Goal: Task Accomplishment & Management: Use online tool/utility

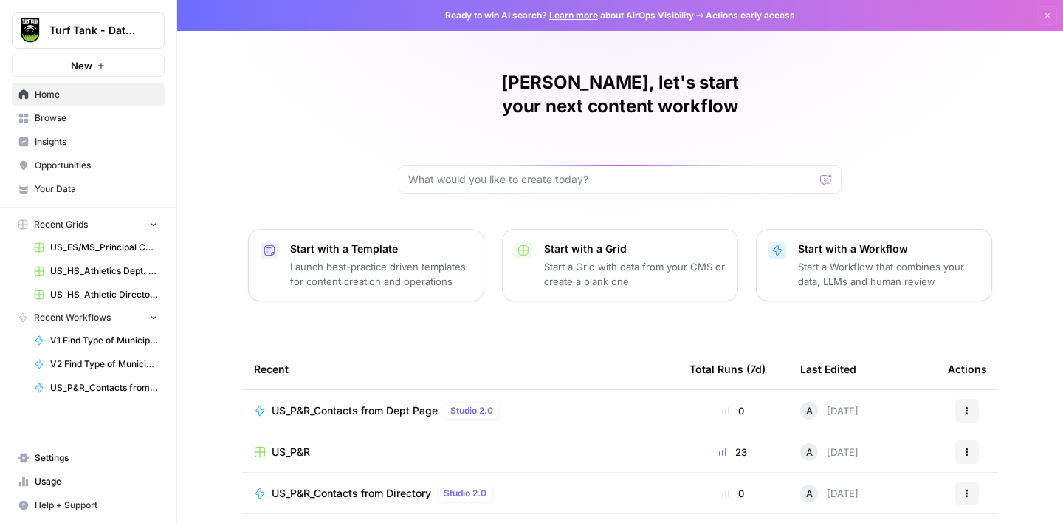
click at [89, 117] on span "Browse" at bounding box center [96, 118] width 123 height 13
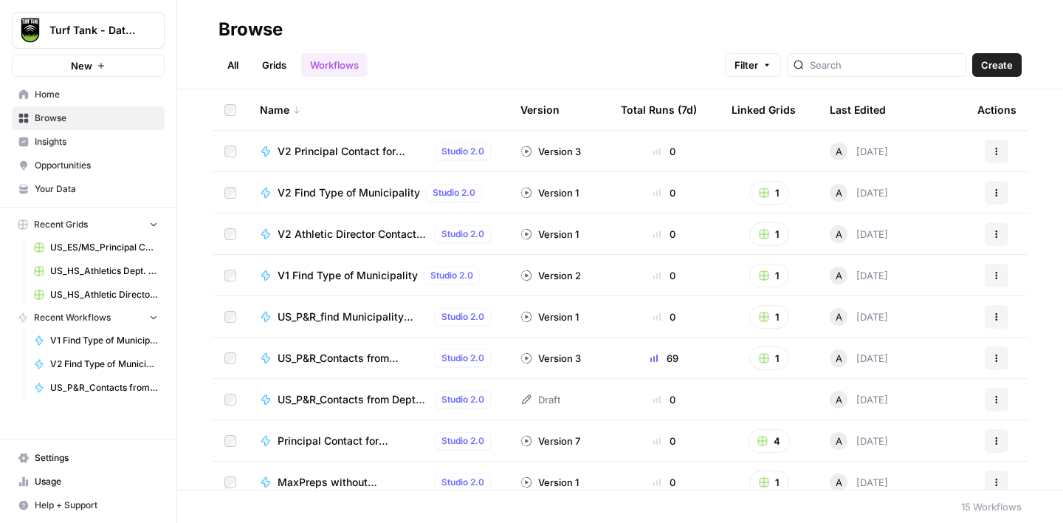
click at [278, 69] on link "Grids" at bounding box center [274, 65] width 42 height 24
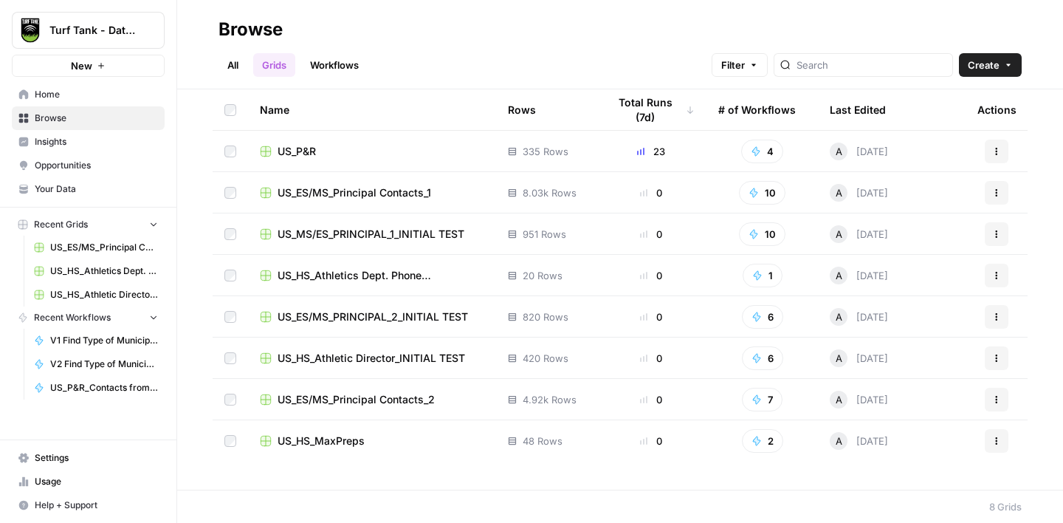
click at [312, 154] on span "US_P&R" at bounding box center [297, 151] width 38 height 15
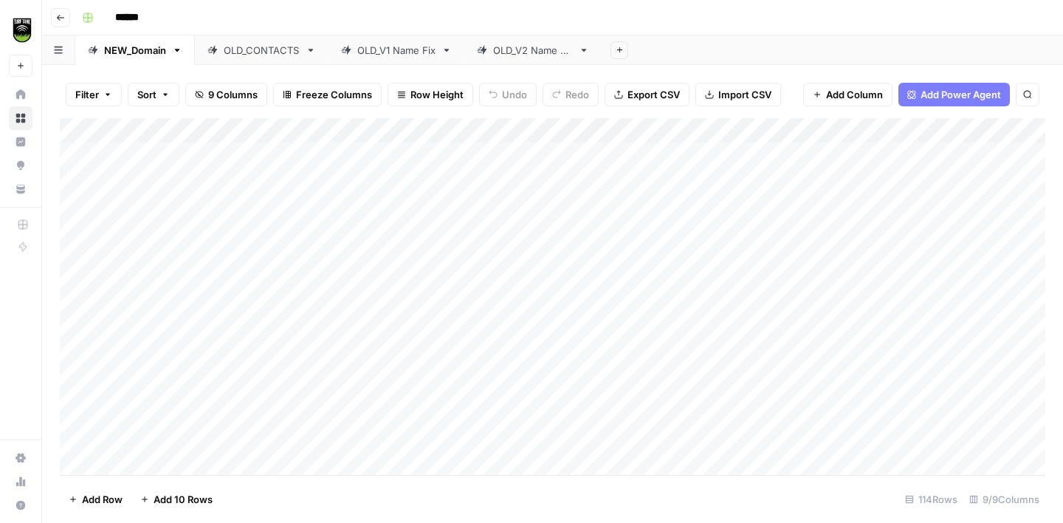
click at [533, 58] on link "OLD_V2 Name Fix" at bounding box center [533, 50] width 137 height 30
click at [273, 61] on link "OLD_CONTACTS" at bounding box center [262, 50] width 134 height 30
click at [394, 54] on div "OLD_V1 Name Fix" at bounding box center [396, 50] width 78 height 15
drag, startPoint x: 394, startPoint y: 54, endPoint x: 256, endPoint y: 57, distance: 137.4
click at [256, 57] on div "NEW_Domain OLD_CONTACTS OLD_V1 Name Fix OLD_V2 Name Fix Add Sheet" at bounding box center [552, 50] width 1021 height 30
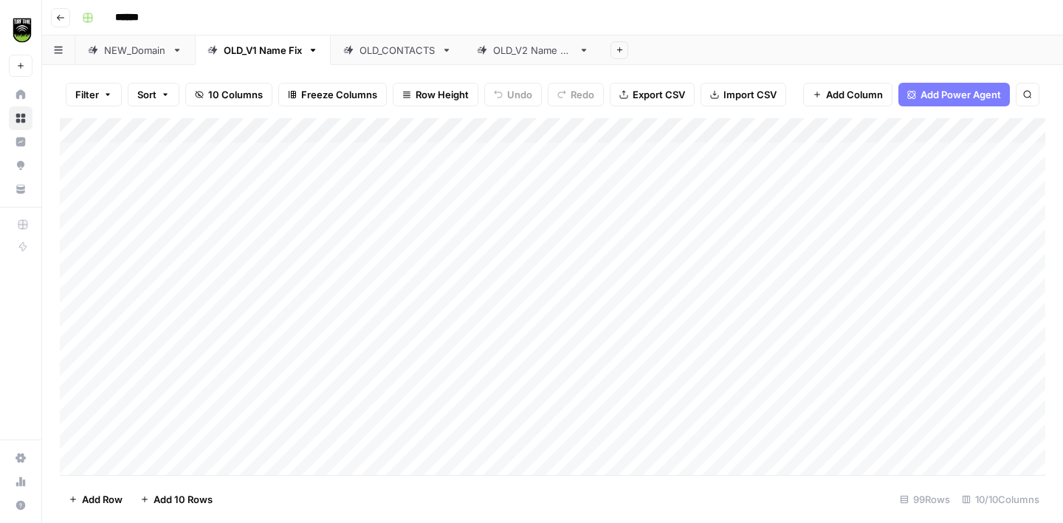
click at [549, 48] on div "OLD_V2 Name Fix" at bounding box center [533, 50] width 80 height 15
drag, startPoint x: 550, startPoint y: 52, endPoint x: 403, endPoint y: 58, distance: 147.9
click at [403, 59] on div "NEW_Domain OLD_V1 Name Fix OLD_CONTACTS OLD_V2 Name Fix Add Sheet" at bounding box center [552, 50] width 1021 height 30
click at [270, 53] on div "OLD_V1 Name Fix" at bounding box center [263, 50] width 78 height 15
click at [386, 48] on div "OLD_V2 Name Fix" at bounding box center [400, 50] width 80 height 15
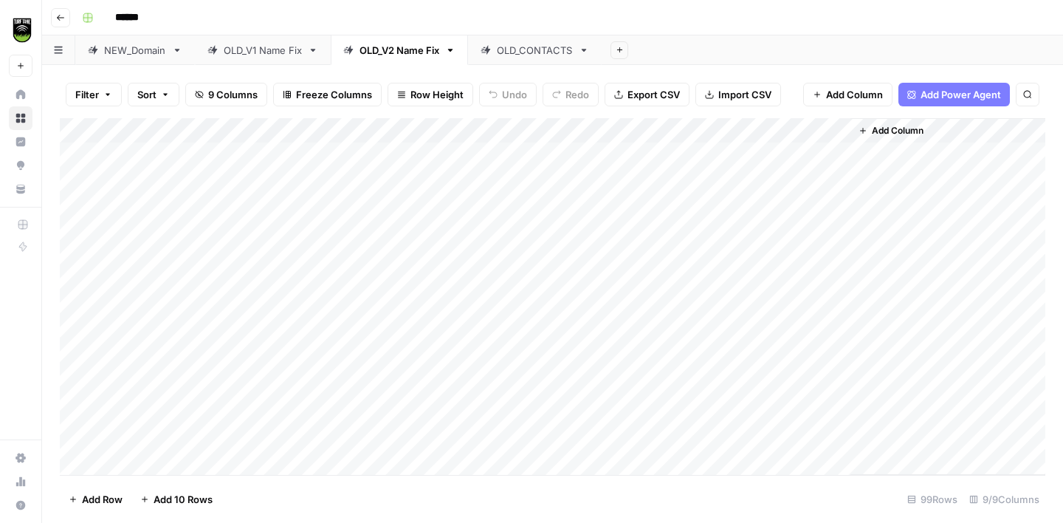
click at [522, 49] on div "OLD_CONTACTS" at bounding box center [535, 50] width 76 height 15
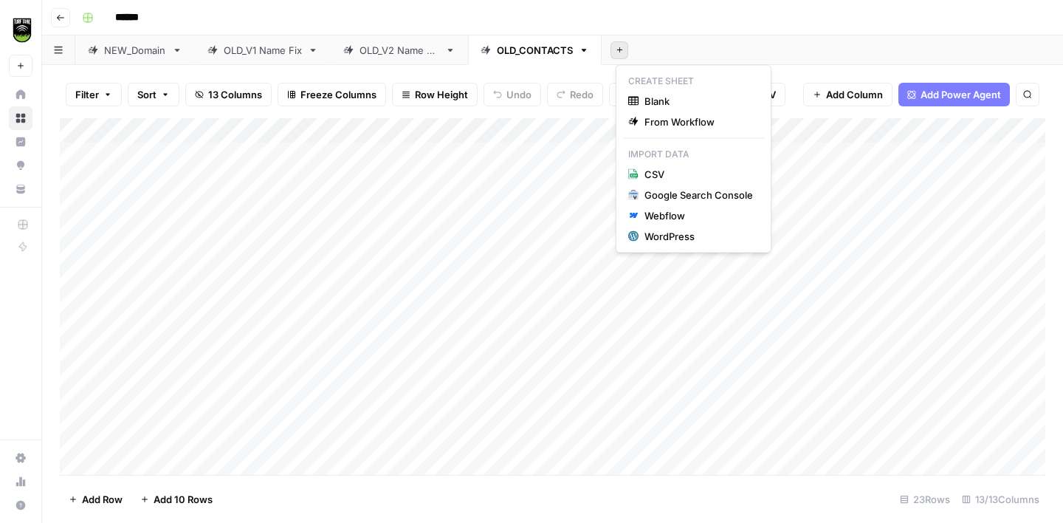
click at [624, 47] on icon "button" at bounding box center [620, 50] width 8 height 8
click at [662, 101] on span "Blank" at bounding box center [699, 101] width 109 height 15
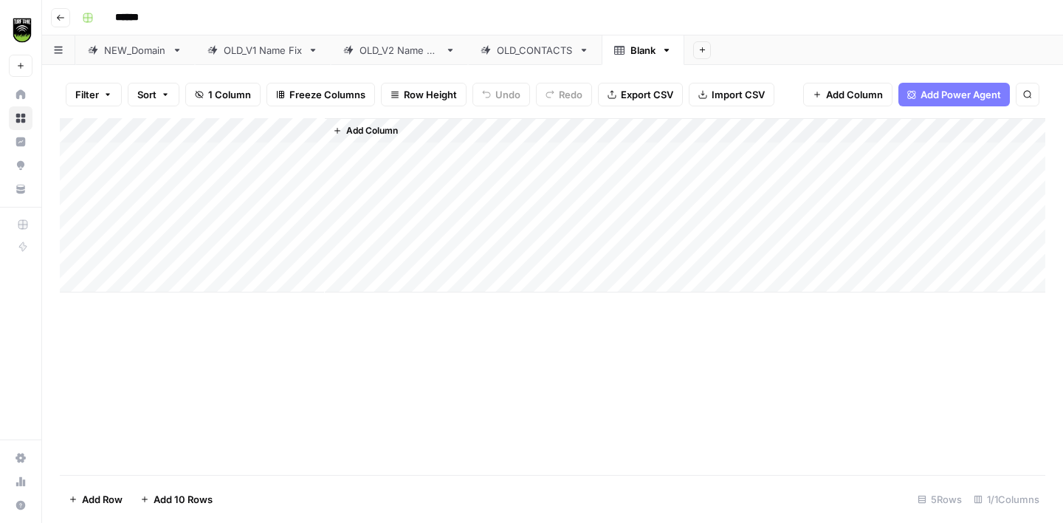
click at [552, 52] on div "OLD_CONTACTS" at bounding box center [535, 50] width 76 height 15
click at [555, 52] on div "OLD_CONTACTS" at bounding box center [535, 50] width 76 height 15
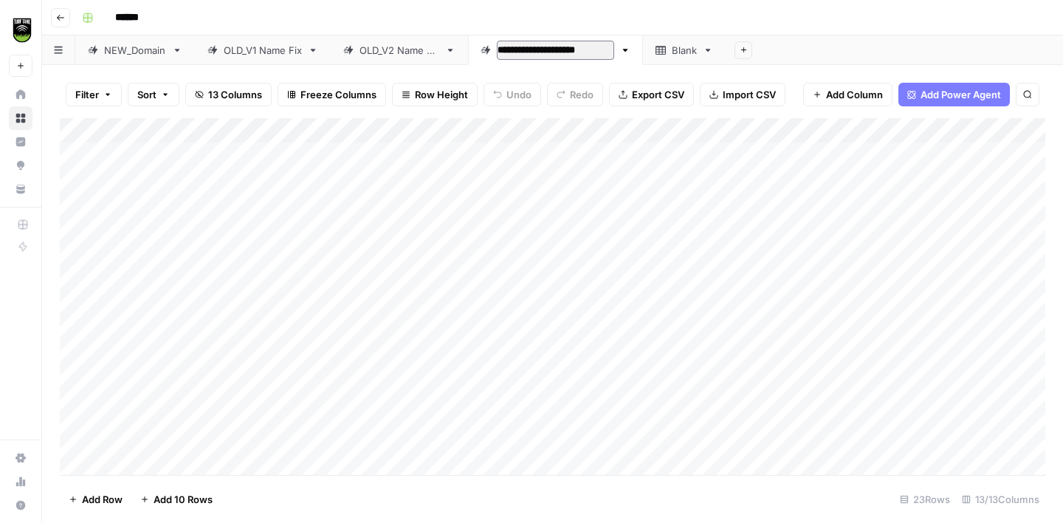
type input "**********"
click at [586, 51] on input "**********" at bounding box center [560, 50] width 127 height 19
click at [691, 51] on div "Blank" at bounding box center [694, 50] width 25 height 15
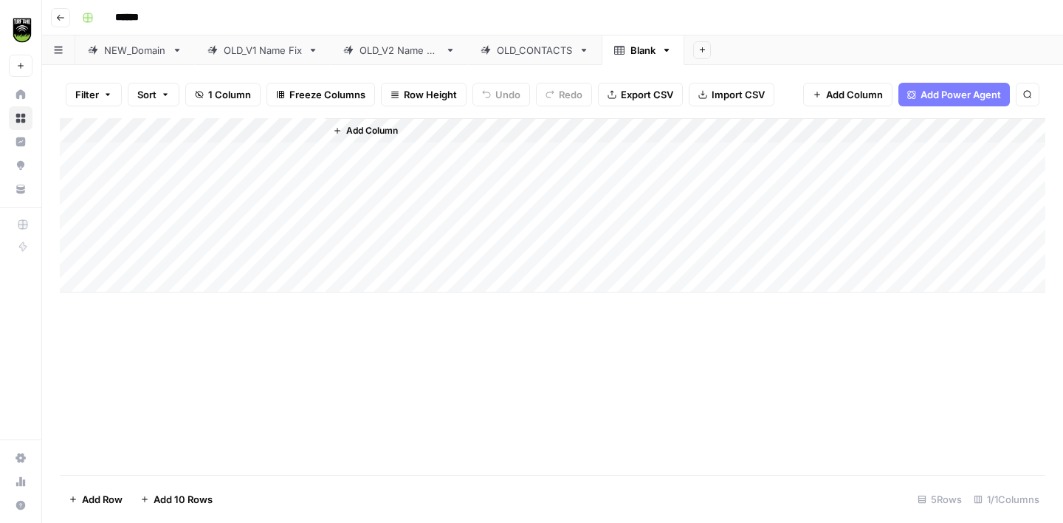
click at [646, 49] on div "Blank" at bounding box center [643, 50] width 25 height 15
click at [646, 49] on input "*****" at bounding box center [644, 50] width 27 height 19
type input "**********"
click at [538, 58] on link "OLD_CONTACTS" at bounding box center [535, 50] width 134 height 30
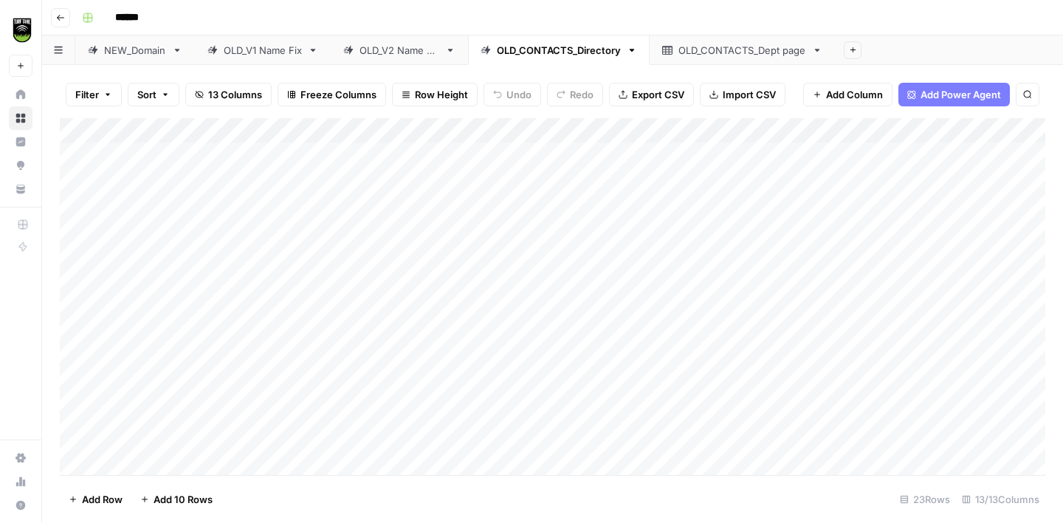
click at [702, 47] on div "OLD_CONTACTS_Dept page" at bounding box center [743, 50] width 128 height 15
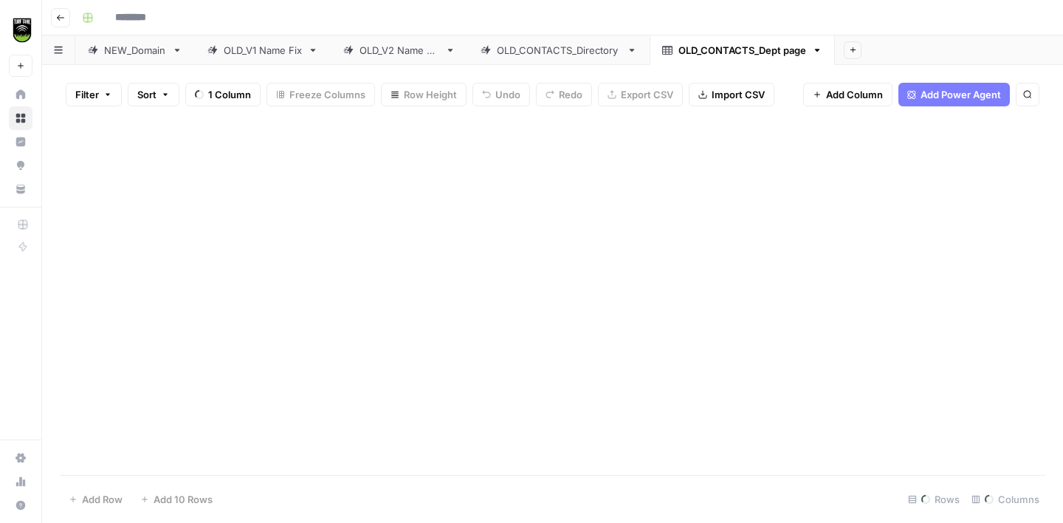
type input "******"
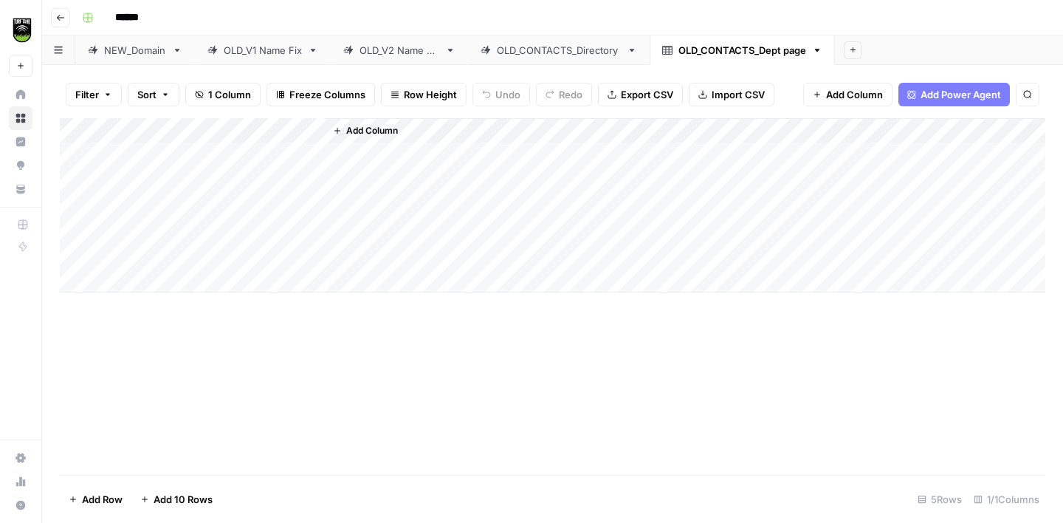
click at [595, 53] on div "OLD_CONTACTS_Directory" at bounding box center [559, 50] width 124 height 15
click at [722, 59] on link "OLD_CONTACTS_Dept page" at bounding box center [742, 50] width 185 height 30
click at [315, 129] on div "Add Column" at bounding box center [553, 205] width 986 height 174
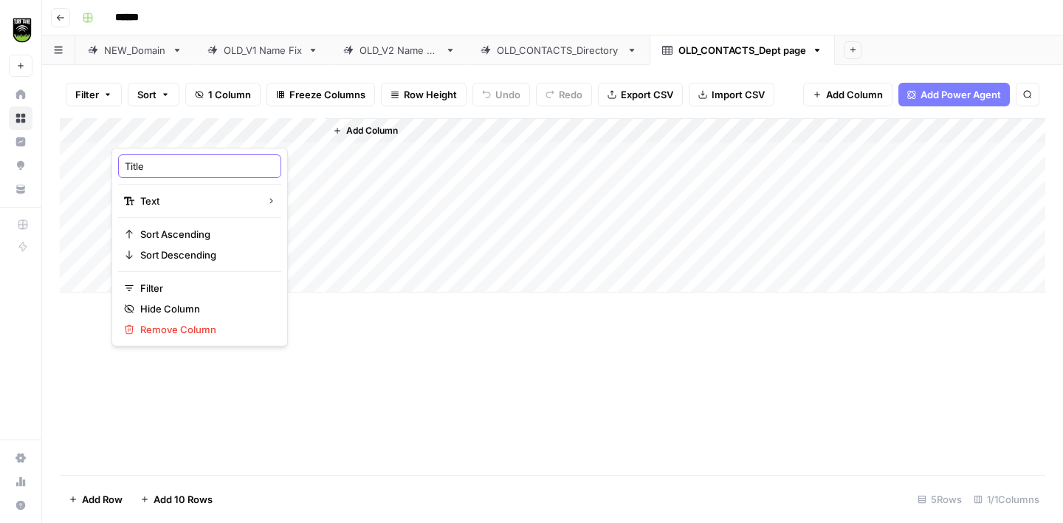
click at [184, 167] on input "Title" at bounding box center [200, 166] width 150 height 15
type input "Record ID"
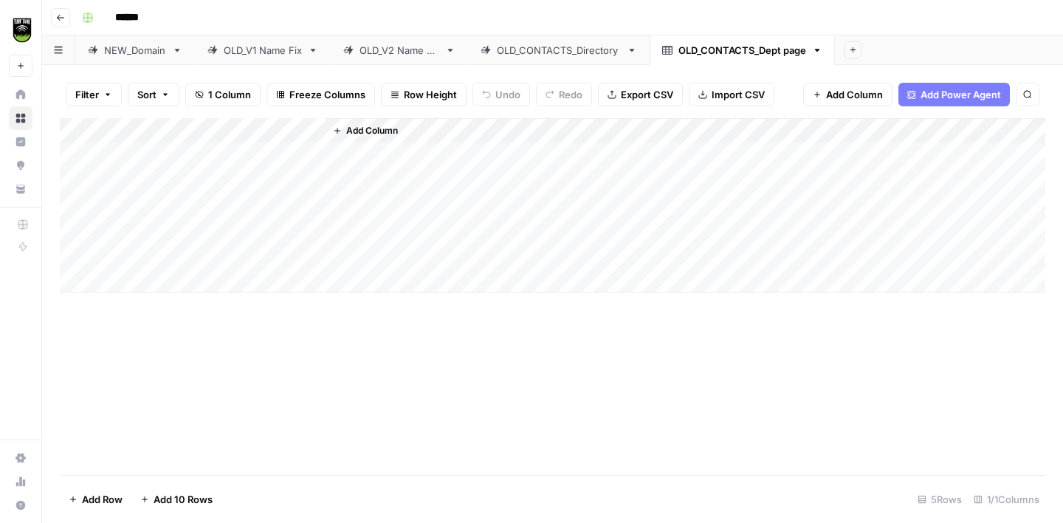
click at [182, 129] on div "Add Column" at bounding box center [553, 205] width 986 height 174
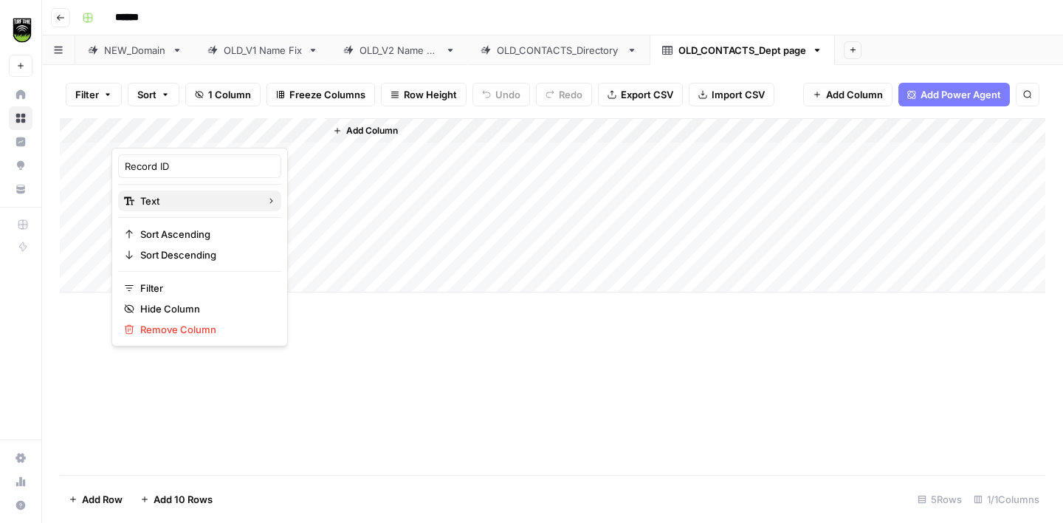
click at [162, 199] on span "Text" at bounding box center [197, 200] width 114 height 15
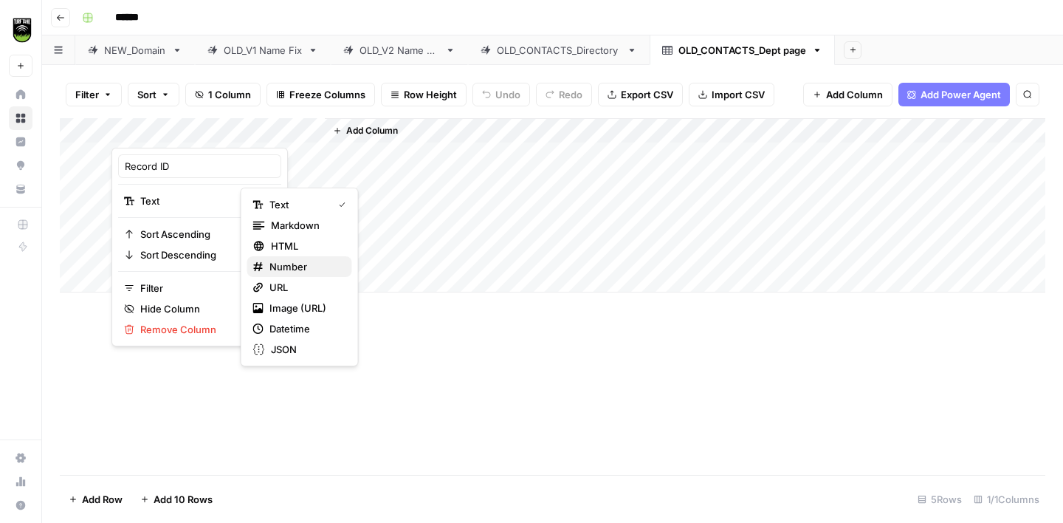
click at [286, 260] on span "Number" at bounding box center [305, 266] width 71 height 15
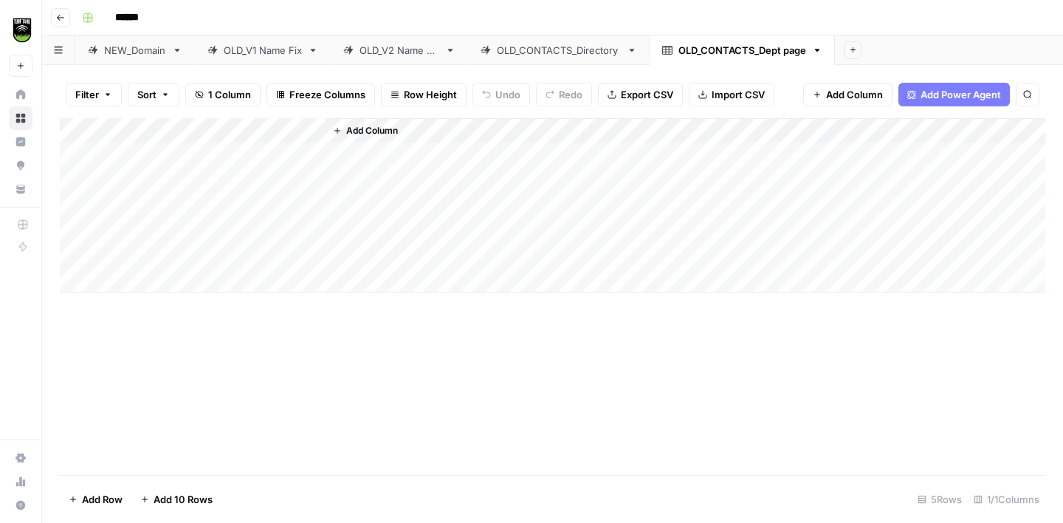
click at [574, 50] on div "OLD_CONTACTS_Directory" at bounding box center [559, 50] width 124 height 15
click at [741, 50] on div "OLD_CONTACTS_Dept page" at bounding box center [743, 50] width 128 height 15
click at [358, 125] on span "Add Column" at bounding box center [372, 130] width 52 height 13
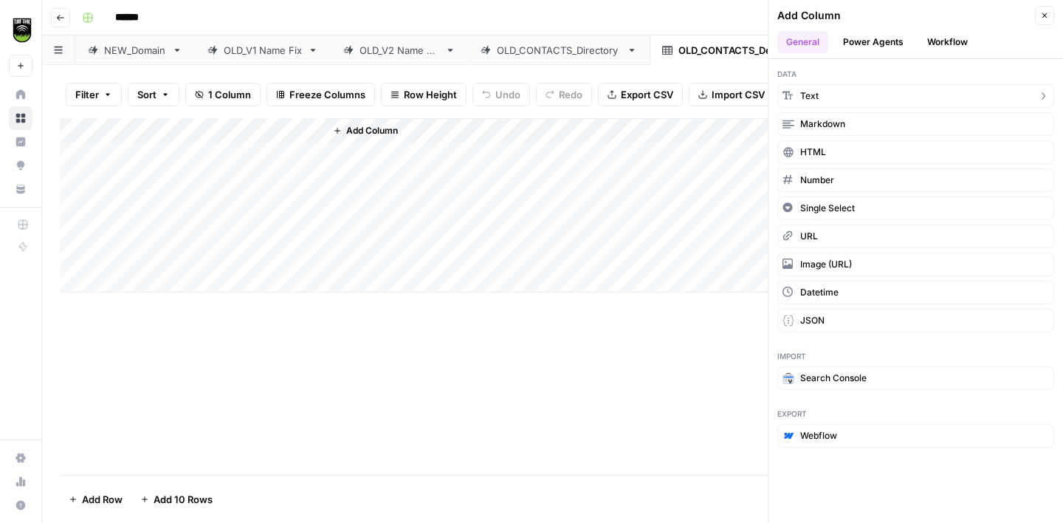
click at [838, 92] on button "Text" at bounding box center [916, 96] width 277 height 24
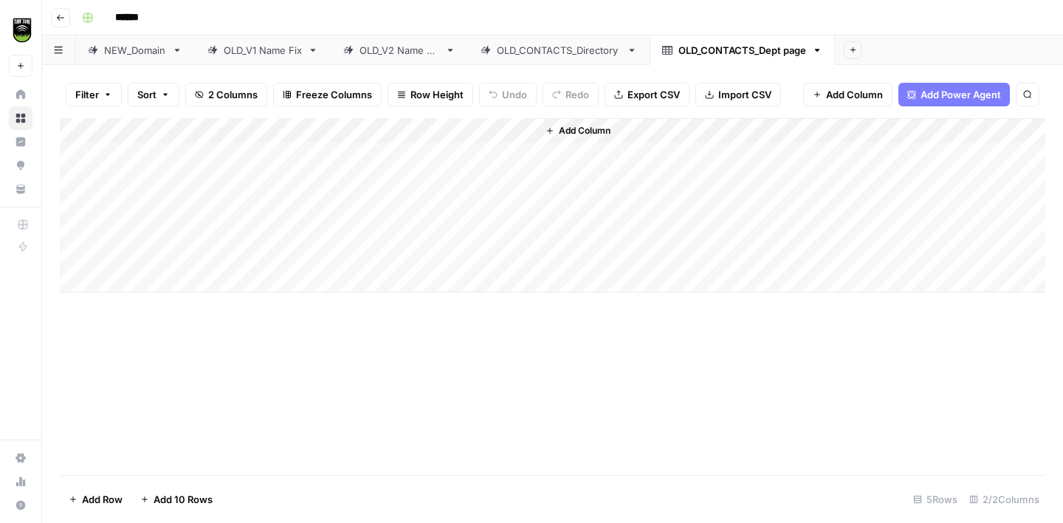
click at [431, 131] on div "Add Column" at bounding box center [553, 205] width 986 height 174
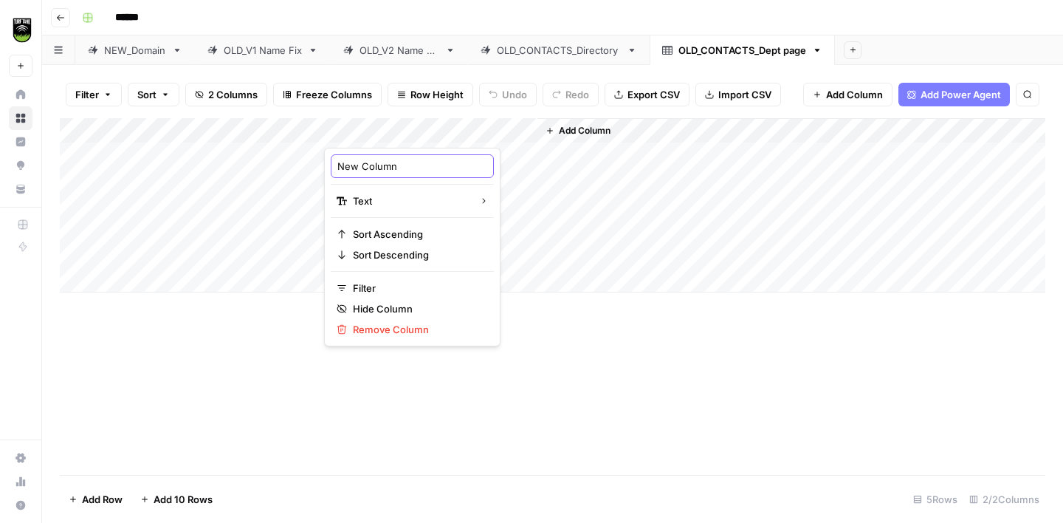
click at [384, 170] on input "New Column" at bounding box center [413, 166] width 150 height 15
type input "Municipality"
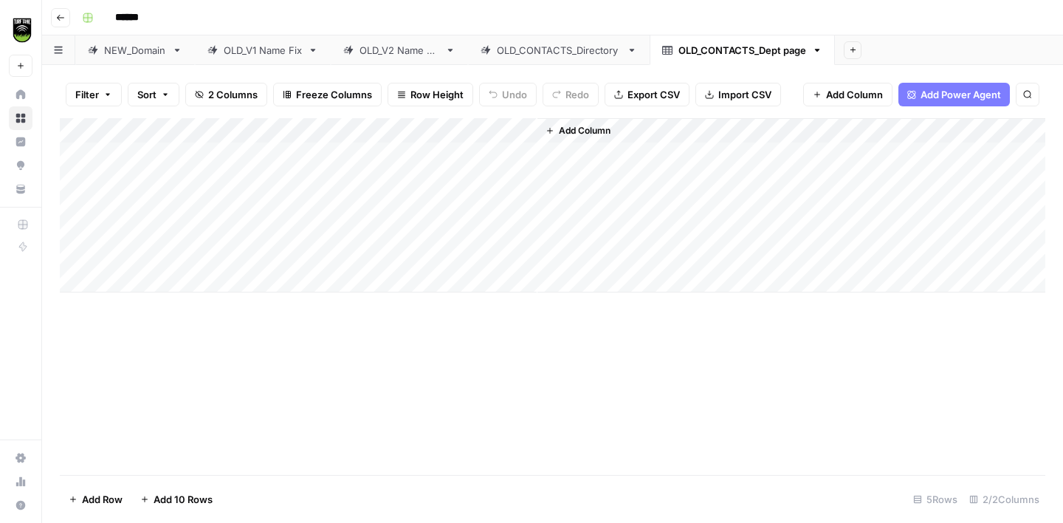
click at [552, 132] on icon "button" at bounding box center [550, 130] width 9 height 9
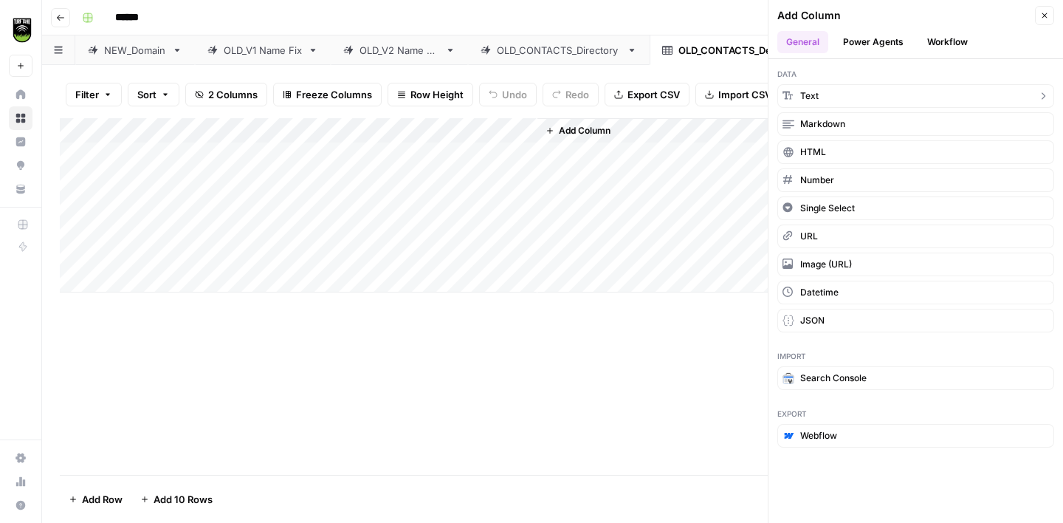
click at [849, 93] on button "Text" at bounding box center [916, 96] width 277 height 24
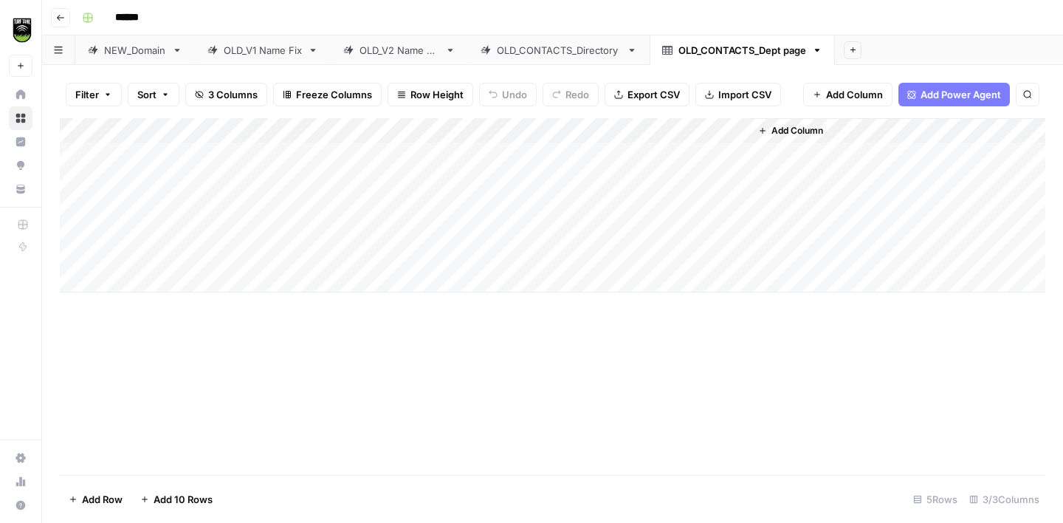
click at [626, 134] on div "Add Column" at bounding box center [553, 205] width 986 height 174
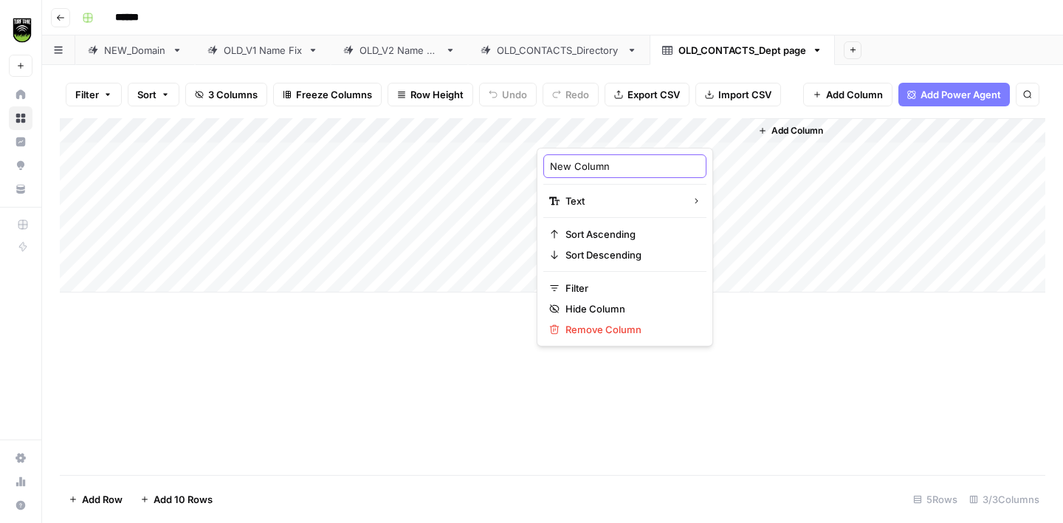
click at [592, 163] on input "New Column" at bounding box center [625, 166] width 150 height 15
type input "State"
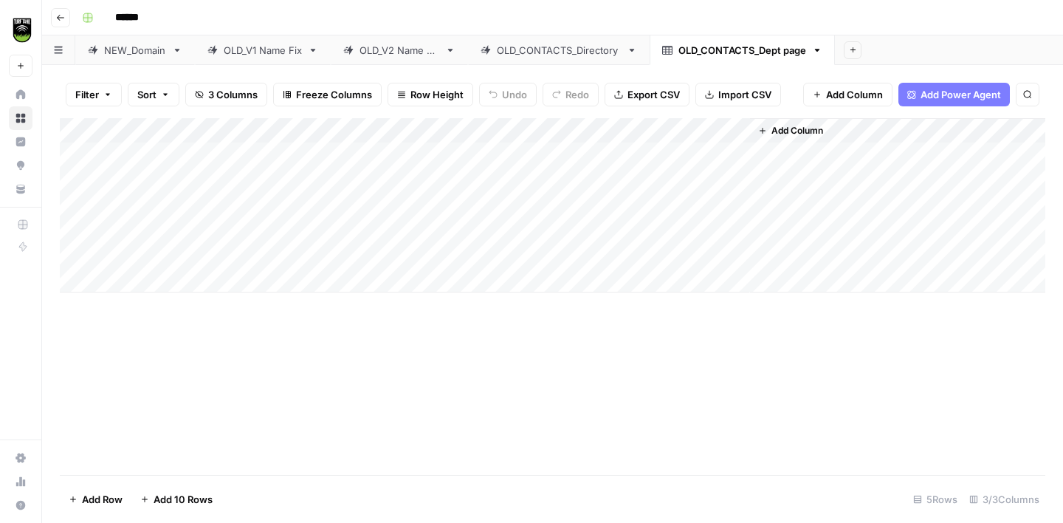
click at [571, 55] on div "OLD_CONTACTS_Directory" at bounding box center [559, 50] width 124 height 15
click at [764, 45] on div "OLD_CONTACTS_Dept page" at bounding box center [743, 50] width 128 height 15
click at [785, 132] on span "Add Column" at bounding box center [798, 130] width 52 height 13
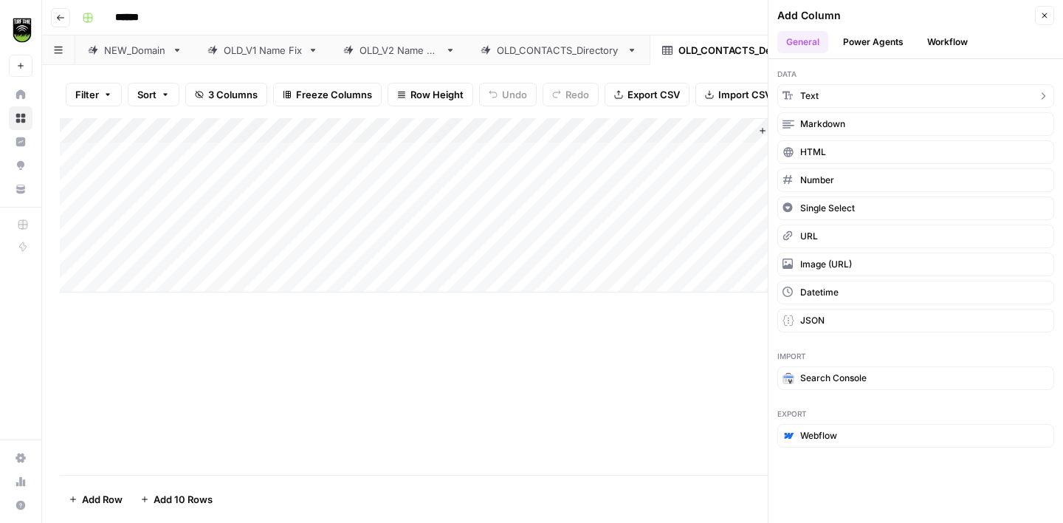
click at [814, 98] on span "Text" at bounding box center [810, 95] width 18 height 13
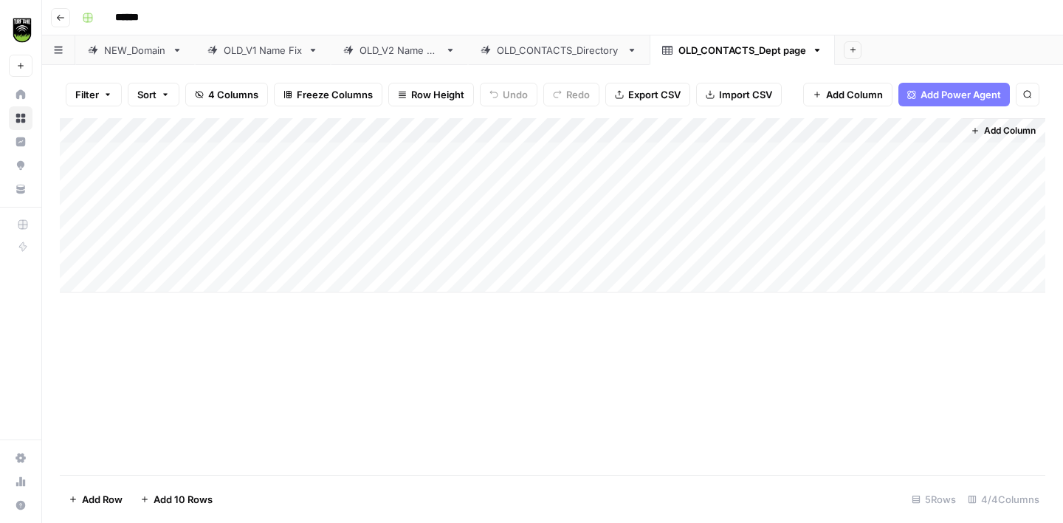
click at [796, 127] on div "Add Column" at bounding box center [553, 205] width 986 height 174
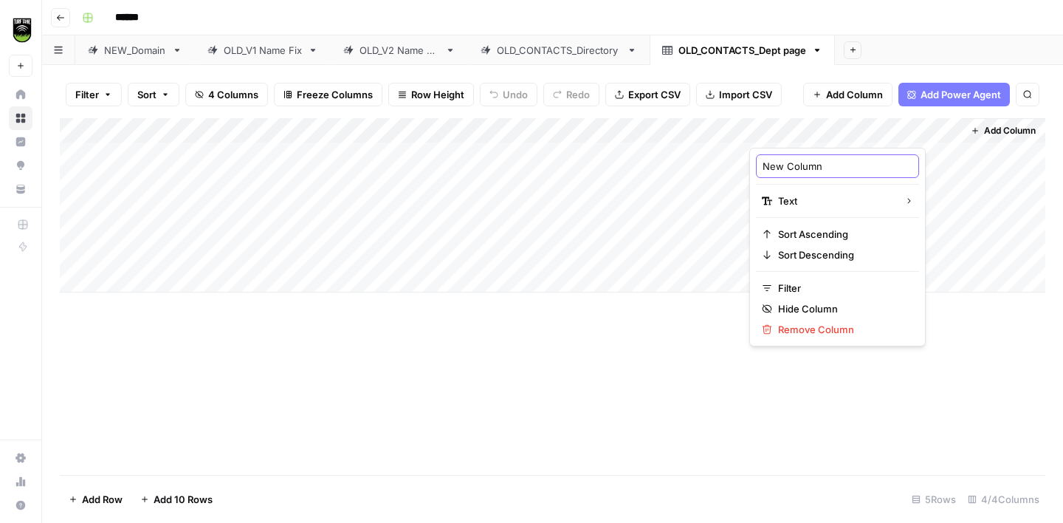
click at [784, 171] on input "New Column" at bounding box center [838, 166] width 150 height 15
type input "Postal Code"
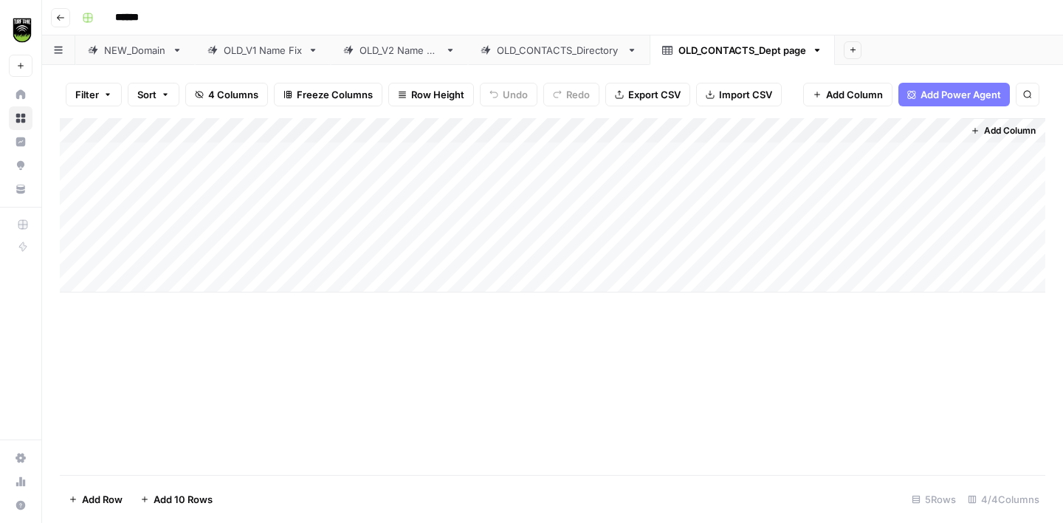
click at [985, 129] on span "Add Column" at bounding box center [1010, 130] width 52 height 13
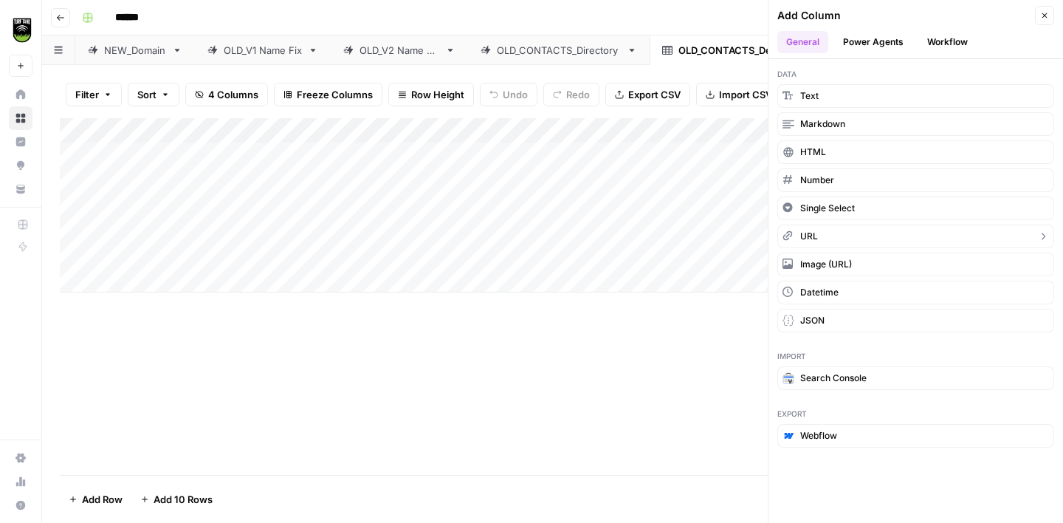
click at [822, 241] on button "URL" at bounding box center [916, 237] width 277 height 24
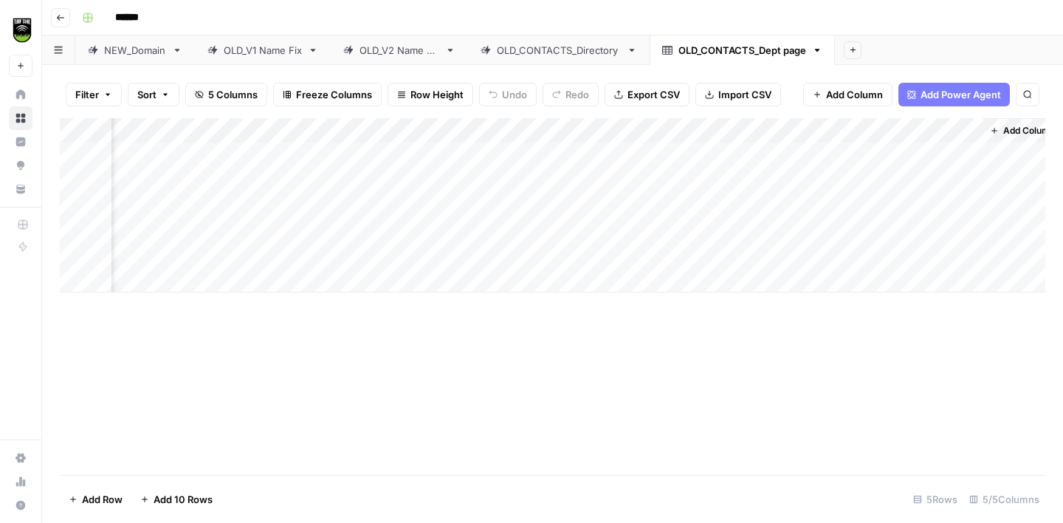
scroll to position [0, 132]
click at [881, 129] on div "Add Column" at bounding box center [553, 205] width 986 height 174
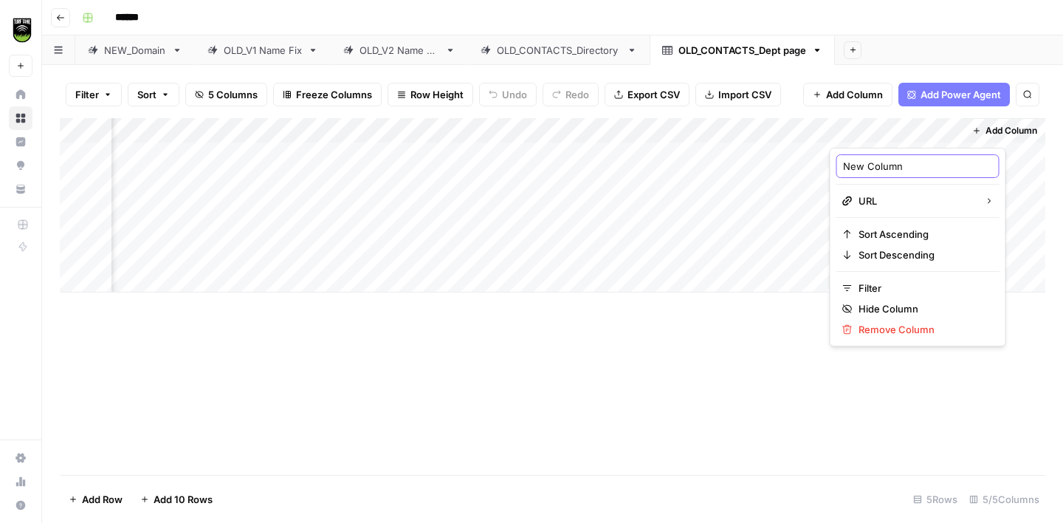
click at [869, 173] on input "New Column" at bounding box center [918, 166] width 150 height 15
type input "Municipality Domain"
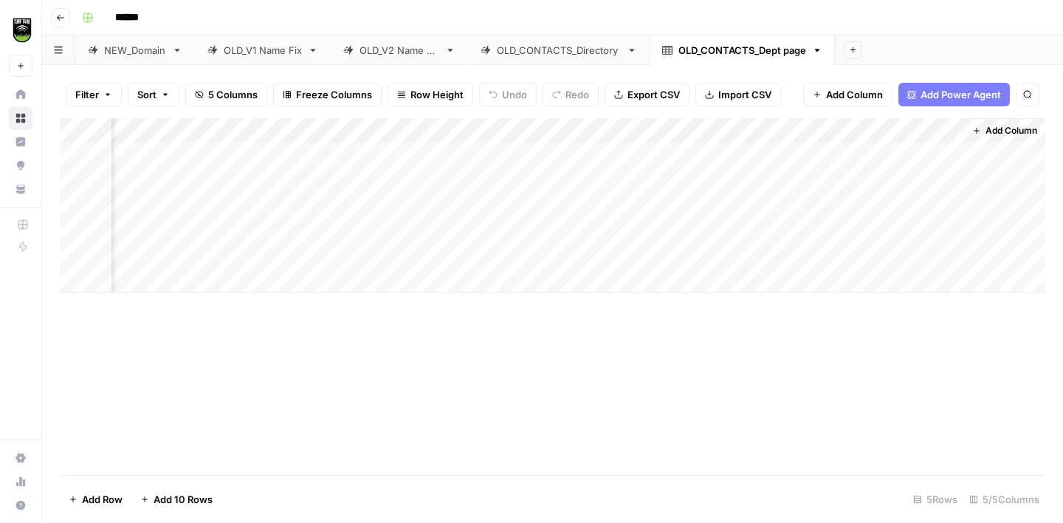
click at [580, 45] on div "OLD_CONTACTS_Directory" at bounding box center [559, 50] width 124 height 15
click at [143, 156] on div "Add Column" at bounding box center [553, 296] width 986 height 357
click at [712, 51] on div "OLD_CONTACTS_Dept page" at bounding box center [743, 50] width 128 height 15
click at [171, 157] on div "Add Column" at bounding box center [553, 205] width 986 height 174
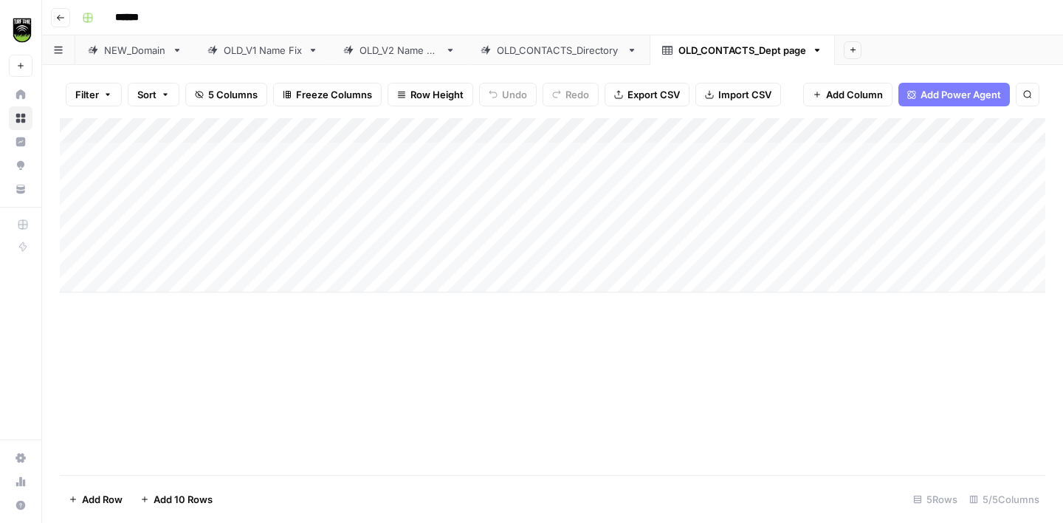
click at [171, 186] on div "Add Column" at bounding box center [553, 205] width 986 height 174
click at [171, 151] on div "Add Column" at bounding box center [553, 205] width 986 height 174
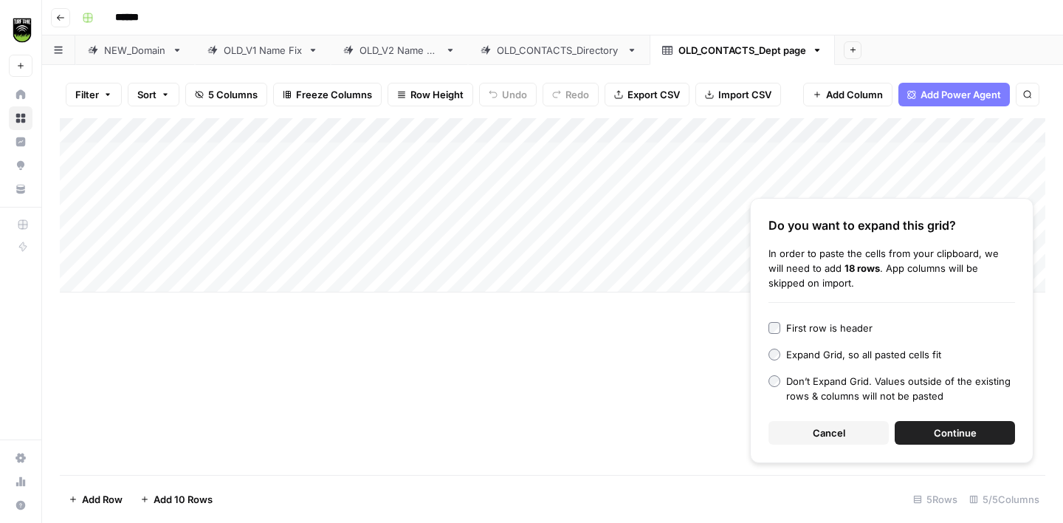
click at [943, 437] on span "Continue" at bounding box center [955, 432] width 43 height 15
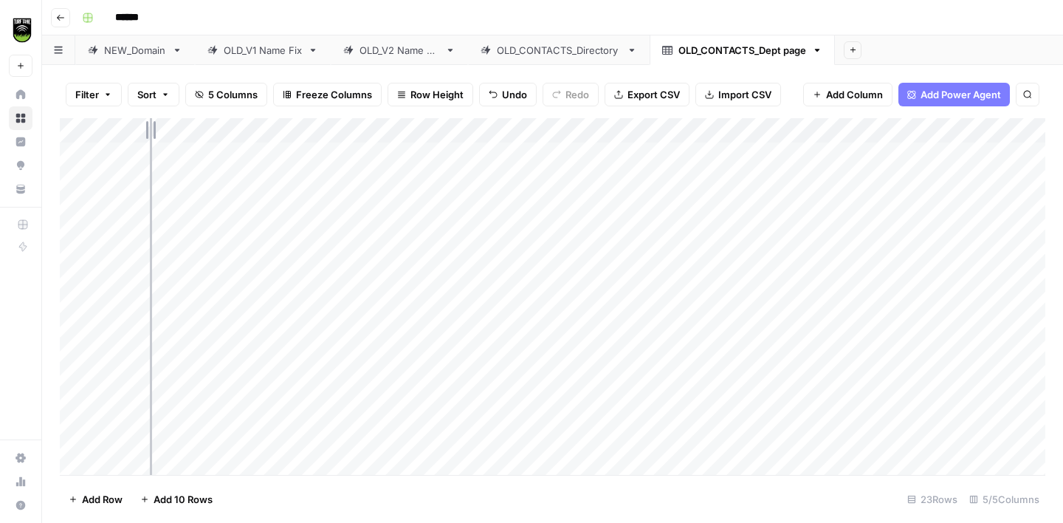
drag, startPoint x: 324, startPoint y: 123, endPoint x: 139, endPoint y: 120, distance: 185.4
click at [140, 121] on div "Add Column" at bounding box center [553, 296] width 986 height 357
drag, startPoint x: 400, startPoint y: 123, endPoint x: 283, endPoint y: 124, distance: 117.4
click at [283, 125] on div "Add Column" at bounding box center [553, 296] width 986 height 357
drag, startPoint x: 498, startPoint y: 126, endPoint x: 343, endPoint y: 126, distance: 154.4
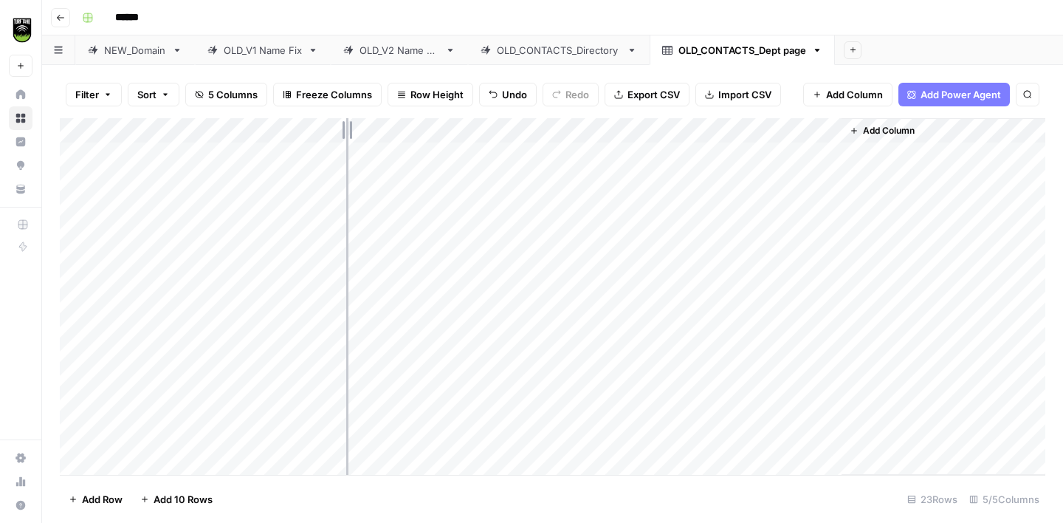
click at [343, 126] on div "Add Column" at bounding box center [553, 296] width 986 height 357
drag, startPoint x: 571, startPoint y: 129, endPoint x: 421, endPoint y: 129, distance: 149.9
click at [421, 129] on div "Add Column" at bounding box center [553, 296] width 986 height 357
click at [597, 134] on span "Add Column" at bounding box center [612, 130] width 52 height 13
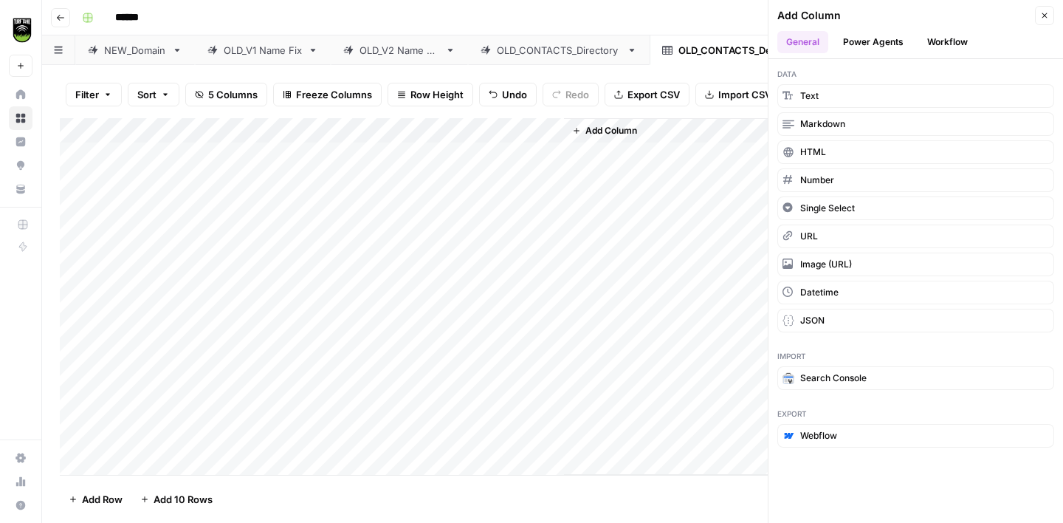
click at [939, 38] on button "Workflow" at bounding box center [948, 42] width 58 height 22
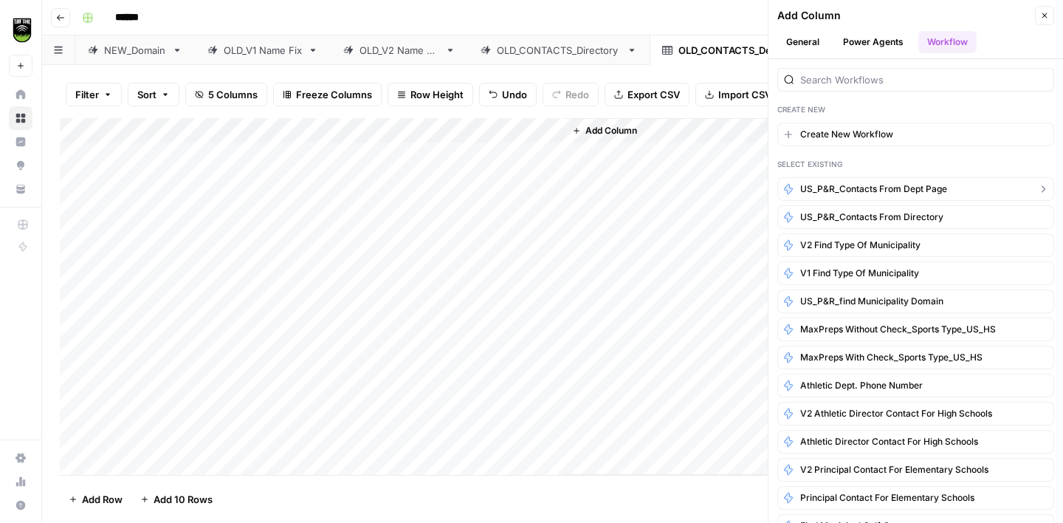
click at [911, 187] on span "US_P&R_Contacts from Dept Page" at bounding box center [874, 188] width 147 height 13
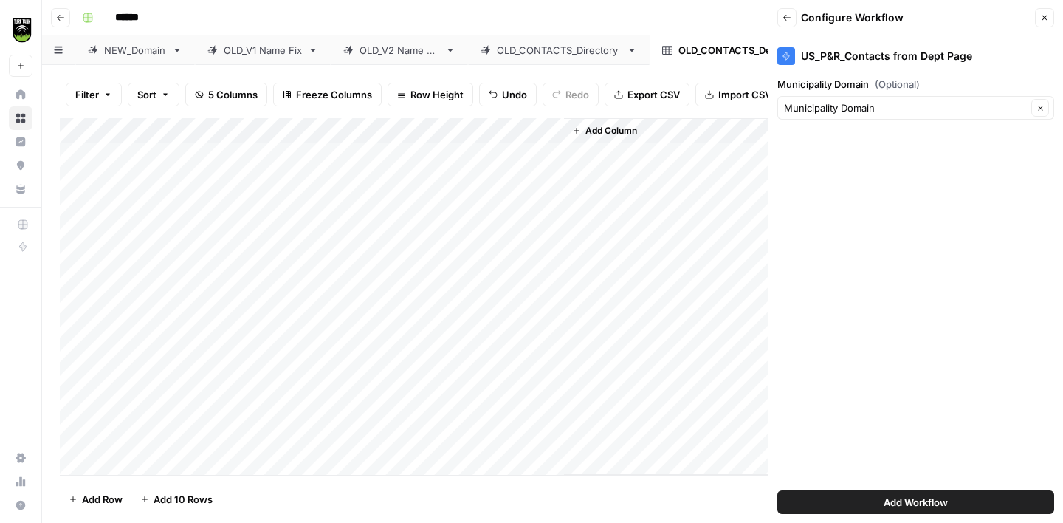
click at [940, 498] on span "Add Workflow" at bounding box center [916, 502] width 64 height 15
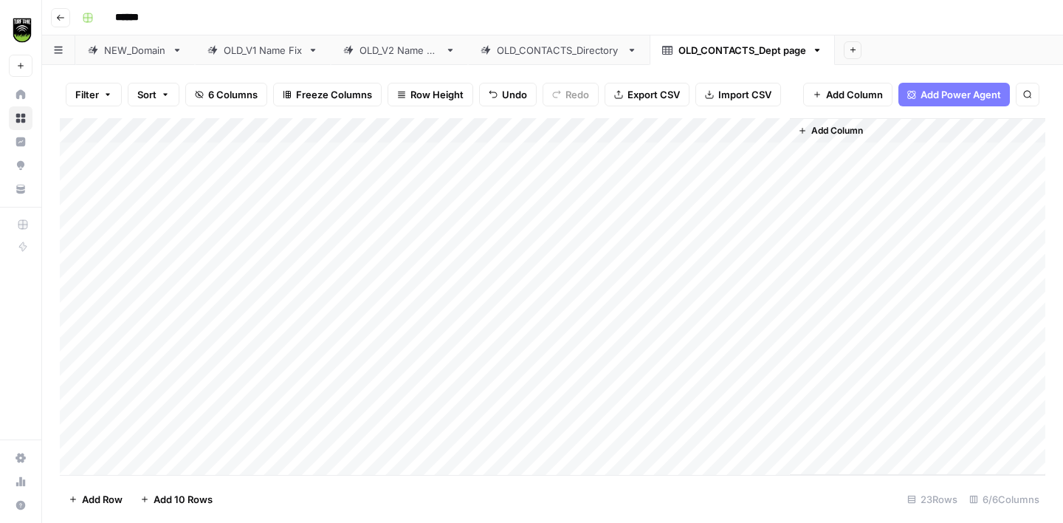
click at [677, 153] on div "Add Column" at bounding box center [553, 296] width 986 height 357
click at [676, 177] on div "Add Column" at bounding box center [553, 296] width 986 height 357
click at [510, 153] on div "Add Column" at bounding box center [553, 296] width 986 height 357
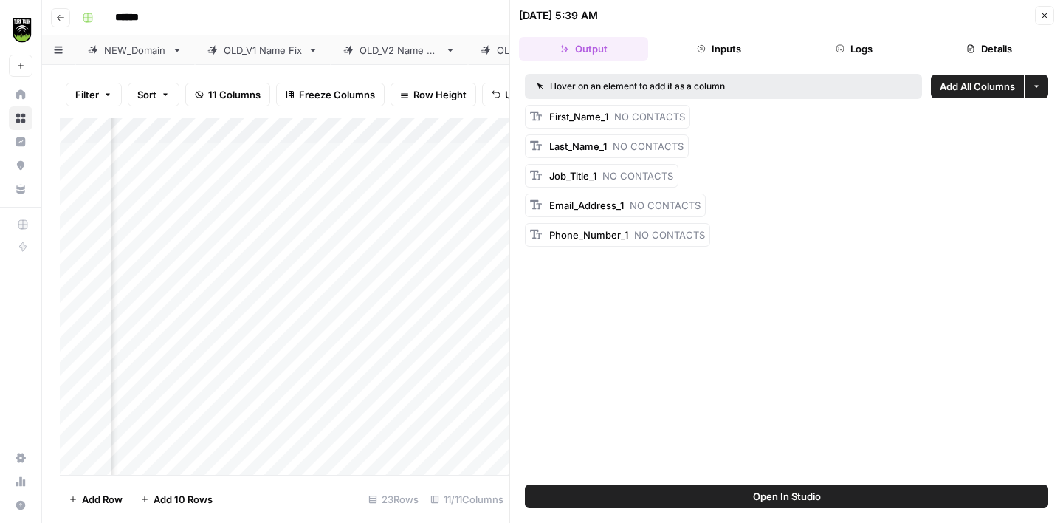
click at [991, 53] on button "Details" at bounding box center [989, 49] width 129 height 24
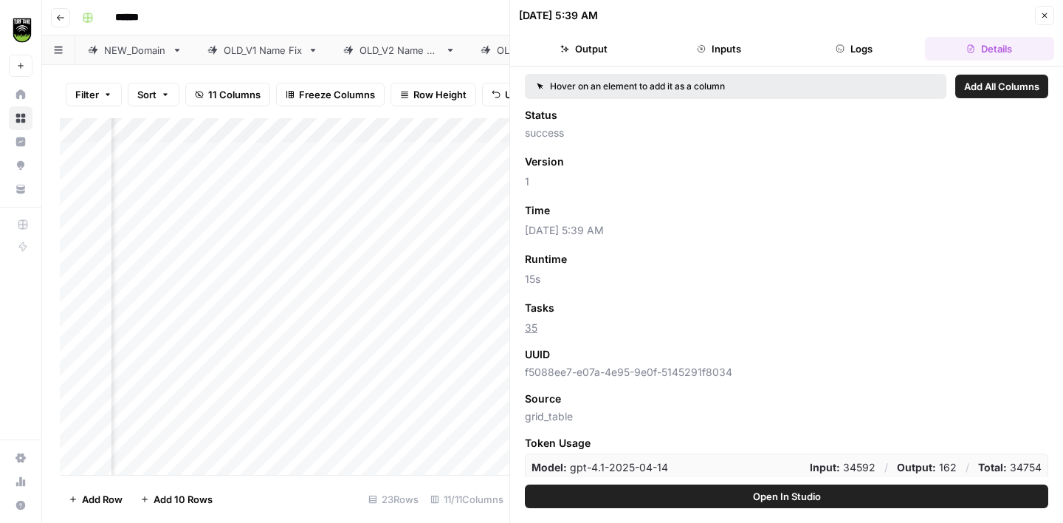
click at [586, 304] on span "Add as Column" at bounding box center [598, 307] width 64 height 13
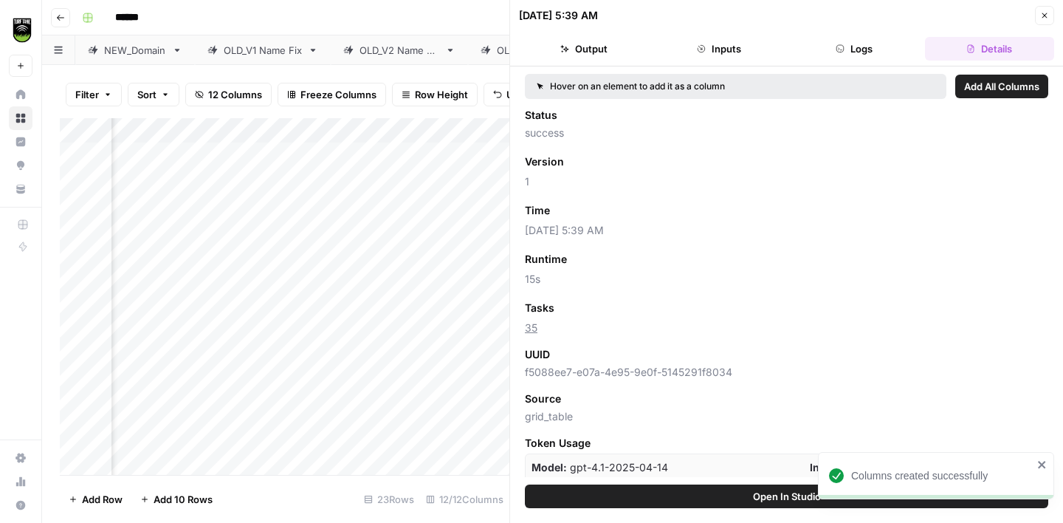
scroll to position [0, 524]
click at [1041, 12] on icon "button" at bounding box center [1045, 15] width 9 height 9
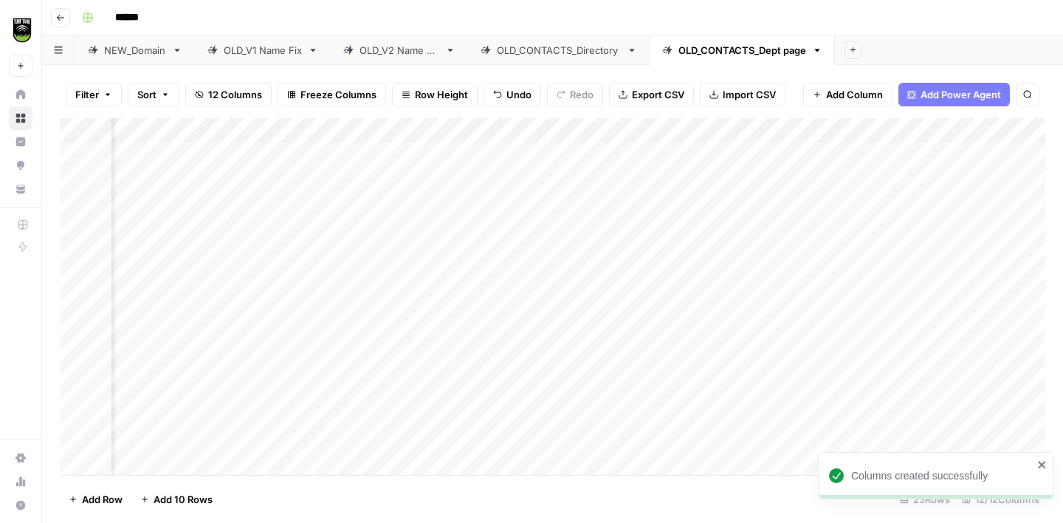
scroll to position [0, 237]
drag, startPoint x: 684, startPoint y: 125, endPoint x: 610, endPoint y: 125, distance: 73.9
click at [610, 125] on div "Add Column" at bounding box center [553, 296] width 986 height 357
click at [439, 206] on div "Add Column" at bounding box center [553, 296] width 986 height 357
click at [436, 234] on div "Add Column" at bounding box center [553, 296] width 986 height 357
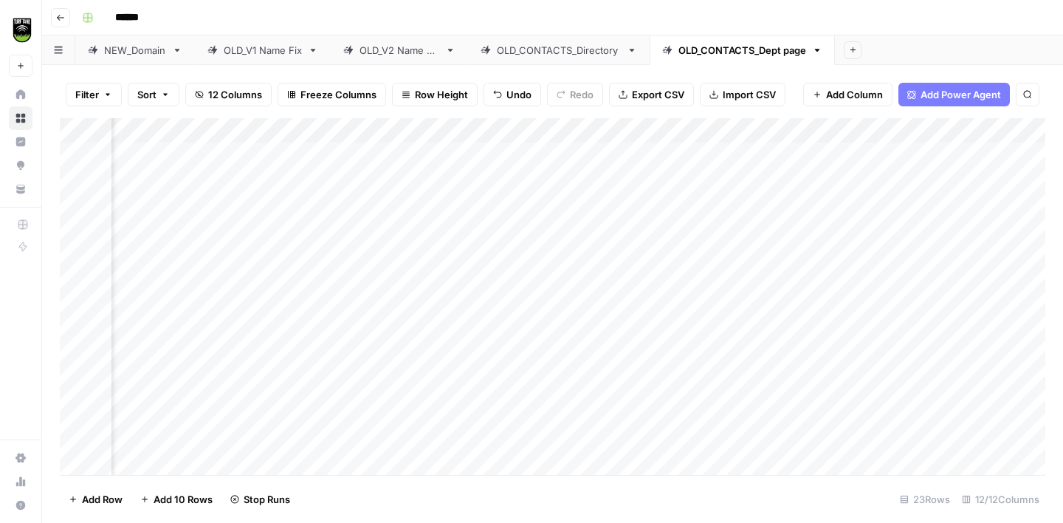
click at [438, 253] on div "Add Column" at bounding box center [553, 296] width 986 height 357
click at [437, 287] on div "Add Column" at bounding box center [553, 296] width 986 height 357
click at [439, 306] on div "Add Column" at bounding box center [553, 296] width 986 height 357
click at [509, 304] on div "Add Column" at bounding box center [553, 296] width 986 height 357
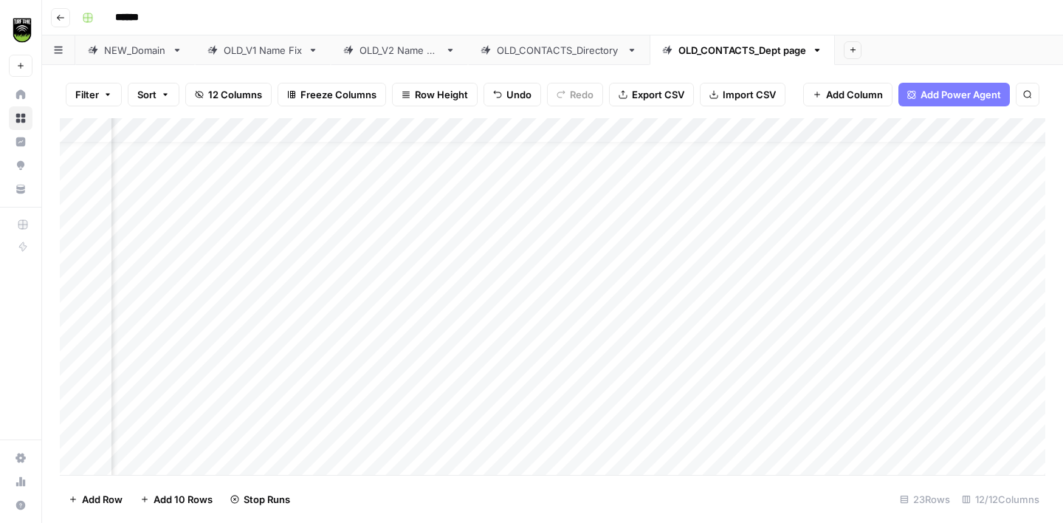
click at [510, 327] on div "Add Column" at bounding box center [553, 296] width 986 height 357
click at [506, 354] on div "Add Column" at bounding box center [553, 296] width 986 height 357
click at [508, 379] on div "Add Column" at bounding box center [553, 296] width 986 height 357
click at [507, 402] on div "Add Column" at bounding box center [553, 296] width 986 height 357
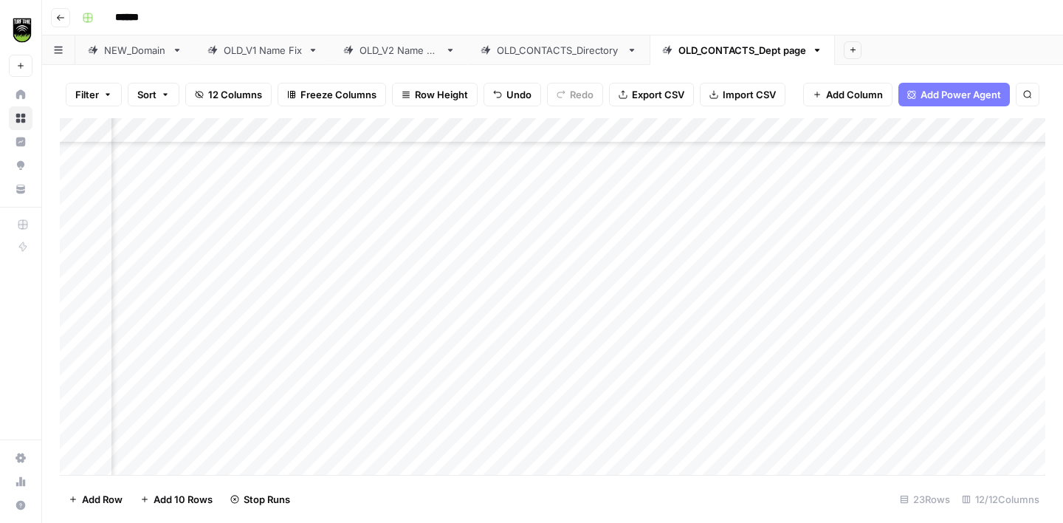
click at [515, 346] on div "Add Column" at bounding box center [553, 296] width 986 height 357
click at [511, 368] on div "Add Column" at bounding box center [553, 296] width 986 height 357
click at [510, 253] on div "Add Column" at bounding box center [553, 296] width 986 height 357
click at [504, 279] on div "Add Column" at bounding box center [553, 296] width 986 height 357
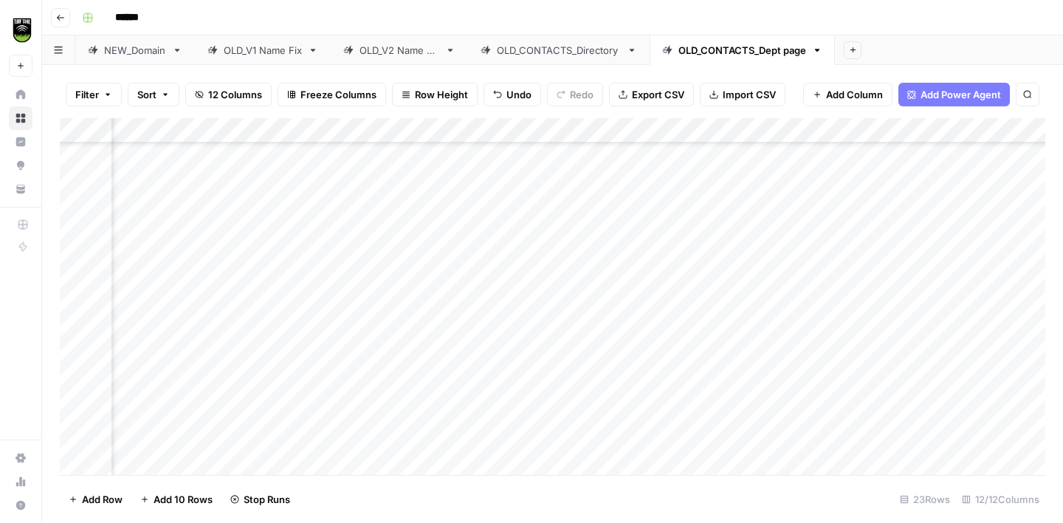
click at [501, 302] on div "Add Column" at bounding box center [553, 296] width 986 height 357
click at [508, 331] on div "Add Column" at bounding box center [553, 296] width 986 height 357
click at [510, 350] on div "Add Column" at bounding box center [553, 296] width 986 height 357
click at [507, 379] on div "Add Column" at bounding box center [553, 296] width 986 height 357
click at [504, 405] on div "Add Column" at bounding box center [553, 296] width 986 height 357
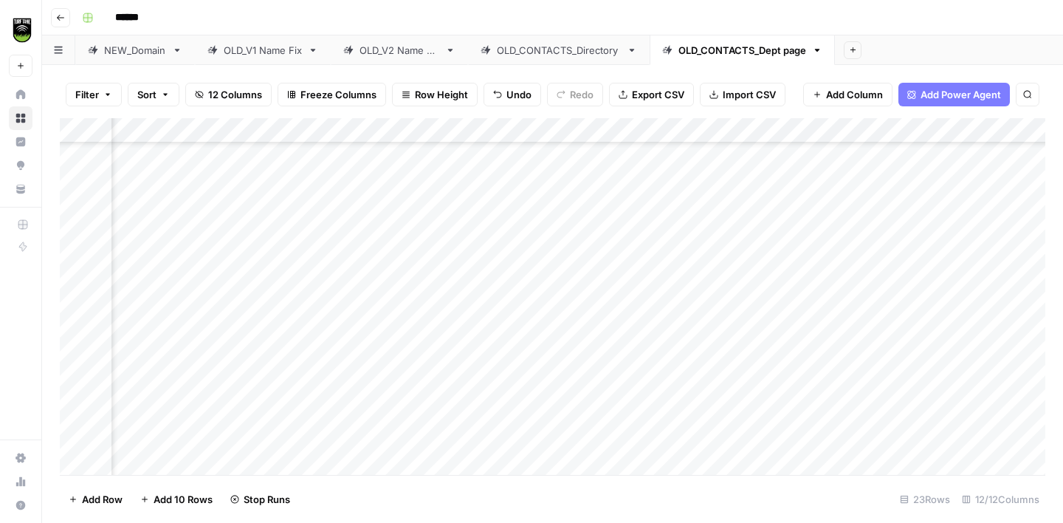
click at [510, 429] on div "Add Column" at bounding box center [553, 296] width 986 height 357
click at [505, 441] on div "Add Column" at bounding box center [553, 296] width 986 height 357
click at [565, 46] on div "OLD_CONTACTS_Directory" at bounding box center [559, 50] width 124 height 15
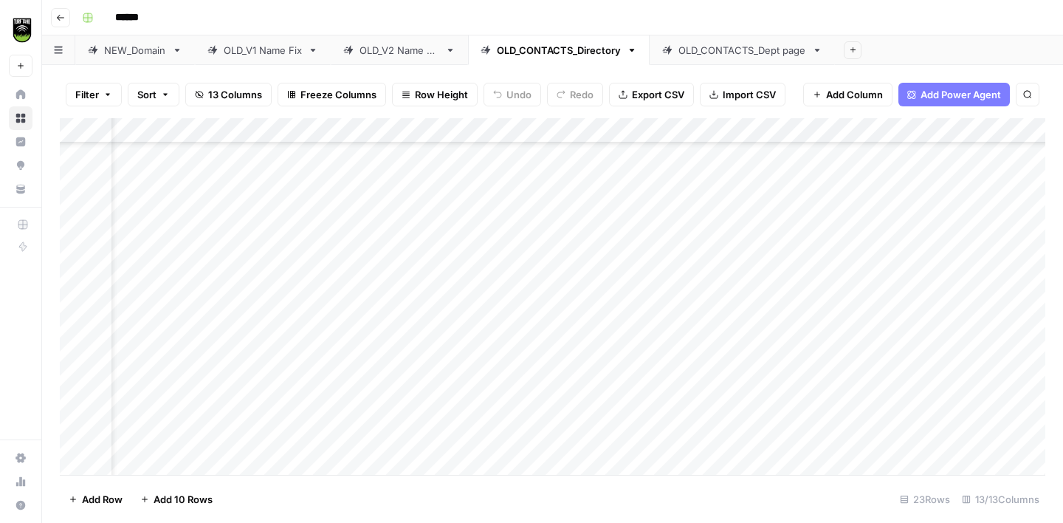
scroll to position [194, 51]
drag, startPoint x: 152, startPoint y: 130, endPoint x: 411, endPoint y: 136, distance: 259.3
click at [411, 136] on div "Add Column" at bounding box center [553, 296] width 986 height 357
click at [504, 232] on div "Add Column" at bounding box center [553, 296] width 986 height 357
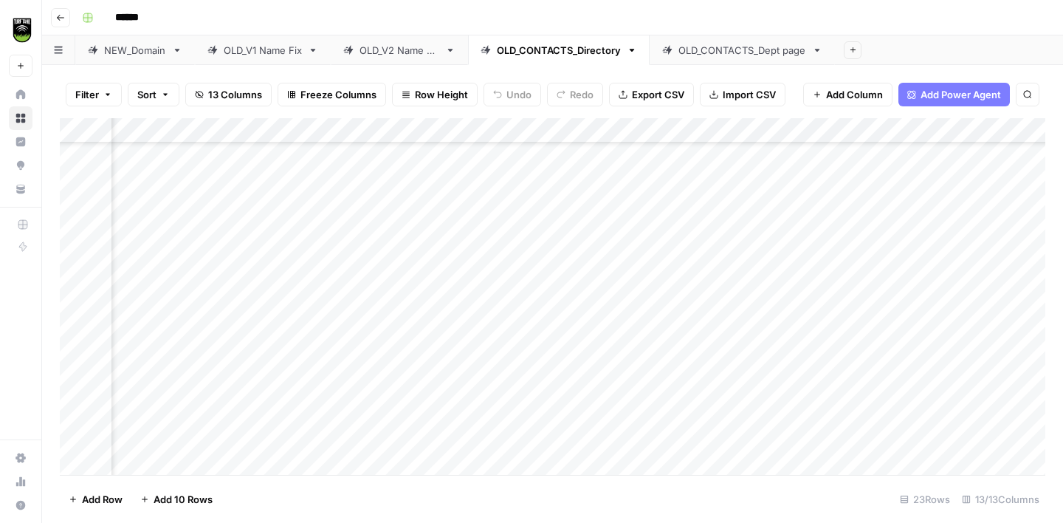
scroll to position [270, 222]
click at [712, 44] on div "OLD_CONTACTS_Dept page" at bounding box center [743, 50] width 128 height 15
click at [617, 158] on div "Add Column" at bounding box center [553, 296] width 986 height 357
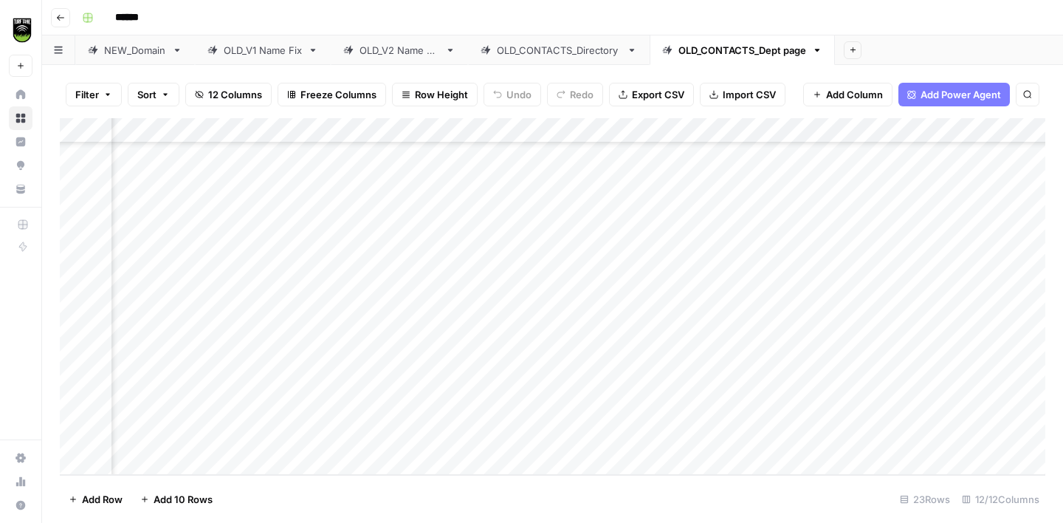
click at [549, 51] on div "OLD_CONTACTS_Directory" at bounding box center [559, 50] width 124 height 15
click at [723, 47] on div "OLD_CONTACTS_Dept page" at bounding box center [743, 50] width 128 height 15
click at [555, 58] on link "OLD_CONTACTS_Directory" at bounding box center [559, 50] width 182 height 30
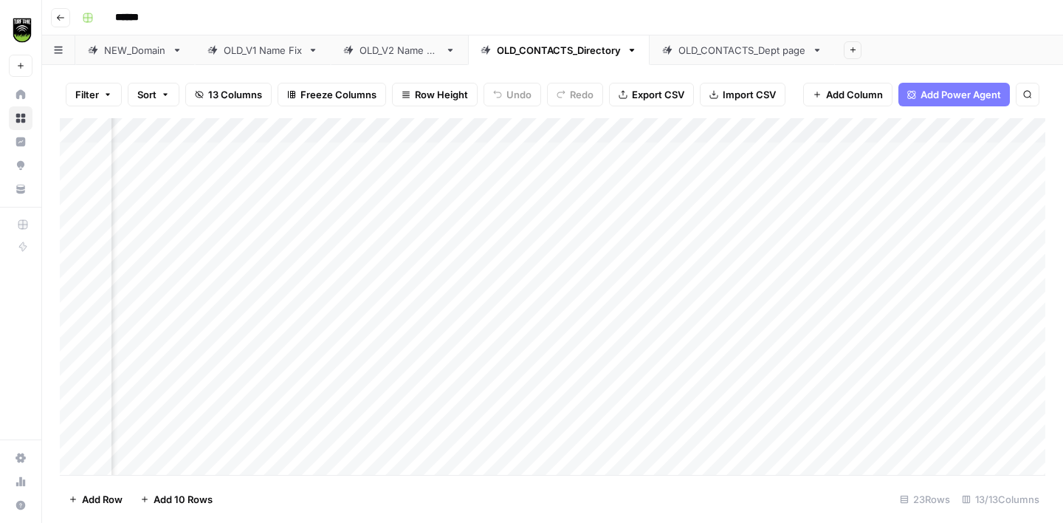
scroll to position [0, 612]
click at [706, 48] on div "OLD_CONTACTS_Dept page" at bounding box center [743, 50] width 128 height 15
drag, startPoint x: 213, startPoint y: 124, endPoint x: 503, endPoint y: 122, distance: 290.3
click at [503, 122] on div "Add Column" at bounding box center [553, 296] width 986 height 357
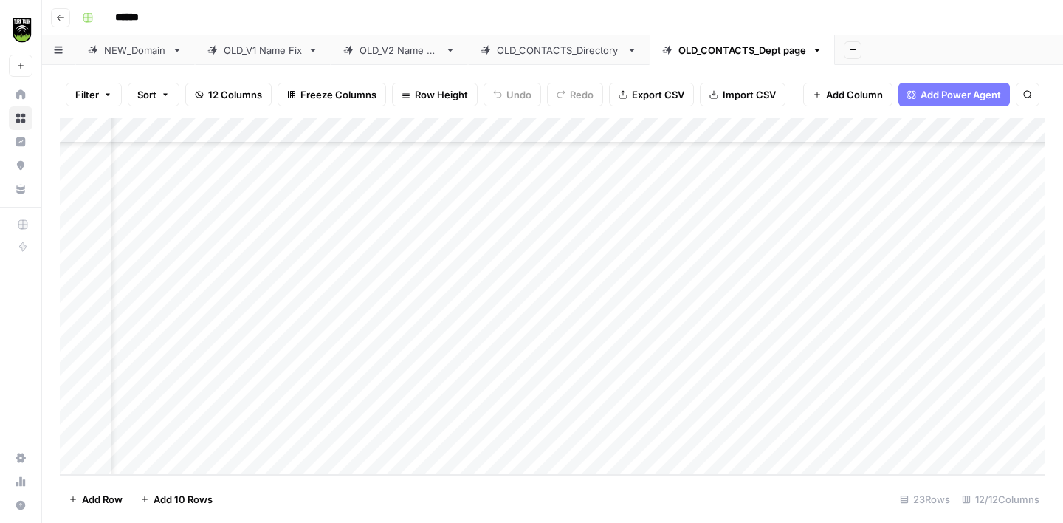
click at [578, 41] on link "OLD_CONTACTS_Directory" at bounding box center [559, 50] width 182 height 30
click at [671, 132] on div "Add Column" at bounding box center [553, 296] width 986 height 357
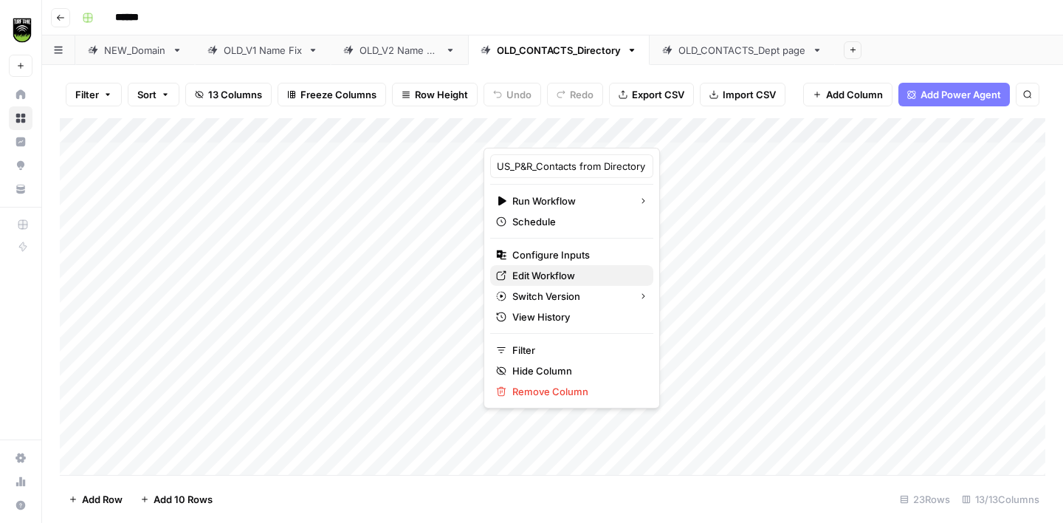
click at [544, 274] on span "Edit Workflow" at bounding box center [577, 275] width 129 height 15
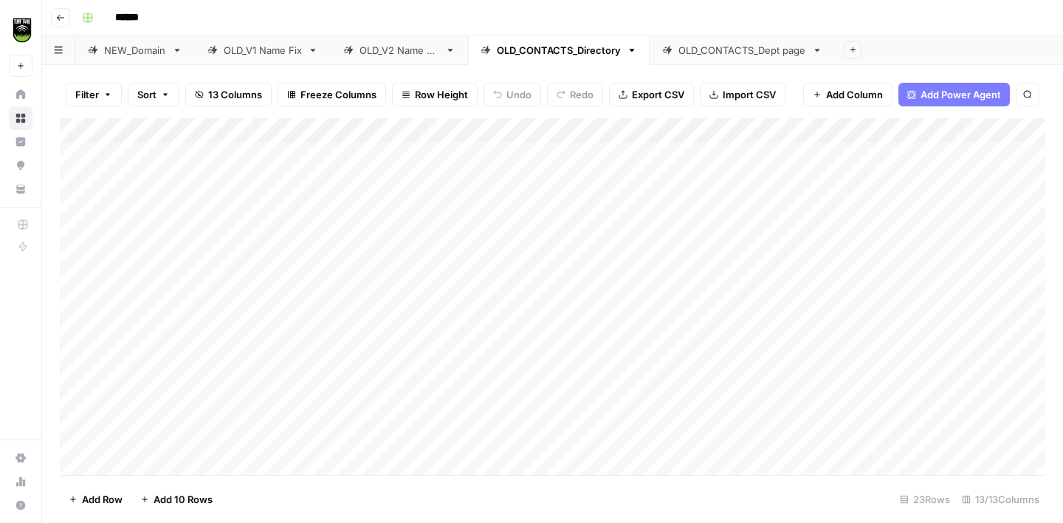
click at [719, 60] on link "OLD_CONTACTS_Dept page" at bounding box center [742, 50] width 185 height 30
click at [758, 131] on div "Add Column" at bounding box center [553, 296] width 986 height 357
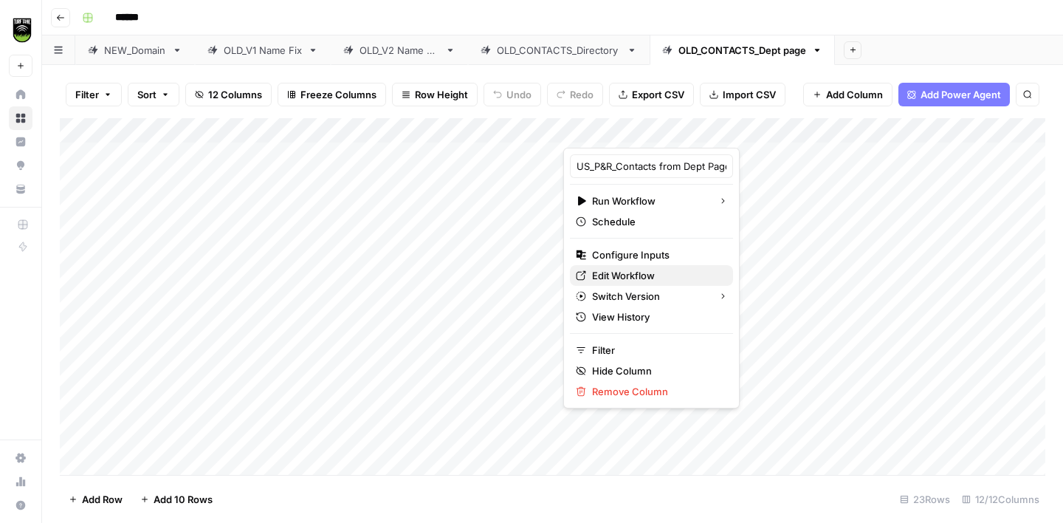
click at [617, 278] on span "Edit Workflow" at bounding box center [656, 275] width 129 height 15
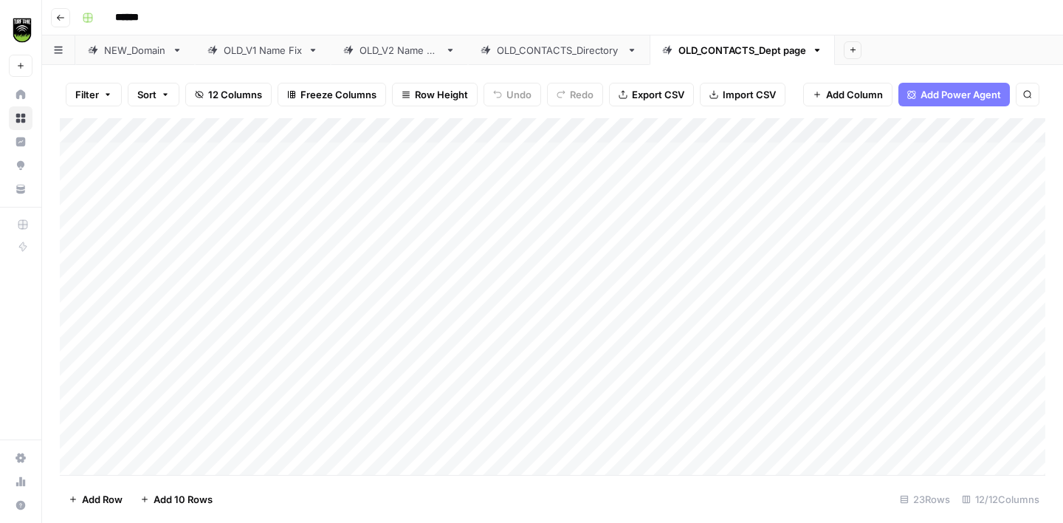
click at [541, 50] on div "OLD_CONTACTS_Directory" at bounding box center [559, 50] width 124 height 15
click at [354, 157] on div "Add Column" at bounding box center [553, 296] width 986 height 357
click at [694, 132] on div "Add Column" at bounding box center [553, 296] width 986 height 357
click at [712, 167] on span "All Rows" at bounding box center [743, 164] width 93 height 15
click at [715, 54] on div "OLD_CONTACTS_Dept page" at bounding box center [743, 50] width 128 height 15
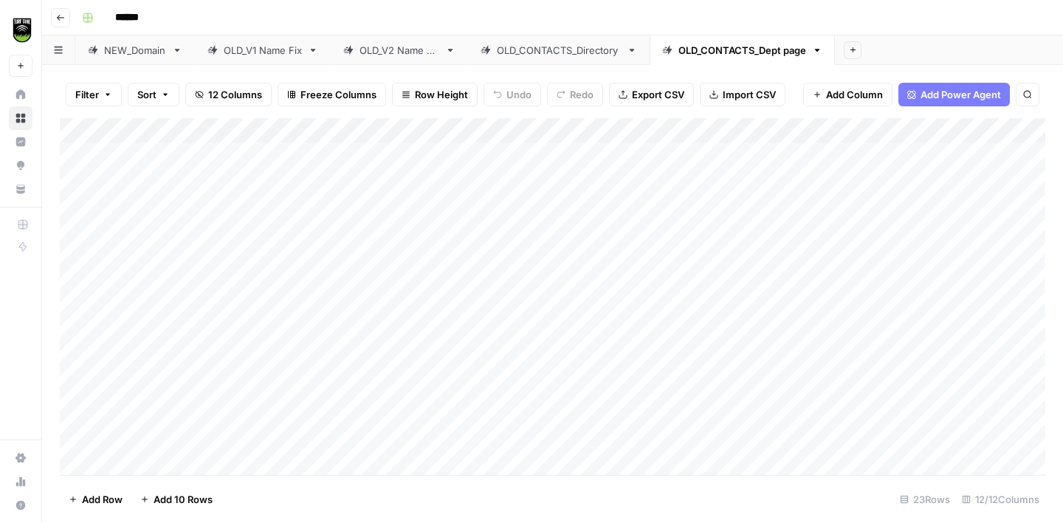
click at [774, 131] on div "Add Column" at bounding box center [553, 296] width 986 height 357
click at [788, 165] on span "All Rows" at bounding box center [829, 164] width 93 height 15
click at [551, 43] on div "OLD_CONTACTS_Directory" at bounding box center [559, 50] width 124 height 15
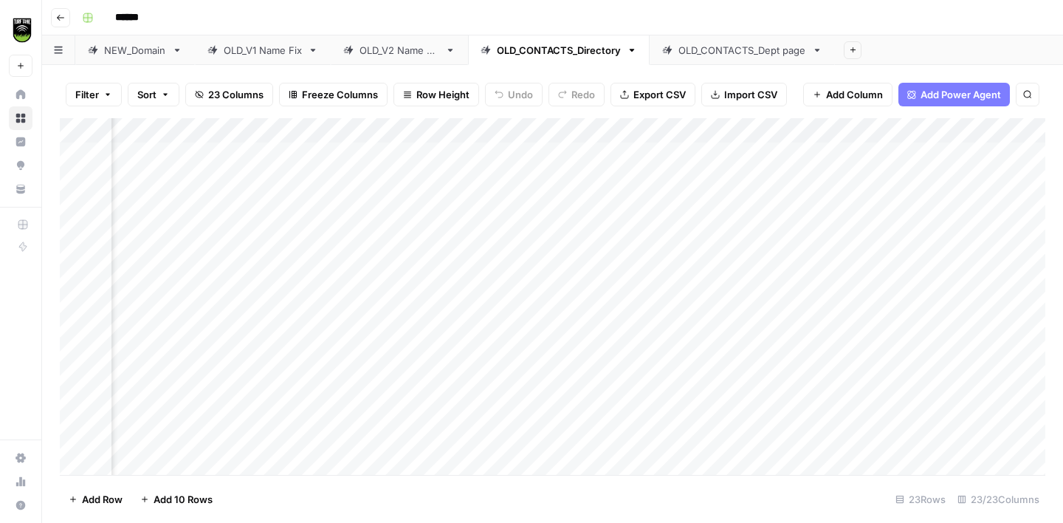
click at [572, 158] on div "Add Column" at bounding box center [553, 296] width 986 height 357
click at [739, 49] on div "OLD_CONTACTS_Dept page" at bounding box center [743, 50] width 128 height 15
click at [541, 155] on div "Add Column" at bounding box center [553, 296] width 986 height 357
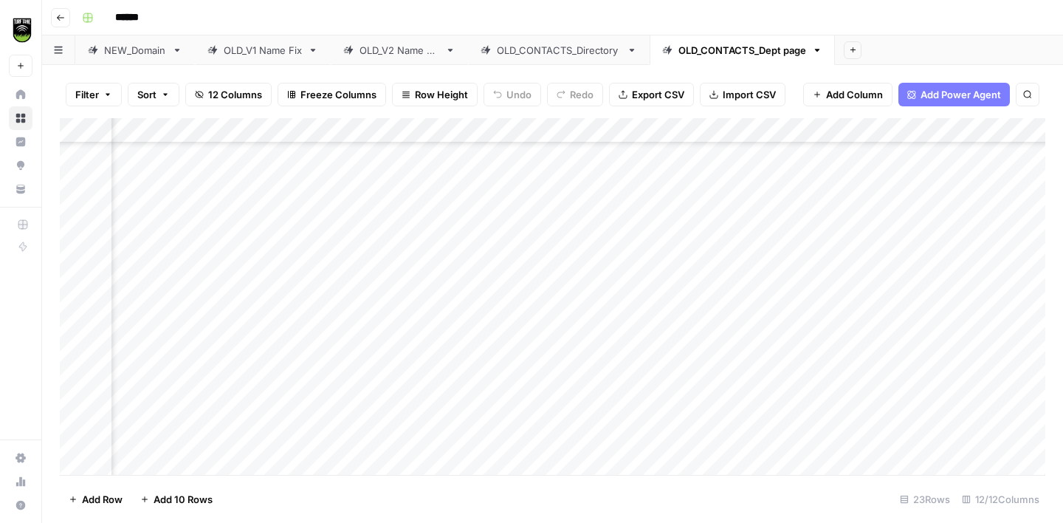
scroll to position [270, 287]
click at [572, 55] on div "OLD_CONTACTS_Directory" at bounding box center [559, 50] width 124 height 15
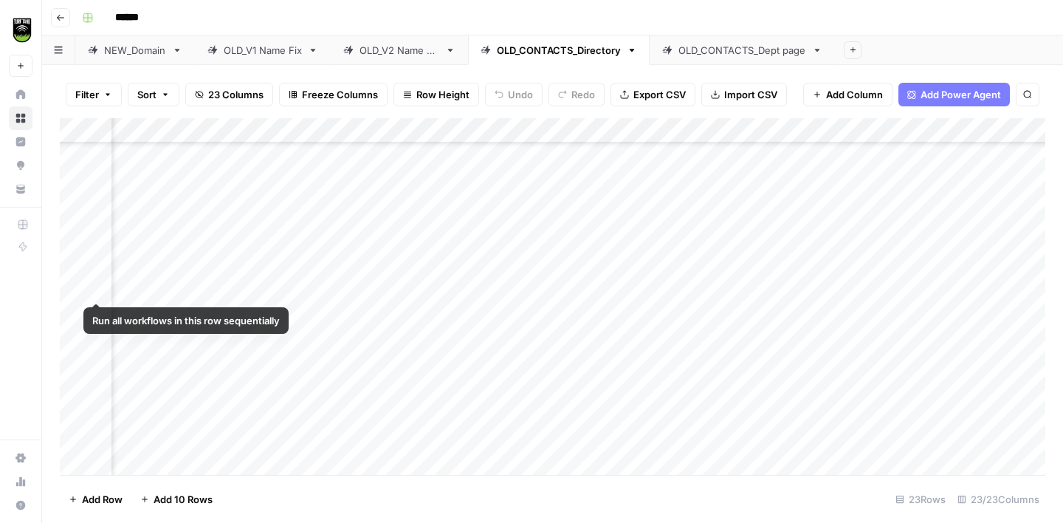
click at [75, 288] on div "Add Column" at bounding box center [553, 296] width 986 height 357
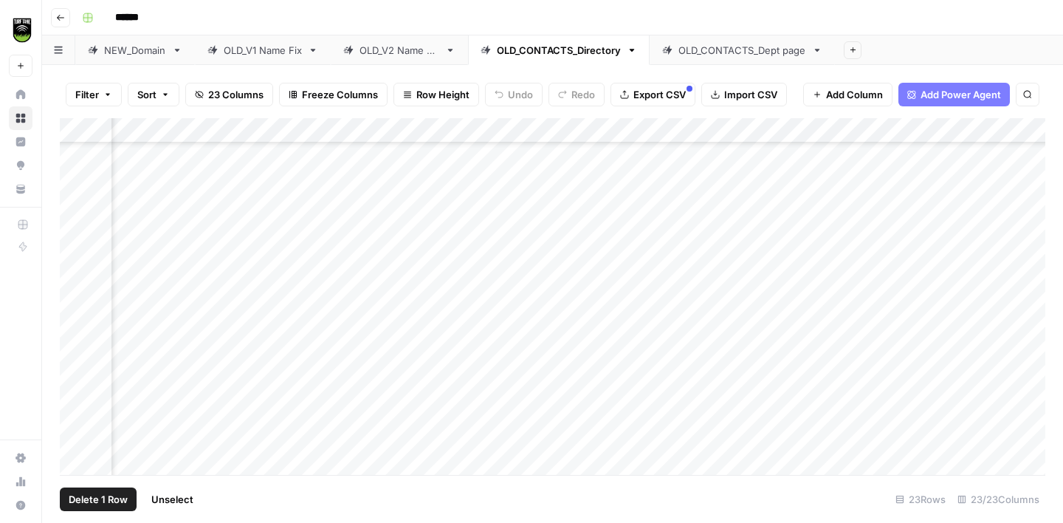
scroll to position [193, 399]
click at [71, 288] on div "Add Column" at bounding box center [553, 296] width 986 height 357
drag, startPoint x: 463, startPoint y: 129, endPoint x: 333, endPoint y: 129, distance: 130.0
click at [334, 130] on div "Add Column" at bounding box center [553, 296] width 986 height 357
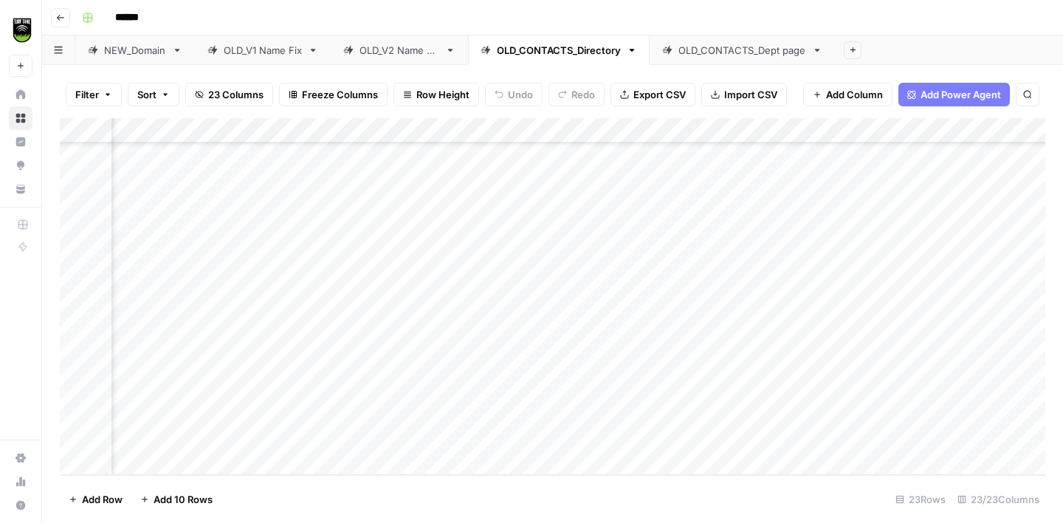
scroll to position [270, 391]
click at [693, 52] on div "OLD_CONTACTS_Dept page" at bounding box center [743, 50] width 128 height 15
click at [564, 182] on div "Add Column" at bounding box center [553, 296] width 986 height 357
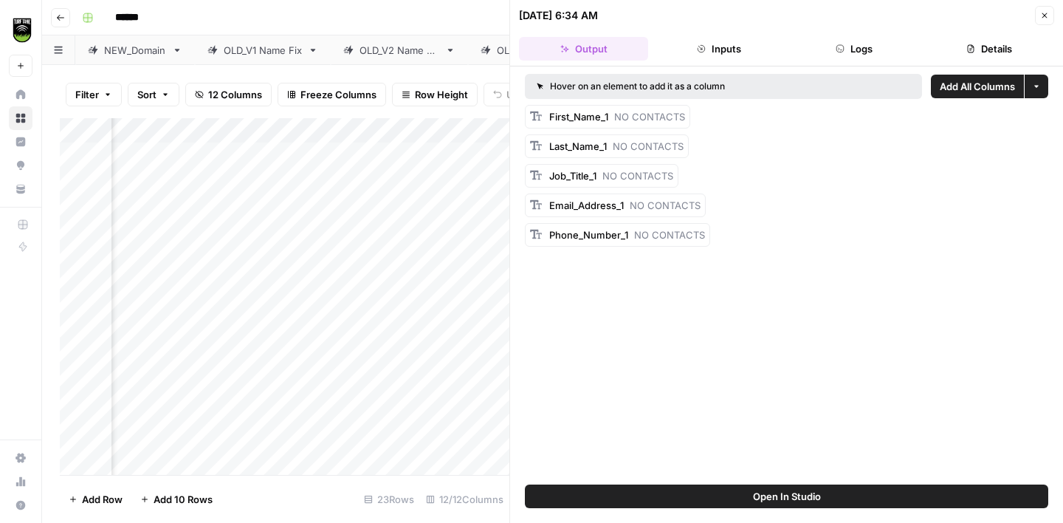
click at [854, 50] on button "Logs" at bounding box center [854, 49] width 129 height 24
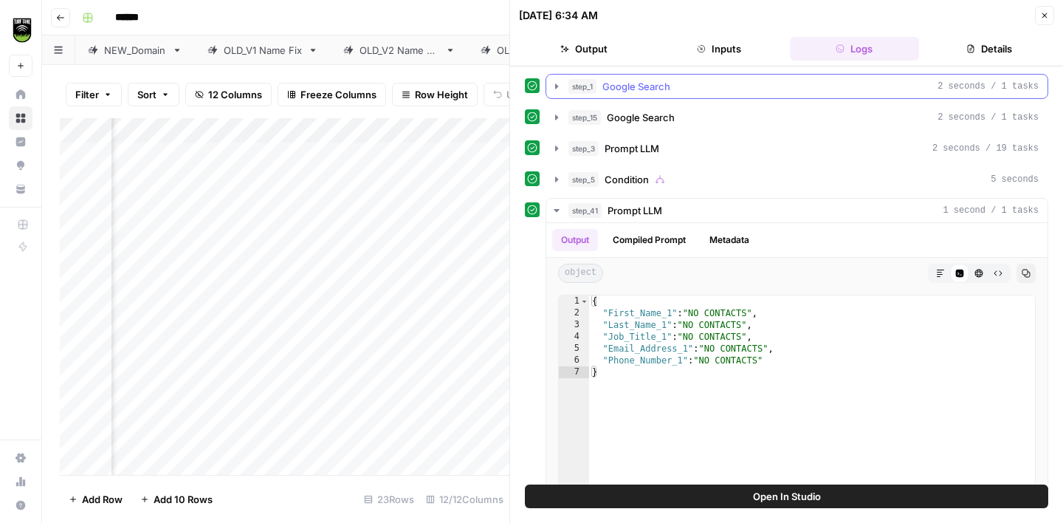
click at [694, 93] on div "step_1 Google Search 2 seconds / 1 tasks" at bounding box center [804, 86] width 470 height 15
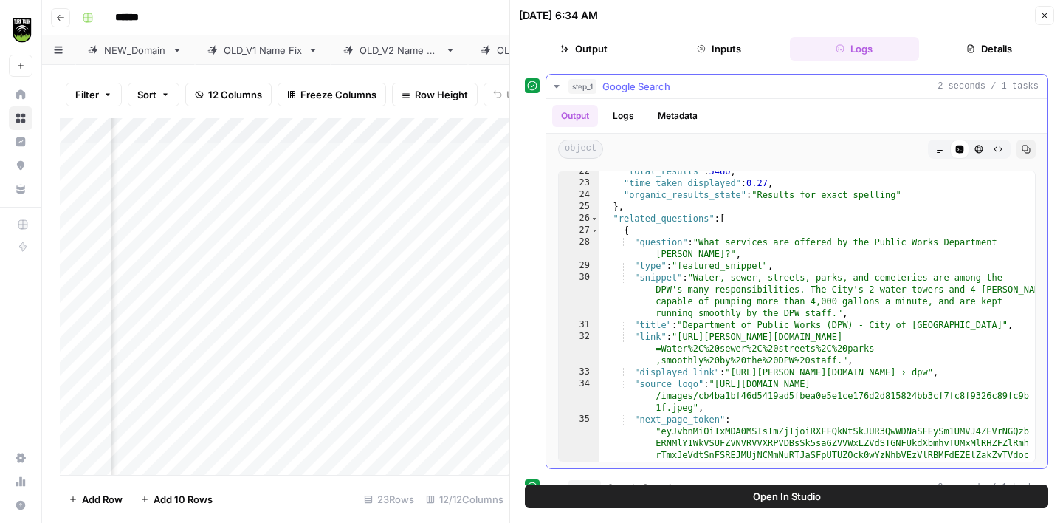
scroll to position [312, 0]
click at [559, 89] on icon "button" at bounding box center [557, 87] width 12 height 12
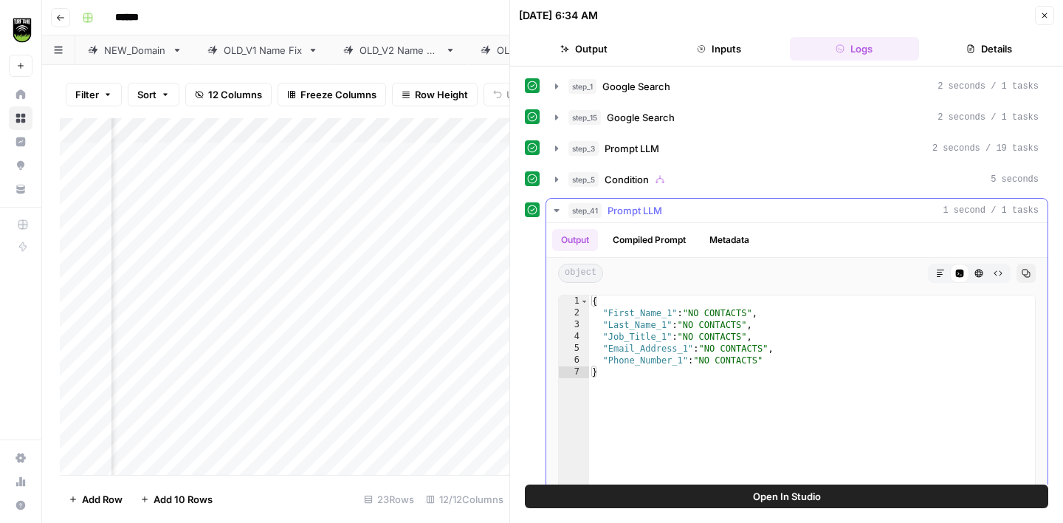
scroll to position [45, 0]
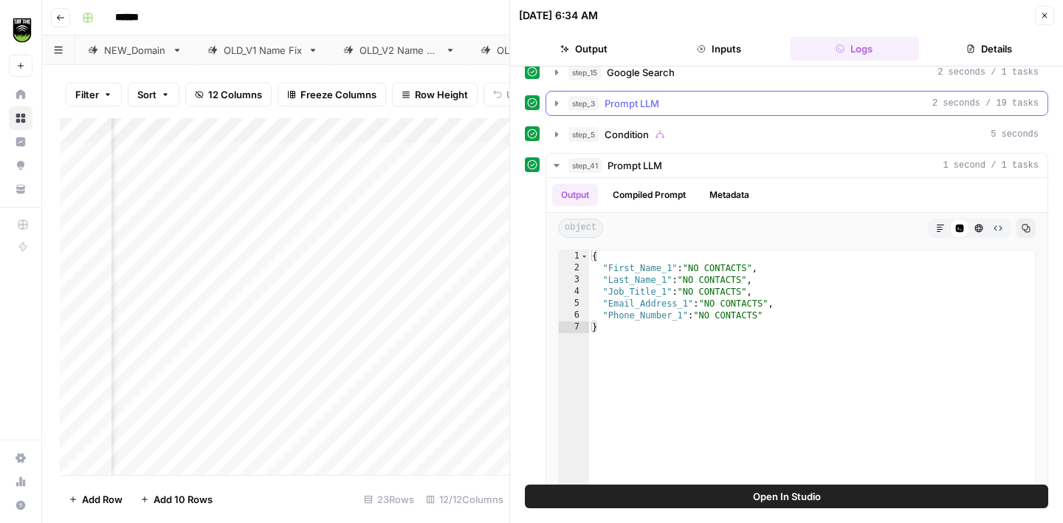
click at [691, 101] on div "step_3 Prompt LLM 2 seconds / 19 tasks" at bounding box center [804, 103] width 470 height 15
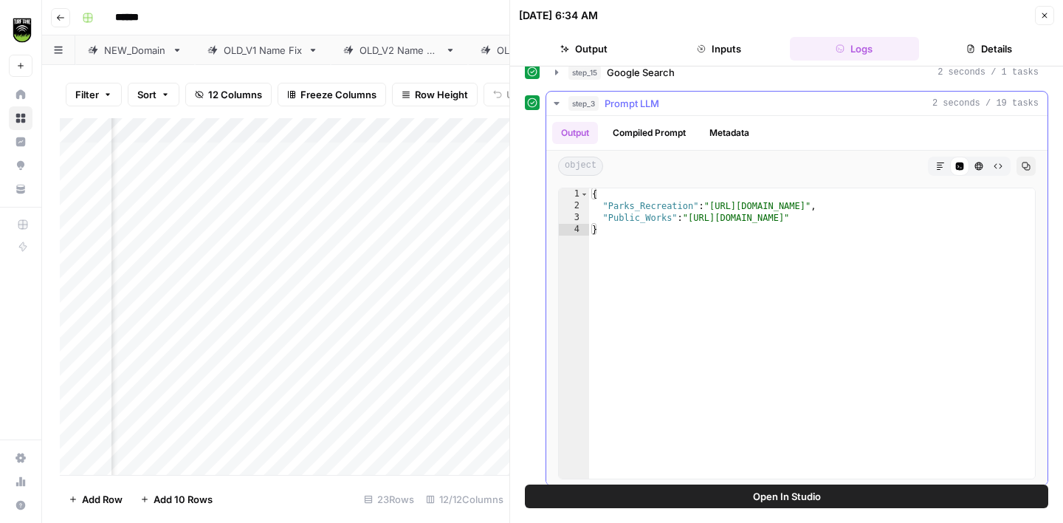
click at [561, 103] on icon "button" at bounding box center [557, 103] width 12 height 12
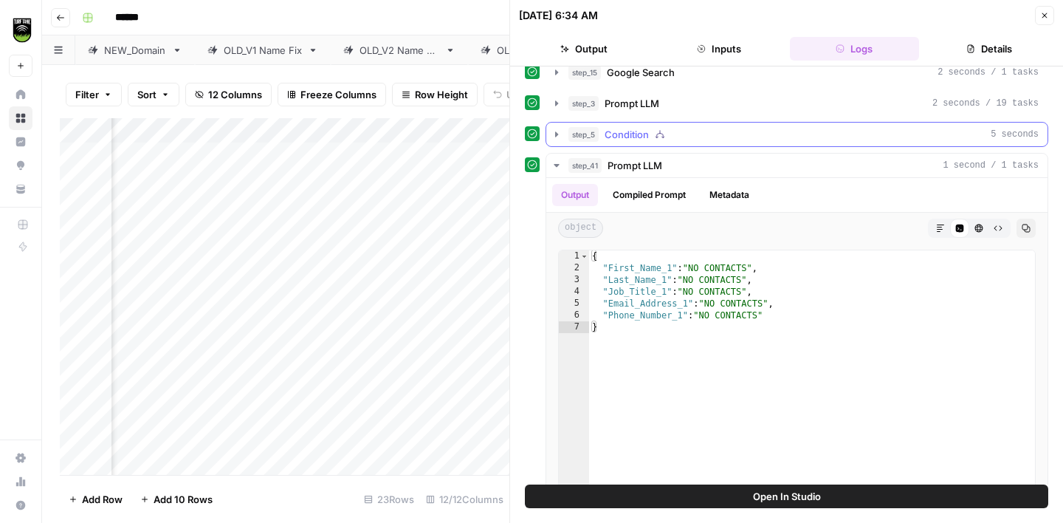
click at [699, 142] on button "step_5 Condition 5 seconds" at bounding box center [797, 135] width 501 height 24
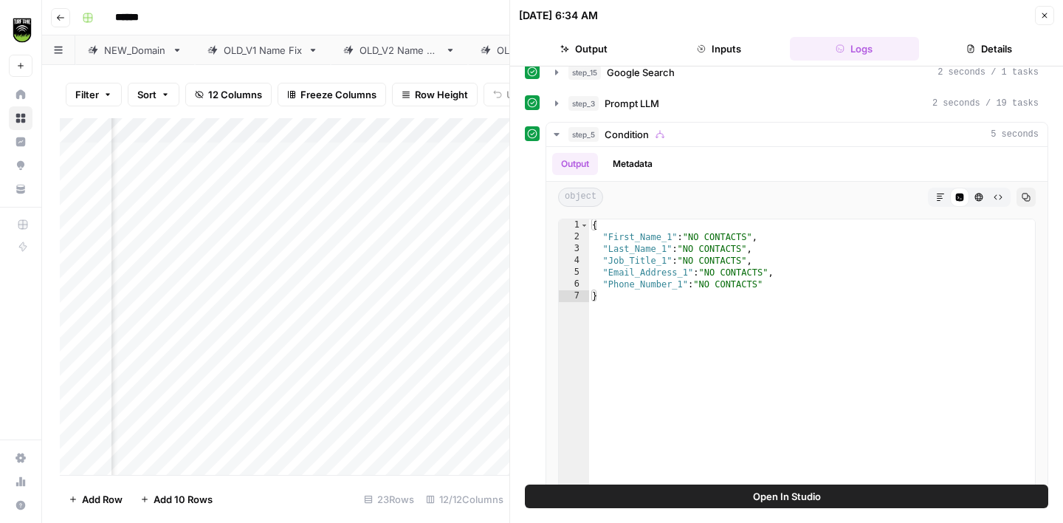
click at [1038, 18] on button "Close" at bounding box center [1044, 15] width 19 height 19
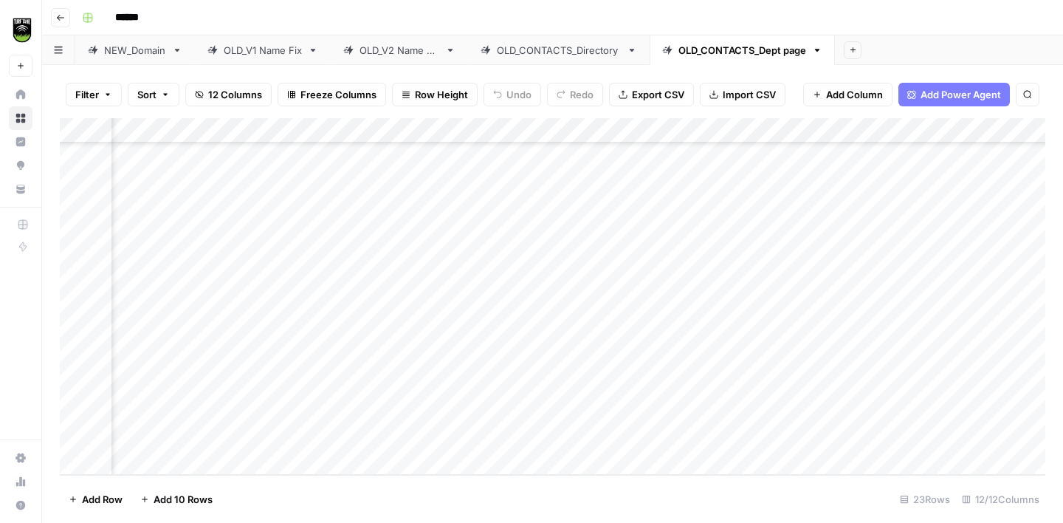
scroll to position [270, 292]
click at [468, 134] on div "Add Column" at bounding box center [553, 296] width 986 height 357
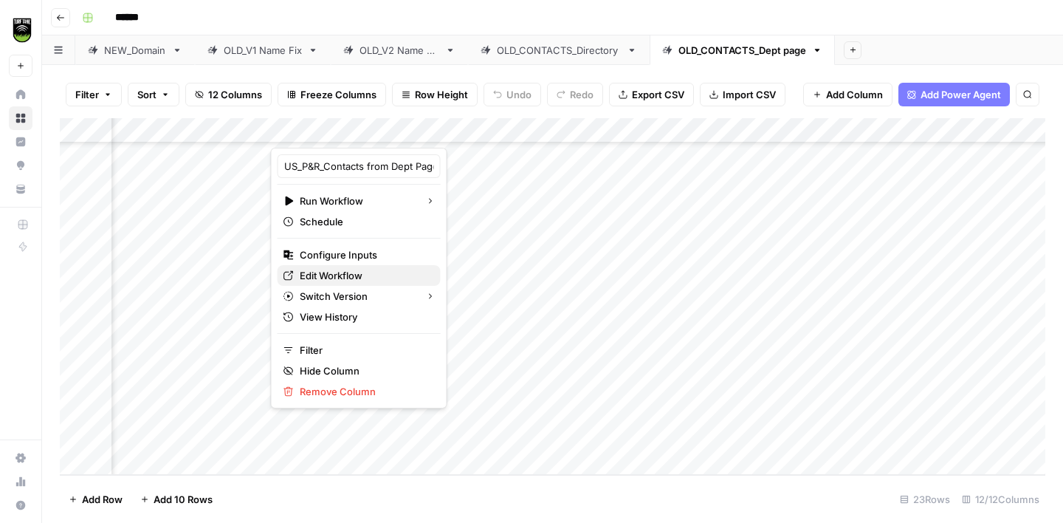
click at [319, 275] on span "Edit Workflow" at bounding box center [364, 275] width 129 height 15
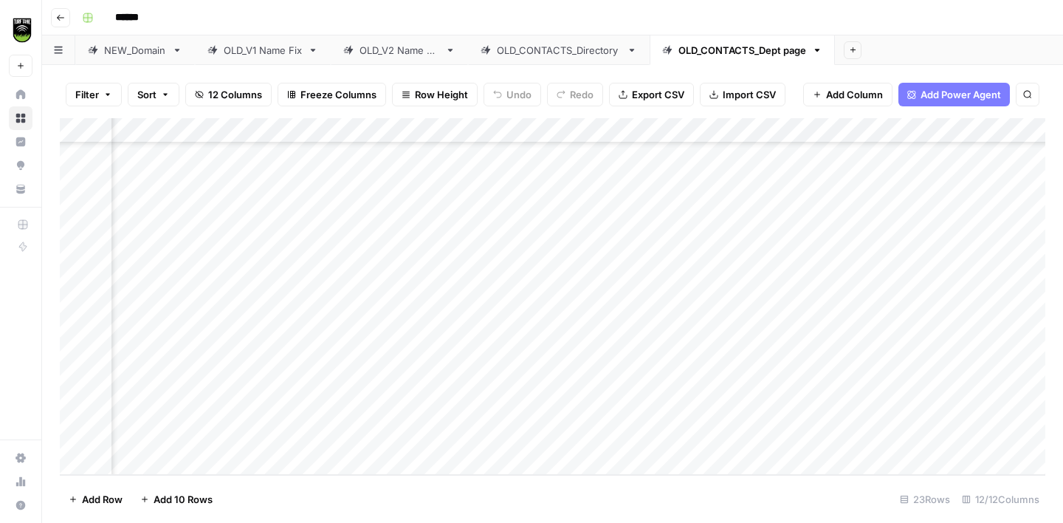
click at [484, 129] on div "Add Column" at bounding box center [553, 296] width 986 height 357
click at [505, 167] on span "All Rows" at bounding box center [536, 164] width 93 height 15
click at [443, 129] on div "Add Column" at bounding box center [553, 296] width 986 height 357
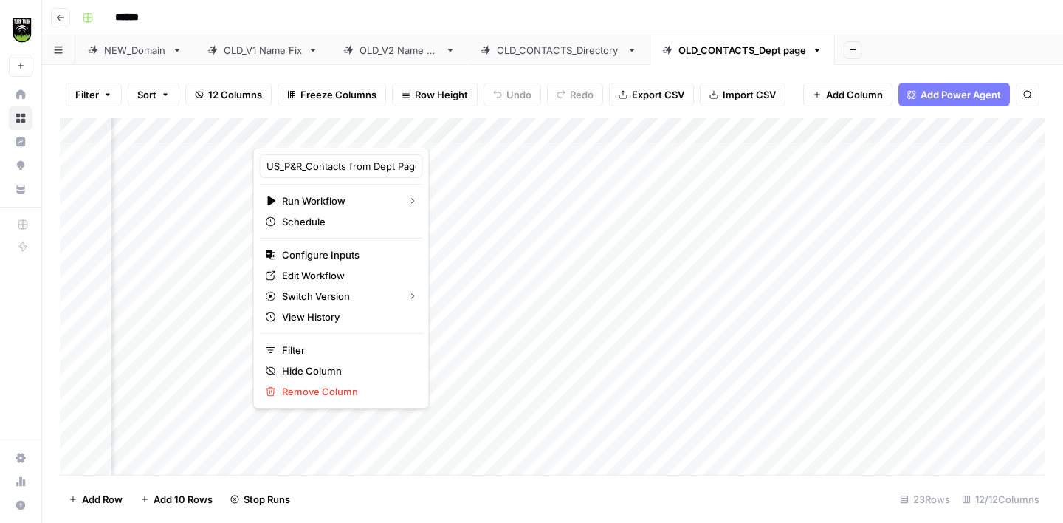
click at [465, 131] on div at bounding box center [366, 133] width 227 height 30
click at [463, 130] on div at bounding box center [366, 133] width 227 height 30
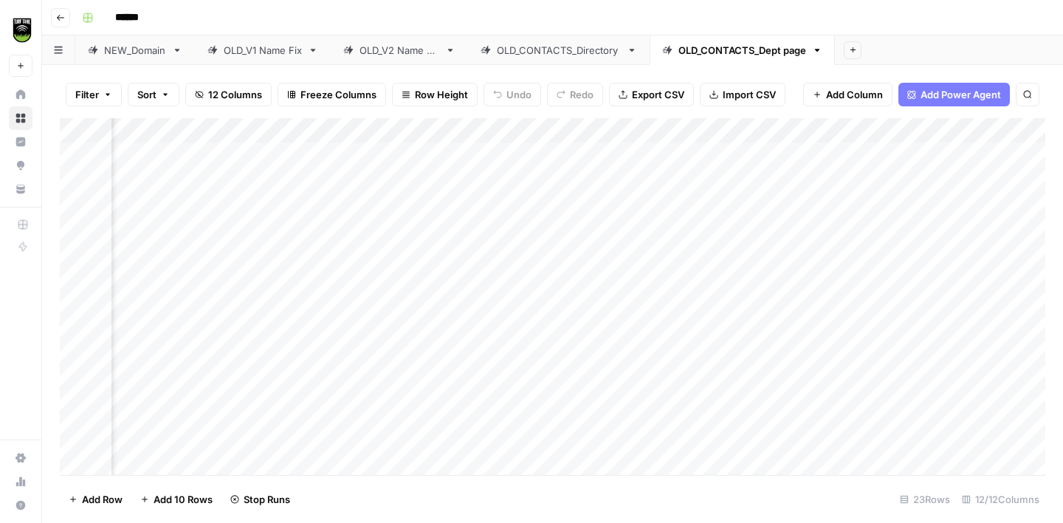
click at [511, 170] on div "Add Column" at bounding box center [553, 296] width 986 height 357
click at [467, 411] on div "Add Column" at bounding box center [553, 296] width 986 height 357
click at [468, 434] on div "Add Column" at bounding box center [553, 296] width 986 height 357
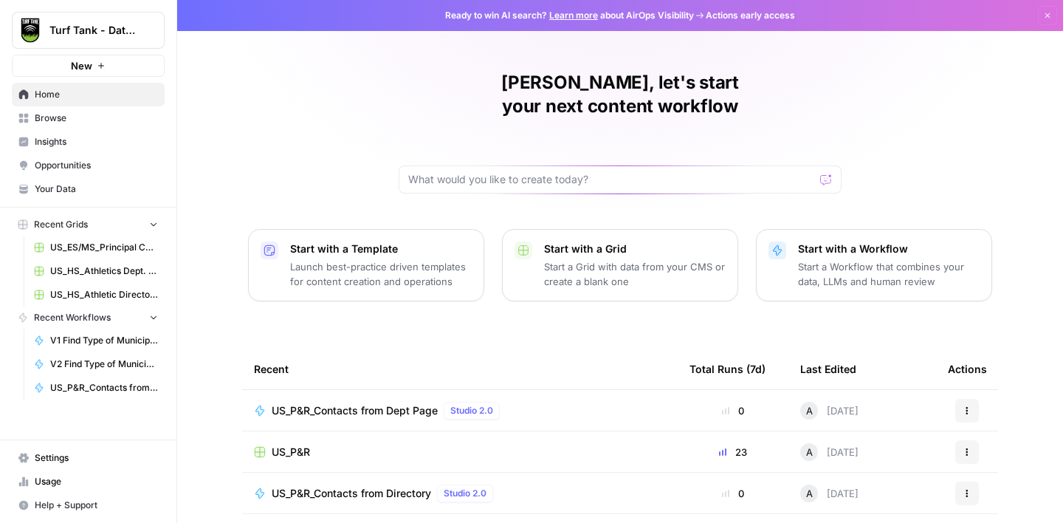
click at [109, 114] on span "Browse" at bounding box center [96, 118] width 123 height 13
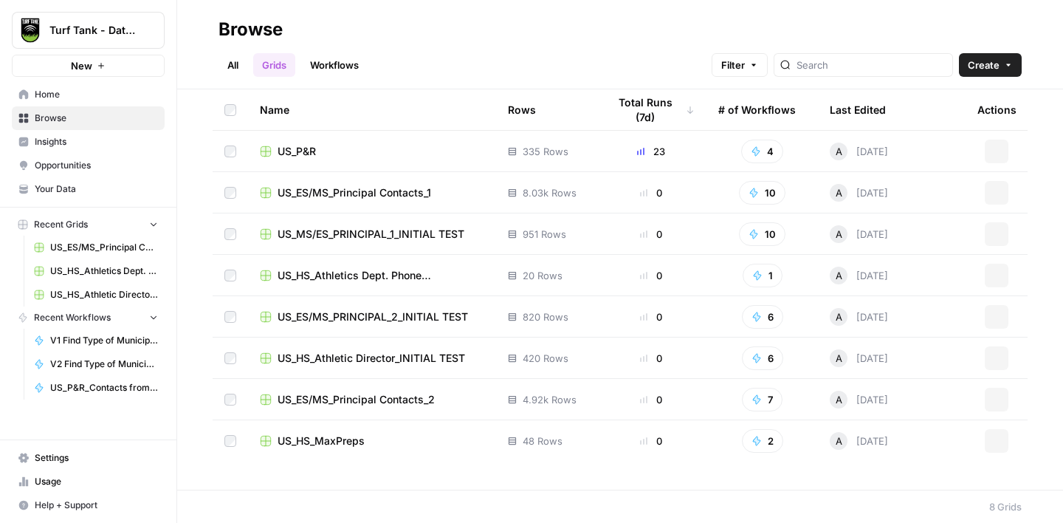
click at [310, 70] on link "Workflows" at bounding box center [334, 65] width 66 height 24
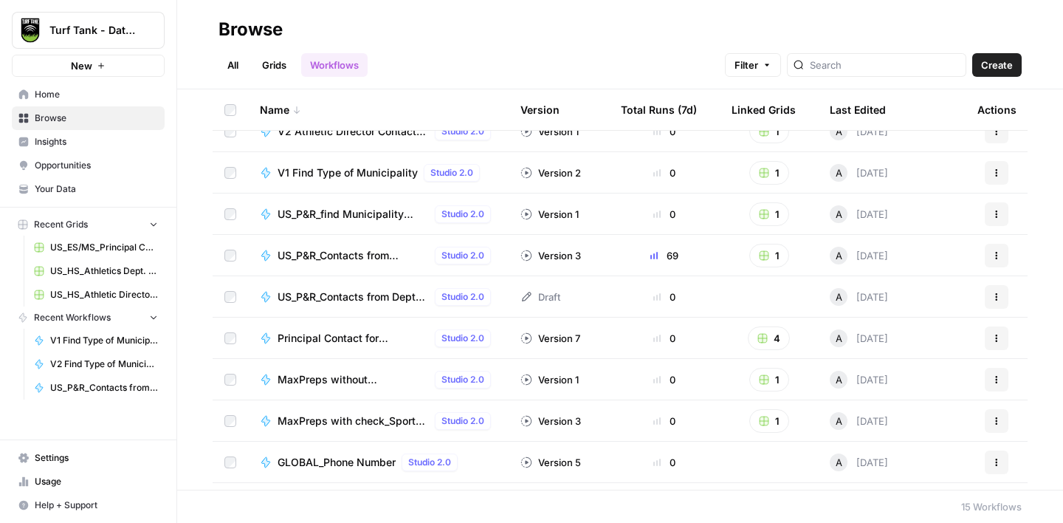
scroll to position [106, 0]
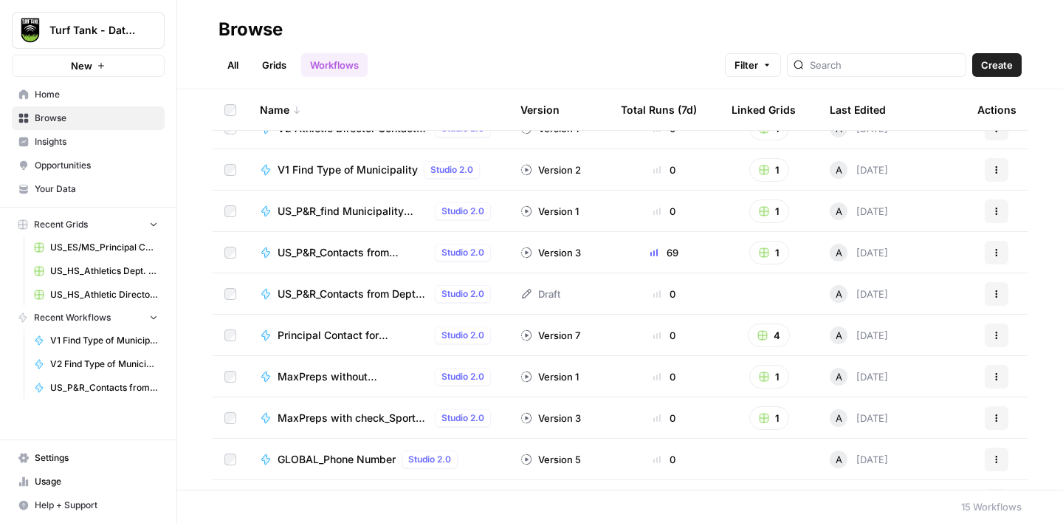
click at [373, 292] on span "US_P&R_Contacts from Dept Page" at bounding box center [353, 294] width 151 height 15
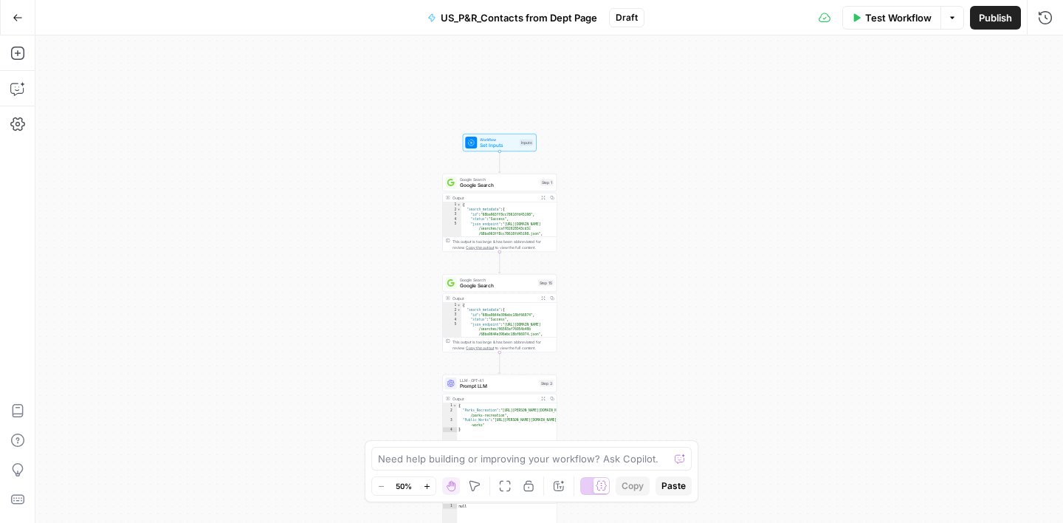
drag, startPoint x: 689, startPoint y: 108, endPoint x: 603, endPoint y: 219, distance: 140.6
click at [603, 219] on div "true false Workflow Set Inputs Inputs Google Search Google Search Step 1 Output…" at bounding box center [549, 278] width 1028 height 487
click at [513, 190] on span "Google Search" at bounding box center [495, 188] width 78 height 7
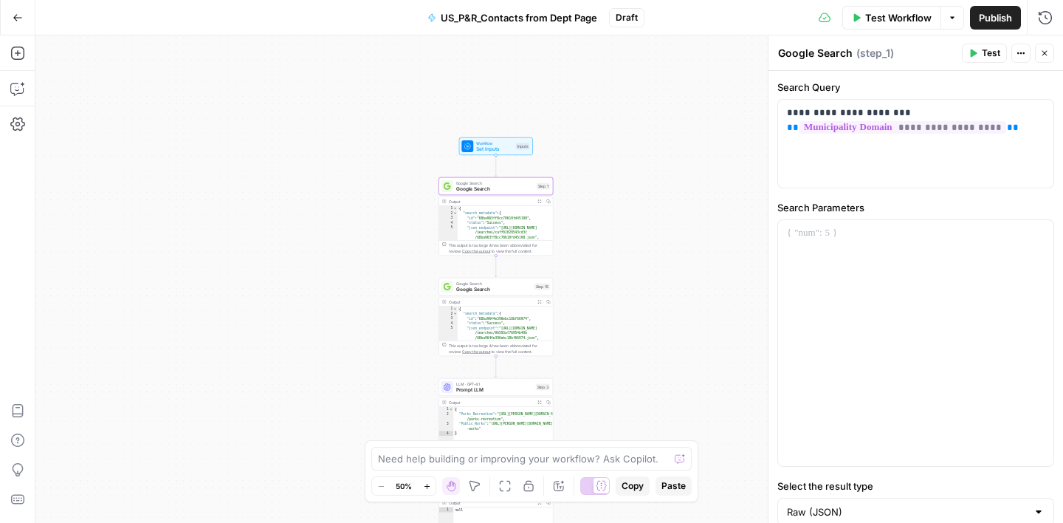
click at [1045, 50] on icon "button" at bounding box center [1045, 53] width 9 height 9
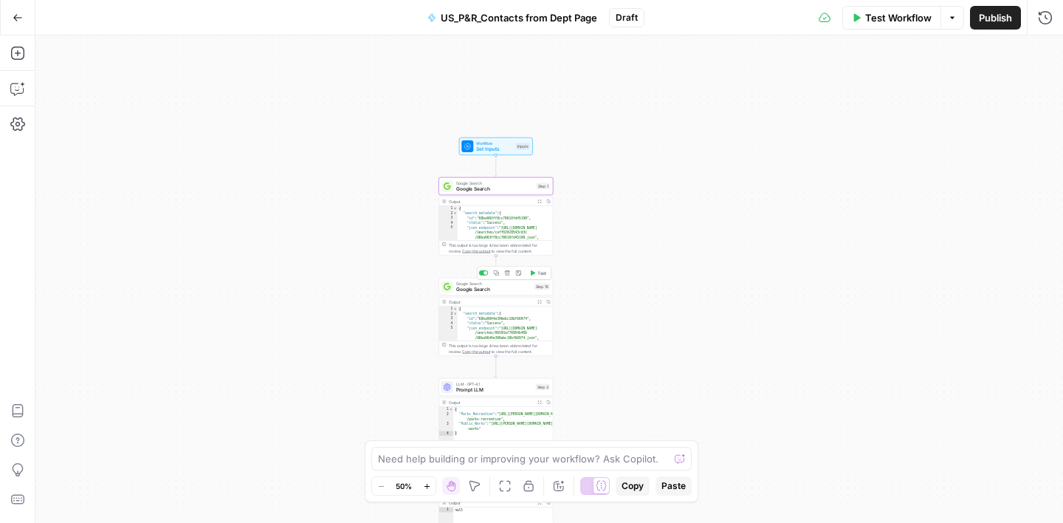
click at [501, 292] on span "Google Search" at bounding box center [493, 289] width 75 height 7
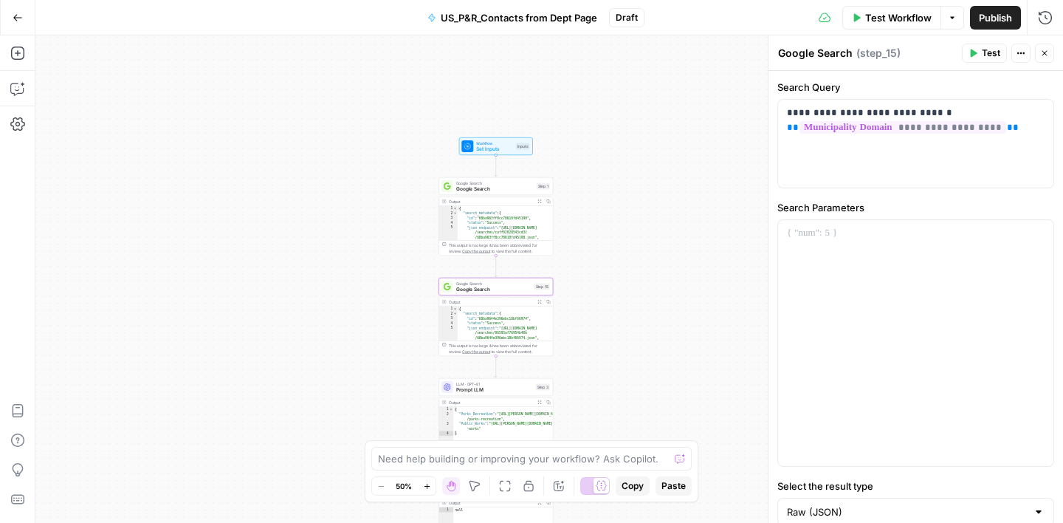
click at [1044, 54] on icon "button" at bounding box center [1045, 53] width 9 height 9
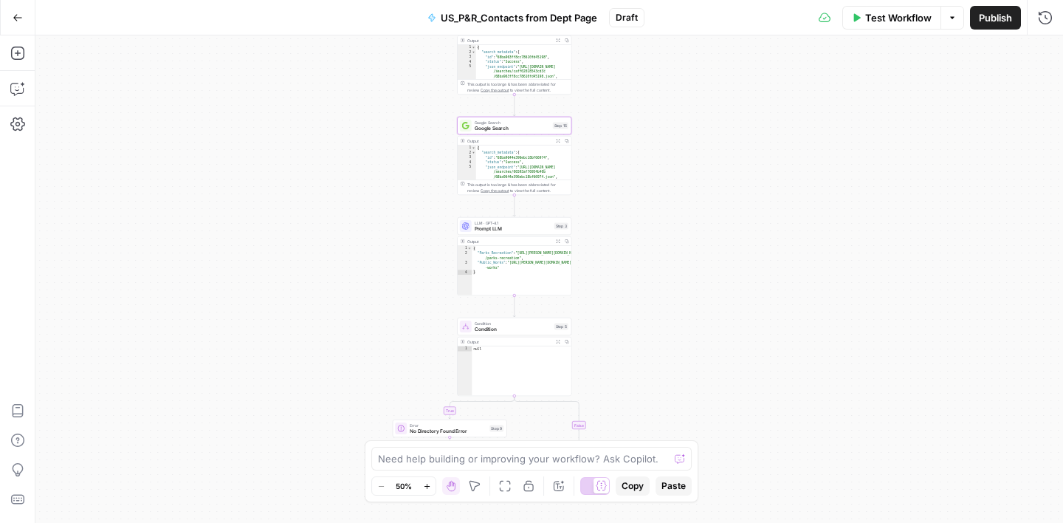
drag, startPoint x: 623, startPoint y: 377, endPoint x: 643, endPoint y: 208, distance: 170.2
click at [643, 208] on div "true false Workflow Set Inputs Inputs Google Search Google Search Step 1 Output…" at bounding box center [549, 278] width 1028 height 487
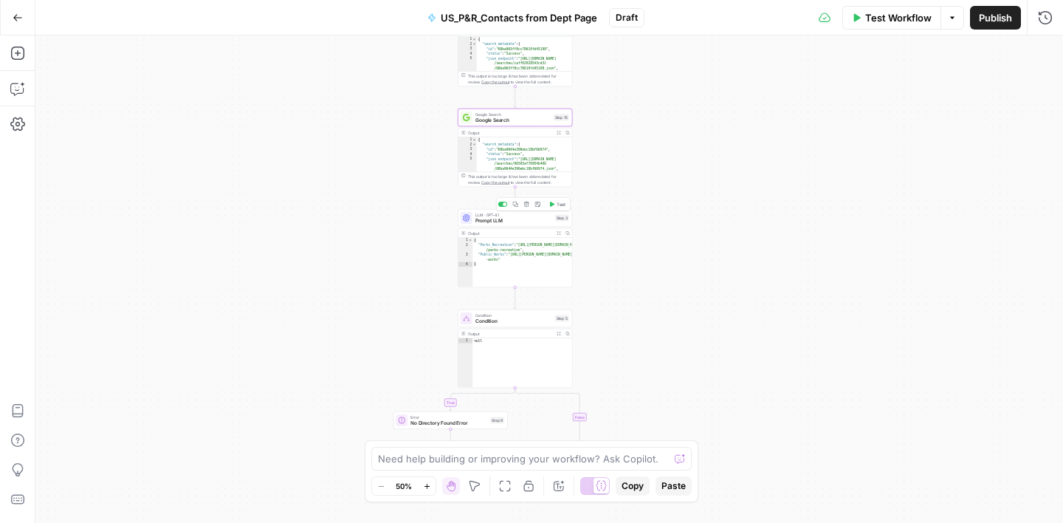
click at [520, 219] on span "Prompt LLM" at bounding box center [514, 220] width 77 height 7
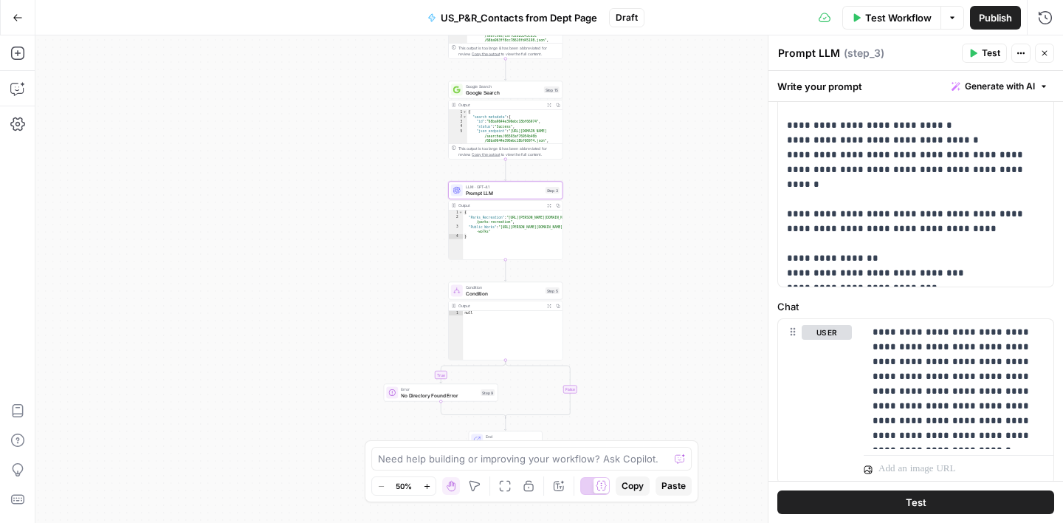
scroll to position [490, 0]
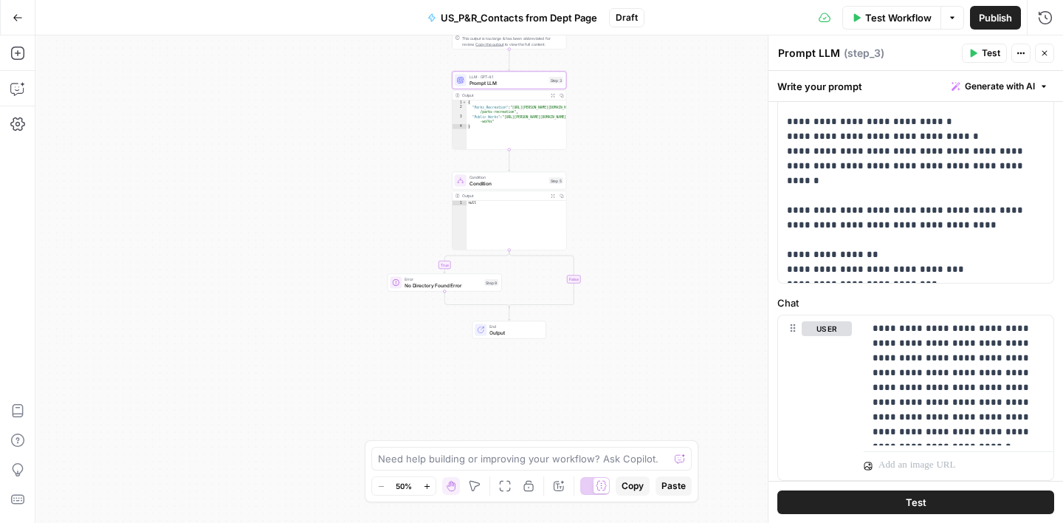
drag, startPoint x: 634, startPoint y: 282, endPoint x: 638, endPoint y: 172, distance: 110.1
click at [638, 172] on div "true false Workflow Set Inputs Inputs Google Search Google Search Step 1 Output…" at bounding box center [549, 278] width 1028 height 487
click at [517, 179] on span "Condition" at bounding box center [508, 177] width 77 height 6
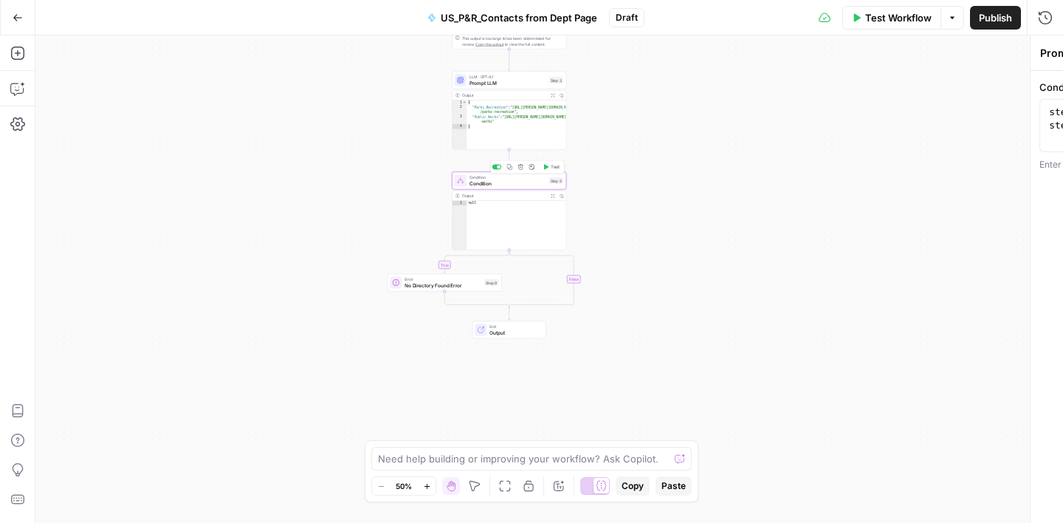
type textarea "Condition"
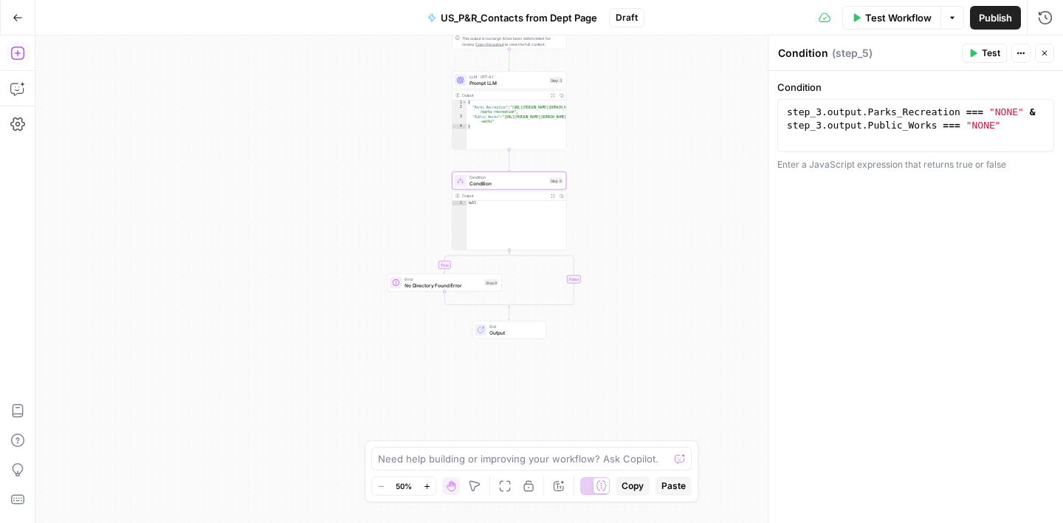
click at [20, 55] on icon "button" at bounding box center [17, 53] width 15 height 15
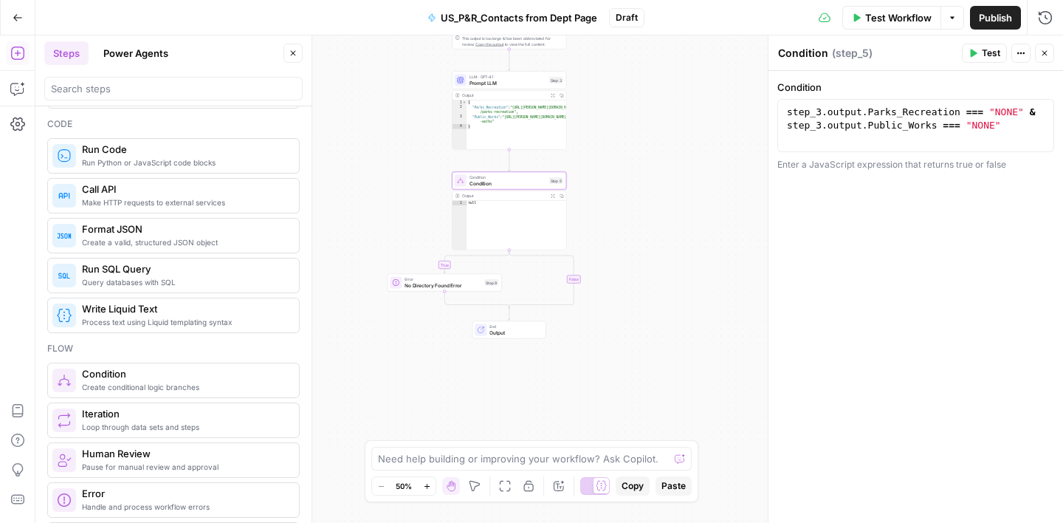
scroll to position [213, 0]
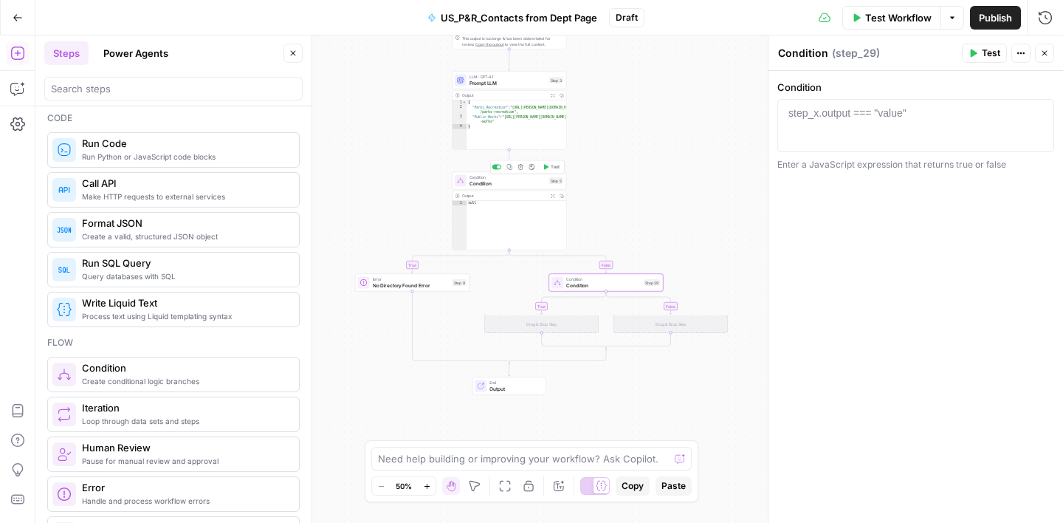
click at [521, 182] on span "Condition" at bounding box center [508, 182] width 77 height 7
type textarea "**********"
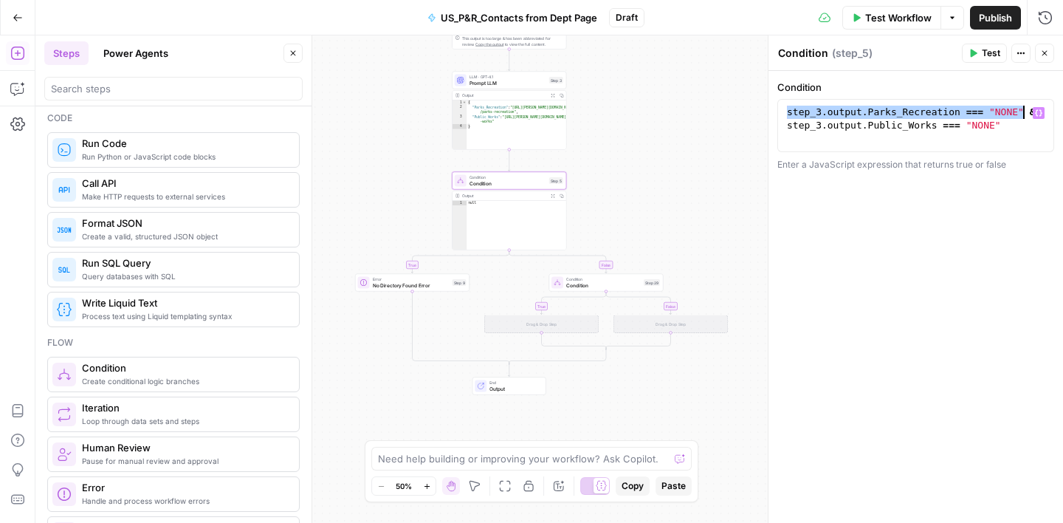
drag, startPoint x: 787, startPoint y: 112, endPoint x: 1021, endPoint y: 109, distance: 233.4
click at [1021, 109] on div "step_3 . output . Parks_Recreation === "NONE" & step_3 . output . Public_Works …" at bounding box center [916, 152] width 264 height 93
click at [600, 284] on span "Condition" at bounding box center [603, 284] width 75 height 7
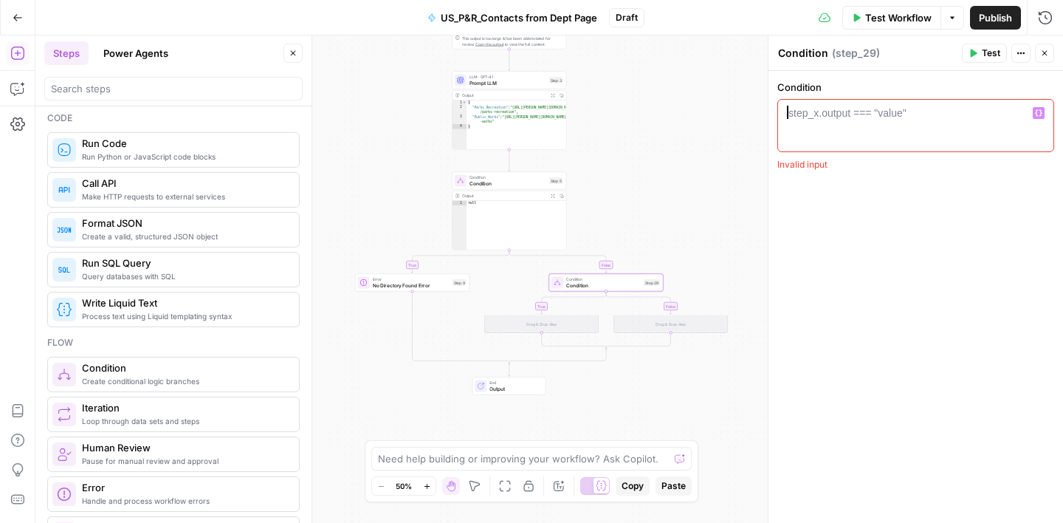
click at [821, 119] on div "step_x.output === "value"" at bounding box center [848, 113] width 118 height 15
paste textarea "**********"
type textarea "**********"
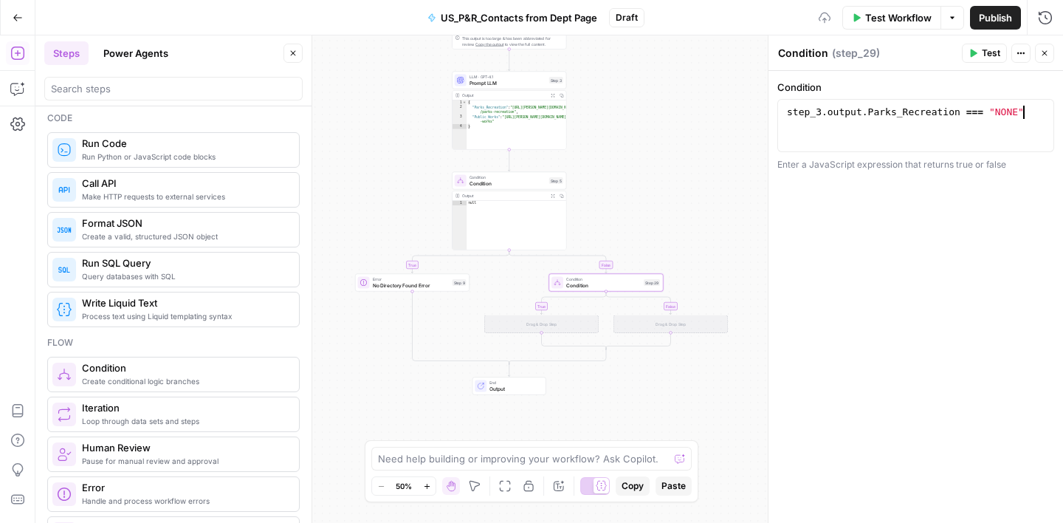
click at [858, 262] on div "**********" at bounding box center [916, 297] width 295 height 452
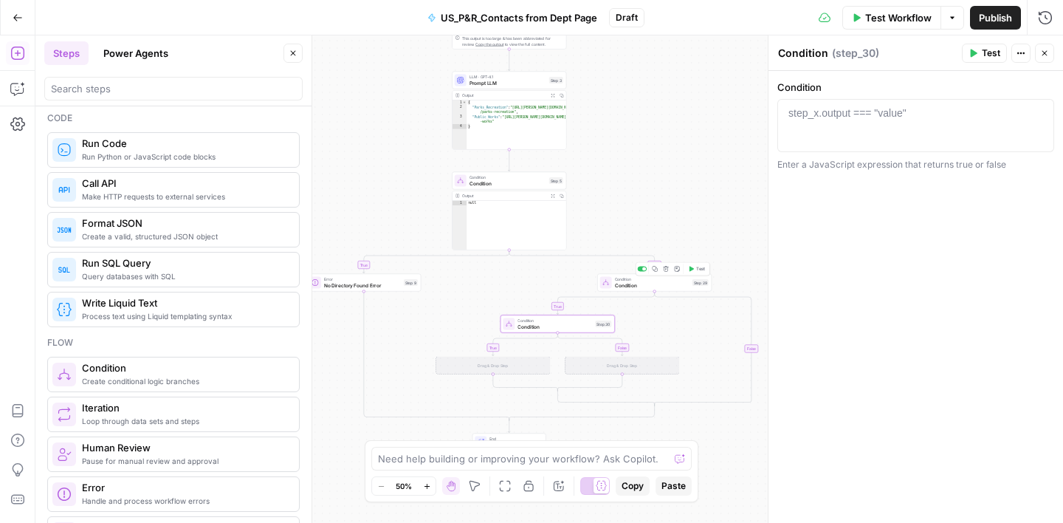
click at [650, 283] on span "Condition" at bounding box center [652, 284] width 75 height 7
click at [516, 185] on span "Condition" at bounding box center [508, 182] width 77 height 7
type textarea "**********"
click at [787, 127] on div "step_3 . output . Parks_Recreation === "NONE" & step_3 . output . Public_Works …" at bounding box center [916, 152] width 264 height 93
click at [1051, 49] on button "Close" at bounding box center [1044, 53] width 19 height 19
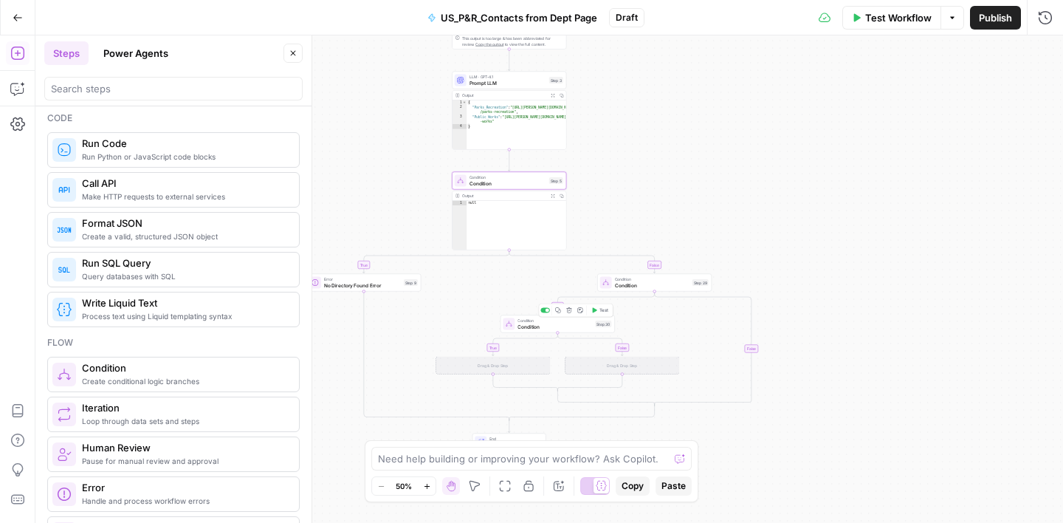
click at [569, 312] on icon "button" at bounding box center [569, 310] width 6 height 6
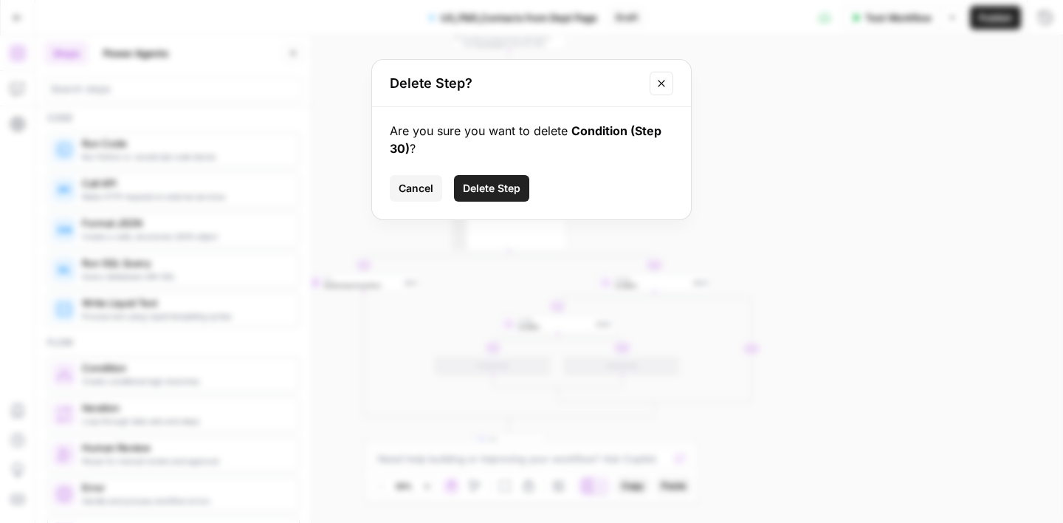
click at [525, 183] on button "Delete Step" at bounding box center [491, 188] width 75 height 27
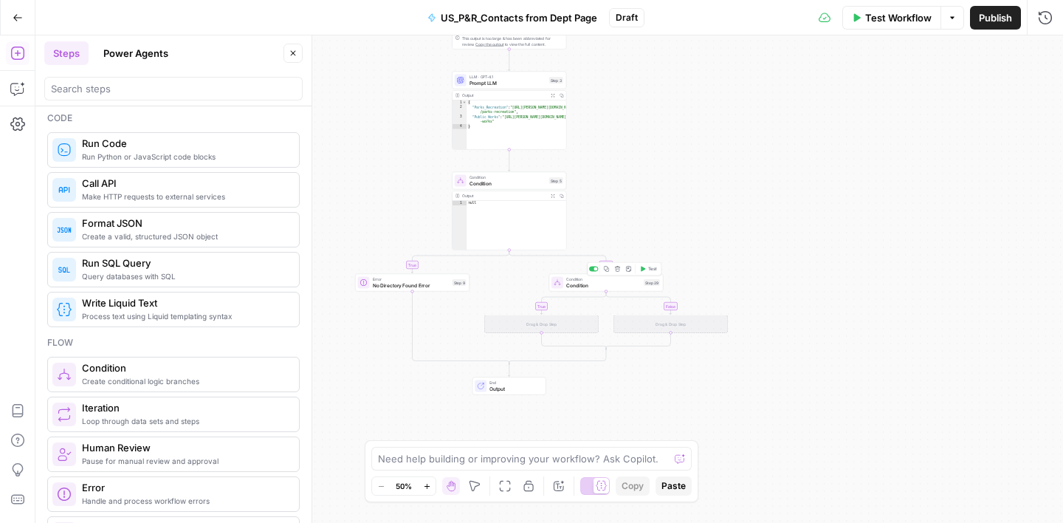
click at [606, 286] on span "Condition" at bounding box center [603, 284] width 75 height 7
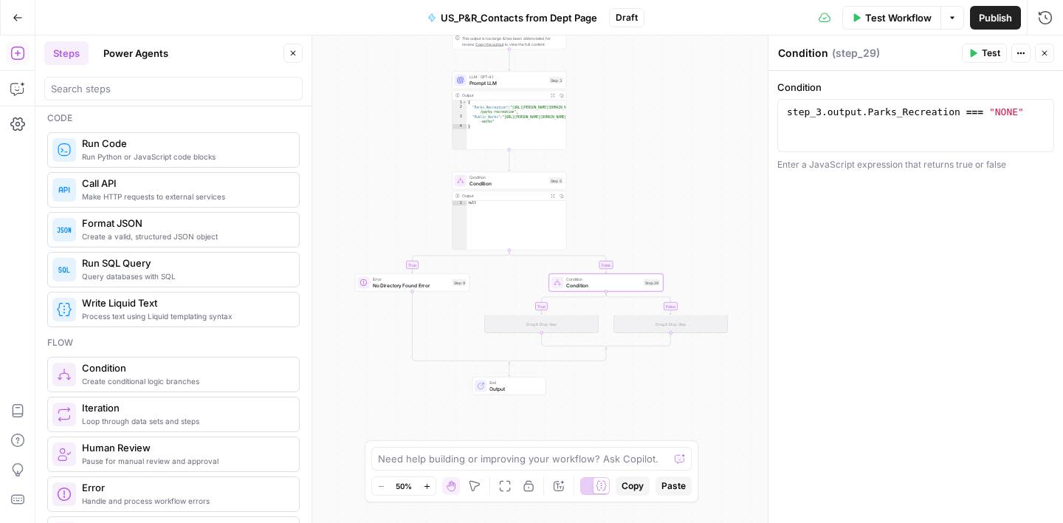
click at [679, 218] on div "true false true false Workflow Set Inputs Inputs Google Search Google Search St…" at bounding box center [549, 278] width 1028 height 487
click at [1045, 52] on icon "button" at bounding box center [1045, 53] width 9 height 9
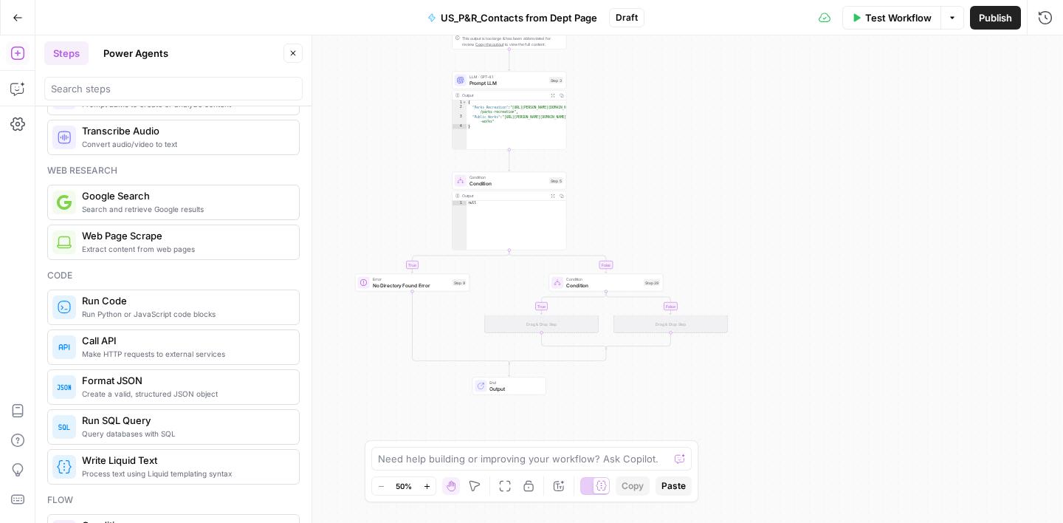
scroll to position [0, 0]
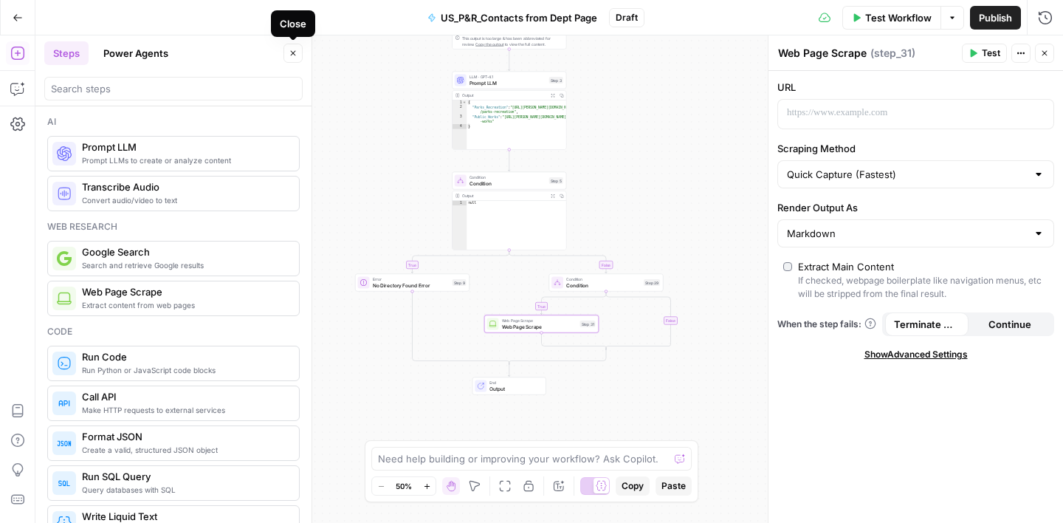
click at [296, 56] on icon "button" at bounding box center [293, 53] width 9 height 9
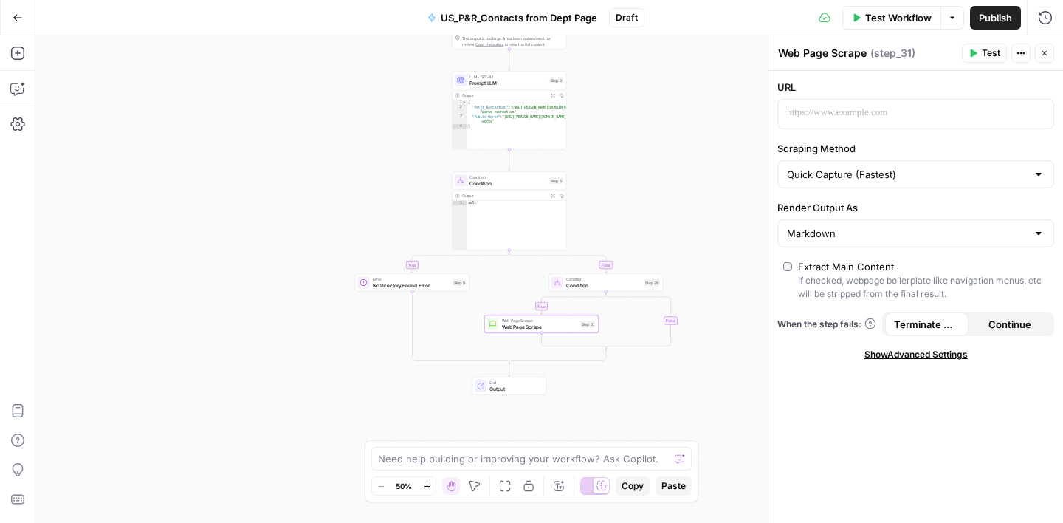
click at [616, 284] on span "Condition" at bounding box center [603, 284] width 75 height 7
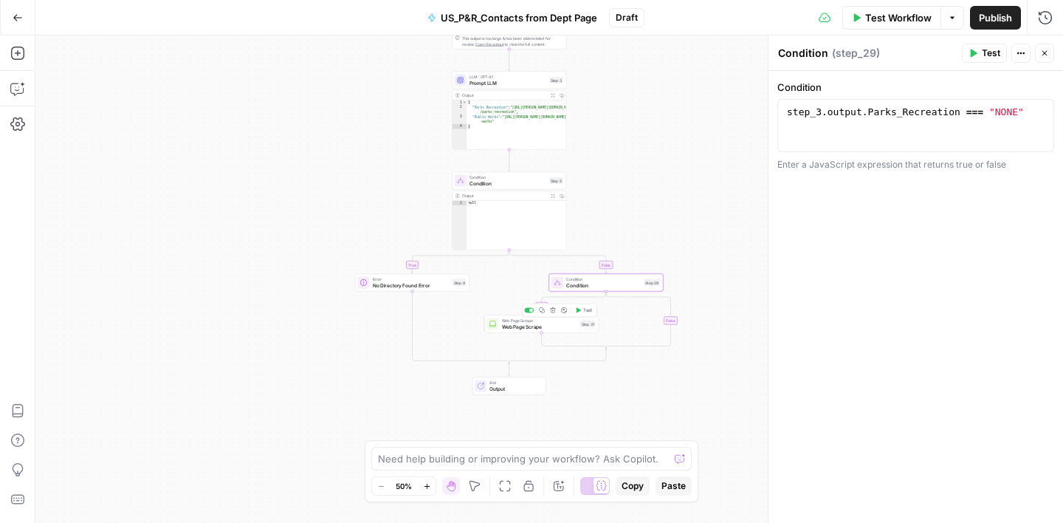
click at [555, 324] on span "Web Page Scrape" at bounding box center [539, 326] width 75 height 7
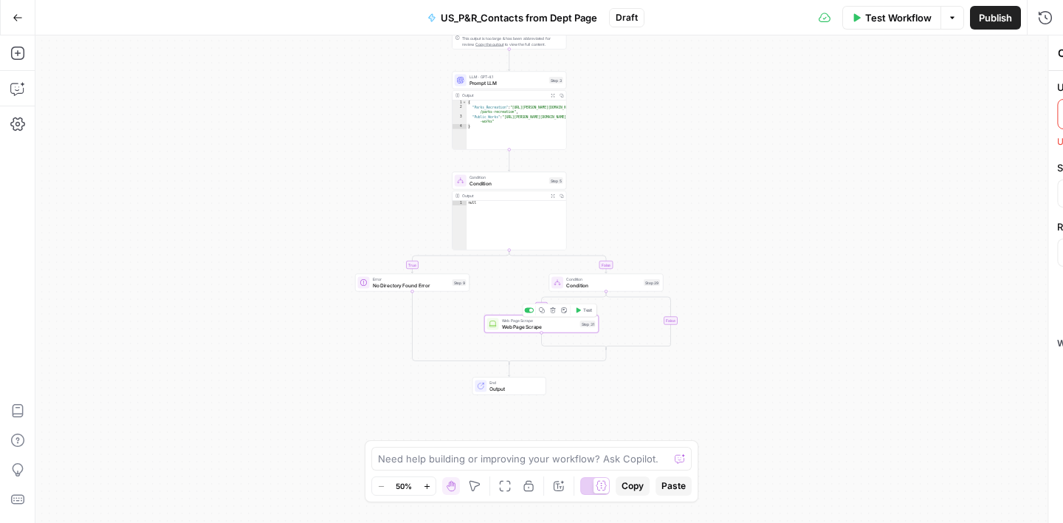
type textarea "Web Page Scrape"
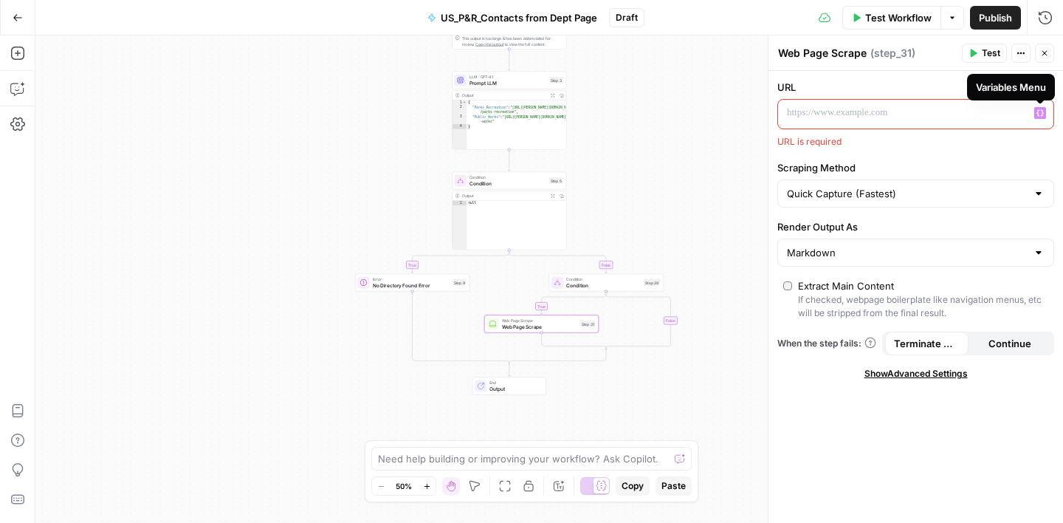
click at [1043, 113] on icon "button" at bounding box center [1040, 113] width 7 height 7
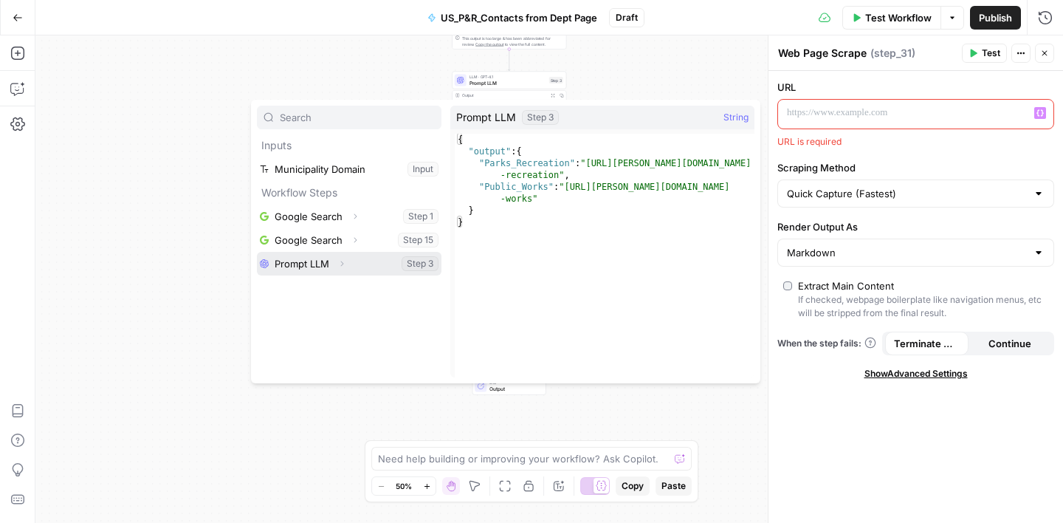
click at [349, 262] on button "Expand" at bounding box center [341, 263] width 19 height 19
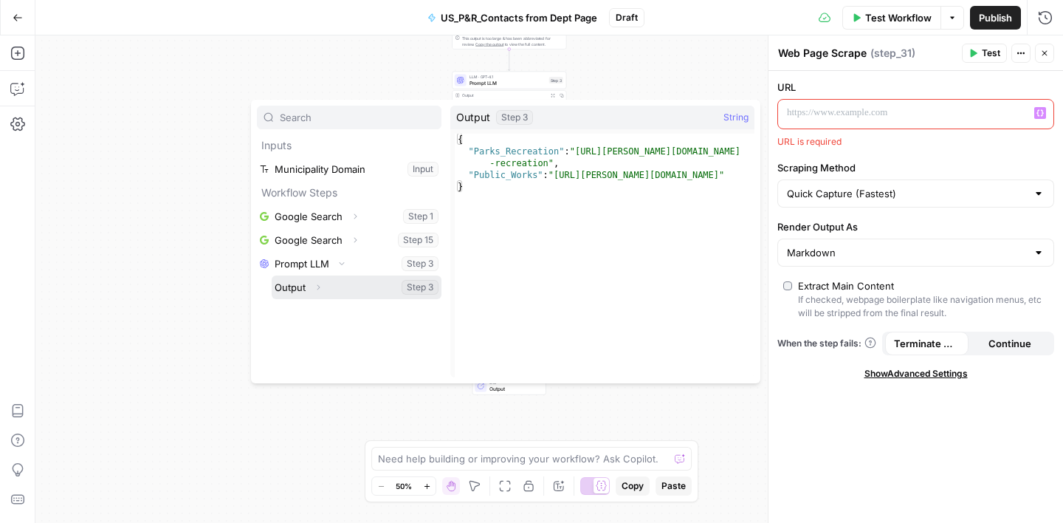
click at [356, 279] on button "Select variable Output" at bounding box center [357, 287] width 170 height 24
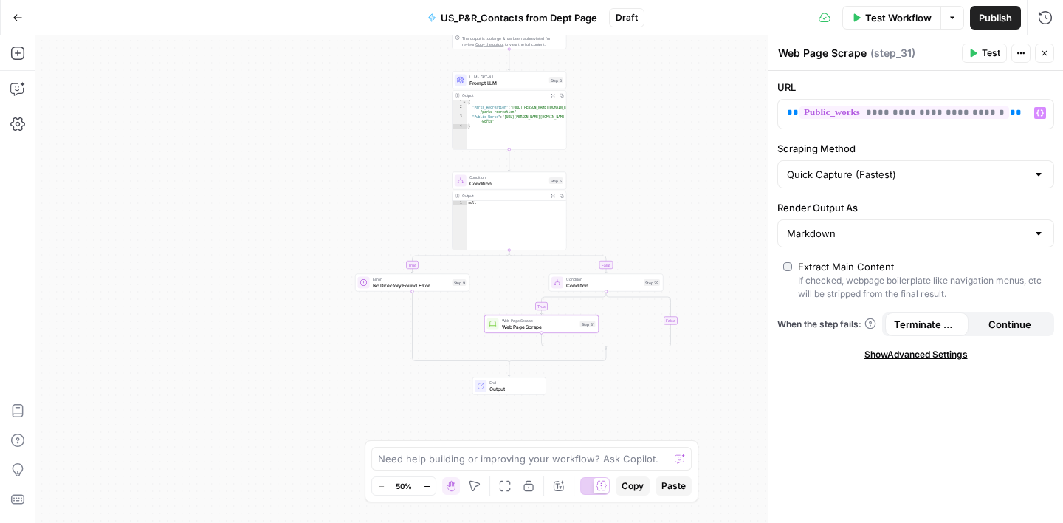
click at [945, 147] on label "Scraping Method" at bounding box center [916, 148] width 277 height 15
click at [945, 167] on input "Quick Capture (Fastest)" at bounding box center [907, 174] width 240 height 15
type input "Quick Capture (Fastest)"
click at [849, 428] on div "**********" at bounding box center [916, 297] width 295 height 452
click at [18, 50] on icon "button" at bounding box center [17, 53] width 15 height 15
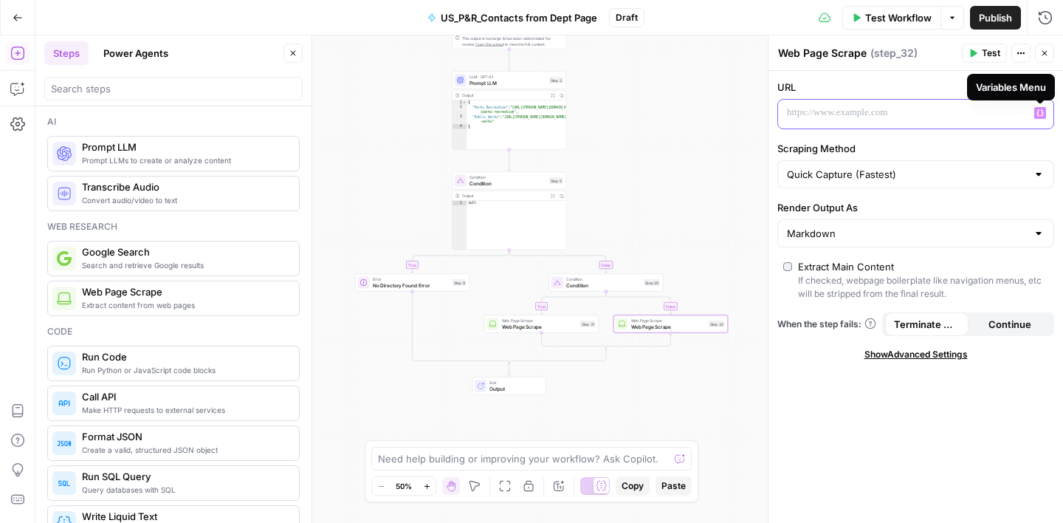
click at [1041, 113] on icon "button" at bounding box center [1040, 112] width 7 height 7
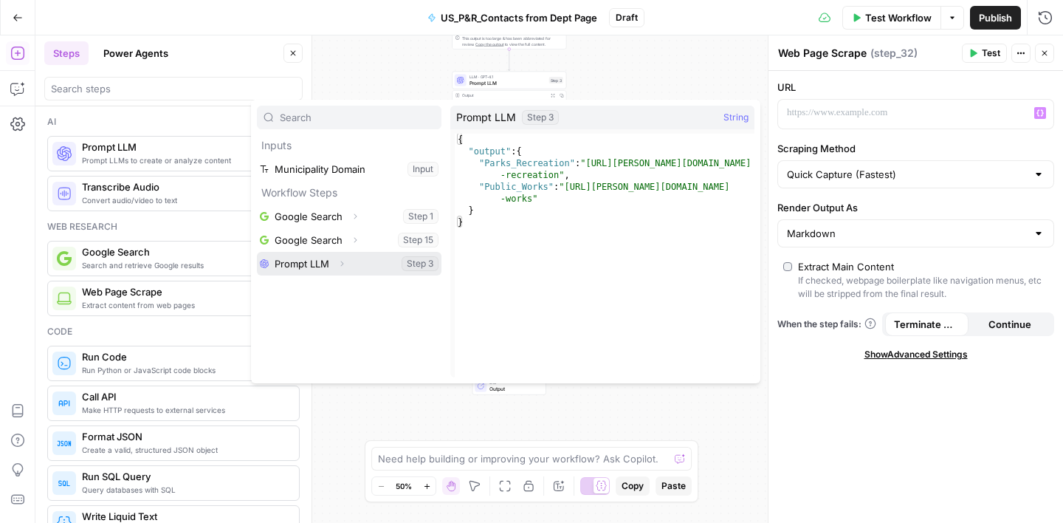
click at [368, 263] on button "Select variable Prompt LLM" at bounding box center [349, 264] width 185 height 24
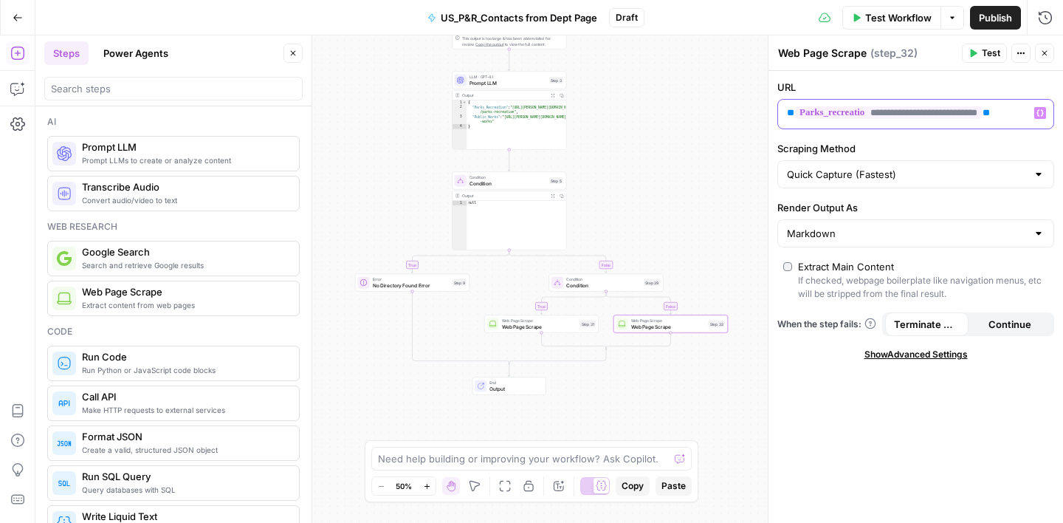
scroll to position [0, 4]
click at [935, 141] on label "Scraping Method" at bounding box center [916, 148] width 277 height 15
click at [935, 167] on input "Quick Capture (Fastest)" at bounding box center [907, 174] width 240 height 15
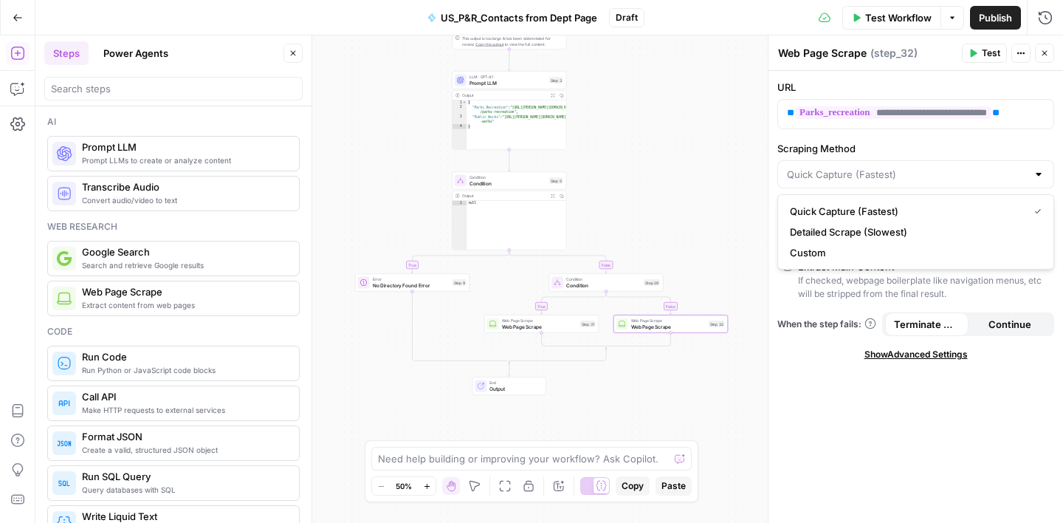
type input "Quick Capture (Fastest)"
click at [846, 451] on div "**********" at bounding box center [916, 297] width 295 height 452
click at [612, 287] on span "Condition" at bounding box center [603, 284] width 75 height 7
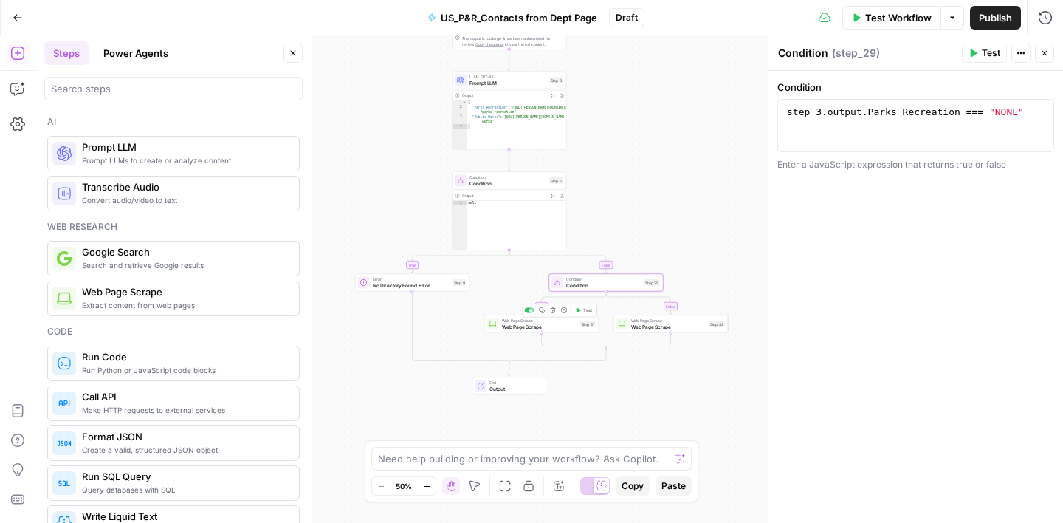
click at [558, 326] on span "Web Page Scrape" at bounding box center [539, 326] width 75 height 7
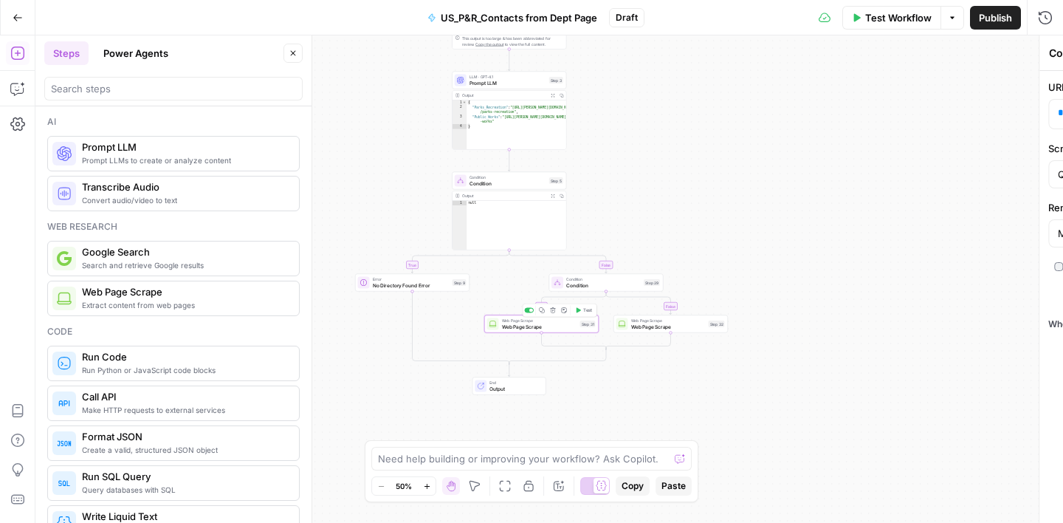
type textarea "Web Page Scrape"
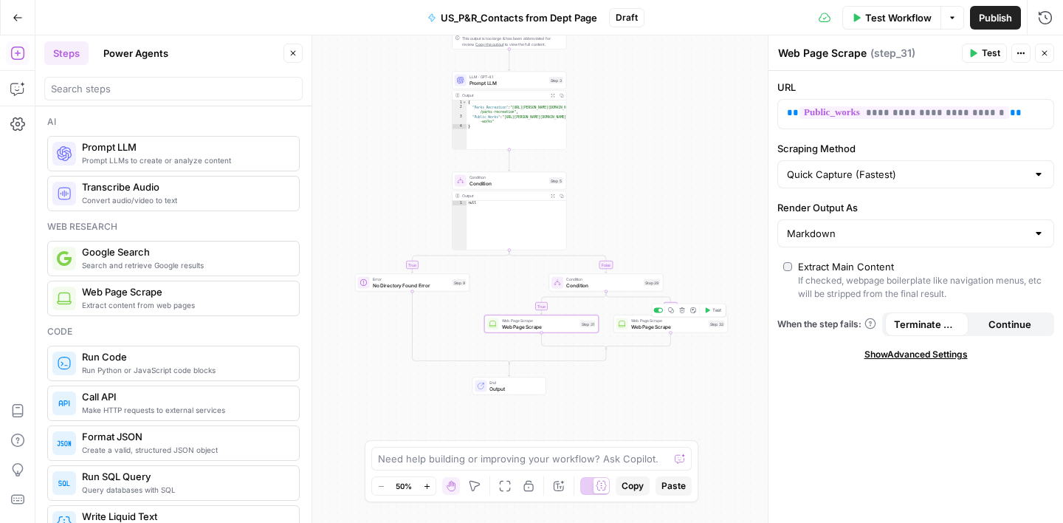
click at [688, 330] on div "Web Page Scrape Web Page Scrape Step 32 Copy step Delete step Add Note Test" at bounding box center [671, 324] width 114 height 18
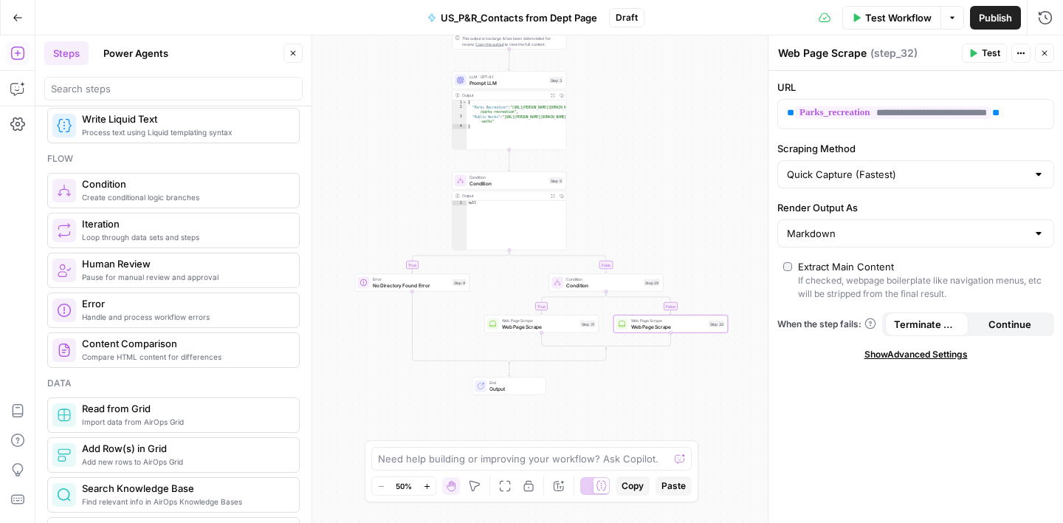
scroll to position [394, 0]
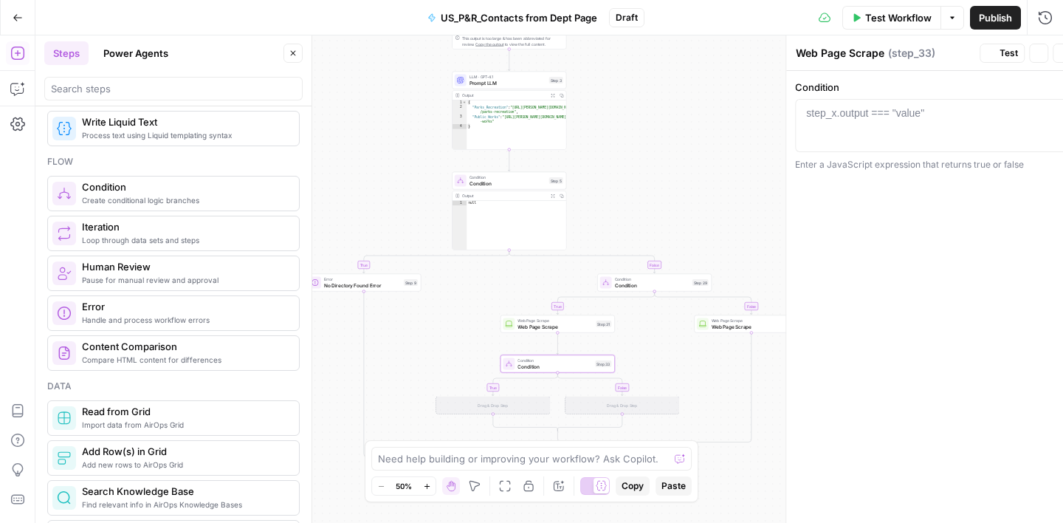
type textarea "Condition"
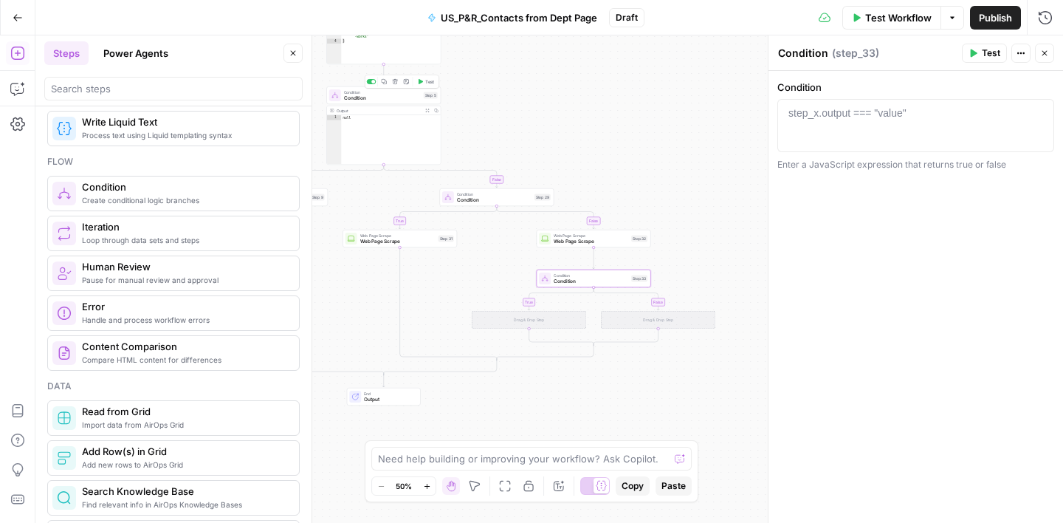
click at [390, 96] on span "Condition" at bounding box center [382, 98] width 77 height 7
type textarea "**********"
drag, startPoint x: 1000, startPoint y: 126, endPoint x: 786, endPoint y: 130, distance: 214.2
click at [785, 130] on div "step_3 . output . Parks_Recreation === "NONE" & step_3 . output . Public_Works …" at bounding box center [916, 152] width 264 height 93
click at [586, 283] on span "Condition" at bounding box center [591, 281] width 75 height 7
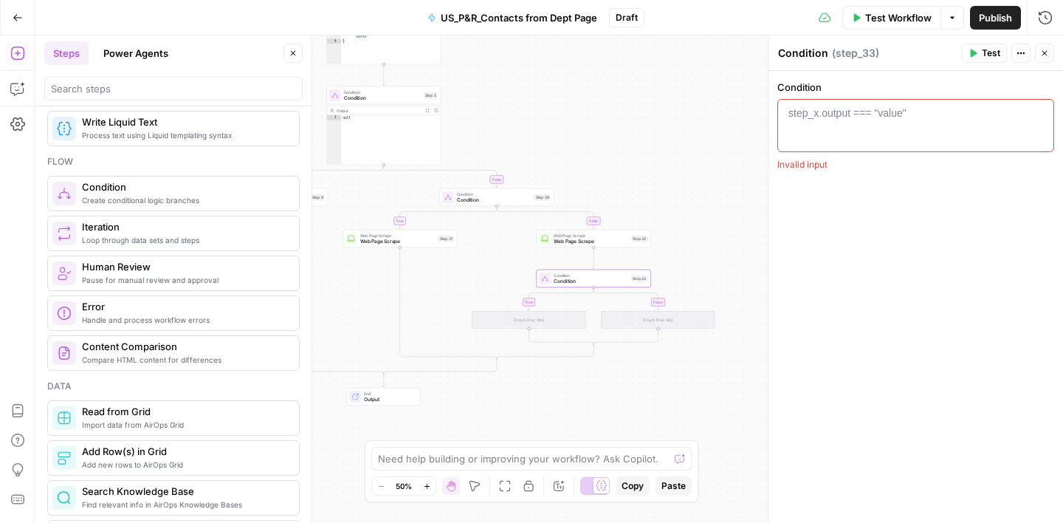
click at [822, 116] on div "step_x.output === "value"" at bounding box center [848, 113] width 118 height 15
paste textarea "**********"
type textarea "**********"
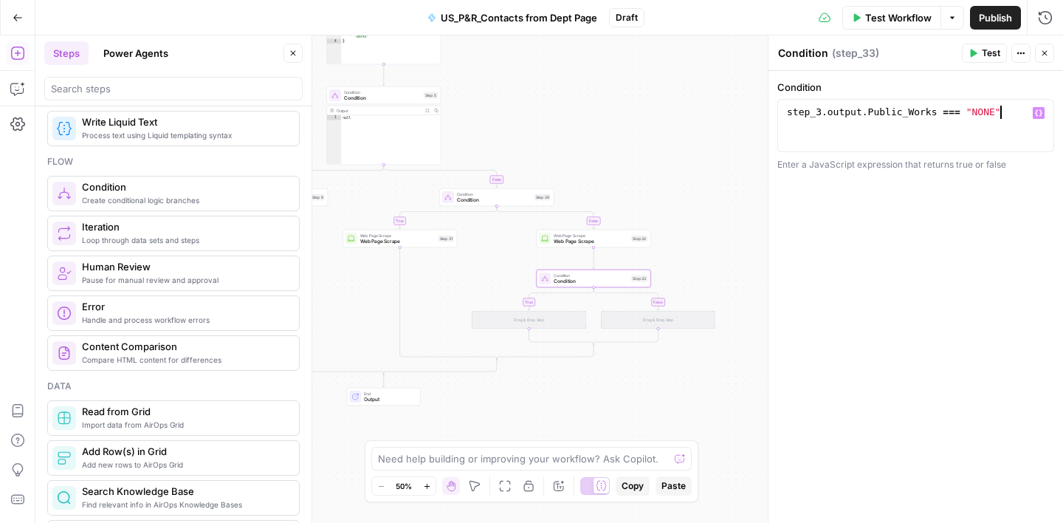
click at [843, 256] on div "**********" at bounding box center [916, 297] width 295 height 452
click at [505, 203] on span "Condition" at bounding box center [494, 199] width 75 height 7
click at [420, 240] on span "Web Page Scrape" at bounding box center [397, 241] width 75 height 7
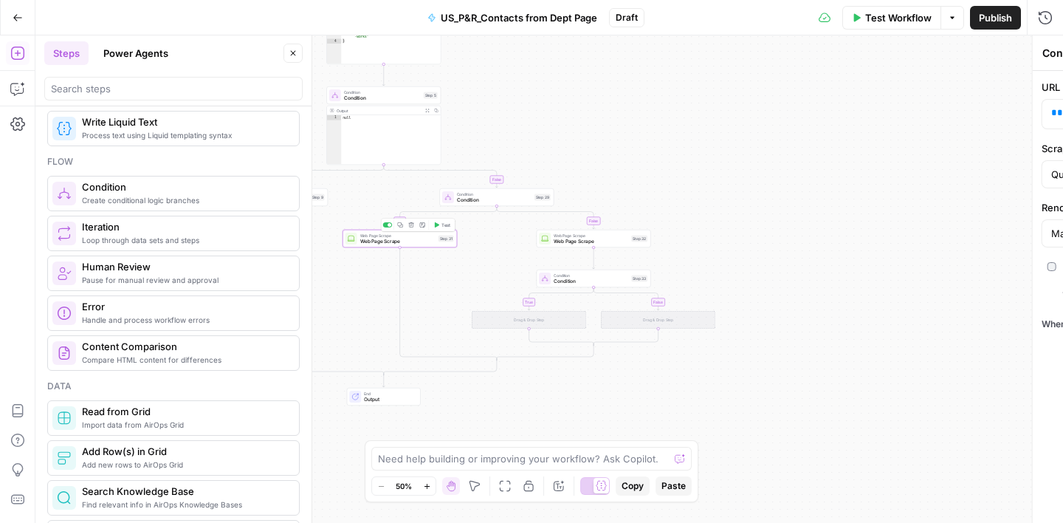
type textarea "Web Page Scrape"
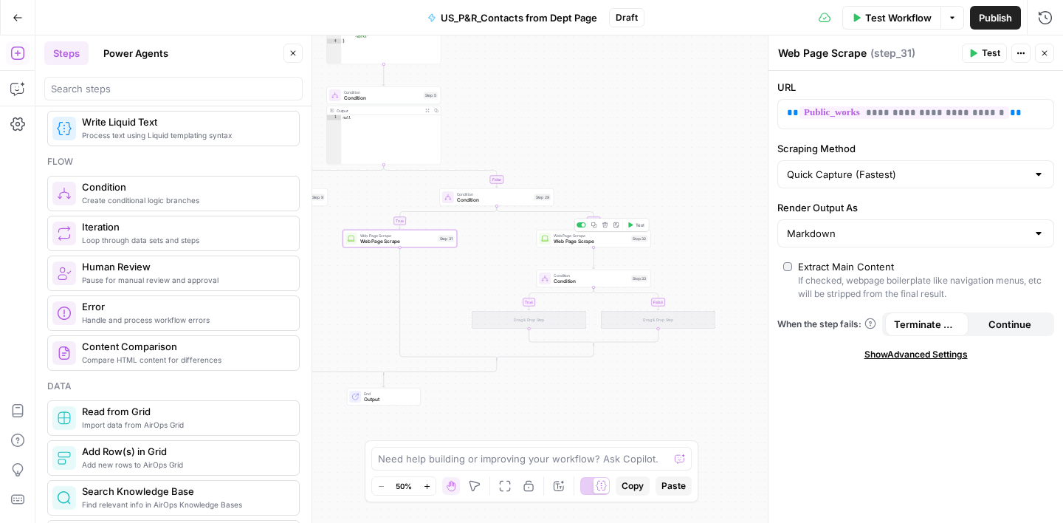
click at [609, 238] on span "Web Page Scrape" at bounding box center [591, 241] width 75 height 7
click at [12, 92] on icon "button" at bounding box center [17, 88] width 15 height 15
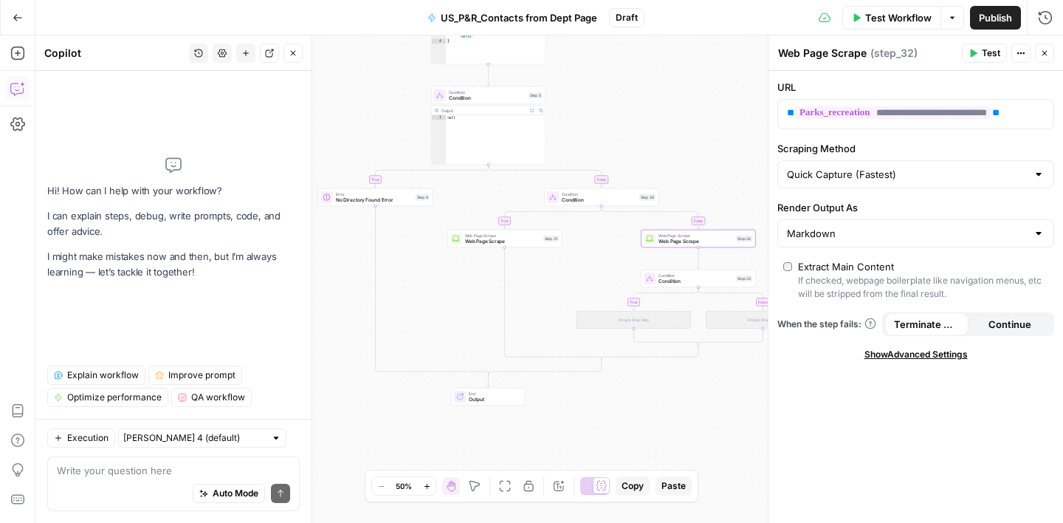
click at [126, 462] on div "Write your question here Auto Mode Send" at bounding box center [173, 483] width 253 height 55
type textarea "can I add a"
click at [293, 52] on icon "button" at bounding box center [293, 53] width 5 height 5
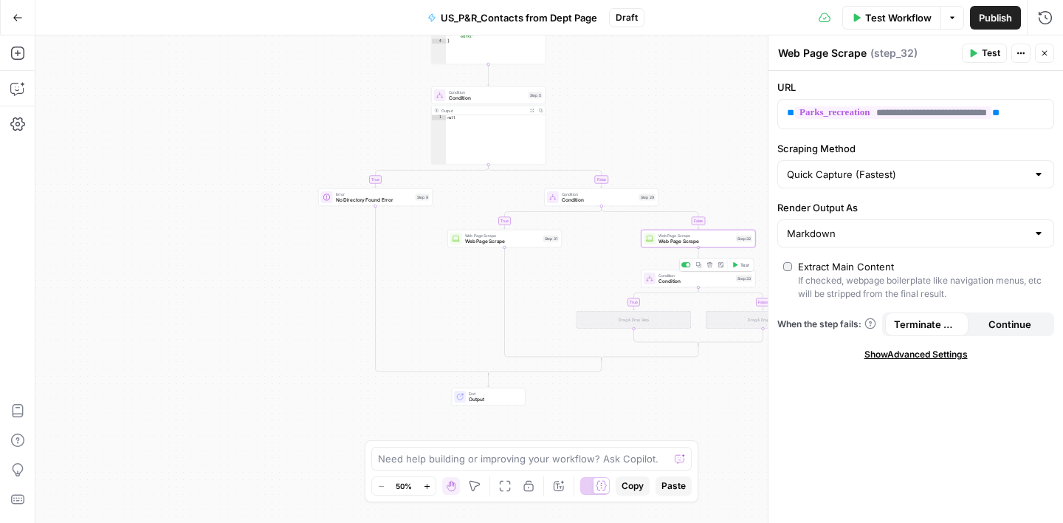
click at [695, 281] on span "Condition" at bounding box center [696, 281] width 75 height 7
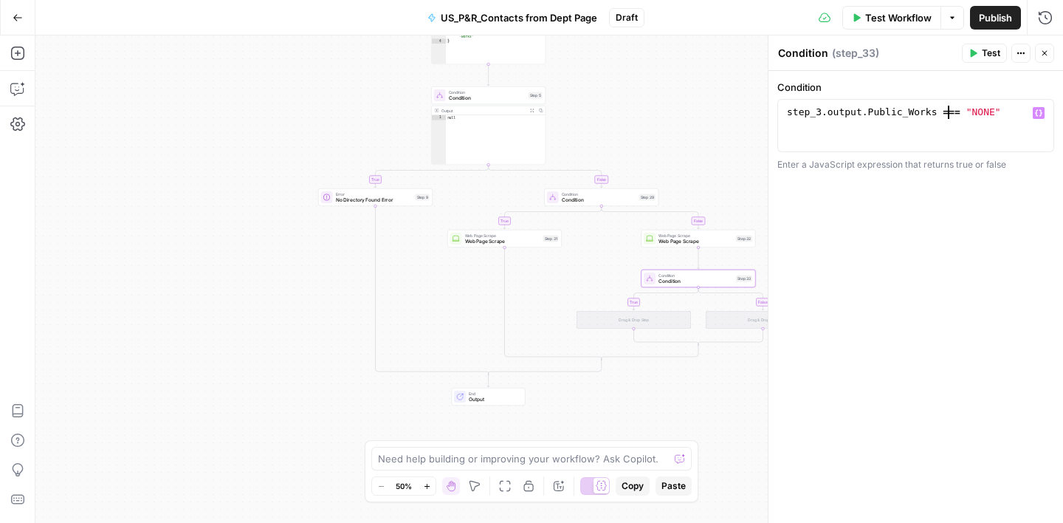
click at [948, 113] on div "step_3 . output . Public_Works === "NONE"" at bounding box center [916, 139] width 264 height 66
type textarea "**********"
click at [992, 262] on div "**********" at bounding box center [916, 297] width 295 height 452
click at [1044, 56] on icon "button" at bounding box center [1045, 53] width 9 height 9
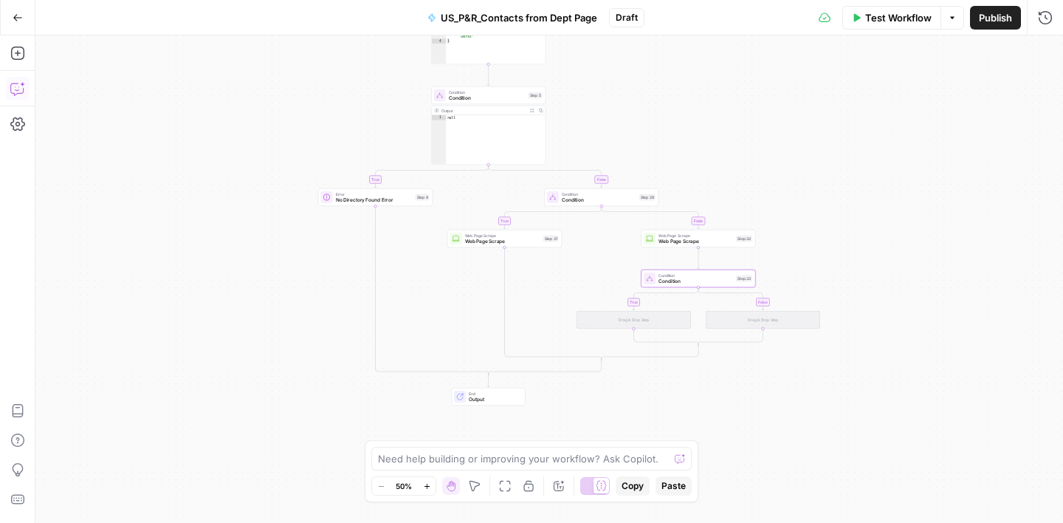
click at [18, 93] on icon "button" at bounding box center [16, 89] width 13 height 12
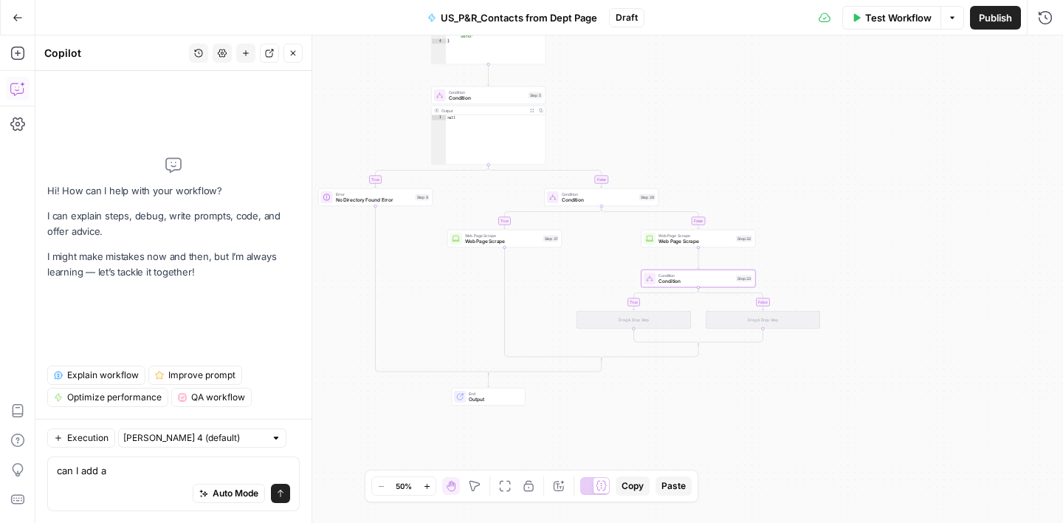
click at [134, 470] on textarea "can I add a" at bounding box center [173, 470] width 233 height 15
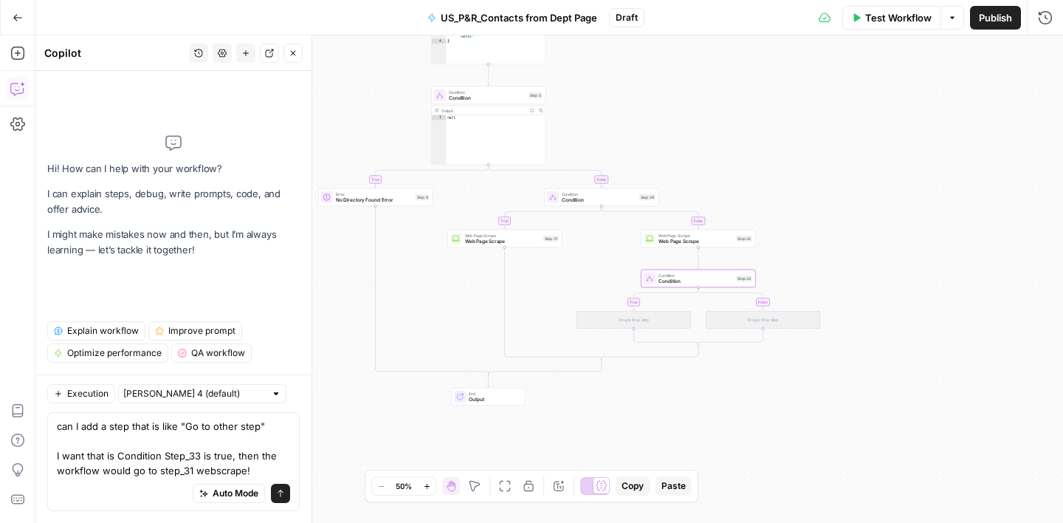
click at [211, 473] on textarea "can I add a step that is like "Go to other step" I want that is Condition Step_…" at bounding box center [173, 448] width 233 height 59
click at [251, 470] on textarea "can I add a step that is like "Go to other step" I want that is Condition Step_…" at bounding box center [173, 448] width 233 height 59
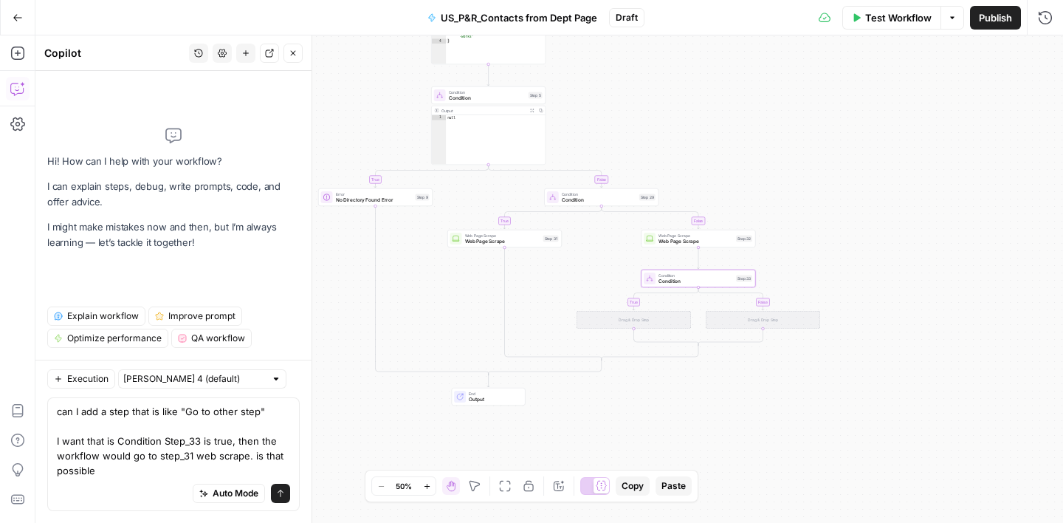
type textarea "can I add a step that is like "Go to other step" I want that is Condition Step_…"
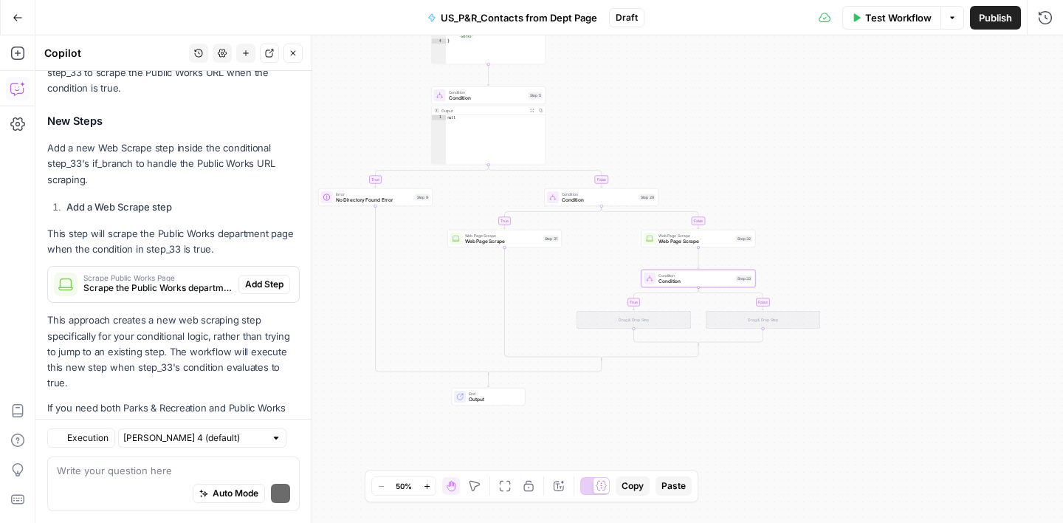
scroll to position [534, 0]
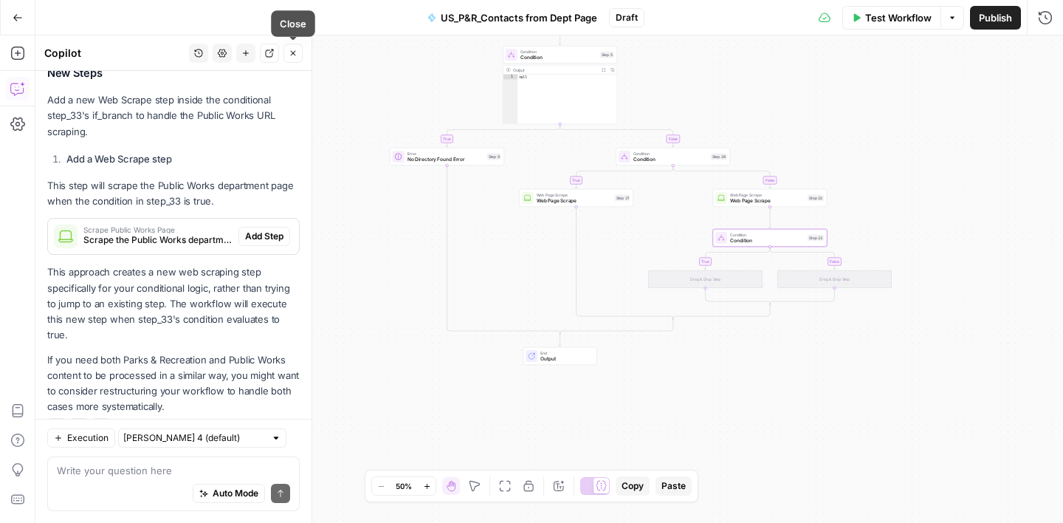
click at [298, 55] on button "Close" at bounding box center [293, 53] width 19 height 19
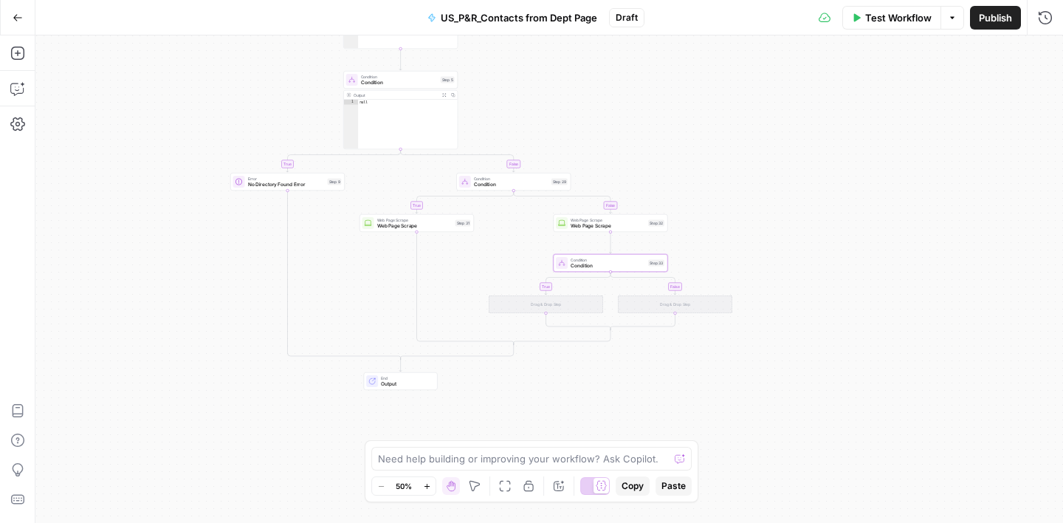
drag, startPoint x: 626, startPoint y: 238, endPoint x: 461, endPoint y: 263, distance: 167.3
click at [461, 263] on div "true false false true true false Workflow Set Inputs Inputs Google Search Googl…" at bounding box center [549, 278] width 1028 height 487
click at [21, 54] on icon "button" at bounding box center [17, 53] width 15 height 15
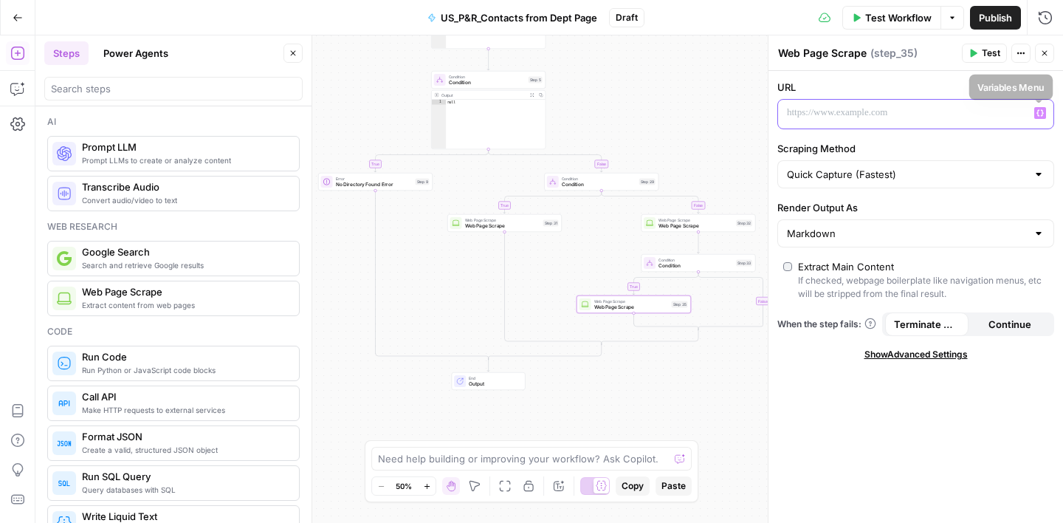
click at [1044, 109] on icon "button" at bounding box center [1040, 112] width 7 height 7
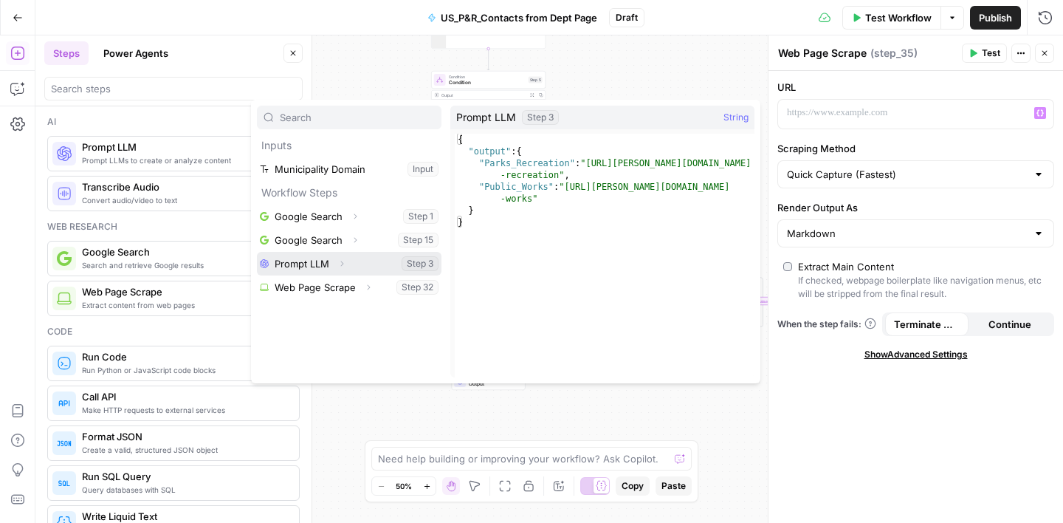
click at [369, 263] on button "Select variable Prompt LLM" at bounding box center [349, 264] width 185 height 24
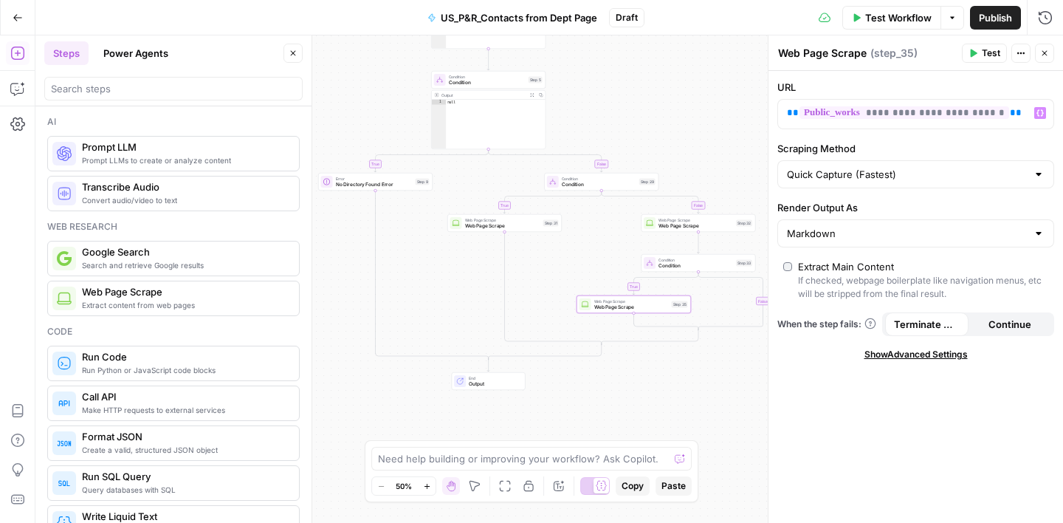
click at [920, 142] on label "Scraping Method" at bounding box center [916, 148] width 277 height 15
click at [920, 167] on input "Quick Capture (Fastest)" at bounding box center [907, 174] width 240 height 15
type input "Quick Capture (Fastest)"
click at [823, 447] on div "**********" at bounding box center [916, 297] width 295 height 452
click at [1050, 53] on button "Close" at bounding box center [1044, 53] width 19 height 19
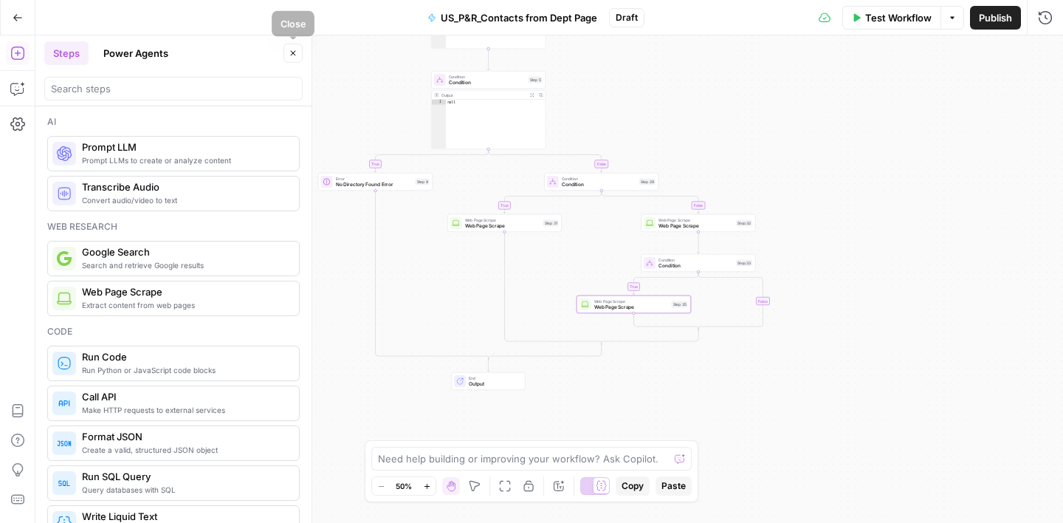
click at [295, 55] on icon "button" at bounding box center [293, 53] width 5 height 5
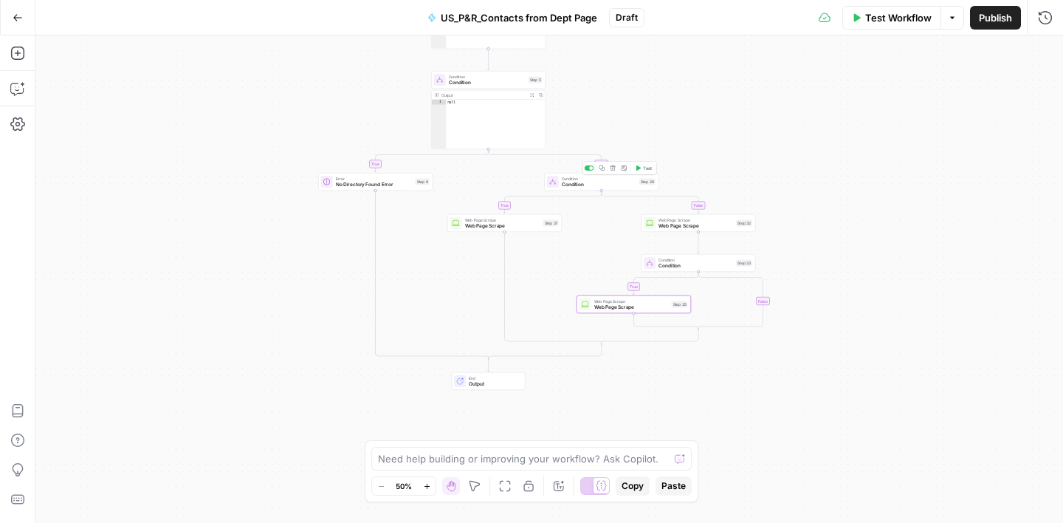
click at [616, 184] on span "Condition" at bounding box center [599, 184] width 75 height 7
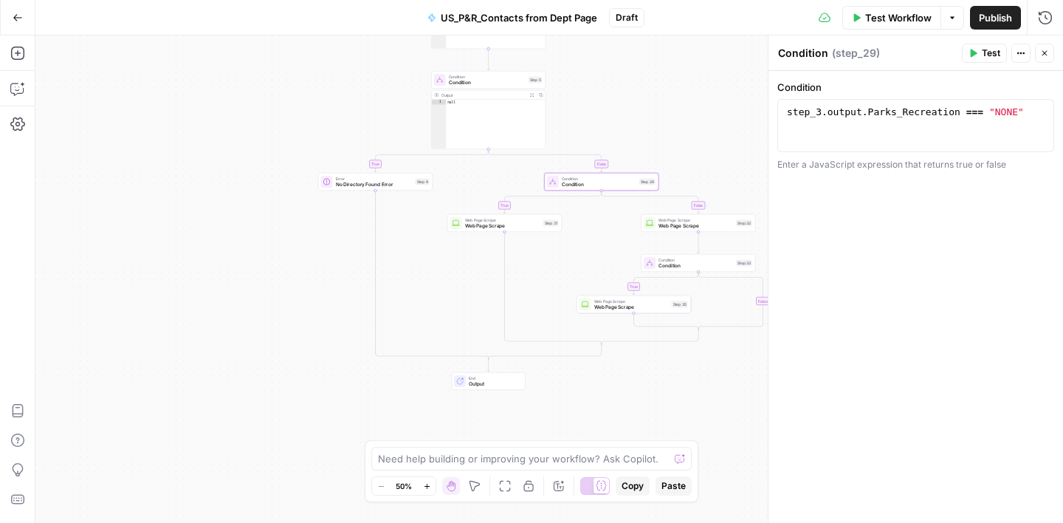
click at [1038, 53] on button "Close" at bounding box center [1044, 53] width 19 height 19
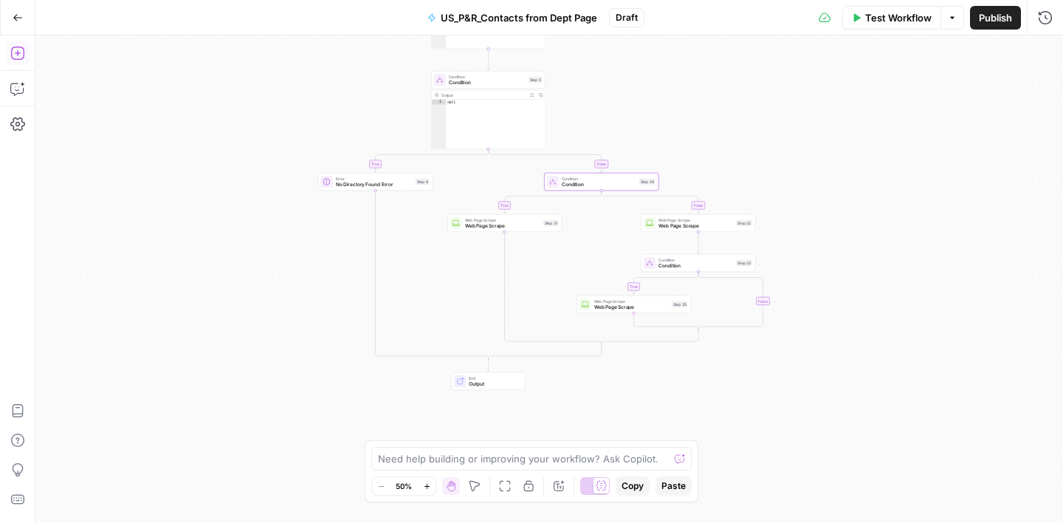
click at [16, 53] on icon "button" at bounding box center [16, 53] width 13 height 13
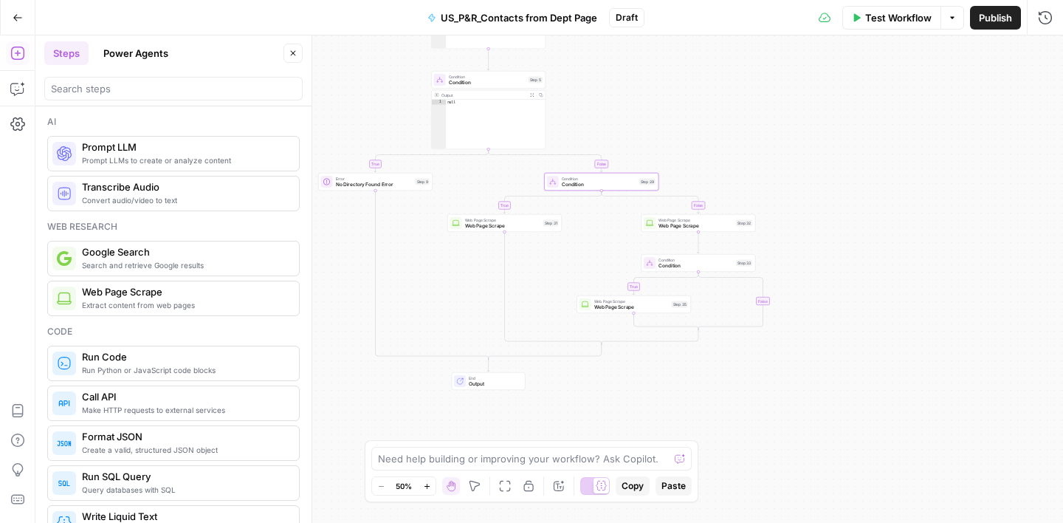
click at [134, 148] on span "Prompt LLM" at bounding box center [184, 147] width 205 height 15
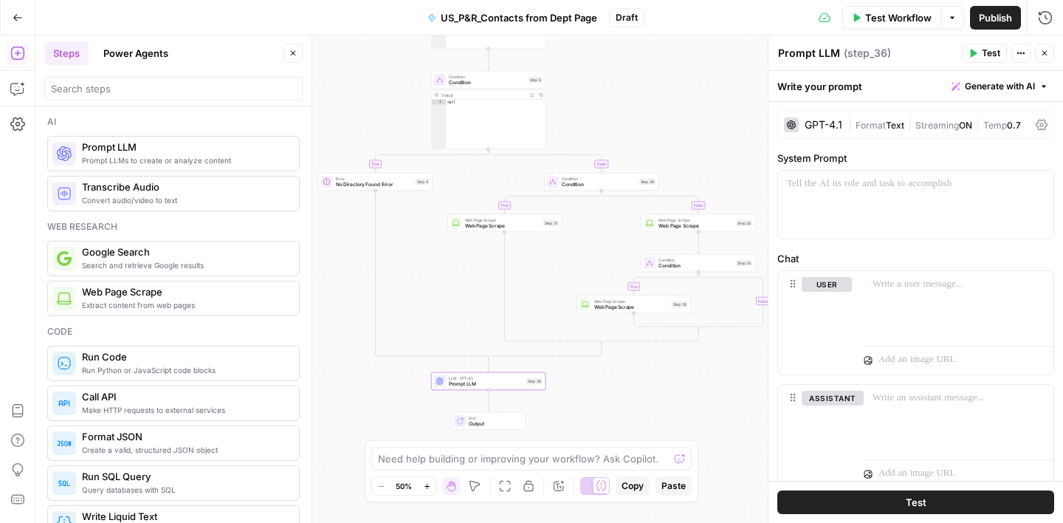
click at [1043, 52] on icon "button" at bounding box center [1045, 53] width 9 height 9
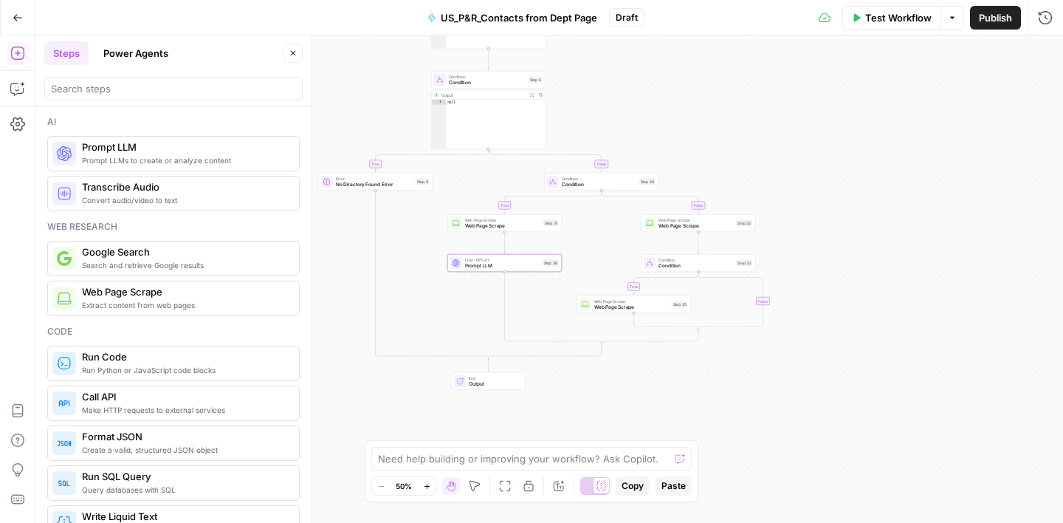
click at [501, 263] on span "Prompt LLM" at bounding box center [502, 265] width 75 height 7
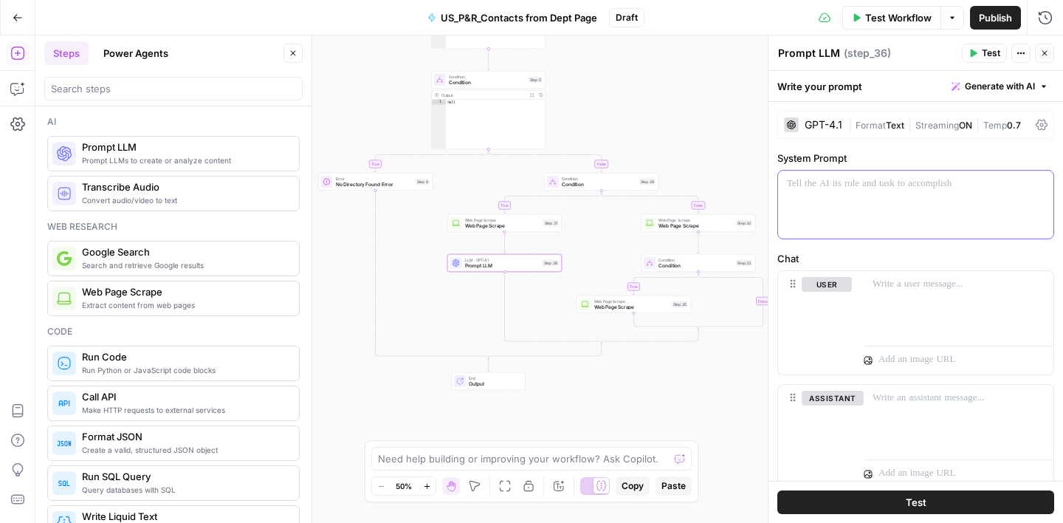
click at [796, 177] on p at bounding box center [916, 184] width 258 height 15
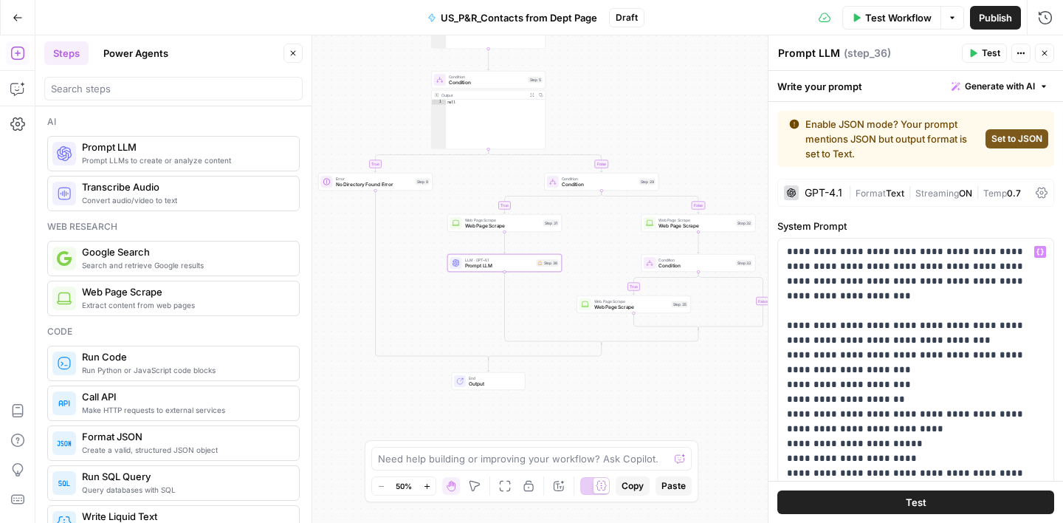
click at [1015, 137] on span "Set to JSON" at bounding box center [1017, 138] width 51 height 13
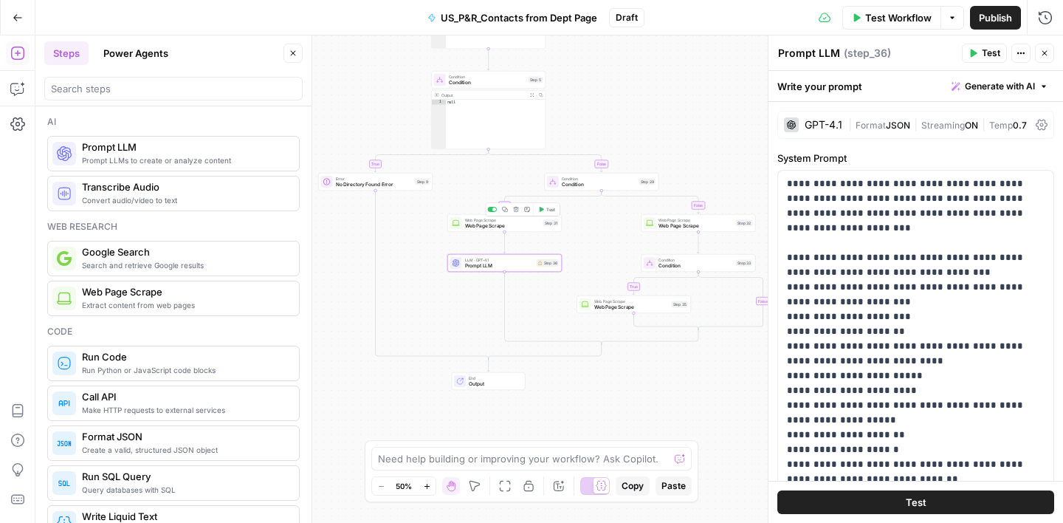
click at [516, 223] on span "Web Page Scrape" at bounding box center [502, 225] width 75 height 7
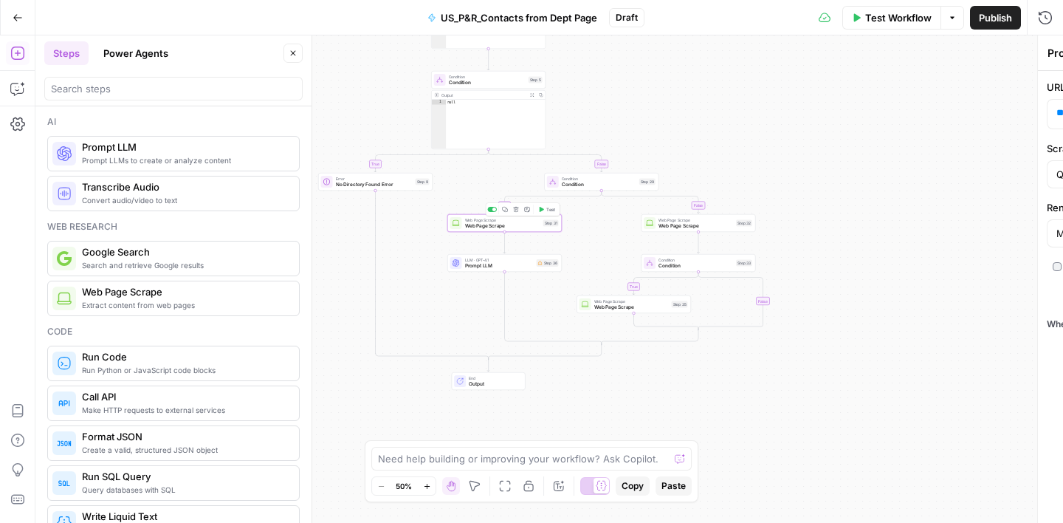
type textarea "Web Page Scrape"
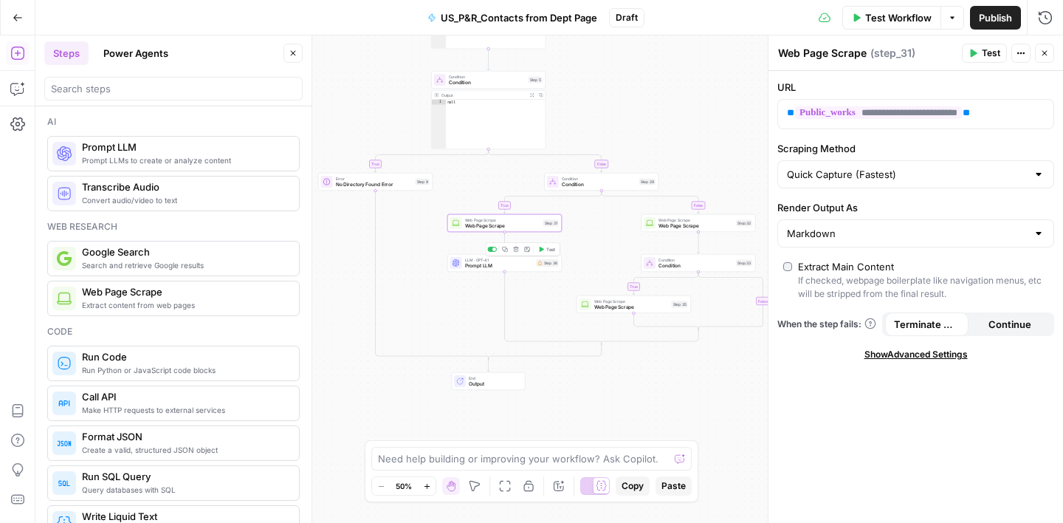
click at [504, 260] on span "LLM · GPT-4.1" at bounding box center [499, 260] width 69 height 6
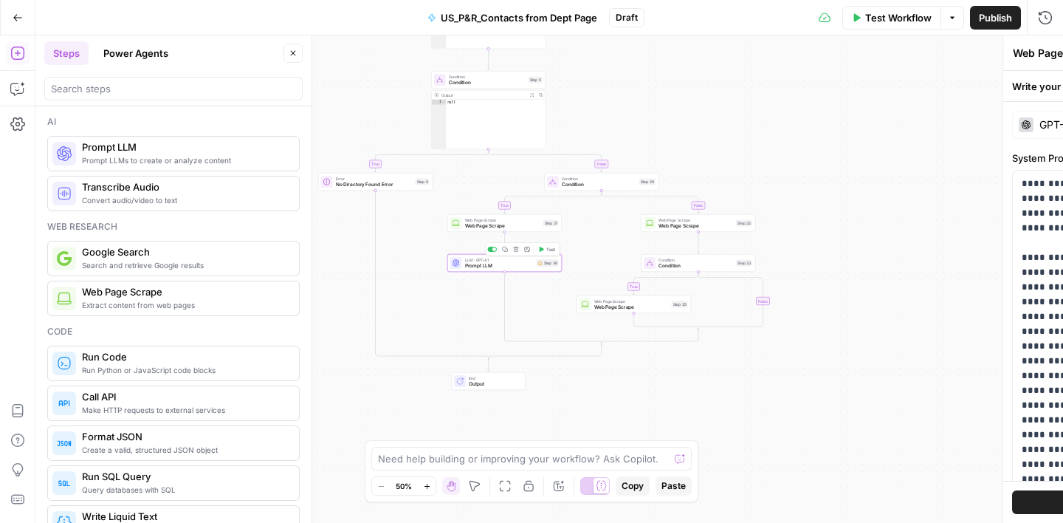
type textarea "Prompt LLM"
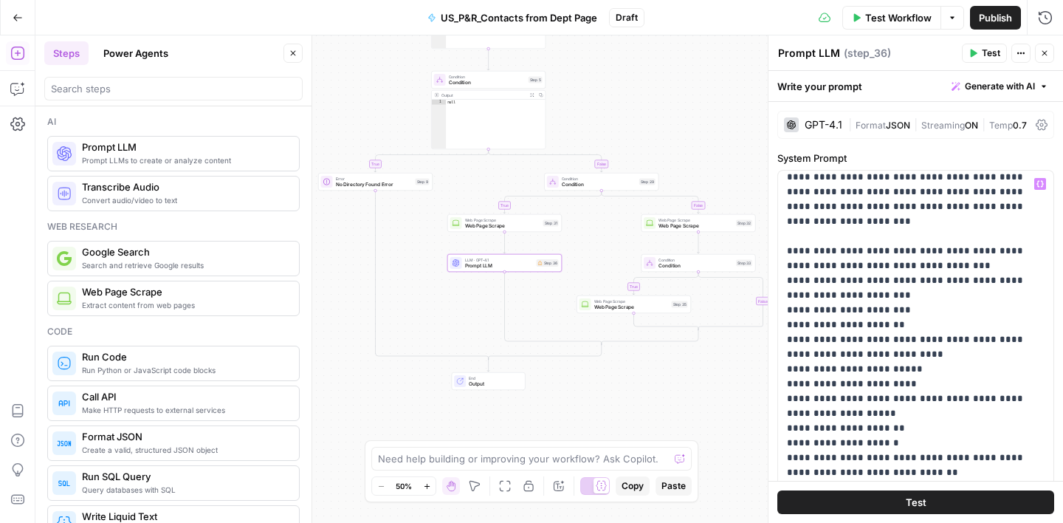
scroll to position [6, 0]
drag, startPoint x: 931, startPoint y: 193, endPoint x: 804, endPoint y: 192, distance: 126.3
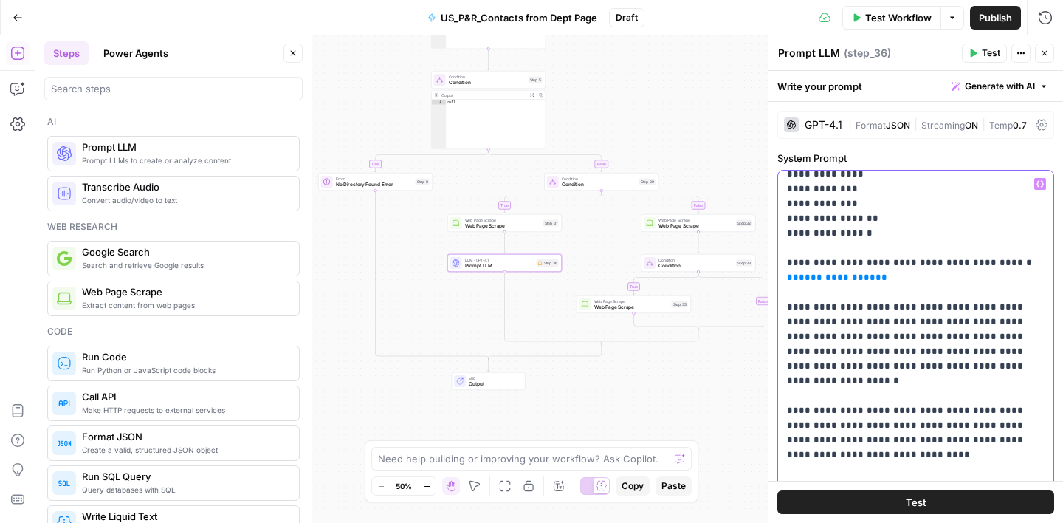
scroll to position [368, 0]
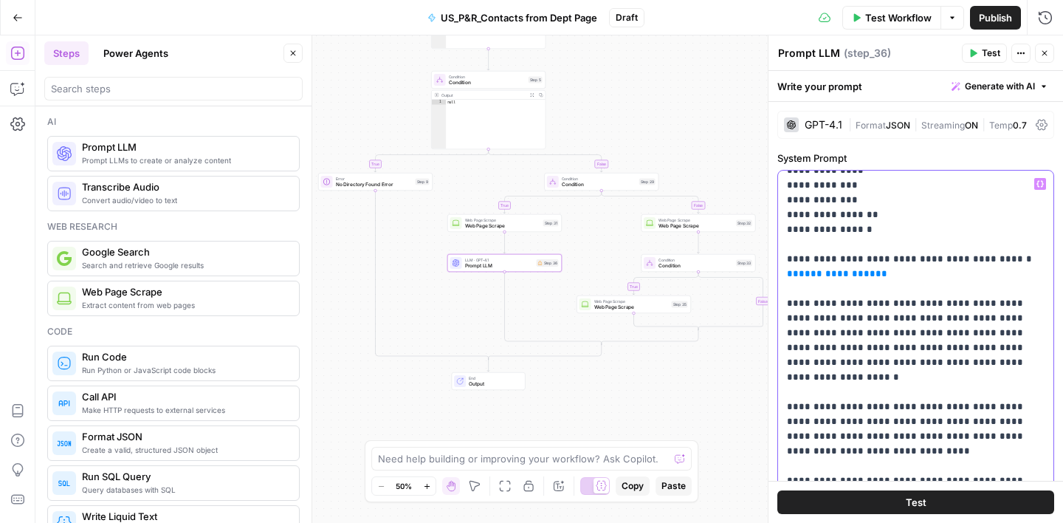
drag, startPoint x: 867, startPoint y: 275, endPoint x: 787, endPoint y: 275, distance: 80.5
click at [1041, 185] on icon "button" at bounding box center [1040, 183] width 7 height 7
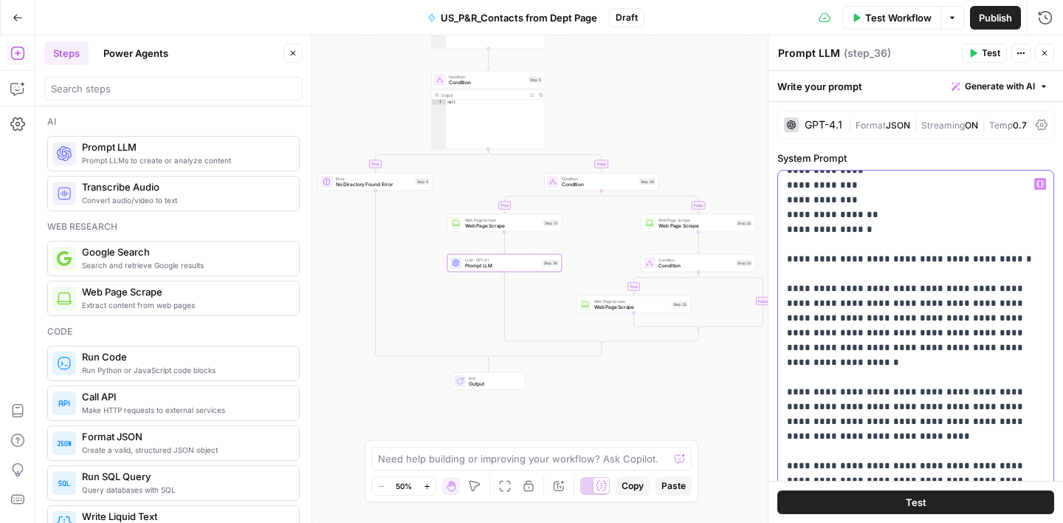
click at [1041, 185] on icon "button" at bounding box center [1040, 183] width 7 height 7
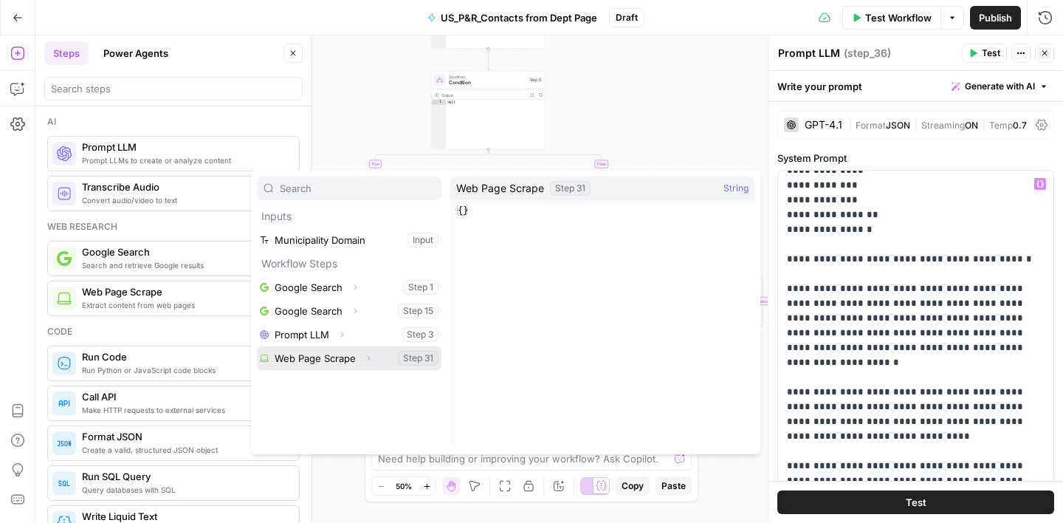
click at [301, 360] on button "Select variable Web Page Scrape" at bounding box center [349, 358] width 185 height 24
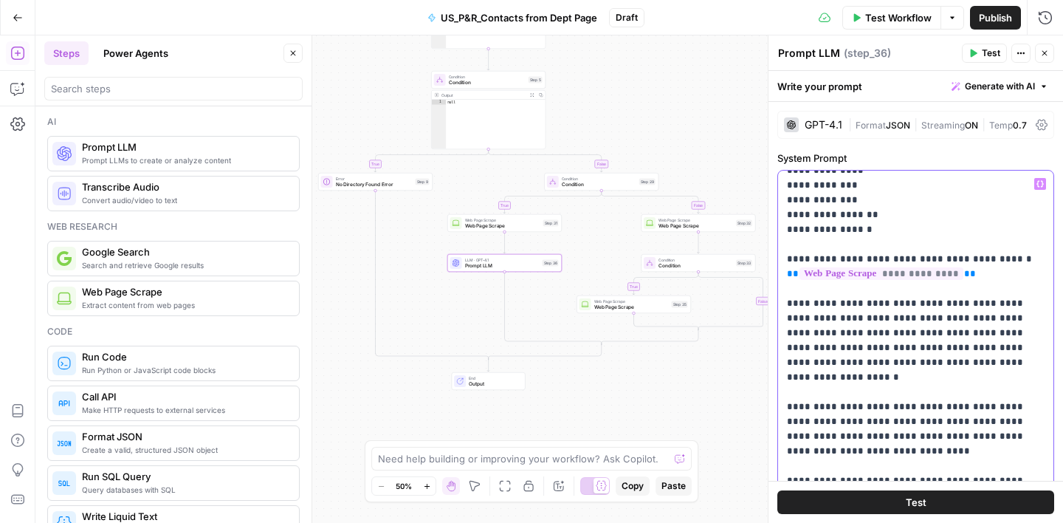
drag, startPoint x: 976, startPoint y: 261, endPoint x: 938, endPoint y: 259, distance: 38.5
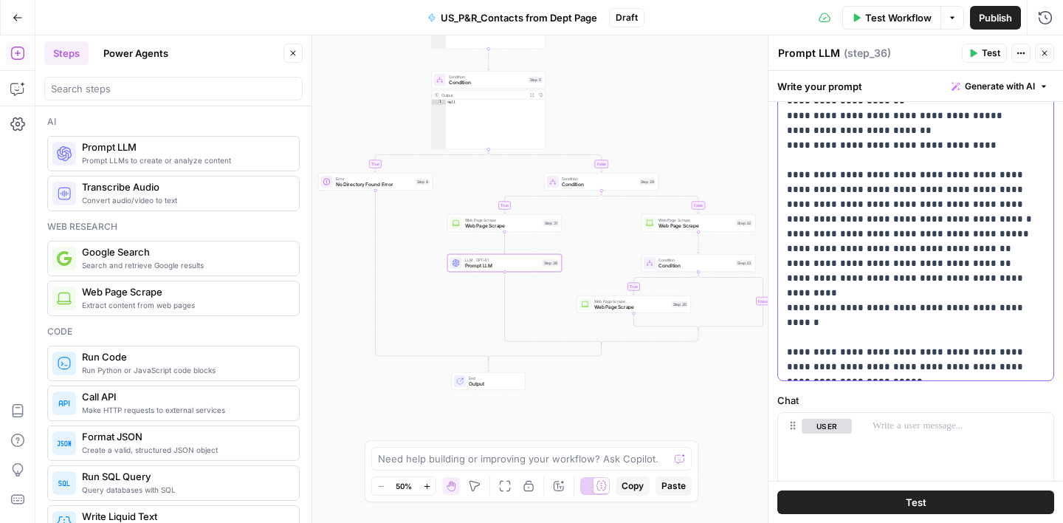
scroll to position [394, 0]
drag, startPoint x: 838, startPoint y: 292, endPoint x: 790, endPoint y: 292, distance: 48.0
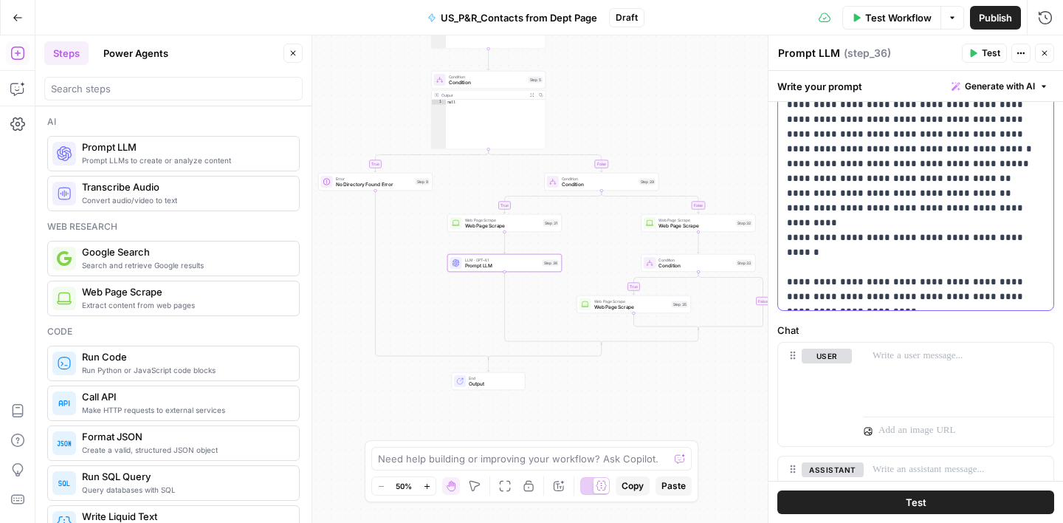
scroll to position [463, 0]
click at [902, 355] on p at bounding box center [959, 355] width 172 height 15
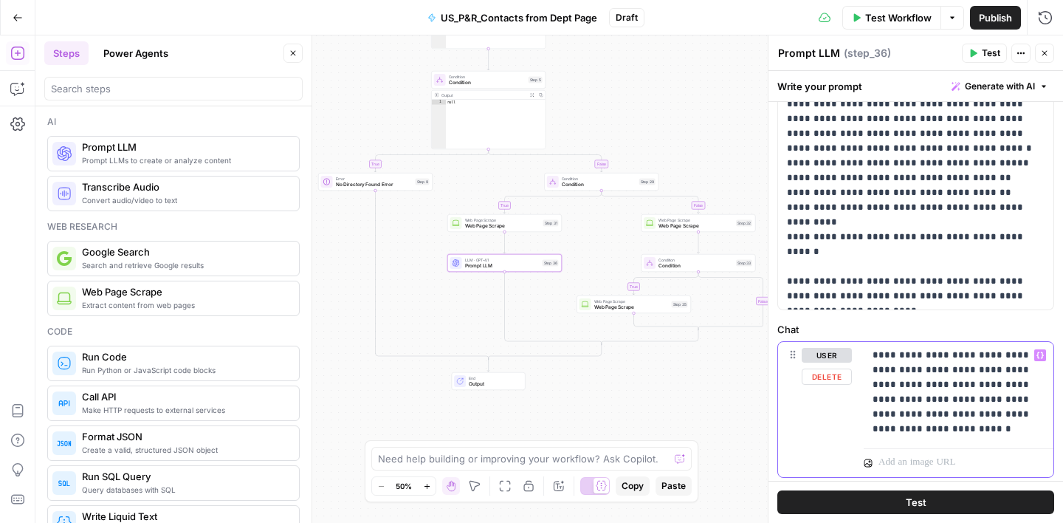
scroll to position [467, 0]
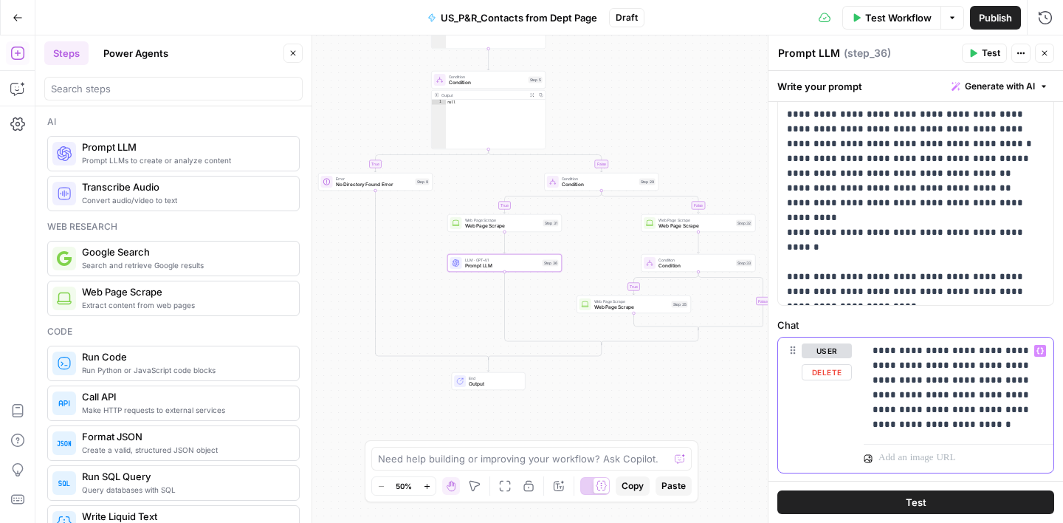
click at [894, 409] on p "**********" at bounding box center [959, 387] width 172 height 89
click at [945, 428] on p "**********" at bounding box center [959, 387] width 172 height 89
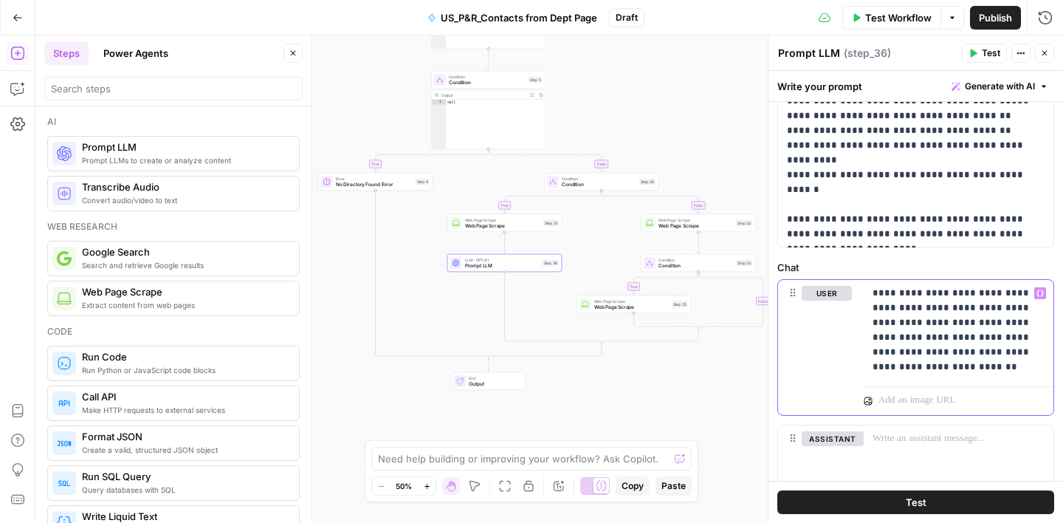
scroll to position [537, 0]
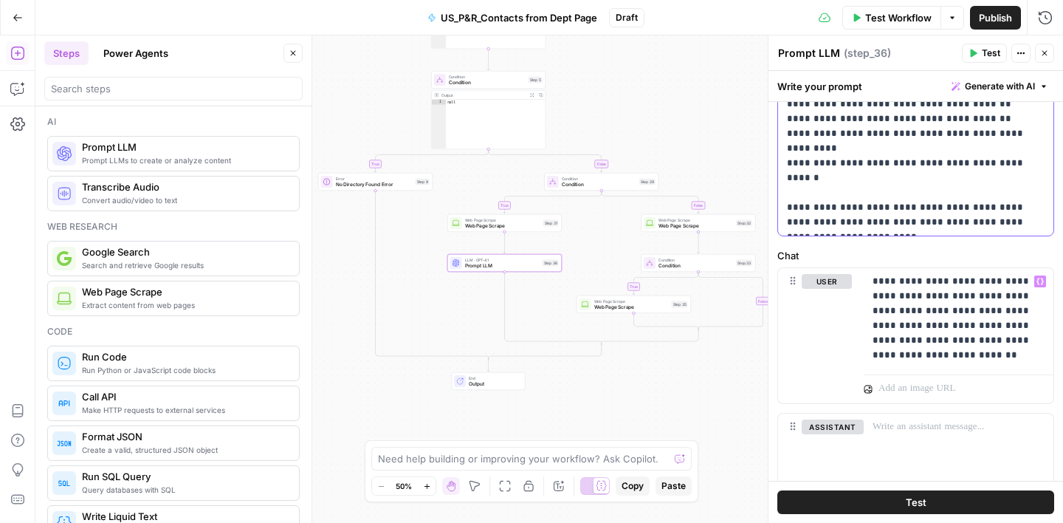
click at [1050, 54] on button "Close" at bounding box center [1044, 53] width 19 height 19
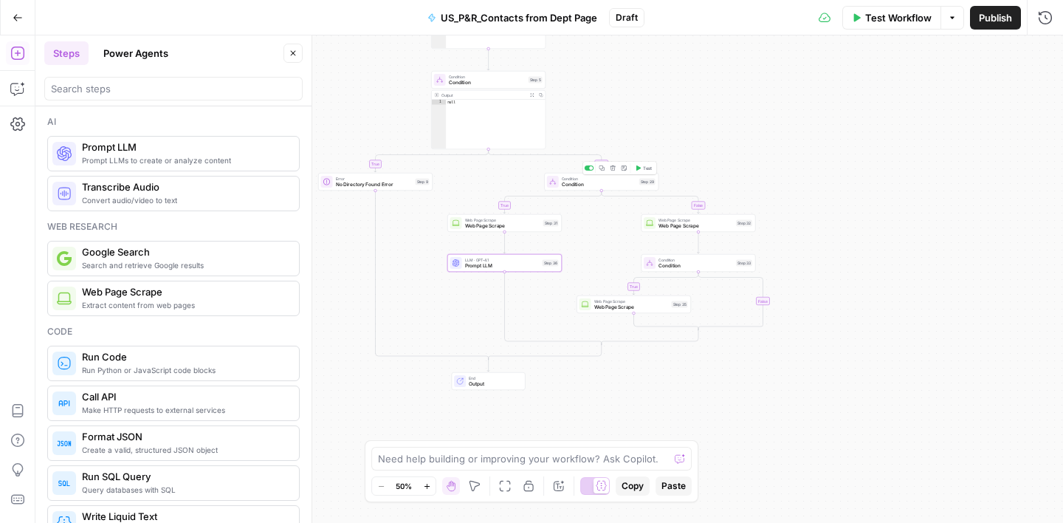
click at [614, 183] on span "Condition" at bounding box center [599, 184] width 75 height 7
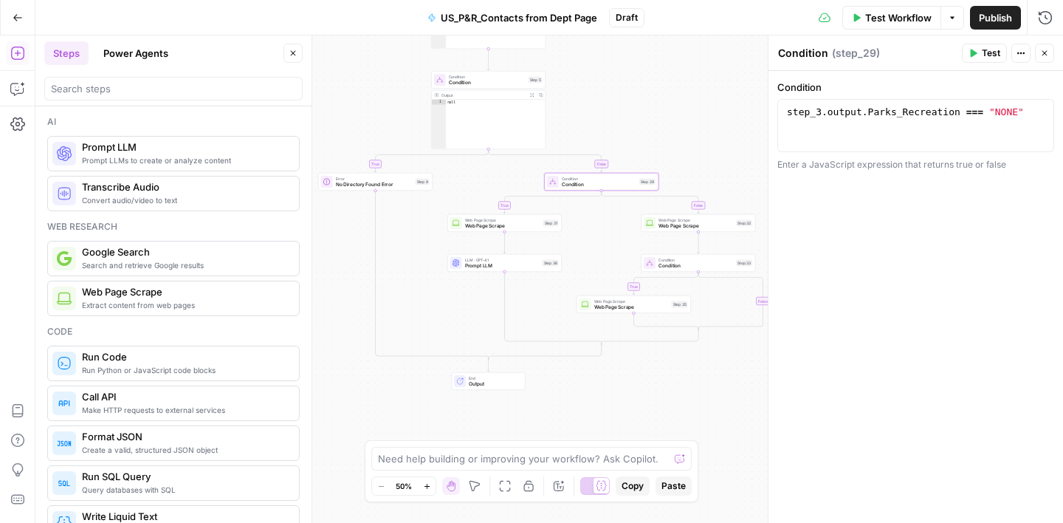
click at [1052, 53] on button "Close" at bounding box center [1044, 53] width 19 height 19
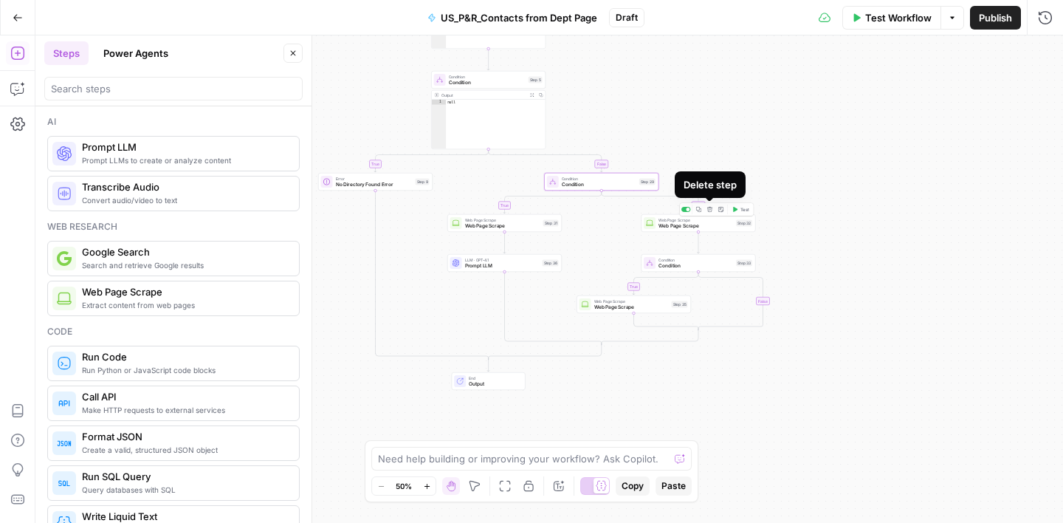
click at [711, 212] on icon "button" at bounding box center [711, 210] width 6 height 6
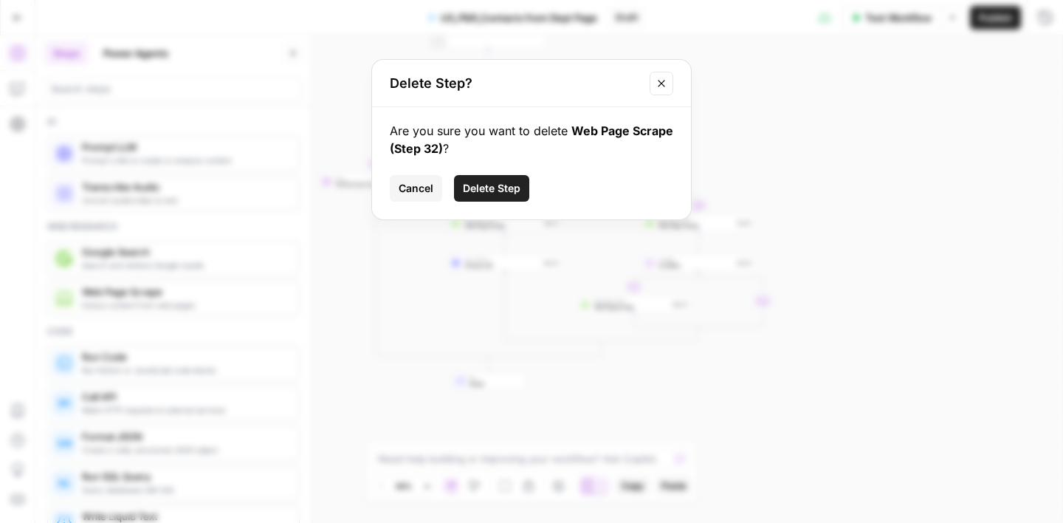
click at [501, 188] on span "Delete Step" at bounding box center [492, 188] width 58 height 15
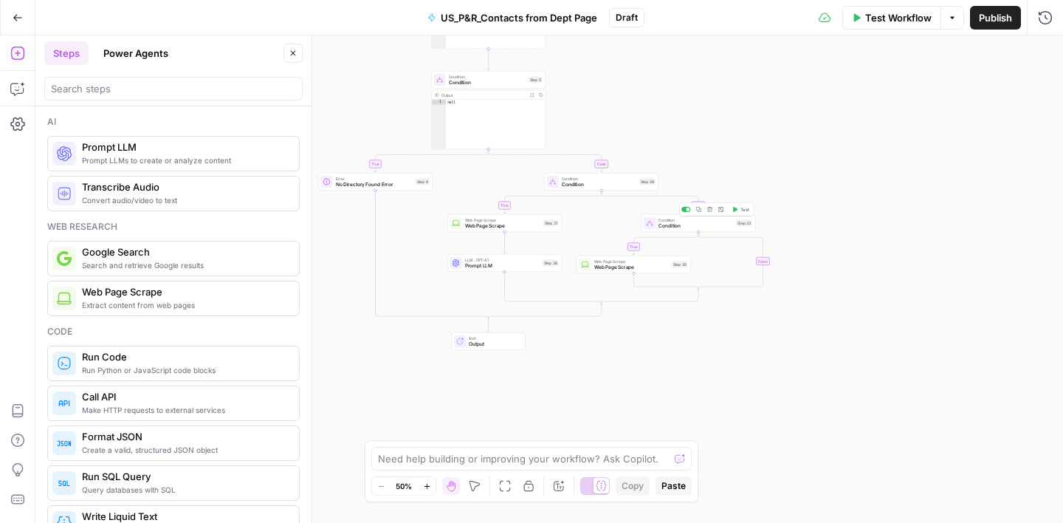
click at [705, 226] on span "Condition" at bounding box center [696, 225] width 75 height 7
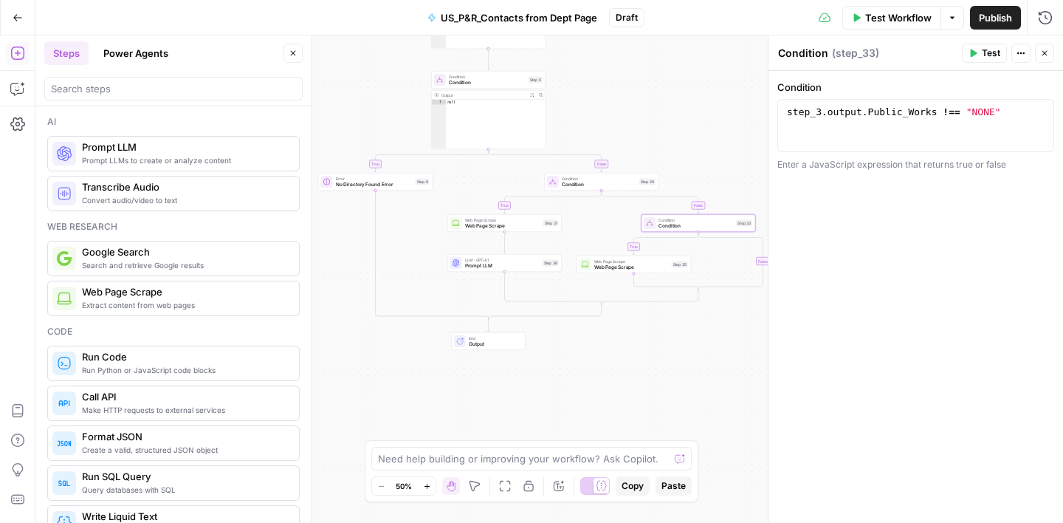
click at [1044, 58] on button "Close" at bounding box center [1044, 53] width 19 height 19
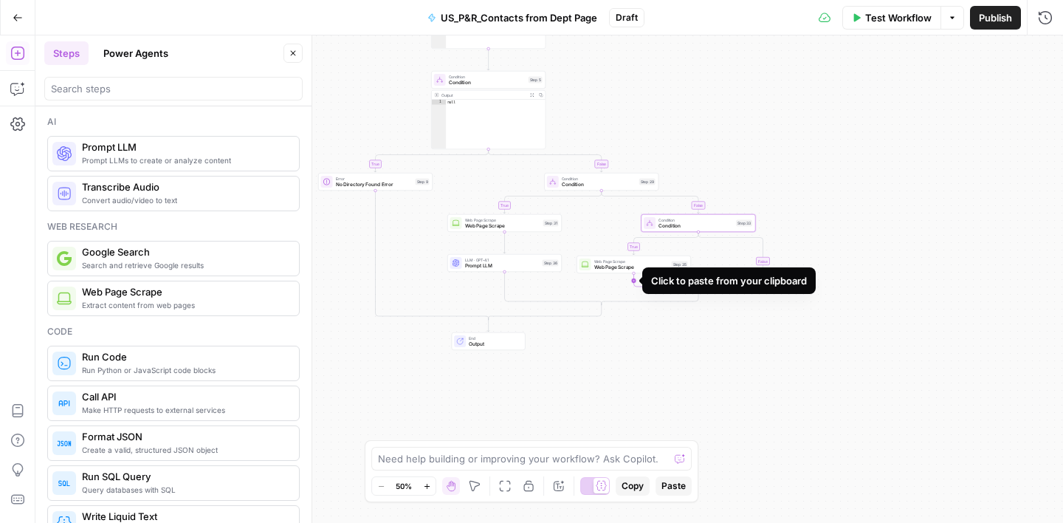
click at [636, 279] on icon "Edge from step_35 to step_33-conditional-end" at bounding box center [666, 281] width 65 height 17
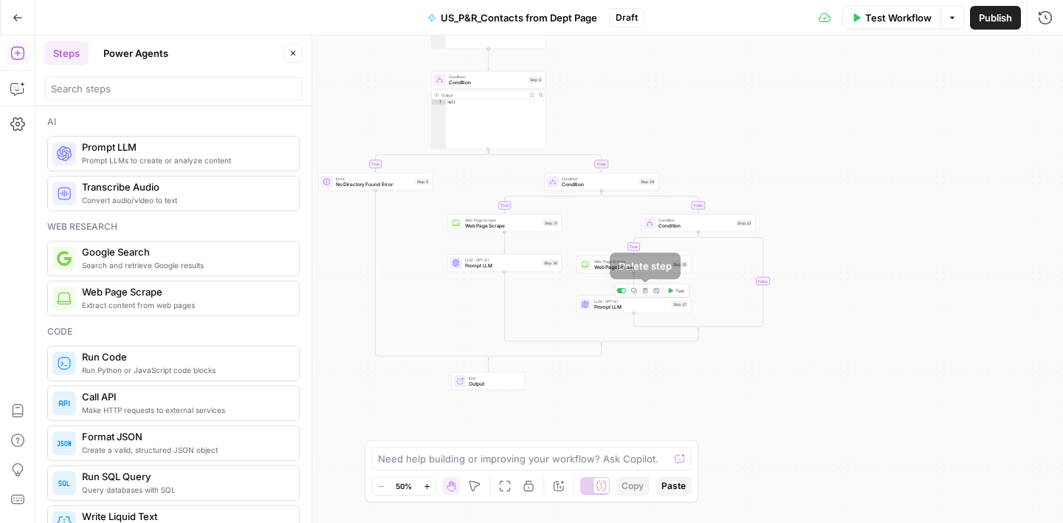
click at [646, 294] on button "Delete step" at bounding box center [646, 291] width 10 height 10
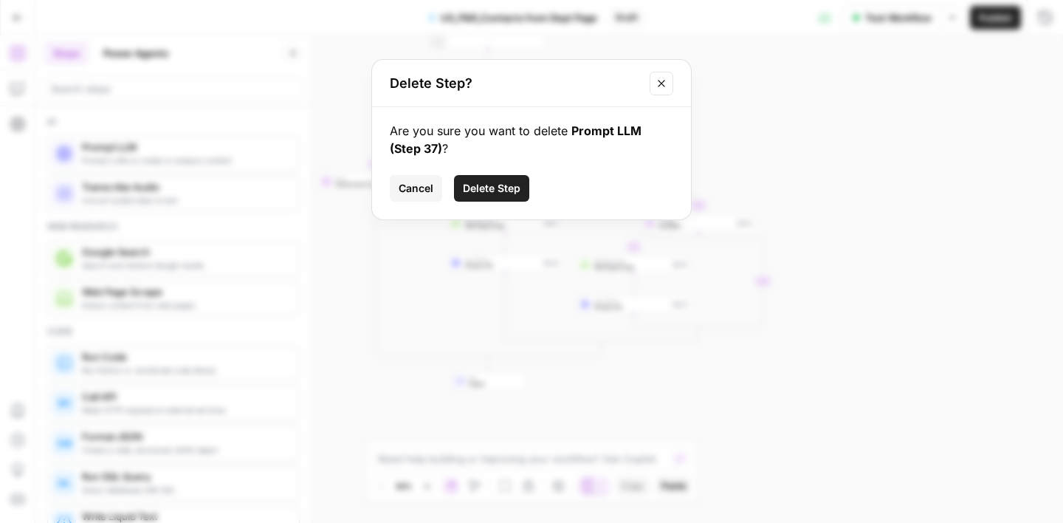
click at [519, 183] on span "Delete Step" at bounding box center [492, 188] width 58 height 15
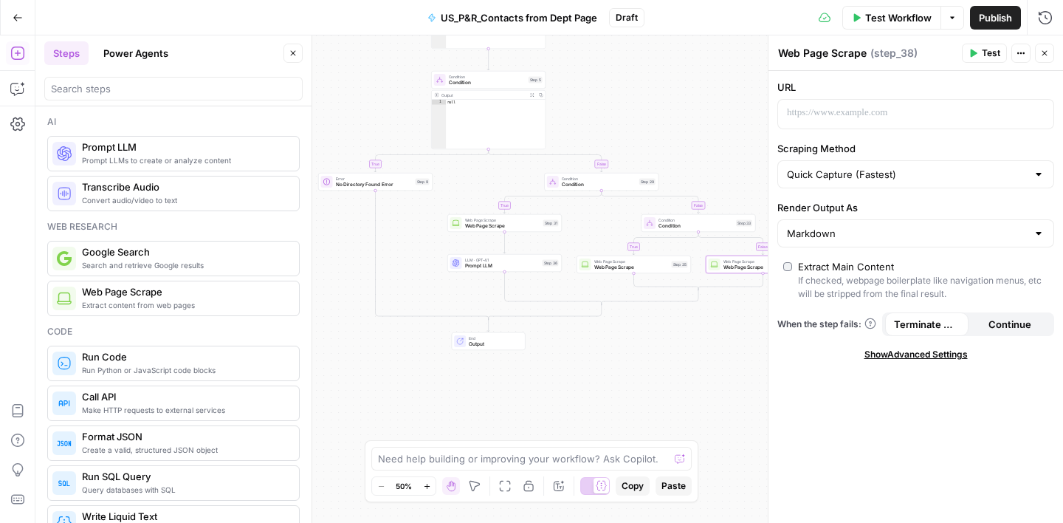
click at [1039, 56] on button "Close" at bounding box center [1044, 53] width 19 height 19
click at [700, 225] on span "Condition" at bounding box center [696, 225] width 75 height 7
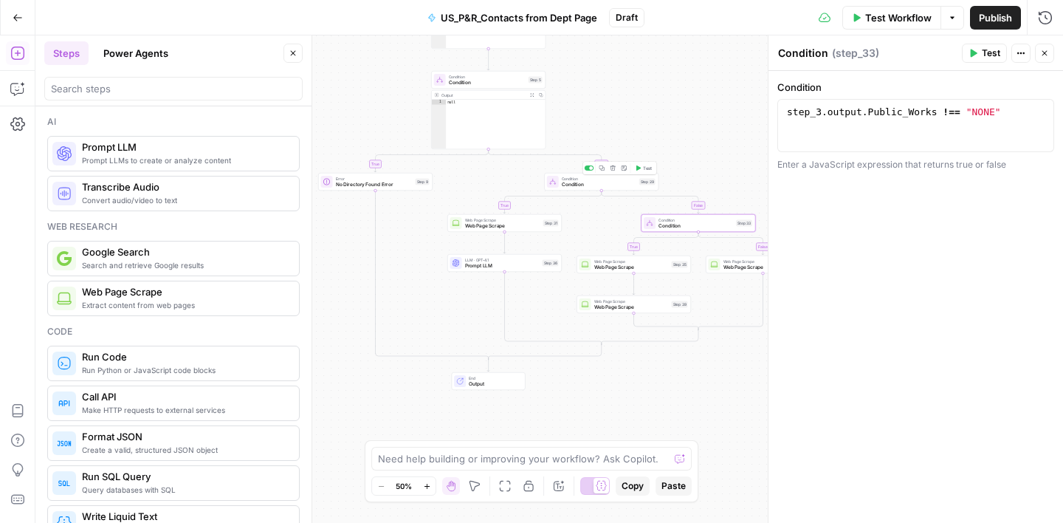
click at [609, 185] on span "Condition" at bounding box center [599, 184] width 75 height 7
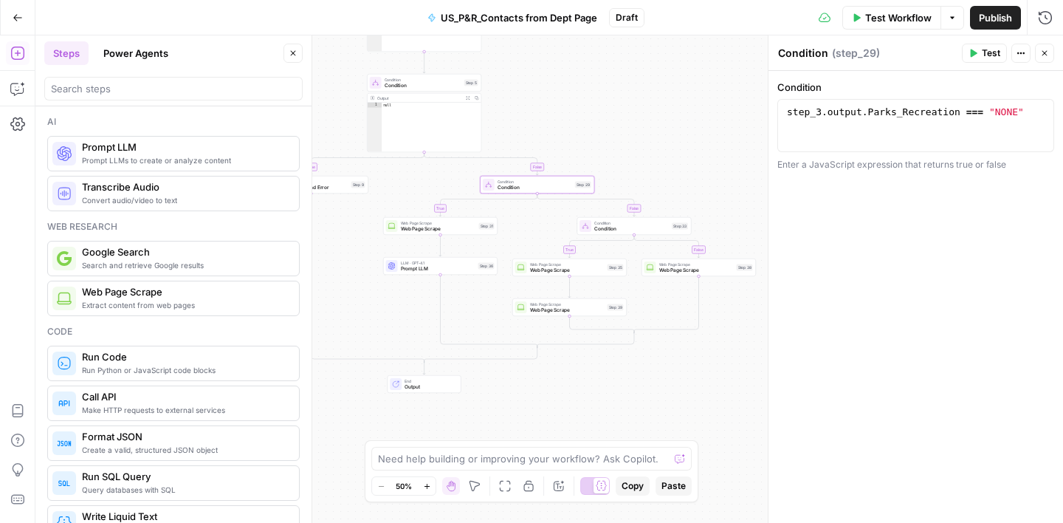
drag, startPoint x: 609, startPoint y: 239, endPoint x: 532, endPoint y: 221, distance: 78.3
click at [532, 221] on div "true false true false false true Workflow Set Inputs Inputs Google Search Googl…" at bounding box center [549, 278] width 1028 height 487
click at [622, 223] on span "Condition" at bounding box center [625, 224] width 75 height 7
click at [580, 267] on span "Web Page Scrape" at bounding box center [561, 265] width 75 height 7
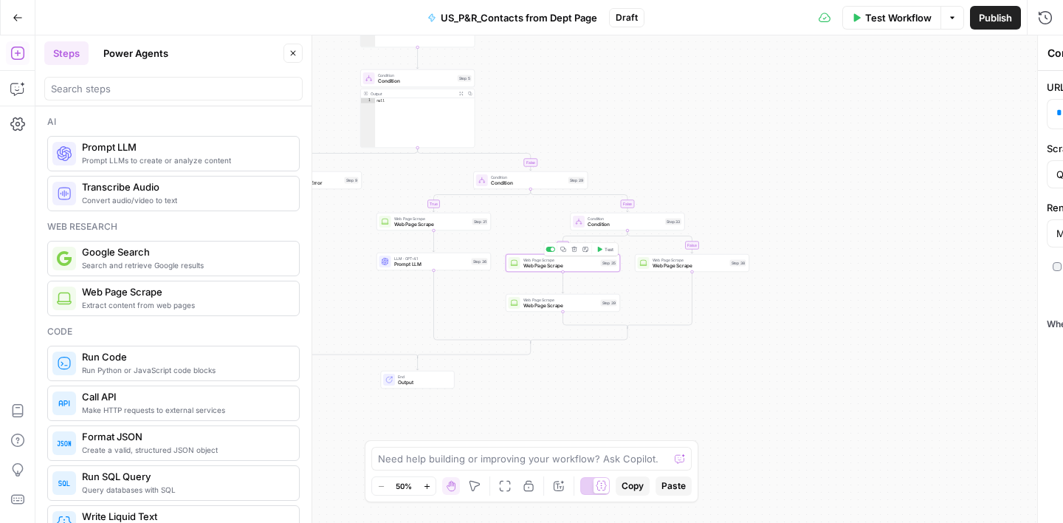
type textarea "Web Page Scrape"
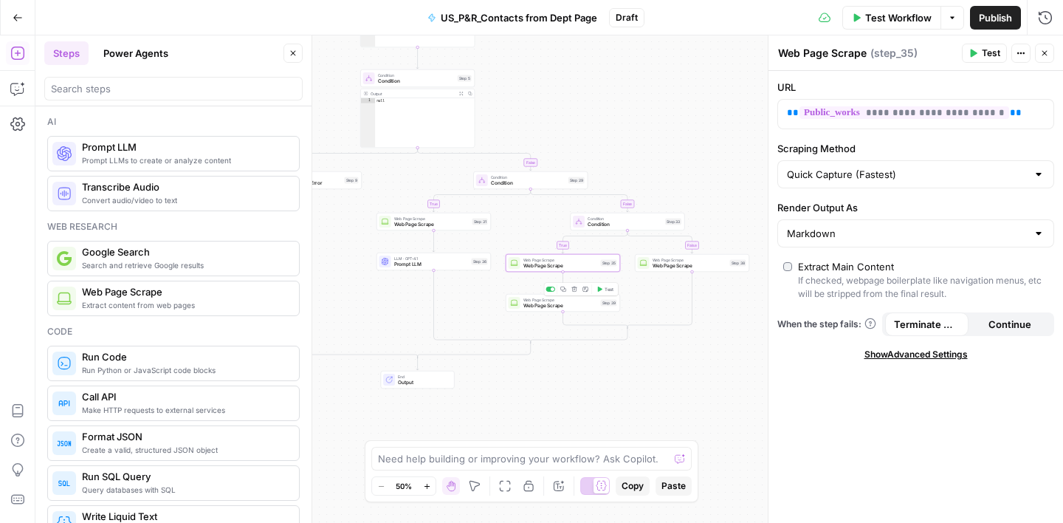
click at [575, 310] on div "Web Page Scrape Web Page Scrape Step 39 Copy step Delete step Add Note Test" at bounding box center [563, 303] width 114 height 18
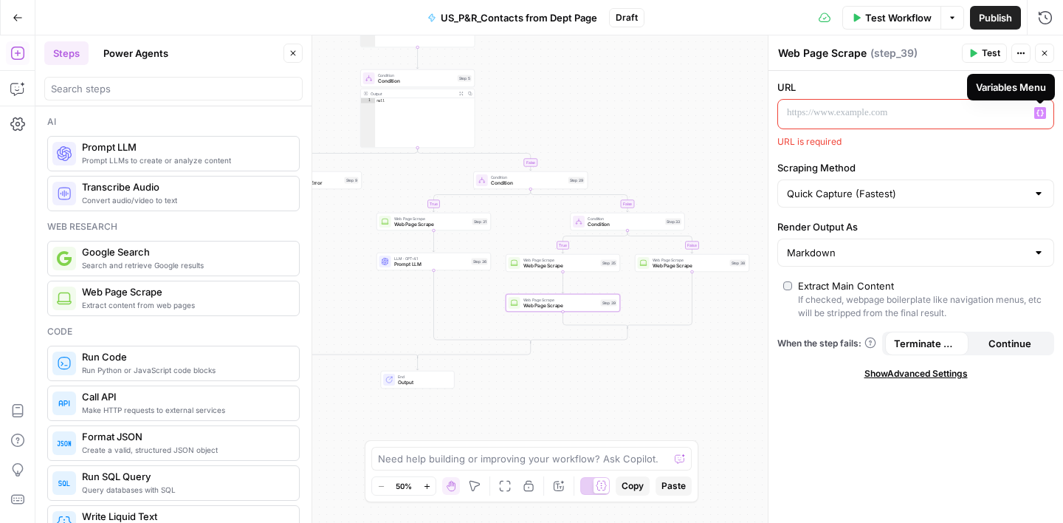
click at [1038, 116] on icon "button" at bounding box center [1040, 113] width 7 height 7
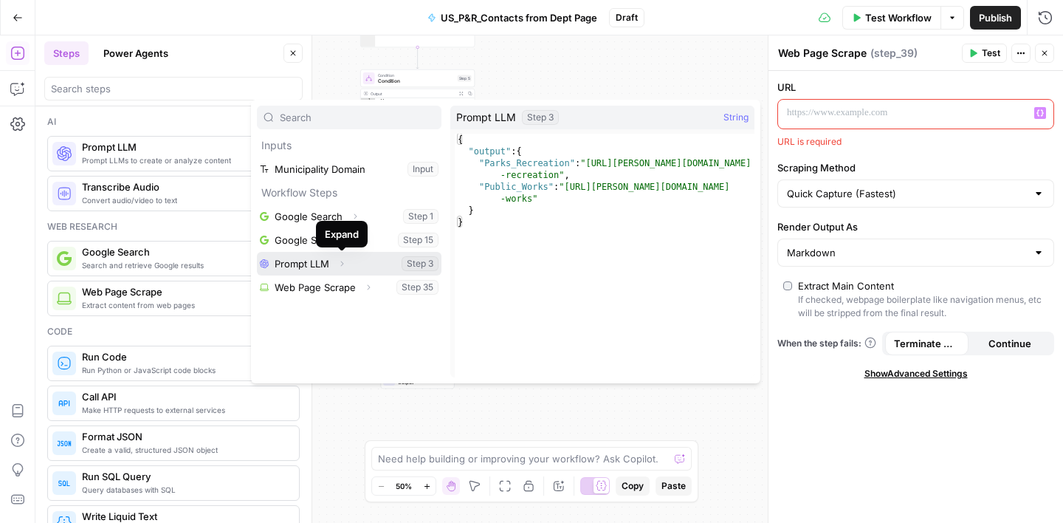
click at [351, 263] on button "Expand" at bounding box center [341, 263] width 19 height 19
click at [315, 257] on button "Select variable Prompt LLM" at bounding box center [349, 264] width 185 height 24
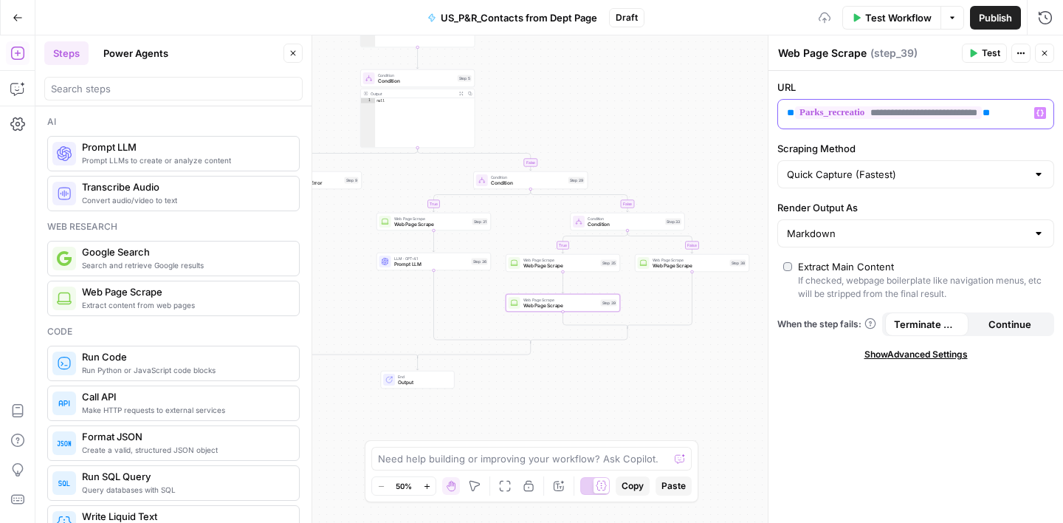
scroll to position [0, 4]
click at [886, 143] on label "Scraping Method" at bounding box center [916, 148] width 277 height 15
click at [886, 167] on input "Quick Capture (Fastest)" at bounding box center [907, 174] width 240 height 15
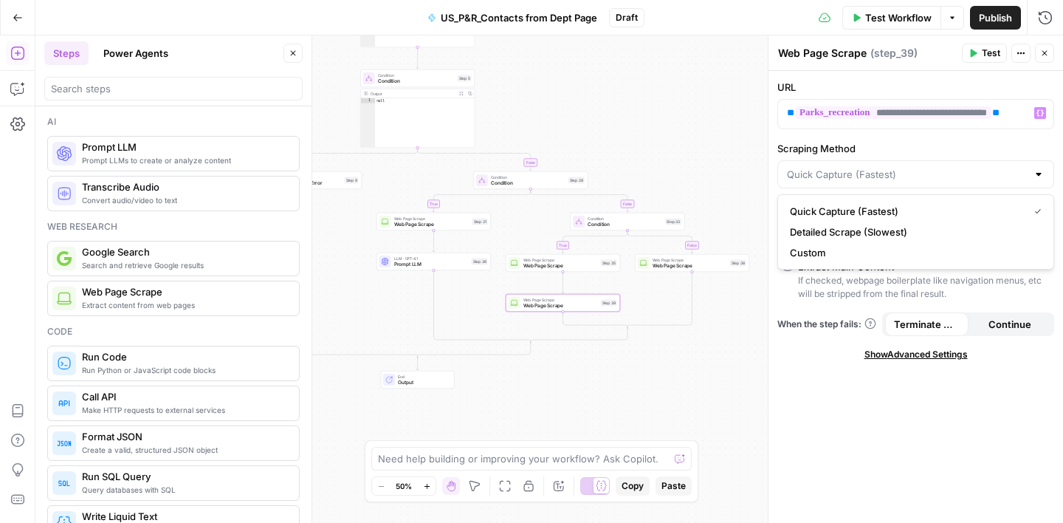
type input "Quick Capture (Fastest)"
click at [872, 470] on div "**********" at bounding box center [916, 297] width 295 height 452
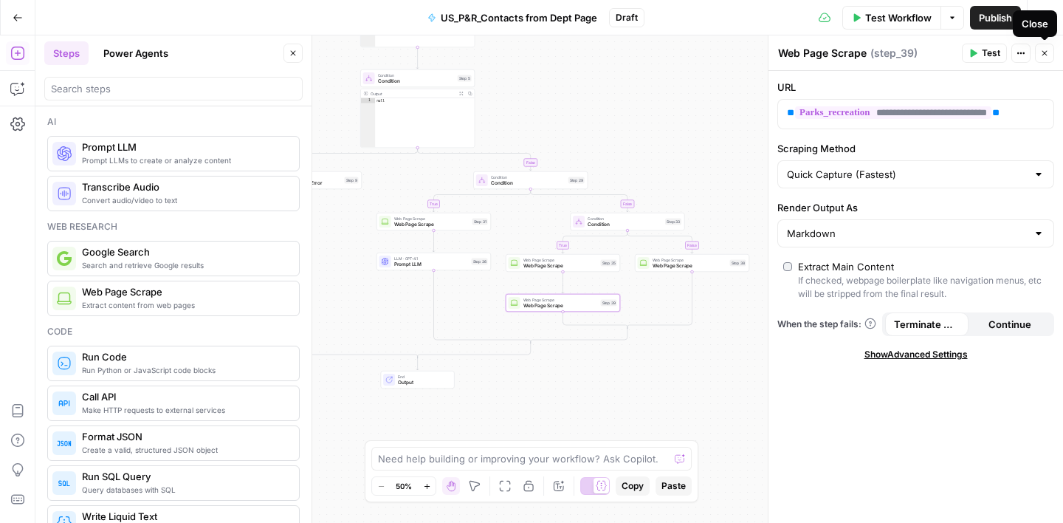
click at [1049, 53] on span "Close" at bounding box center [1049, 53] width 1 height 1
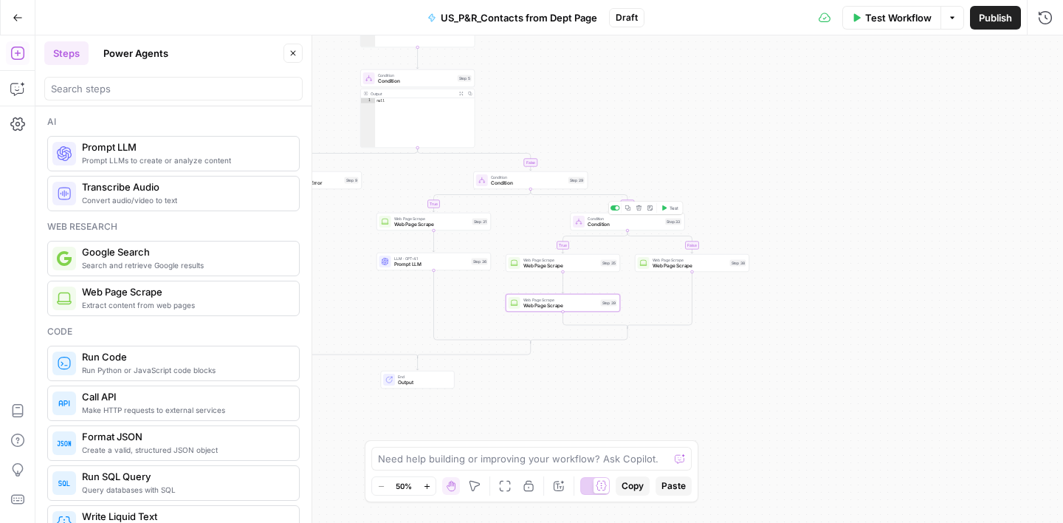
click at [626, 225] on span "Condition" at bounding box center [625, 224] width 75 height 7
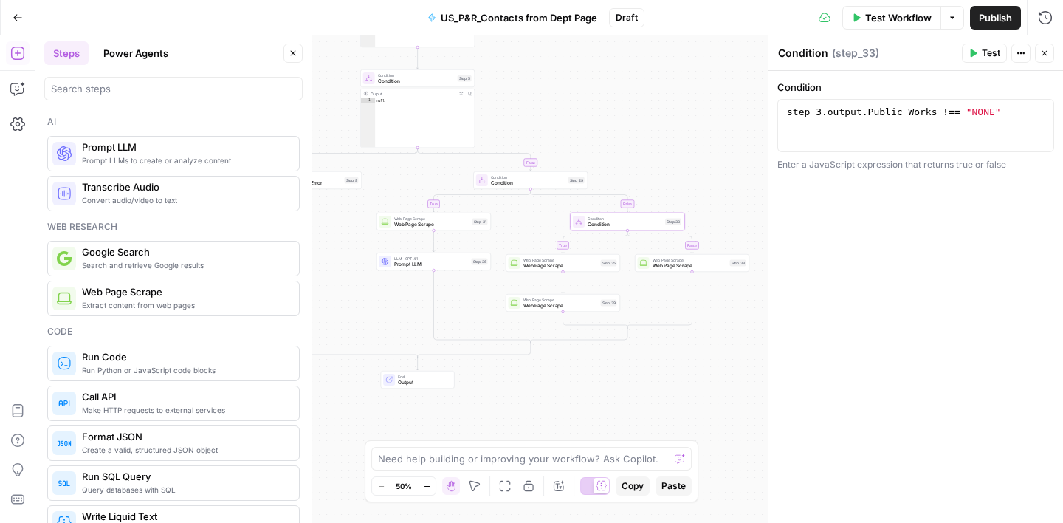
click at [1045, 55] on icon "button" at bounding box center [1045, 53] width 9 height 9
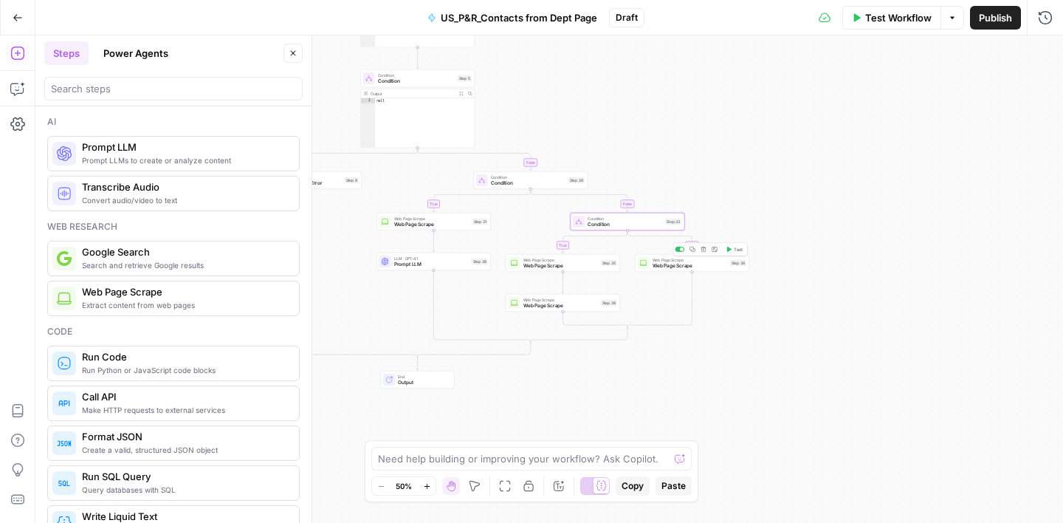
click at [712, 267] on span "Web Page Scrape" at bounding box center [690, 265] width 75 height 7
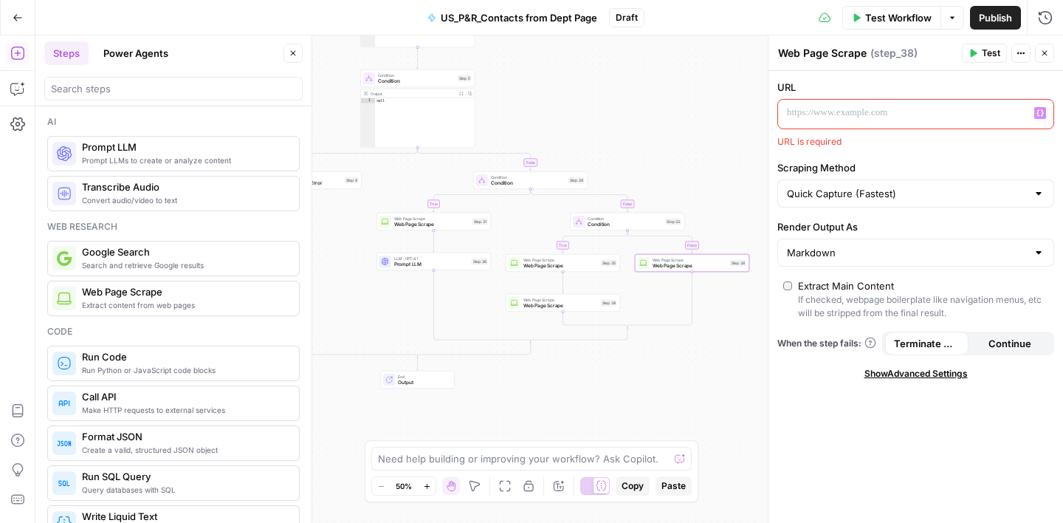
click at [1035, 115] on button "Variables Menu" at bounding box center [1041, 113] width 12 height 12
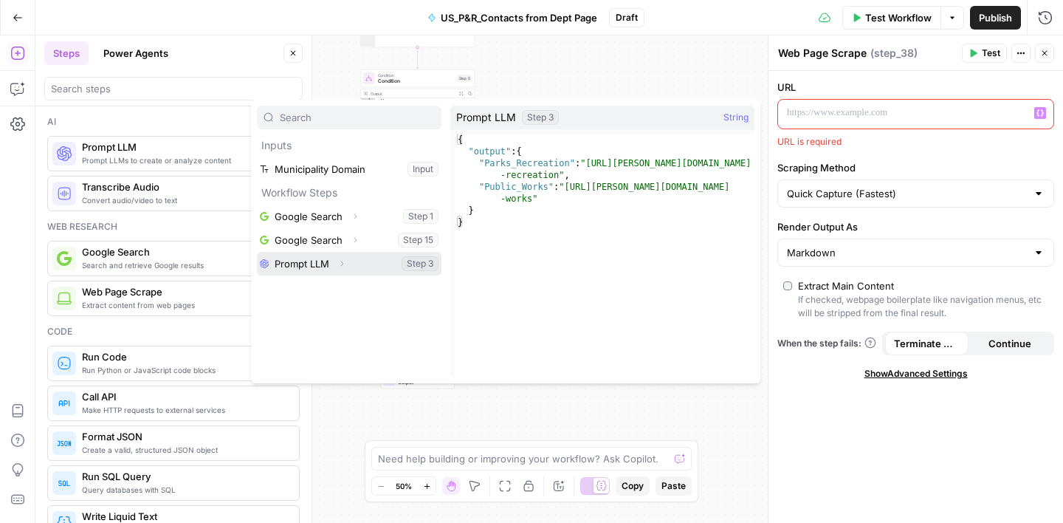
click at [316, 264] on button "Select variable Prompt LLM" at bounding box center [349, 264] width 185 height 24
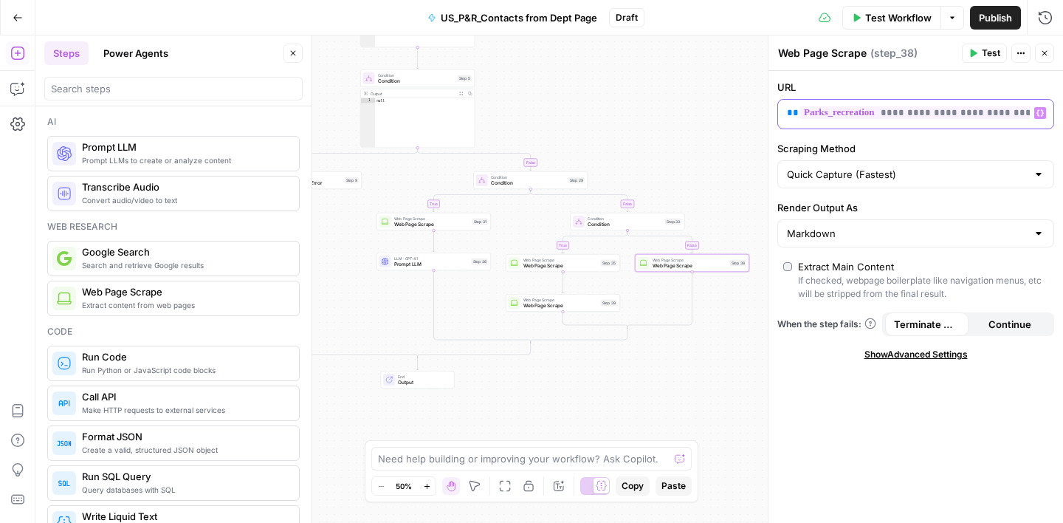
scroll to position [0, 4]
click at [970, 137] on div "**********" at bounding box center [916, 297] width 295 height 452
click at [692, 115] on div "true false true false false true Workflow Set Inputs Inputs Google Search Googl…" at bounding box center [549, 278] width 1028 height 487
click at [1047, 50] on icon "button" at bounding box center [1045, 53] width 9 height 9
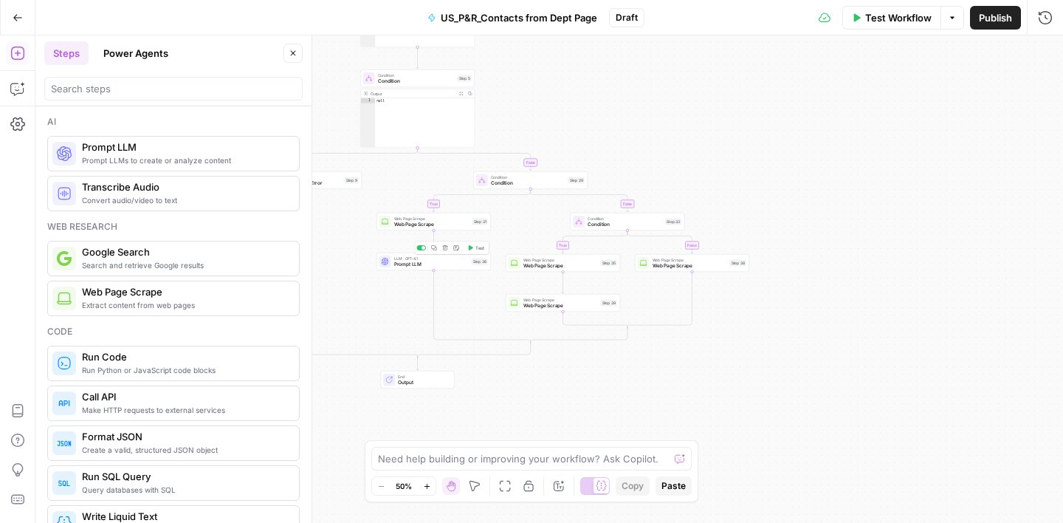
click at [434, 250] on icon "button" at bounding box center [433, 247] width 5 height 5
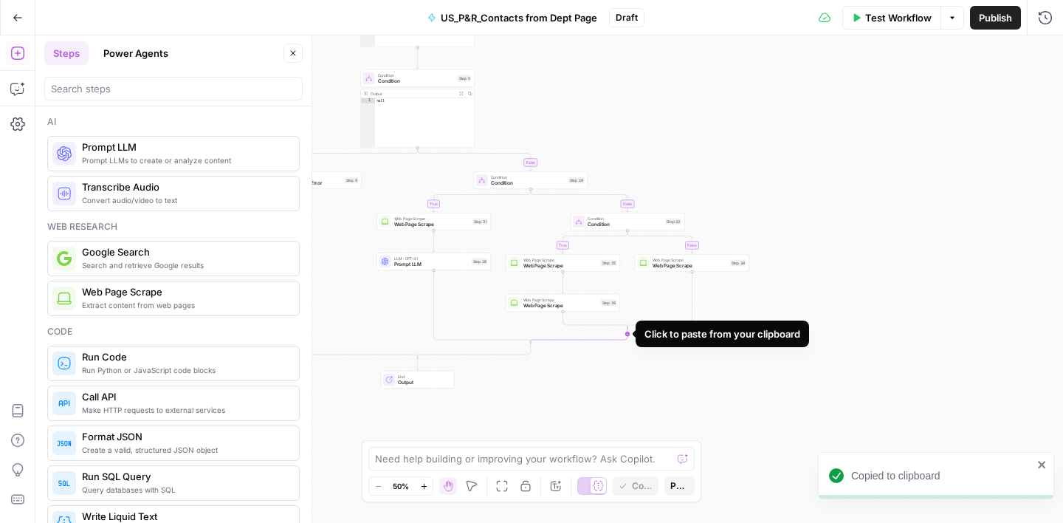
click at [628, 333] on icon "Edge from step_33-conditional-end to step_29-conditional-end" at bounding box center [579, 335] width 97 height 17
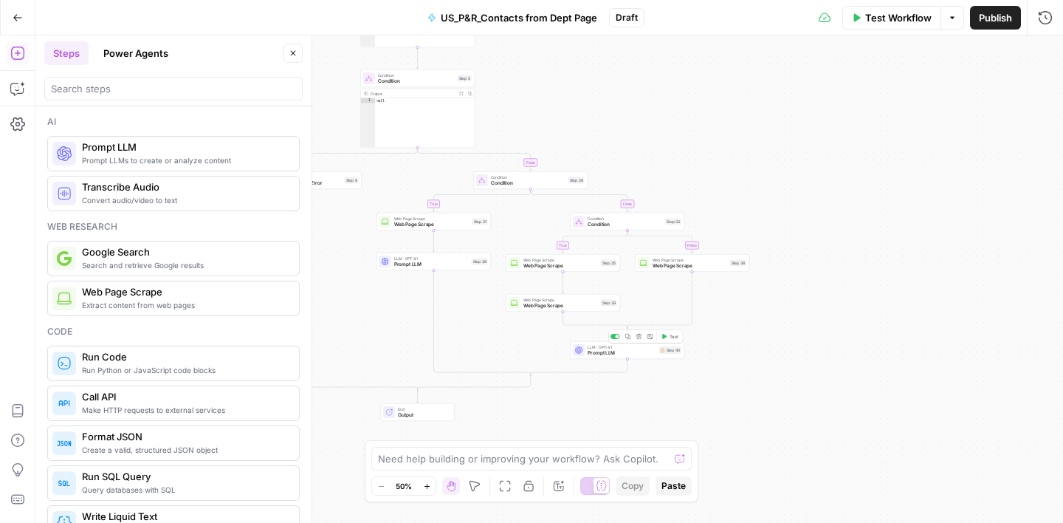
click at [628, 352] on span "Prompt LLM" at bounding box center [622, 352] width 69 height 7
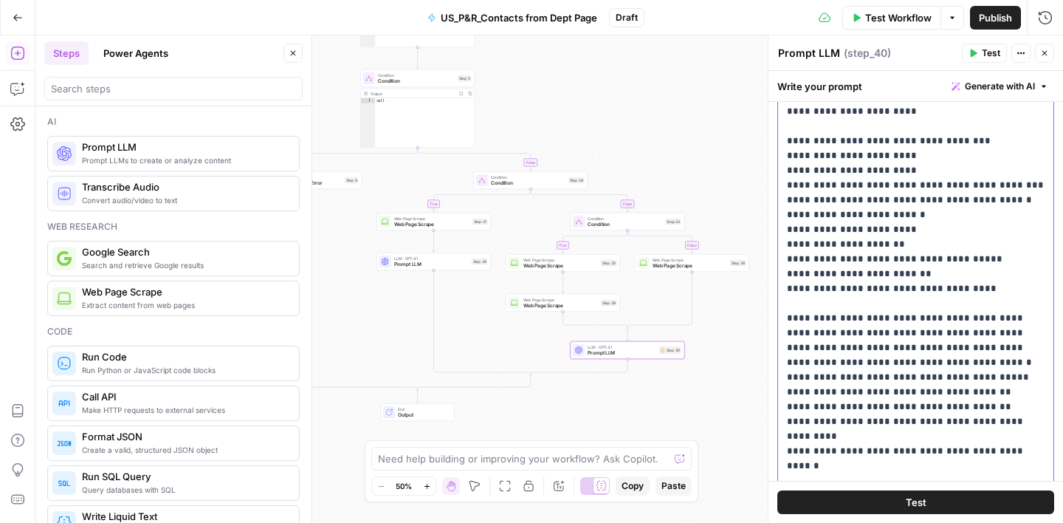
scroll to position [617, 0]
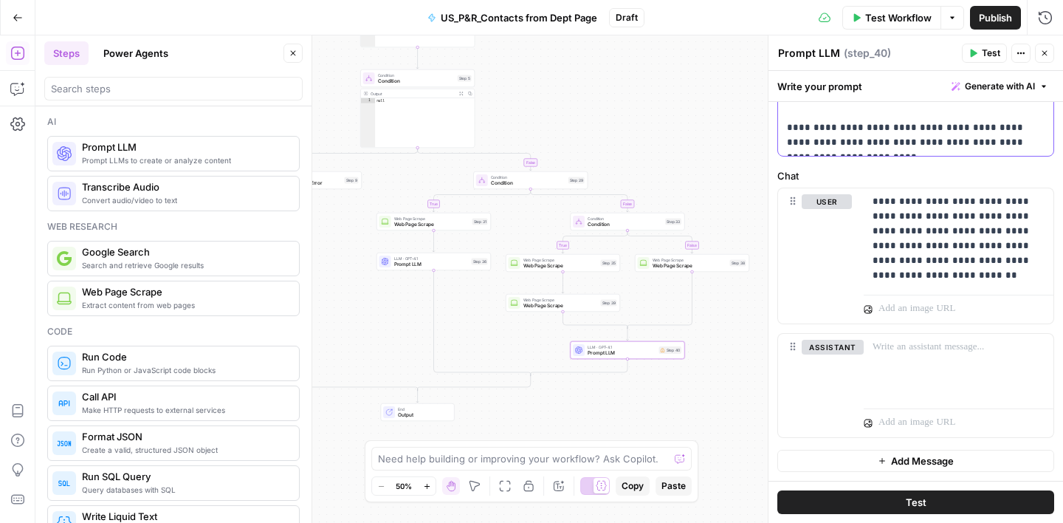
drag, startPoint x: 787, startPoint y: 183, endPoint x: 987, endPoint y: 145, distance: 203.7
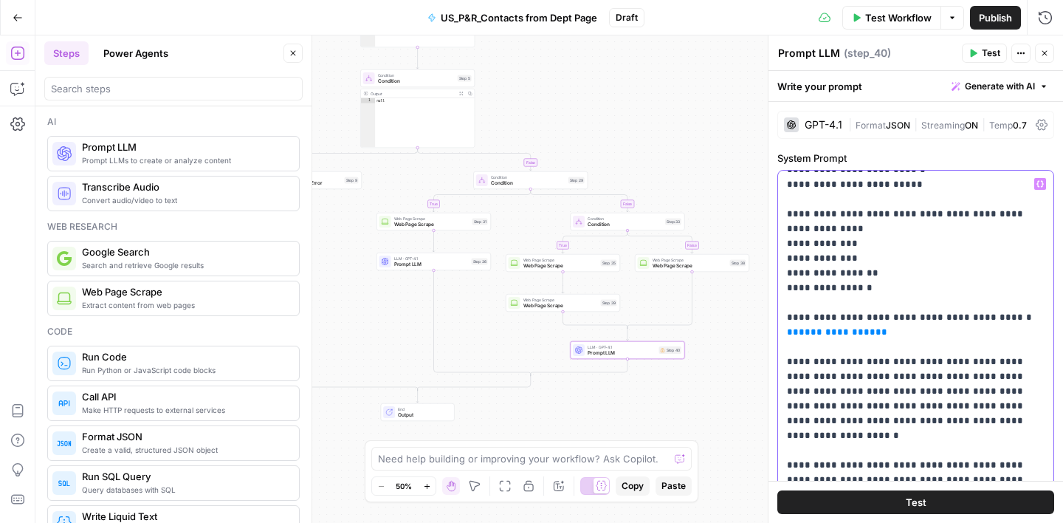
scroll to position [332, 0]
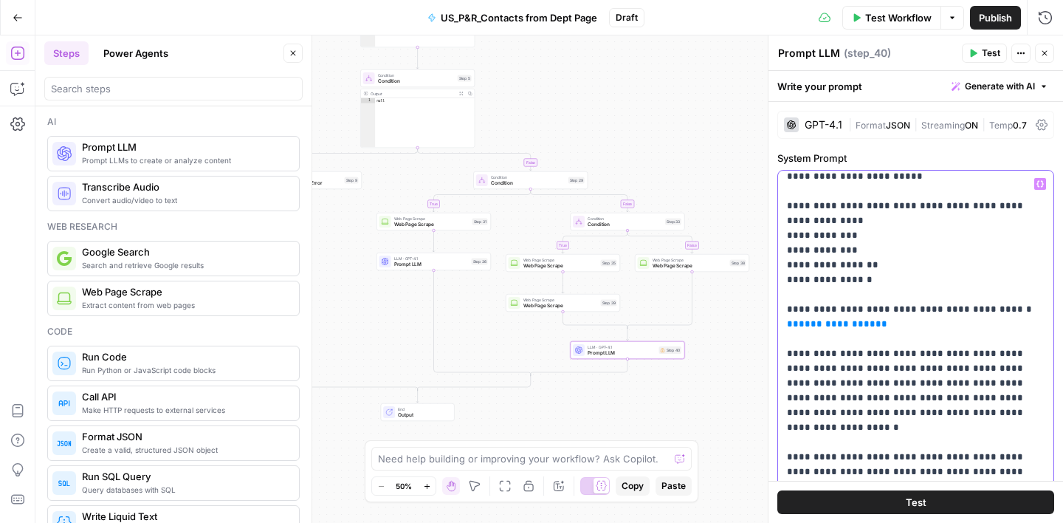
drag, startPoint x: 981, startPoint y: 293, endPoint x: 932, endPoint y: 292, distance: 48.7
drag, startPoint x: 869, startPoint y: 310, endPoint x: 790, endPoint y: 312, distance: 78.3
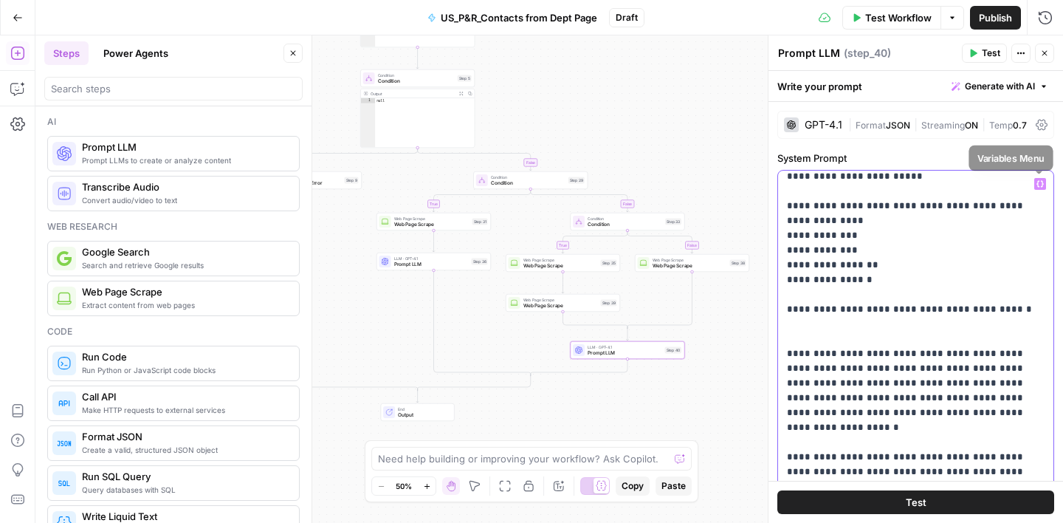
click at [1041, 182] on icon "button" at bounding box center [1040, 183] width 7 height 7
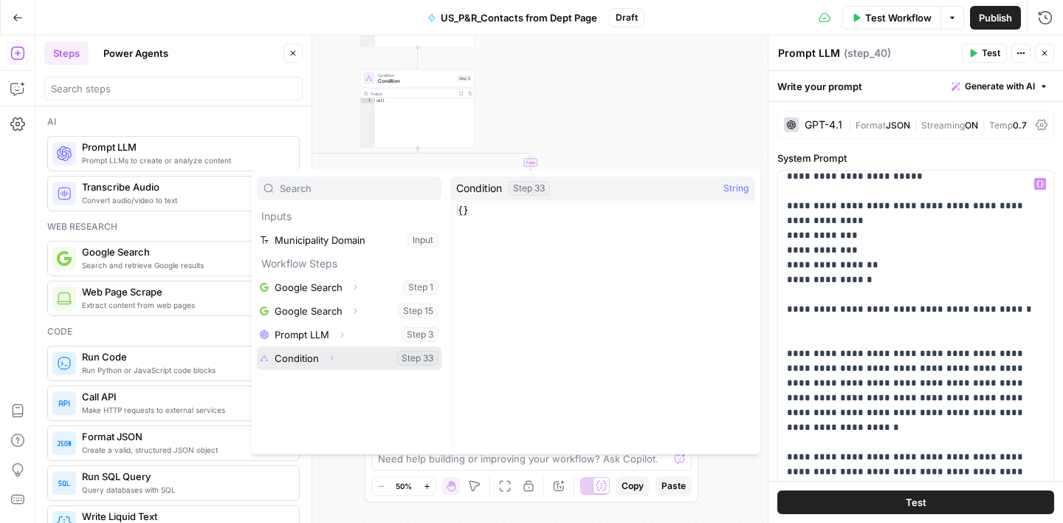
click at [352, 354] on button "Select variable Condition" at bounding box center [349, 358] width 185 height 24
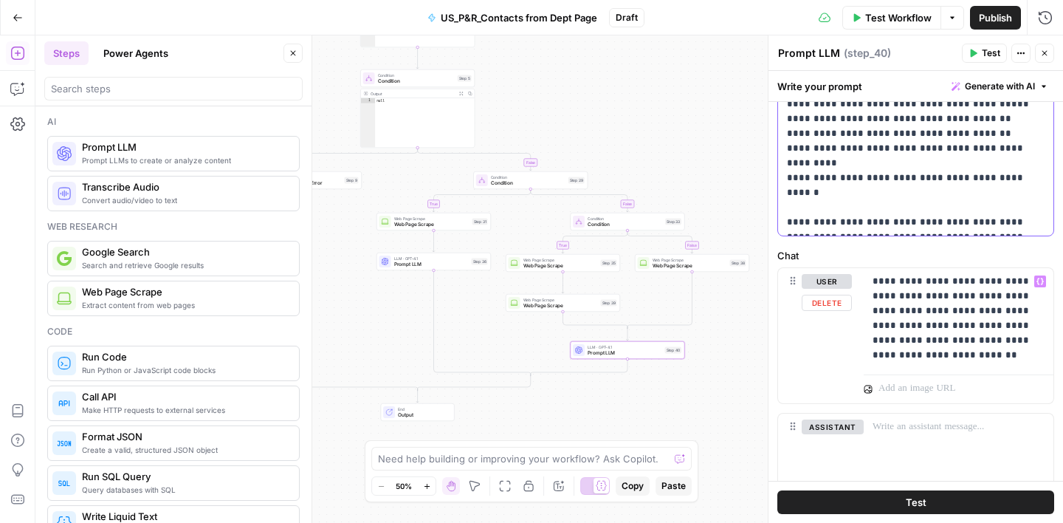
scroll to position [451, 0]
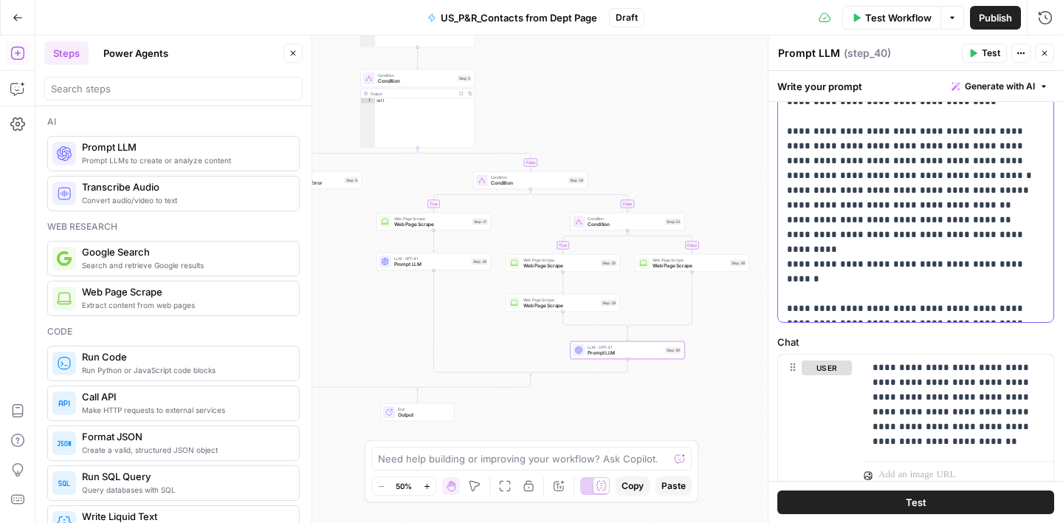
drag, startPoint x: 837, startPoint y: 234, endPoint x: 789, endPoint y: 236, distance: 48.1
click at [861, 338] on label "Chat" at bounding box center [916, 342] width 277 height 15
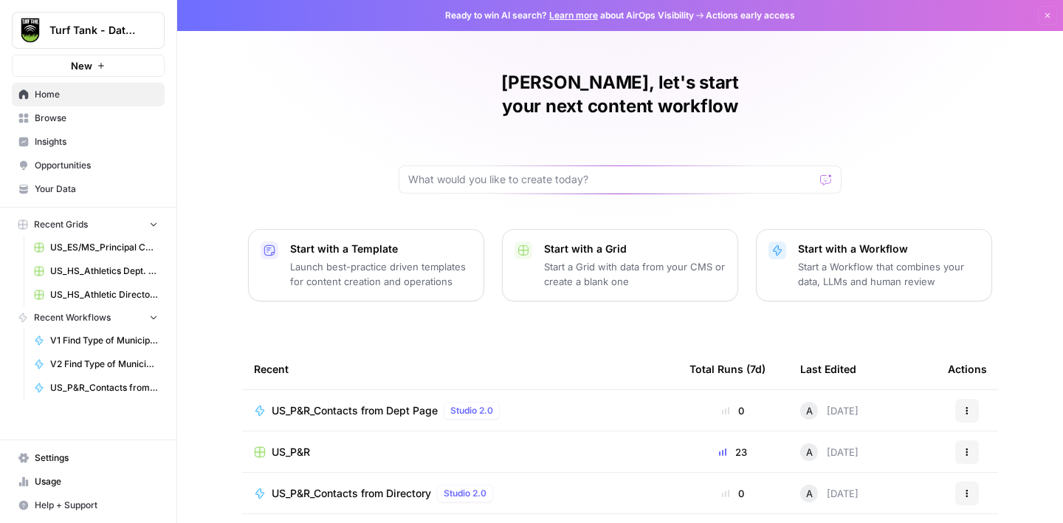
click at [50, 117] on span "Browse" at bounding box center [96, 118] width 123 height 13
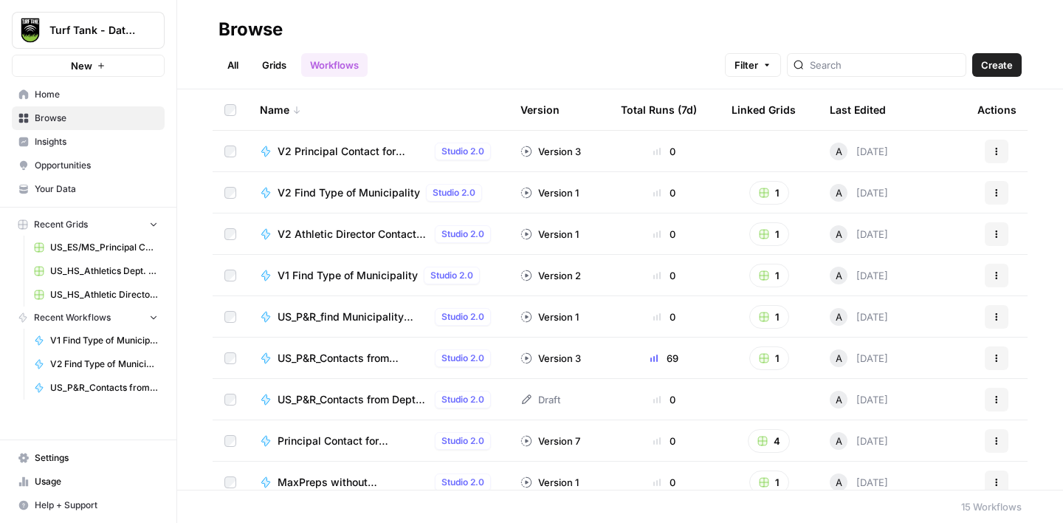
click at [349, 357] on span "US_P&R_Contacts from Directory" at bounding box center [353, 358] width 151 height 15
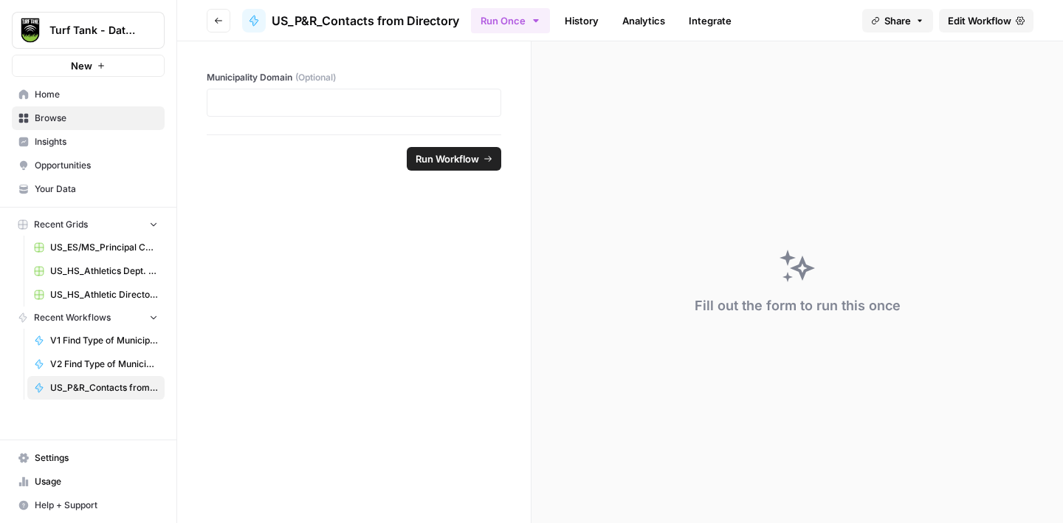
click at [975, 23] on span "Edit Workflow" at bounding box center [980, 20] width 64 height 15
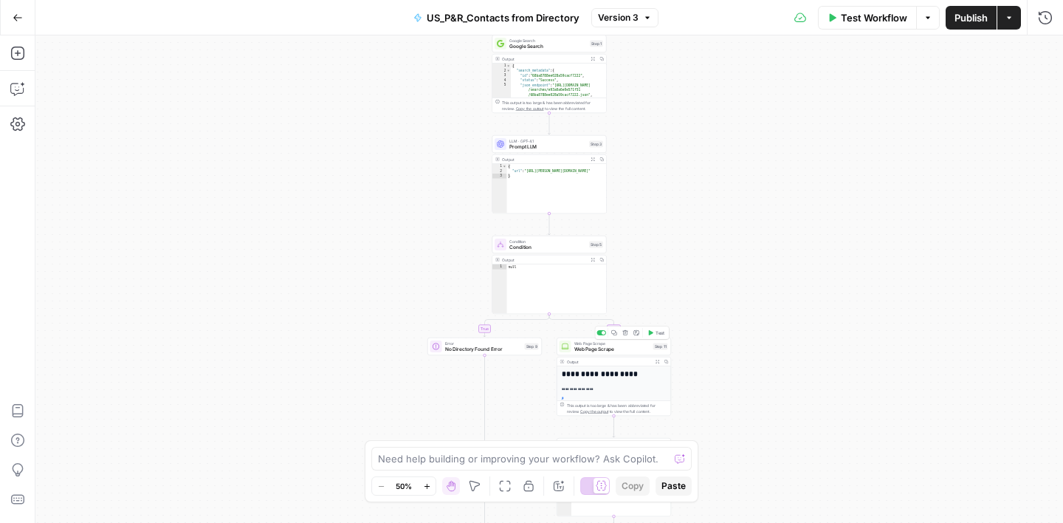
click at [624, 346] on span "Web Page Scrape" at bounding box center [613, 349] width 76 height 7
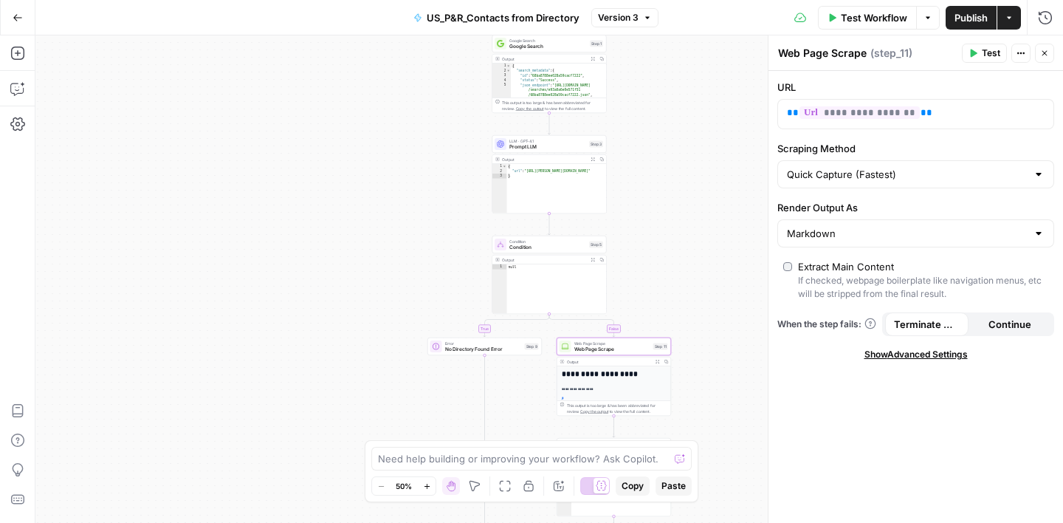
click at [1039, 55] on button "Close" at bounding box center [1044, 53] width 19 height 19
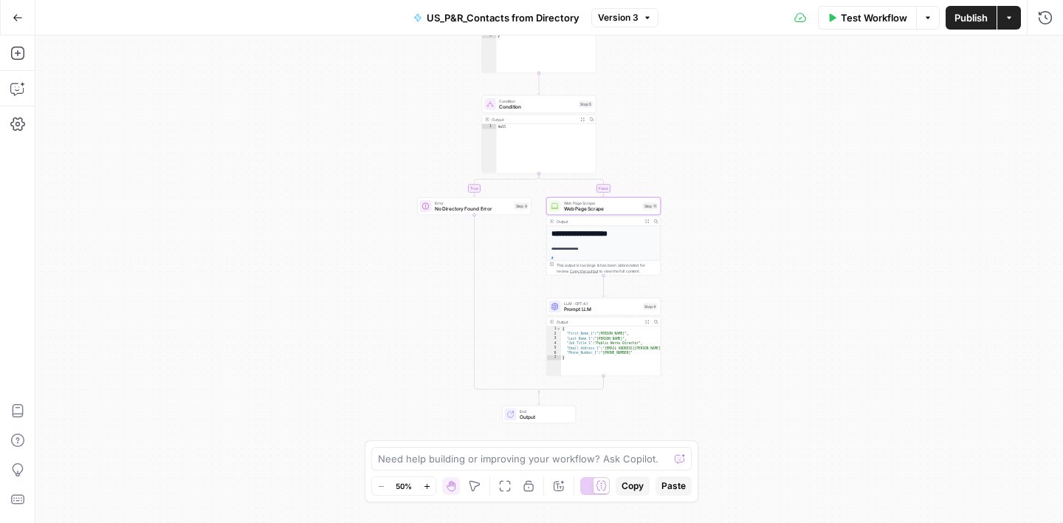
drag, startPoint x: 761, startPoint y: 278, endPoint x: 750, endPoint y: 138, distance: 140.7
click at [750, 138] on div "**********" at bounding box center [549, 278] width 1028 height 487
click at [617, 310] on span "Prompt LLM" at bounding box center [602, 309] width 77 height 7
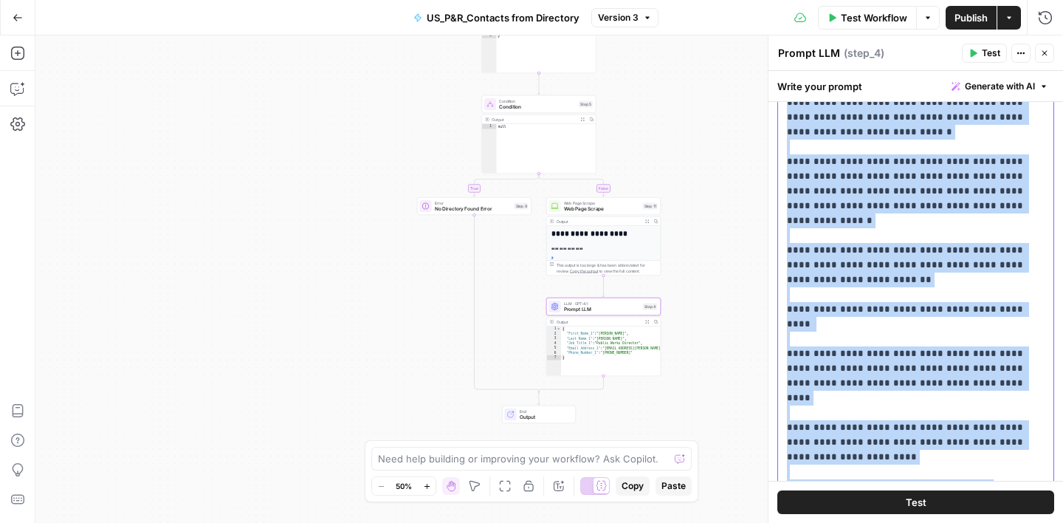
scroll to position [637, 0]
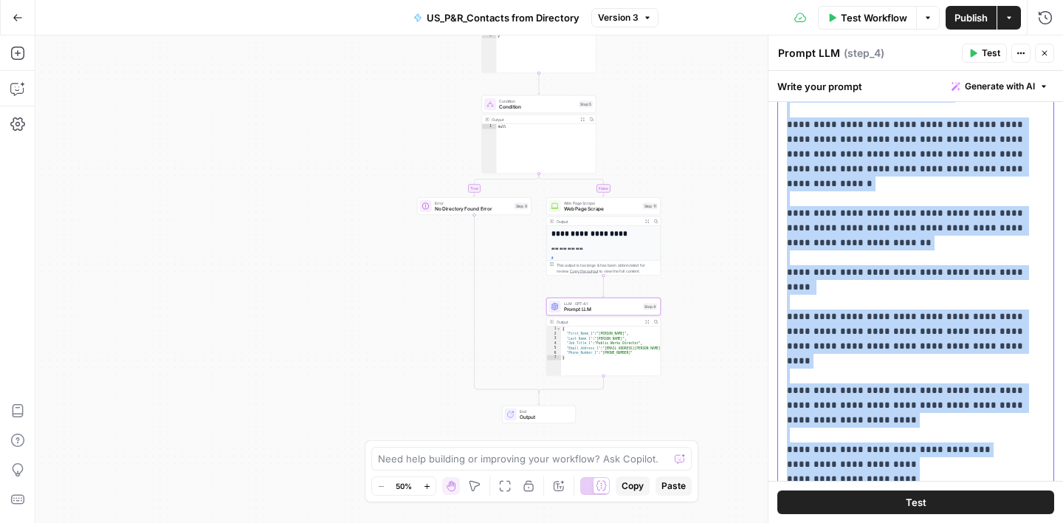
drag, startPoint x: 789, startPoint y: 181, endPoint x: 1005, endPoint y: 499, distance: 384.9
click at [1005, 499] on div "**********" at bounding box center [916, 297] width 295 height 452
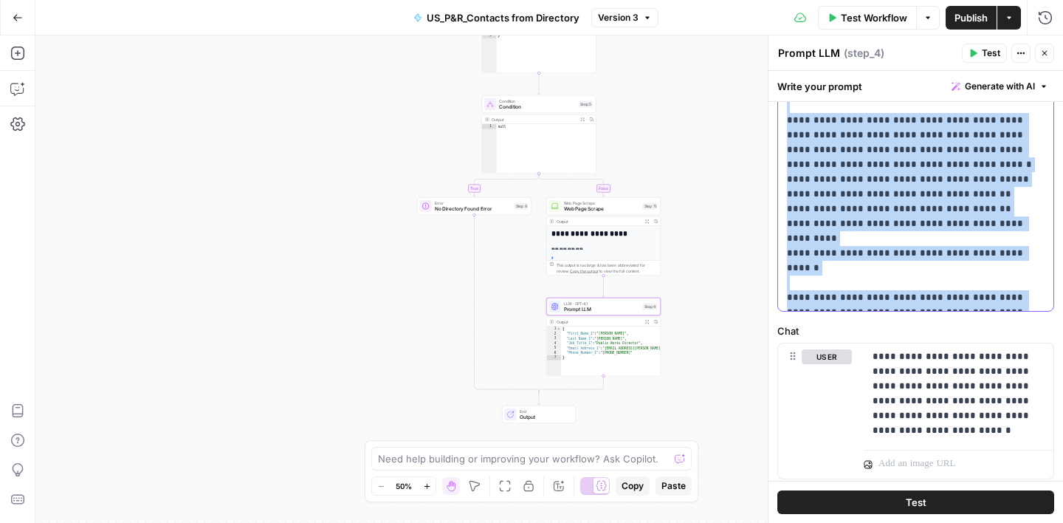
scroll to position [467, 0]
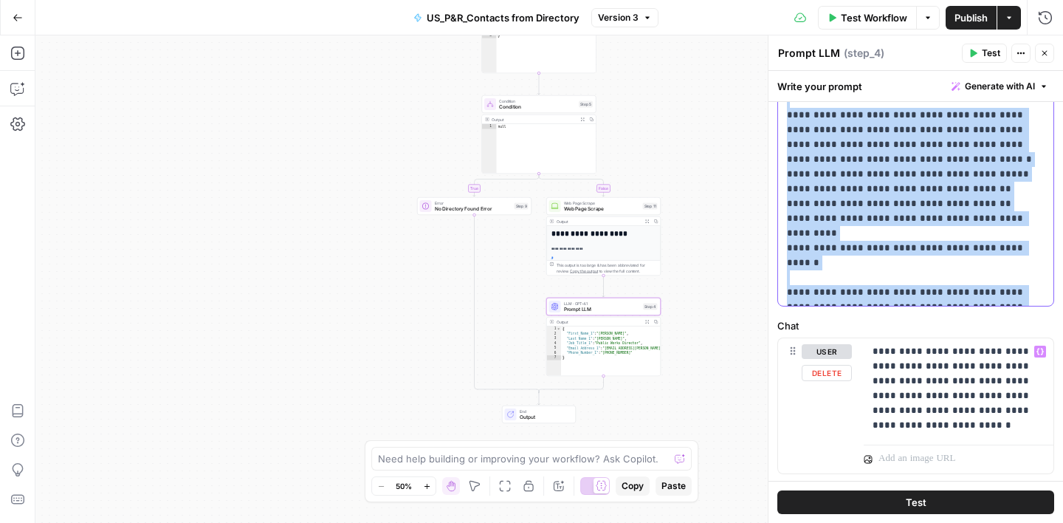
copy p "**********"
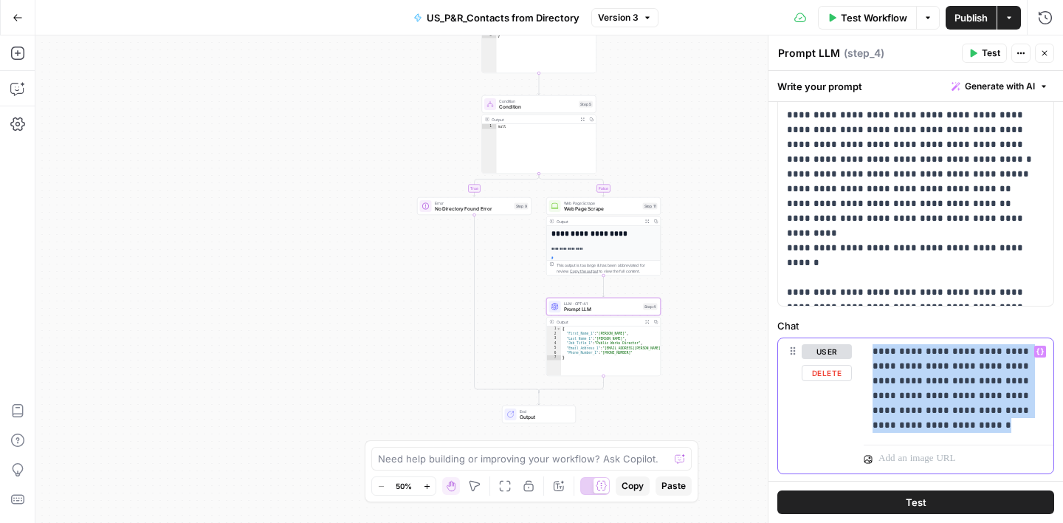
drag, startPoint x: 873, startPoint y: 348, endPoint x: 940, endPoint y: 420, distance: 98.8
click at [940, 420] on p "**********" at bounding box center [959, 388] width 172 height 89
copy p "**********"
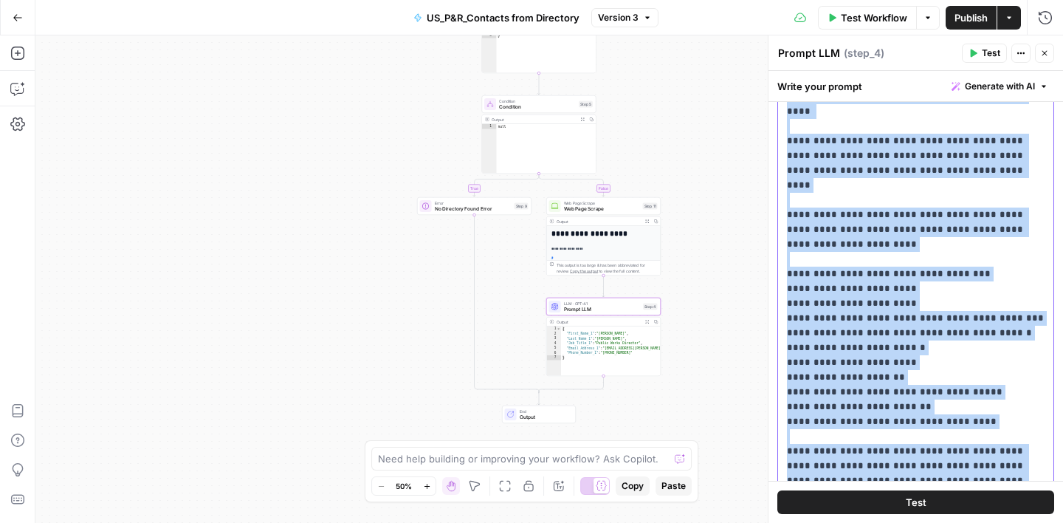
scroll to position [877, 0]
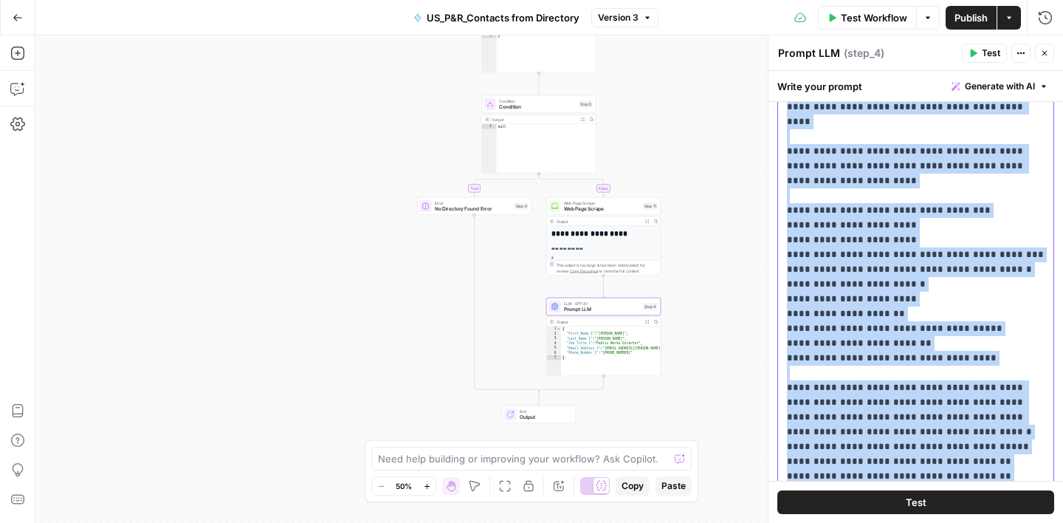
drag, startPoint x: 788, startPoint y: 185, endPoint x: 1015, endPoint y: 484, distance: 375.9
click at [1015, 484] on div "**********" at bounding box center [916, 297] width 295 height 452
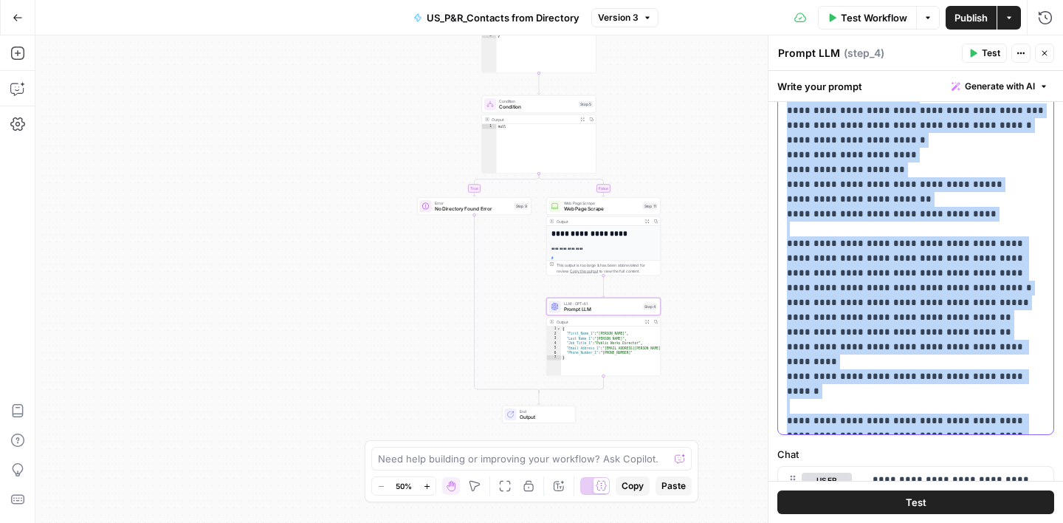
scroll to position [524, 0]
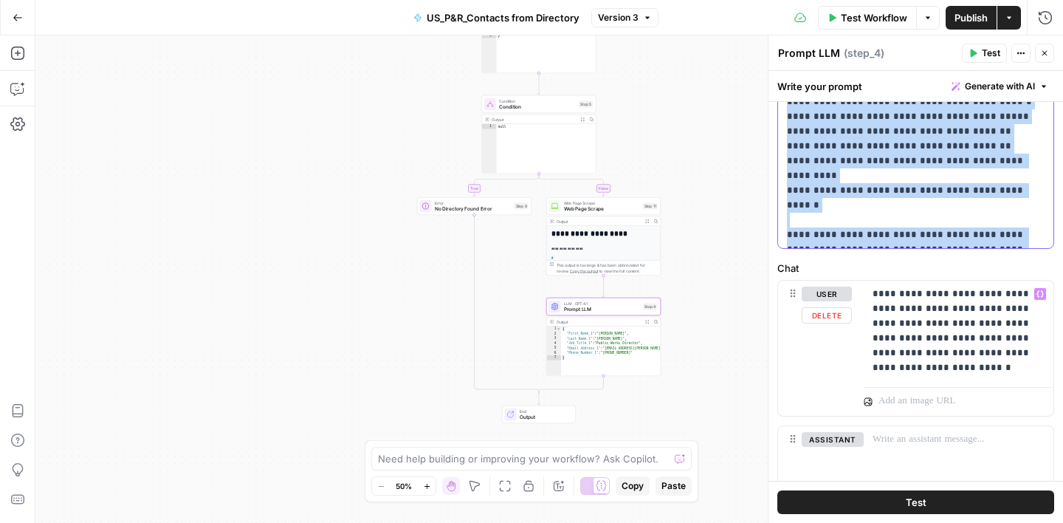
copy p "**********"
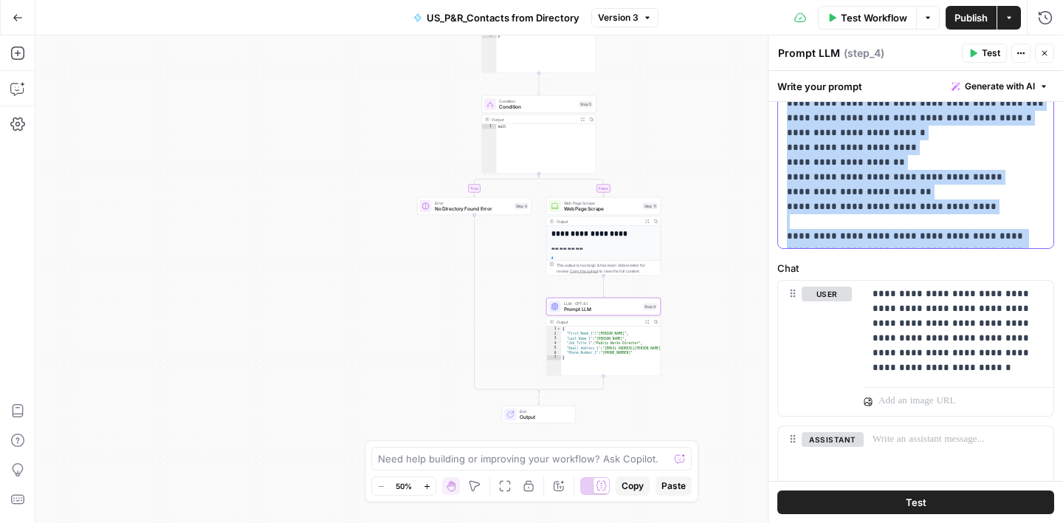
scroll to position [750, 0]
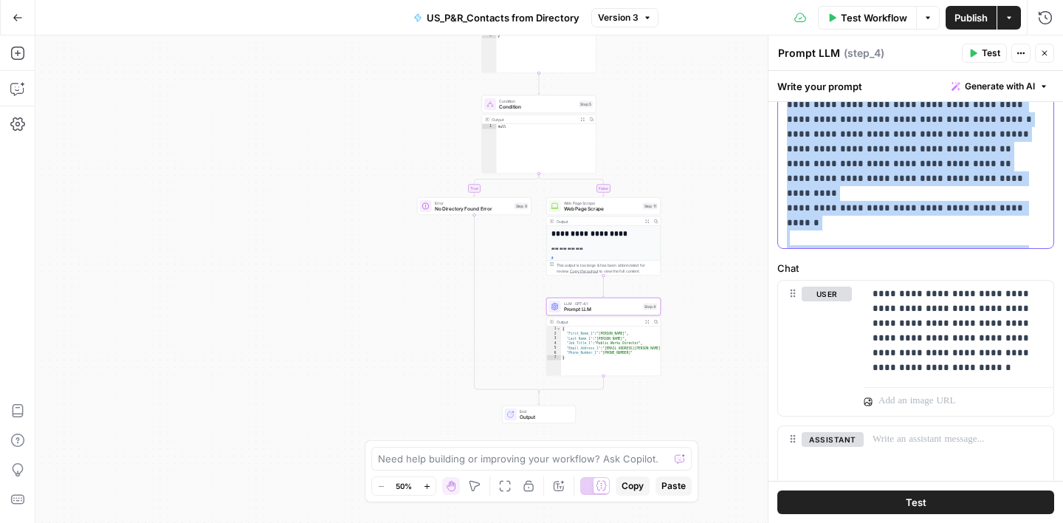
scroll to position [931, 0]
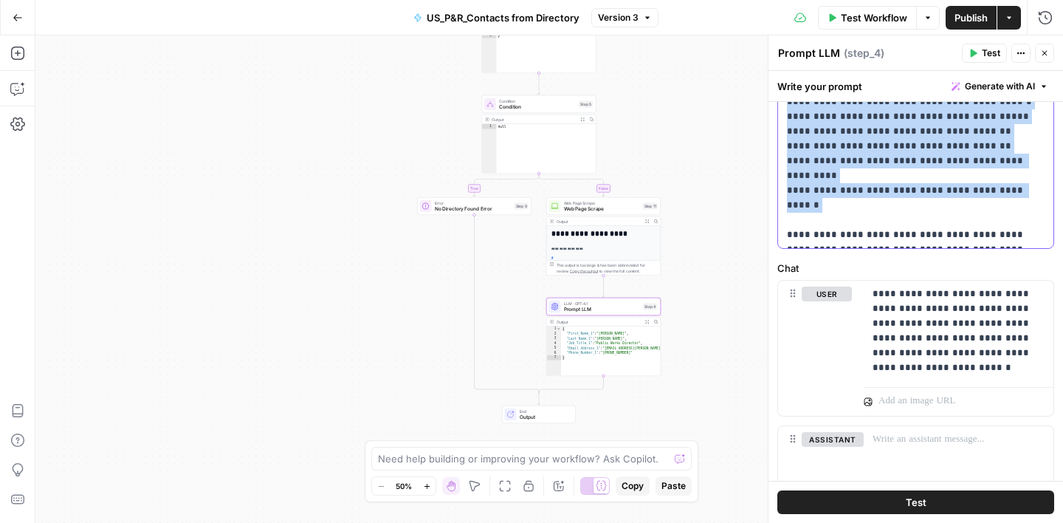
drag, startPoint x: 881, startPoint y: 122, endPoint x: 906, endPoint y: 112, distance: 27.2
copy p "**********"
click at [1042, 55] on icon "button" at bounding box center [1045, 53] width 9 height 9
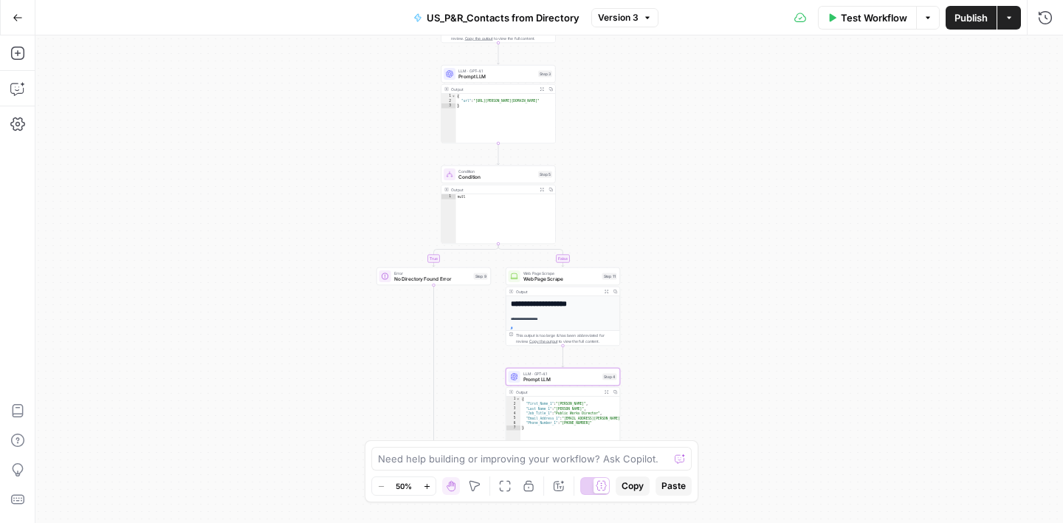
drag, startPoint x: 696, startPoint y: 120, endPoint x: 651, endPoint y: 151, distance: 55.1
click at [651, 151] on div "**********" at bounding box center [549, 278] width 1028 height 487
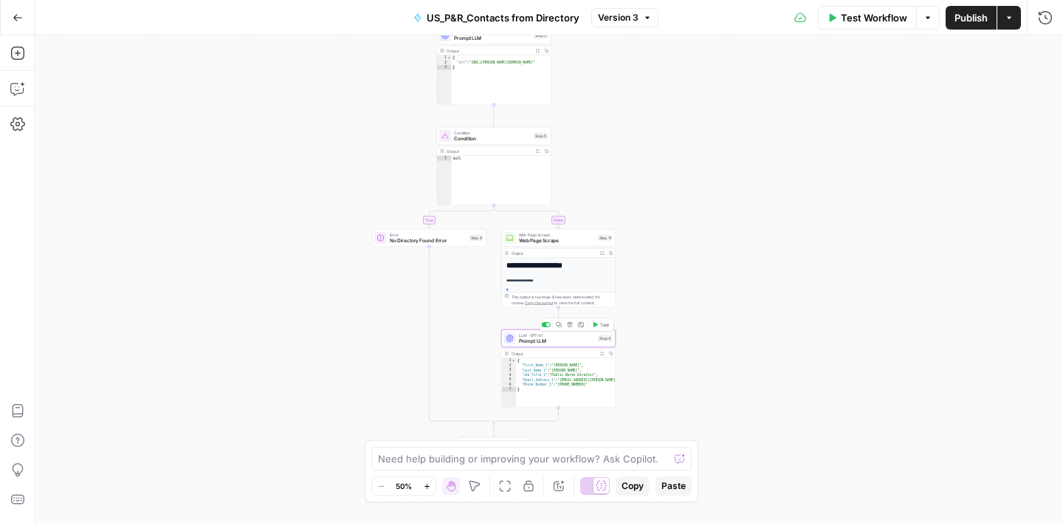
click at [573, 338] on span "Prompt LLM" at bounding box center [557, 341] width 77 height 7
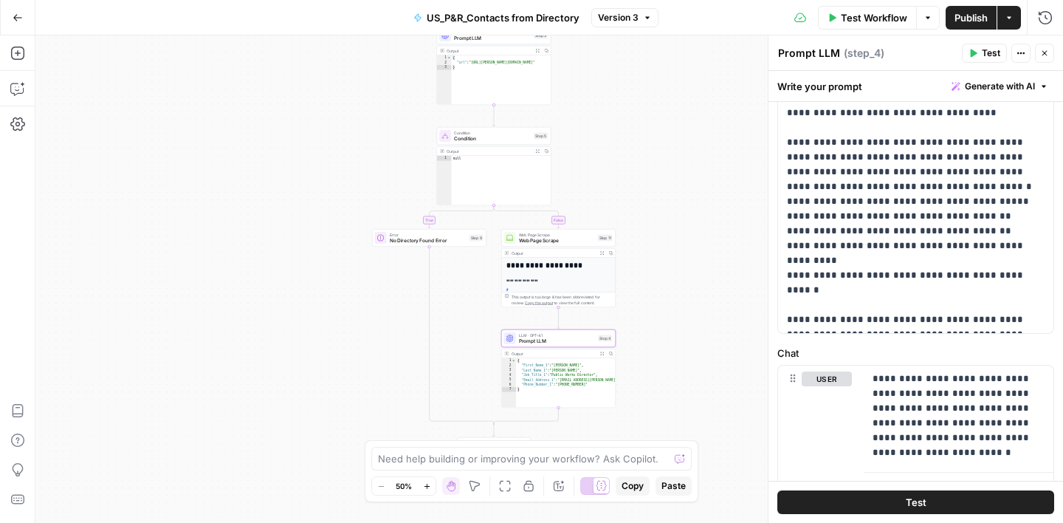
scroll to position [617, 0]
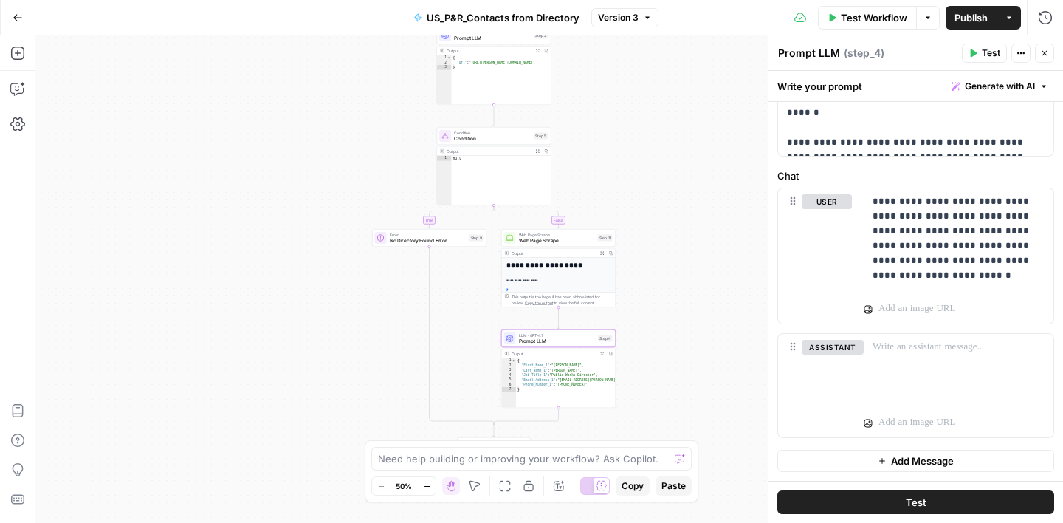
click at [1046, 49] on icon "button" at bounding box center [1045, 53] width 9 height 9
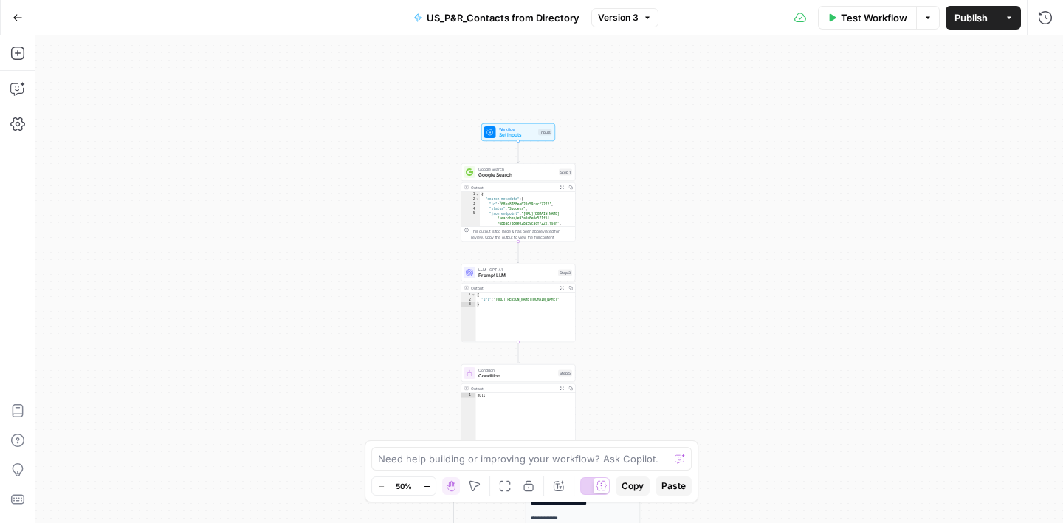
drag, startPoint x: 671, startPoint y: 177, endPoint x: 695, endPoint y: 414, distance: 238.3
click at [695, 414] on div "**********" at bounding box center [549, 278] width 1028 height 487
click at [509, 131] on span "Set Inputs" at bounding box center [517, 134] width 37 height 7
click at [1047, 58] on button "Close" at bounding box center [1044, 53] width 19 height 19
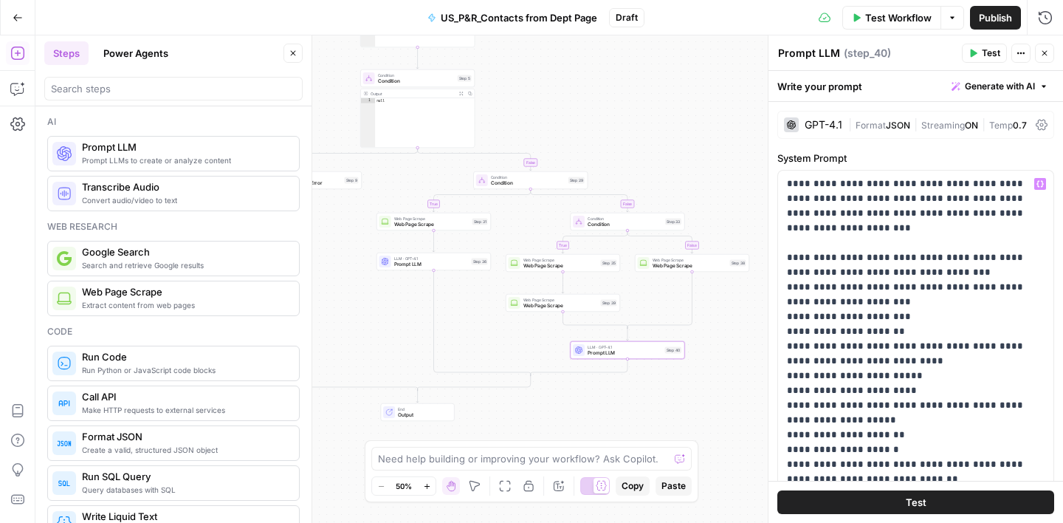
scroll to position [931, 0]
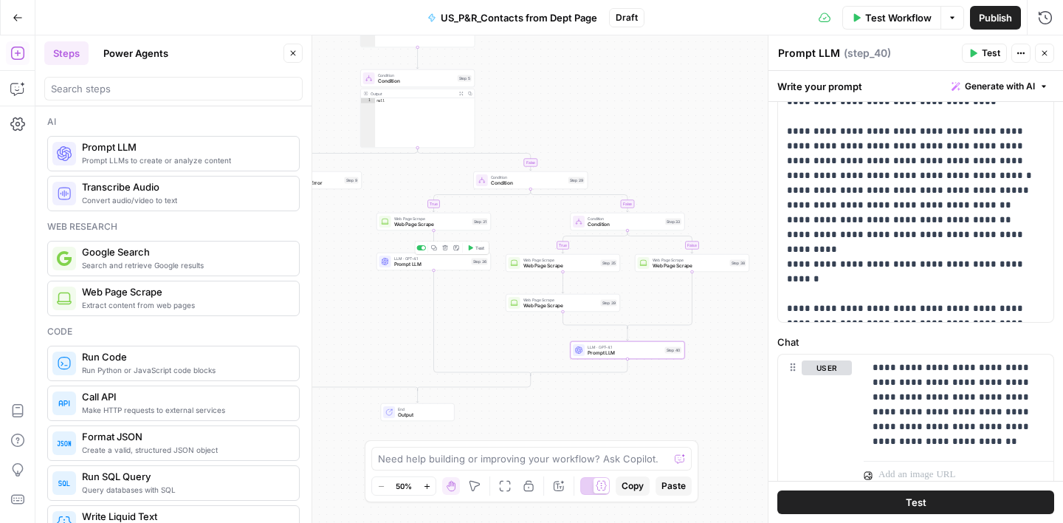
click at [447, 263] on span "Prompt LLM" at bounding box center [431, 264] width 75 height 7
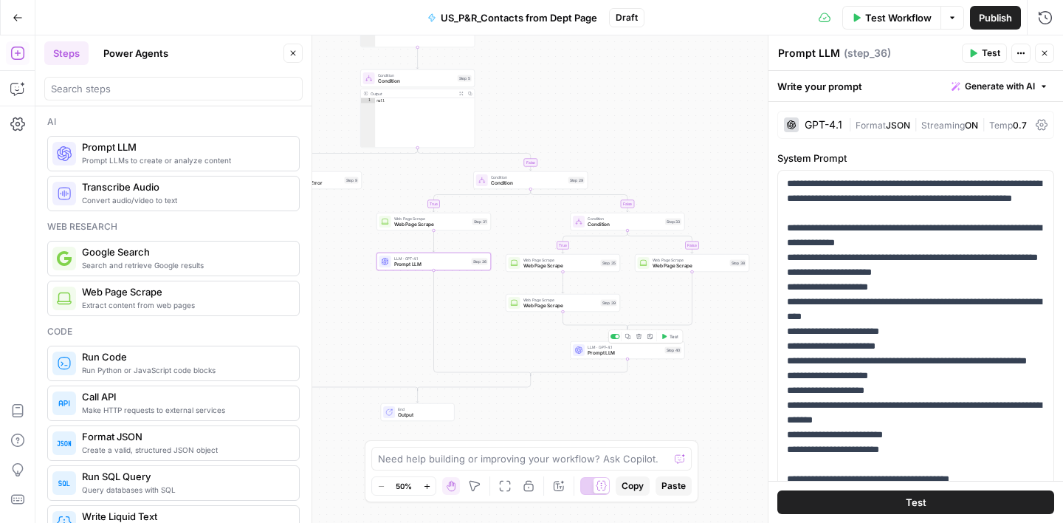
click at [636, 352] on span "Prompt LLM" at bounding box center [625, 352] width 75 height 7
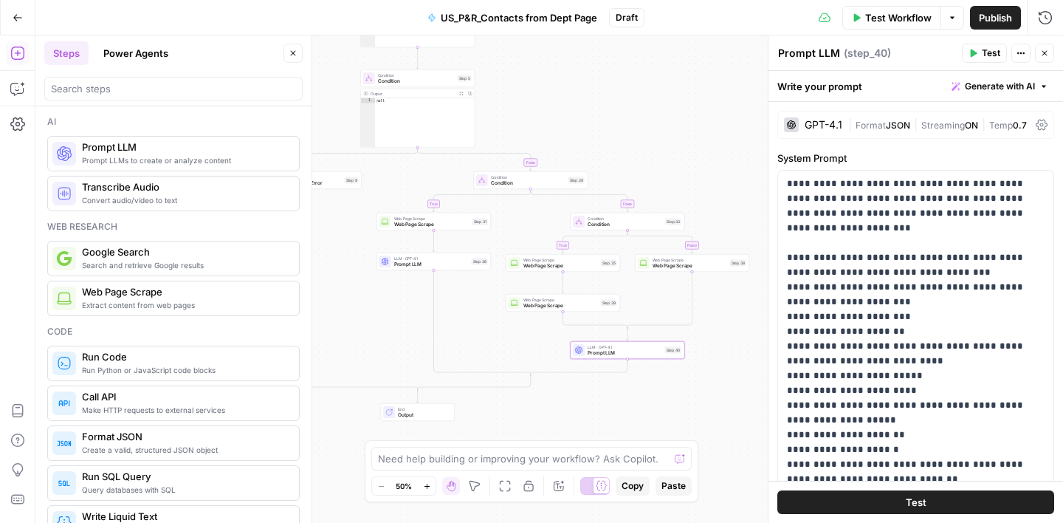
click at [714, 394] on div "true false true false false true Workflow Set Inputs Inputs Google Search Googl…" at bounding box center [549, 278] width 1028 height 487
click at [1038, 53] on button "Close" at bounding box center [1044, 53] width 19 height 19
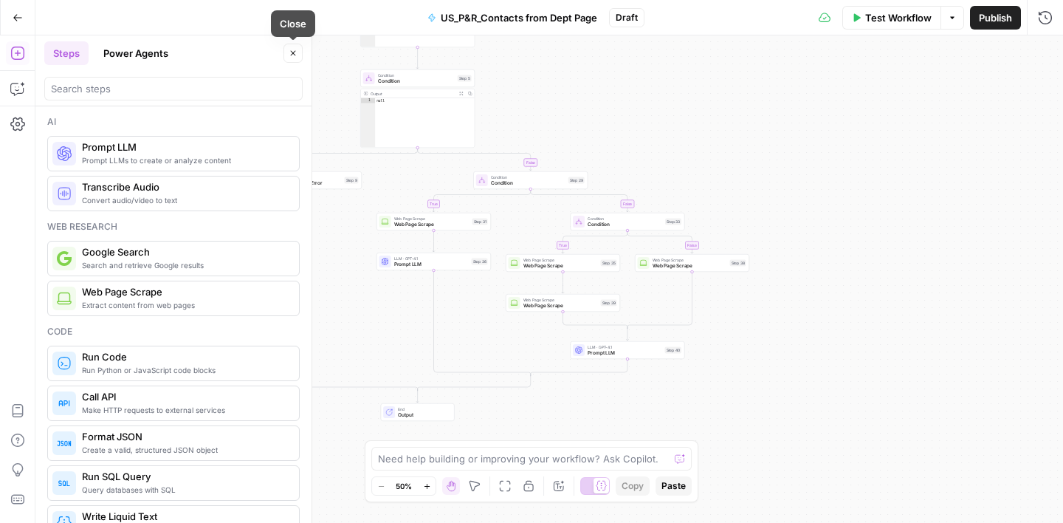
click at [298, 56] on button "Close" at bounding box center [293, 53] width 19 height 19
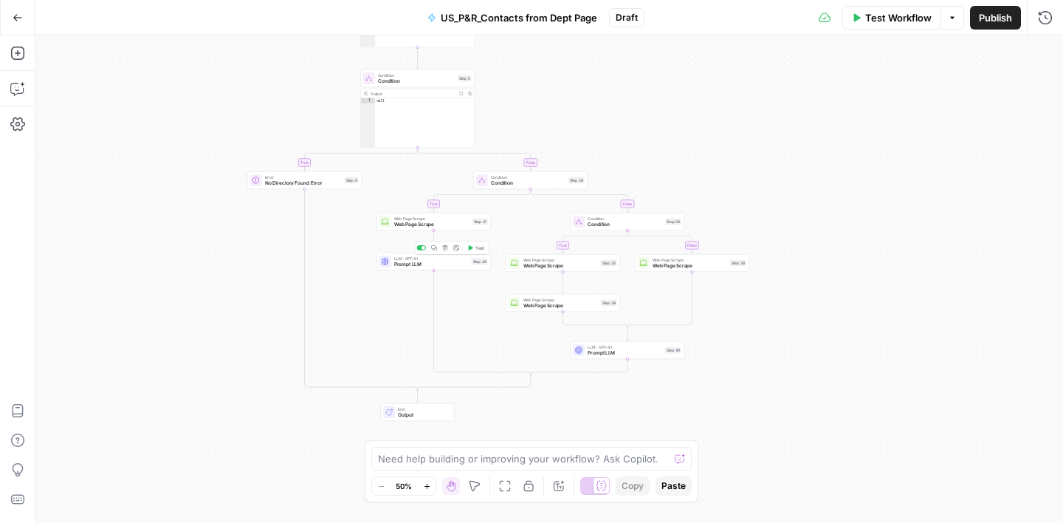
click at [439, 264] on span "Prompt LLM" at bounding box center [431, 264] width 75 height 7
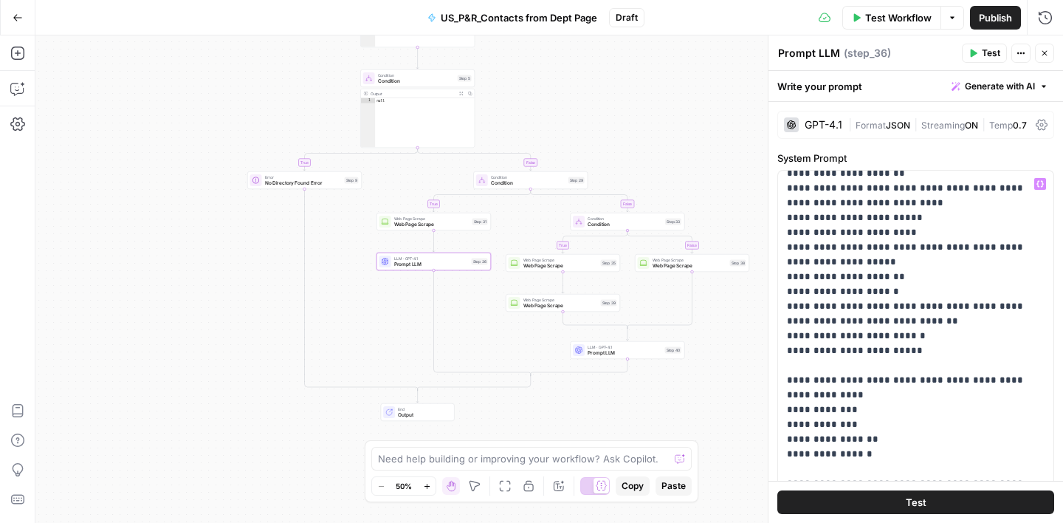
scroll to position [151, 0]
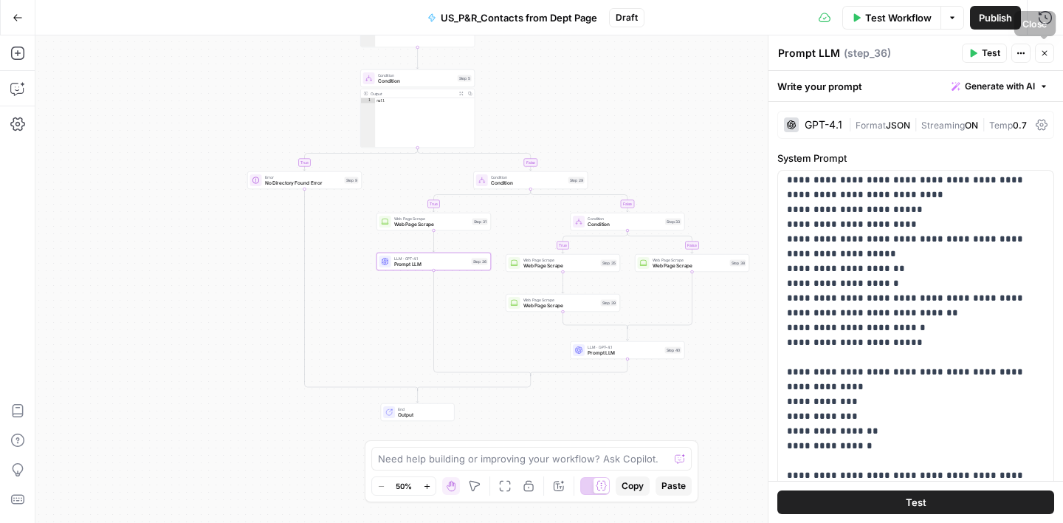
click at [1047, 54] on icon "button" at bounding box center [1045, 53] width 9 height 9
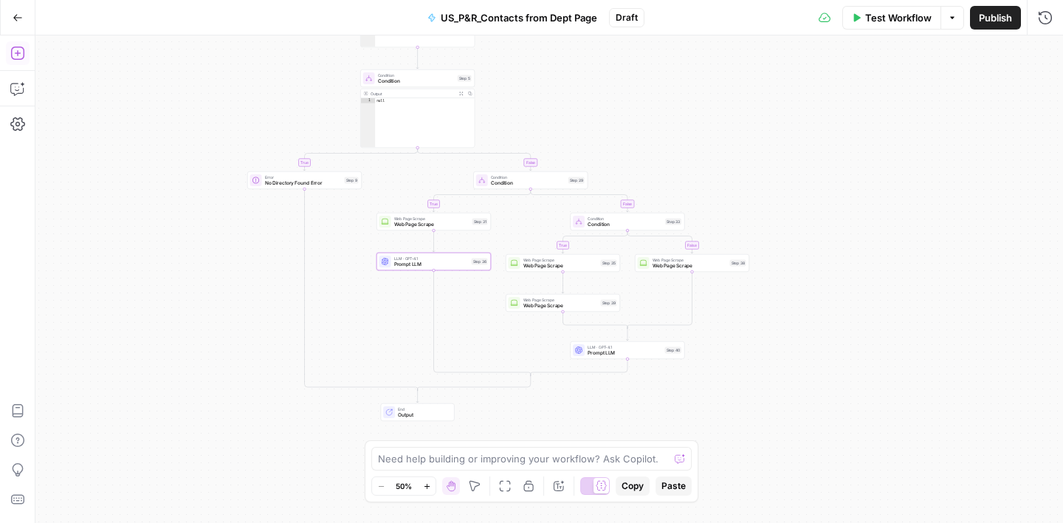
click at [18, 53] on icon "button" at bounding box center [16, 53] width 13 height 13
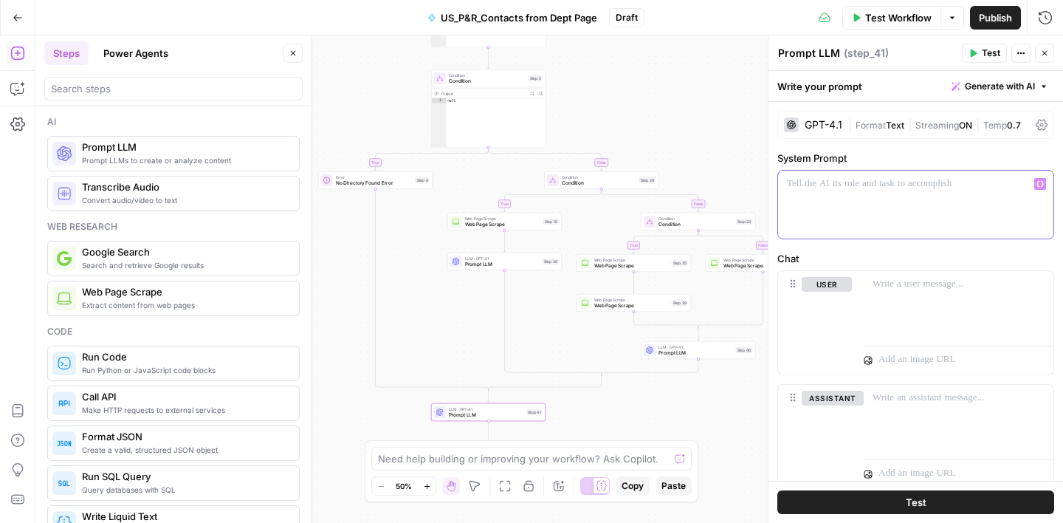
click at [838, 189] on p at bounding box center [916, 184] width 258 height 15
click at [705, 354] on span "Prompt LLM" at bounding box center [696, 352] width 75 height 7
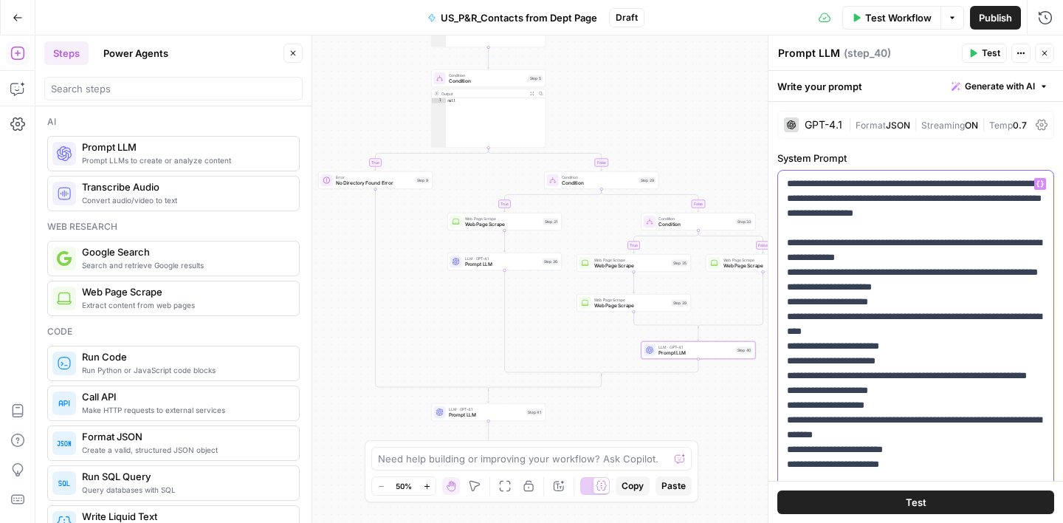
drag, startPoint x: 1044, startPoint y: 215, endPoint x: 773, endPoint y: 179, distance: 272.7
click at [773, 179] on div "**********" at bounding box center [915, 278] width 295 height 487
copy p "**********"
click at [491, 417] on span "Prompt LLM" at bounding box center [486, 414] width 75 height 7
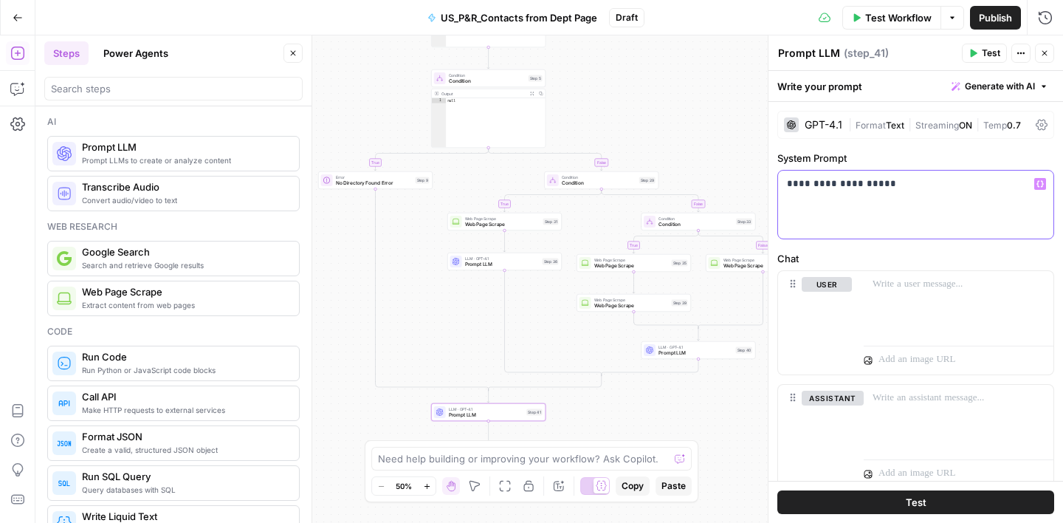
drag, startPoint x: 899, startPoint y: 189, endPoint x: 767, endPoint y: 182, distance: 131.7
click at [768, 182] on div "**********" at bounding box center [915, 278] width 295 height 487
paste div
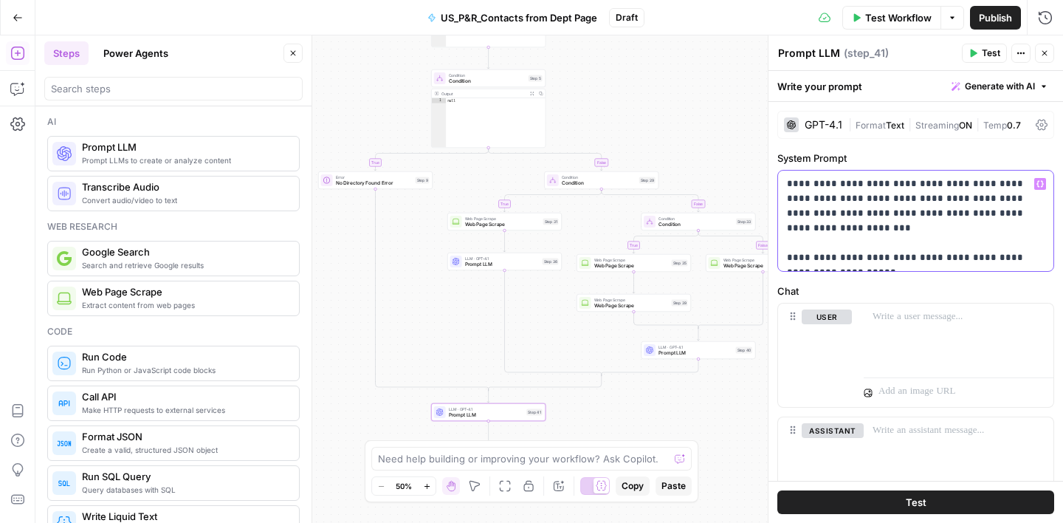
drag, startPoint x: 804, startPoint y: 197, endPoint x: 925, endPoint y: 213, distance: 122.8
click at [925, 213] on p "**********" at bounding box center [916, 221] width 258 height 89
copy p "**********"
click at [881, 261] on p "**********" at bounding box center [916, 221] width 258 height 89
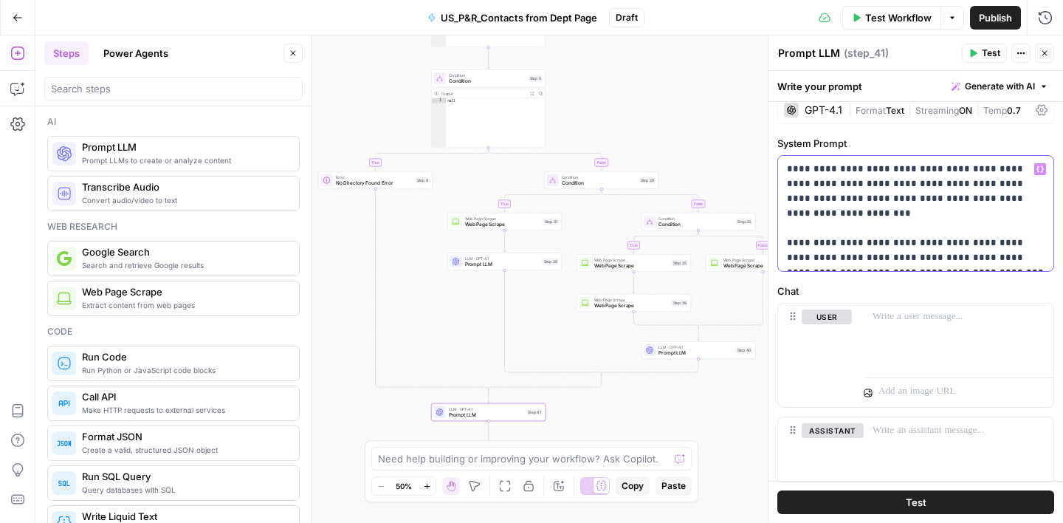
scroll to position [16, 0]
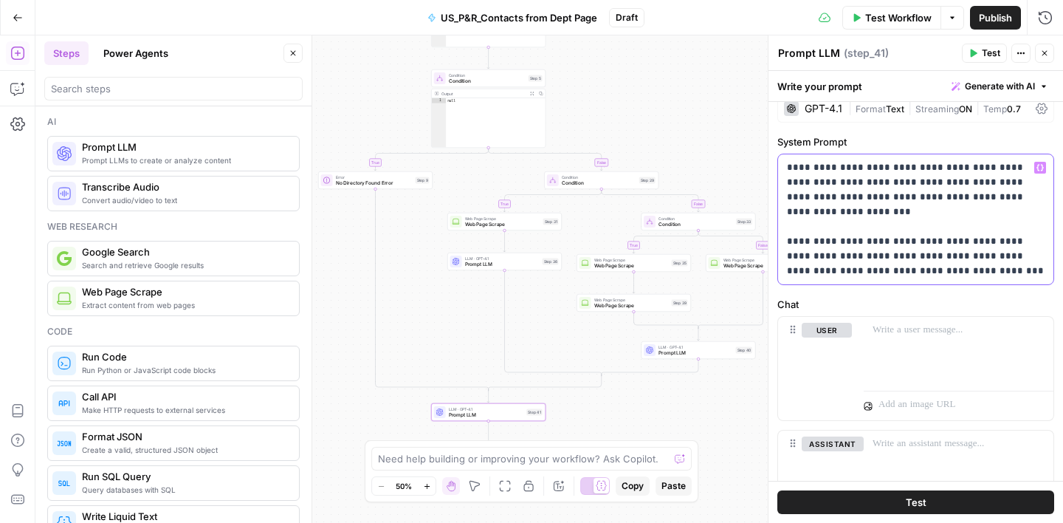
click at [1040, 171] on icon "button" at bounding box center [1040, 167] width 7 height 7
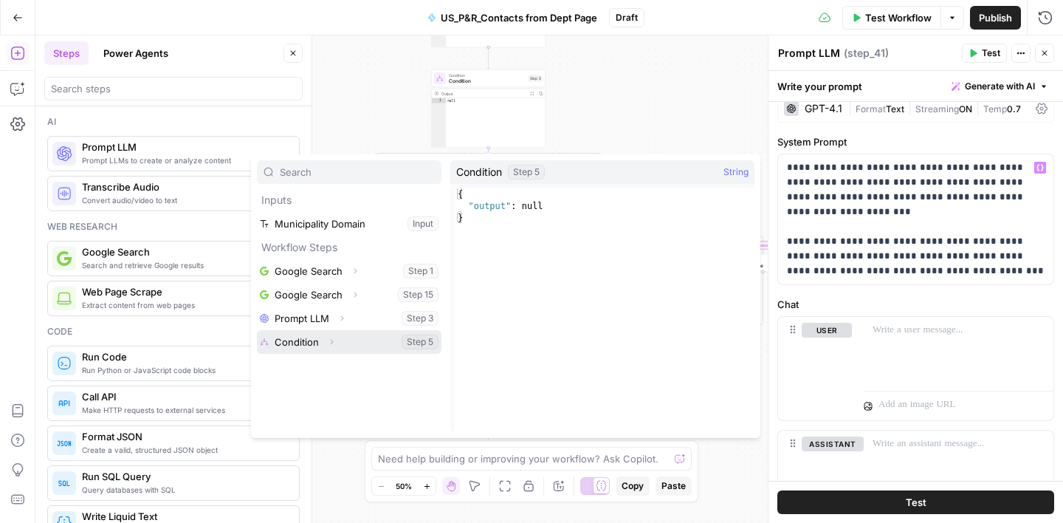
click at [346, 343] on button "Select variable Condition" at bounding box center [349, 342] width 185 height 24
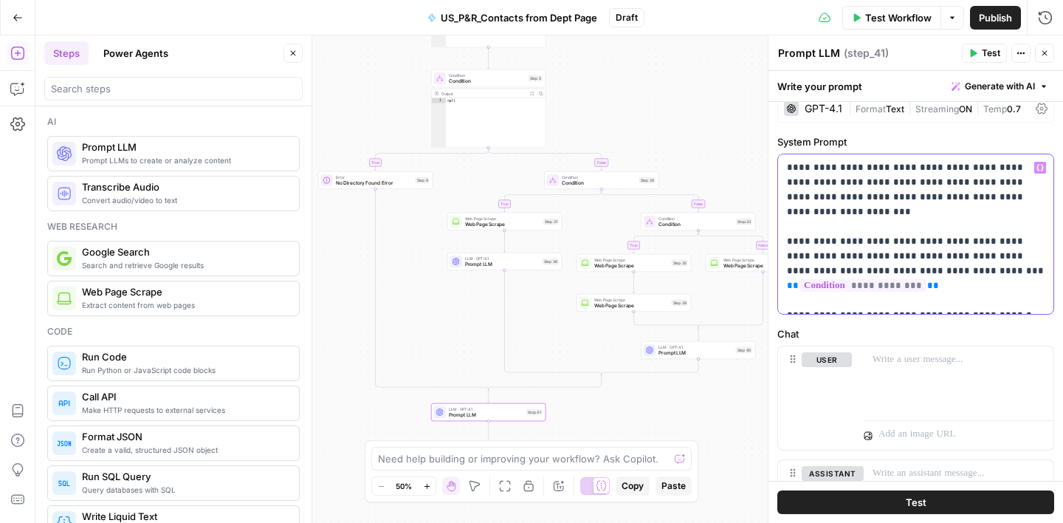
click at [1041, 167] on icon "button" at bounding box center [1040, 167] width 7 height 7
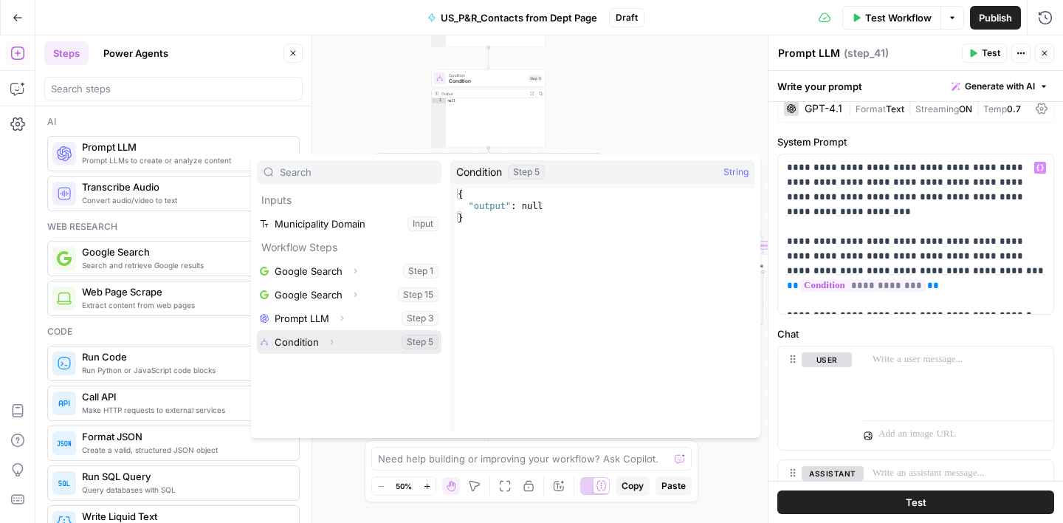
click at [366, 343] on button "Select variable Condition" at bounding box center [349, 342] width 185 height 24
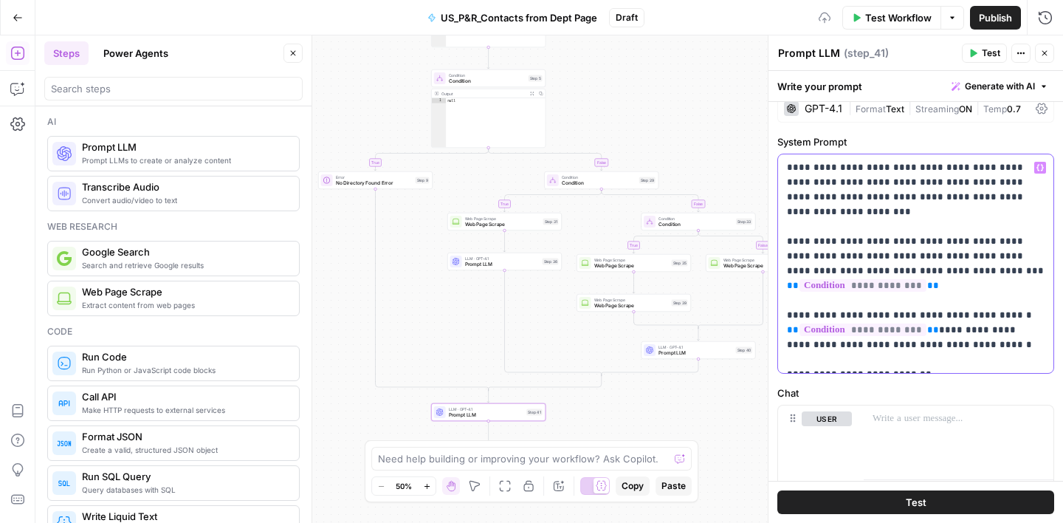
scroll to position [84, 0]
click at [911, 383] on div "**********" at bounding box center [916, 342] width 295 height 648
click at [933, 357] on p "**********" at bounding box center [916, 263] width 258 height 207
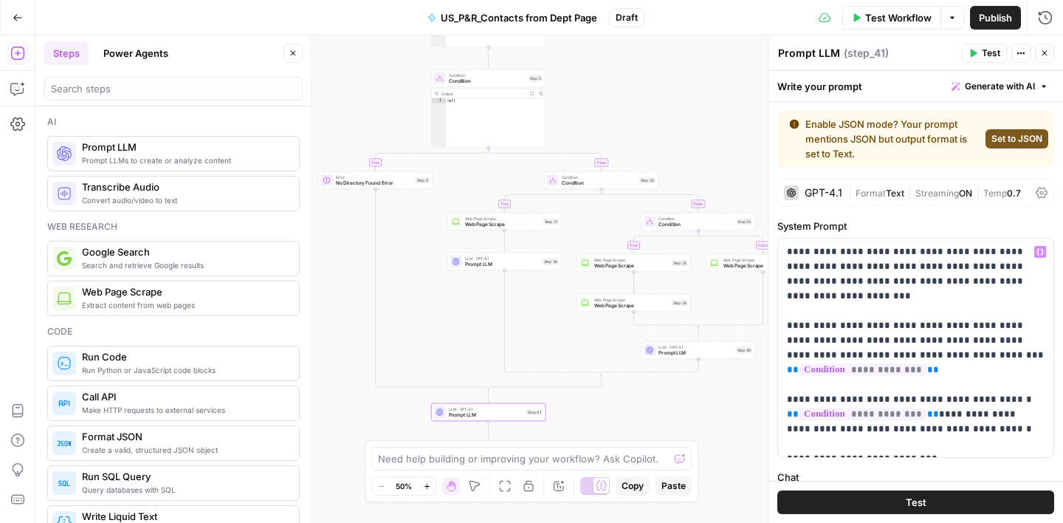
click at [1006, 140] on span "Set to JSON" at bounding box center [1017, 138] width 51 height 13
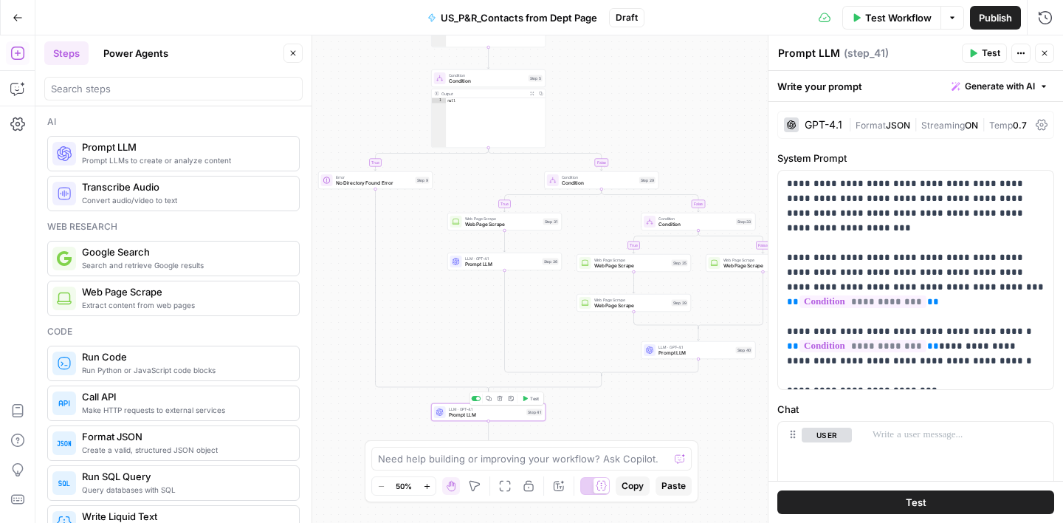
click at [509, 415] on span "Prompt LLM" at bounding box center [486, 414] width 75 height 7
click at [509, 261] on span "Prompt LLM" at bounding box center [502, 264] width 75 height 7
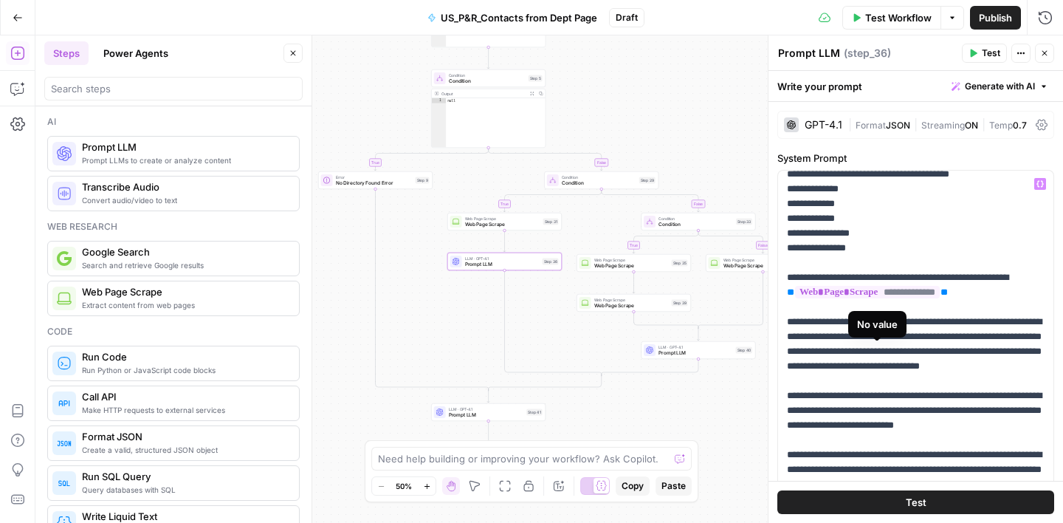
scroll to position [295, 0]
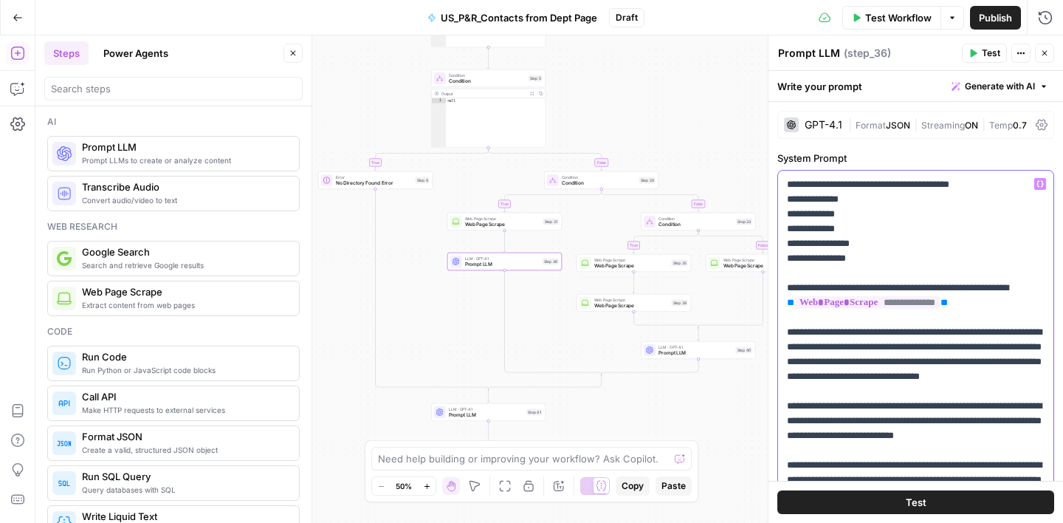
drag, startPoint x: 789, startPoint y: 227, endPoint x: 877, endPoint y: 299, distance: 114.0
copy p "**********"
click at [493, 410] on span "LLM · GPT-4.1" at bounding box center [486, 409] width 75 height 6
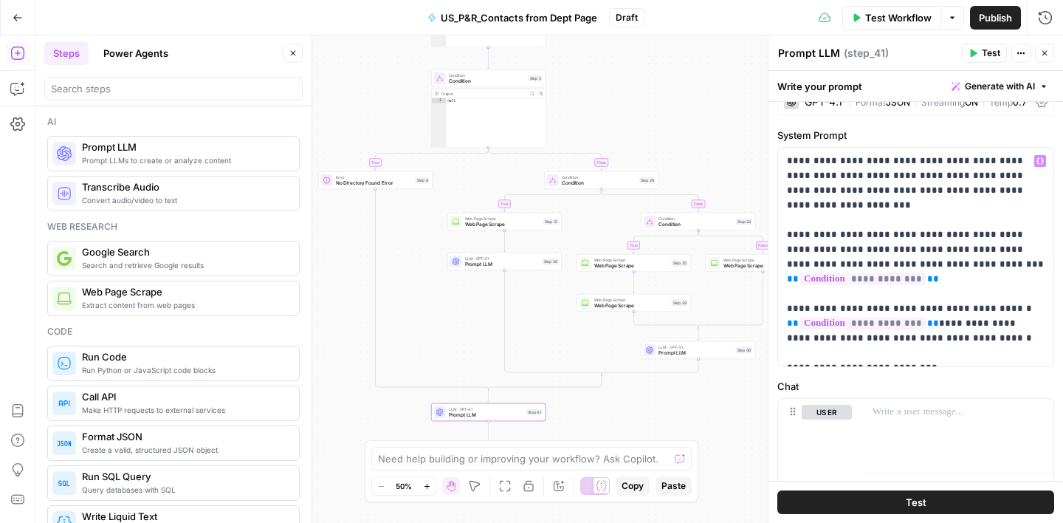
scroll to position [30, 0]
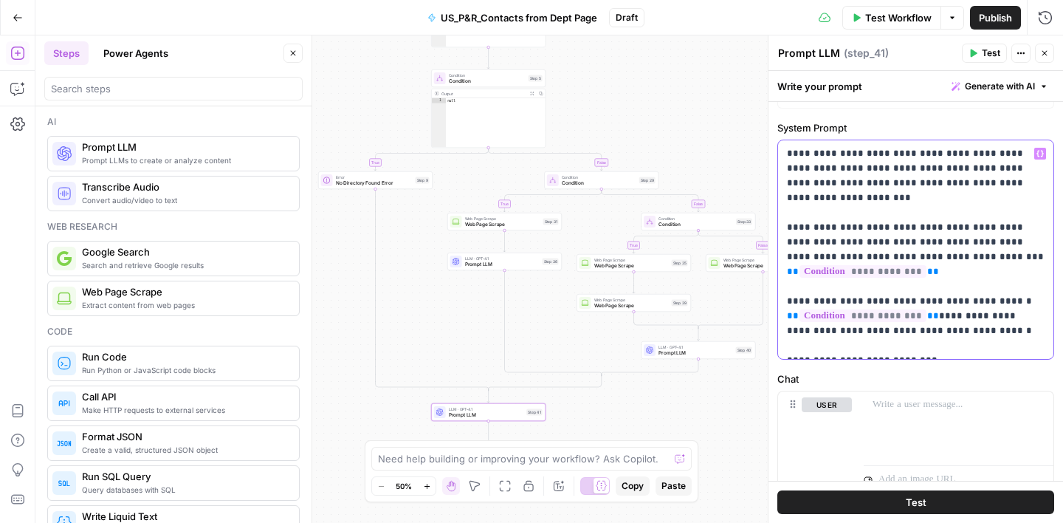
click at [963, 319] on p "**********" at bounding box center [916, 249] width 258 height 207
drag, startPoint x: 913, startPoint y: 318, endPoint x: 953, endPoint y: 318, distance: 40.6
click at [953, 318] on p "**********" at bounding box center [916, 249] width 258 height 207
click at [920, 316] on p "**********" at bounding box center [916, 249] width 258 height 207
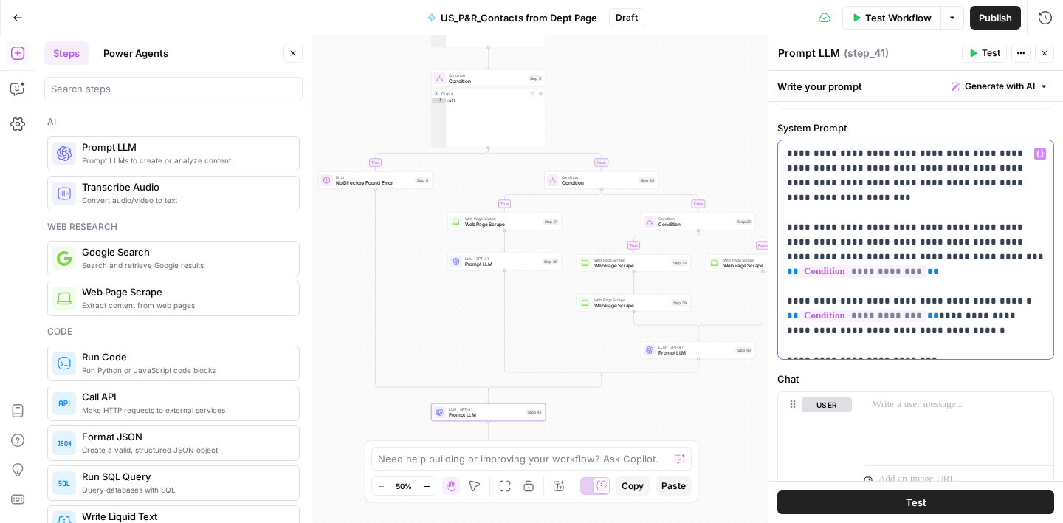
click at [931, 314] on p "**********" at bounding box center [916, 249] width 258 height 207
click at [966, 318] on p "**********" at bounding box center [916, 249] width 258 height 207
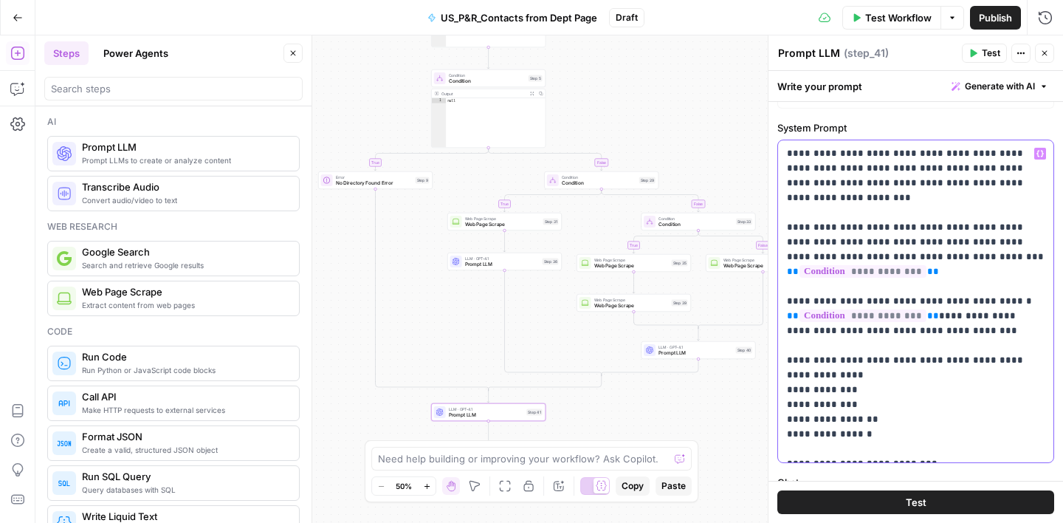
drag, startPoint x: 898, startPoint y: 348, endPoint x: 982, endPoint y: 345, distance: 83.5
click at [982, 345] on p "**********" at bounding box center [916, 301] width 258 height 310
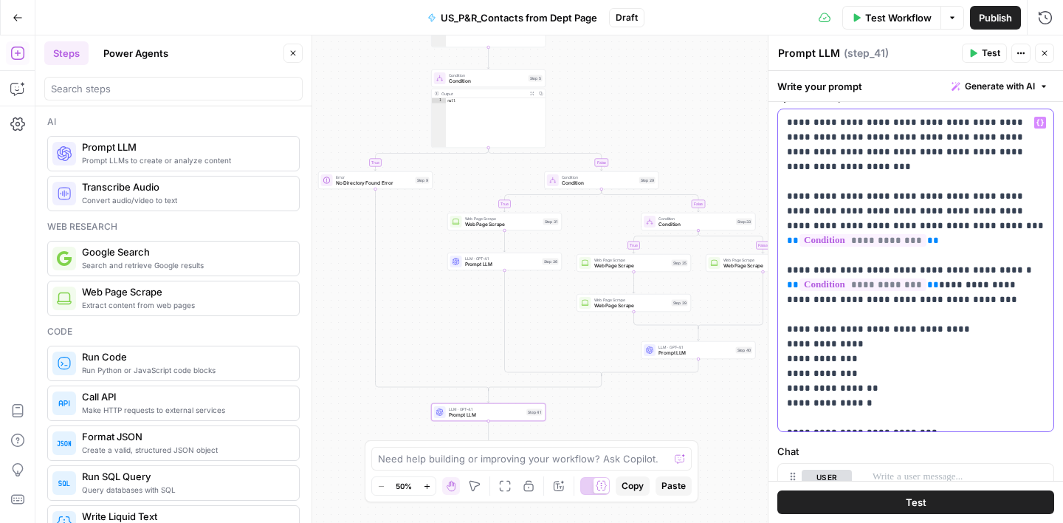
scroll to position [61, 0]
drag, startPoint x: 787, startPoint y: 312, endPoint x: 893, endPoint y: 391, distance: 131.9
click at [893, 391] on p "**********" at bounding box center [916, 271] width 258 height 310
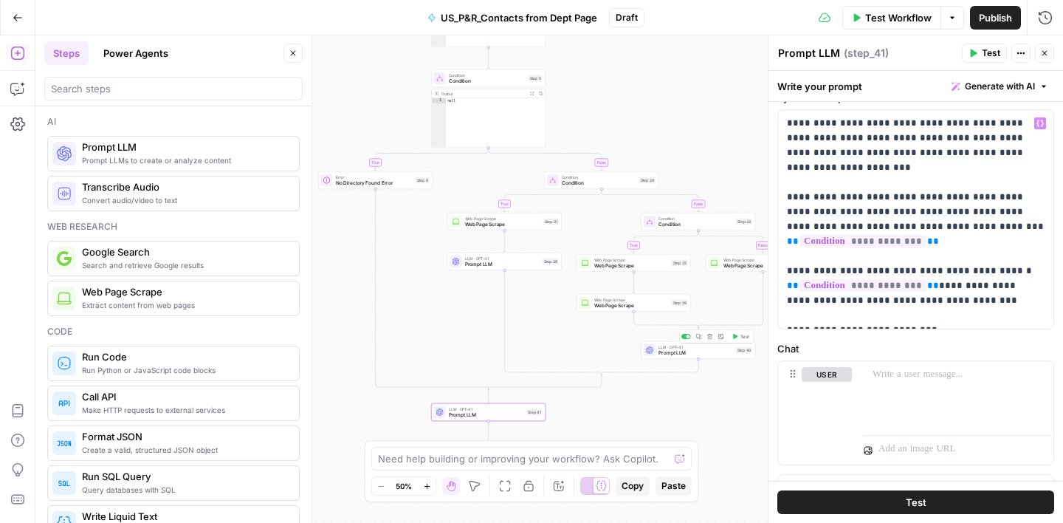
click at [710, 356] on div "LLM · GPT-4.1 Prompt LLM Step 40 Copy step Delete step Add Note Test" at bounding box center [699, 350] width 114 height 18
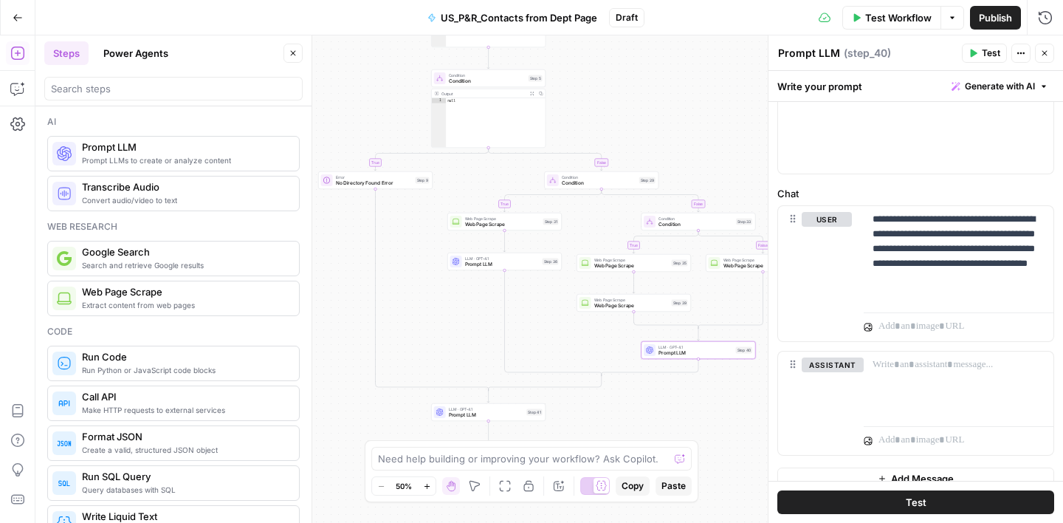
scroll to position [597, 0]
drag, startPoint x: 872, startPoint y: 220, endPoint x: 951, endPoint y: 290, distance: 105.7
click at [951, 290] on p "**********" at bounding box center [959, 257] width 172 height 89
copy p "**********"
click at [495, 410] on span "LLM · GPT-4.1" at bounding box center [486, 409] width 75 height 6
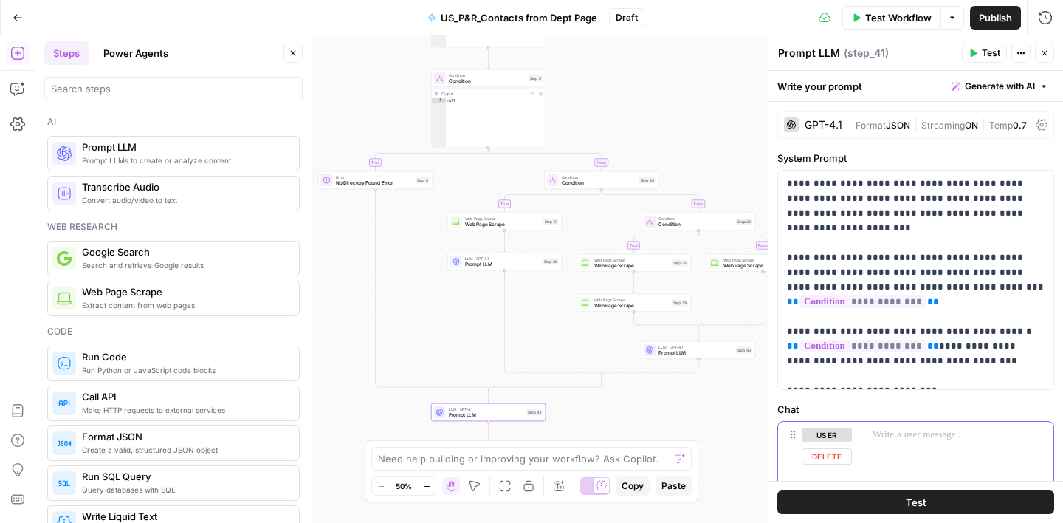
click at [891, 435] on p at bounding box center [959, 435] width 172 height 15
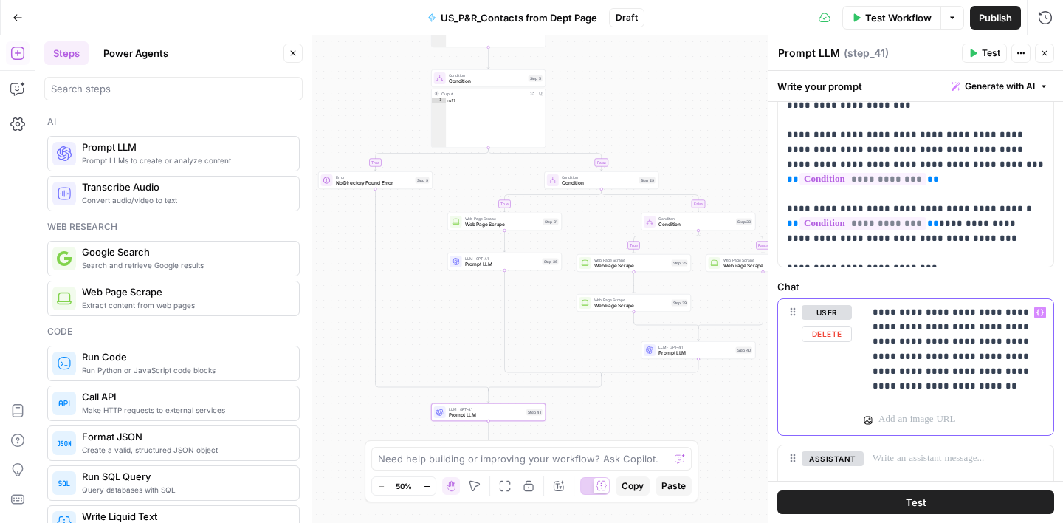
scroll to position [123, 0]
click at [919, 326] on p "**********" at bounding box center [959, 348] width 172 height 89
drag, startPoint x: 958, startPoint y: 355, endPoint x: 949, endPoint y: 371, distance: 17.9
click at [949, 371] on p "**********" at bounding box center [959, 348] width 172 height 89
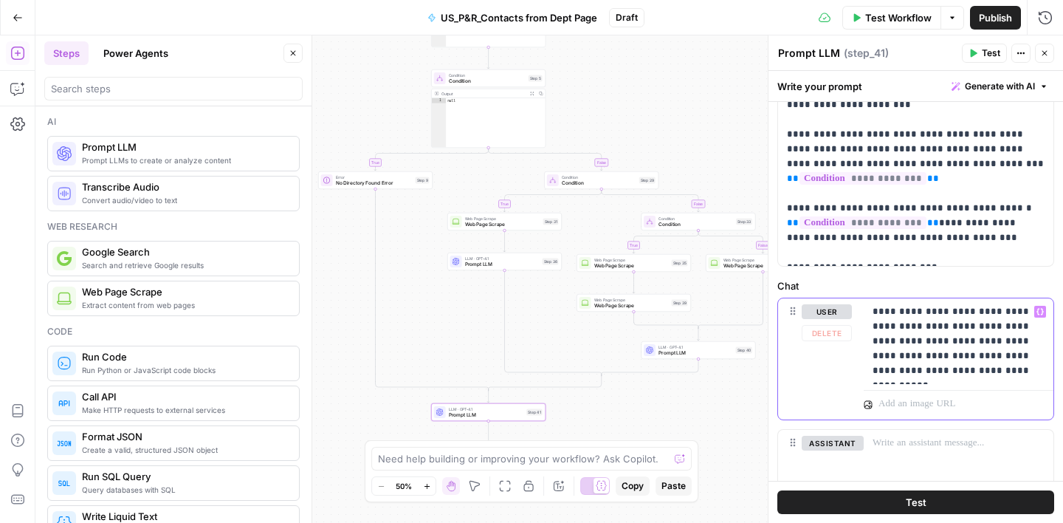
click at [1041, 314] on icon "button" at bounding box center [1040, 311] width 7 height 7
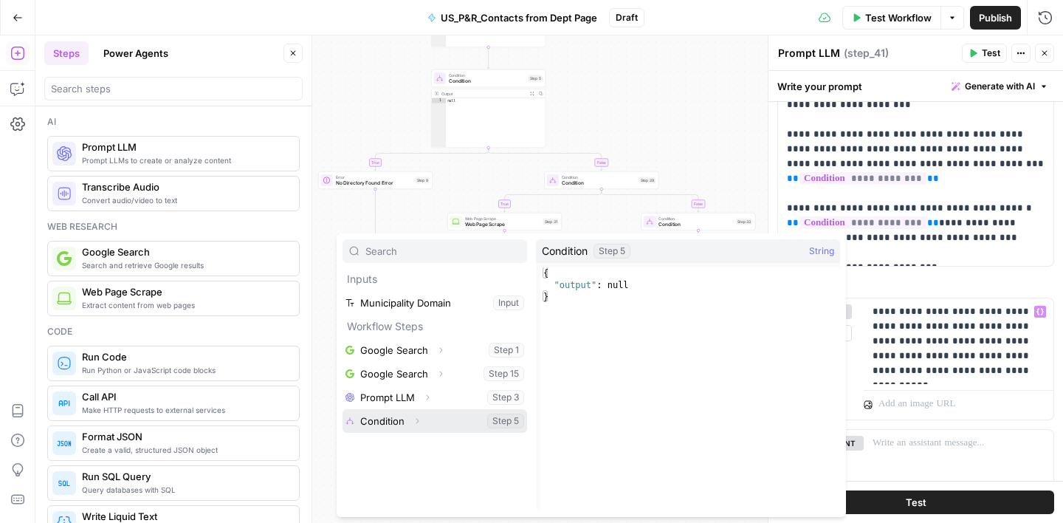
click at [395, 416] on button "Select variable Condition" at bounding box center [435, 421] width 185 height 24
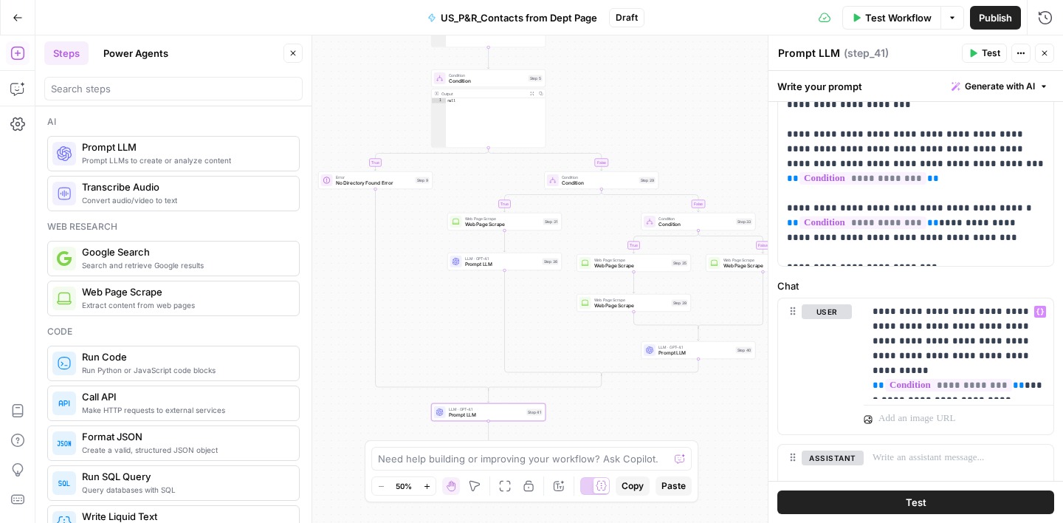
click at [980, 284] on label "Chat" at bounding box center [916, 285] width 277 height 15
click at [1048, 54] on icon "button" at bounding box center [1045, 53] width 9 height 9
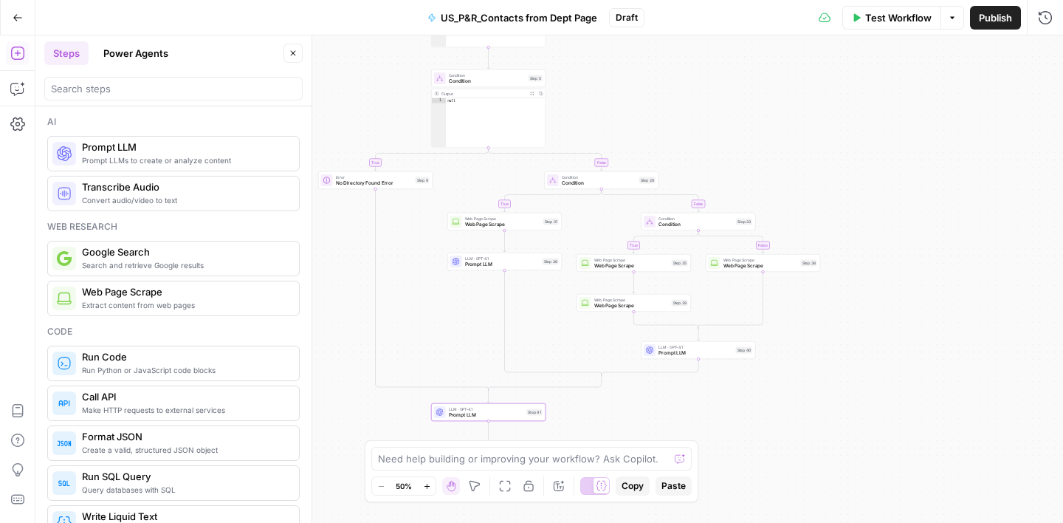
click at [290, 50] on icon "button" at bounding box center [293, 53] width 9 height 9
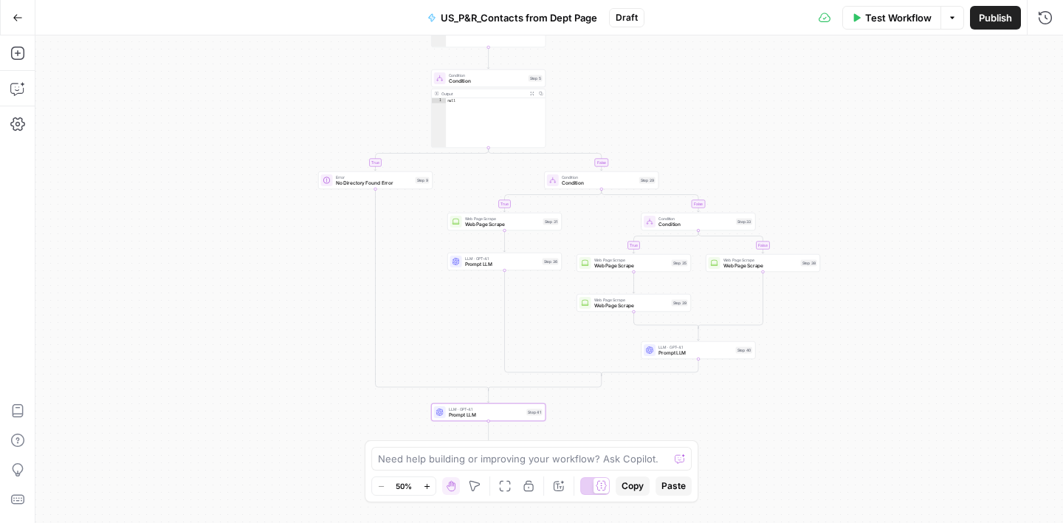
click at [902, 18] on span "Test Workflow" at bounding box center [899, 17] width 66 height 15
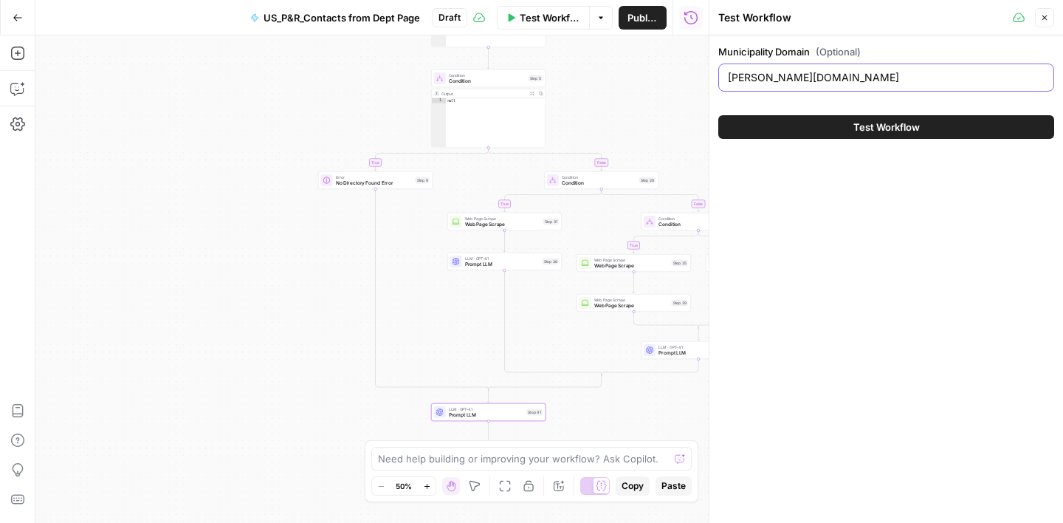
click at [756, 75] on input "willcox.az.gov" at bounding box center [886, 77] width 317 height 15
paste input "cityoftombstone"
type input "[DOMAIN_NAME]"
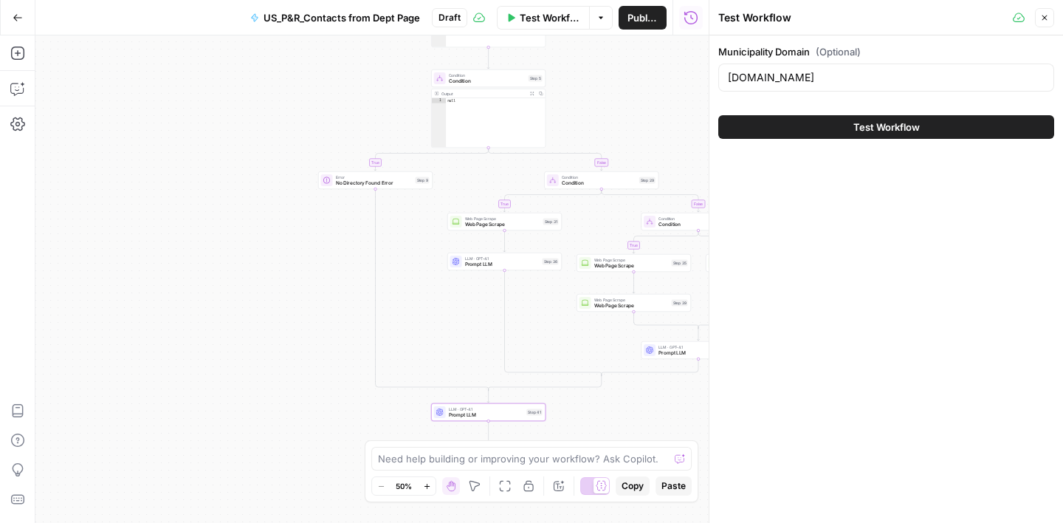
click at [932, 135] on button "Test Workflow" at bounding box center [887, 127] width 336 height 24
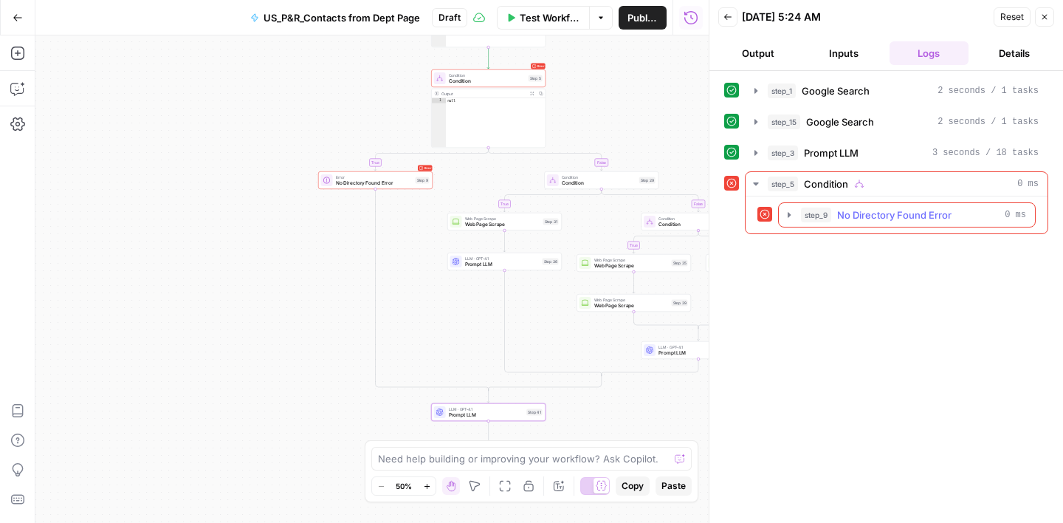
click at [887, 219] on span "No Directory Found Error" at bounding box center [895, 215] width 114 height 15
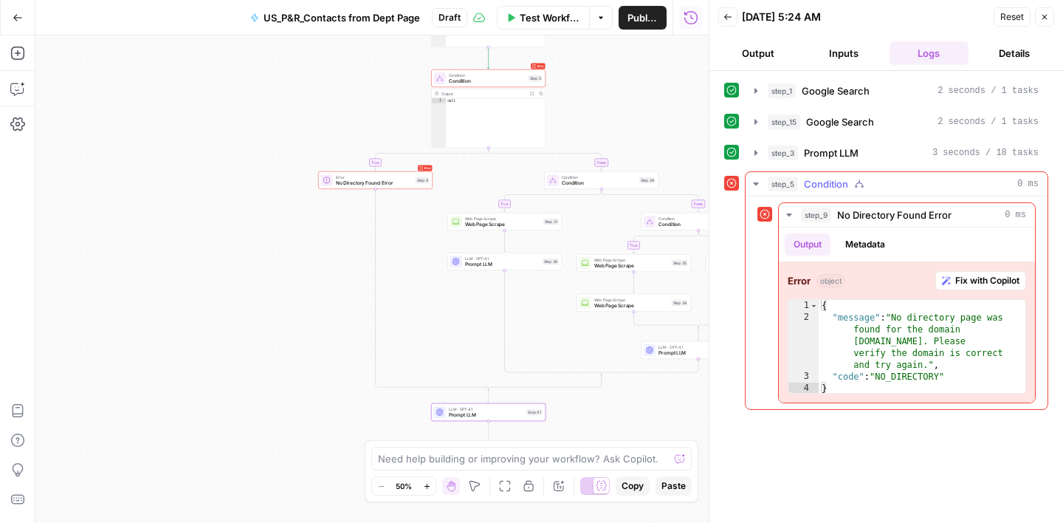
click at [892, 185] on div "step_5 Condition 0 ms" at bounding box center [903, 184] width 271 height 15
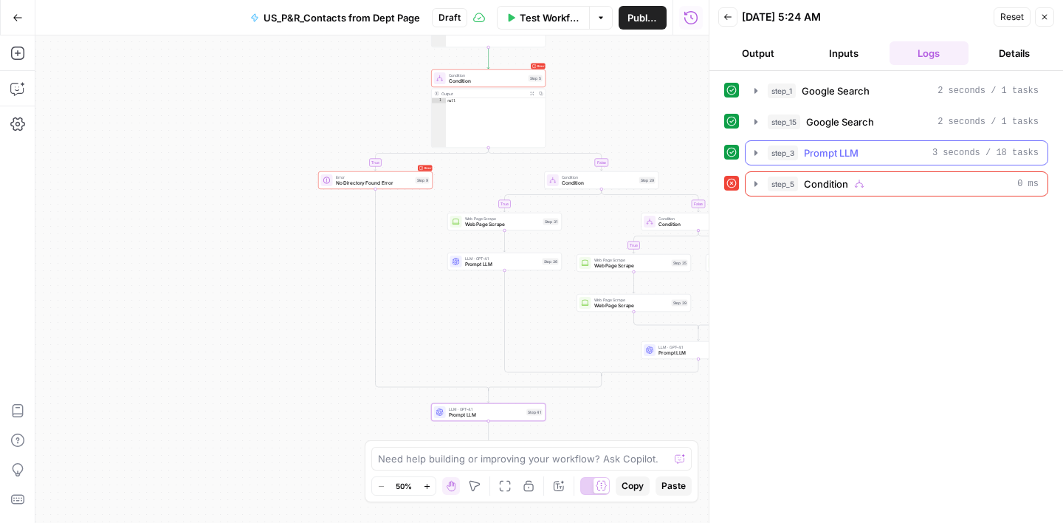
click at [871, 148] on div "step_3 Prompt LLM 3 seconds / 18 tasks" at bounding box center [903, 152] width 271 height 15
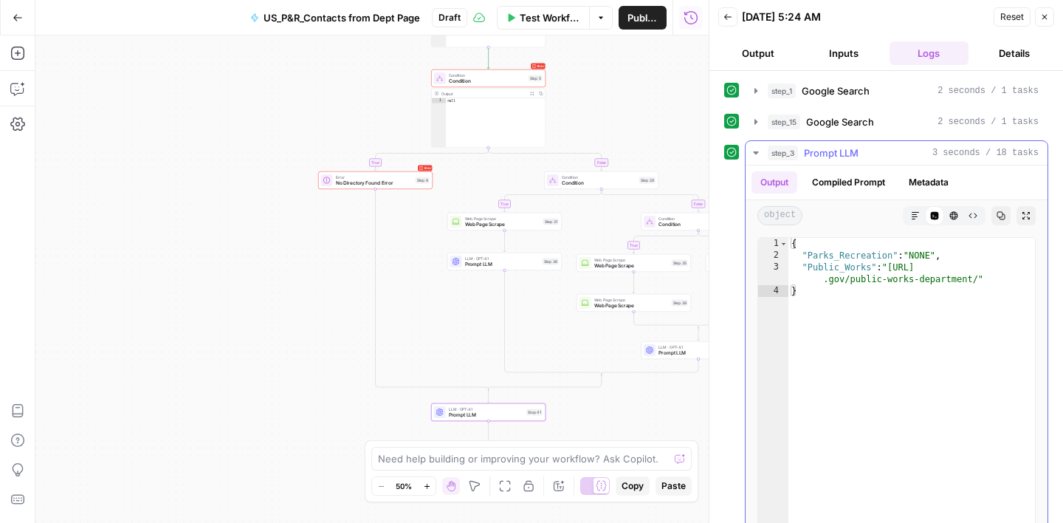
click at [838, 152] on span "Prompt LLM" at bounding box center [831, 152] width 55 height 15
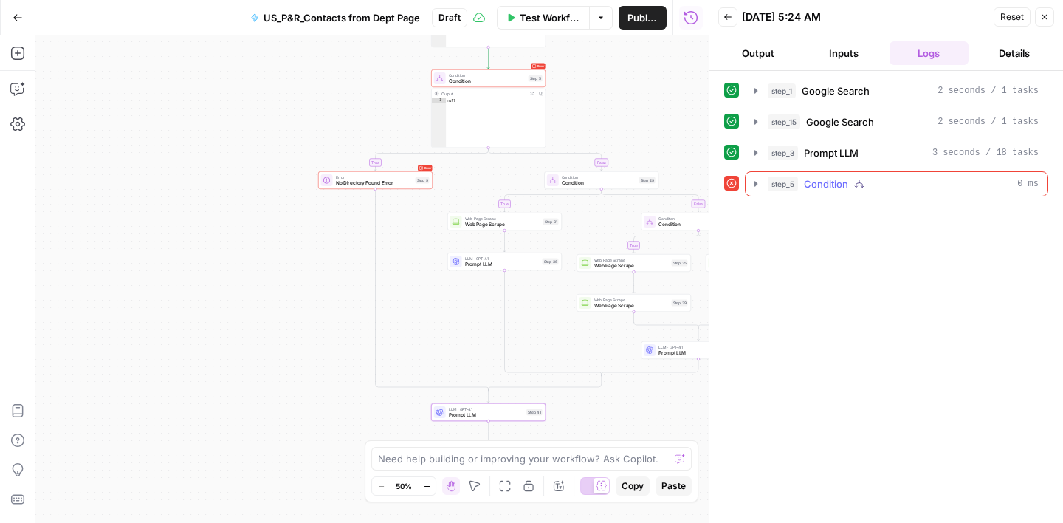
click at [756, 183] on icon "button" at bounding box center [756, 183] width 3 height 5
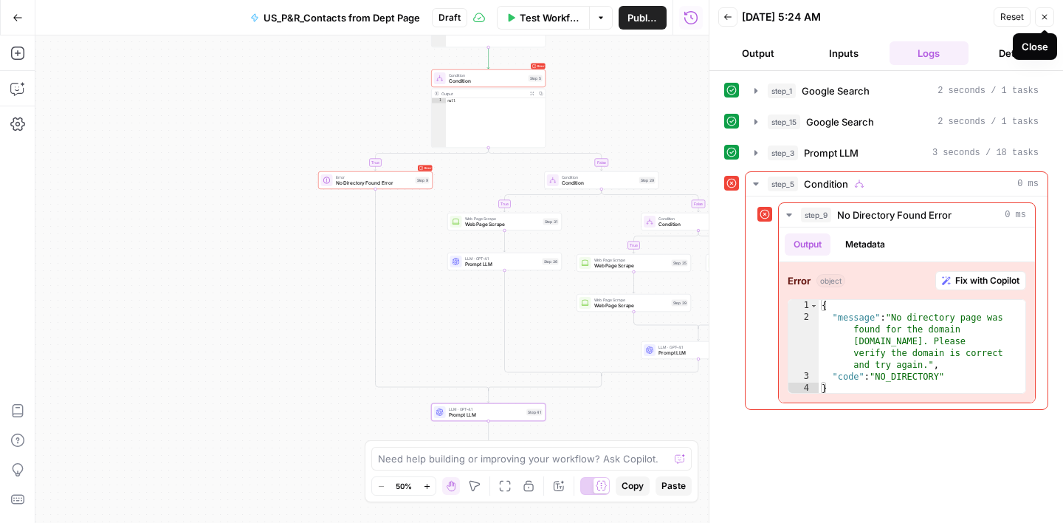
click at [1041, 20] on icon "button" at bounding box center [1045, 17] width 9 height 9
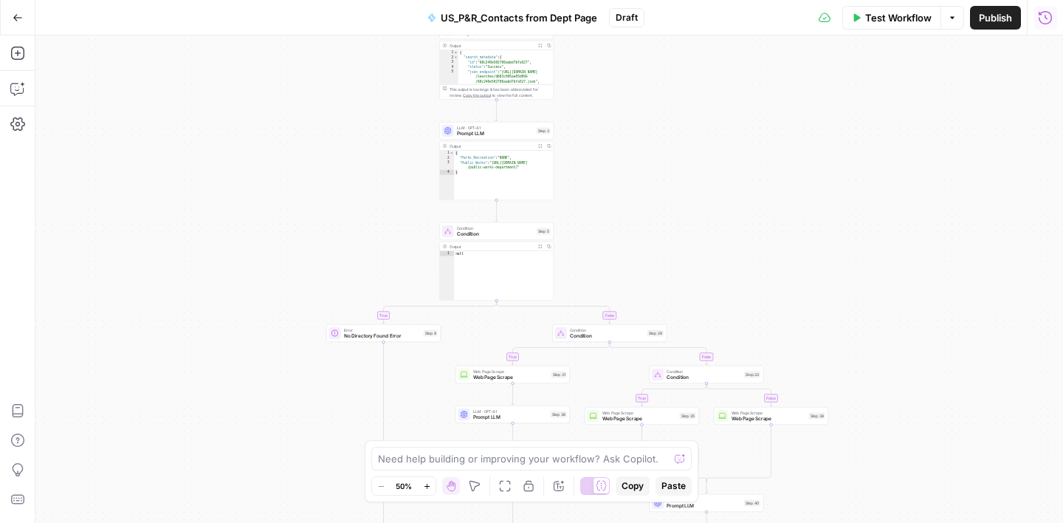
drag, startPoint x: 612, startPoint y: 112, endPoint x: 620, endPoint y: 265, distance: 153.1
click at [620, 265] on div "true false true false false true Workflow Set Inputs Inputs Google Search Googl…" at bounding box center [549, 278] width 1028 height 487
click at [504, 235] on span "Condition" at bounding box center [495, 233] width 77 height 7
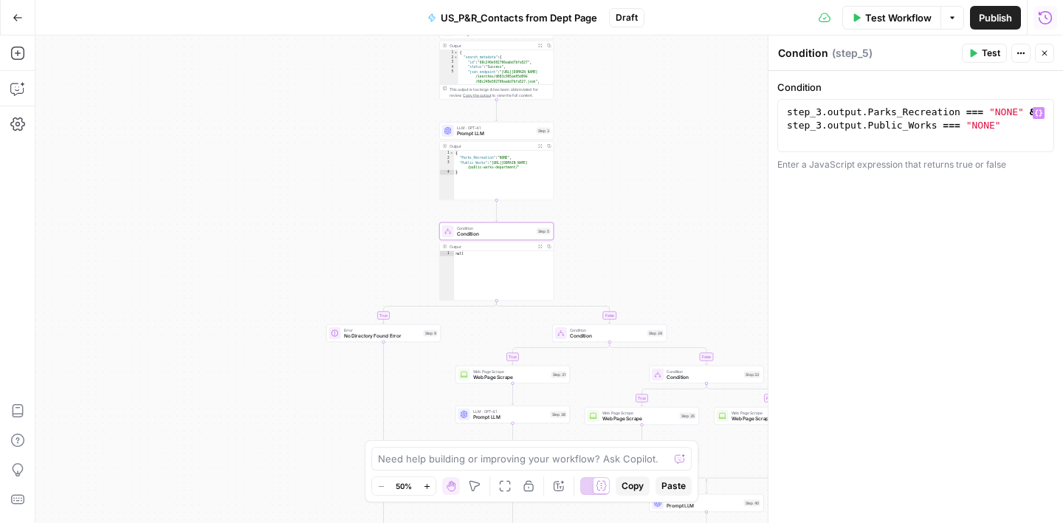
type textarea "**********"
drag, startPoint x: 1000, startPoint y: 126, endPoint x: 790, endPoint y: 123, distance: 209.8
click at [791, 124] on div "step_3 . output . Parks_Recreation === "NONE" & step_3 . output . Public_Works …" at bounding box center [916, 152] width 264 height 93
click at [508, 134] on span "Prompt LLM" at bounding box center [495, 133] width 77 height 7
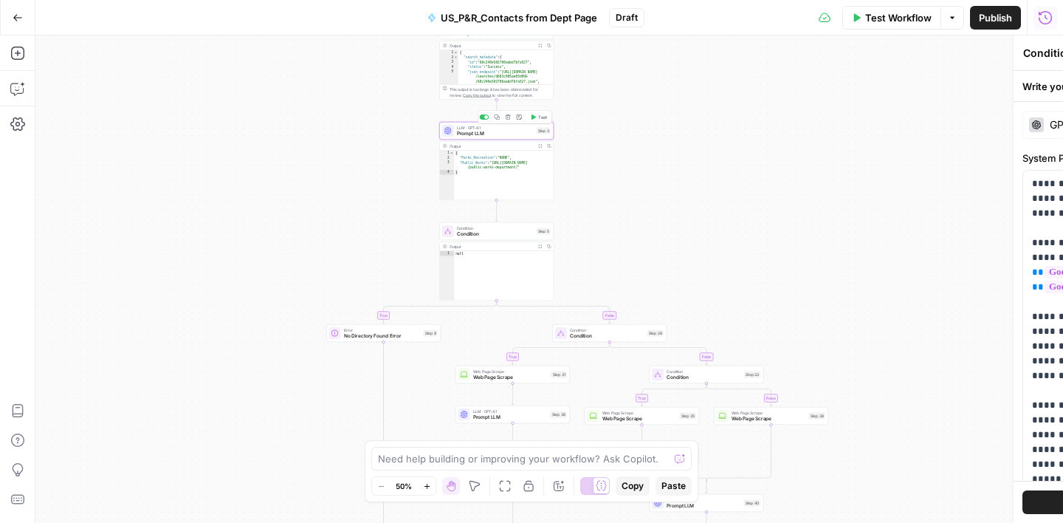
type textarea "Prompt LLM"
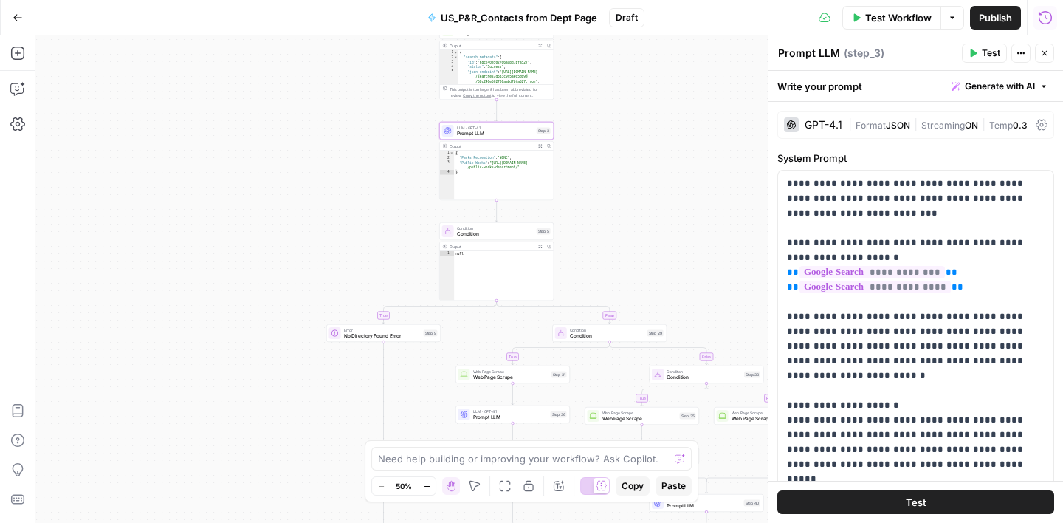
click at [1043, 51] on icon "button" at bounding box center [1045, 53] width 5 height 5
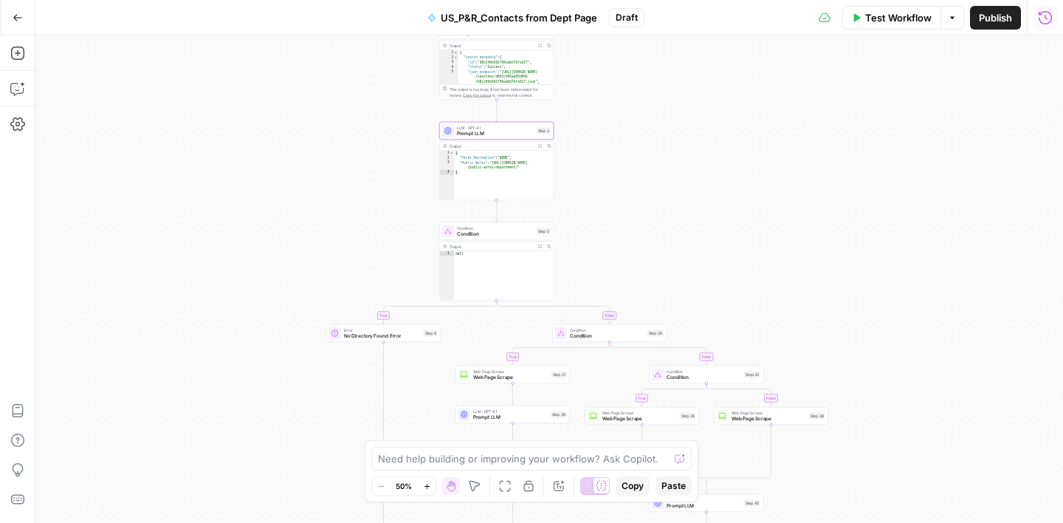
click at [506, 228] on span "Condition" at bounding box center [495, 228] width 77 height 6
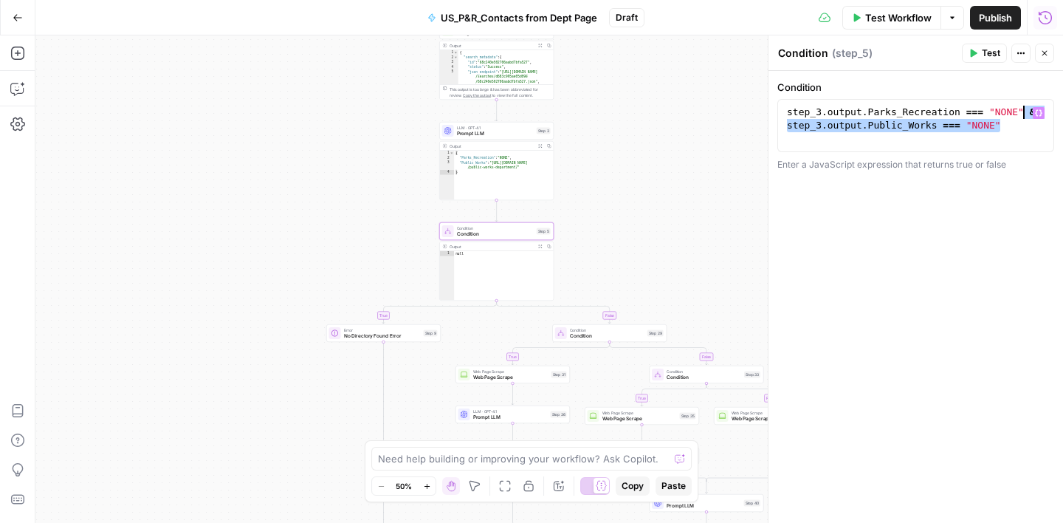
drag, startPoint x: 1001, startPoint y: 124, endPoint x: 1024, endPoint y: 111, distance: 25.8
click at [1024, 111] on div "step_3 . output . Parks_Recreation === "NONE" & step_3 . output . Public_Works …" at bounding box center [916, 152] width 264 height 93
type textarea "**********"
click at [645, 165] on div "true false true false false true Workflow Set Inputs Inputs Google Search Googl…" at bounding box center [549, 278] width 1028 height 487
click at [1049, 53] on button "Close" at bounding box center [1044, 53] width 19 height 19
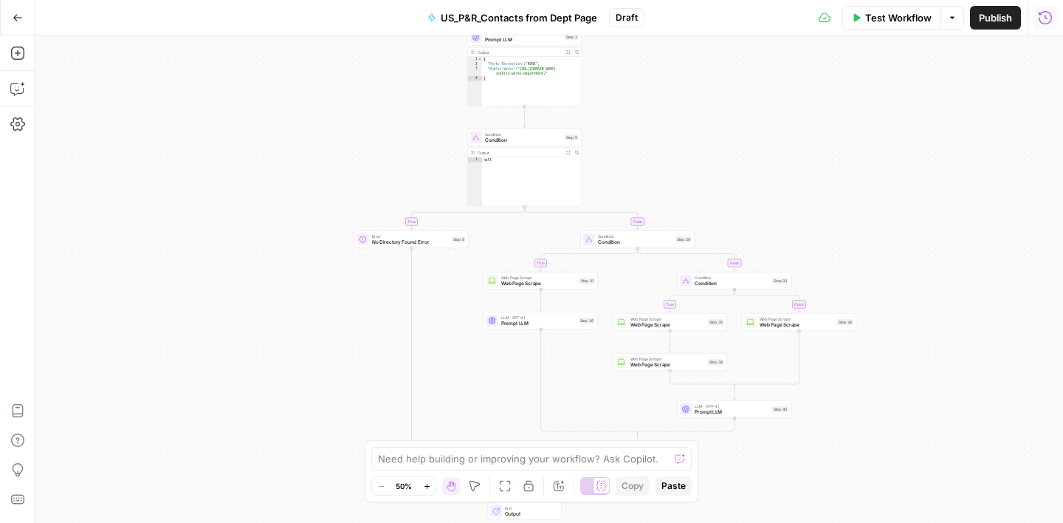
drag, startPoint x: 699, startPoint y: 220, endPoint x: 727, endPoint y: 125, distance: 99.3
click at [727, 126] on div "true false true false false true Workflow Set Inputs Inputs Google Search Googl…" at bounding box center [549, 278] width 1028 height 487
click at [17, 50] on icon "button" at bounding box center [16, 53] width 13 height 13
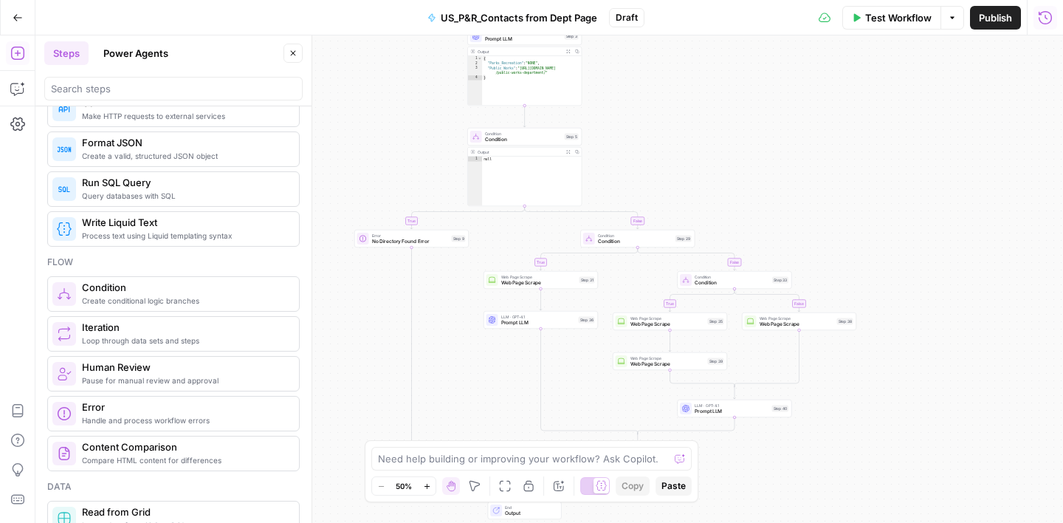
scroll to position [357, 0]
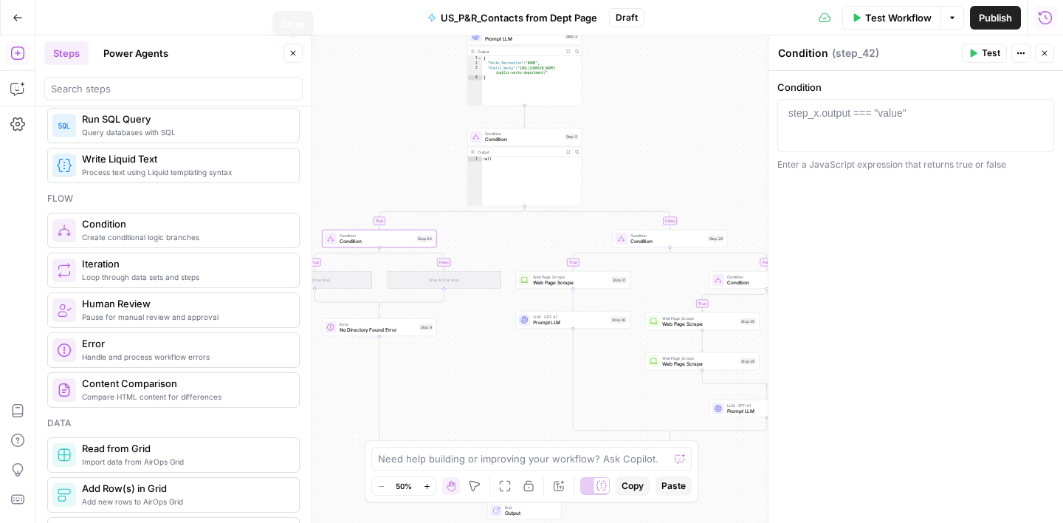
click at [292, 49] on icon "button" at bounding box center [293, 53] width 9 height 9
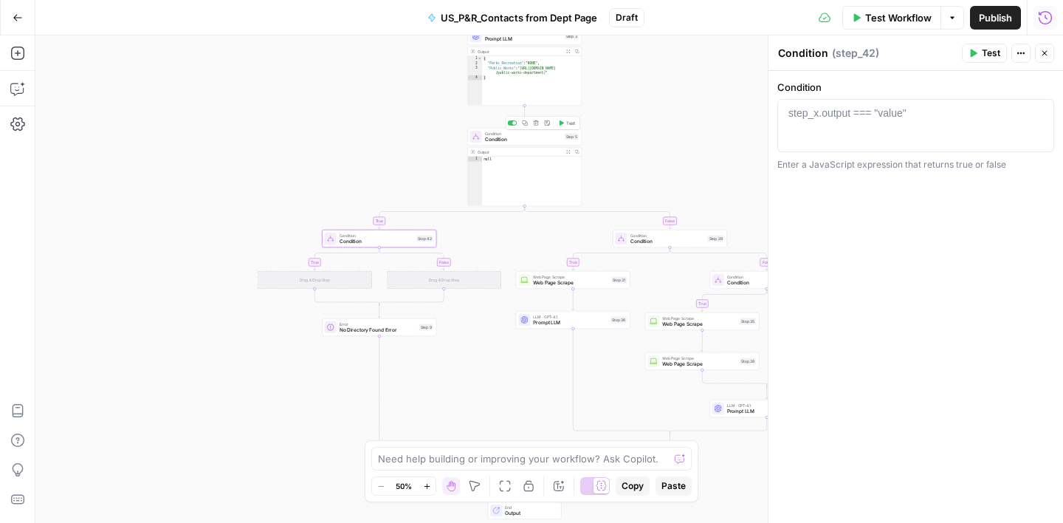
click at [531, 141] on span "Condition" at bounding box center [523, 139] width 77 height 7
click at [383, 242] on span "Condition" at bounding box center [377, 241] width 75 height 7
click at [528, 137] on span "Condition" at bounding box center [523, 139] width 77 height 7
type textarea "**********"
drag, startPoint x: 1024, startPoint y: 111, endPoint x: 766, endPoint y: 117, distance: 257.8
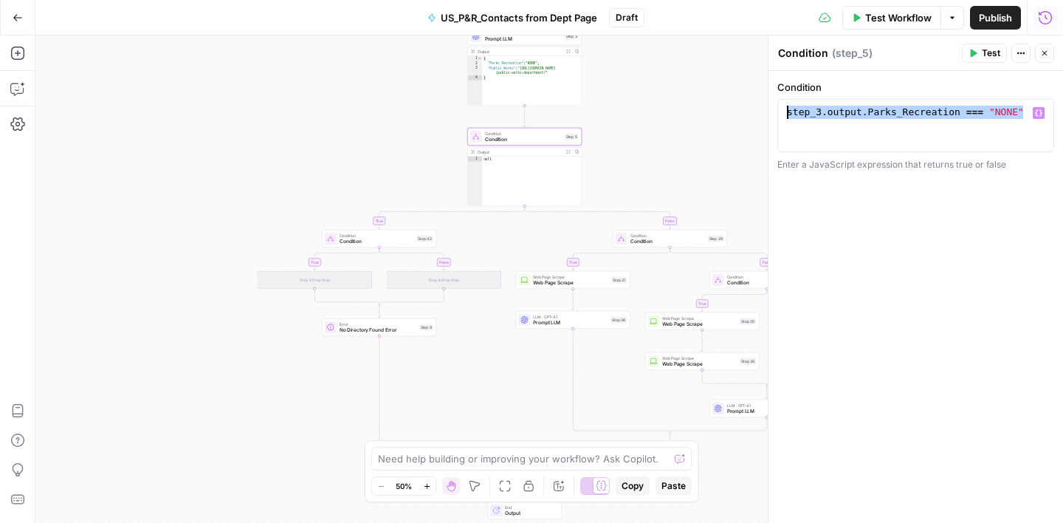
click at [768, 117] on div "**********" at bounding box center [915, 278] width 295 height 487
click at [386, 242] on span "Condition" at bounding box center [377, 241] width 75 height 7
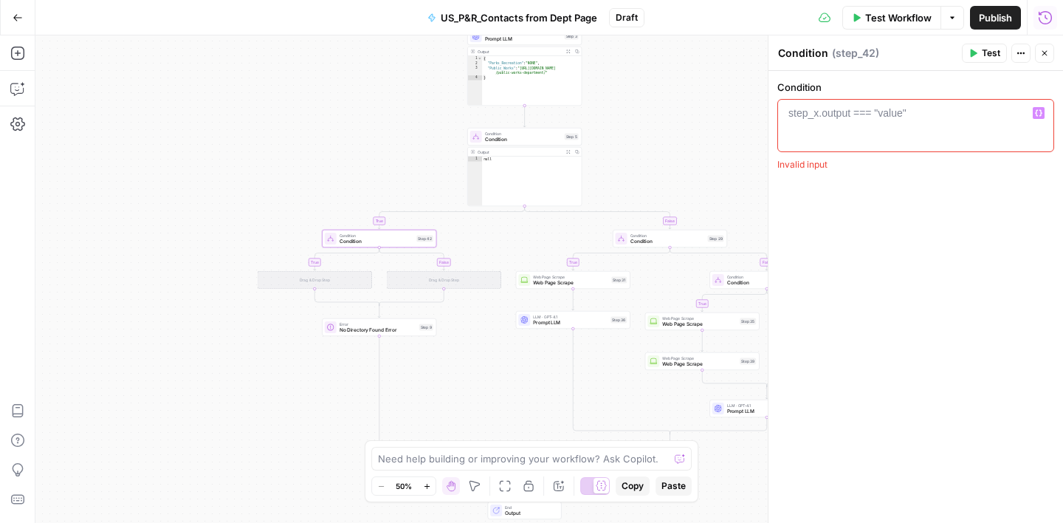
click at [859, 112] on div "step_x.output === "value"" at bounding box center [848, 113] width 118 height 15
paste textarea "**********"
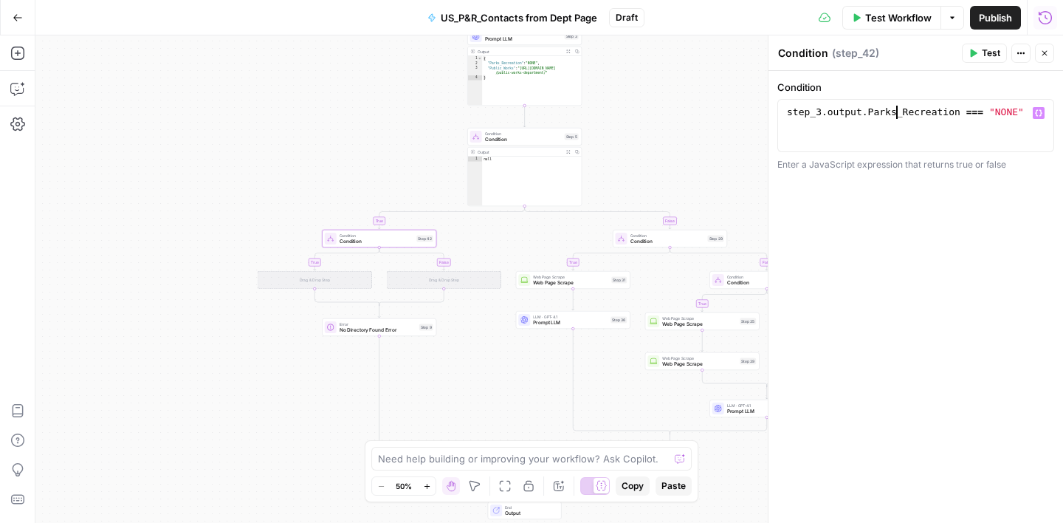
click at [896, 112] on div "step_3 . output . Parks_Recreation === "NONE"" at bounding box center [916, 139] width 264 height 66
click at [965, 109] on div "step_3 . output . Public_Recreation === "NONE"" at bounding box center [916, 139] width 264 height 66
type textarea "**********"
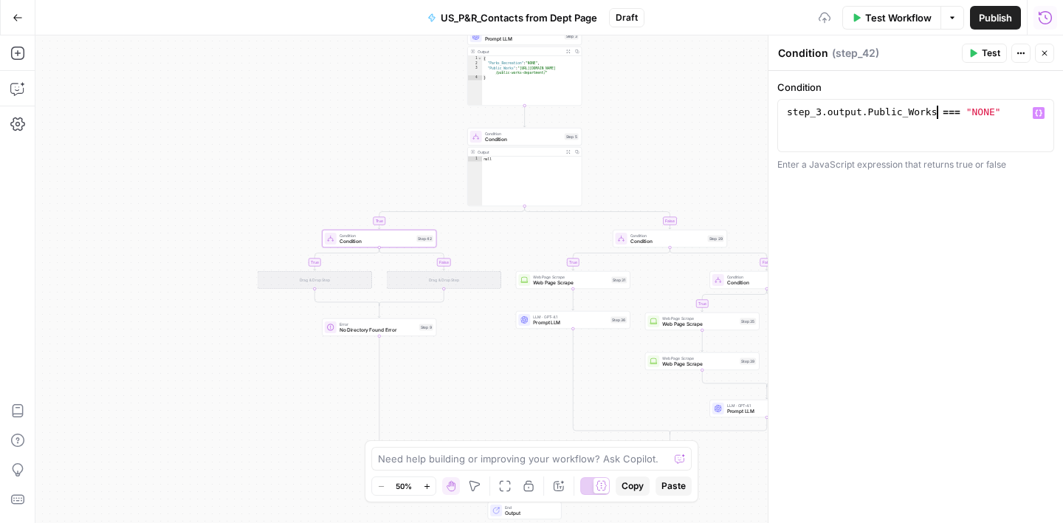
click at [962, 250] on div "**********" at bounding box center [916, 297] width 295 height 452
click at [1051, 55] on button "Close" at bounding box center [1044, 53] width 19 height 19
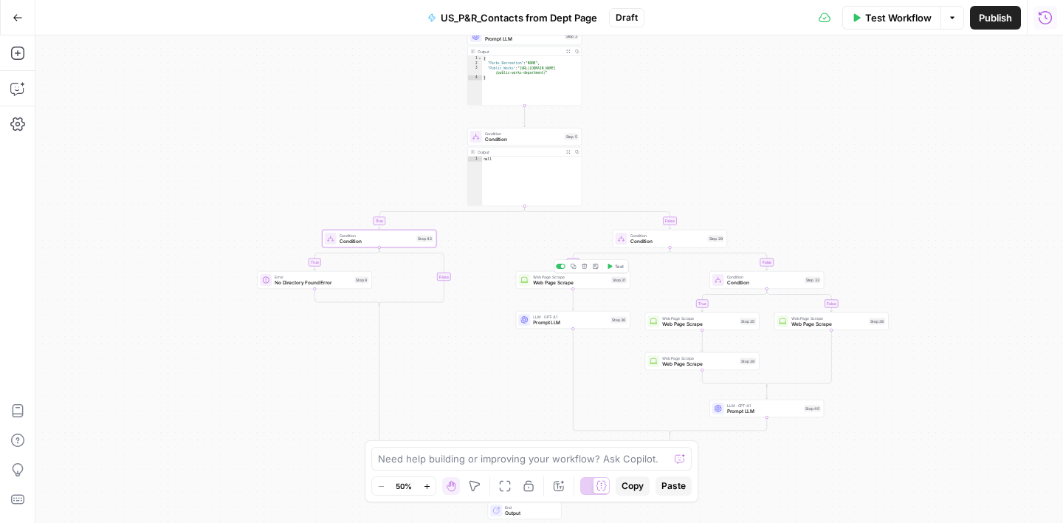
click at [590, 281] on span "Web Page Scrape" at bounding box center [570, 282] width 75 height 7
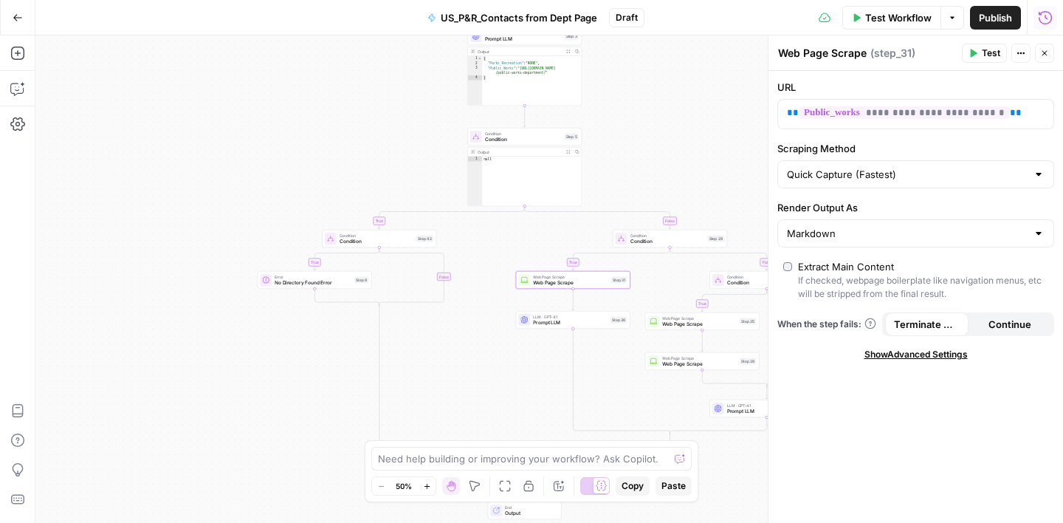
click at [1043, 49] on icon "button" at bounding box center [1045, 53] width 9 height 9
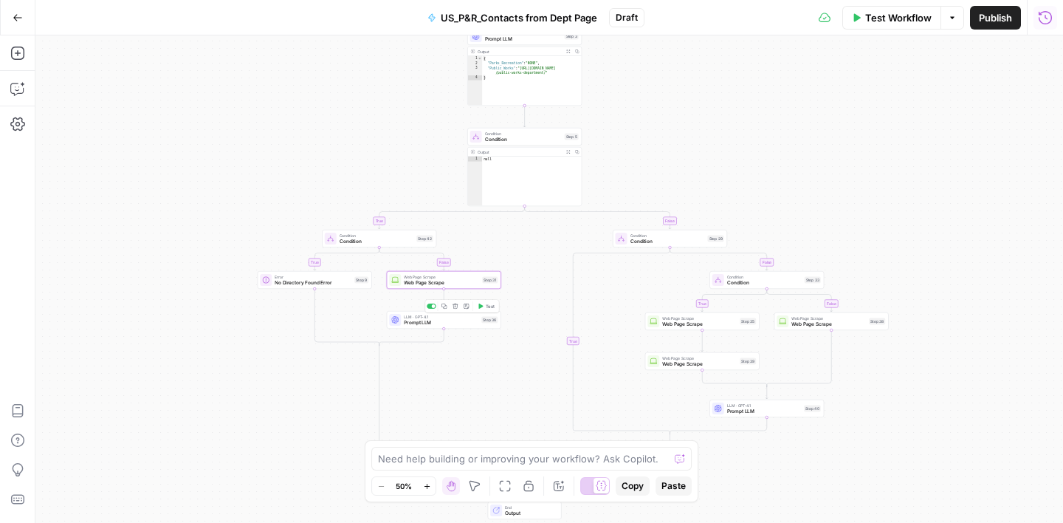
click at [452, 324] on span "Prompt LLM" at bounding box center [441, 322] width 75 height 7
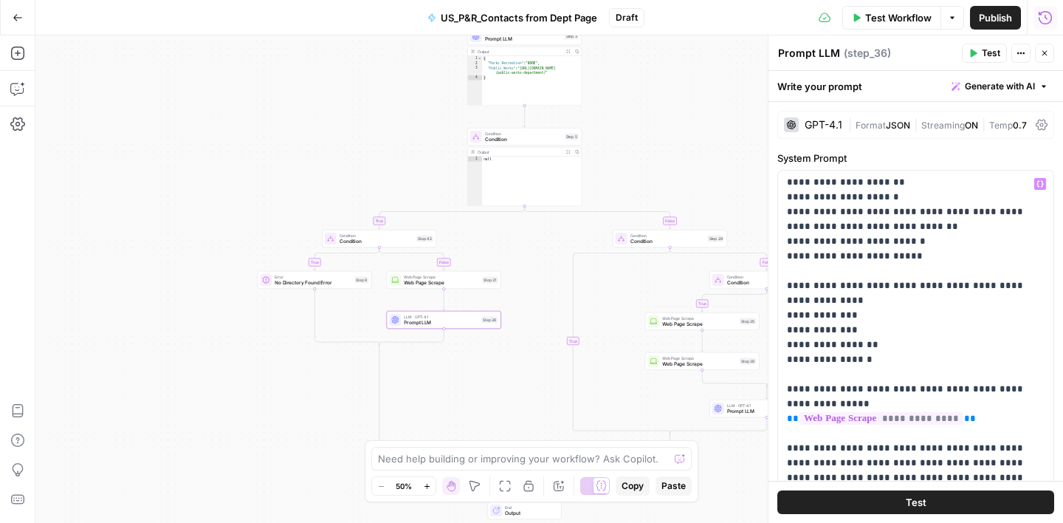
scroll to position [271, 0]
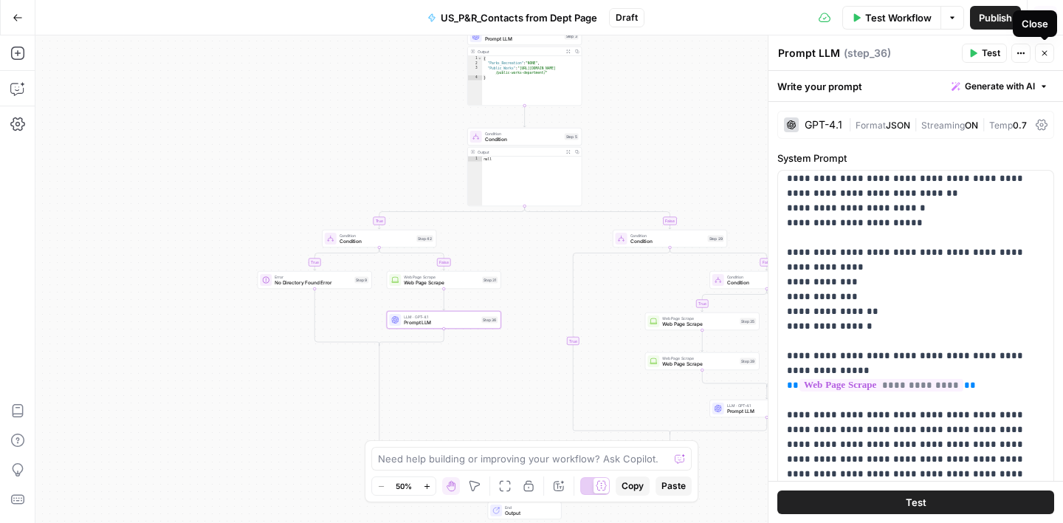
click at [1048, 58] on button "Close" at bounding box center [1044, 53] width 19 height 19
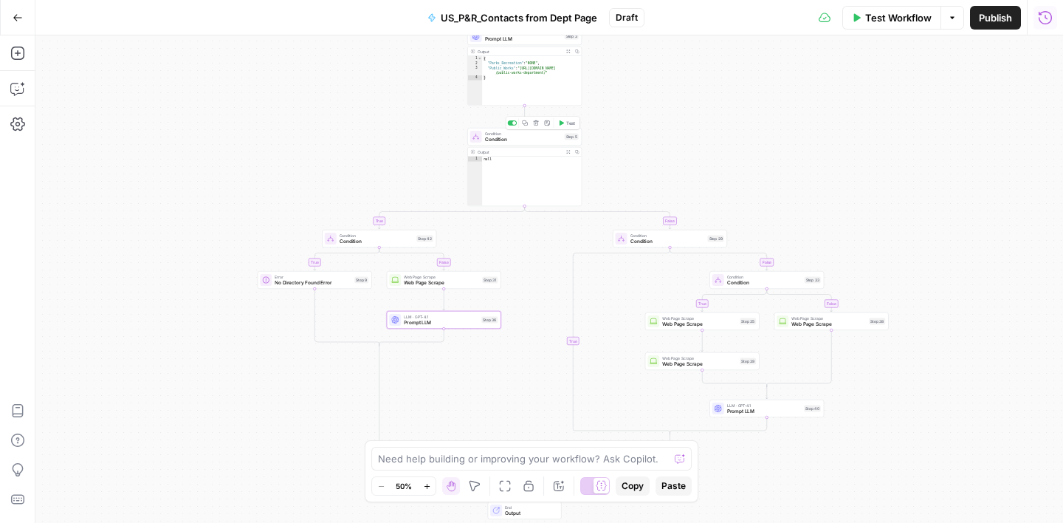
click at [537, 137] on span "Condition" at bounding box center [523, 139] width 77 height 7
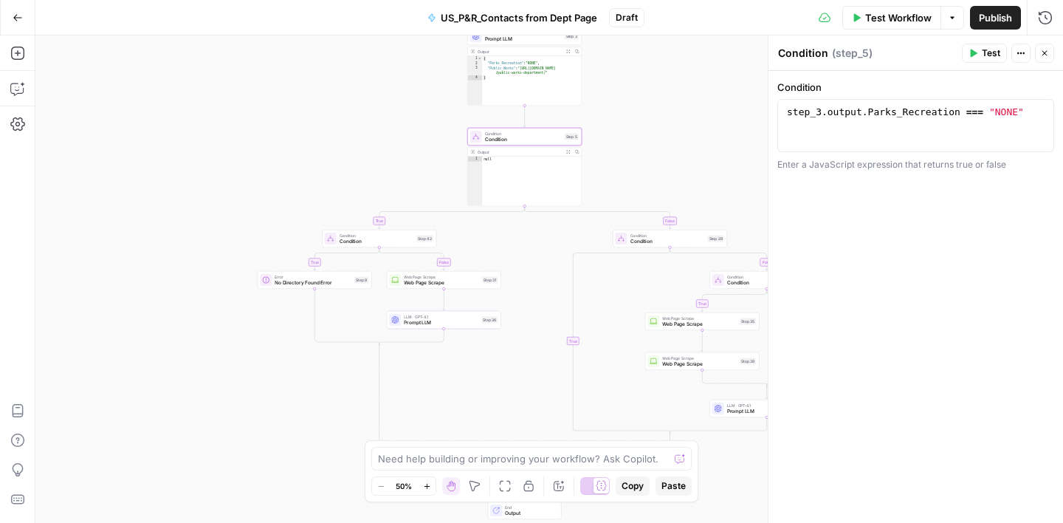
click at [1046, 51] on span "E" at bounding box center [1043, 49] width 12 height 15
click at [1049, 56] on button "Close" at bounding box center [1044, 53] width 19 height 19
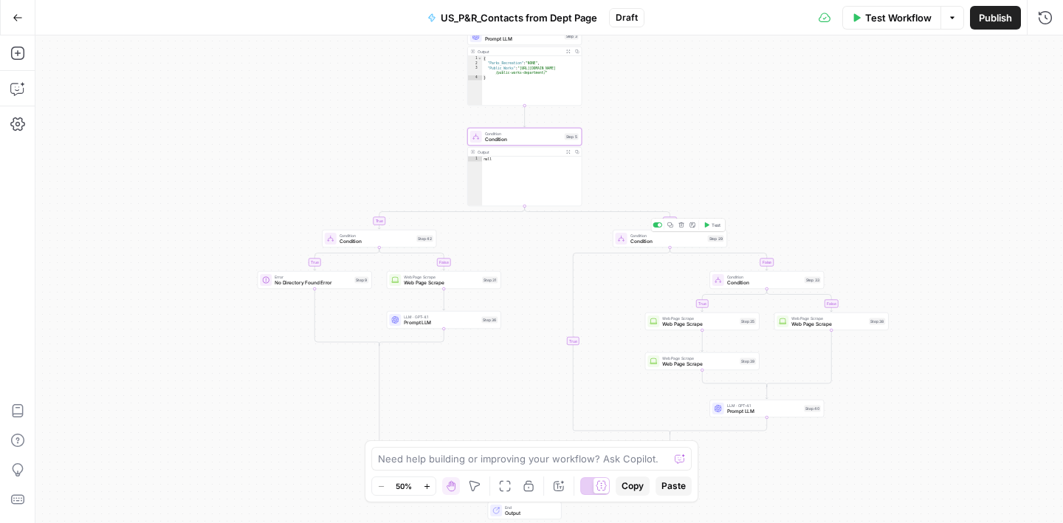
click at [682, 239] on span "Condition" at bounding box center [668, 241] width 75 height 7
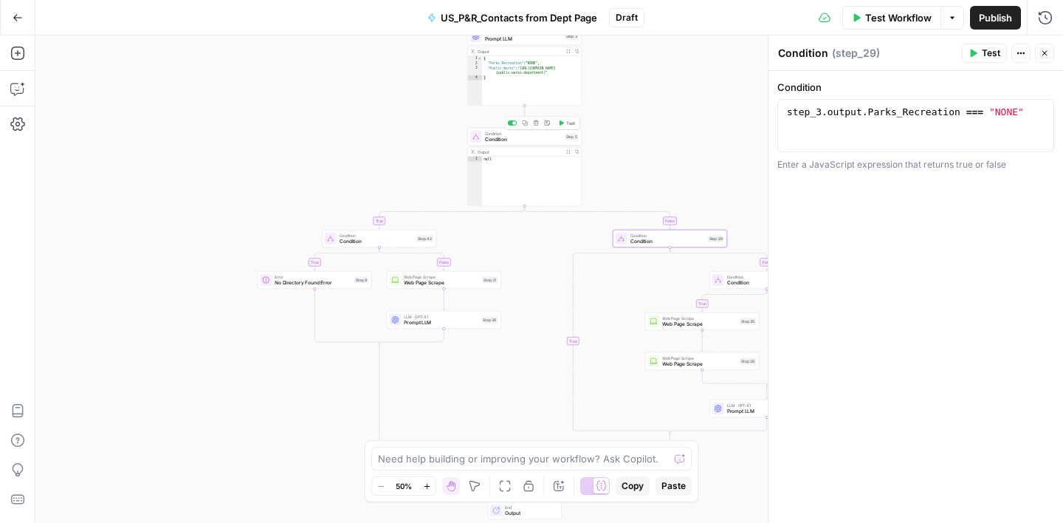
click at [527, 142] on span "Condition" at bounding box center [523, 139] width 77 height 7
click at [682, 244] on span "Condition" at bounding box center [668, 241] width 75 height 7
drag, startPoint x: 959, startPoint y: 113, endPoint x: 877, endPoint y: 109, distance: 82.1
click at [875, 109] on div "step_3 . output . Parks_Recreation === "NONE"" at bounding box center [916, 139] width 264 height 66
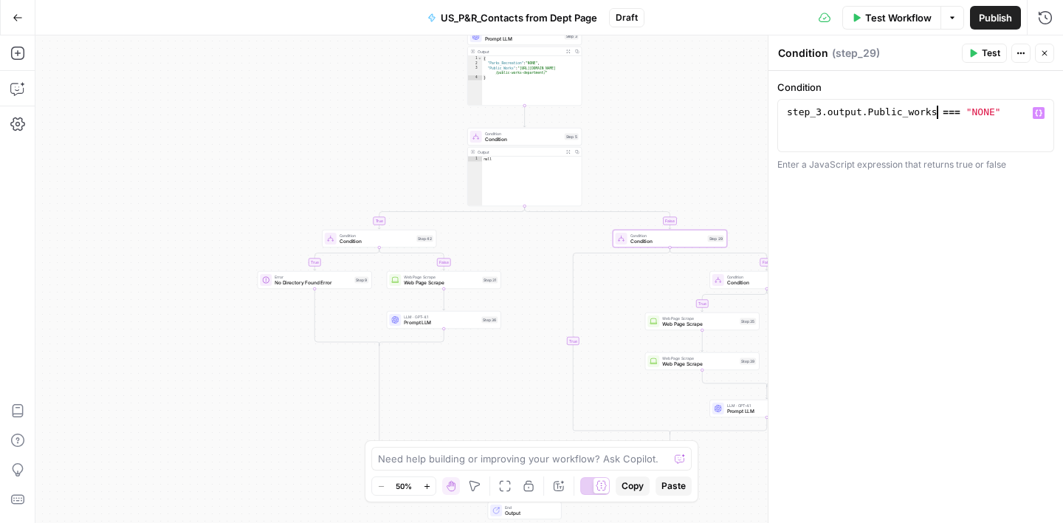
type textarea "**********"
click at [895, 244] on div "**********" at bounding box center [916, 297] width 295 height 452
click at [1044, 55] on icon "button" at bounding box center [1045, 53] width 9 height 9
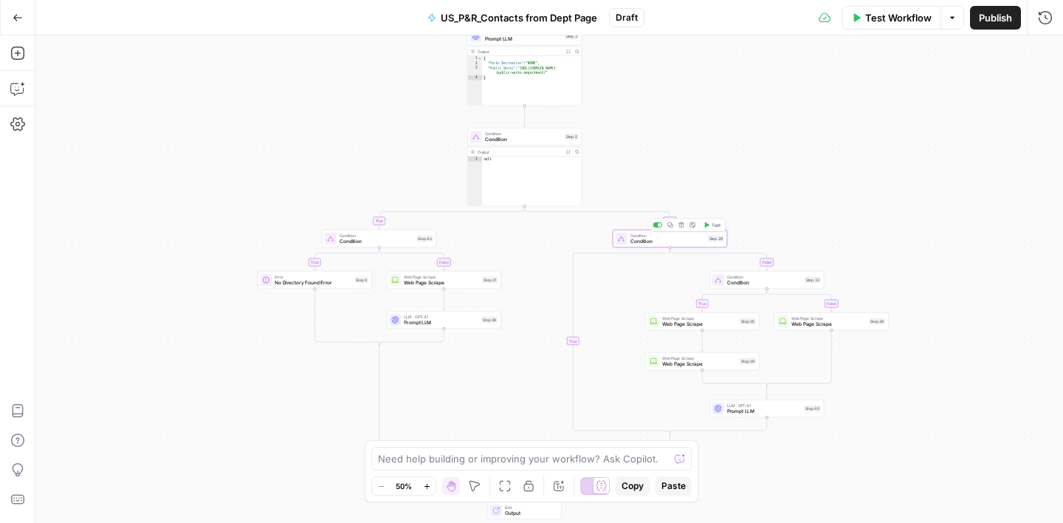
click at [682, 239] on span "Condition" at bounding box center [668, 241] width 75 height 7
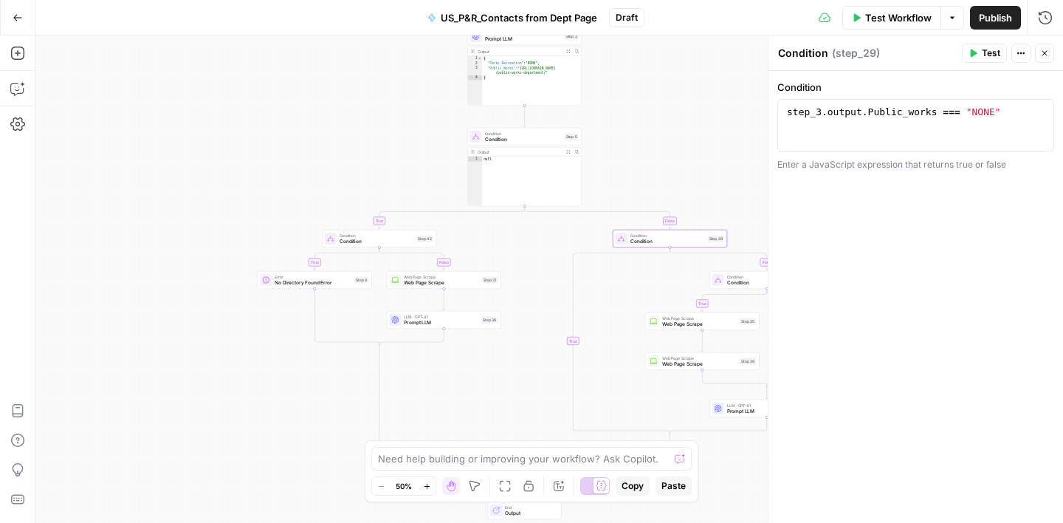
click at [710, 118] on div "false false false true true false true true Workflow Set Inputs Inputs Google S…" at bounding box center [549, 278] width 1028 height 487
click at [1049, 56] on icon "button" at bounding box center [1045, 53] width 9 height 9
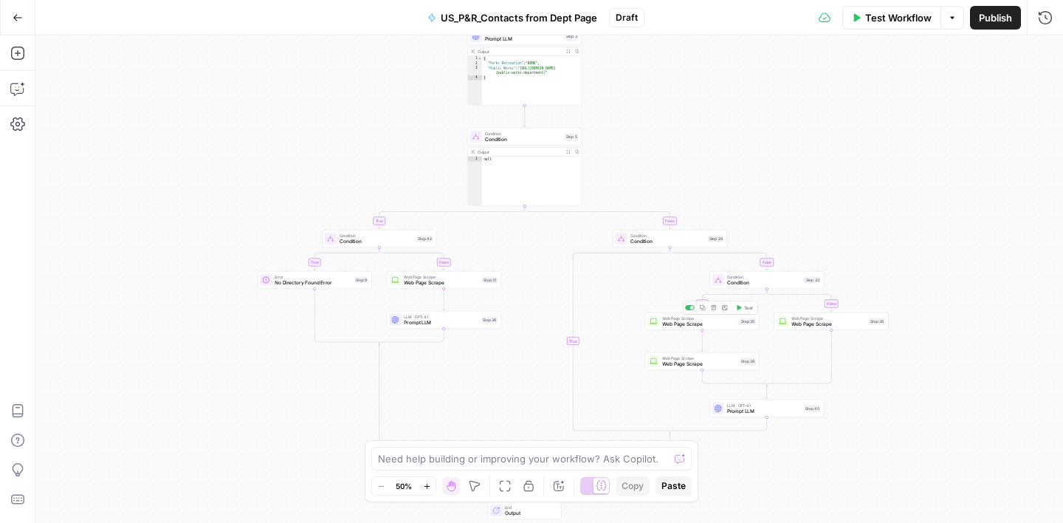
click at [720, 327] on span "Web Page Scrape" at bounding box center [699, 324] width 75 height 7
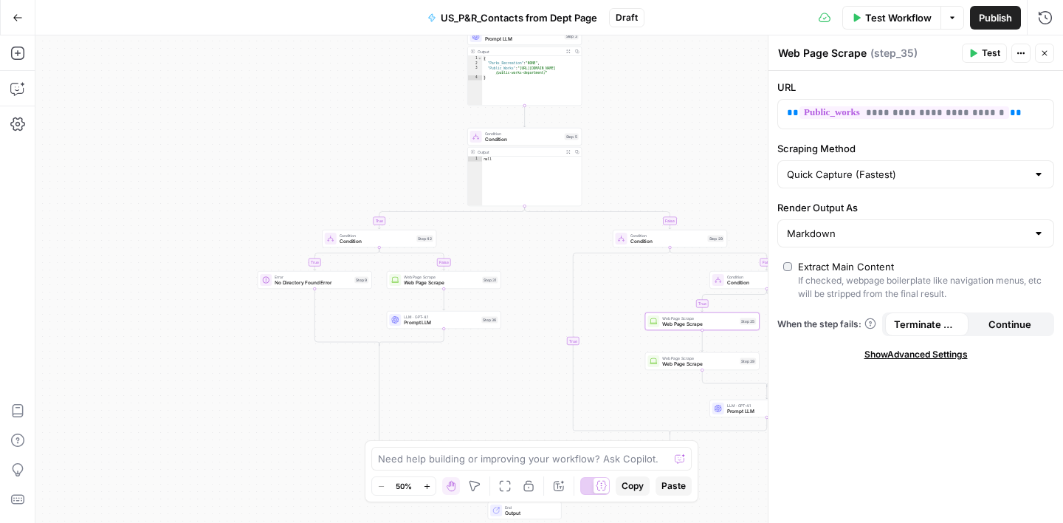
click at [1045, 51] on icon "button" at bounding box center [1045, 53] width 9 height 9
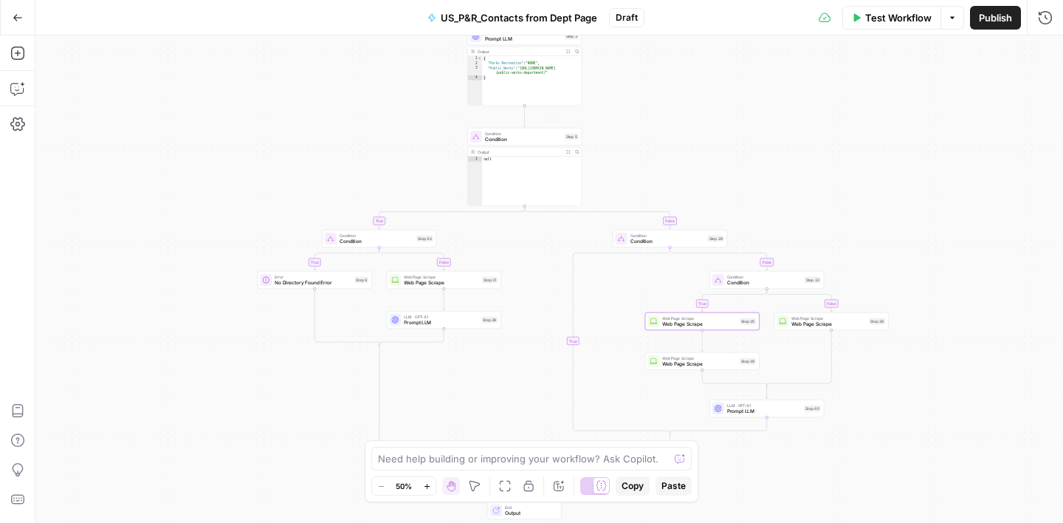
click at [716, 364] on span "Web Page Scrape" at bounding box center [699, 363] width 75 height 7
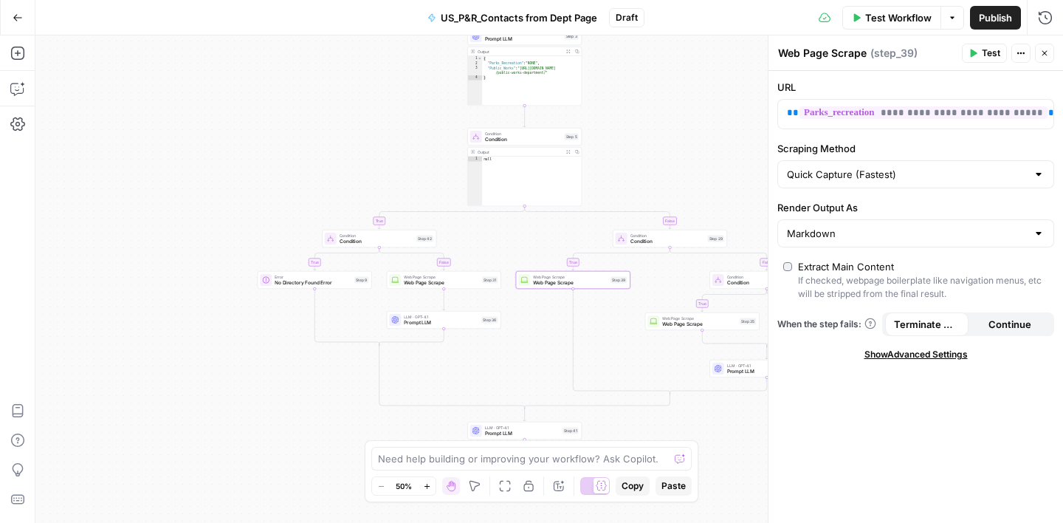
click at [1049, 49] on icon "button" at bounding box center [1045, 53] width 9 height 9
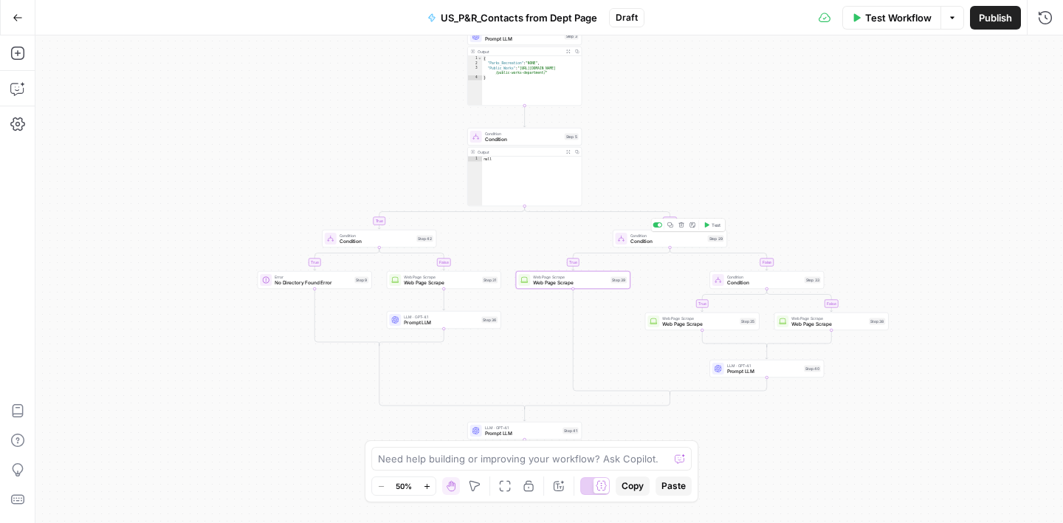
click at [682, 242] on span "Condition" at bounding box center [668, 241] width 75 height 7
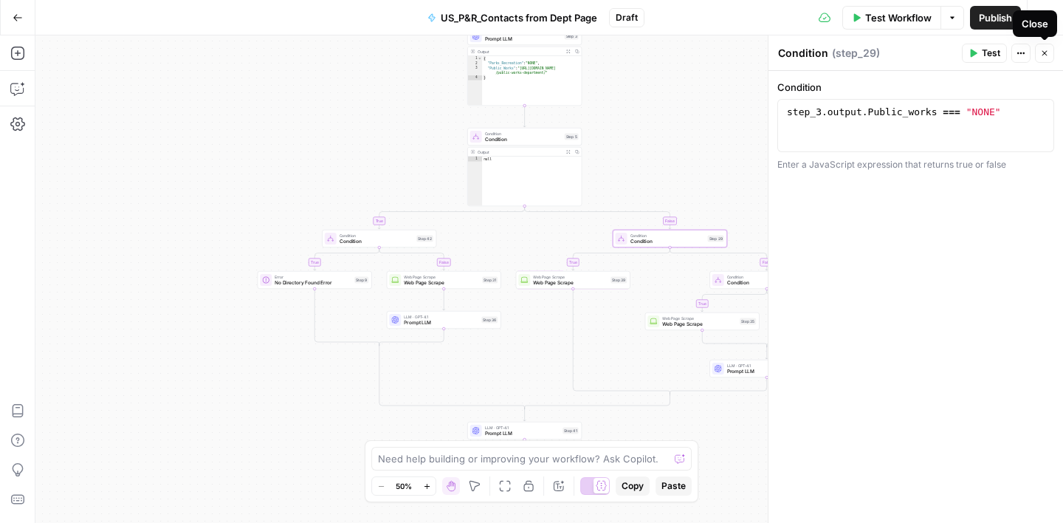
click at [1048, 55] on icon "button" at bounding box center [1045, 53] width 9 height 9
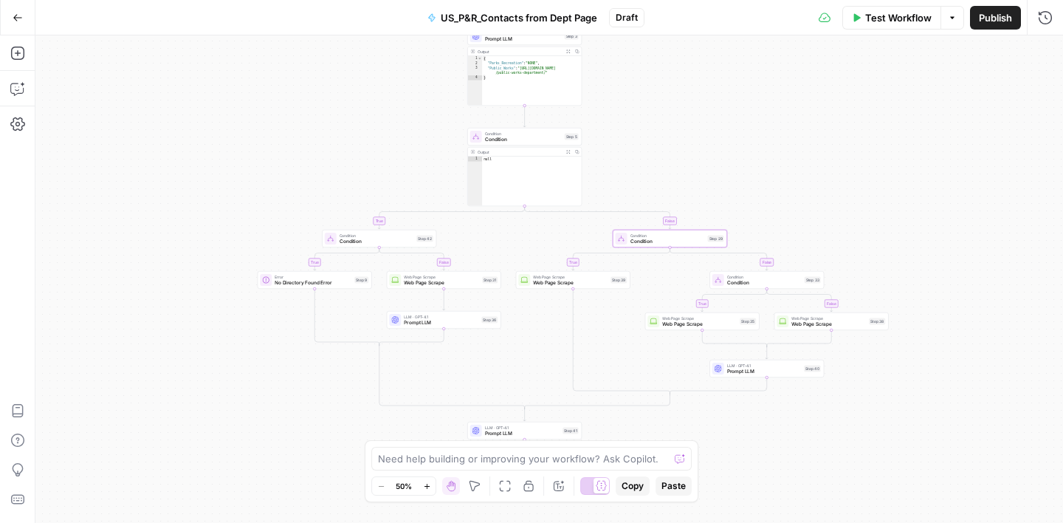
click at [535, 139] on span "Condition" at bounding box center [523, 139] width 77 height 7
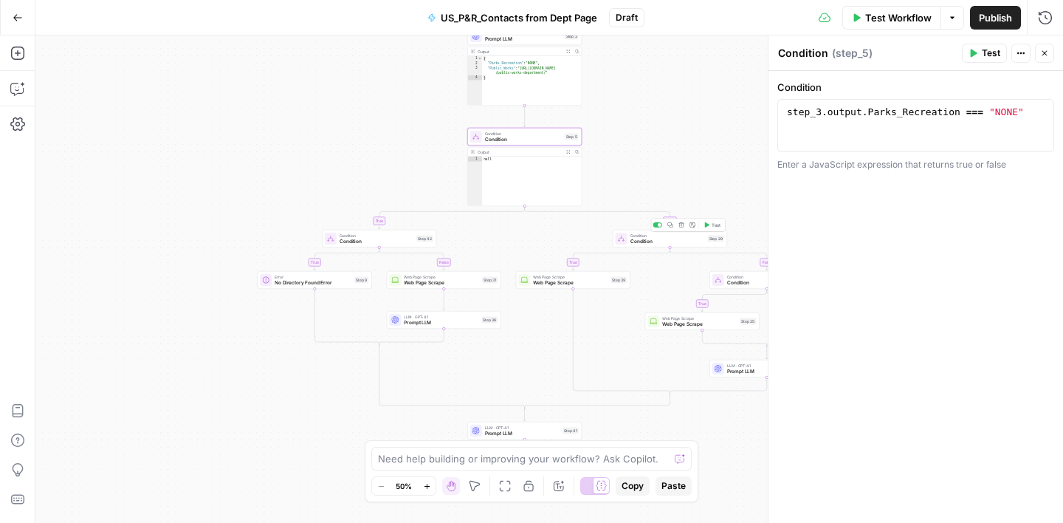
click at [675, 239] on span "Condition" at bounding box center [668, 241] width 75 height 7
click at [586, 284] on span "Web Page Scrape" at bounding box center [570, 282] width 75 height 7
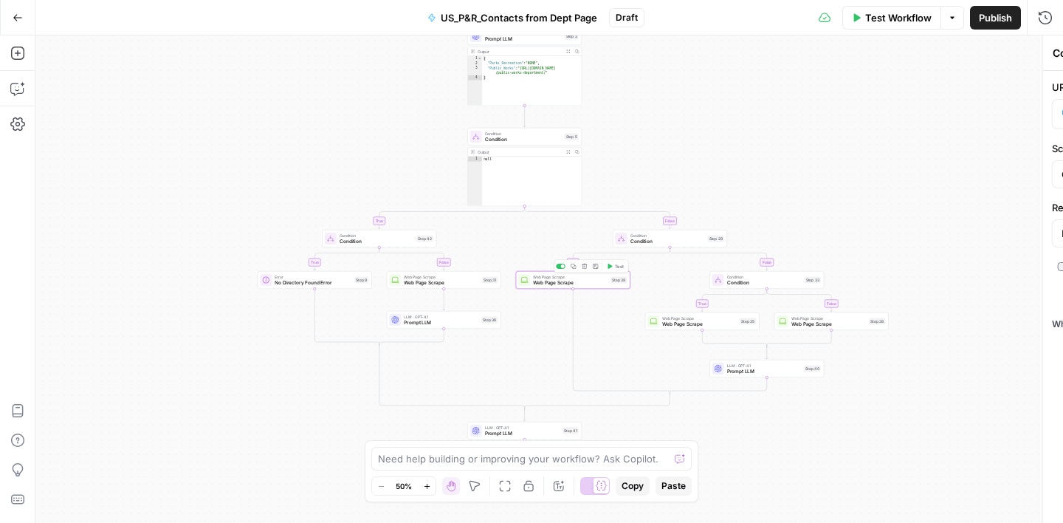
type textarea "Web Page Scrape"
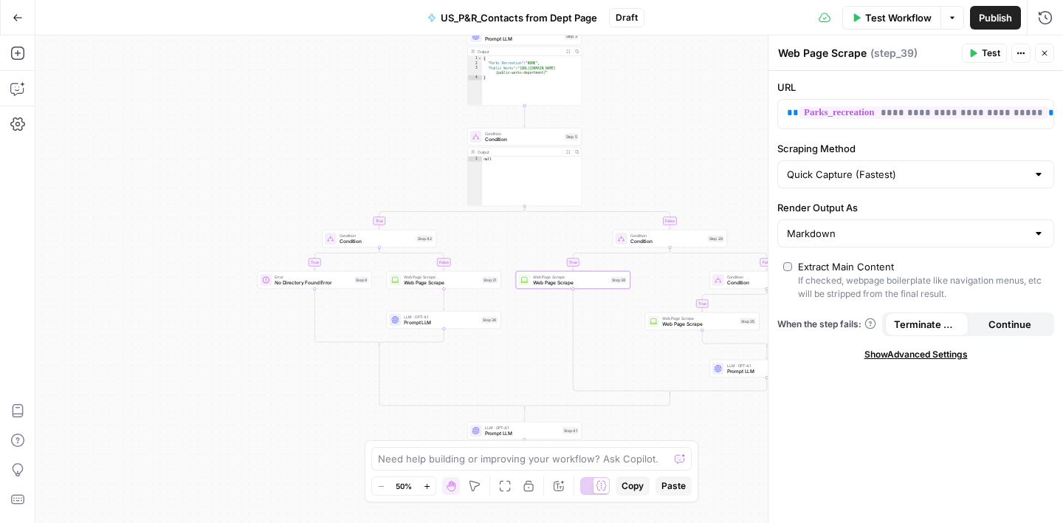
click at [1041, 56] on icon "button" at bounding box center [1045, 53] width 9 height 9
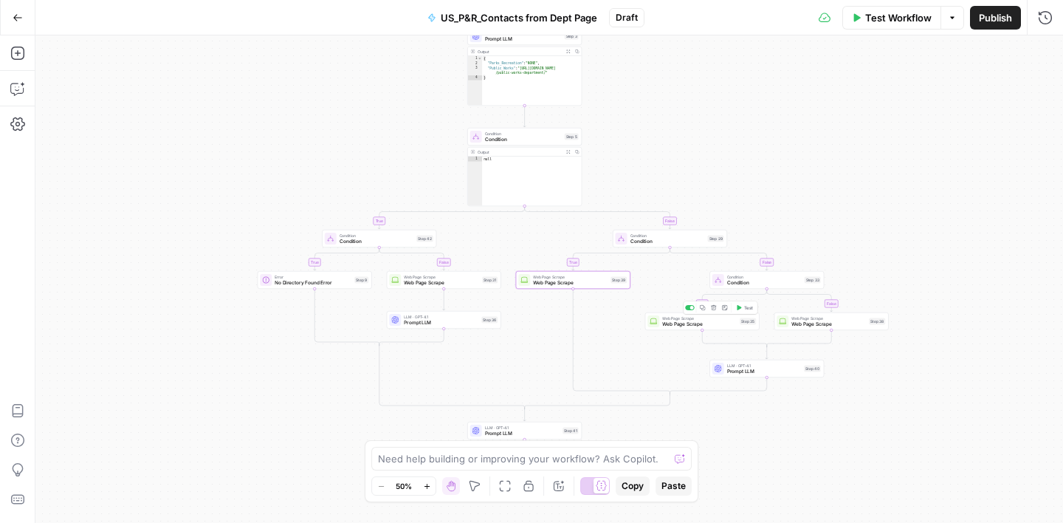
click at [721, 325] on span "Web Page Scrape" at bounding box center [699, 324] width 75 height 7
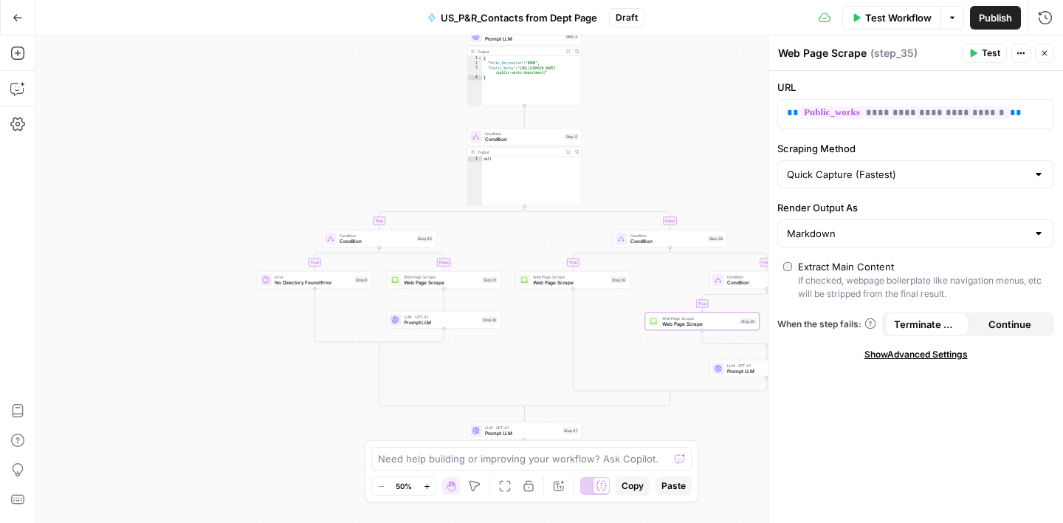
click at [1047, 46] on button "Close" at bounding box center [1044, 53] width 19 height 19
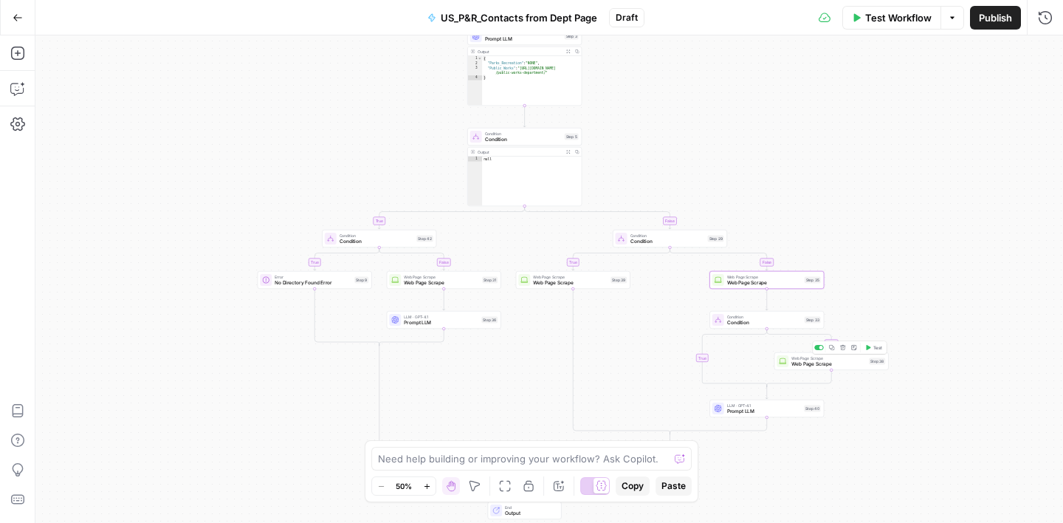
click at [851, 364] on span "Web Page Scrape" at bounding box center [829, 363] width 75 height 7
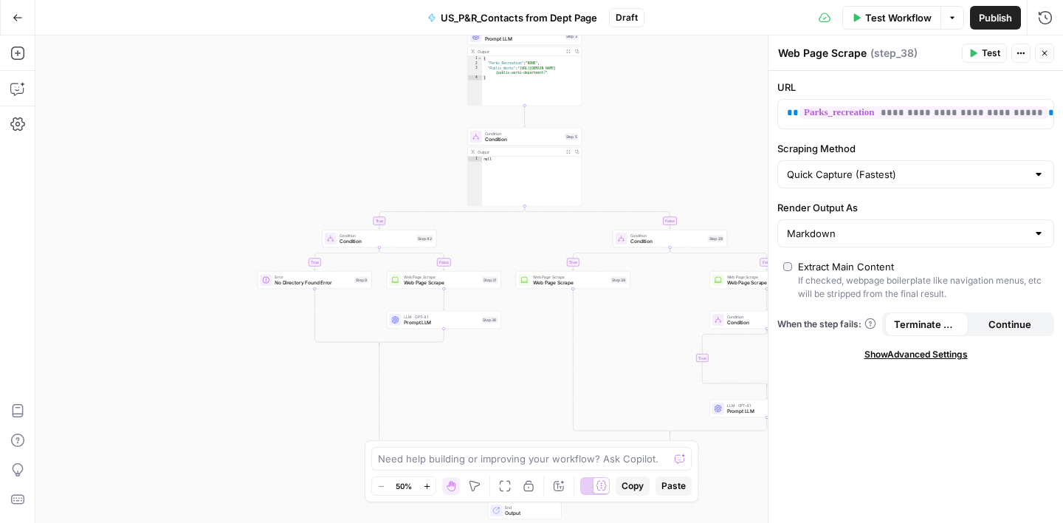
click at [1047, 60] on button "Close" at bounding box center [1044, 53] width 19 height 19
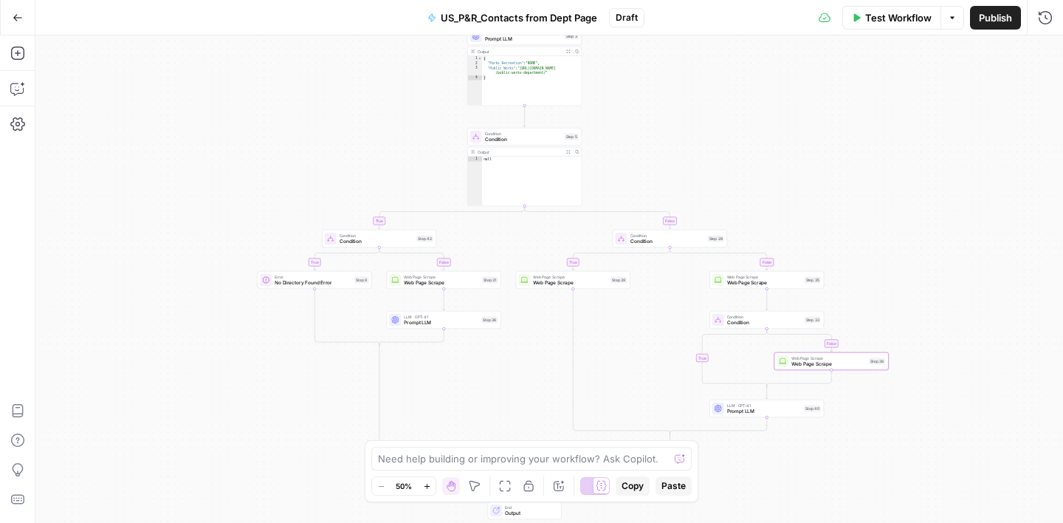
click at [784, 281] on span "Web Page Scrape" at bounding box center [764, 282] width 75 height 7
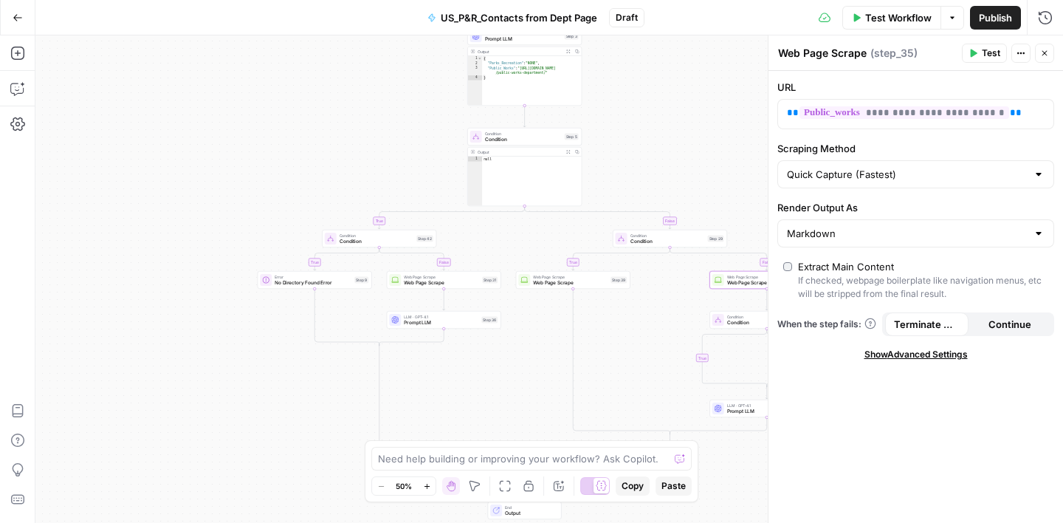
click at [1042, 55] on icon "button" at bounding box center [1045, 53] width 9 height 9
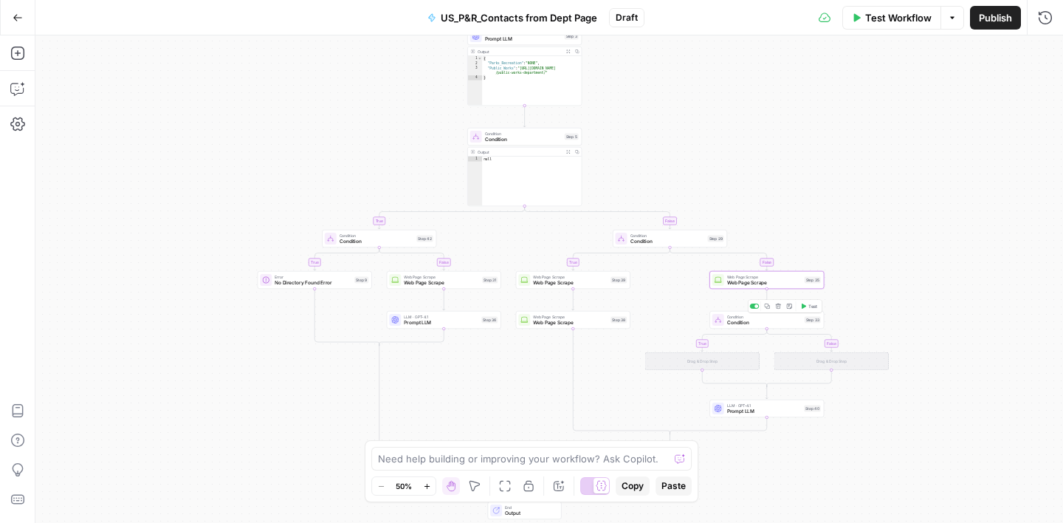
click at [779, 307] on icon "button" at bounding box center [778, 307] width 6 height 6
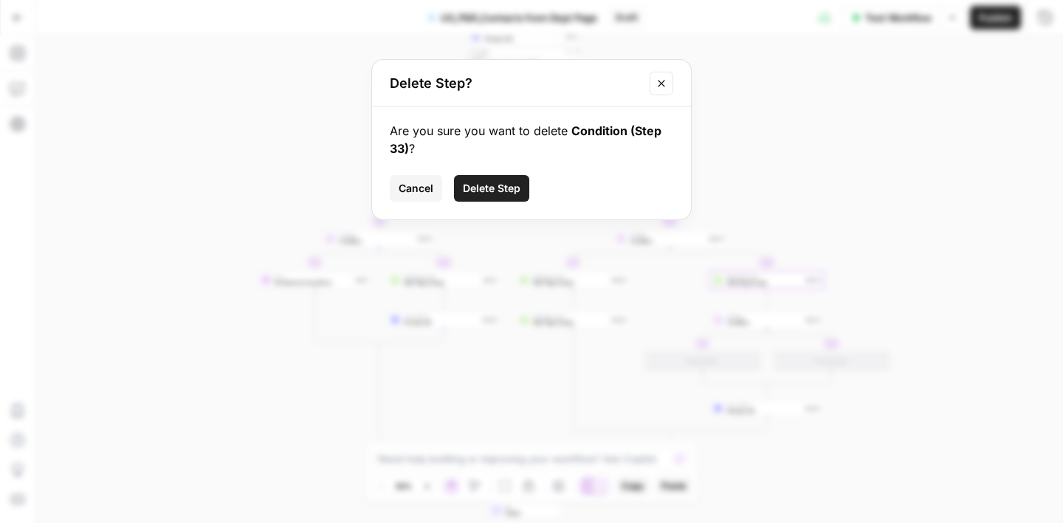
click at [501, 186] on span "Delete Step" at bounding box center [492, 188] width 58 height 15
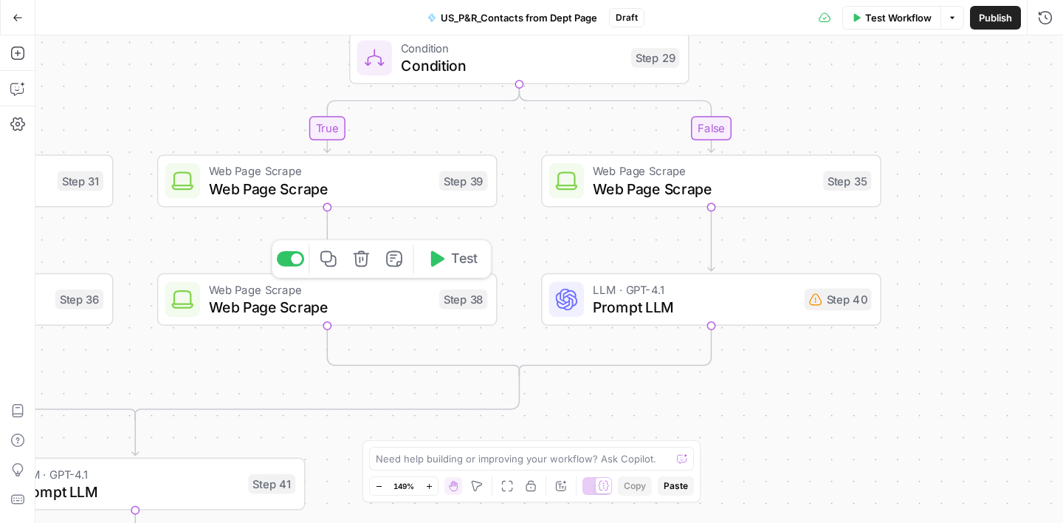
click at [332, 265] on icon "button" at bounding box center [329, 259] width 16 height 16
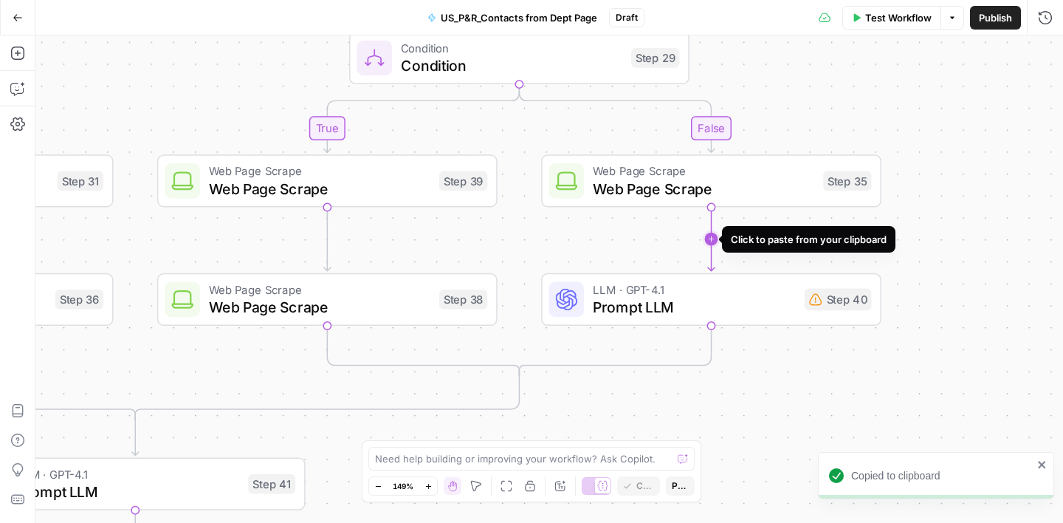
click at [713, 241] on icon "Edge from step_35 to step_40" at bounding box center [711, 240] width 7 height 64
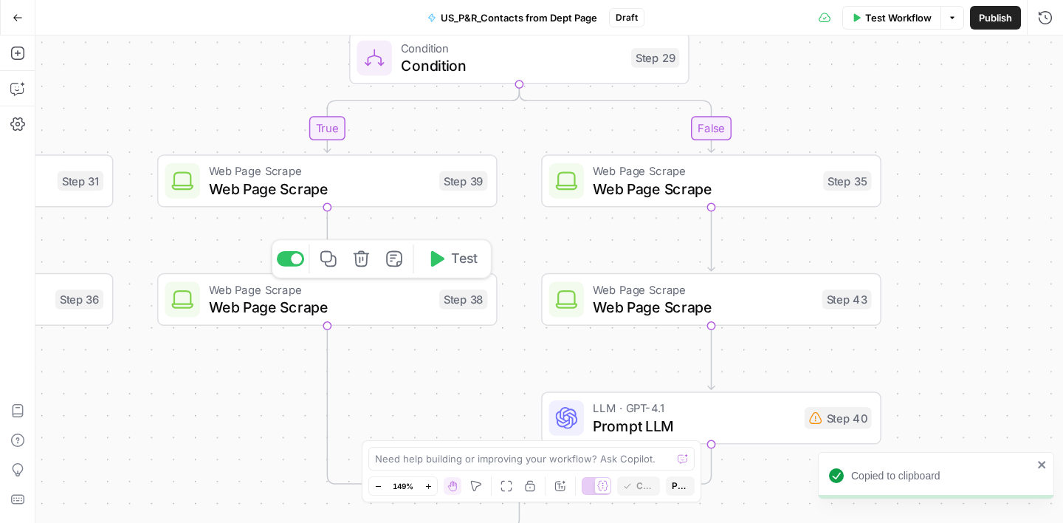
click at [356, 264] on icon "button" at bounding box center [362, 259] width 16 height 16
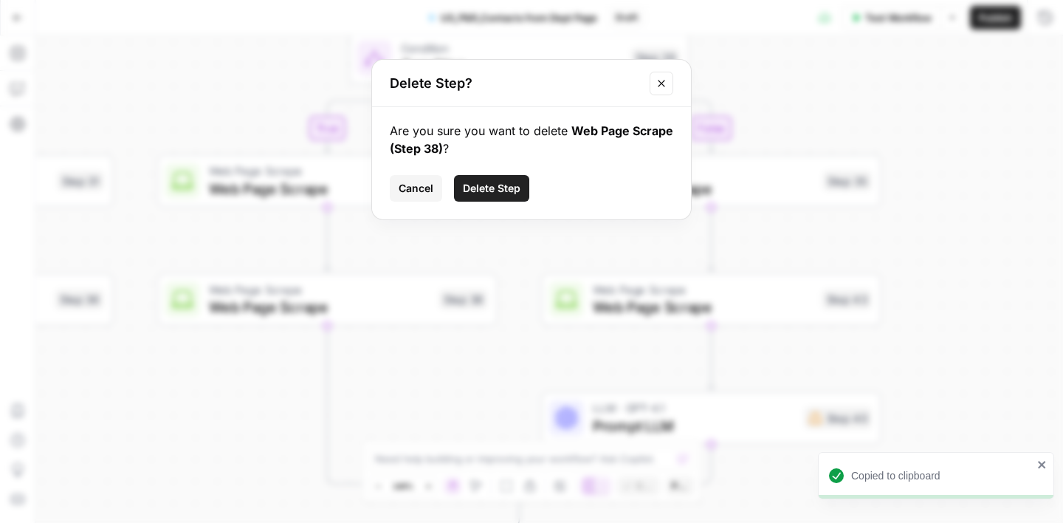
click at [503, 188] on span "Delete Step" at bounding box center [492, 188] width 58 height 15
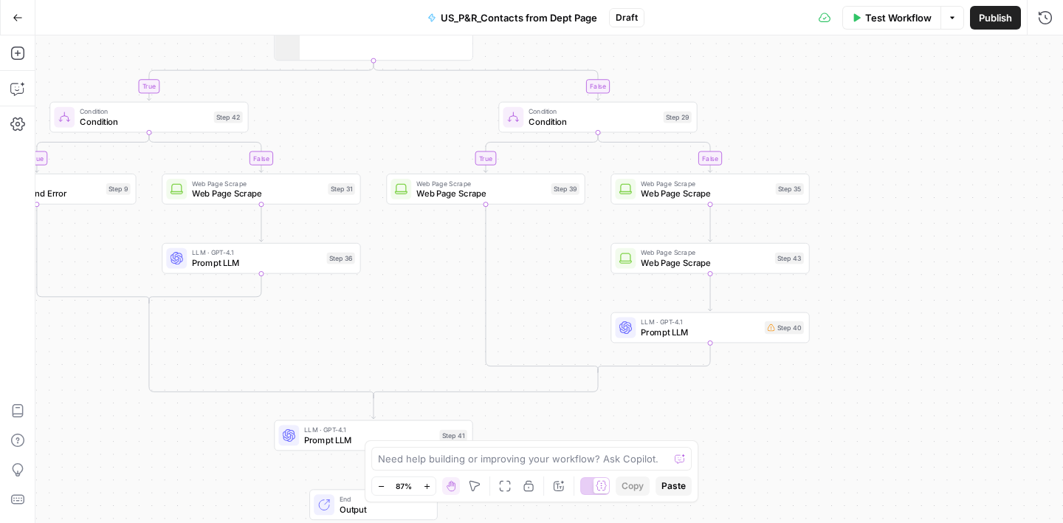
drag, startPoint x: 951, startPoint y: 369, endPoint x: 860, endPoint y: 295, distance: 116.6
click at [860, 295] on div "false true false true true false Workflow Set Inputs Inputs Google Search Googl…" at bounding box center [549, 278] width 1028 height 487
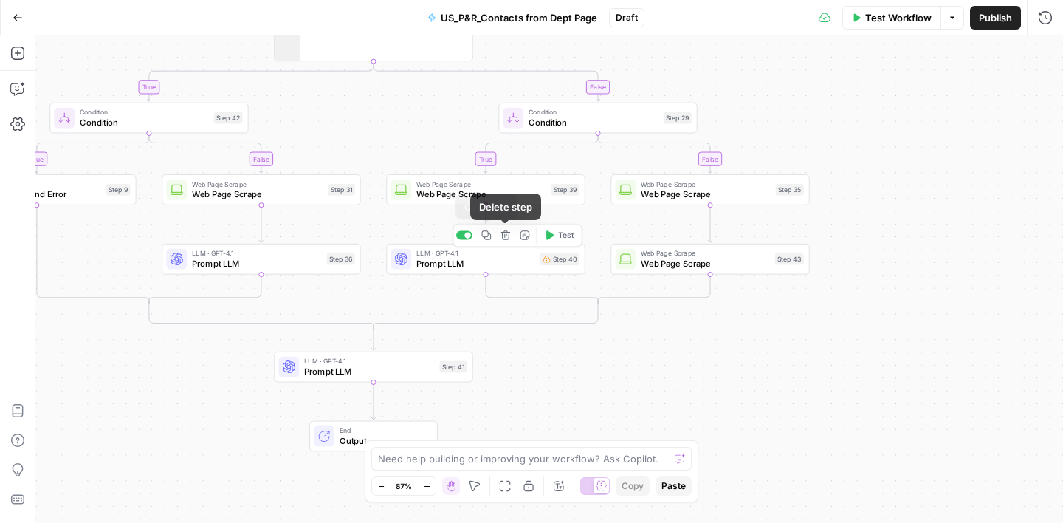
click at [488, 238] on icon "button" at bounding box center [487, 235] width 10 height 10
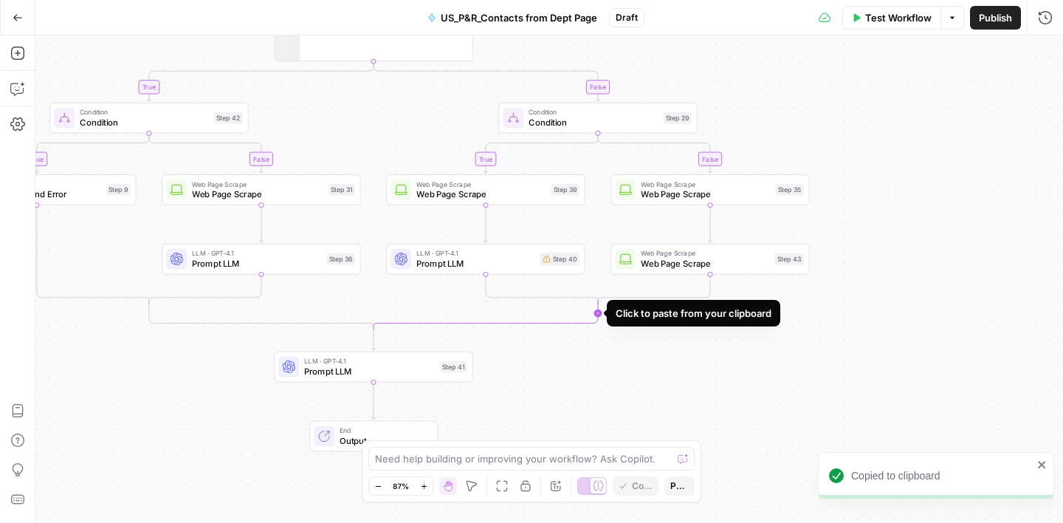
click at [598, 314] on icon "Edge from step_29-conditional-end to step_5-conditional-end" at bounding box center [486, 315] width 225 height 29
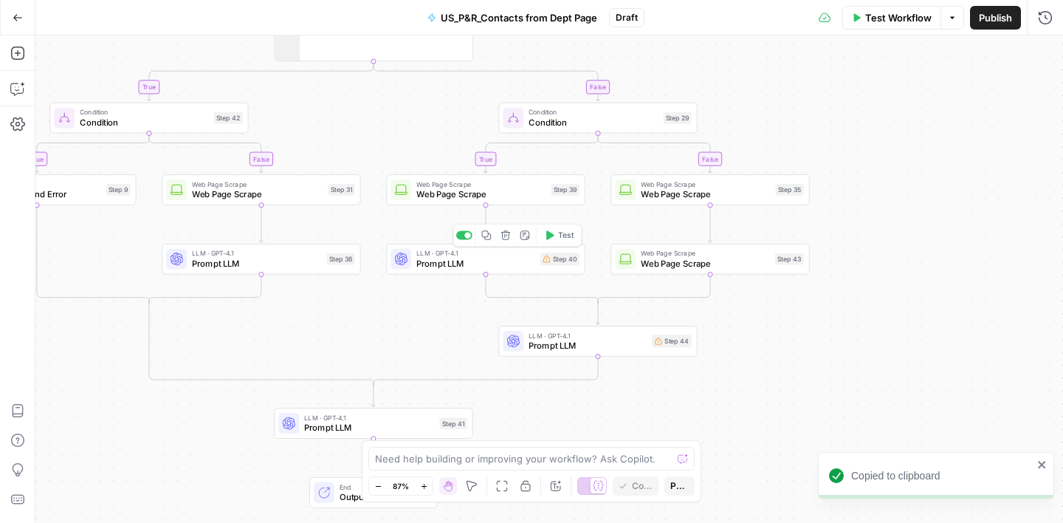
click at [507, 242] on button "Delete step" at bounding box center [506, 235] width 17 height 17
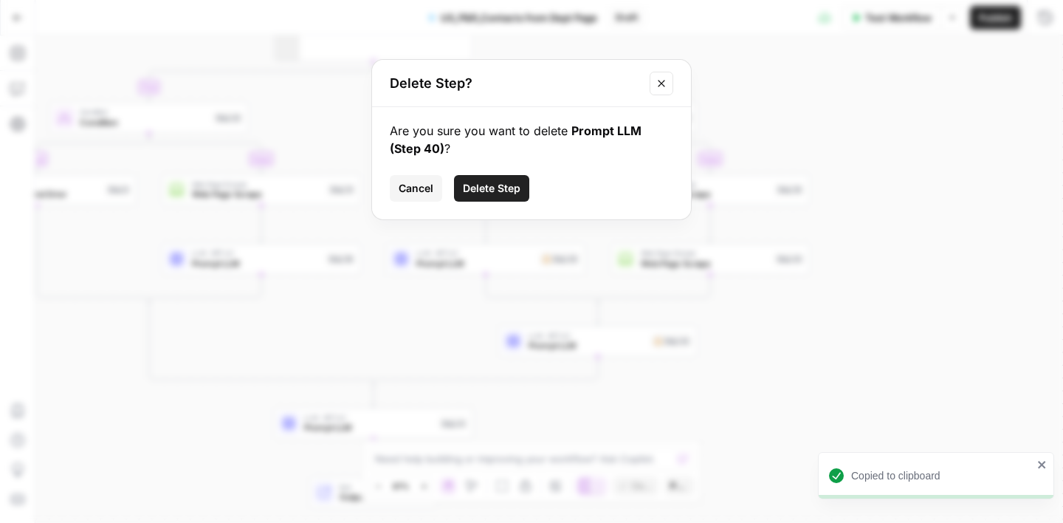
click at [505, 185] on span "Delete Step" at bounding box center [492, 188] width 58 height 15
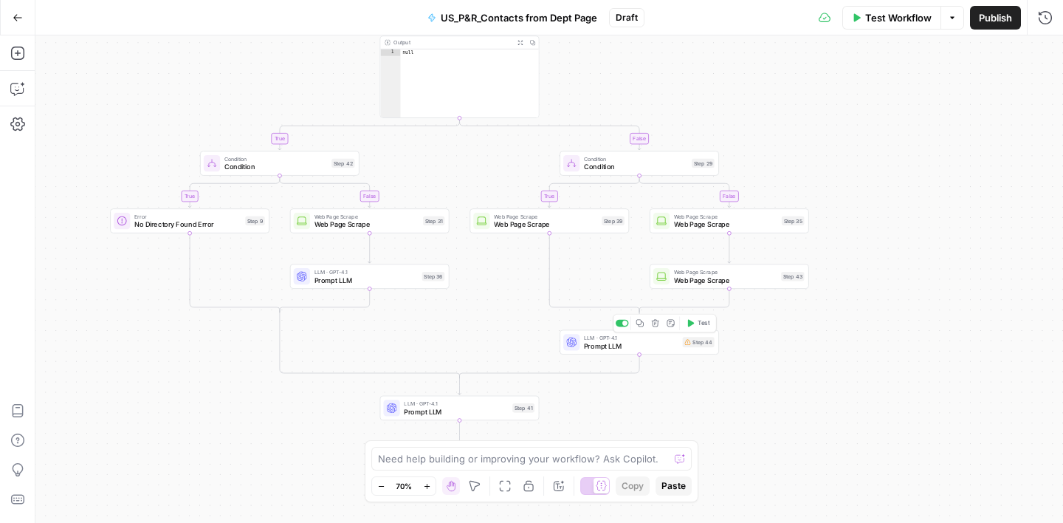
click at [654, 346] on span "Prompt LLM" at bounding box center [631, 345] width 95 height 10
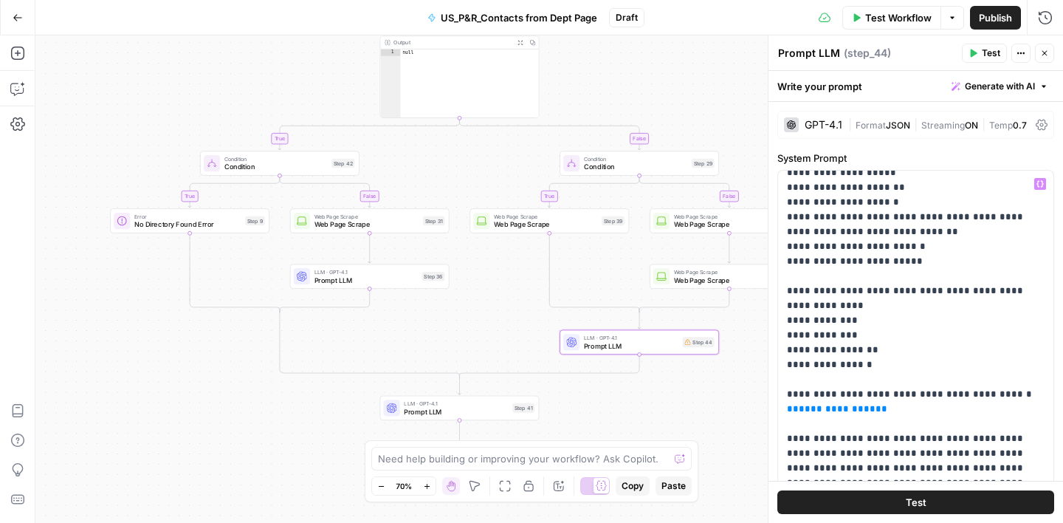
scroll to position [324, 0]
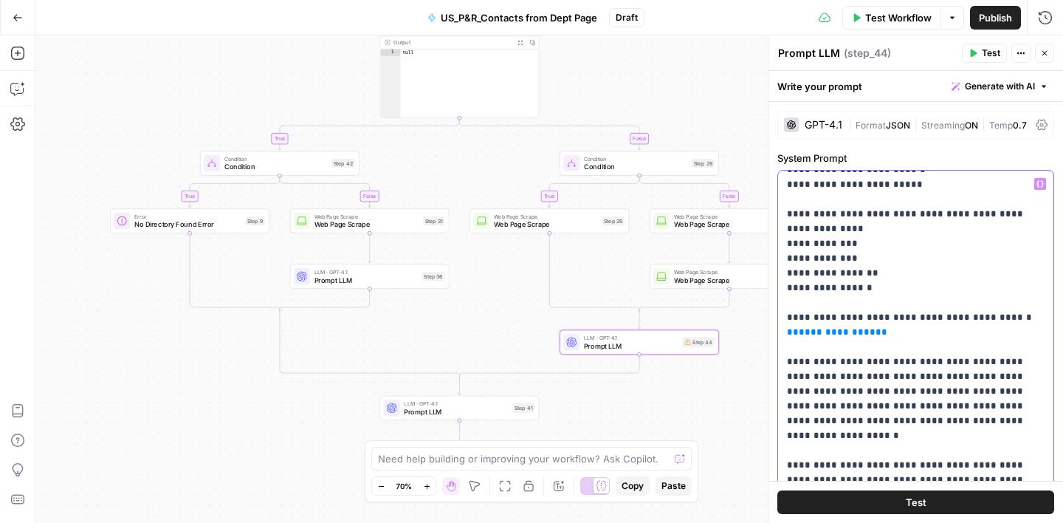
drag, startPoint x: 871, startPoint y: 318, endPoint x: 788, endPoint y: 319, distance: 83.5
click at [1044, 179] on button "Variables Menu" at bounding box center [1041, 184] width 12 height 12
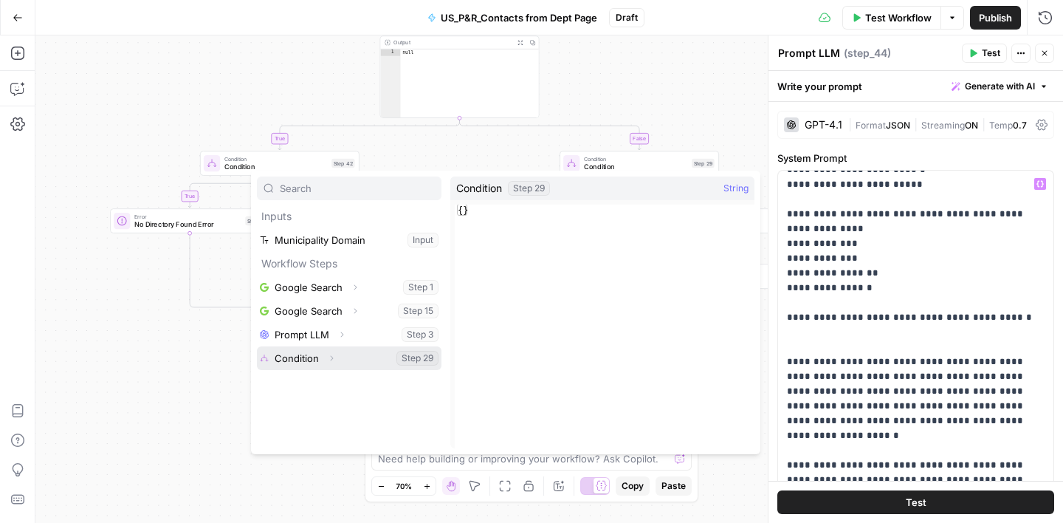
click at [352, 352] on button "Select variable Condition" at bounding box center [349, 358] width 185 height 24
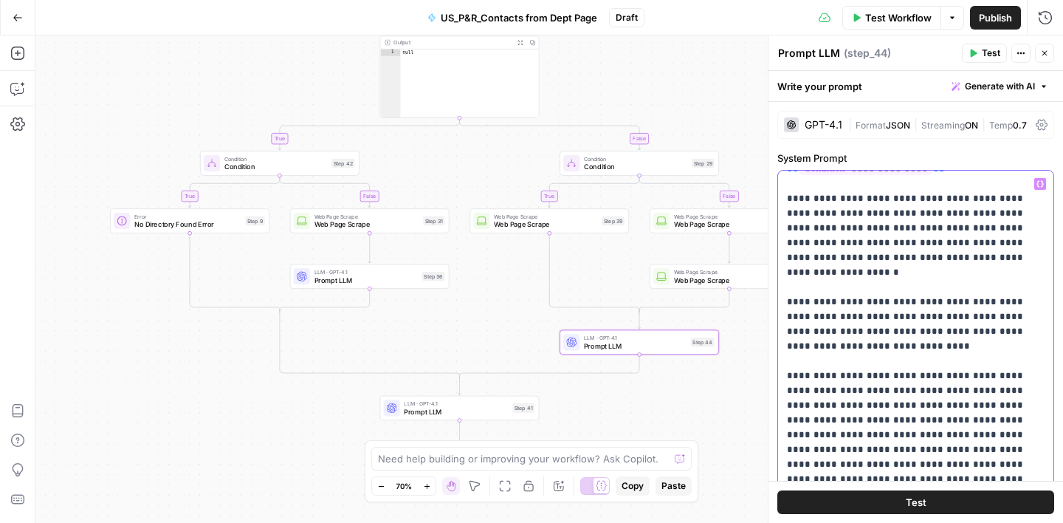
scroll to position [490, 0]
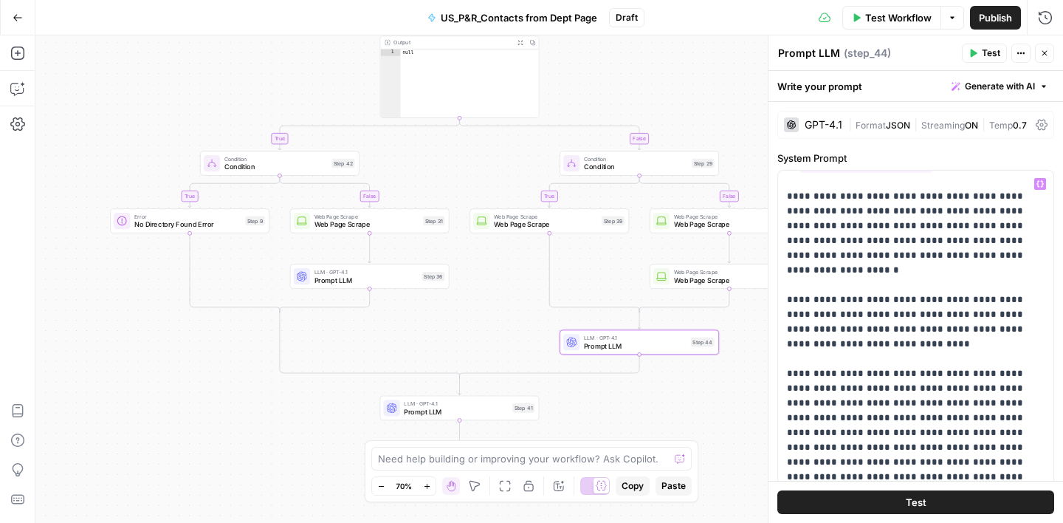
click at [960, 155] on label "System Prompt" at bounding box center [916, 158] width 277 height 15
click at [1050, 59] on button "Close" at bounding box center [1044, 53] width 19 height 19
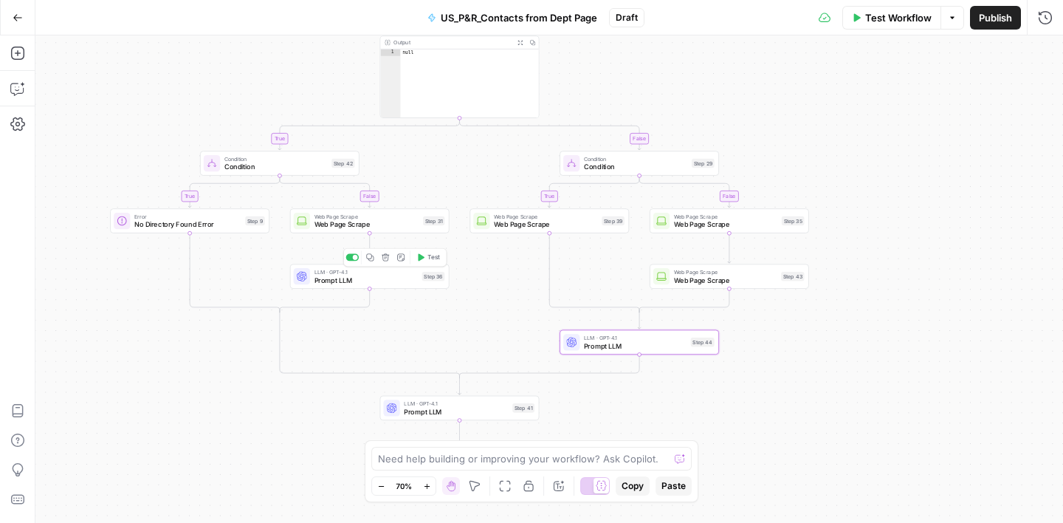
click at [388, 281] on span "Prompt LLM" at bounding box center [367, 280] width 104 height 10
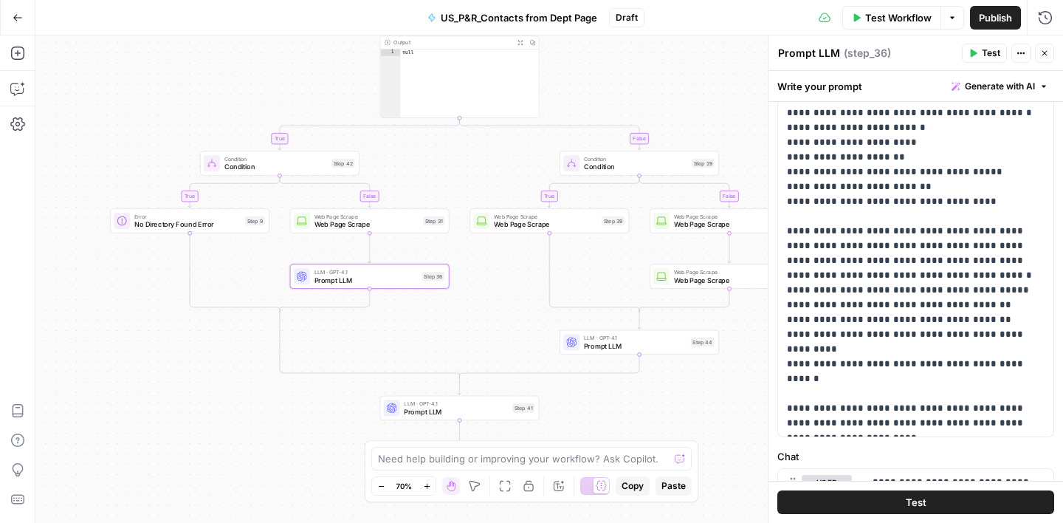
scroll to position [341, 0]
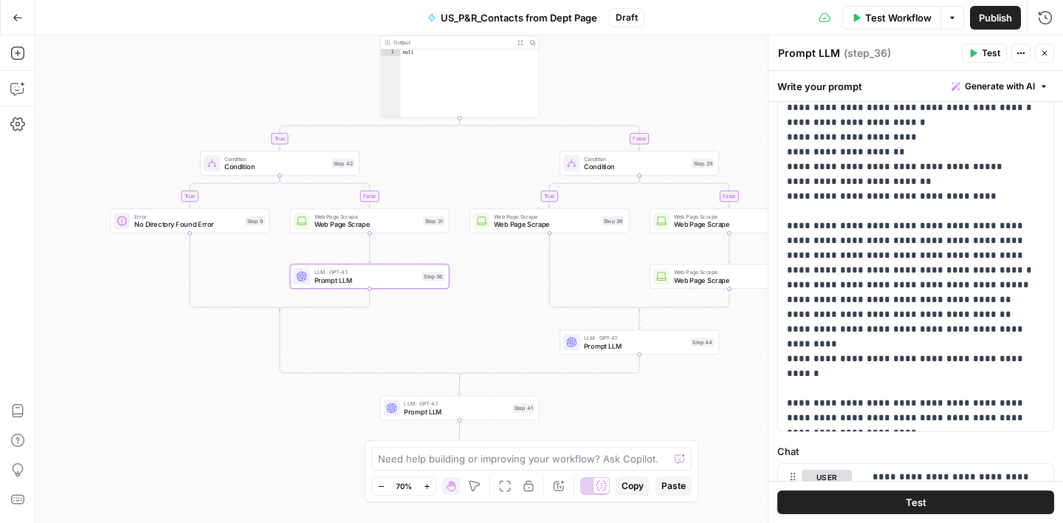
click at [1047, 49] on icon "button" at bounding box center [1045, 53] width 9 height 9
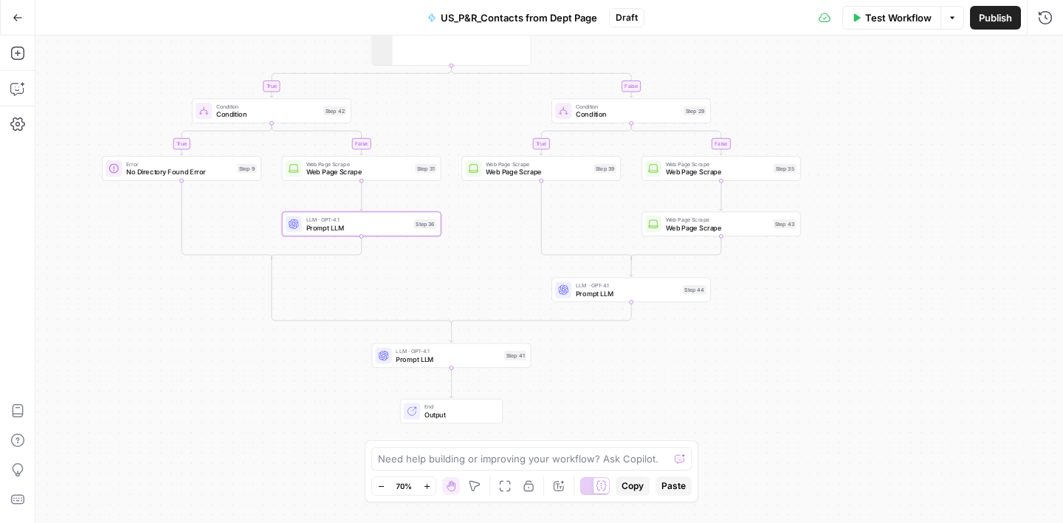
drag, startPoint x: 458, startPoint y: 161, endPoint x: 448, endPoint y: 98, distance: 63.5
click at [448, 98] on div "false true false true true false Workflow Set Inputs Inputs Google Search Googl…" at bounding box center [549, 278] width 1028 height 487
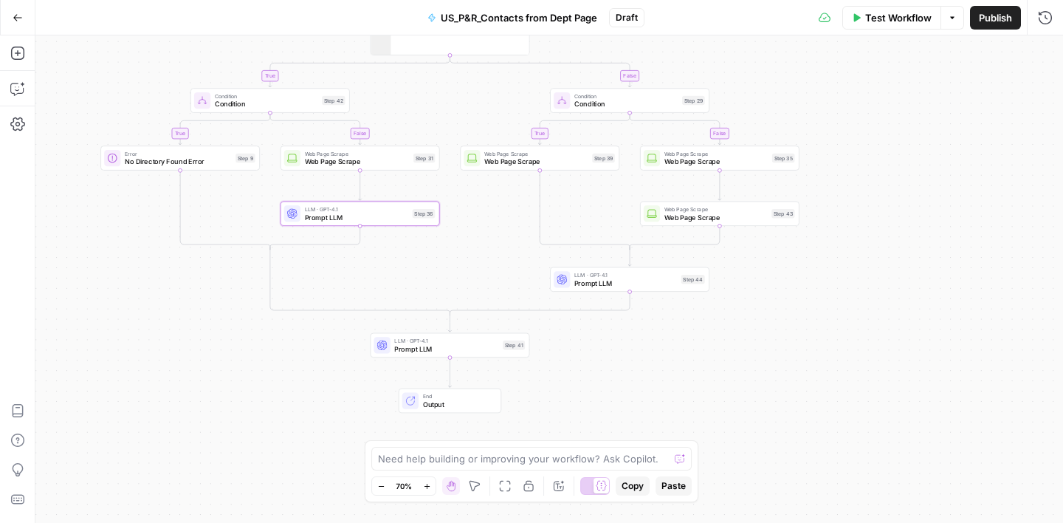
click at [881, 23] on span "Test Workflow" at bounding box center [899, 17] width 66 height 15
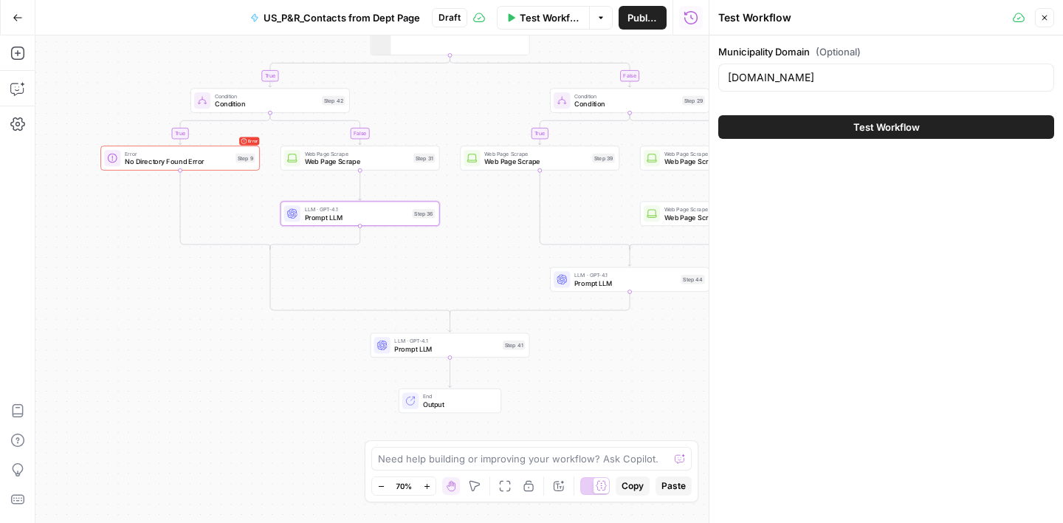
click at [897, 132] on span "Test Workflow" at bounding box center [887, 127] width 66 height 15
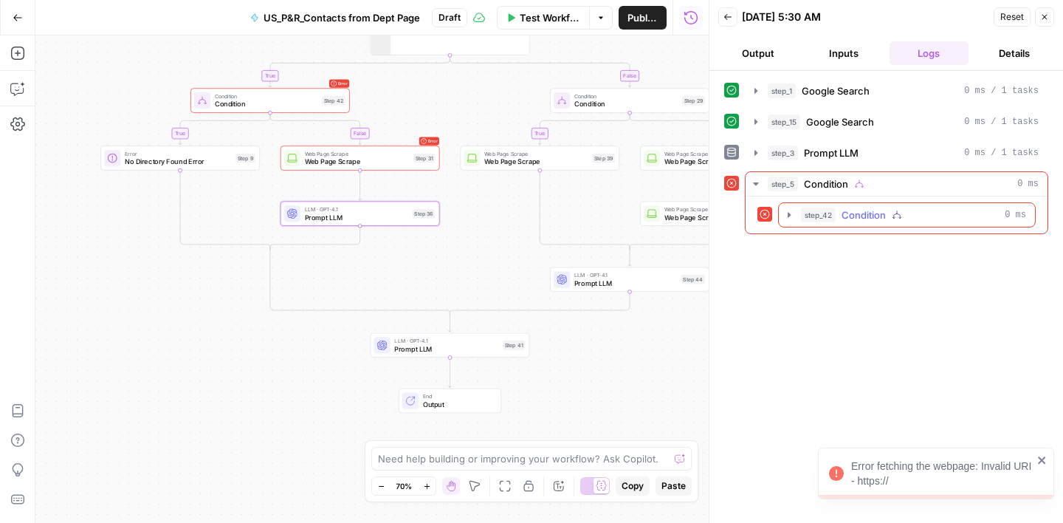
click at [891, 217] on div "step_42 Condition 0 ms" at bounding box center [913, 215] width 225 height 15
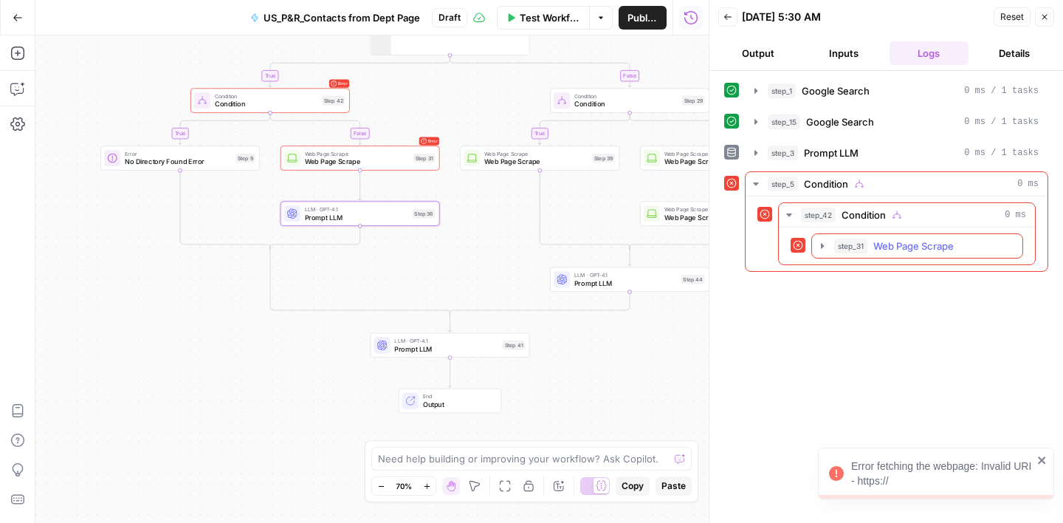
click at [884, 244] on span "Web Page Scrape" at bounding box center [914, 246] width 81 height 15
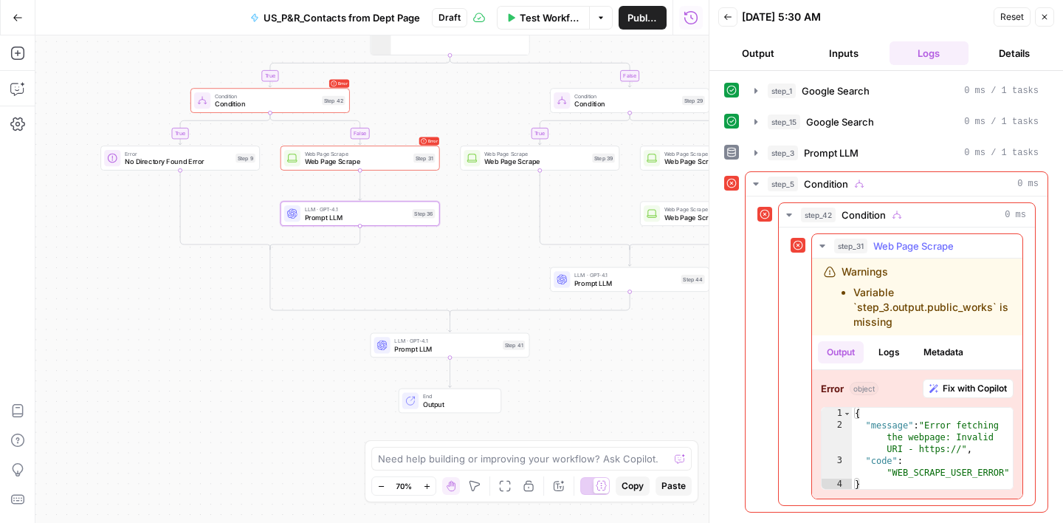
click at [958, 384] on span "Fix with Copilot" at bounding box center [975, 388] width 64 height 13
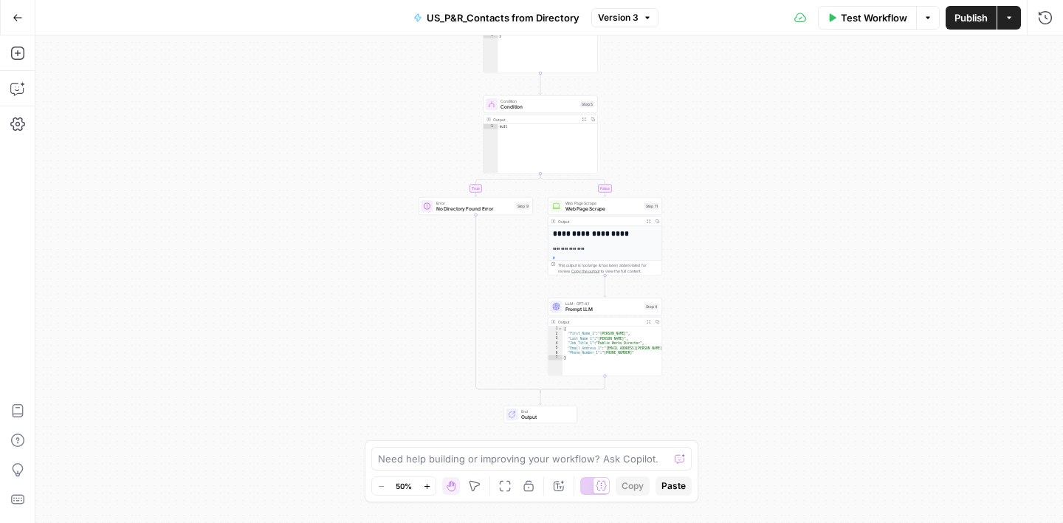
drag, startPoint x: 730, startPoint y: 288, endPoint x: 721, endPoint y: 148, distance: 140.6
click at [721, 148] on div "**********" at bounding box center [549, 278] width 1028 height 487
click at [616, 307] on span "Prompt LLM" at bounding box center [604, 309] width 77 height 7
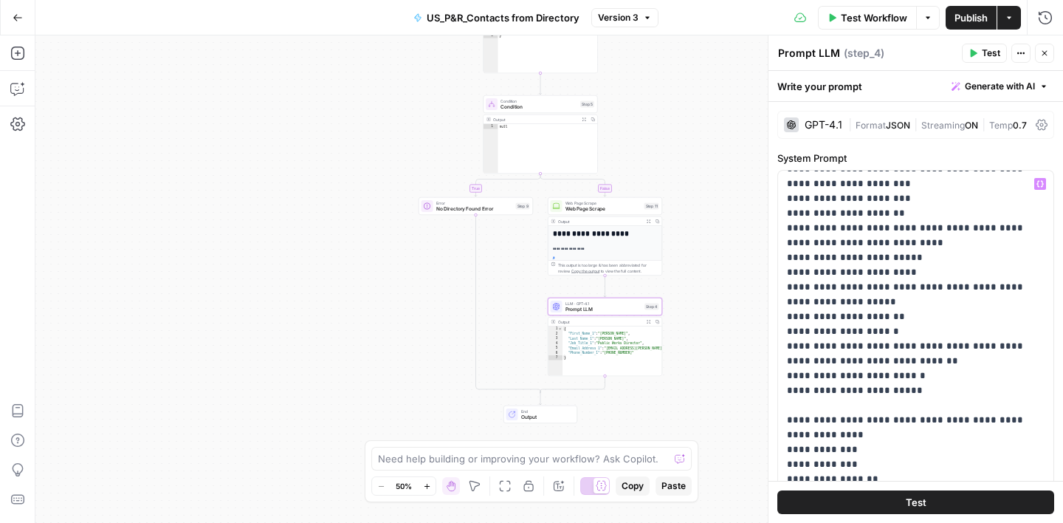
scroll to position [134, 0]
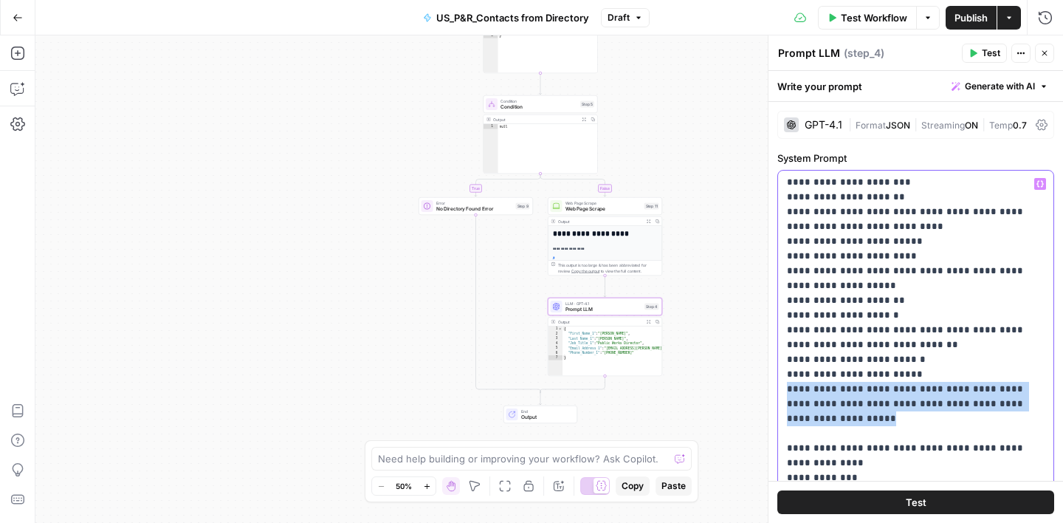
drag, startPoint x: 1044, startPoint y: 390, endPoint x: 789, endPoint y: 371, distance: 256.3
copy p "**********"
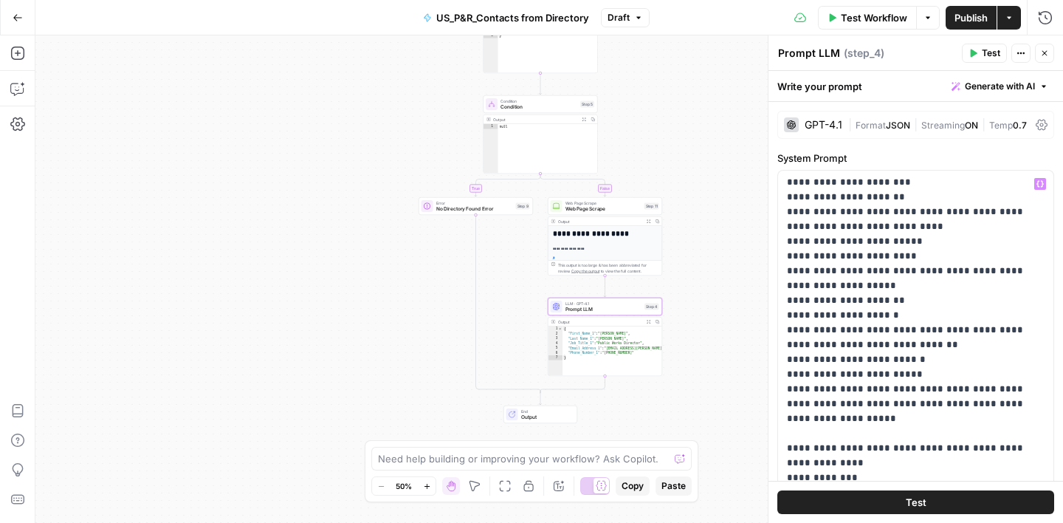
click at [1050, 58] on button "Close" at bounding box center [1044, 53] width 19 height 19
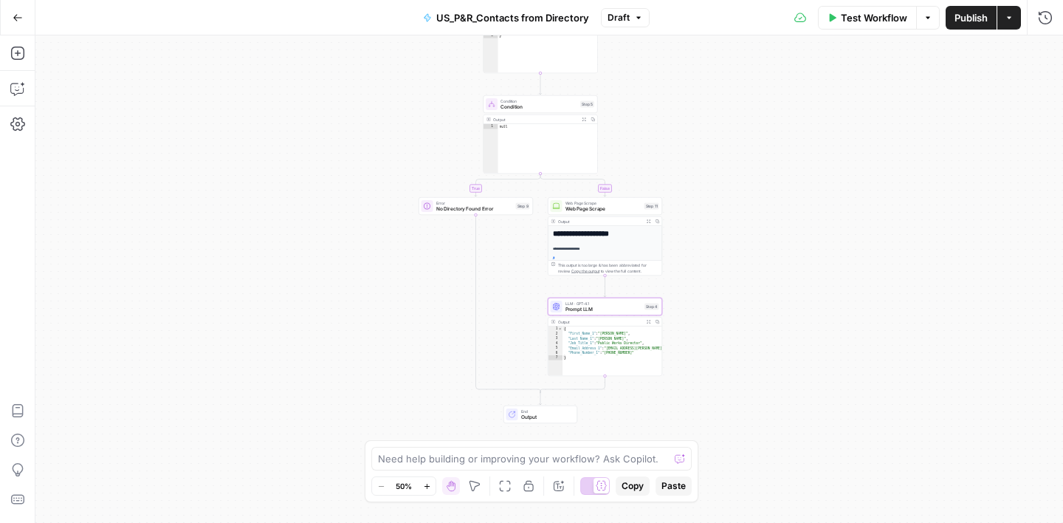
click at [857, 21] on span "Test Workflow" at bounding box center [874, 17] width 66 height 15
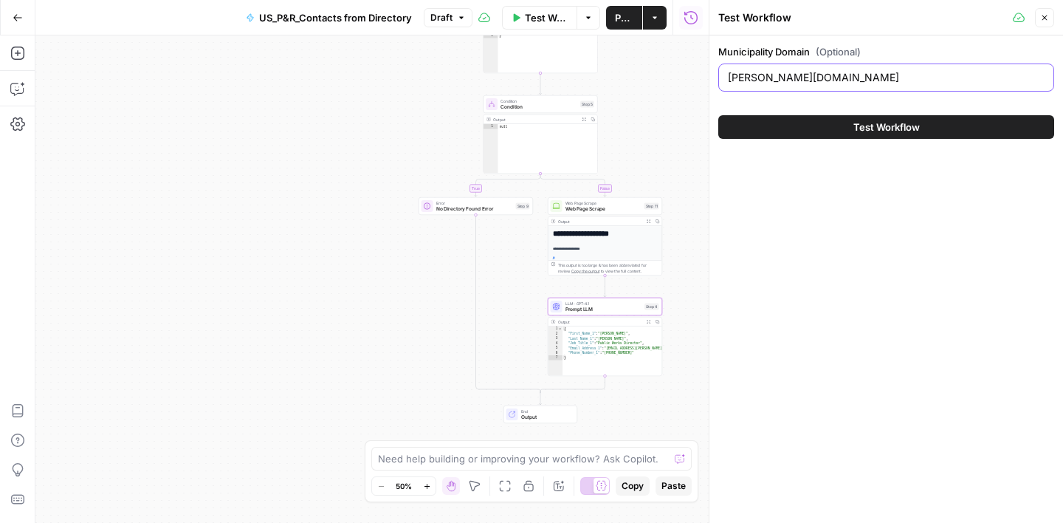
click at [812, 76] on input "[PERSON_NAME][DOMAIN_NAME]" at bounding box center [886, 77] width 317 height 15
click at [854, 134] on span "Test Workflow" at bounding box center [887, 127] width 66 height 15
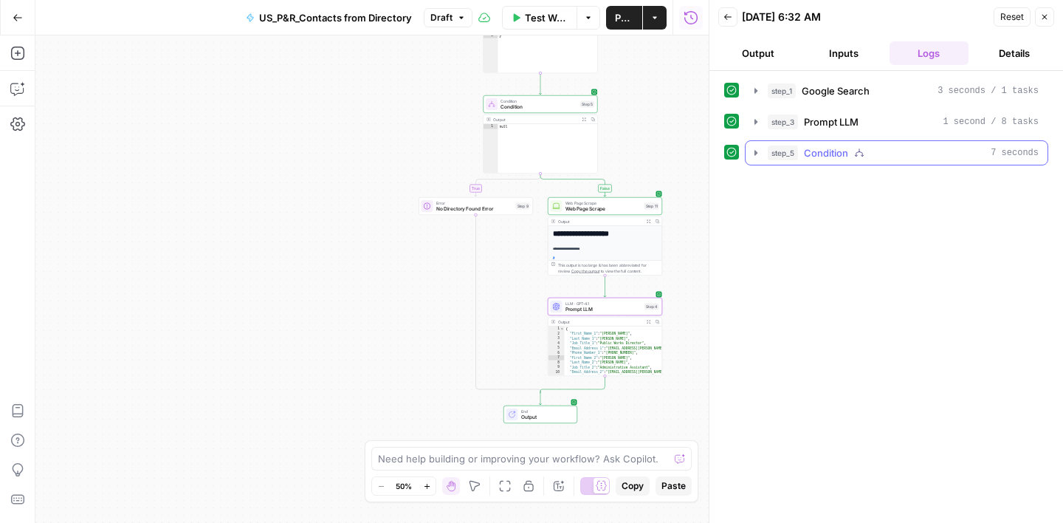
click at [840, 157] on span "Condition" at bounding box center [826, 152] width 44 height 15
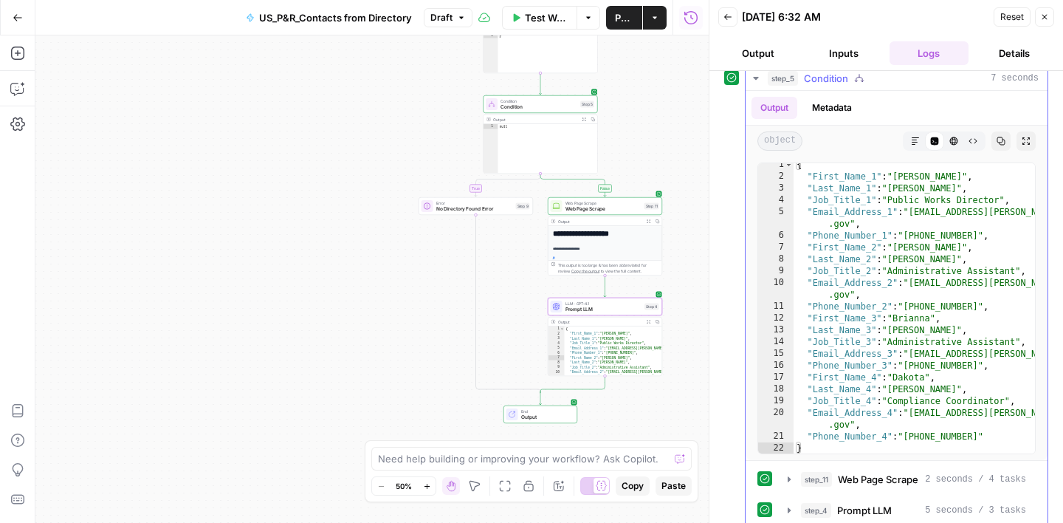
scroll to position [89, 0]
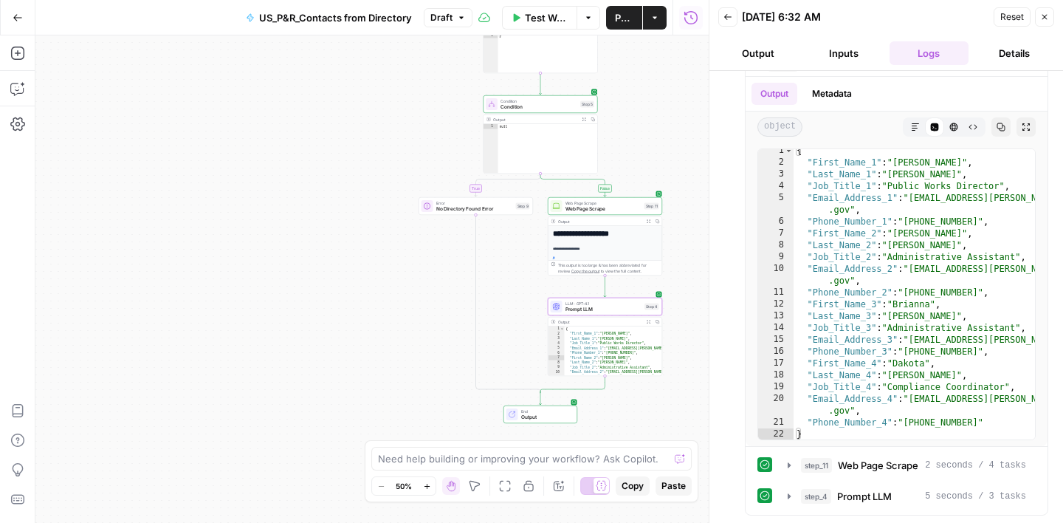
click at [1045, 21] on icon "button" at bounding box center [1045, 17] width 9 height 9
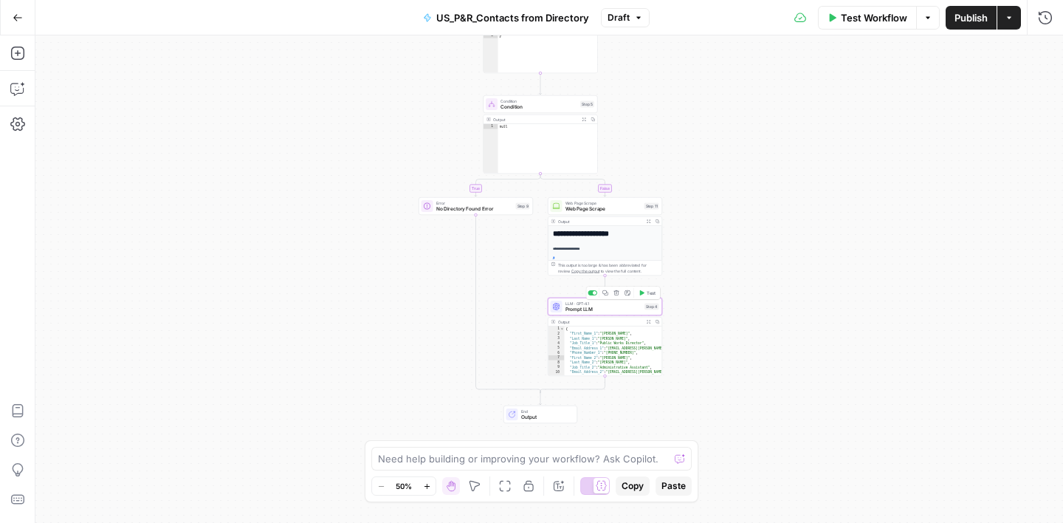
click at [609, 311] on span "Prompt LLM" at bounding box center [604, 309] width 77 height 7
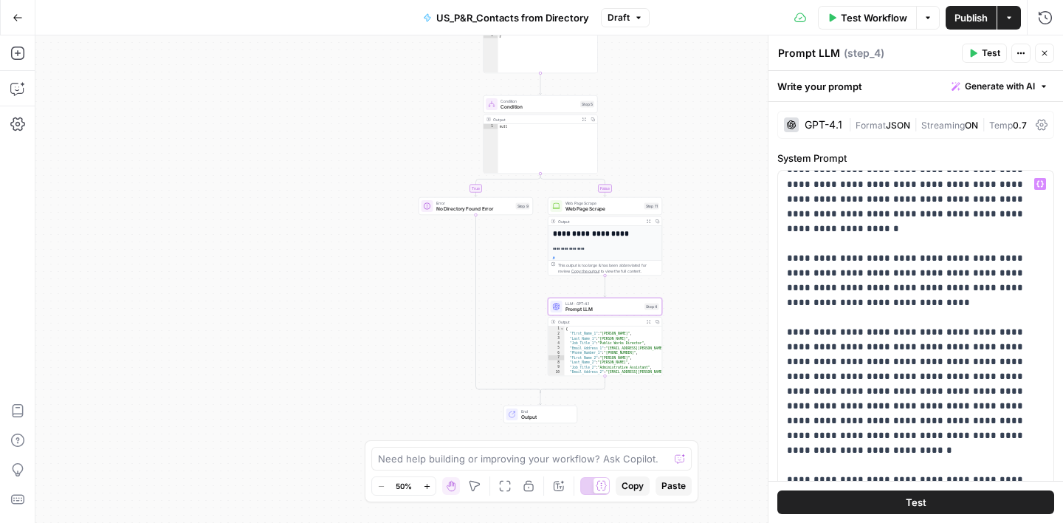
scroll to position [597, 0]
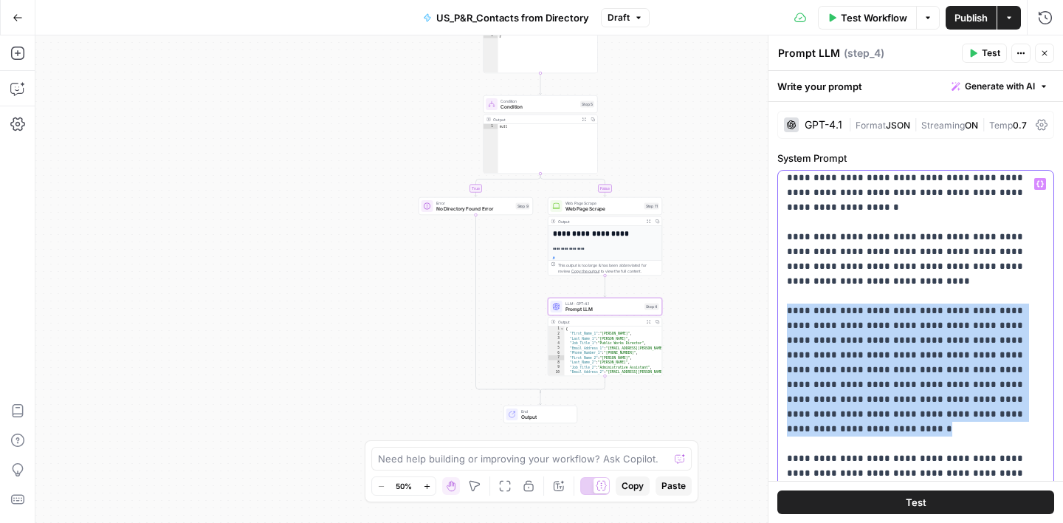
drag, startPoint x: 962, startPoint y: 369, endPoint x: 784, endPoint y: 273, distance: 201.9
click at [784, 273] on div "**********" at bounding box center [915, 472] width 275 height 602
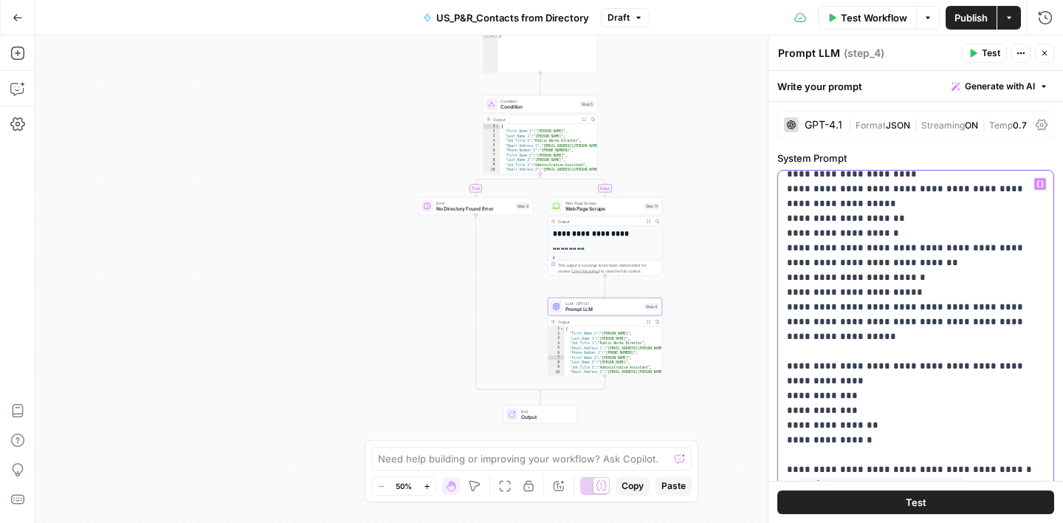
scroll to position [213, 0]
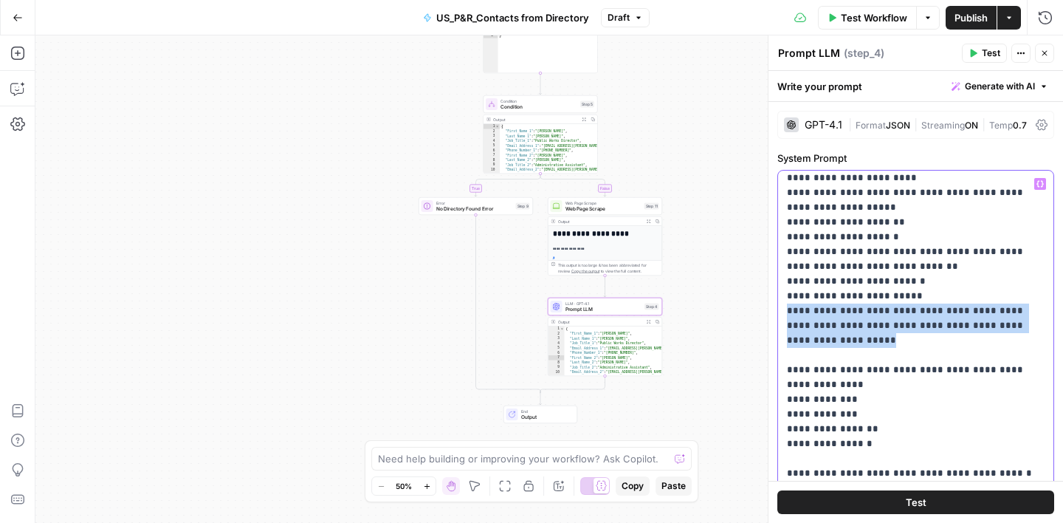
drag, startPoint x: 788, startPoint y: 295, endPoint x: 1041, endPoint y: 305, distance: 253.5
copy p "**********"
click at [973, 17] on span "Publish" at bounding box center [971, 17] width 33 height 15
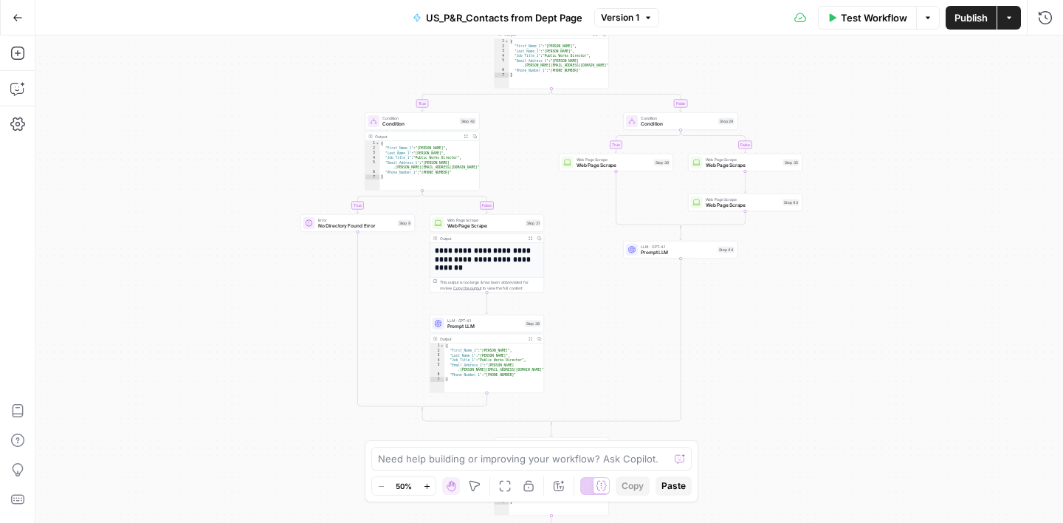
drag, startPoint x: 524, startPoint y: 346, endPoint x: 526, endPoint y: 179, distance: 166.9
click at [526, 179] on div "true false true false true false Workflow Set Inputs Inputs Google Search Googl…" at bounding box center [549, 278] width 1028 height 487
click at [489, 325] on span "Prompt LLM" at bounding box center [485, 326] width 75 height 7
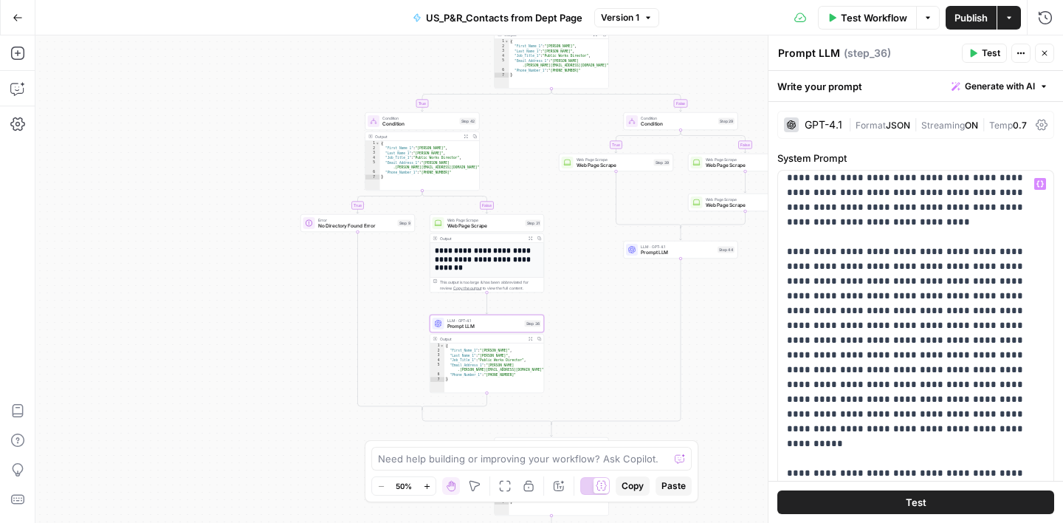
scroll to position [614, 0]
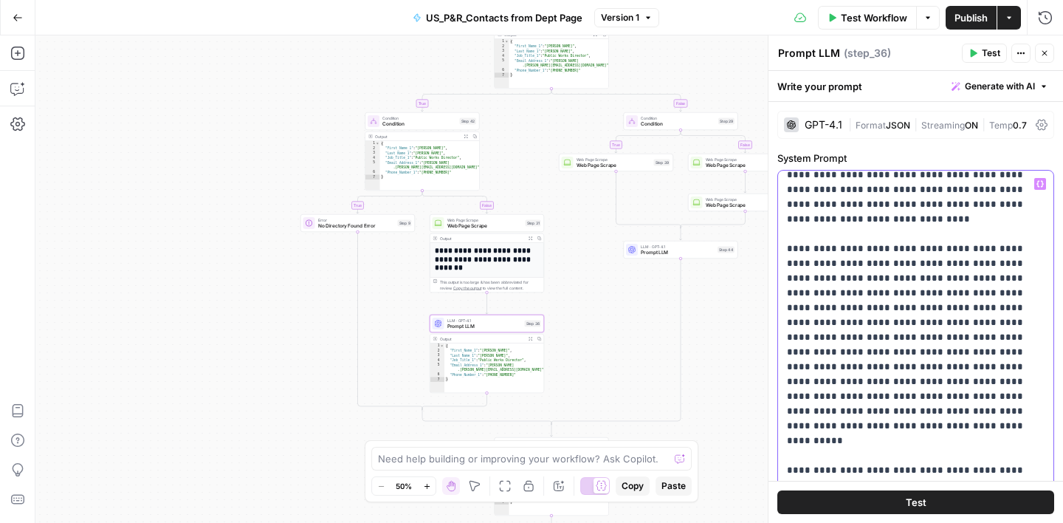
drag, startPoint x: 787, startPoint y: 236, endPoint x: 969, endPoint y: 386, distance: 236.0
click at [969, 386] on p "**********" at bounding box center [916, 359] width 258 height 1595
click at [902, 263] on p "**********" at bounding box center [916, 359] width 258 height 1595
drag, startPoint x: 964, startPoint y: 397, endPoint x: 787, endPoint y: 233, distance: 240.9
click at [787, 233] on p "**********" at bounding box center [916, 359] width 258 height 1595
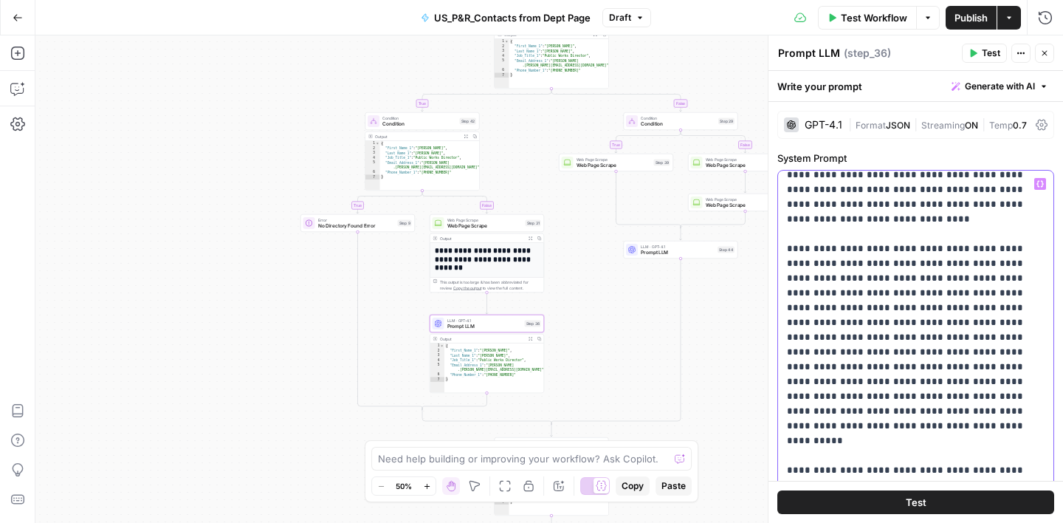
copy p "**********"
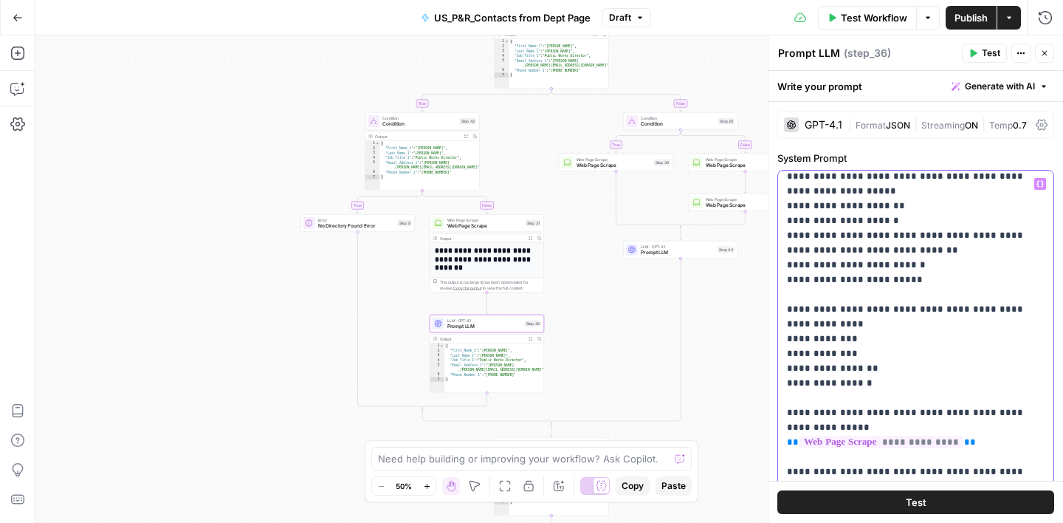
scroll to position [199, 0]
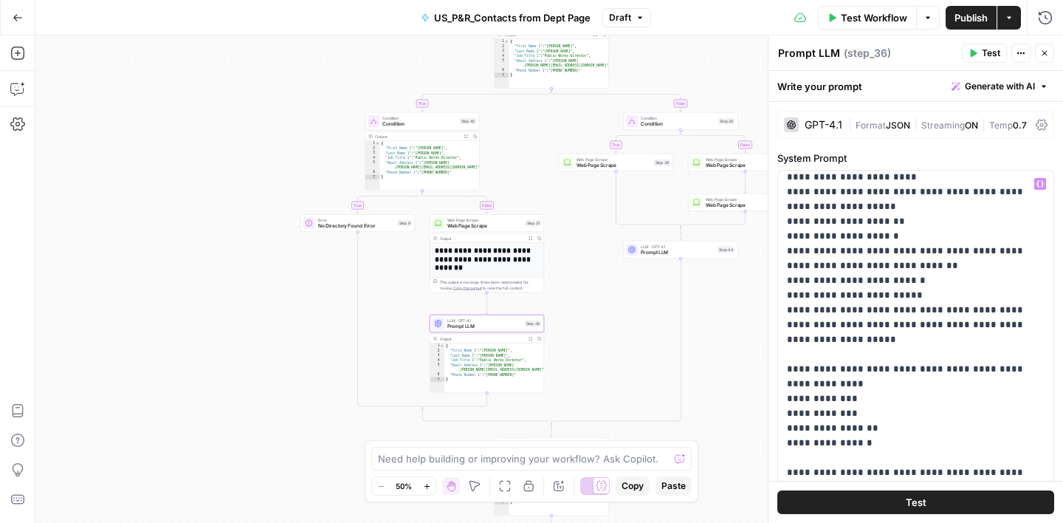
click at [967, 20] on span "Publish" at bounding box center [971, 17] width 33 height 15
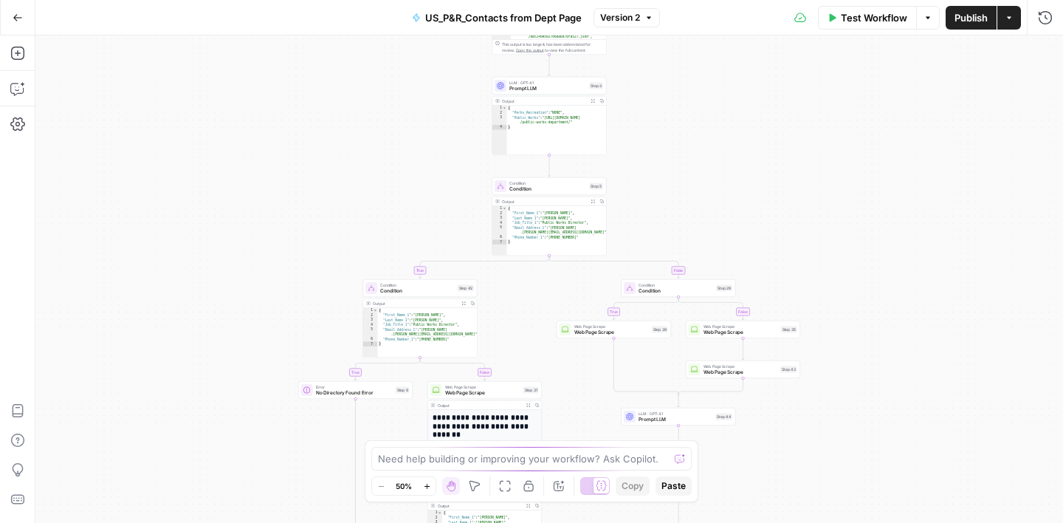
click at [649, 20] on icon "button" at bounding box center [649, 17] width 9 height 9
click at [651, 81] on span "Version 1" at bounding box center [715, 87] width 219 height 15
click at [676, 19] on span "Restore" at bounding box center [671, 17] width 33 height 13
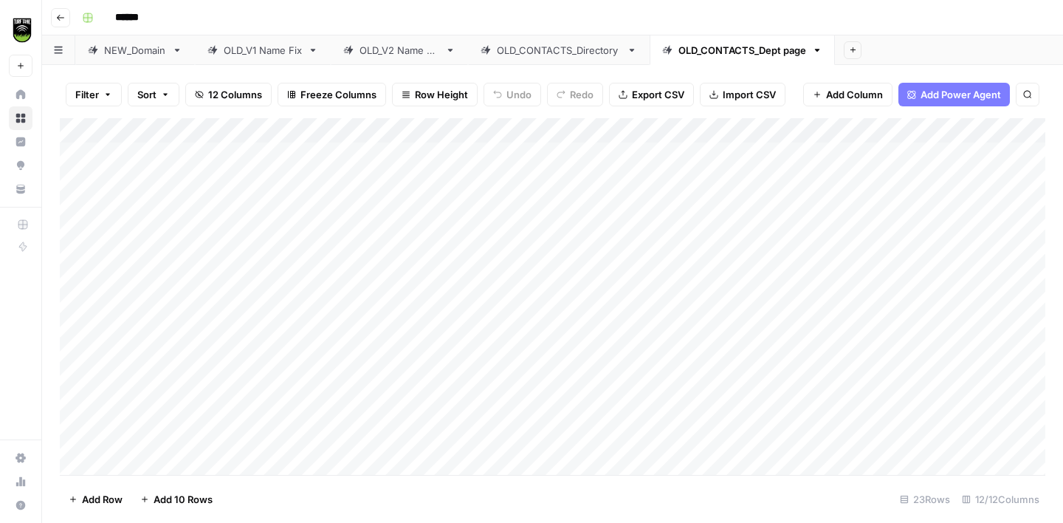
click at [758, 131] on div "Add Column" at bounding box center [553, 296] width 986 height 357
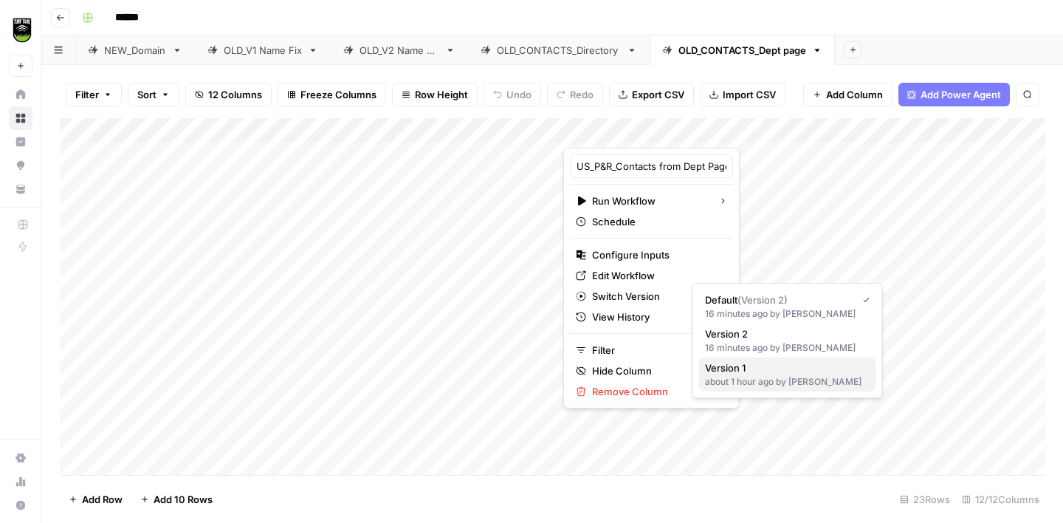
click at [746, 369] on span "Version 1" at bounding box center [785, 367] width 160 height 15
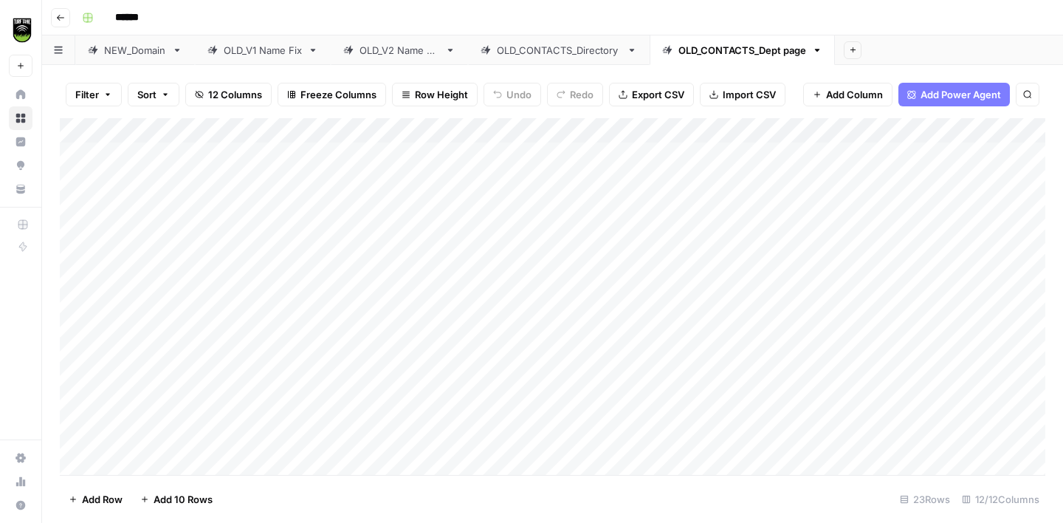
click at [758, 129] on div "Add Column" at bounding box center [553, 296] width 986 height 357
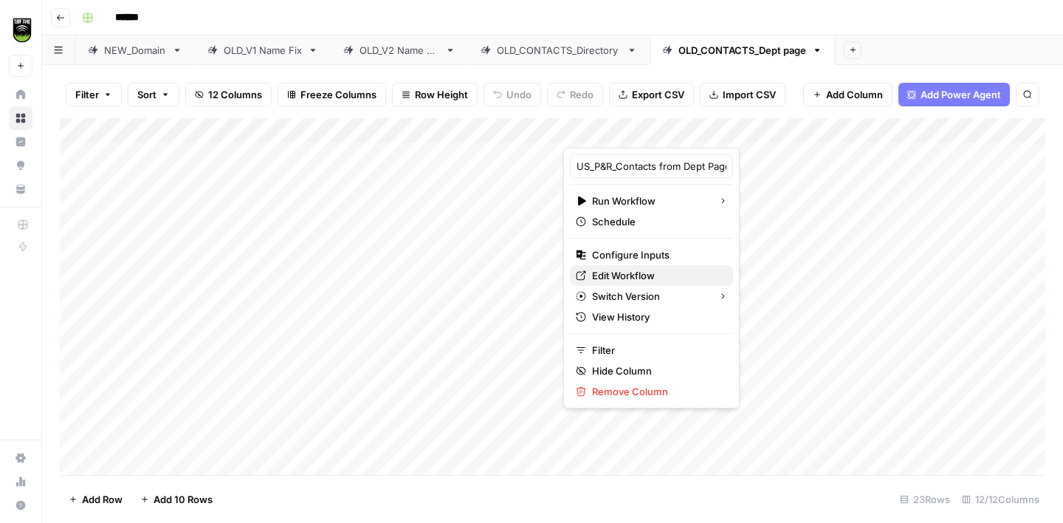
click at [640, 276] on span "Edit Workflow" at bounding box center [656, 275] width 129 height 15
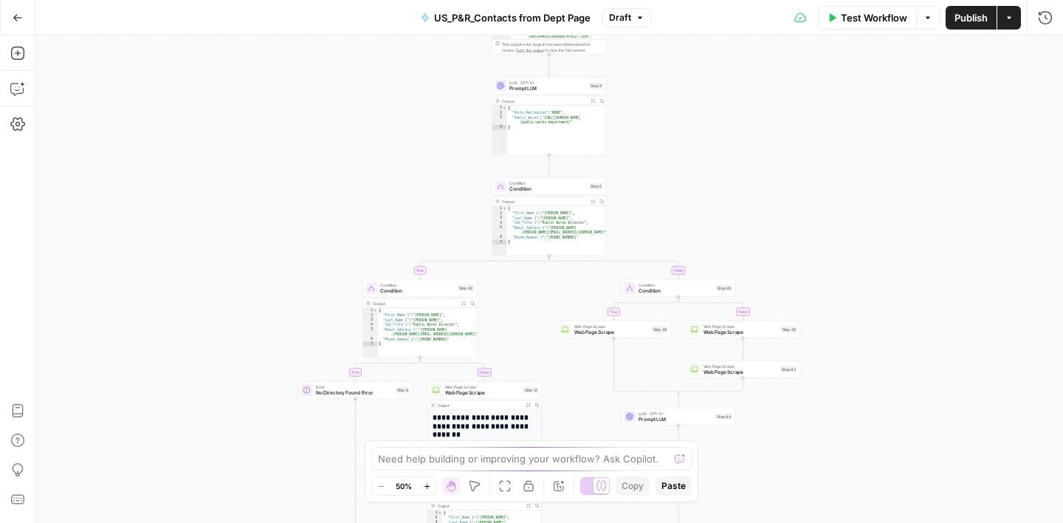
click at [629, 21] on span "Draft" at bounding box center [620, 17] width 22 height 13
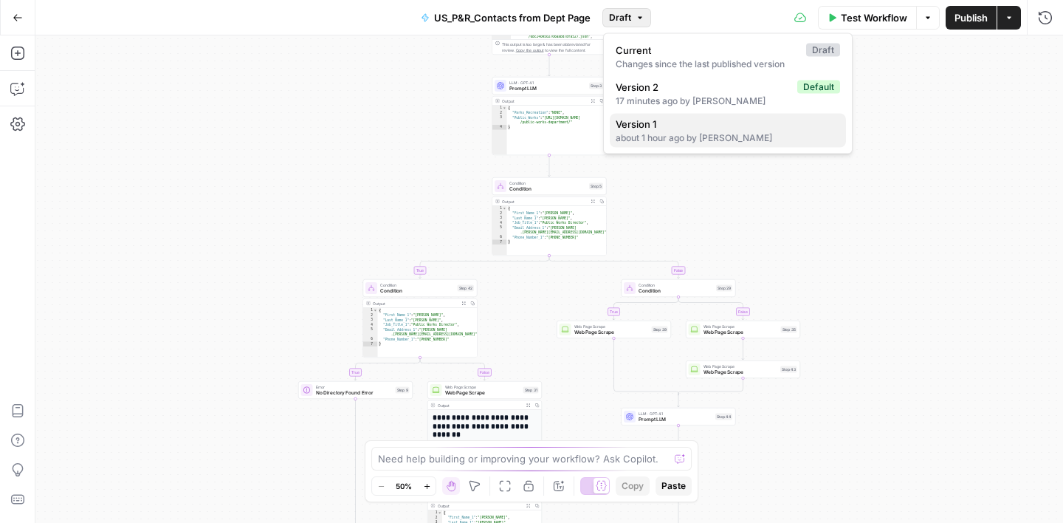
click at [659, 117] on span "Version 1" at bounding box center [725, 124] width 219 height 15
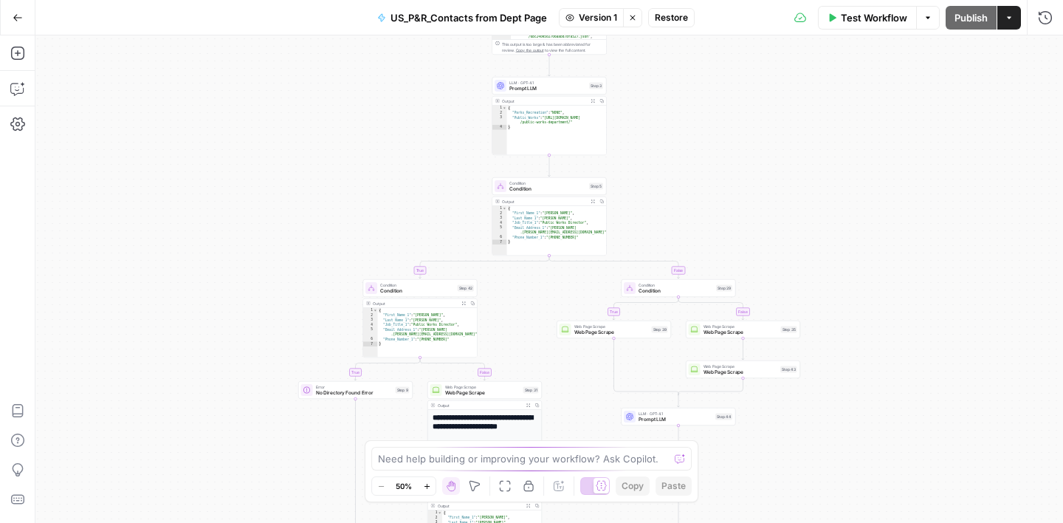
click at [674, 21] on span "Restore" at bounding box center [671, 17] width 33 height 13
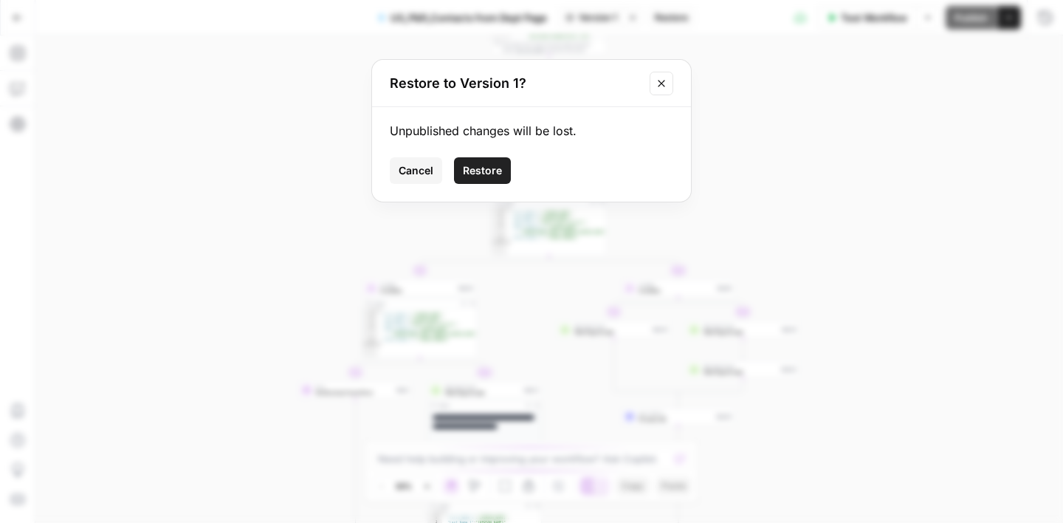
click at [489, 169] on span "Restore" at bounding box center [482, 170] width 39 height 15
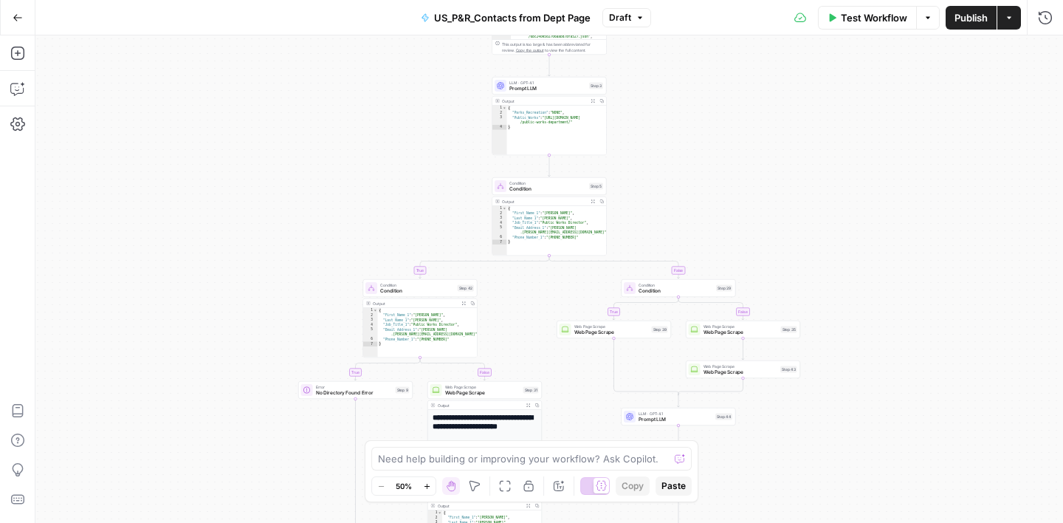
click at [966, 27] on button "Publish" at bounding box center [971, 18] width 51 height 24
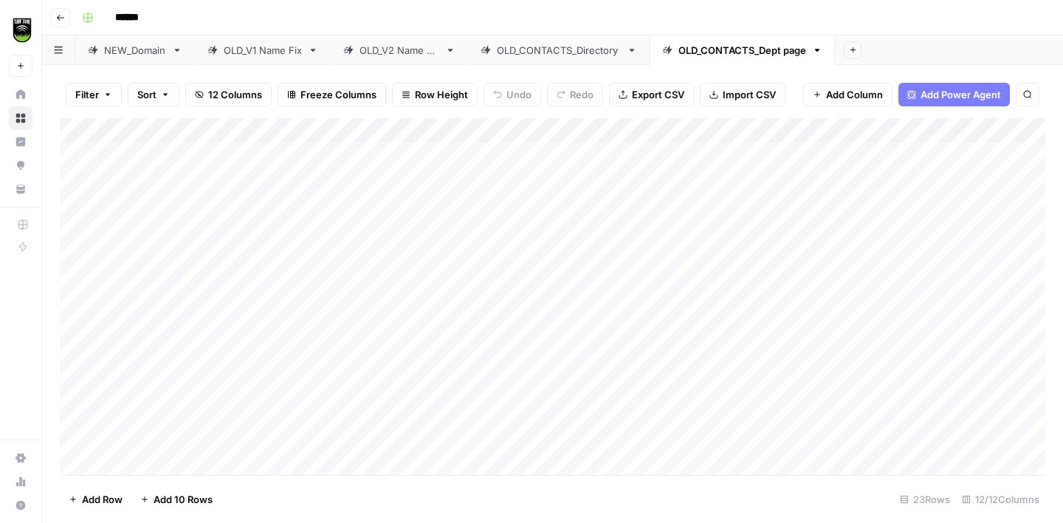
click at [778, 132] on div "Add Column" at bounding box center [553, 296] width 986 height 357
click at [806, 167] on span "All Rows" at bounding box center [829, 164] width 93 height 15
click at [223, 131] on div "Add Column" at bounding box center [553, 296] width 986 height 357
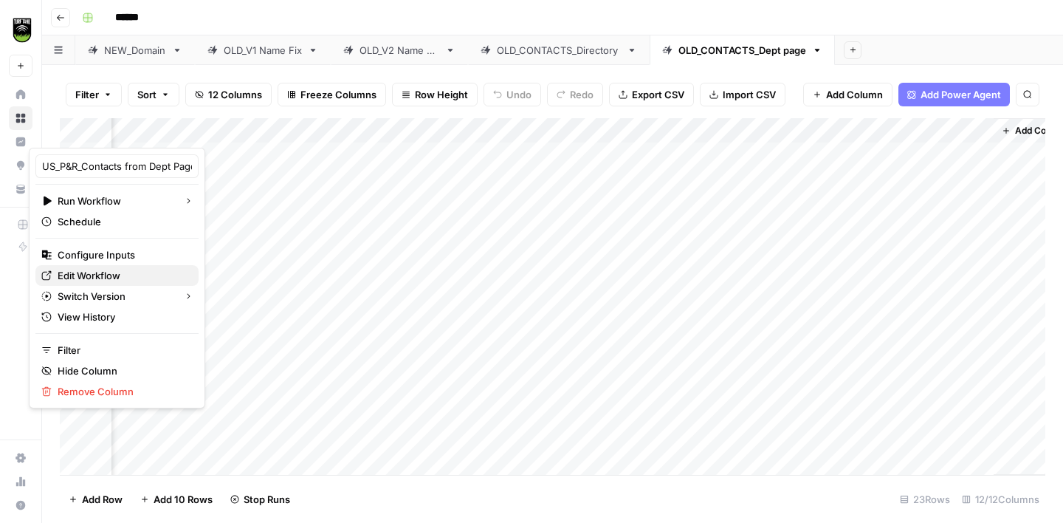
click at [112, 277] on span "Edit Workflow" at bounding box center [122, 275] width 129 height 15
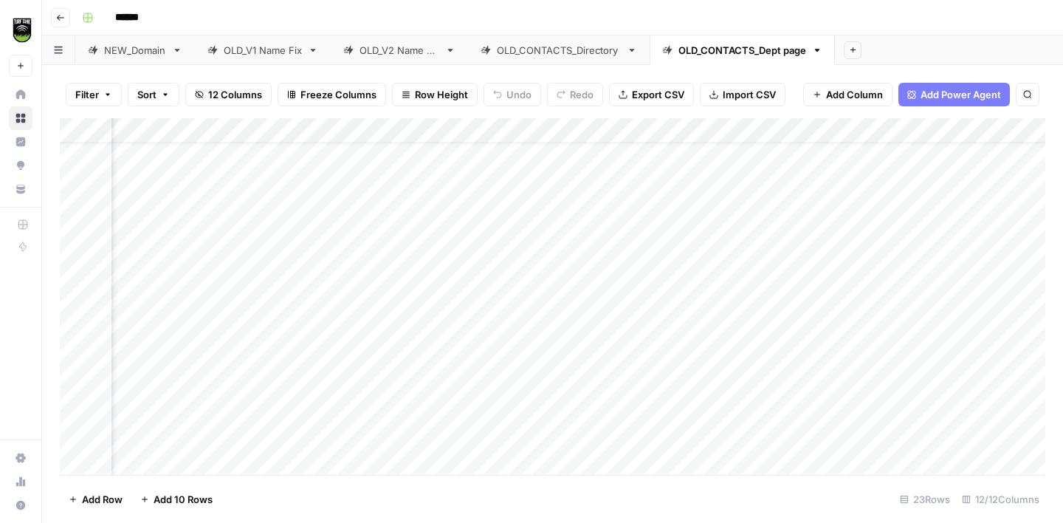
scroll to position [36, 416]
drag, startPoint x: 371, startPoint y: 127, endPoint x: 220, endPoint y: 129, distance: 151.4
click at [221, 129] on div "Add Column" at bounding box center [553, 296] width 986 height 357
click at [307, 134] on div "Add Column" at bounding box center [553, 296] width 986 height 357
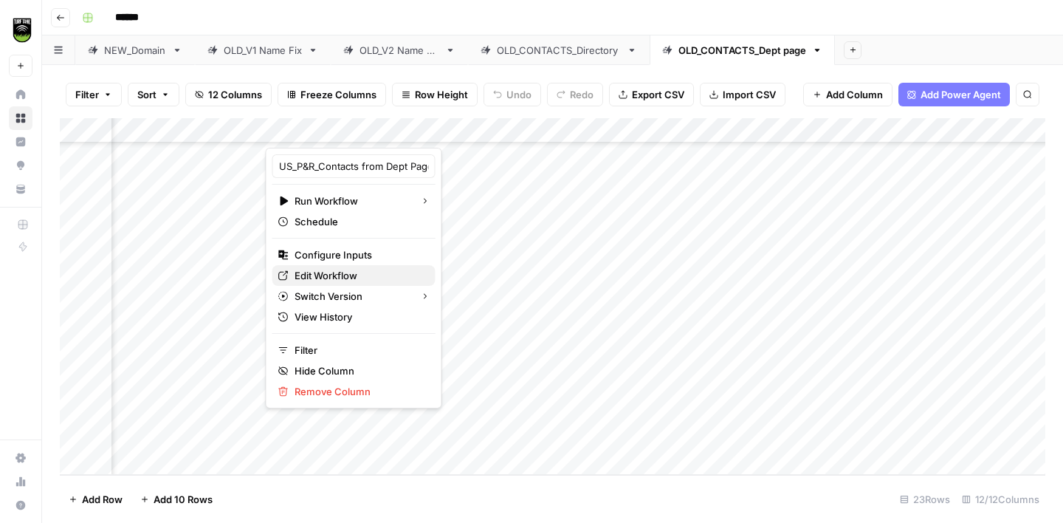
click at [352, 273] on span "Edit Workflow" at bounding box center [359, 275] width 129 height 15
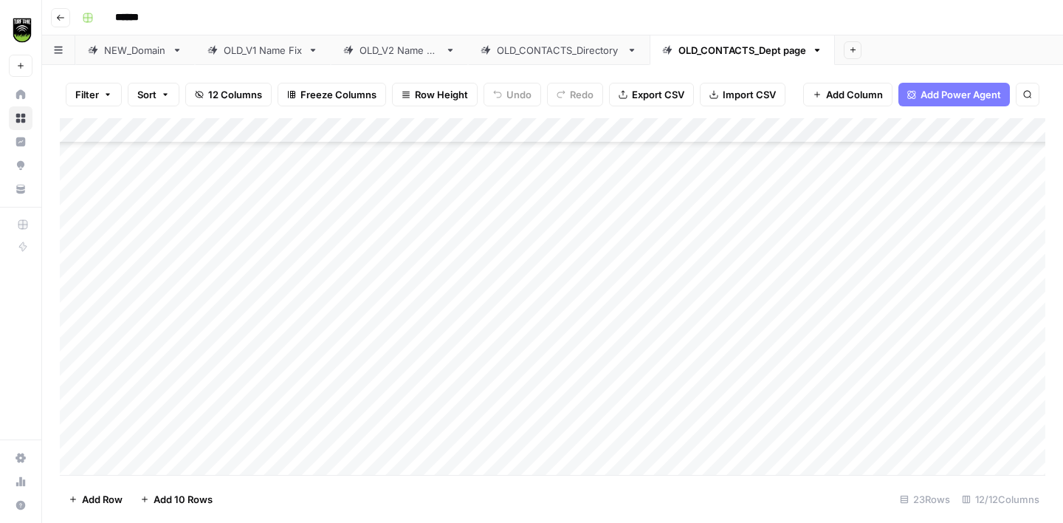
scroll to position [269, 0]
click at [626, 129] on div "Add Column" at bounding box center [553, 296] width 986 height 357
click at [668, 162] on span "All Rows" at bounding box center [677, 164] width 93 height 15
click at [316, 134] on div "Add Column" at bounding box center [553, 296] width 986 height 357
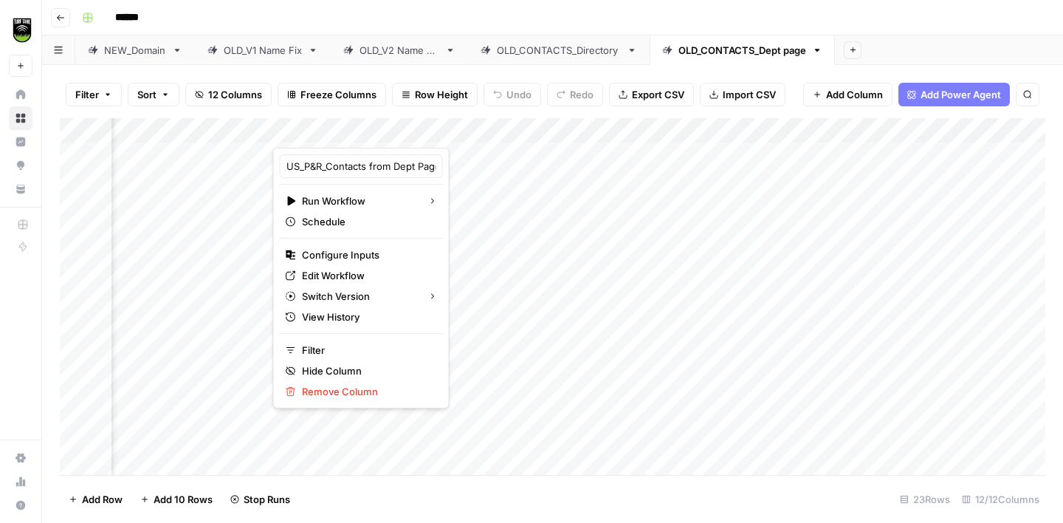
click at [432, 69] on div "Filter Sort 12 Columns Freeze Columns Row Height Undo Redo Export CSV Import CS…" at bounding box center [552, 294] width 1021 height 458
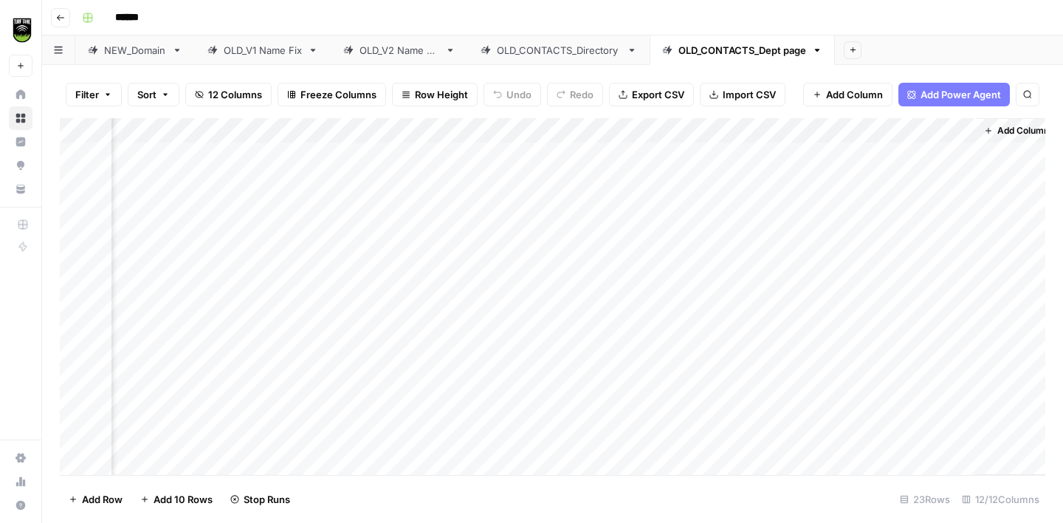
scroll to position [0, 413]
click at [192, 133] on div "Add Column" at bounding box center [553, 296] width 986 height 357
click at [191, 130] on div "Add Column" at bounding box center [553, 296] width 986 height 357
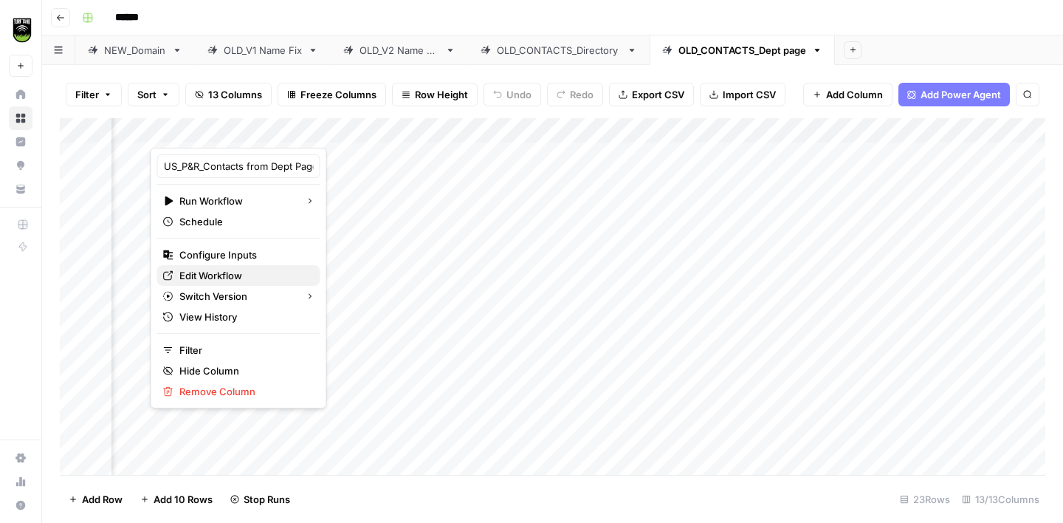
click at [214, 279] on span "Edit Workflow" at bounding box center [243, 275] width 129 height 15
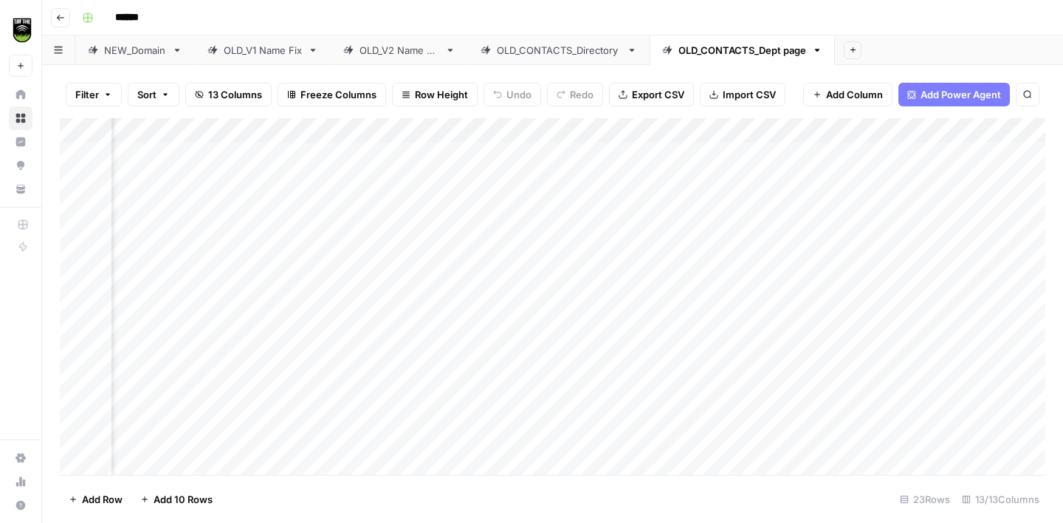
scroll to position [0, 177]
click at [202, 179] on div "Add Column" at bounding box center [553, 296] width 986 height 357
click at [444, 179] on div "Add Column" at bounding box center [553, 296] width 986 height 357
click at [448, 179] on div "Add Column" at bounding box center [553, 296] width 986 height 357
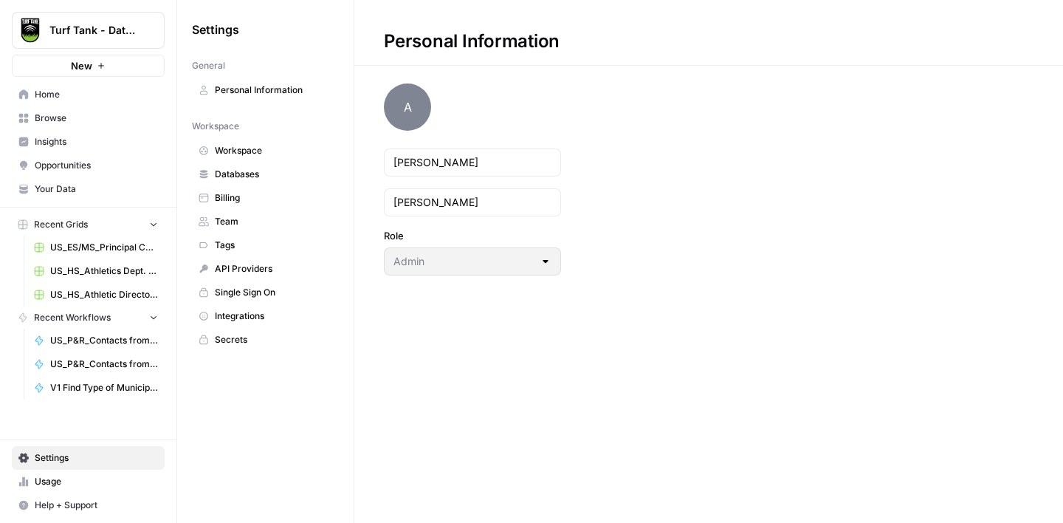
click at [224, 192] on span "Billing" at bounding box center [273, 197] width 117 height 13
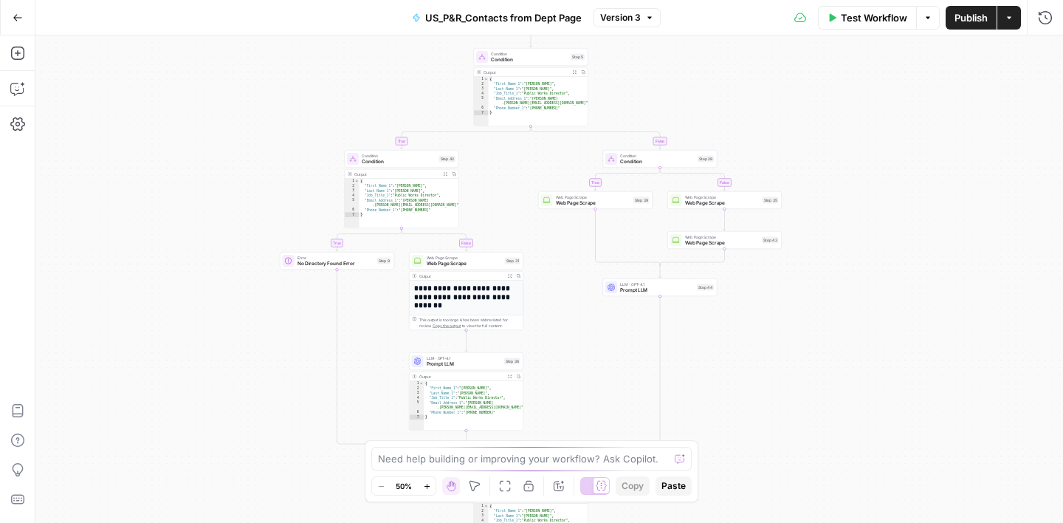
drag, startPoint x: 561, startPoint y: 309, endPoint x: 542, endPoint y: 149, distance: 161.3
click at [542, 149] on div "true false true false true false Workflow Set Inputs Inputs Google Search Googl…" at bounding box center [549, 278] width 1028 height 487
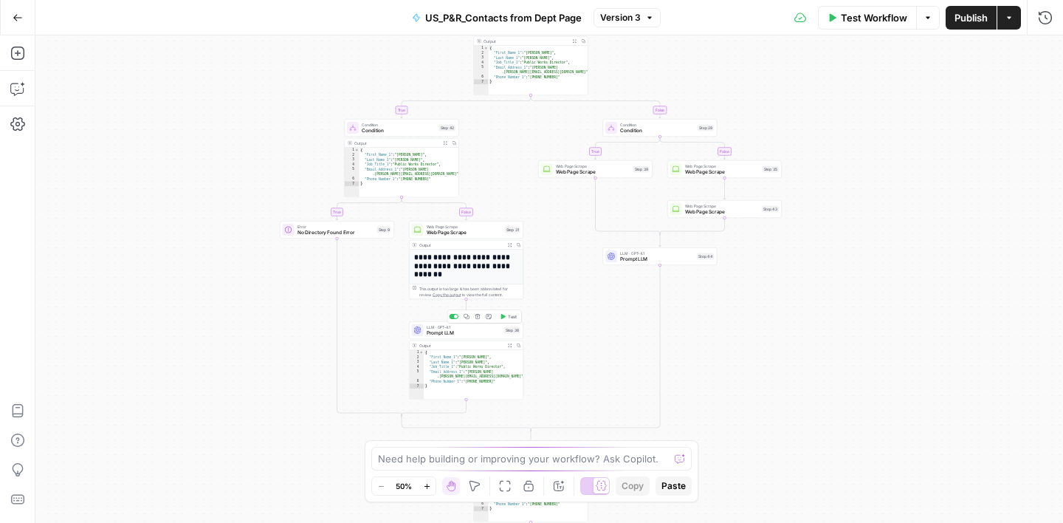
click at [486, 333] on span "Prompt LLM" at bounding box center [464, 332] width 75 height 7
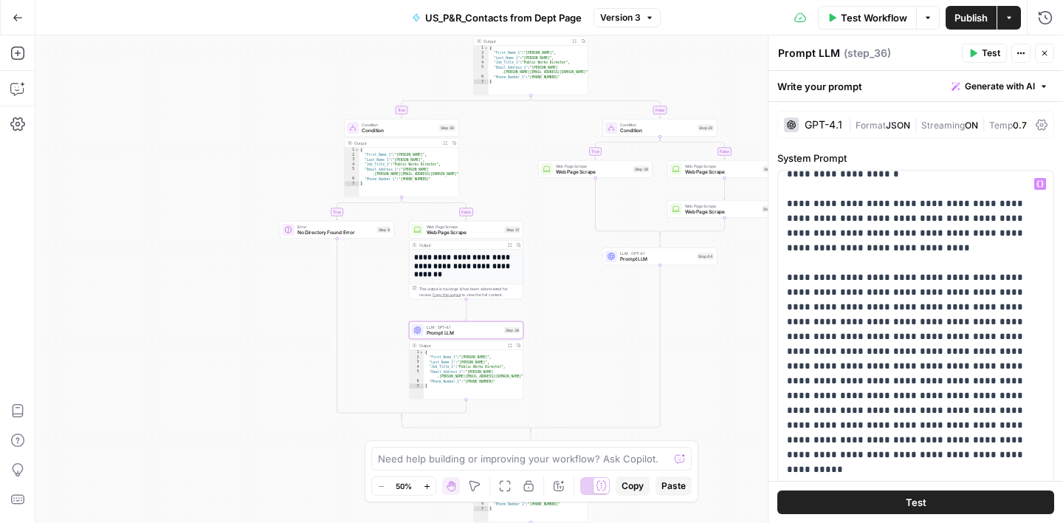
scroll to position [587, 0]
click at [1039, 55] on button "Close" at bounding box center [1044, 53] width 19 height 19
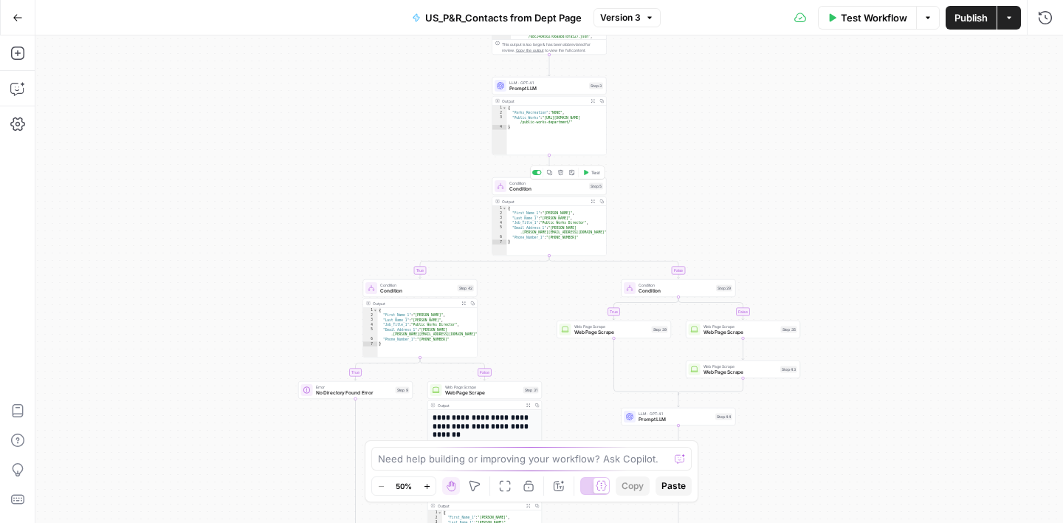
click at [561, 188] on span "Condition" at bounding box center [548, 188] width 77 height 7
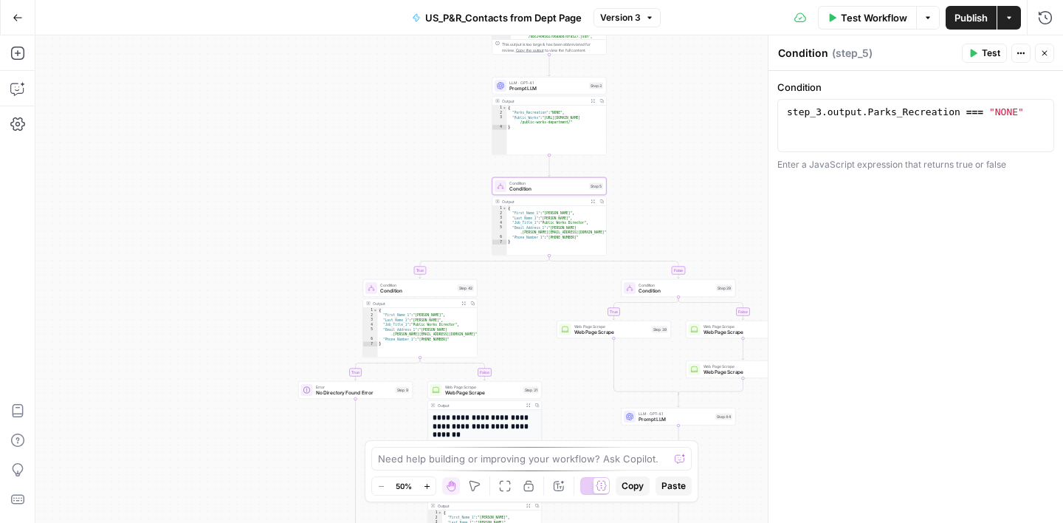
click at [1041, 58] on button "Close" at bounding box center [1044, 53] width 19 height 19
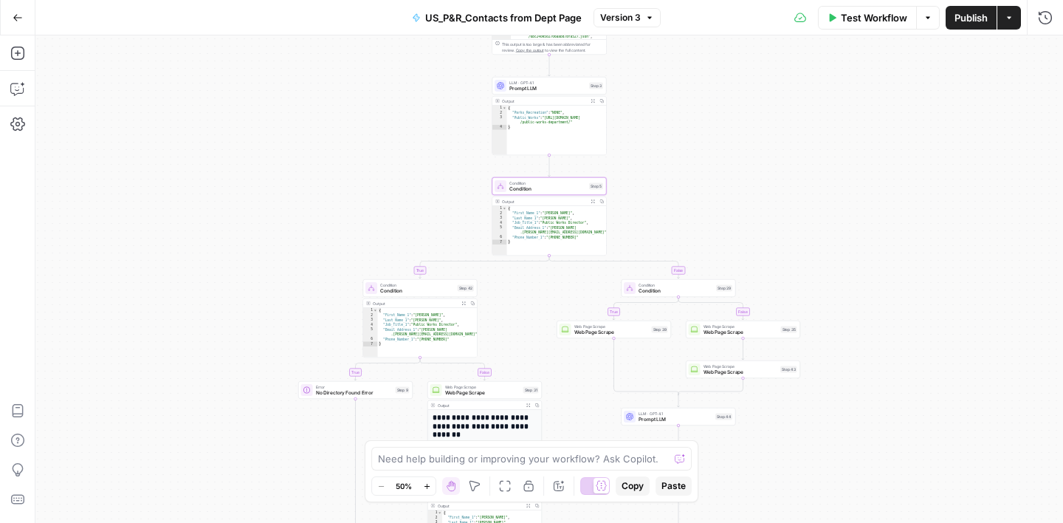
click at [845, 19] on span "Test Workflow" at bounding box center [874, 17] width 66 height 15
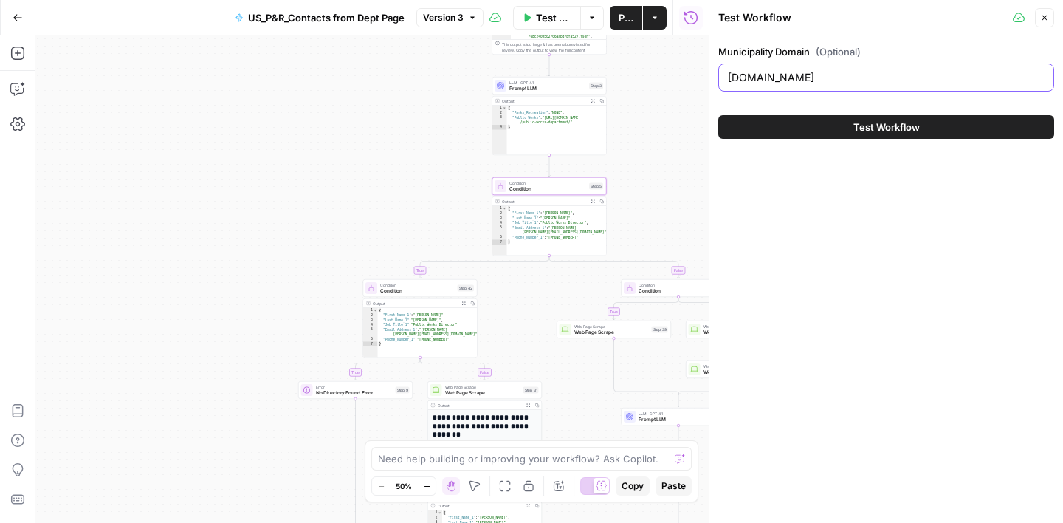
click at [828, 75] on input "[DOMAIN_NAME]" at bounding box center [886, 77] width 317 height 15
click at [877, 129] on span "Test Workflow" at bounding box center [887, 127] width 66 height 15
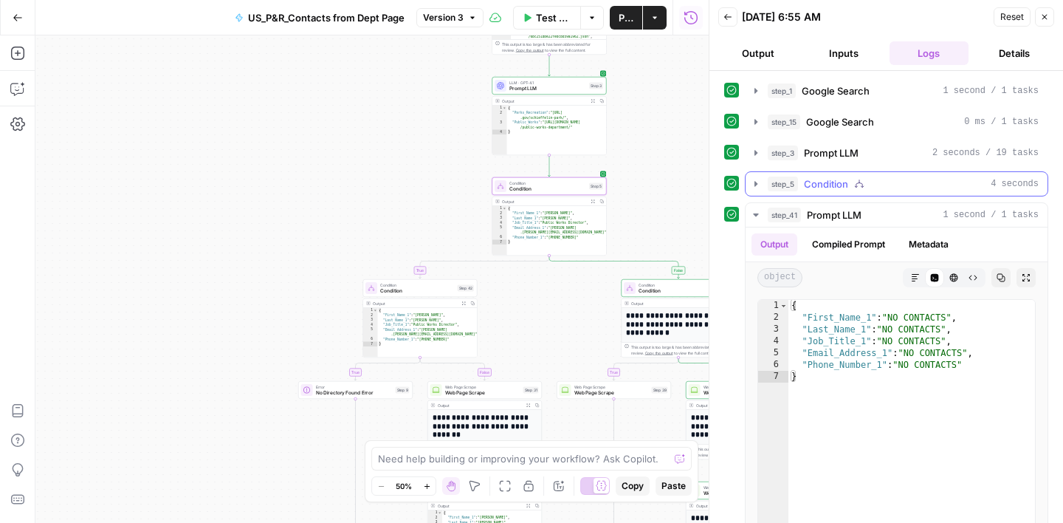
click at [817, 190] on span "Condition" at bounding box center [826, 184] width 44 height 15
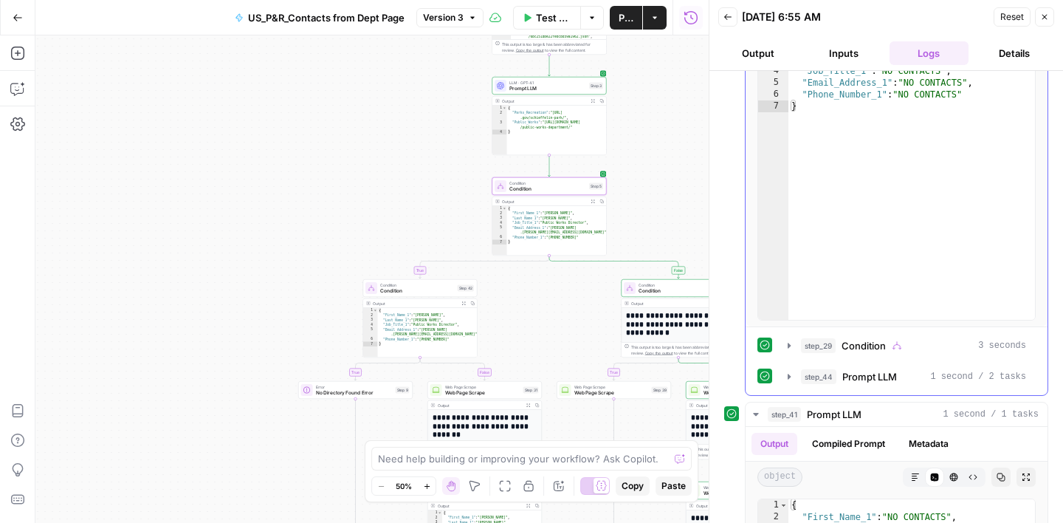
scroll to position [253, 0]
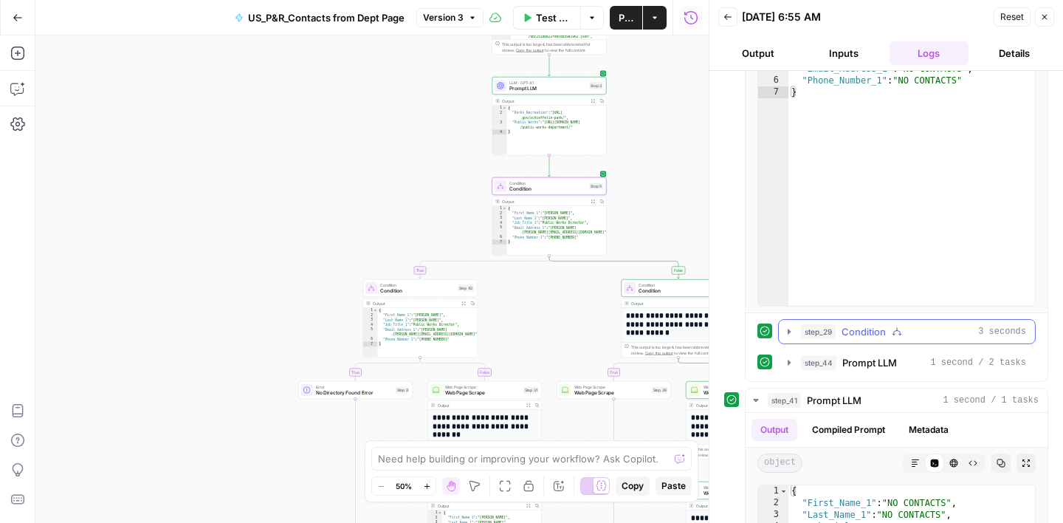
click at [939, 336] on div "step_29 Condition 3 seconds" at bounding box center [913, 331] width 225 height 15
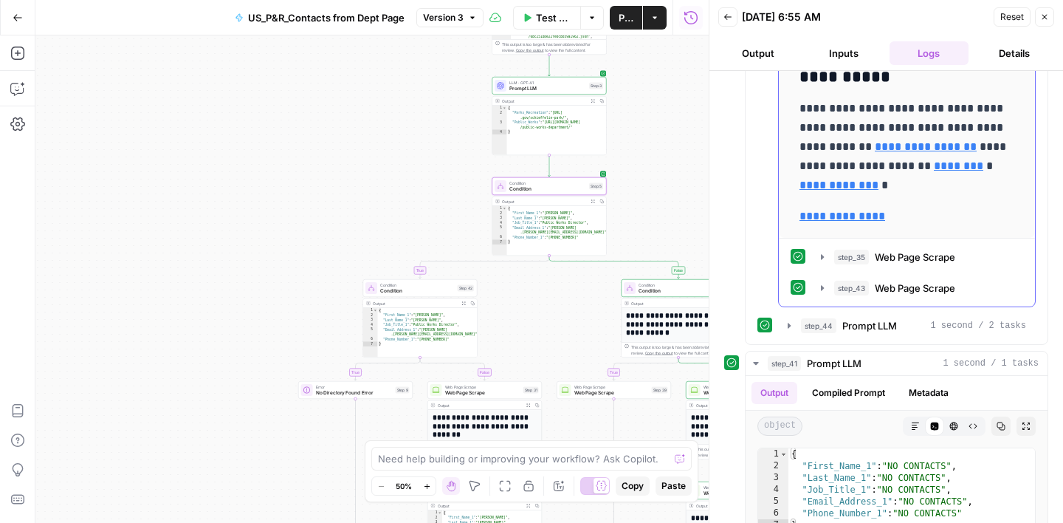
scroll to position [739, 0]
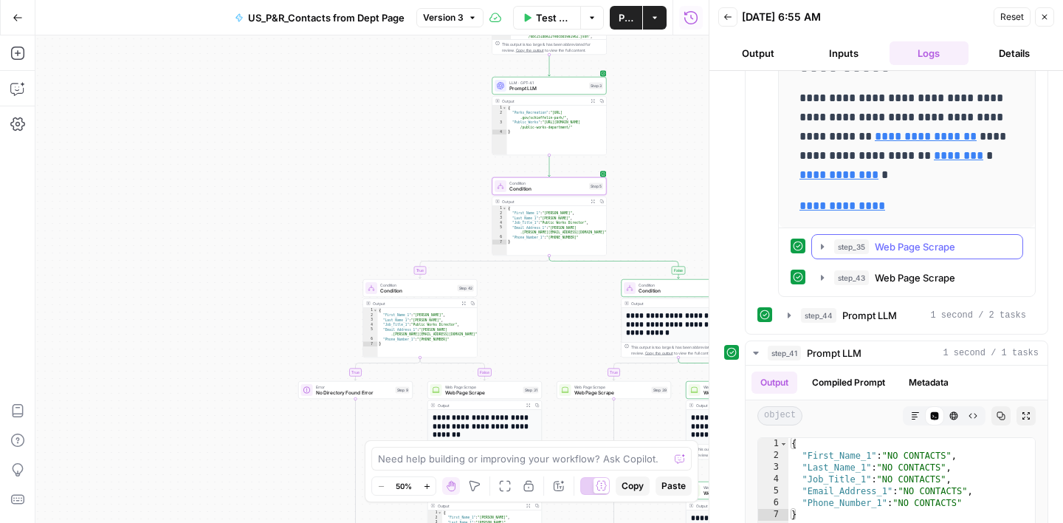
click at [919, 247] on span "Web Page Scrape" at bounding box center [915, 246] width 81 height 15
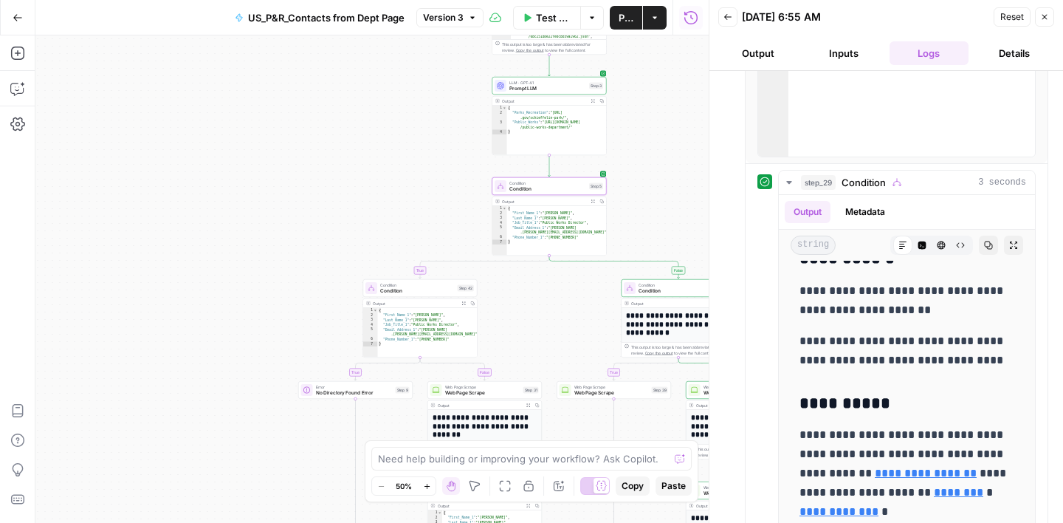
scroll to position [290, 0]
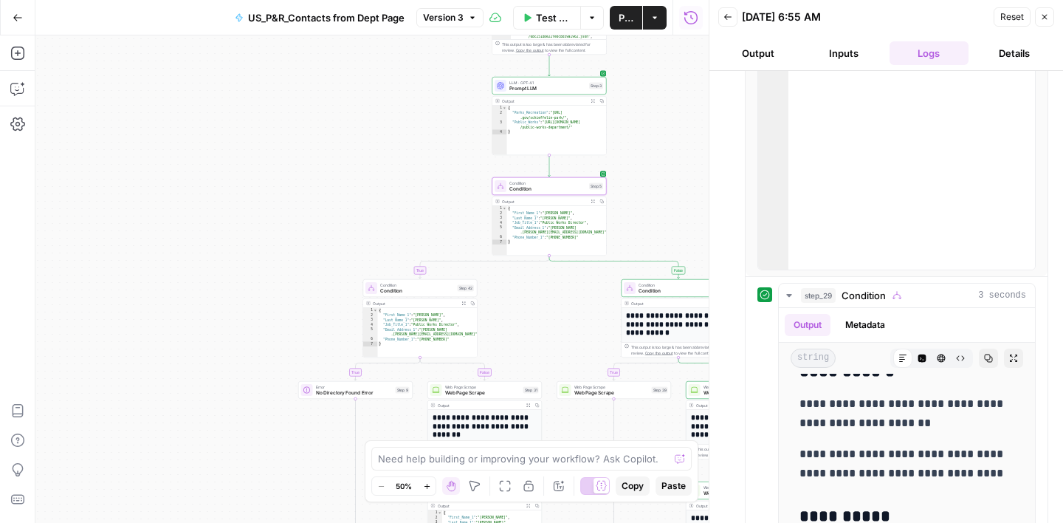
click at [1045, 13] on icon "button" at bounding box center [1045, 17] width 9 height 9
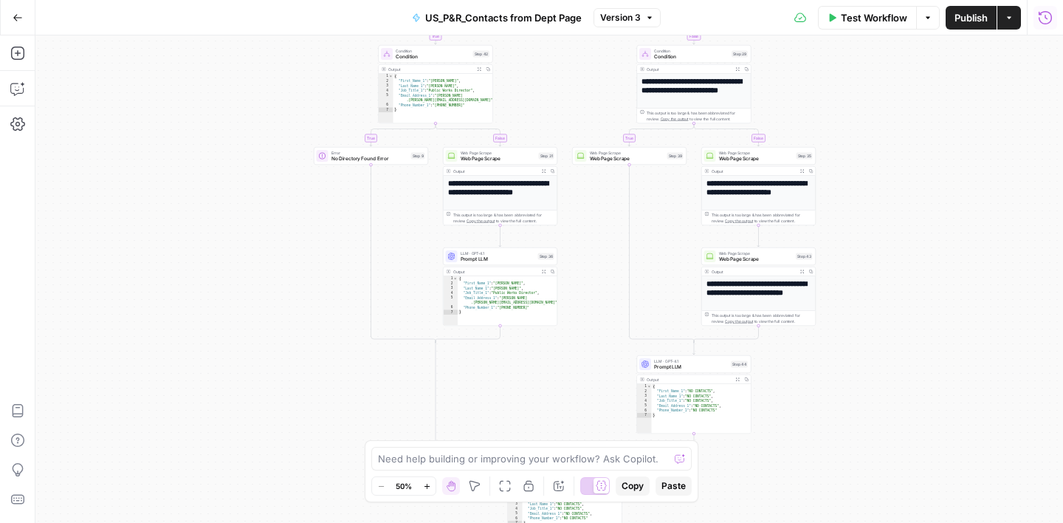
drag, startPoint x: 208, startPoint y: 376, endPoint x: 223, endPoint y: 139, distance: 237.6
click at [223, 139] on div "true false true false true false Workflow Set Inputs Inputs Google Search Googl…" at bounding box center [549, 278] width 1028 height 487
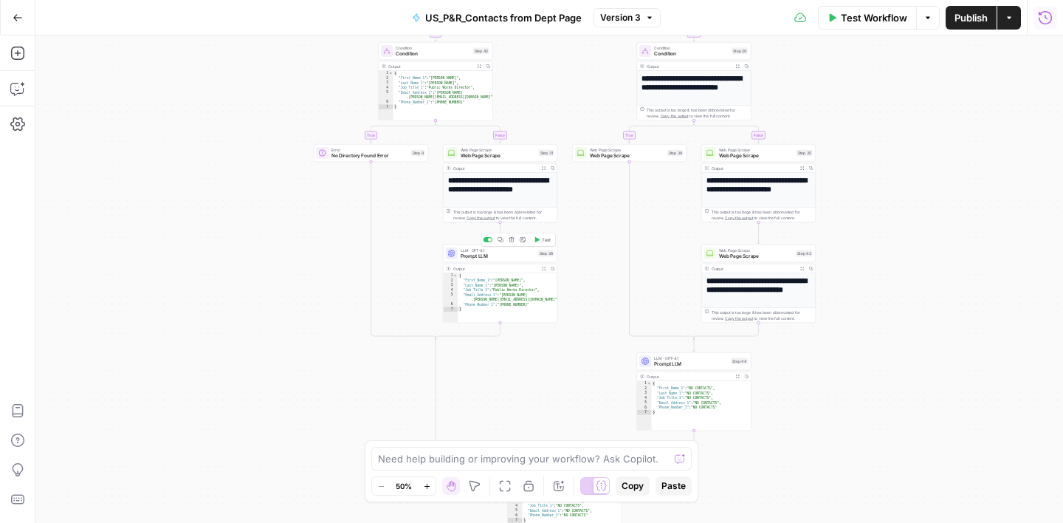
click at [507, 259] on div "LLM · GPT-4.1 Prompt LLM Step 36 Copy step Delete step Add Note Test" at bounding box center [500, 253] width 114 height 18
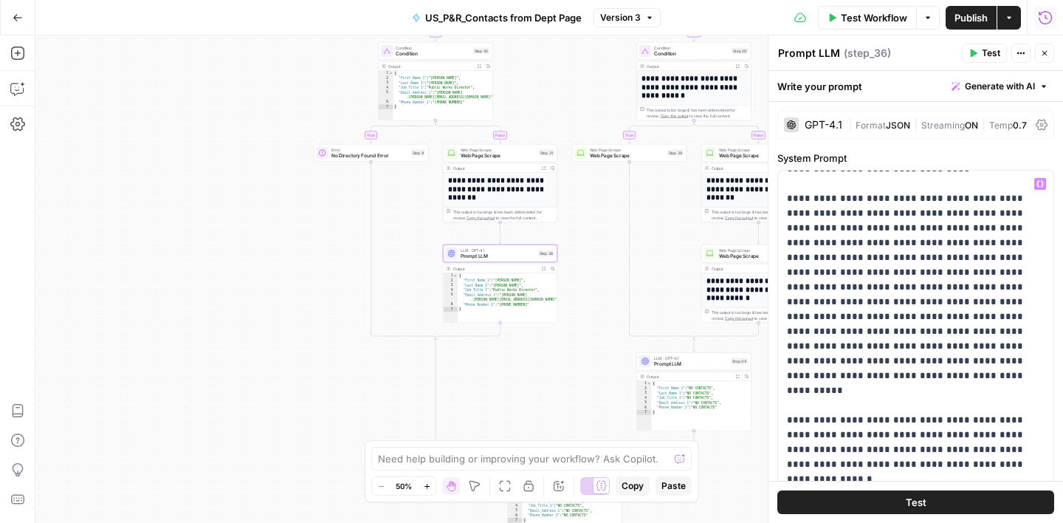
scroll to position [696, 0]
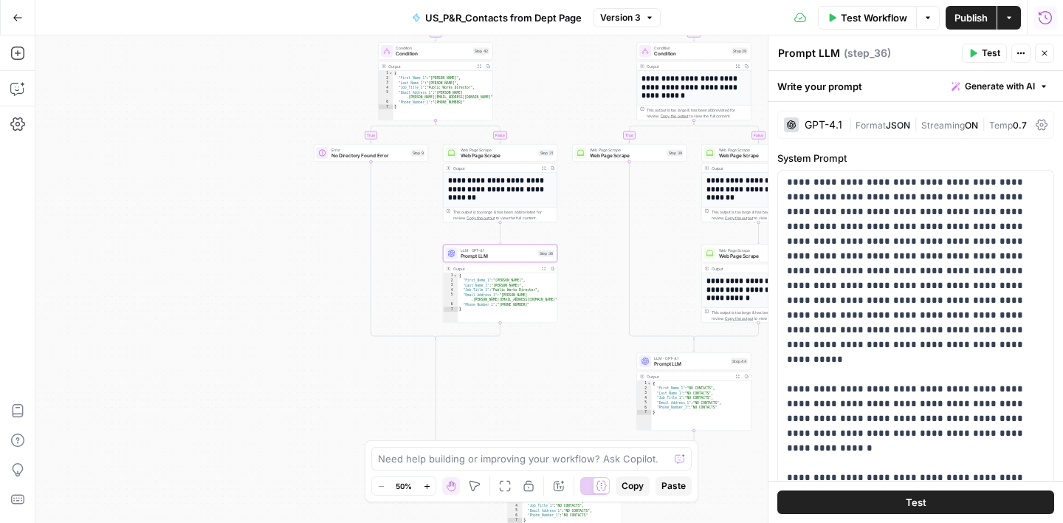
click at [1046, 55] on icon "button" at bounding box center [1045, 53] width 9 height 9
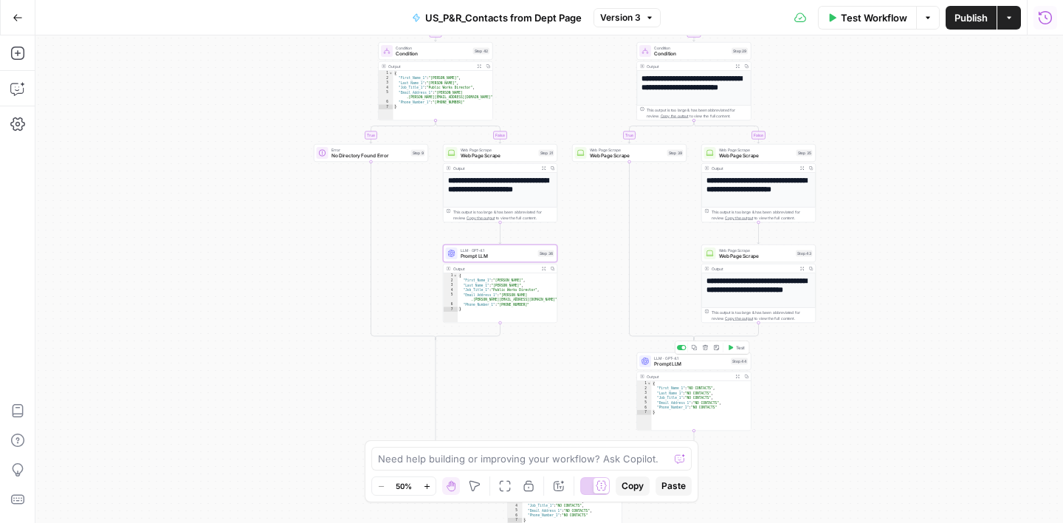
click at [705, 360] on span "Prompt LLM" at bounding box center [691, 363] width 74 height 7
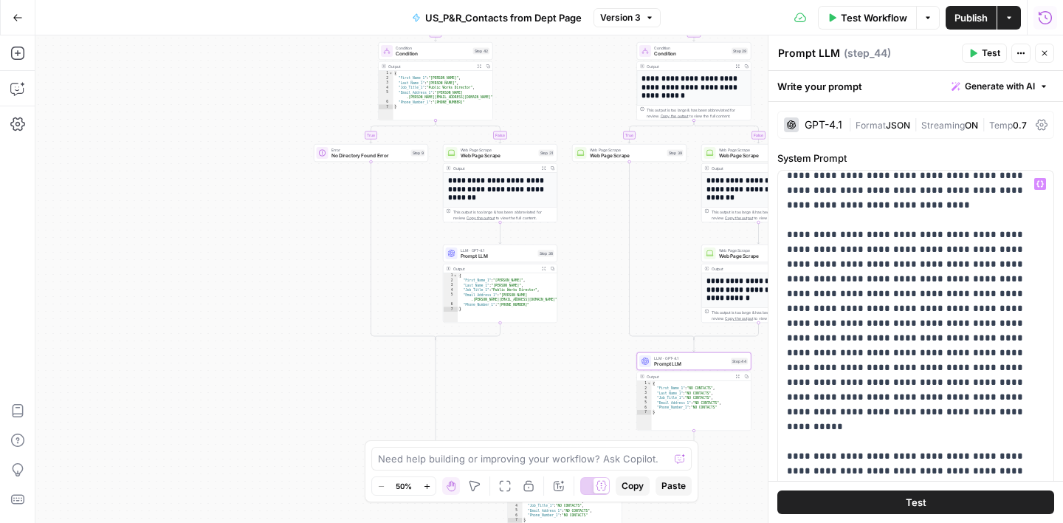
scroll to position [640, 0]
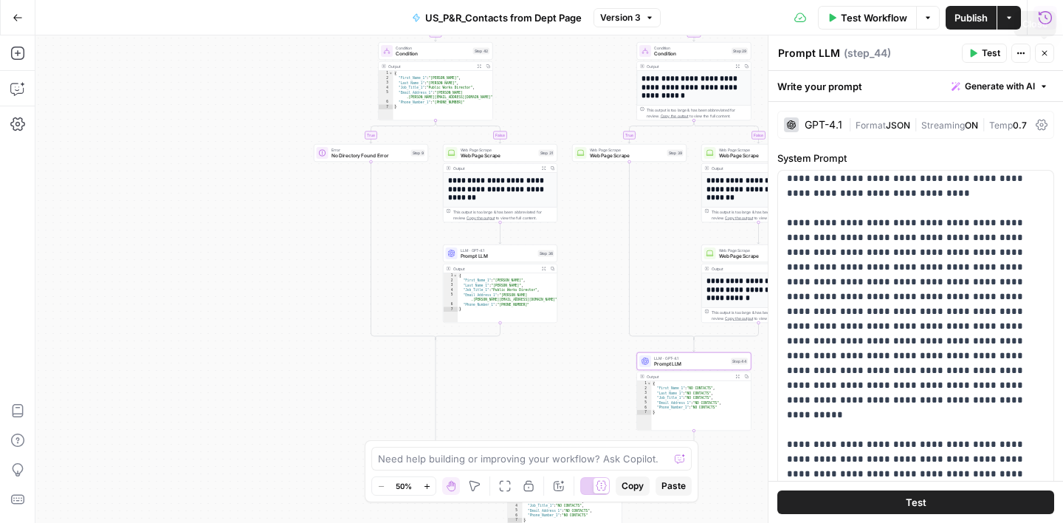
click at [1046, 59] on button "Close" at bounding box center [1044, 53] width 19 height 19
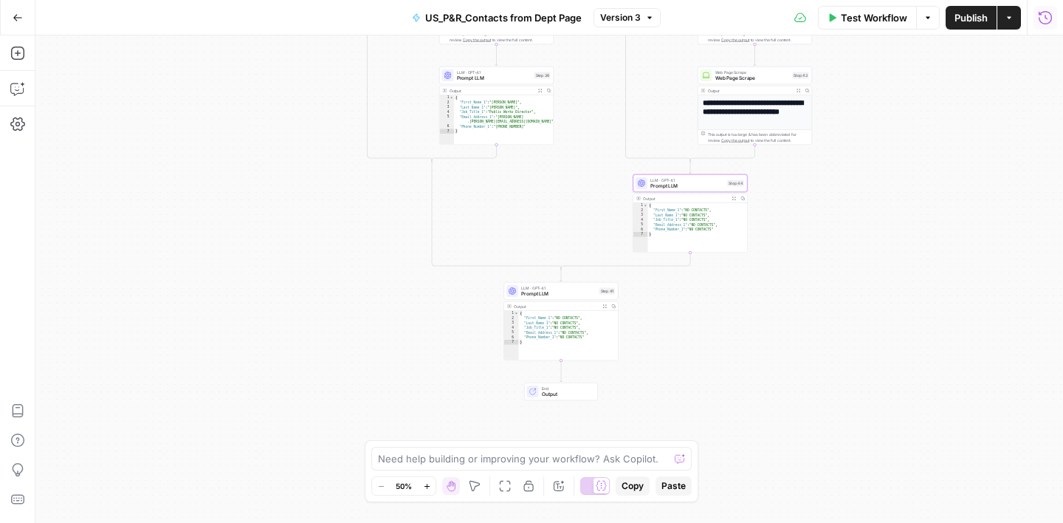
drag, startPoint x: 867, startPoint y: 394, endPoint x: 863, endPoint y: 216, distance: 178.0
click at [863, 216] on div "true false true false true false Workflow Set Inputs Inputs Google Search Googl…" at bounding box center [549, 278] width 1028 height 487
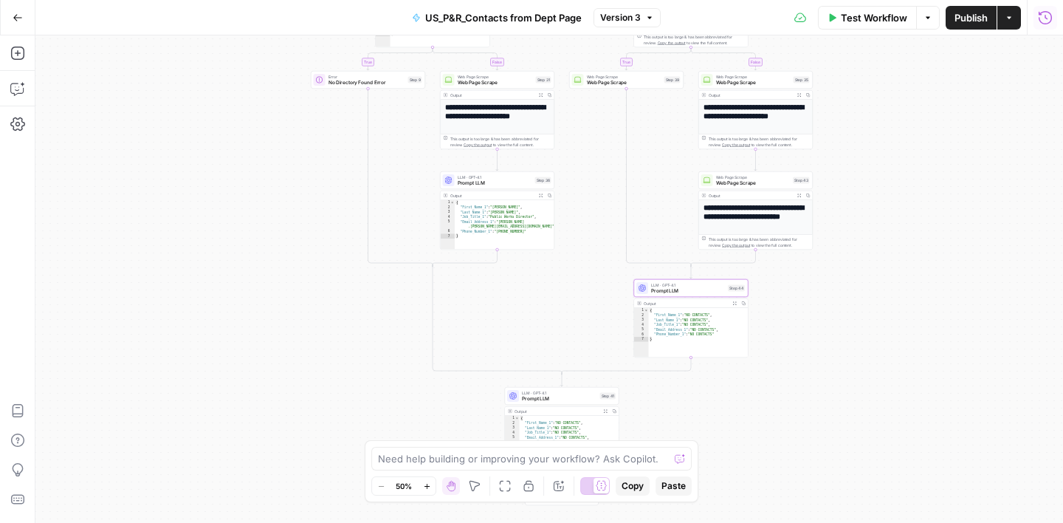
drag, startPoint x: 885, startPoint y: 196, endPoint x: 886, endPoint y: 301, distance: 104.9
click at [886, 301] on div "true false true false true false Workflow Set Inputs Inputs Google Search Googl…" at bounding box center [549, 278] width 1028 height 487
click at [501, 183] on span "Prompt LLM" at bounding box center [495, 182] width 75 height 7
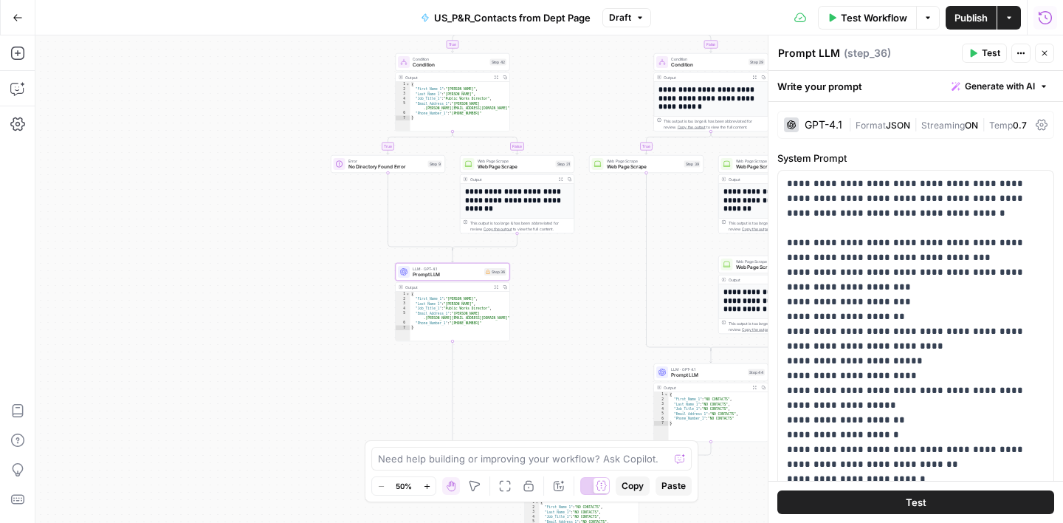
drag, startPoint x: 276, startPoint y: 292, endPoint x: 296, endPoint y: 377, distance: 86.5
click at [296, 377] on div "true false true false true false Workflow Set Inputs Inputs Google Search Googl…" at bounding box center [549, 278] width 1028 height 487
click at [469, 272] on span "Prompt LLM" at bounding box center [447, 274] width 69 height 7
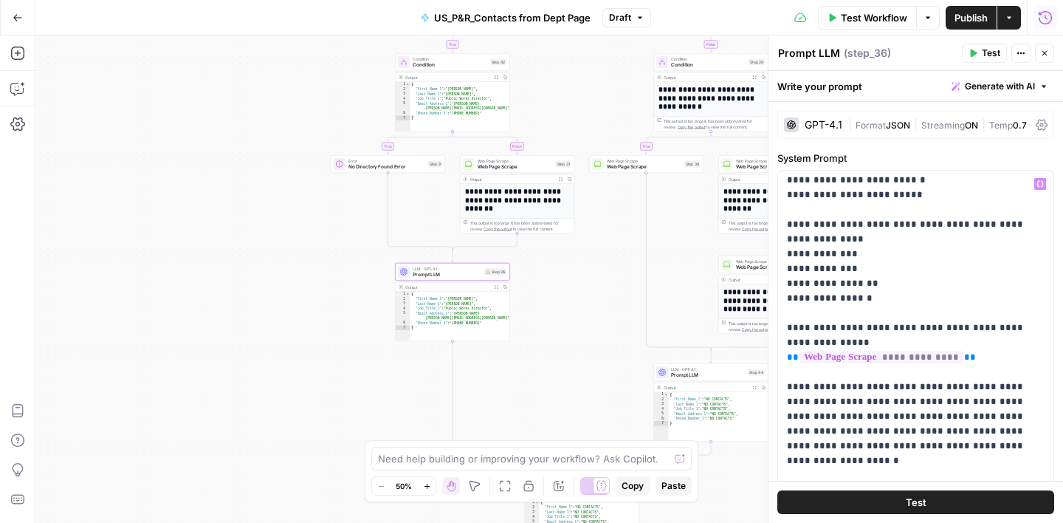
scroll to position [301, 0]
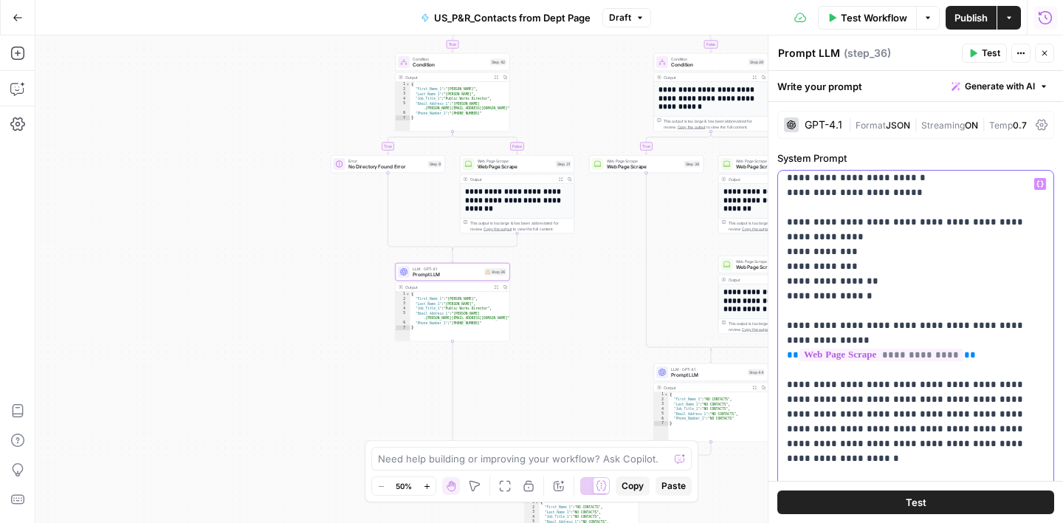
drag, startPoint x: 972, startPoint y: 356, endPoint x: 787, endPoint y: 354, distance: 185.4
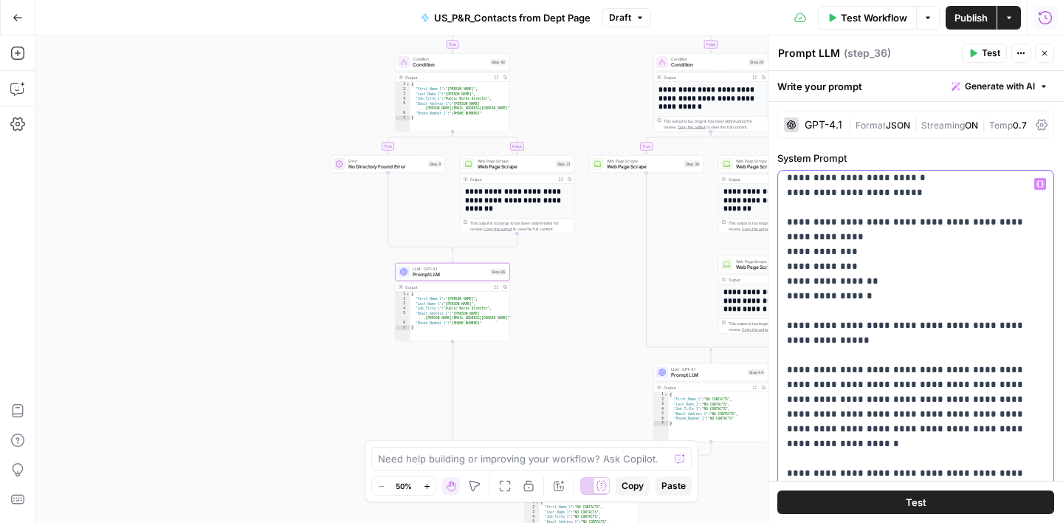
click at [1044, 185] on icon "button" at bounding box center [1040, 183] width 7 height 7
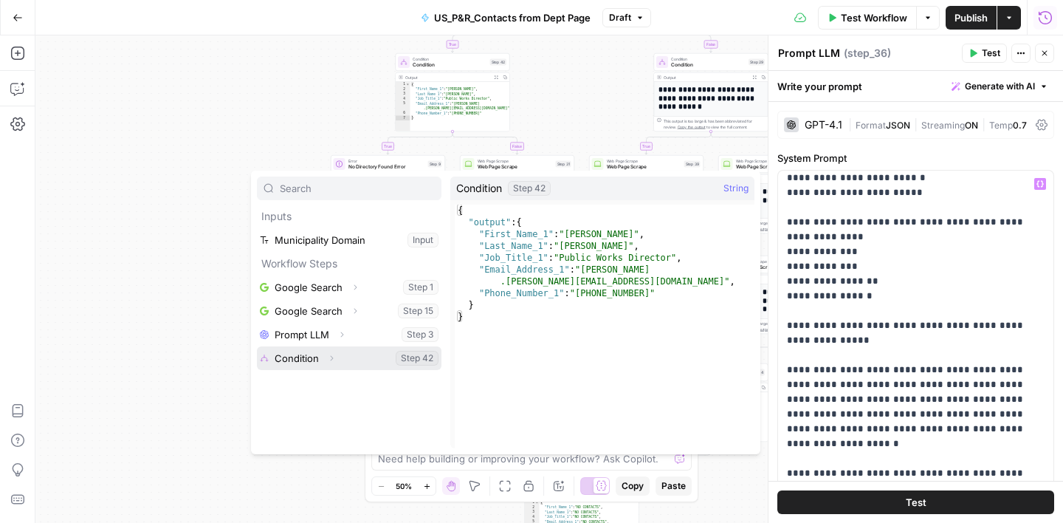
click at [343, 360] on button "Select variable Condition" at bounding box center [349, 358] width 185 height 24
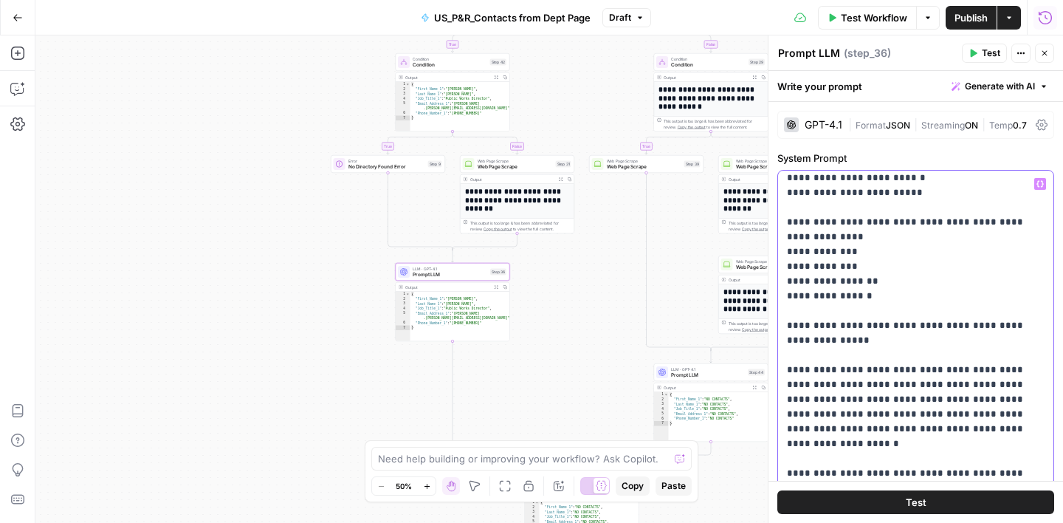
click at [1041, 186] on icon "button" at bounding box center [1040, 183] width 7 height 7
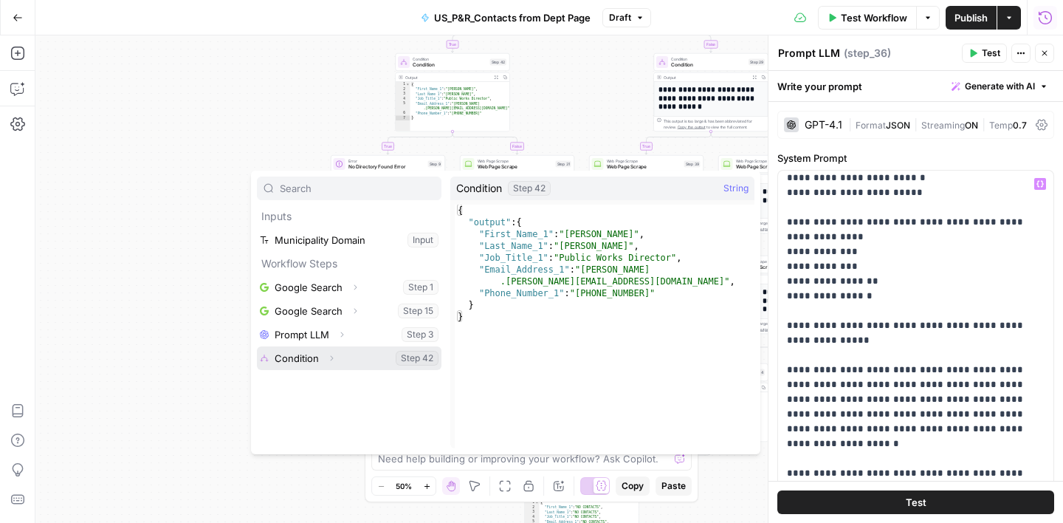
click at [295, 356] on button "Select variable Condition" at bounding box center [349, 358] width 185 height 24
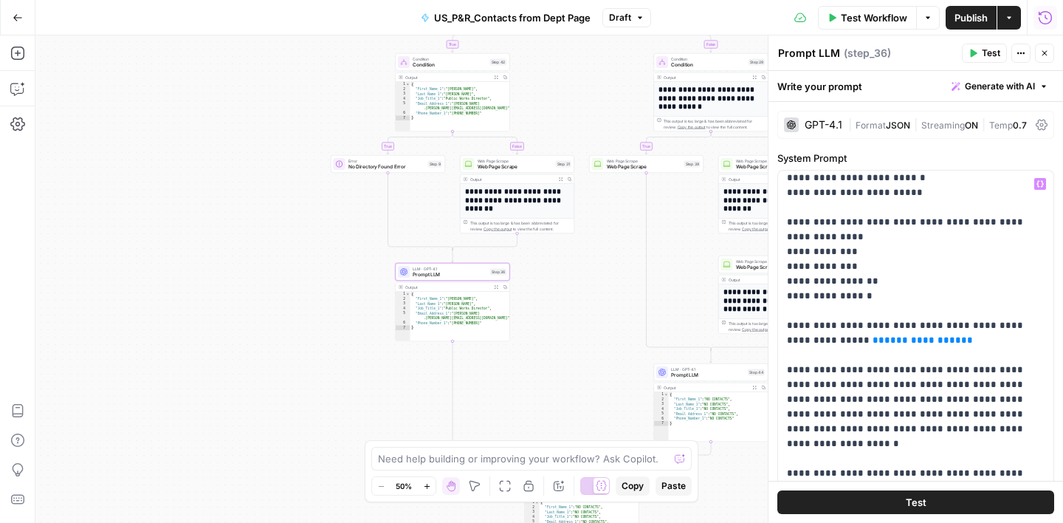
click at [928, 154] on label "System Prompt" at bounding box center [916, 158] width 277 height 15
click at [1049, 51] on button "Close" at bounding box center [1044, 53] width 19 height 19
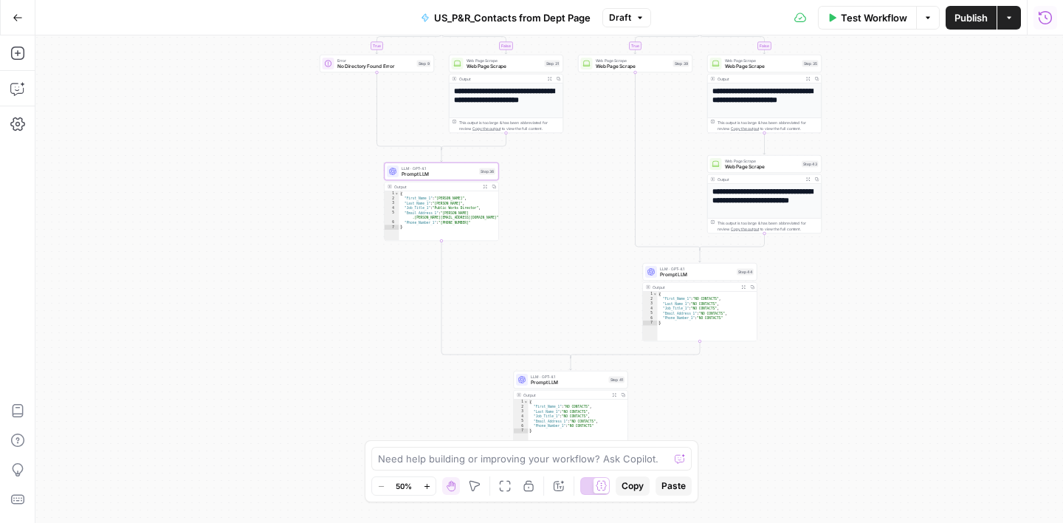
drag, startPoint x: 586, startPoint y: 333, endPoint x: 575, endPoint y: 233, distance: 101.1
click at [575, 233] on div "true false true false true false Workflow Set Inputs Inputs Google Search Googl…" at bounding box center [549, 278] width 1028 height 487
click at [858, 22] on span "Test Workflow" at bounding box center [874, 17] width 66 height 15
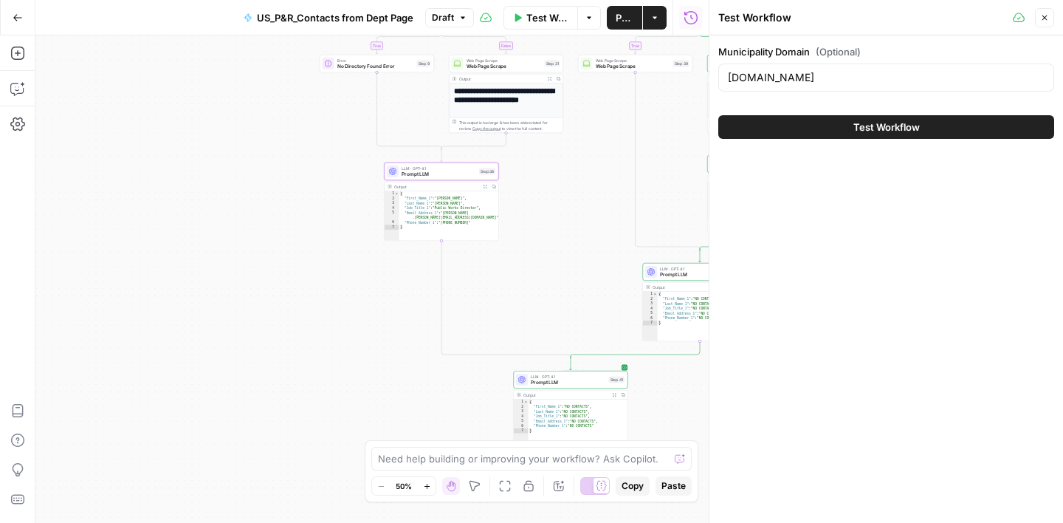
drag, startPoint x: 866, startPoint y: 126, endPoint x: 868, endPoint y: 137, distance: 11.2
click at [866, 126] on span "Test Workflow" at bounding box center [887, 127] width 66 height 15
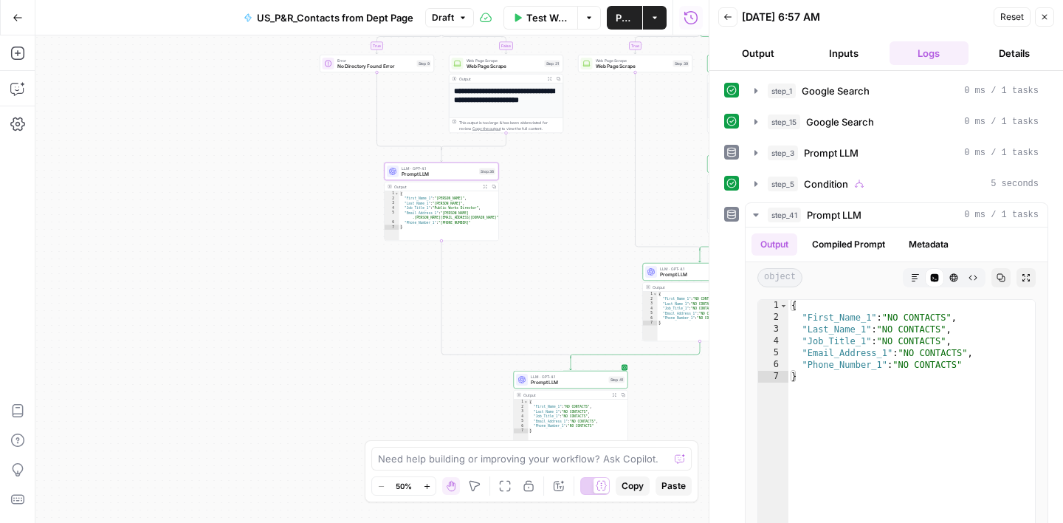
click at [1047, 20] on icon "button" at bounding box center [1045, 17] width 9 height 9
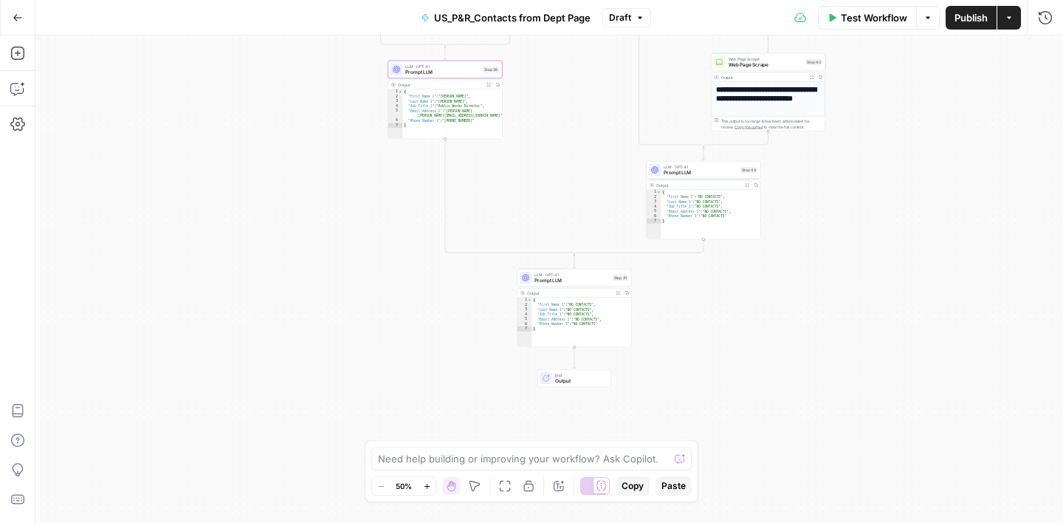
drag, startPoint x: 682, startPoint y: 394, endPoint x: 685, endPoint y: 292, distance: 101.2
click at [685, 292] on div "true false true false true false Workflow Set Inputs Inputs Google Search Googl…" at bounding box center [549, 278] width 1028 height 487
click at [578, 267] on button "Copy step" at bounding box center [575, 264] width 10 height 10
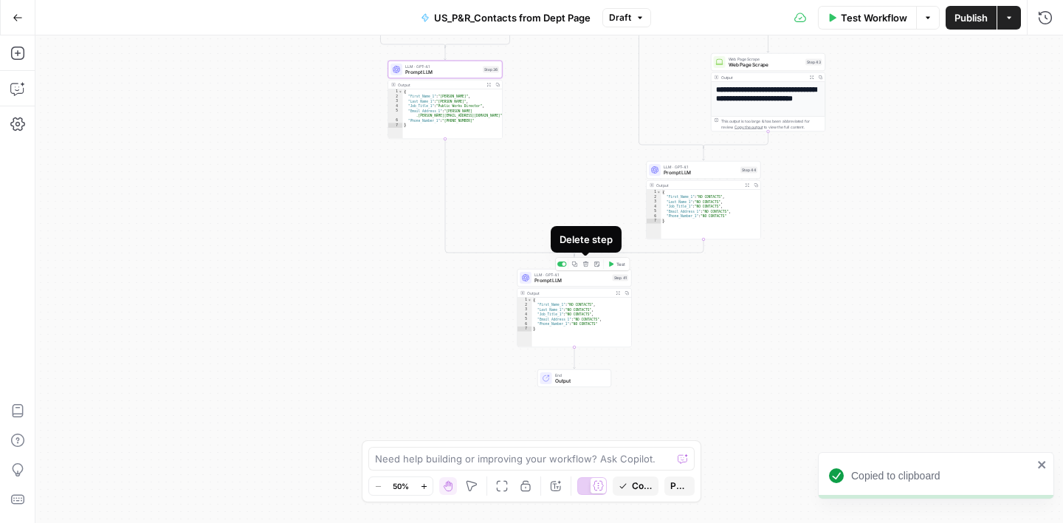
click at [588, 265] on icon "button" at bounding box center [586, 264] width 6 height 6
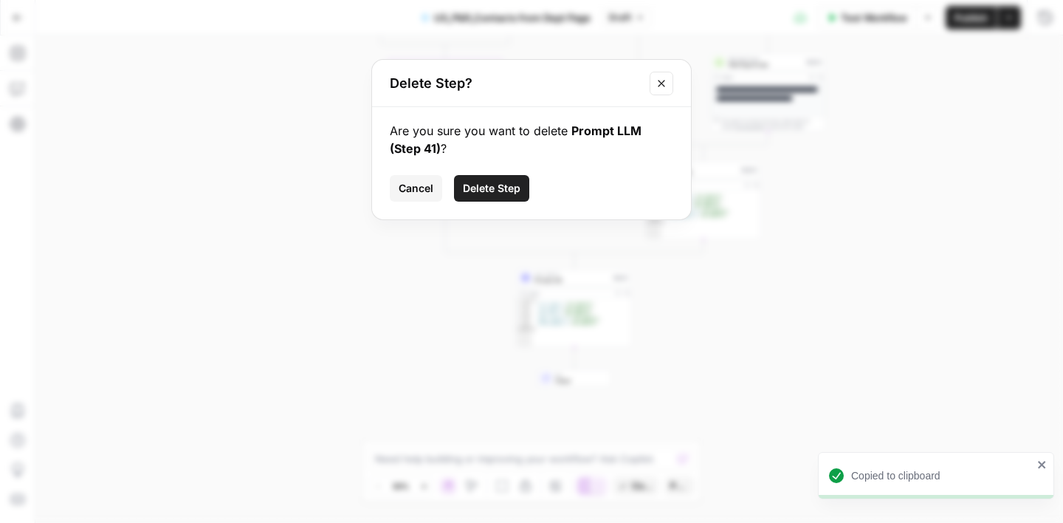
click at [513, 188] on span "Delete Step" at bounding box center [492, 188] width 58 height 15
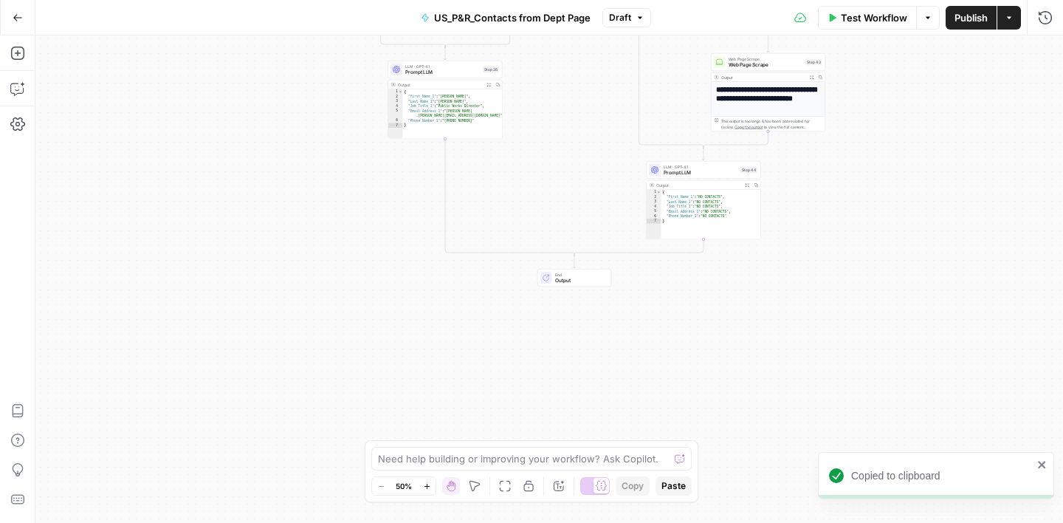
click at [860, 22] on span "Test Workflow" at bounding box center [874, 17] width 66 height 15
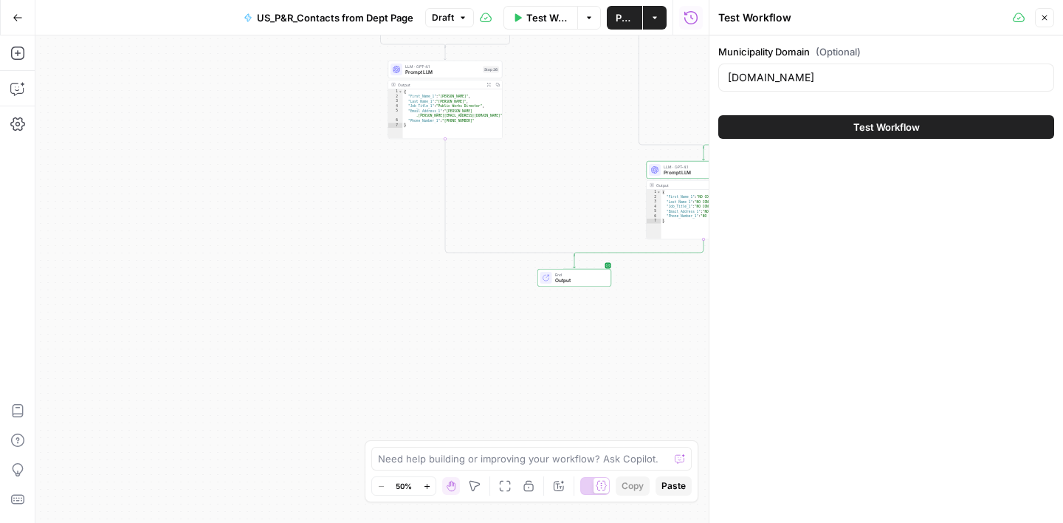
click at [911, 124] on span "Test Workflow" at bounding box center [887, 127] width 66 height 15
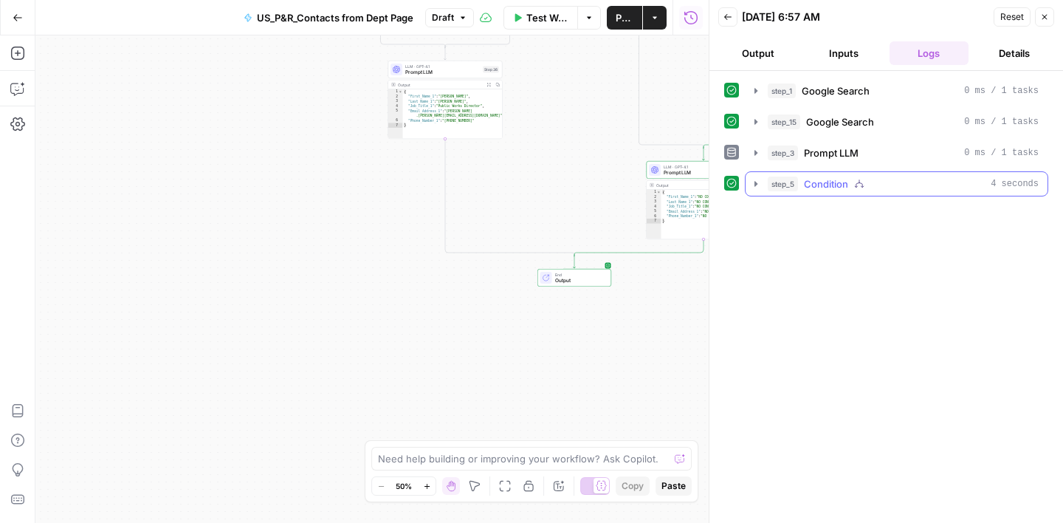
click at [902, 181] on div "step_5 Condition 4 seconds" at bounding box center [903, 184] width 271 height 15
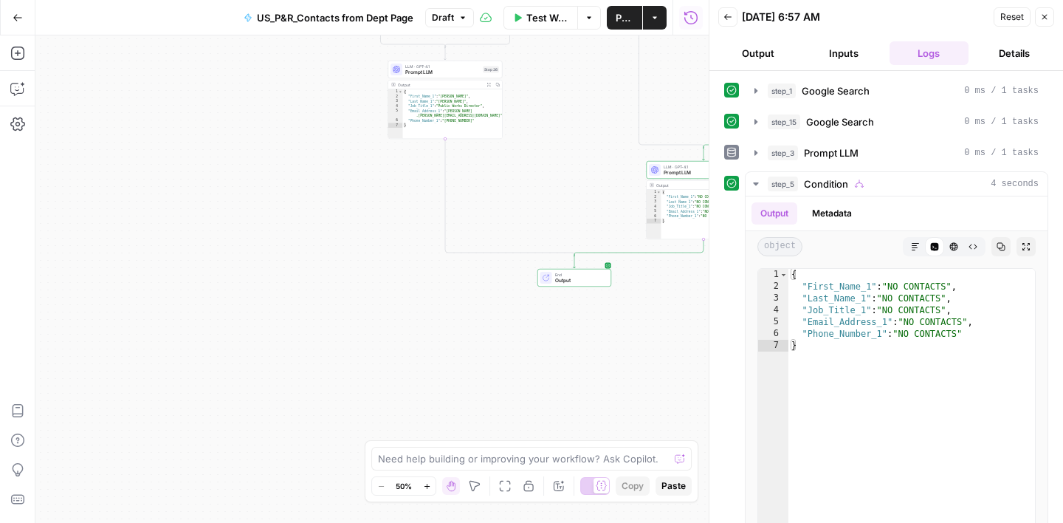
click at [1047, 15] on icon "button" at bounding box center [1045, 17] width 9 height 9
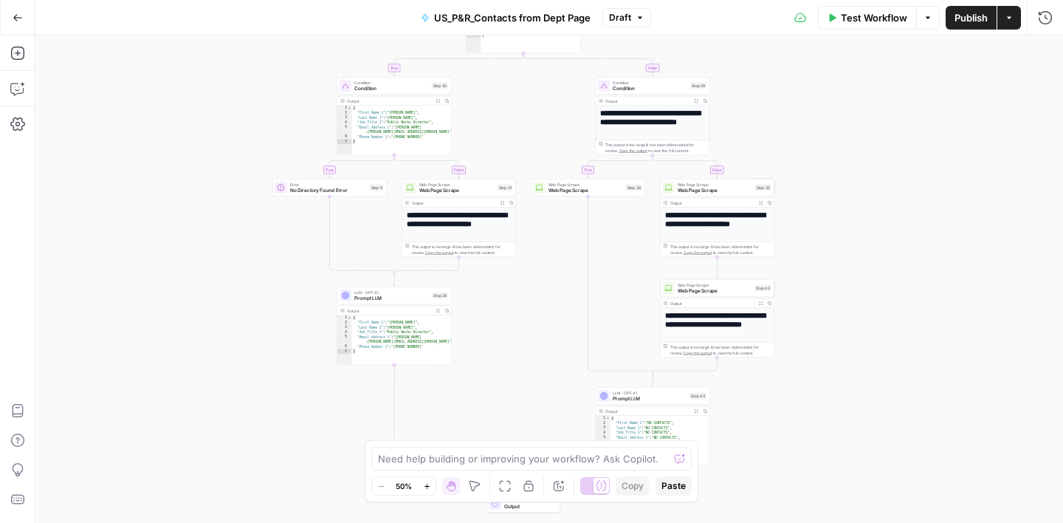
drag, startPoint x: 847, startPoint y: 232, endPoint x: 796, endPoint y: 458, distance: 231.7
click at [796, 458] on div "true false true false true false Workflow Set Inputs Inputs Google Search Googl…" at bounding box center [549, 278] width 1028 height 487
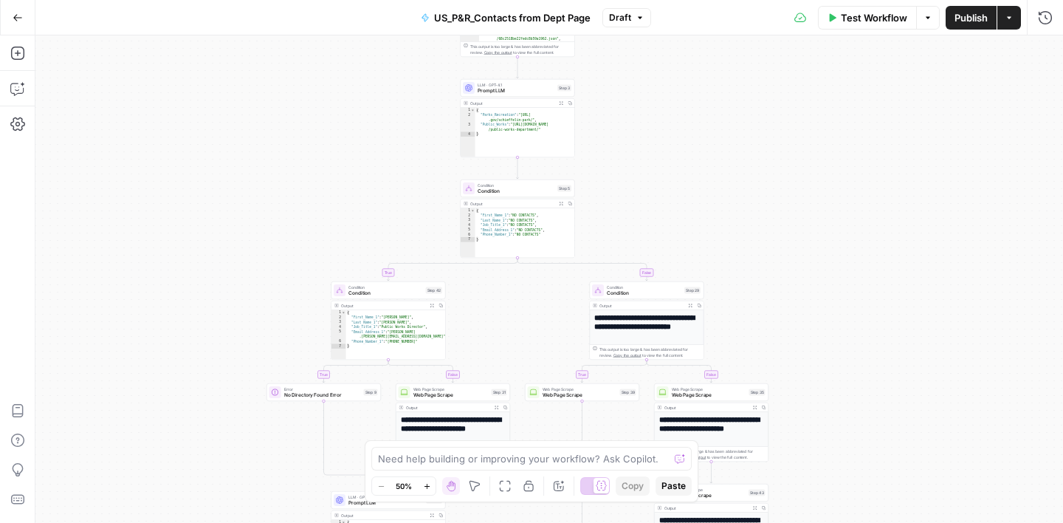
drag, startPoint x: 828, startPoint y: 186, endPoint x: 822, endPoint y: 391, distance: 204.7
click at [822, 391] on div "true false true false true false Workflow Set Inputs Inputs Google Search Googl…" at bounding box center [549, 278] width 1028 height 487
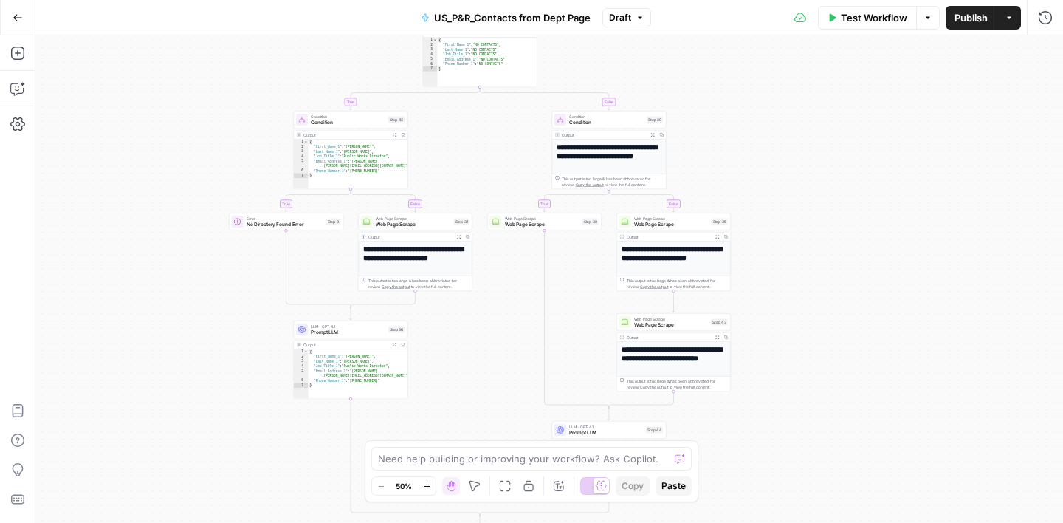
drag, startPoint x: 650, startPoint y: 193, endPoint x: 612, endPoint y: 22, distance: 174.9
click at [612, 22] on div "Go Back US_P&R_Contacts from Dept Page Draft Test Workflow Options Publish Acti…" at bounding box center [531, 261] width 1063 height 523
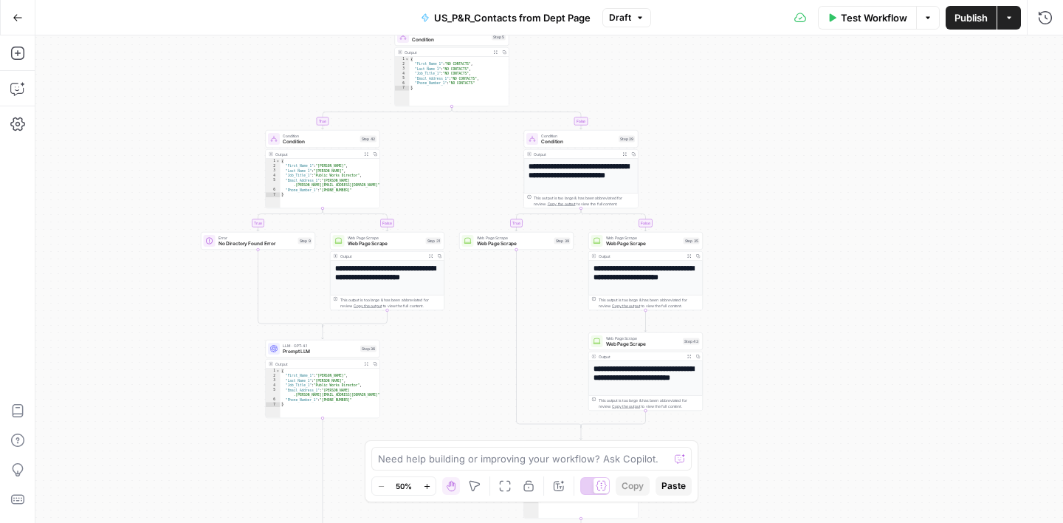
drag, startPoint x: 488, startPoint y: 122, endPoint x: 454, endPoint y: 112, distance: 35.5
click at [456, 113] on div "true false true false true false Workflow Set Inputs Inputs Google Search Googl…" at bounding box center [549, 278] width 1028 height 487
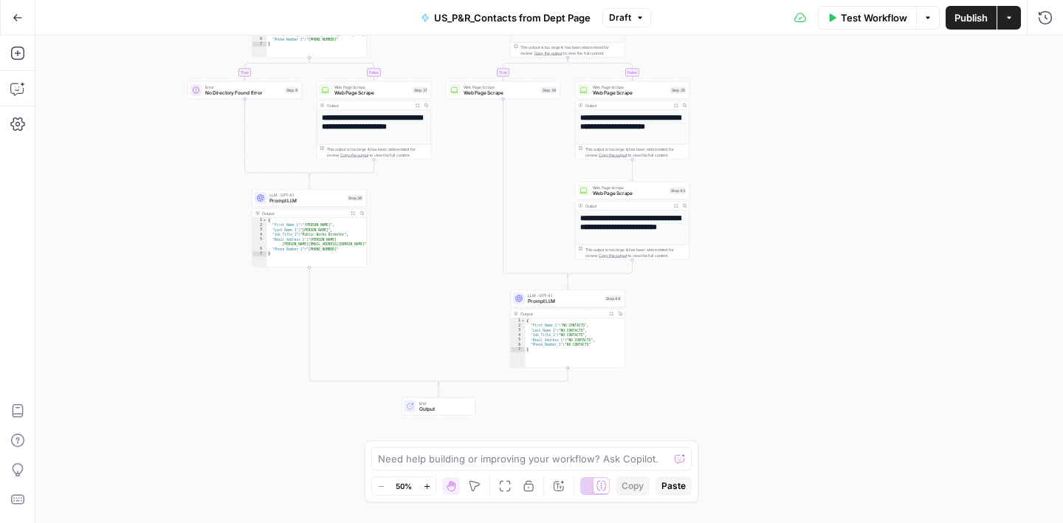
drag, startPoint x: 730, startPoint y: 230, endPoint x: 722, endPoint y: 107, distance: 122.9
click at [722, 107] on div "true false true false true false Workflow Set Inputs Inputs Google Search Googl…" at bounding box center [549, 278] width 1028 height 487
click at [576, 301] on span "Prompt LLM" at bounding box center [565, 301] width 74 height 7
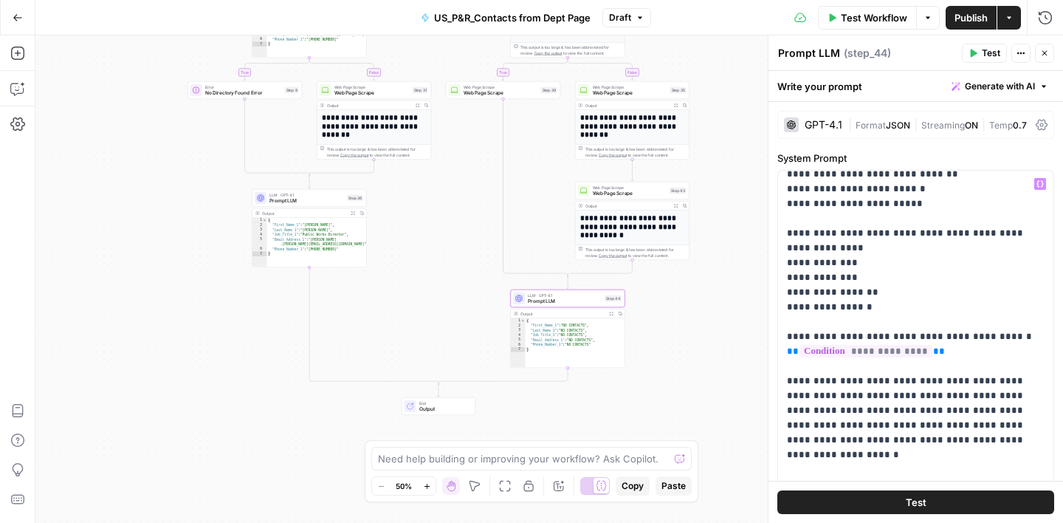
scroll to position [306, 0]
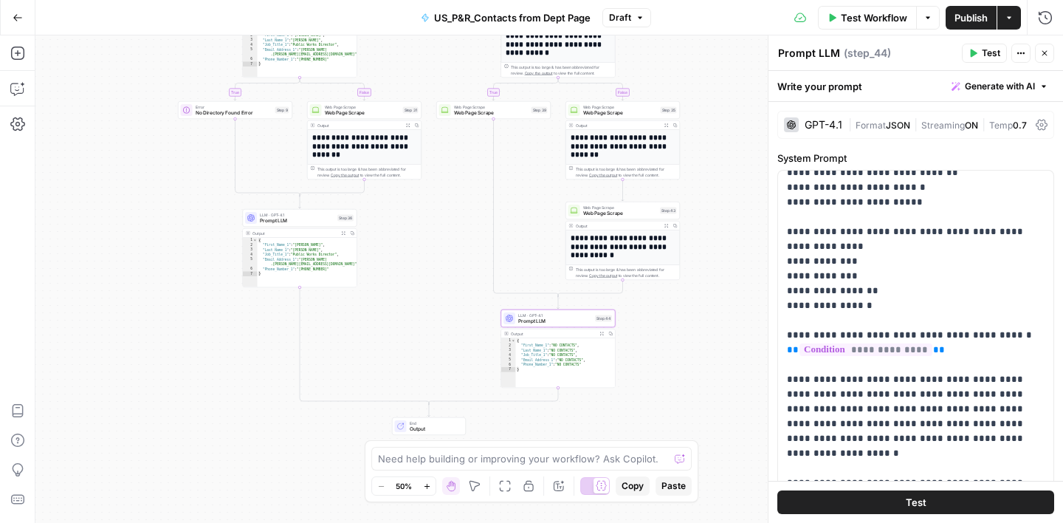
drag, startPoint x: 706, startPoint y: 324, endPoint x: 696, endPoint y: 344, distance: 22.1
click at [696, 344] on div "true false true false true false Workflow Set Inputs Inputs Google Search Googl…" at bounding box center [549, 278] width 1028 height 487
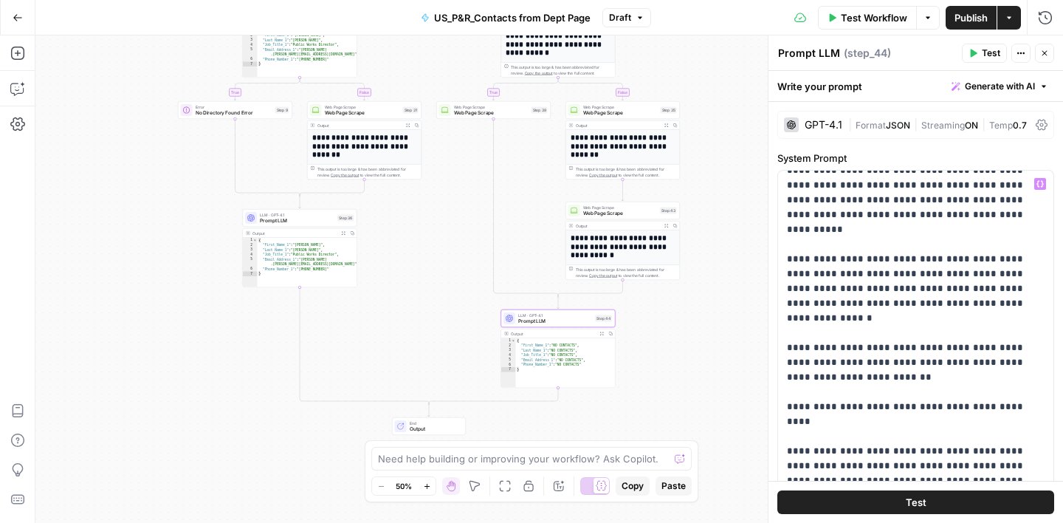
scroll to position [990, 0]
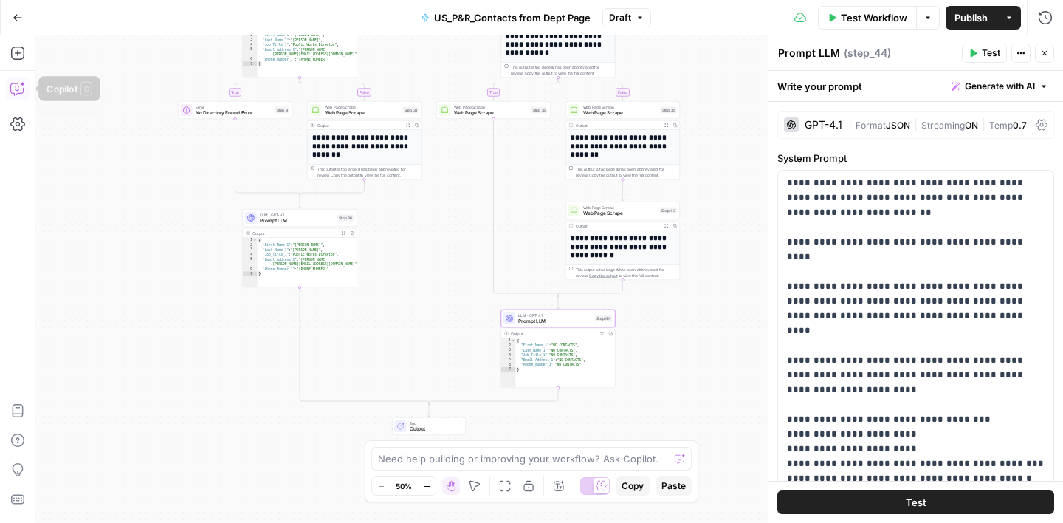
click at [18, 92] on icon "button" at bounding box center [17, 88] width 15 height 15
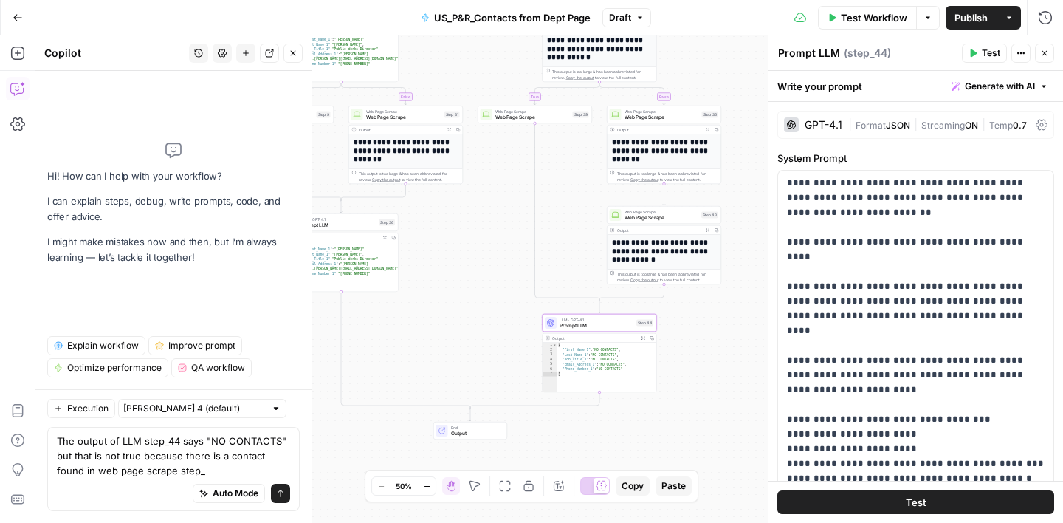
drag, startPoint x: 532, startPoint y: 279, endPoint x: 428, endPoint y: 281, distance: 104.2
click at [428, 281] on div "true false true false true false Workflow Set Inputs Inputs Google Search Googl…" at bounding box center [549, 278] width 1028 height 487
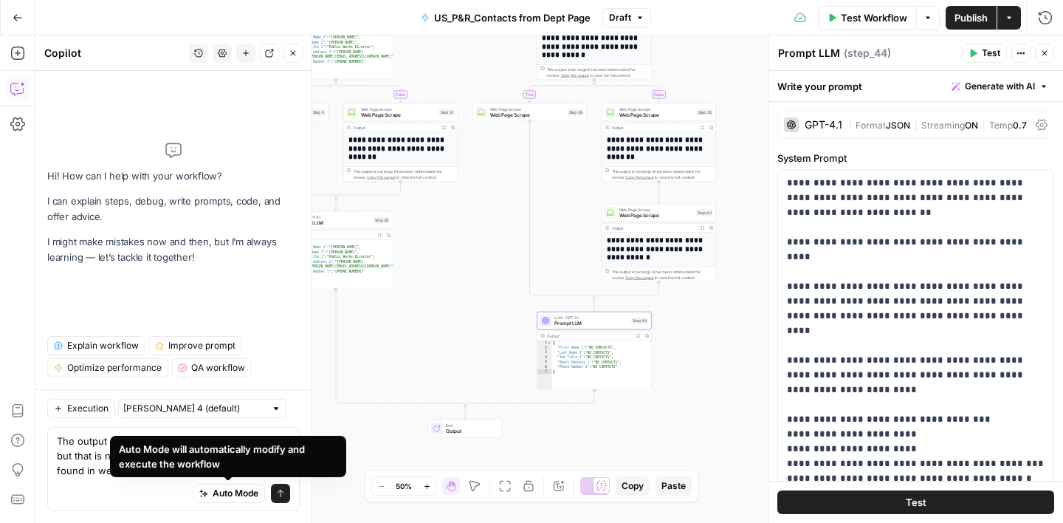
click at [225, 470] on div "Auto Mode will automatically modify and execute the workflow" at bounding box center [228, 457] width 219 height 30
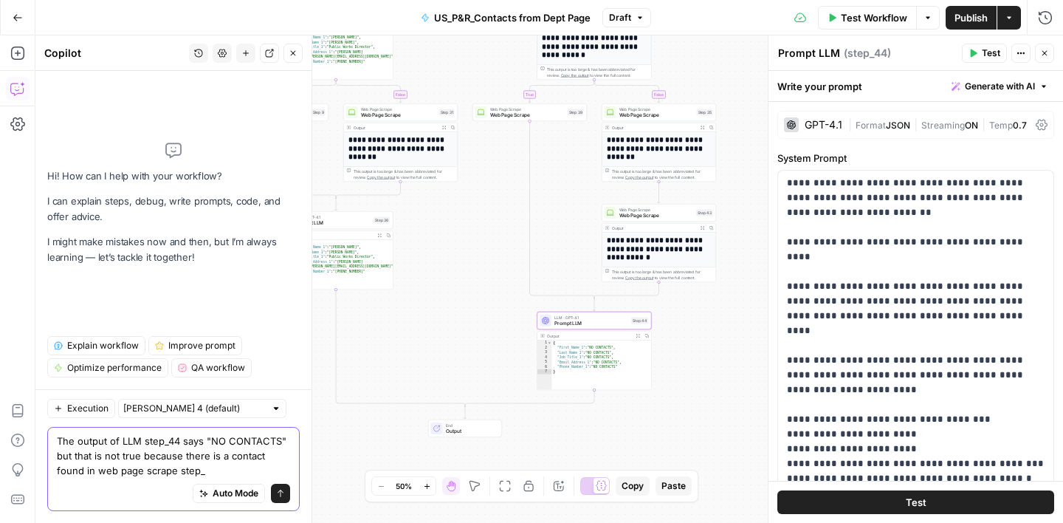
click at [223, 470] on textarea "The output of LLM step_44 says "NO CONTACTS" but that is not true because there…" at bounding box center [173, 456] width 233 height 44
click at [58, 443] on textarea "The output of LLM step_44 says "NO CONTACTS" but that is not true because there…" at bounding box center [173, 456] width 233 height 44
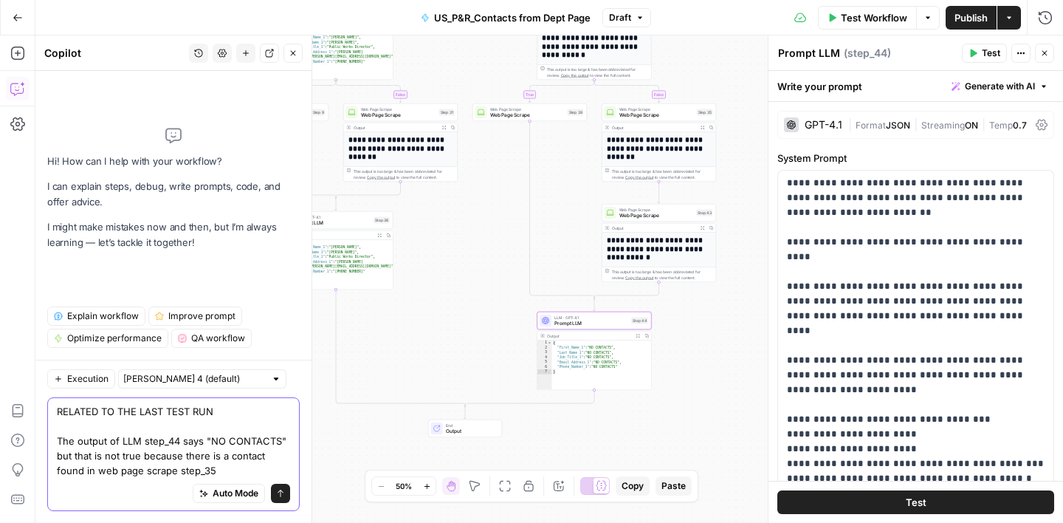
click at [233, 466] on textarea "RELATED TO THE LAST TEST RUN The output of LLM step_44 says "NO CONTACTS" but t…" at bounding box center [173, 441] width 233 height 74
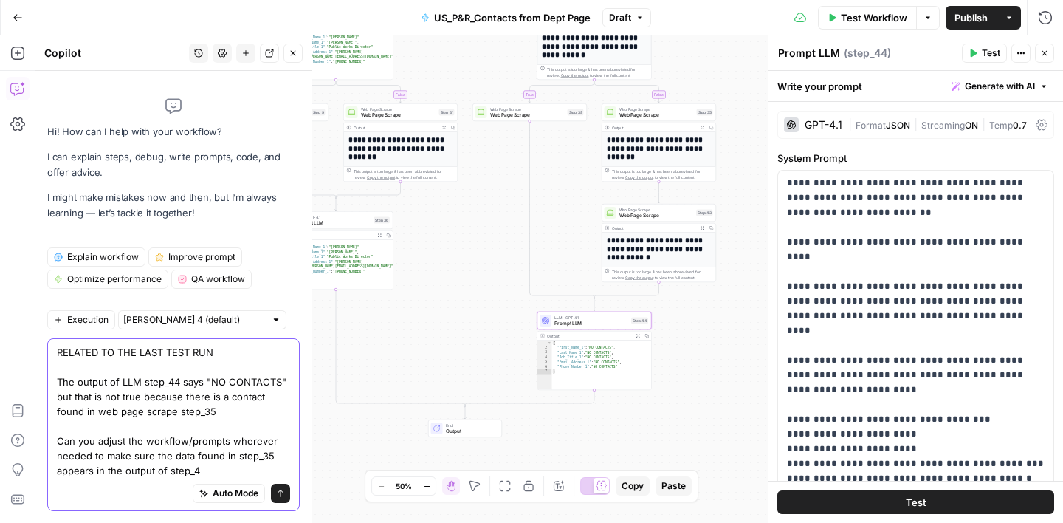
type textarea "RELATED TO THE LAST TEST RUN The output of LLM step_44 says "NO CONTACTS" but t…"
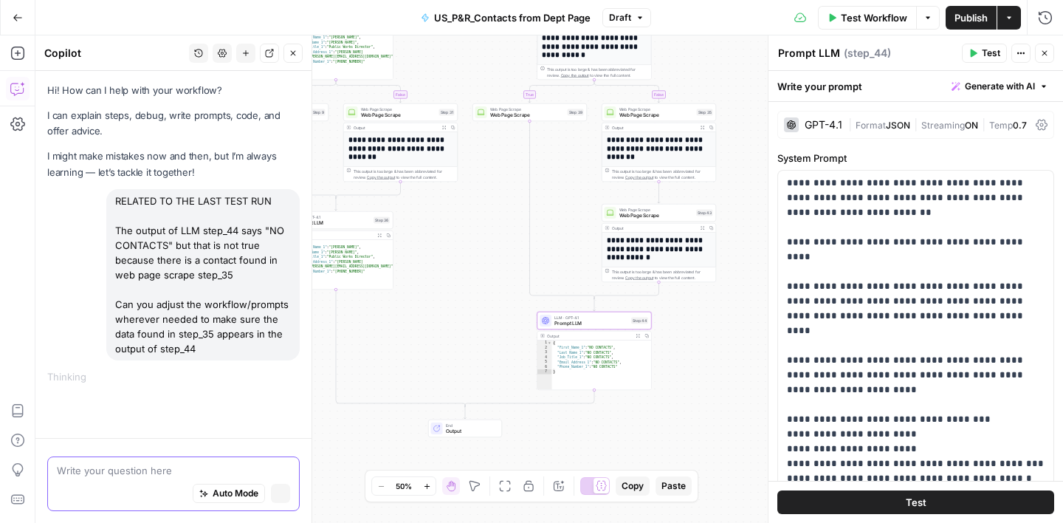
scroll to position [0, 0]
click at [1038, 54] on button "Close" at bounding box center [1044, 53] width 19 height 19
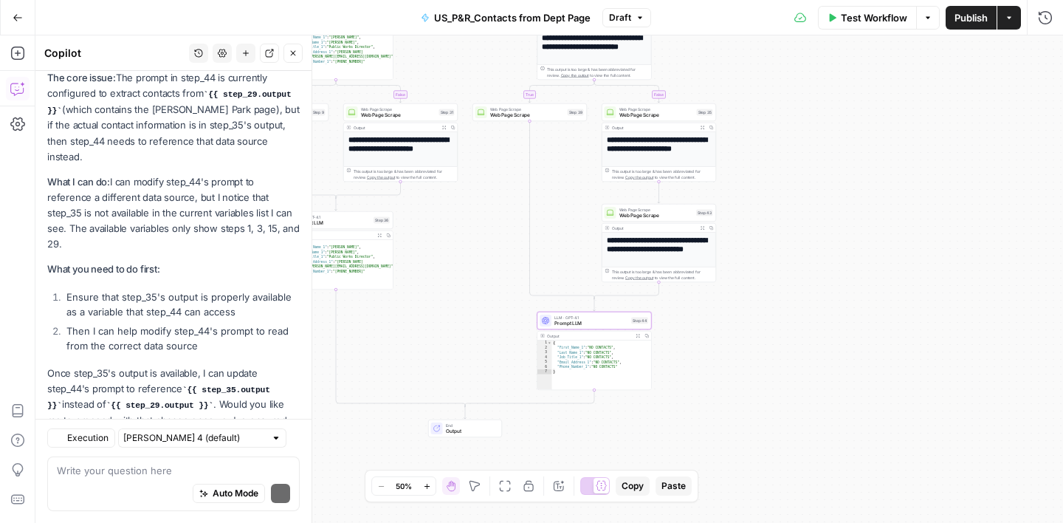
scroll to position [486, 0]
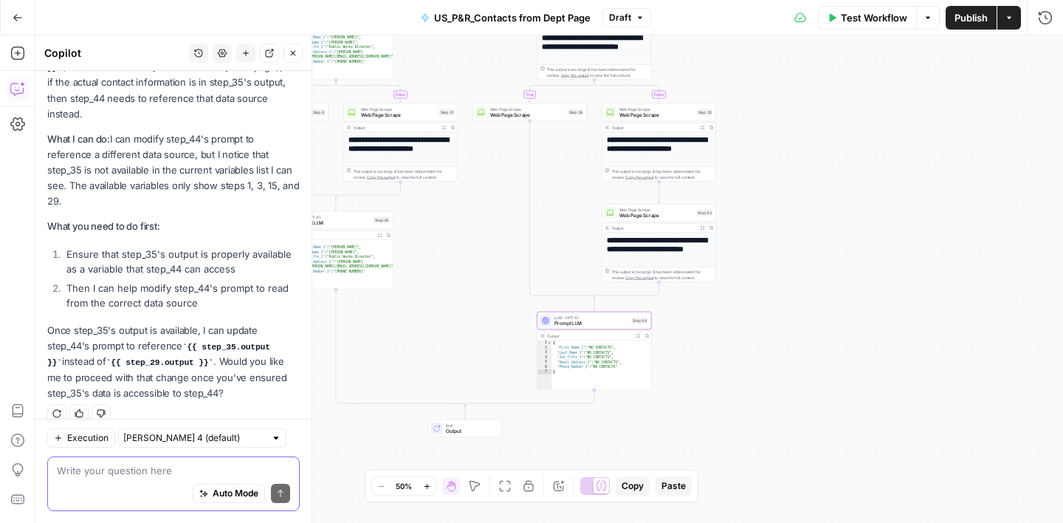
click at [94, 476] on textarea at bounding box center [173, 470] width 233 height 15
type textarea "how can I make step_35 available for step_44?"
click at [276, 491] on icon "submit" at bounding box center [280, 493] width 9 height 9
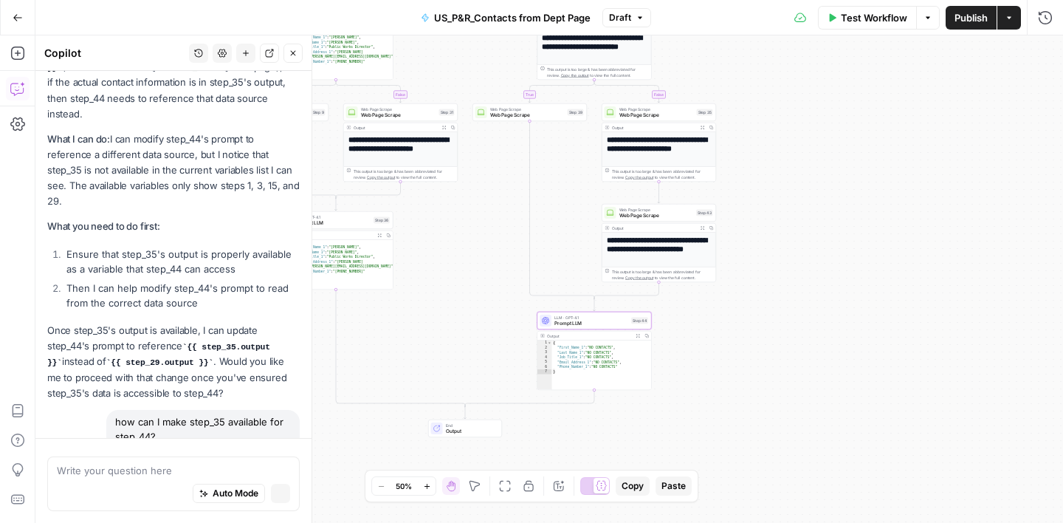
scroll to position [514, 0]
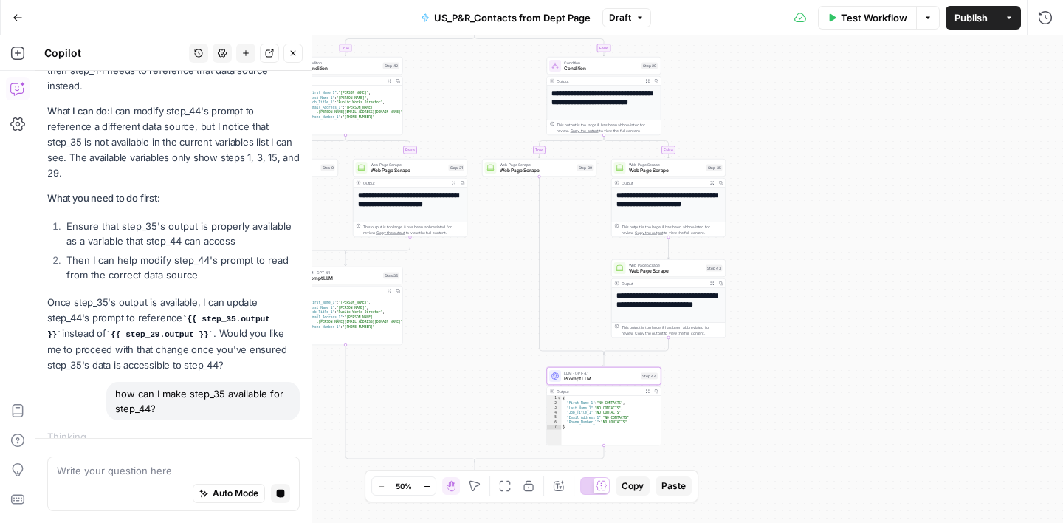
drag, startPoint x: 459, startPoint y: 235, endPoint x: 468, endPoint y: 290, distance: 56.2
click at [468, 290] on div "true false true false true false Workflow Set Inputs Inputs Google Search Googl…" at bounding box center [549, 278] width 1028 height 487
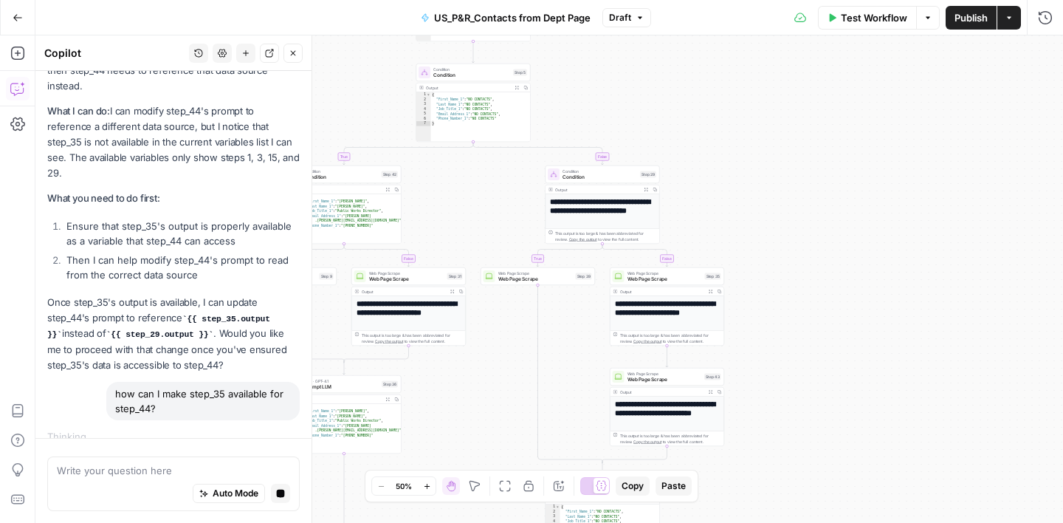
drag, startPoint x: 484, startPoint y: 249, endPoint x: 483, endPoint y: 357, distance: 108.6
click at [483, 357] on div "true false true false true false Workflow Set Inputs Inputs Google Search Googl…" at bounding box center [549, 278] width 1028 height 487
click at [474, 75] on span "Condition" at bounding box center [472, 75] width 77 height 7
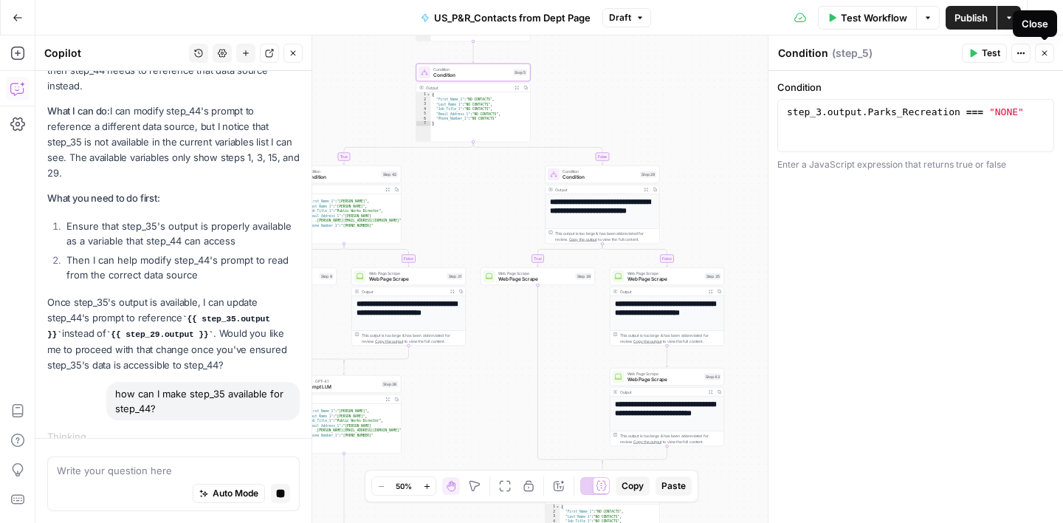
click at [1041, 52] on icon "button" at bounding box center [1045, 53] width 9 height 9
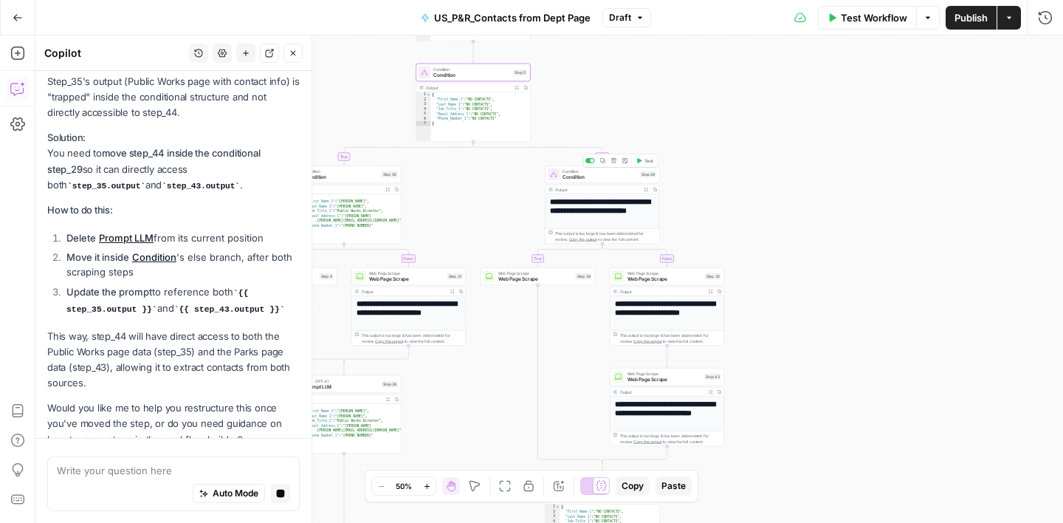
click at [605, 179] on span "Condition" at bounding box center [600, 177] width 75 height 7
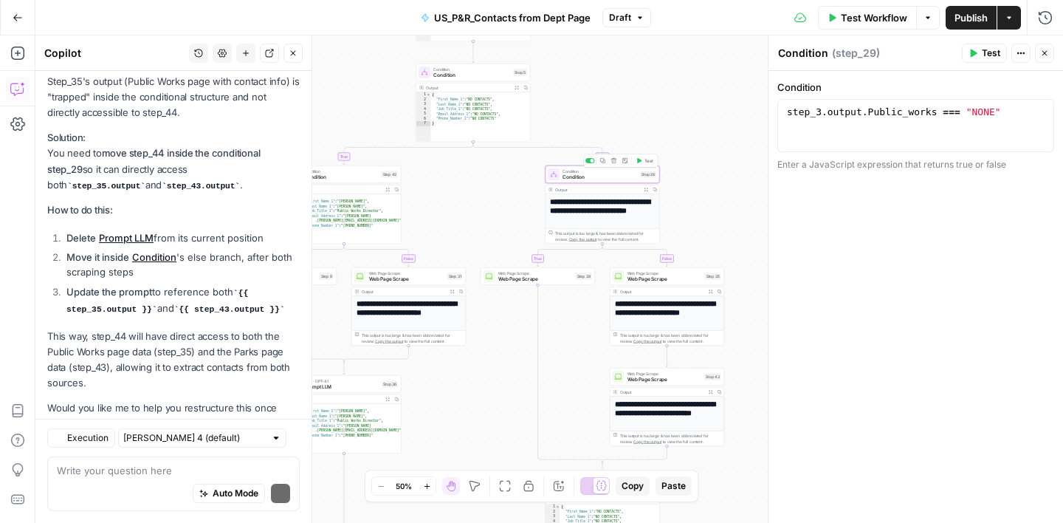
scroll to position [1108, 0]
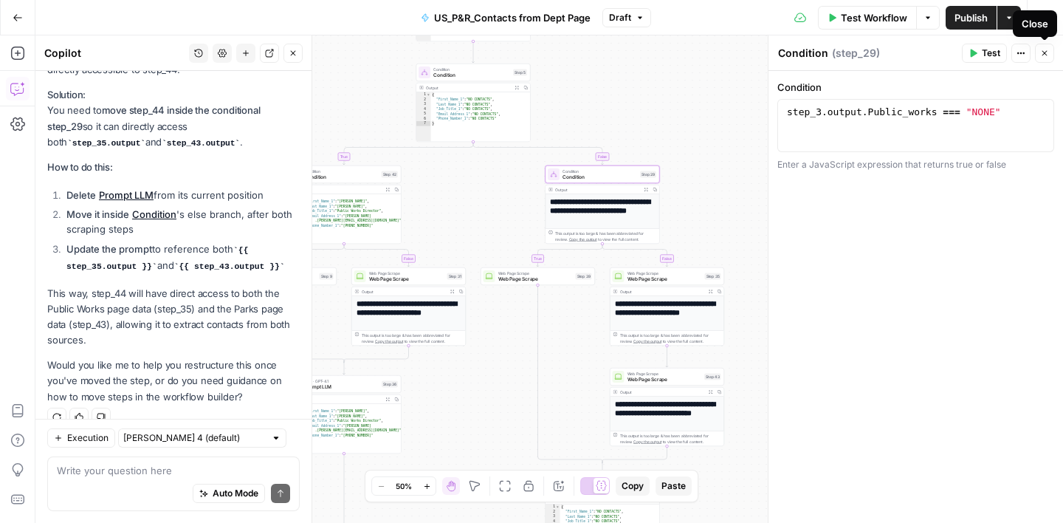
click at [1035, 57] on button "Close" at bounding box center [1044, 53] width 19 height 19
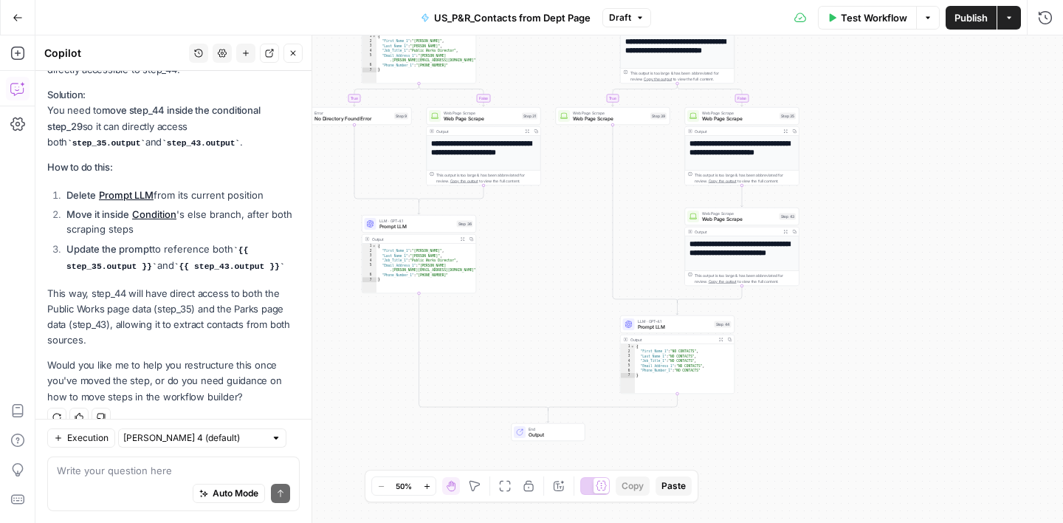
drag, startPoint x: 441, startPoint y: 199, endPoint x: 413, endPoint y: -66, distance: 266.6
click at [413, 0] on html "Turf Tank - Data Team New Home Browse Insights Opportunities Your Data Recent G…" at bounding box center [531, 261] width 1063 height 523
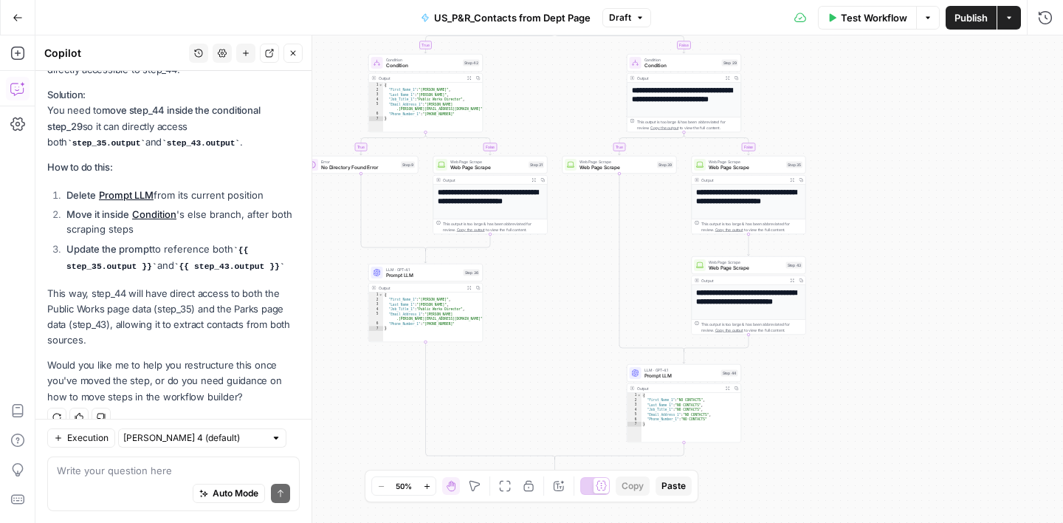
drag, startPoint x: 419, startPoint y: 207, endPoint x: 398, endPoint y: -10, distance: 217.4
click at [398, 0] on html "Turf Tank - Data Team New Home Browse Insights Opportunities Your Data Recent G…" at bounding box center [531, 261] width 1063 height 523
click at [685, 360] on icon "button" at bounding box center [685, 360] width 6 height 6
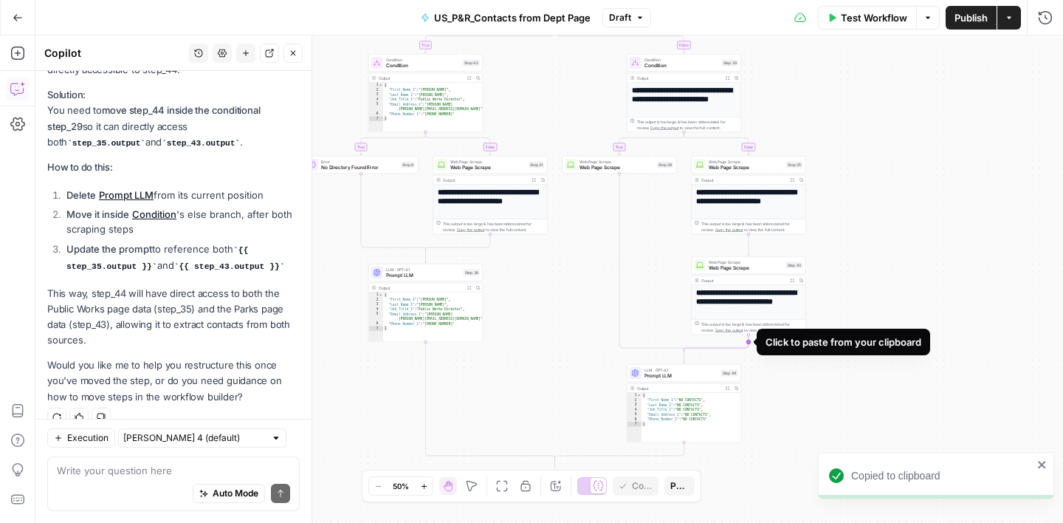
click at [750, 341] on icon "Edge from step_43 to step_29-conditional-end" at bounding box center [717, 343] width 65 height 17
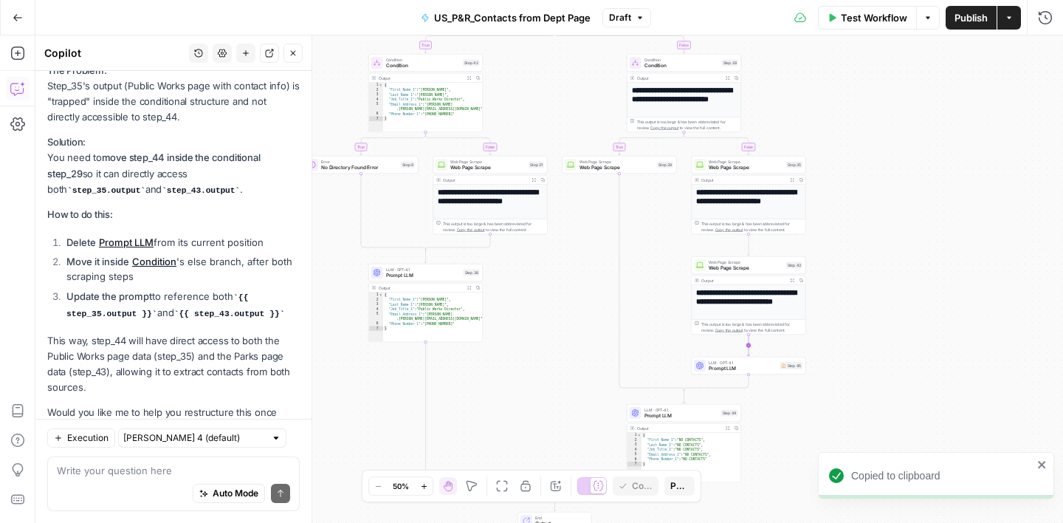
scroll to position [1155, 0]
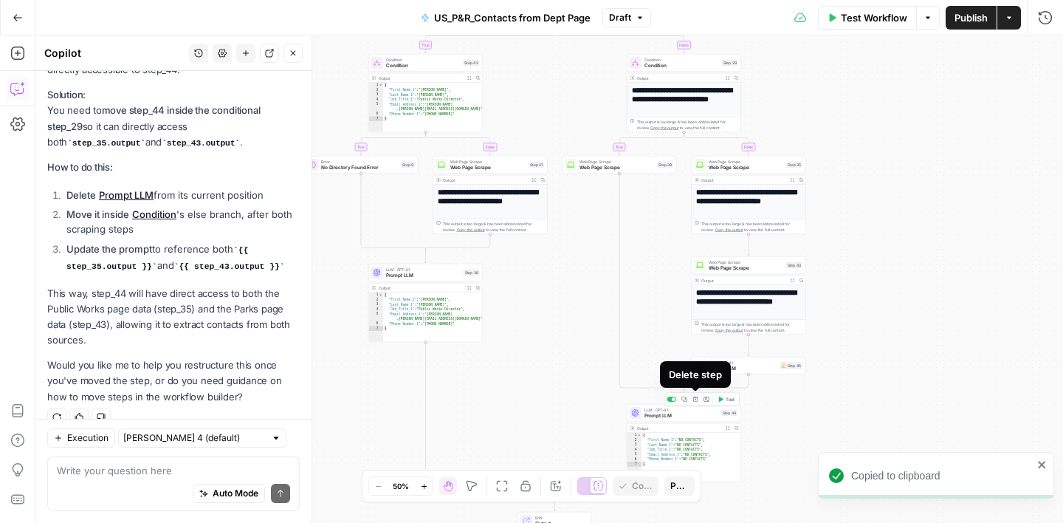
click at [694, 401] on icon "button" at bounding box center [695, 399] width 5 height 5
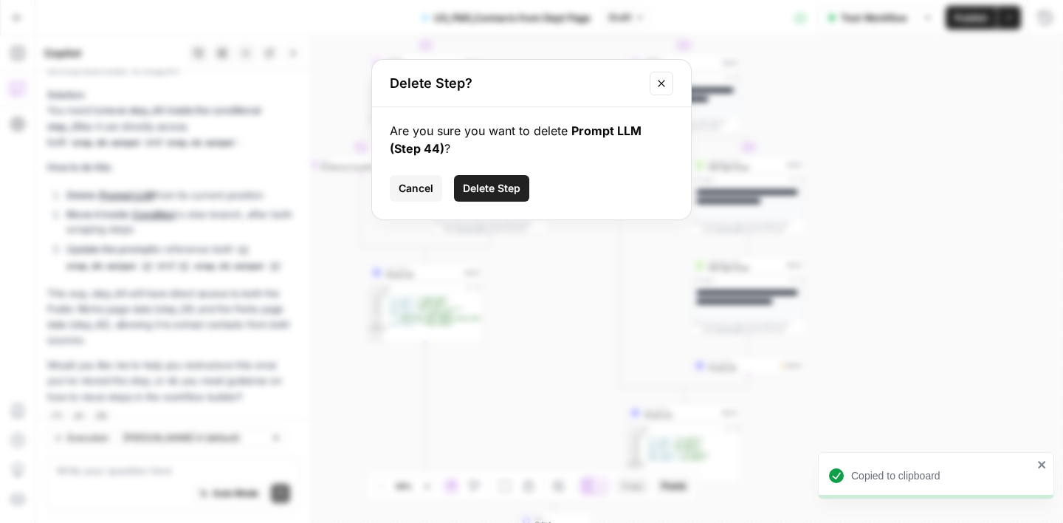
click at [520, 188] on span "Delete Step" at bounding box center [492, 188] width 58 height 15
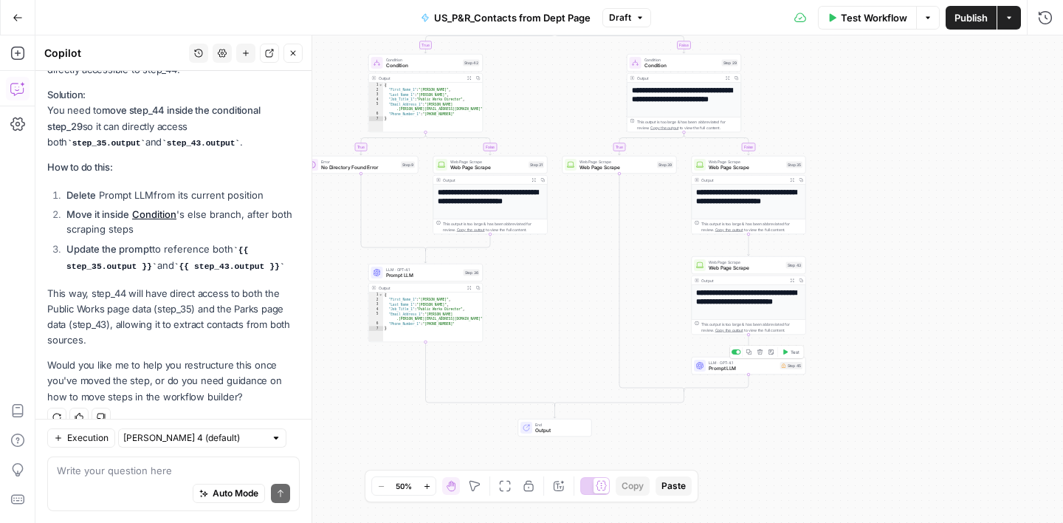
click at [755, 366] on span "Prompt LLM" at bounding box center [743, 368] width 69 height 7
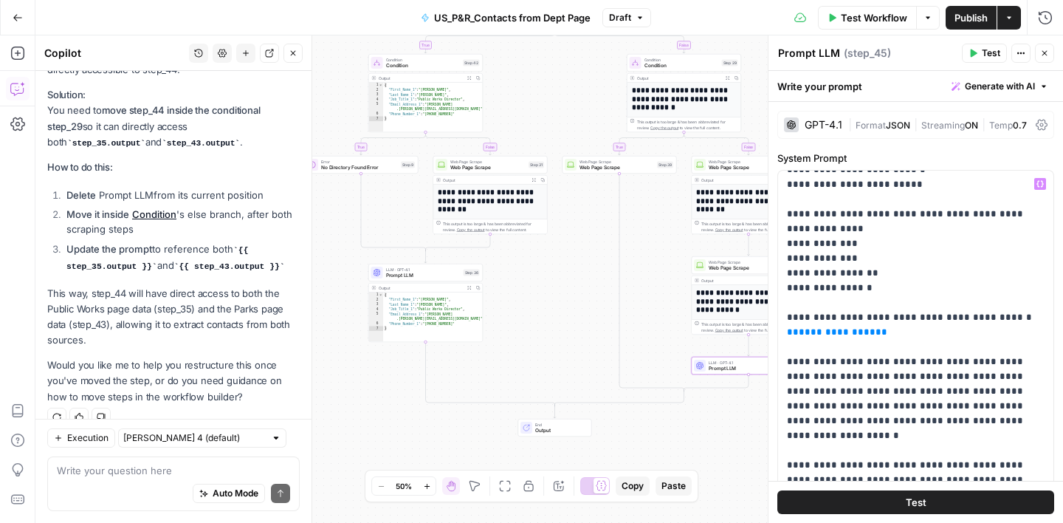
scroll to position [340, 0]
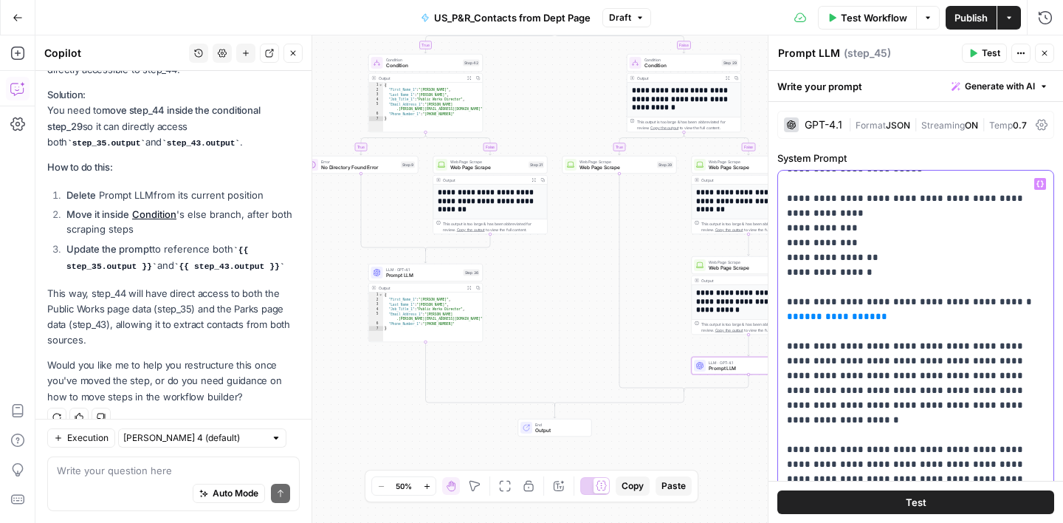
drag, startPoint x: 872, startPoint y: 305, endPoint x: 787, endPoint y: 306, distance: 85.7
click at [787, 306] on div "**********" at bounding box center [915, 472] width 275 height 602
click at [1044, 185] on button "Variables Menu" at bounding box center [1041, 184] width 12 height 12
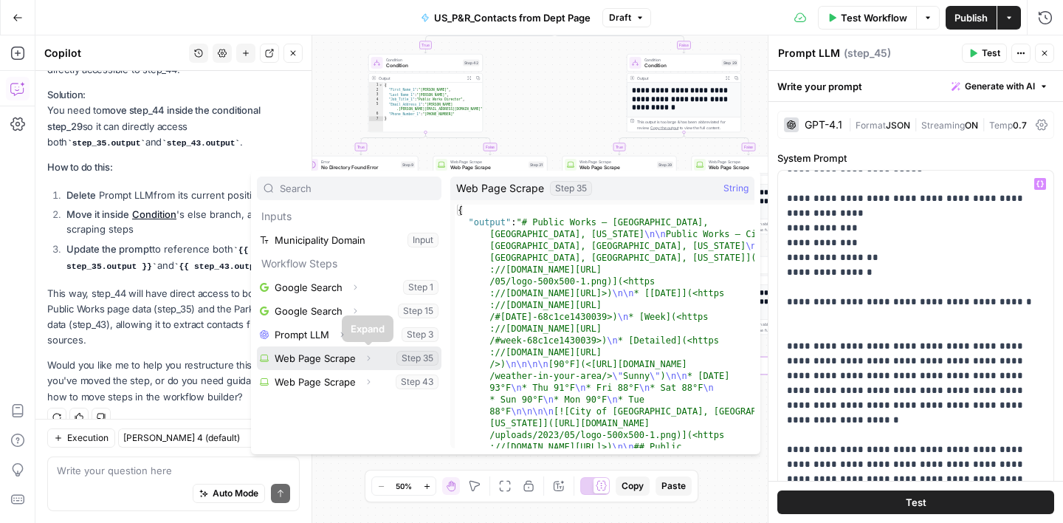
click at [333, 357] on button "Select variable Web Page Scrape" at bounding box center [349, 358] width 185 height 24
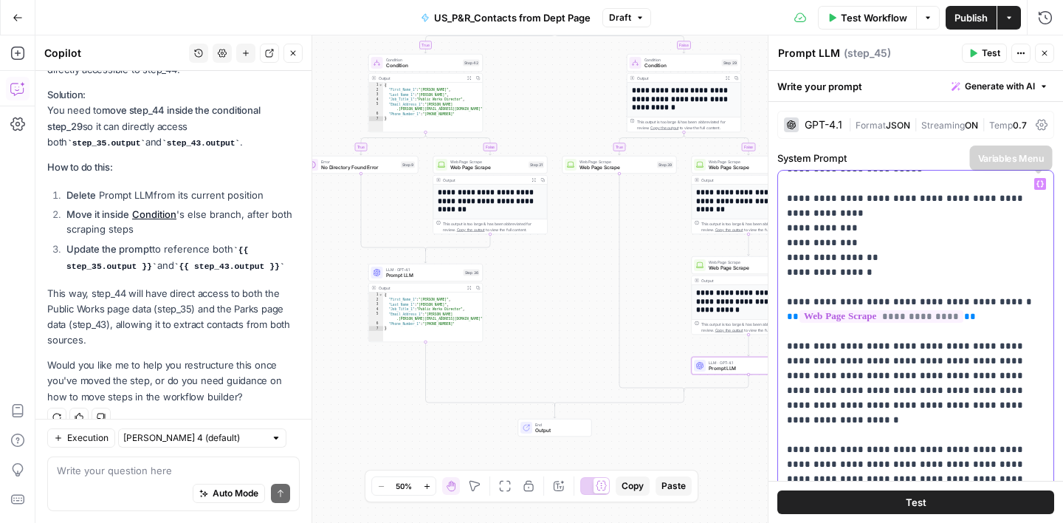
click at [1035, 185] on button "Variables Menu" at bounding box center [1041, 184] width 12 height 12
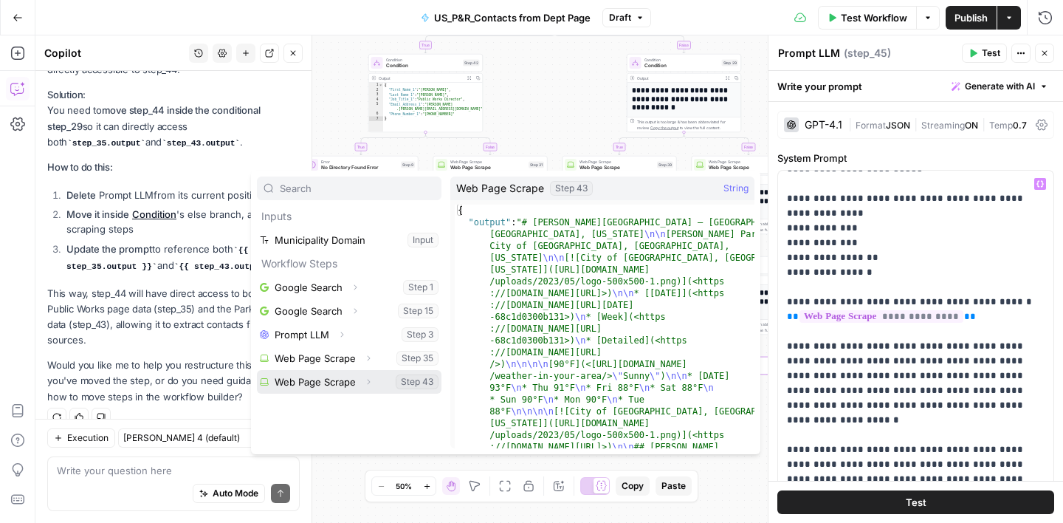
click at [343, 388] on button "Select variable Web Page Scrape" at bounding box center [349, 382] width 185 height 24
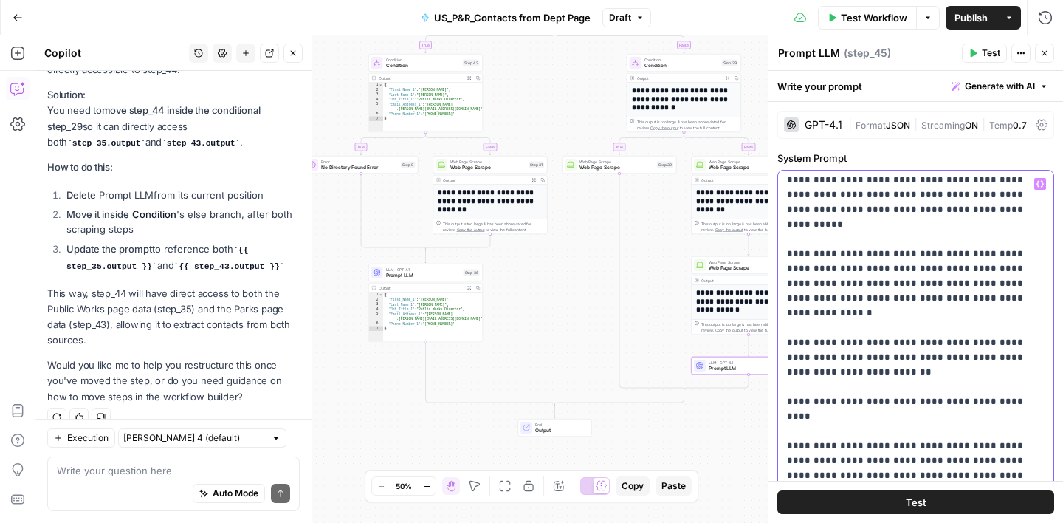
scroll to position [914, 0]
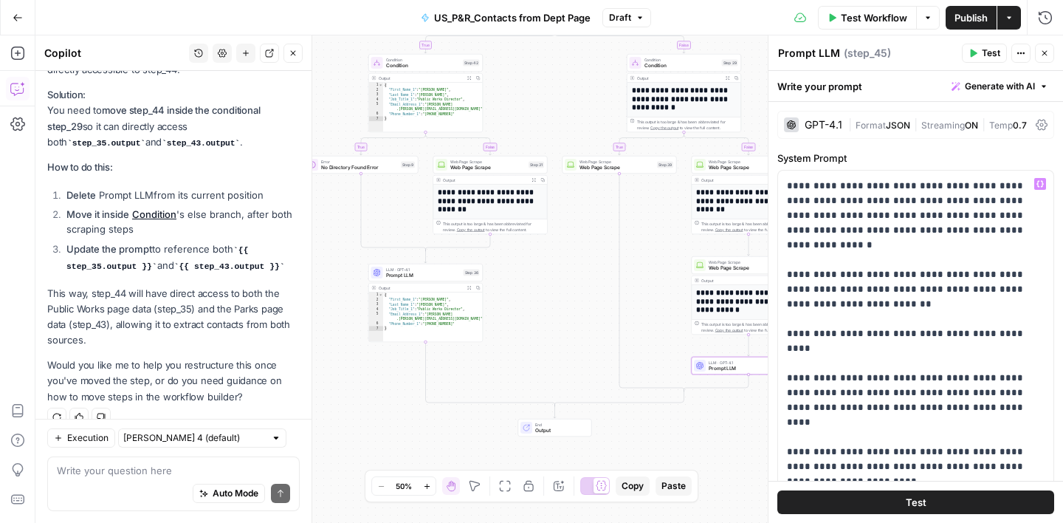
click at [551, 327] on div "true false true false true false Workflow Set Inputs Inputs Google Search Googl…" at bounding box center [549, 278] width 1028 height 487
click at [1038, 58] on button "Close" at bounding box center [1044, 53] width 19 height 19
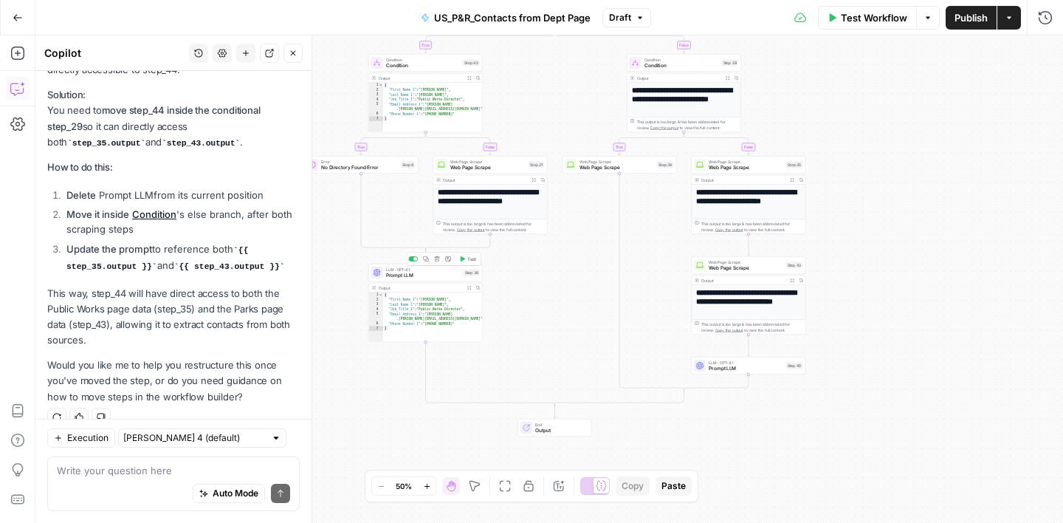
click at [425, 261] on icon "button" at bounding box center [425, 258] width 5 height 5
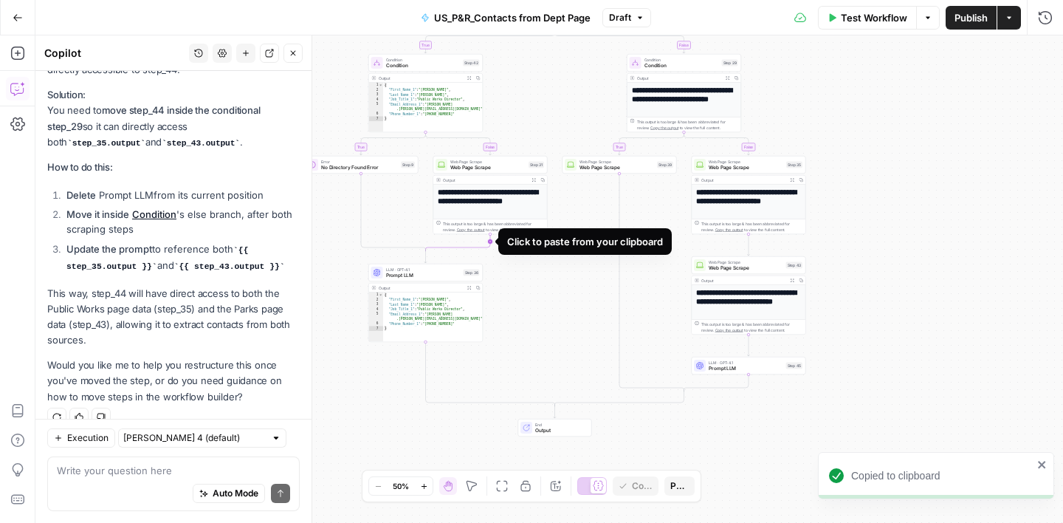
click at [491, 242] on icon "Edge from step_31 to step_42-conditional-end" at bounding box center [458, 242] width 65 height 17
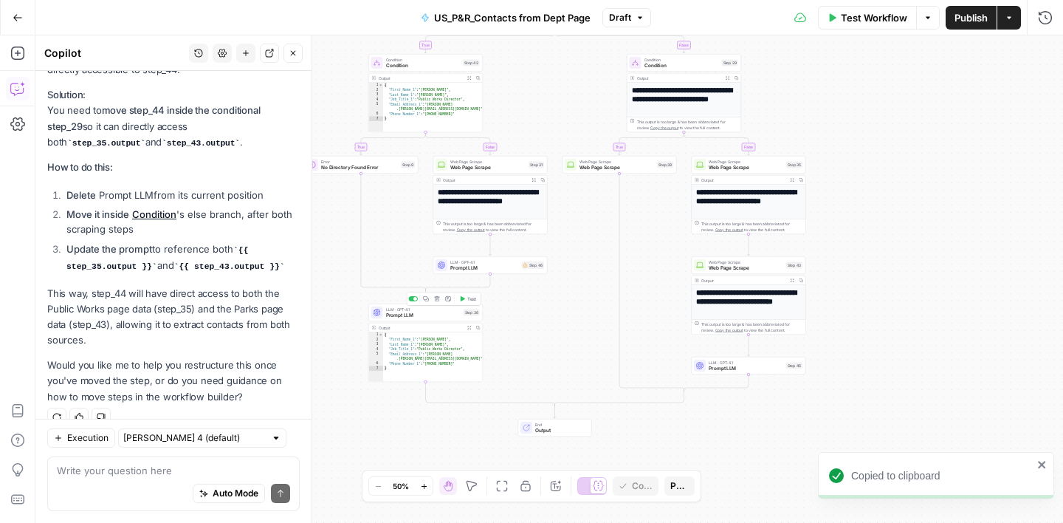
click at [439, 302] on button "Delete step" at bounding box center [438, 299] width 10 height 10
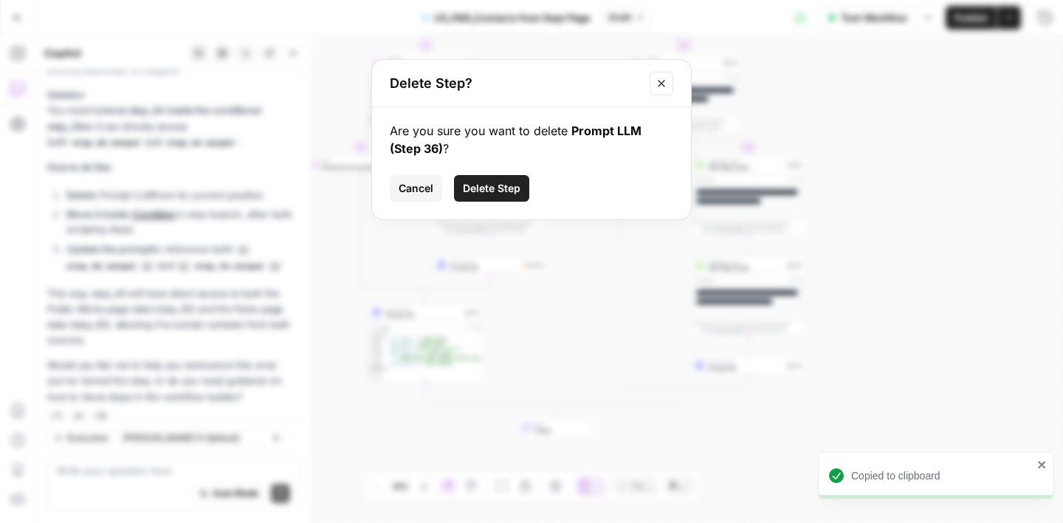
click at [482, 192] on span "Delete Step" at bounding box center [492, 188] width 58 height 15
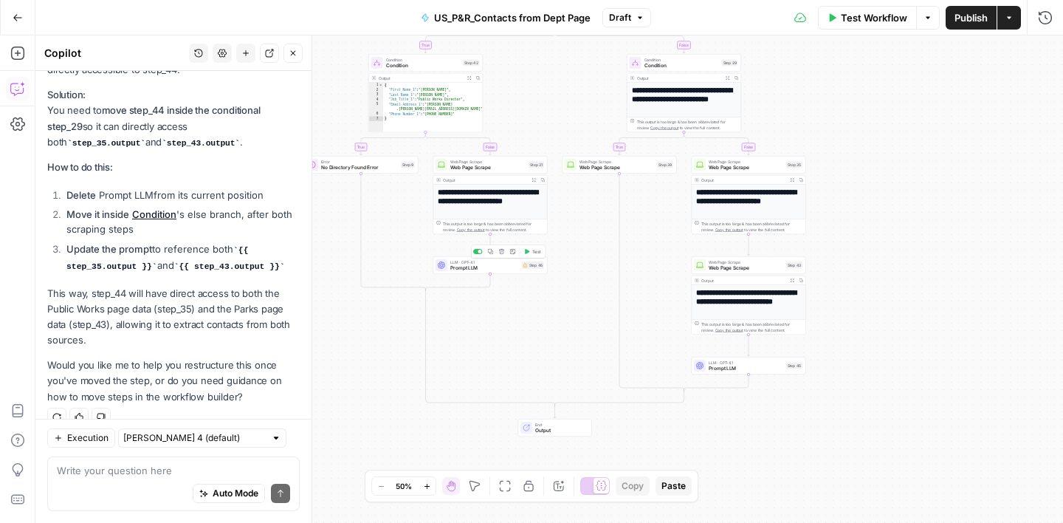
click at [494, 270] on span "Prompt LLM" at bounding box center [485, 267] width 69 height 7
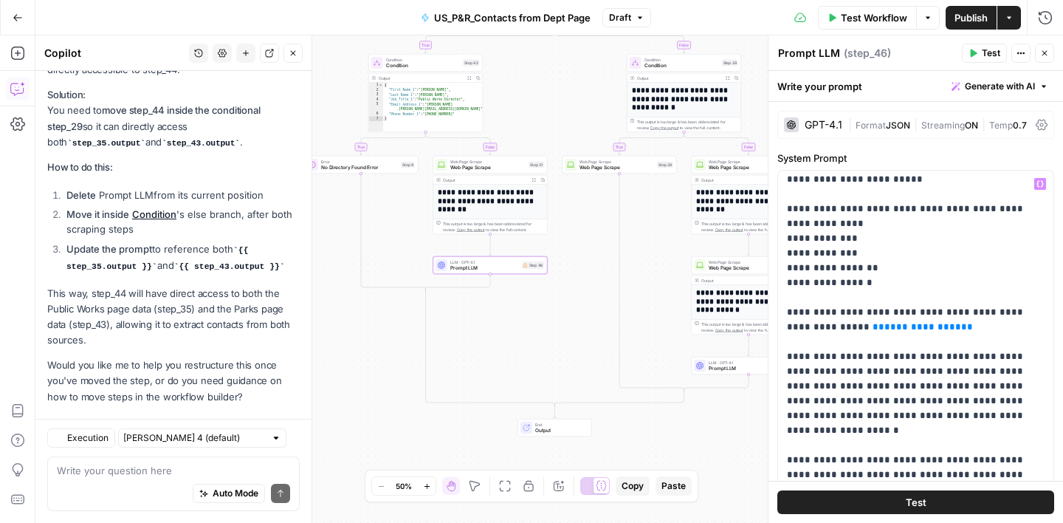
scroll to position [333, 0]
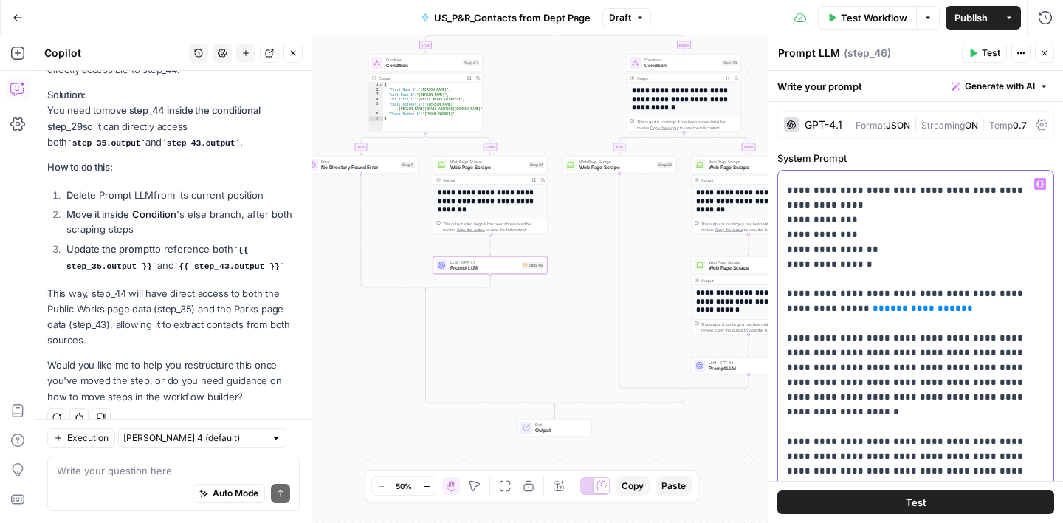
drag, startPoint x: 952, startPoint y: 309, endPoint x: 868, endPoint y: 309, distance: 84.2
click at [1039, 186] on icon "button" at bounding box center [1040, 184] width 7 height 7
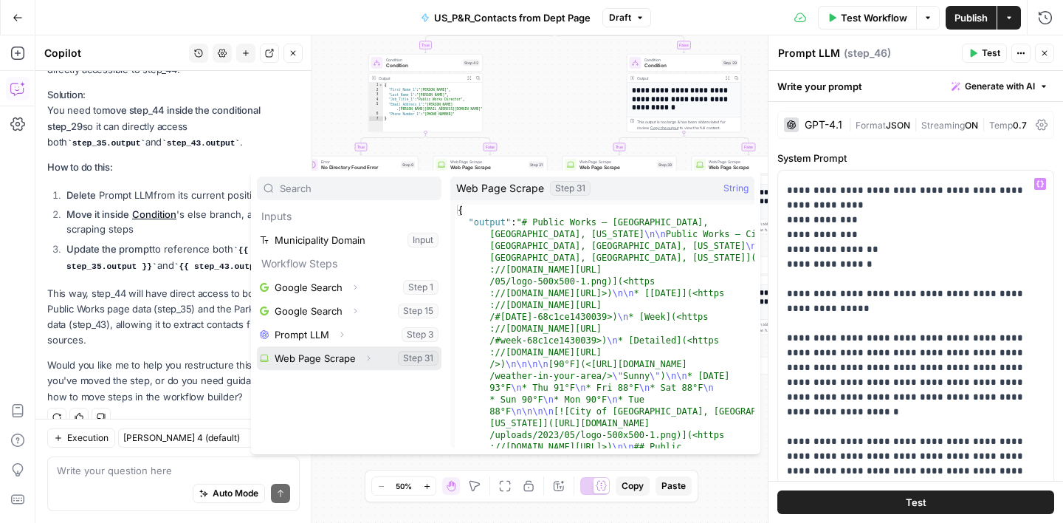
click at [326, 361] on button "Select variable Web Page Scrape" at bounding box center [349, 358] width 185 height 24
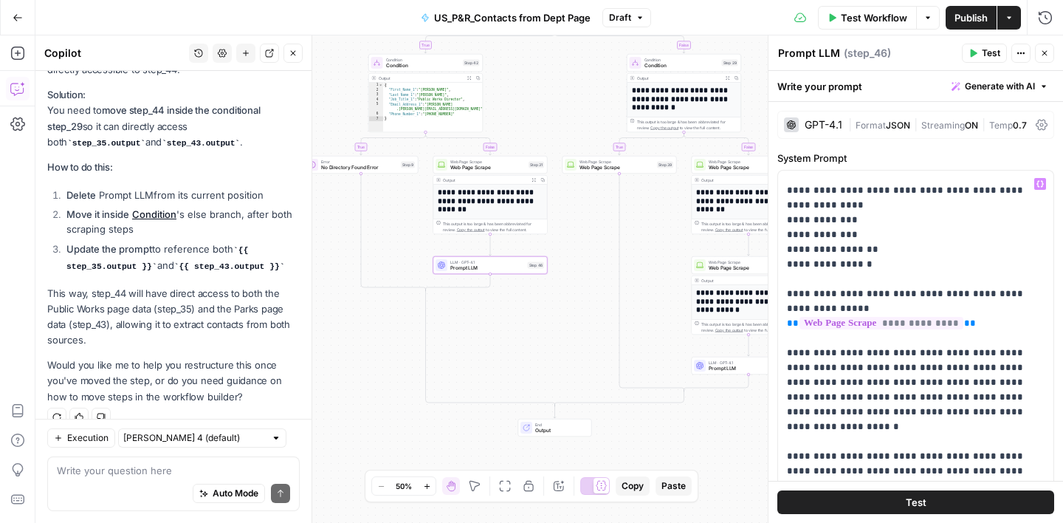
click at [1048, 55] on icon "button" at bounding box center [1045, 53] width 9 height 9
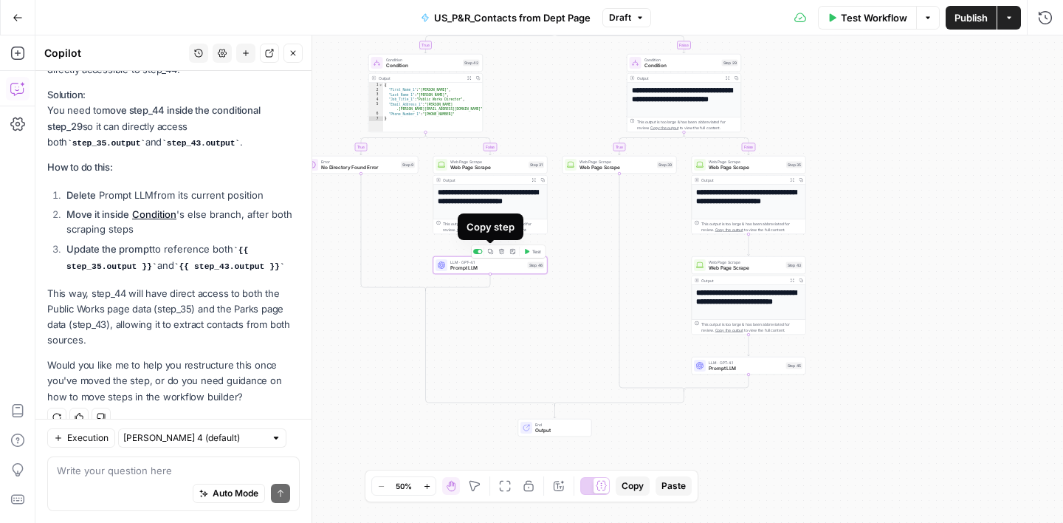
click at [491, 251] on icon "button" at bounding box center [490, 251] width 5 height 5
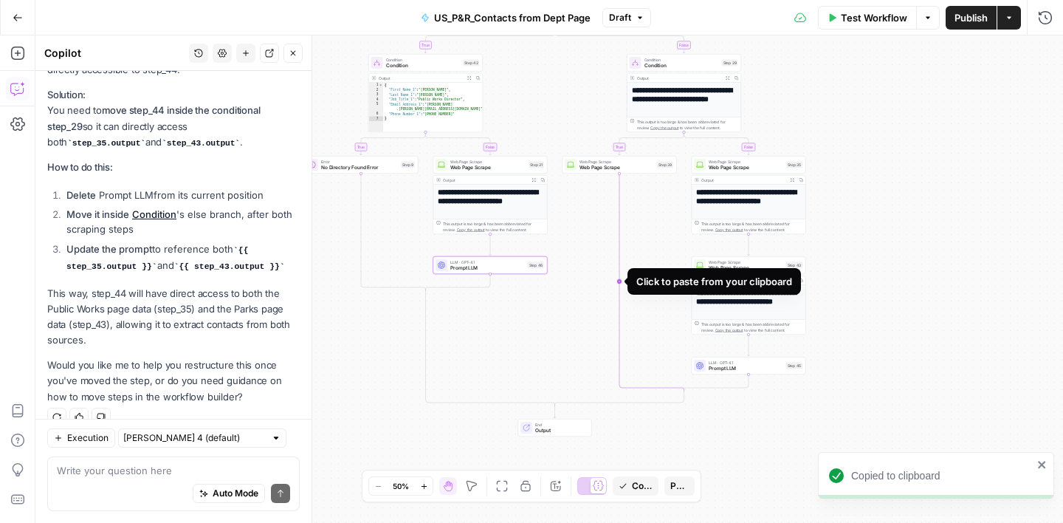
click at [620, 278] on icon "Edge from step_39 to step_29-conditional-end" at bounding box center [652, 283] width 65 height 218
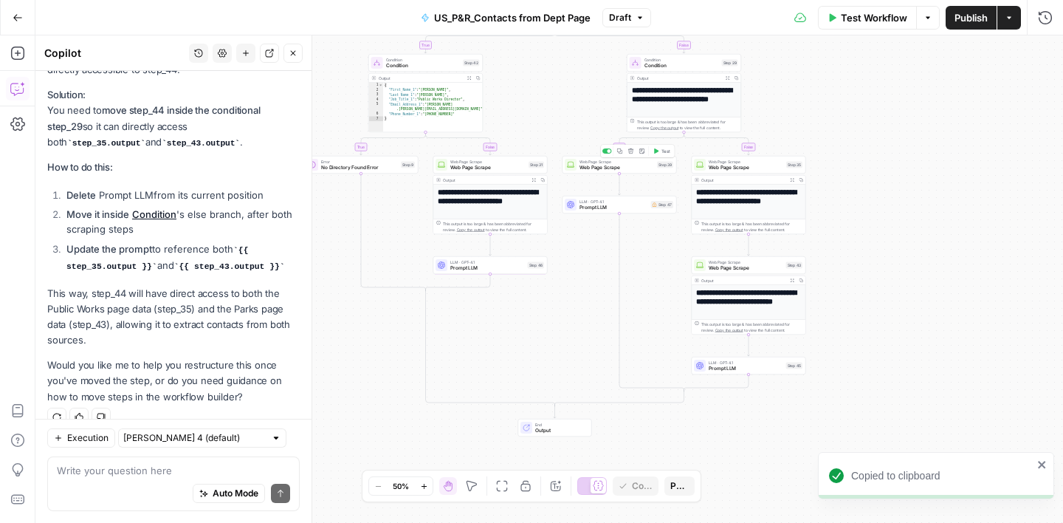
click at [626, 169] on span "Web Page Scrape" at bounding box center [617, 167] width 75 height 7
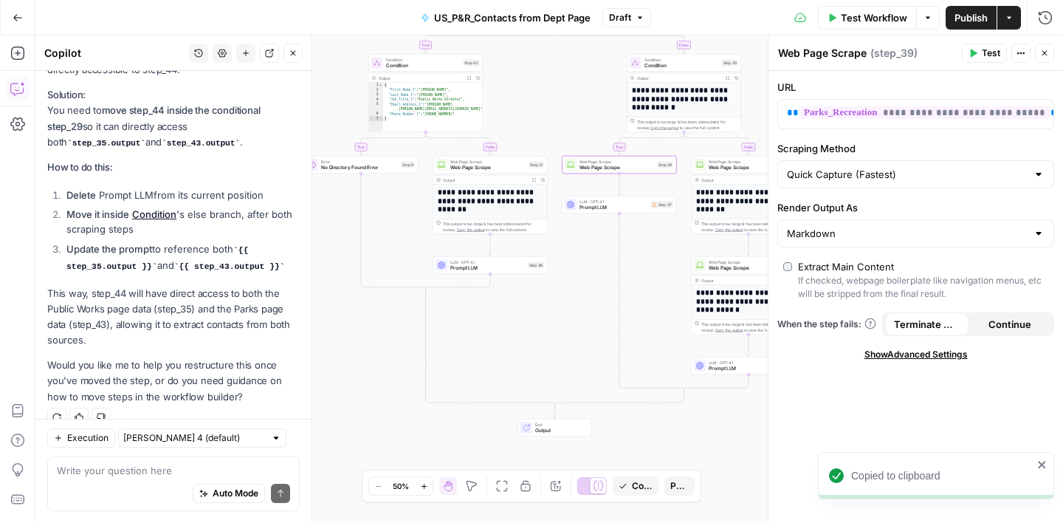
click at [1043, 49] on icon "button" at bounding box center [1045, 53] width 9 height 9
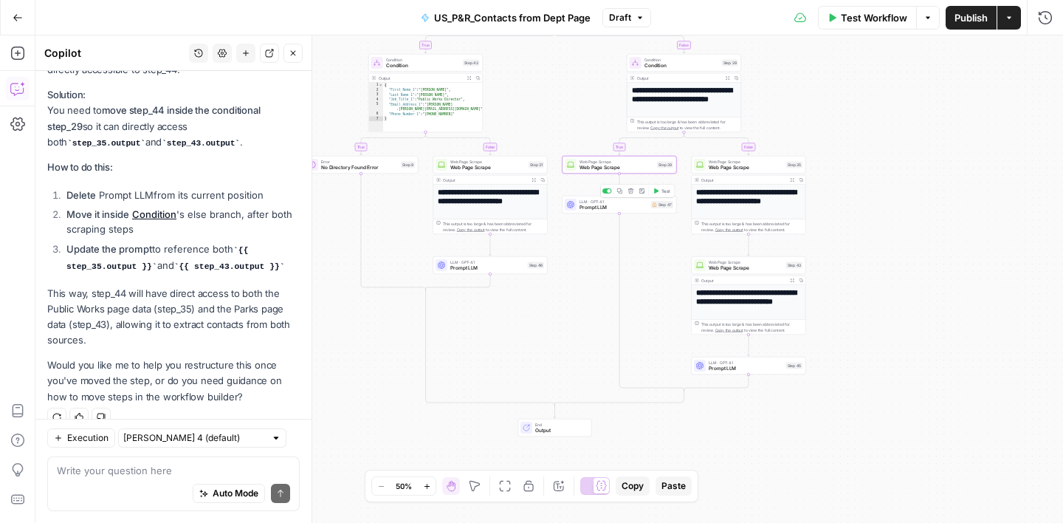
click at [628, 206] on span "Prompt LLM" at bounding box center [614, 207] width 69 height 7
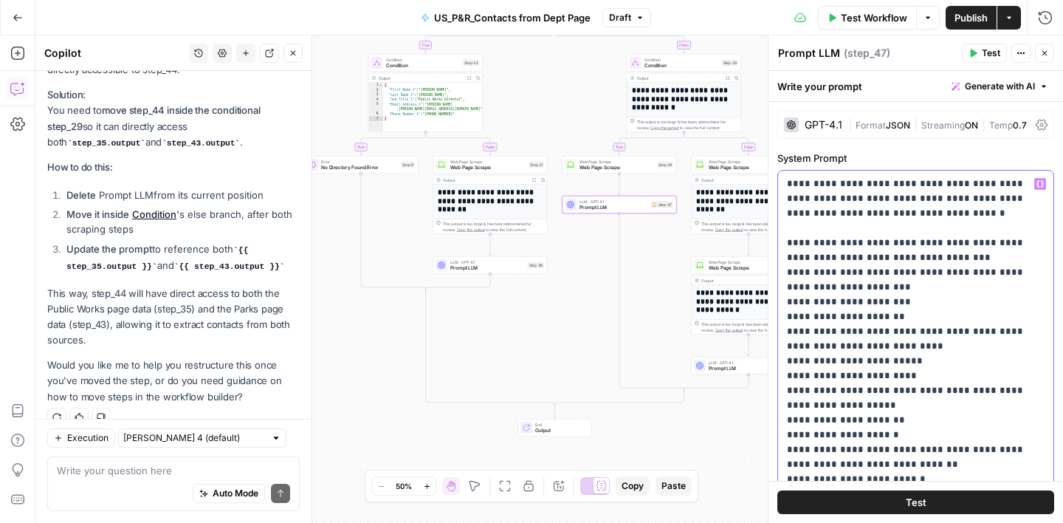
drag, startPoint x: 866, startPoint y: 200, endPoint x: 814, endPoint y: 199, distance: 52.4
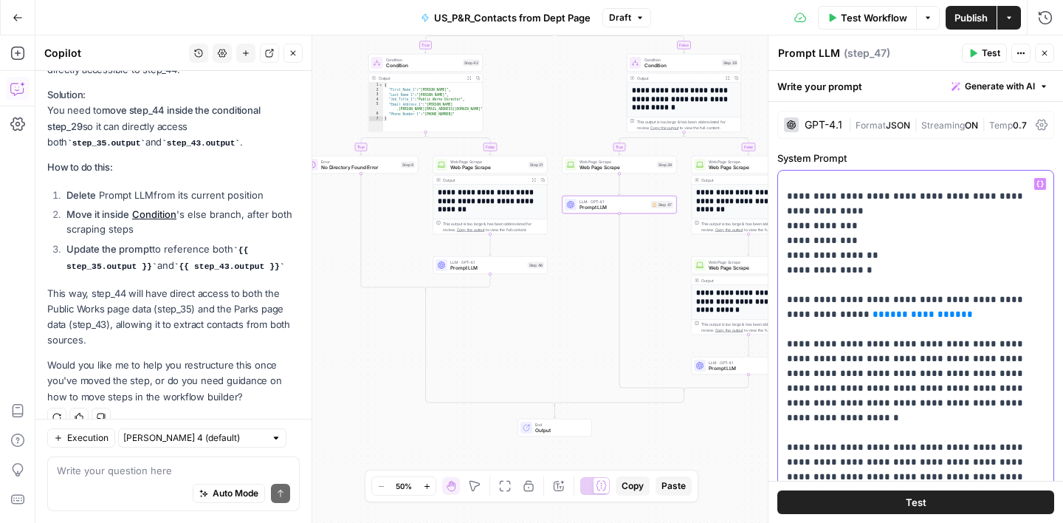
scroll to position [347, 0]
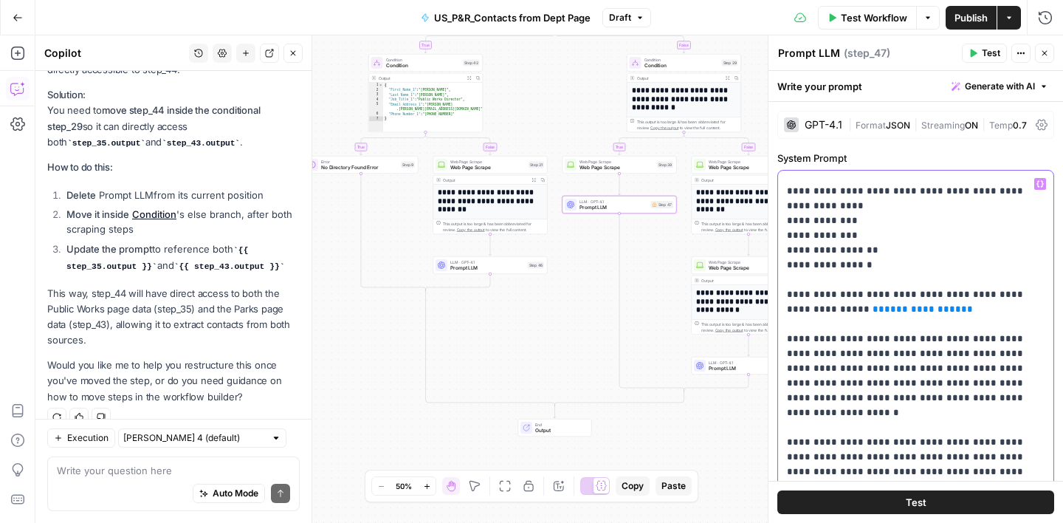
drag, startPoint x: 951, startPoint y: 298, endPoint x: 869, endPoint y: 299, distance: 82.7
click at [1044, 186] on icon "button" at bounding box center [1040, 183] width 7 height 7
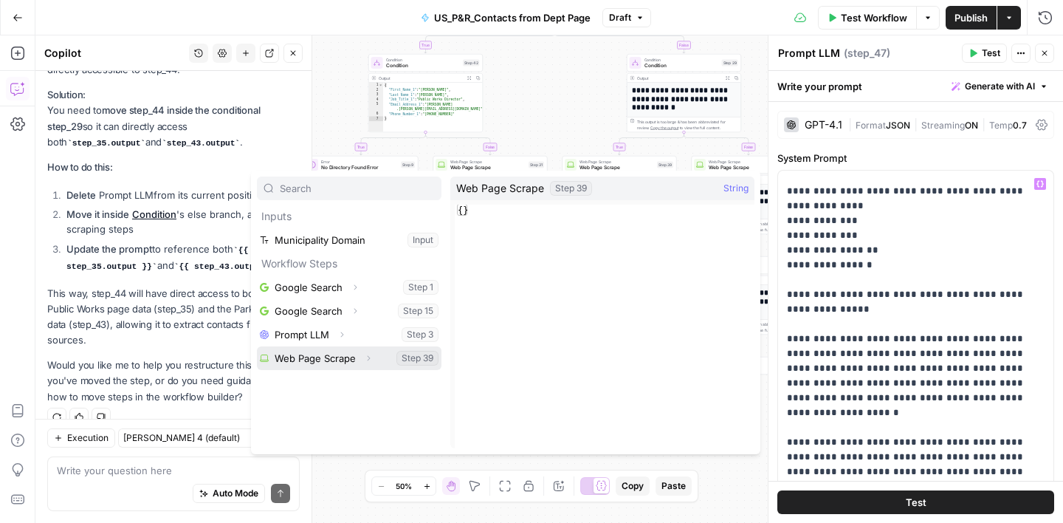
click at [323, 360] on button "Select variable Web Page Scrape" at bounding box center [349, 358] width 185 height 24
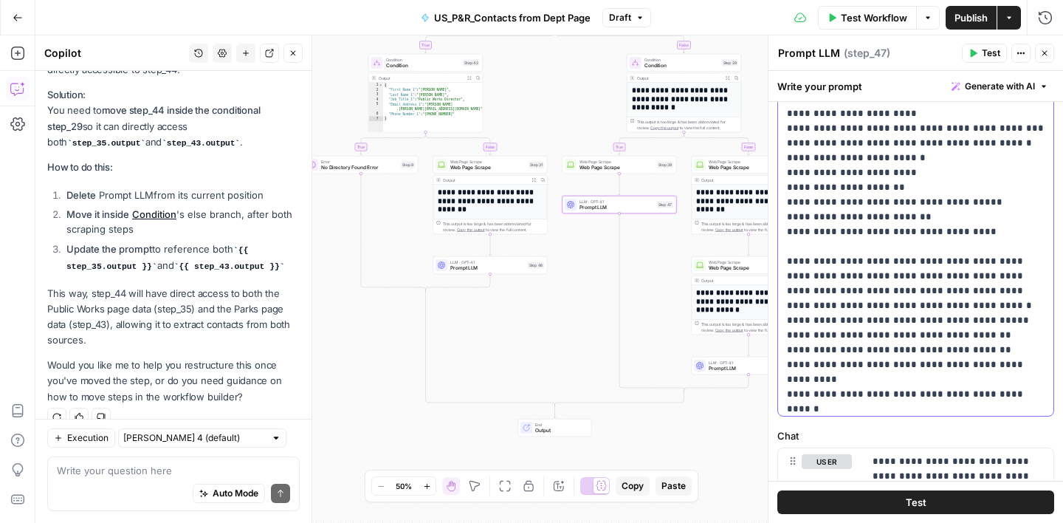
scroll to position [1005, 0]
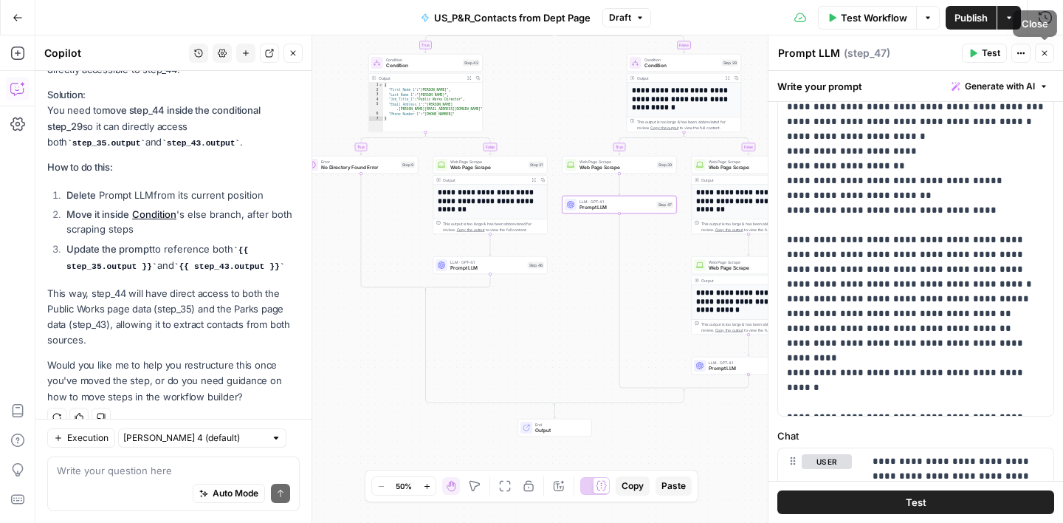
click at [1047, 56] on icon "button" at bounding box center [1045, 53] width 9 height 9
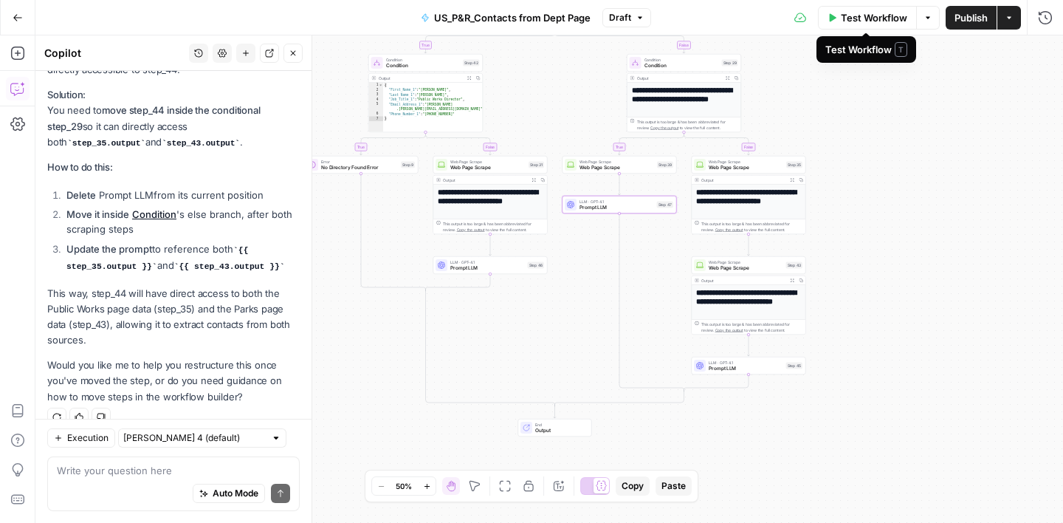
click at [846, 12] on span "Test Workflow" at bounding box center [874, 17] width 66 height 15
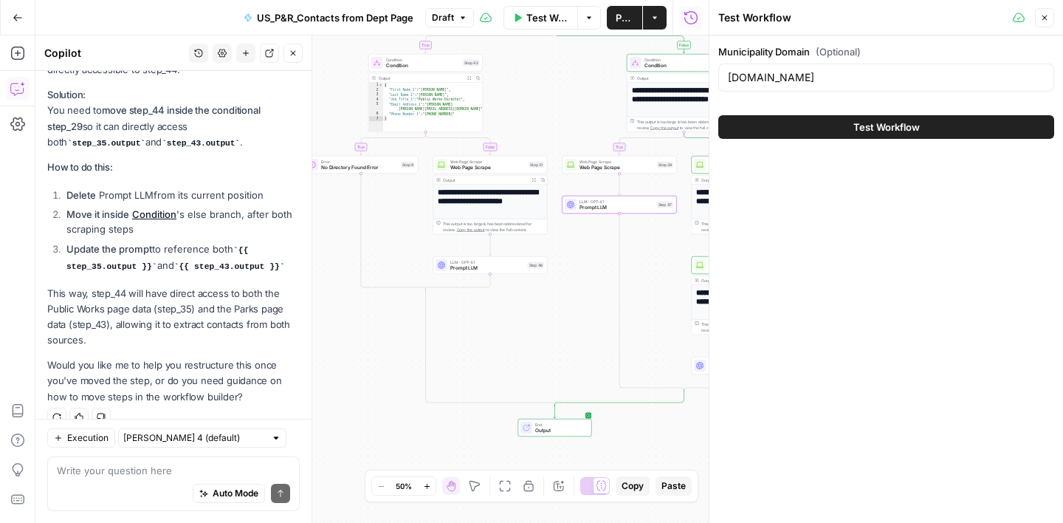
click at [873, 125] on span "Test Workflow" at bounding box center [887, 127] width 66 height 15
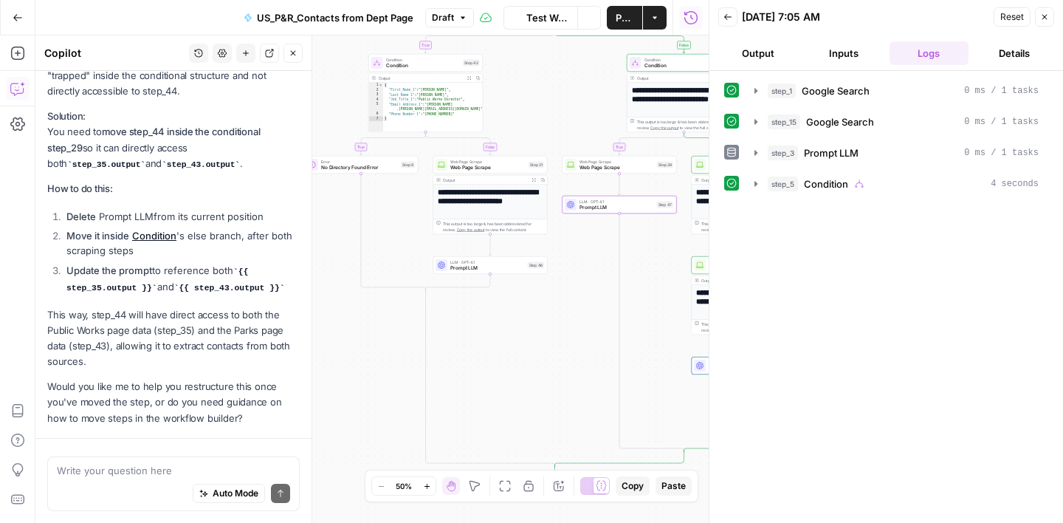
scroll to position [1155, 0]
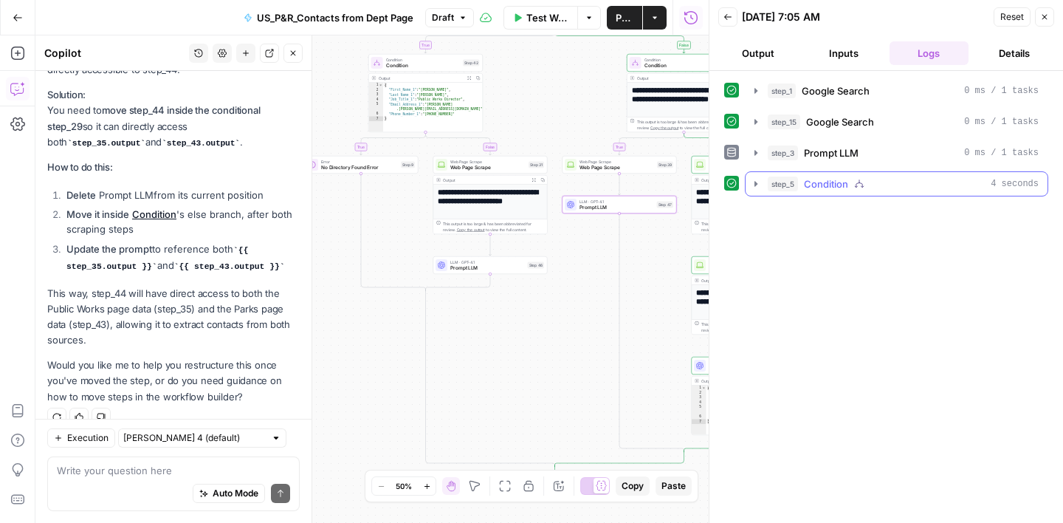
click at [764, 188] on button "step_5 Condition 4 seconds" at bounding box center [897, 184] width 302 height 24
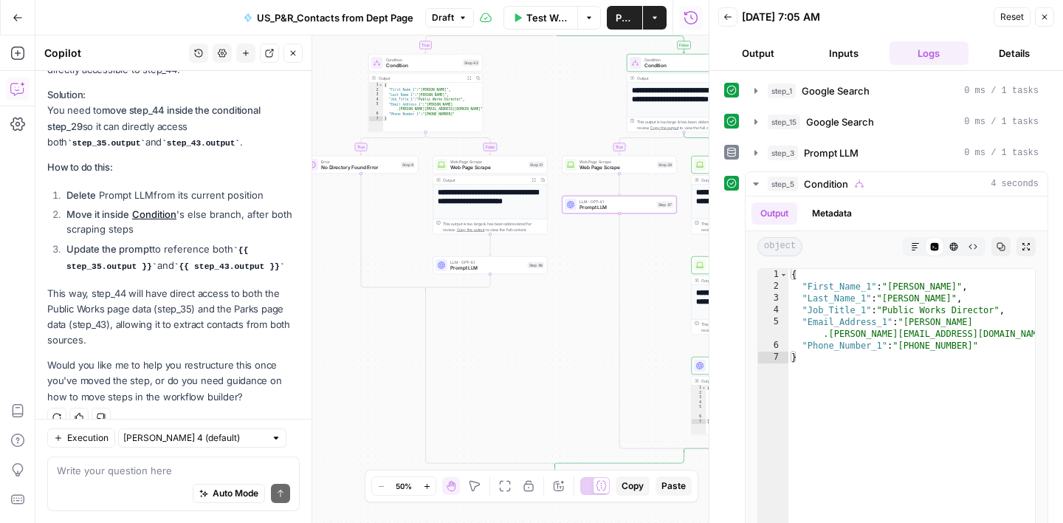
click at [1050, 21] on button "Close" at bounding box center [1044, 16] width 19 height 19
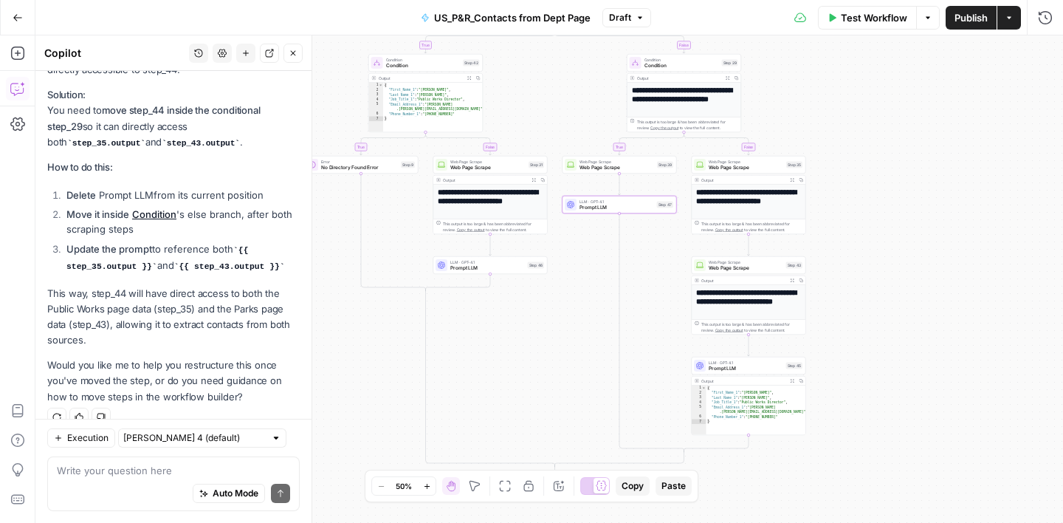
click at [973, 16] on span "Publish" at bounding box center [971, 17] width 33 height 15
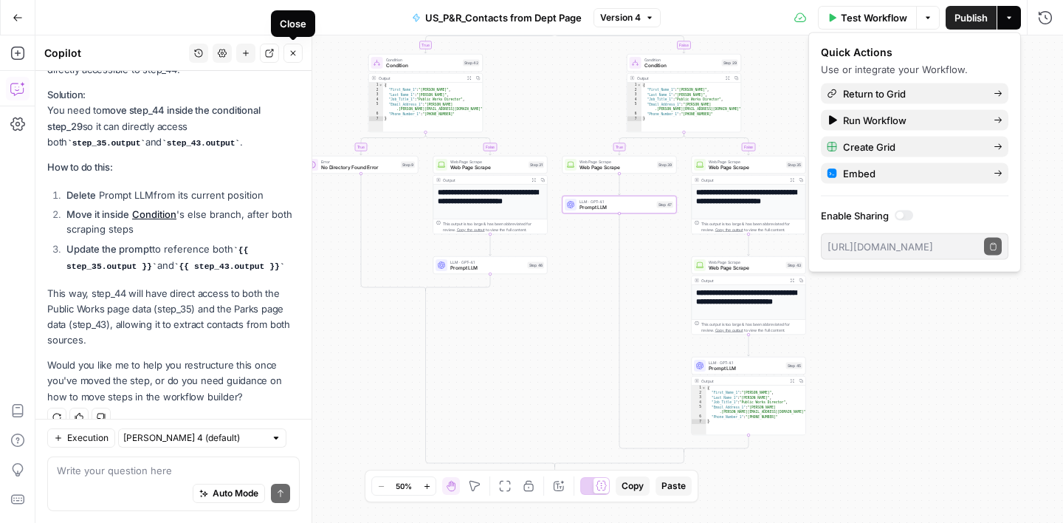
click at [295, 55] on icon "button" at bounding box center [293, 53] width 5 height 5
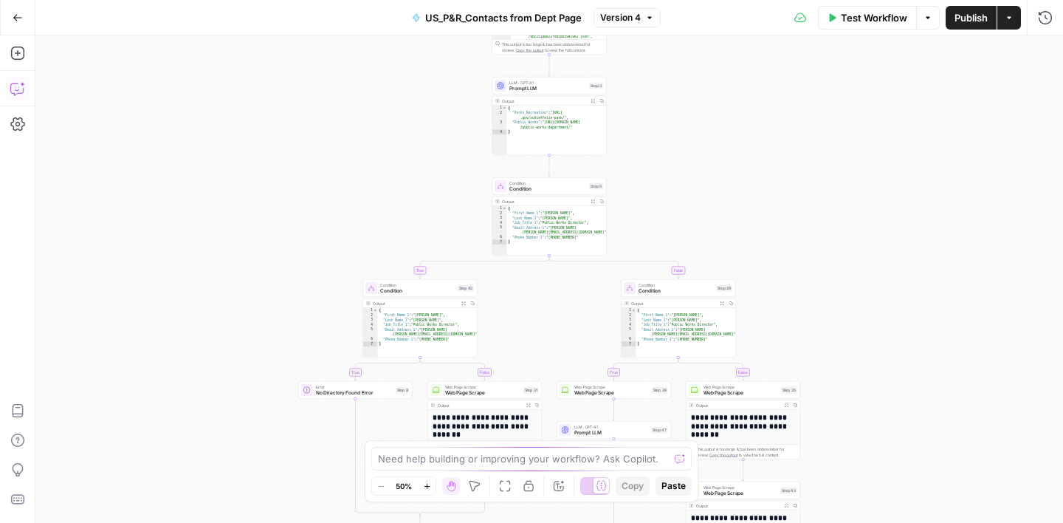
click at [13, 83] on icon "button" at bounding box center [17, 88] width 15 height 15
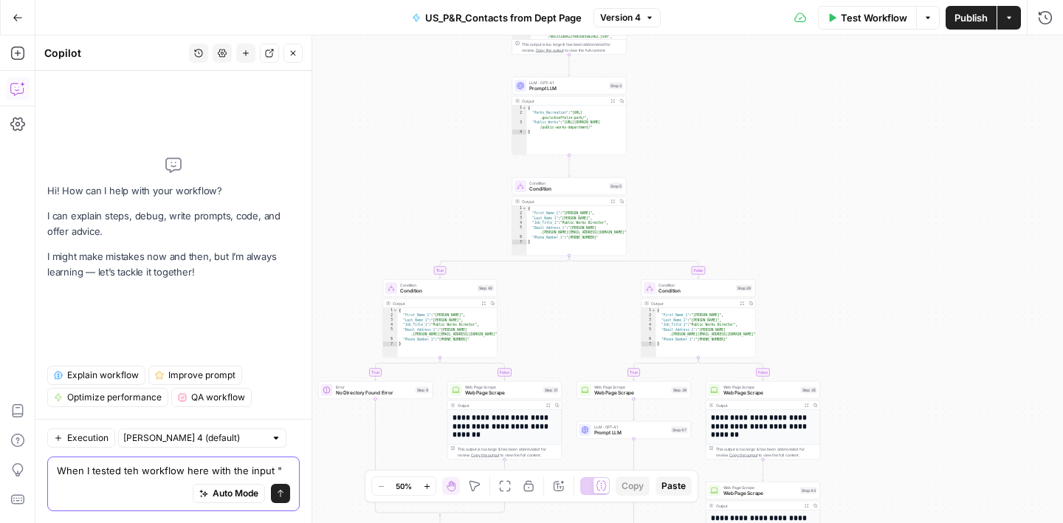
paste textarea "[DOMAIN_NAME]"
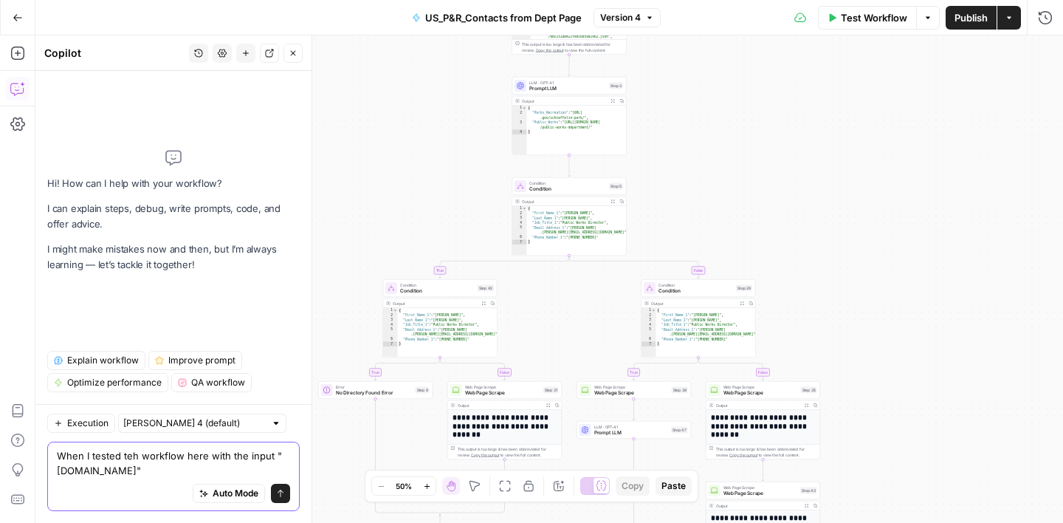
click at [130, 455] on textarea "When I tested teh workflow here with the input "[DOMAIN_NAME]"" at bounding box center [173, 463] width 233 height 30
click at [202, 465] on textarea "When I tested the workflow here with the input "[DOMAIN_NAME]"" at bounding box center [173, 463] width 233 height 30
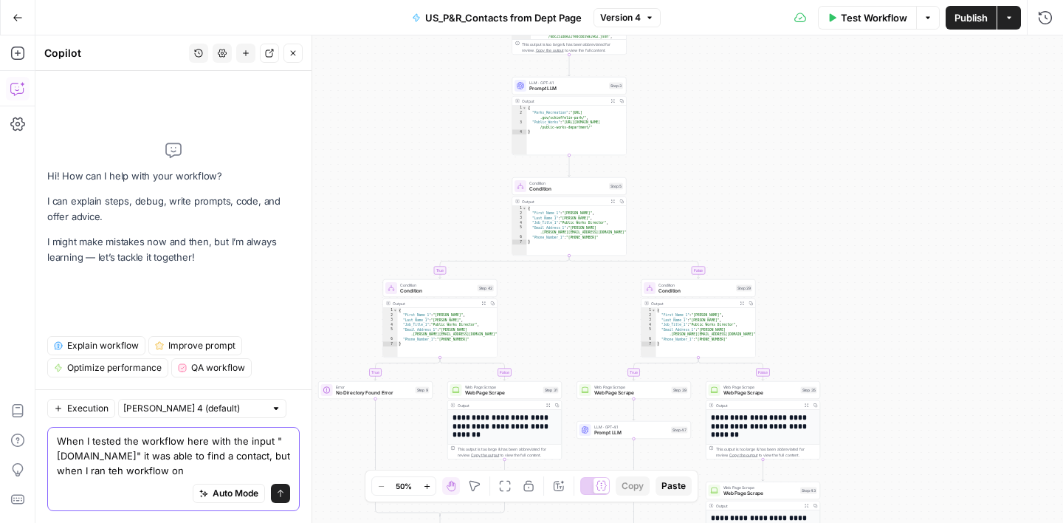
click at [172, 470] on textarea "When I tested the workflow here with the input "[DOMAIN_NAME]" it was able to f…" at bounding box center [173, 456] width 233 height 44
click at [264, 471] on textarea "When I tested the workflow here with the input "[DOMAIN_NAME]" it was able to f…" at bounding box center [173, 456] width 233 height 44
paste textarea "grids/30493/sheets/40374"
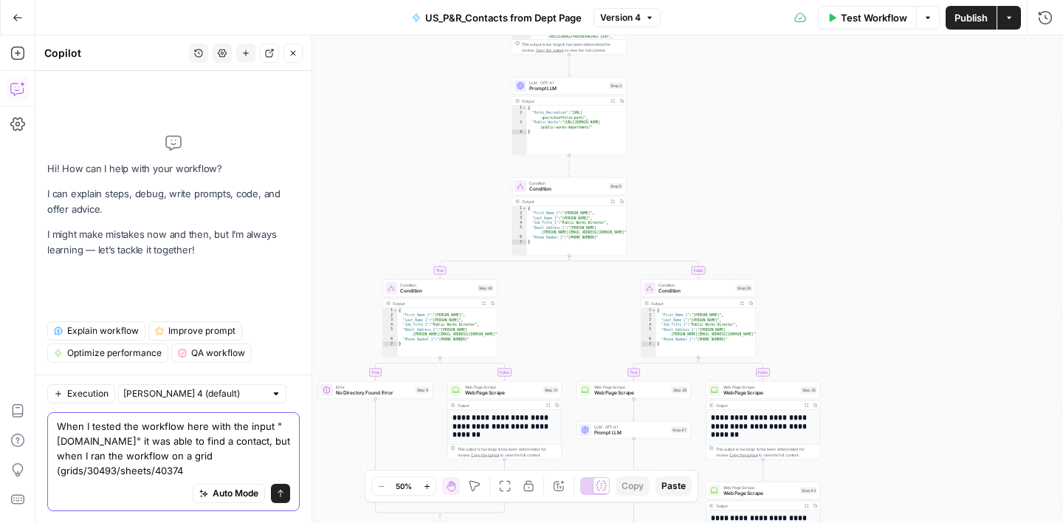
click at [66, 474] on textarea "When I tested the workflow here with the input "[DOMAIN_NAME]" it was able to f…" at bounding box center [173, 448] width 233 height 59
click at [88, 470] on textarea "When I tested the workflow here with the input "[DOMAIN_NAME]" it was able to f…" at bounding box center [173, 448] width 233 height 59
click at [115, 471] on textarea "When I tested the workflow here with the input "[DOMAIN_NAME]" it was able to f…" at bounding box center [173, 448] width 233 height 59
drag, startPoint x: 165, startPoint y: 467, endPoint x: 129, endPoint y: 467, distance: 36.9
click at [129, 467] on textarea "When I tested the workflow here with the input "[DOMAIN_NAME]" it was able to f…" at bounding box center [173, 448] width 233 height 59
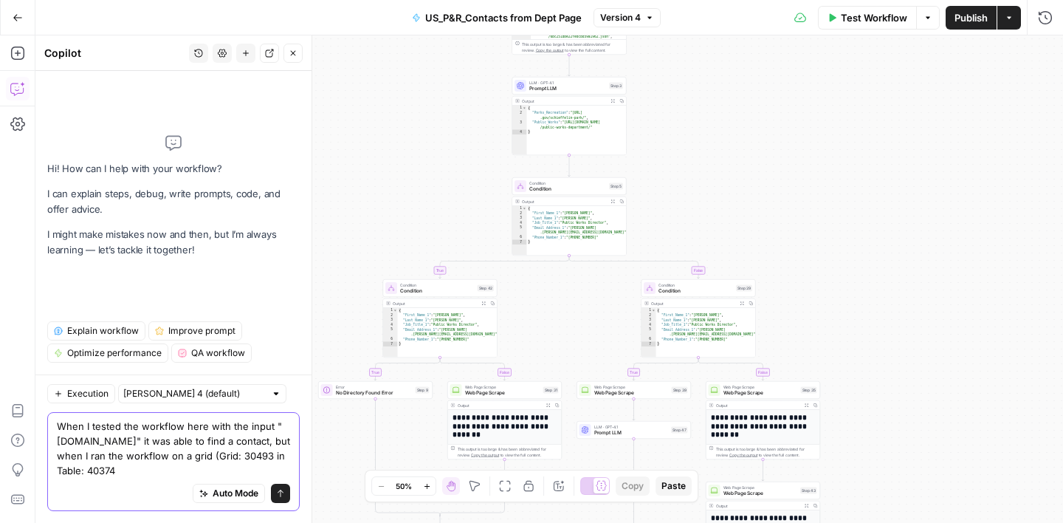
click at [196, 469] on textarea "When I tested the workflow here with the input "[DOMAIN_NAME]" it was able to f…" at bounding box center [173, 448] width 233 height 59
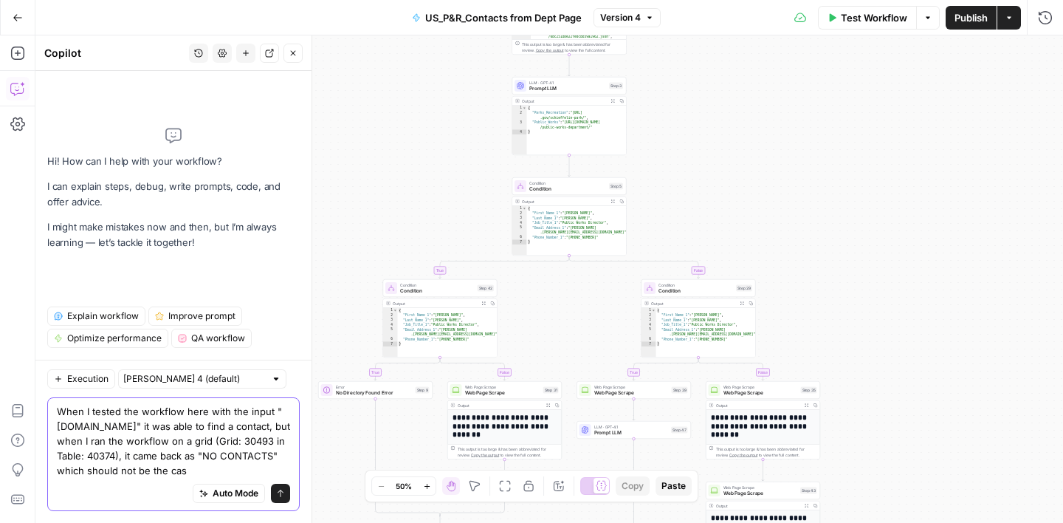
type textarea "When I tested the workflow here with the input "[DOMAIN_NAME]" it was able to f…"
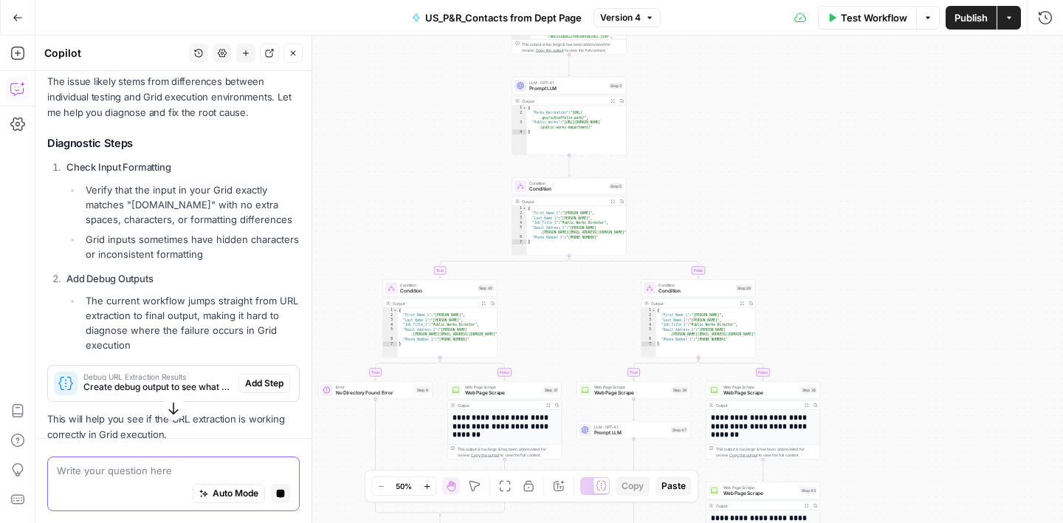
scroll to position [364, 0]
click at [841, 21] on span "Test Workflow" at bounding box center [874, 17] width 66 height 15
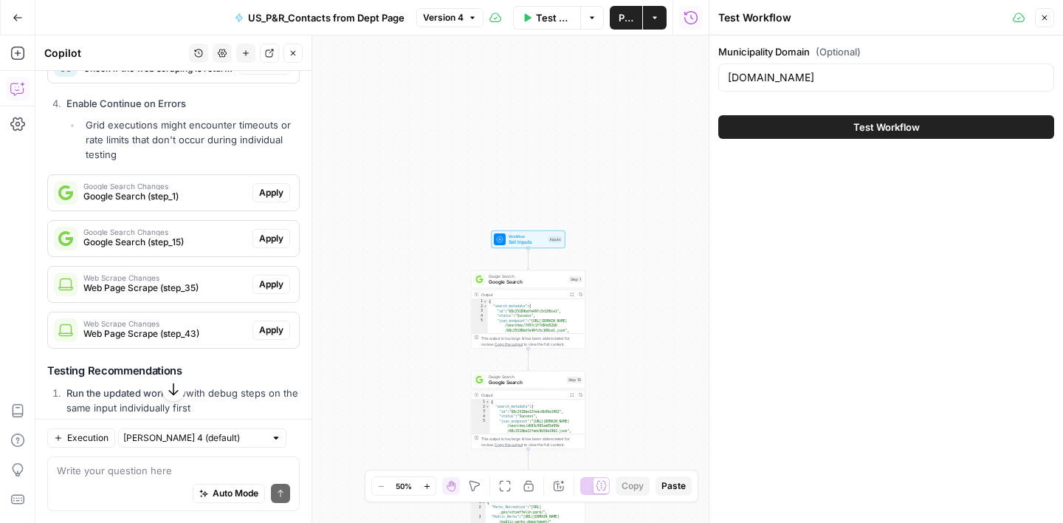
scroll to position [797, 0]
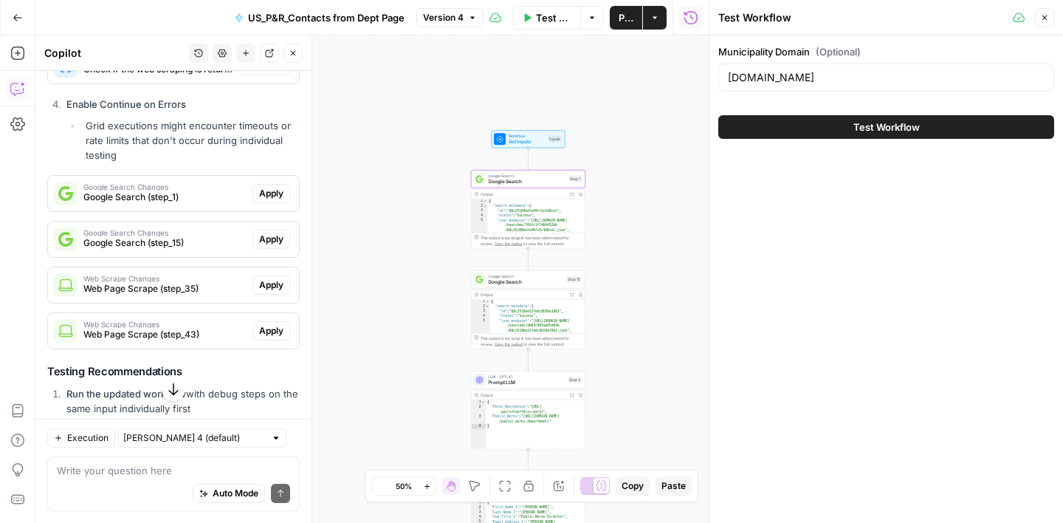
click at [146, 204] on span "Google Search (step_1)" at bounding box center [164, 197] width 163 height 13
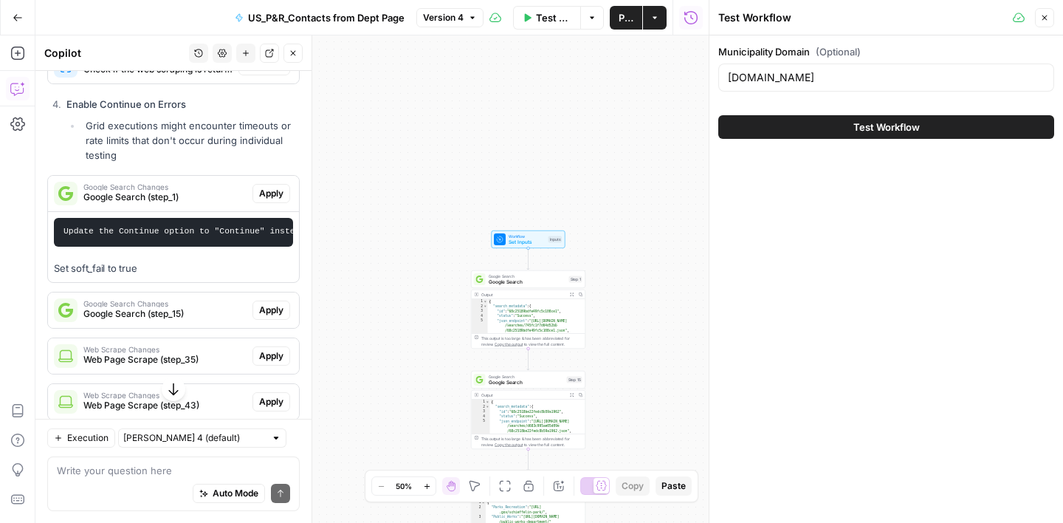
click at [1047, 19] on icon "button" at bounding box center [1045, 18] width 5 height 5
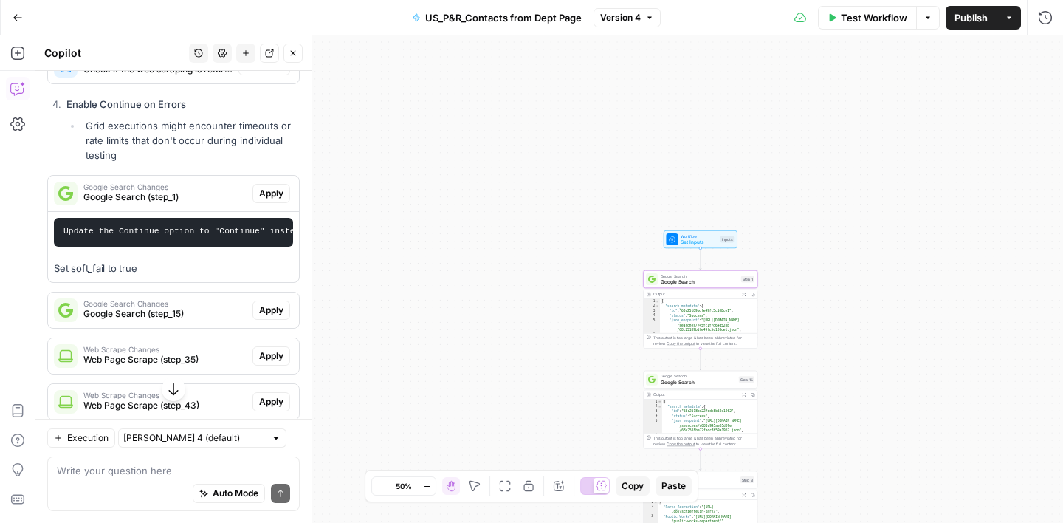
click at [278, 200] on span "Apply" at bounding box center [271, 193] width 24 height 13
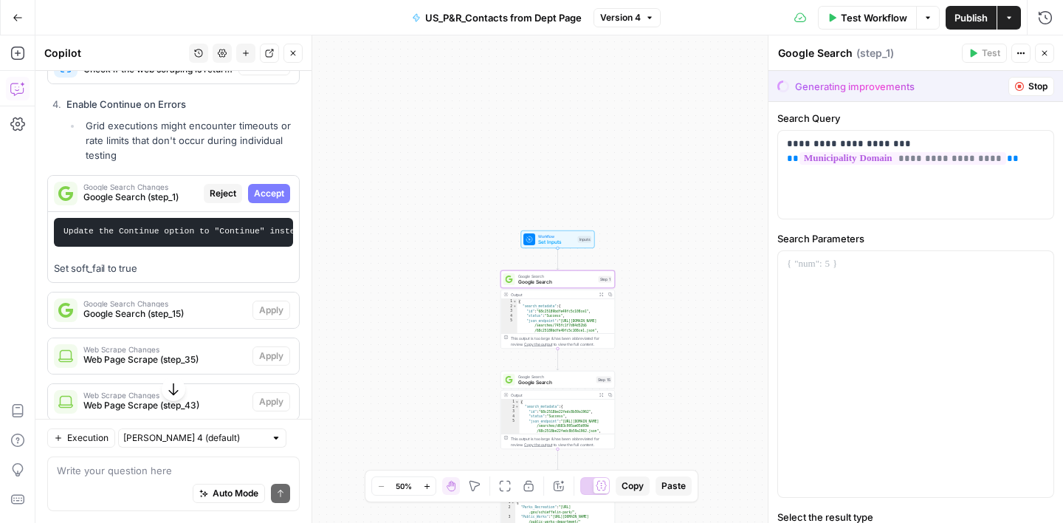
scroll to position [851, 0]
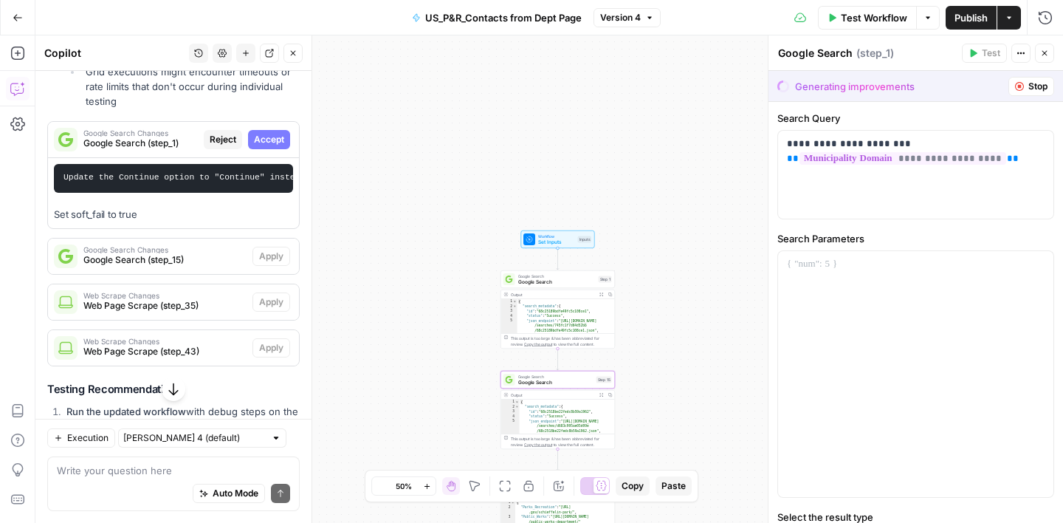
click at [220, 267] on span "Google Search (step_15)" at bounding box center [164, 259] width 163 height 13
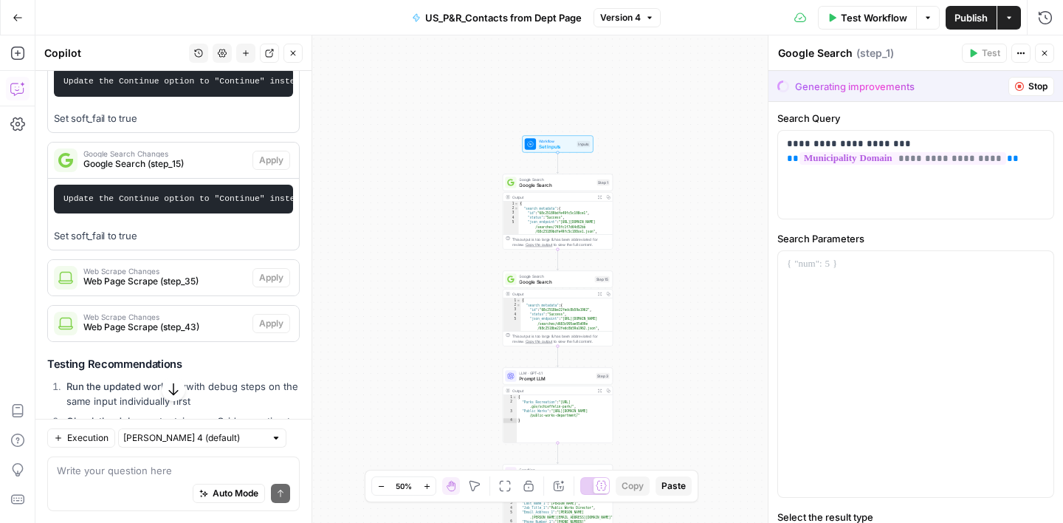
scroll to position [877, 0]
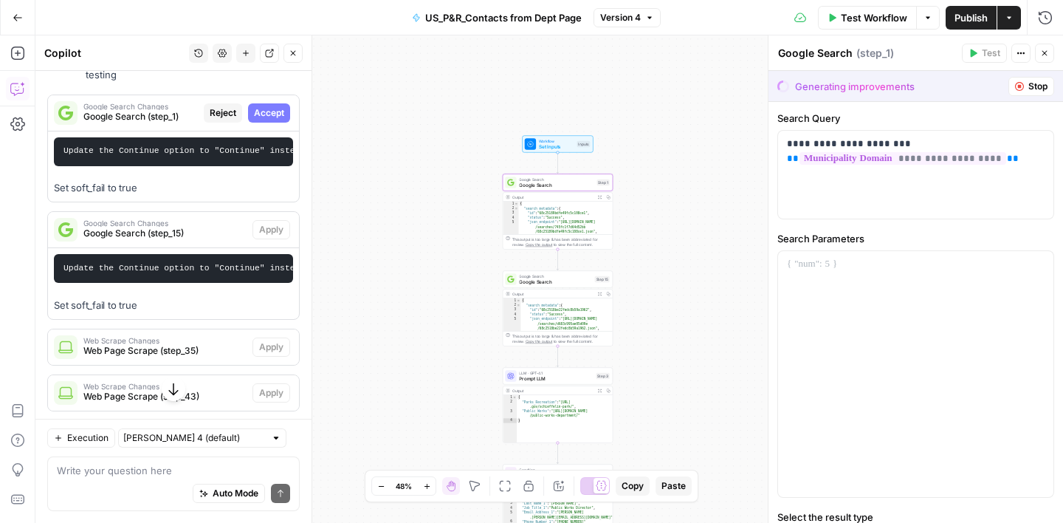
click at [287, 123] on button "Accept" at bounding box center [269, 112] width 42 height 19
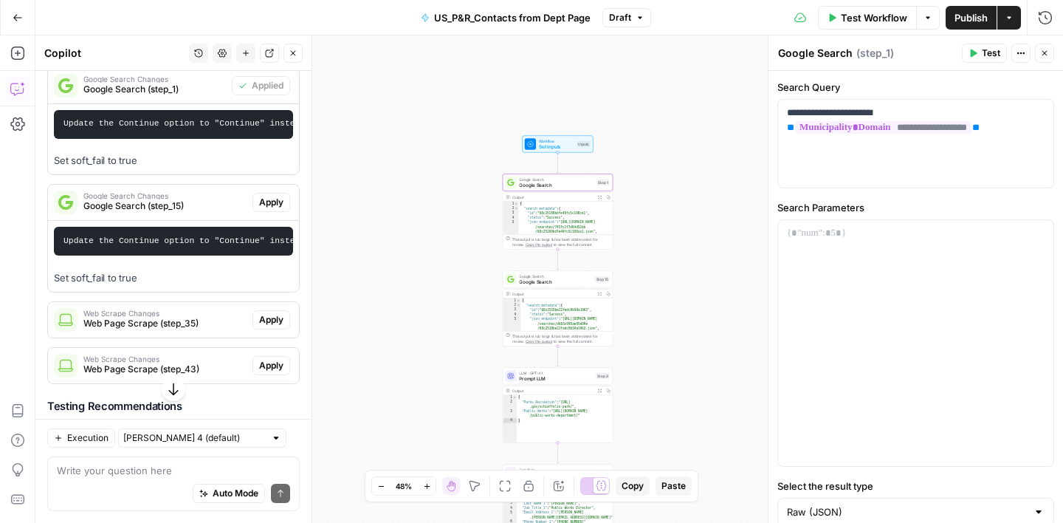
scroll to position [930, 0]
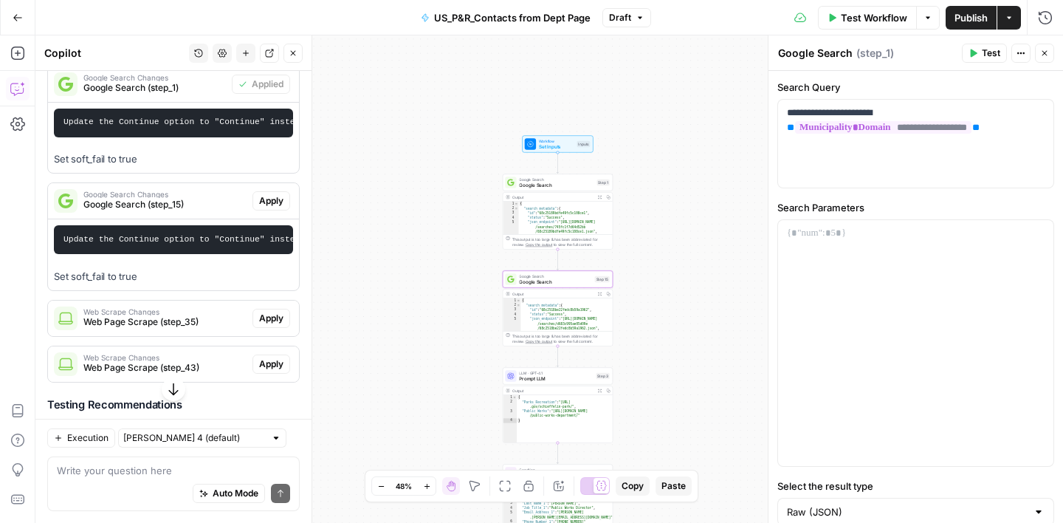
click at [275, 208] on button "Apply" at bounding box center [272, 200] width 38 height 19
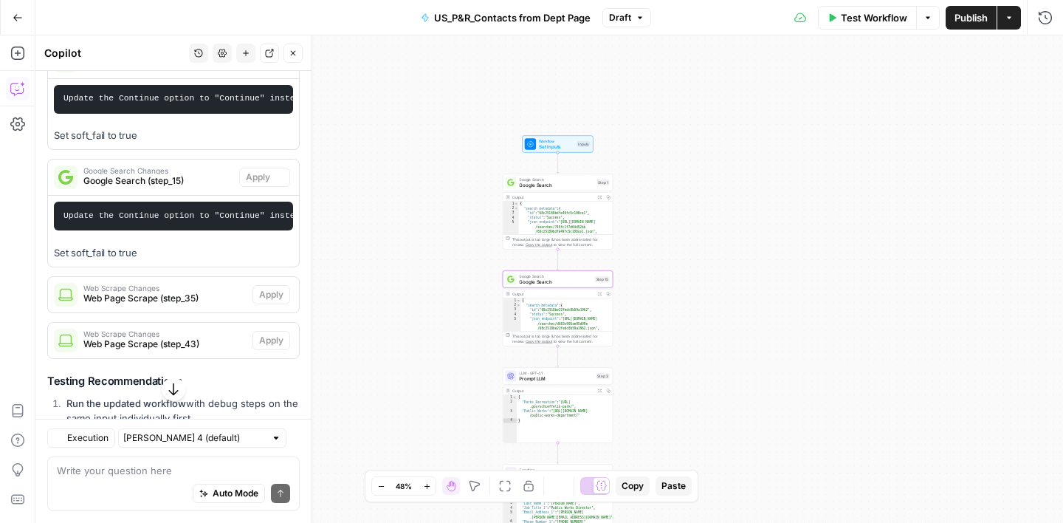
scroll to position [906, 0]
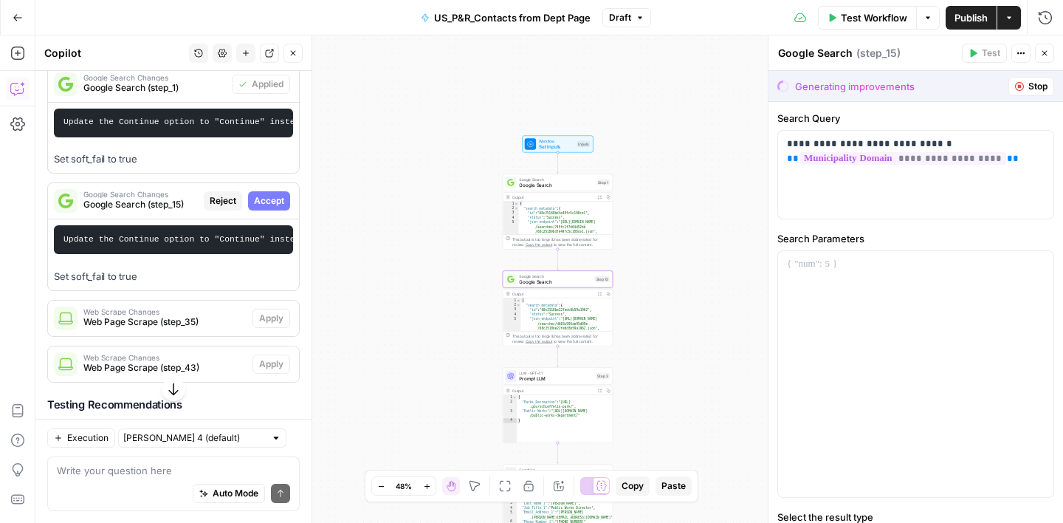
click at [275, 208] on span "Accept" at bounding box center [269, 200] width 30 height 13
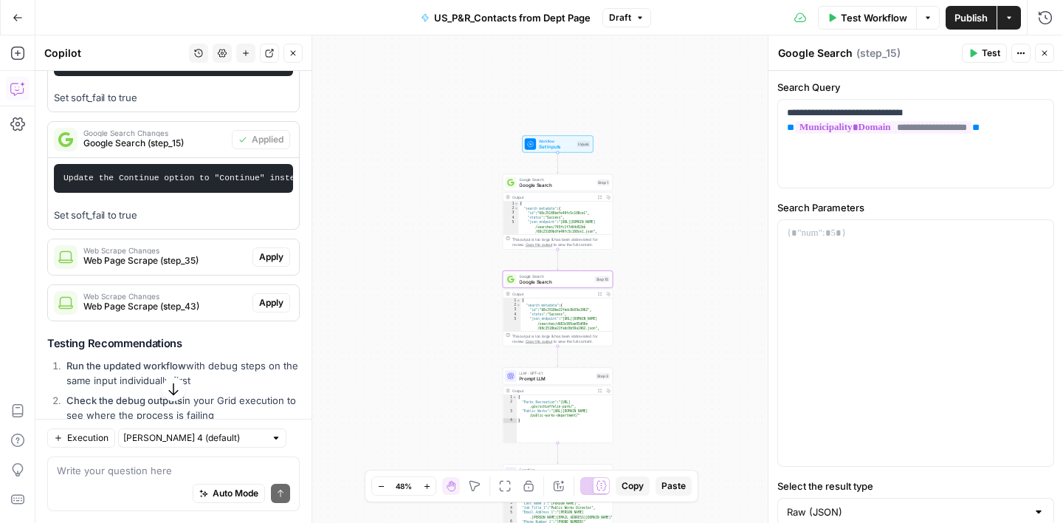
scroll to position [1013, 0]
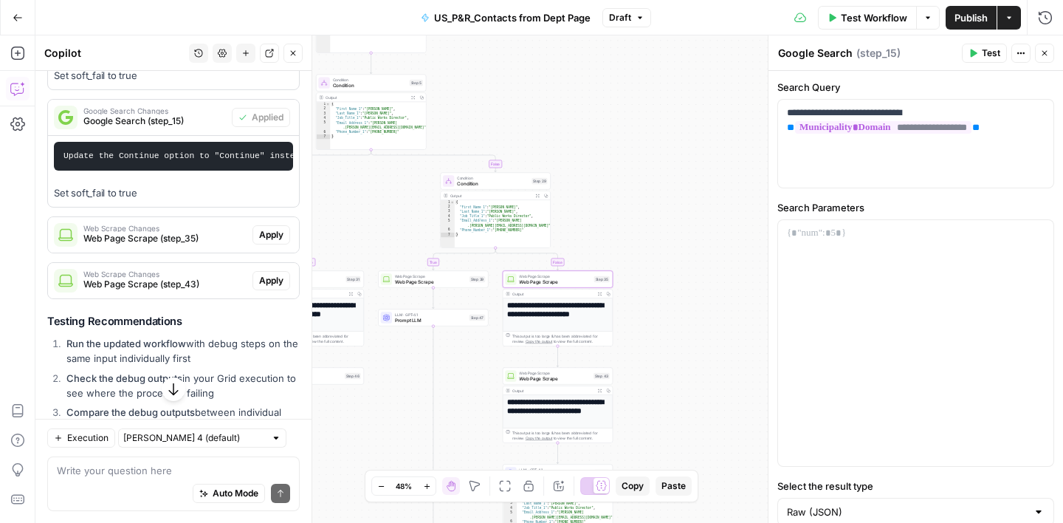
click at [220, 245] on span "Web Page Scrape (step_35)" at bounding box center [164, 238] width 163 height 13
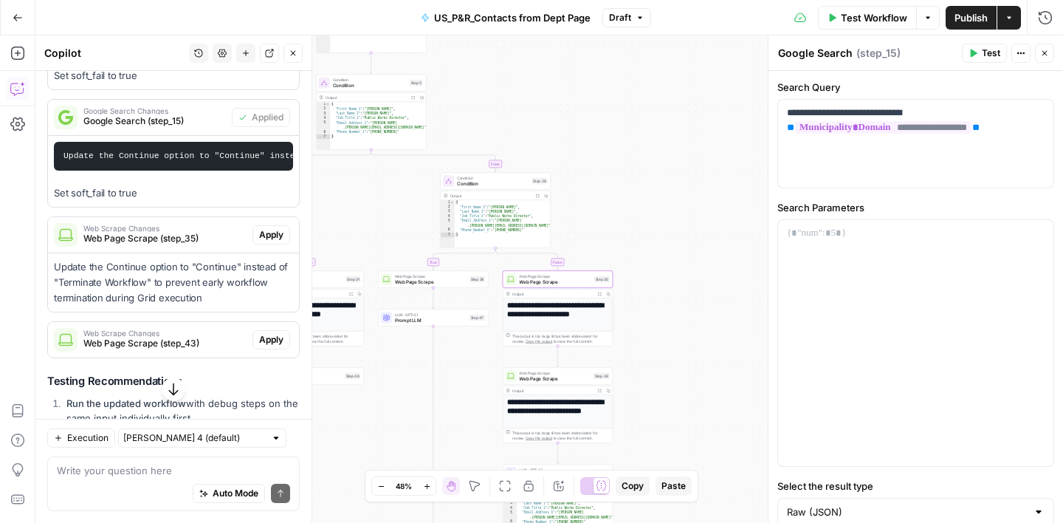
click at [274, 242] on span "Apply" at bounding box center [271, 234] width 24 height 13
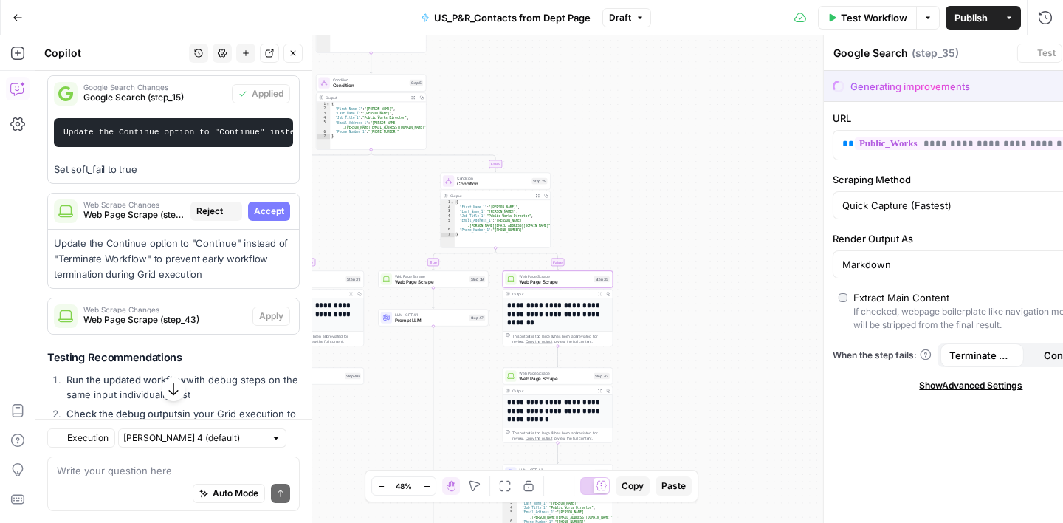
type textarea "Web Page Scrape"
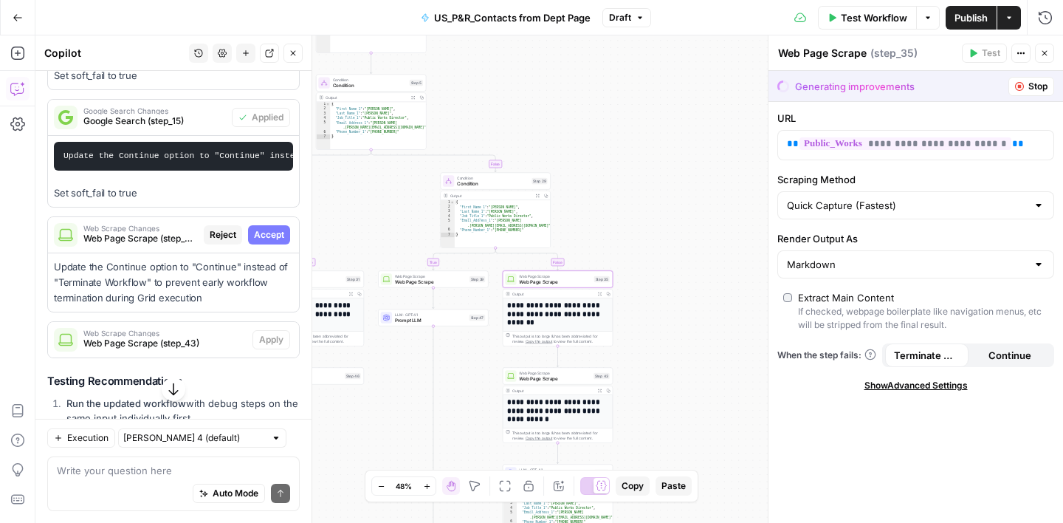
click at [278, 242] on span "Accept" at bounding box center [269, 234] width 30 height 13
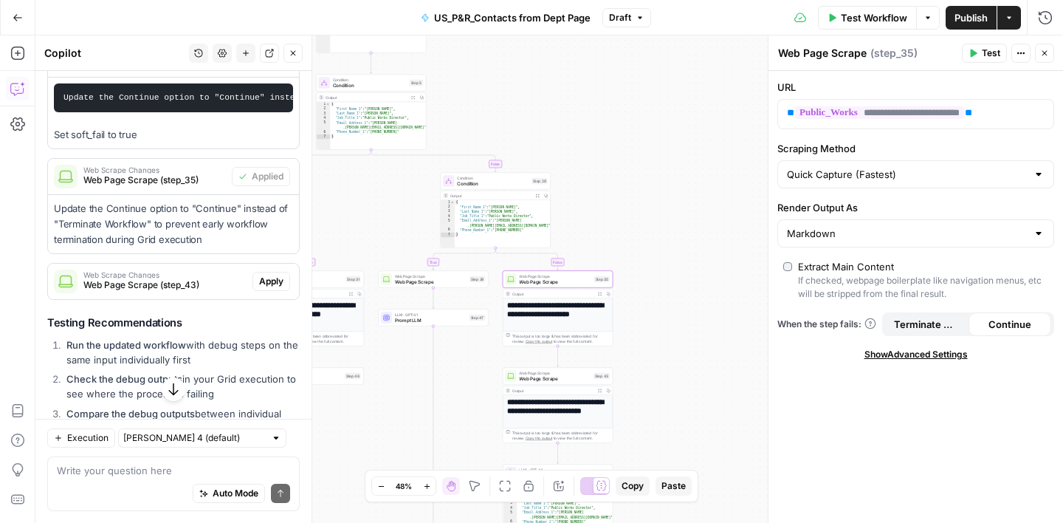
scroll to position [1087, 0]
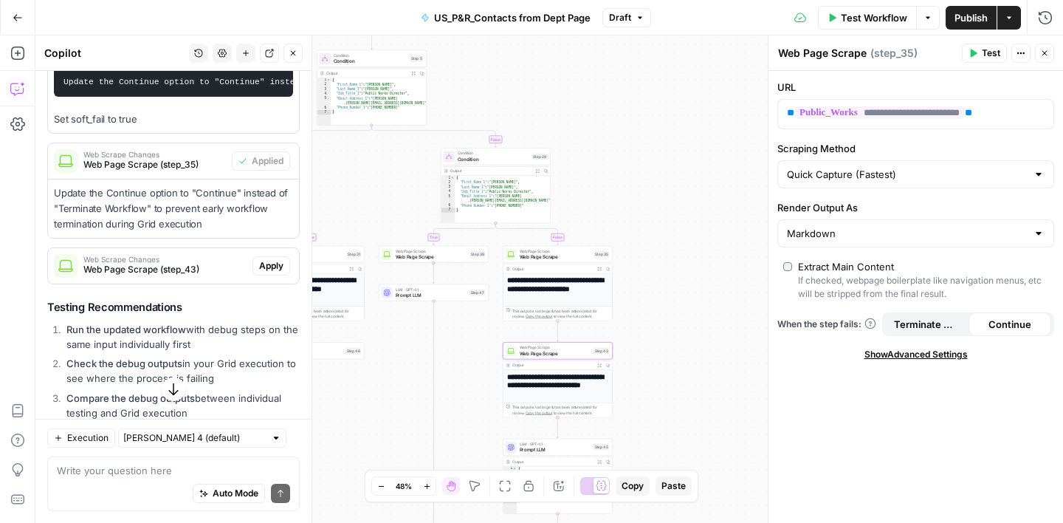
click at [265, 273] on span "Apply" at bounding box center [271, 265] width 24 height 13
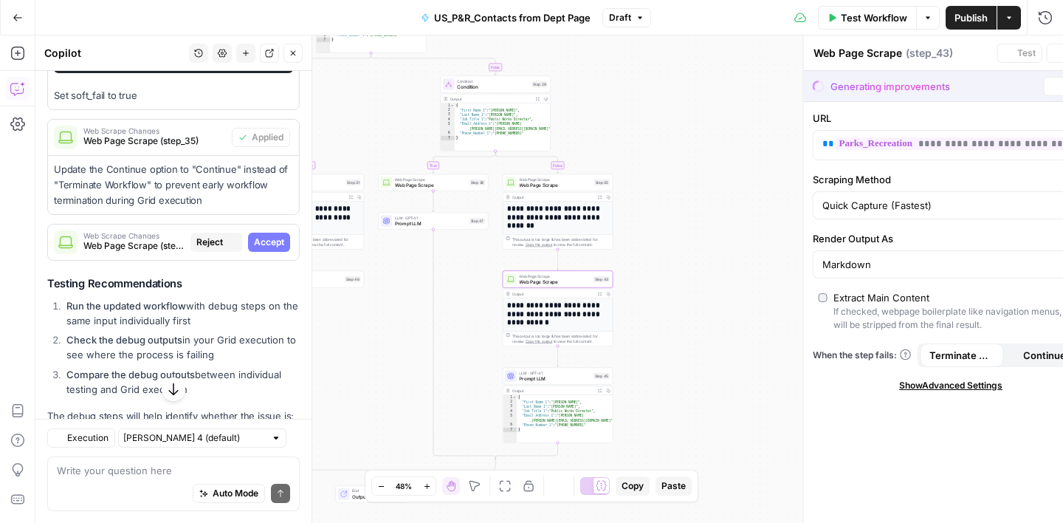
scroll to position [1063, 0]
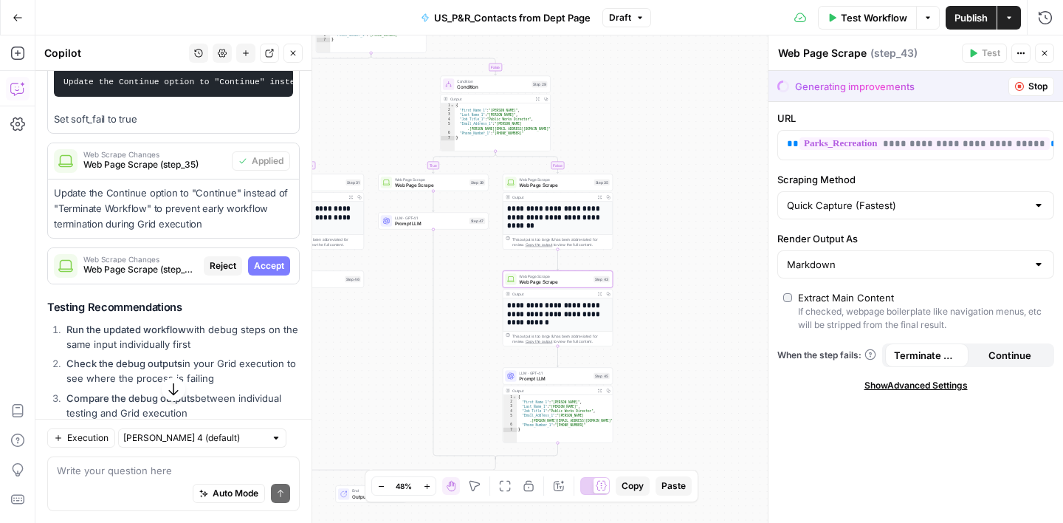
click at [275, 273] on span "Accept" at bounding box center [269, 265] width 30 height 13
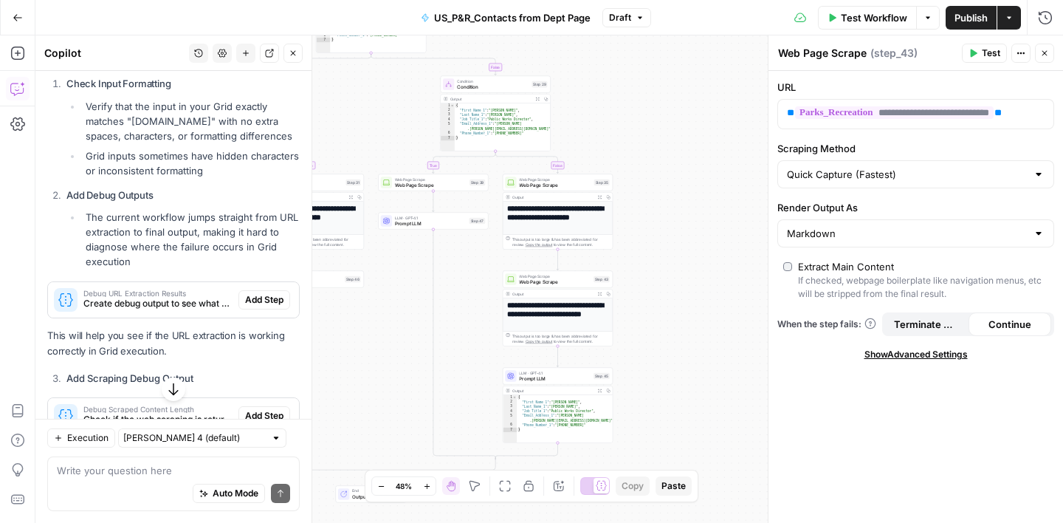
scroll to position [472, 0]
click at [976, 22] on span "Publish" at bounding box center [971, 17] width 33 height 15
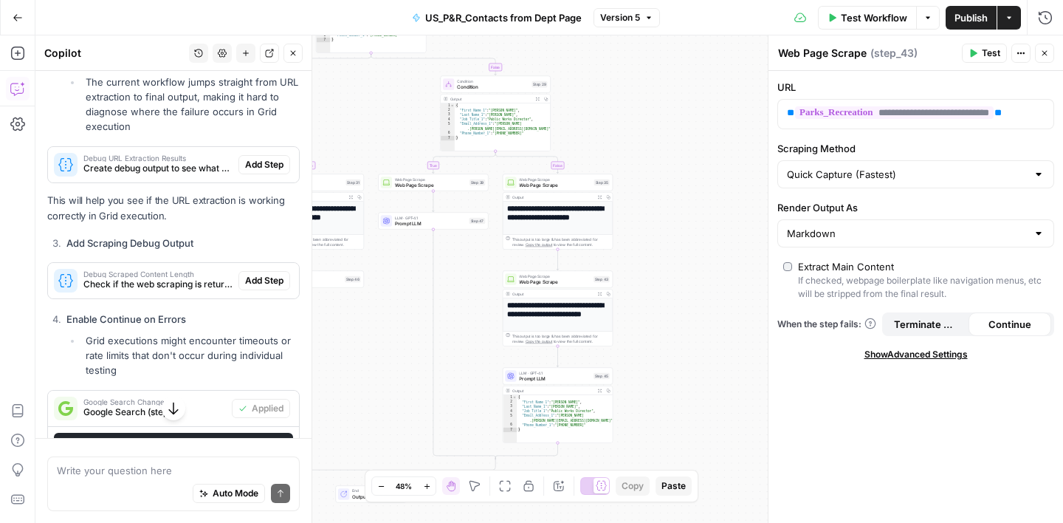
scroll to position [606, 0]
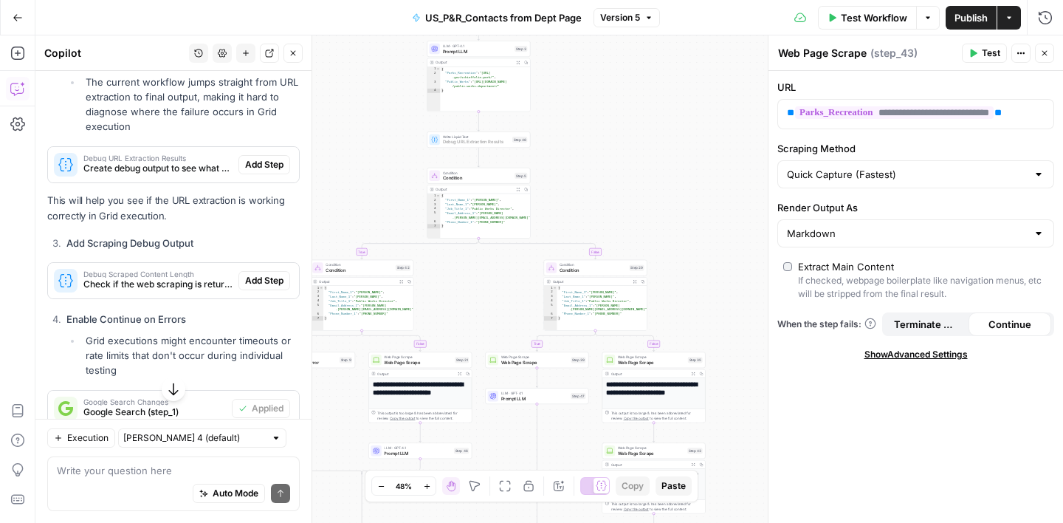
click at [257, 171] on span "Add Step" at bounding box center [264, 164] width 38 height 13
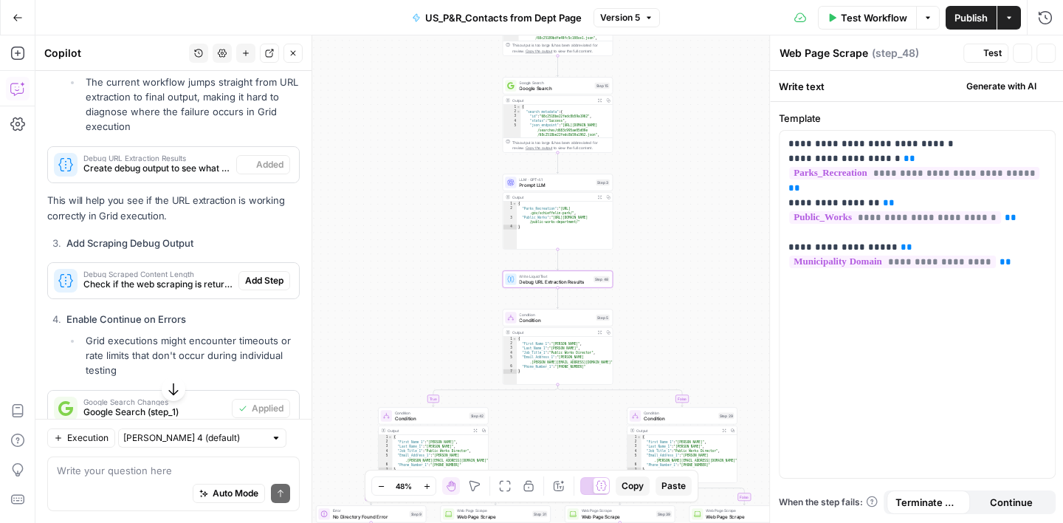
type textarea "Debug URL Extraction Results"
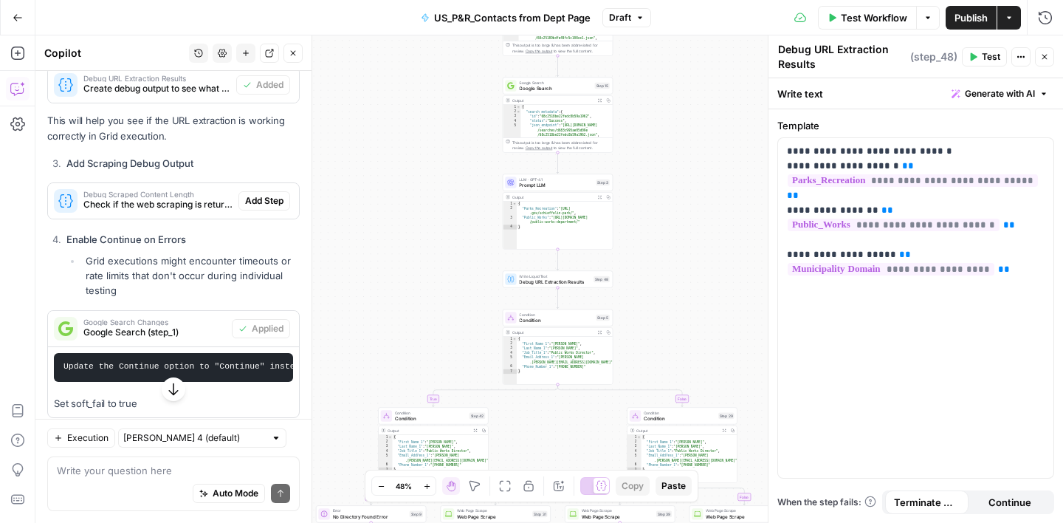
scroll to position [687, 0]
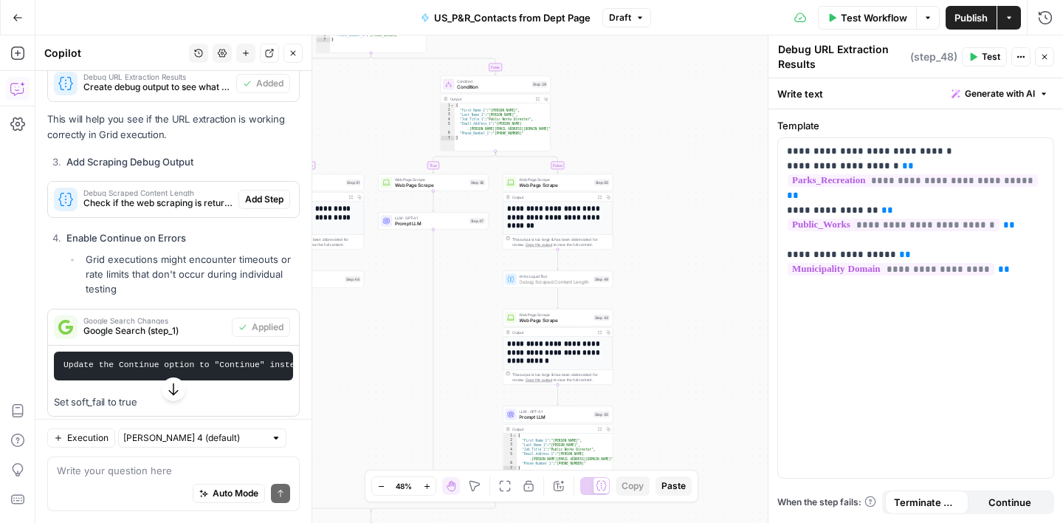
click at [255, 206] on span "Add Step" at bounding box center [264, 199] width 38 height 13
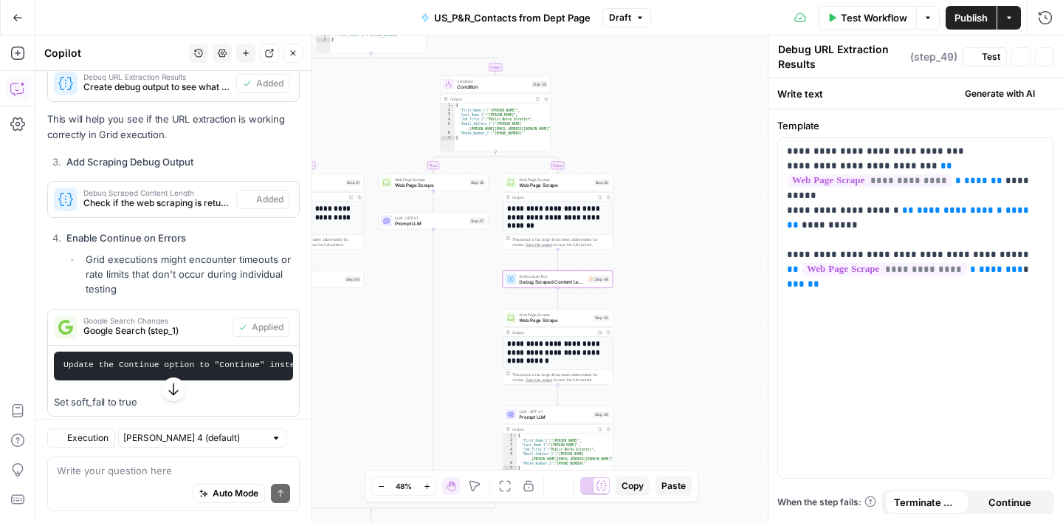
type textarea "Debug Scraped Content Length"
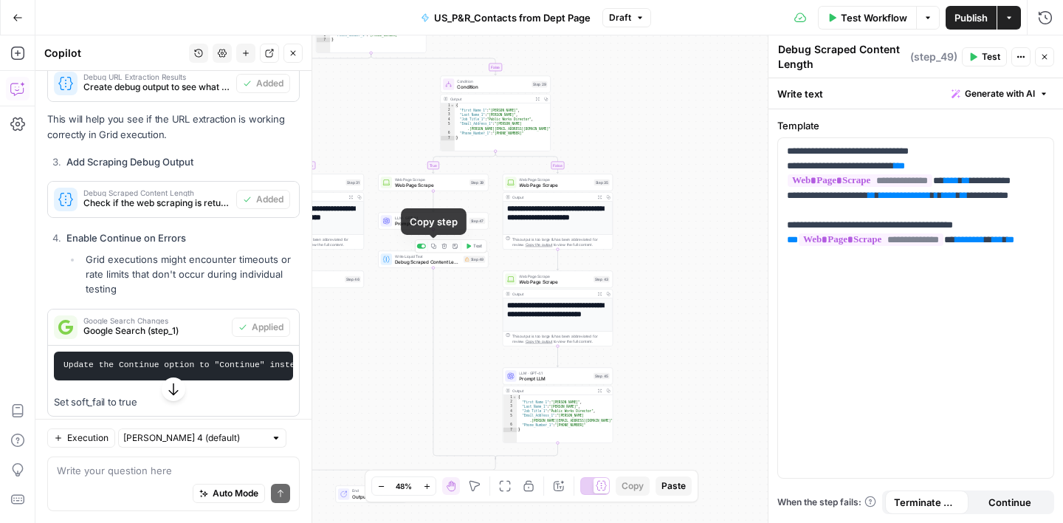
click at [434, 247] on icon "button" at bounding box center [434, 246] width 6 height 6
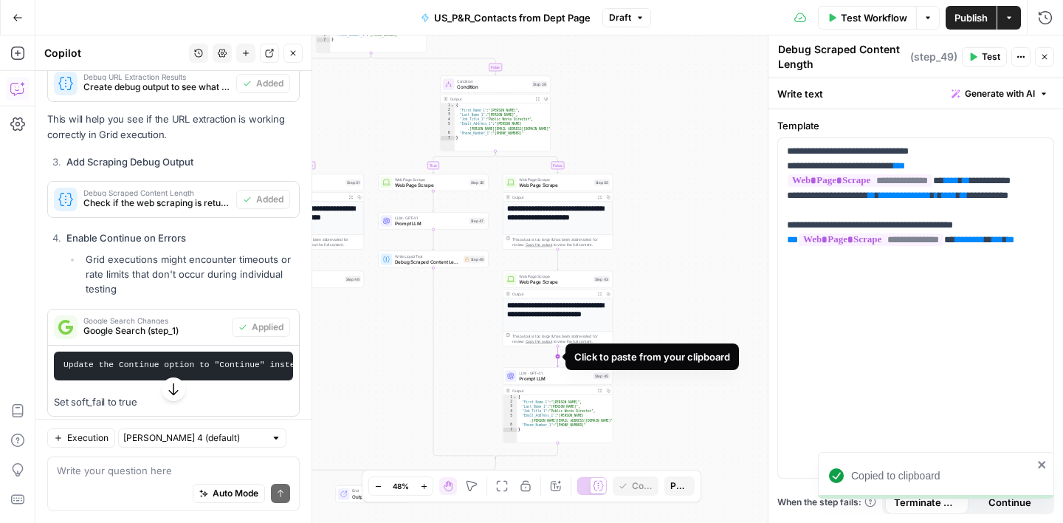
click at [559, 357] on icon "Edge from step_43 to step_45" at bounding box center [558, 356] width 2 height 21
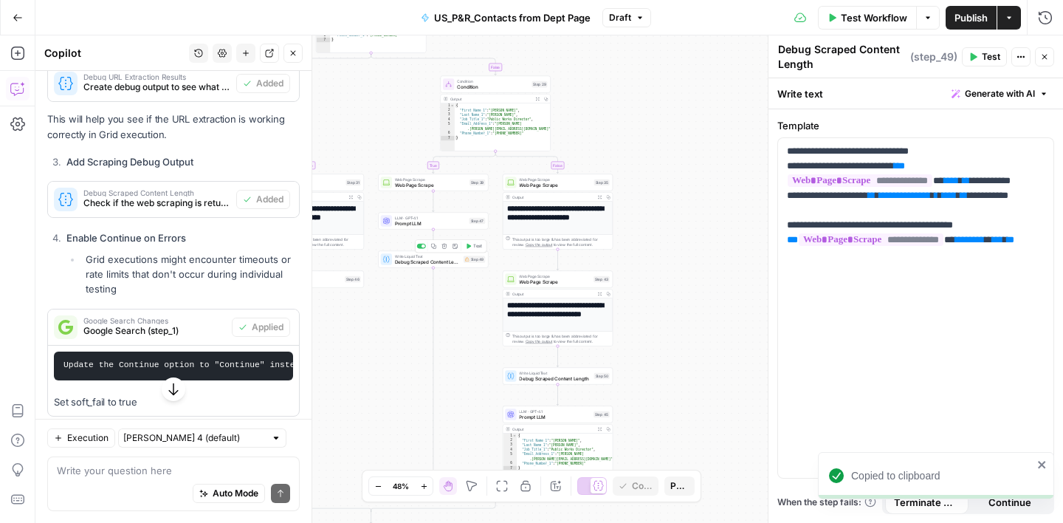
click at [445, 248] on icon "button" at bounding box center [445, 246] width 6 height 6
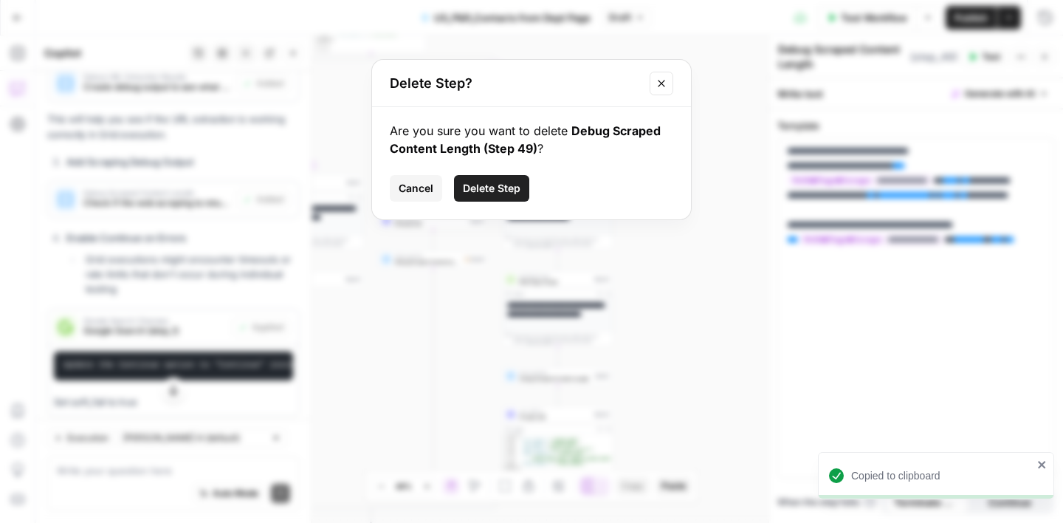
click at [509, 196] on button "Delete Step" at bounding box center [491, 188] width 75 height 27
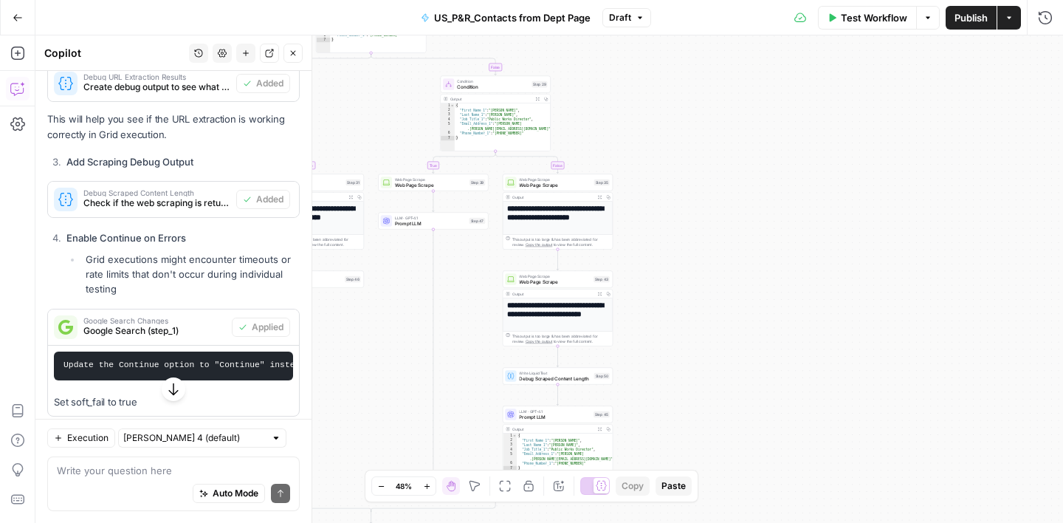
click at [564, 383] on div "Write Liquid Text Debug Scraped Content Length Step 50 Copy step Delete step Ad…" at bounding box center [558, 375] width 110 height 17
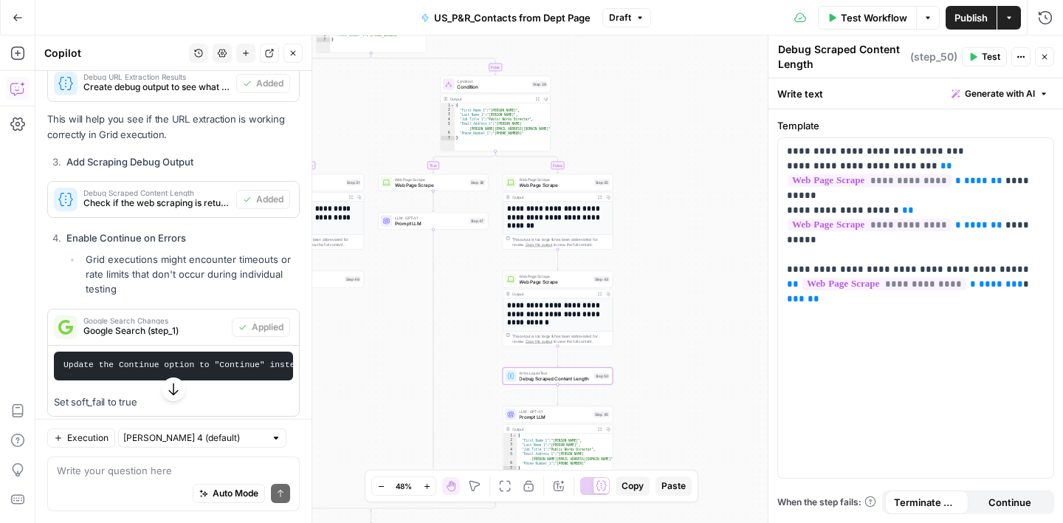
click at [1044, 52] on icon "button" at bounding box center [1045, 56] width 9 height 9
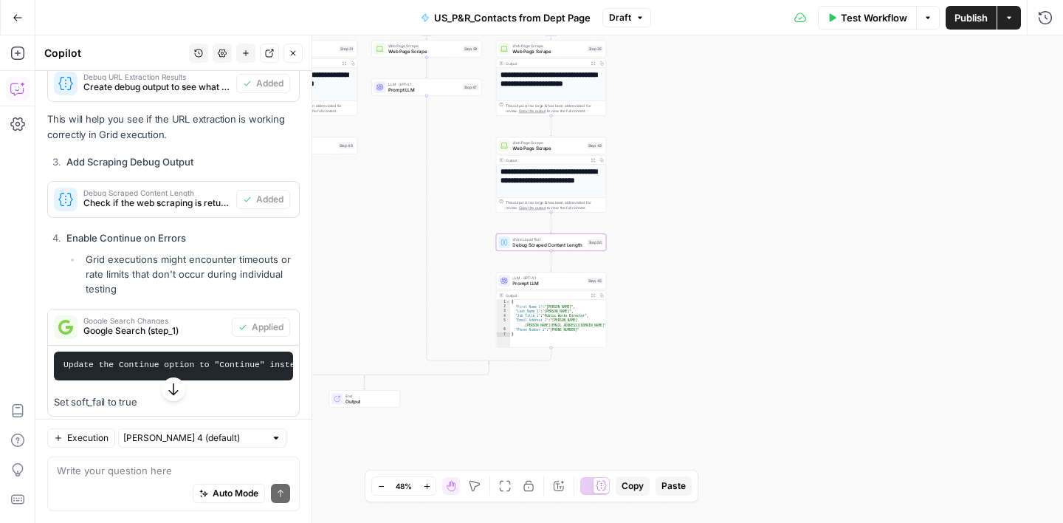
drag, startPoint x: 702, startPoint y: 375, endPoint x: 694, endPoint y: 235, distance: 140.6
click at [694, 235] on div "true false true false true false Workflow Set Inputs Inputs Google Search Googl…" at bounding box center [549, 278] width 1028 height 487
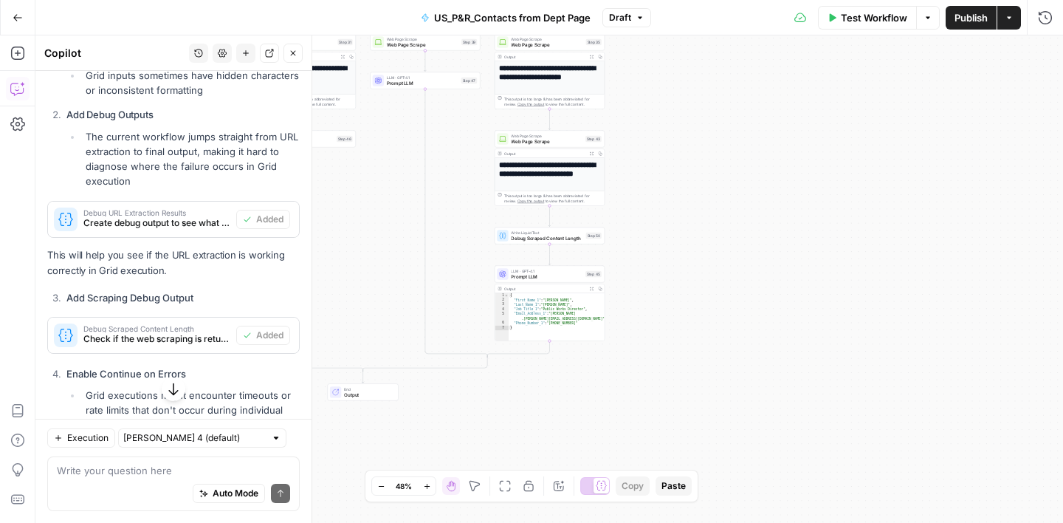
scroll to position [549, 0]
click at [648, 23] on button "Draft" at bounding box center [627, 17] width 49 height 19
click at [972, 23] on span "Publish" at bounding box center [971, 17] width 33 height 15
click at [297, 55] on icon "button" at bounding box center [293, 53] width 9 height 9
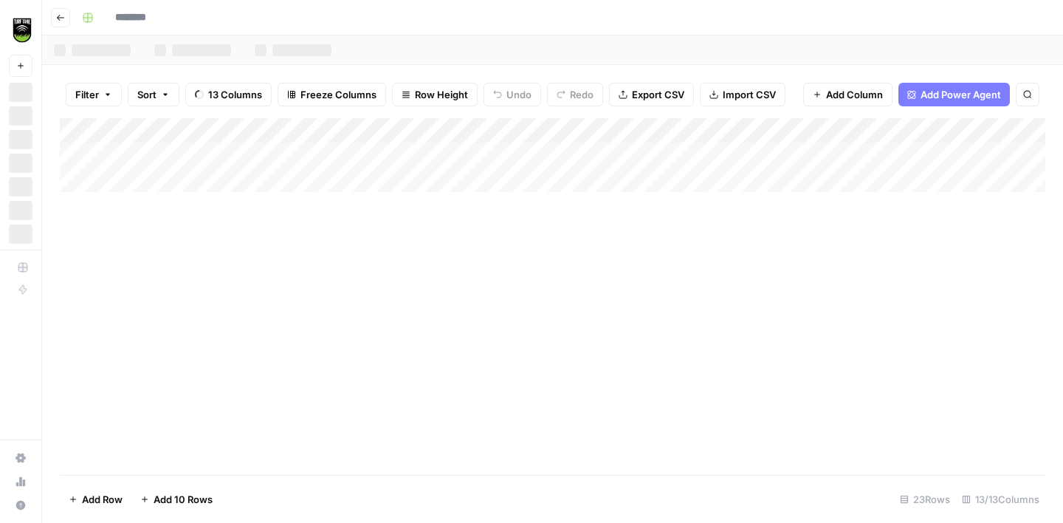
type input "******"
click at [607, 131] on div "Add Column" at bounding box center [553, 296] width 986 height 357
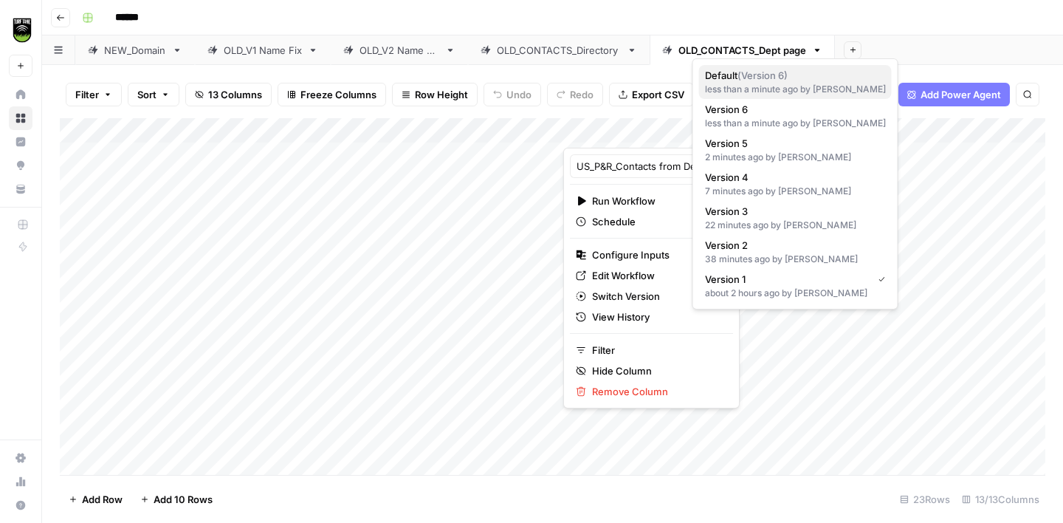
click at [755, 81] on span "Default ( Version 6 )" at bounding box center [792, 75] width 175 height 15
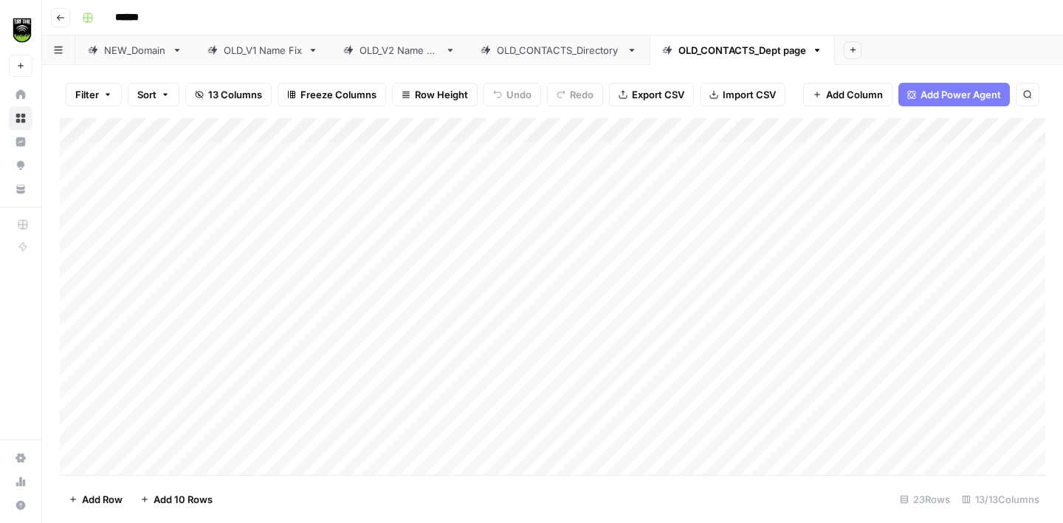
click at [623, 179] on div "Add Column" at bounding box center [553, 296] width 986 height 357
click at [364, 131] on div "Add Column" at bounding box center [553, 296] width 986 height 357
click at [390, 160] on span "All Rows" at bounding box center [416, 164] width 93 height 15
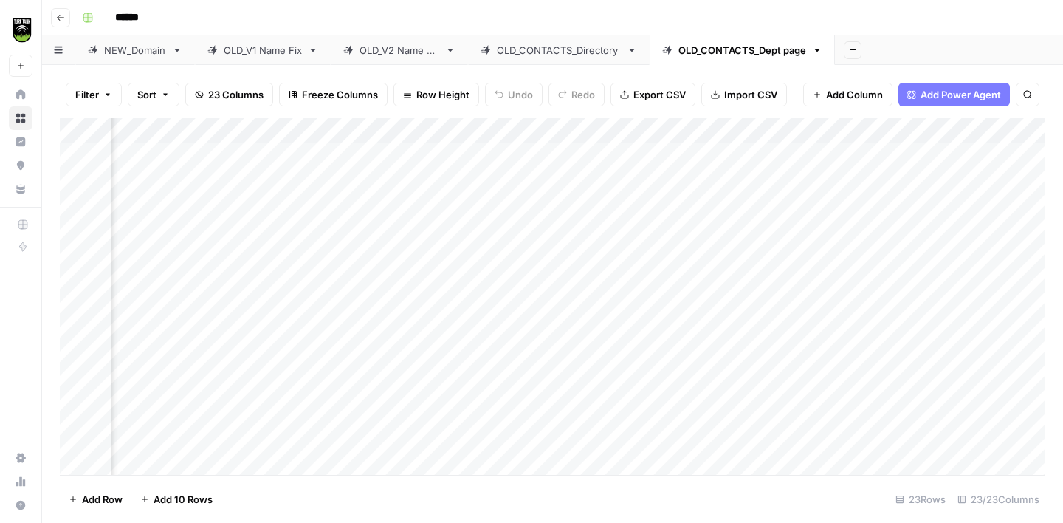
click at [307, 154] on div "Add Column" at bounding box center [553, 296] width 986 height 357
click at [311, 257] on div "Add Column" at bounding box center [553, 296] width 986 height 357
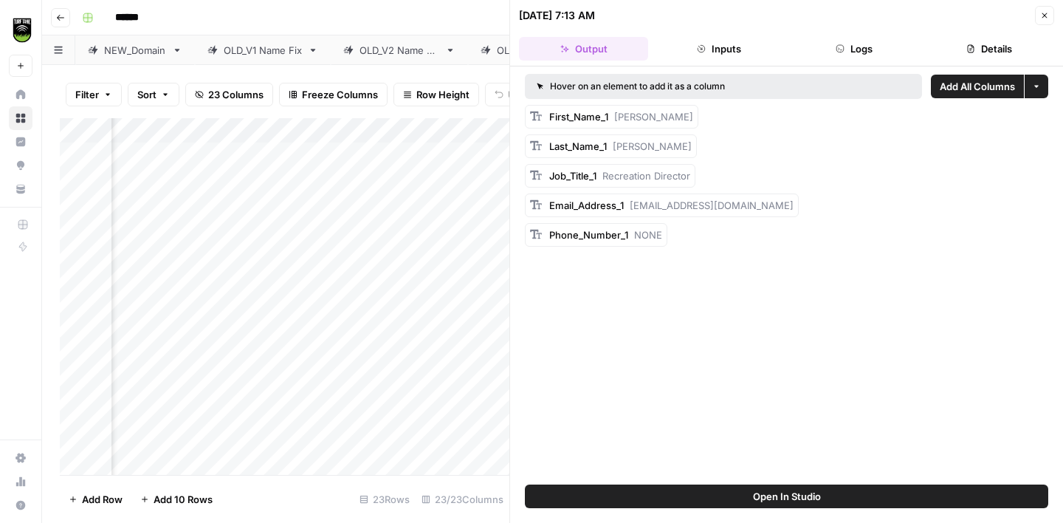
click at [863, 47] on button "Logs" at bounding box center [854, 49] width 129 height 24
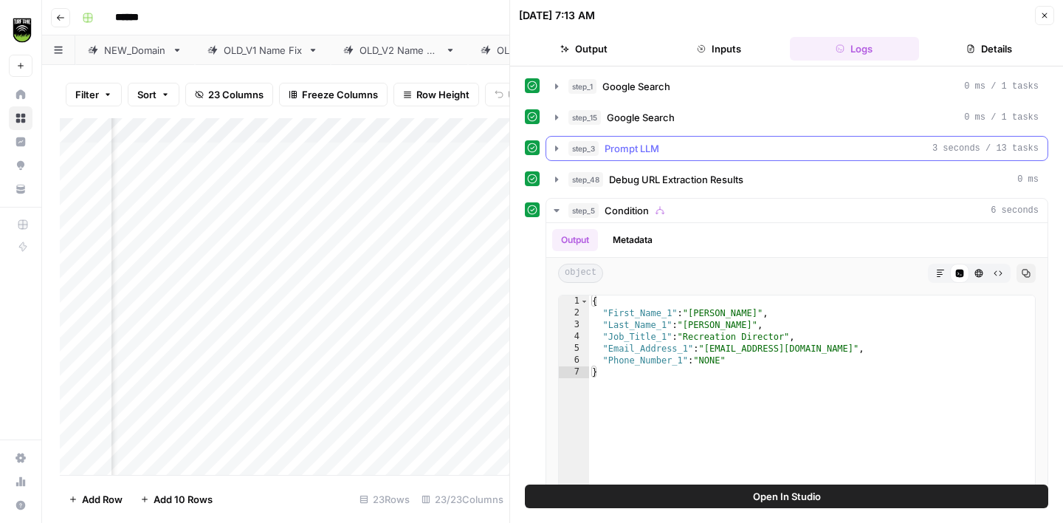
click at [682, 144] on div "step_3 Prompt LLM 3 seconds / 13 tasks" at bounding box center [804, 148] width 470 height 15
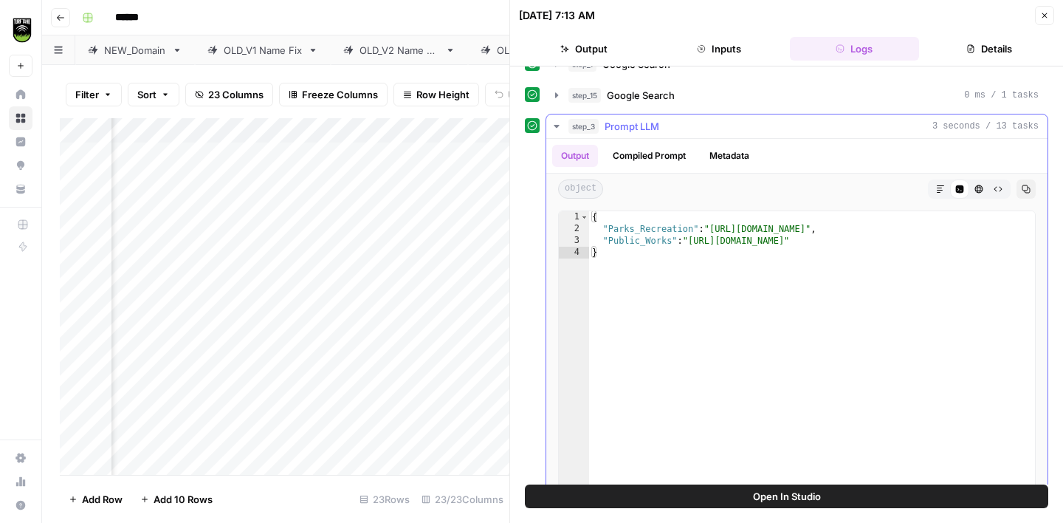
scroll to position [34, 0]
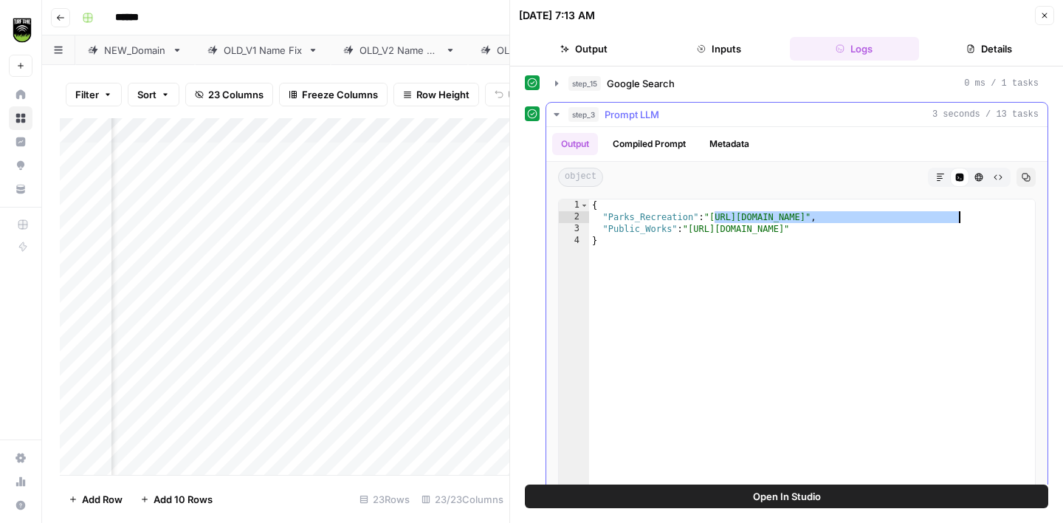
drag, startPoint x: 714, startPoint y: 217, endPoint x: 960, endPoint y: 219, distance: 245.9
click at [960, 219] on div "{ "Parks_Recreation" : "[URL][DOMAIN_NAME]" , "Public_Works" : "[URL][DOMAIN_NA…" at bounding box center [812, 356] width 446 height 314
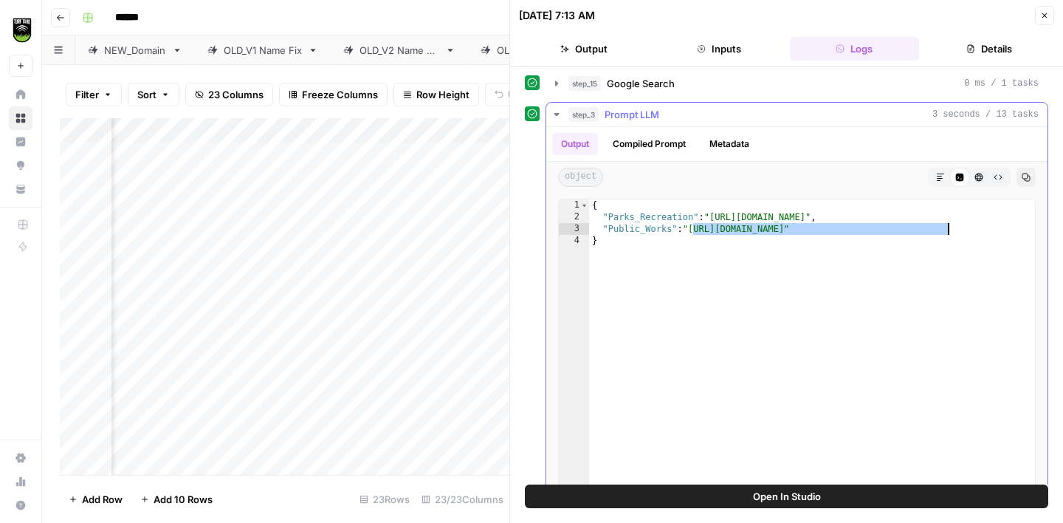
drag, startPoint x: 692, startPoint y: 231, endPoint x: 949, endPoint y: 231, distance: 257.0
click at [949, 231] on div "{ "Parks_Recreation" : "[URL][DOMAIN_NAME]" , "Public_Works" : "[URL][DOMAIN_NA…" at bounding box center [812, 356] width 446 height 314
type textarea "**********"
click at [1042, 16] on icon "button" at bounding box center [1045, 15] width 9 height 9
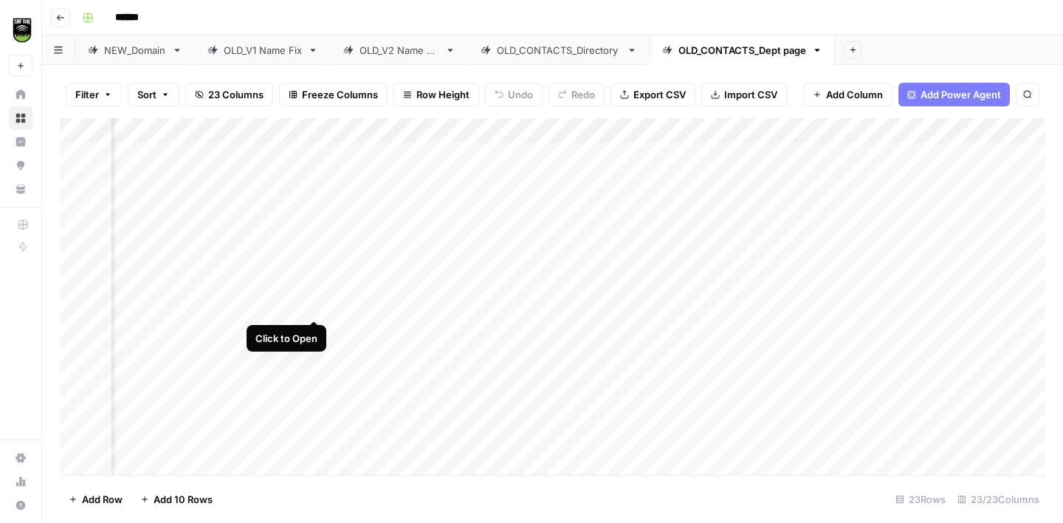
click at [312, 304] on div "Add Column" at bounding box center [553, 296] width 986 height 357
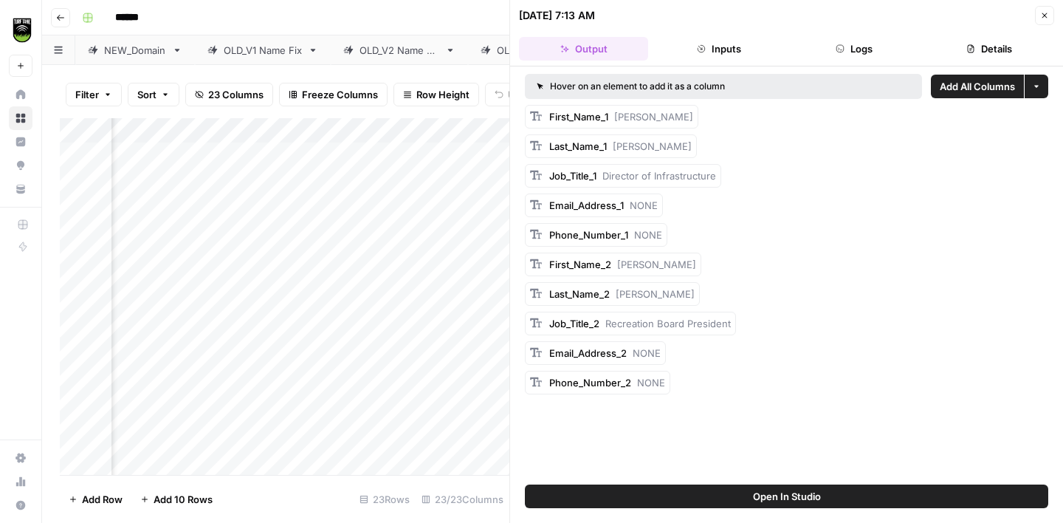
click at [1047, 13] on icon "button" at bounding box center [1045, 15] width 9 height 9
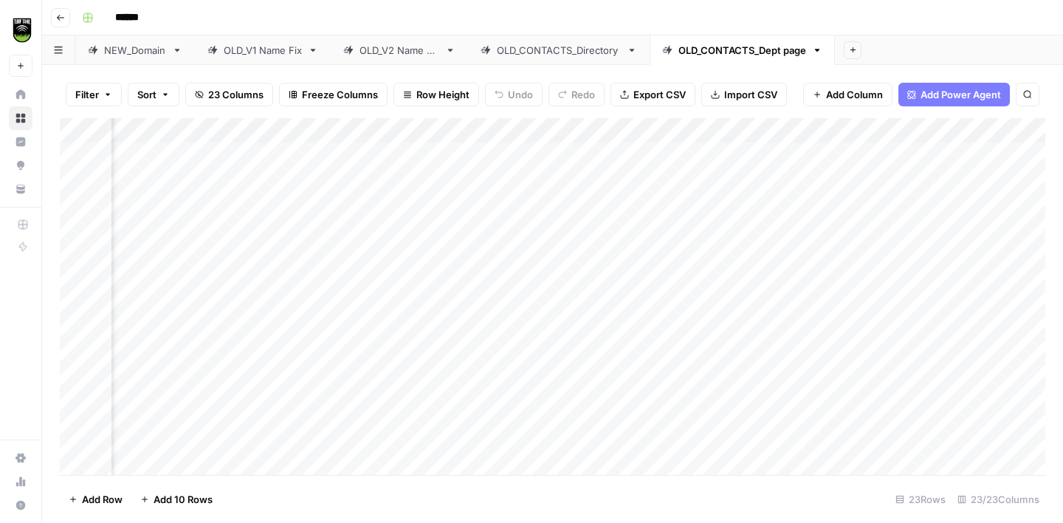
scroll to position [0, 206]
click at [402, 304] on div "Add Column" at bounding box center [553, 296] width 986 height 357
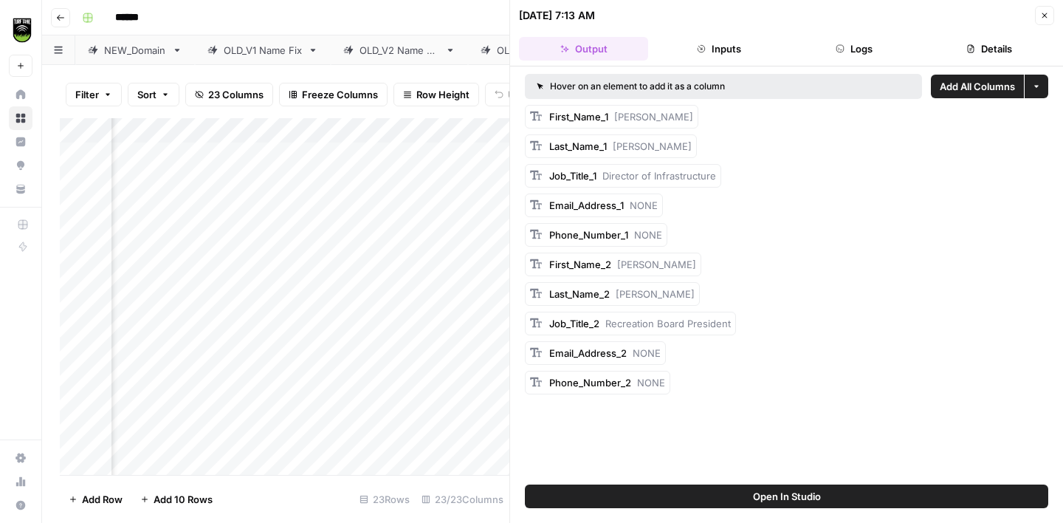
click at [838, 41] on button "Logs" at bounding box center [854, 49] width 129 height 24
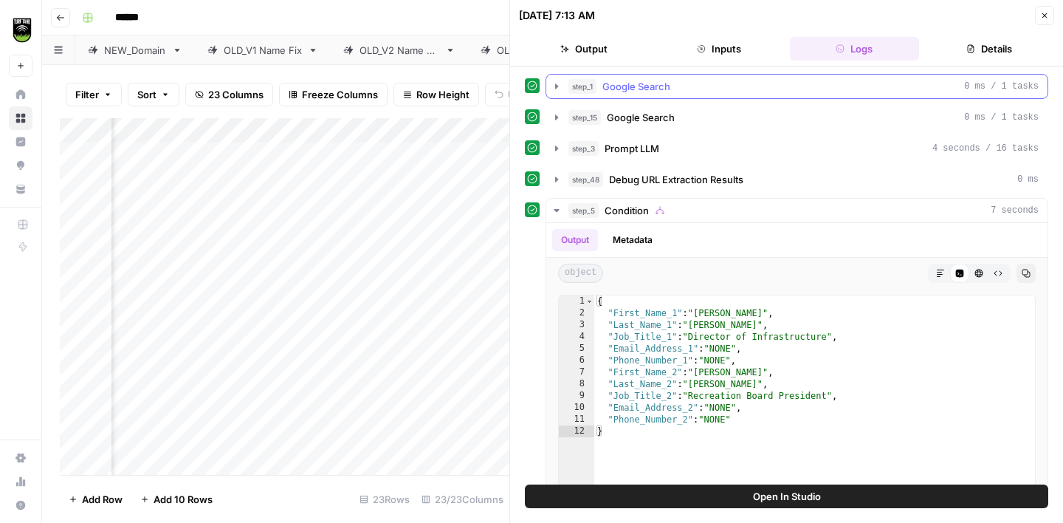
click at [697, 92] on div "step_1 Google Search 0 ms / 1 tasks" at bounding box center [804, 86] width 470 height 15
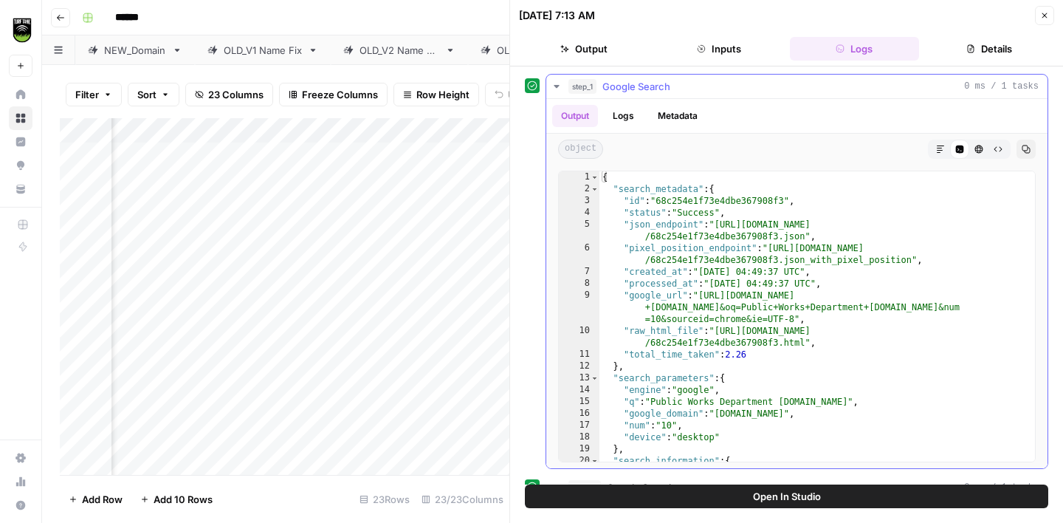
click at [553, 89] on icon "button" at bounding box center [557, 87] width 12 height 12
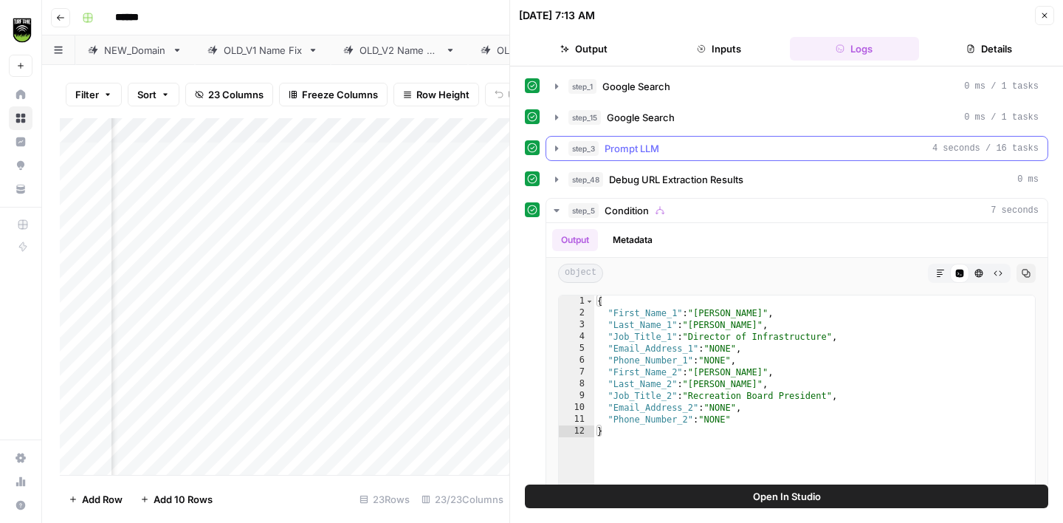
click at [698, 147] on div "step_3 Prompt LLM 4 seconds / 16 tasks" at bounding box center [804, 148] width 470 height 15
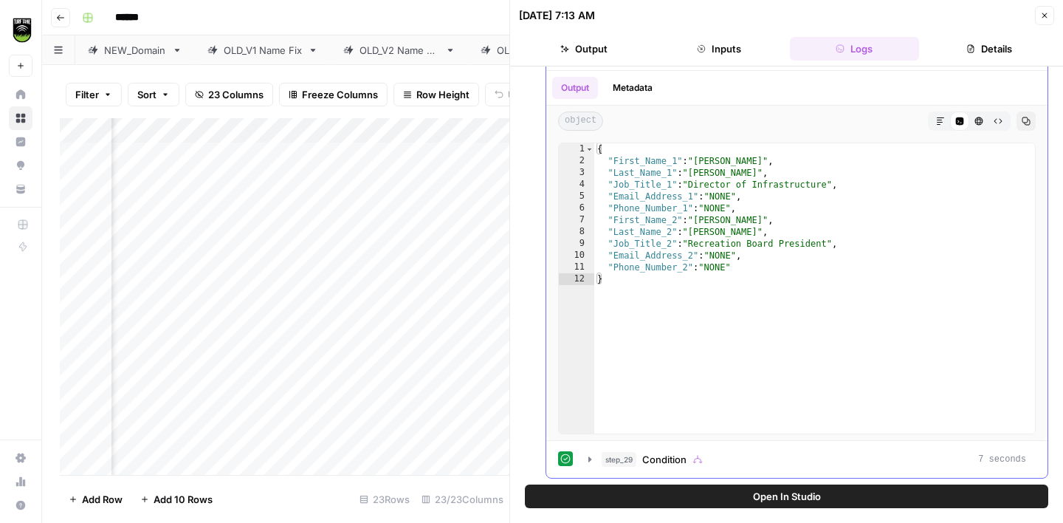
scroll to position [524, 0]
click at [722, 456] on div "step_29 Condition 7 seconds" at bounding box center [814, 458] width 425 height 15
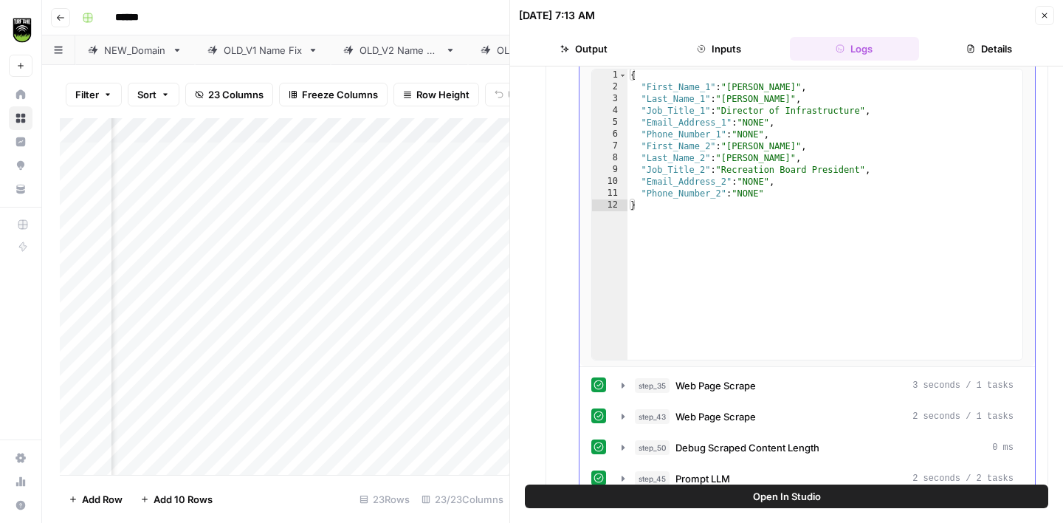
scroll to position [1024, 0]
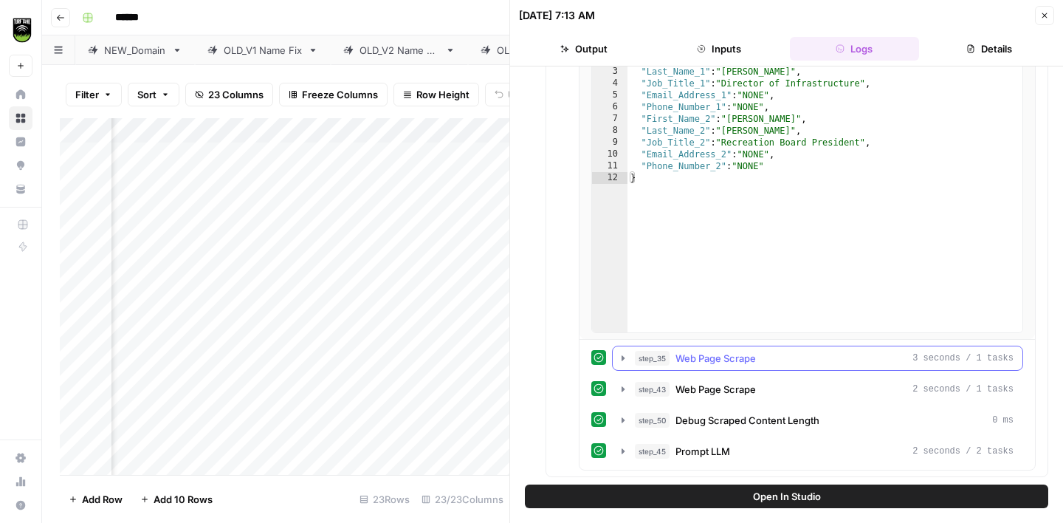
click at [777, 365] on div "step_35 Web Page Scrape 3 seconds / 1 tasks" at bounding box center [824, 358] width 379 height 15
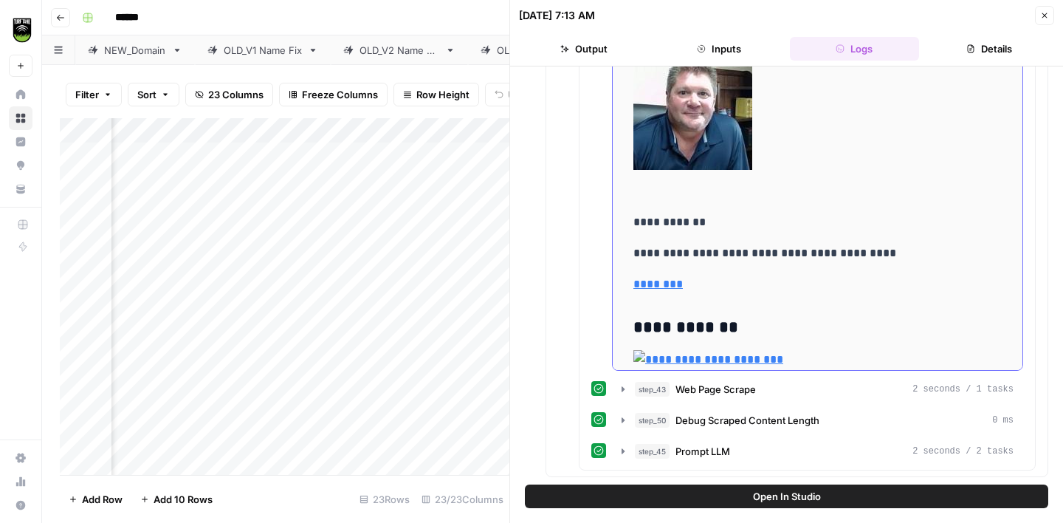
scroll to position [1526, 0]
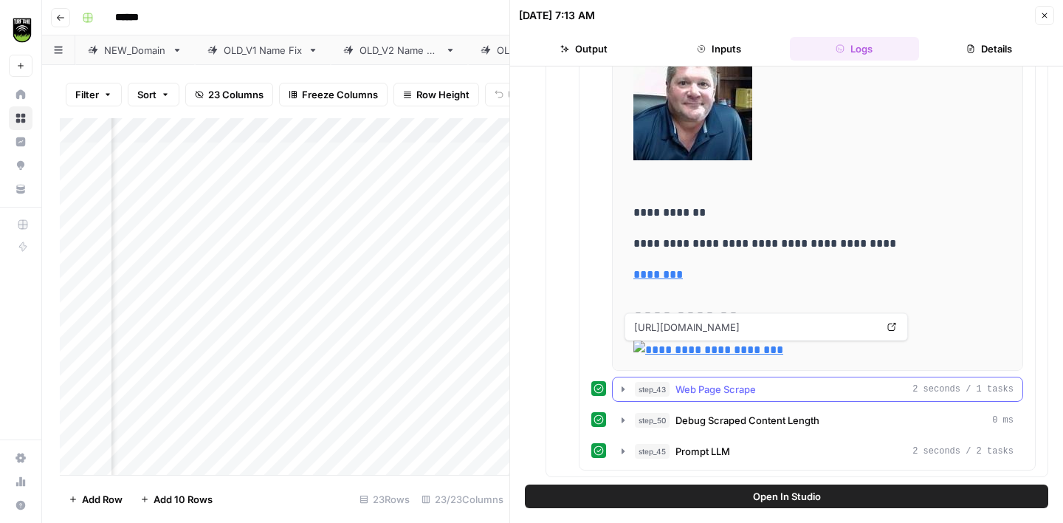
click at [800, 381] on button "step_43 Web Page Scrape 2 seconds / 1 tasks" at bounding box center [818, 389] width 410 height 24
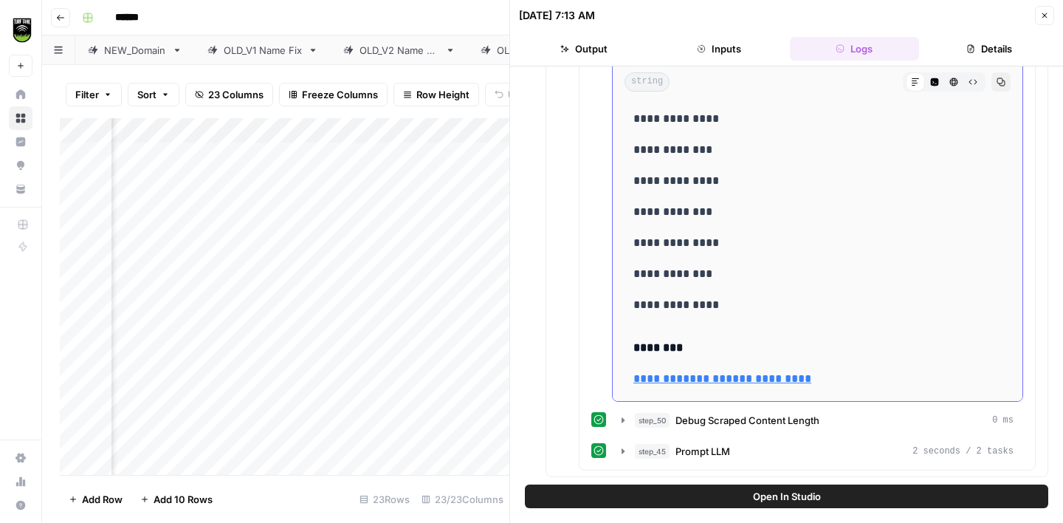
scroll to position [1561, 0]
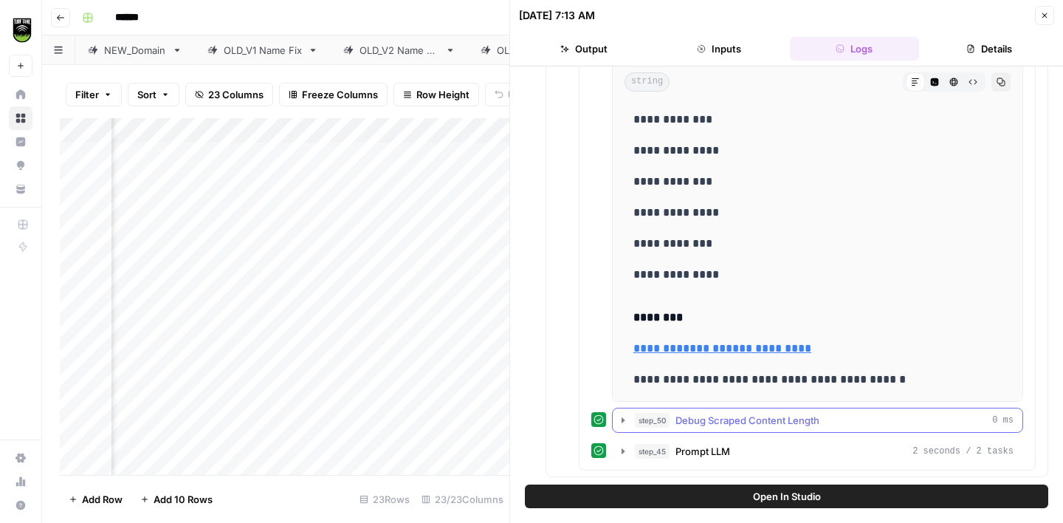
click at [757, 424] on span "Debug Scraped Content Length" at bounding box center [748, 420] width 144 height 15
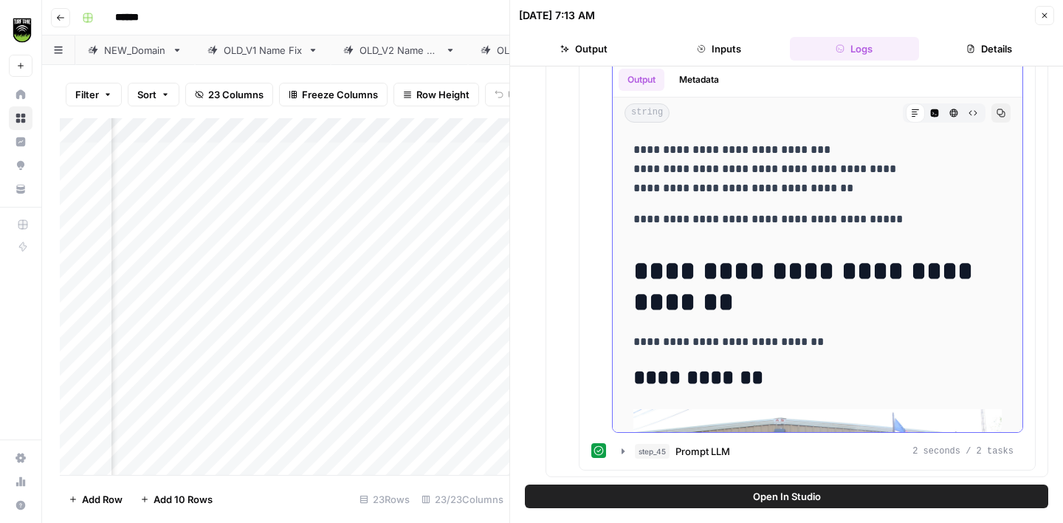
scroll to position [222, 0]
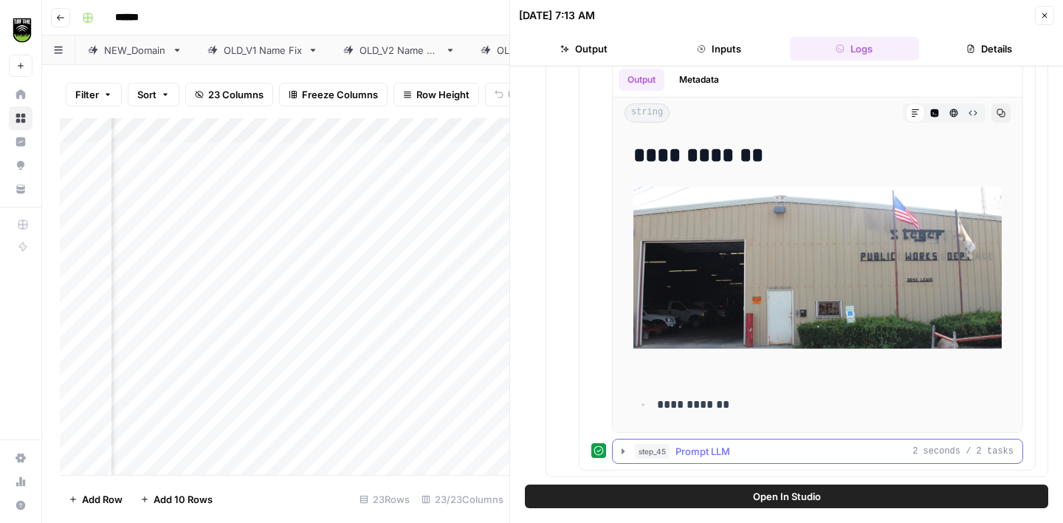
click at [759, 453] on div "step_45 Prompt LLM 2 seconds / 2 tasks" at bounding box center [824, 451] width 379 height 15
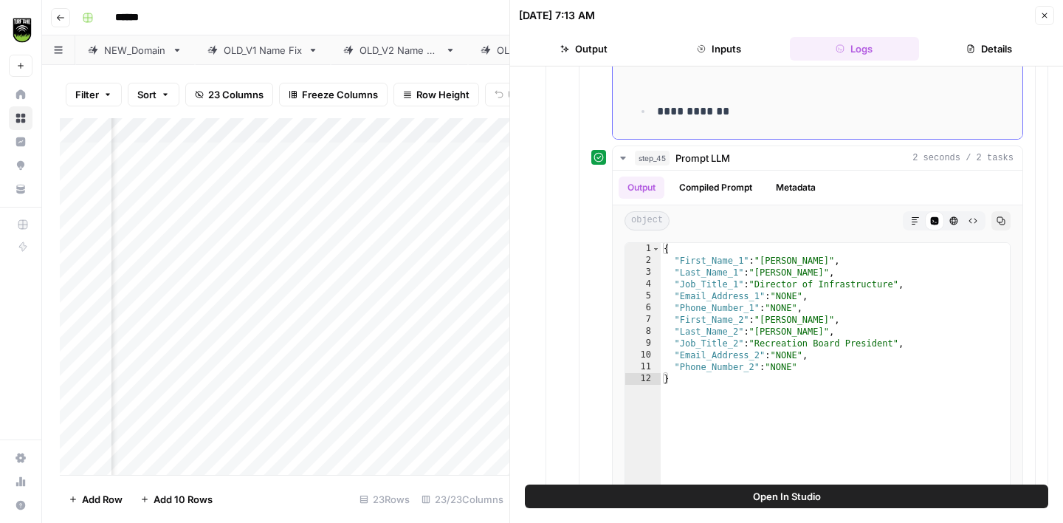
scroll to position [2504, 0]
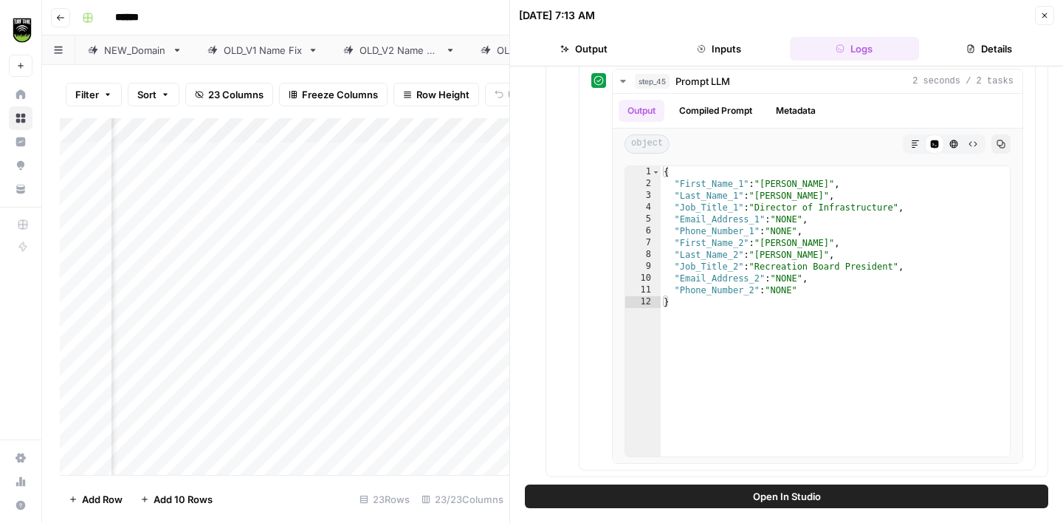
click at [1036, 10] on button "Close" at bounding box center [1044, 15] width 19 height 19
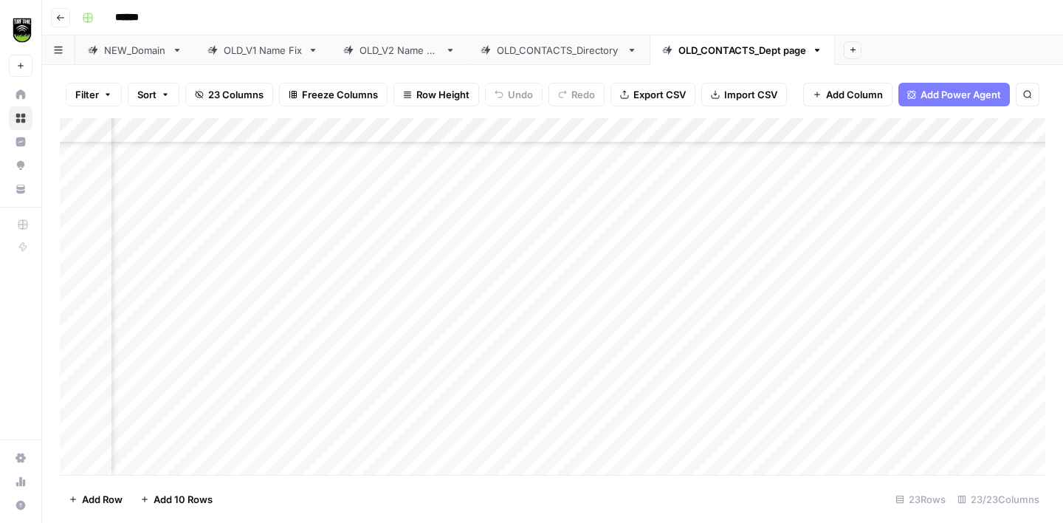
scroll to position [143, 124]
click at [483, 387] on div "Add Column" at bounding box center [553, 296] width 986 height 357
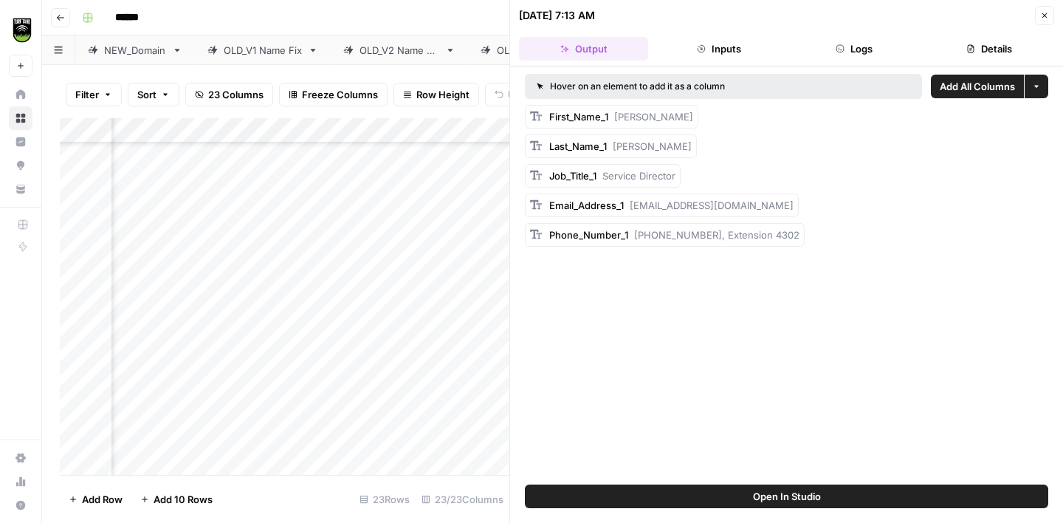
click at [840, 49] on icon "button" at bounding box center [840, 48] width 9 height 9
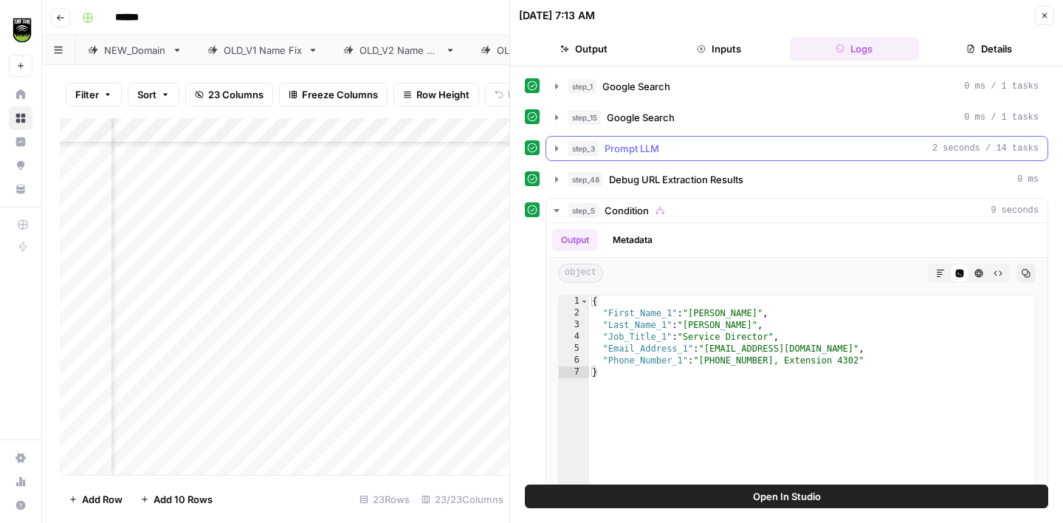
click at [732, 139] on button "step_3 Prompt LLM 2 seconds / 14 tasks" at bounding box center [797, 149] width 501 height 24
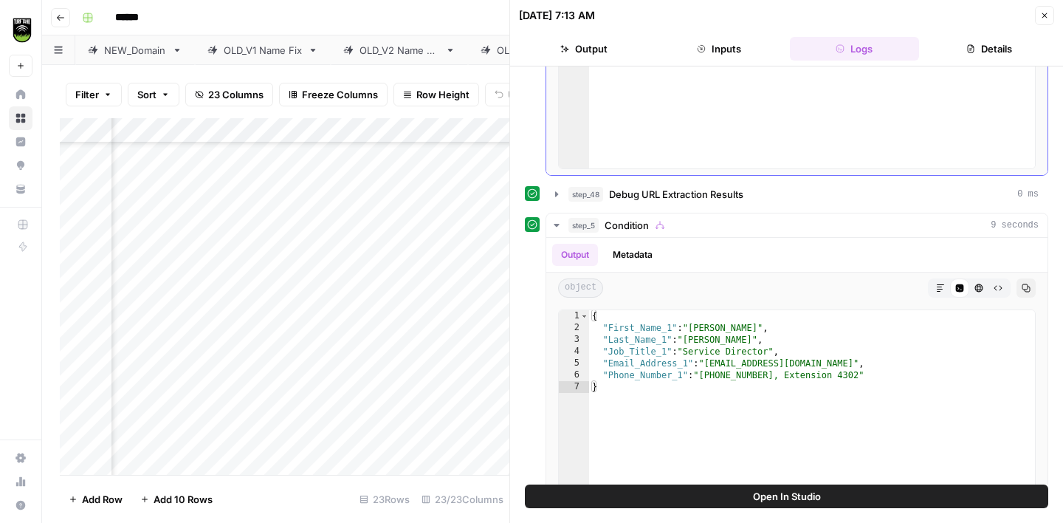
scroll to position [420, 0]
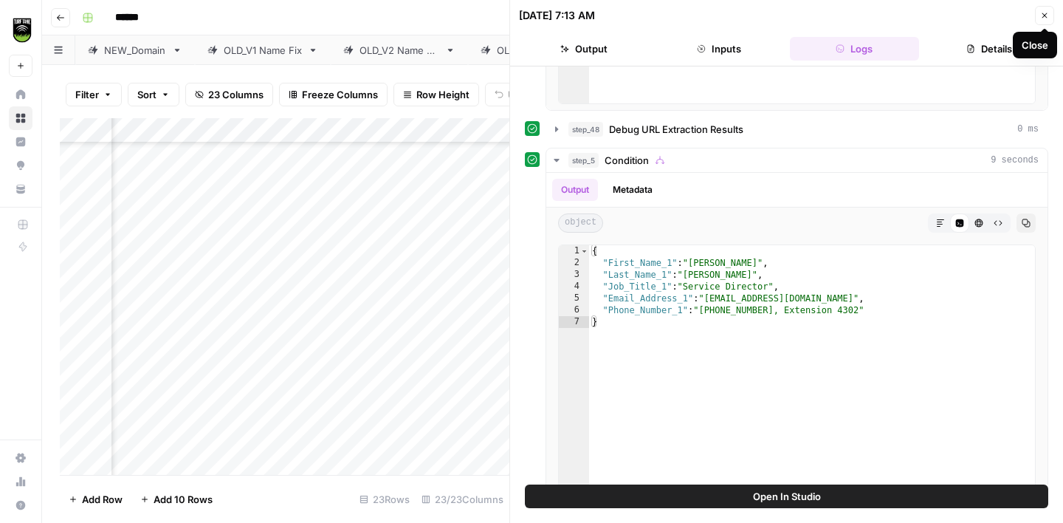
click at [1040, 19] on button "Close" at bounding box center [1044, 15] width 19 height 19
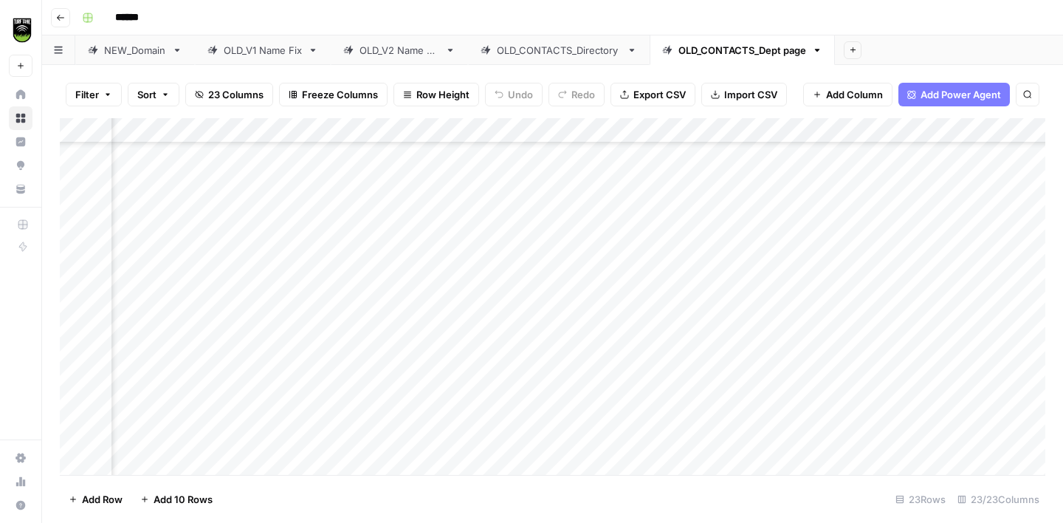
scroll to position [232, 307]
click at [298, 349] on div "Add Column" at bounding box center [553, 296] width 986 height 357
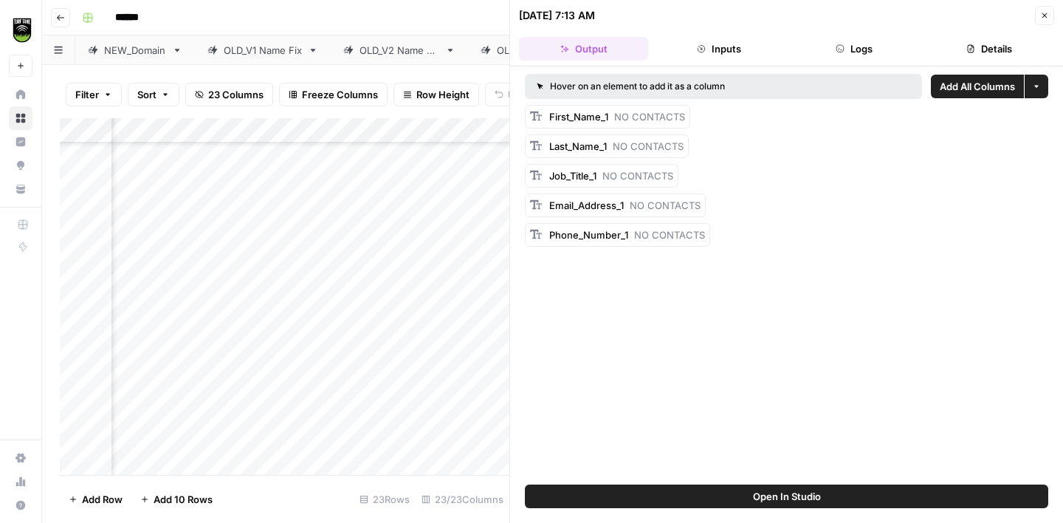
click at [852, 52] on button "Logs" at bounding box center [854, 49] width 129 height 24
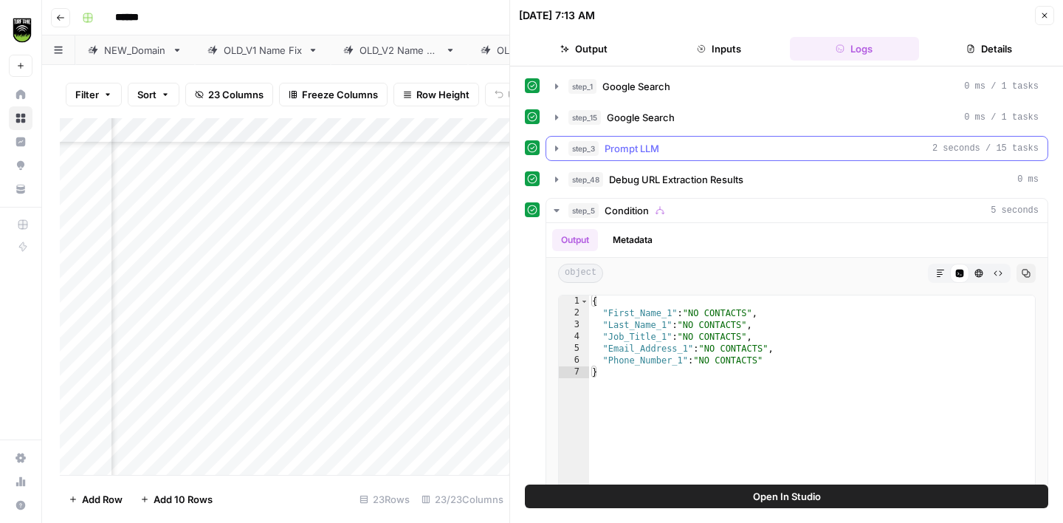
click at [672, 155] on div "step_3 Prompt LLM 2 seconds / 15 tasks" at bounding box center [804, 148] width 470 height 15
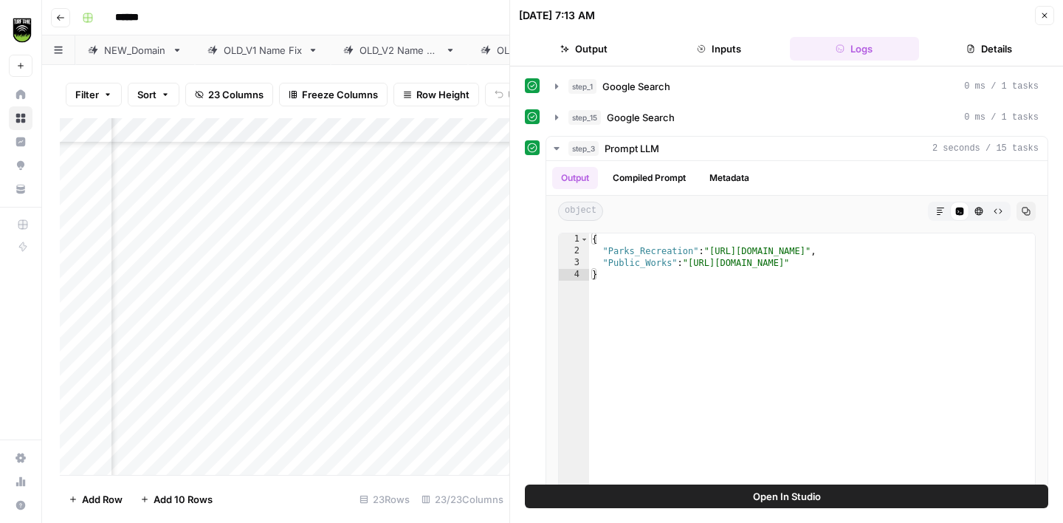
click at [1047, 12] on icon "button" at bounding box center [1045, 15] width 9 height 9
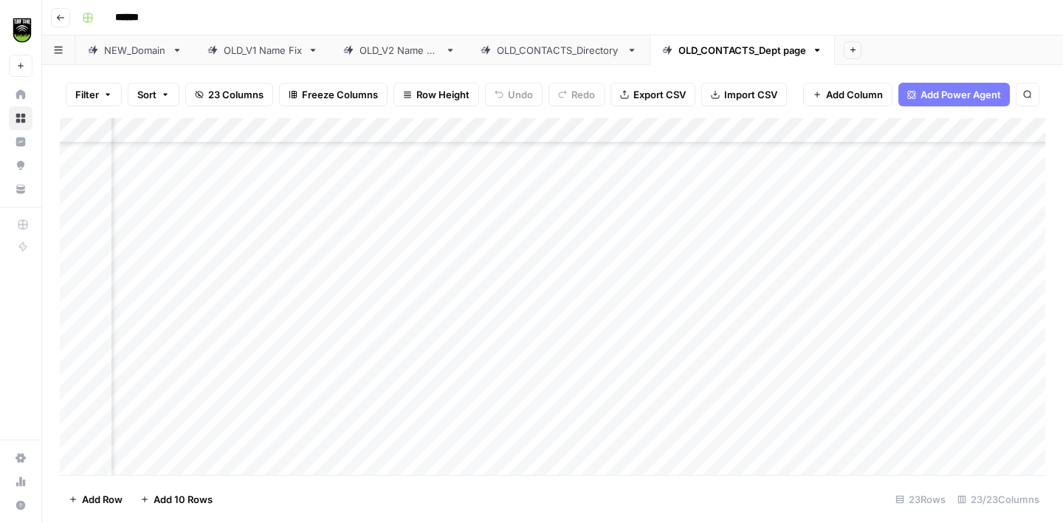
scroll to position [232, 298]
click at [309, 375] on div "Add Column" at bounding box center [553, 296] width 986 height 357
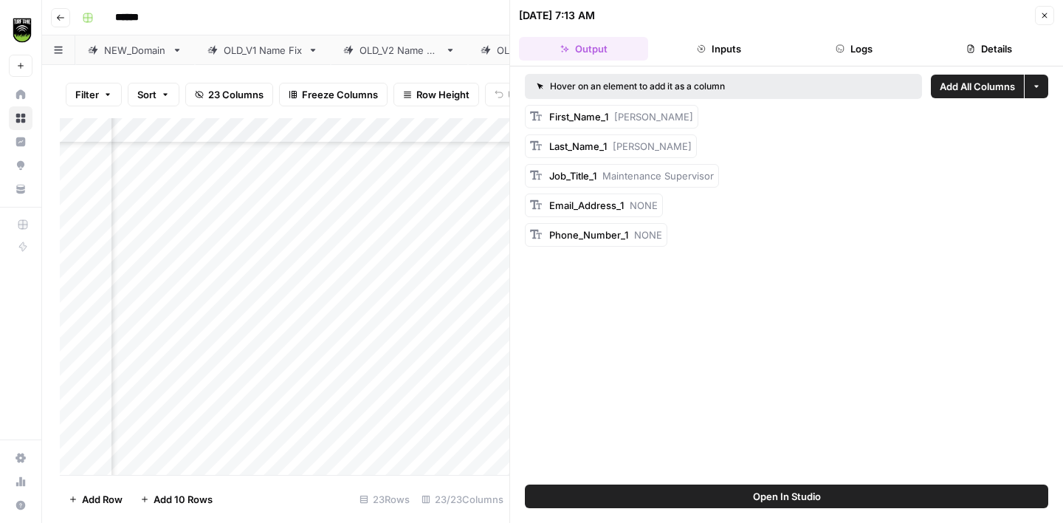
click at [835, 45] on button "Logs" at bounding box center [854, 49] width 129 height 24
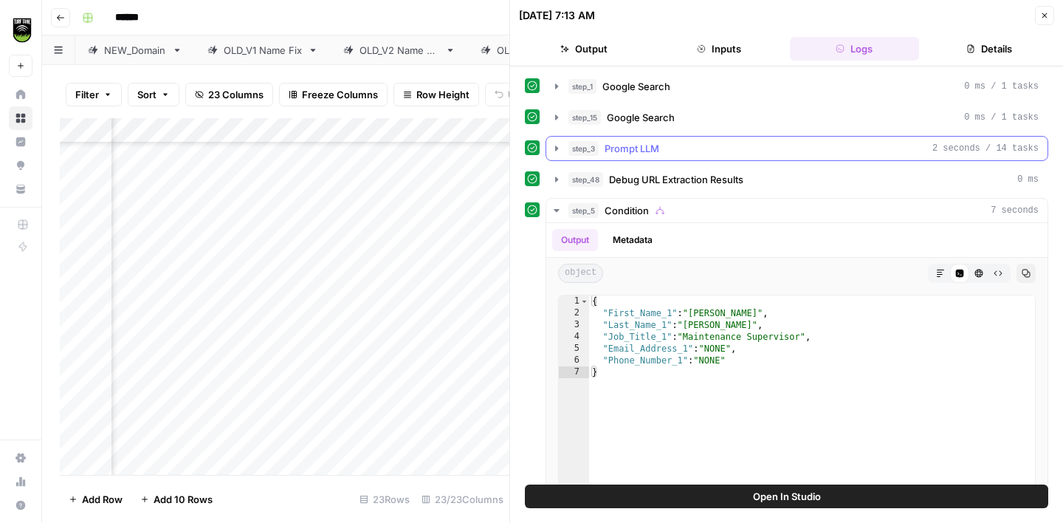
click at [613, 147] on span "Prompt LLM" at bounding box center [632, 148] width 55 height 15
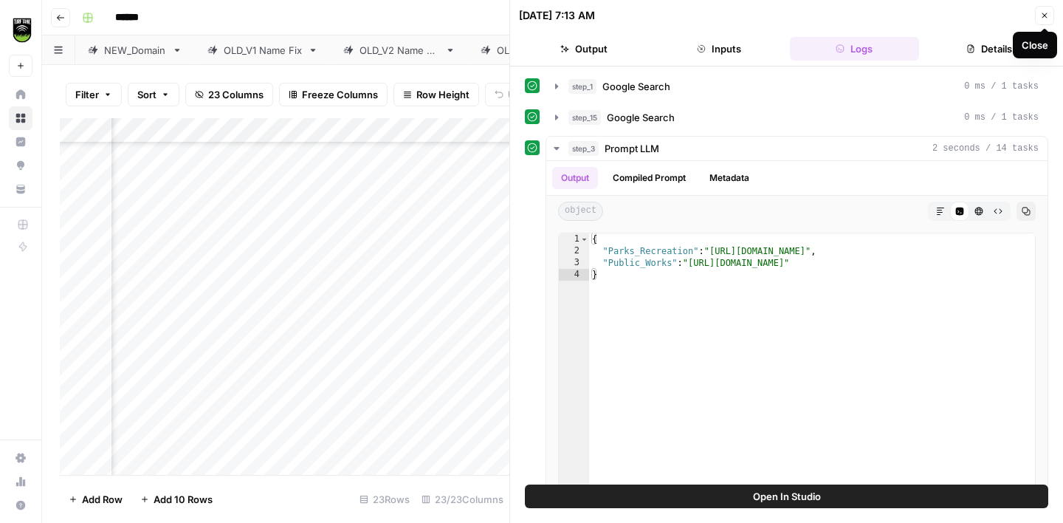
click at [1047, 19] on icon "button" at bounding box center [1045, 15] width 9 height 9
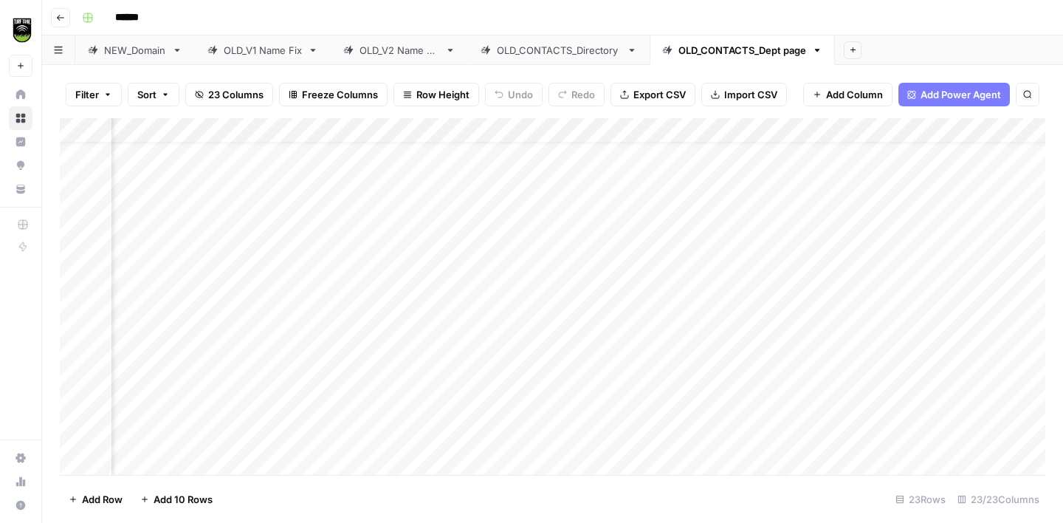
scroll to position [0, 298]
click at [857, 52] on icon "button" at bounding box center [853, 50] width 8 height 8
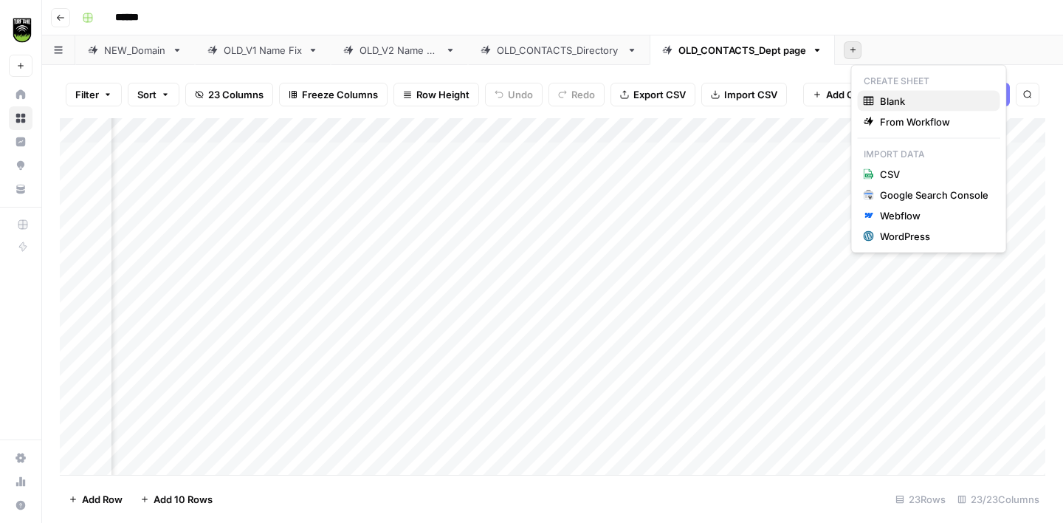
click at [889, 99] on span "Blank" at bounding box center [934, 101] width 109 height 15
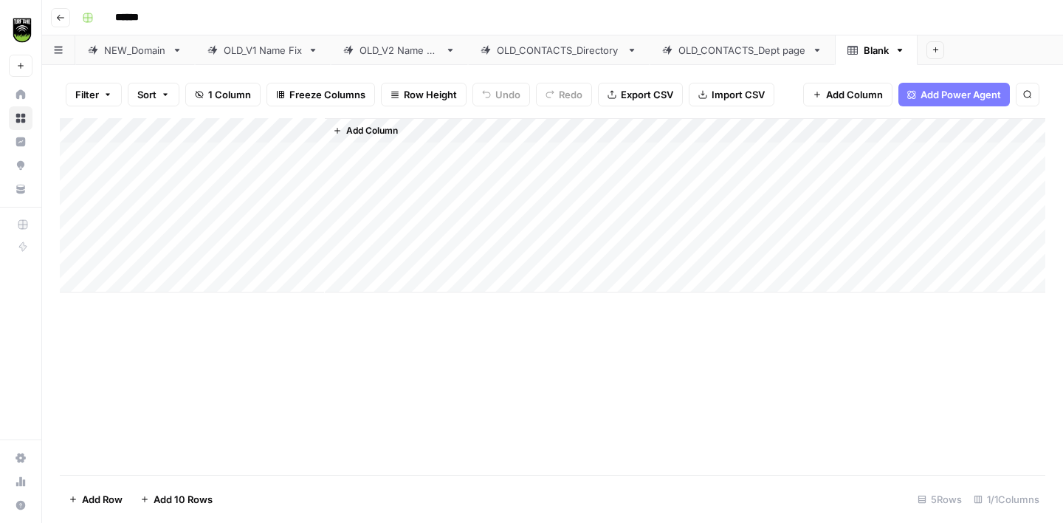
click at [755, 50] on div "OLD_CONTACTS_Dept page" at bounding box center [743, 50] width 128 height 15
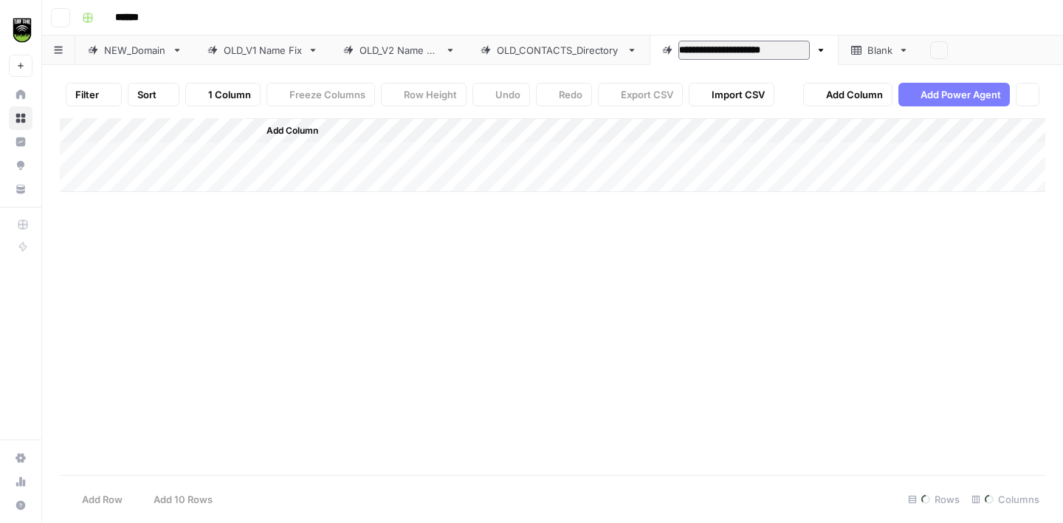
click at [755, 50] on input "**********" at bounding box center [744, 50] width 131 height 19
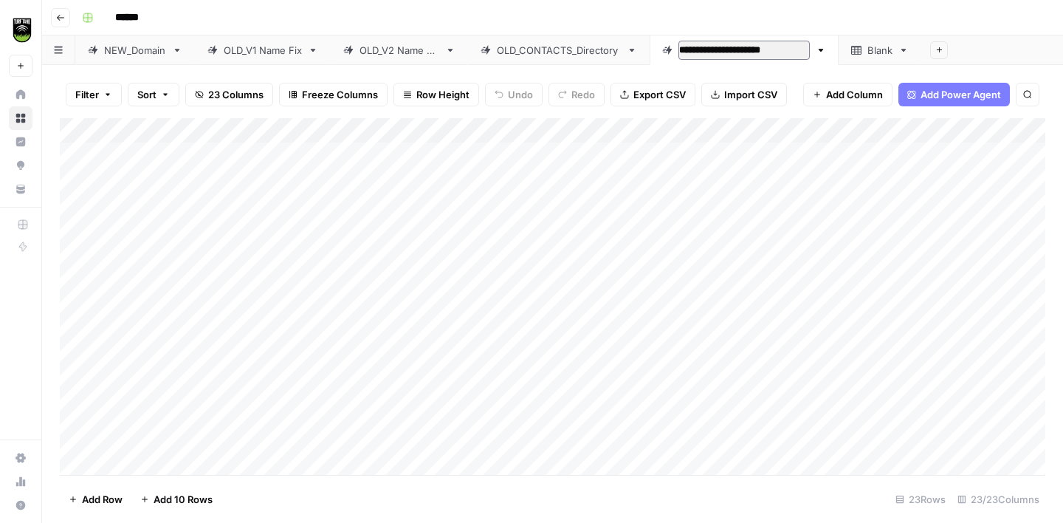
click at [884, 50] on div "Blank" at bounding box center [880, 50] width 25 height 15
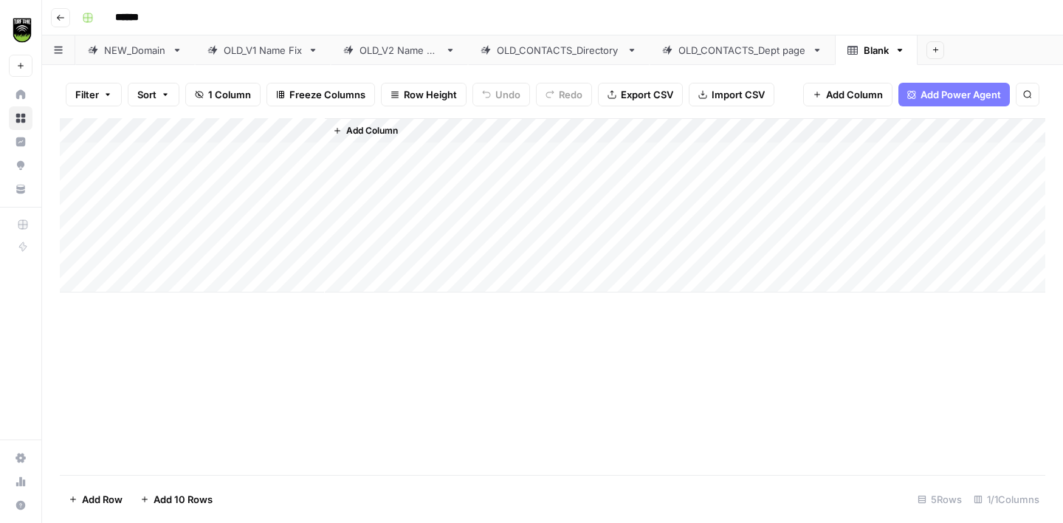
click at [880, 53] on div "Blank" at bounding box center [876, 50] width 25 height 15
click at [880, 53] on input "*****" at bounding box center [877, 50] width 27 height 19
type input "**********"
click at [982, 14] on div "******" at bounding box center [562, 18] width 973 height 24
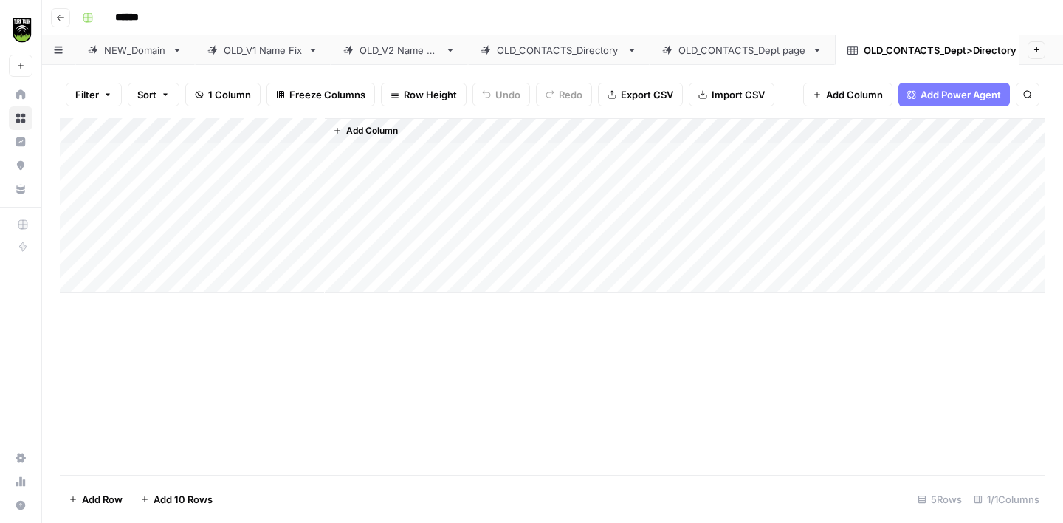
click at [696, 51] on div "OLD_CONTACTS_Dept page" at bounding box center [743, 50] width 128 height 15
click at [911, 56] on div "OLD_CONTACTS_Dept>Directory" at bounding box center [940, 50] width 153 height 15
click at [750, 45] on div "OLD_CONTACTS_Dept page" at bounding box center [743, 50] width 128 height 15
click at [922, 44] on div "OLD_CONTACTS_Dept>Directory" at bounding box center [940, 50] width 153 height 15
click at [187, 134] on div "Add Column" at bounding box center [553, 205] width 986 height 174
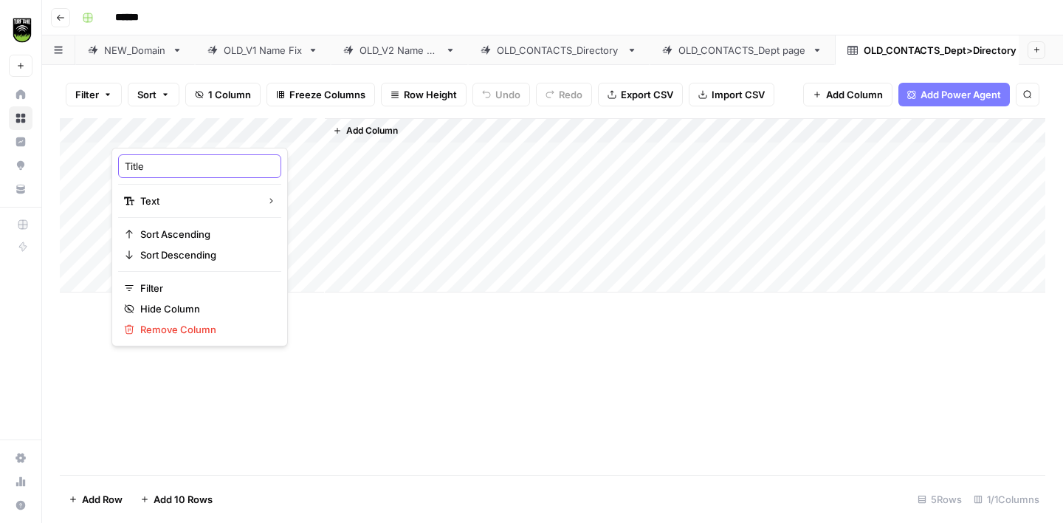
click at [154, 162] on input "Title" at bounding box center [200, 166] width 150 height 15
type input "Record ID"
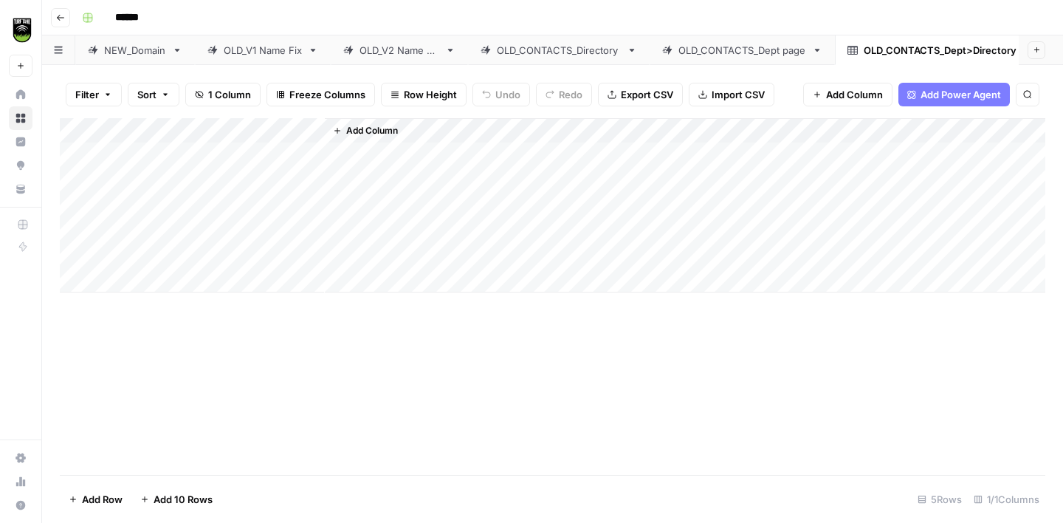
click at [162, 197] on div "Add Column" at bounding box center [553, 205] width 986 height 174
click at [166, 125] on div "Add Column" at bounding box center [553, 205] width 986 height 174
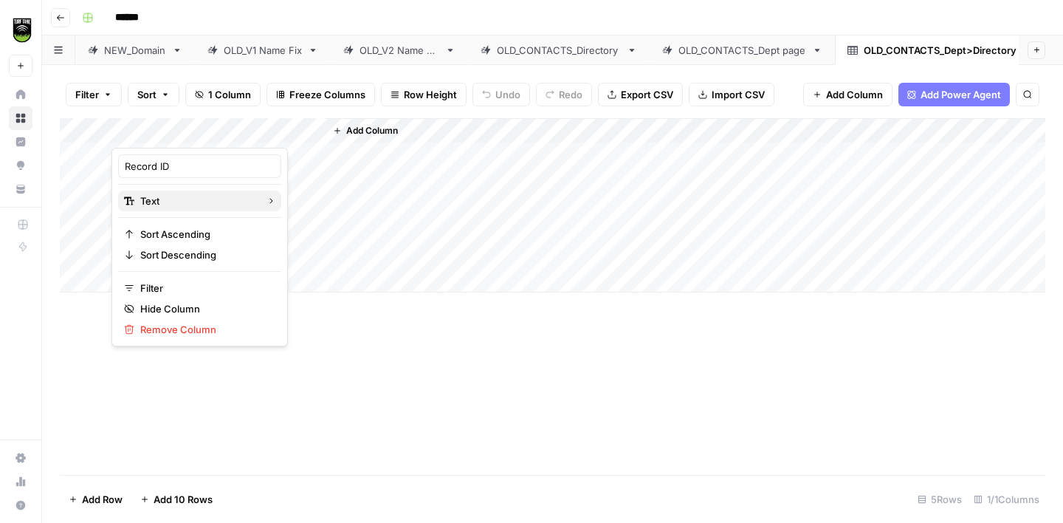
click at [160, 194] on span "Text" at bounding box center [197, 200] width 114 height 15
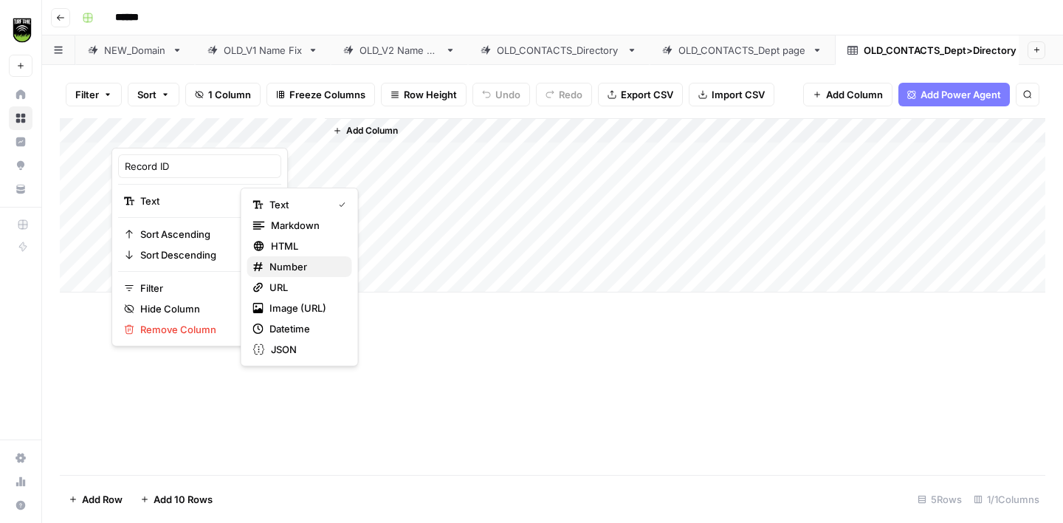
click at [275, 261] on span "Number" at bounding box center [305, 266] width 71 height 15
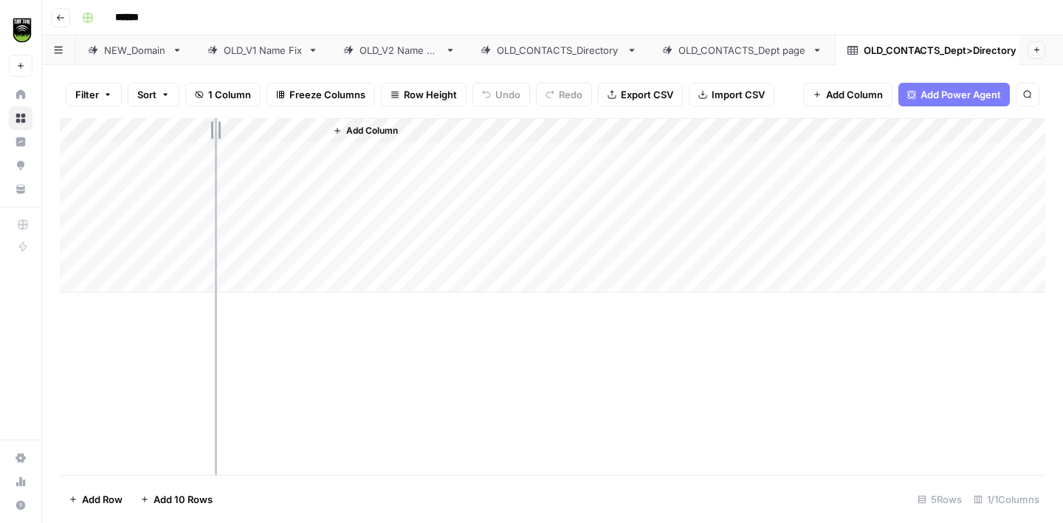
drag, startPoint x: 323, startPoint y: 128, endPoint x: 209, endPoint y: 123, distance: 113.8
click at [209, 123] on div "Add Column" at bounding box center [553, 205] width 986 height 174
click at [247, 128] on span "Add Column" at bounding box center [257, 130] width 52 height 13
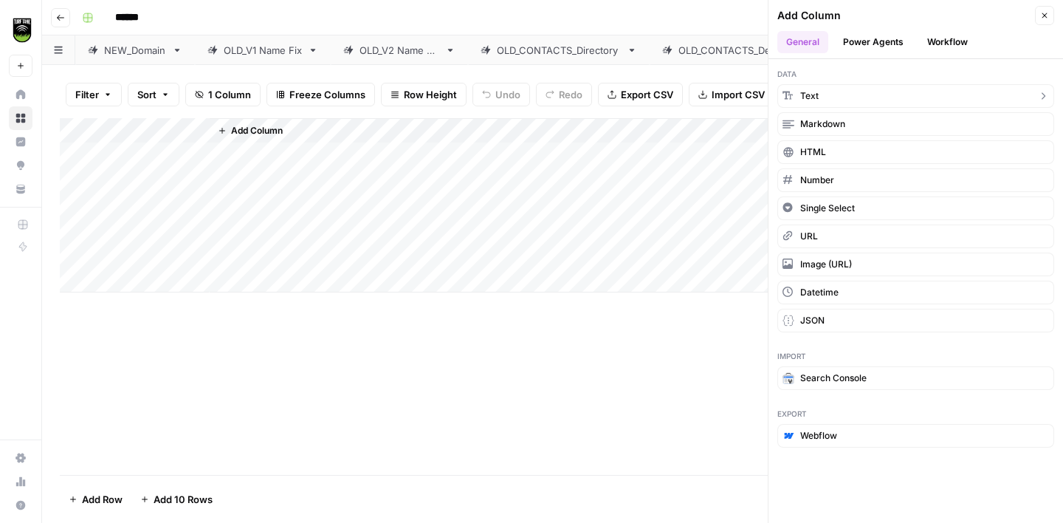
click at [819, 97] on button "Text" at bounding box center [916, 96] width 277 height 24
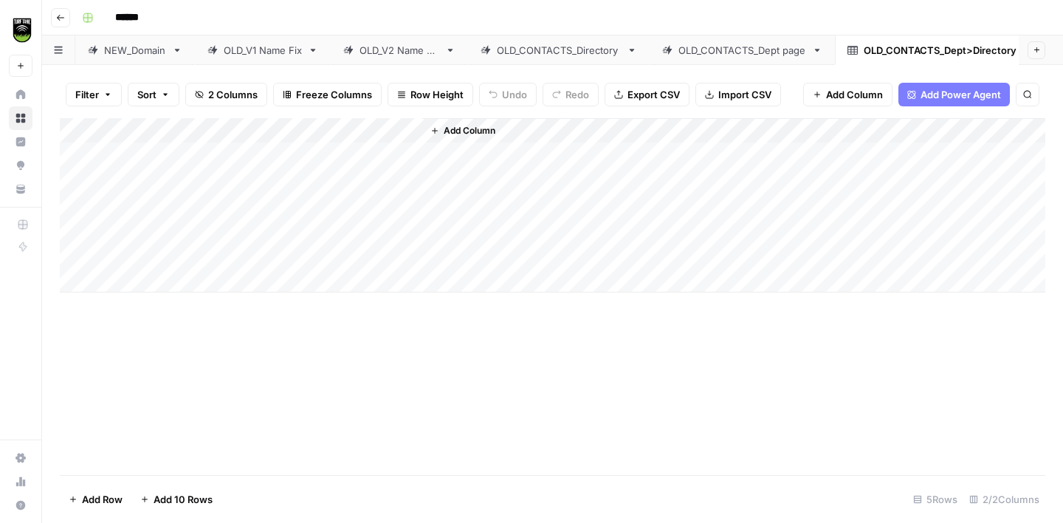
click at [257, 132] on div "Add Column" at bounding box center [553, 205] width 986 height 174
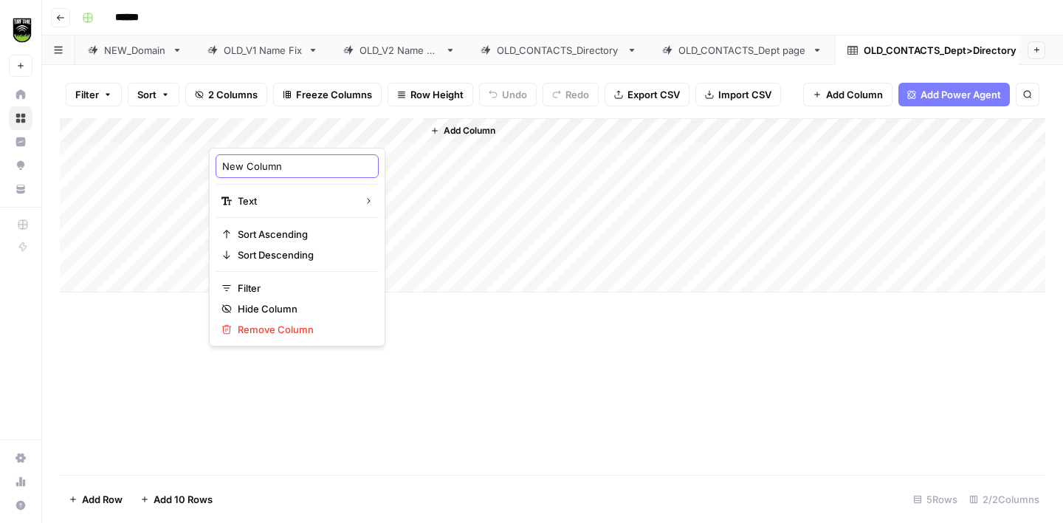
click at [249, 165] on input "New Column" at bounding box center [297, 166] width 150 height 15
type input "Municipality Name"
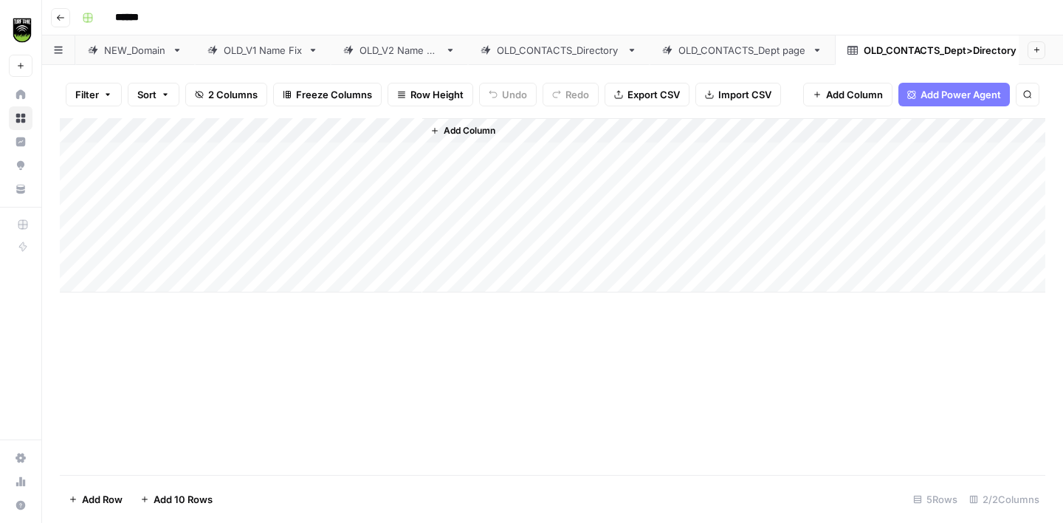
click at [442, 133] on button "Add Column" at bounding box center [463, 130] width 77 height 19
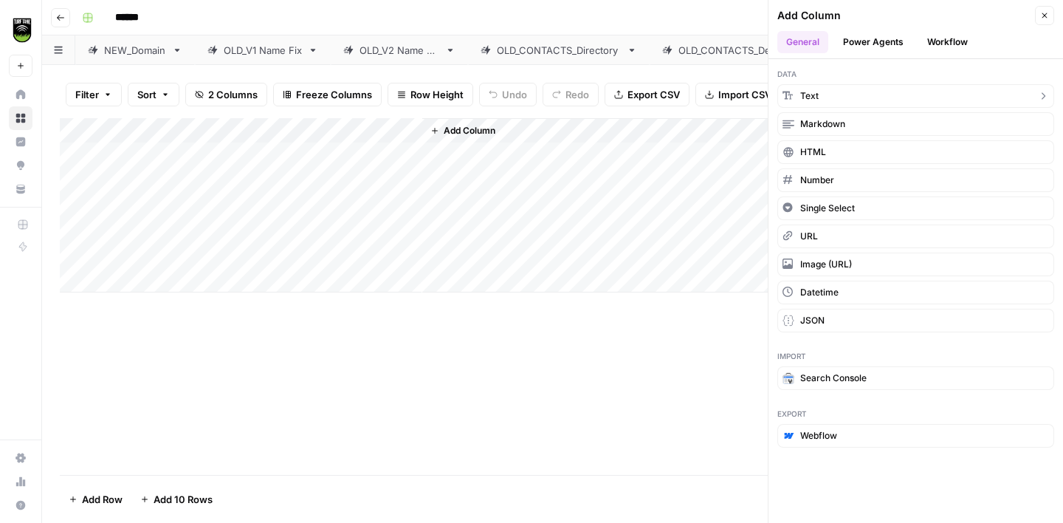
click at [813, 89] on span "Text" at bounding box center [810, 95] width 18 height 13
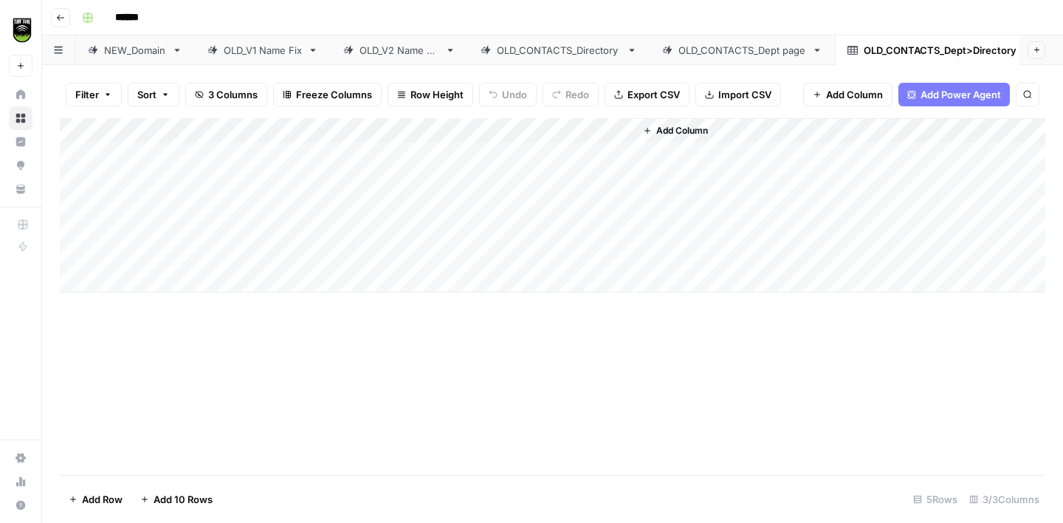
click at [454, 134] on div "Add Column" at bounding box center [553, 205] width 986 height 174
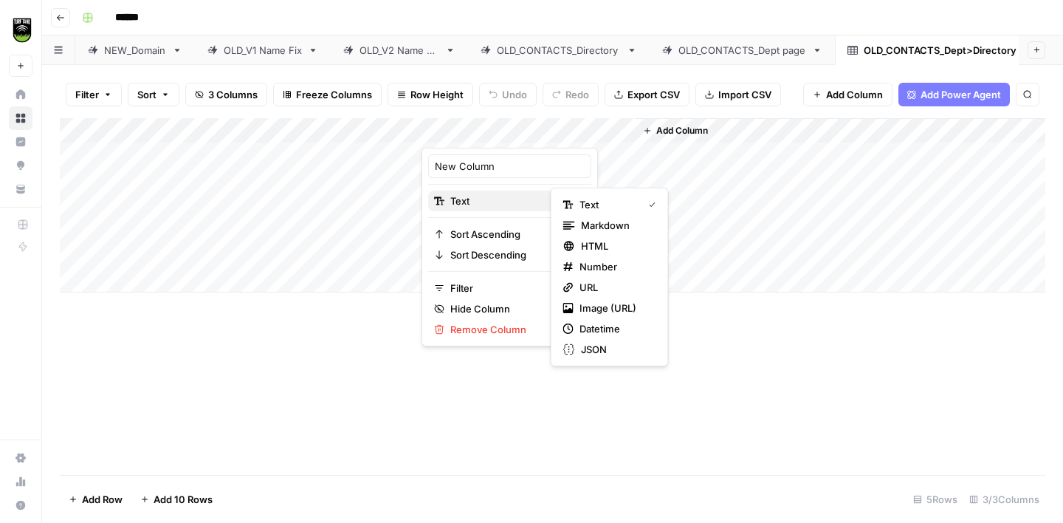
click at [465, 201] on span "Text" at bounding box center [508, 200] width 114 height 15
click at [576, 285] on div "URL" at bounding box center [610, 287] width 93 height 15
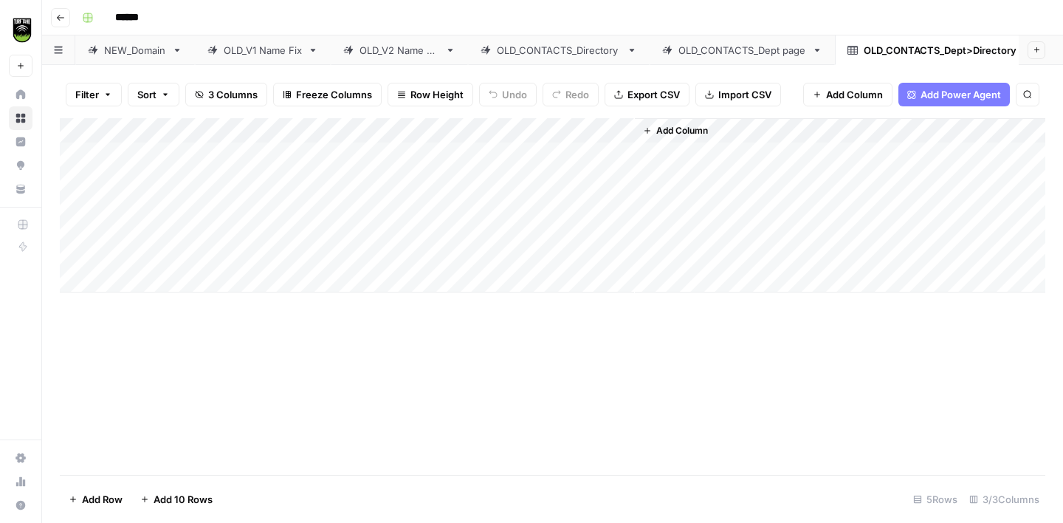
click at [493, 133] on div "Add Column" at bounding box center [553, 205] width 986 height 174
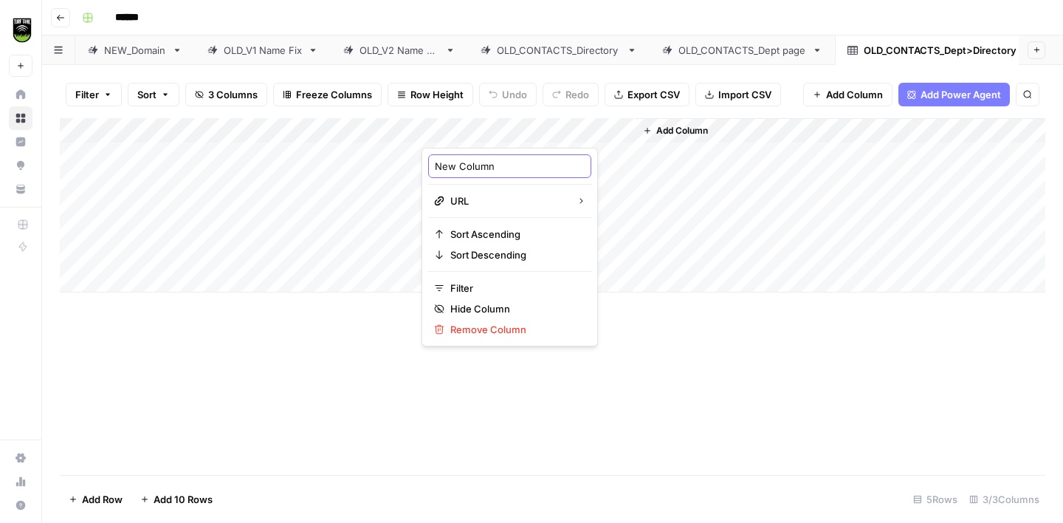
click at [482, 165] on input "New Column" at bounding box center [510, 166] width 150 height 15
type input "Municipality Domain"
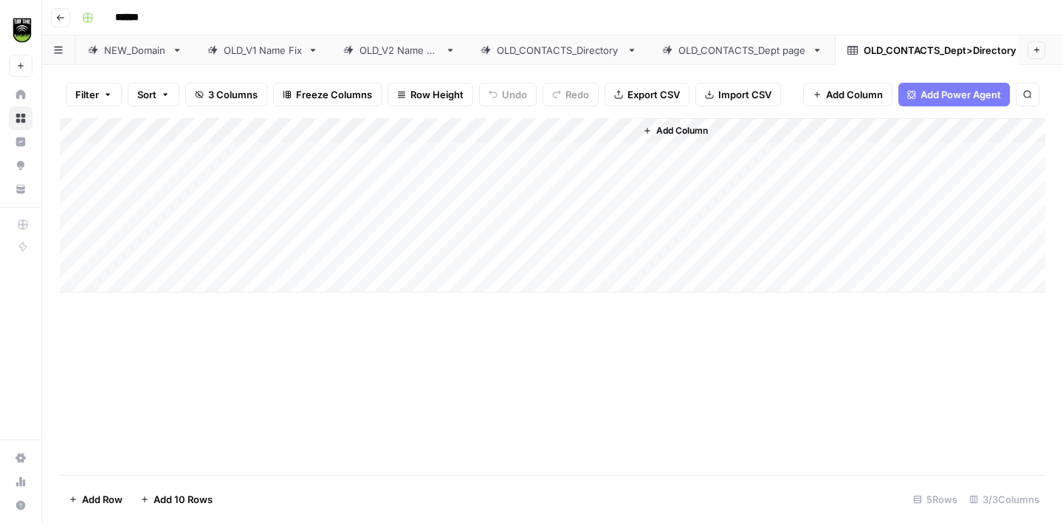
click at [385, 131] on div "Add Column" at bounding box center [553, 205] width 986 height 174
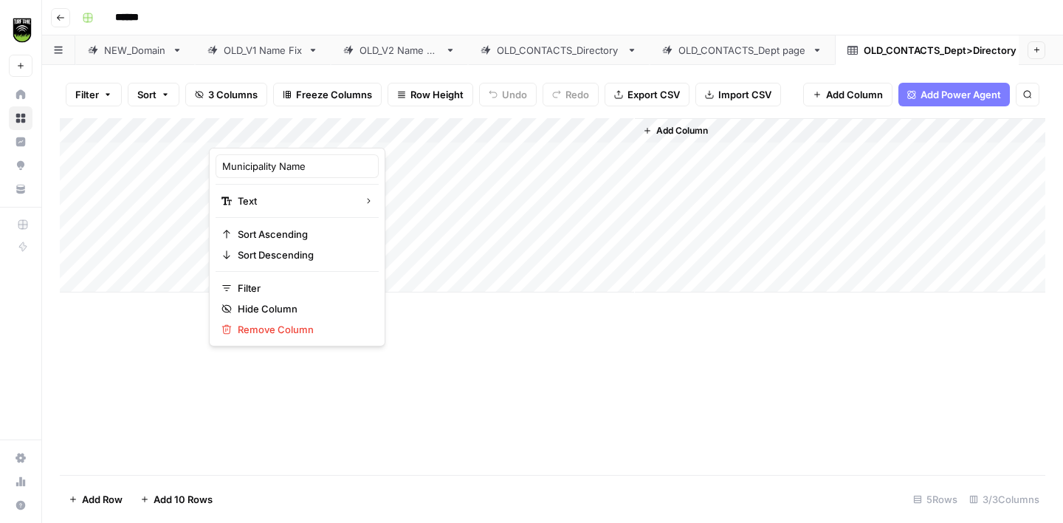
click at [473, 377] on div "Add Column" at bounding box center [553, 296] width 986 height 357
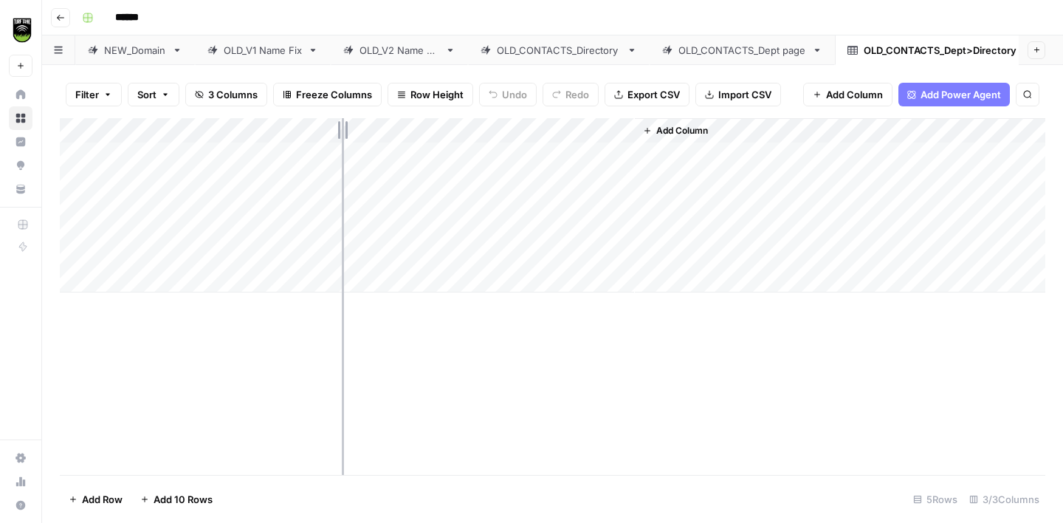
drag, startPoint x: 422, startPoint y: 129, endPoint x: 336, endPoint y: 126, distance: 85.7
click at [336, 126] on div "Add Column" at bounding box center [553, 205] width 986 height 174
drag, startPoint x: 548, startPoint y: 132, endPoint x: 462, endPoint y: 130, distance: 86.4
click at [462, 130] on div "Add Column" at bounding box center [553, 205] width 986 height 174
drag, startPoint x: 547, startPoint y: 130, endPoint x: 467, endPoint y: 127, distance: 80.6
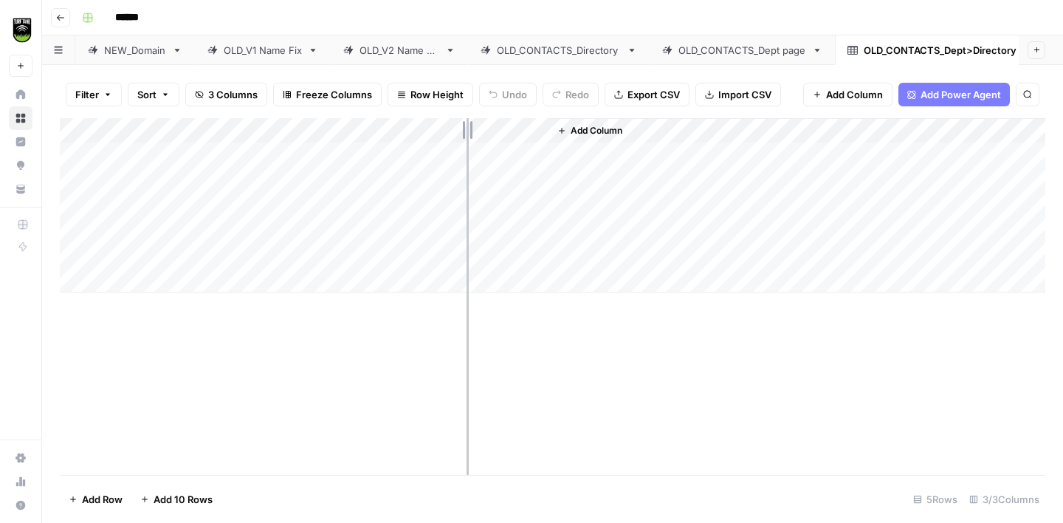
click at [467, 127] on div "Add Column" at bounding box center [553, 205] width 986 height 174
click at [503, 134] on span "Add Column" at bounding box center [515, 130] width 52 height 13
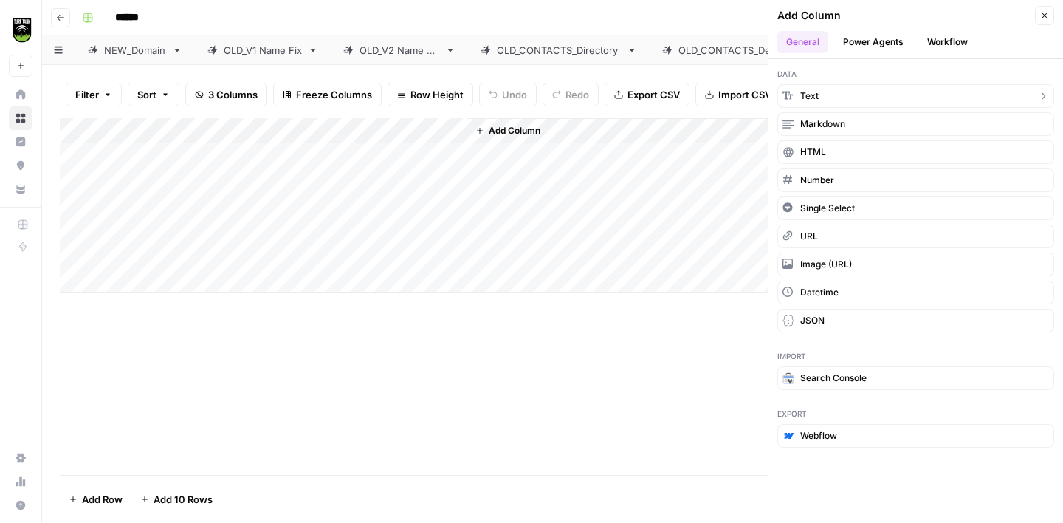
click at [846, 98] on button "Text" at bounding box center [916, 96] width 277 height 24
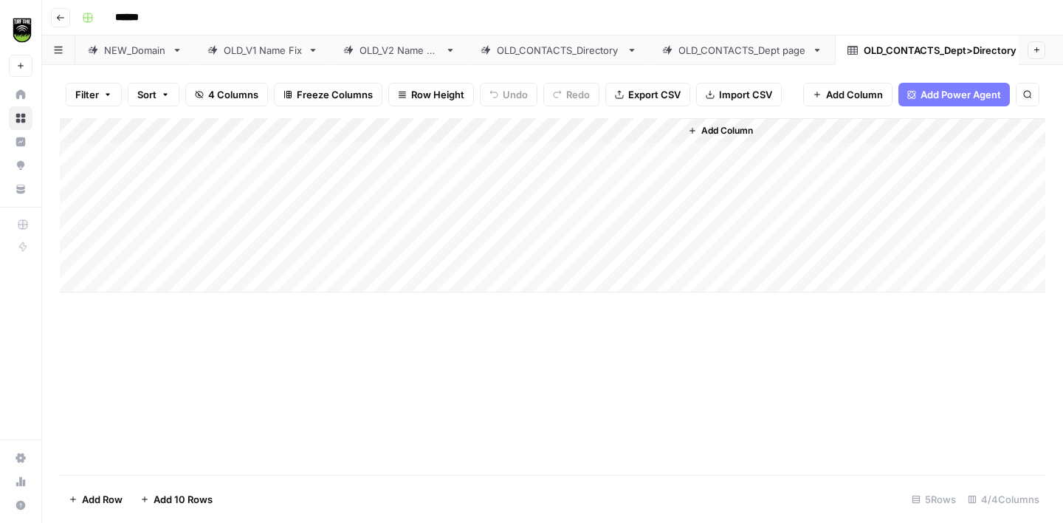
click at [542, 128] on div "Add Column" at bounding box center [553, 205] width 986 height 174
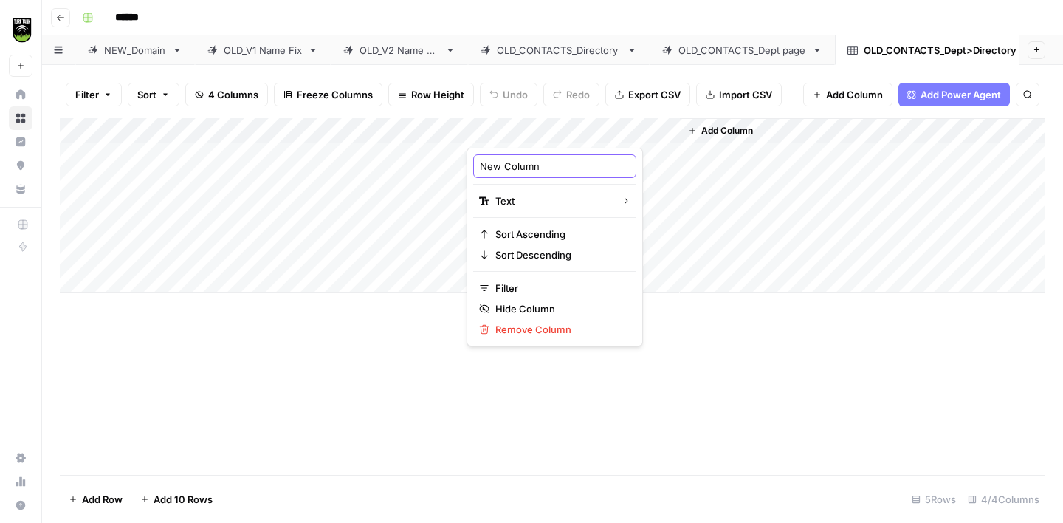
click at [510, 168] on input "New Column" at bounding box center [555, 166] width 150 height 15
type input "State"
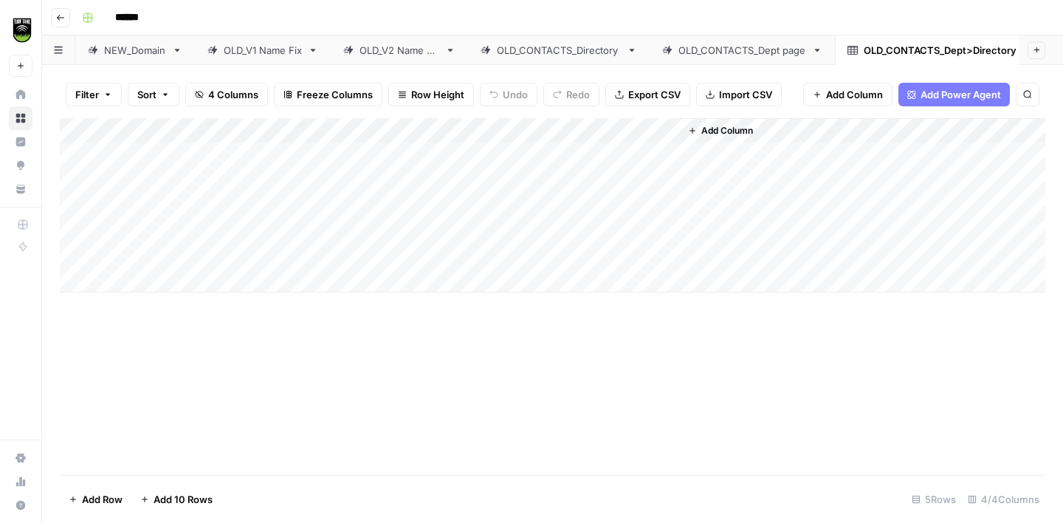
click at [496, 353] on div "Add Column" at bounding box center [553, 296] width 986 height 357
click at [736, 49] on div "OLD_CONTACTS_Dept page" at bounding box center [743, 50] width 128 height 15
click at [323, 132] on div "Add Column" at bounding box center [553, 296] width 986 height 357
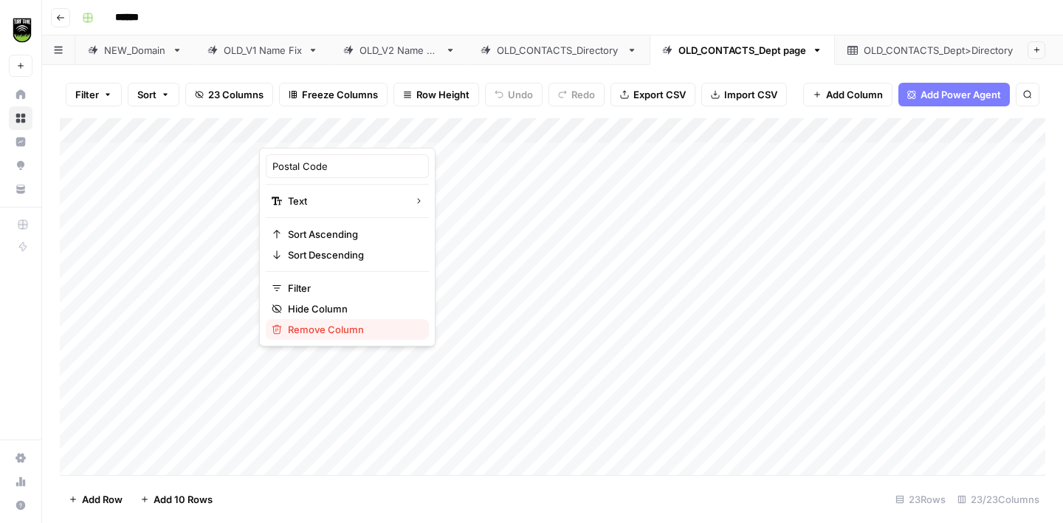
click at [313, 323] on span "Remove Column" at bounding box center [352, 329] width 129 height 15
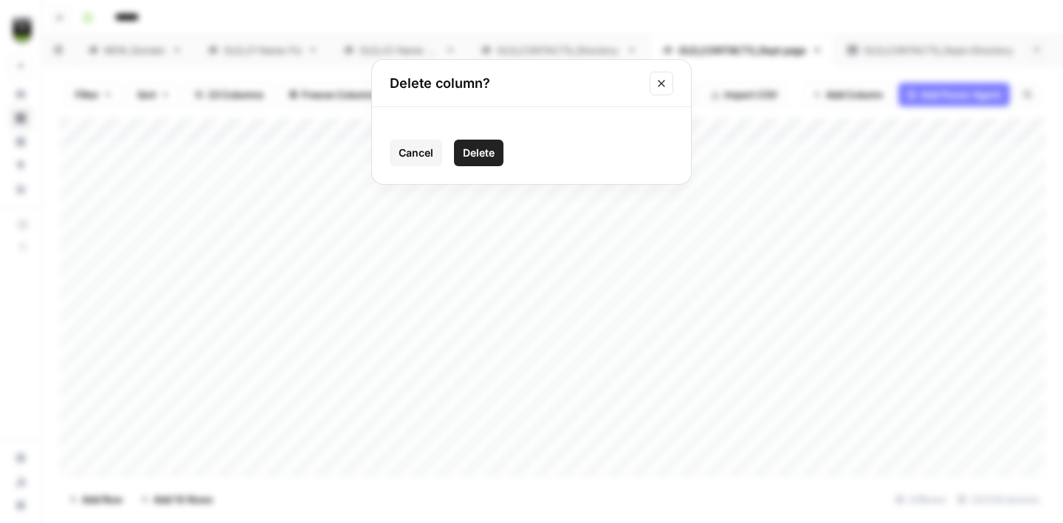
click at [479, 154] on span "Delete" at bounding box center [479, 152] width 32 height 15
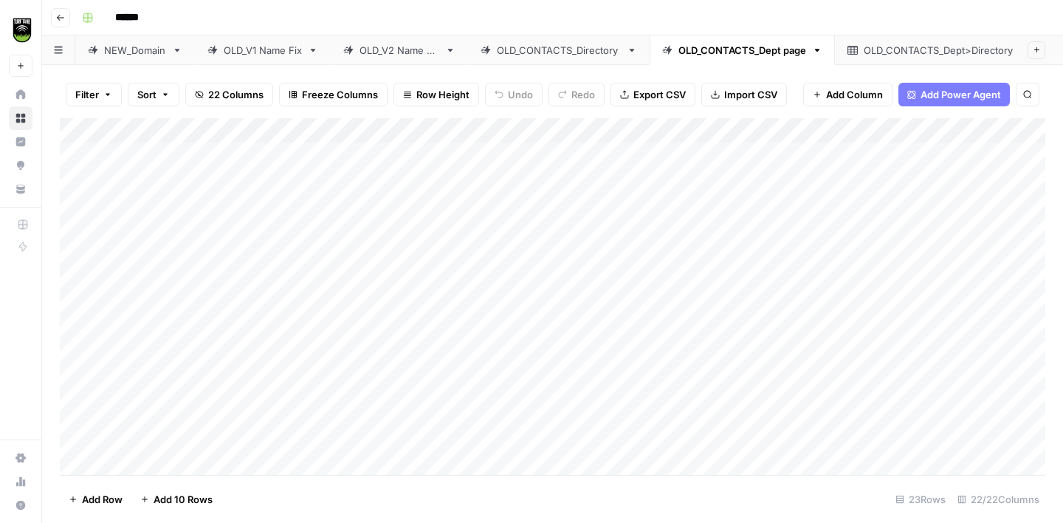
click at [146, 151] on div "Add Column" at bounding box center [553, 296] width 986 height 357
click at [876, 50] on div "OLD_CONTACTS_Dept>Directory" at bounding box center [940, 50] width 153 height 15
drag, startPoint x: 479, startPoint y: 129, endPoint x: 326, endPoint y: 123, distance: 153.0
click at [326, 123] on div "Add Column" at bounding box center [553, 205] width 986 height 174
drag, startPoint x: 422, startPoint y: 130, endPoint x: 301, endPoint y: 124, distance: 121.3
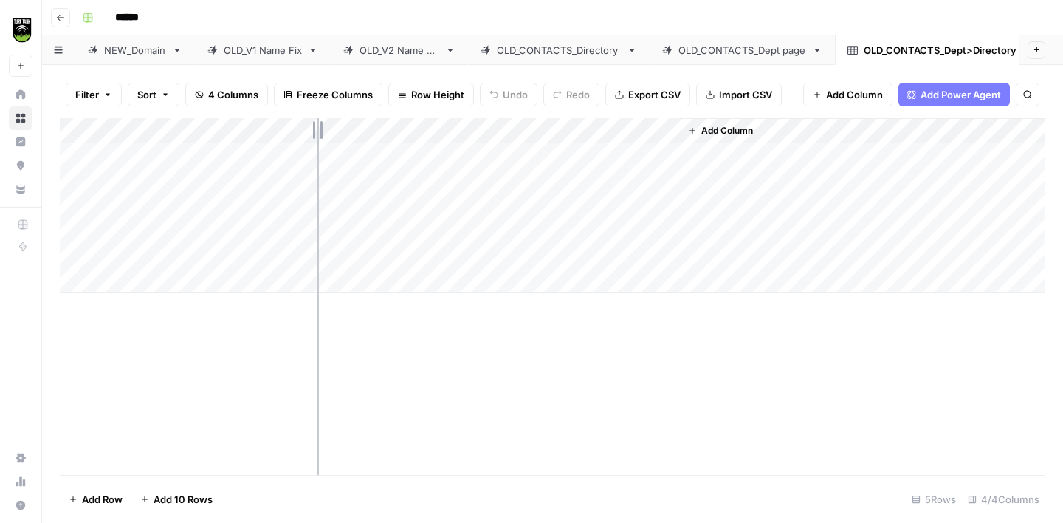
click at [301, 124] on div "Add Column" at bounding box center [553, 205] width 986 height 174
drag, startPoint x: 465, startPoint y: 124, endPoint x: 377, endPoint y: 126, distance: 87.9
click at [377, 126] on div "Add Column" at bounding box center [553, 205] width 986 height 174
click at [741, 55] on div "OLD_CONTACTS_Dept page" at bounding box center [743, 50] width 128 height 15
click at [141, 160] on div "Add Column" at bounding box center [553, 296] width 986 height 357
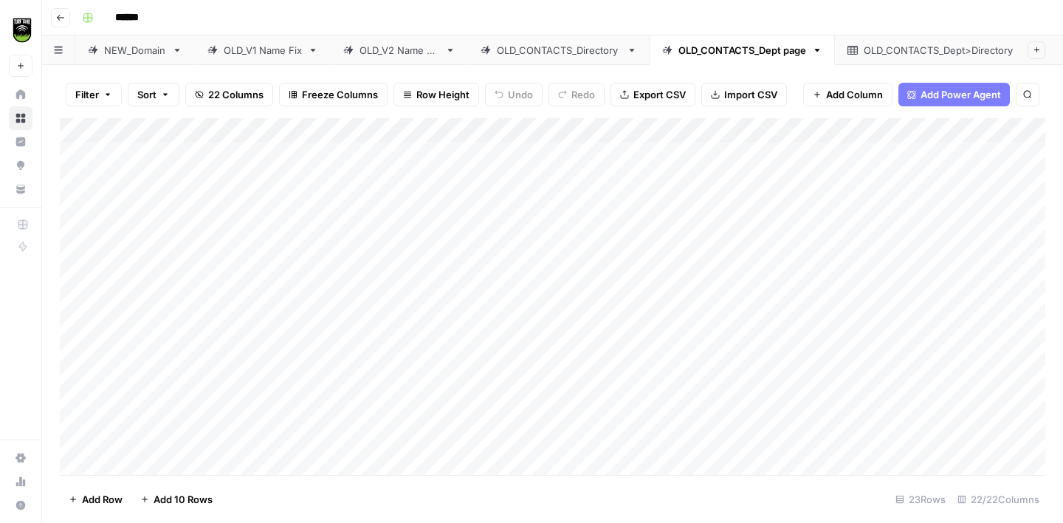
scroll to position [270, 0]
click at [923, 49] on div "OLD_CONTACTS_Dept>Directory" at bounding box center [940, 50] width 153 height 15
click at [151, 142] on div "Add Column" at bounding box center [553, 205] width 986 height 174
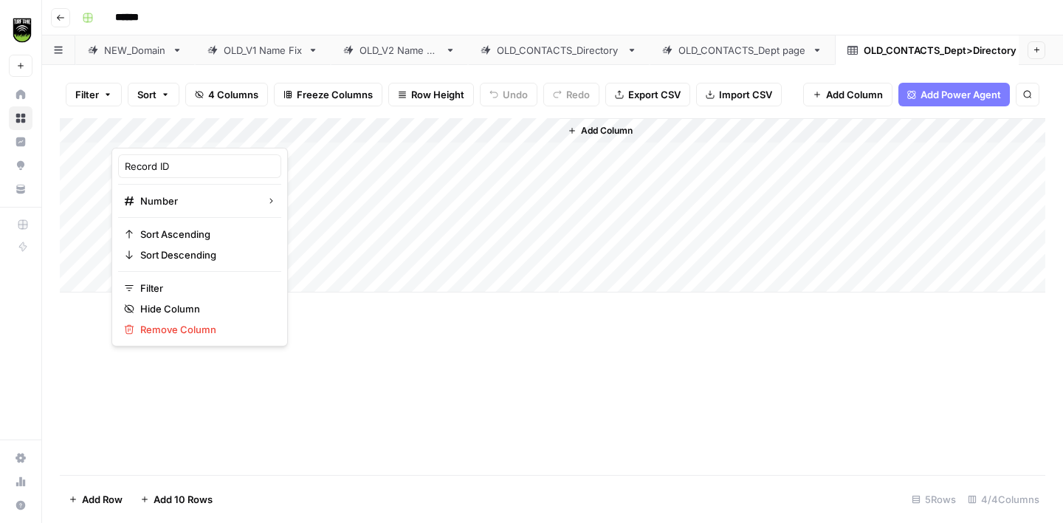
click at [314, 193] on div "Add Column" at bounding box center [553, 205] width 986 height 174
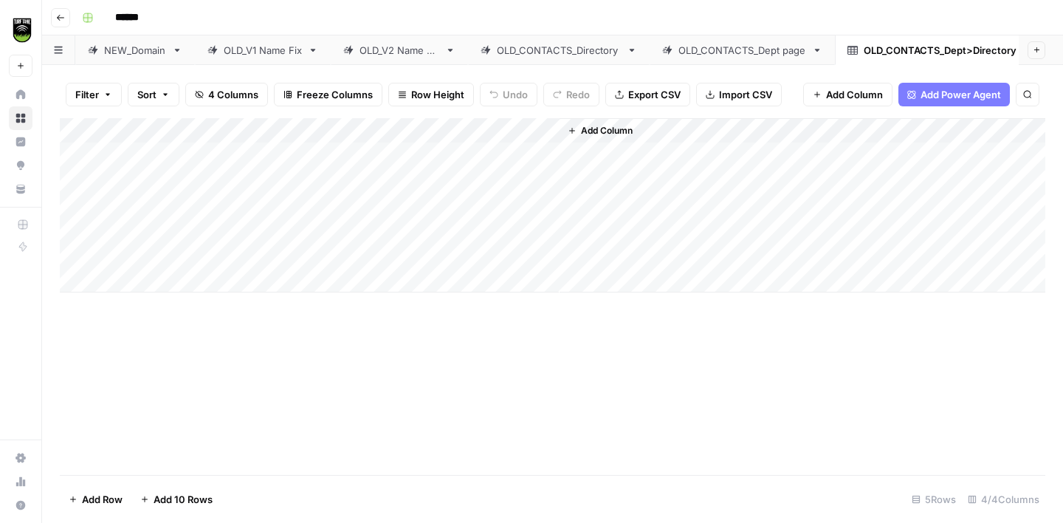
click at [152, 157] on div "Add Column" at bounding box center [553, 205] width 986 height 174
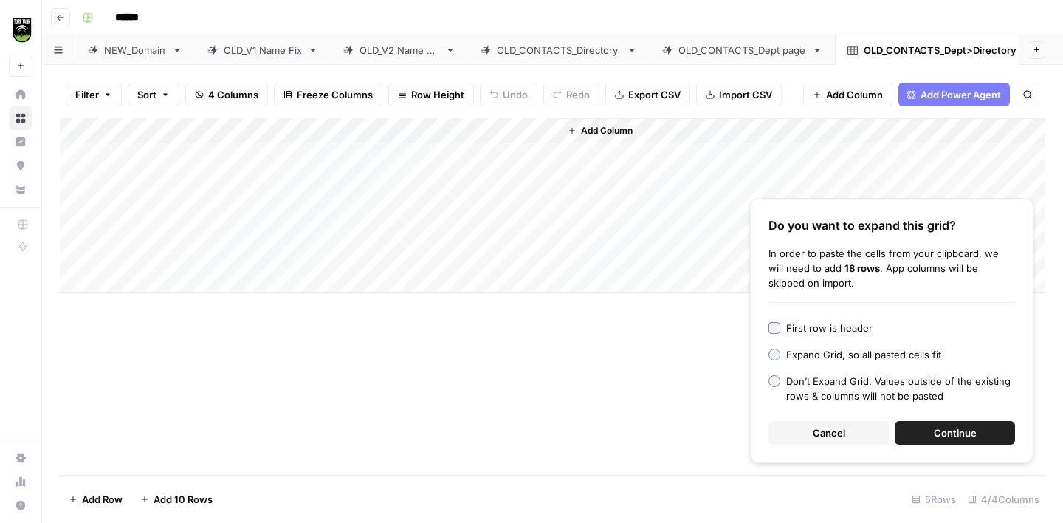
click at [943, 425] on span "Continue" at bounding box center [955, 432] width 43 height 15
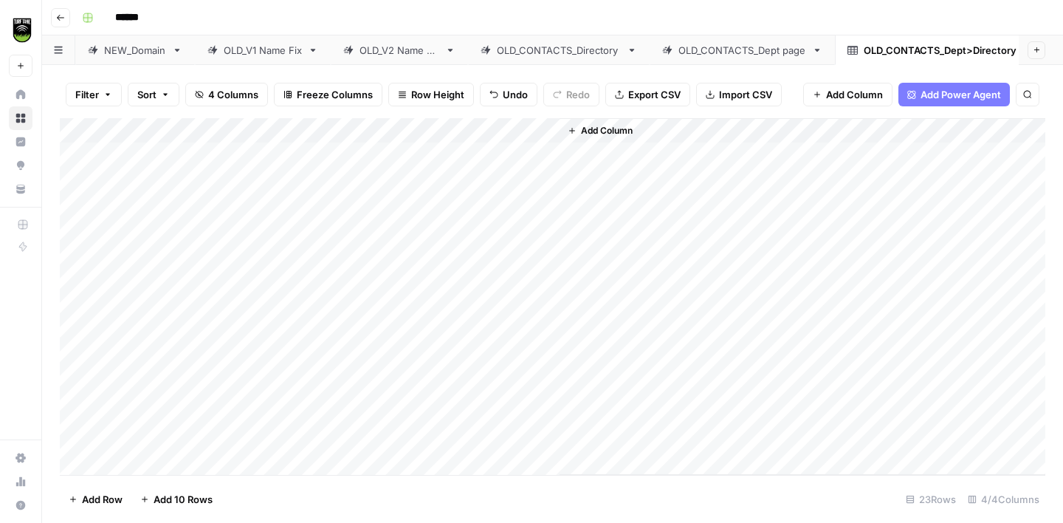
click at [588, 128] on span "Add Column" at bounding box center [607, 130] width 52 height 13
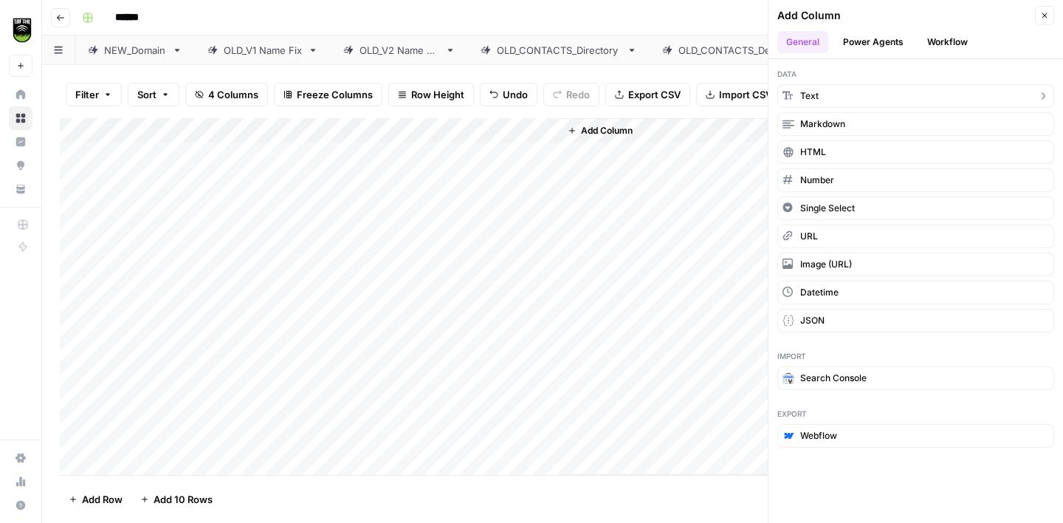
click at [847, 100] on button "Text" at bounding box center [916, 96] width 277 height 24
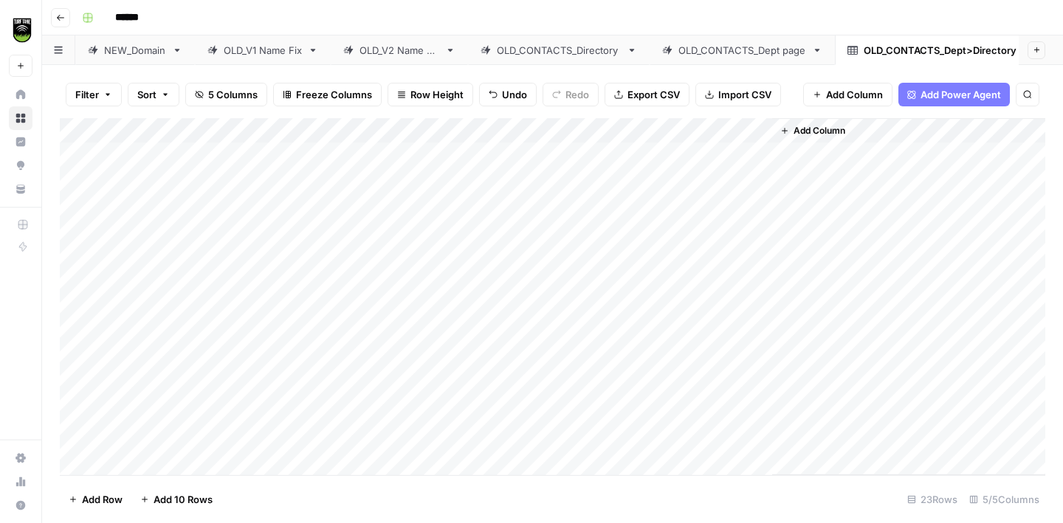
click at [620, 134] on div "Add Column" at bounding box center [553, 296] width 986 height 357
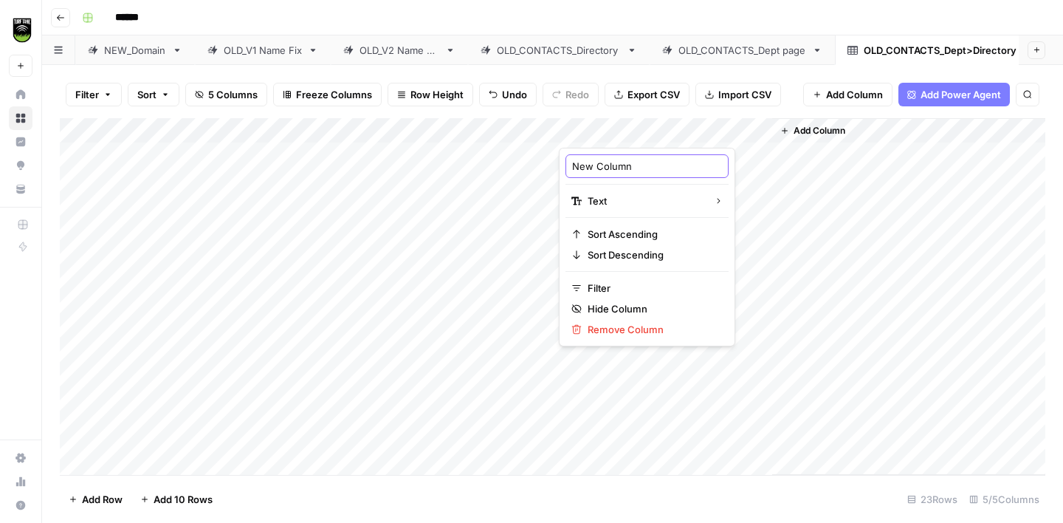
click at [595, 167] on input "New Column" at bounding box center [647, 166] width 150 height 15
type input "PREVIOUS FINDINGS"
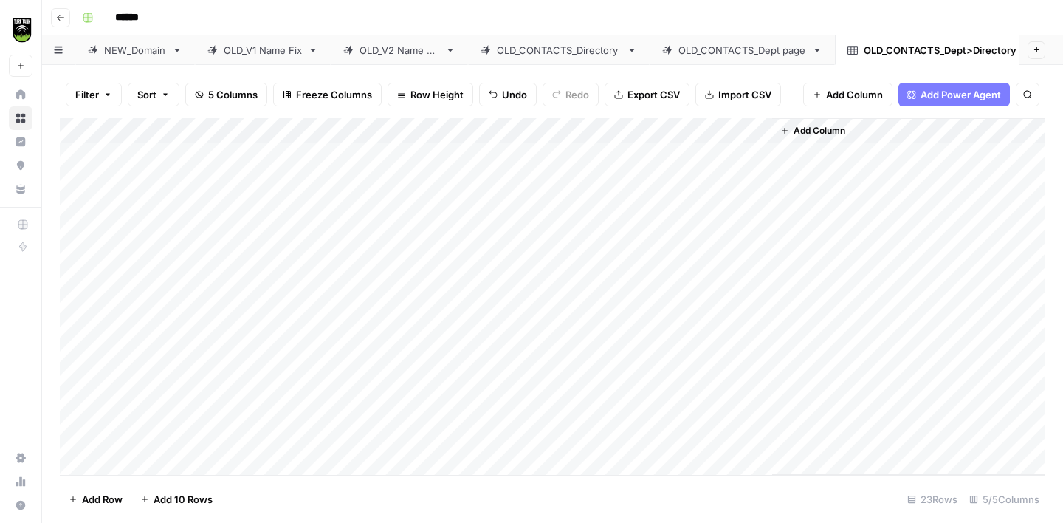
drag, startPoint x: 771, startPoint y: 129, endPoint x: 710, endPoint y: 129, distance: 60.6
click at [710, 129] on div "Add Column" at bounding box center [553, 296] width 986 height 357
drag, startPoint x: 770, startPoint y: 128, endPoint x: 696, endPoint y: 129, distance: 74.6
click at [696, 129] on div "Add Column" at bounding box center [553, 296] width 986 height 357
click at [595, 149] on div "Add Column" at bounding box center [553, 296] width 986 height 357
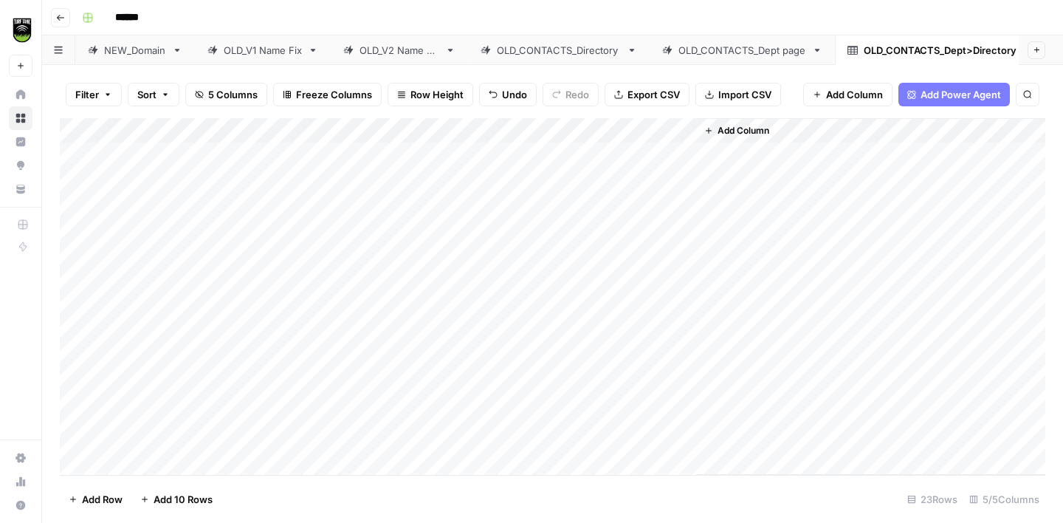
click at [595, 149] on div "Add Column" at bounding box center [553, 296] width 986 height 357
type textarea "*********"
click at [580, 170] on div "Add Column" at bounding box center [553, 296] width 986 height 357
click at [580, 171] on textarea at bounding box center [676, 181] width 236 height 21
type textarea "**********"
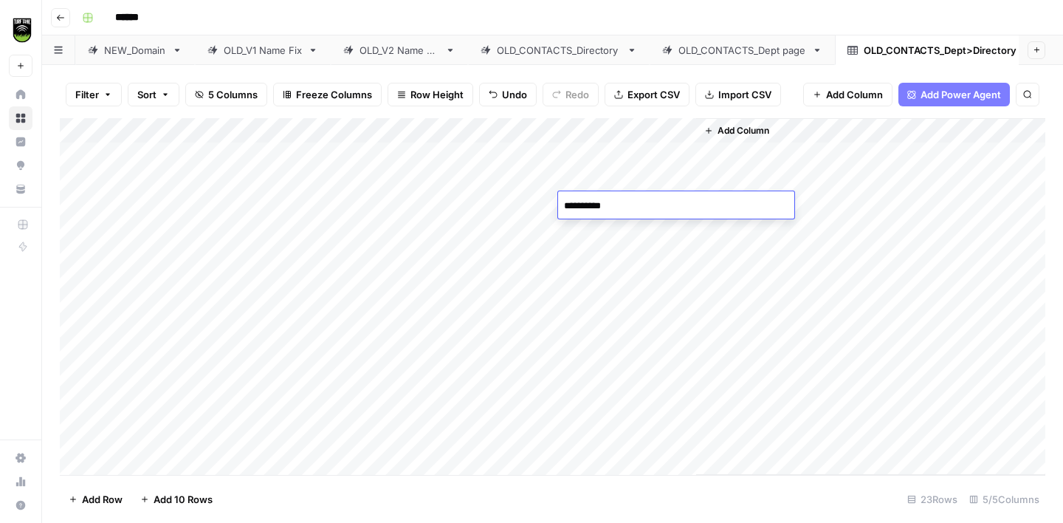
type textarea "**********"
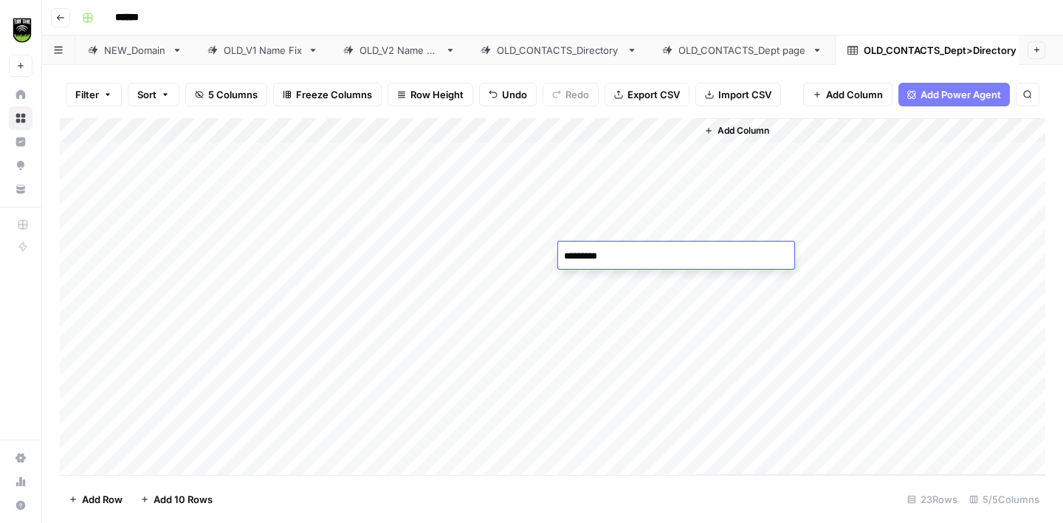
type textarea "**********"
click at [599, 255] on div "Add Column" at bounding box center [553, 296] width 986 height 357
click at [621, 265] on div "Add Column" at bounding box center [553, 296] width 986 height 357
click at [601, 162] on div "Add Column" at bounding box center [553, 296] width 986 height 357
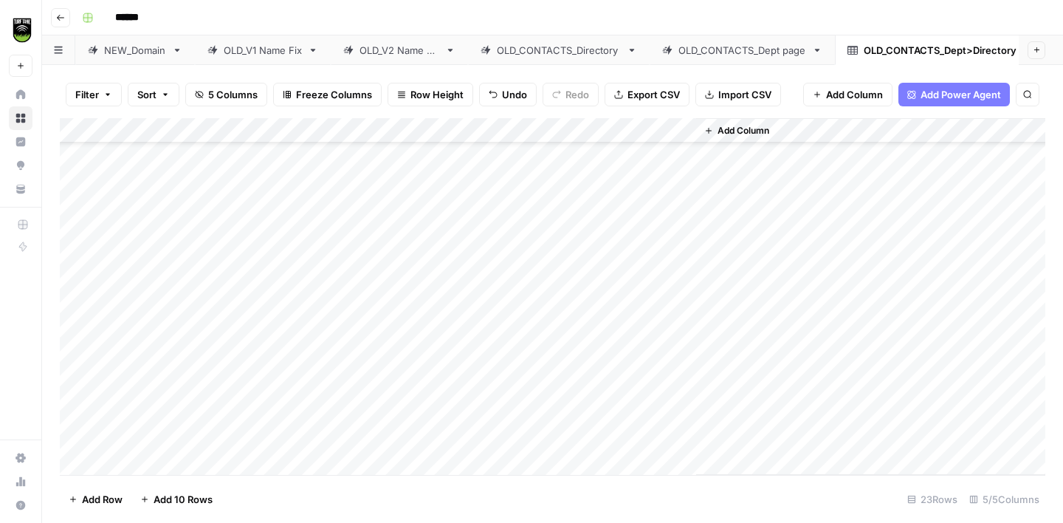
click at [594, 278] on div "Add Column" at bounding box center [553, 296] width 986 height 357
click at [582, 310] on div "Add Column" at bounding box center [553, 296] width 986 height 357
click at [583, 338] on div "Add Column" at bounding box center [553, 296] width 986 height 357
click at [578, 363] on div "Add Column" at bounding box center [553, 296] width 986 height 357
type textarea "*********"
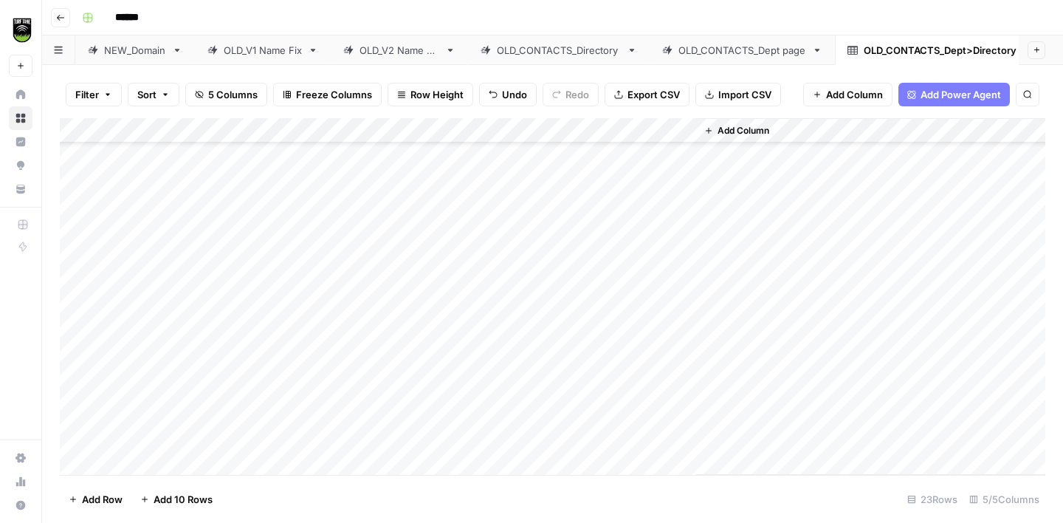
click at [607, 267] on div "Add Column" at bounding box center [553, 296] width 986 height 357
click at [602, 381] on div "Add Column" at bounding box center [553, 296] width 986 height 357
click at [609, 156] on div "Add Column" at bounding box center [553, 296] width 986 height 357
click at [595, 429] on div "Add Column" at bounding box center [553, 296] width 986 height 357
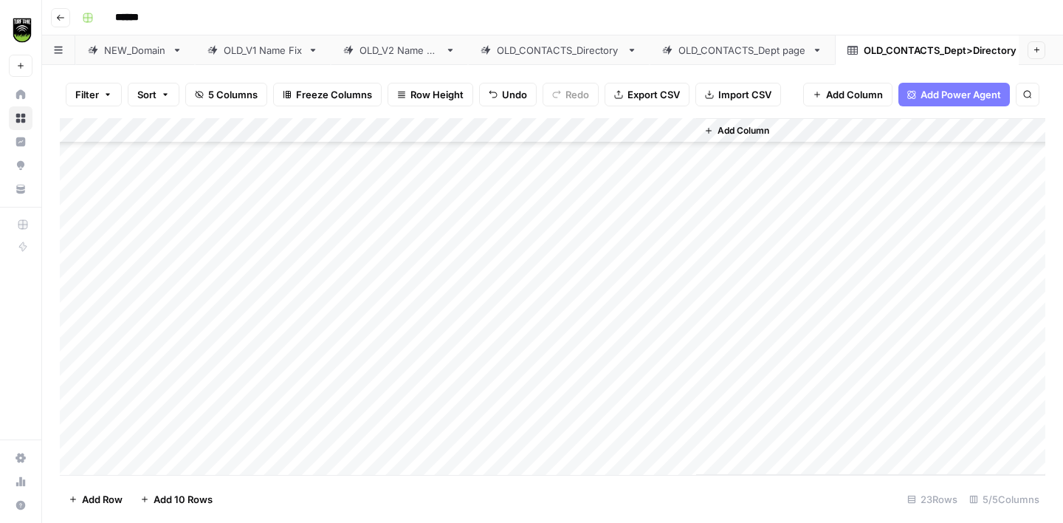
scroll to position [186, 0]
click at [600, 293] on div "Add Column" at bounding box center [553, 296] width 986 height 357
click at [614, 221] on div "Add Column" at bounding box center [553, 296] width 986 height 357
click at [599, 316] on div "Add Column" at bounding box center [553, 296] width 986 height 357
click at [597, 273] on div "Add Column" at bounding box center [553, 296] width 986 height 357
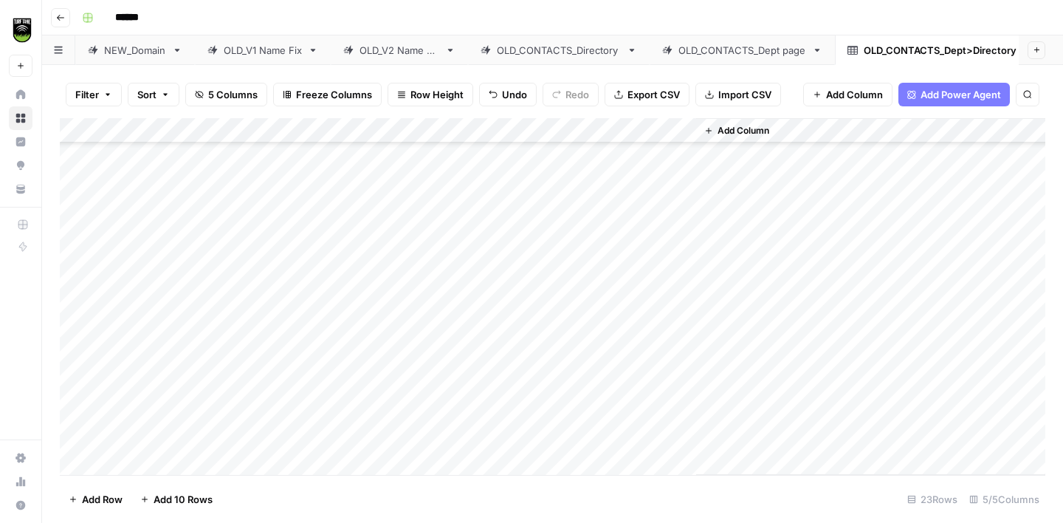
click at [600, 339] on div "Add Column" at bounding box center [553, 296] width 986 height 357
click at [605, 243] on div "Add Column" at bounding box center [553, 296] width 986 height 357
click at [589, 363] on div "Add Column" at bounding box center [553, 296] width 986 height 357
click at [615, 317] on div "Add Column" at bounding box center [553, 296] width 986 height 357
click at [619, 390] on div "Add Column" at bounding box center [553, 296] width 986 height 357
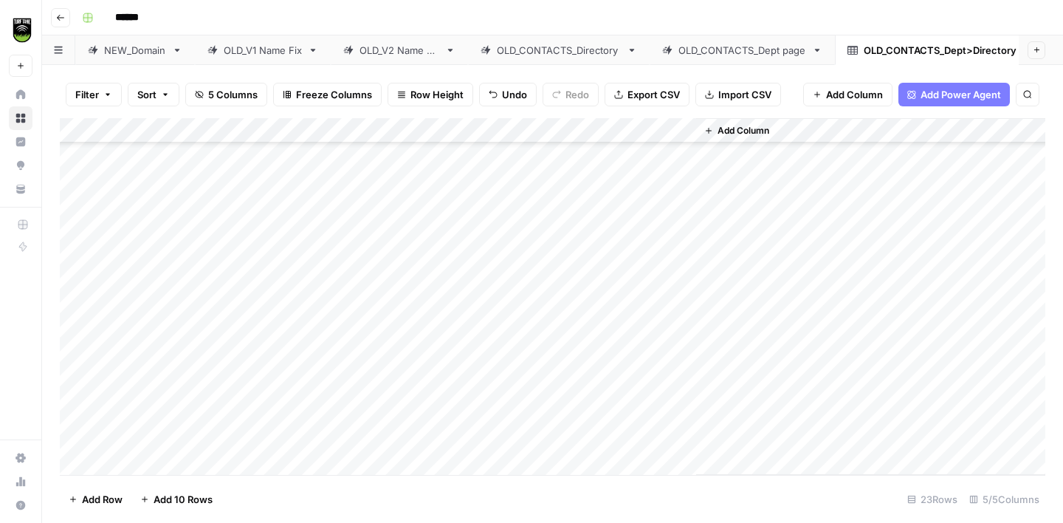
scroll to position [270, 0]
click at [600, 259] on div "Add Column" at bounding box center [553, 296] width 986 height 357
click at [595, 331] on div "Add Column" at bounding box center [553, 296] width 986 height 357
click at [593, 359] on div "Add Column" at bounding box center [553, 296] width 986 height 357
click at [612, 308] on div "Add Column" at bounding box center [553, 296] width 986 height 357
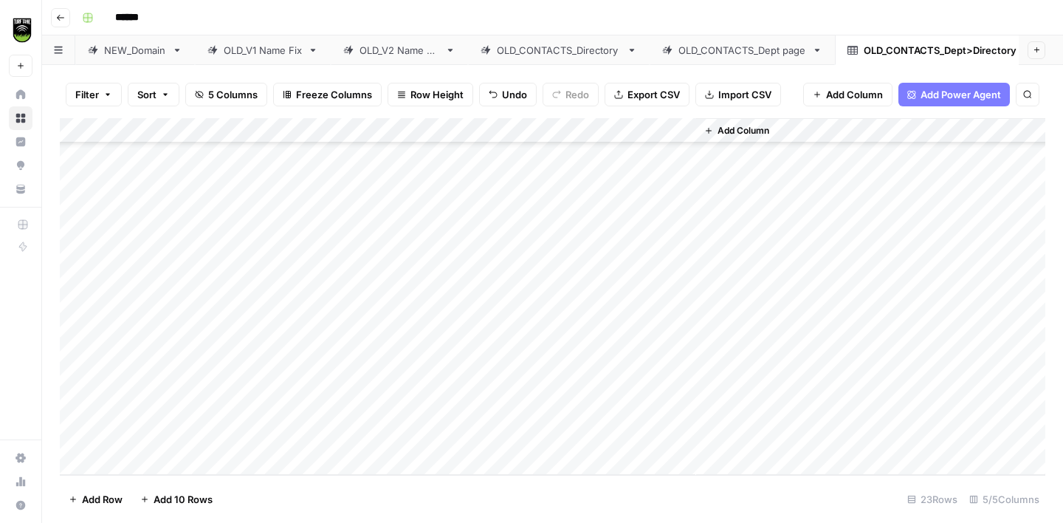
click at [586, 390] on div "Add Column" at bounding box center [553, 296] width 986 height 357
click at [590, 416] on div "Add Column" at bounding box center [553, 296] width 986 height 357
click at [603, 366] on div "Add Column" at bounding box center [553, 296] width 986 height 357
click at [586, 436] on div "Add Column" at bounding box center [553, 296] width 986 height 357
click at [730, 132] on span "Add Column" at bounding box center [744, 130] width 52 height 13
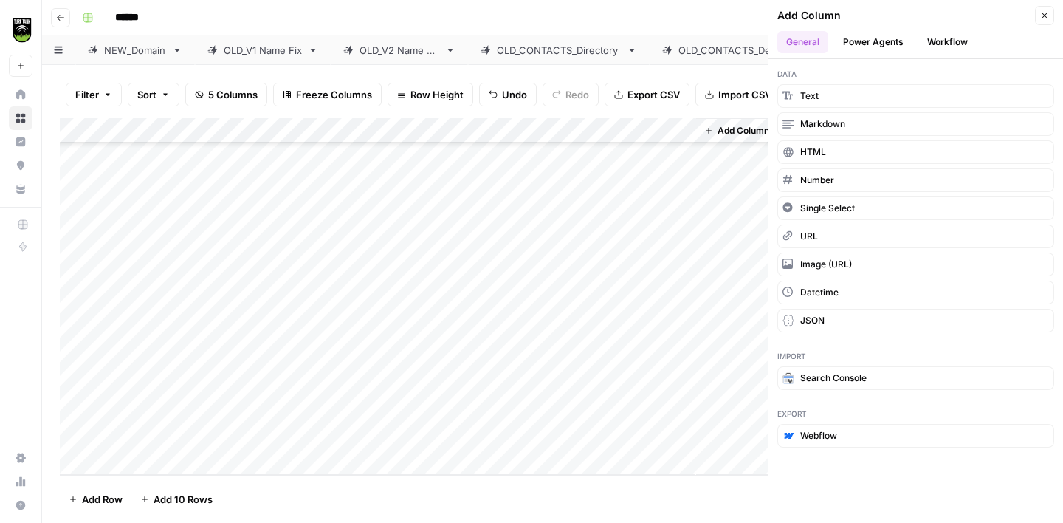
click at [938, 41] on button "Workflow" at bounding box center [948, 42] width 58 height 22
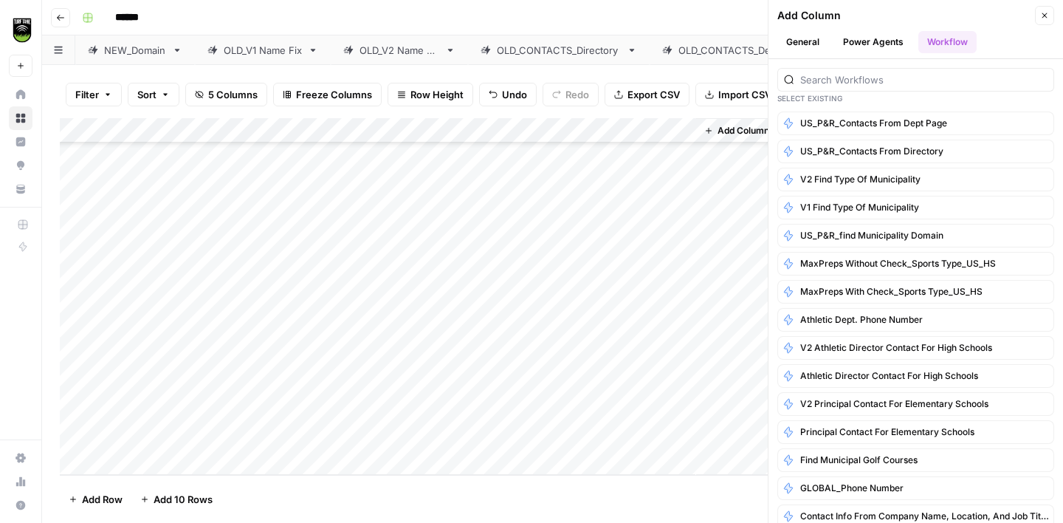
scroll to position [80, 0]
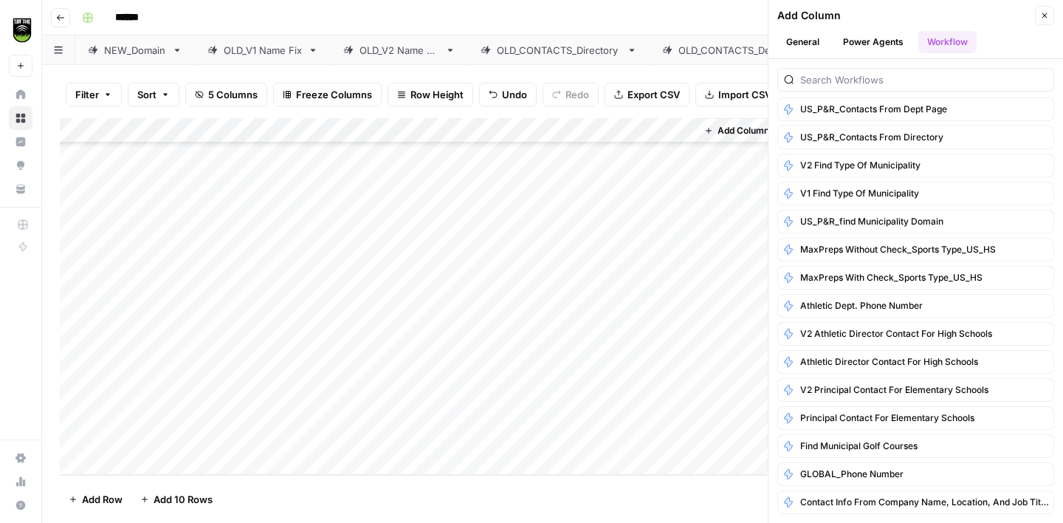
click at [1047, 15] on icon "button" at bounding box center [1045, 15] width 9 height 9
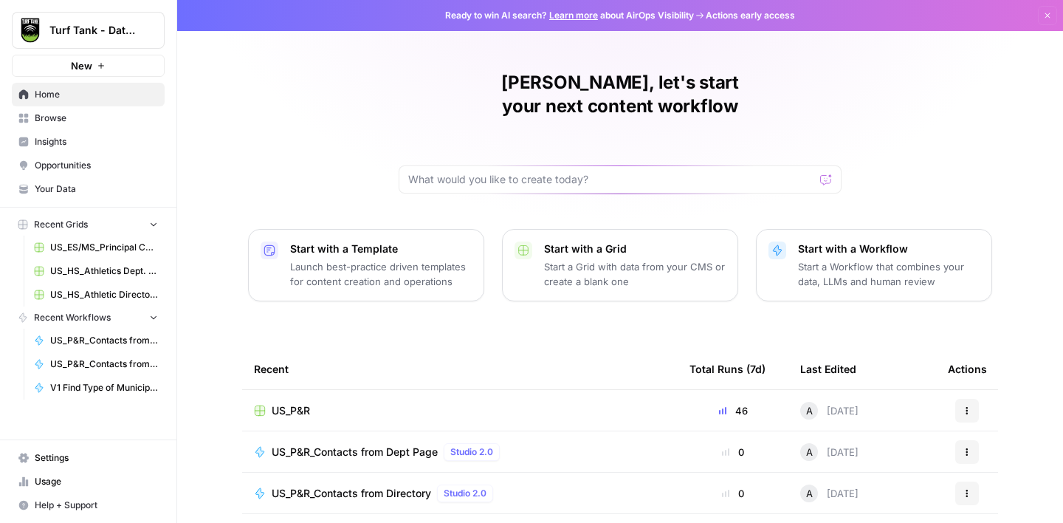
click at [61, 122] on span "Browse" at bounding box center [96, 118] width 123 height 13
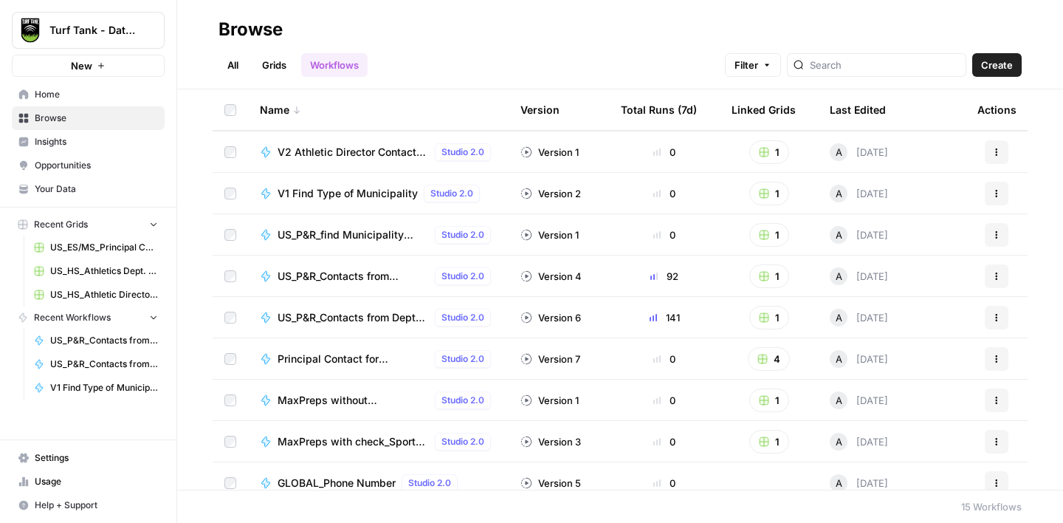
scroll to position [92, 0]
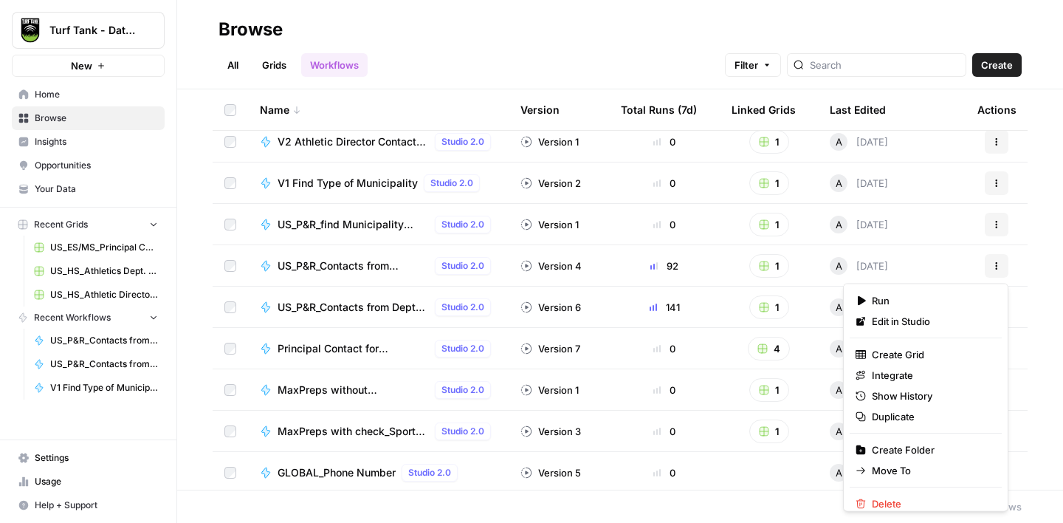
click at [993, 261] on icon "button" at bounding box center [997, 265] width 9 height 9
click at [901, 409] on span "Duplicate" at bounding box center [931, 416] width 118 height 15
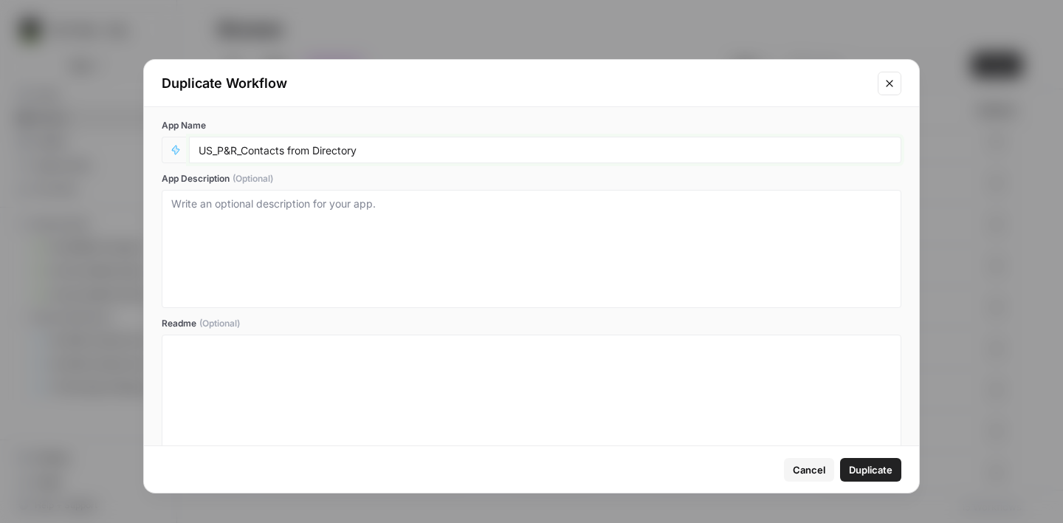
drag, startPoint x: 360, startPoint y: 151, endPoint x: 294, endPoint y: 154, distance: 65.8
click at [292, 154] on input "US_P&R_Contacts from Directory" at bounding box center [545, 149] width 693 height 13
type input "US_P&R_Contacts DIRECTORY>DEPT"
click at [798, 467] on span "Cancel" at bounding box center [809, 469] width 32 height 15
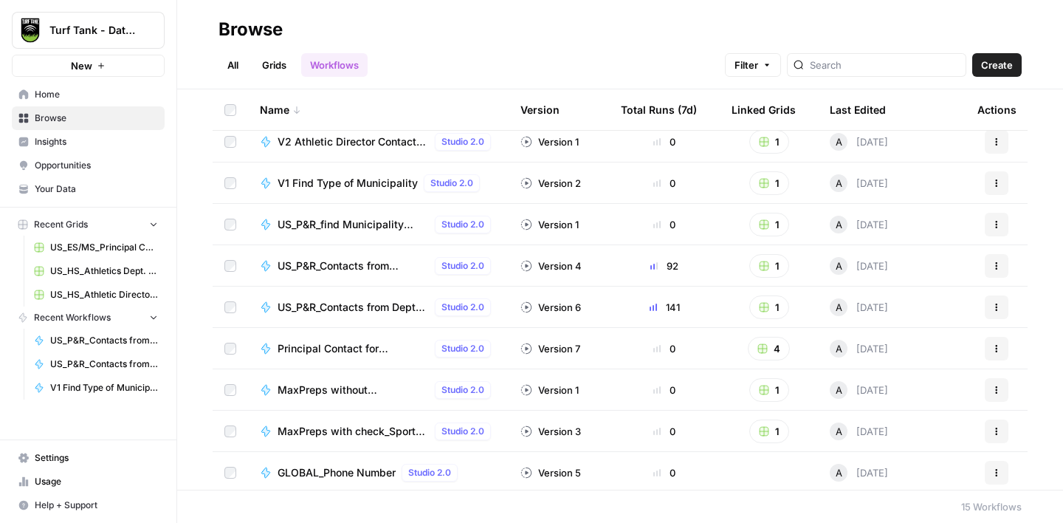
click at [997, 306] on icon "button" at bounding box center [997, 307] width 2 height 2
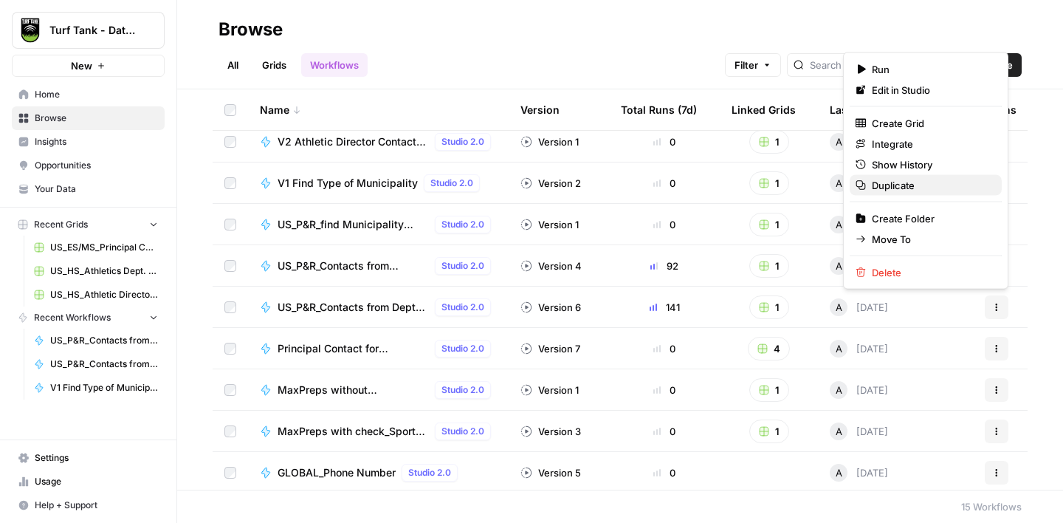
click at [904, 184] on span "Duplicate" at bounding box center [931, 185] width 118 height 15
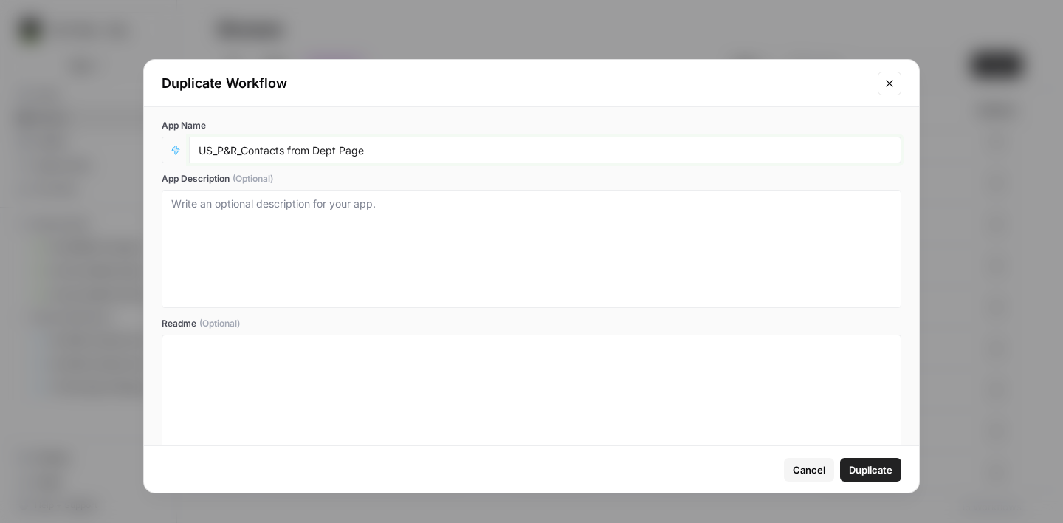
click at [366, 148] on input "US_P&R_Contacts from Dept Page" at bounding box center [545, 149] width 693 height 13
type input "US_P&R_Contacts from Dept Page>Directory"
click at [880, 471] on span "Duplicate" at bounding box center [871, 469] width 44 height 15
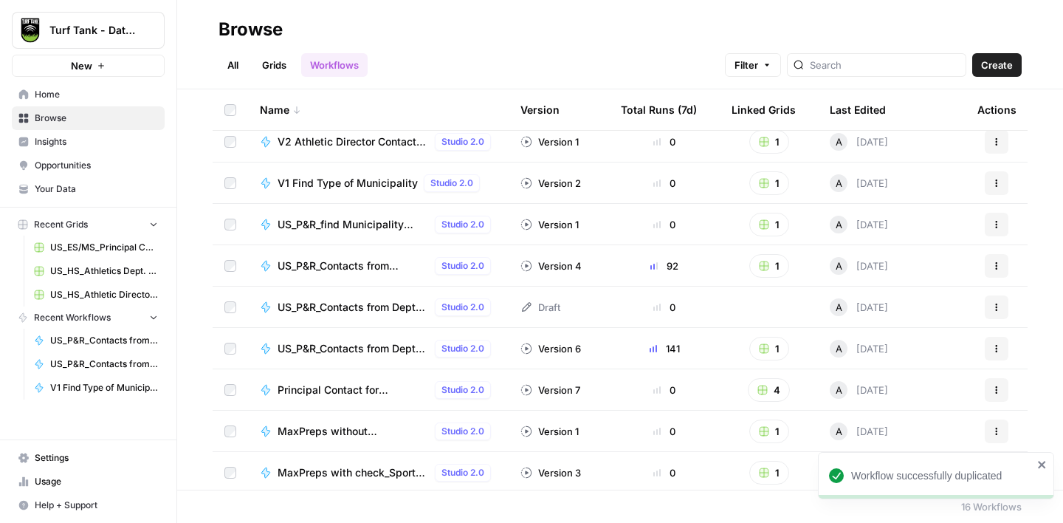
click at [357, 306] on span "US_P&R_Contacts from Dept Page>Directory" at bounding box center [353, 307] width 151 height 15
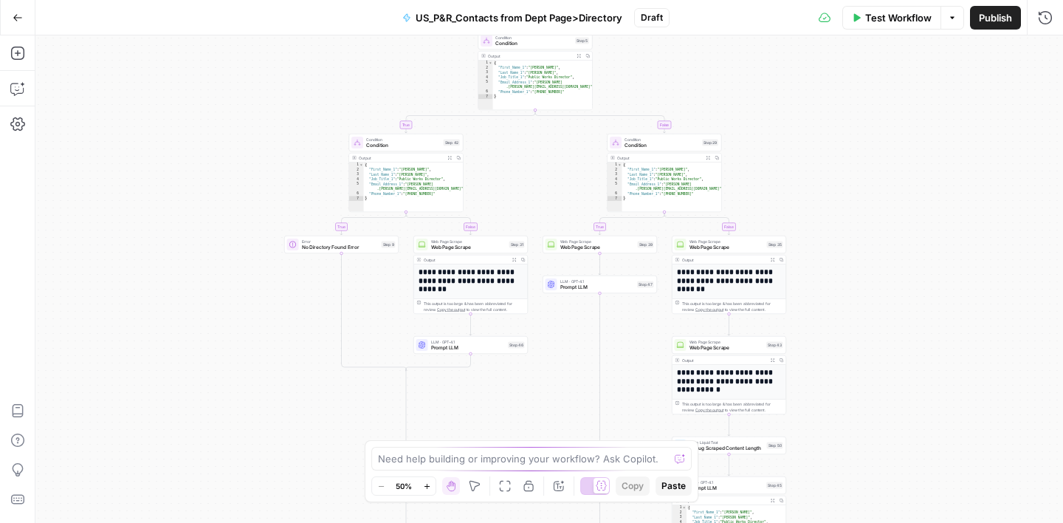
drag, startPoint x: 380, startPoint y: 189, endPoint x: 366, endPoint y: 44, distance: 146.2
click at [366, 44] on div "true false true false true false Workflow Set Inputs Inputs Google Search Googl…" at bounding box center [549, 278] width 1028 height 487
click at [19, 58] on icon "button" at bounding box center [17, 53] width 15 height 15
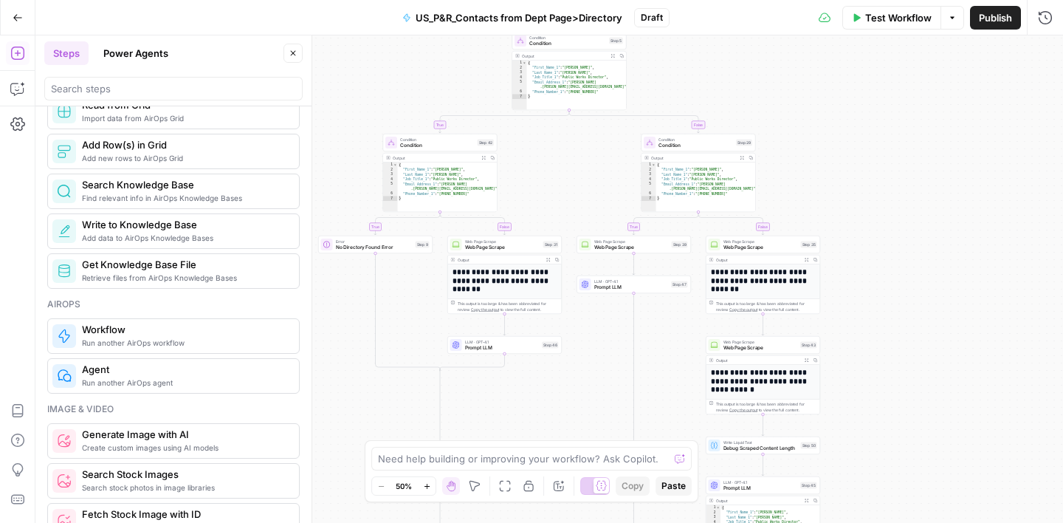
scroll to position [711, 0]
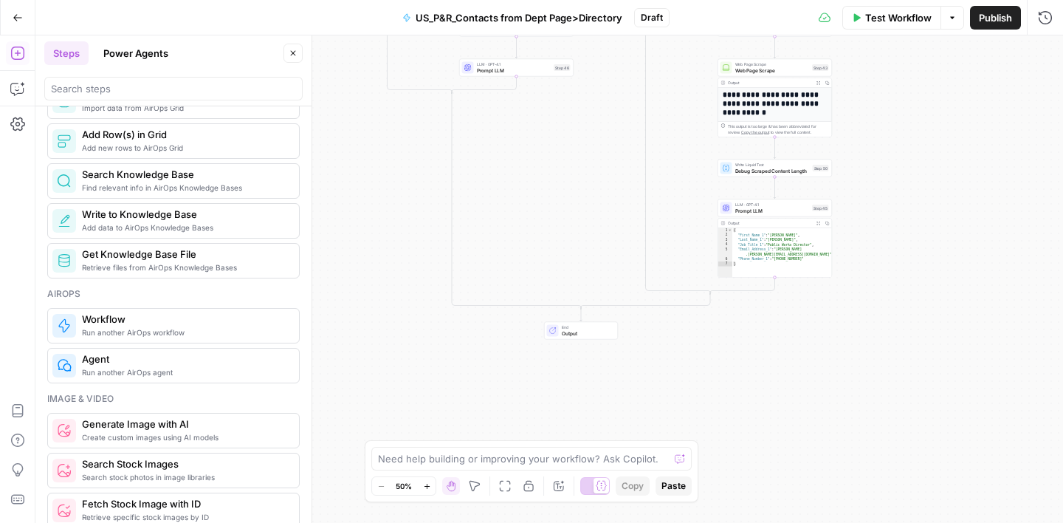
drag, startPoint x: 425, startPoint y: 253, endPoint x: 425, endPoint y: 142, distance: 111.5
click at [425, 140] on div "true false true false true false Workflow Set Inputs Inputs Google Search Googl…" at bounding box center [549, 278] width 1028 height 487
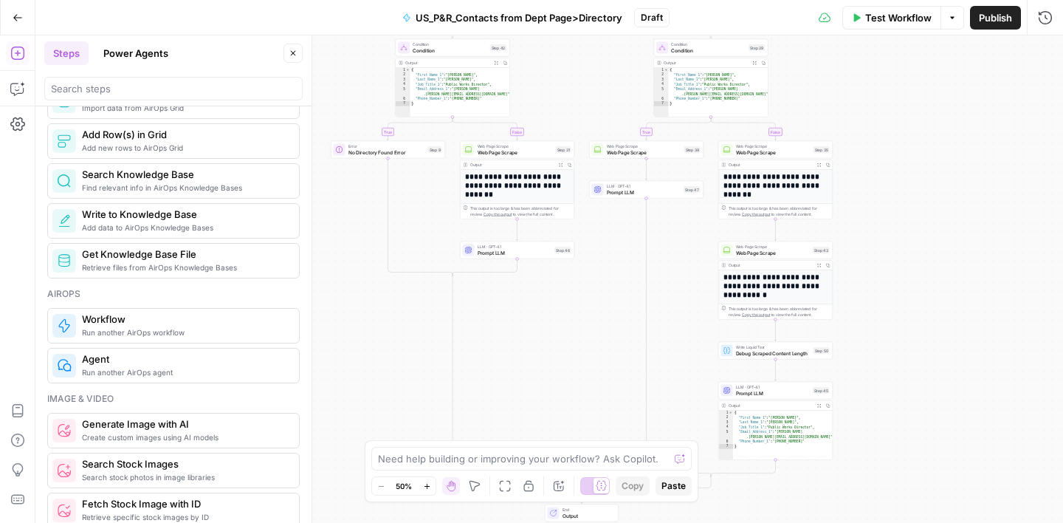
drag, startPoint x: 378, startPoint y: 179, endPoint x: 378, endPoint y: 377, distance: 198.7
click at [378, 377] on div "true false true false true false Workflow Set Inputs Inputs Google Search Googl…" at bounding box center [549, 278] width 1028 height 487
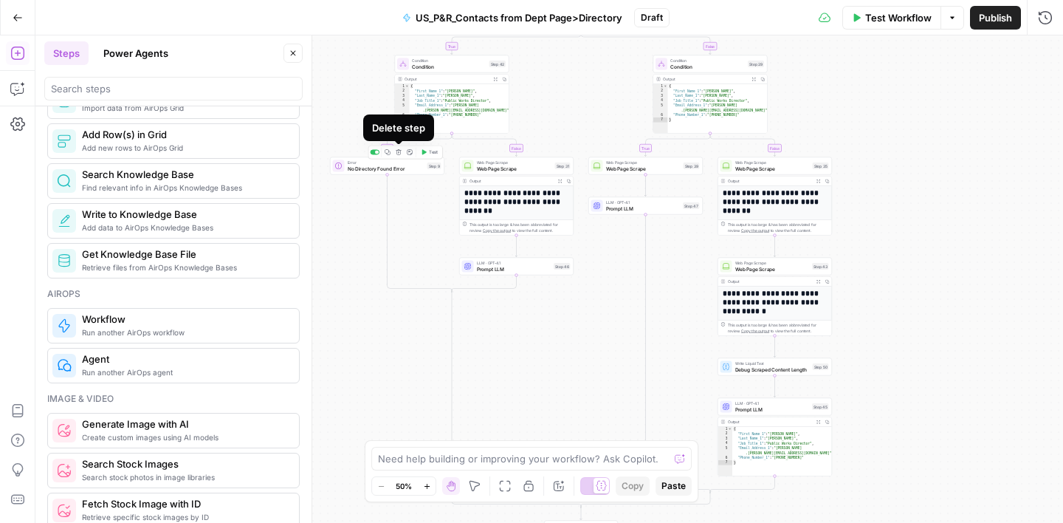
click at [399, 155] on button "Delete step" at bounding box center [399, 153] width 10 height 10
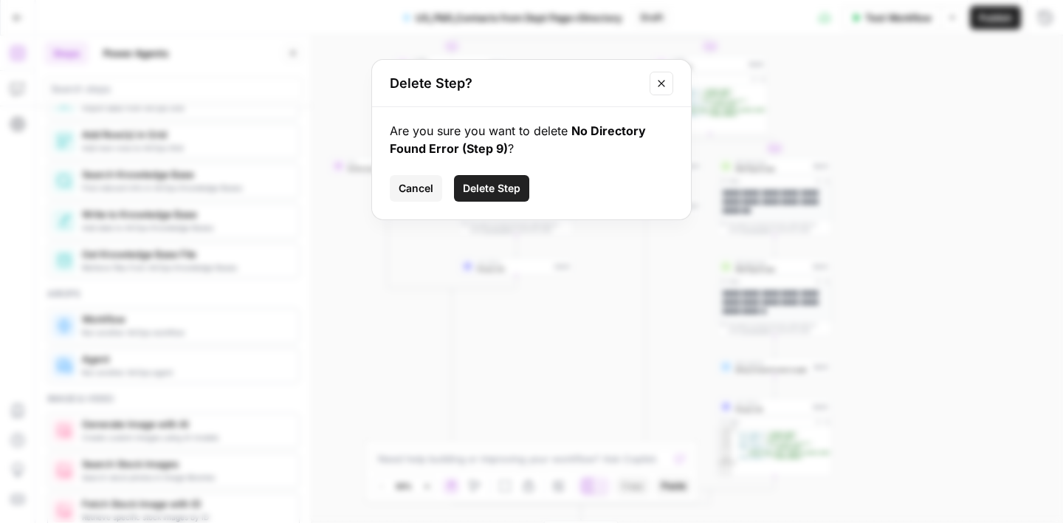
click at [494, 188] on span "Delete Step" at bounding box center [492, 188] width 58 height 15
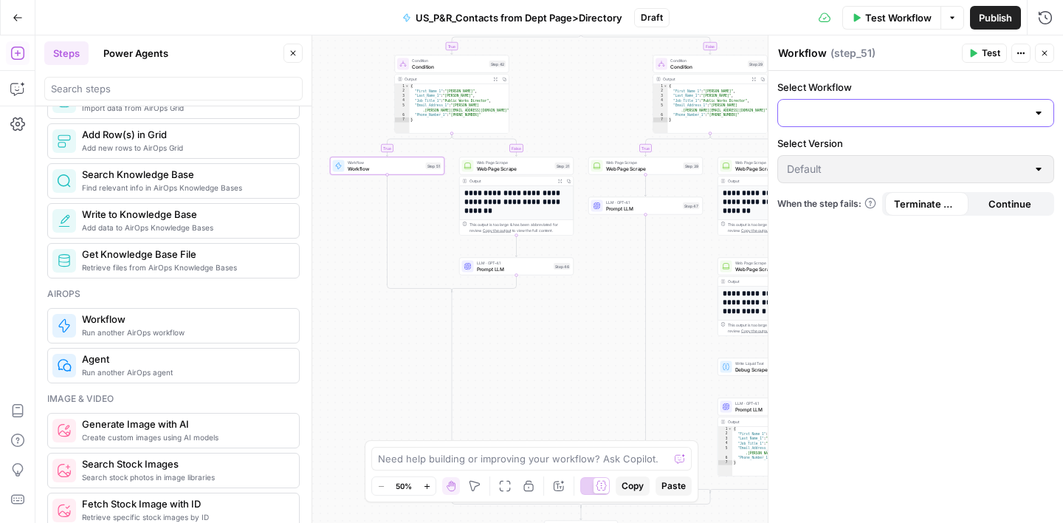
click at [898, 110] on input "Select Workflow" at bounding box center [907, 113] width 240 height 15
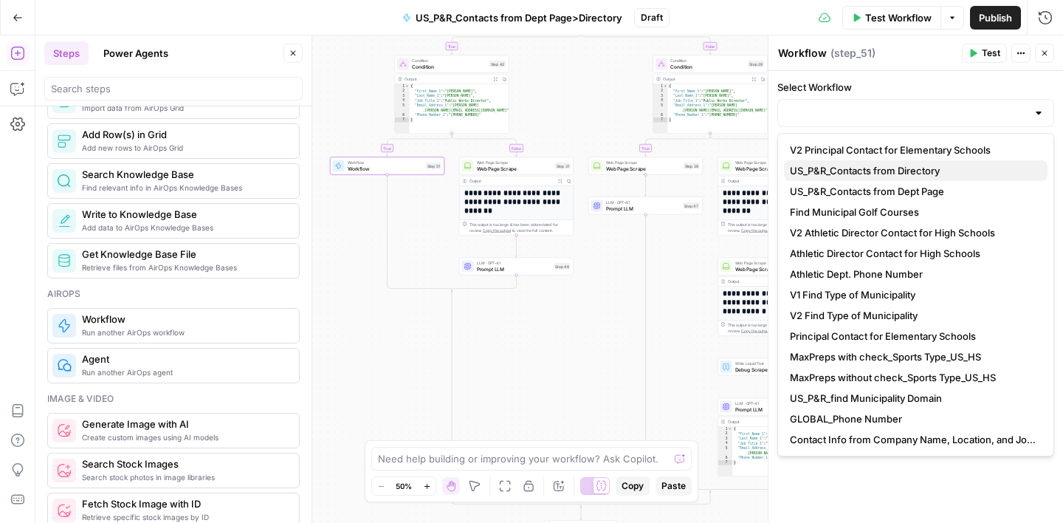
click at [895, 165] on span "US_P&R_Contacts from Directory" at bounding box center [913, 170] width 246 height 15
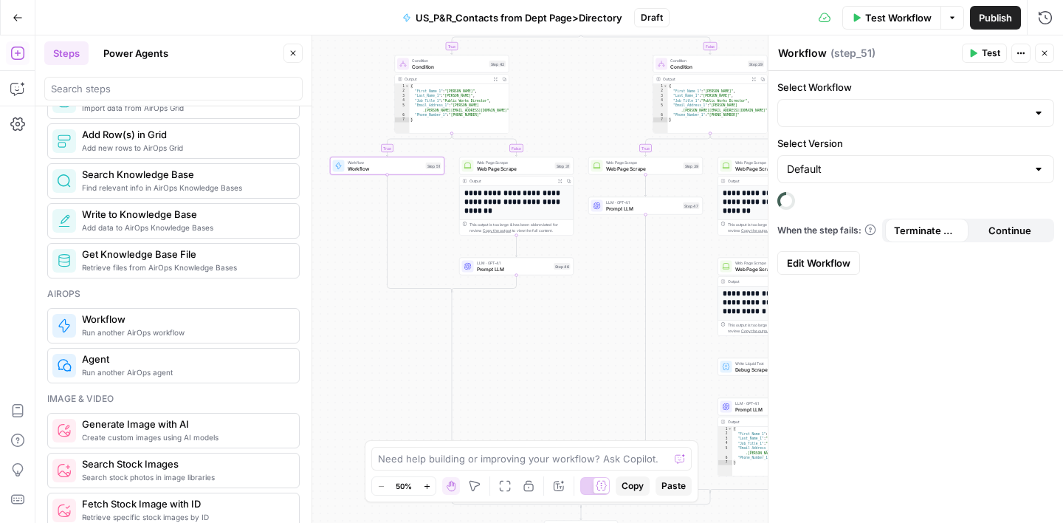
type input "US_P&R_Contacts from Directory"
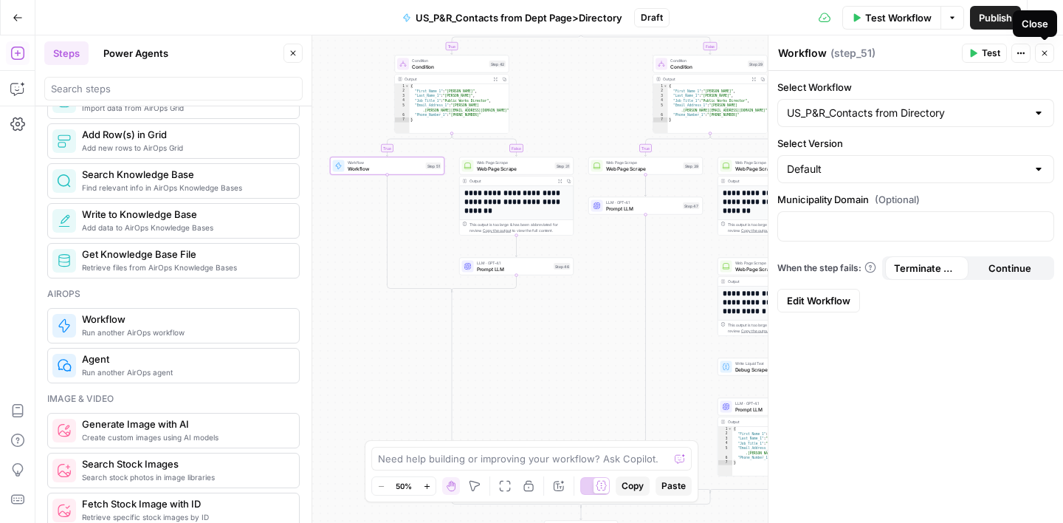
click at [1044, 55] on icon "button" at bounding box center [1045, 53] width 5 height 5
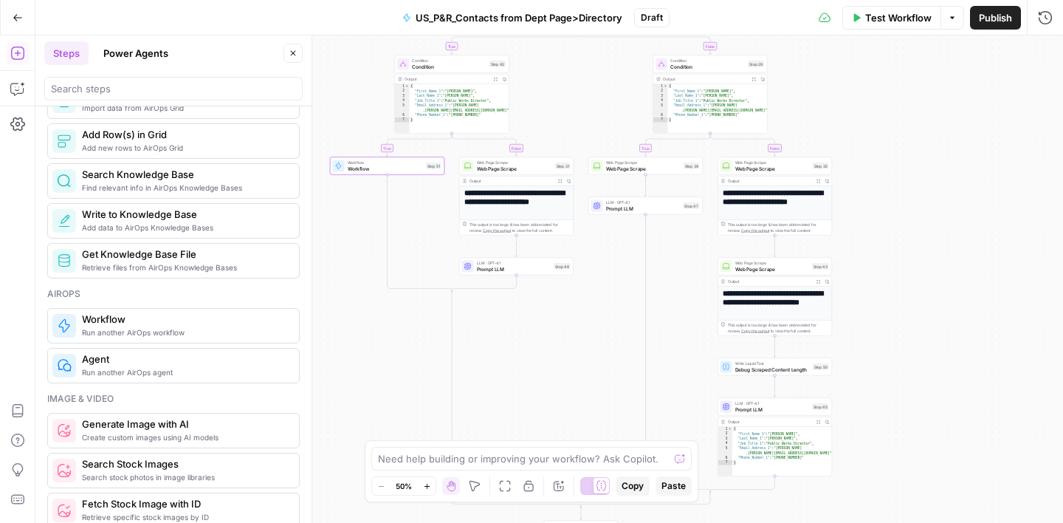
click at [386, 164] on span "Workflow" at bounding box center [385, 163] width 75 height 6
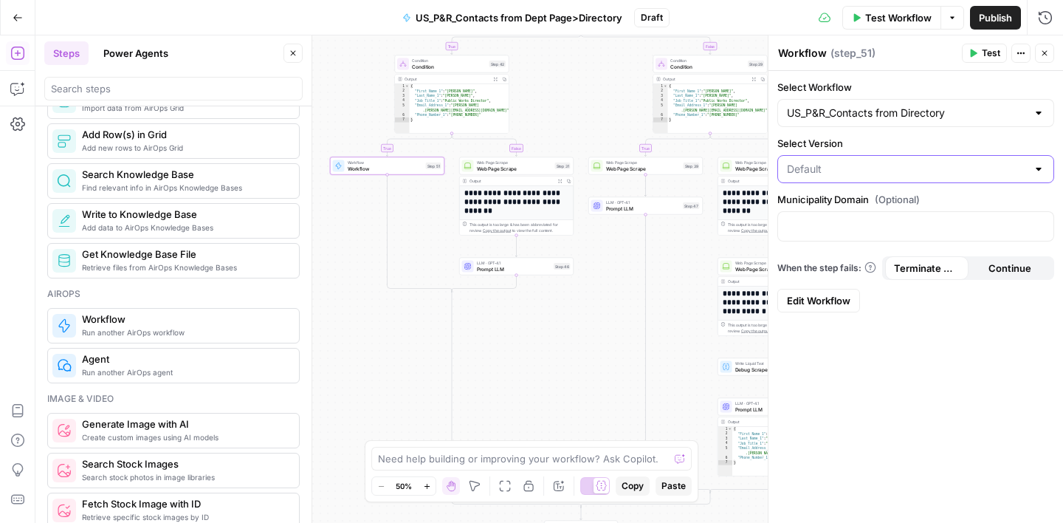
click at [849, 171] on input "Select Version" at bounding box center [907, 169] width 240 height 15
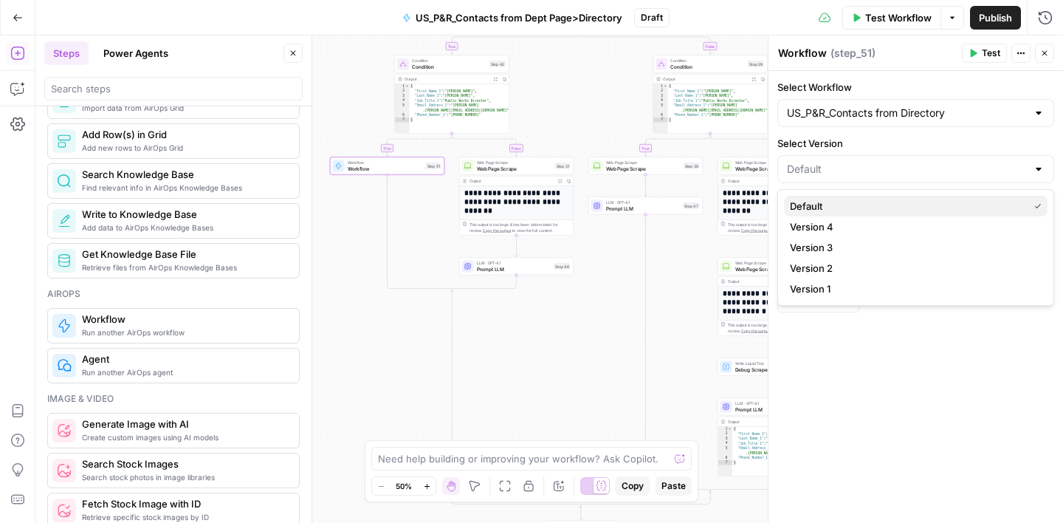
click at [836, 205] on span "Default" at bounding box center [906, 206] width 233 height 15
type input "Default"
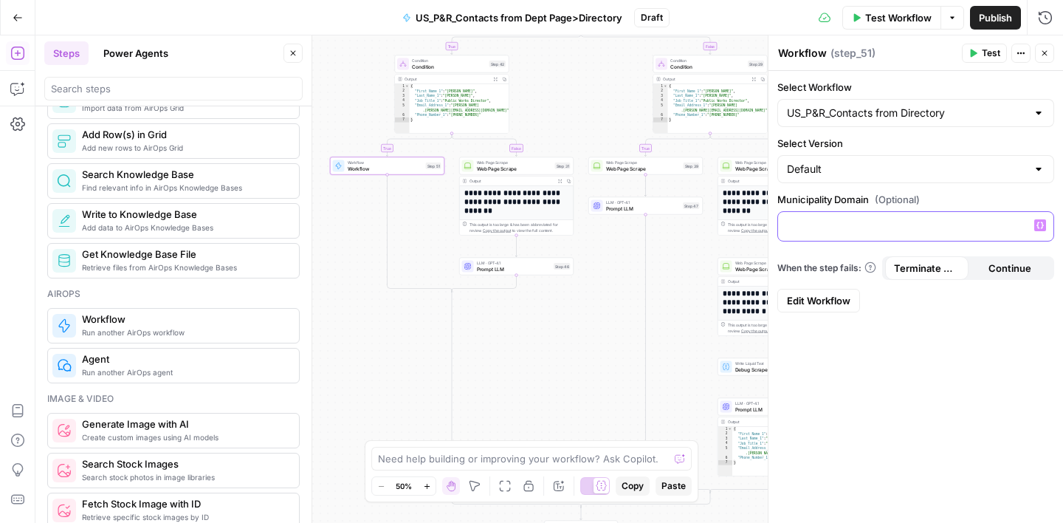
click at [829, 225] on p at bounding box center [916, 225] width 258 height 15
click at [1040, 225] on icon "button" at bounding box center [1040, 225] width 7 height 7
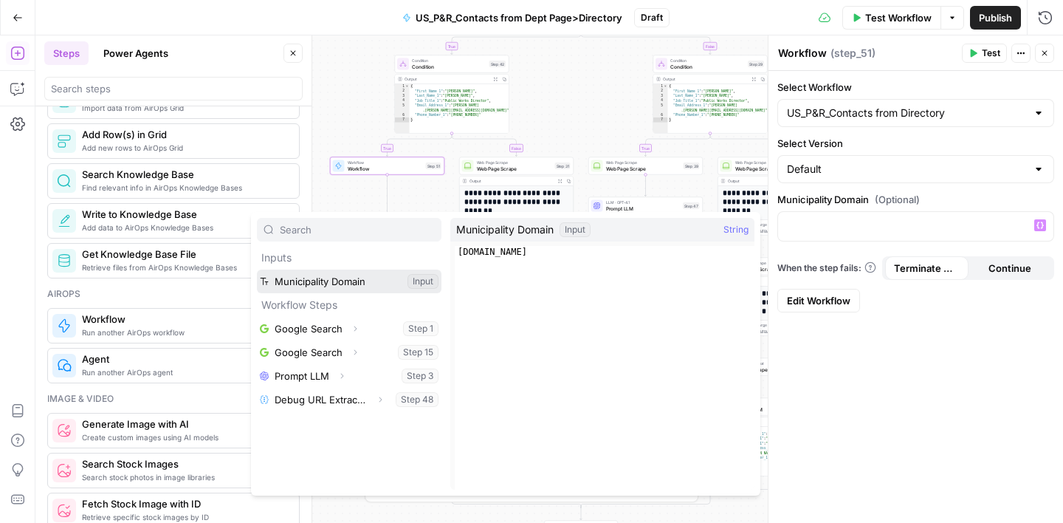
click at [346, 276] on button "Select variable Municipality Domain" at bounding box center [349, 282] width 185 height 24
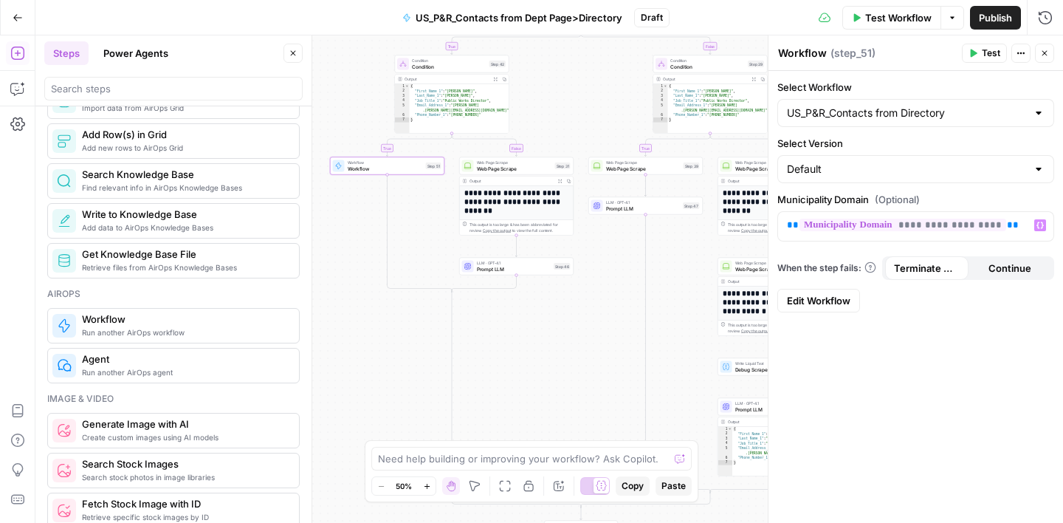
click at [919, 394] on div "**********" at bounding box center [916, 297] width 295 height 452
click at [1051, 57] on button "Close" at bounding box center [1044, 53] width 19 height 19
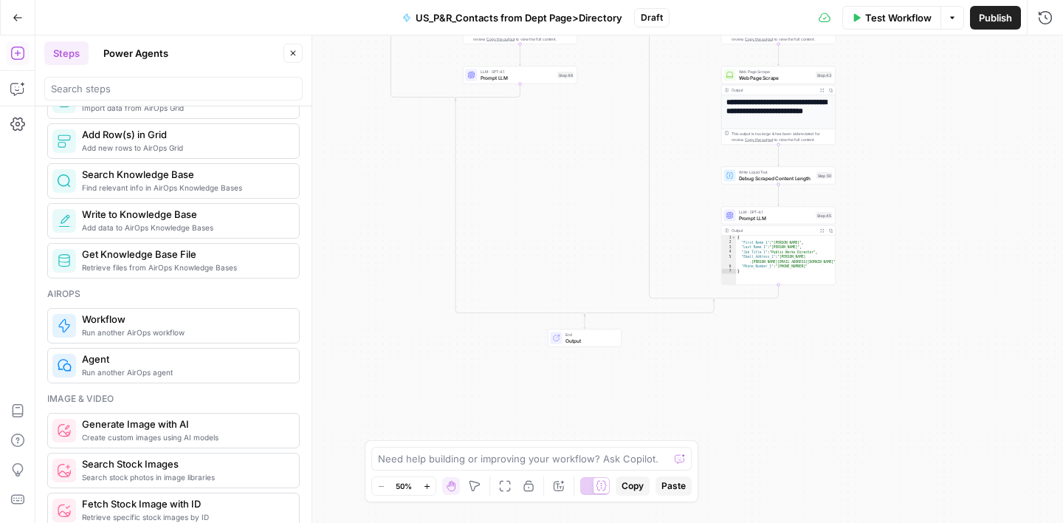
drag, startPoint x: 586, startPoint y: 363, endPoint x: 590, endPoint y: 171, distance: 191.3
click at [590, 171] on div "false true false true false true Workflow Set Inputs Inputs Google Search Googl…" at bounding box center [549, 278] width 1028 height 487
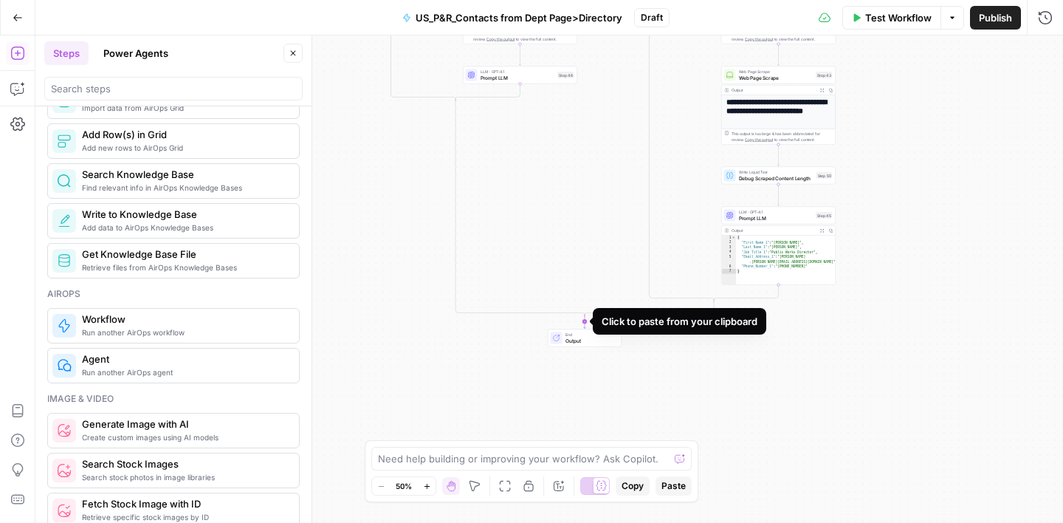
click at [586, 321] on icon "Edge from step_5-conditional-end to end" at bounding box center [585, 322] width 2 height 14
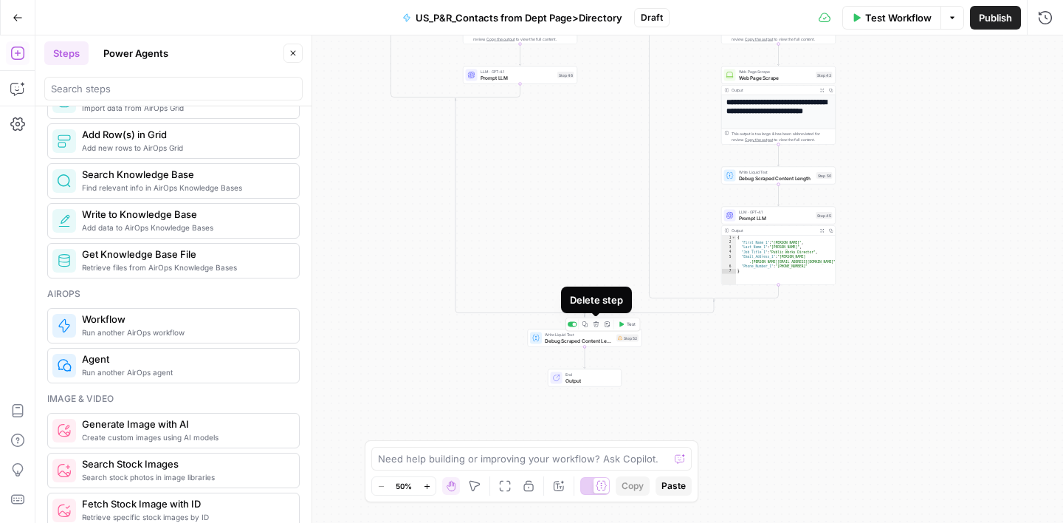
click at [597, 325] on icon "button" at bounding box center [596, 323] width 5 height 5
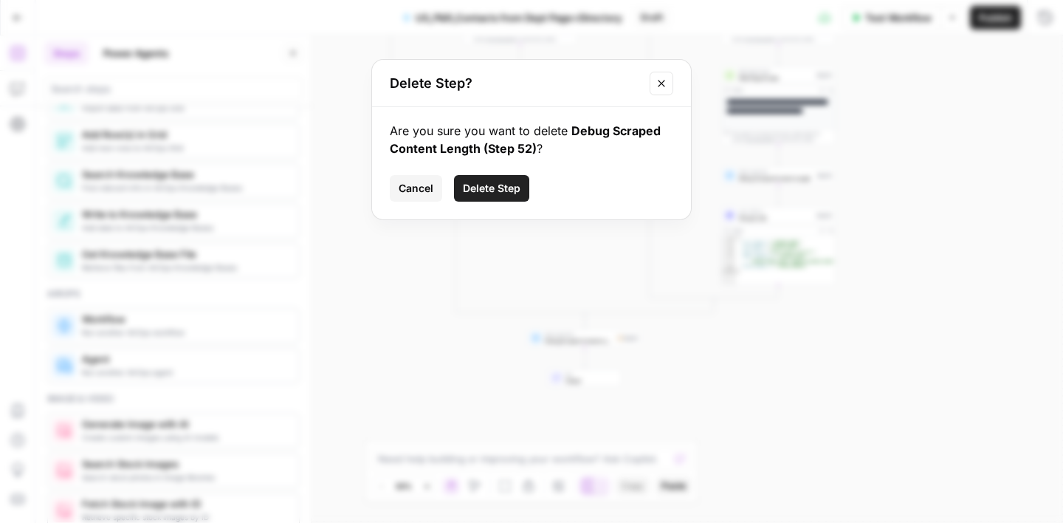
click at [501, 191] on span "Delete Step" at bounding box center [492, 188] width 58 height 15
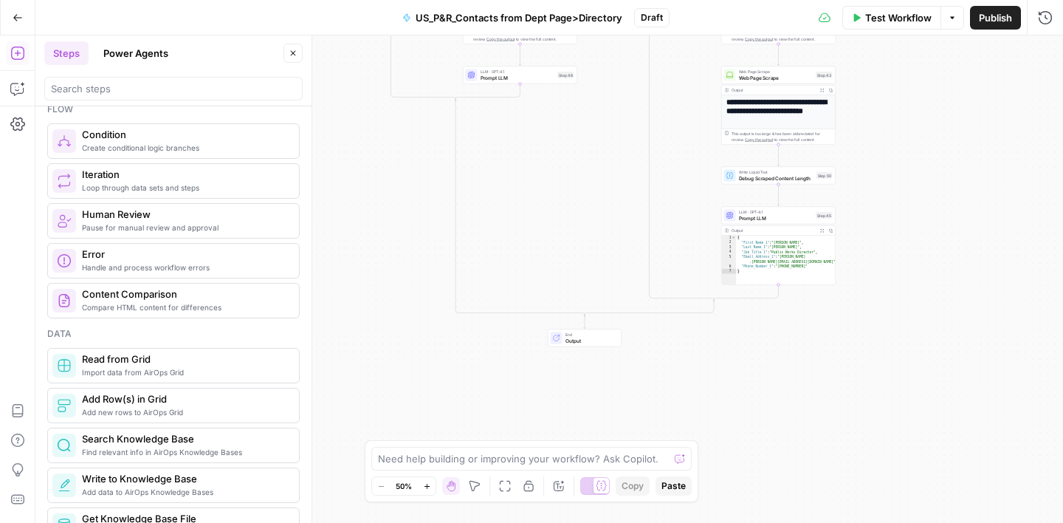
scroll to position [438, 0]
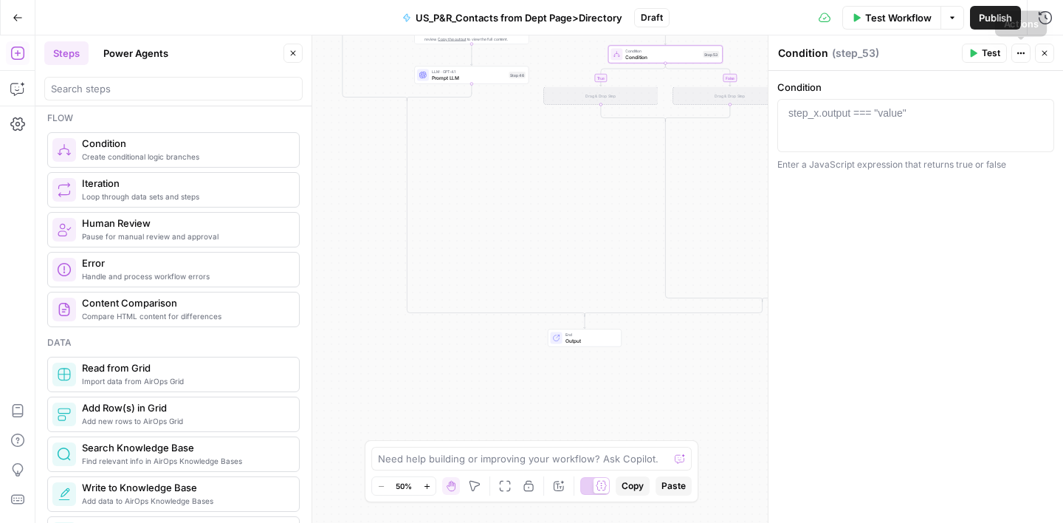
click at [1037, 55] on button "Close" at bounding box center [1044, 53] width 19 height 19
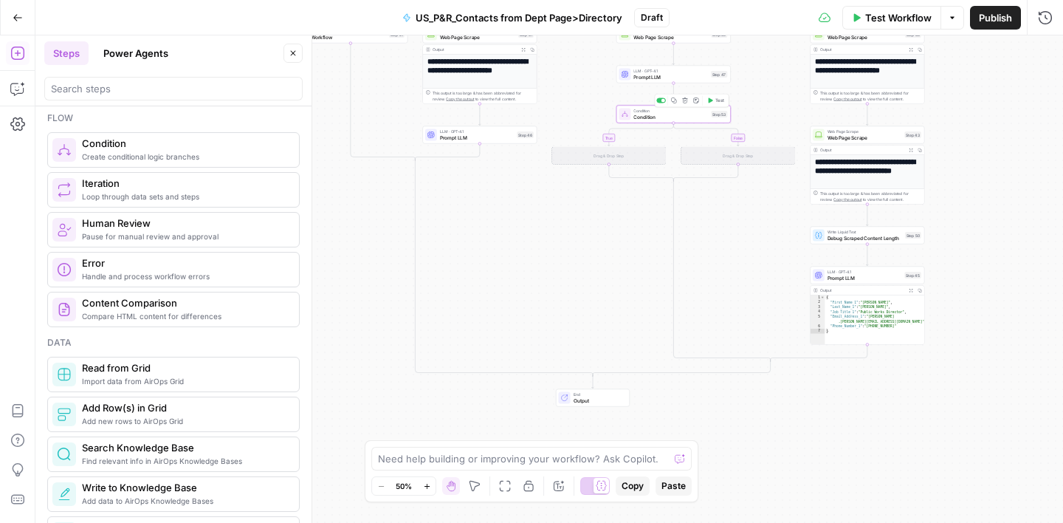
click at [684, 103] on icon "button" at bounding box center [685, 100] width 6 height 6
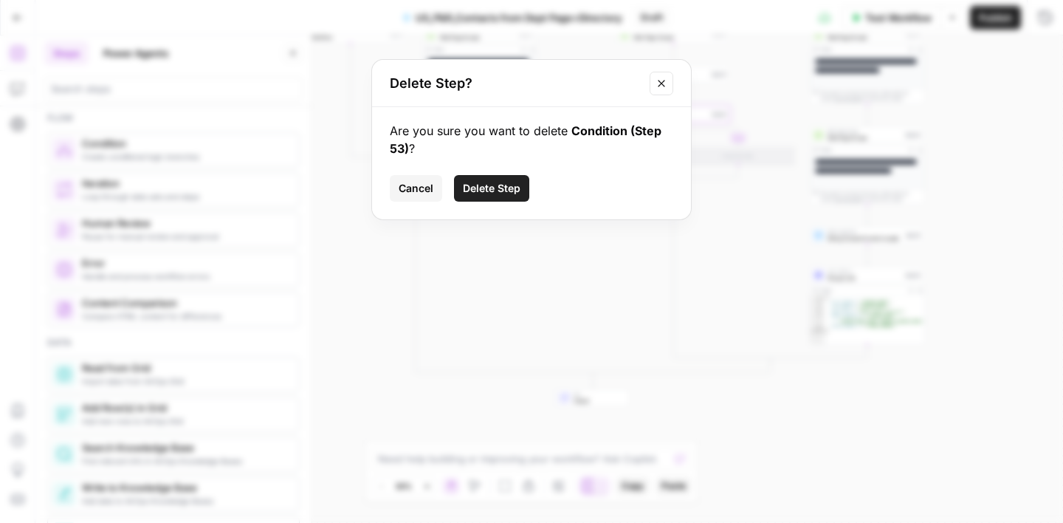
click at [500, 182] on span "Delete Step" at bounding box center [492, 188] width 58 height 15
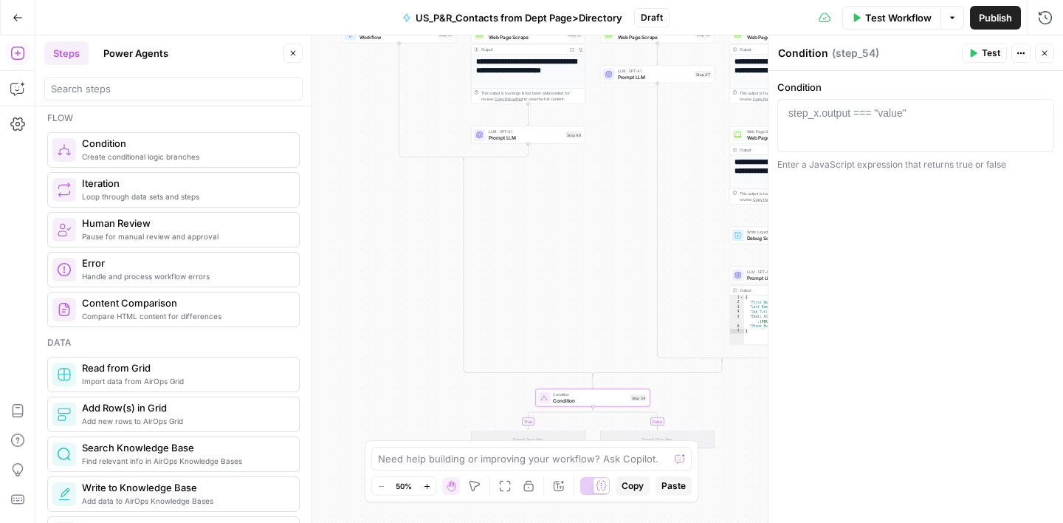
click at [1045, 51] on icon "button" at bounding box center [1045, 53] width 9 height 9
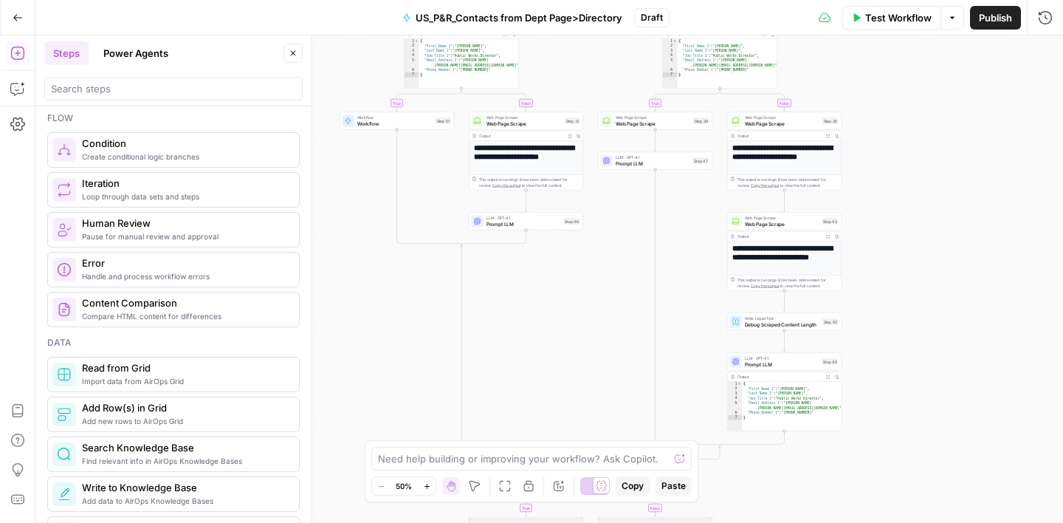
drag, startPoint x: 578, startPoint y: 230, endPoint x: 576, endPoint y: 326, distance: 96.8
click at [576, 326] on div "false true false true false true true false Workflow Set Inputs Inputs Google S…" at bounding box center [549, 278] width 1028 height 487
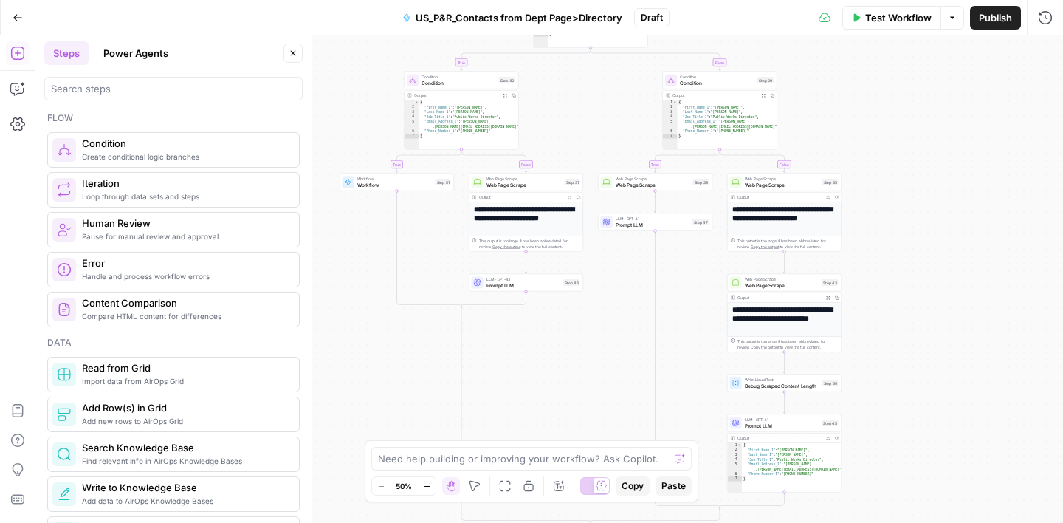
drag, startPoint x: 691, startPoint y: 225, endPoint x: 688, endPoint y: 304, distance: 78.3
click at [688, 304] on div "false true false true false true true false Workflow Set Inputs Inputs Google S…" at bounding box center [549, 278] width 1028 height 487
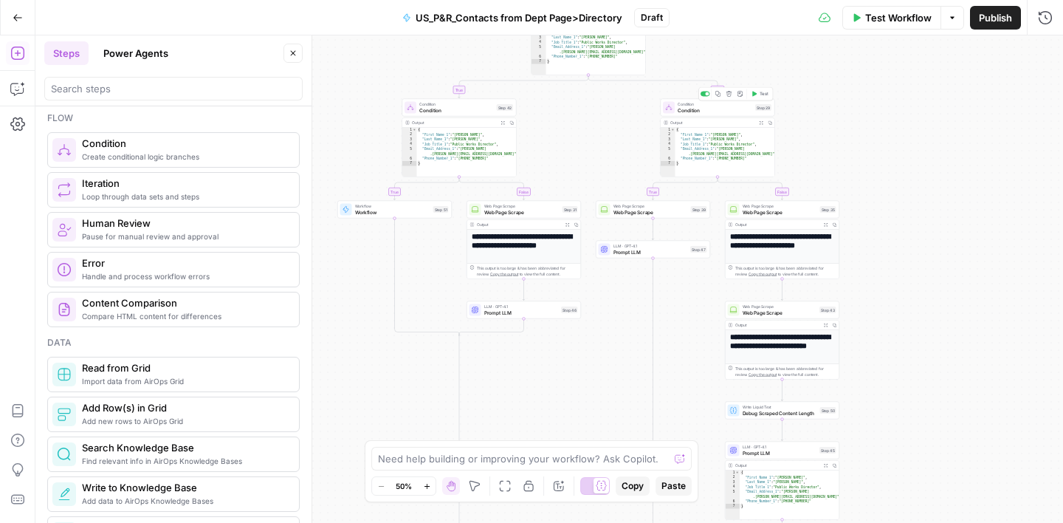
click at [722, 107] on span "Condition" at bounding box center [715, 109] width 75 height 7
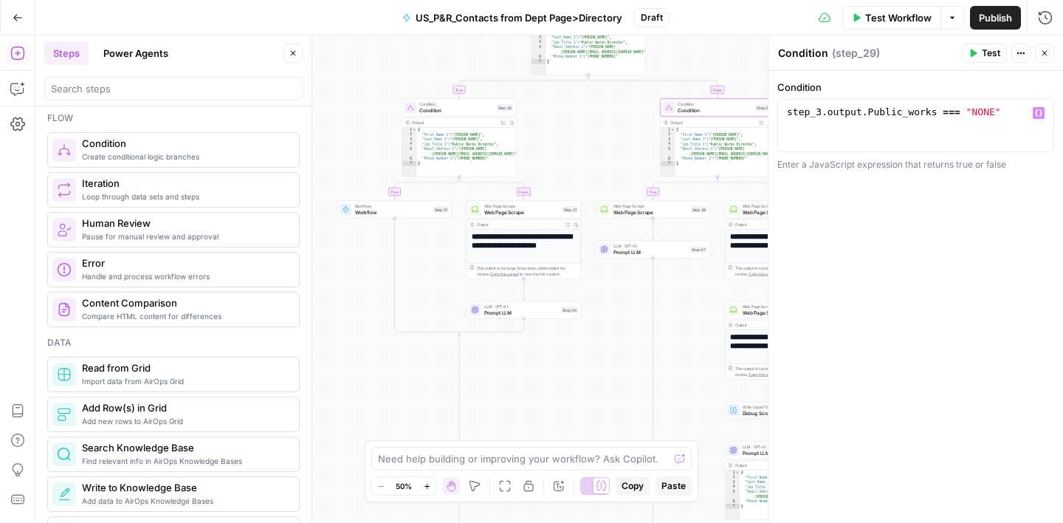
type textarea "**********"
drag, startPoint x: 787, startPoint y: 112, endPoint x: 999, endPoint y: 109, distance: 212.7
click at [999, 109] on div "step_3 . output . Public_works === "NONE"" at bounding box center [916, 139] width 264 height 66
click at [1048, 49] on icon "button" at bounding box center [1045, 53] width 9 height 9
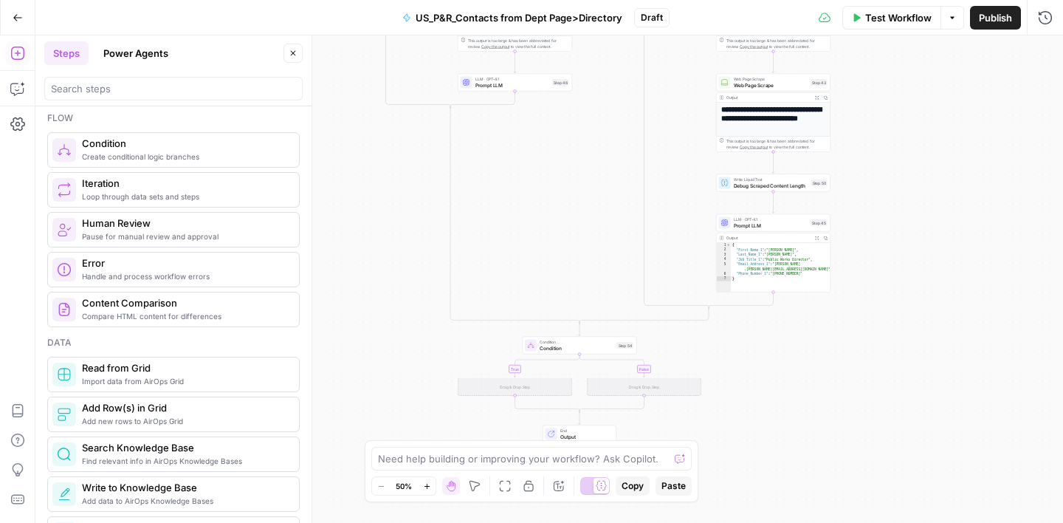
drag, startPoint x: 683, startPoint y: 371, endPoint x: 674, endPoint y: 144, distance: 227.6
click at [674, 144] on div "false true false true false true true false Workflow Set Inputs Inputs Google S…" at bounding box center [549, 278] width 1028 height 487
click at [589, 345] on span "Condition" at bounding box center [577, 347] width 75 height 7
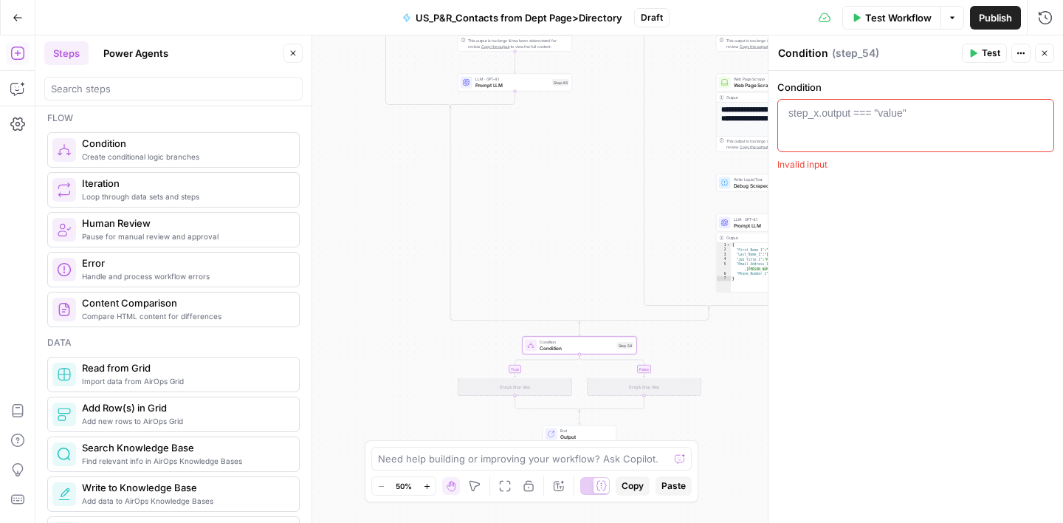
click at [863, 112] on div "step_x.output === "value"" at bounding box center [848, 113] width 118 height 15
paste textarea "**********"
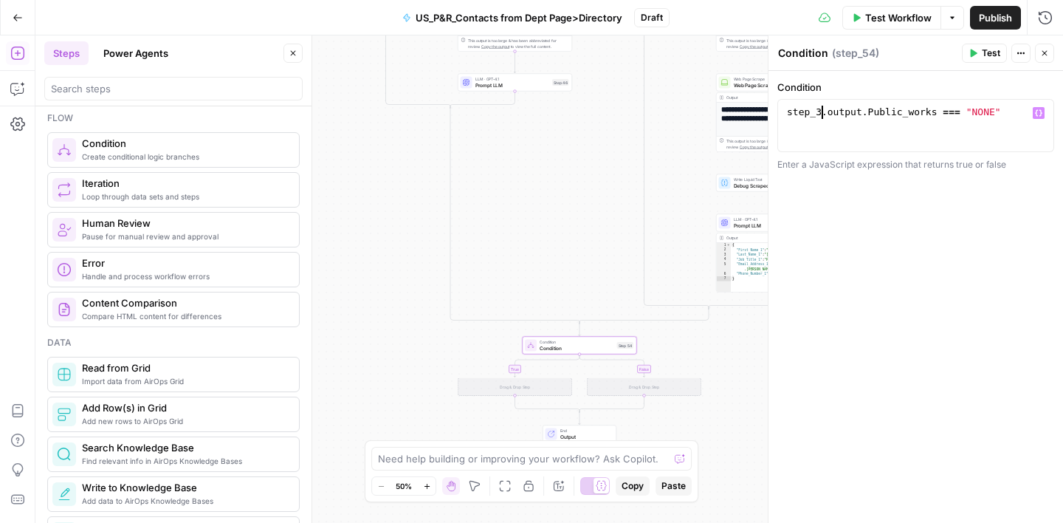
click at [822, 112] on div "step_3 . output . Public_works === "NONE"" at bounding box center [916, 139] width 264 height 66
drag, startPoint x: 936, startPoint y: 114, endPoint x: 869, endPoint y: 116, distance: 68.0
click at [868, 116] on div "step_5 . output . Public_works === "NONE"" at bounding box center [916, 139] width 264 height 66
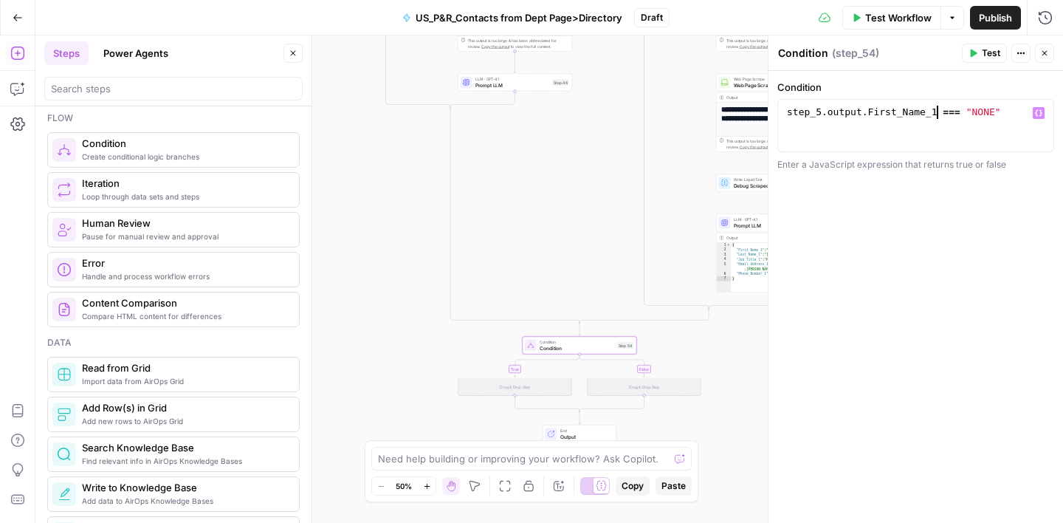
click at [994, 108] on div "step_5 . output . First_Name_1 === "NONE"" at bounding box center [916, 139] width 264 height 66
type textarea "**********"
click at [959, 249] on div "**********" at bounding box center [916, 297] width 295 height 452
click at [1050, 53] on button "Close" at bounding box center [1044, 53] width 19 height 19
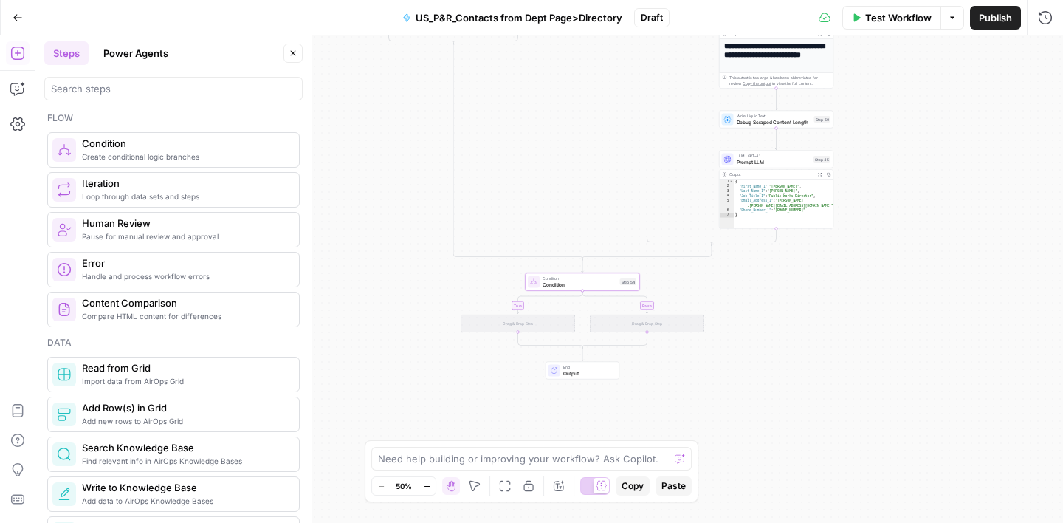
drag, startPoint x: 804, startPoint y: 353, endPoint x: 807, endPoint y: 290, distance: 63.6
click at [807, 290] on div "false true false true false true true false Workflow Set Inputs Inputs Google S…" at bounding box center [549, 278] width 1028 height 487
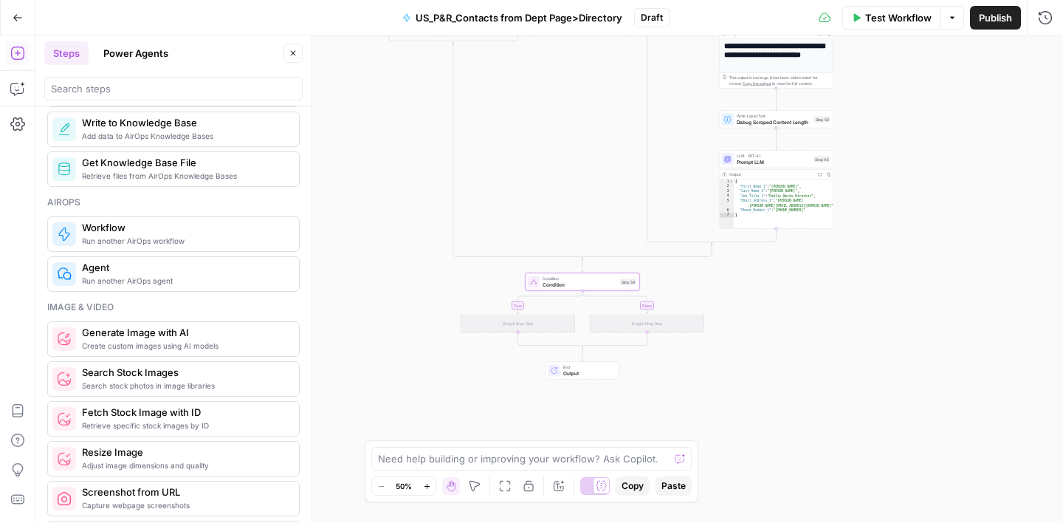
scroll to position [809, 0]
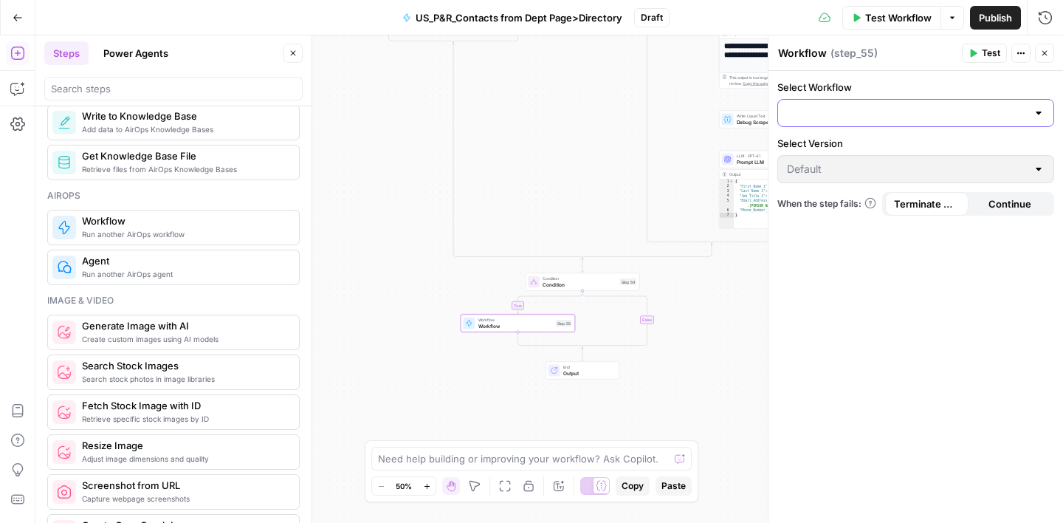
click at [902, 112] on input "Select Workflow" at bounding box center [907, 113] width 240 height 15
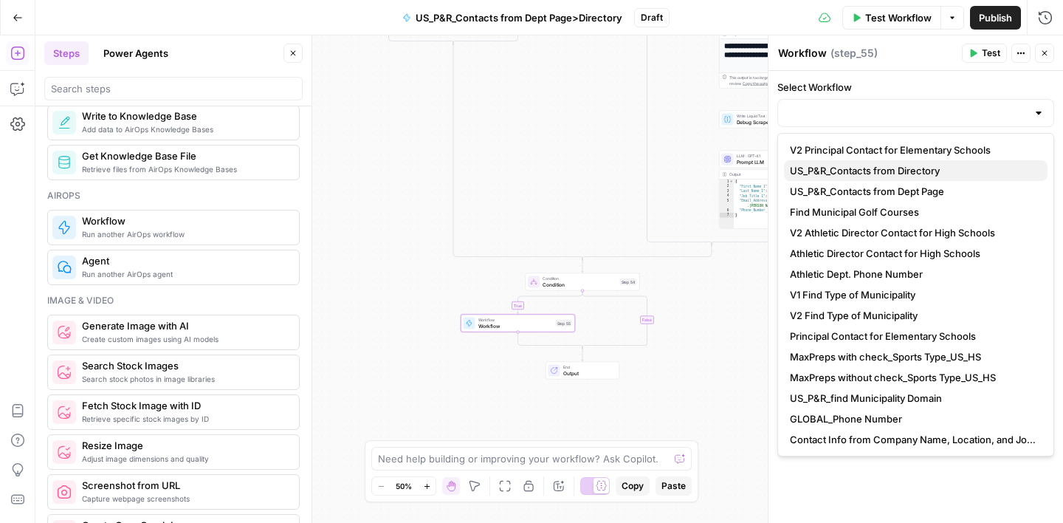
click at [877, 176] on span "US_P&R_Contacts from Directory" at bounding box center [913, 170] width 246 height 15
type input "US_P&R_Contacts from Directory"
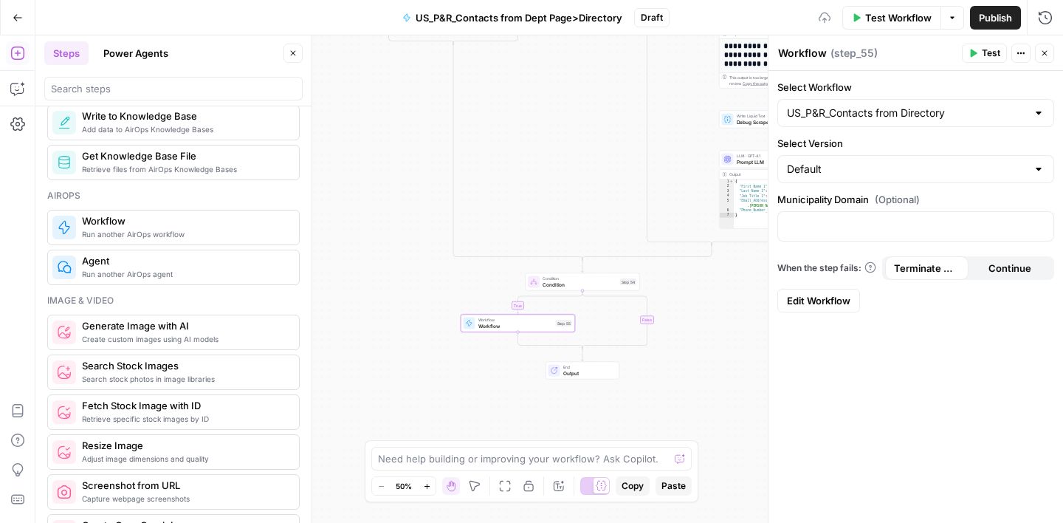
click at [859, 177] on div "Default" at bounding box center [916, 169] width 277 height 28
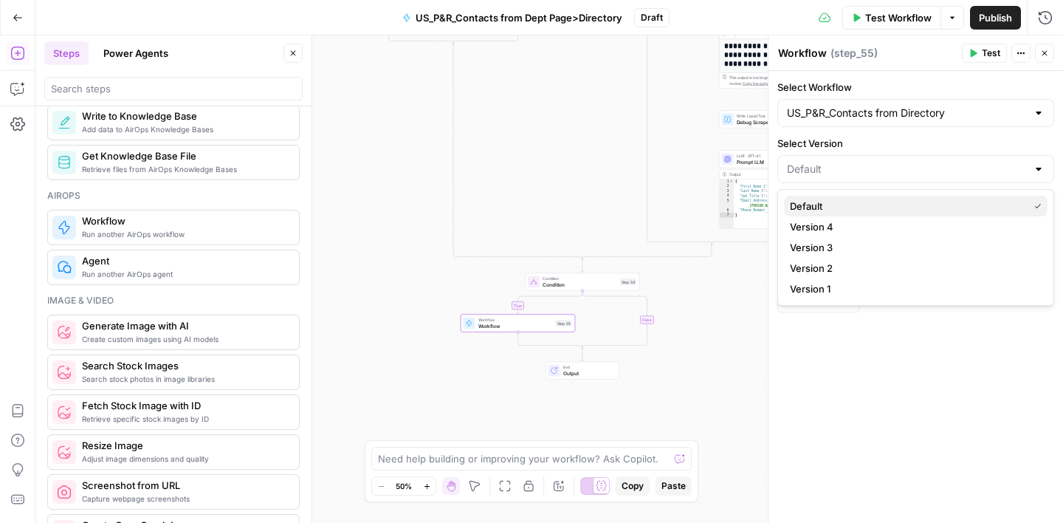
click at [847, 204] on span "Default" at bounding box center [906, 206] width 233 height 15
type input "Default"
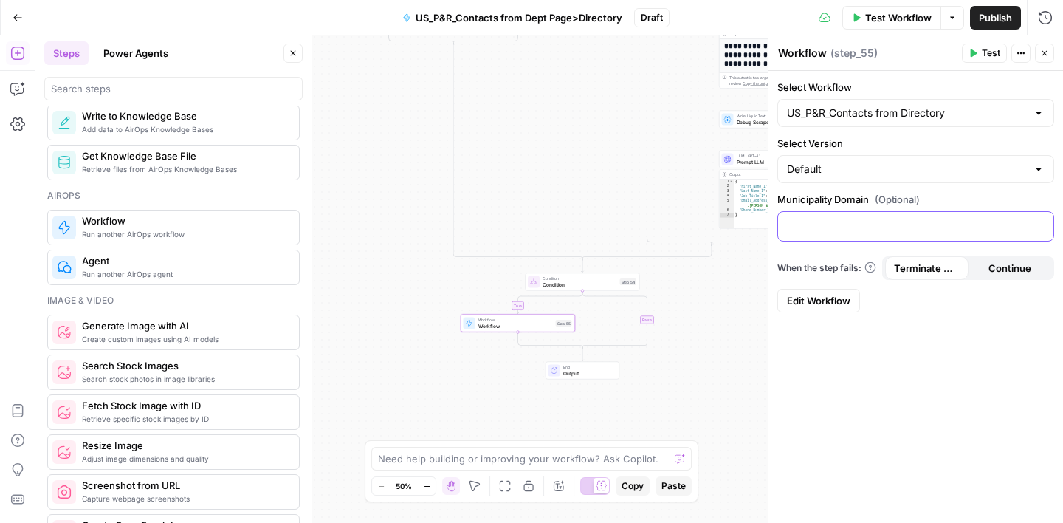
click at [833, 218] on p at bounding box center [916, 225] width 258 height 15
click at [1044, 224] on icon "button" at bounding box center [1040, 225] width 7 height 7
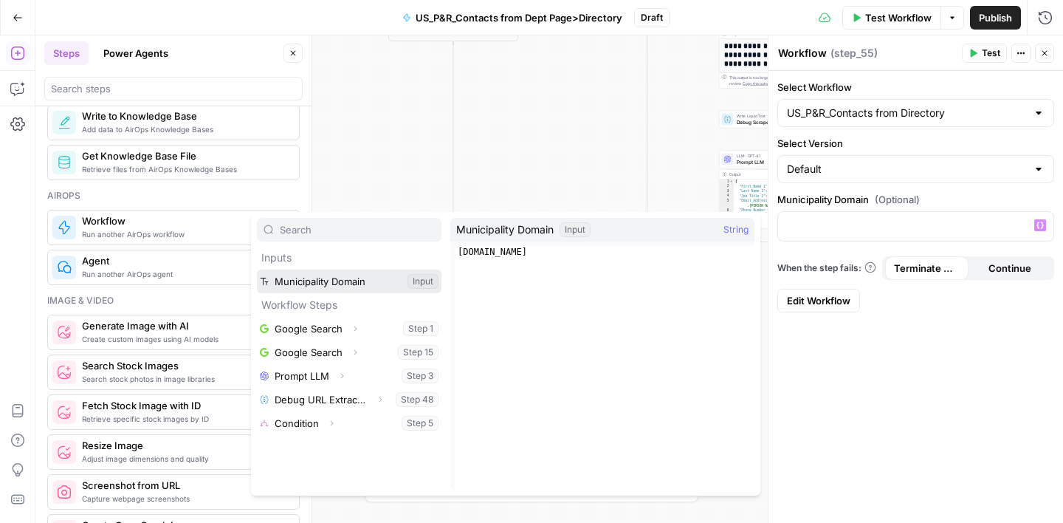
click at [301, 285] on button "Select variable Municipality Domain" at bounding box center [349, 282] width 185 height 24
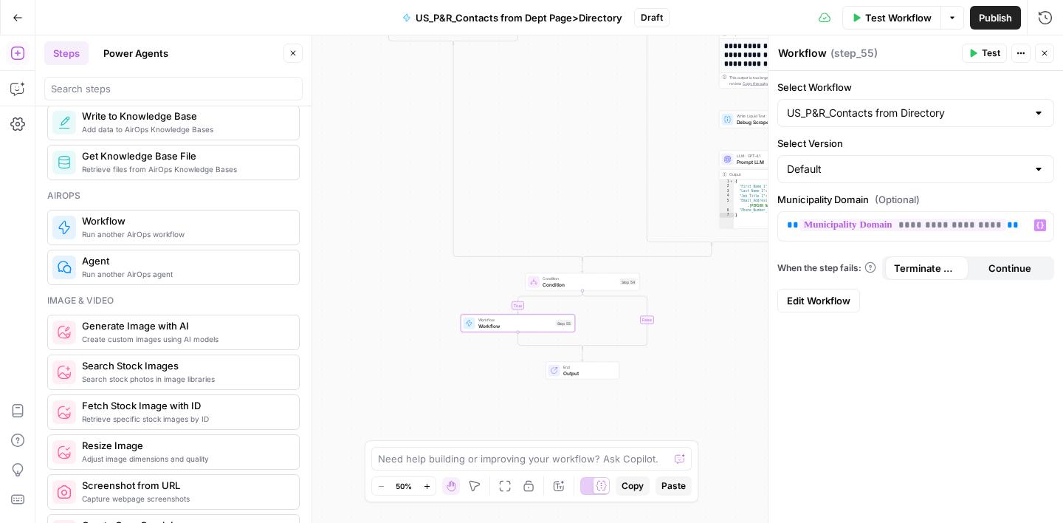
click at [1044, 55] on icon "button" at bounding box center [1045, 53] width 9 height 9
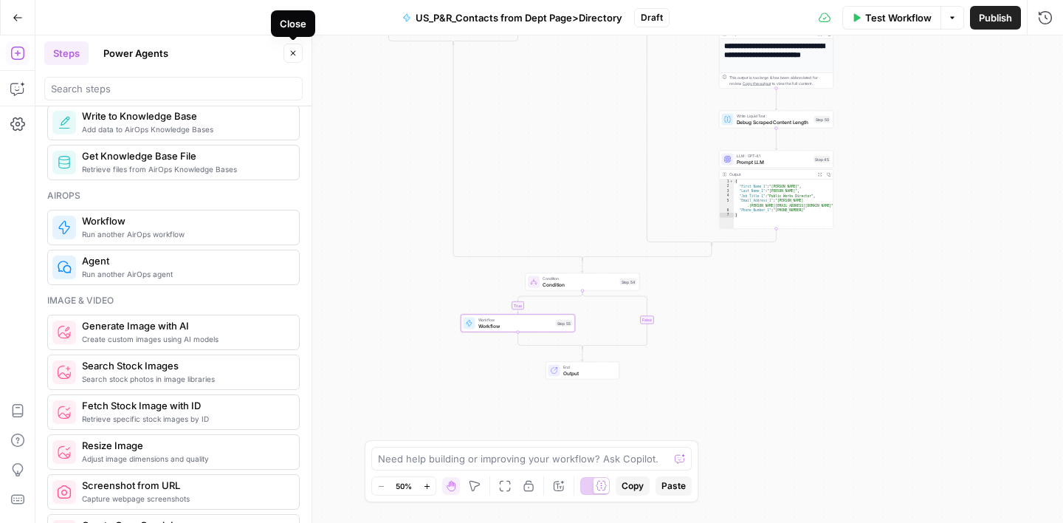
click at [296, 53] on icon "button" at bounding box center [293, 53] width 9 height 9
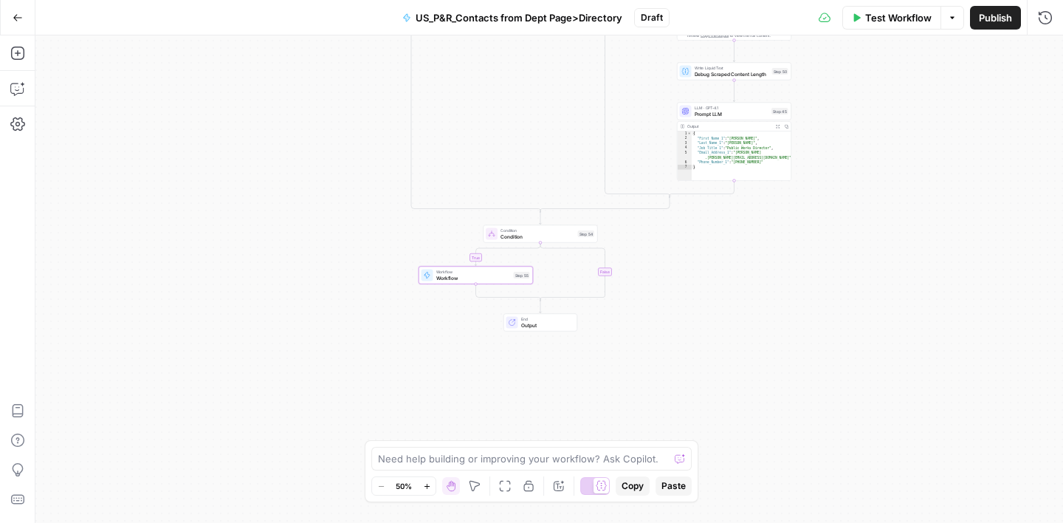
drag, startPoint x: 955, startPoint y: 202, endPoint x: 913, endPoint y: 154, distance: 63.8
click at [913, 154] on div "false true false true false true true false Workflow Set Inputs Inputs Google S…" at bounding box center [549, 278] width 1028 height 487
click at [731, 110] on span "Prompt LLM" at bounding box center [732, 113] width 75 height 7
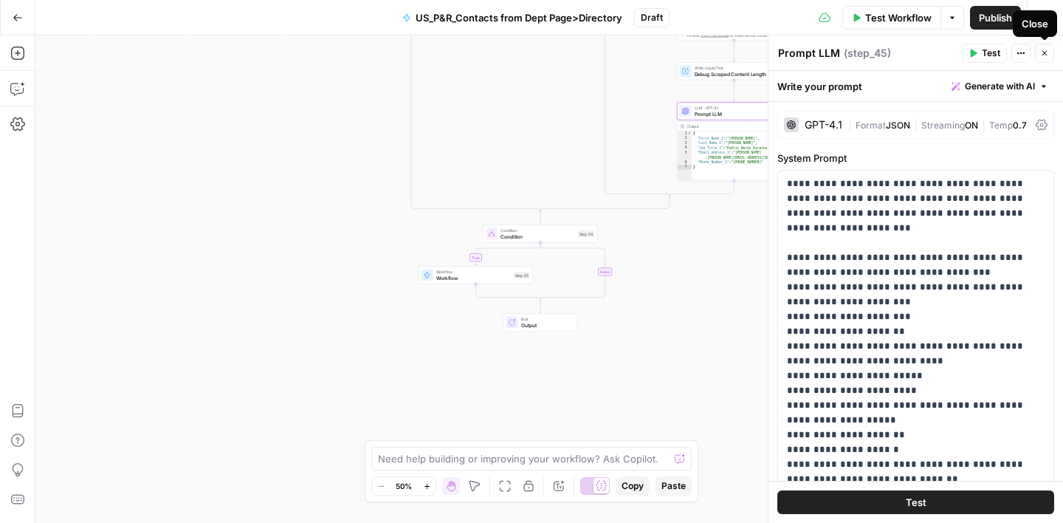
click at [1044, 56] on icon "button" at bounding box center [1045, 53] width 9 height 9
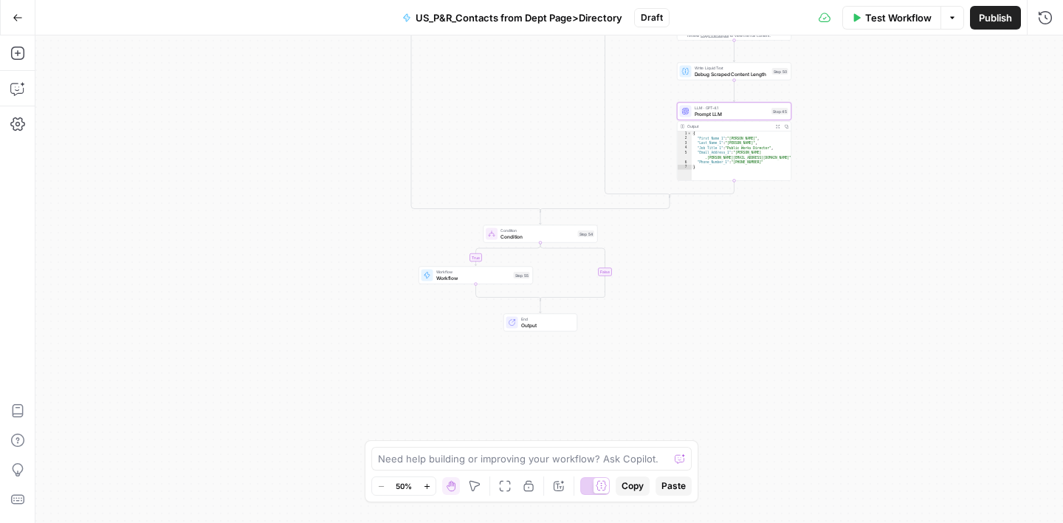
click at [990, 23] on span "Publish" at bounding box center [995, 17] width 33 height 15
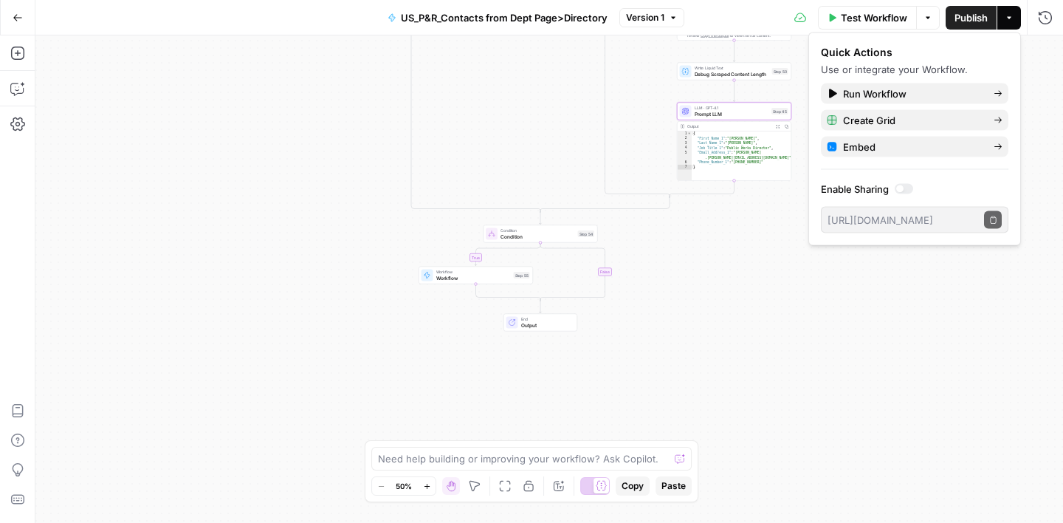
click at [794, 383] on div "false true false true false true true false Workflow Set Inputs Inputs Google S…" at bounding box center [549, 278] width 1028 height 487
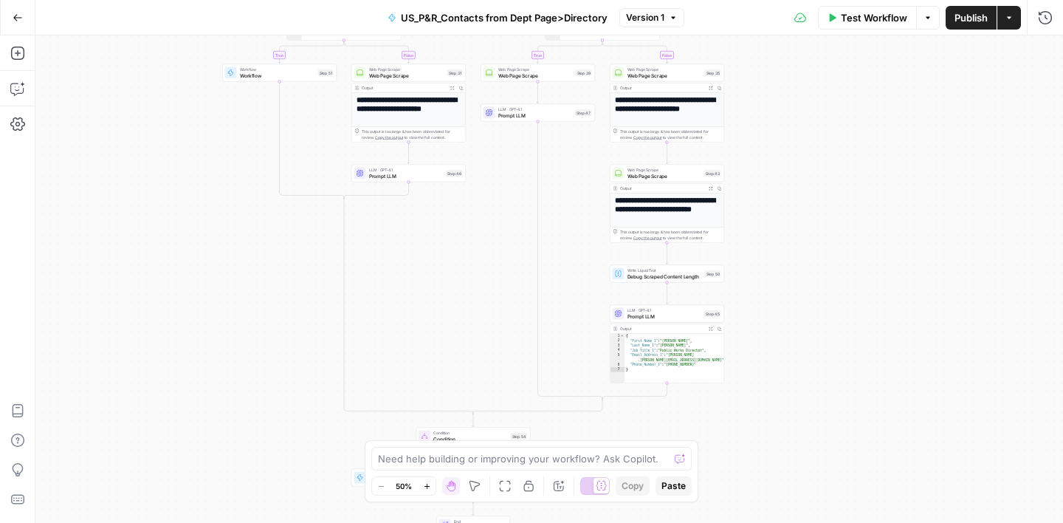
drag, startPoint x: 832, startPoint y: 246, endPoint x: 764, endPoint y: 448, distance: 213.2
click at [764, 448] on div "false true false true false true true false Workflow Set Inputs Inputs Google S…" at bounding box center [549, 278] width 1028 height 487
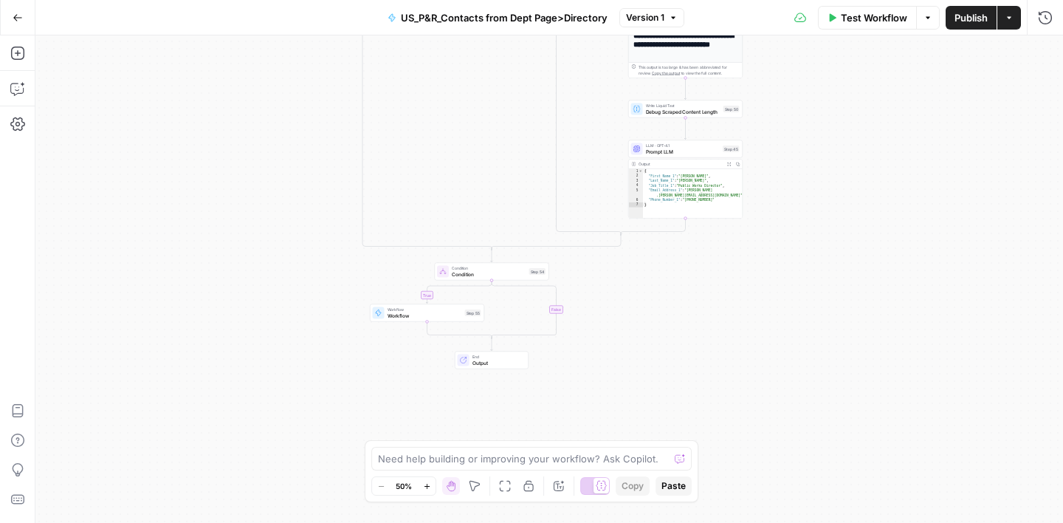
drag, startPoint x: 778, startPoint y: 221, endPoint x: 797, endPoint y: 56, distance: 165.7
click at [797, 56] on div "false true false true false true true false Workflow Set Inputs Inputs Google S…" at bounding box center [549, 278] width 1028 height 487
click at [557, 312] on icon "Edge from step_54 to step_54-conditional-end" at bounding box center [524, 310] width 65 height 58
click at [568, 298] on icon "button" at bounding box center [567, 298] width 5 height 5
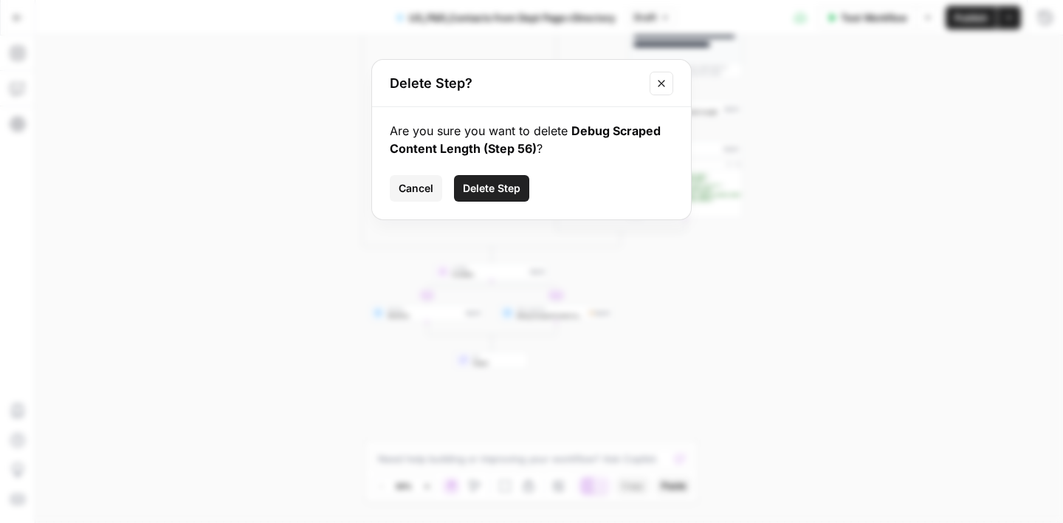
click at [513, 190] on span "Delete Step" at bounding box center [492, 188] width 58 height 15
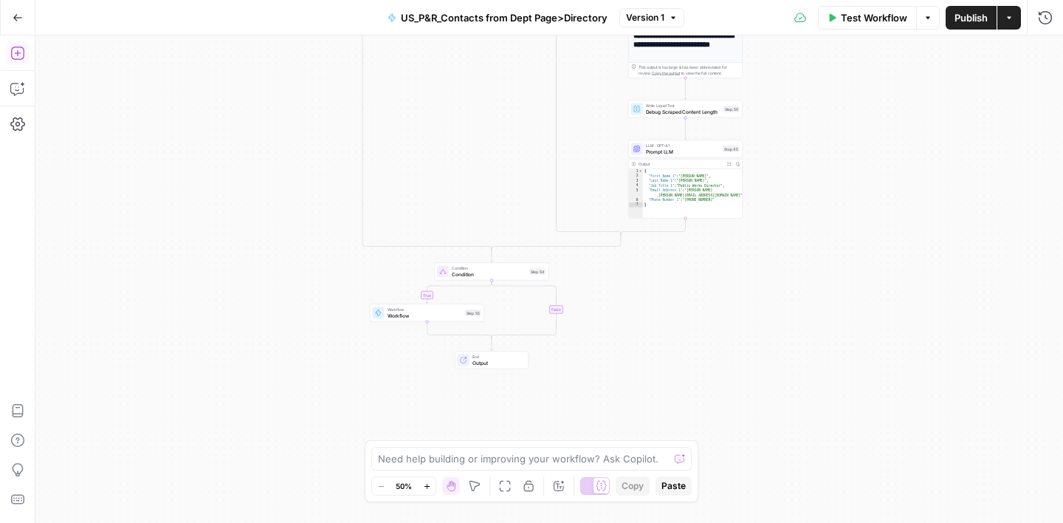
click at [13, 55] on icon "button" at bounding box center [17, 53] width 15 height 15
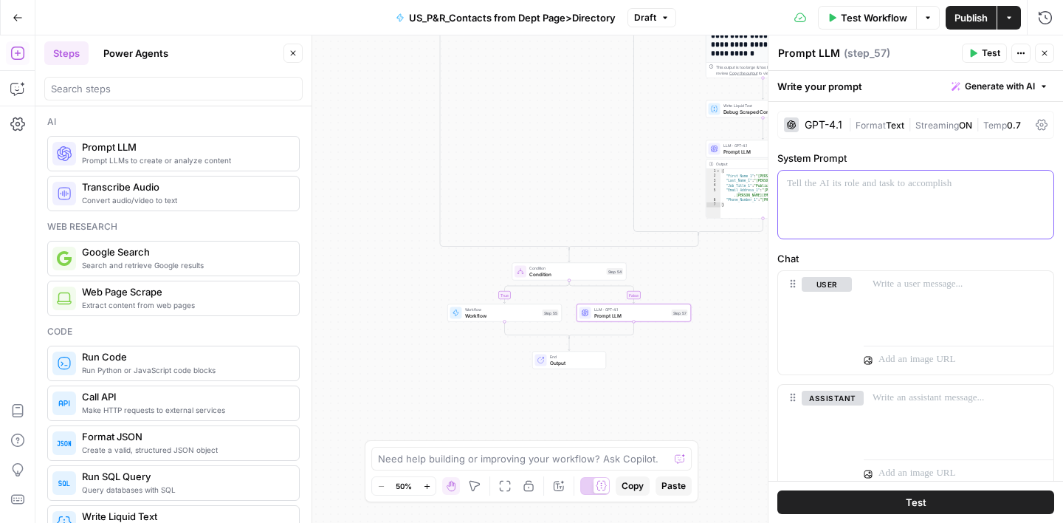
click at [871, 177] on p at bounding box center [916, 184] width 258 height 15
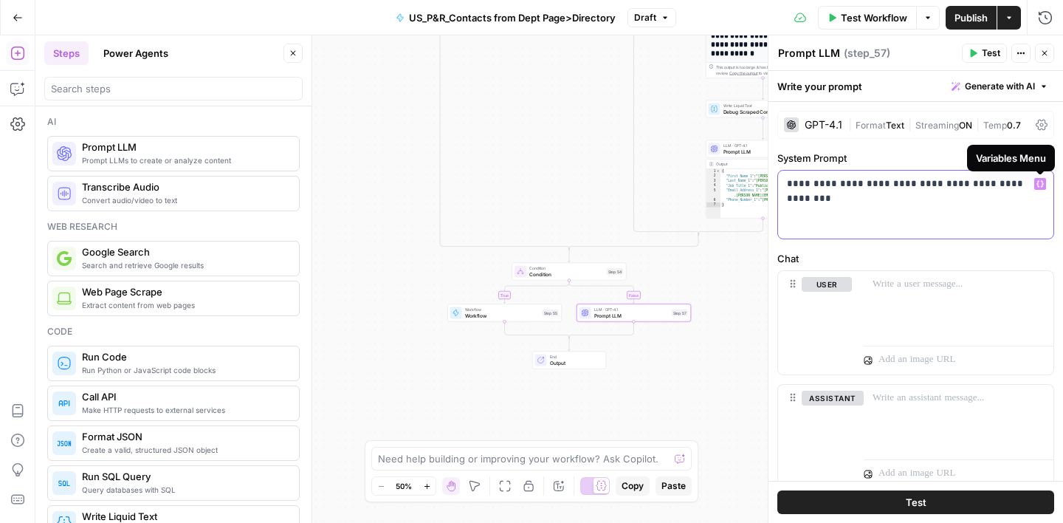
click at [1038, 185] on icon "button" at bounding box center [1040, 184] width 7 height 7
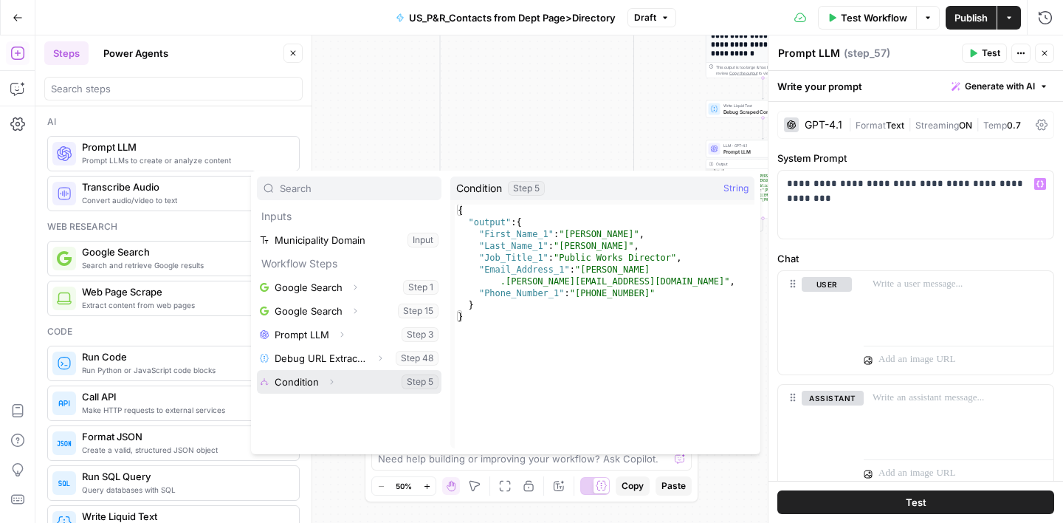
click at [347, 378] on button "Select variable Condition" at bounding box center [349, 382] width 185 height 24
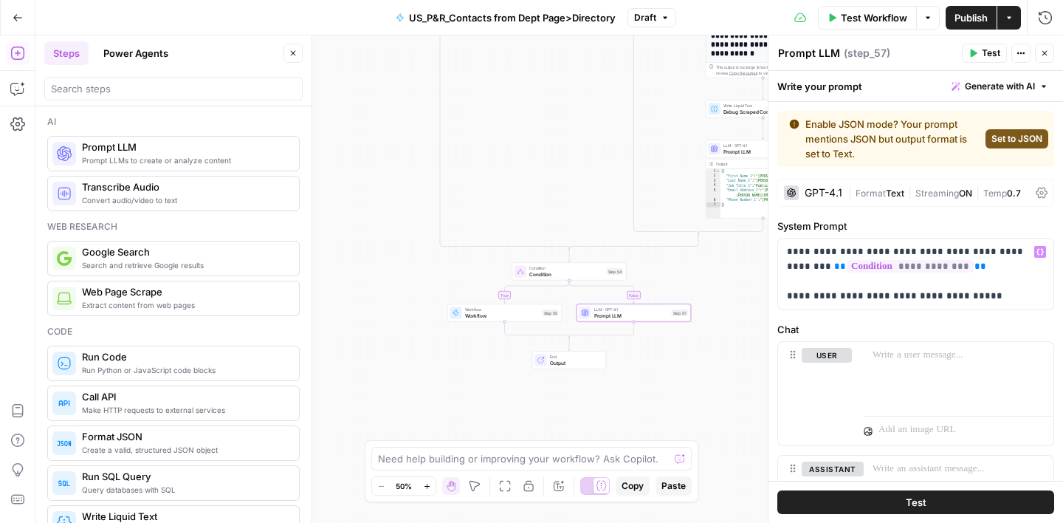
click at [1021, 138] on span "Set to JSON" at bounding box center [1017, 138] width 51 height 13
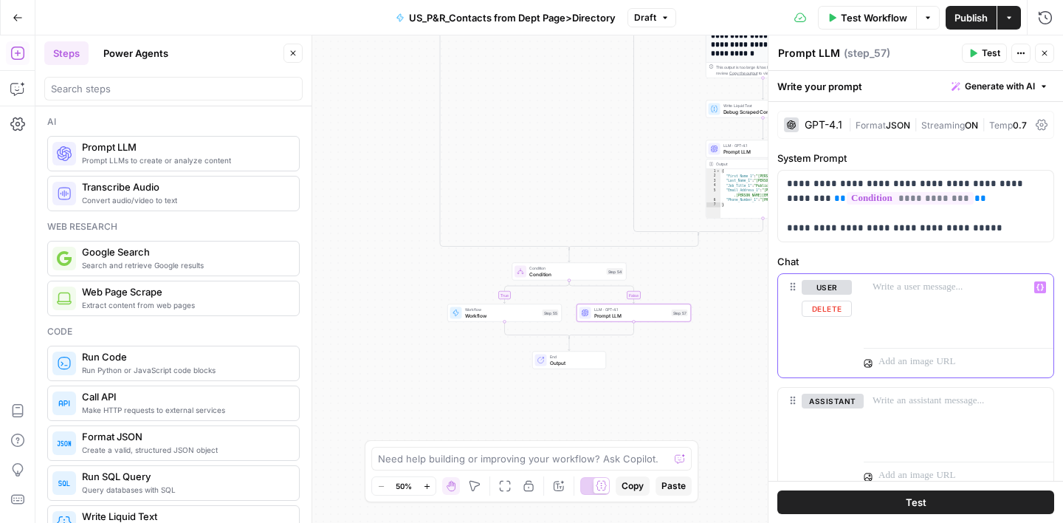
click at [900, 300] on div at bounding box center [959, 308] width 190 height 68
click at [1044, 287] on span "Variables Menu" at bounding box center [1044, 287] width 1 height 1
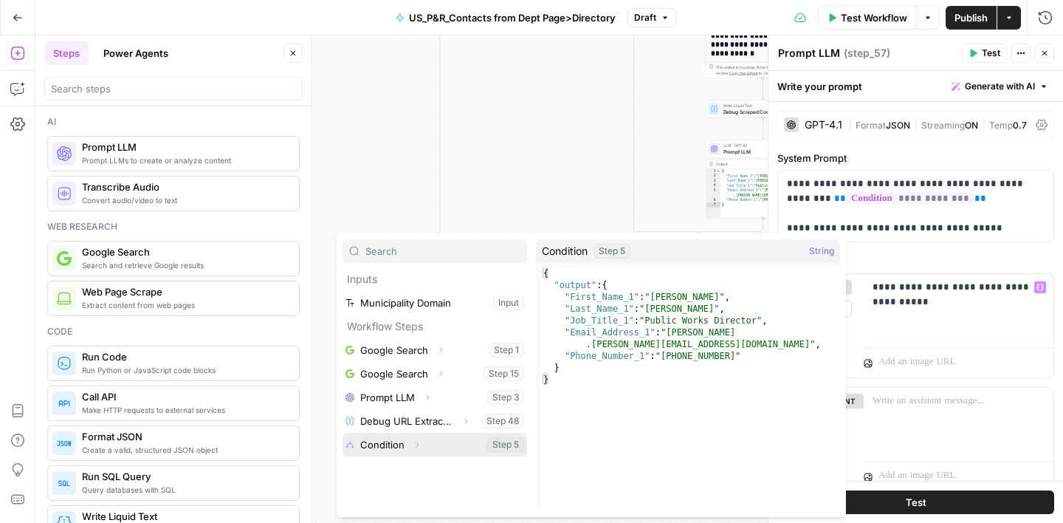
click at [439, 449] on button "Select variable Condition" at bounding box center [435, 445] width 185 height 24
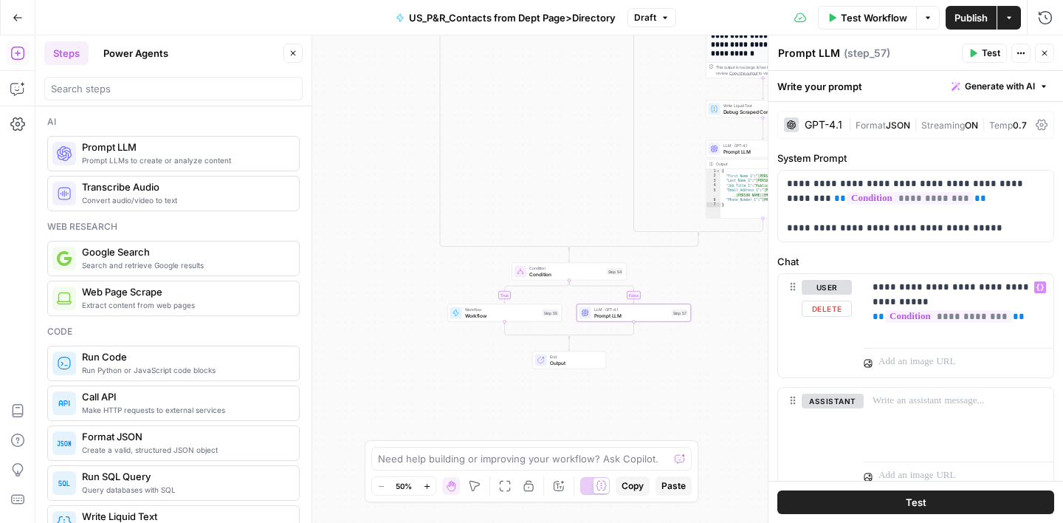
click at [1015, 254] on label "Chat" at bounding box center [916, 261] width 277 height 15
click at [1048, 53] on icon "button" at bounding box center [1045, 53] width 9 height 9
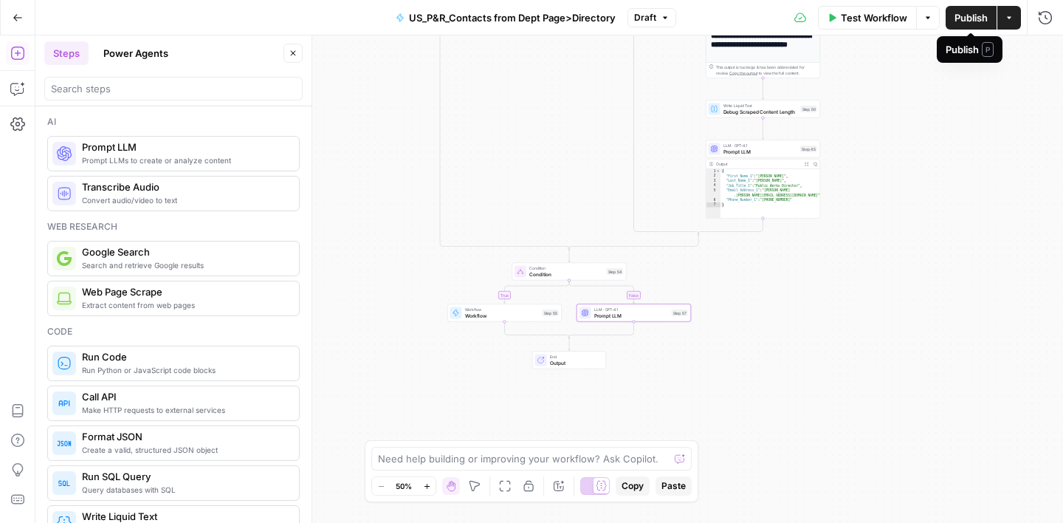
drag, startPoint x: 958, startPoint y: 20, endPoint x: 954, endPoint y: 44, distance: 23.9
click at [958, 20] on span "Publish" at bounding box center [971, 17] width 33 height 15
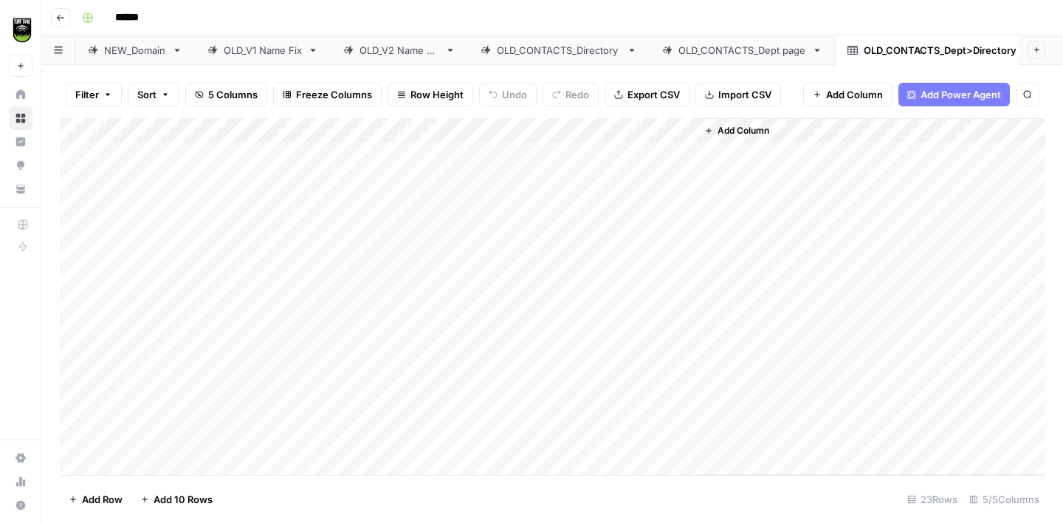
click at [732, 129] on span "Add Column" at bounding box center [744, 130] width 52 height 13
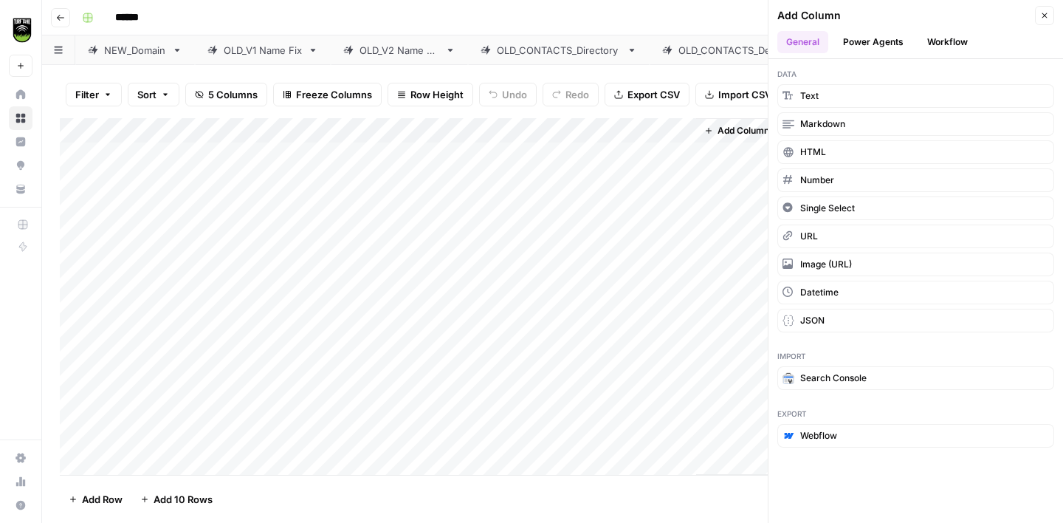
click at [953, 35] on button "Workflow" at bounding box center [948, 42] width 58 height 22
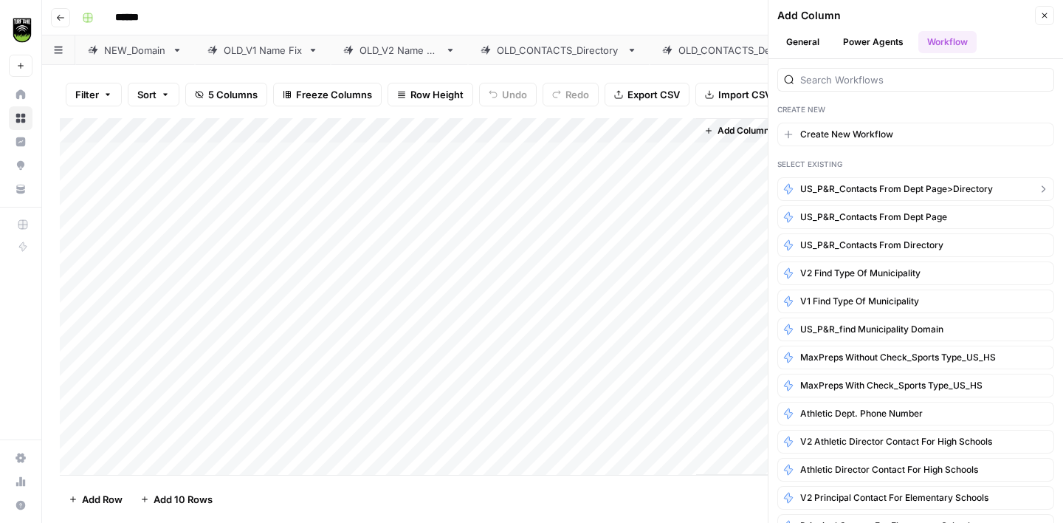
click at [942, 185] on span "US_P&R_Contacts from Dept Page>Directory" at bounding box center [897, 188] width 193 height 13
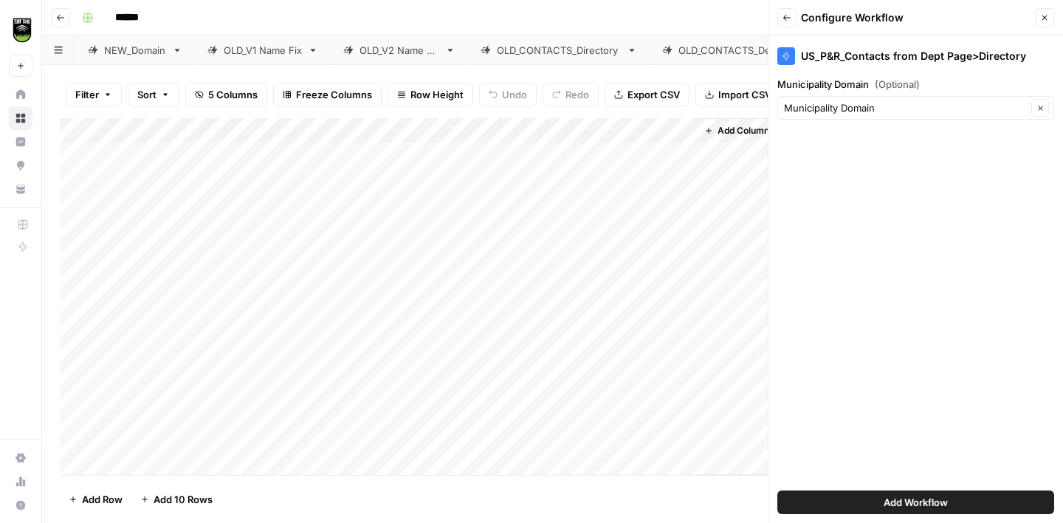
click at [914, 497] on span "Add Workflow" at bounding box center [916, 502] width 64 height 15
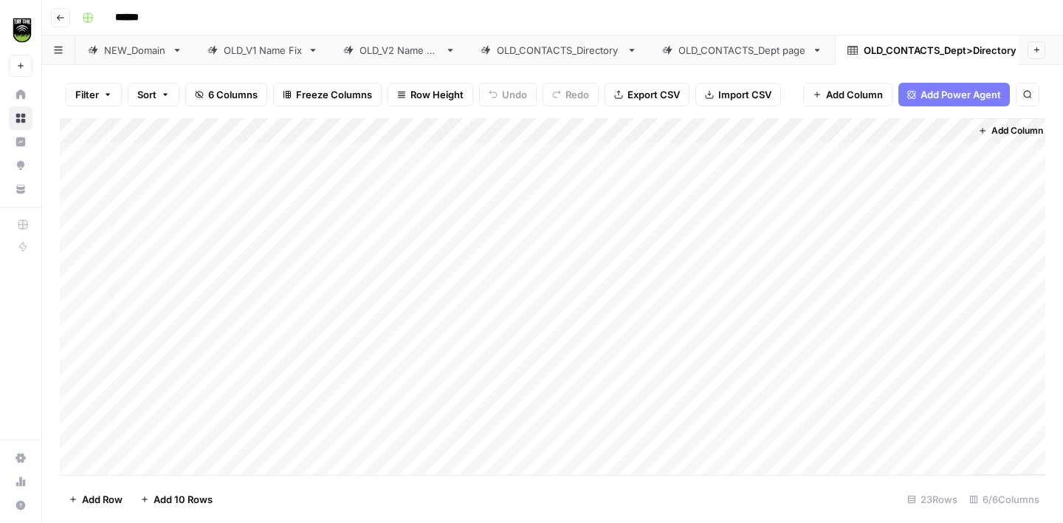
scroll to position [0, 7]
drag, startPoint x: 961, startPoint y: 130, endPoint x: 798, endPoint y: 130, distance: 163.2
click at [798, 130] on div "Add Column" at bounding box center [553, 296] width 986 height 357
click at [749, 154] on div "Add Column" at bounding box center [553, 296] width 986 height 357
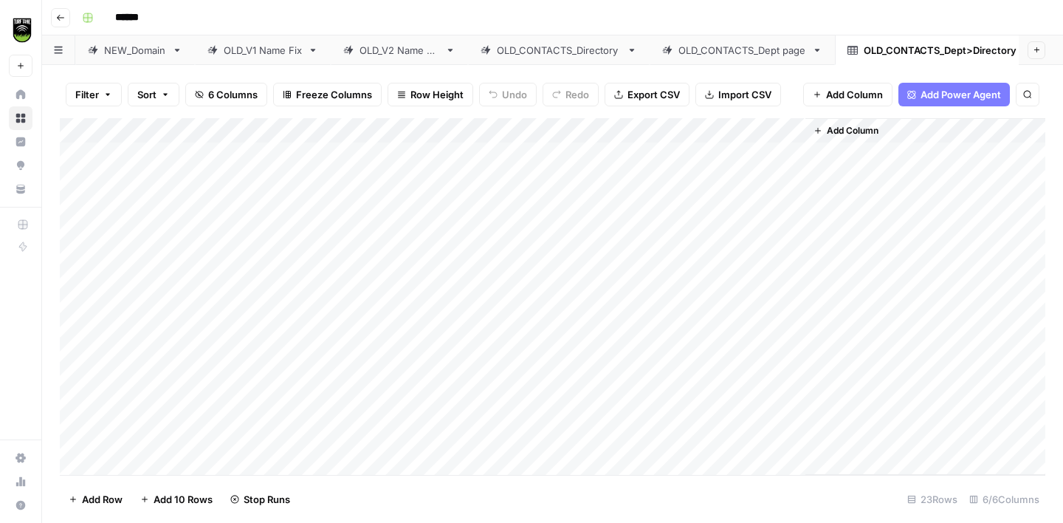
click at [755, 175] on div "Add Column" at bounding box center [553, 296] width 986 height 357
click at [774, 179] on div "Add Column" at bounding box center [553, 296] width 986 height 357
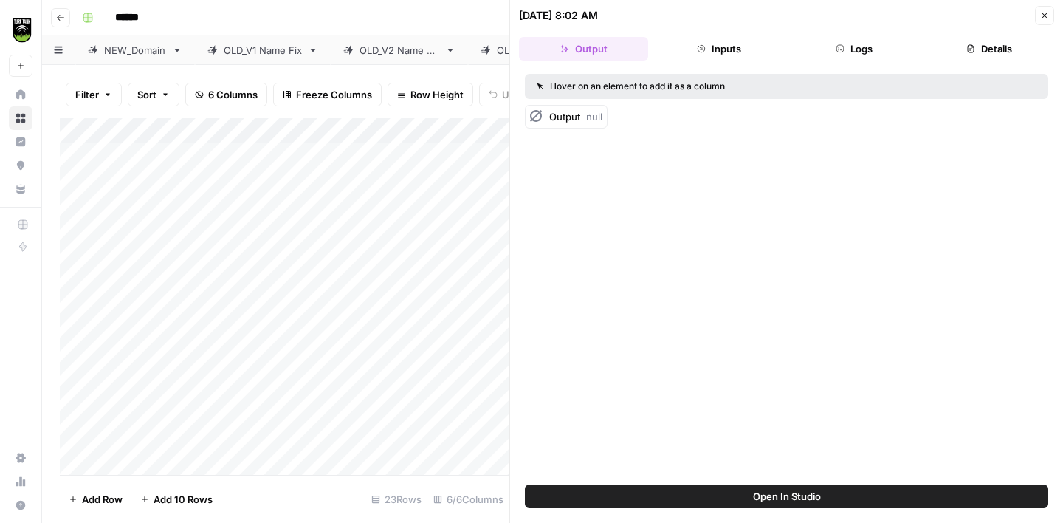
click at [1043, 18] on icon "button" at bounding box center [1045, 15] width 9 height 9
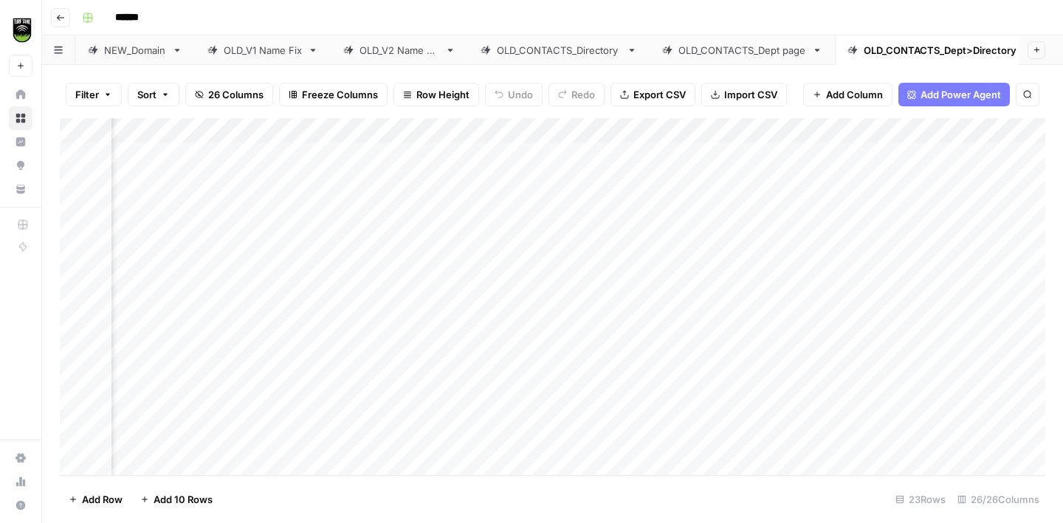
scroll to position [0, 284]
click at [486, 180] on div "Add Column" at bounding box center [553, 296] width 986 height 357
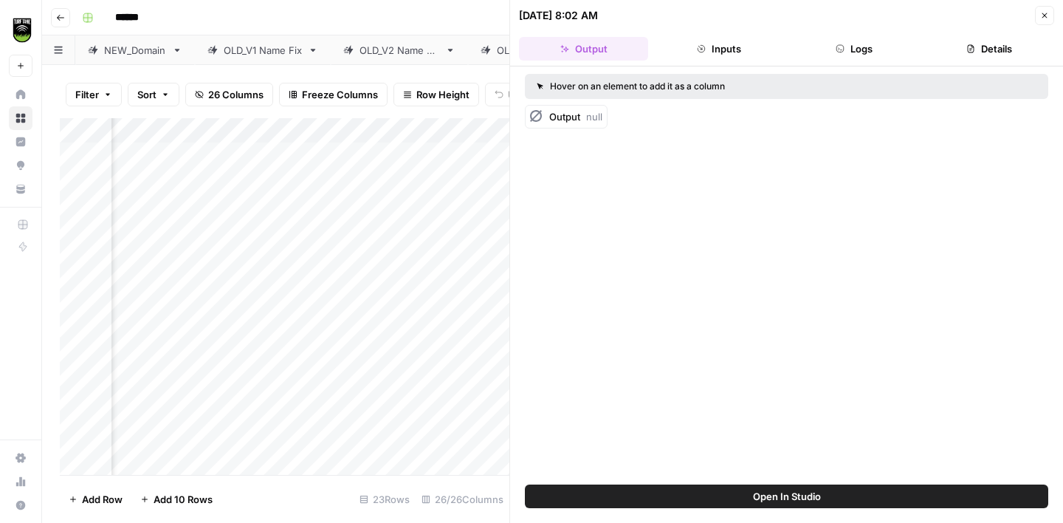
click at [843, 47] on icon "button" at bounding box center [840, 48] width 9 height 9
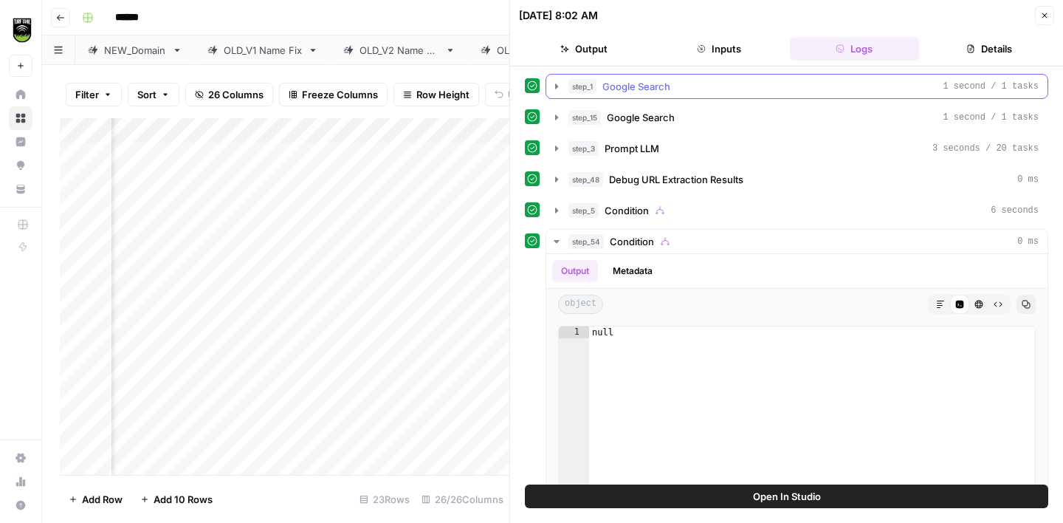
click at [662, 93] on span "Google Search" at bounding box center [637, 86] width 68 height 15
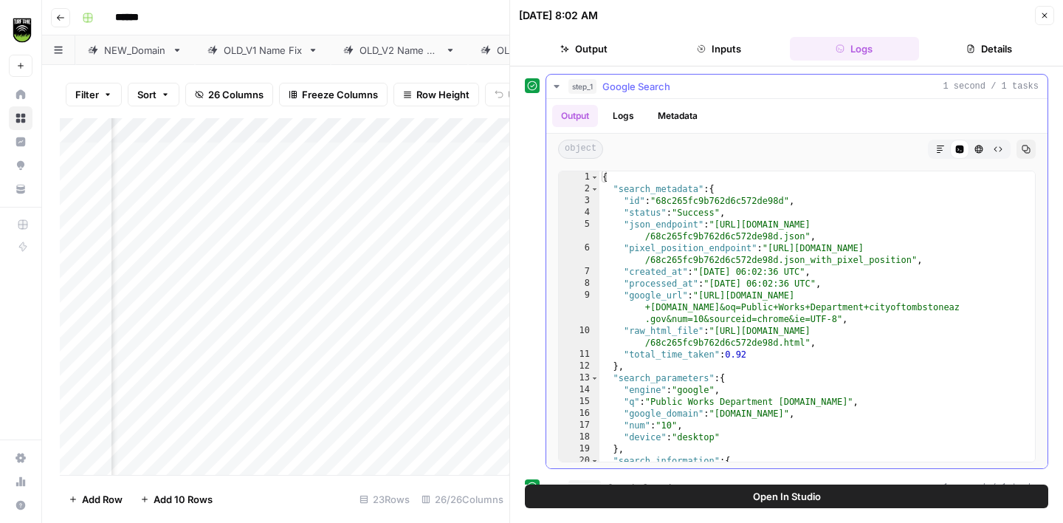
click at [552, 86] on icon "button" at bounding box center [557, 87] width 12 height 12
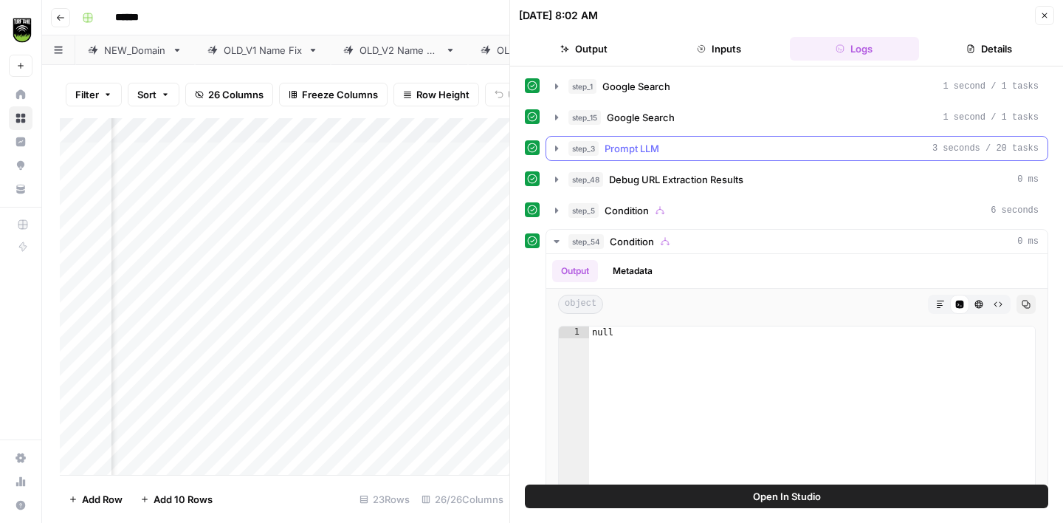
click at [671, 147] on div "step_3 Prompt LLM 3 seconds / 20 tasks" at bounding box center [804, 148] width 470 height 15
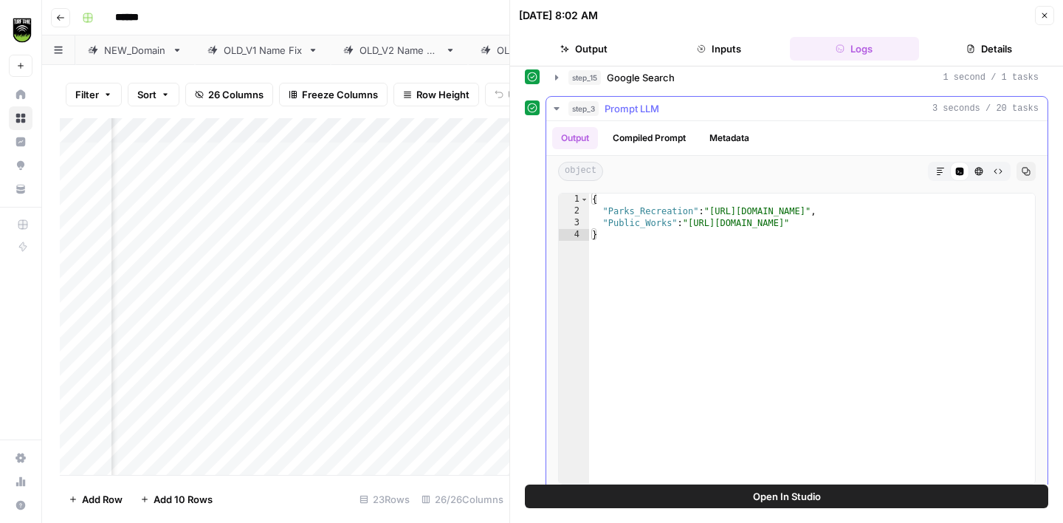
scroll to position [42, 0]
click at [555, 107] on icon "button" at bounding box center [557, 106] width 12 height 12
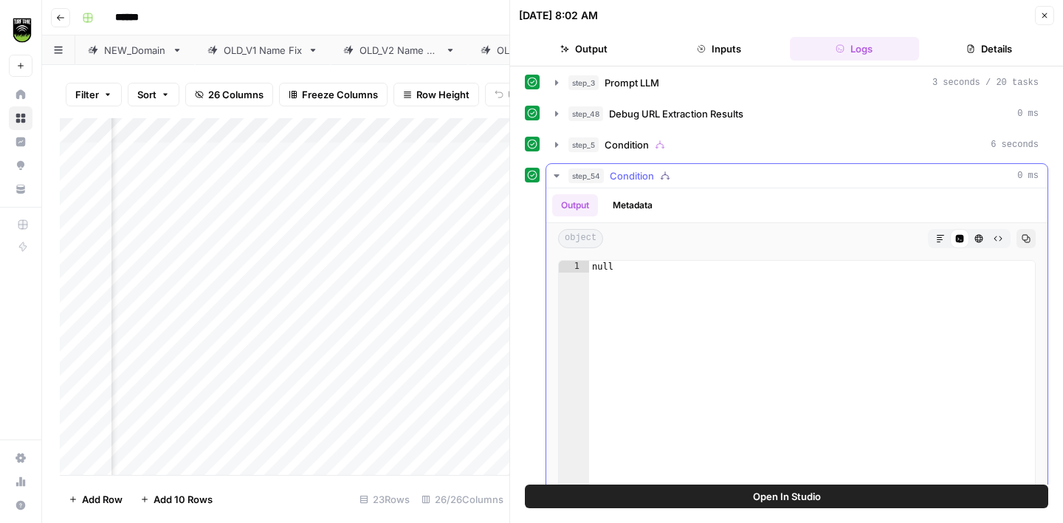
scroll to position [69, 0]
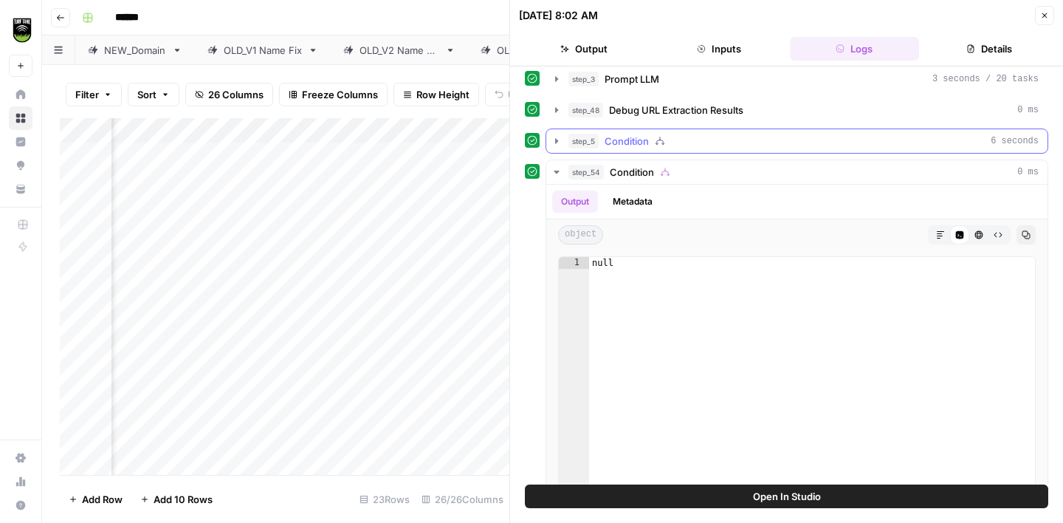
click at [693, 139] on div "step_5 Condition 6 seconds" at bounding box center [804, 141] width 470 height 15
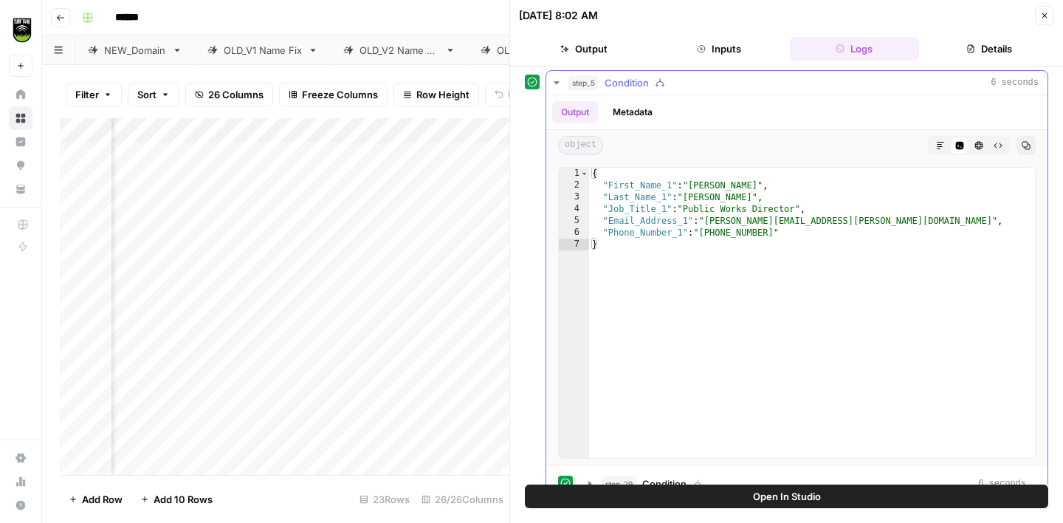
scroll to position [101, 0]
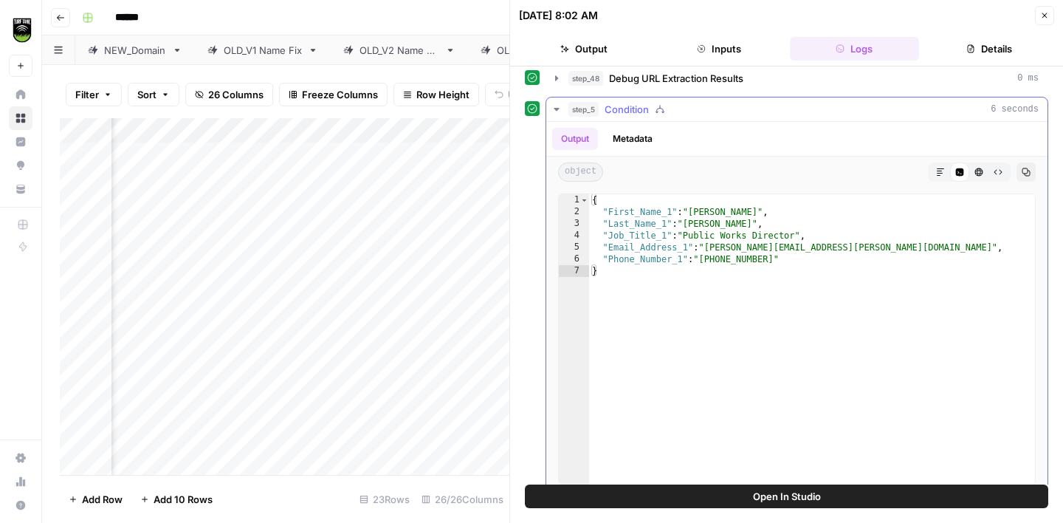
click at [558, 106] on icon "button" at bounding box center [557, 109] width 12 height 12
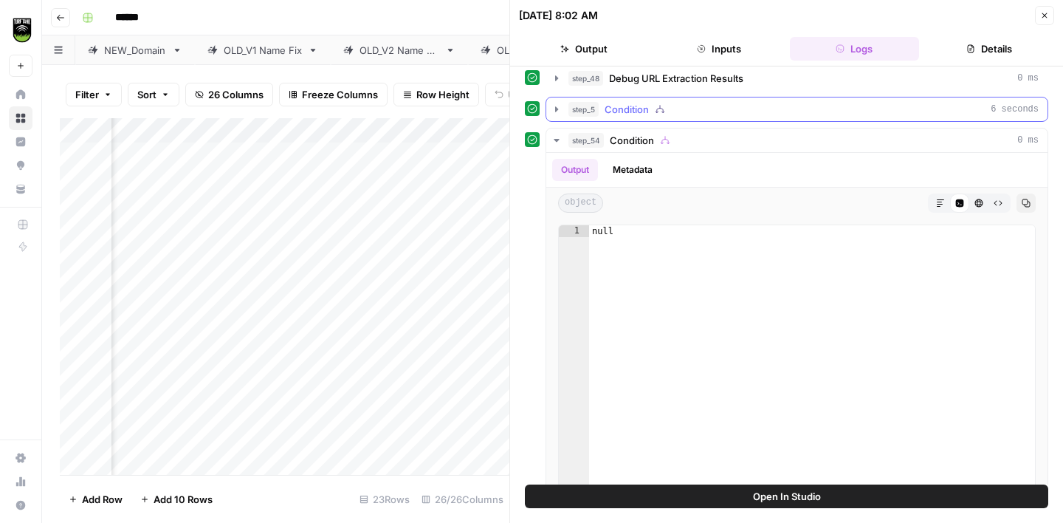
click at [559, 113] on icon "button" at bounding box center [557, 109] width 12 height 12
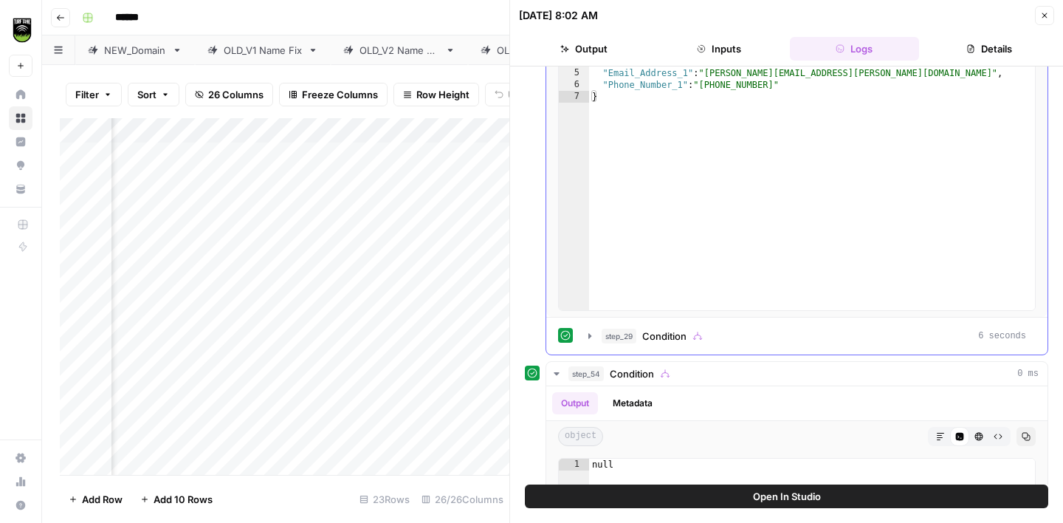
scroll to position [326, 0]
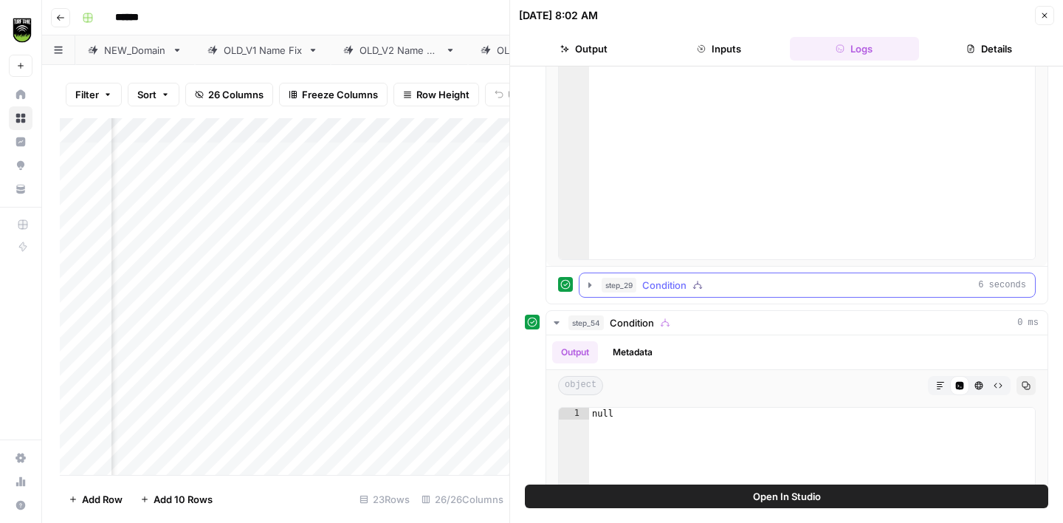
click at [591, 287] on icon "button" at bounding box center [590, 285] width 12 height 12
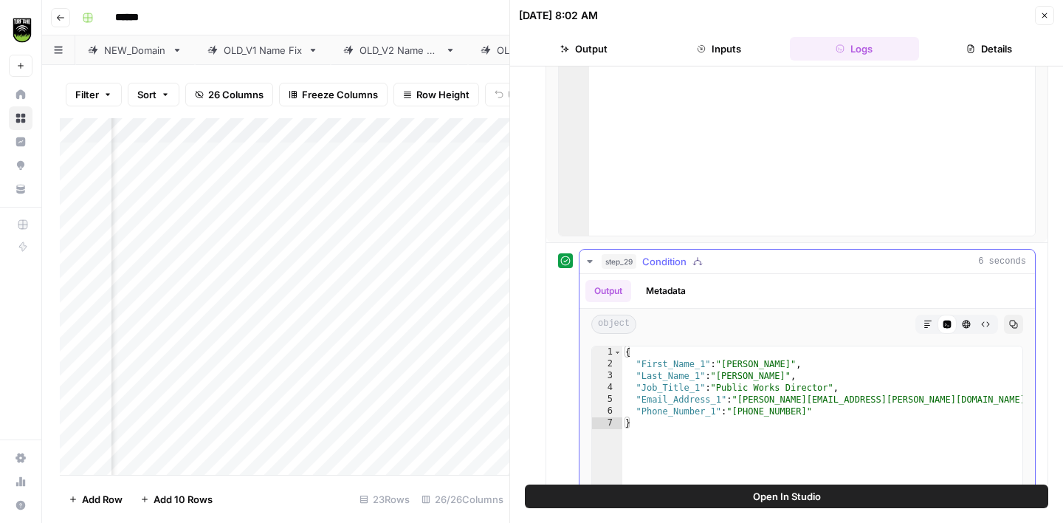
scroll to position [299, 0]
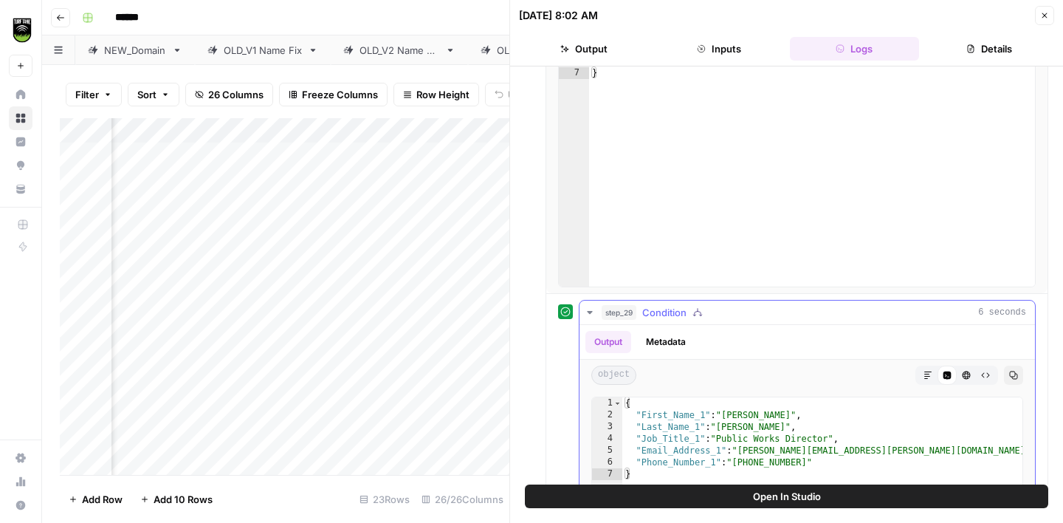
click at [593, 314] on icon "button" at bounding box center [590, 312] width 12 height 12
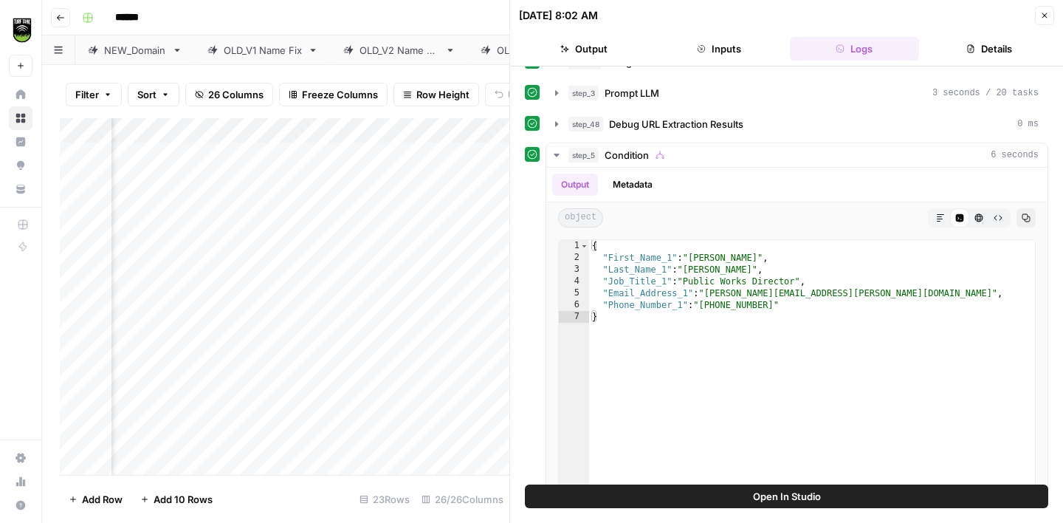
scroll to position [0, 0]
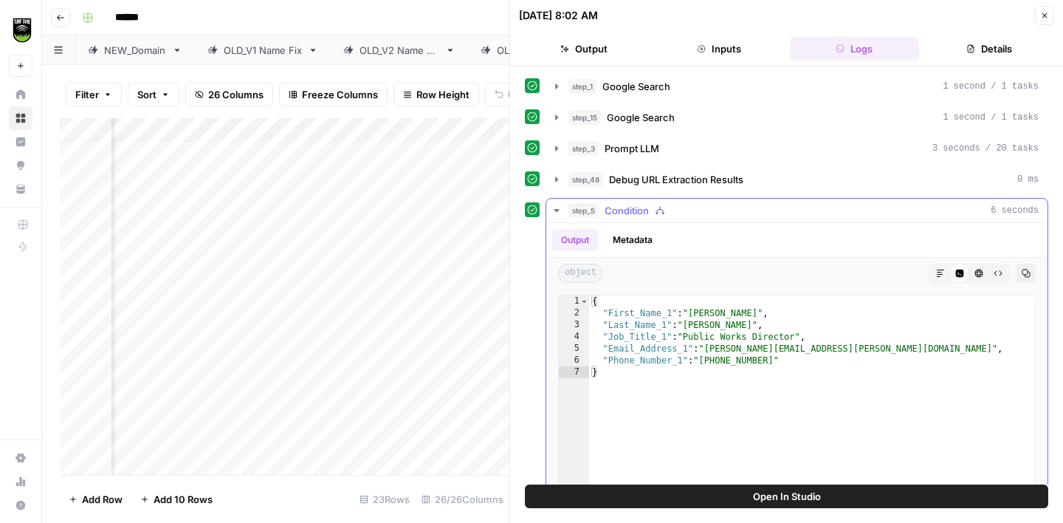
click at [561, 208] on icon "button" at bounding box center [557, 211] width 12 height 12
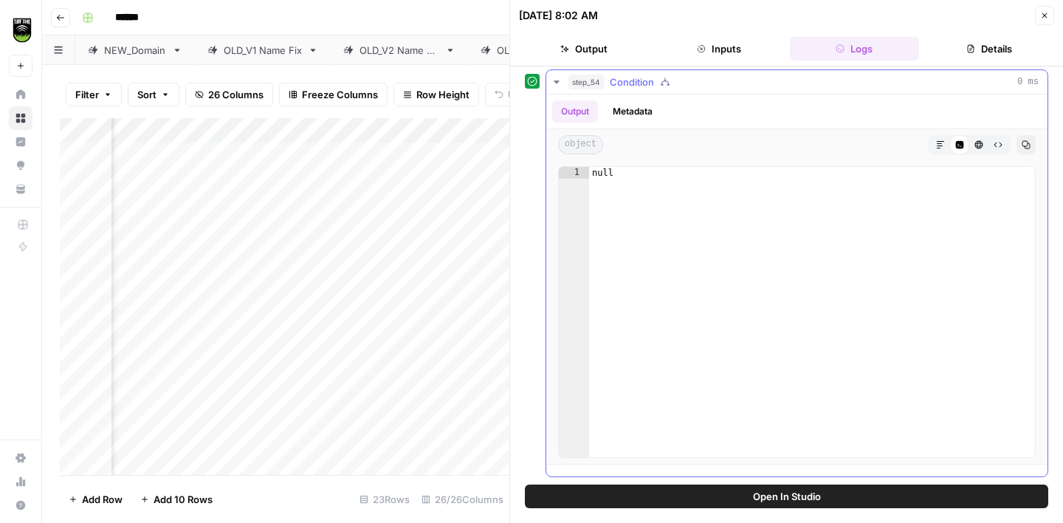
scroll to position [19, 0]
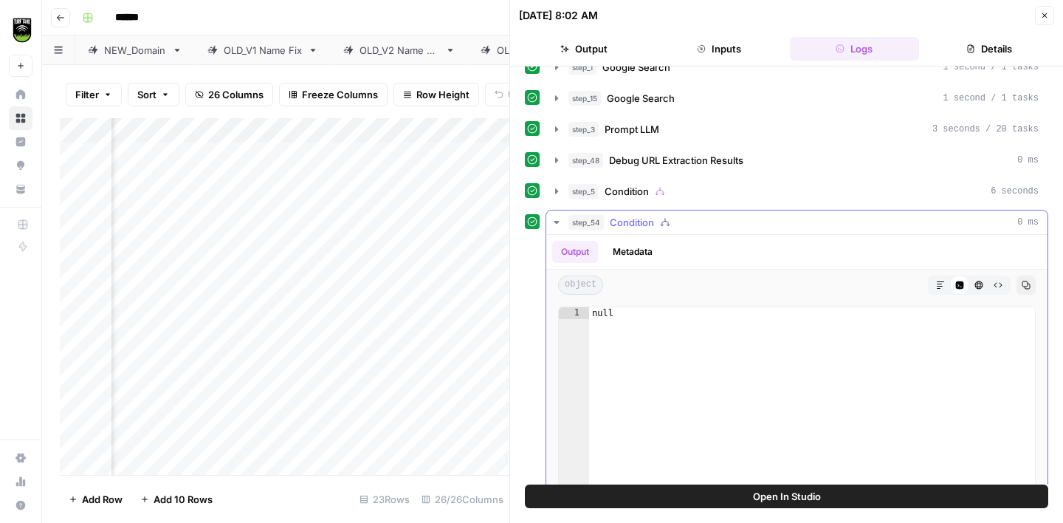
click at [561, 224] on icon "button" at bounding box center [557, 222] width 12 height 12
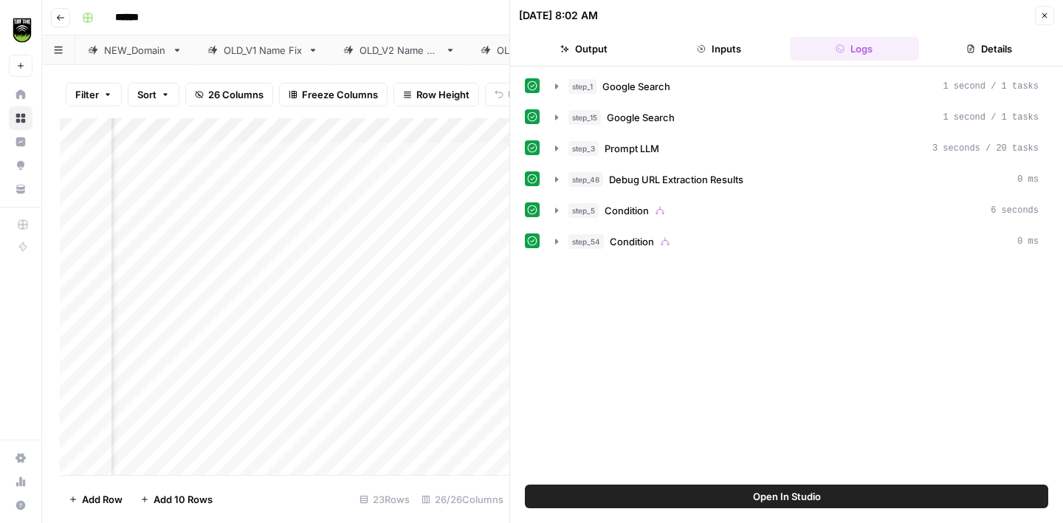
click at [561, 224] on div "step_1 Google Search 1 second / 1 tasks step_15 Google Search 1 second / 1 task…" at bounding box center [787, 164] width 524 height 180
click at [559, 242] on icon "button" at bounding box center [557, 242] width 12 height 12
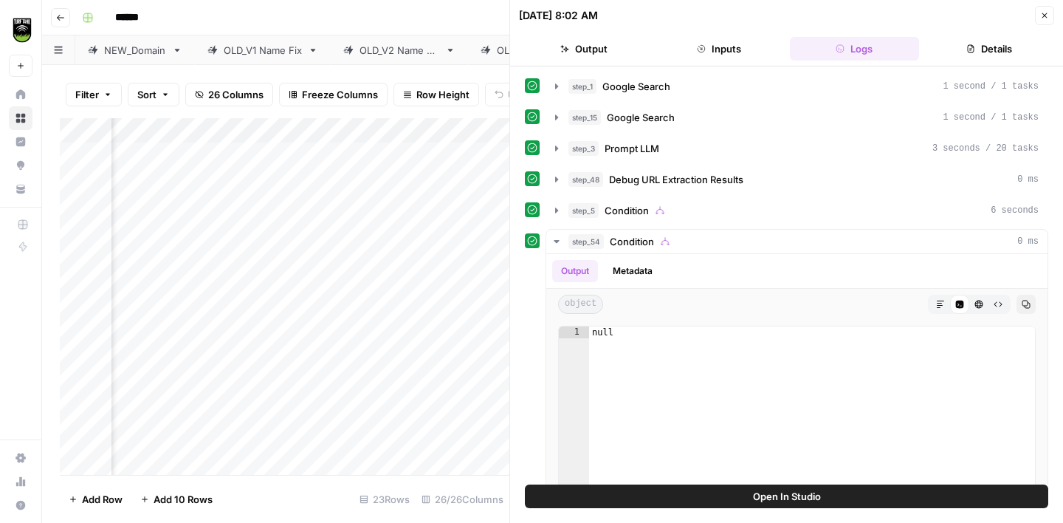
click at [1044, 17] on icon "button" at bounding box center [1045, 15] width 9 height 9
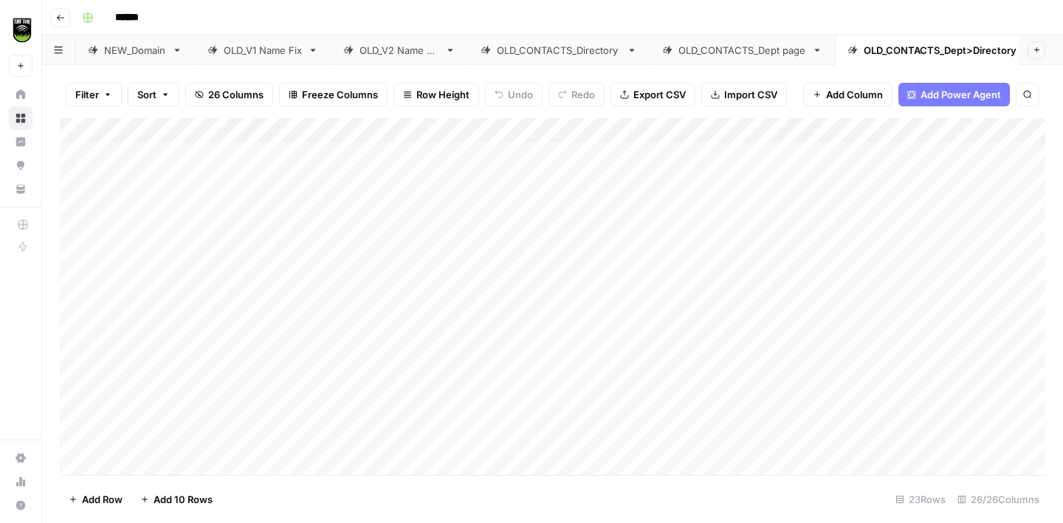
click at [773, 134] on div "Add Column" at bounding box center [553, 296] width 986 height 357
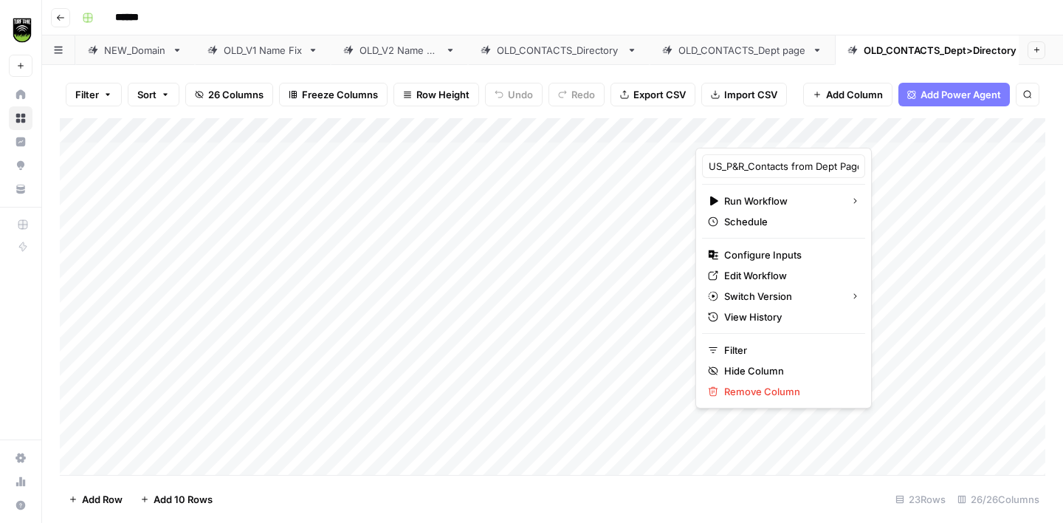
click at [893, 225] on div "Add Column" at bounding box center [553, 296] width 986 height 357
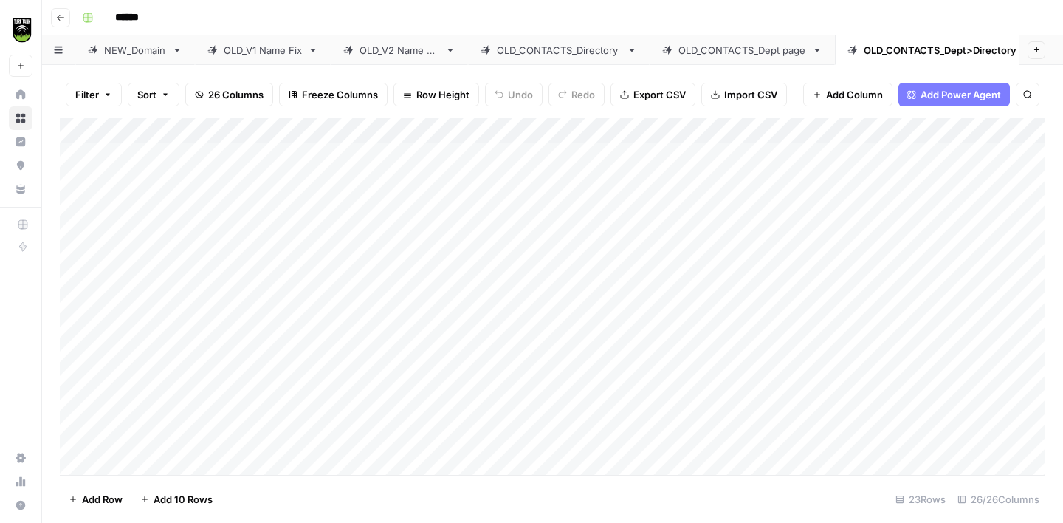
click at [791, 154] on div "Add Column" at bounding box center [553, 296] width 986 height 357
click at [794, 179] on div "Add Column" at bounding box center [553, 296] width 986 height 357
click at [549, 202] on div "Add Column" at bounding box center [553, 296] width 986 height 357
click at [558, 234] on div "Add Column" at bounding box center [553, 296] width 986 height 357
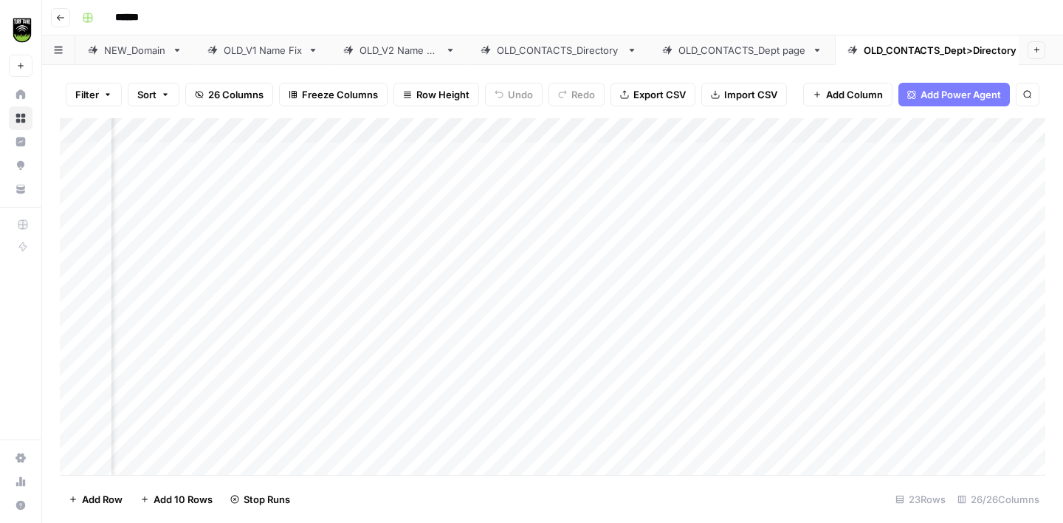
click at [551, 254] on div "Add Column" at bounding box center [553, 296] width 986 height 357
click at [549, 278] on div "Add Column" at bounding box center [553, 296] width 986 height 357
click at [549, 304] on div "Add Column" at bounding box center [553, 296] width 986 height 357
click at [549, 329] on div "Add Column" at bounding box center [553, 296] width 986 height 357
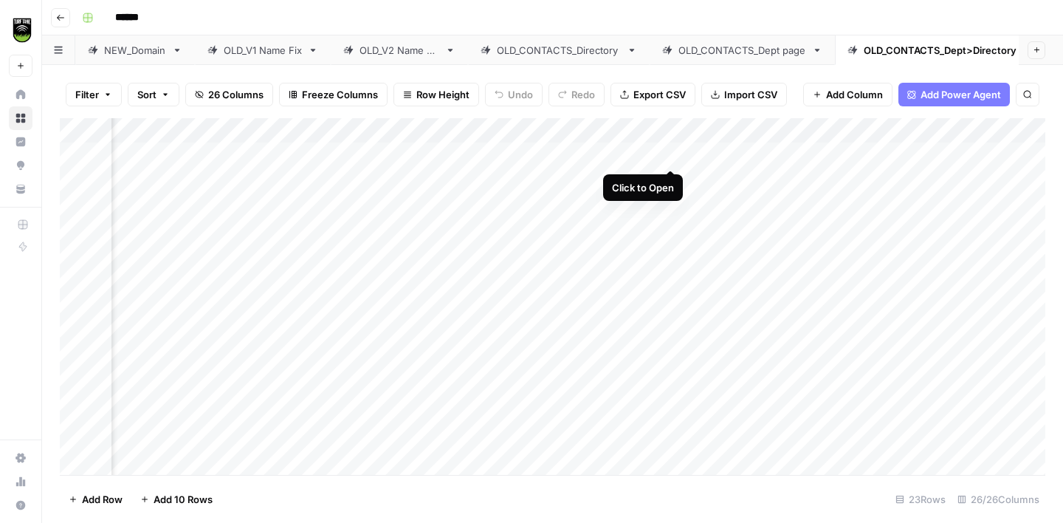
click at [672, 154] on div "Add Column" at bounding box center [553, 296] width 986 height 357
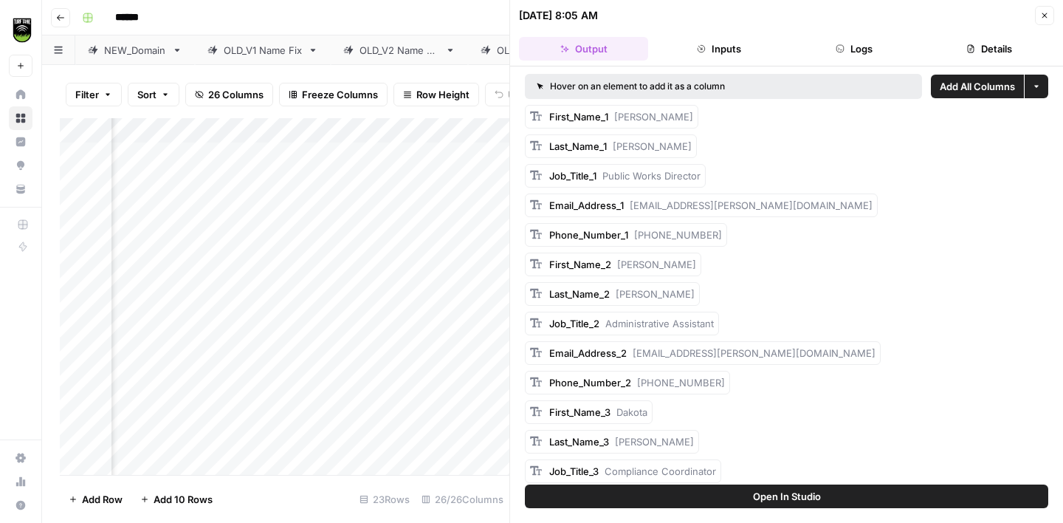
click at [985, 53] on button "Details" at bounding box center [989, 49] width 129 height 24
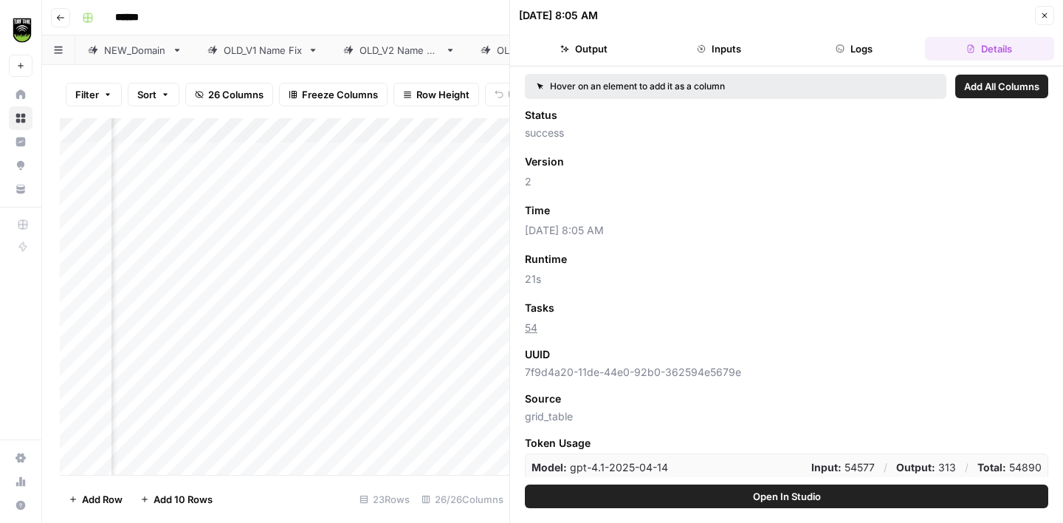
click at [595, 308] on span "Add as Column" at bounding box center [598, 307] width 64 height 13
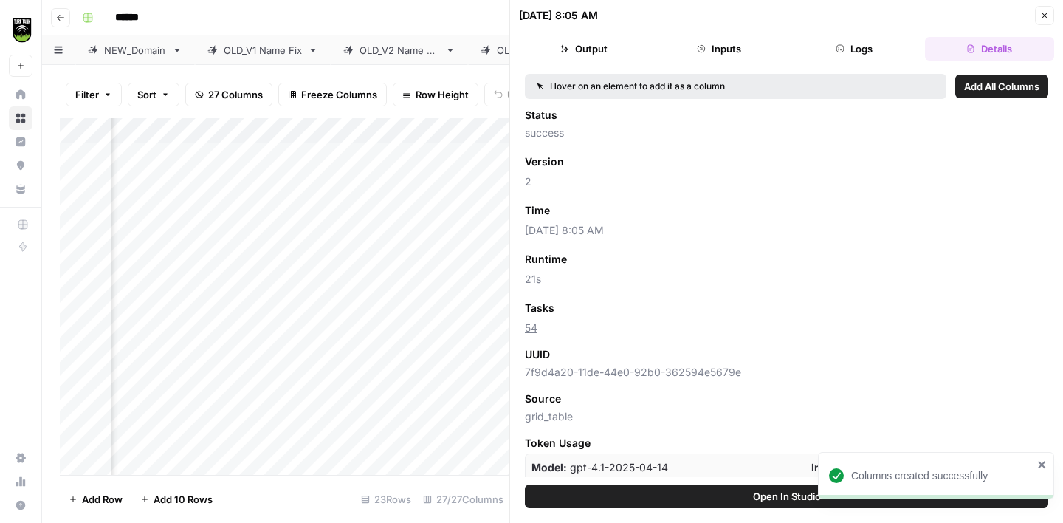
scroll to position [0, 540]
click at [1049, 16] on span "Close" at bounding box center [1049, 16] width 1 height 1
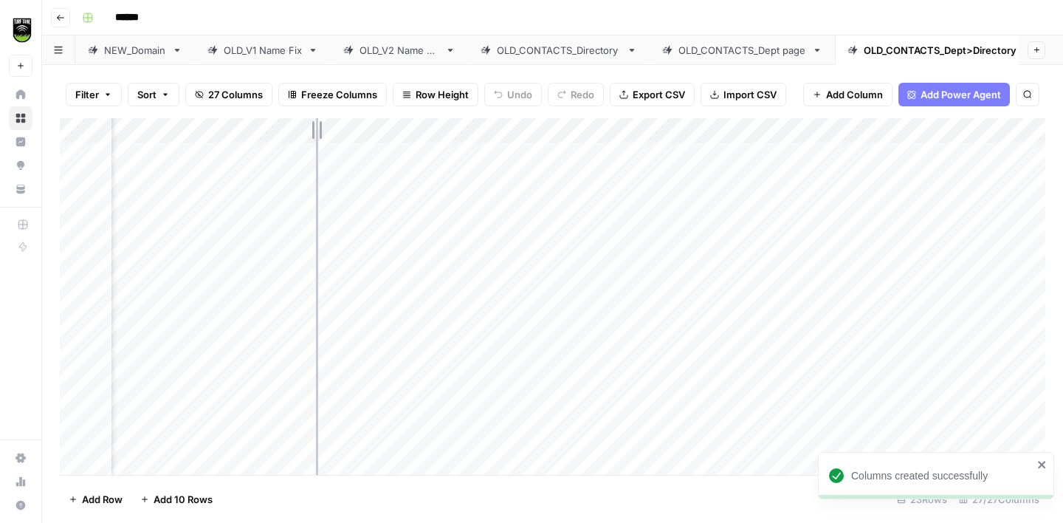
drag, startPoint x: 397, startPoint y: 128, endPoint x: 317, endPoint y: 130, distance: 79.8
click at [317, 130] on div "Add Column" at bounding box center [553, 296] width 986 height 357
click at [485, 338] on div "Add Column" at bounding box center [553, 296] width 986 height 357
click at [483, 369] on div "Add Column" at bounding box center [553, 296] width 986 height 357
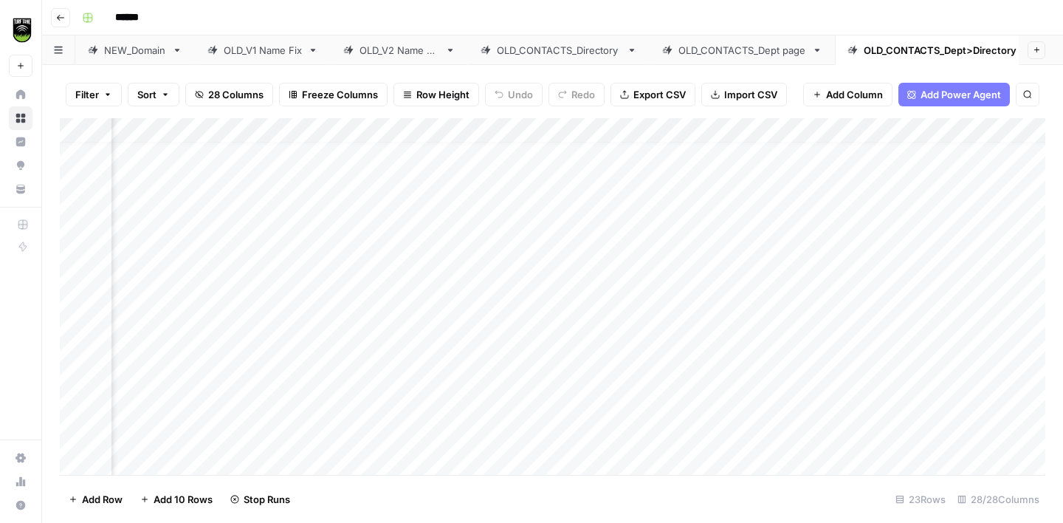
click at [483, 389] on div "Add Column" at bounding box center [553, 296] width 986 height 357
click at [483, 312] on div "Add Column" at bounding box center [553, 296] width 986 height 357
click at [485, 336] on div "Add Column" at bounding box center [553, 296] width 986 height 357
click at [480, 370] on div "Add Column" at bounding box center [553, 296] width 986 height 357
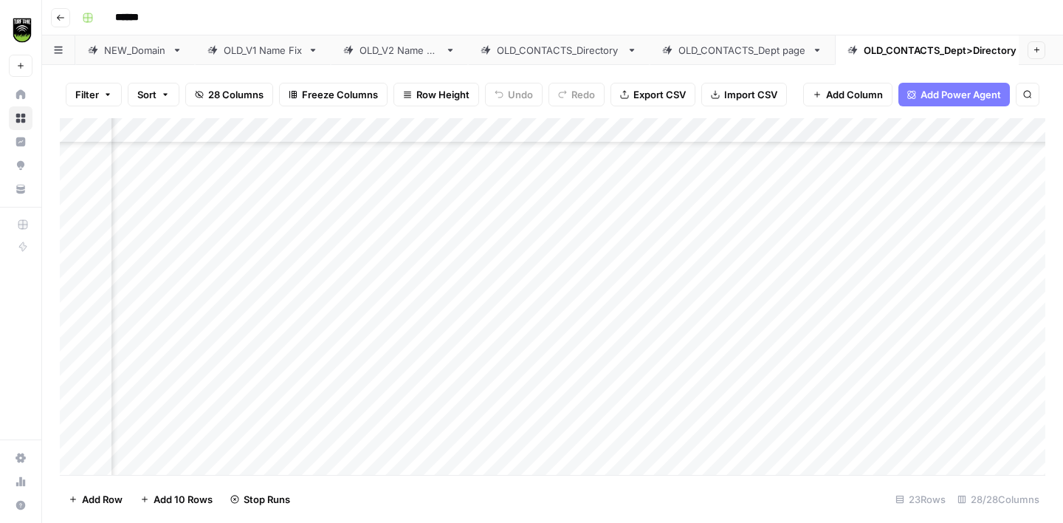
click at [483, 414] on div "Add Column" at bounding box center [553, 296] width 986 height 357
click at [483, 438] on div "Add Column" at bounding box center [553, 296] width 986 height 357
click at [484, 295] on div "Add Column" at bounding box center [553, 296] width 986 height 357
click at [509, 245] on div "Add Column" at bounding box center [553, 296] width 986 height 357
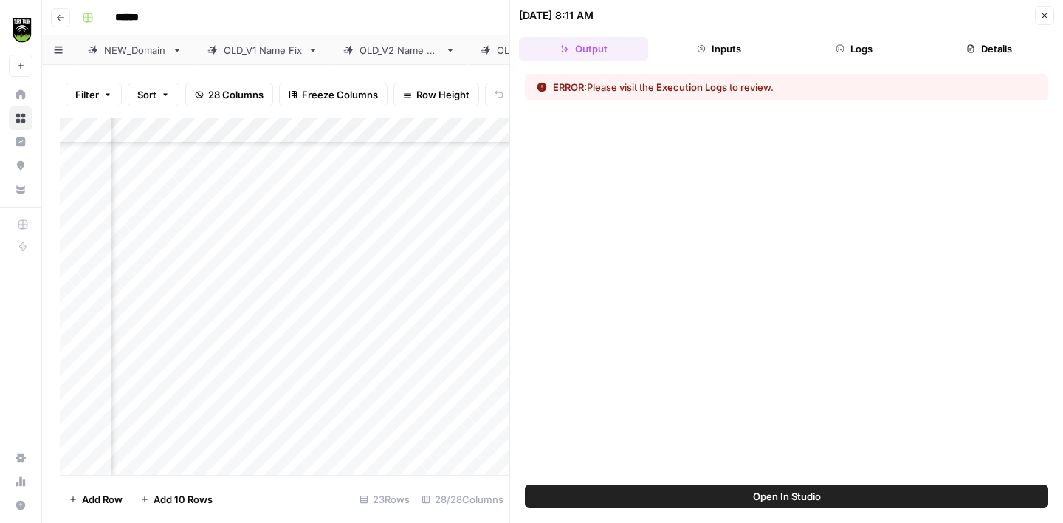
click at [713, 50] on button "Inputs" at bounding box center [718, 49] width 129 height 24
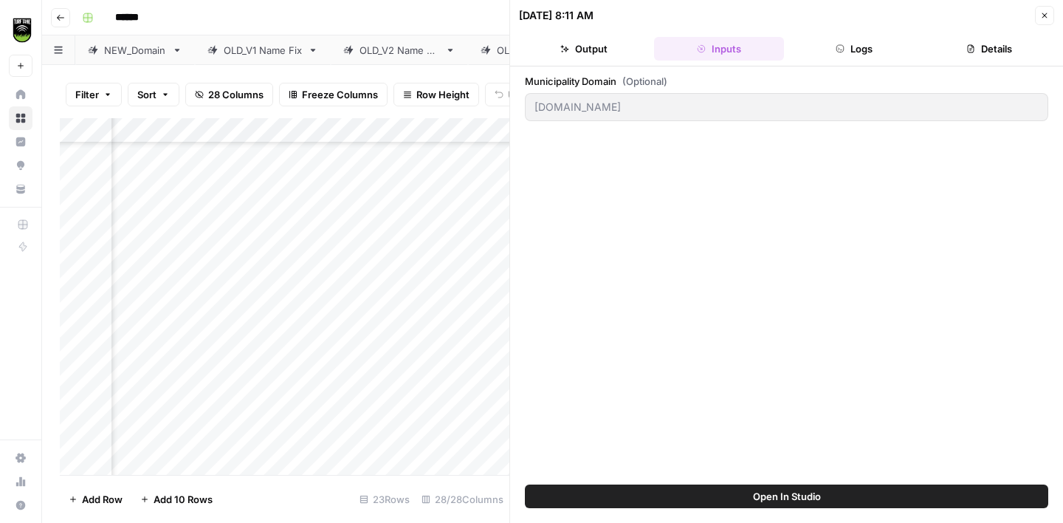
click at [593, 43] on button "Output" at bounding box center [583, 49] width 129 height 24
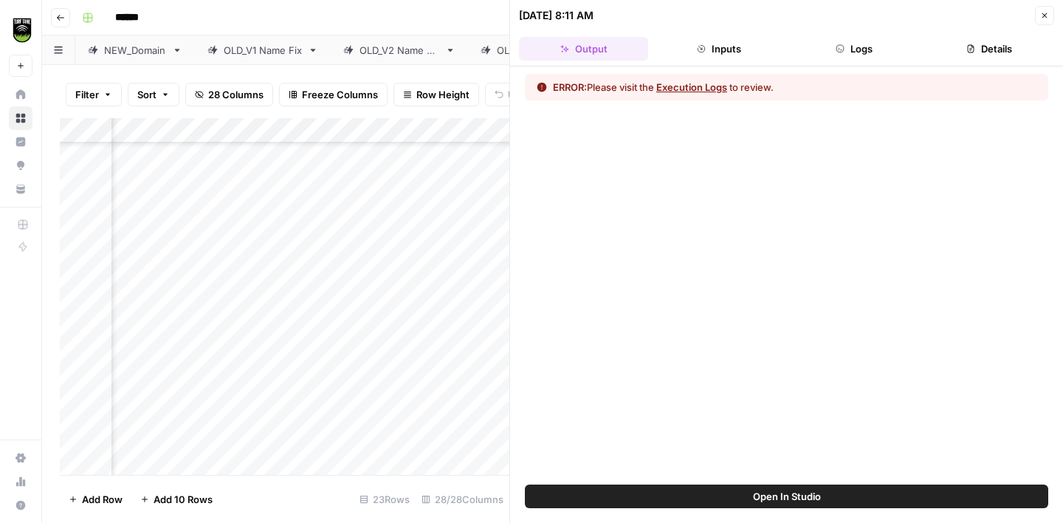
click at [872, 45] on button "Logs" at bounding box center [854, 49] width 129 height 24
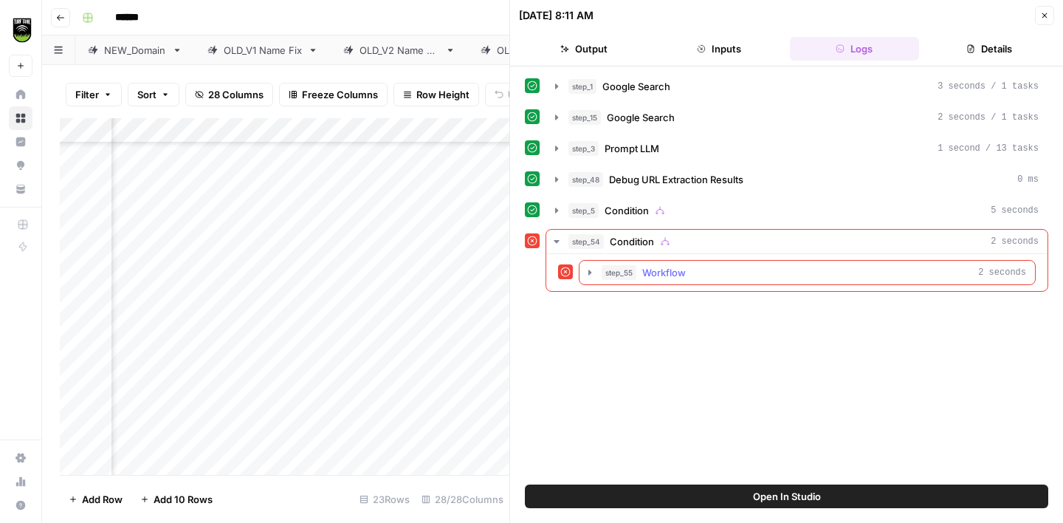
click at [643, 272] on span "Workflow" at bounding box center [665, 272] width 44 height 15
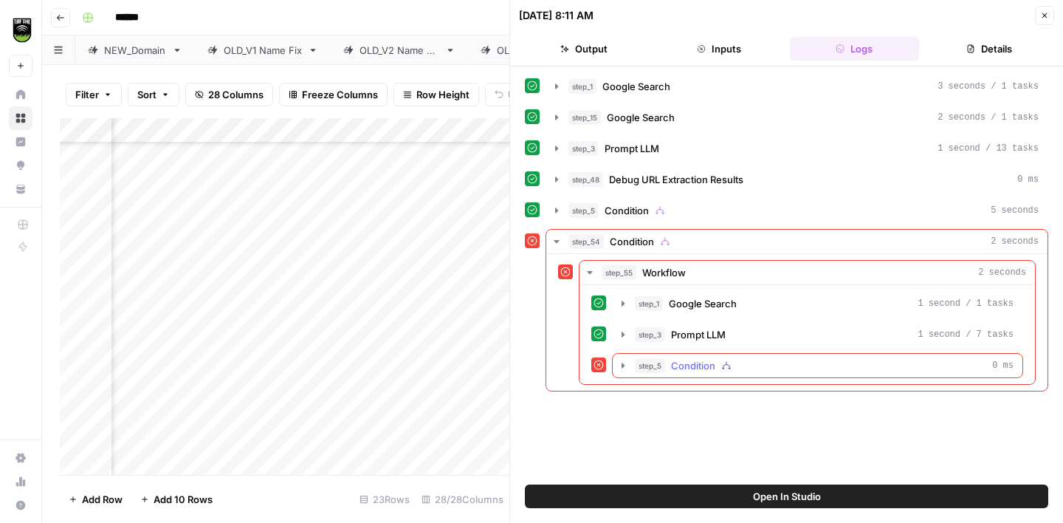
click at [705, 362] on span "Condition" at bounding box center [693, 365] width 44 height 15
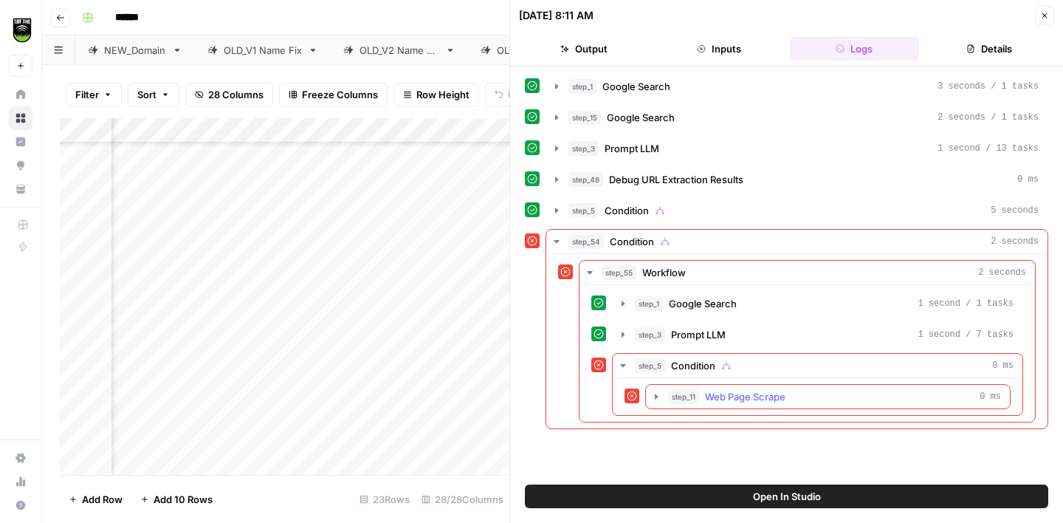
click at [732, 394] on span "Web Page Scrape" at bounding box center [745, 396] width 81 height 15
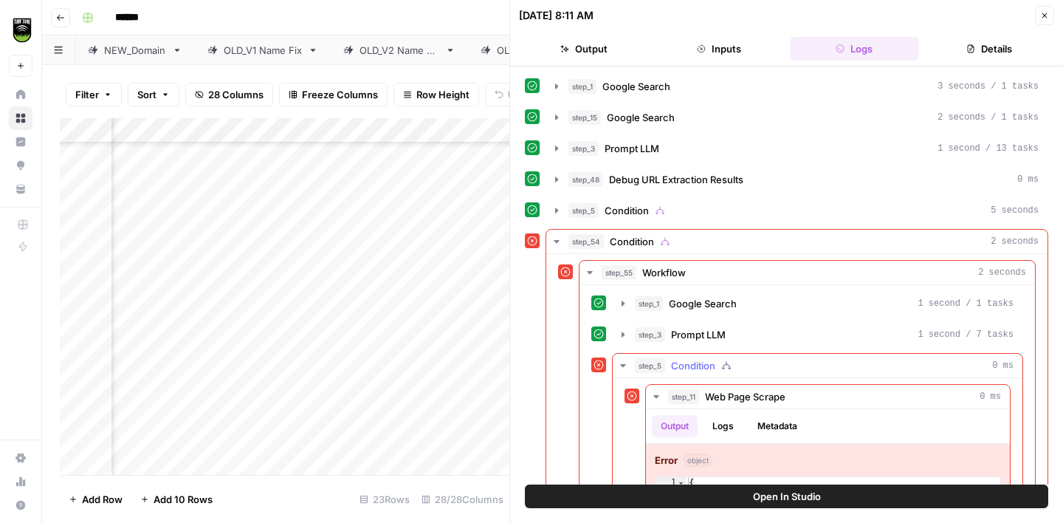
scroll to position [88, 0]
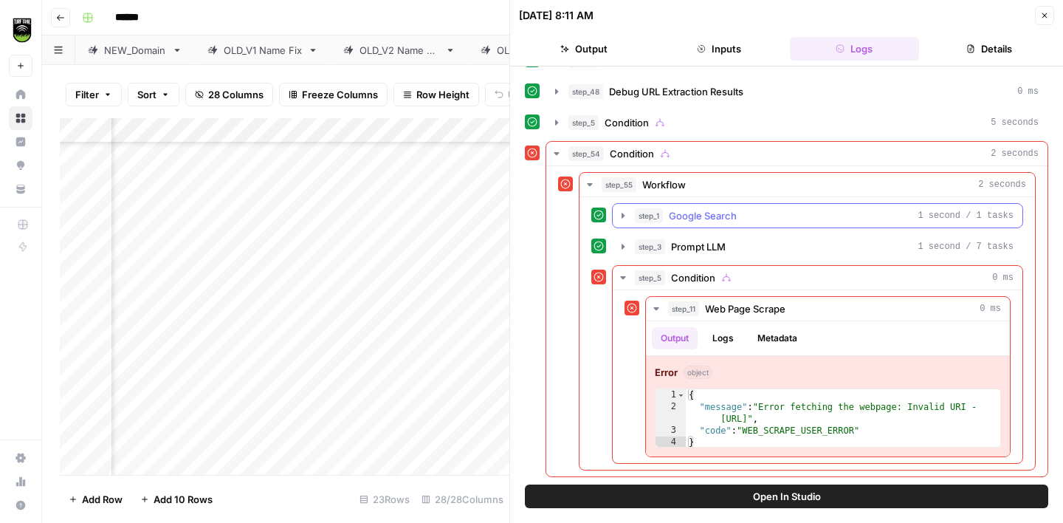
click at [722, 219] on span "Google Search" at bounding box center [703, 215] width 68 height 15
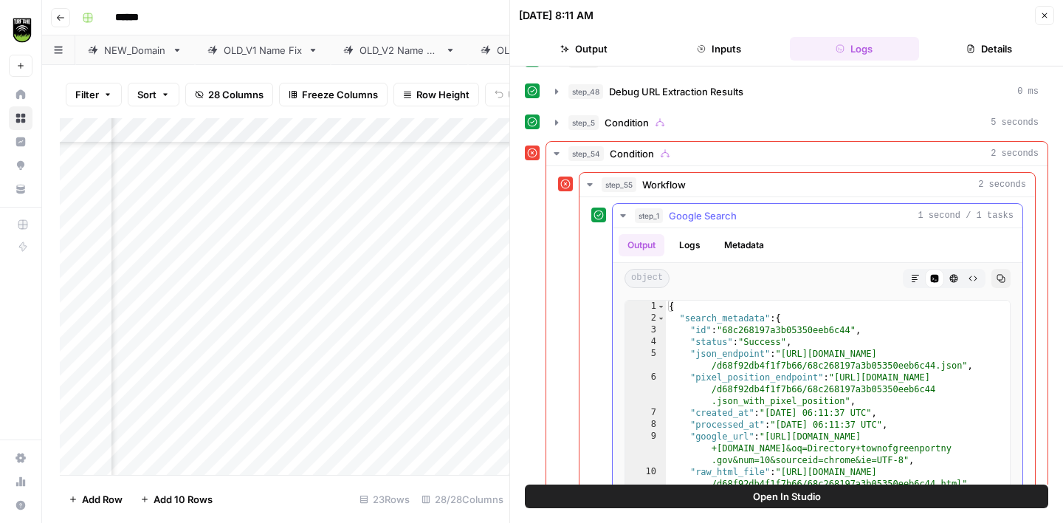
click at [623, 213] on icon "button" at bounding box center [623, 216] width 12 height 12
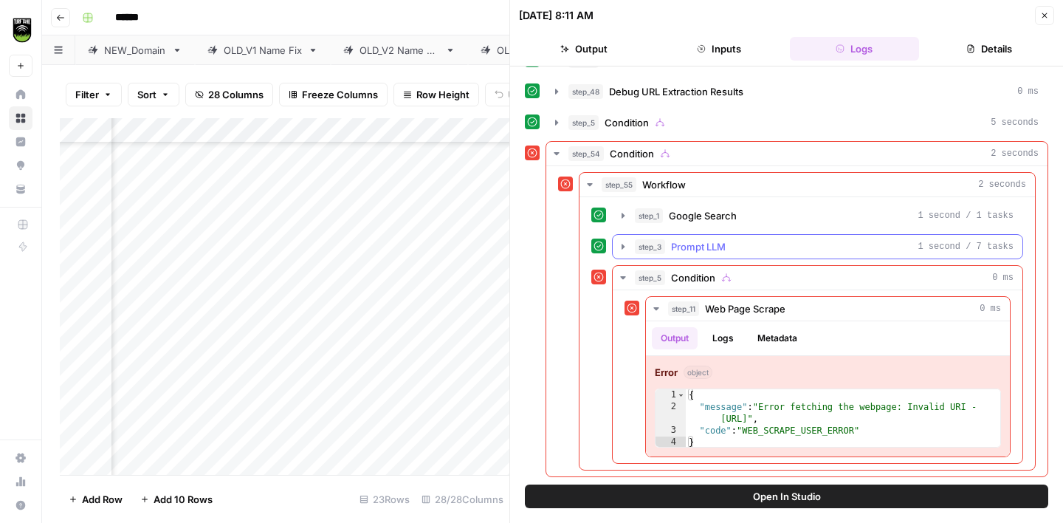
click at [698, 253] on span "Prompt LLM" at bounding box center [698, 246] width 55 height 15
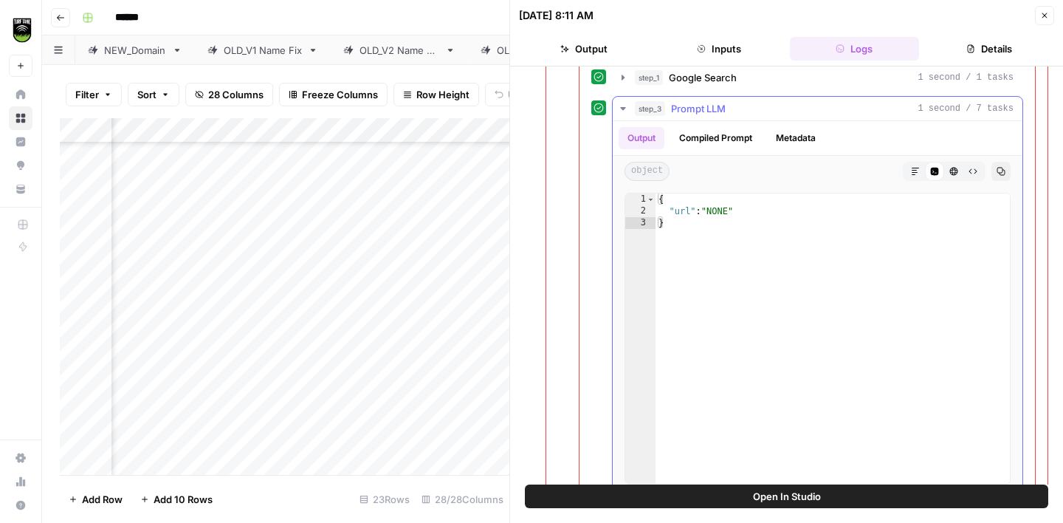
scroll to position [115, 0]
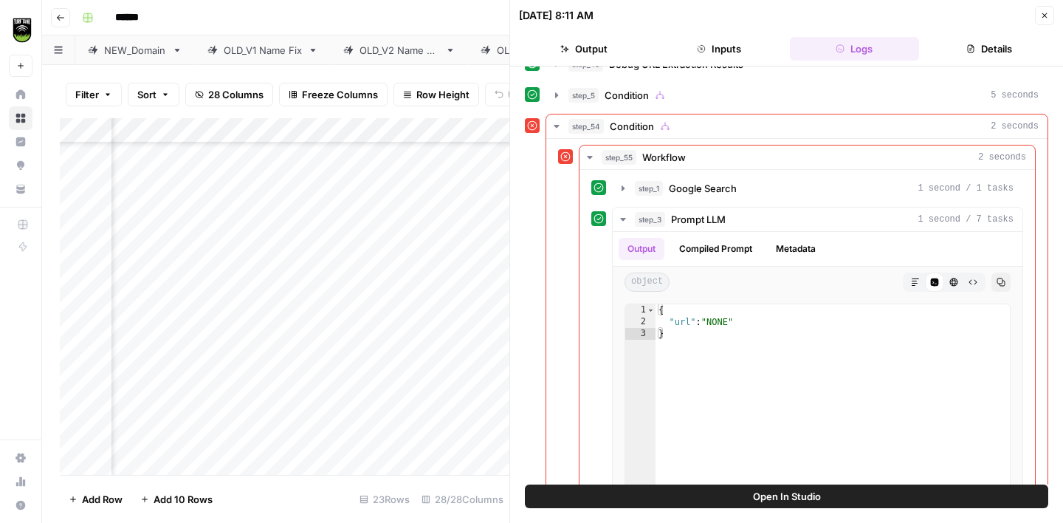
click at [1047, 17] on icon "button" at bounding box center [1045, 15] width 9 height 9
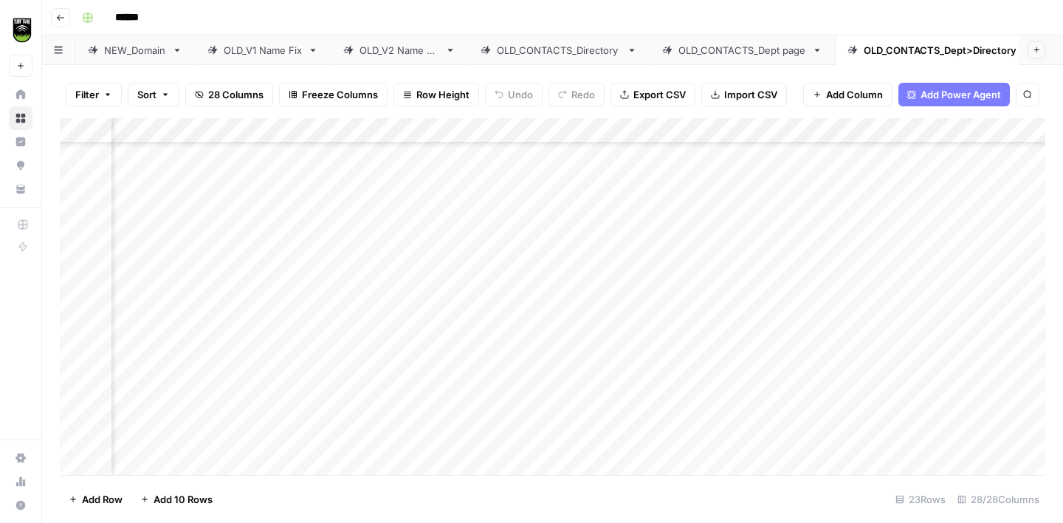
click at [504, 270] on div "Add Column" at bounding box center [553, 296] width 986 height 357
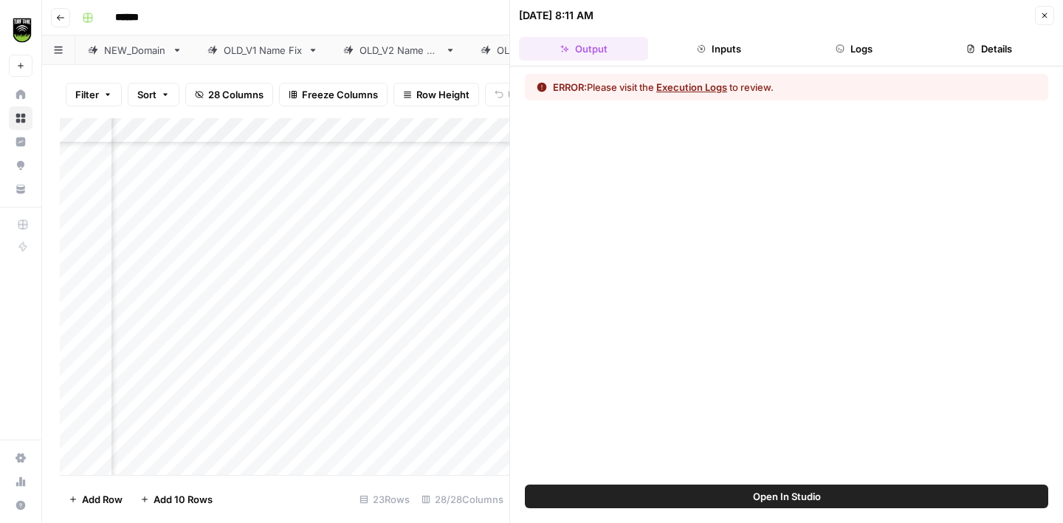
click at [714, 47] on button "Inputs" at bounding box center [718, 49] width 129 height 24
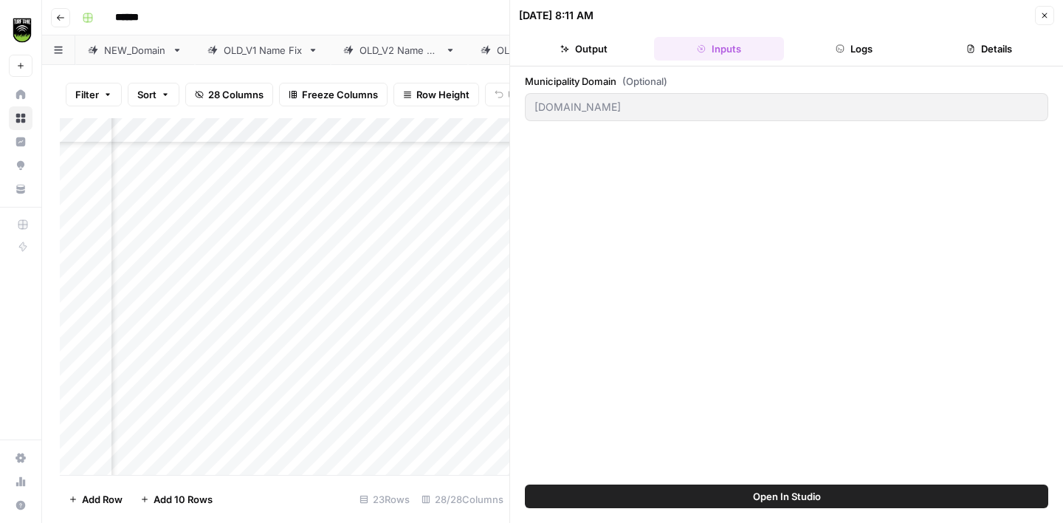
click at [828, 46] on button "Logs" at bounding box center [854, 49] width 129 height 24
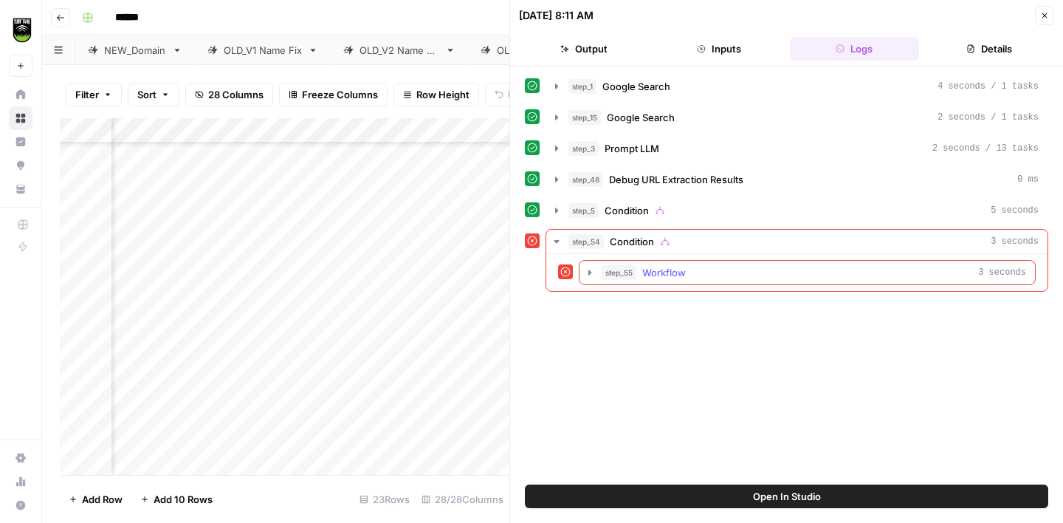
click at [633, 270] on span "step_55" at bounding box center [619, 272] width 35 height 15
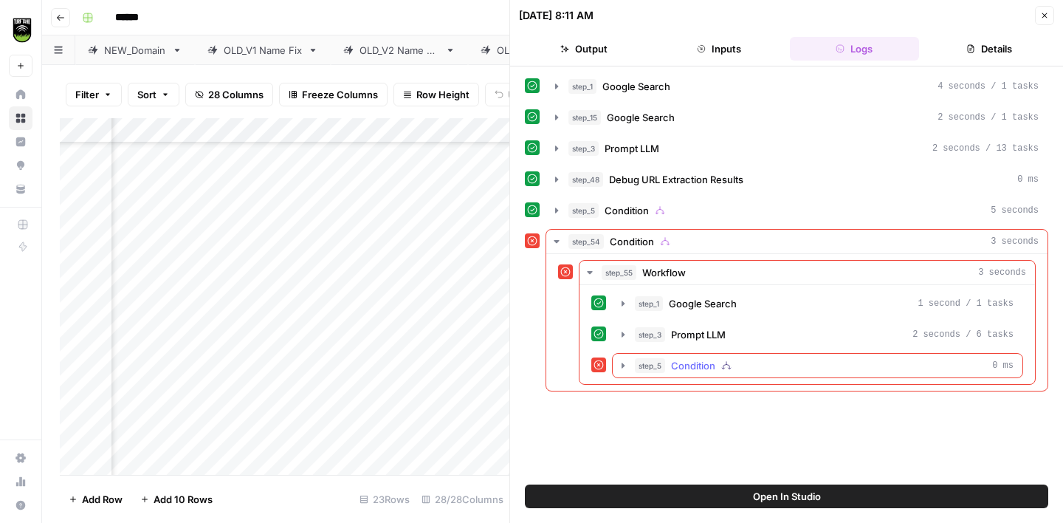
click at [722, 365] on icon "button" at bounding box center [727, 365] width 10 height 10
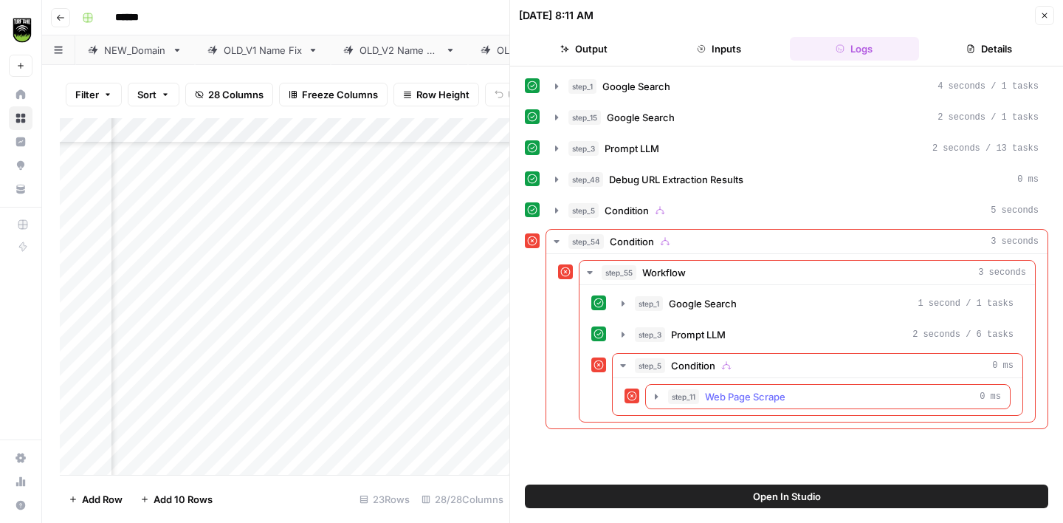
click at [783, 390] on span "Web Page Scrape" at bounding box center [745, 396] width 81 height 15
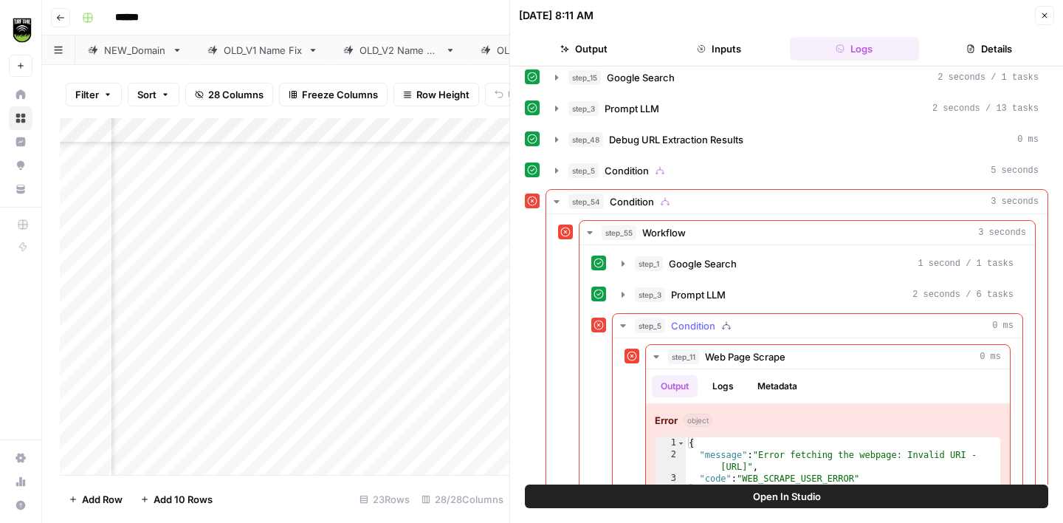
scroll to position [88, 0]
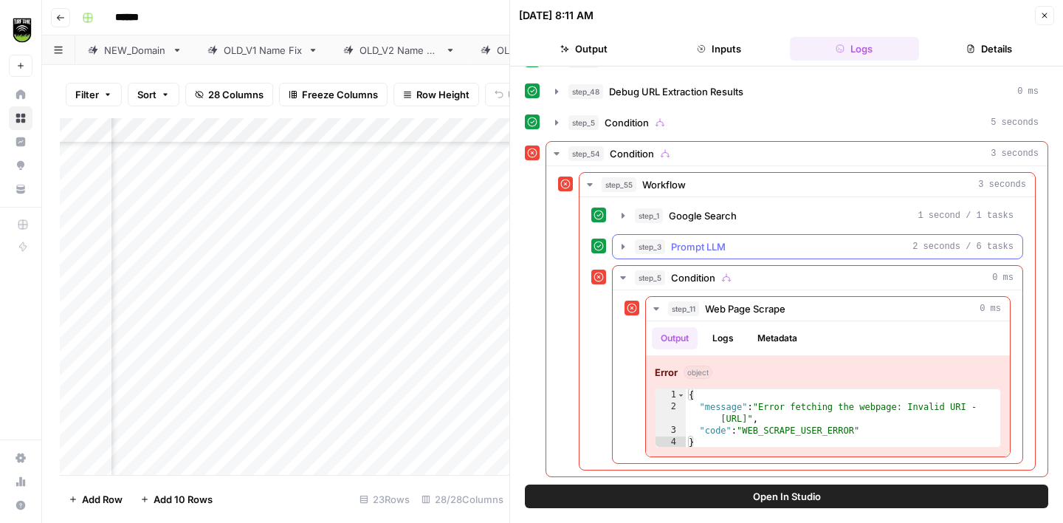
click at [685, 247] on span "Prompt LLM" at bounding box center [698, 246] width 55 height 15
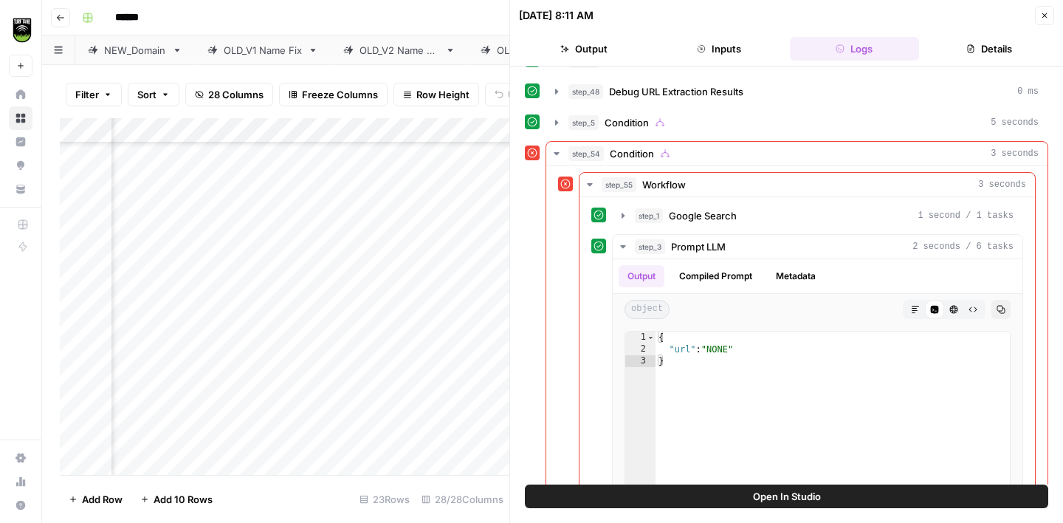
click at [1048, 11] on icon "button" at bounding box center [1045, 15] width 9 height 9
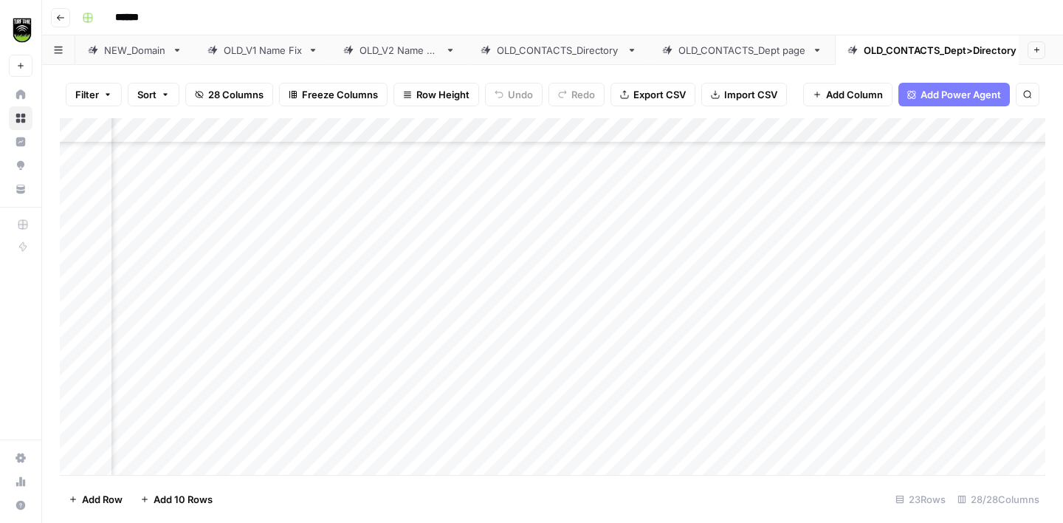
click at [576, 52] on div "OLD_CONTACTS_Directory" at bounding box center [559, 50] width 124 height 15
click at [539, 382] on div "Add Column" at bounding box center [553, 296] width 986 height 357
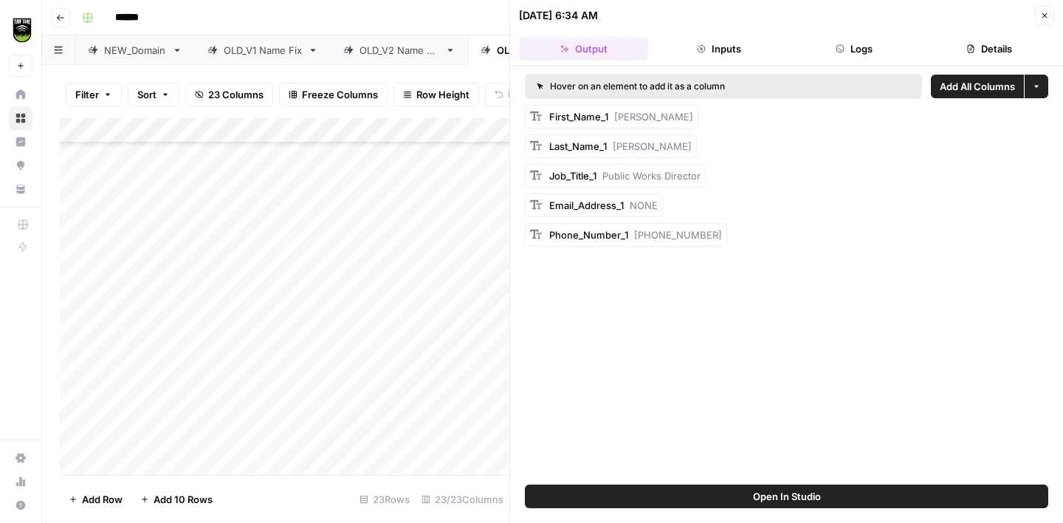
click at [830, 46] on button "Logs" at bounding box center [854, 49] width 129 height 24
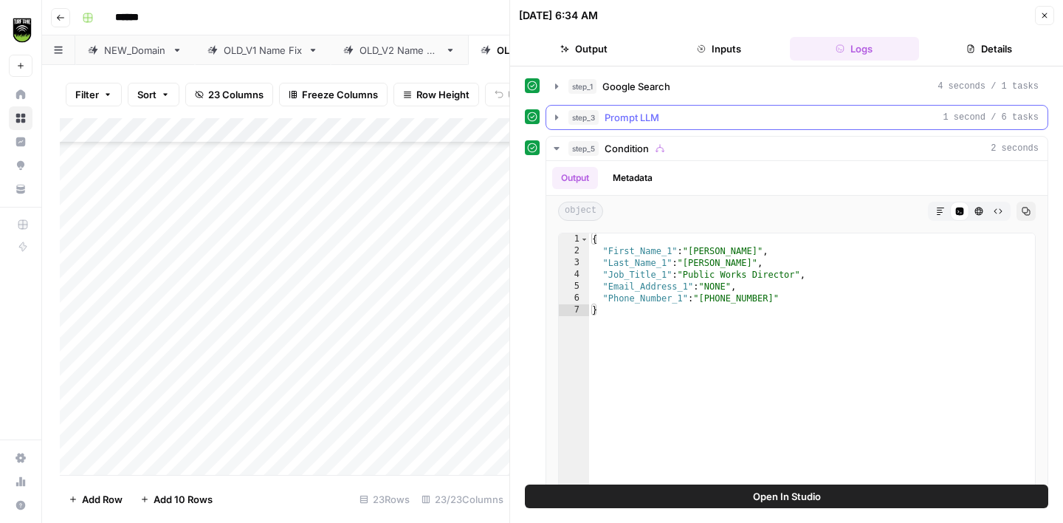
click at [660, 126] on button "step_3 Prompt LLM 1 second / 6 tasks" at bounding box center [797, 118] width 501 height 24
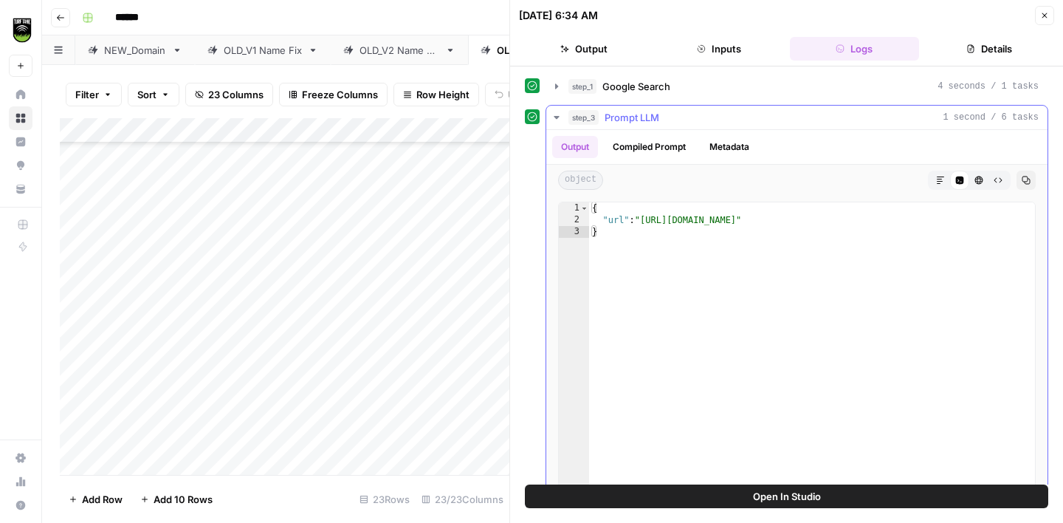
click at [657, 122] on span "Prompt LLM" at bounding box center [632, 117] width 55 height 15
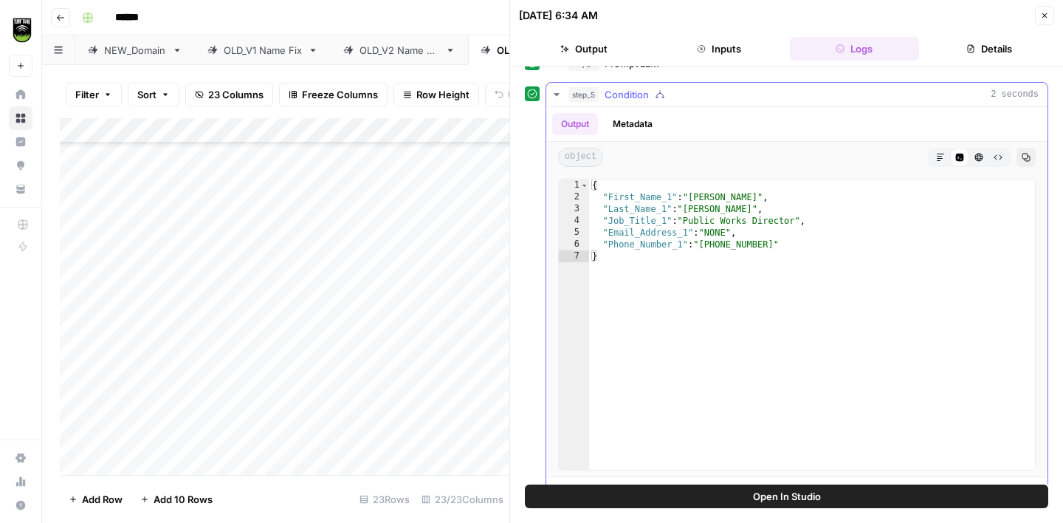
scroll to position [123, 0]
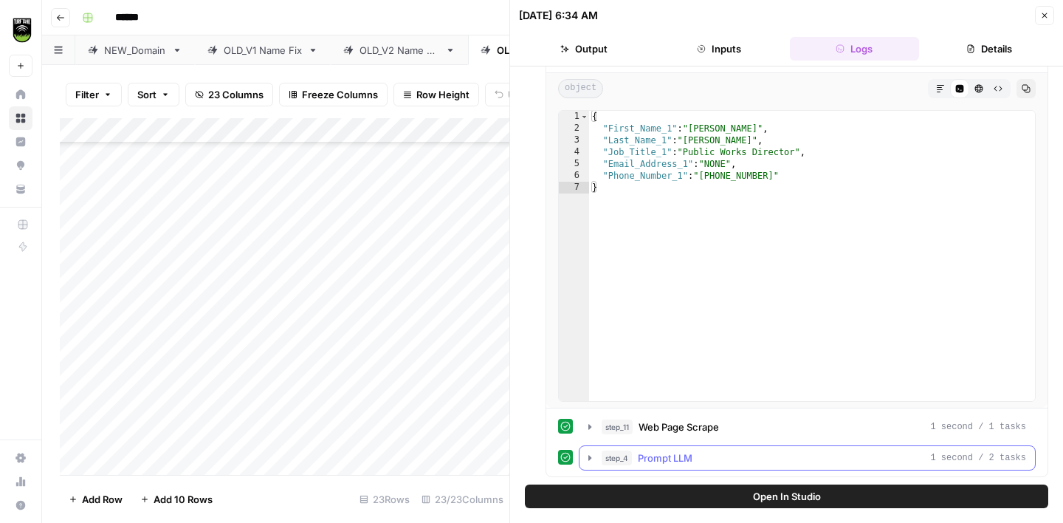
click at [729, 457] on div "step_4 Prompt LLM 1 second / 2 tasks" at bounding box center [814, 458] width 425 height 15
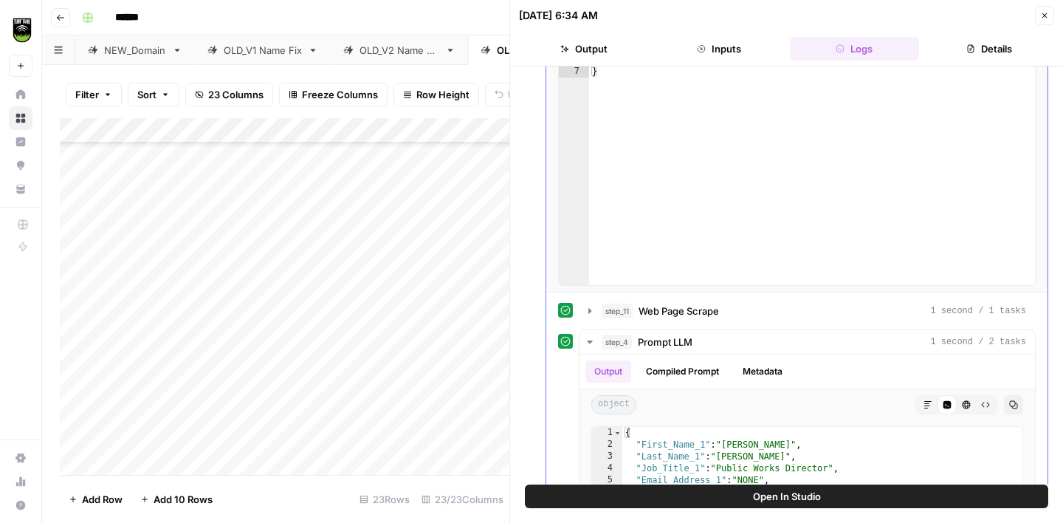
scroll to position [374, 0]
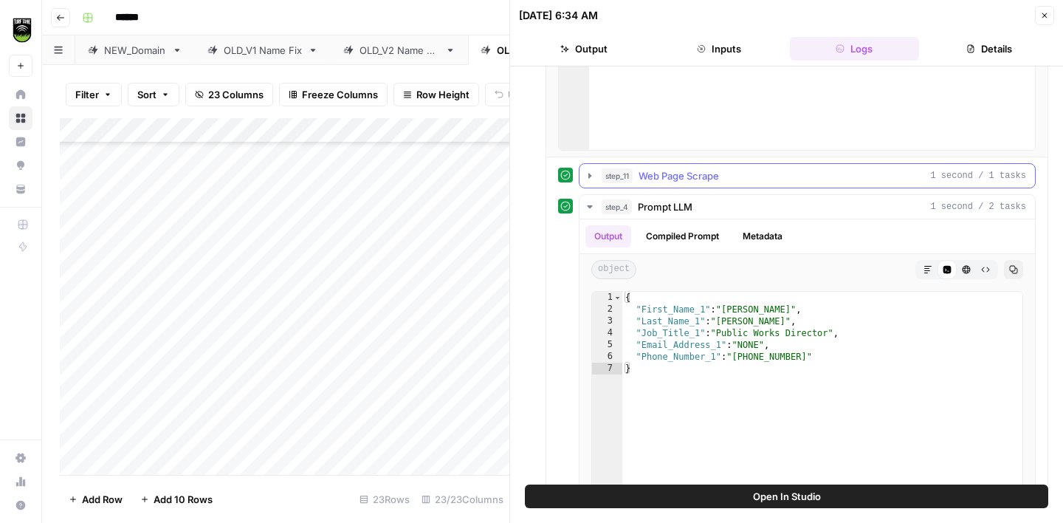
click at [741, 174] on div "step_11 Web Page Scrape 1 second / 1 tasks" at bounding box center [814, 175] width 425 height 15
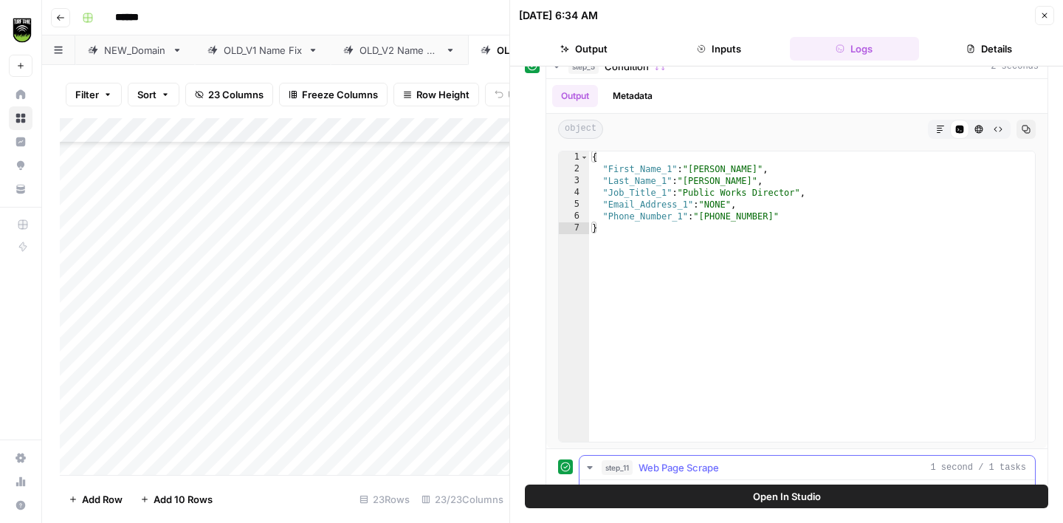
scroll to position [0, 0]
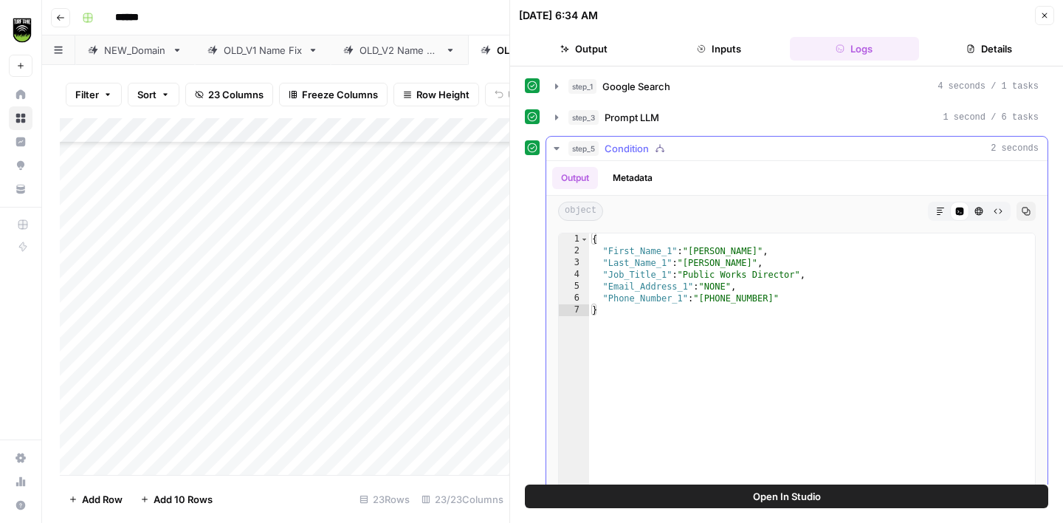
click at [561, 152] on icon "button" at bounding box center [557, 149] width 12 height 12
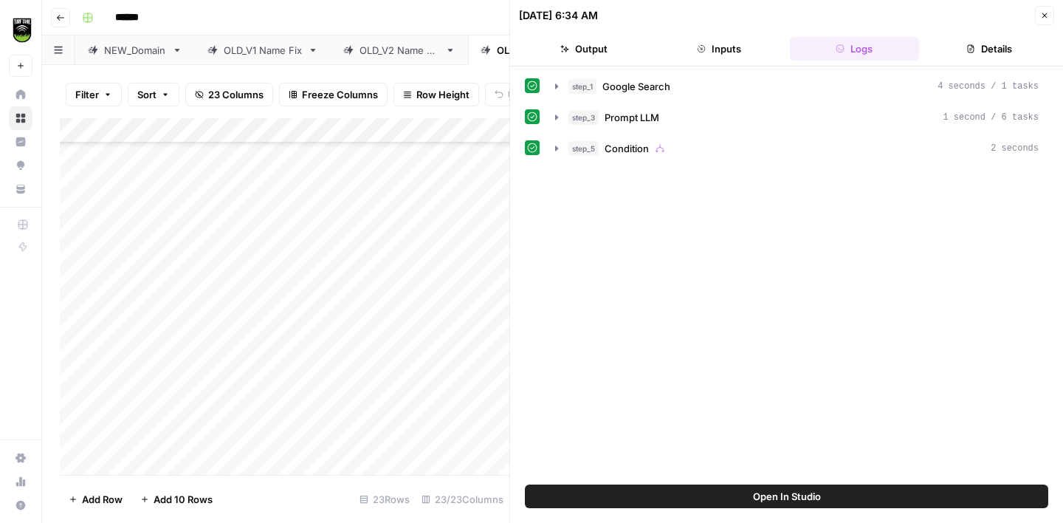
click at [1048, 14] on icon "button" at bounding box center [1045, 15] width 9 height 9
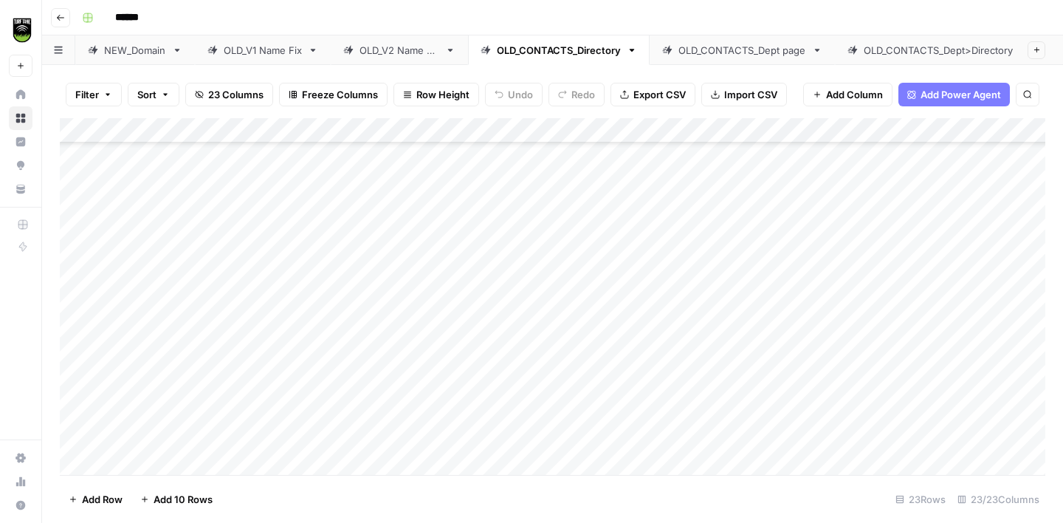
click at [720, 47] on div "OLD_CONTACTS_Dept page" at bounding box center [743, 50] width 128 height 15
click at [927, 51] on div "OLD_CONTACTS_Dept>Directory" at bounding box center [940, 50] width 153 height 15
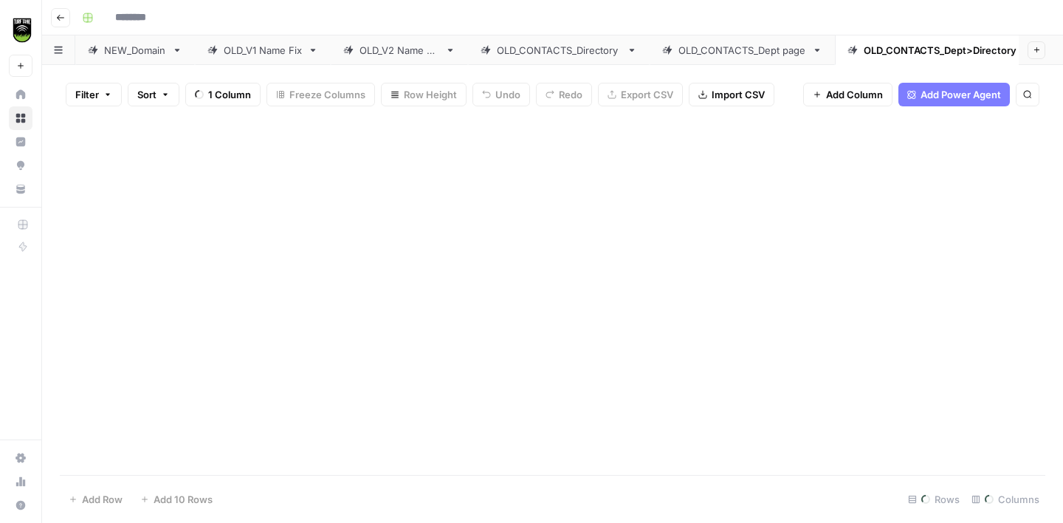
type input "******"
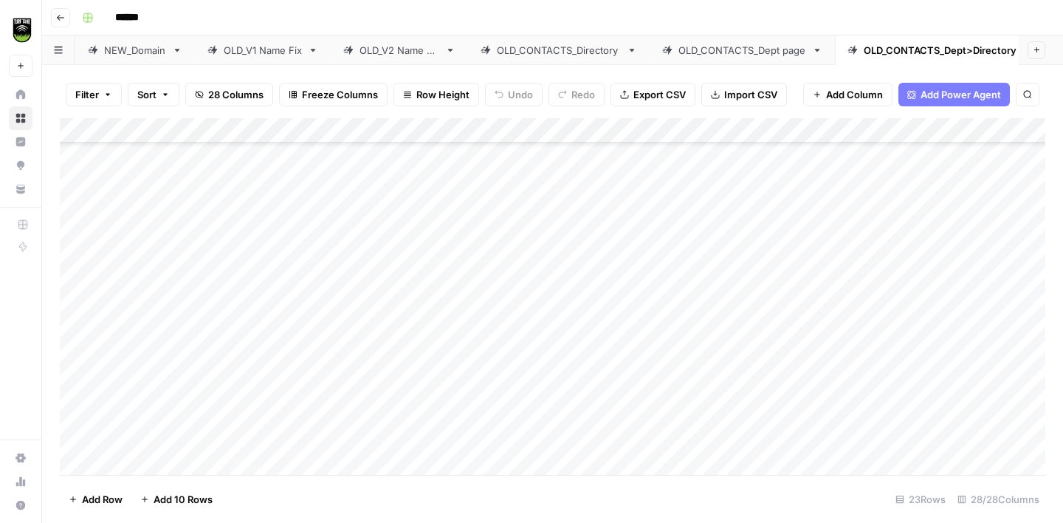
scroll to position [145, 0]
click at [773, 335] on div "Add Column" at bounding box center [553, 296] width 986 height 357
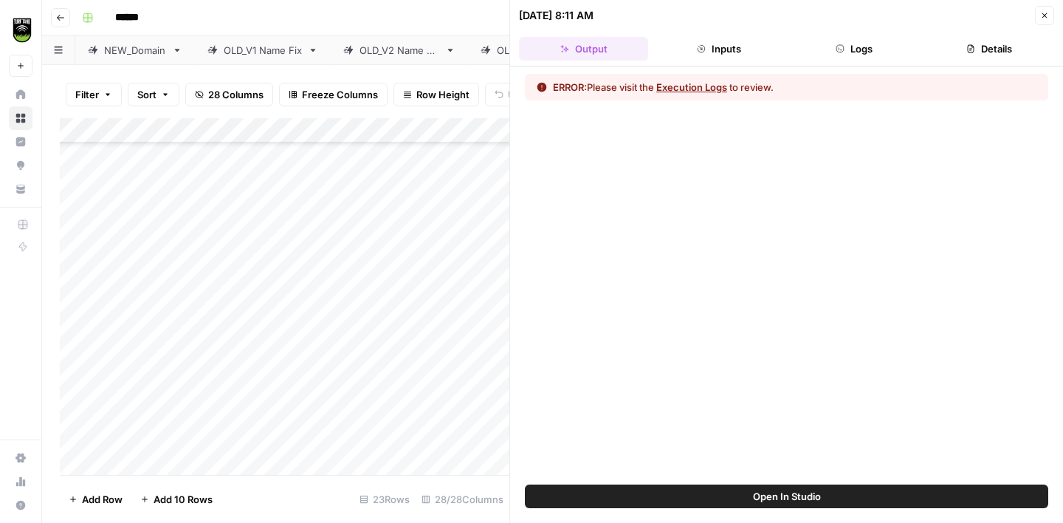
click at [849, 50] on button "Logs" at bounding box center [854, 49] width 129 height 24
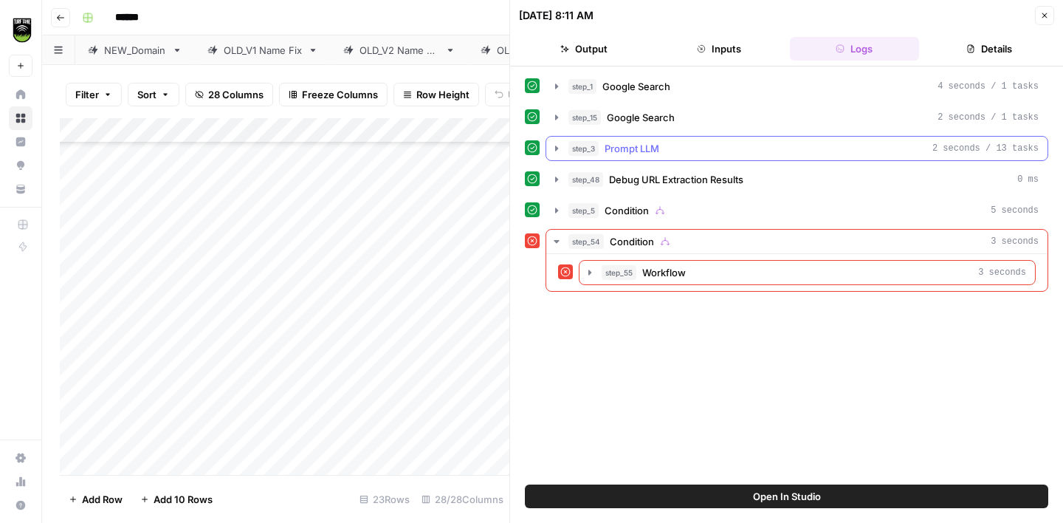
click at [691, 145] on div "step_3 Prompt LLM 2 seconds / 13 tasks" at bounding box center [804, 148] width 470 height 15
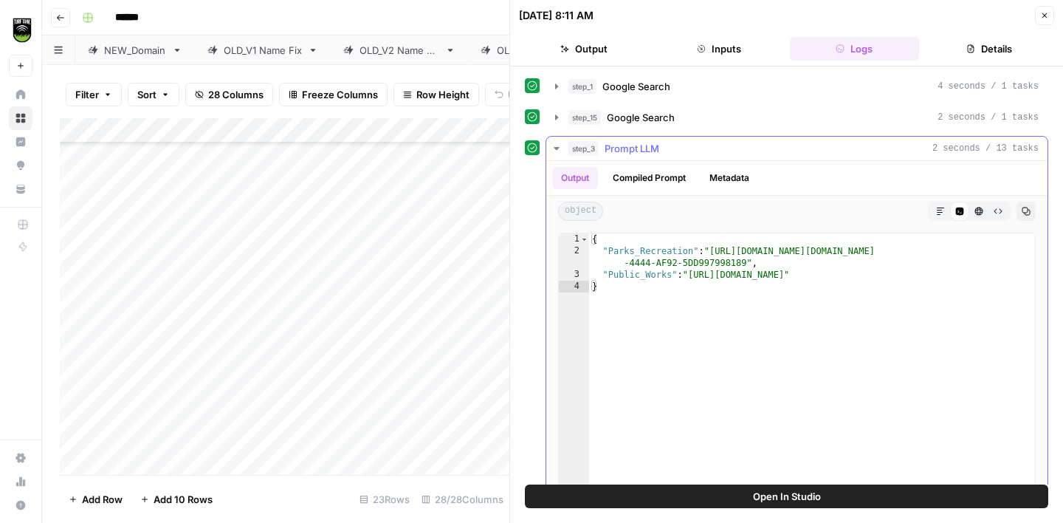
click at [559, 149] on icon "button" at bounding box center [557, 149] width 12 height 12
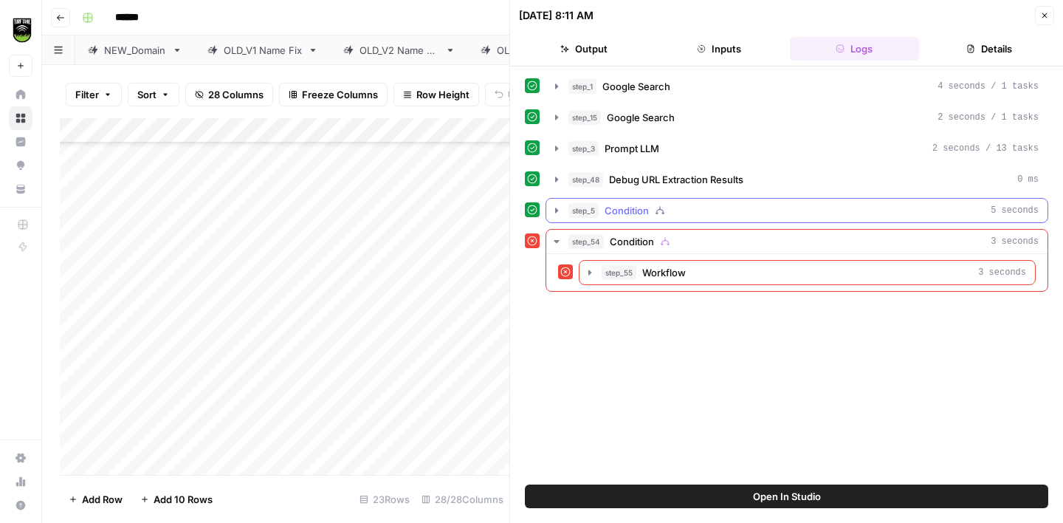
click at [641, 208] on span "Condition" at bounding box center [627, 210] width 44 height 15
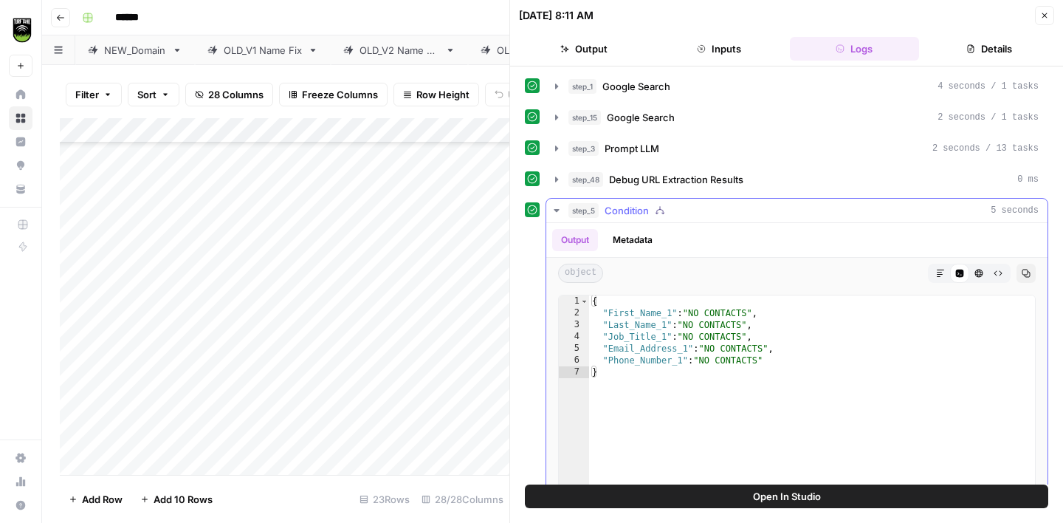
click at [564, 213] on button "step_5 Condition 5 seconds" at bounding box center [797, 211] width 501 height 24
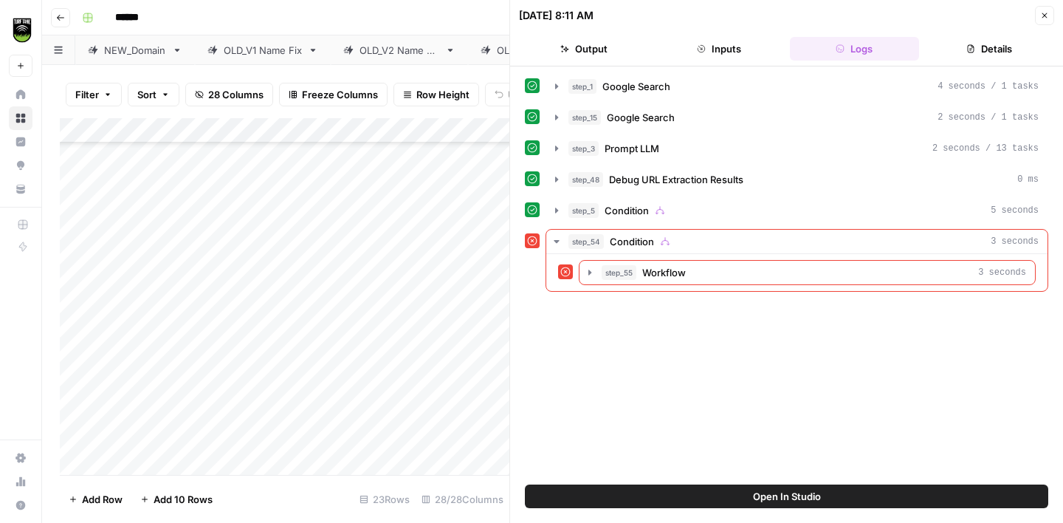
click at [1043, 18] on icon "button" at bounding box center [1045, 15] width 9 height 9
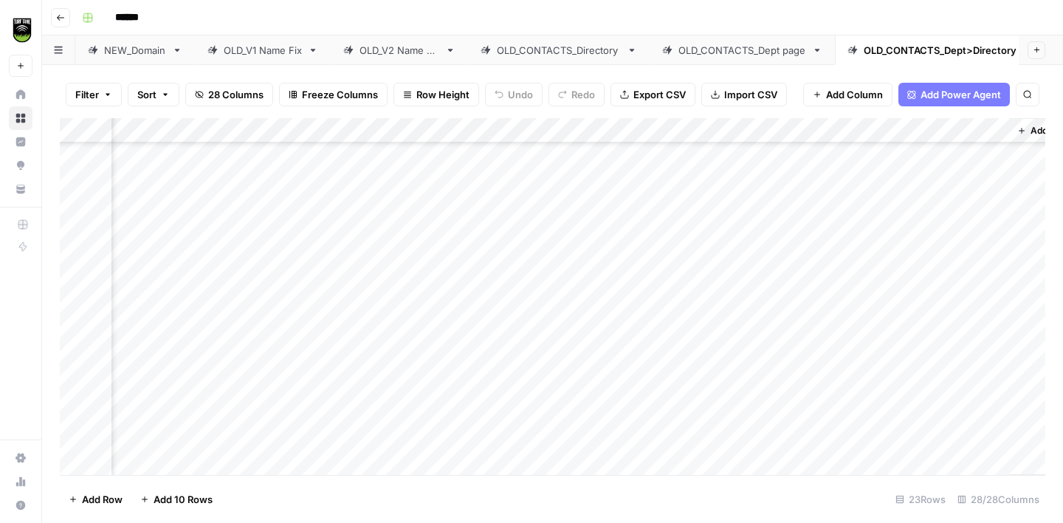
scroll to position [145, 2707]
click at [992, 134] on span "Add Column" at bounding box center [1012, 130] width 52 height 13
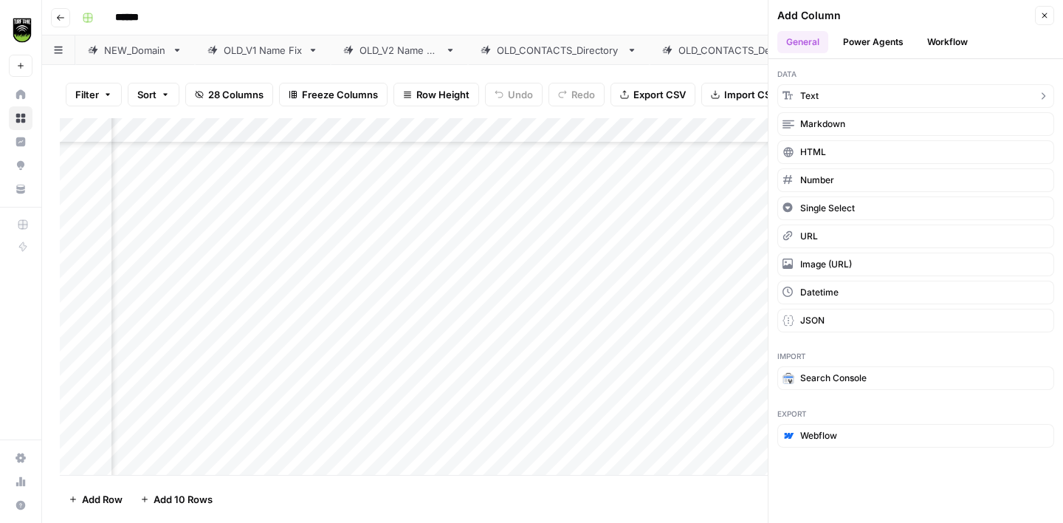
click at [862, 98] on button "Text" at bounding box center [916, 96] width 277 height 24
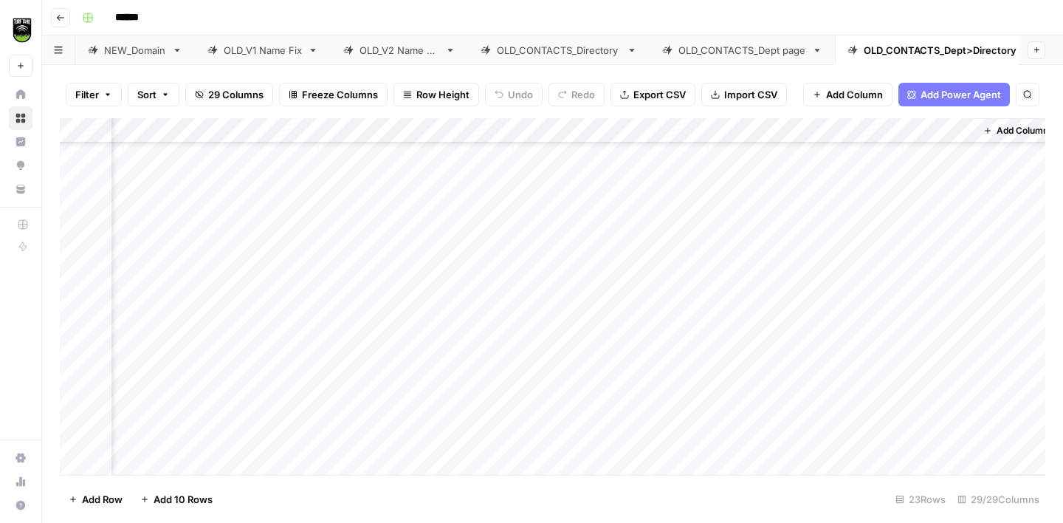
scroll to position [145, 2920]
click at [891, 132] on div "Add Column" at bounding box center [553, 296] width 986 height 357
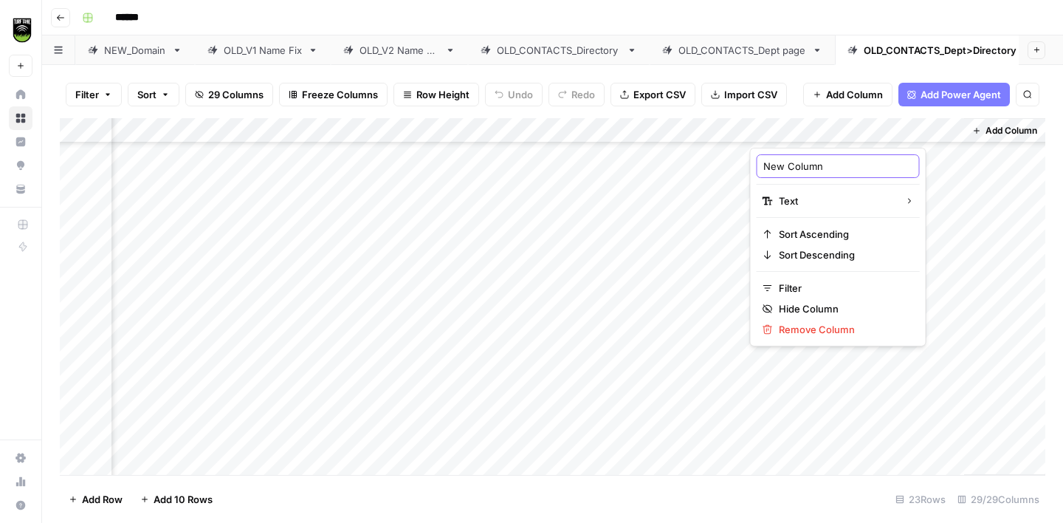
click at [807, 162] on input "New Column" at bounding box center [839, 166] width 150 height 15
type input "NOTES"
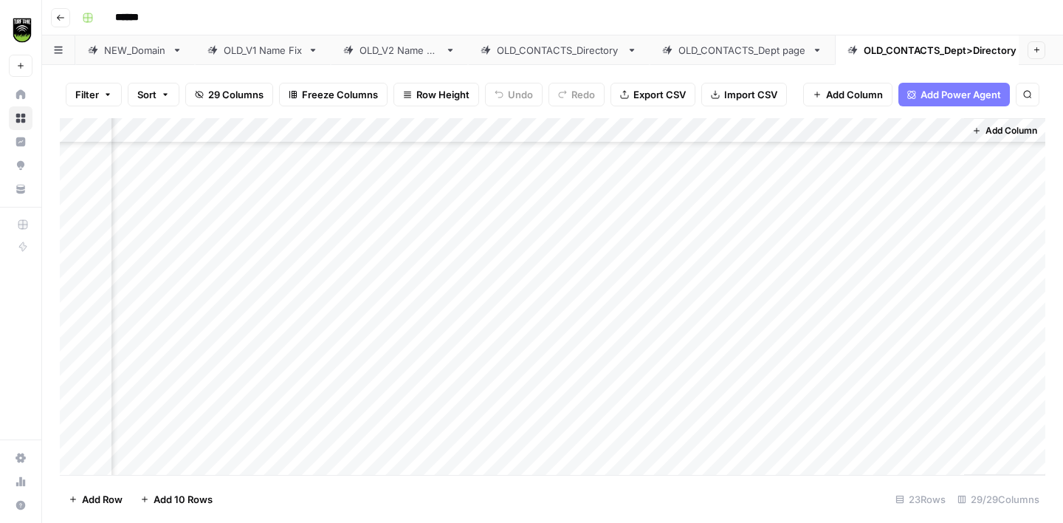
drag, startPoint x: 778, startPoint y: 131, endPoint x: 275, endPoint y: 114, distance: 502.5
click at [275, 114] on div "Filter Sort 29 Columns Freeze Columns Row Height Undo Redo Export CSV Import CS…" at bounding box center [552, 294] width 1021 height 458
drag, startPoint x: 994, startPoint y: 129, endPoint x: 217, endPoint y: 131, distance: 777.0
click at [217, 131] on div "Add Column" at bounding box center [553, 296] width 986 height 357
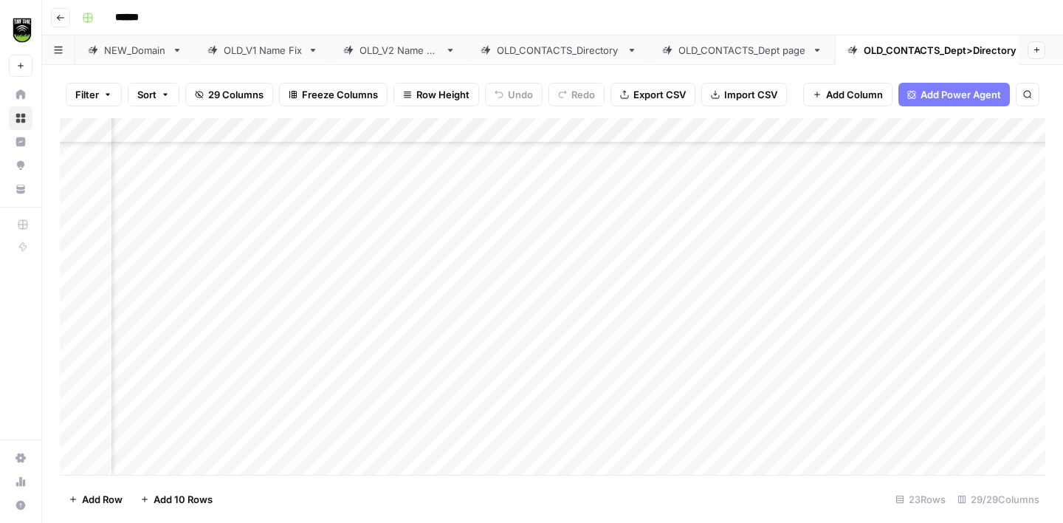
scroll to position [145, 1539]
drag, startPoint x: 849, startPoint y: 131, endPoint x: 225, endPoint y: 123, distance: 623.4
click at [225, 123] on div "Add Column" at bounding box center [553, 296] width 986 height 357
drag, startPoint x: 746, startPoint y: 122, endPoint x: 255, endPoint y: 136, distance: 491.3
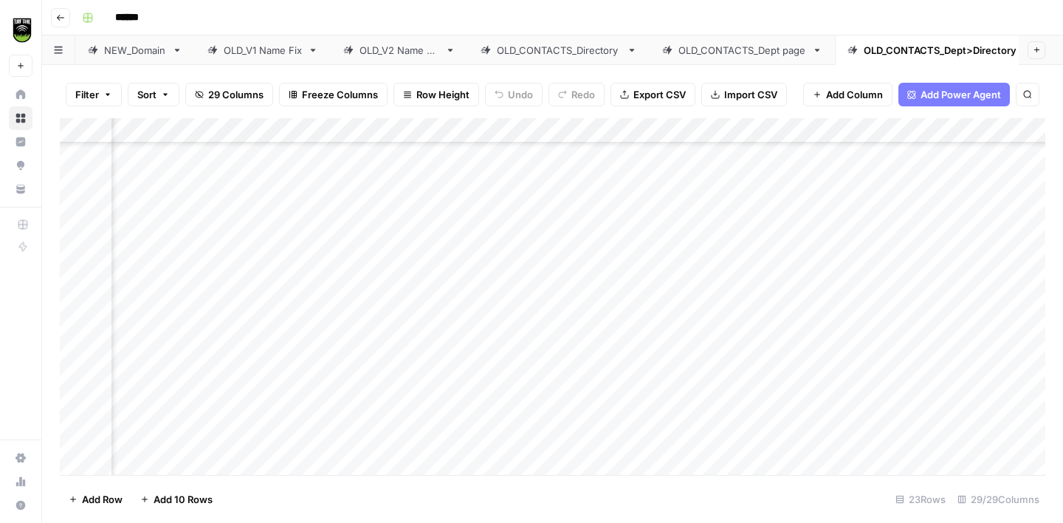
click at [255, 136] on div "Add Column" at bounding box center [553, 296] width 986 height 357
drag, startPoint x: 906, startPoint y: 125, endPoint x: 456, endPoint y: 141, distance: 450.8
click at [456, 141] on div "Add Column" at bounding box center [553, 296] width 986 height 357
drag, startPoint x: 603, startPoint y: 127, endPoint x: 449, endPoint y: 134, distance: 154.5
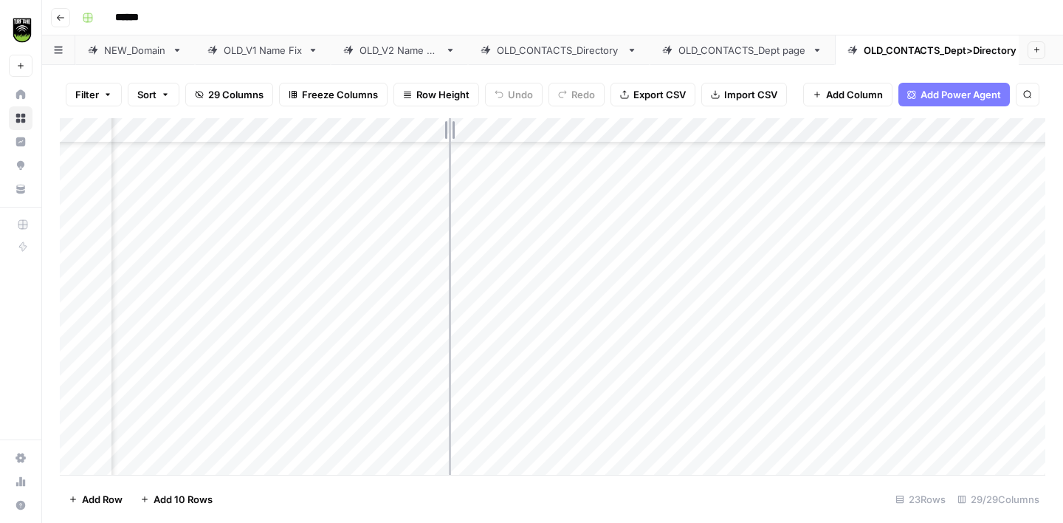
click at [449, 134] on div "Add Column" at bounding box center [553, 296] width 986 height 357
click at [431, 151] on div "Add Column" at bounding box center [553, 296] width 986 height 357
type textarea "**"
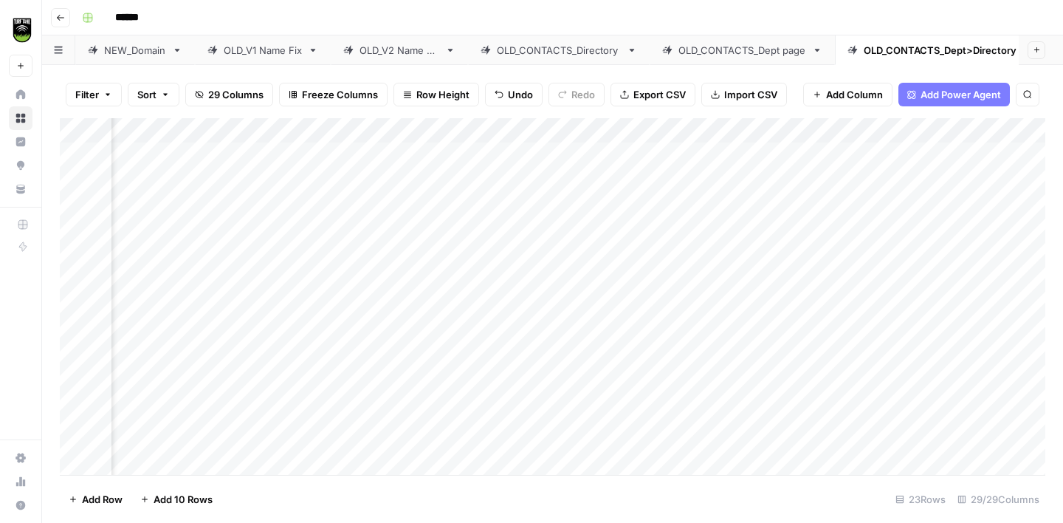
click at [419, 203] on div "Add Column" at bounding box center [553, 296] width 986 height 357
click at [422, 366] on div "Add Column" at bounding box center [553, 296] width 986 height 357
click at [413, 391] on div "Add Column" at bounding box center [553, 296] width 986 height 357
type textarea "**********"
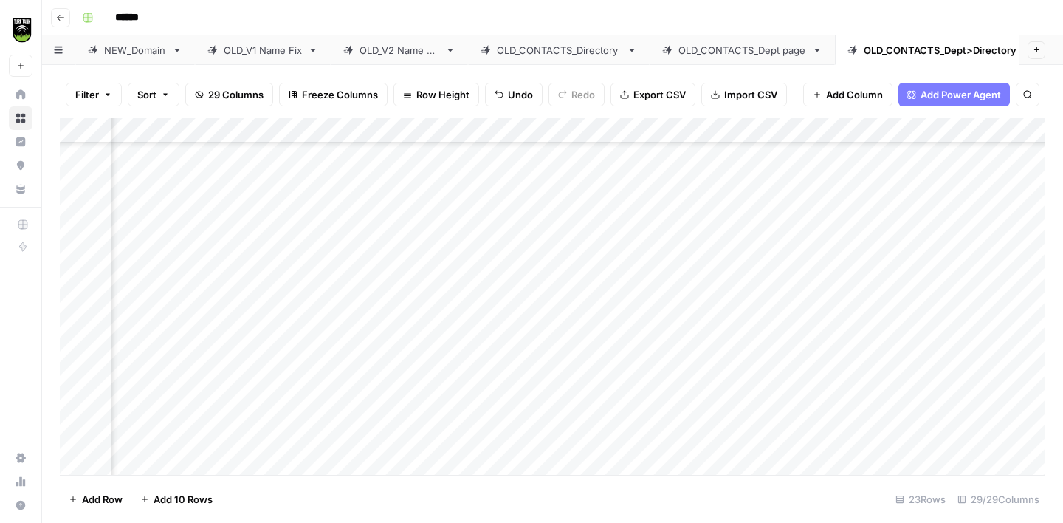
scroll to position [168, 304]
type textarea "**"
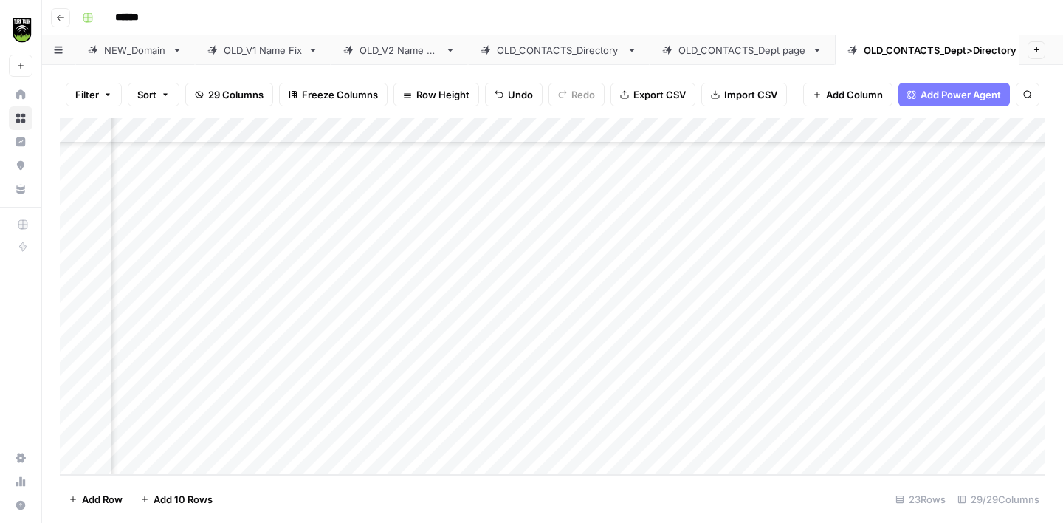
click at [521, 310] on div "Add Column" at bounding box center [553, 296] width 986 height 357
click at [522, 338] on div "Add Column" at bounding box center [553, 296] width 986 height 357
click at [524, 362] on div "Add Column" at bounding box center [553, 296] width 986 height 357
click at [518, 388] on div "Add Column" at bounding box center [553, 296] width 986 height 357
click at [520, 408] on div "Add Column" at bounding box center [553, 296] width 986 height 357
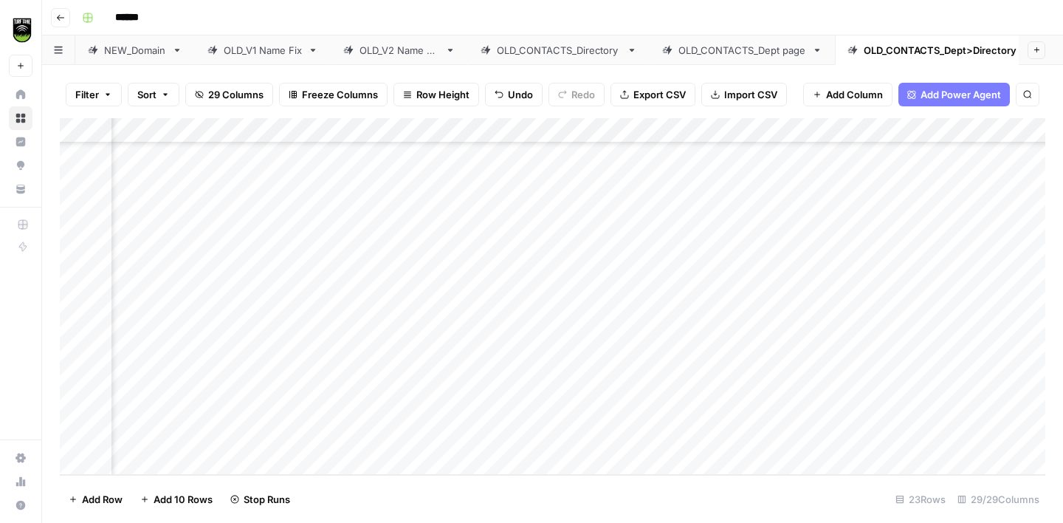
click at [522, 436] on div "Add Column" at bounding box center [553, 296] width 986 height 357
click at [413, 286] on div "Add Column" at bounding box center [553, 296] width 986 height 357
click at [643, 151] on div "Add Column" at bounding box center [553, 296] width 986 height 357
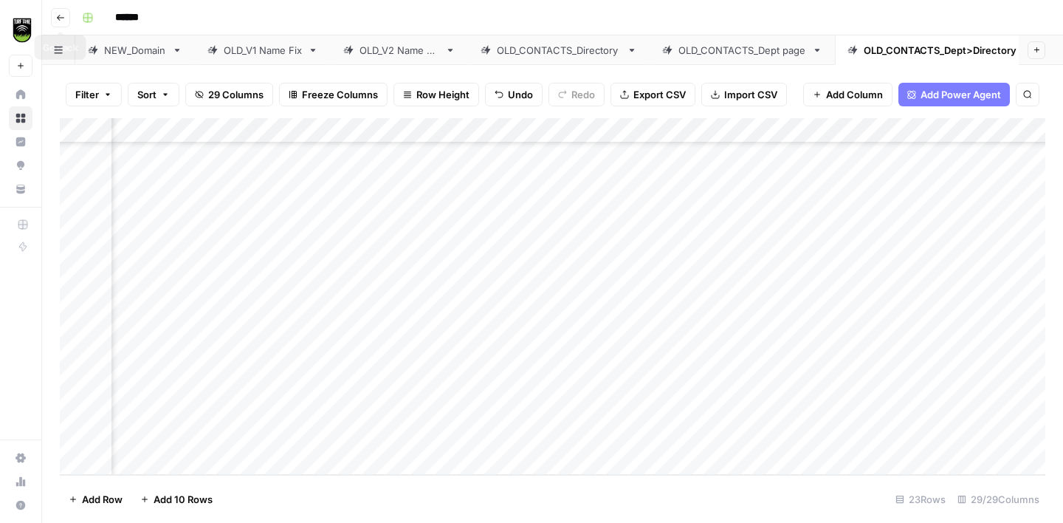
click at [58, 21] on button "Go back" at bounding box center [60, 17] width 19 height 19
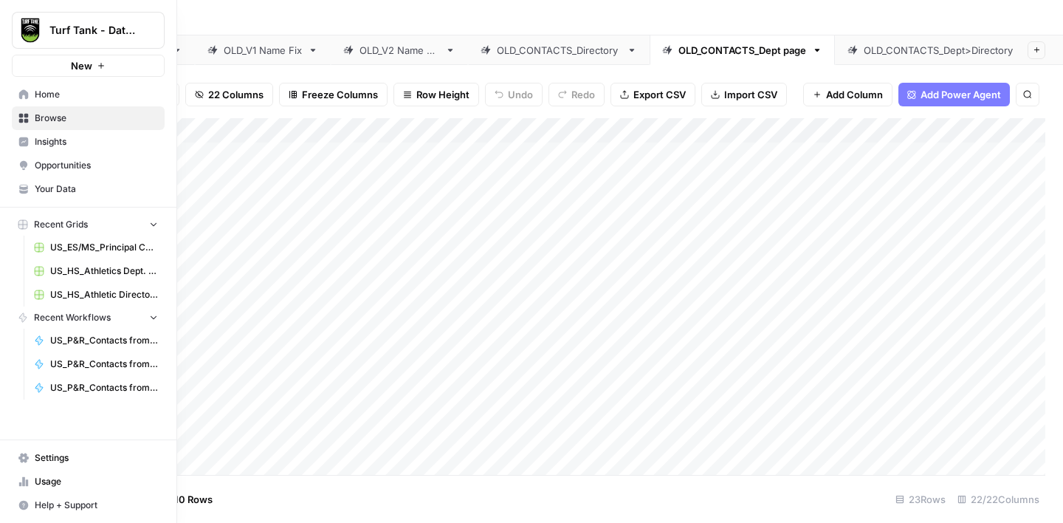
click at [44, 115] on span "Browse" at bounding box center [96, 118] width 123 height 13
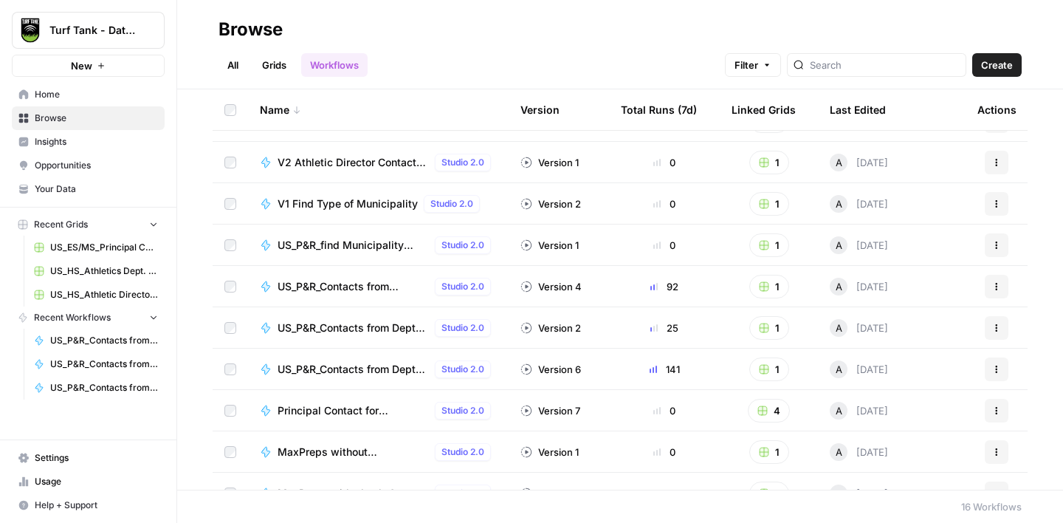
scroll to position [72, 0]
click at [1001, 328] on button "Actions" at bounding box center [997, 327] width 24 height 24
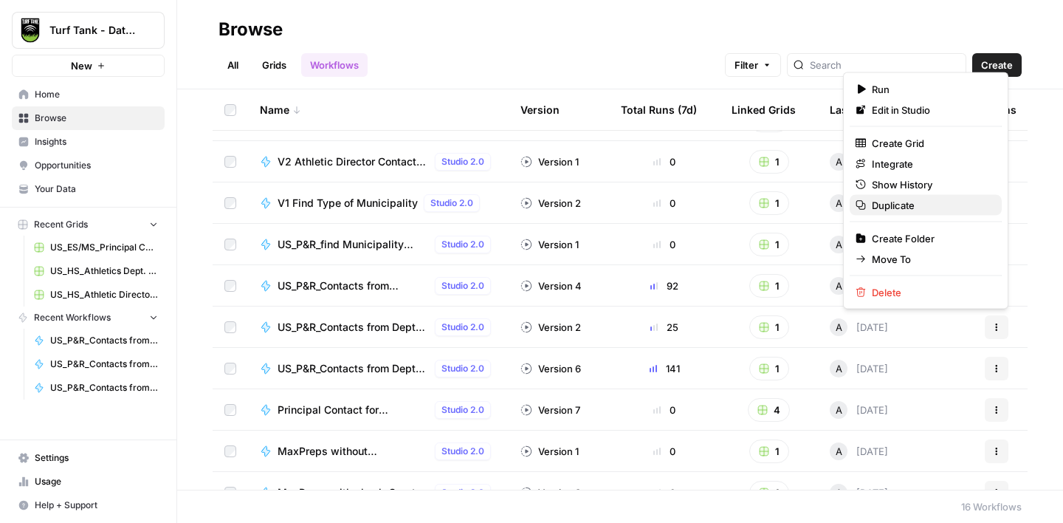
click at [891, 201] on span "Duplicate" at bounding box center [931, 205] width 118 height 15
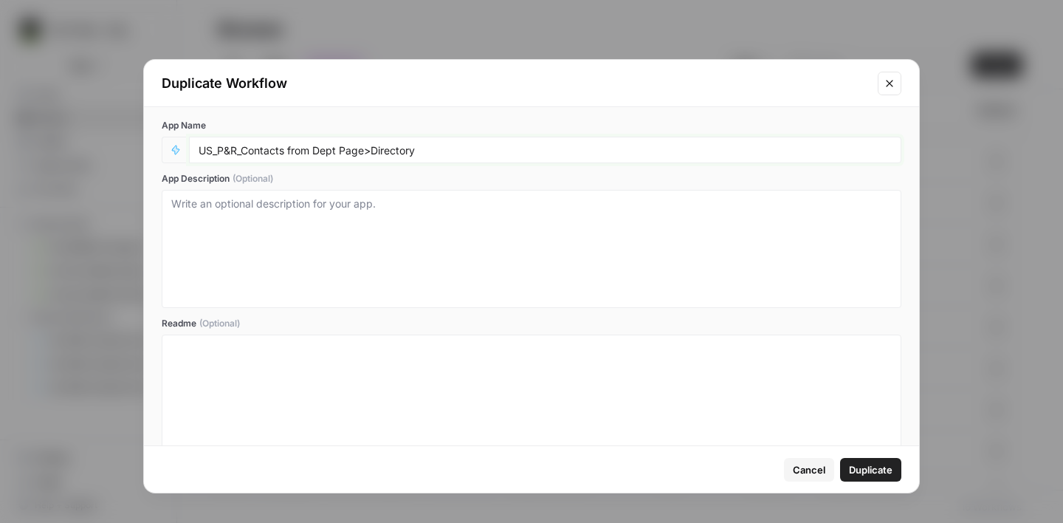
click at [199, 149] on input "US_P&R_Contacts from Dept Page>Directory" at bounding box center [545, 149] width 693 height 13
type input "[TE] US_P&R_Contacts from Dept Page>Directory"
click at [863, 465] on span "Duplicate" at bounding box center [871, 469] width 44 height 15
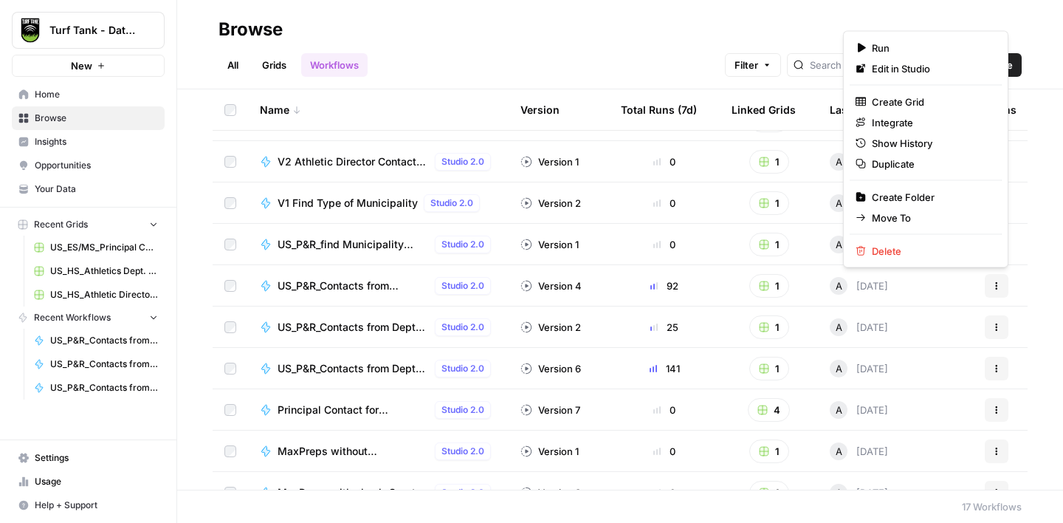
click at [1000, 281] on icon "button" at bounding box center [997, 285] width 9 height 9
click at [905, 157] on span "Duplicate" at bounding box center [931, 164] width 118 height 15
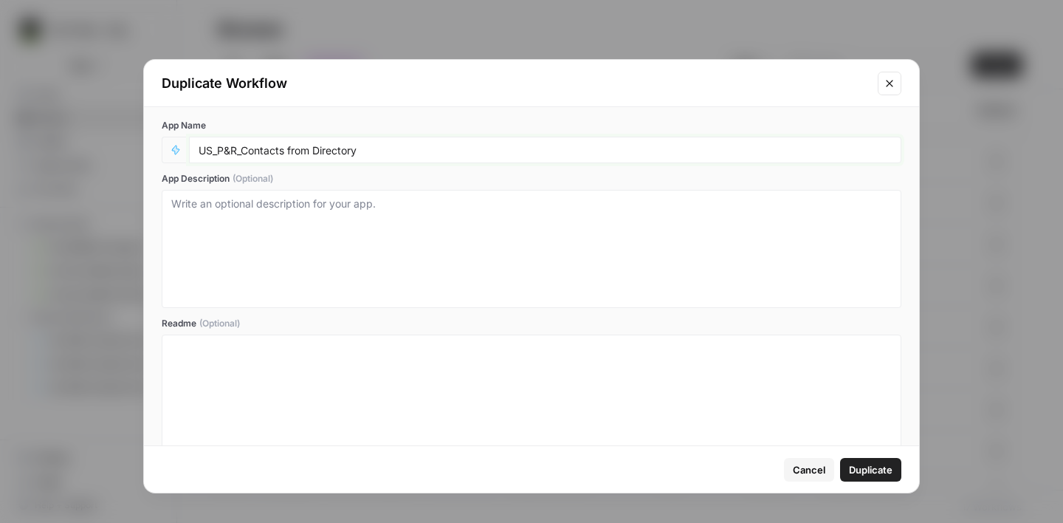
click at [200, 150] on input "US_P&R_Contacts from Directory" at bounding box center [545, 149] width 693 height 13
type input "[TE] US_P&R_Contacts from Directory"
click at [875, 472] on span "Duplicate" at bounding box center [871, 469] width 44 height 15
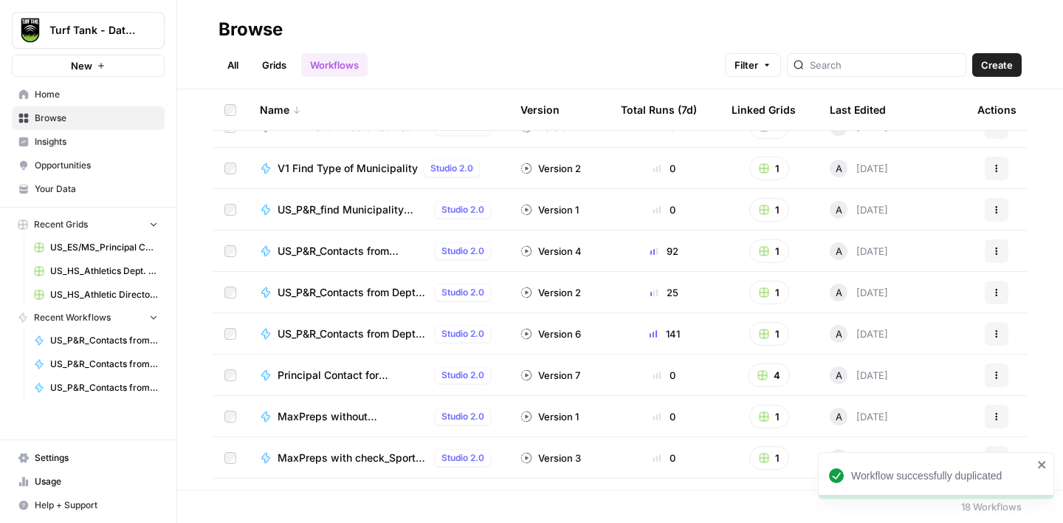
scroll to position [386, 0]
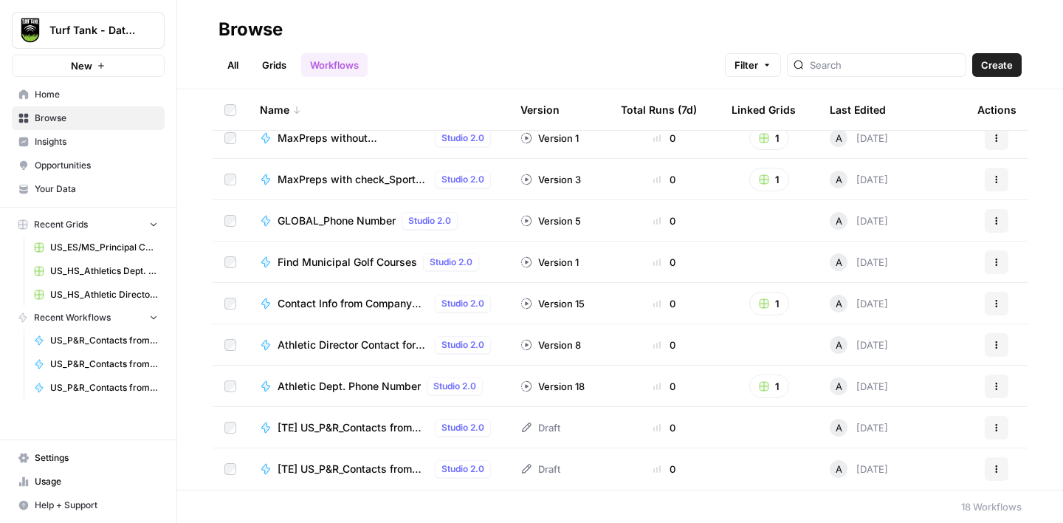
click at [360, 424] on span "[TE] US_P&R_Contacts from Directory" at bounding box center [353, 427] width 151 height 15
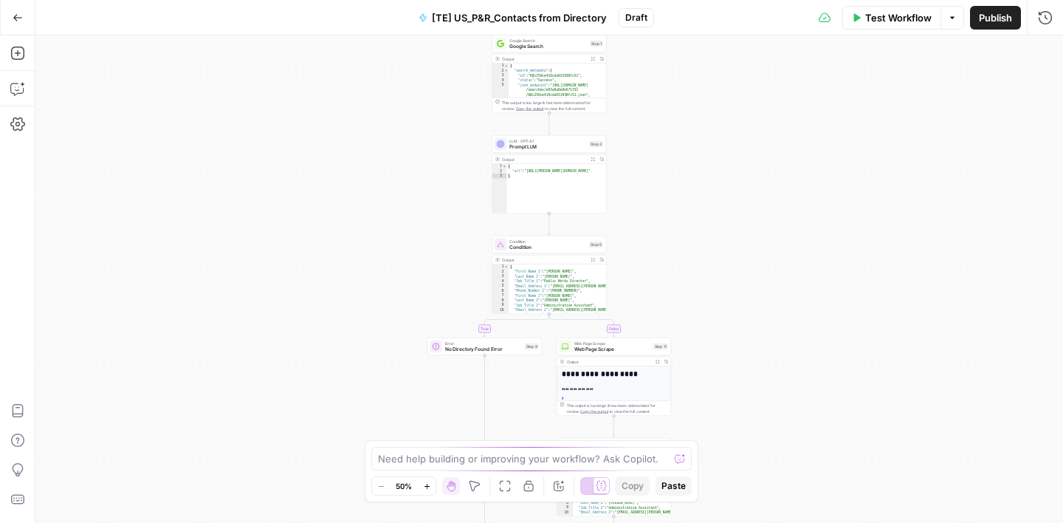
click at [17, 10] on button "Go Back" at bounding box center [17, 17] width 27 height 27
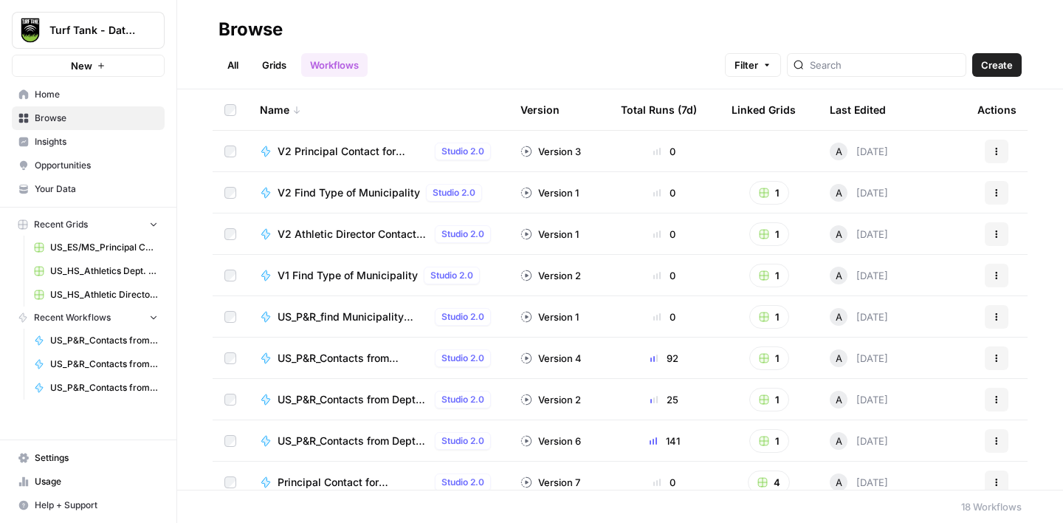
scroll to position [386, 0]
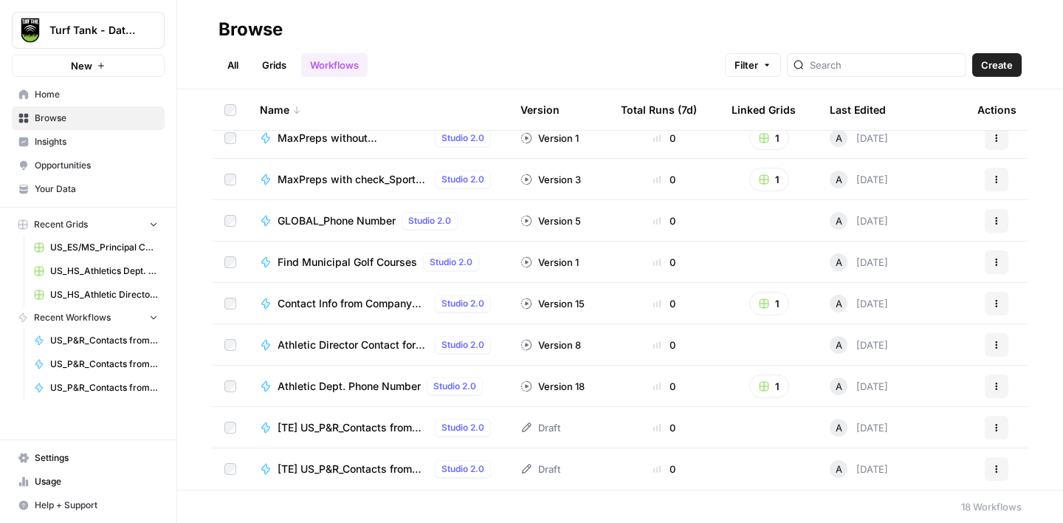
click at [340, 462] on span "[TE] US_P&R_Contacts from Dept Page>Directory" at bounding box center [353, 469] width 151 height 15
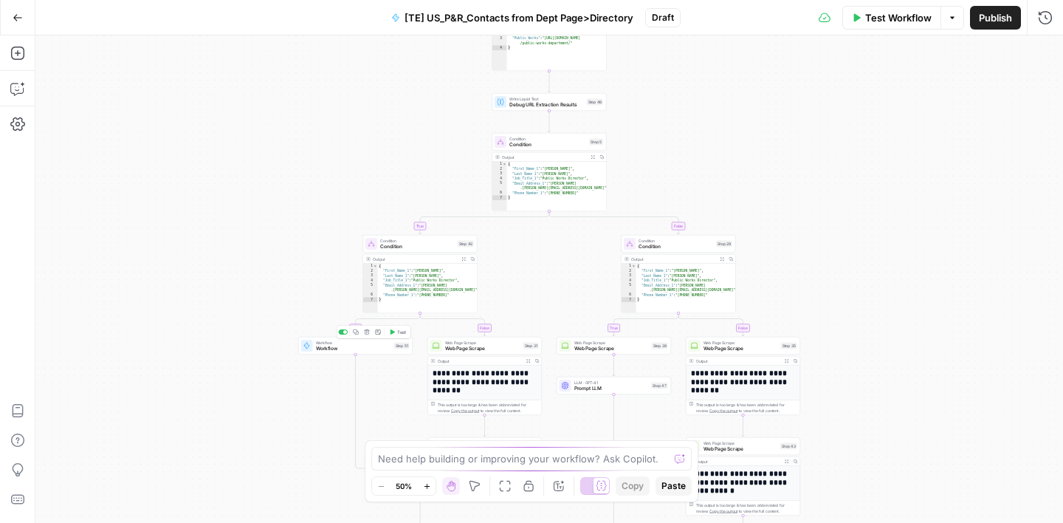
click at [357, 349] on span "Workflow" at bounding box center [353, 348] width 75 height 7
type input "US_P&R_Contacts from Directory"
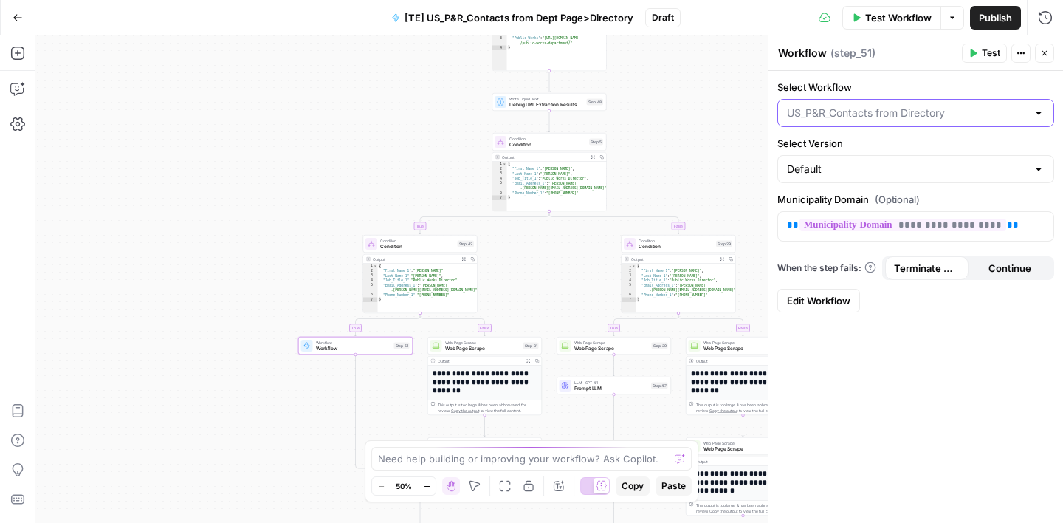
click at [902, 117] on input "Select Workflow" at bounding box center [907, 113] width 240 height 15
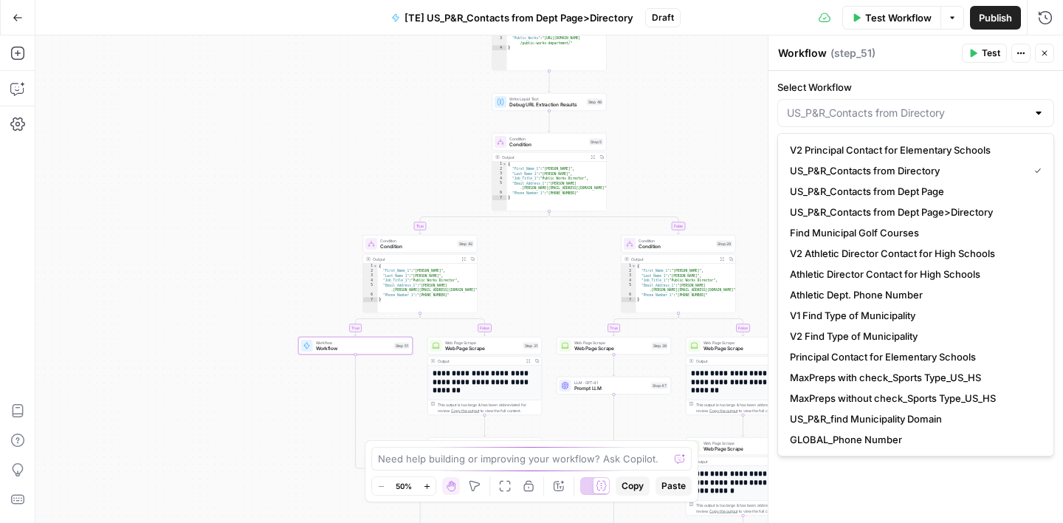
scroll to position [21, 0]
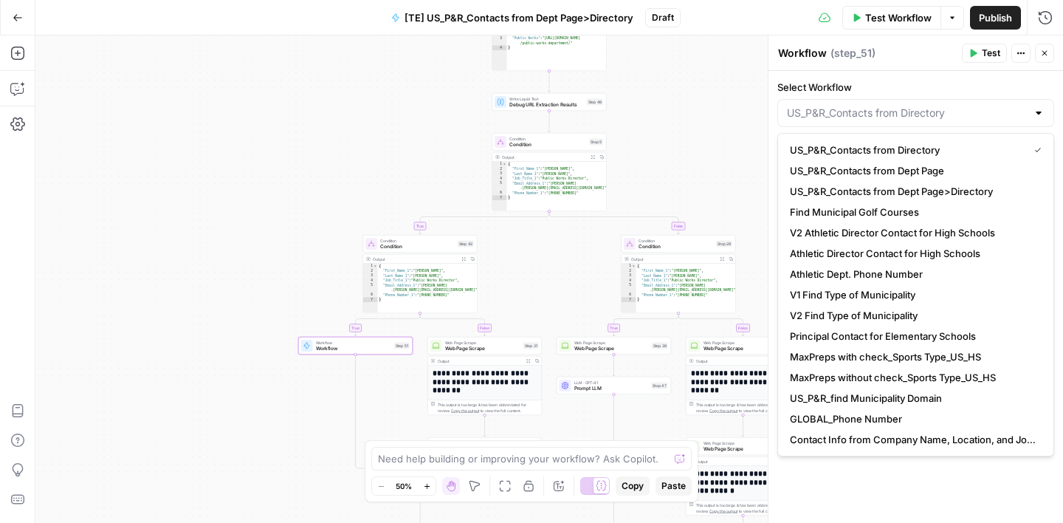
type input "US_P&R_Contacts from Directory"
click at [866, 473] on div "**********" at bounding box center [916, 297] width 295 height 452
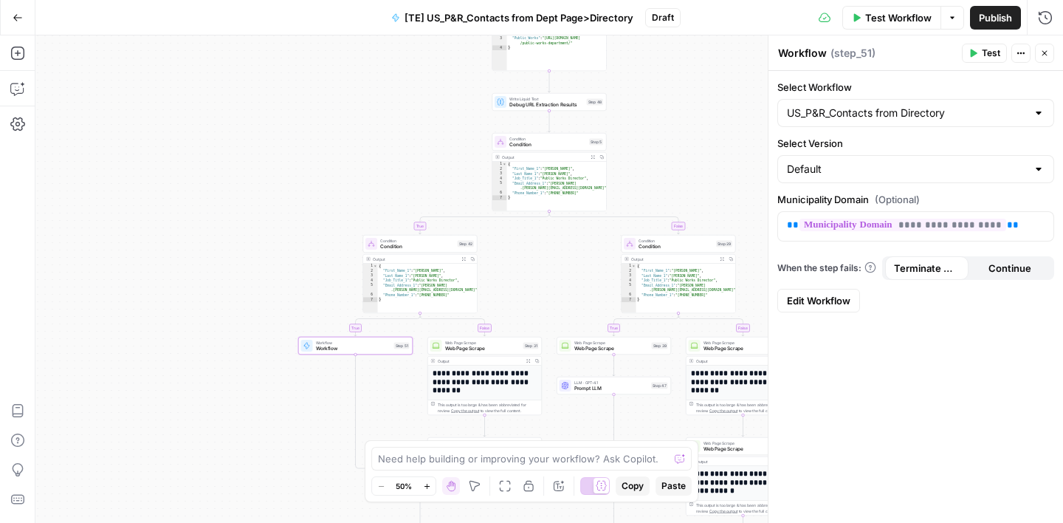
click at [1043, 52] on icon "button" at bounding box center [1045, 53] width 9 height 9
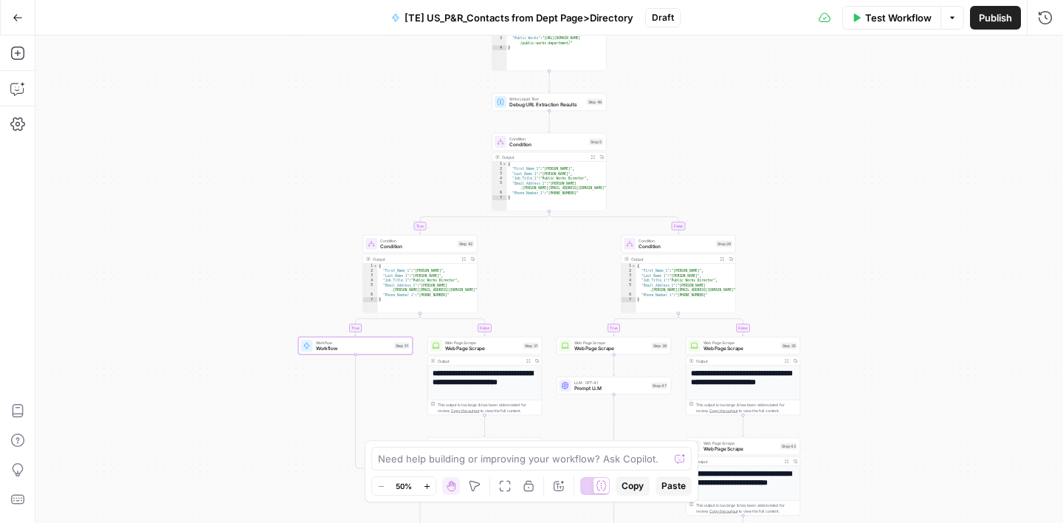
click at [13, 22] on icon "button" at bounding box center [18, 18] width 10 height 10
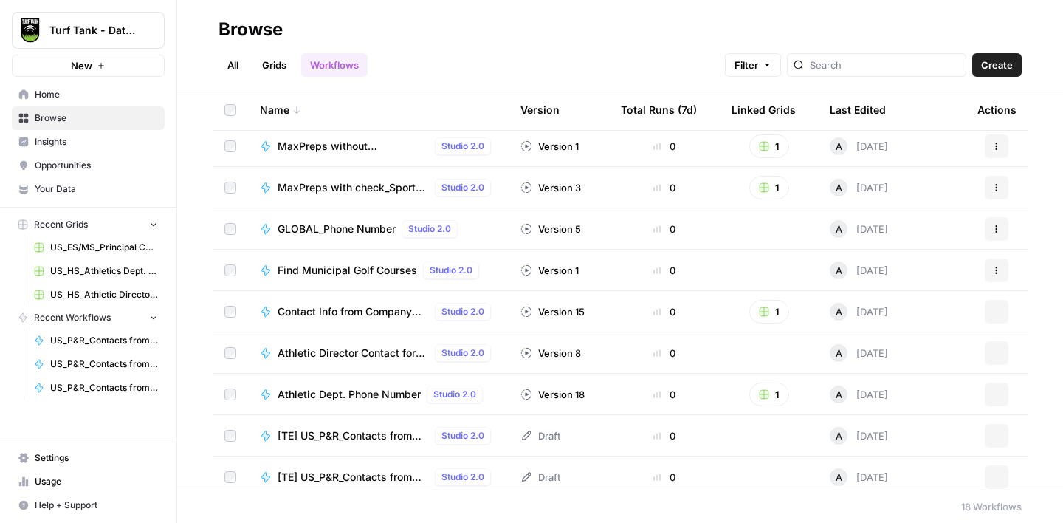
scroll to position [386, 0]
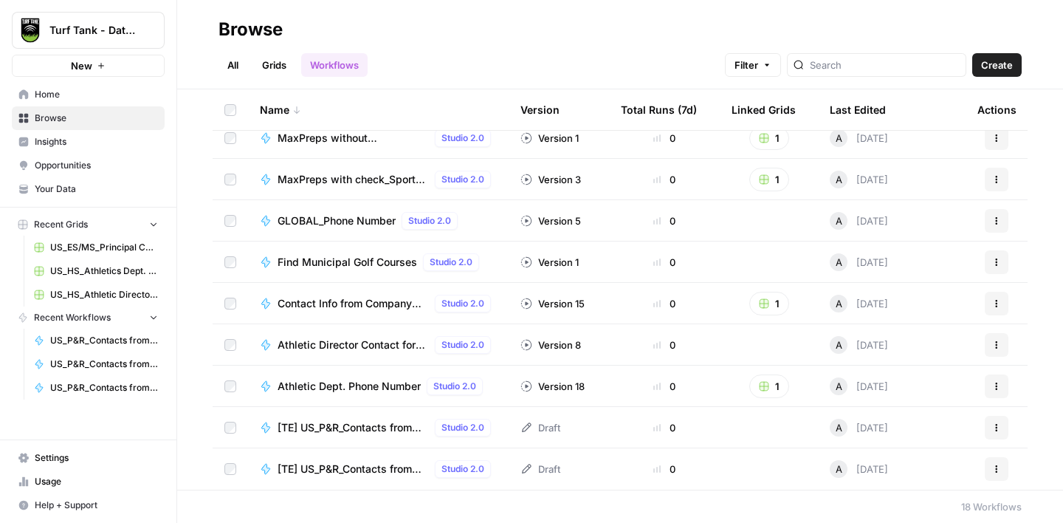
click at [351, 427] on span "[TE] US_P&R_Contacts from Directory" at bounding box center [353, 427] width 151 height 15
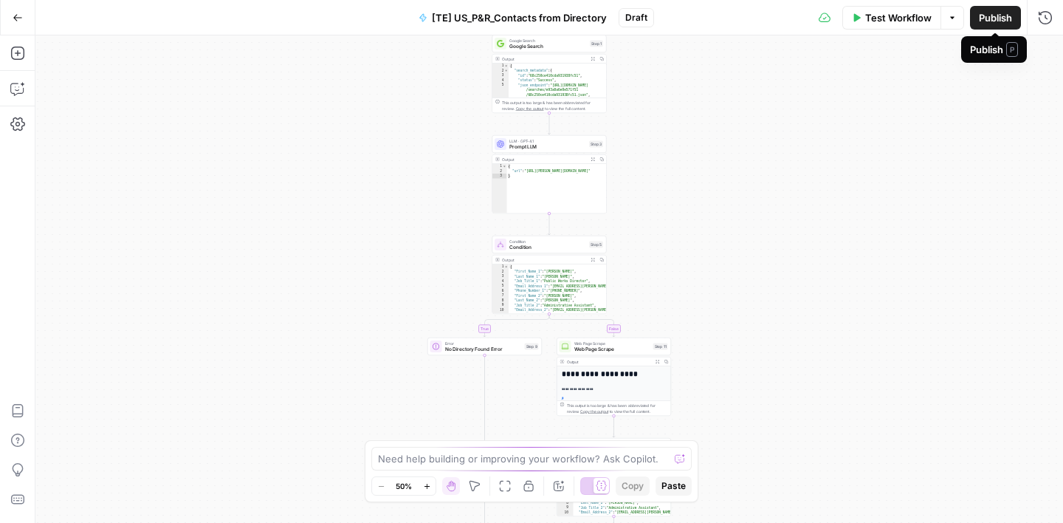
click at [984, 19] on span "Publish" at bounding box center [995, 17] width 33 height 15
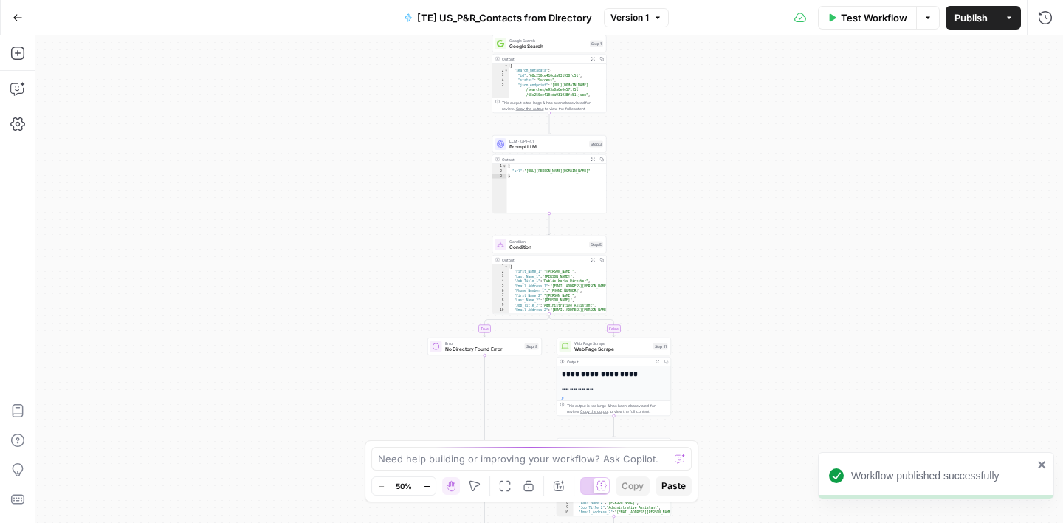
click at [23, 13] on button "Go Back" at bounding box center [17, 17] width 27 height 27
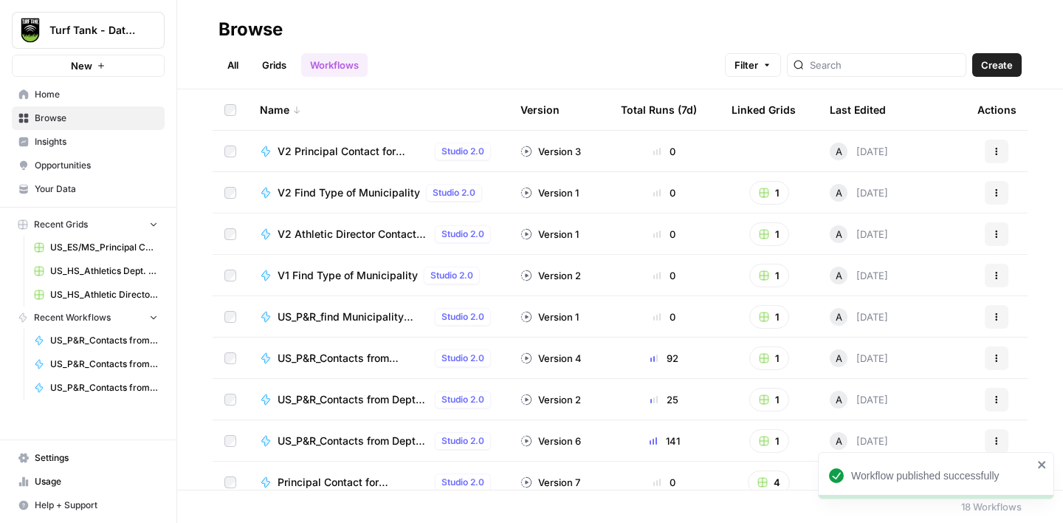
scroll to position [386, 0]
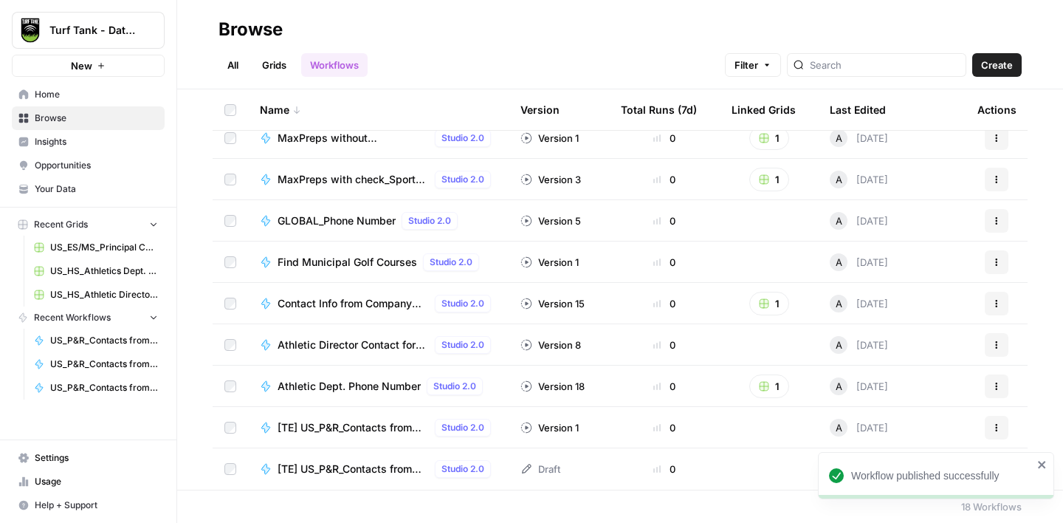
click at [348, 468] on span "[TE] US_P&R_Contacts from Dept Page>Directory" at bounding box center [353, 469] width 151 height 15
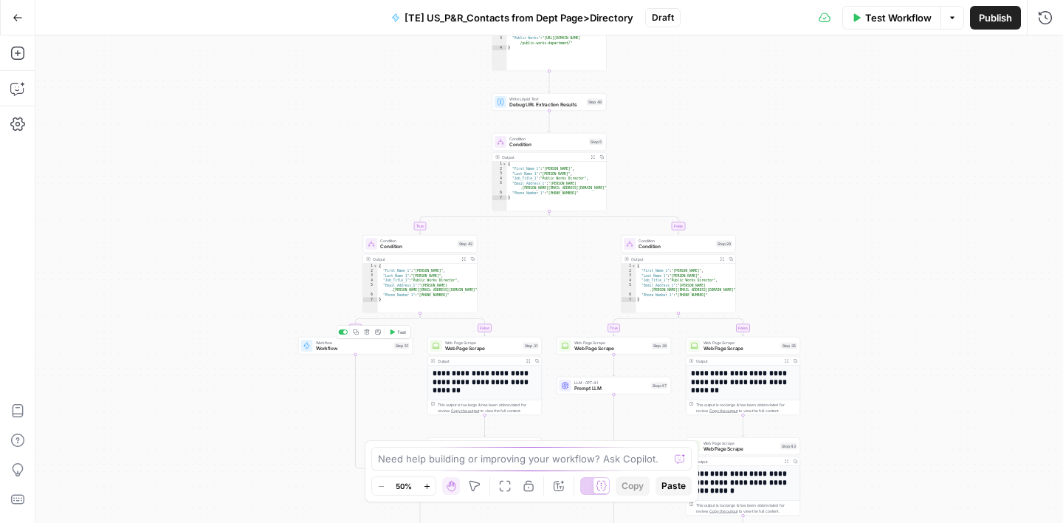
click at [364, 347] on span "Workflow" at bounding box center [353, 348] width 75 height 7
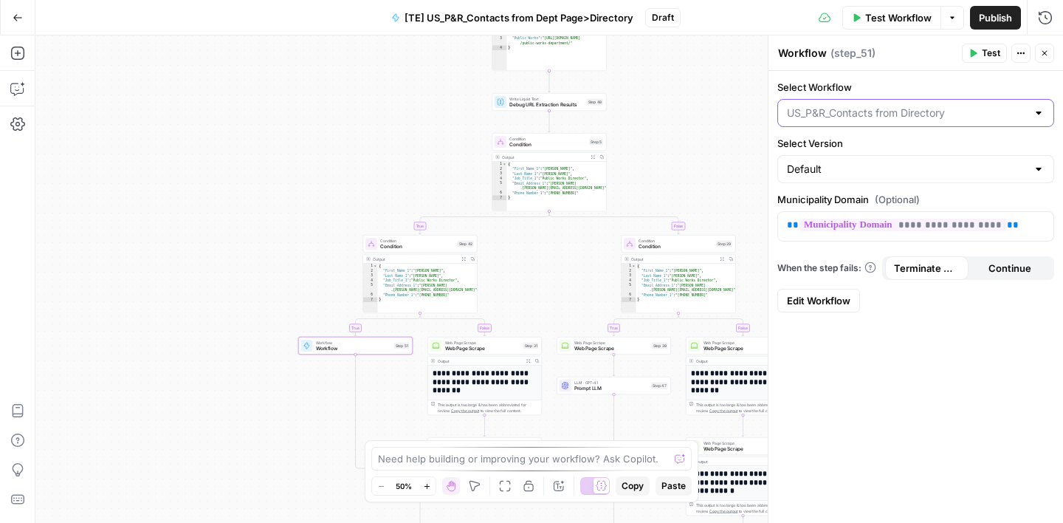
click at [950, 110] on input "Select Workflow" at bounding box center [907, 113] width 240 height 15
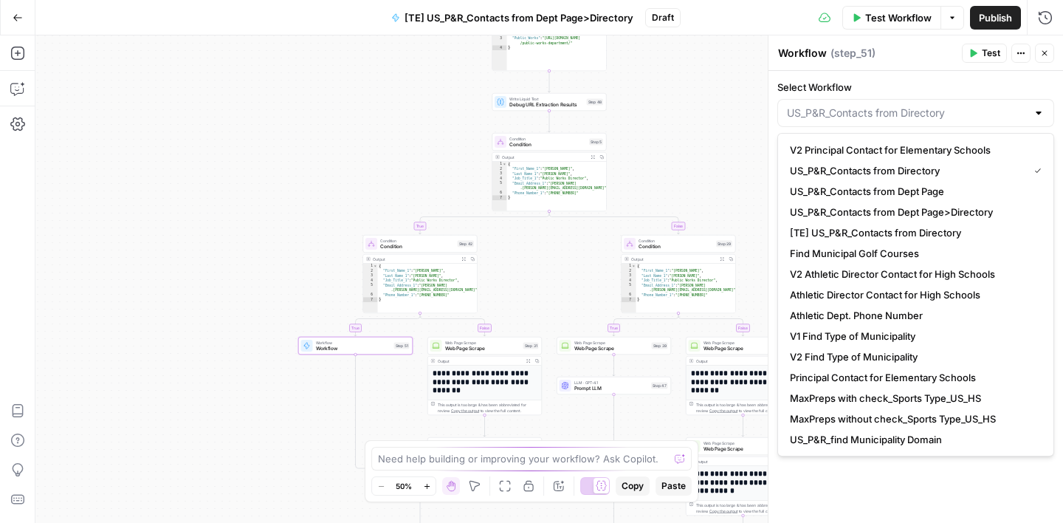
scroll to position [41, 0]
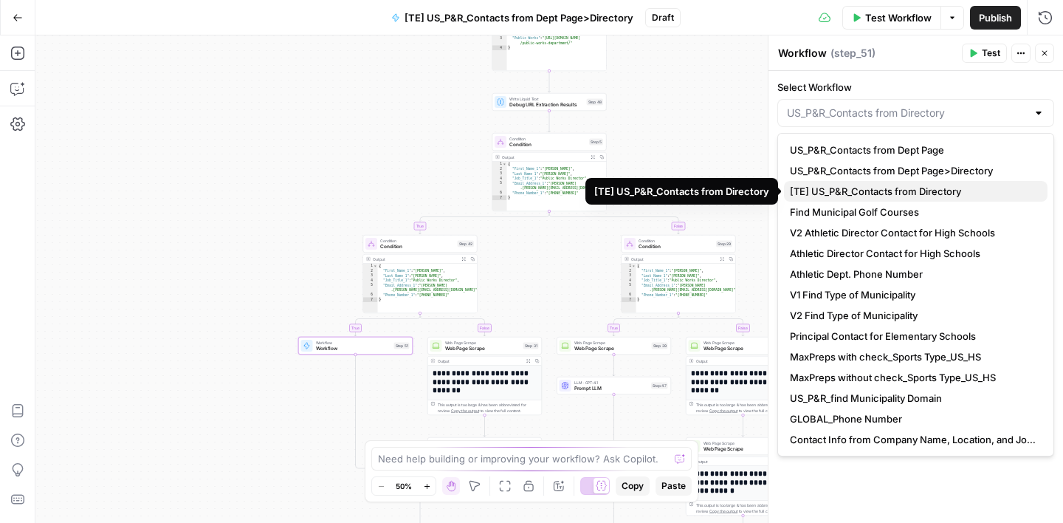
click at [852, 191] on span "[TE] US_P&R_Contacts from Directory" at bounding box center [913, 191] width 246 height 15
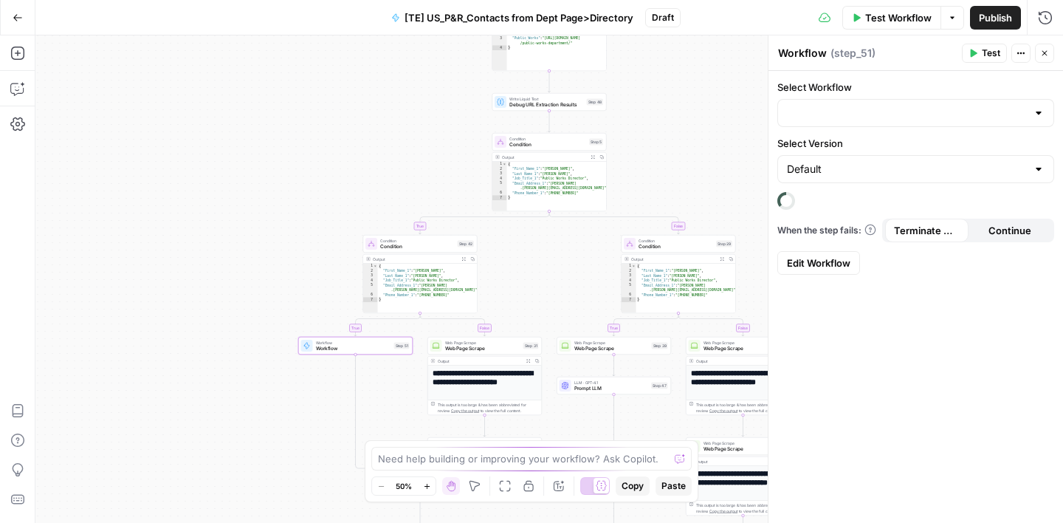
type input "[TE] US_P&R_Contacts from Directory"
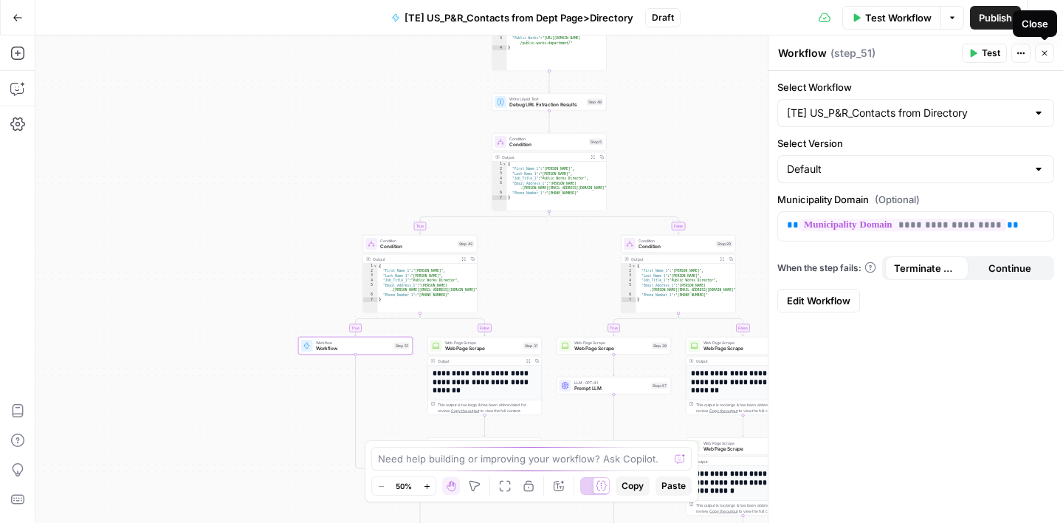
click at [1047, 54] on icon "button" at bounding box center [1045, 53] width 9 height 9
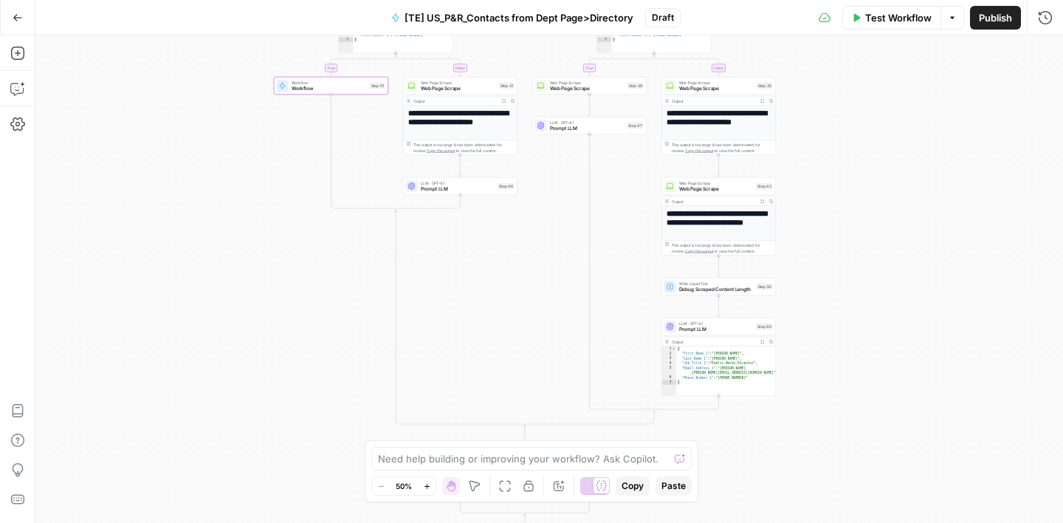
drag, startPoint x: 894, startPoint y: 343, endPoint x: 869, endPoint y: 83, distance: 261.1
click at [869, 83] on div "true false true false true false true false Workflow Set Inputs Inputs Google S…" at bounding box center [549, 278] width 1028 height 487
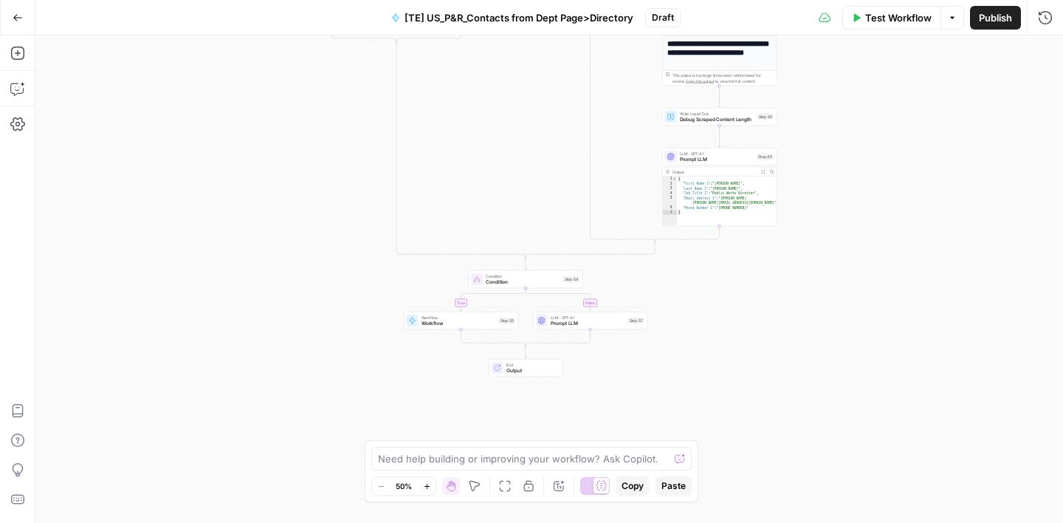
drag, startPoint x: 846, startPoint y: 250, endPoint x: 846, endPoint y: 81, distance: 169.9
click at [846, 81] on div "true false true false true false true false Workflow Set Inputs Inputs Google S…" at bounding box center [549, 278] width 1028 height 487
click at [473, 321] on span "Workflow" at bounding box center [459, 323] width 75 height 7
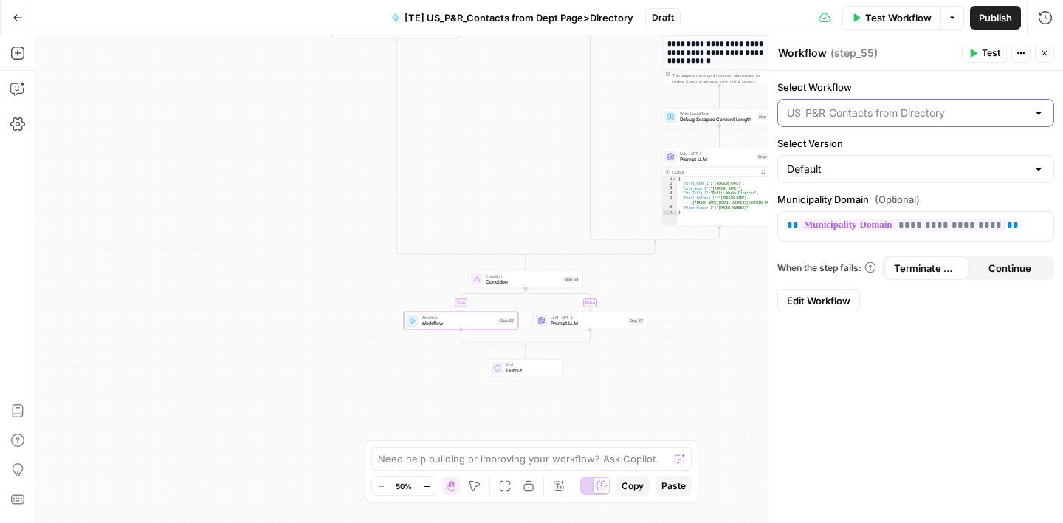
click at [945, 115] on input "Select Workflow" at bounding box center [907, 113] width 240 height 15
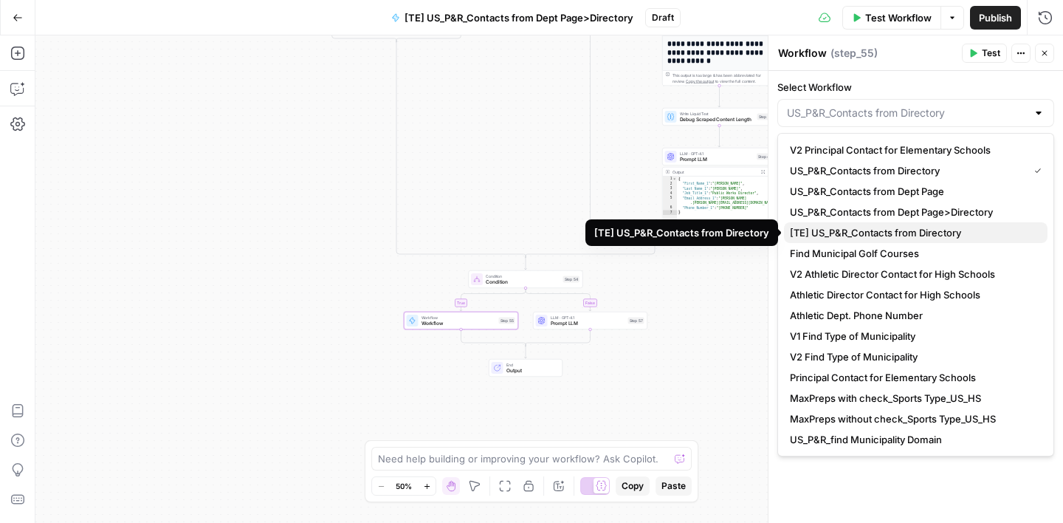
click at [838, 230] on span "[TE] US_P&R_Contacts from Directory" at bounding box center [913, 232] width 246 height 15
type input "[TE] US_P&R_Contacts from Directory"
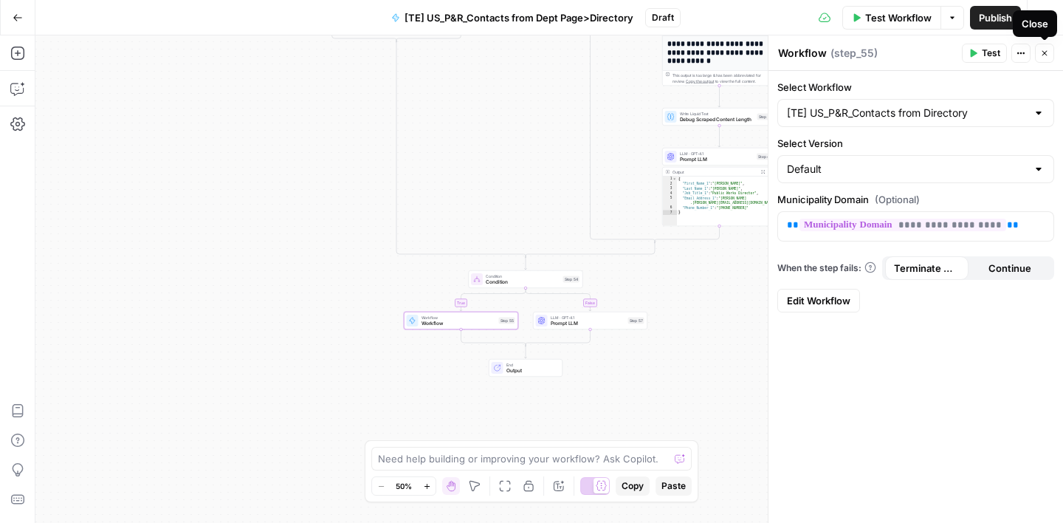
click at [1047, 52] on icon "button" at bounding box center [1045, 53] width 5 height 5
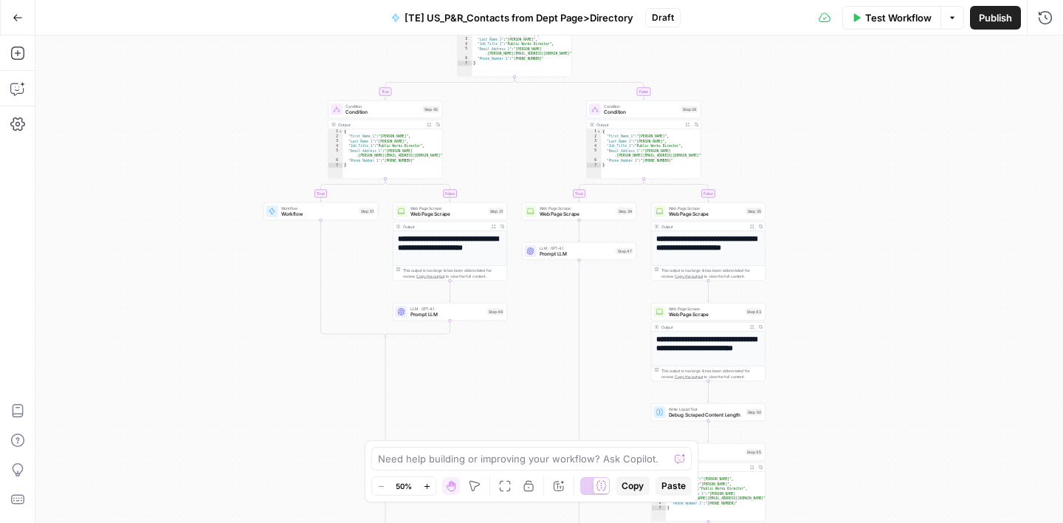
drag, startPoint x: 940, startPoint y: 177, endPoint x: 929, endPoint y: 472, distance: 295.6
click at [929, 472] on div "true false true false true false true false Workflow Set Inputs Inputs Google S…" at bounding box center [549, 278] width 1028 height 487
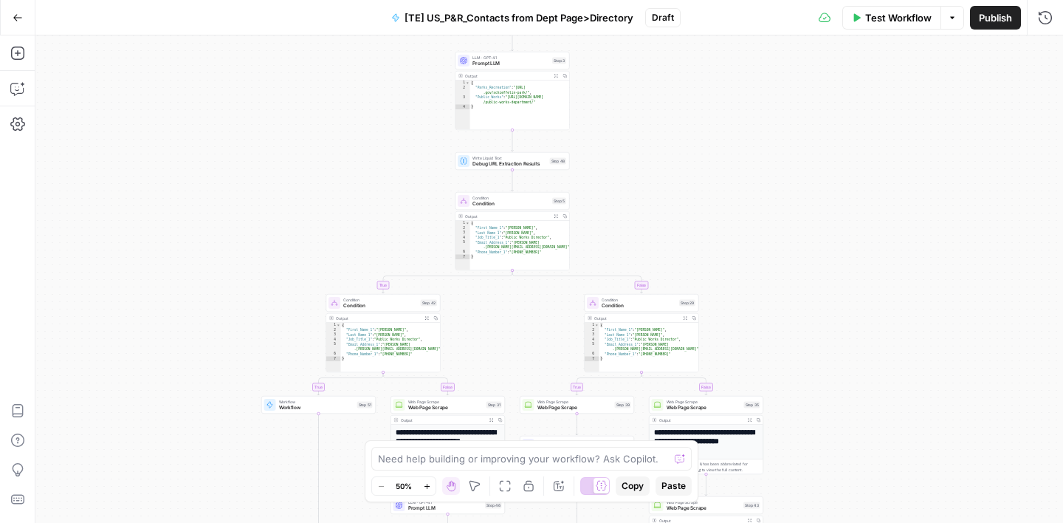
drag, startPoint x: 899, startPoint y: 184, endPoint x: 891, endPoint y: 388, distance: 204.0
click at [897, 392] on div "true false true false true false true false Workflow Set Inputs Inputs Google S…" at bounding box center [549, 278] width 1028 height 487
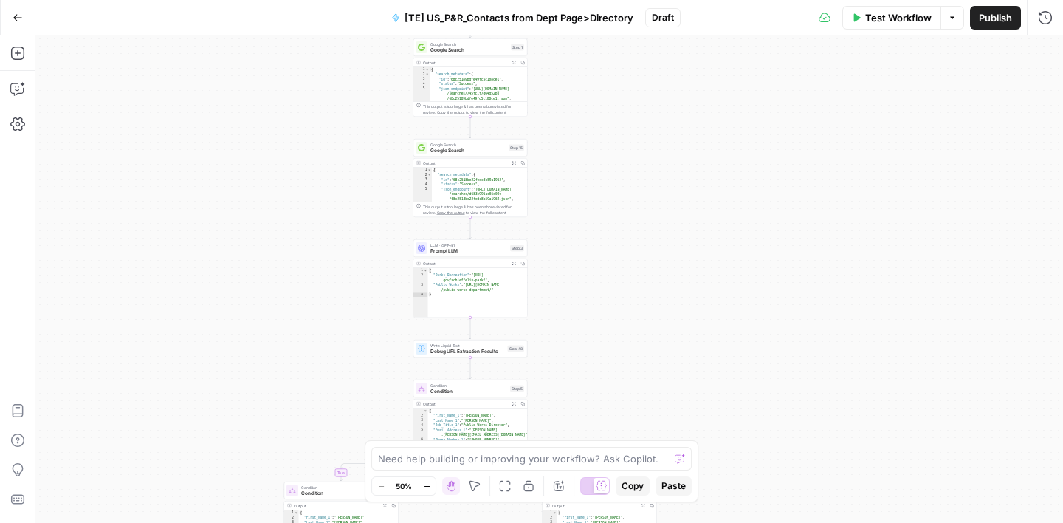
drag, startPoint x: 861, startPoint y: 219, endPoint x: 815, endPoint y: 401, distance: 187.5
click at [815, 401] on div "true false true false true false true false Workflow Set Inputs Inputs Google S…" at bounding box center [549, 278] width 1028 height 487
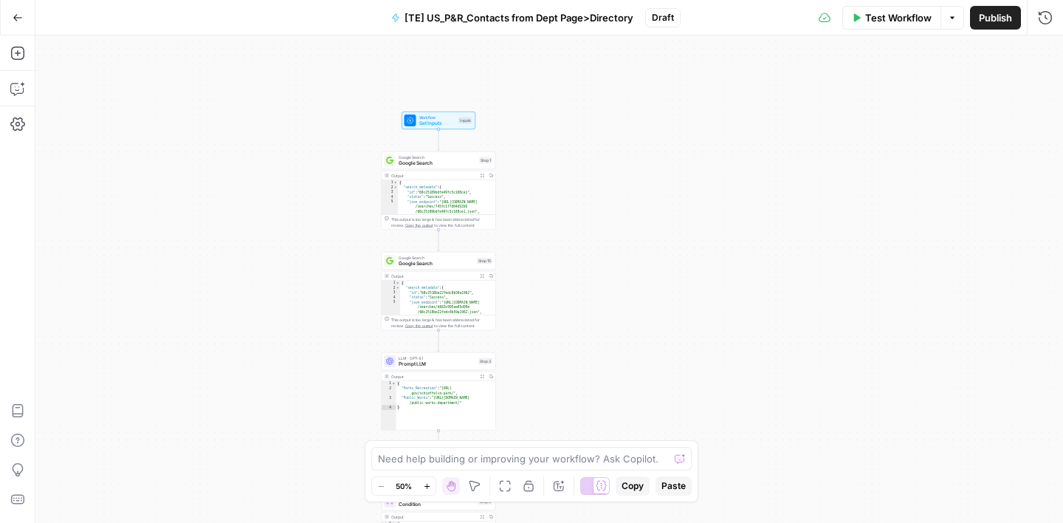
drag, startPoint x: 786, startPoint y: 250, endPoint x: 758, endPoint y: 354, distance: 107.8
click at [758, 354] on div "true false true false true false true false Workflow Set Inputs Inputs Google S…" at bounding box center [549, 278] width 1028 height 487
click at [17, 91] on icon "button" at bounding box center [17, 88] width 15 height 15
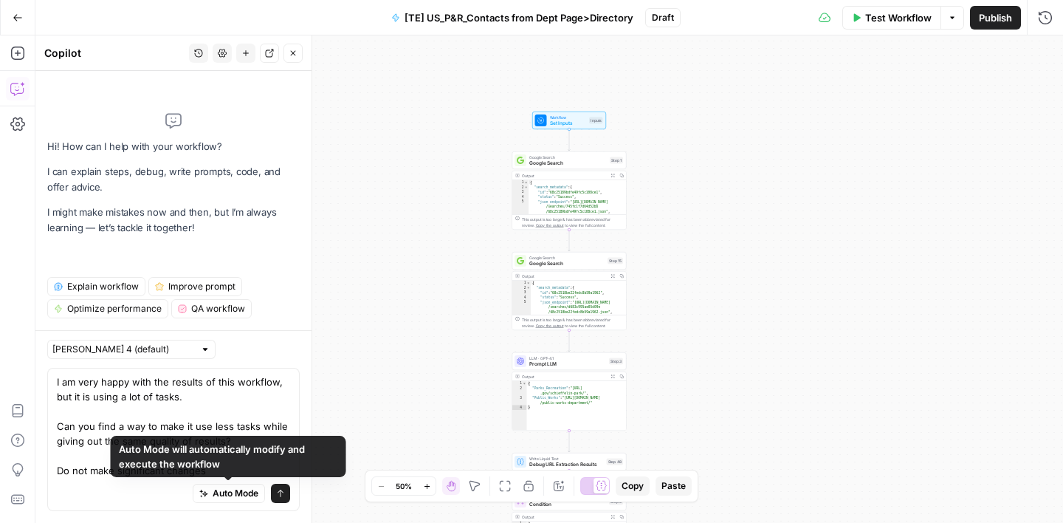
type textarea "I am very happy with the results of this workflow, but it is using a lot of tas…"
click at [278, 494] on icon "submit" at bounding box center [280, 493] width 9 height 9
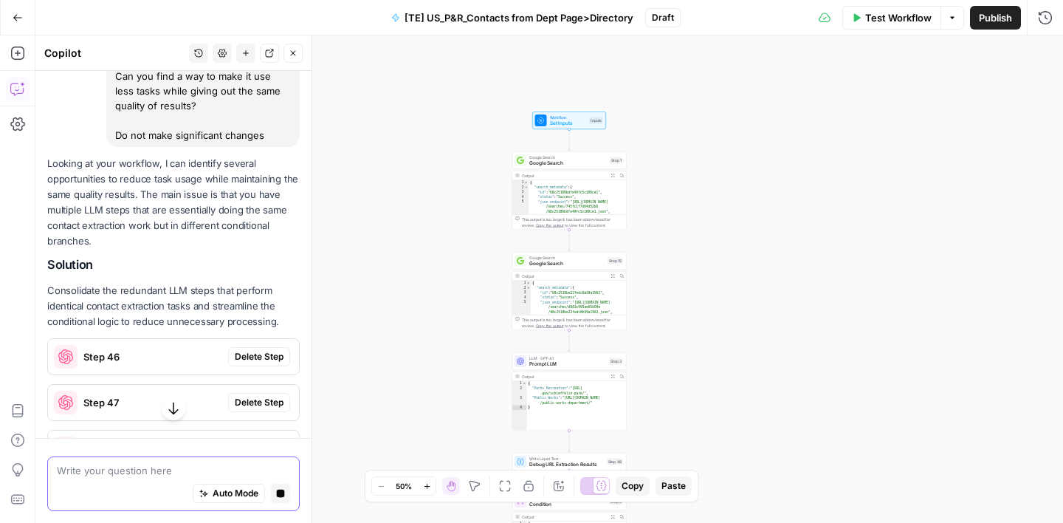
scroll to position [253, 0]
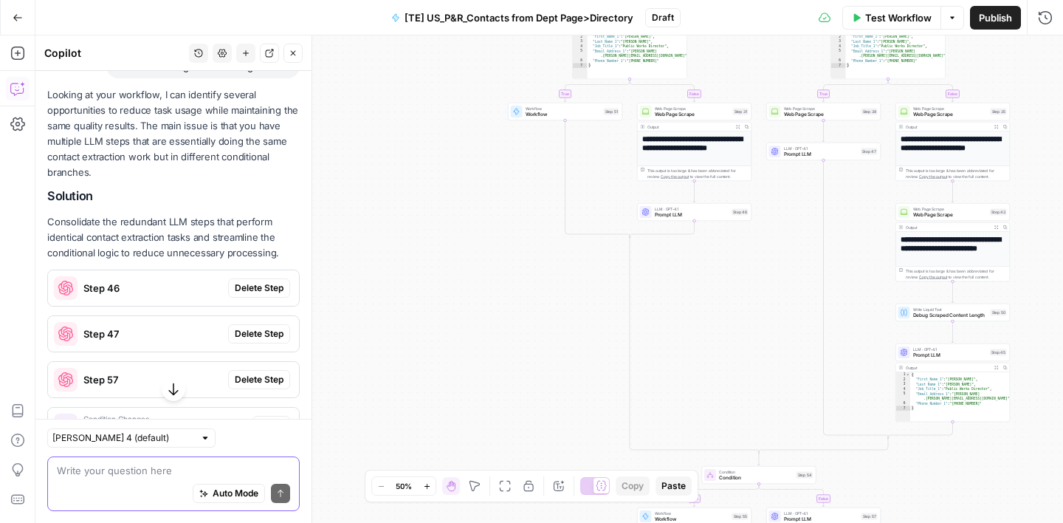
drag, startPoint x: 578, startPoint y: 398, endPoint x: 566, endPoint y: 331, distance: 68.1
click at [566, 331] on div "true false true false true false true false Workflow Set Inputs Inputs Google S…" at bounding box center [549, 278] width 1028 height 487
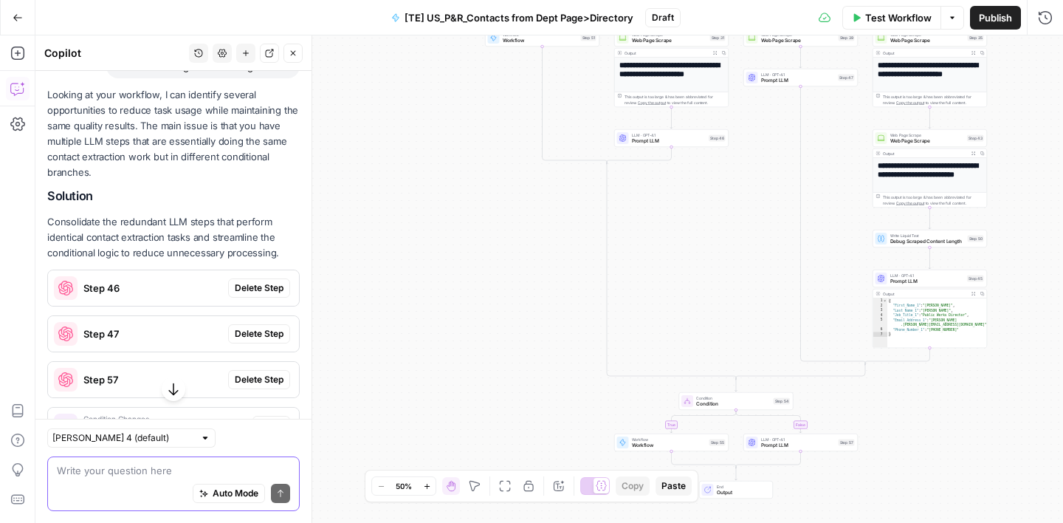
drag, startPoint x: 468, startPoint y: 315, endPoint x: 437, endPoint y: 154, distance: 164.0
click at [437, 154] on div "true false true false true false true false Workflow Set Inputs Inputs Google S…" at bounding box center [549, 278] width 1028 height 487
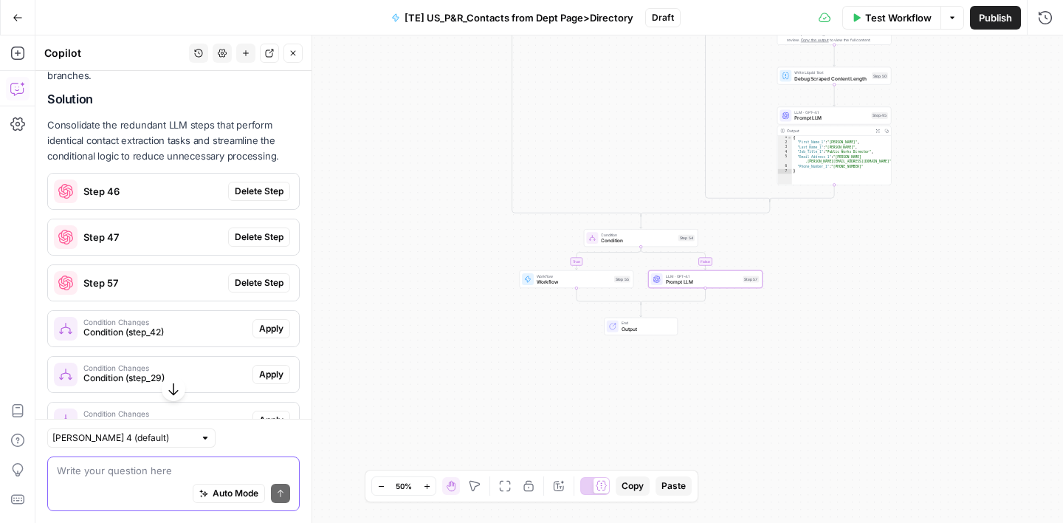
scroll to position [363, 0]
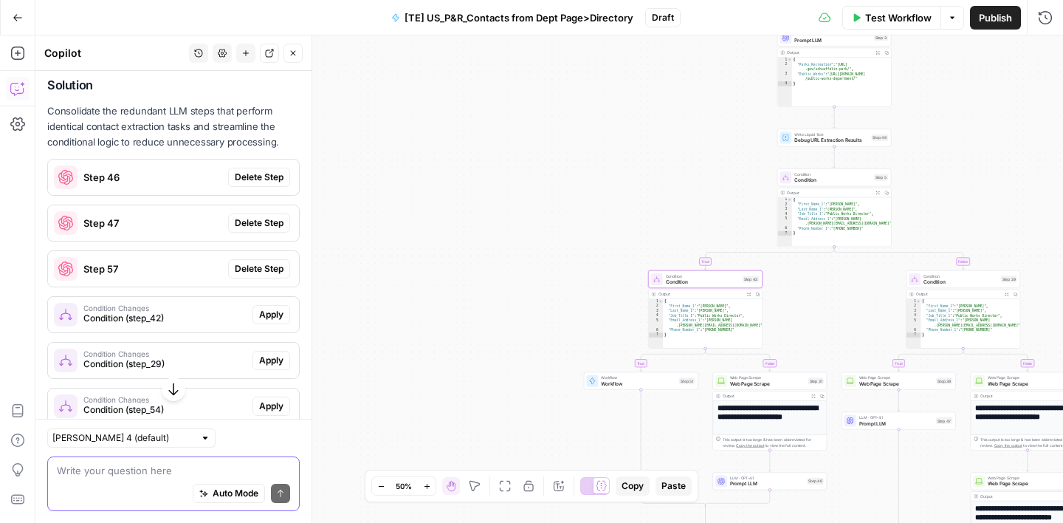
click at [182, 312] on span "Condition (step_42)" at bounding box center [164, 318] width 163 height 13
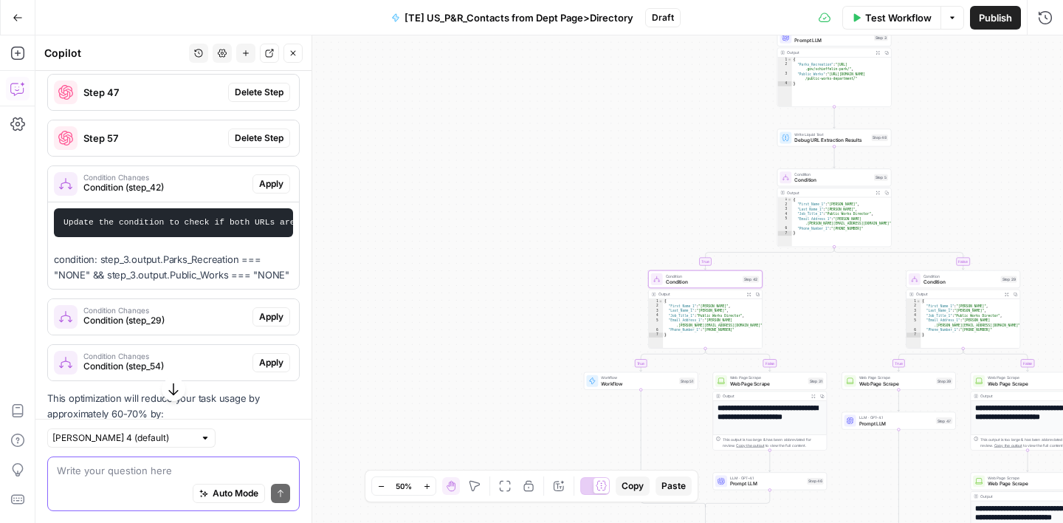
scroll to position [499, 0]
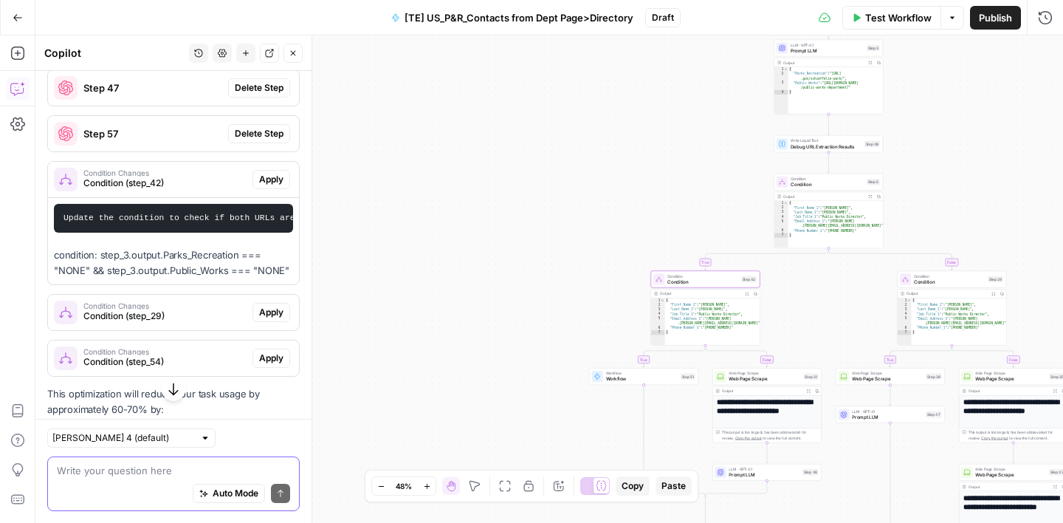
click at [229, 177] on div "Condition Changes Condition (step_42)" at bounding box center [150, 179] width 205 height 35
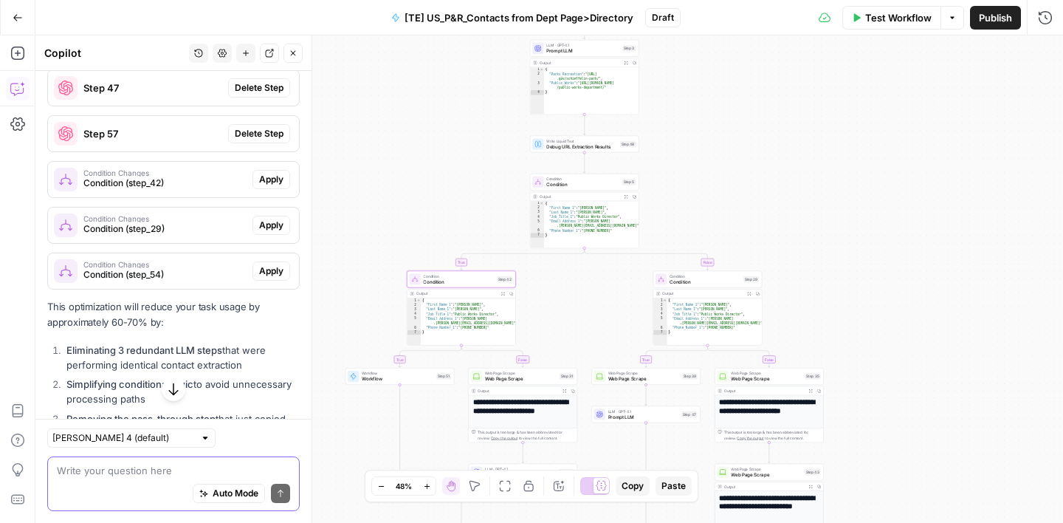
click at [195, 169] on span "Condition Changes" at bounding box center [164, 172] width 163 height 7
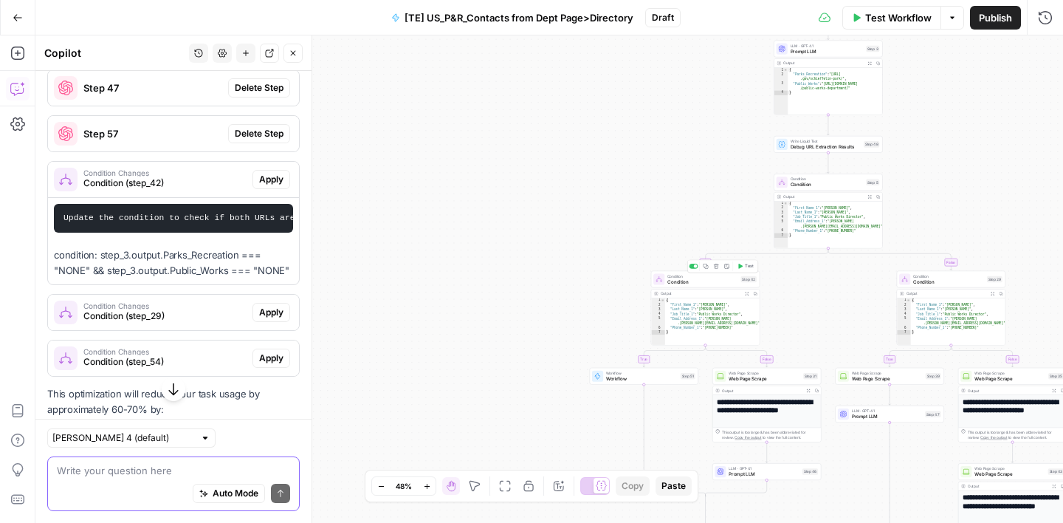
click at [708, 280] on span "Condition" at bounding box center [703, 281] width 71 height 7
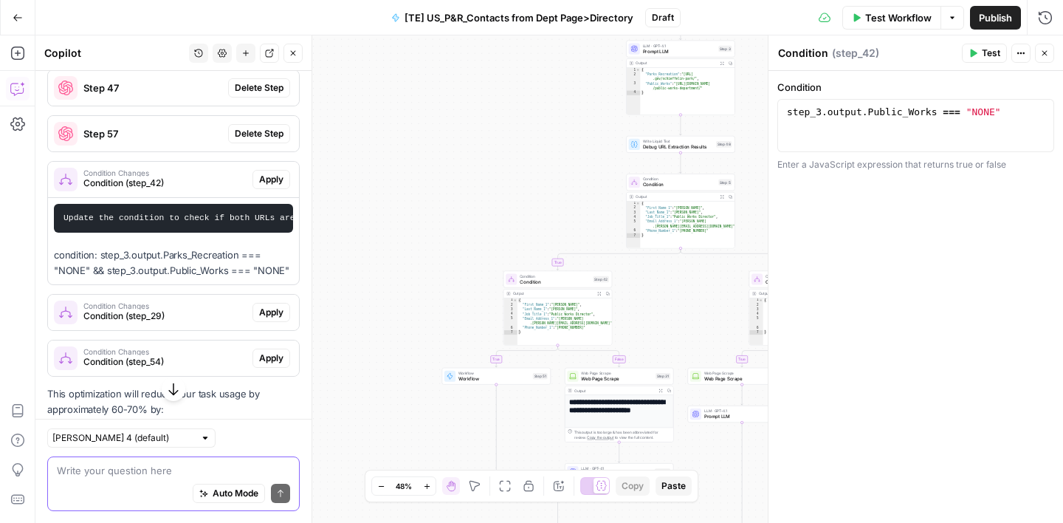
click at [1047, 55] on icon "button" at bounding box center [1045, 53] width 9 height 9
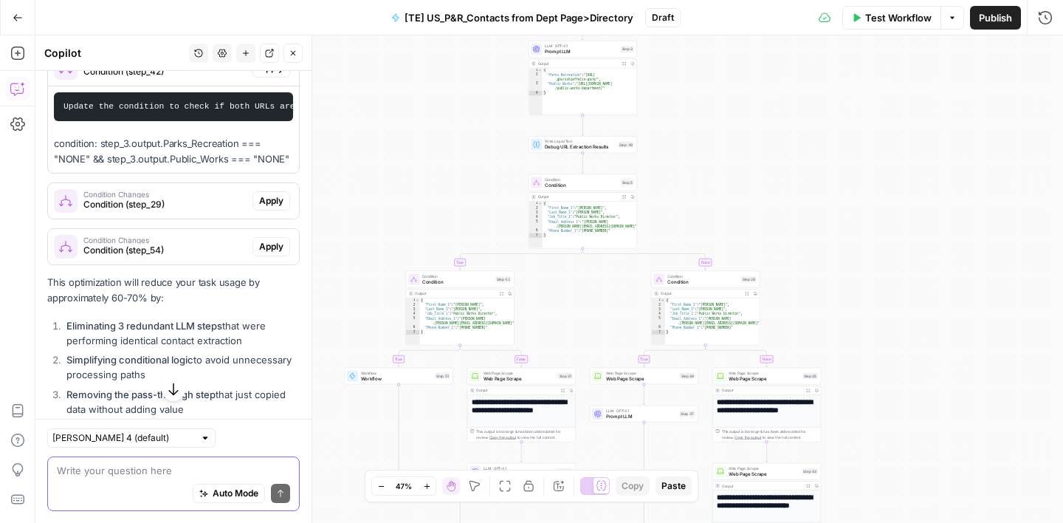
scroll to position [718, 0]
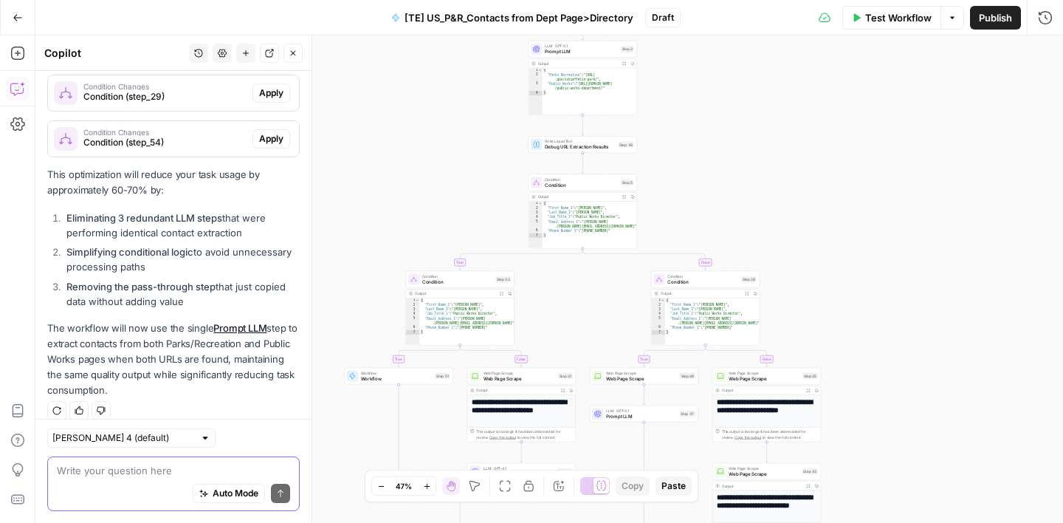
click at [114, 475] on textarea at bounding box center [173, 470] width 233 height 15
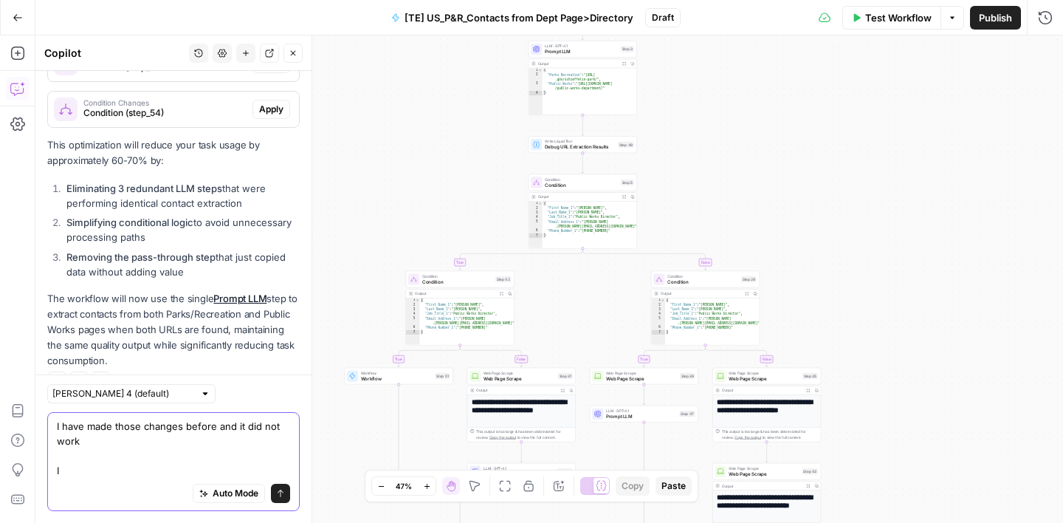
scroll to position [762, 0]
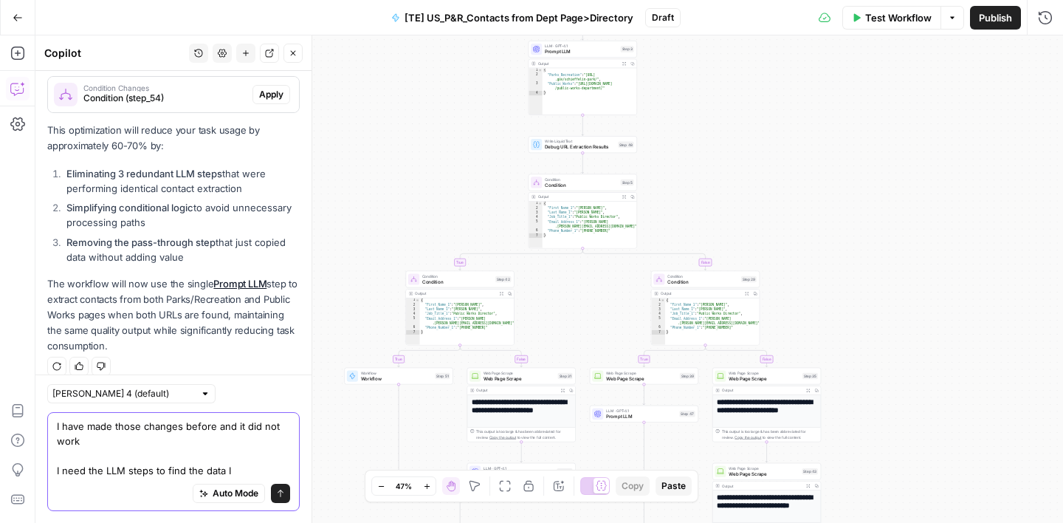
type textarea "I have made those changes before and it did not work I need the LLM steps to fi…"
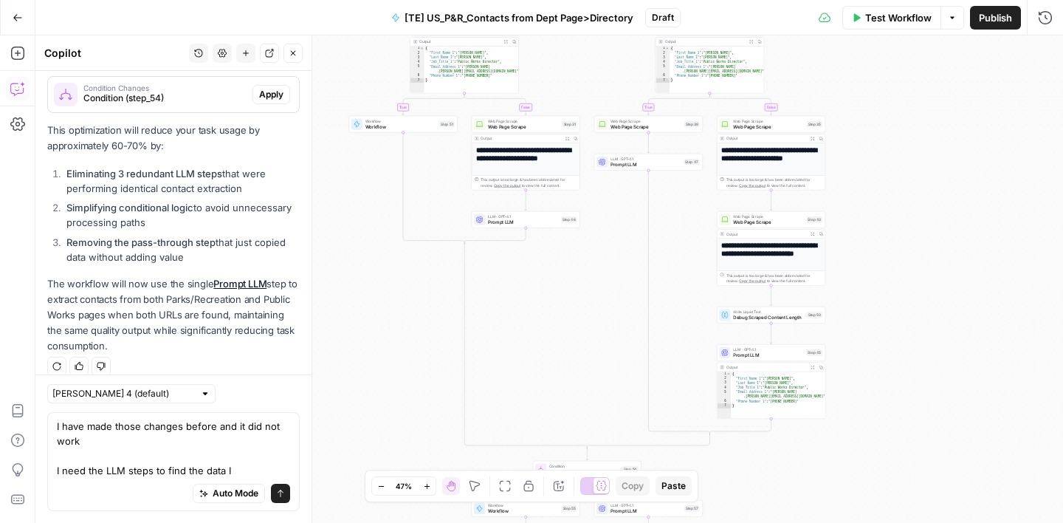
drag, startPoint x: 339, startPoint y: 299, endPoint x: 343, endPoint y: 47, distance: 251.9
click at [343, 47] on div "true false true false true false true false Workflow Set Inputs Inputs Google S…" at bounding box center [549, 278] width 1028 height 487
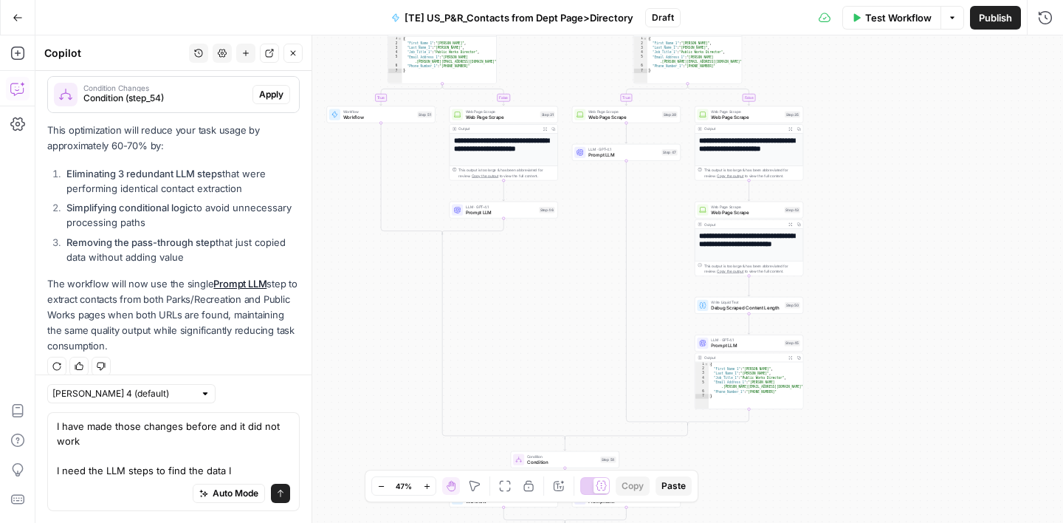
drag, startPoint x: 510, startPoint y: 298, endPoint x: 487, endPoint y: 288, distance: 24.1
click at [487, 288] on div "true false true false true false true false Workflow Set Inputs Inputs Google S…" at bounding box center [549, 278] width 1028 height 487
click at [291, 57] on icon "button" at bounding box center [293, 53] width 9 height 9
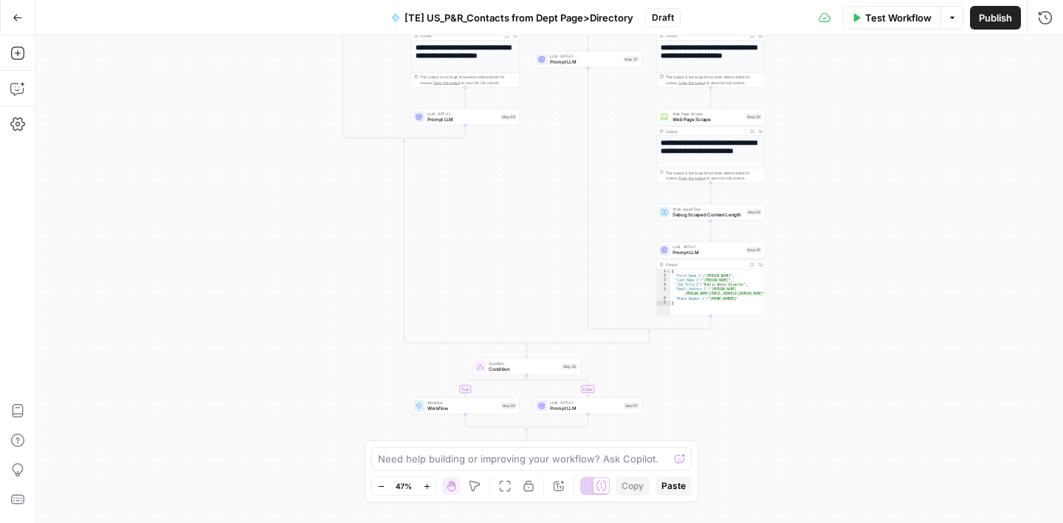
drag, startPoint x: 884, startPoint y: 363, endPoint x: 846, endPoint y: 270, distance: 100.7
click at [846, 270] on div "true false true false true false true false Workflow Set Inputs Inputs Google S…" at bounding box center [549, 278] width 1028 height 487
click at [14, 89] on icon "button" at bounding box center [17, 88] width 15 height 15
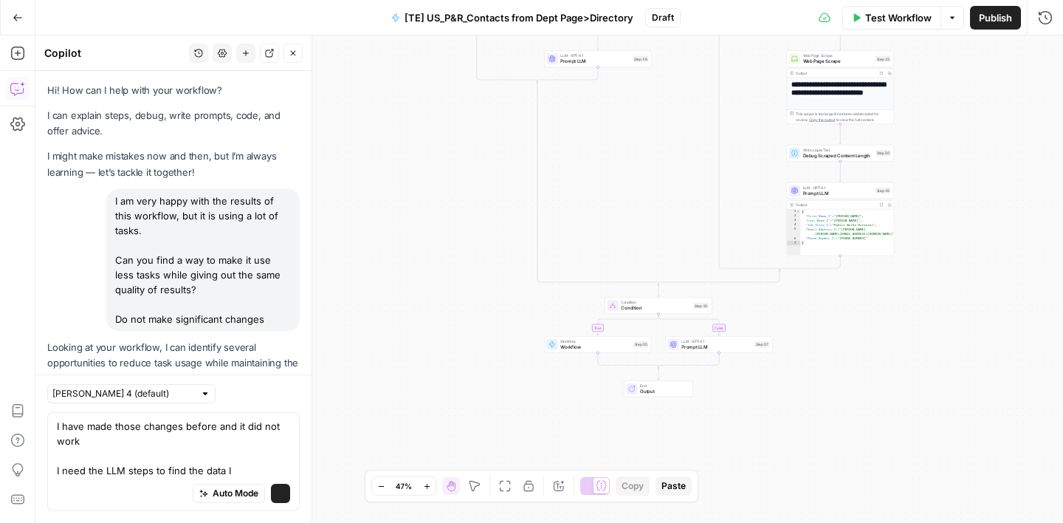
scroll to position [676, 0]
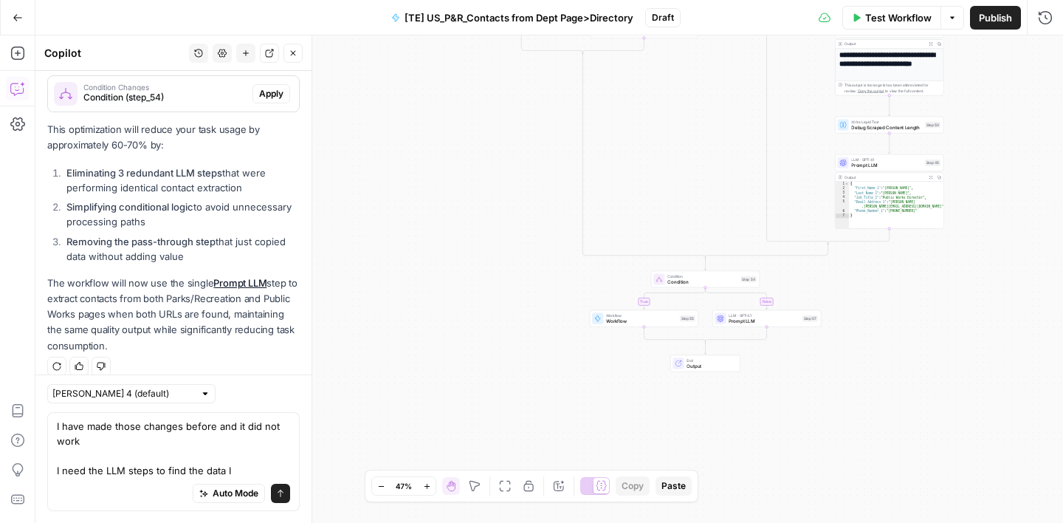
drag, startPoint x: 237, startPoint y: 473, endPoint x: 84, endPoint y: 381, distance: 178.6
click at [84, 381] on div "Claude Sonnet 4 (default) I have made those changes before and it did not work …" at bounding box center [173, 448] width 276 height 148
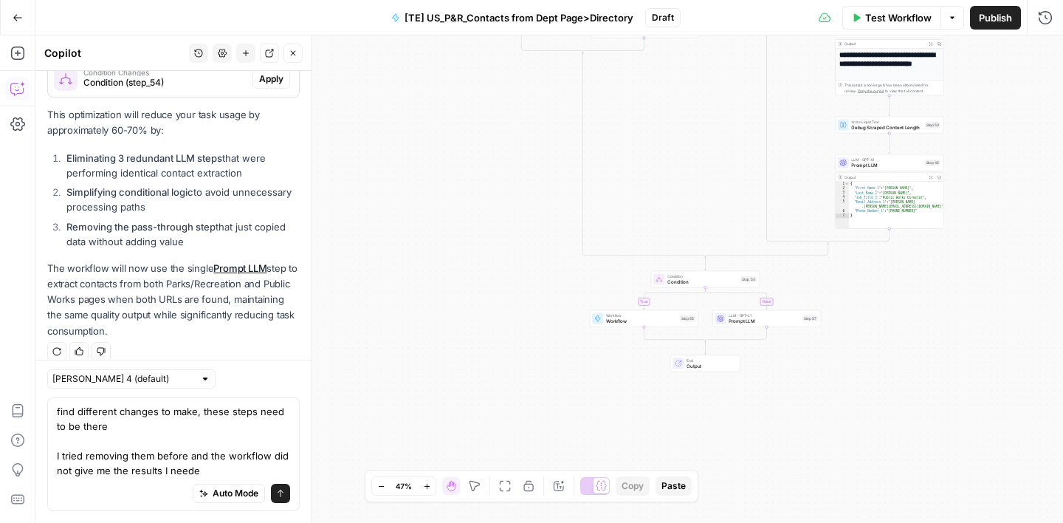
type textarea "find different changes to make, these steps need to be there I tried removing t…"
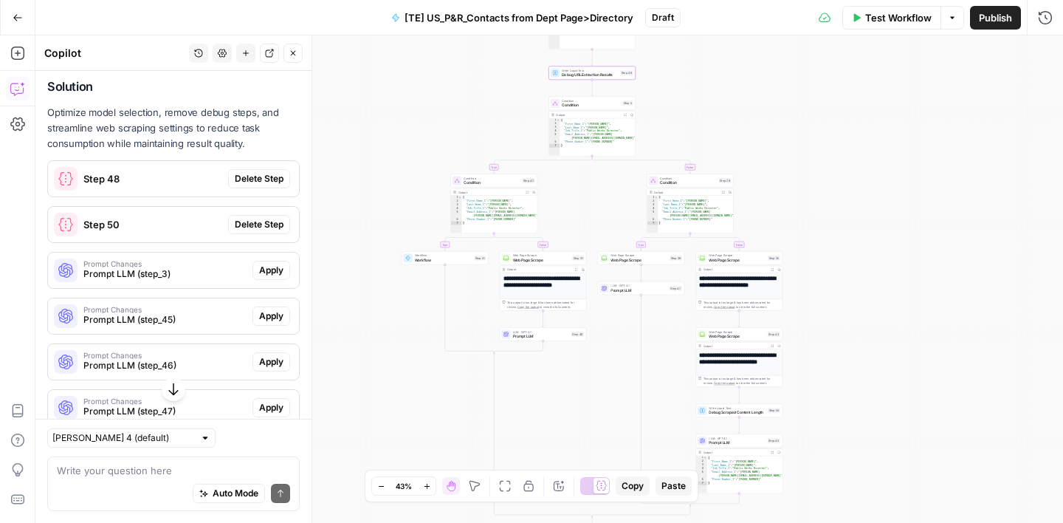
scroll to position [1063, 0]
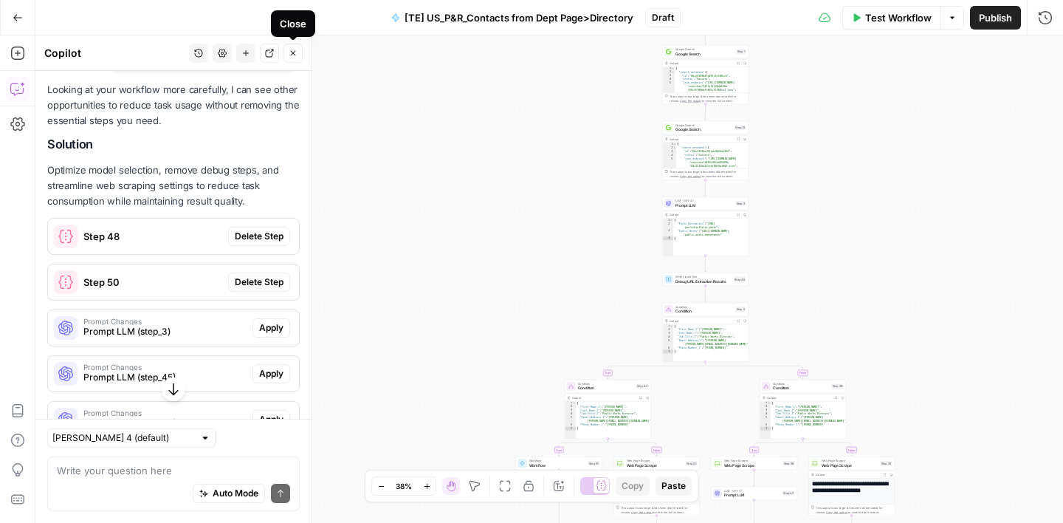
click at [297, 58] on button "Close" at bounding box center [293, 53] width 19 height 19
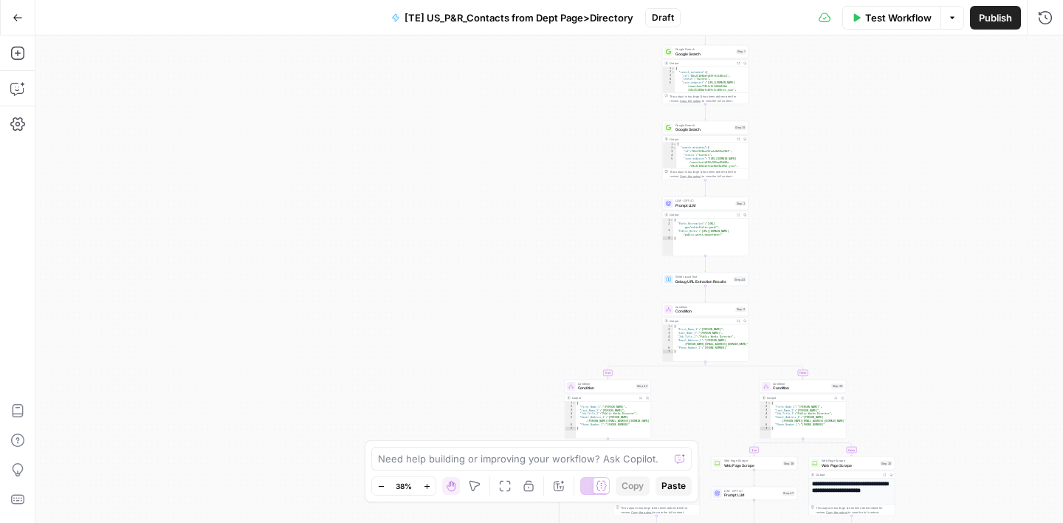
click at [998, 16] on span "Publish" at bounding box center [995, 17] width 33 height 15
click at [17, 89] on icon "button" at bounding box center [17, 88] width 15 height 15
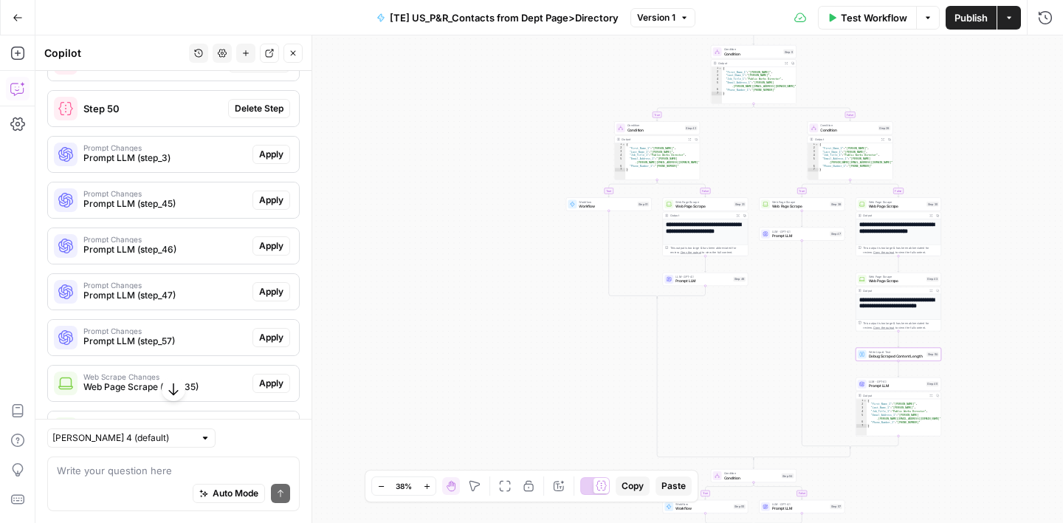
scroll to position [1050, 0]
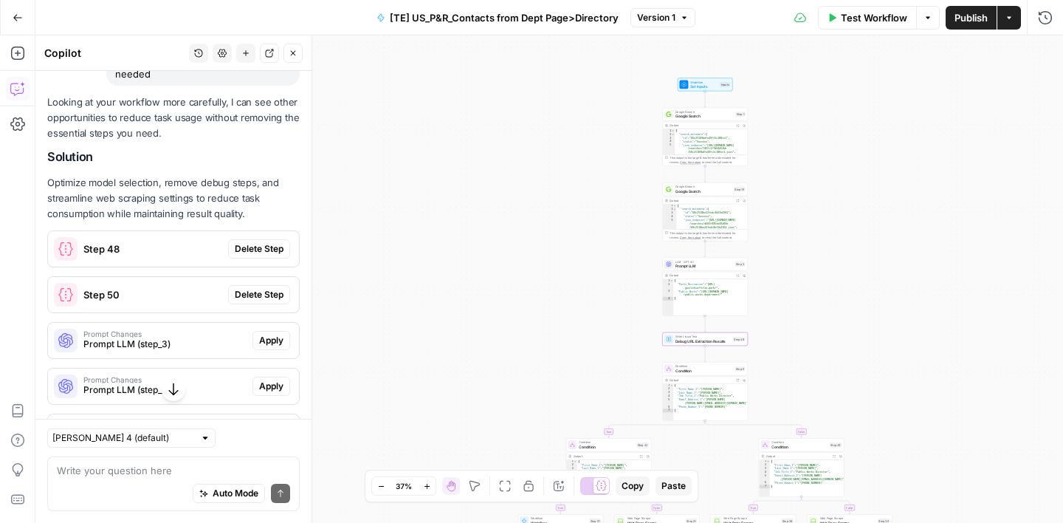
click at [255, 242] on span "Delete Step" at bounding box center [259, 248] width 49 height 13
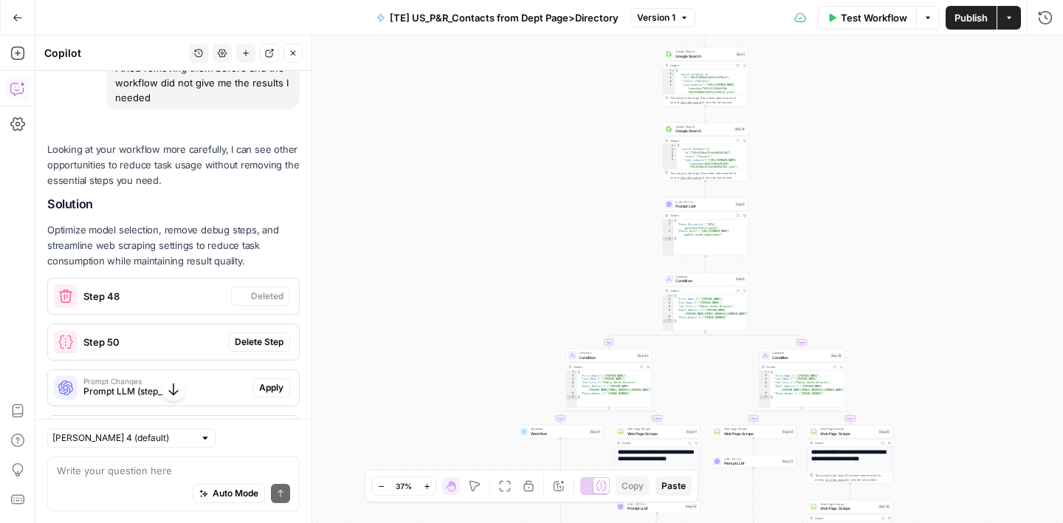
scroll to position [1097, 0]
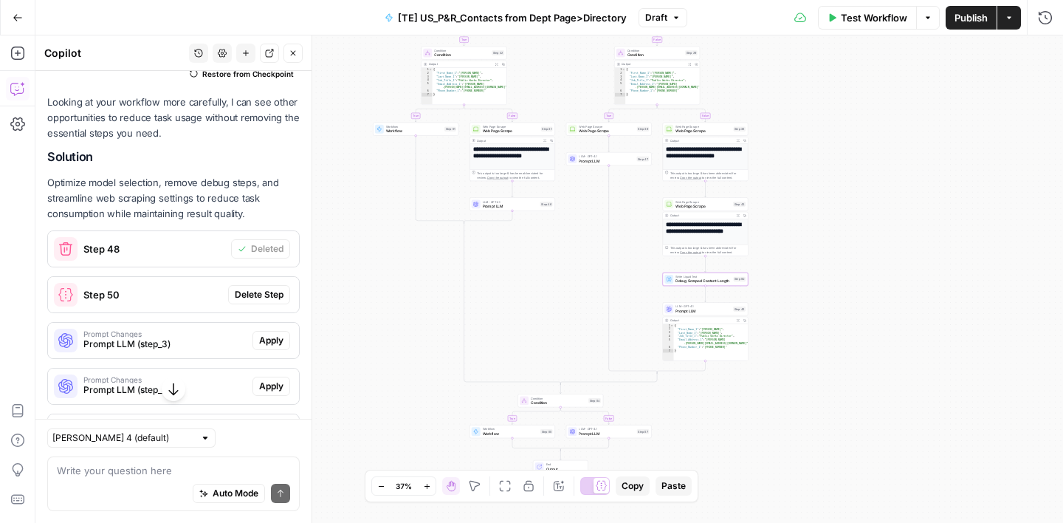
click at [272, 288] on span "Delete Step" at bounding box center [259, 294] width 49 height 13
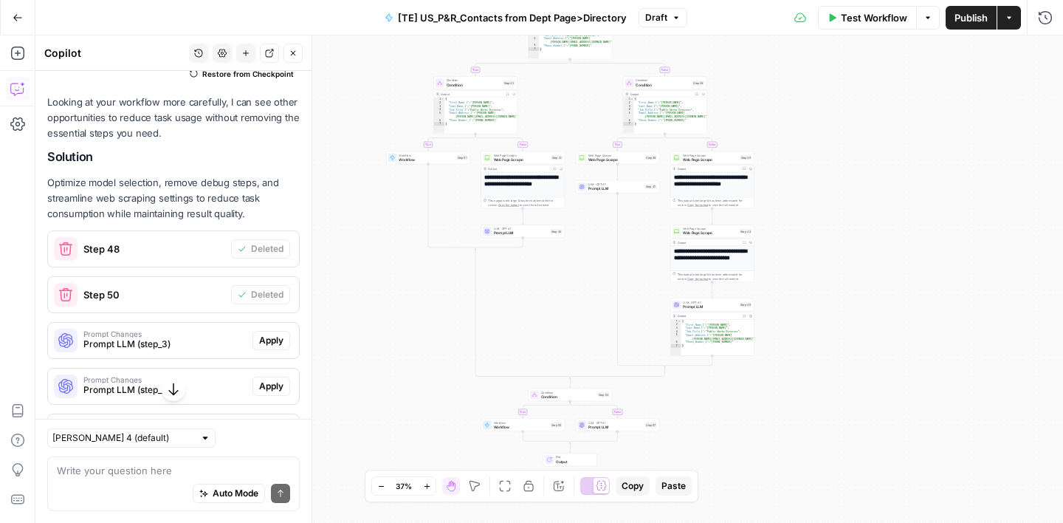
click at [171, 338] on span "Prompt LLM (step_3)" at bounding box center [164, 344] width 163 height 13
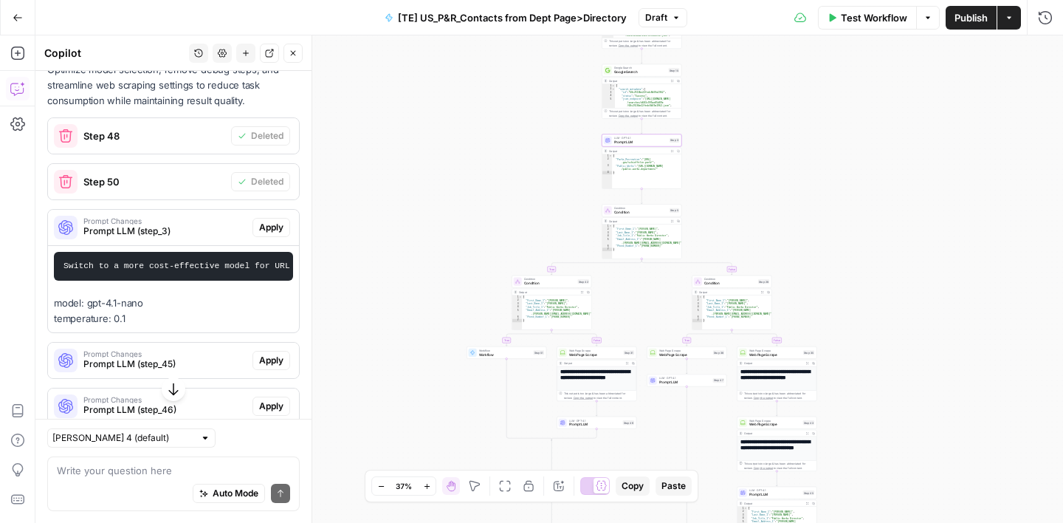
scroll to position [1211, 0]
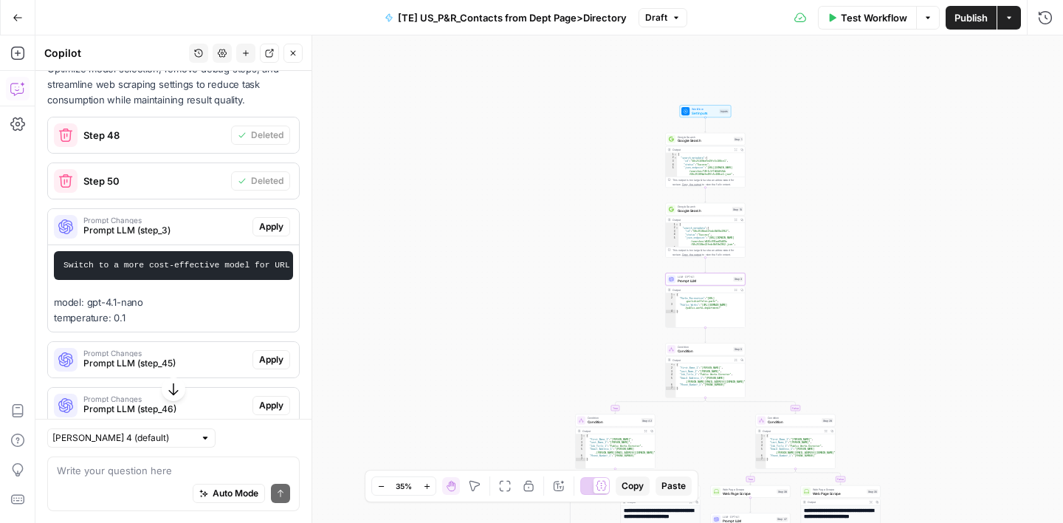
click at [266, 220] on span "Apply" at bounding box center [271, 226] width 24 height 13
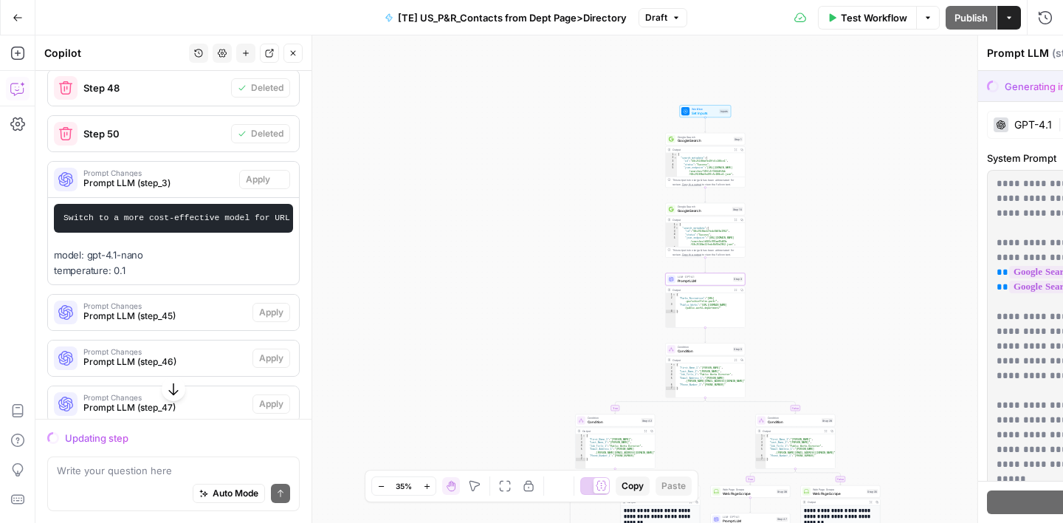
scroll to position [1164, 0]
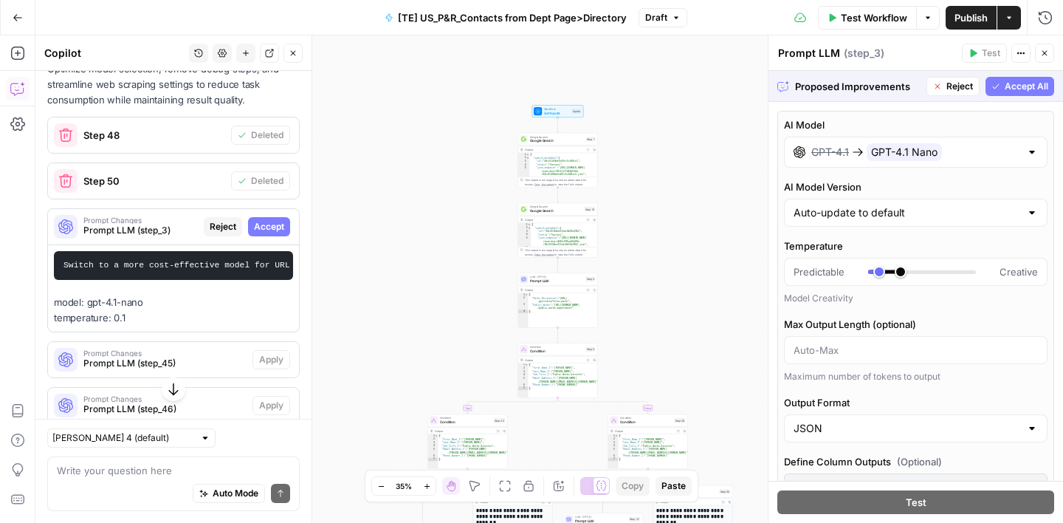
click at [1026, 91] on span "Accept All" at bounding box center [1027, 86] width 44 height 13
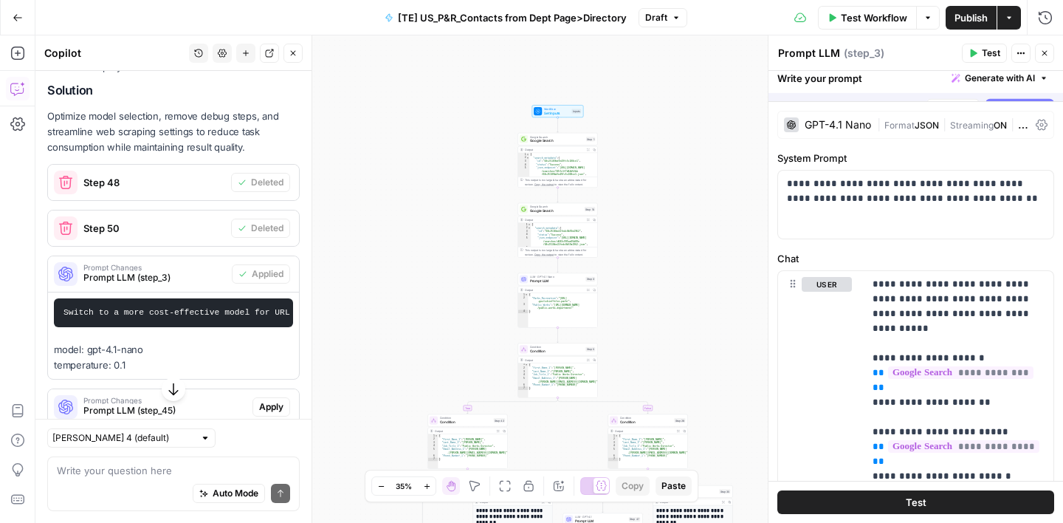
scroll to position [1211, 0]
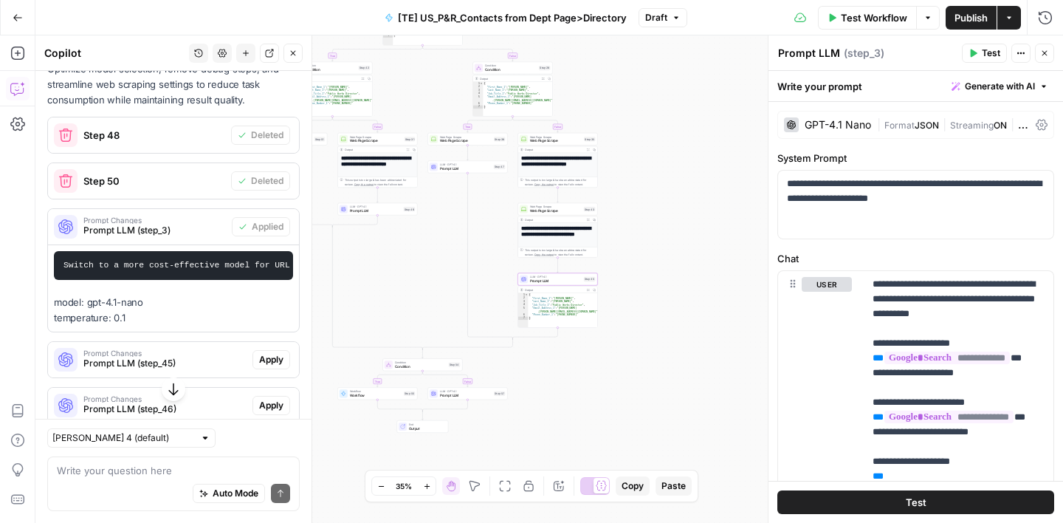
click at [275, 353] on span "Apply" at bounding box center [271, 359] width 24 height 13
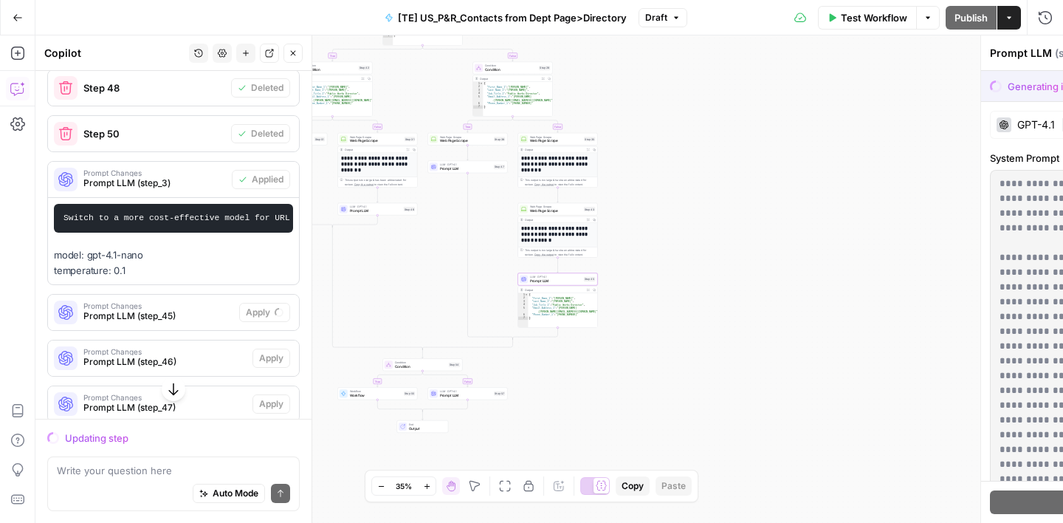
scroll to position [1164, 0]
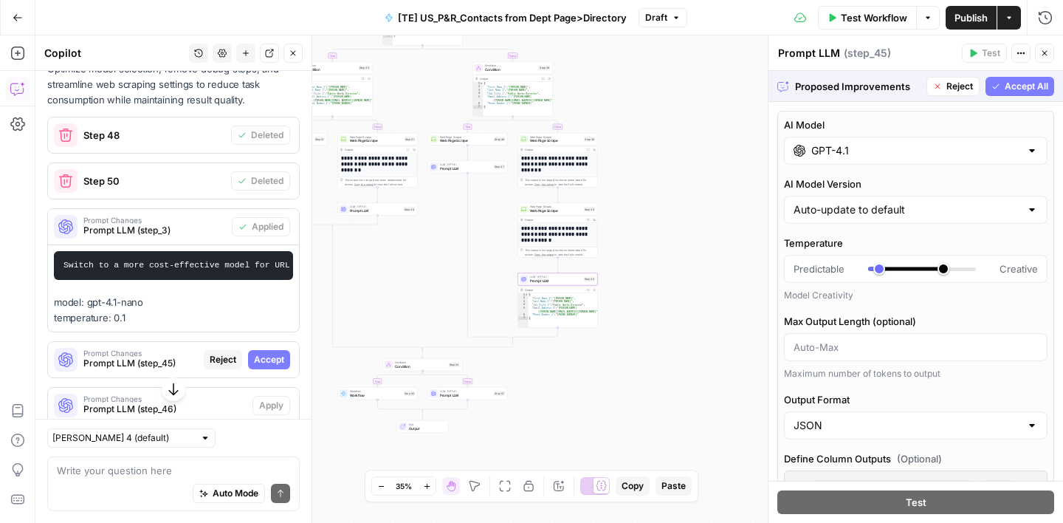
click at [278, 353] on span "Accept" at bounding box center [269, 359] width 30 height 13
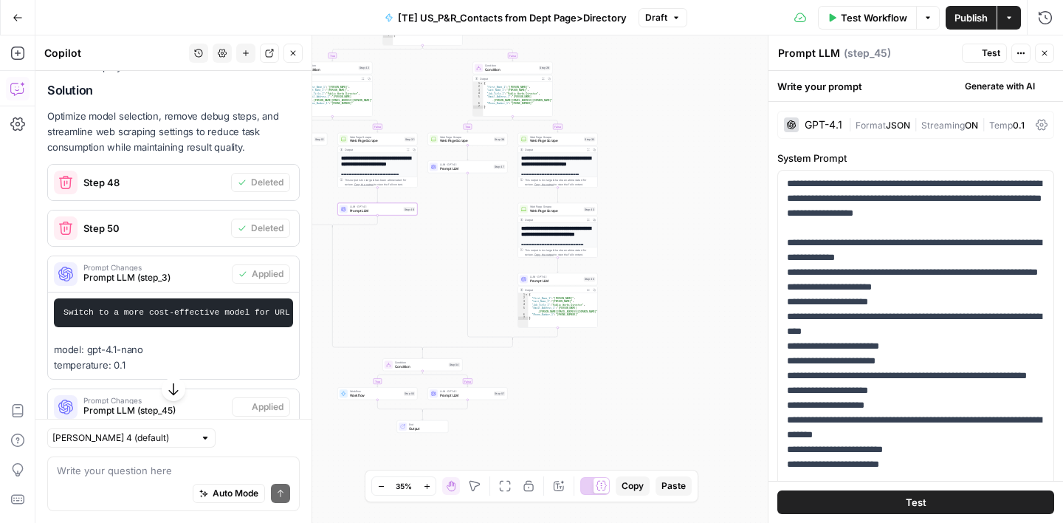
scroll to position [1211, 0]
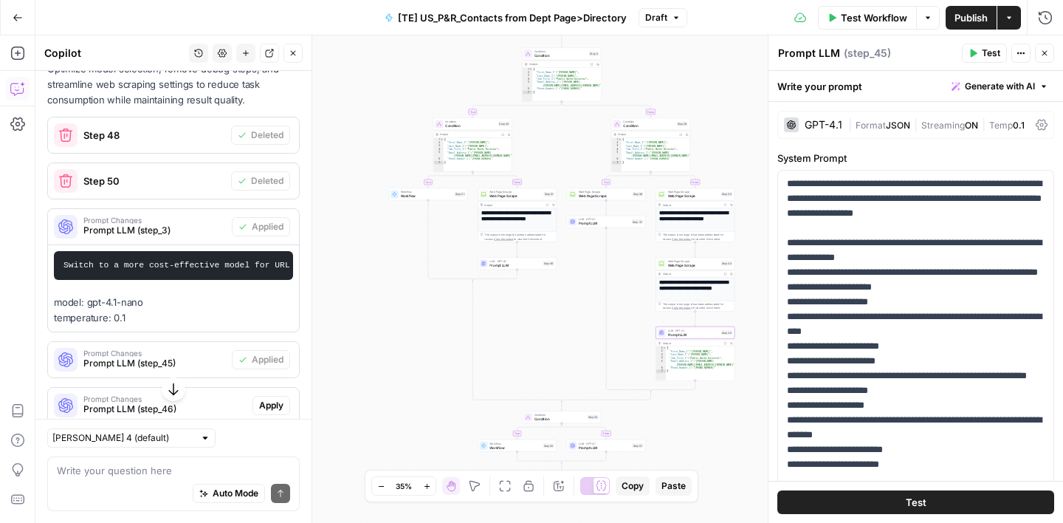
click at [202, 349] on span "Prompt Changes" at bounding box center [154, 352] width 143 height 7
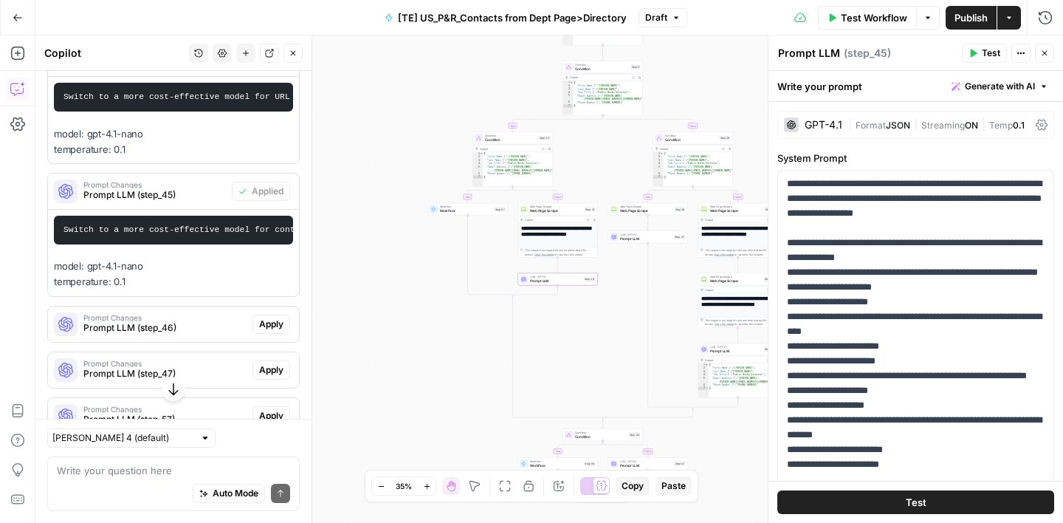
scroll to position [1382, 0]
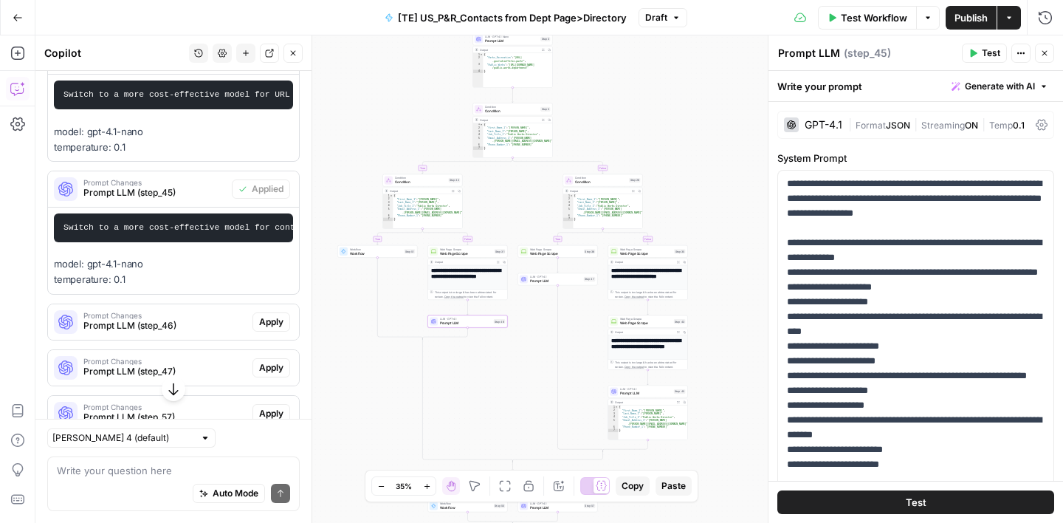
click at [180, 319] on span "Prompt LLM (step_46)" at bounding box center [164, 325] width 163 height 13
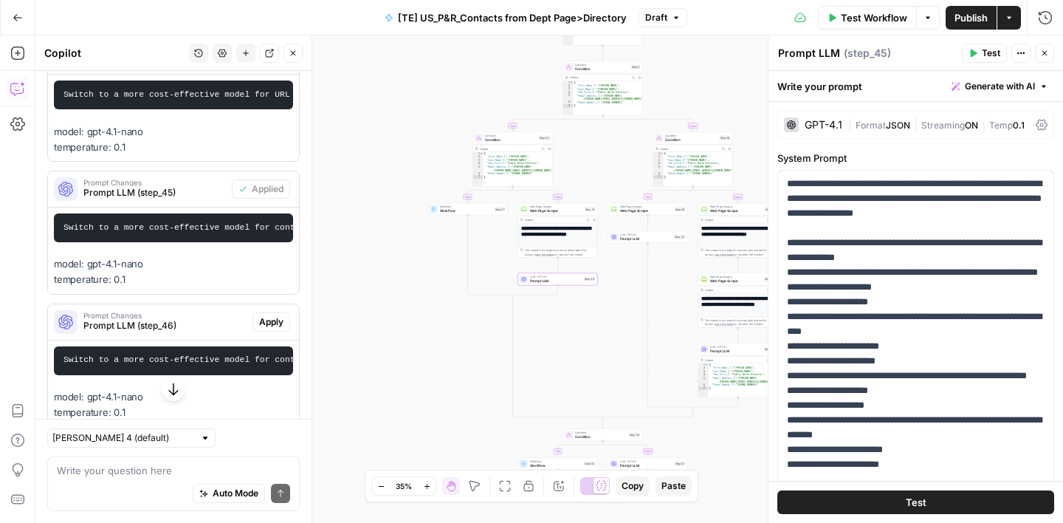
drag, startPoint x: 272, startPoint y: 302, endPoint x: 225, endPoint y: 343, distance: 62.8
click at [272, 315] on span "Apply" at bounding box center [271, 321] width 24 height 13
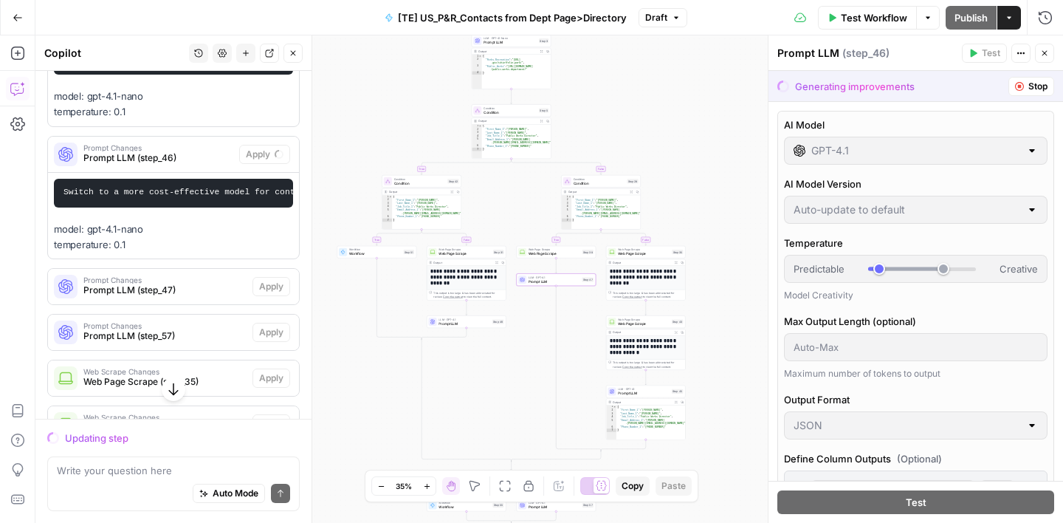
scroll to position [1444, 0]
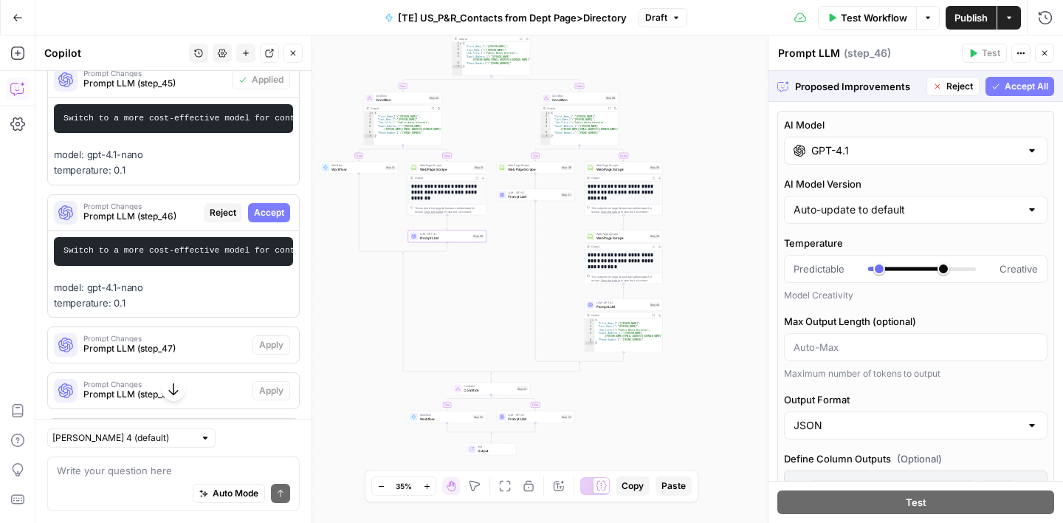
click at [260, 206] on span "Accept" at bounding box center [269, 212] width 30 height 13
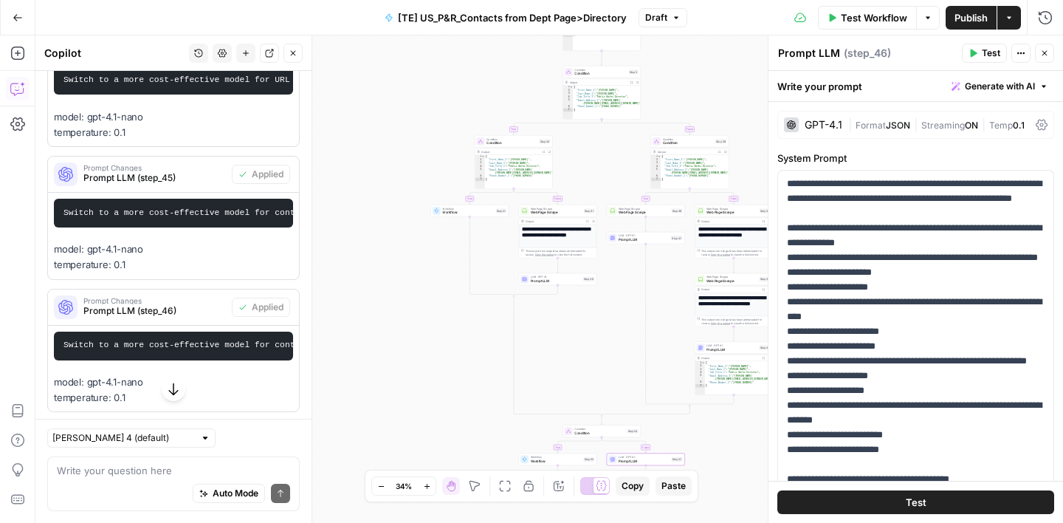
scroll to position [1595, 0]
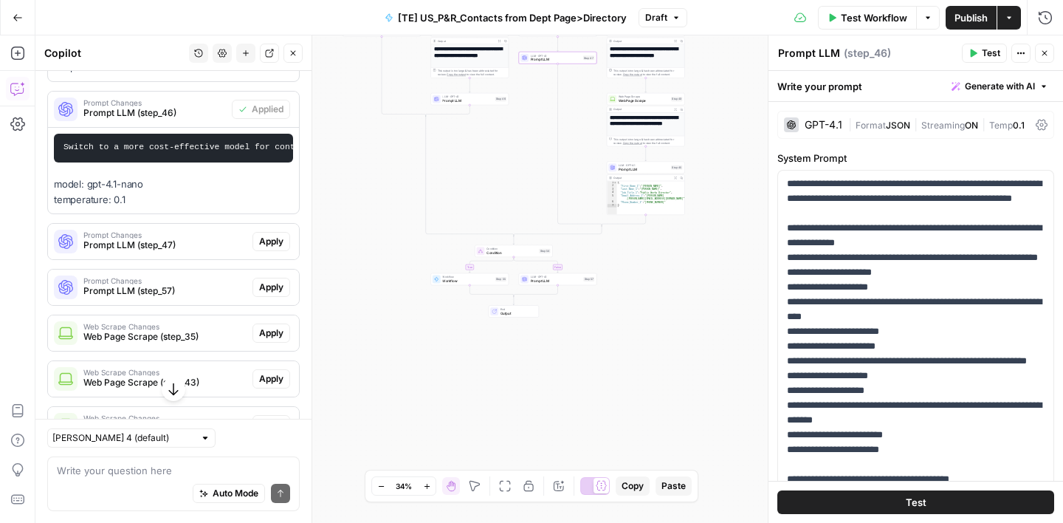
click at [231, 239] on span "Prompt LLM (step_47)" at bounding box center [164, 245] width 163 height 13
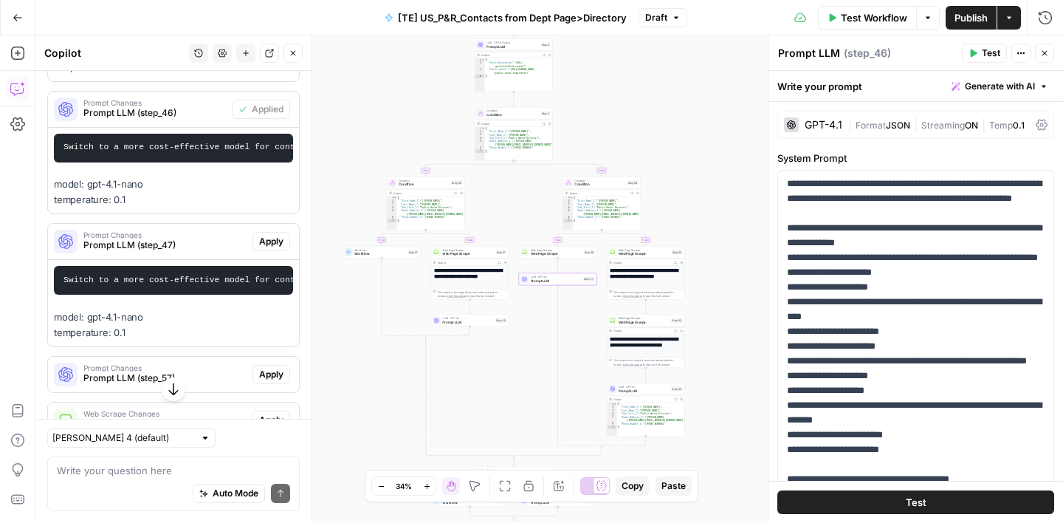
click at [269, 233] on button "Apply" at bounding box center [272, 241] width 38 height 19
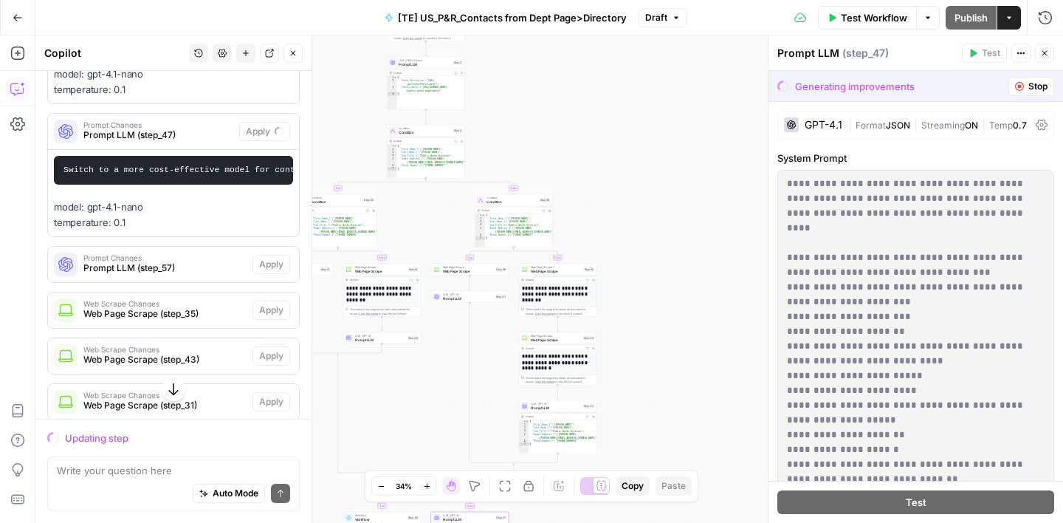
scroll to position [1615, 0]
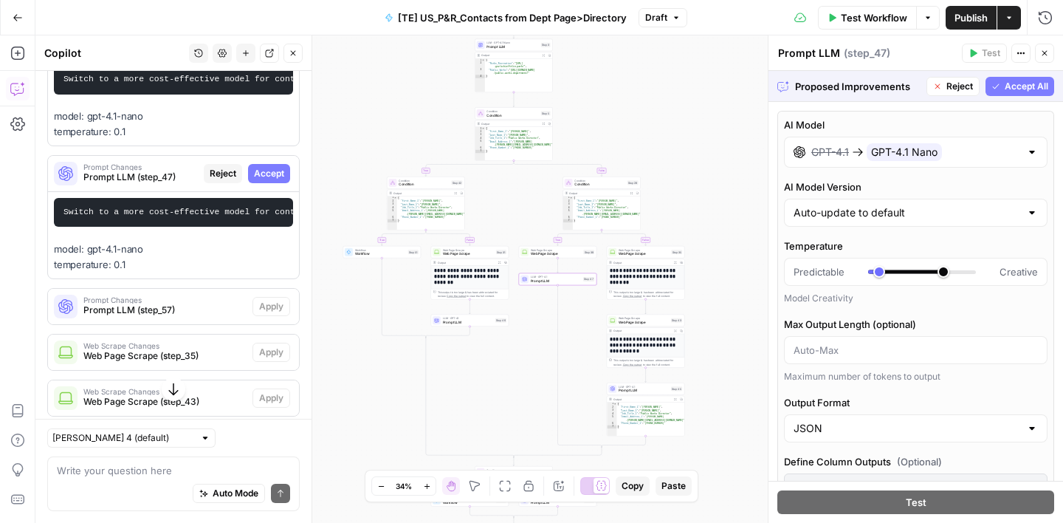
click at [273, 167] on span "Accept" at bounding box center [269, 173] width 30 height 13
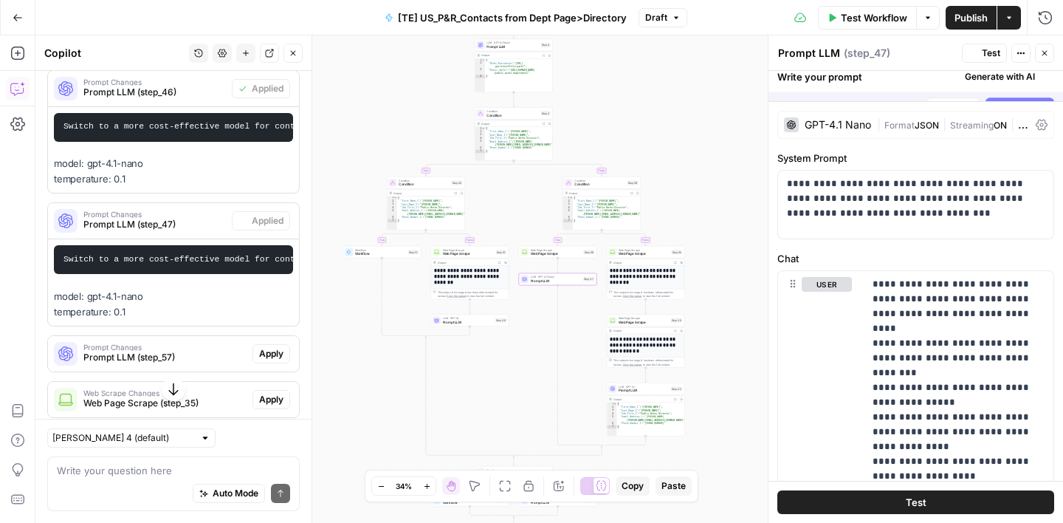
scroll to position [1662, 0]
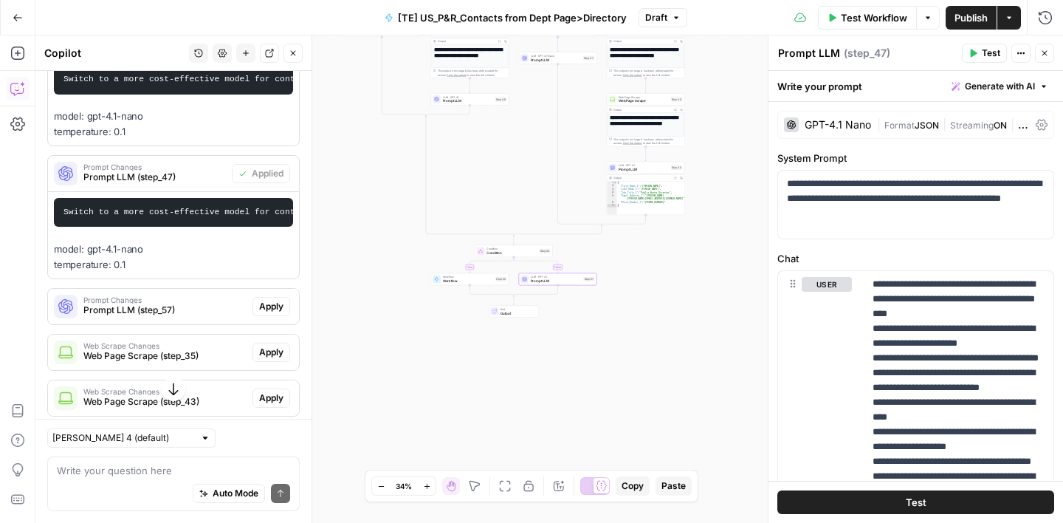
click at [285, 297] on button "Apply" at bounding box center [272, 306] width 38 height 19
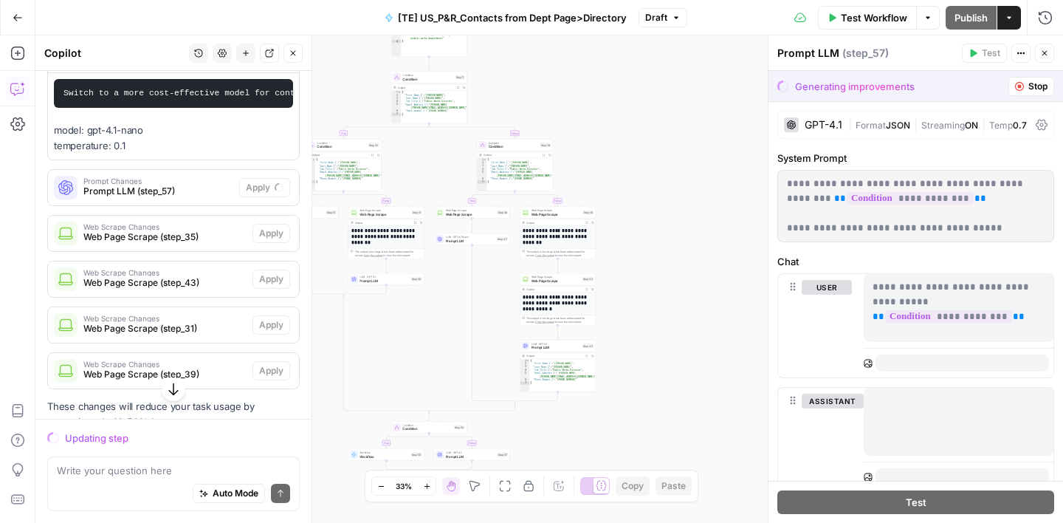
scroll to position [1771, 0]
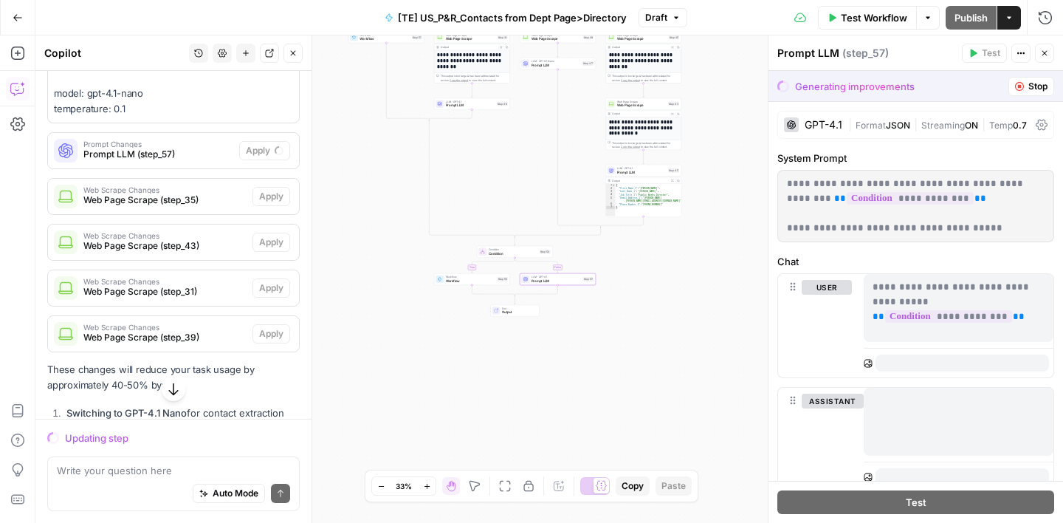
click at [188, 147] on div "Prompt Changes Prompt LLM (step_57)" at bounding box center [143, 150] width 191 height 35
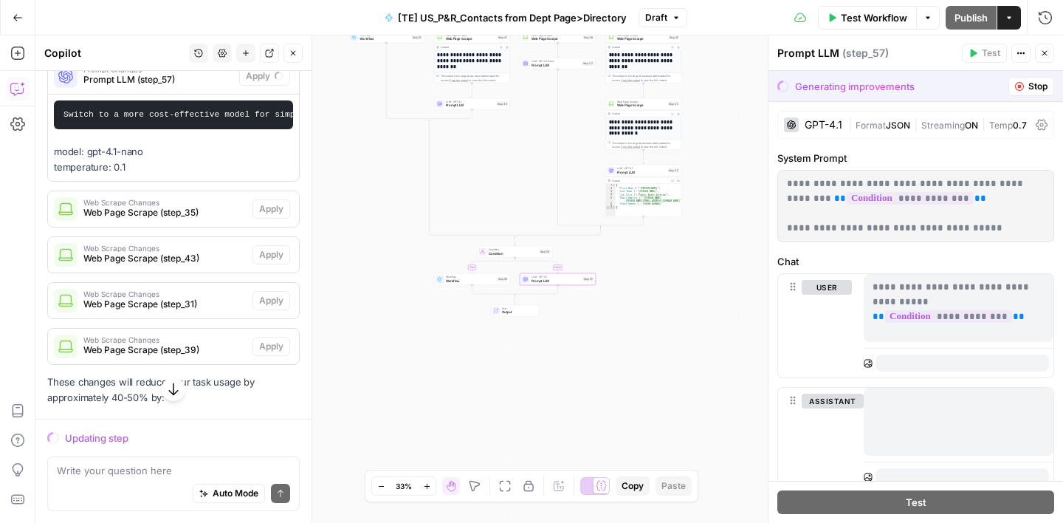
scroll to position [1846, 0]
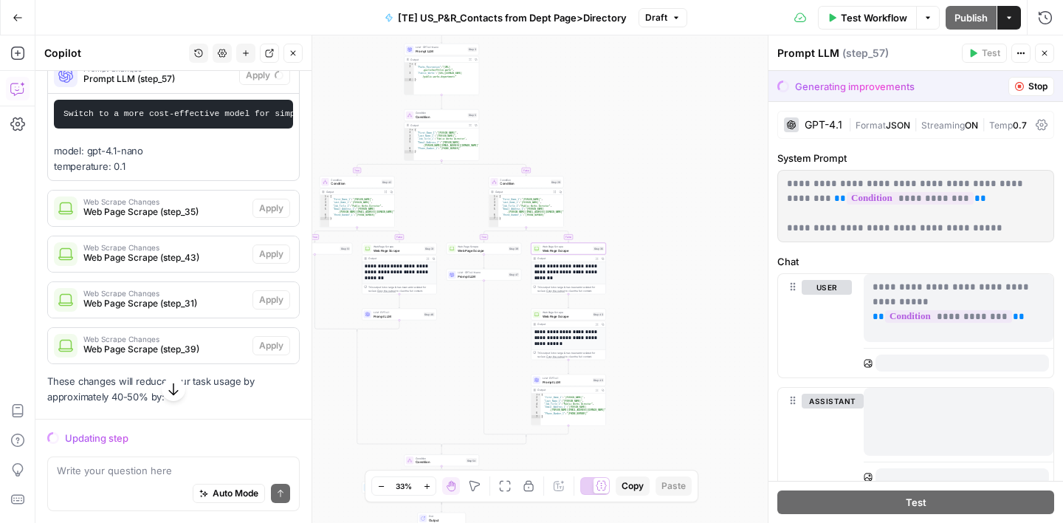
click at [199, 198] on span "Web Scrape Changes" at bounding box center [164, 201] width 163 height 7
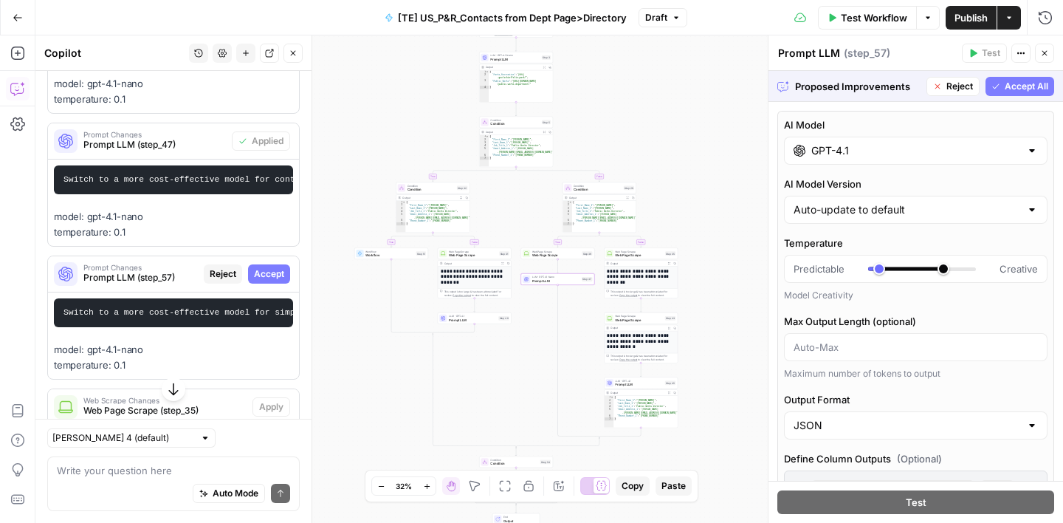
scroll to position [1651, 0]
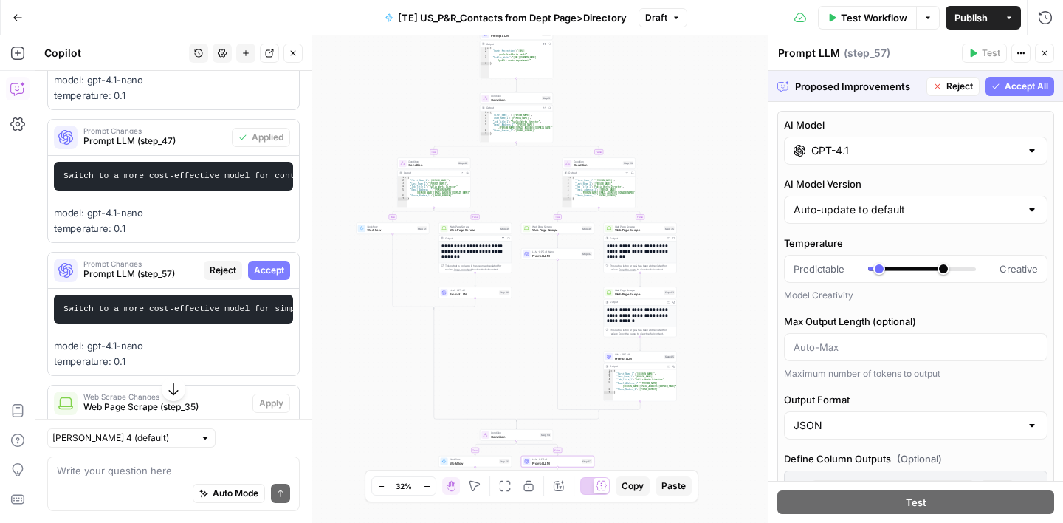
drag, startPoint x: 261, startPoint y: 255, endPoint x: 245, endPoint y: 308, distance: 55.4
click at [261, 264] on span "Accept" at bounding box center [269, 270] width 30 height 13
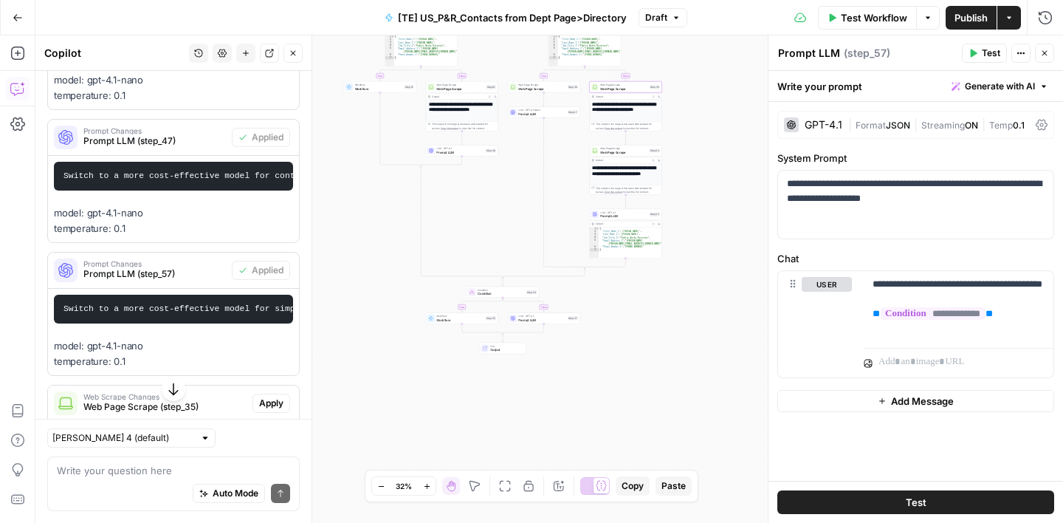
scroll to position [1794, 0]
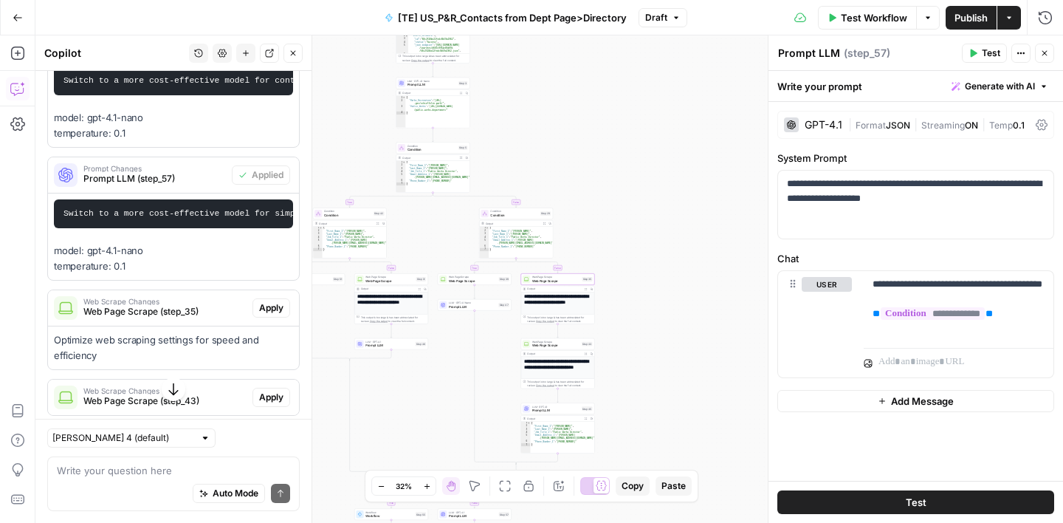
click at [269, 301] on span "Apply" at bounding box center [271, 307] width 24 height 13
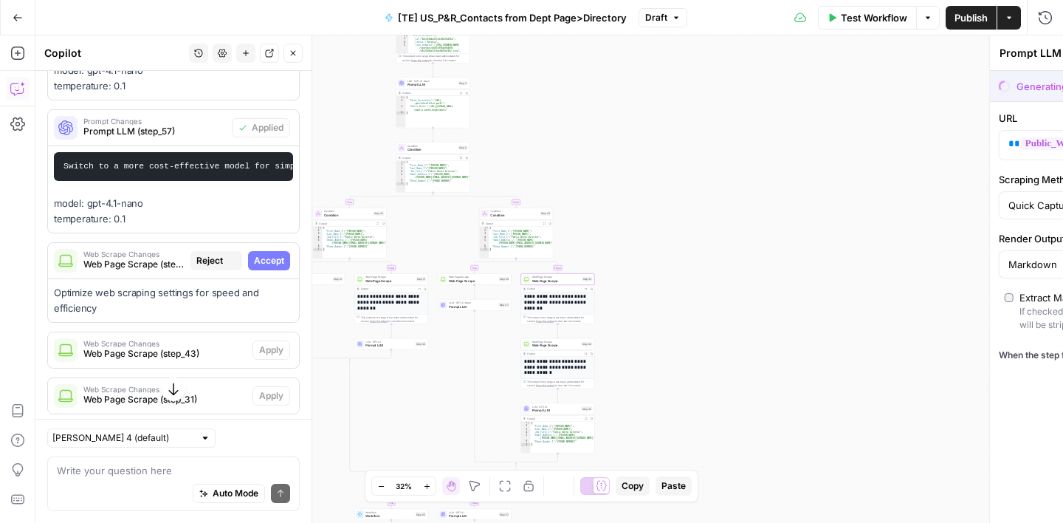
type textarea "Web Page Scrape"
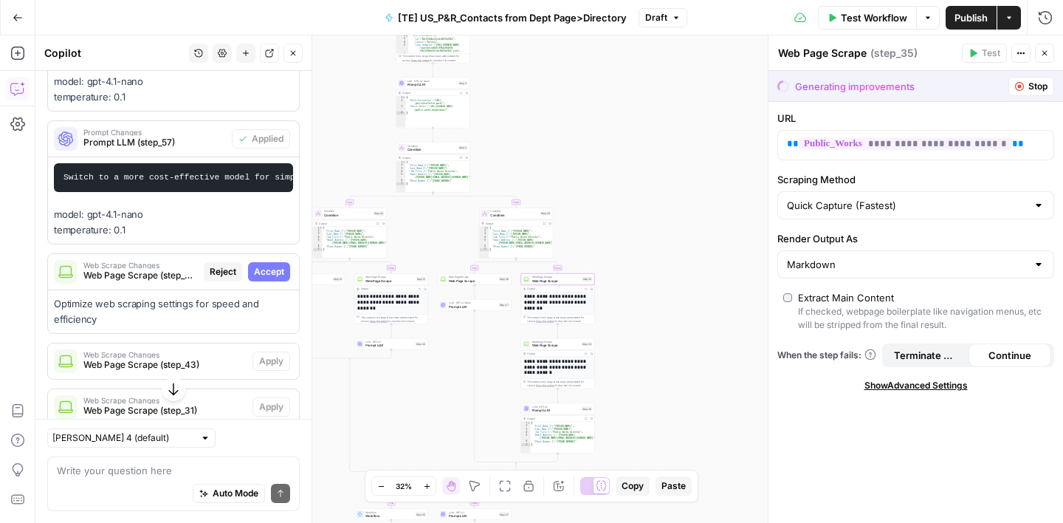
scroll to position [1788, 0]
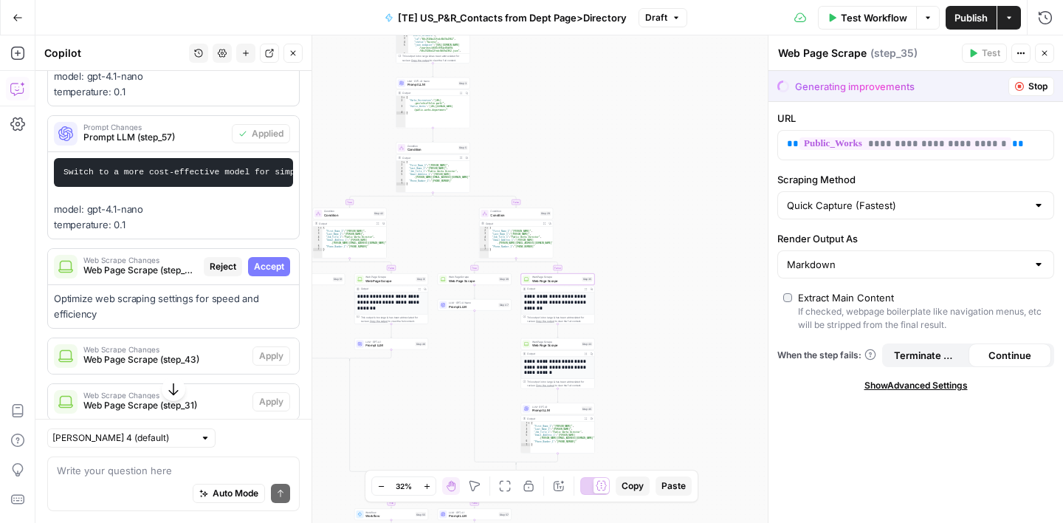
click at [269, 260] on button "Accept" at bounding box center [269, 266] width 42 height 19
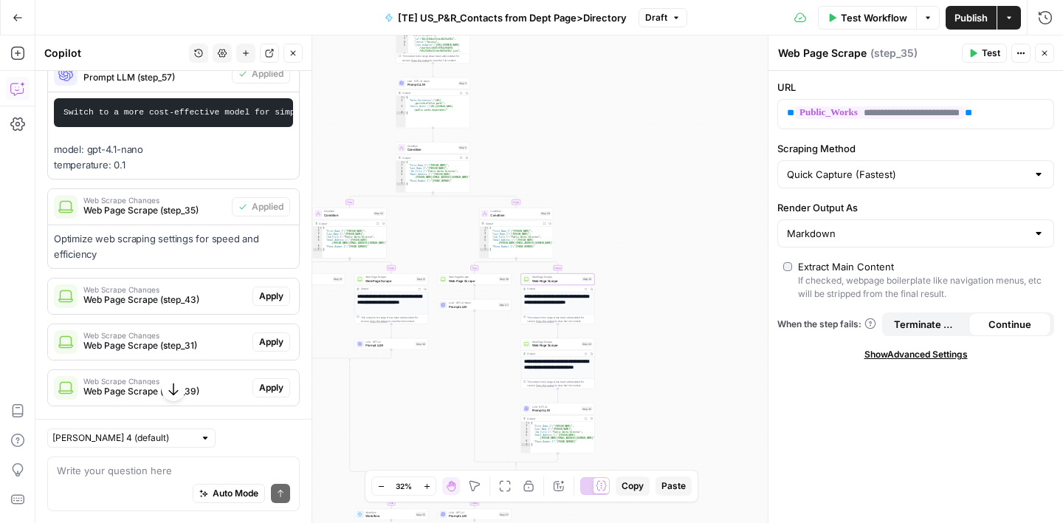
scroll to position [1904, 0]
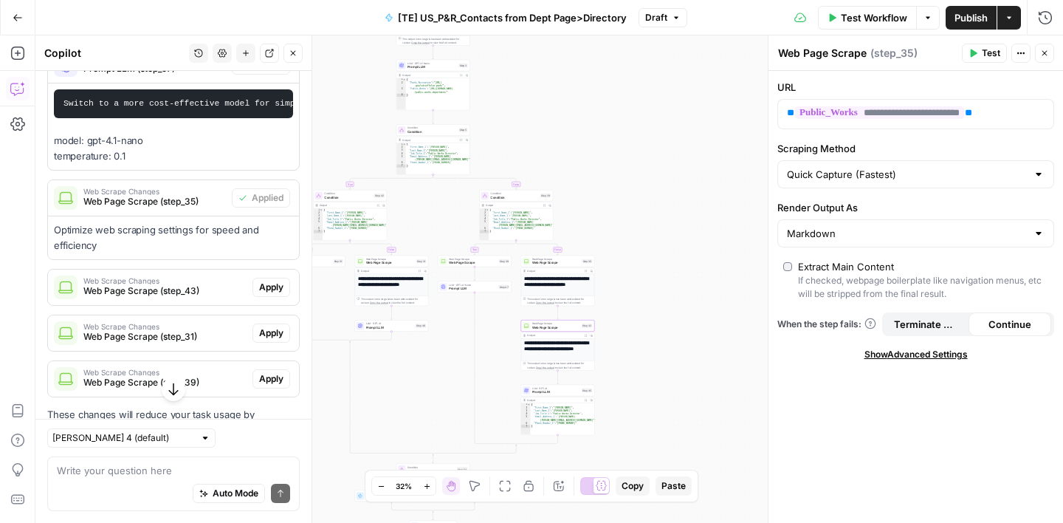
click at [278, 281] on span "Apply" at bounding box center [271, 287] width 24 height 13
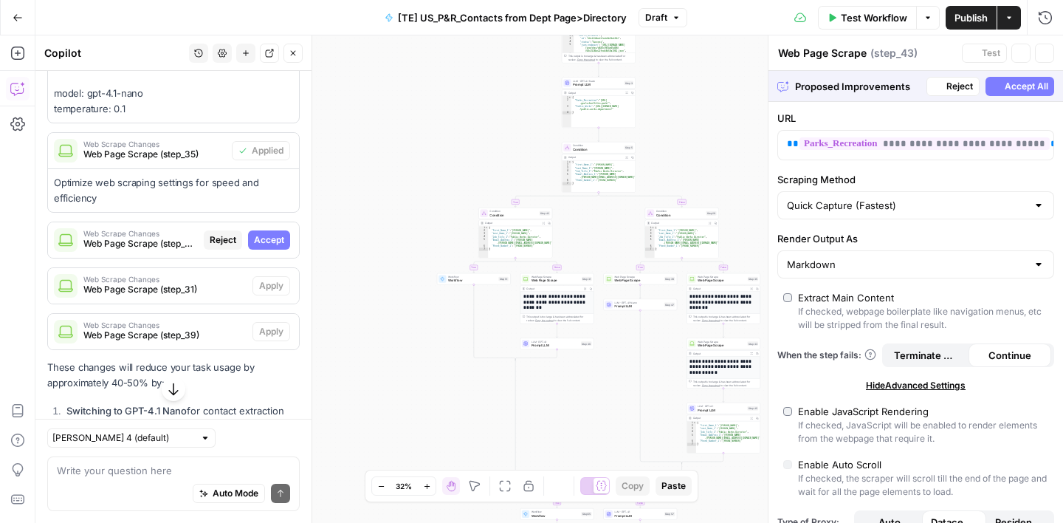
scroll to position [1857, 0]
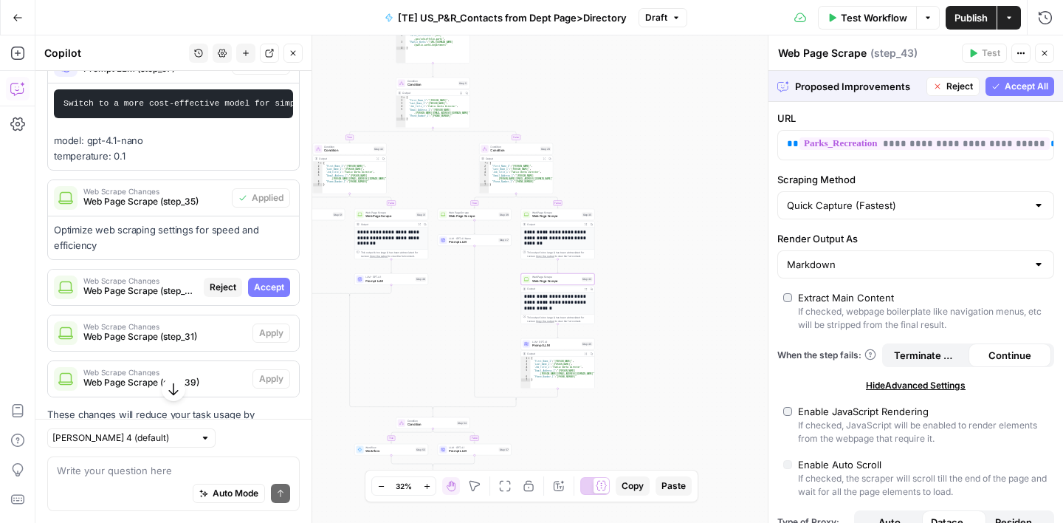
click at [268, 281] on span "Accept" at bounding box center [269, 287] width 30 height 13
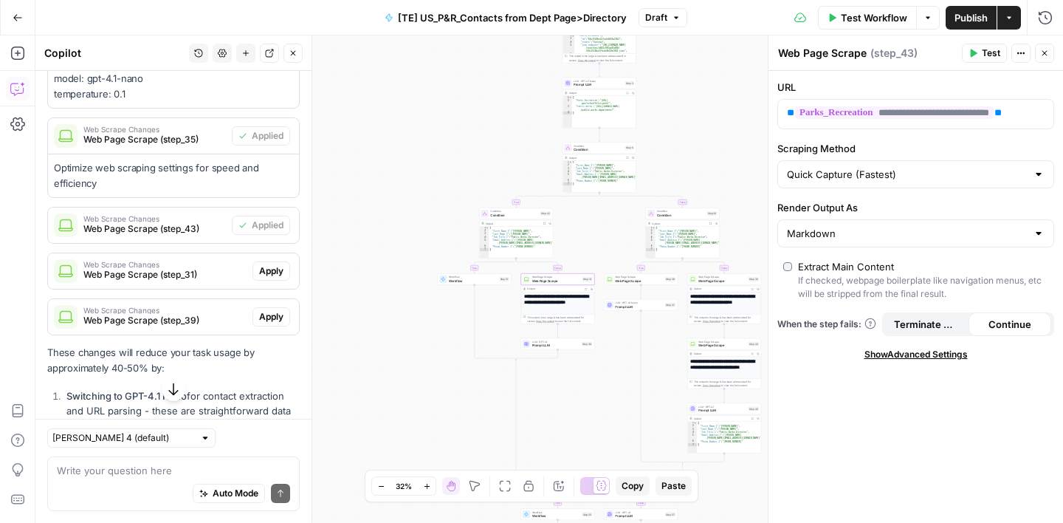
scroll to position [1970, 0]
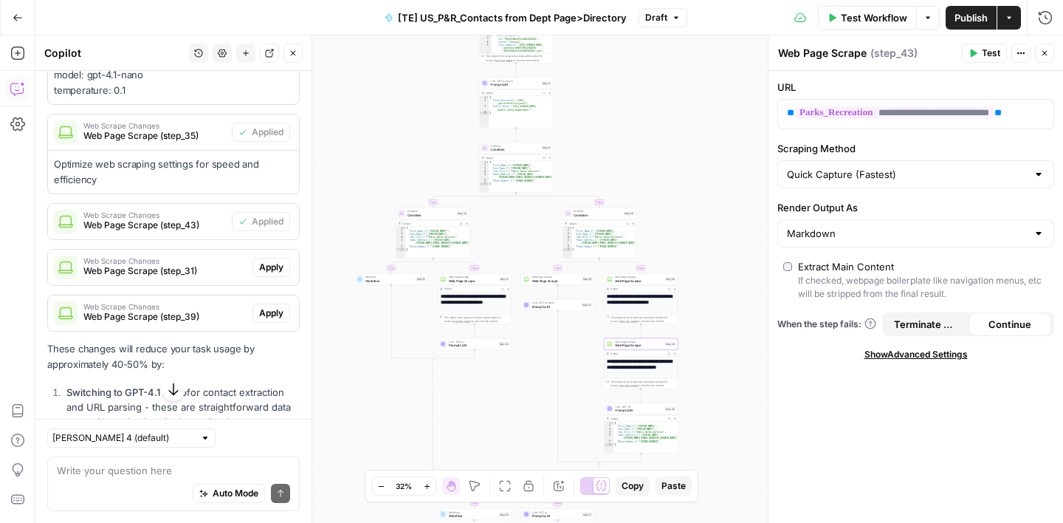
click at [205, 219] on span "Web Page Scrape (step_43)" at bounding box center [154, 225] width 143 height 13
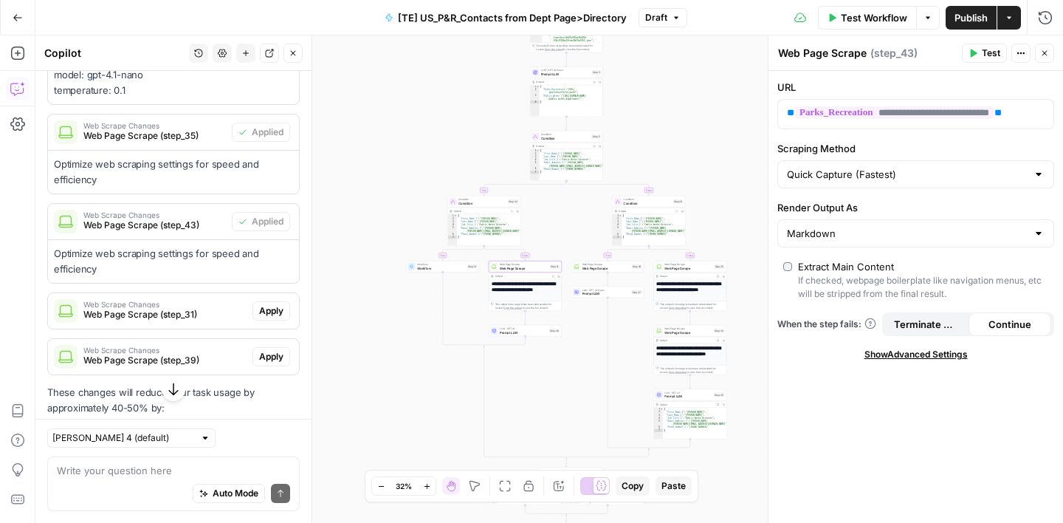
click at [275, 304] on span "Apply" at bounding box center [271, 310] width 24 height 13
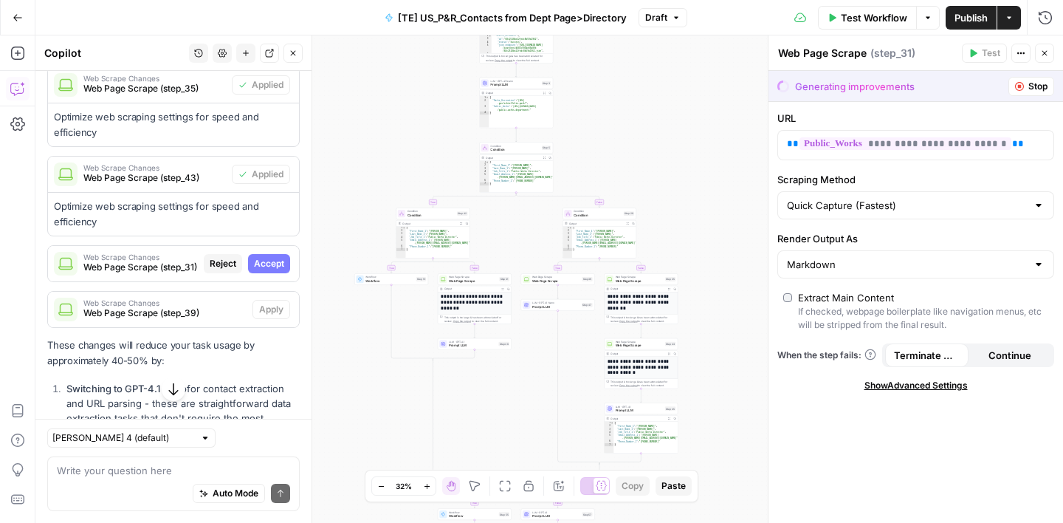
scroll to position [1922, 0]
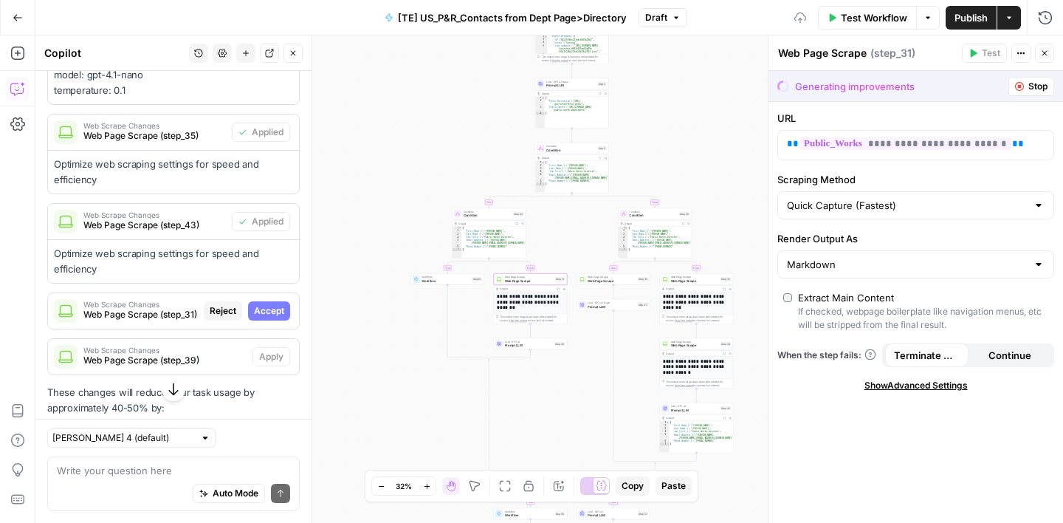
click at [264, 304] on span "Accept" at bounding box center [269, 310] width 30 height 13
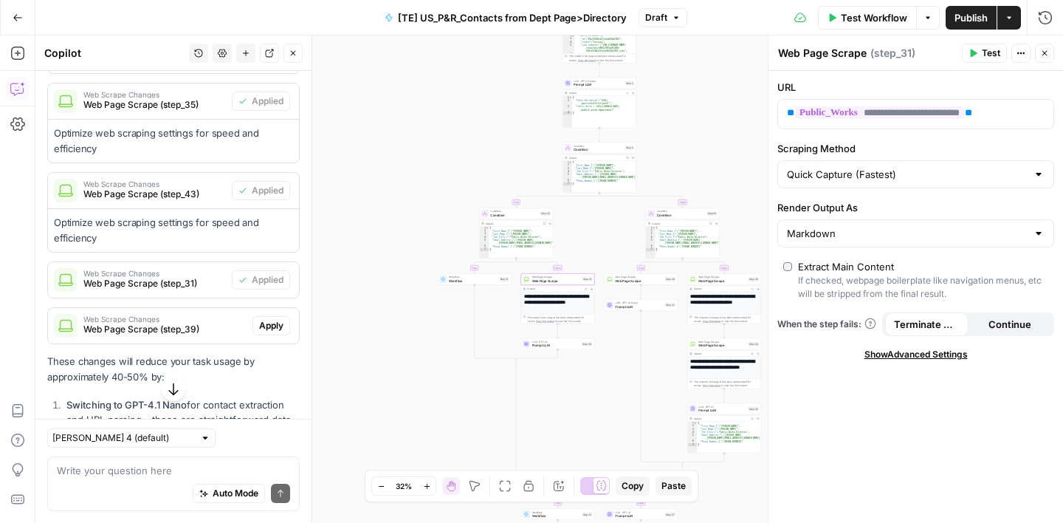
scroll to position [2015, 0]
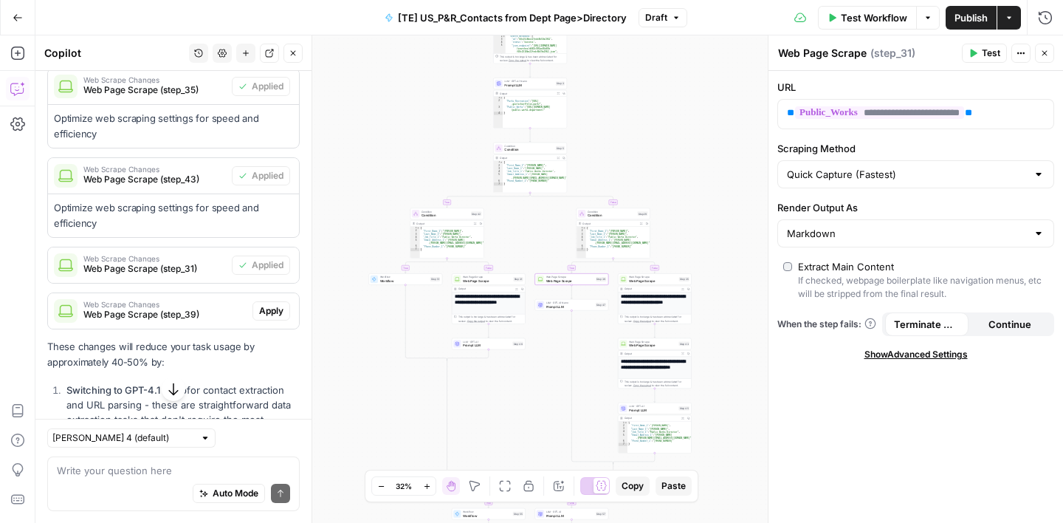
click at [259, 304] on span "Apply" at bounding box center [271, 310] width 24 height 13
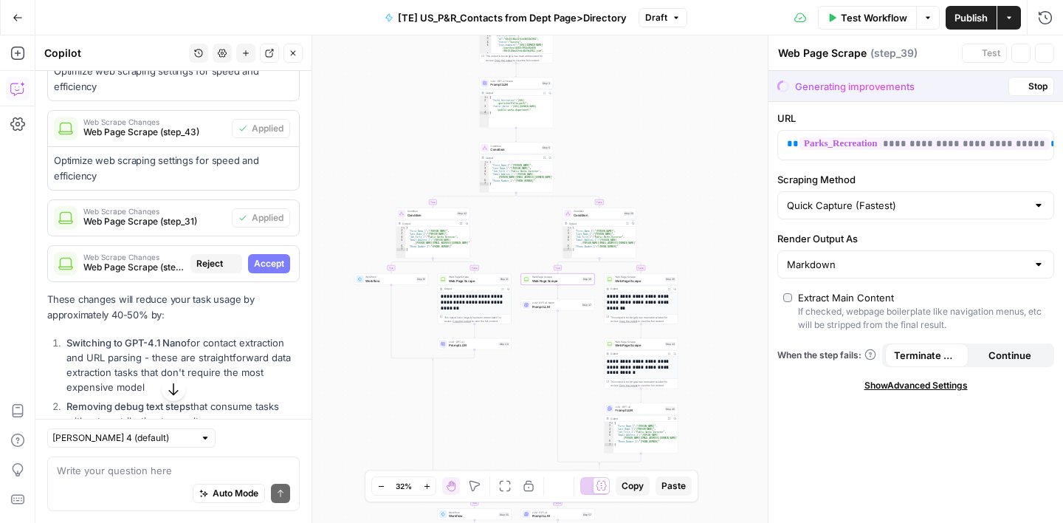
scroll to position [1968, 0]
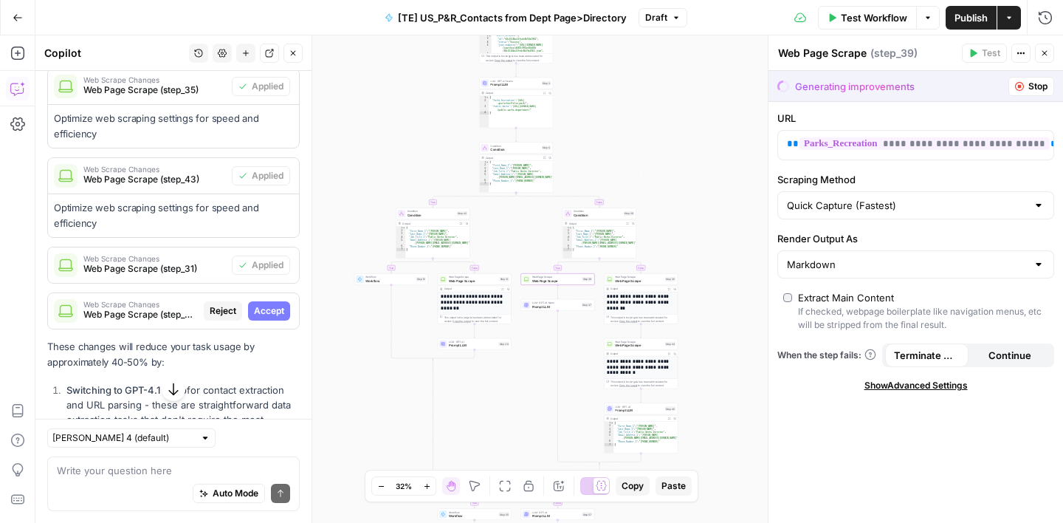
click at [274, 304] on span "Accept" at bounding box center [269, 310] width 30 height 13
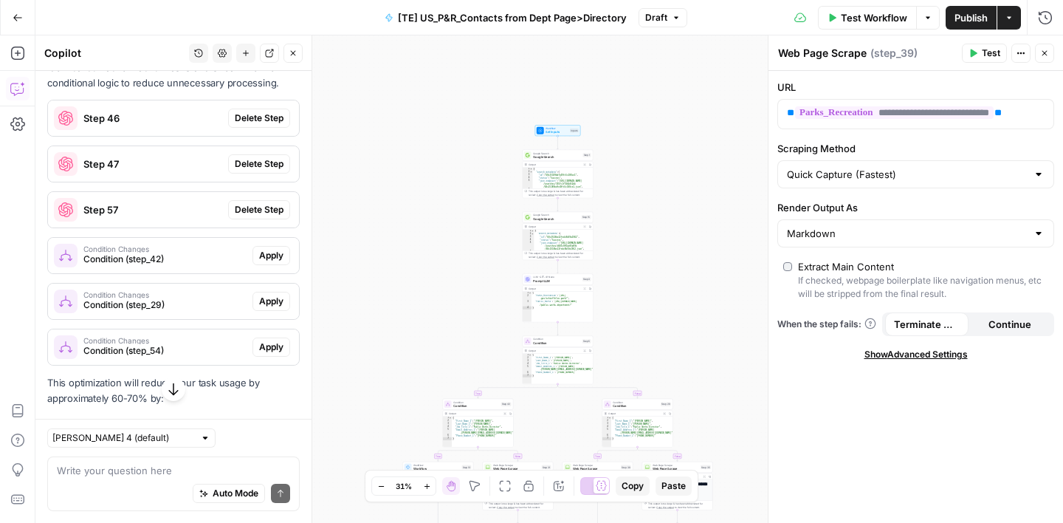
scroll to position [470, 0]
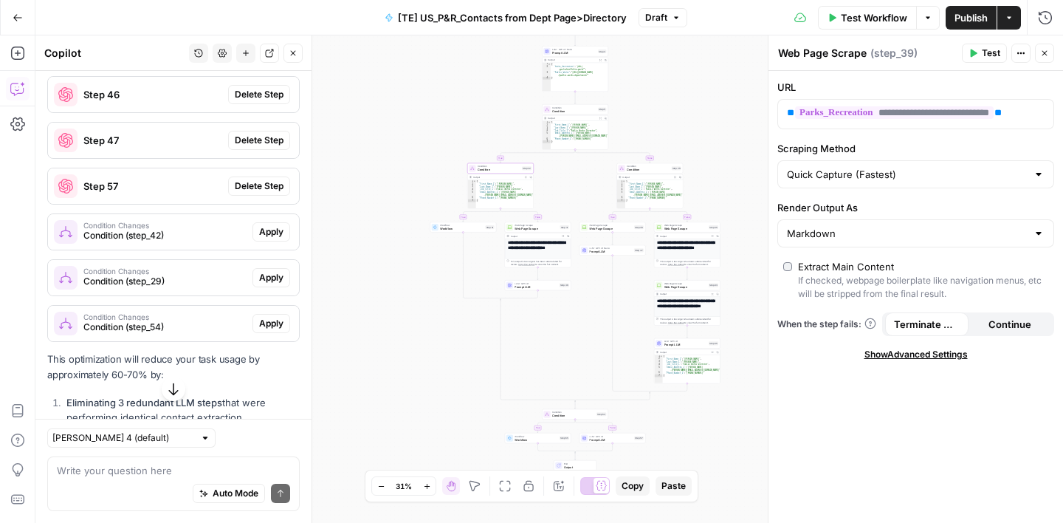
click at [200, 229] on span "Condition (step_42)" at bounding box center [164, 235] width 163 height 13
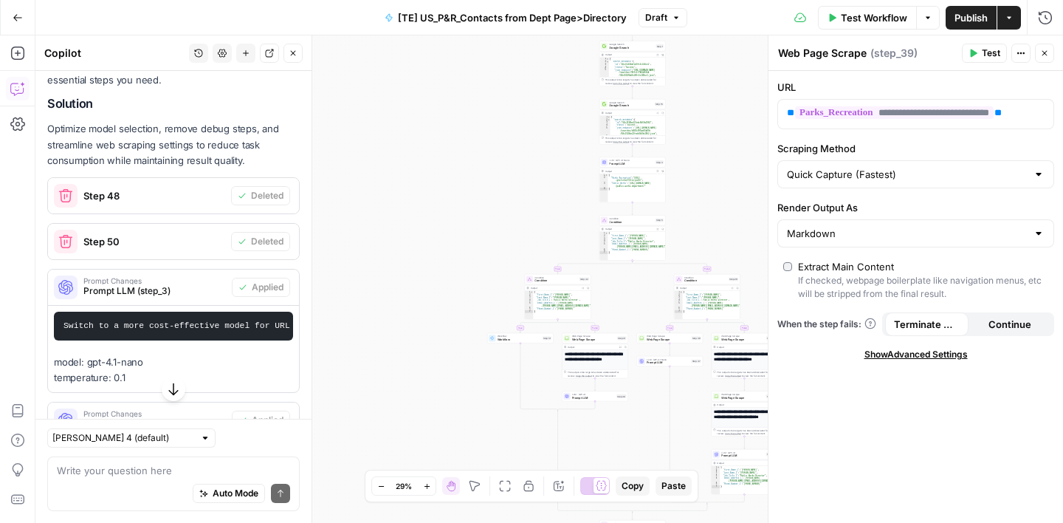
scroll to position [1239, 0]
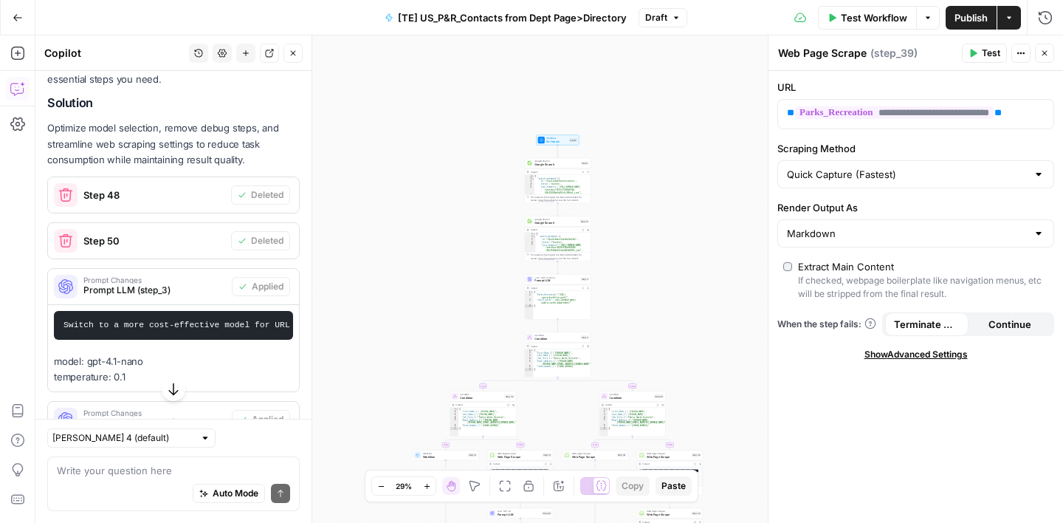
click at [1052, 52] on button "Close" at bounding box center [1044, 53] width 19 height 19
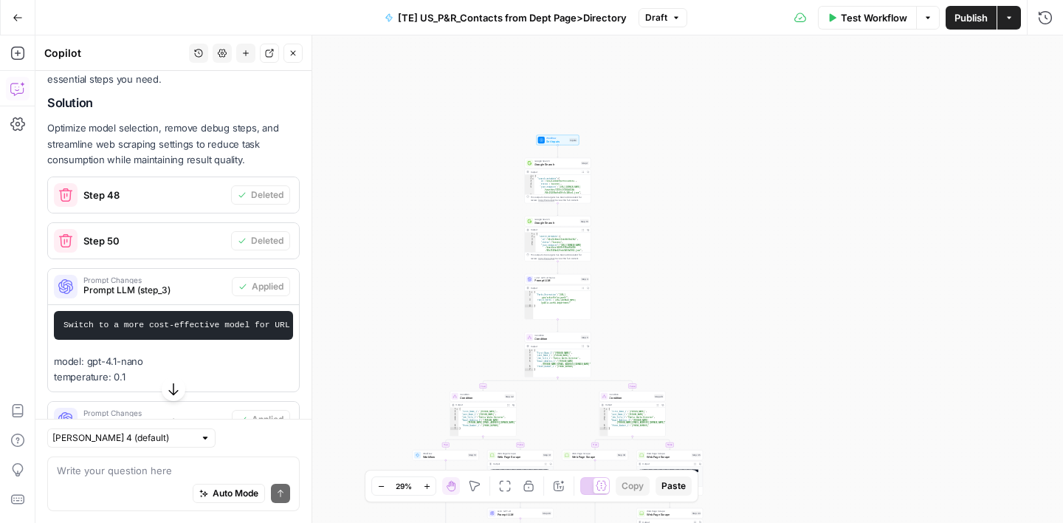
click at [970, 13] on span "Publish" at bounding box center [971, 17] width 33 height 15
click at [298, 50] on button "Close" at bounding box center [293, 53] width 19 height 19
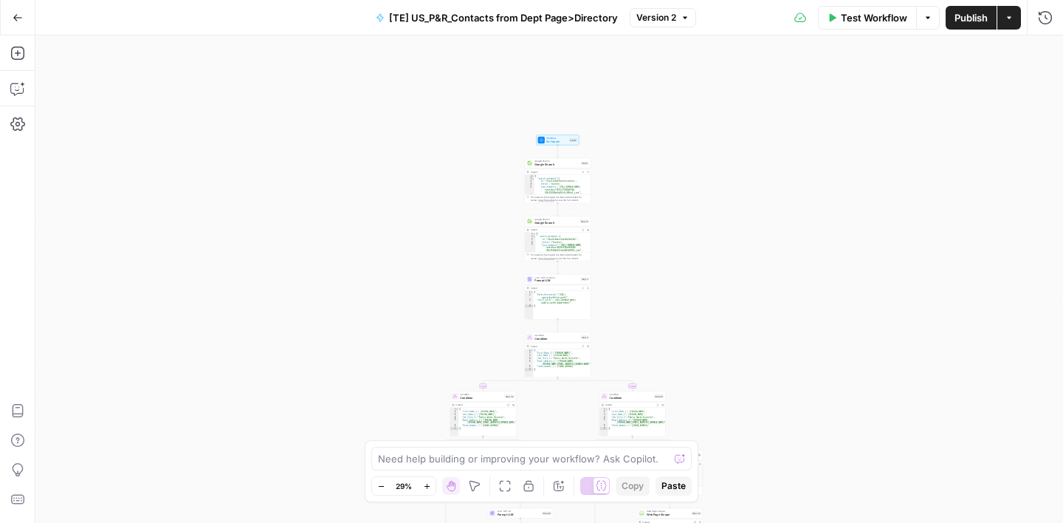
click at [26, 16] on button "Go Back" at bounding box center [17, 17] width 27 height 27
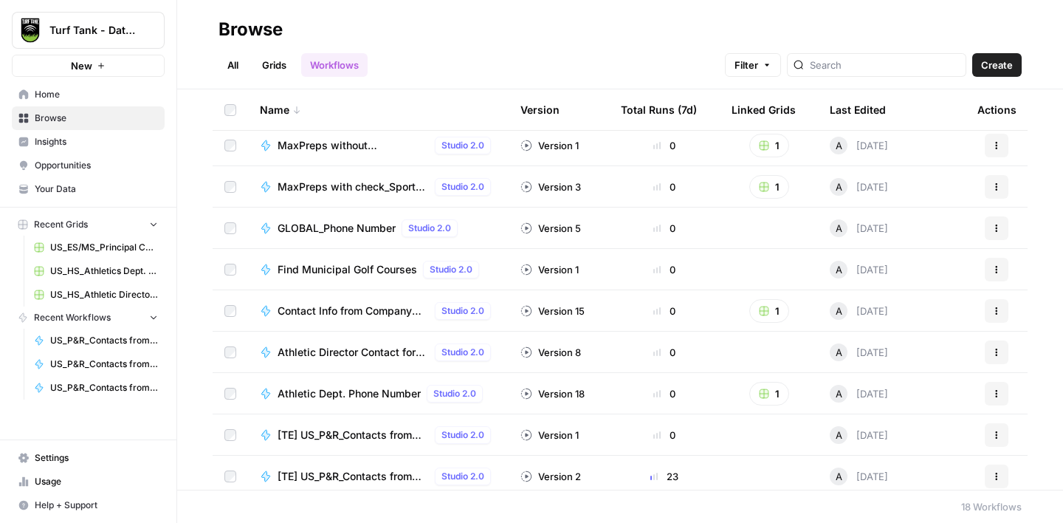
scroll to position [386, 0]
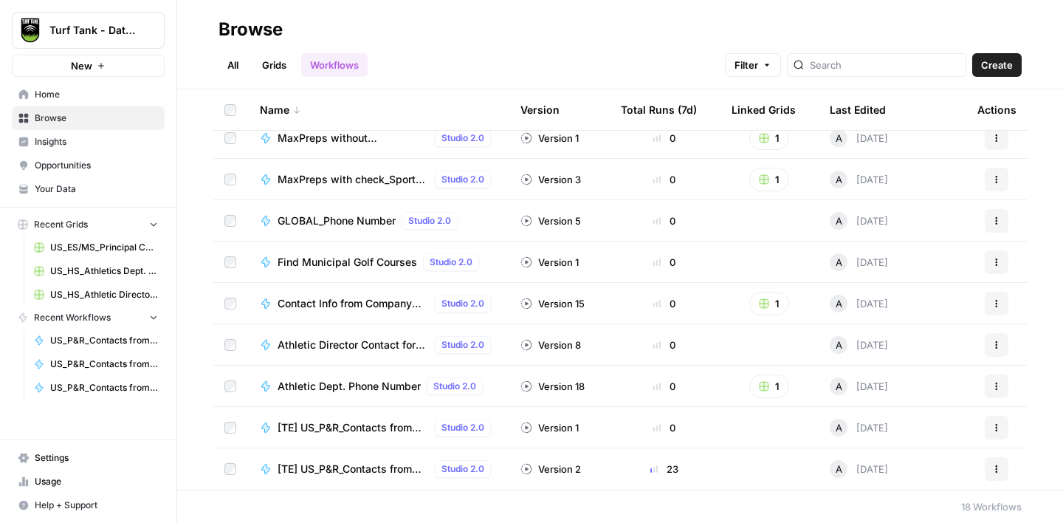
click at [357, 422] on span "[TE] US_P&R_Contacts from Directory" at bounding box center [353, 427] width 151 height 15
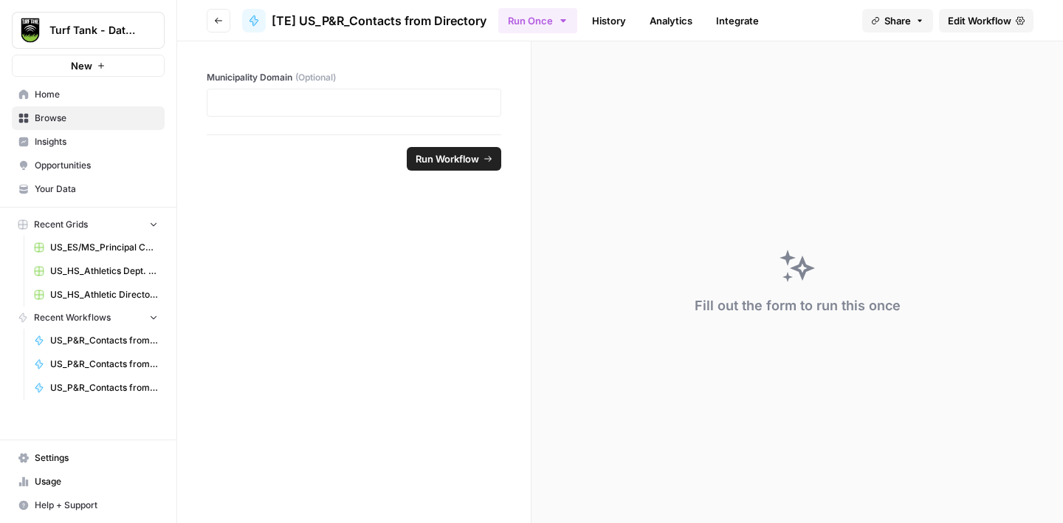
click at [1000, 28] on link "Edit Workflow" at bounding box center [986, 21] width 95 height 24
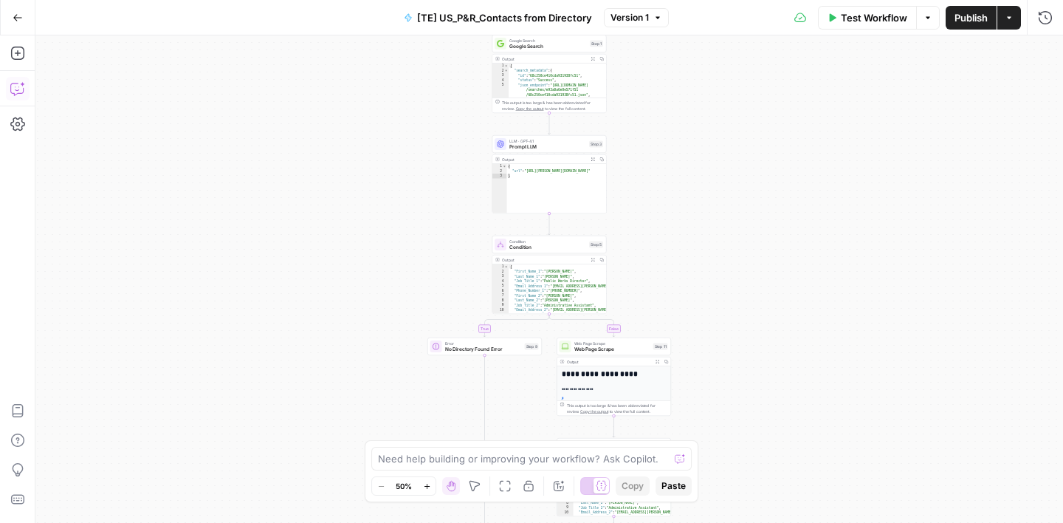
click at [20, 89] on icon "button" at bounding box center [17, 88] width 15 height 15
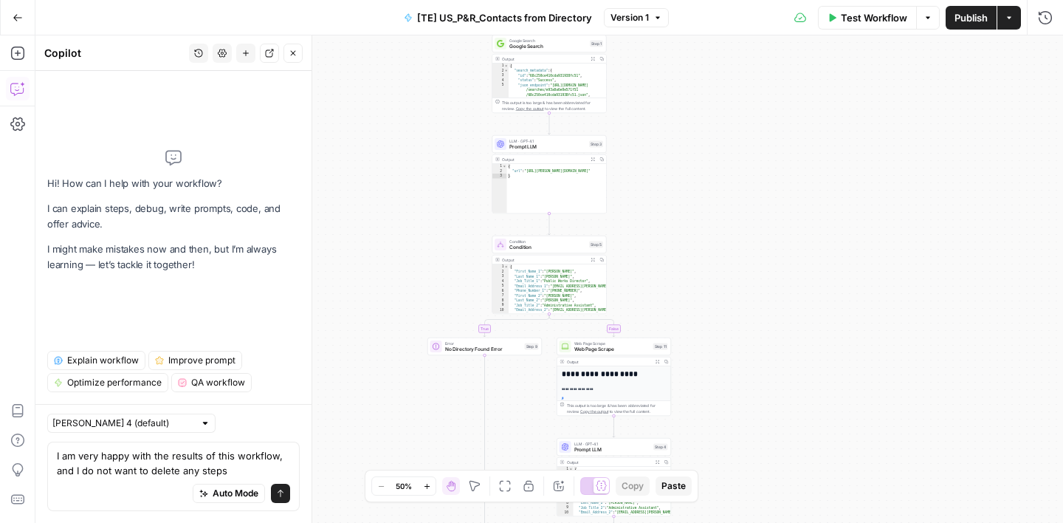
click at [58, 471] on textarea "I am very happy with the results of this workflow, and I do not want to delete …" at bounding box center [173, 463] width 233 height 30
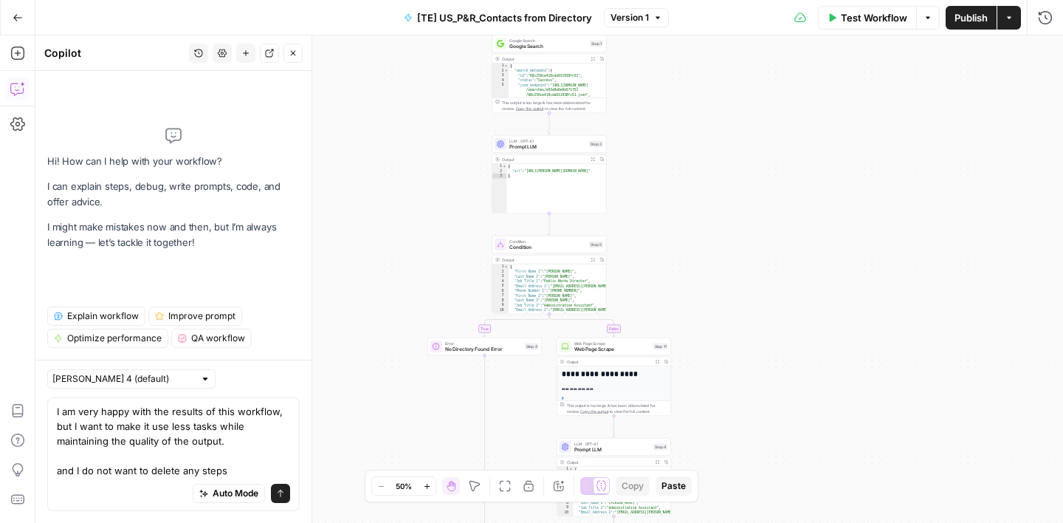
click at [226, 473] on textarea "I am very happy with the results of this workflow, but I want to make it use le…" at bounding box center [173, 441] width 233 height 74
drag, startPoint x: 224, startPoint y: 472, endPoint x: 52, endPoint y: 471, distance: 172.1
click at [52, 471] on div "I am very happy with the results of this workflow, but I want to make it use le…" at bounding box center [173, 454] width 253 height 114
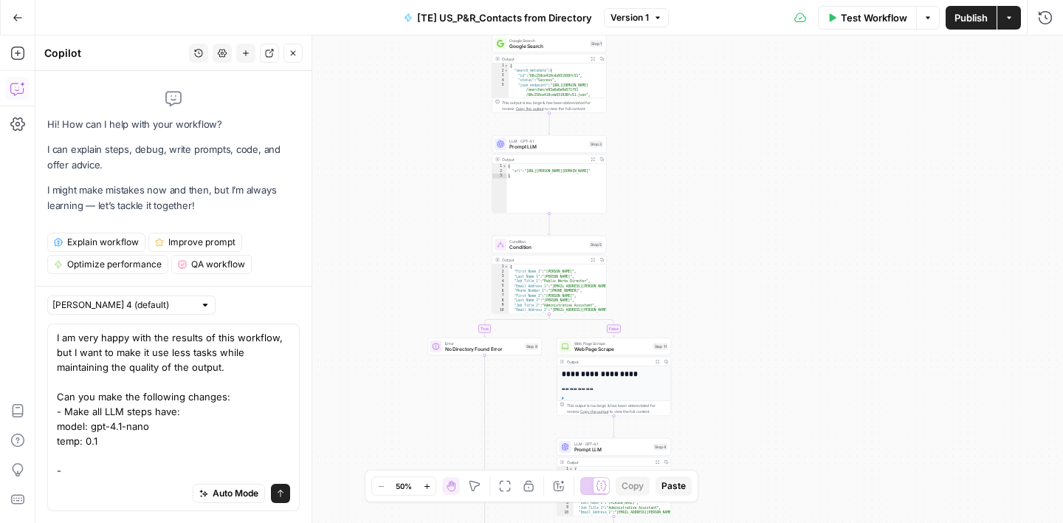
click at [234, 392] on textarea "I am very happy with the results of this workflow, but I want to make it use le…" at bounding box center [173, 404] width 233 height 148
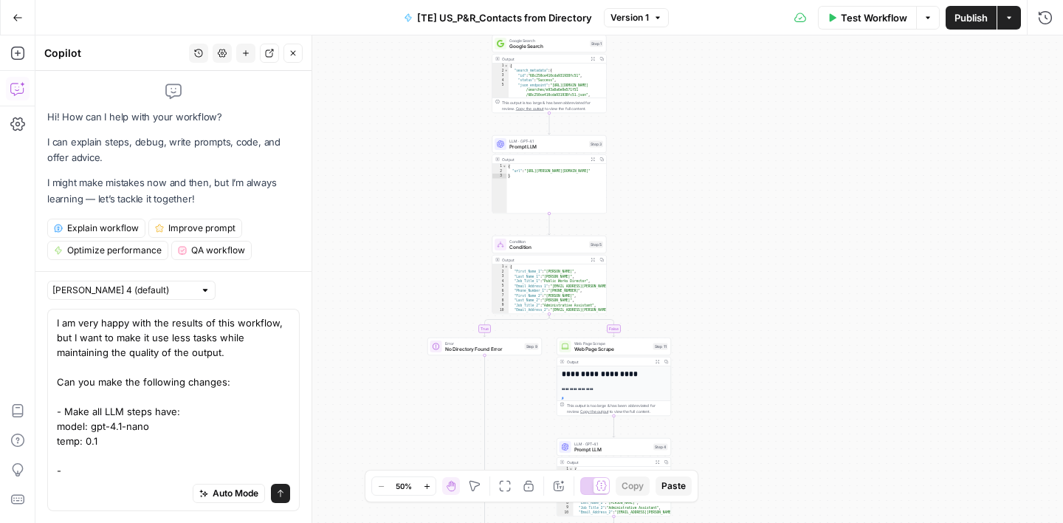
click at [89, 469] on textarea "I am very happy with the results of this workflow, but I want to make it use le…" at bounding box center [173, 396] width 233 height 162
click at [73, 471] on textarea "I am very happy with the results of this workflow, but I want to make it use le…" at bounding box center [173, 396] width 233 height 162
click at [245, 468] on textarea "I am very happy with the results of this workflow, but I want to make it use le…" at bounding box center [173, 396] width 233 height 162
click at [108, 475] on textarea "I am very happy with the results of this workflow, but I want to make it use le…" at bounding box center [173, 396] width 233 height 162
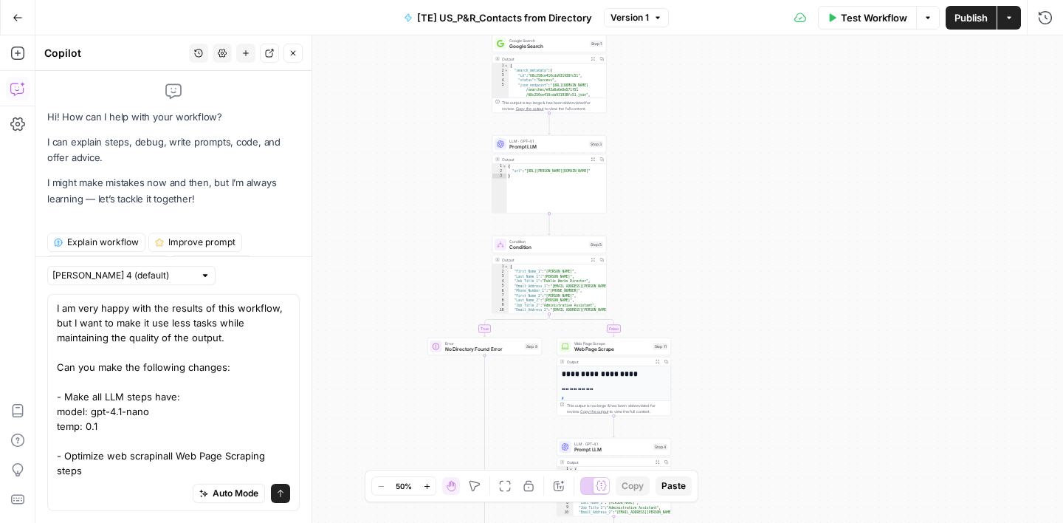
scroll to position [15, 0]
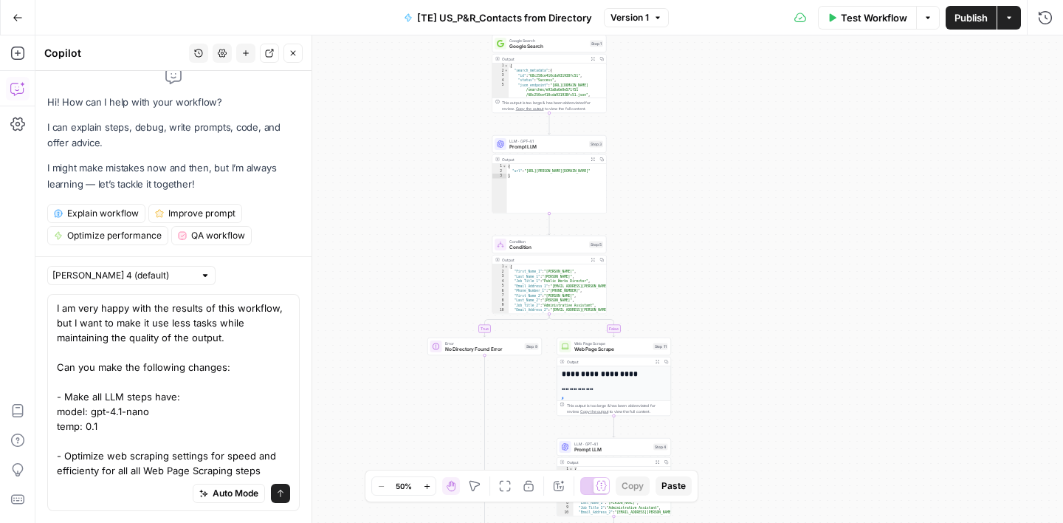
click at [95, 471] on textarea "I am very happy with the results of this workflow, but I want to make it use le…" at bounding box center [173, 389] width 233 height 177
click at [264, 469] on textarea "I am very happy with the results of this workflow, but I want to make it use le…" at bounding box center [173, 389] width 233 height 177
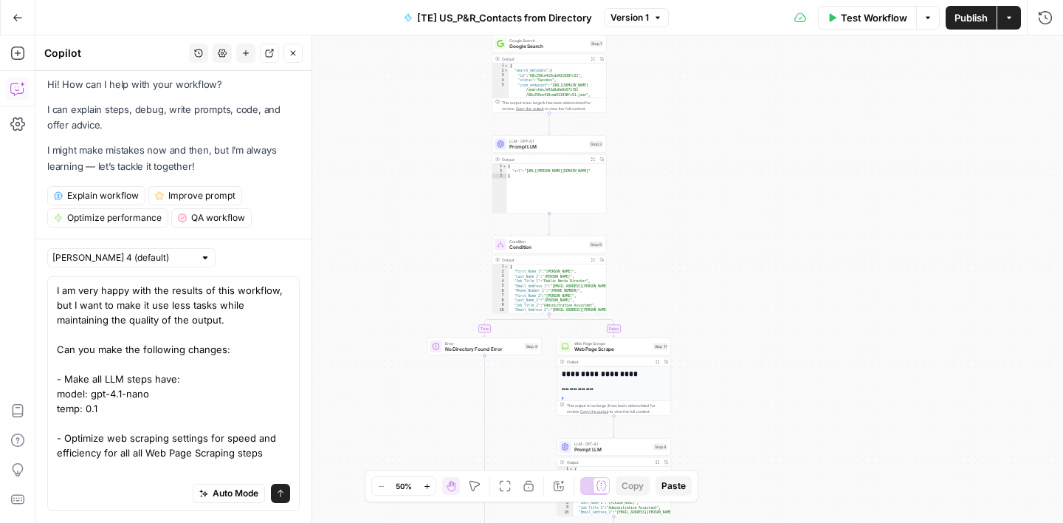
scroll to position [27, 0]
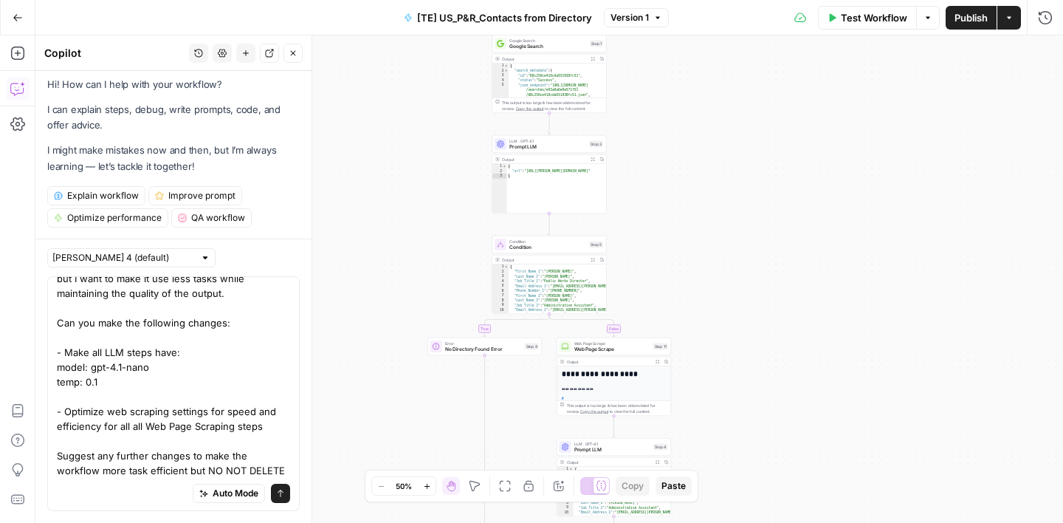
type textarea "I am very happy with the results of this workflow, but I want to make it use le…"
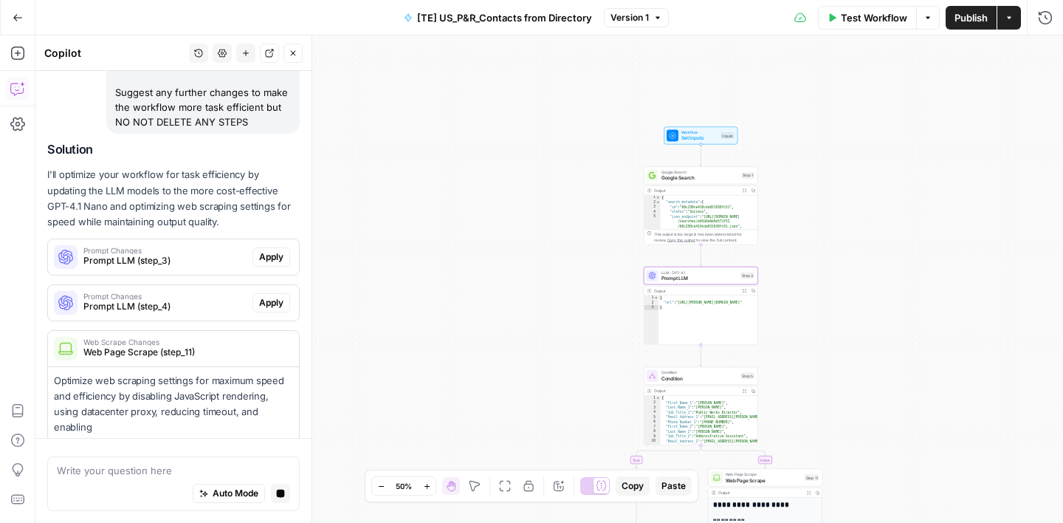
scroll to position [346, 0]
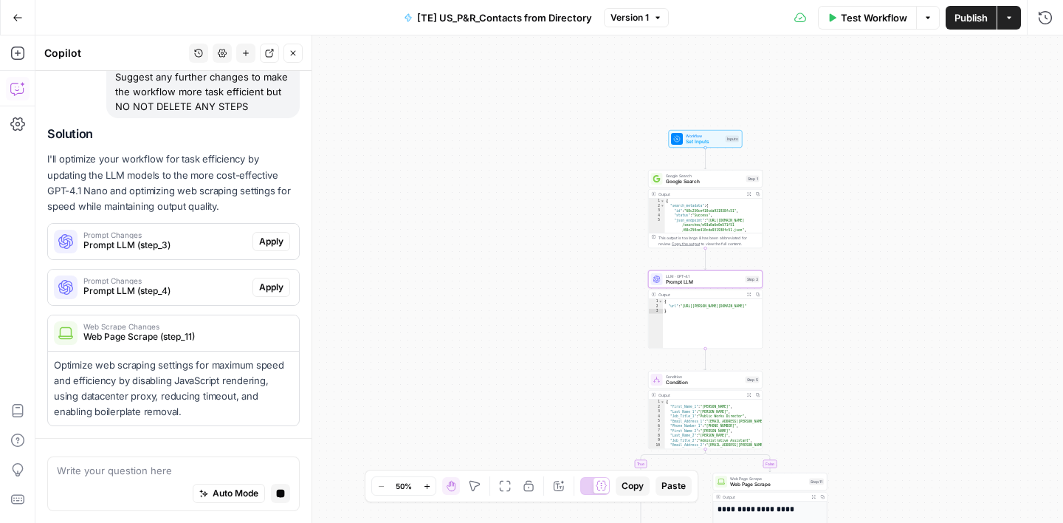
click at [278, 243] on span "Apply" at bounding box center [271, 241] width 24 height 13
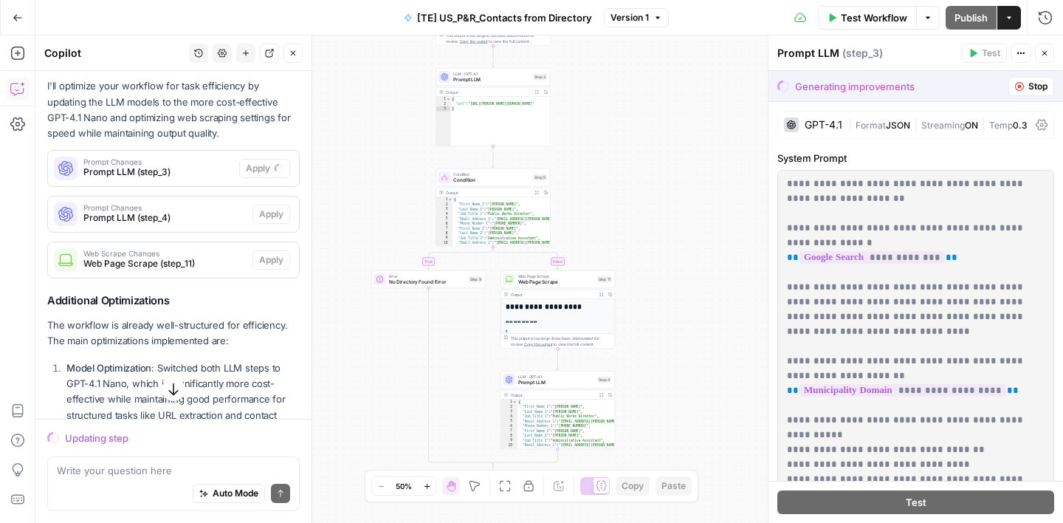
scroll to position [395, 0]
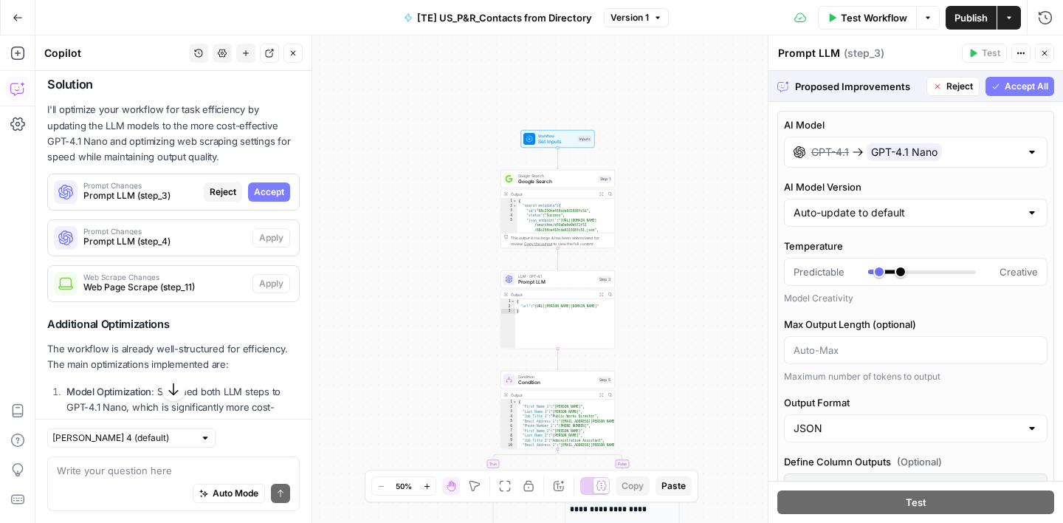
click at [1013, 89] on span "Accept All" at bounding box center [1027, 86] width 44 height 13
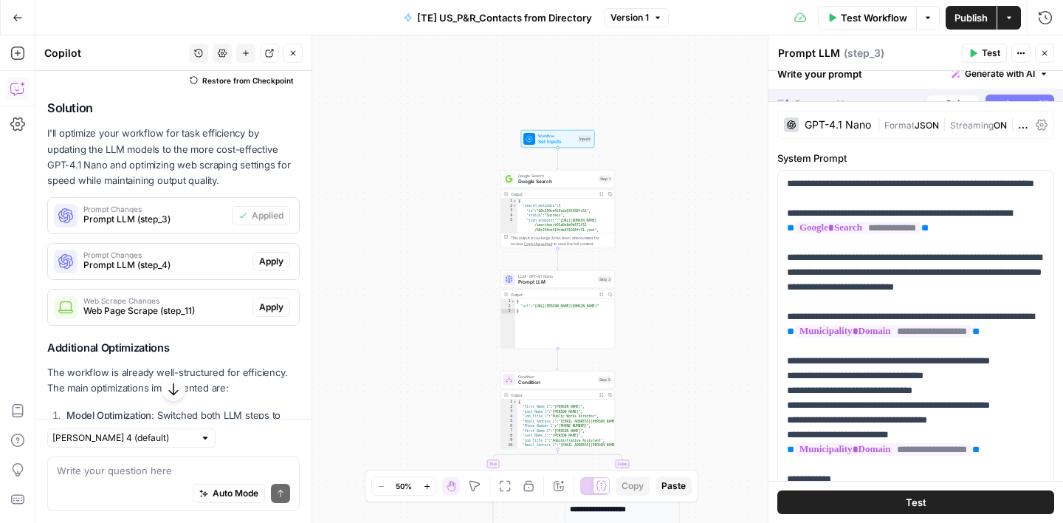
scroll to position [419, 0]
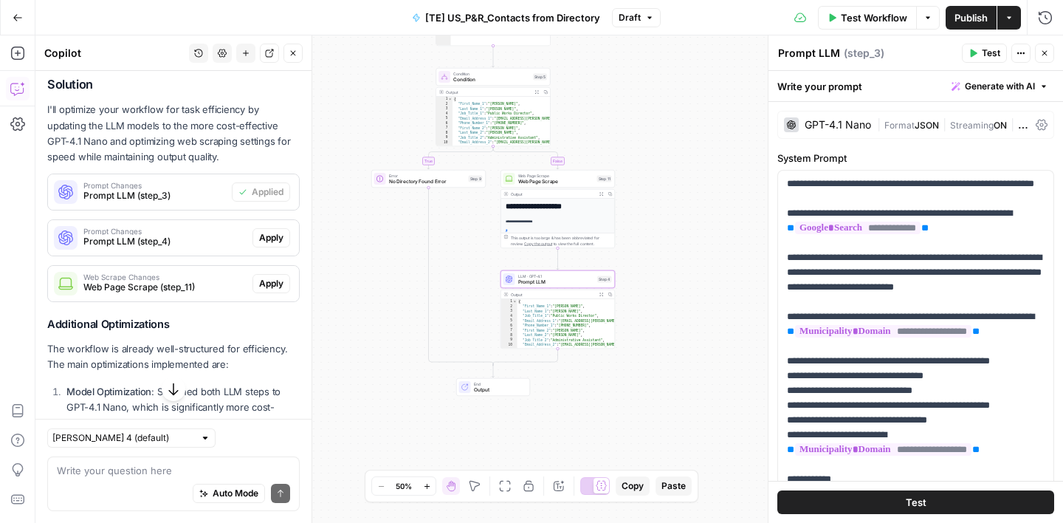
click at [275, 239] on span "Apply" at bounding box center [271, 237] width 24 height 13
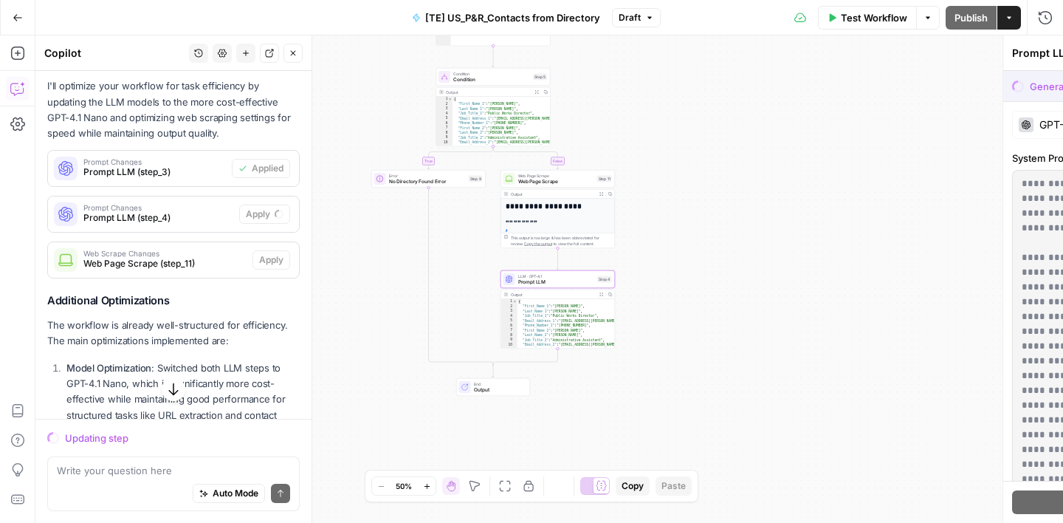
scroll to position [395, 0]
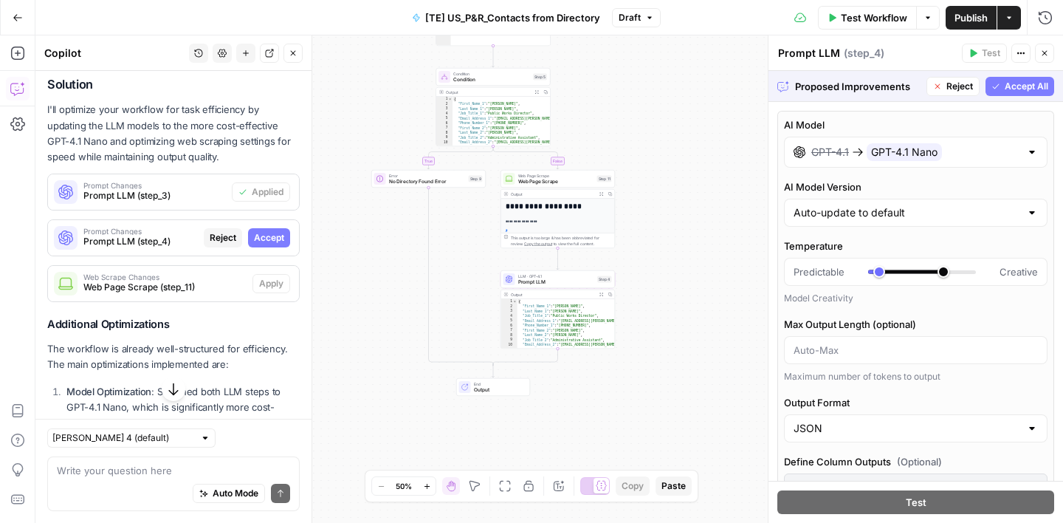
click at [1026, 81] on span "Accept All" at bounding box center [1027, 86] width 44 height 13
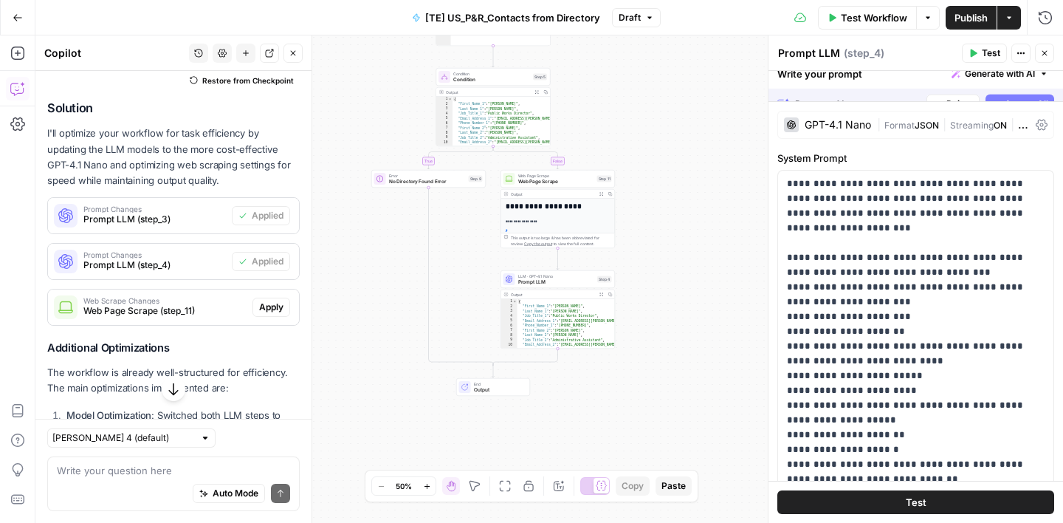
scroll to position [419, 0]
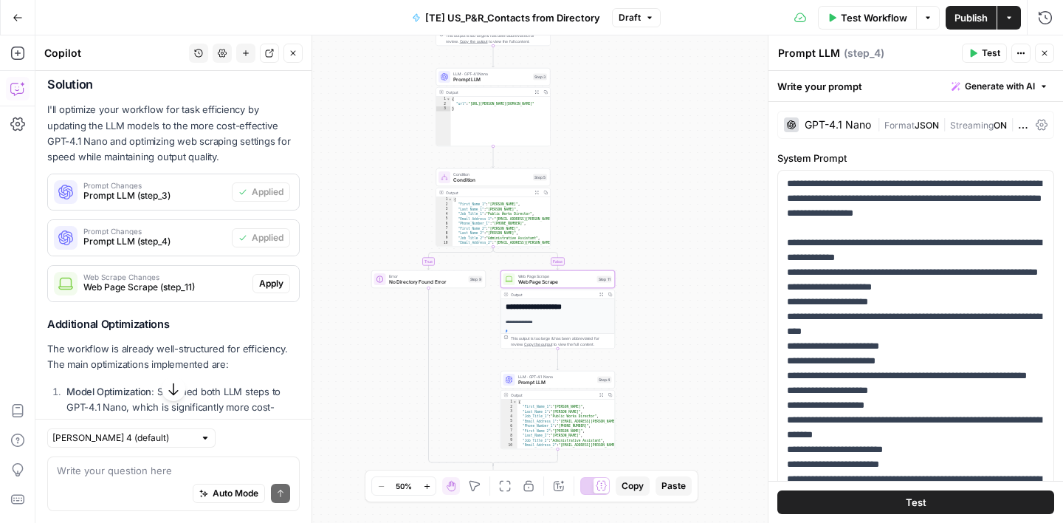
click at [277, 284] on span "Apply" at bounding box center [271, 283] width 24 height 13
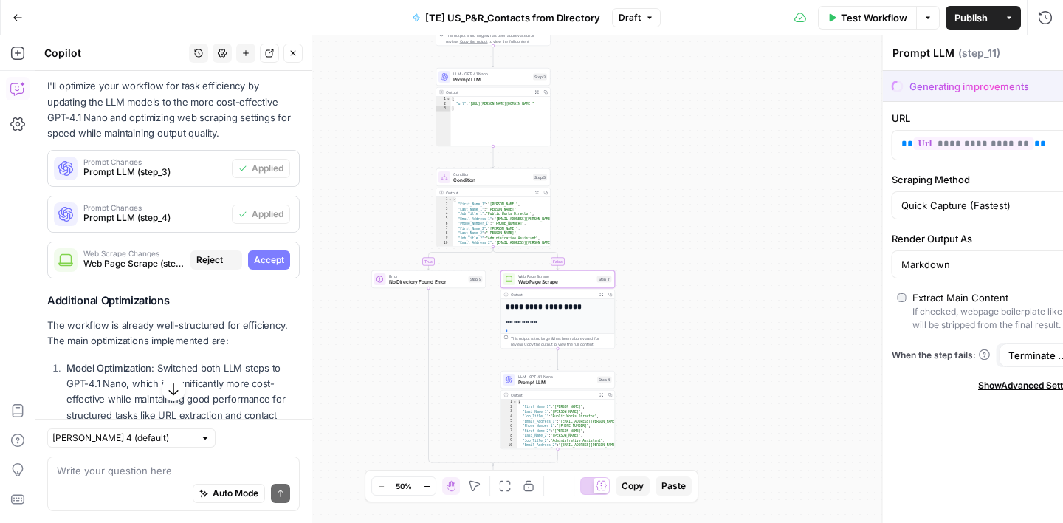
type textarea "Web Page Scrape"
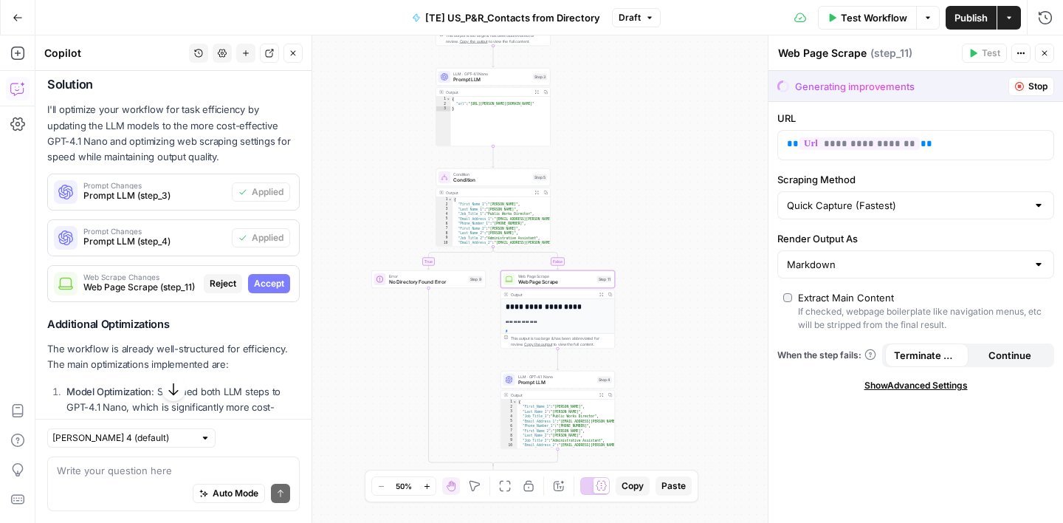
click at [278, 287] on span "Accept" at bounding box center [269, 283] width 30 height 13
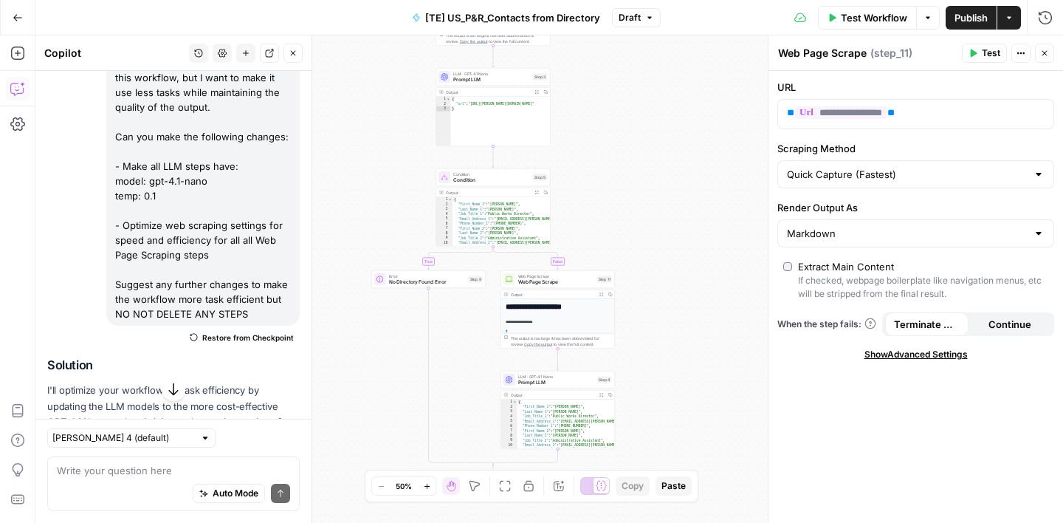
scroll to position [0, 0]
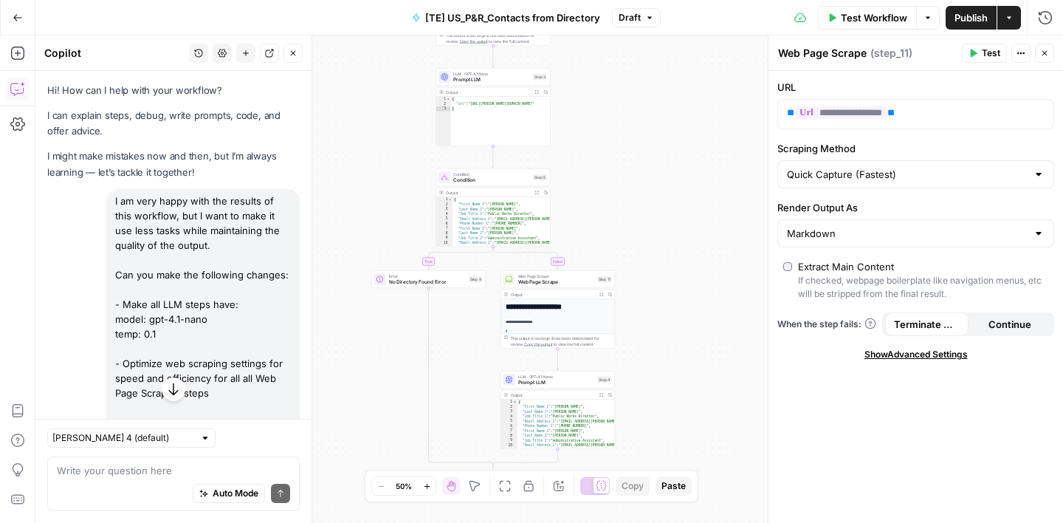
click at [1049, 53] on span "Close" at bounding box center [1049, 53] width 1 height 1
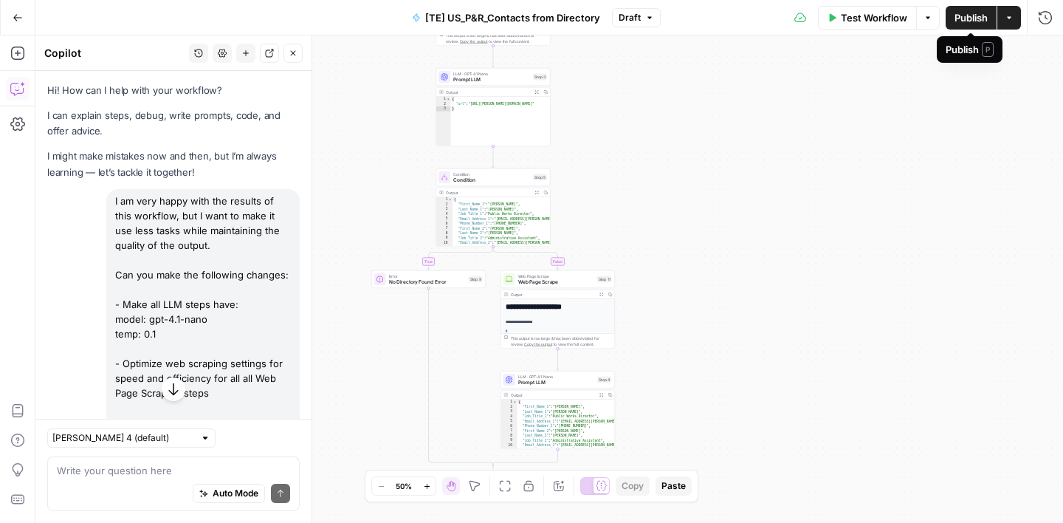
click at [963, 24] on button "Publish" at bounding box center [971, 18] width 51 height 24
click at [658, 177] on div "true false Workflow Set Inputs Inputs Google Search Google Search Step 1 Output…" at bounding box center [549, 278] width 1028 height 487
click at [299, 55] on button "Close" at bounding box center [293, 53] width 19 height 19
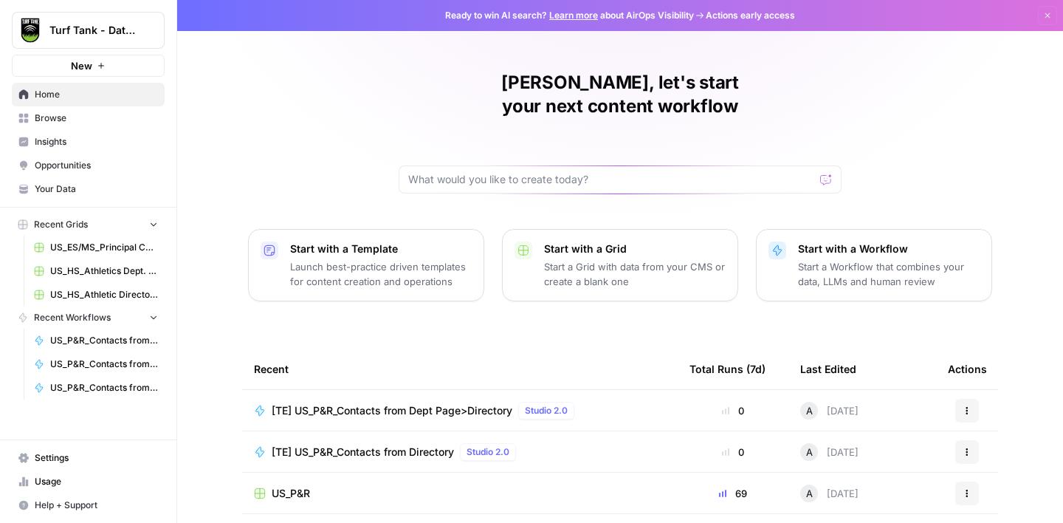
click at [56, 114] on span "Browse" at bounding box center [96, 118] width 123 height 13
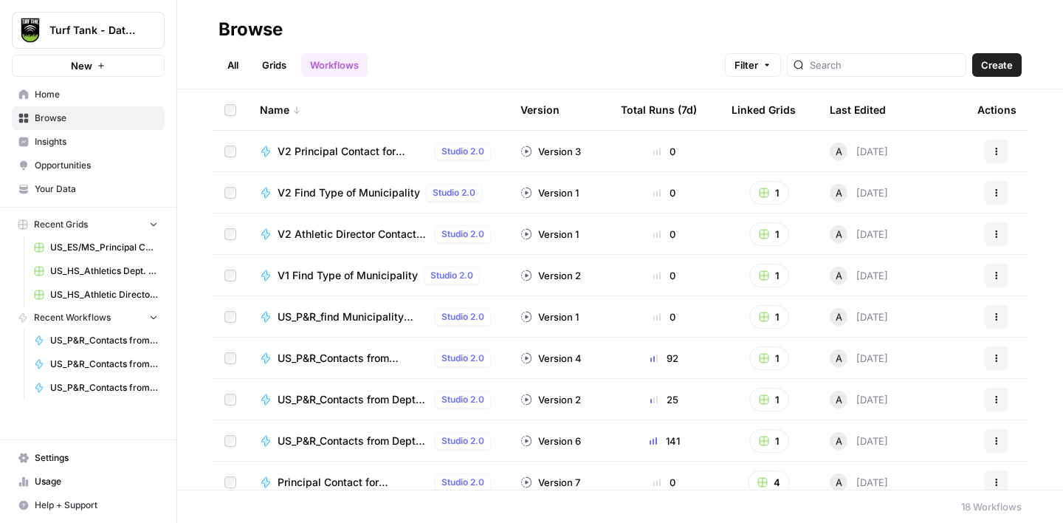
click at [284, 66] on link "Grids" at bounding box center [274, 65] width 42 height 24
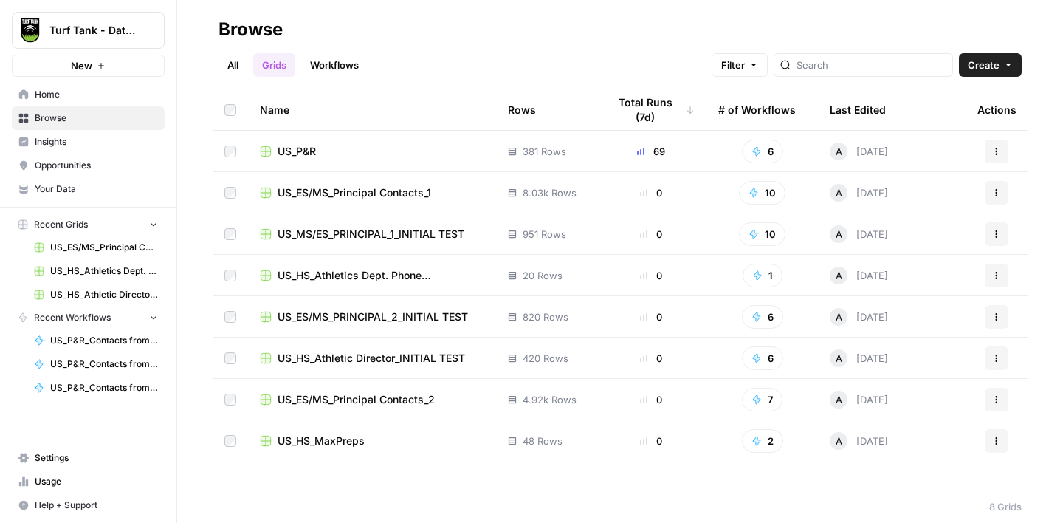
click at [366, 154] on div "US_P&R" at bounding box center [372, 151] width 225 height 15
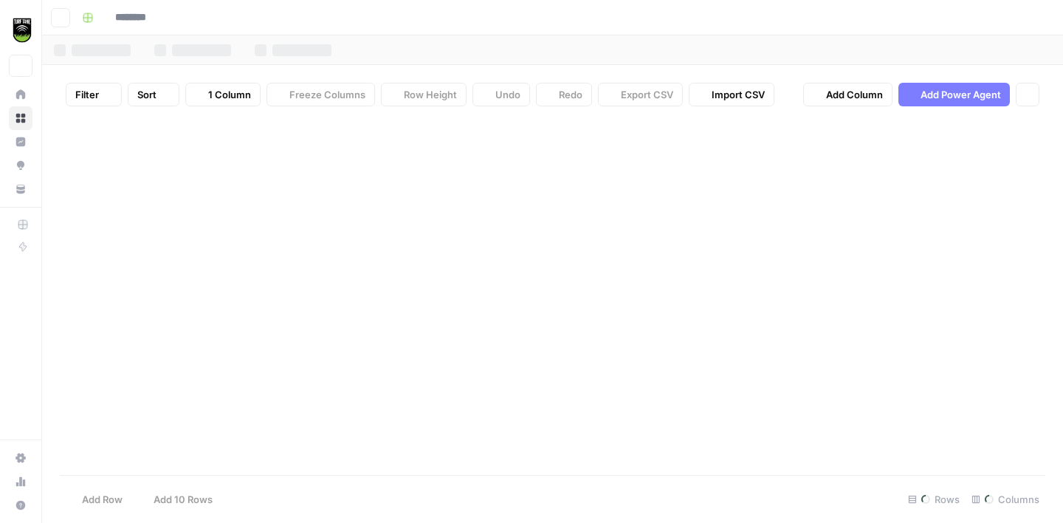
type input "******"
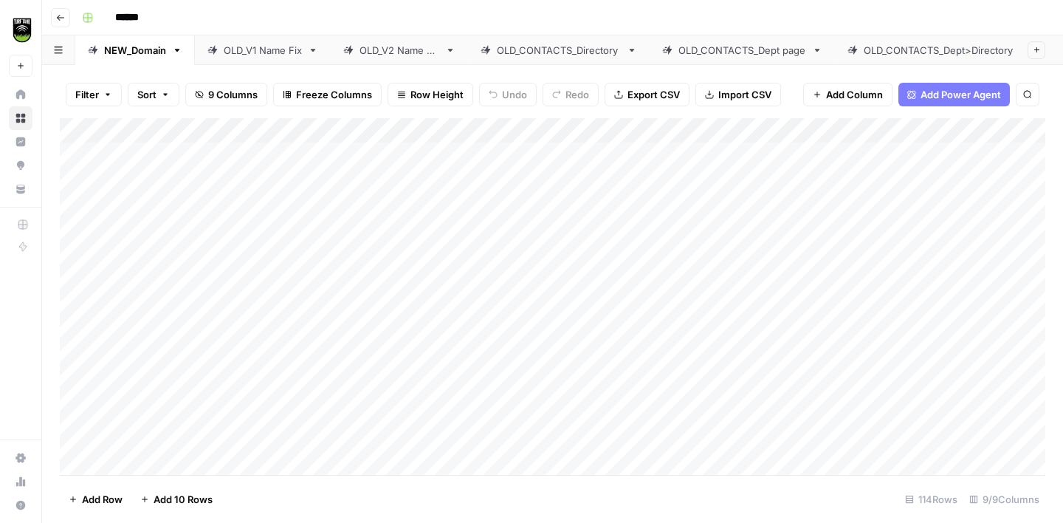
scroll to position [0, 34]
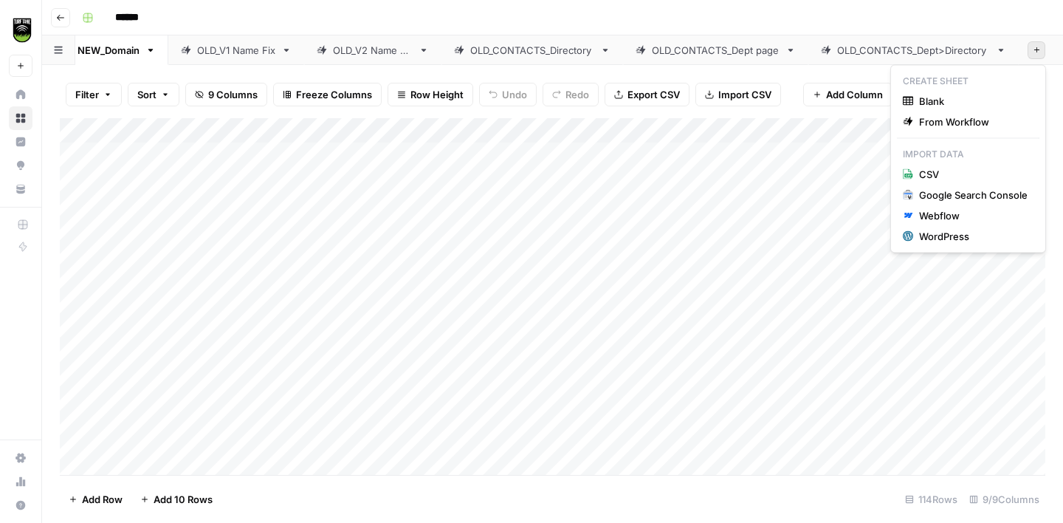
click at [1035, 45] on button "Add Sheet" at bounding box center [1037, 50] width 18 height 18
click at [960, 94] on span "Blank" at bounding box center [973, 101] width 109 height 15
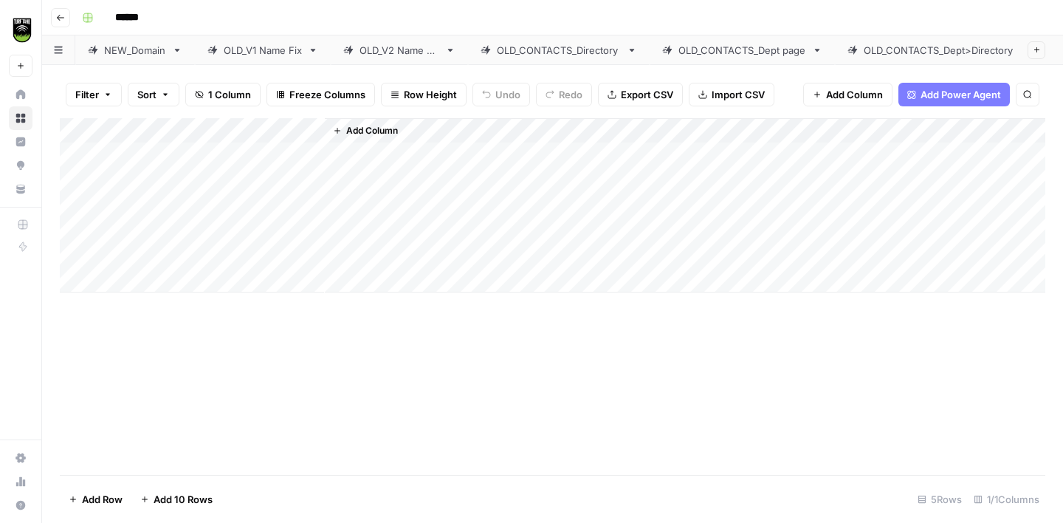
scroll to position [0, 117]
click at [972, 50] on div "Blank" at bounding box center [977, 50] width 25 height 15
click at [967, 49] on input "*****" at bounding box center [976, 50] width 27 height 19
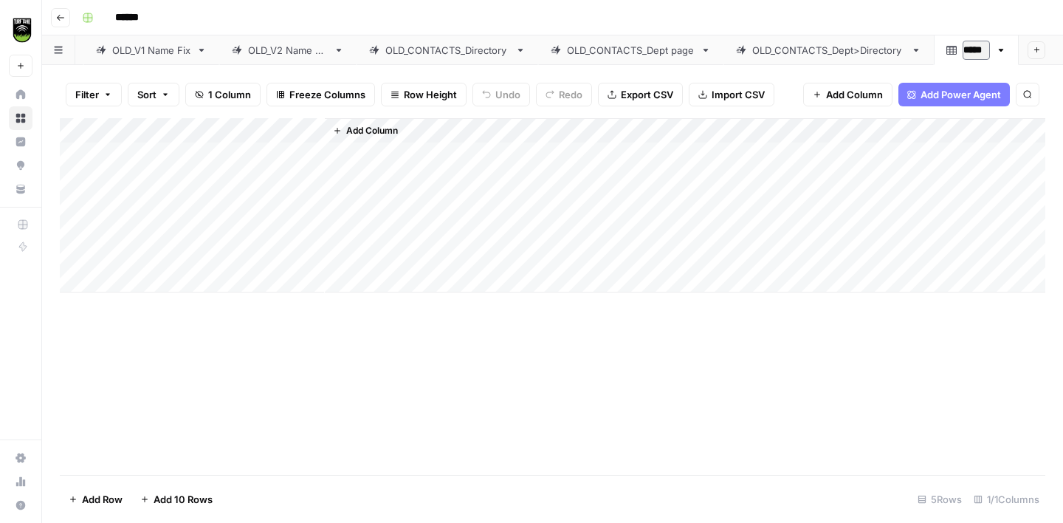
click at [967, 49] on input "*****" at bounding box center [976, 50] width 27 height 19
click at [178, 51] on icon at bounding box center [177, 50] width 5 height 3
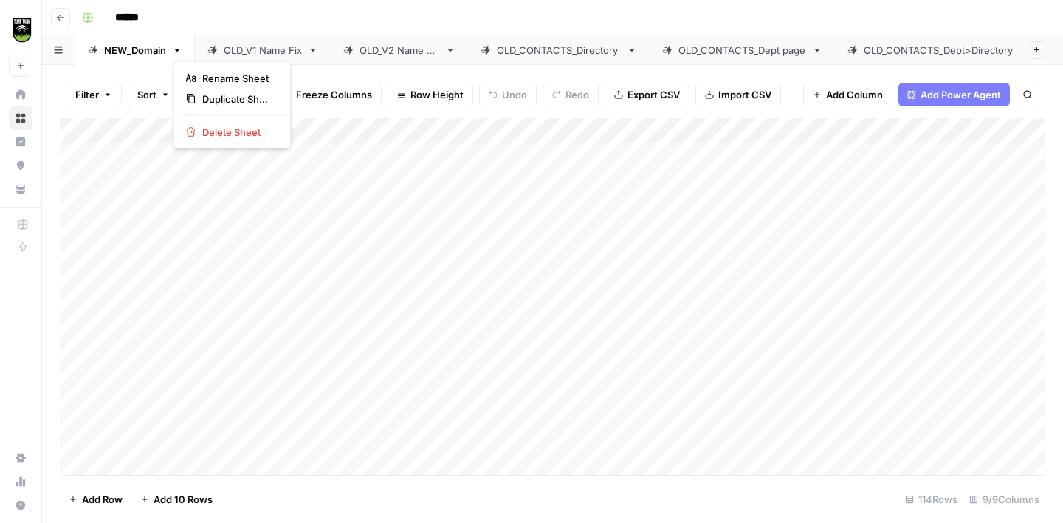
click at [178, 48] on icon "button" at bounding box center [177, 50] width 10 height 10
click at [228, 128] on span "Delete Sheet" at bounding box center [237, 132] width 71 height 15
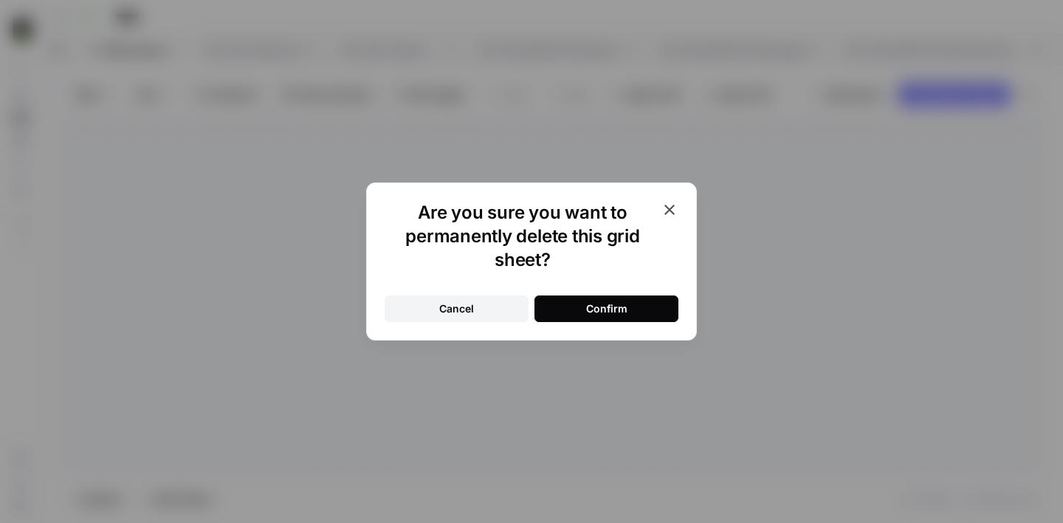
click at [599, 301] on div "Confirm" at bounding box center [606, 308] width 41 height 15
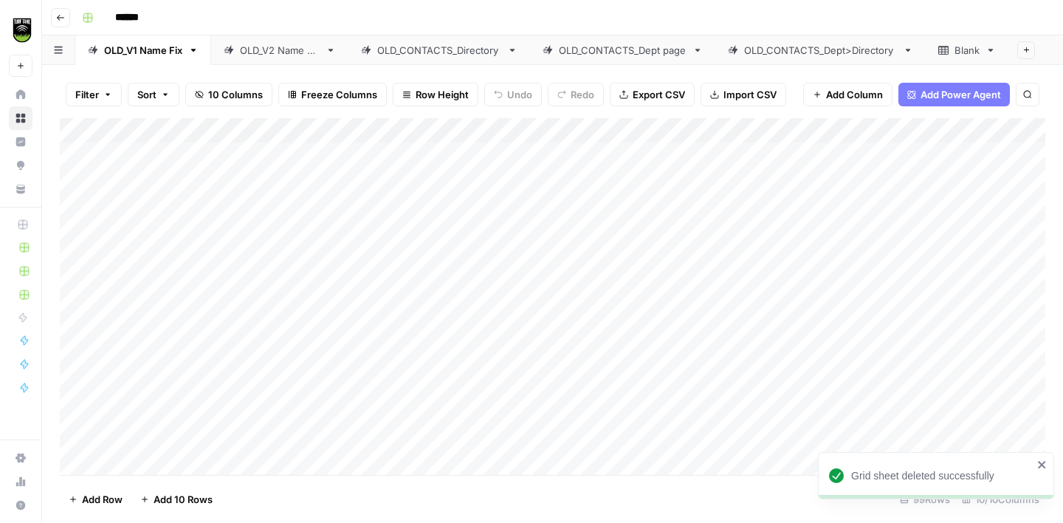
click at [195, 51] on icon "button" at bounding box center [193, 50] width 10 height 10
click at [239, 131] on span "Delete Sheet" at bounding box center [254, 132] width 71 height 15
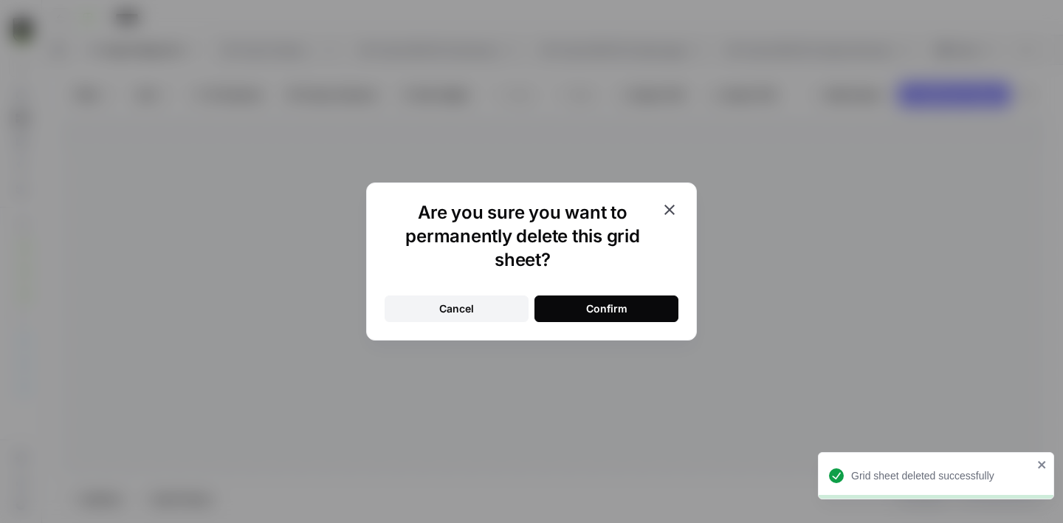
click at [585, 304] on button "Confirm" at bounding box center [607, 308] width 144 height 27
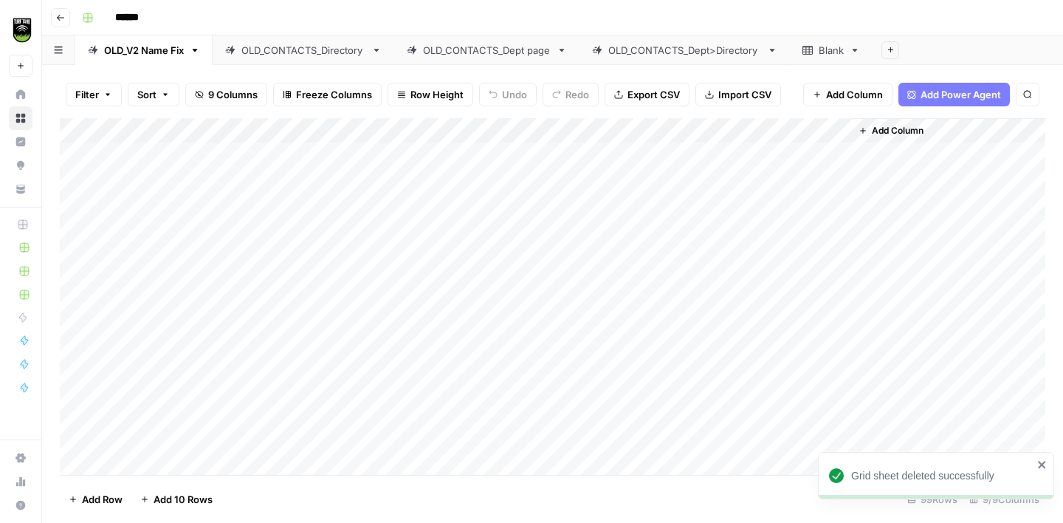
click at [197, 51] on icon "button" at bounding box center [195, 50] width 10 height 10
click at [247, 137] on span "Delete Sheet" at bounding box center [256, 132] width 71 height 15
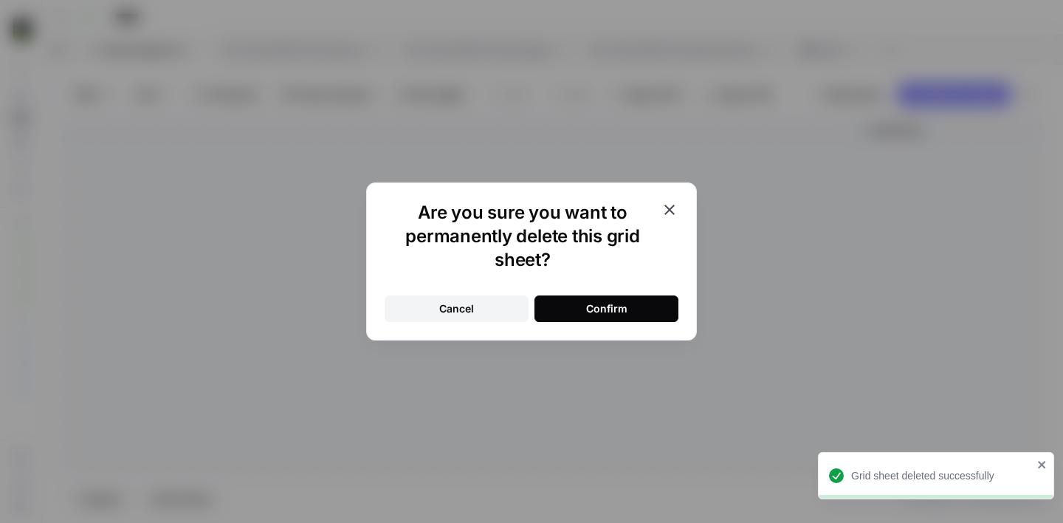
click at [566, 299] on button "Confirm" at bounding box center [607, 308] width 144 height 27
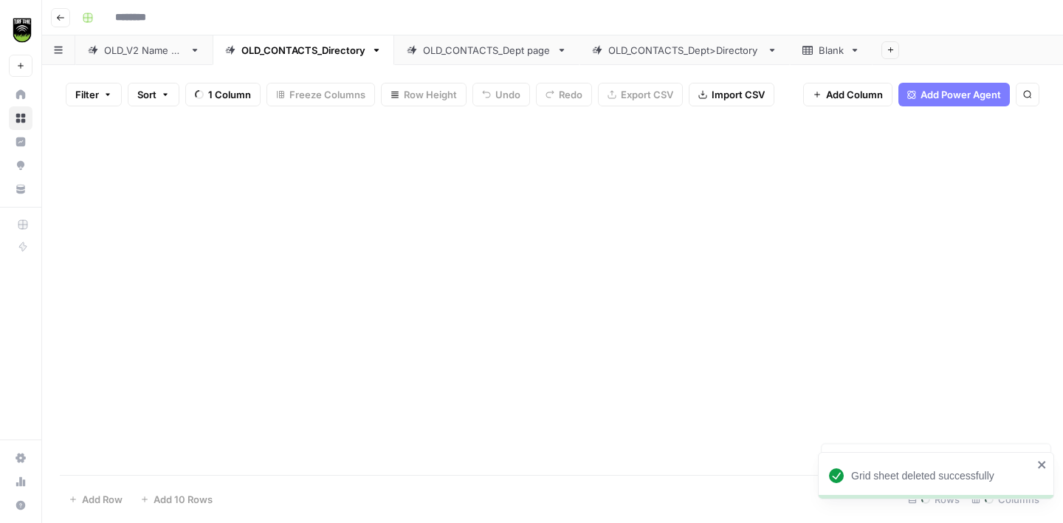
type input "******"
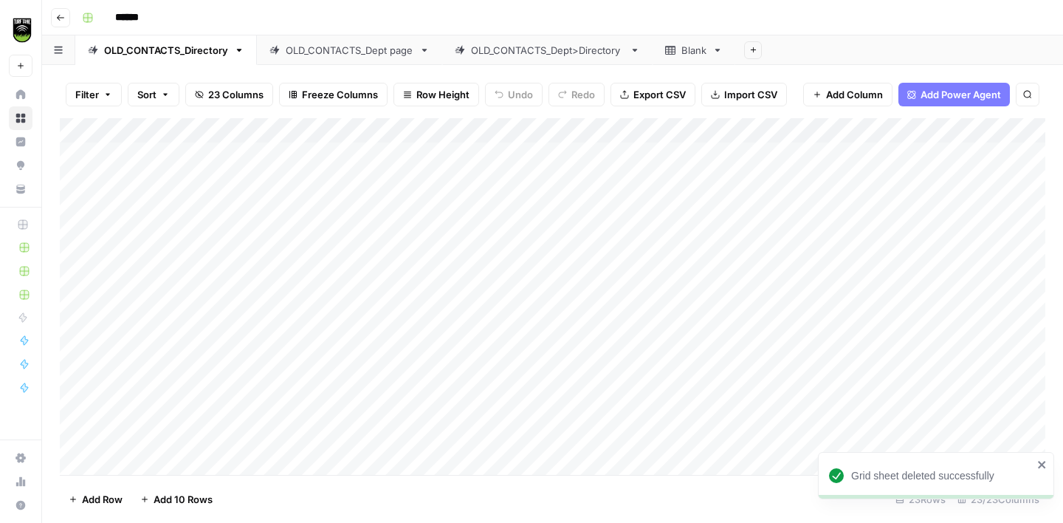
click at [540, 50] on div "OLD_CONTACTS_Dept>Directory" at bounding box center [547, 50] width 153 height 15
click at [540, 50] on input "**********" at bounding box center [548, 50] width 155 height 19
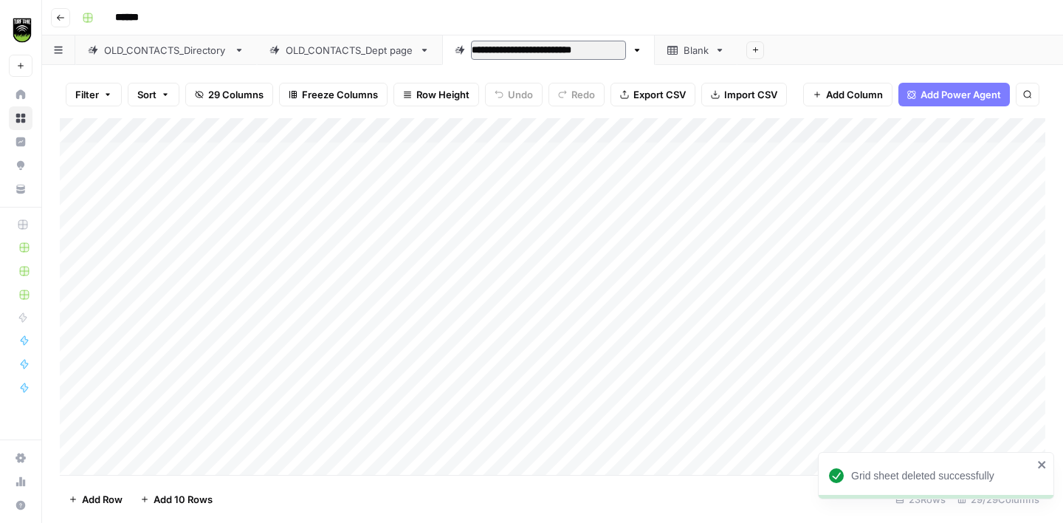
click at [540, 50] on input "**********" at bounding box center [548, 50] width 155 height 19
click at [698, 50] on div "Blank" at bounding box center [696, 50] width 25 height 15
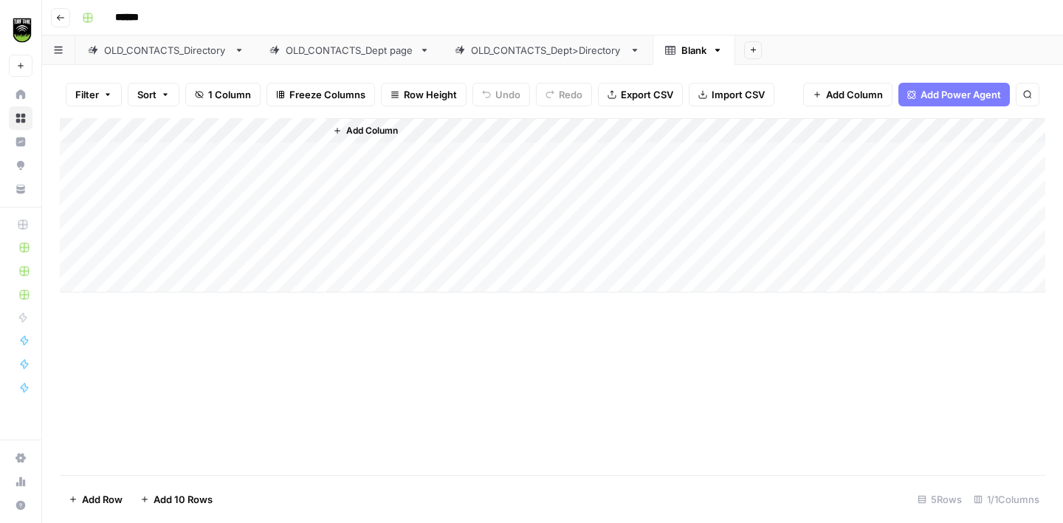
click at [696, 50] on div "Blank" at bounding box center [694, 50] width 25 height 15
type input "**********"
click at [493, 55] on div "OLD_CONTACTS_Dept>Directory" at bounding box center [547, 50] width 153 height 15
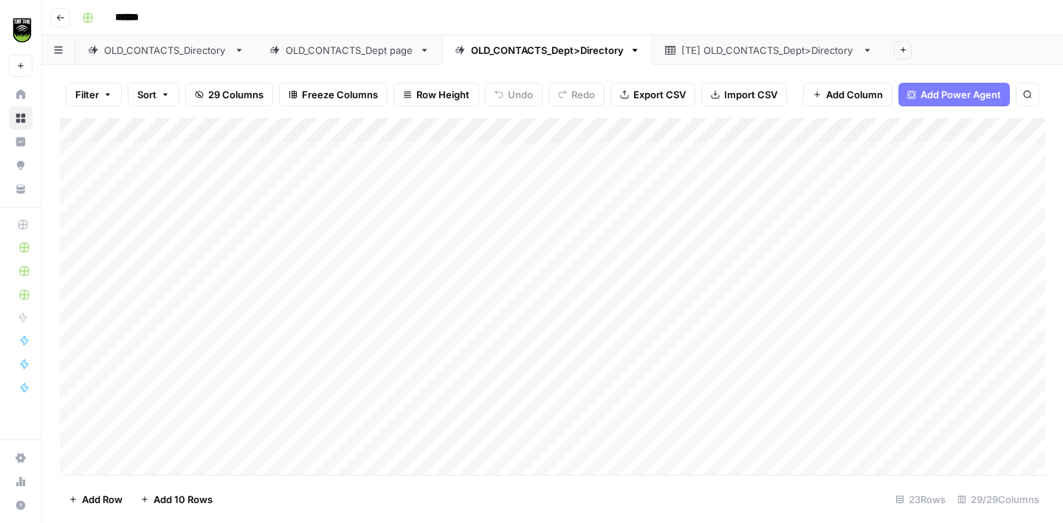
click at [784, 49] on div "[TE] OLD_CONTACTS_Dept>Directory" at bounding box center [769, 50] width 175 height 15
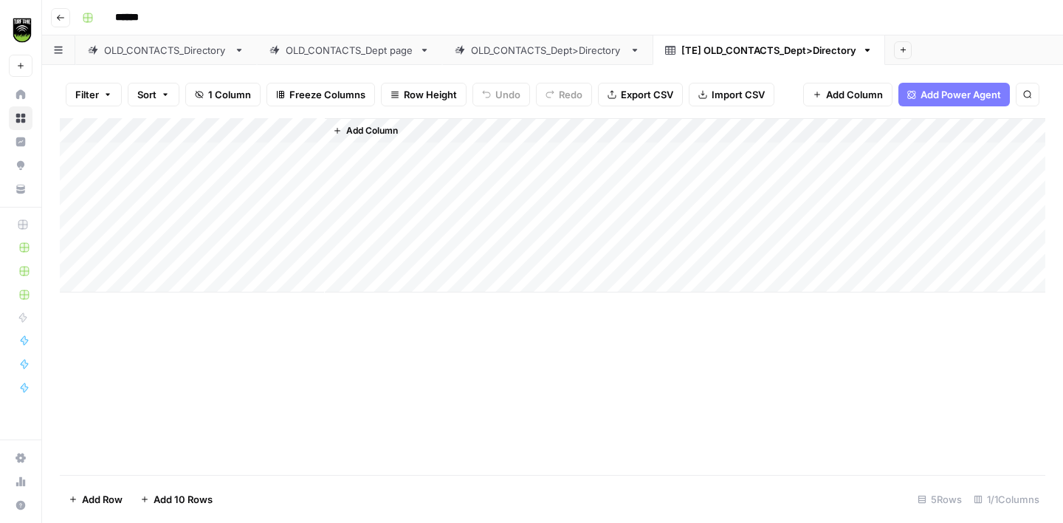
click at [234, 137] on div "Add Column" at bounding box center [553, 205] width 986 height 174
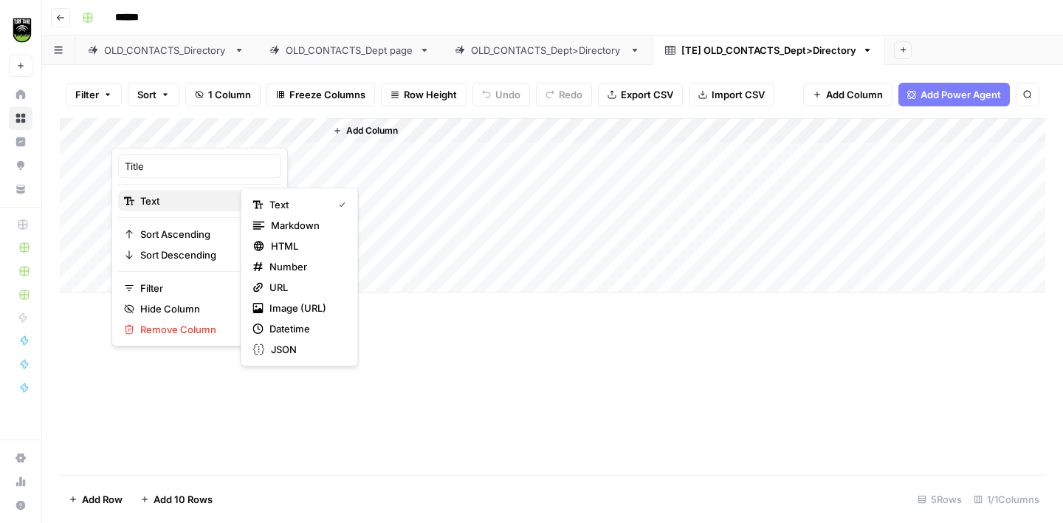
click at [201, 193] on span "Text" at bounding box center [197, 200] width 114 height 15
click at [275, 264] on span "Number" at bounding box center [305, 266] width 71 height 15
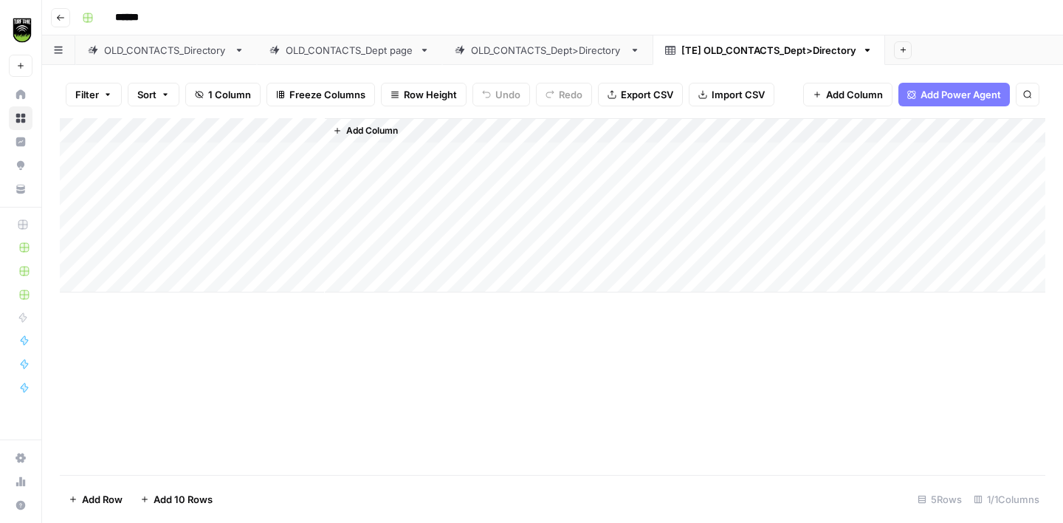
click at [158, 130] on div "Add Column" at bounding box center [553, 205] width 986 height 174
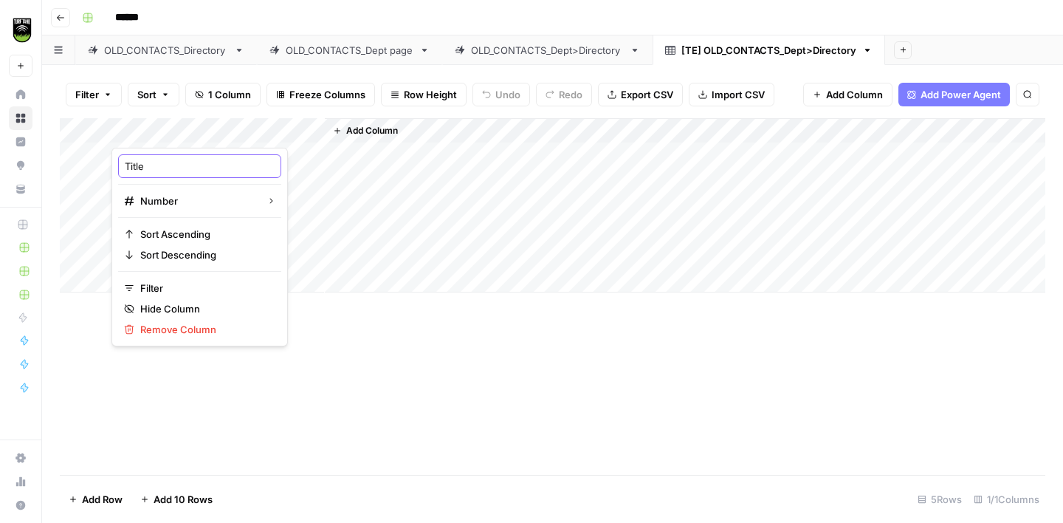
click at [155, 169] on input "Title" at bounding box center [200, 166] width 150 height 15
type input "Record ID"
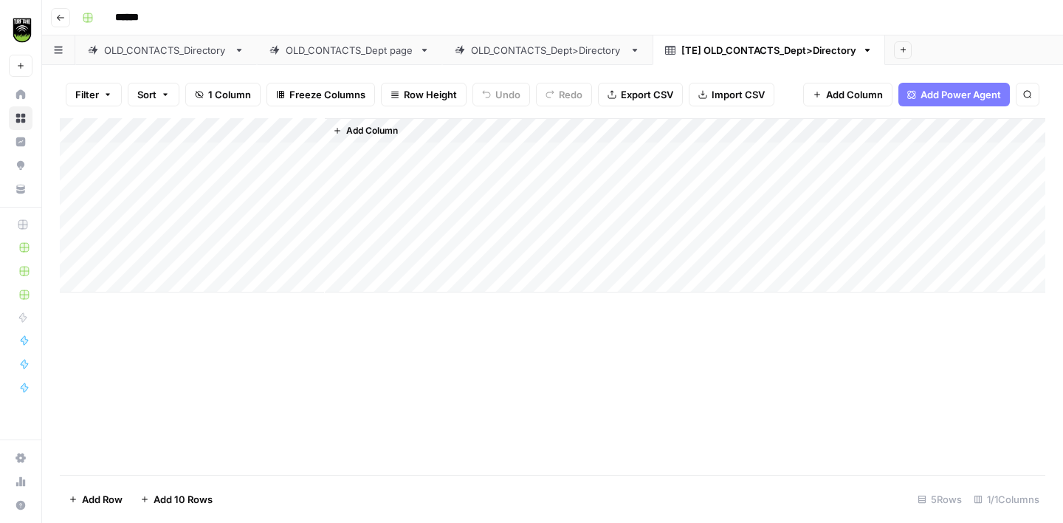
drag, startPoint x: 323, startPoint y: 130, endPoint x: 196, endPoint y: 126, distance: 127.8
click at [196, 126] on div "Add Column" at bounding box center [553, 205] width 986 height 174
drag, startPoint x: 323, startPoint y: 127, endPoint x: 206, endPoint y: 129, distance: 116.7
click at [206, 129] on div "Add Column" at bounding box center [553, 205] width 986 height 174
click at [547, 50] on div "OLD_CONTACTS_Dept>Directory" at bounding box center [547, 50] width 153 height 15
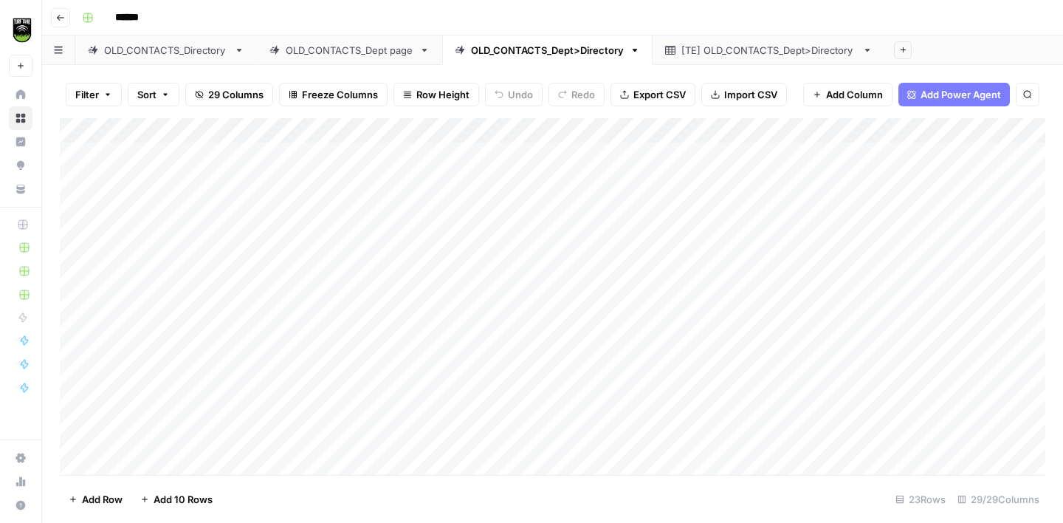
click at [739, 49] on div "[TE] OLD_CONTACTS_Dept>Directory" at bounding box center [769, 50] width 175 height 15
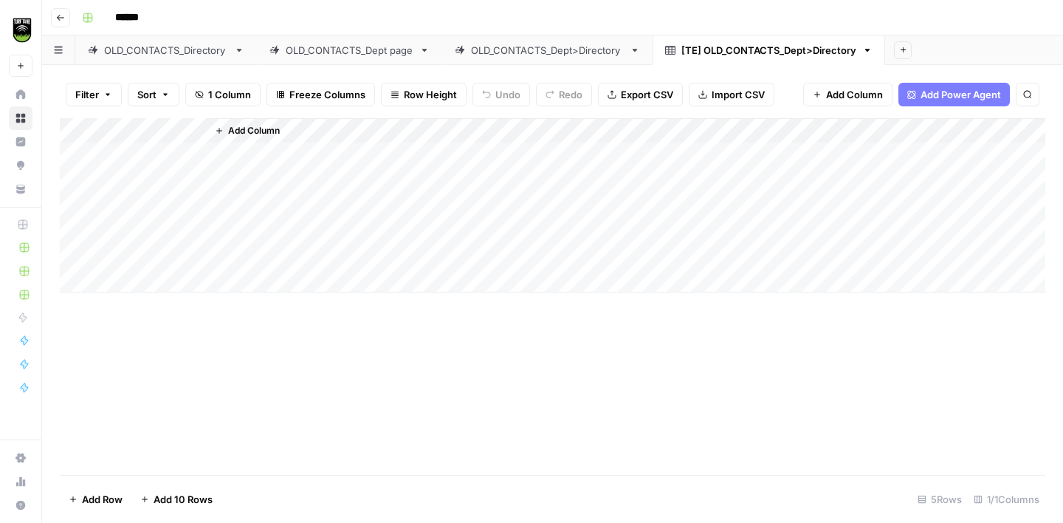
click at [258, 130] on span "Add Column" at bounding box center [254, 130] width 52 height 13
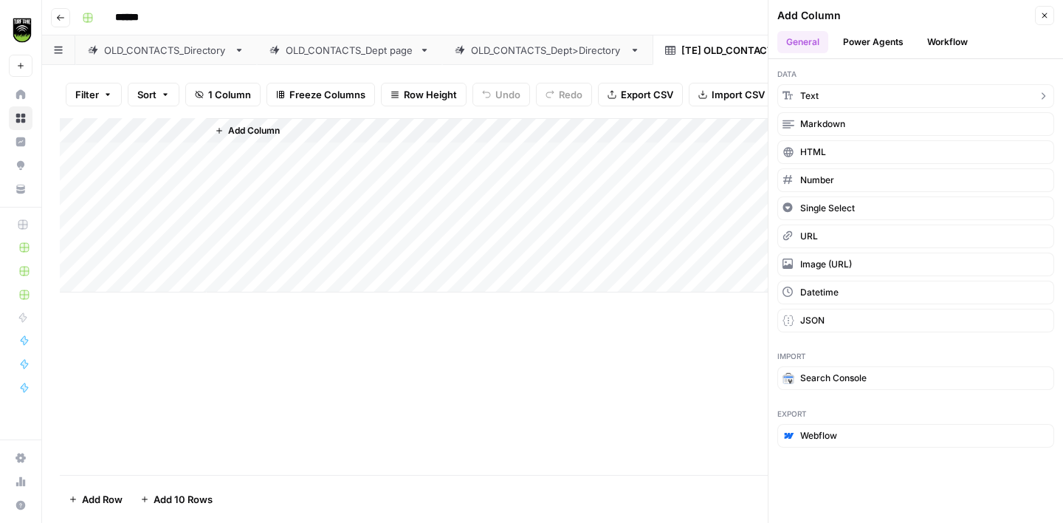
click at [874, 96] on button "Text" at bounding box center [916, 96] width 277 height 24
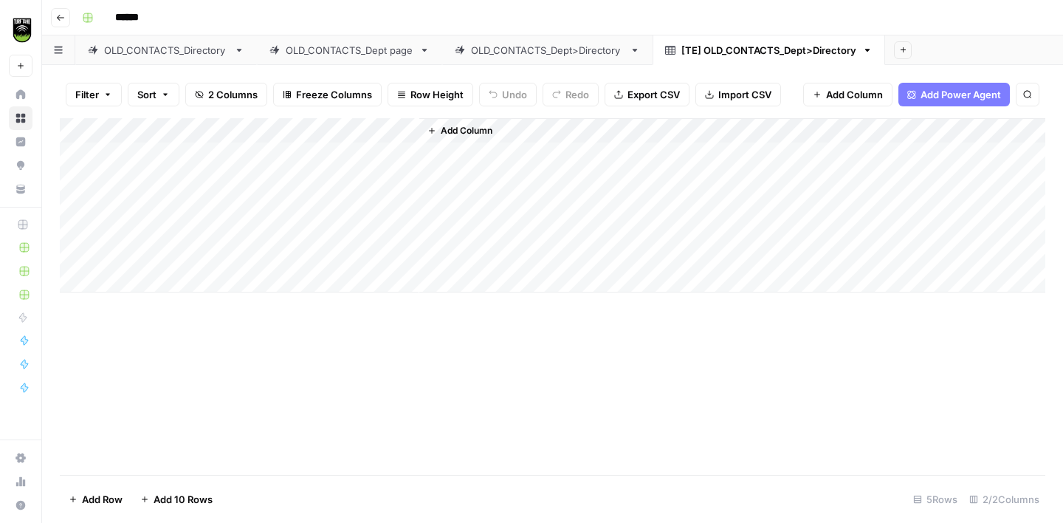
click at [291, 127] on div "Add Column" at bounding box center [553, 205] width 986 height 174
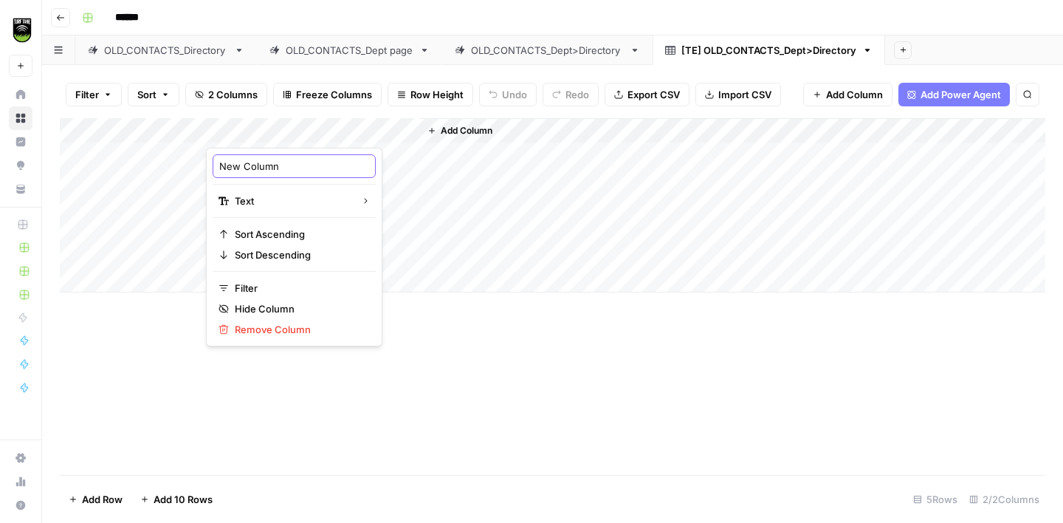
click at [256, 164] on input "New Column" at bounding box center [294, 166] width 150 height 15
click at [256, 165] on input "New Column" at bounding box center [294, 166] width 150 height 15
type input "State"
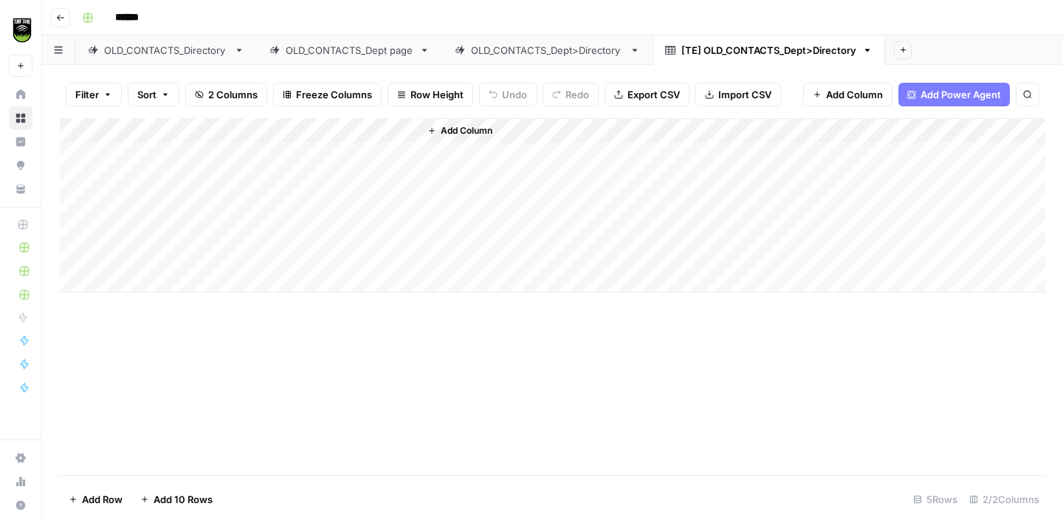
click at [444, 129] on span "Add Column" at bounding box center [467, 130] width 52 height 13
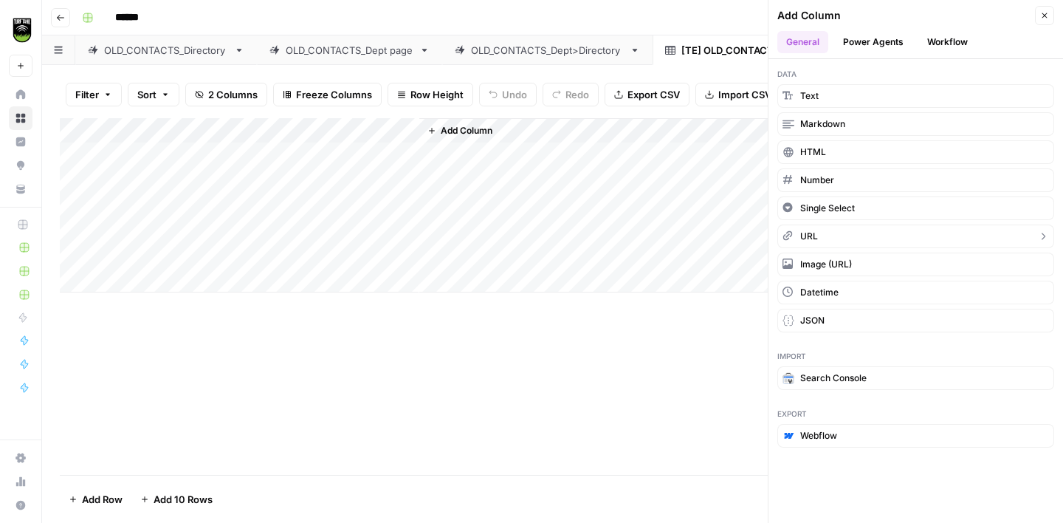
click at [812, 235] on span "URL" at bounding box center [810, 236] width 18 height 13
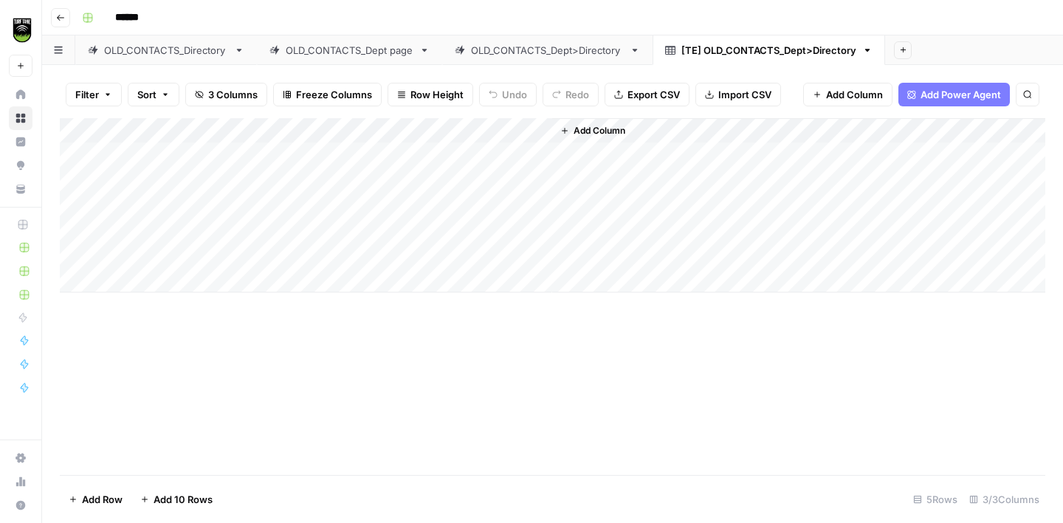
click at [470, 133] on div "Add Column" at bounding box center [553, 205] width 986 height 174
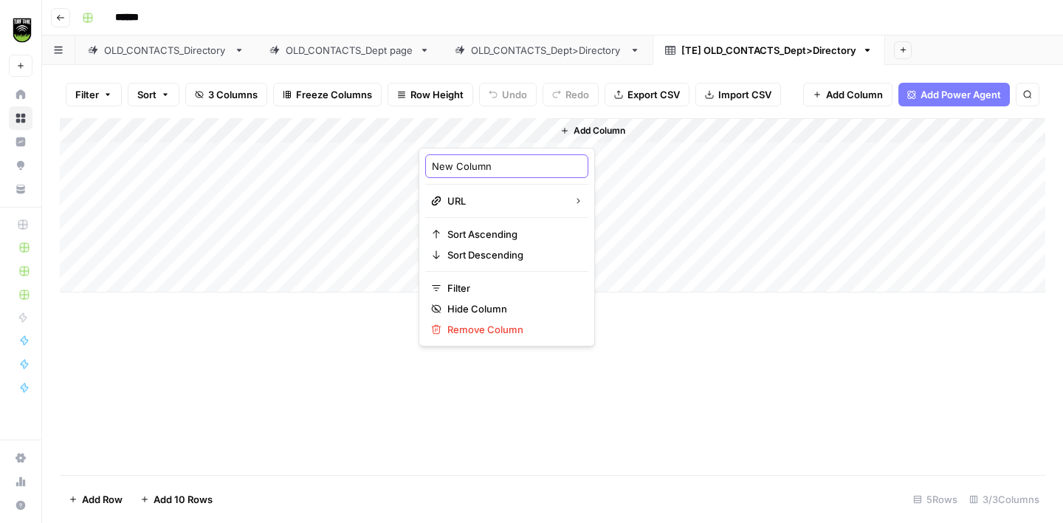
click at [456, 168] on input "New Column" at bounding box center [507, 166] width 150 height 15
click at [455, 168] on input "New Column" at bounding box center [507, 166] width 150 height 15
type input "Municipality Domain"
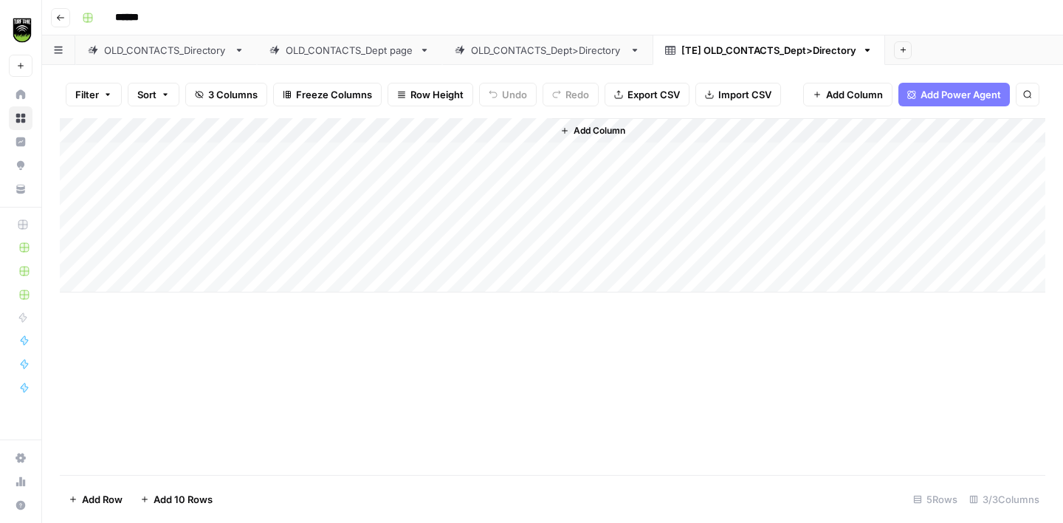
click at [587, 127] on span "Add Column" at bounding box center [600, 130] width 52 height 13
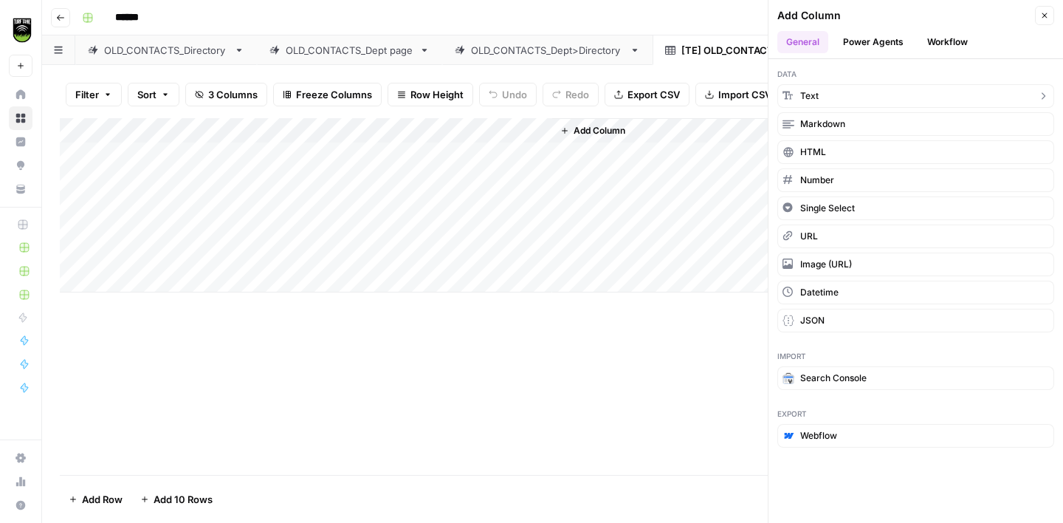
click at [825, 99] on button "Text" at bounding box center [916, 96] width 277 height 24
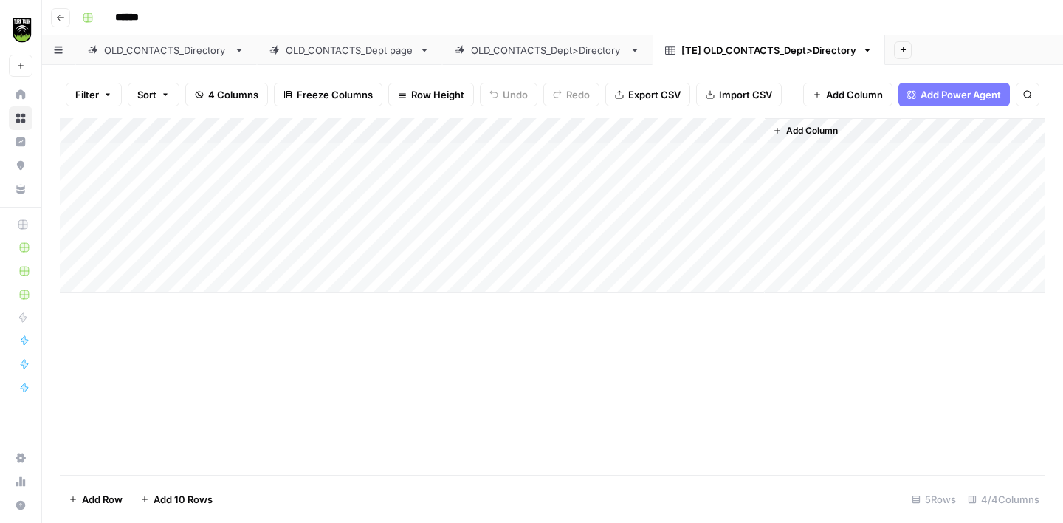
click at [620, 131] on div "Add Column" at bounding box center [553, 205] width 986 height 174
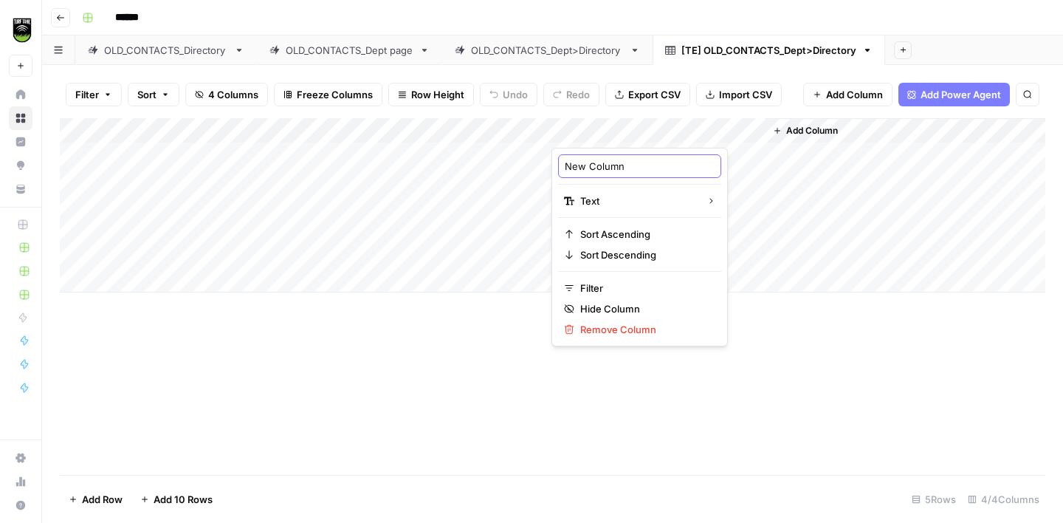
click at [595, 166] on input "New Column" at bounding box center [640, 166] width 150 height 15
type input "Municipality Name"
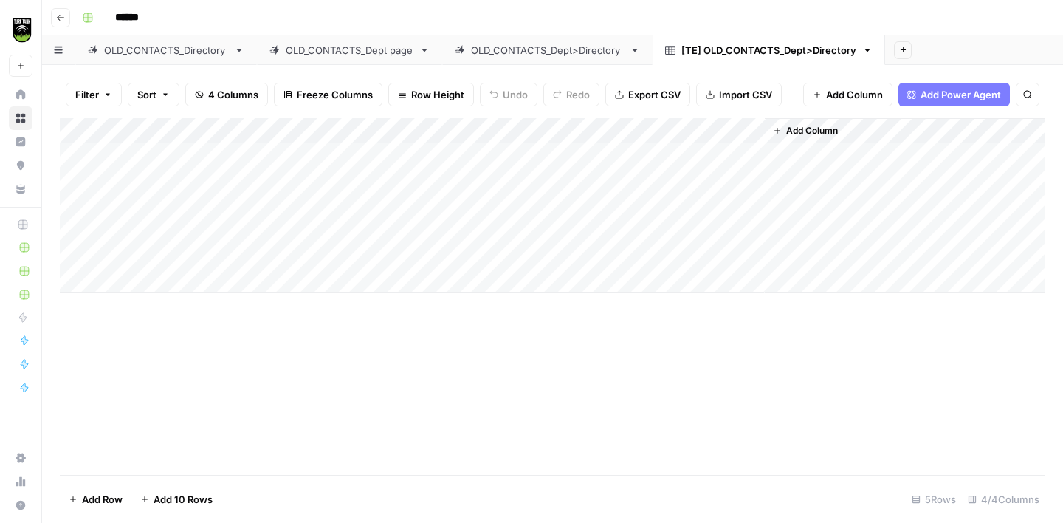
click at [587, 57] on link "OLD_CONTACTS_Dept>Directory" at bounding box center [547, 50] width 210 height 30
click at [725, 53] on div "[TE] OLD_CONTACTS_Dept>Directory" at bounding box center [769, 50] width 175 height 15
drag, startPoint x: 419, startPoint y: 129, endPoint x: 293, endPoint y: 131, distance: 126.3
click at [293, 131] on div "Add Column" at bounding box center [553, 205] width 986 height 174
drag, startPoint x: 425, startPoint y: 128, endPoint x: 361, endPoint y: 133, distance: 64.5
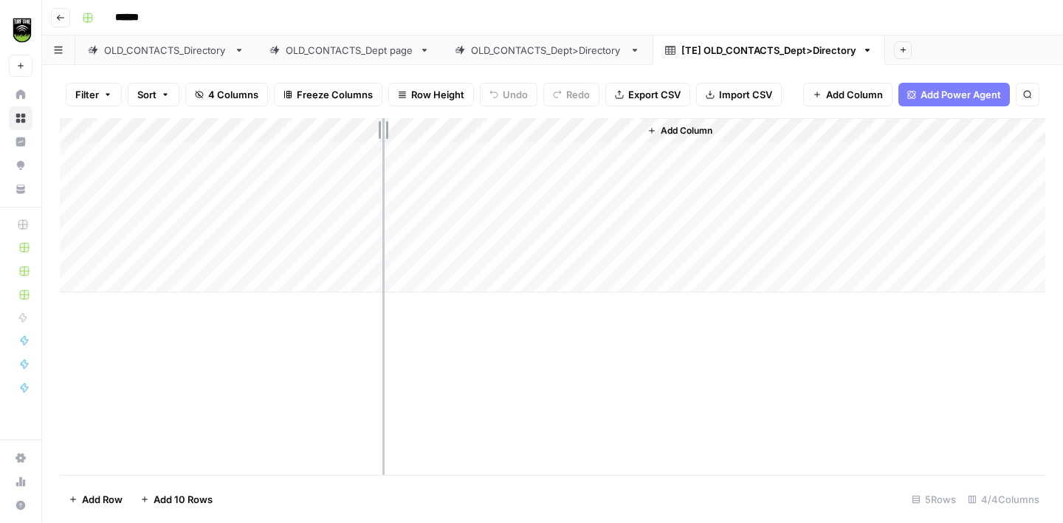
click at [361, 133] on div "Add Column" at bounding box center [553, 205] width 986 height 174
drag, startPoint x: 577, startPoint y: 129, endPoint x: 456, endPoint y: 130, distance: 120.4
click at [459, 130] on div "Add Column" at bounding box center [553, 205] width 986 height 174
click at [549, 52] on div "OLD_CONTACTS_Dept>Directory" at bounding box center [547, 50] width 153 height 15
click at [171, 154] on div "Add Column" at bounding box center [553, 296] width 986 height 357
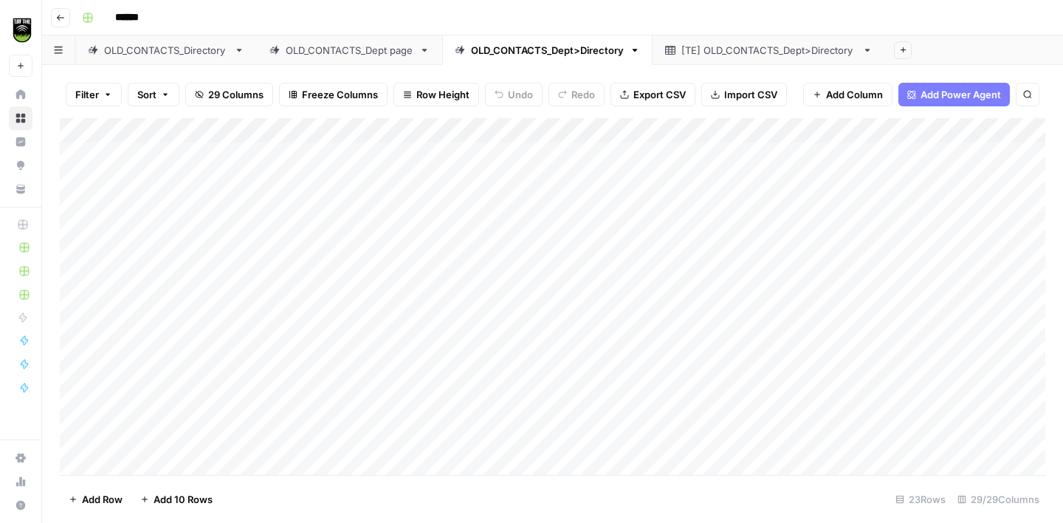
click at [773, 52] on div "[TE] OLD_CONTACTS_Dept>Directory" at bounding box center [769, 50] width 175 height 15
click at [510, 133] on span "Add Column" at bounding box center [507, 130] width 52 height 13
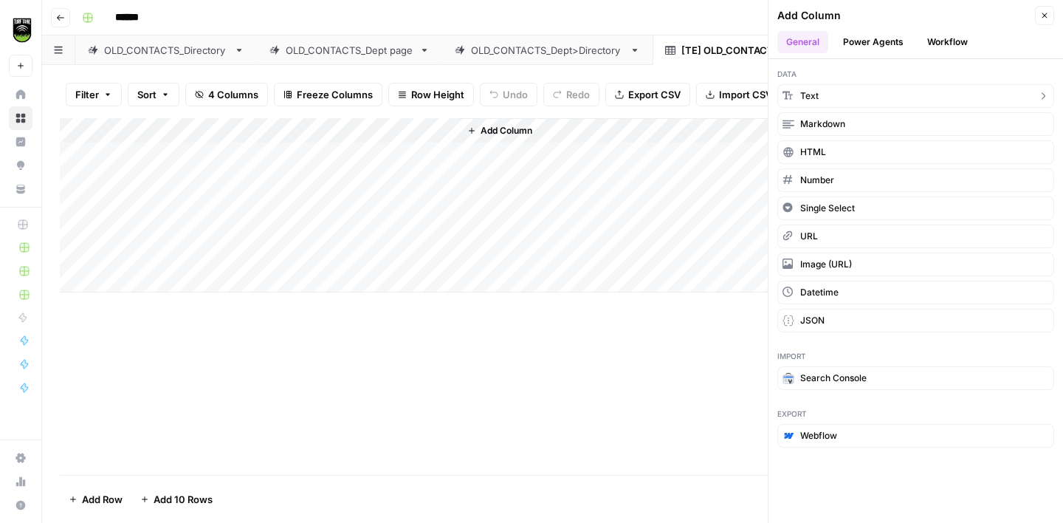
click at [806, 95] on span "Text" at bounding box center [810, 95] width 18 height 13
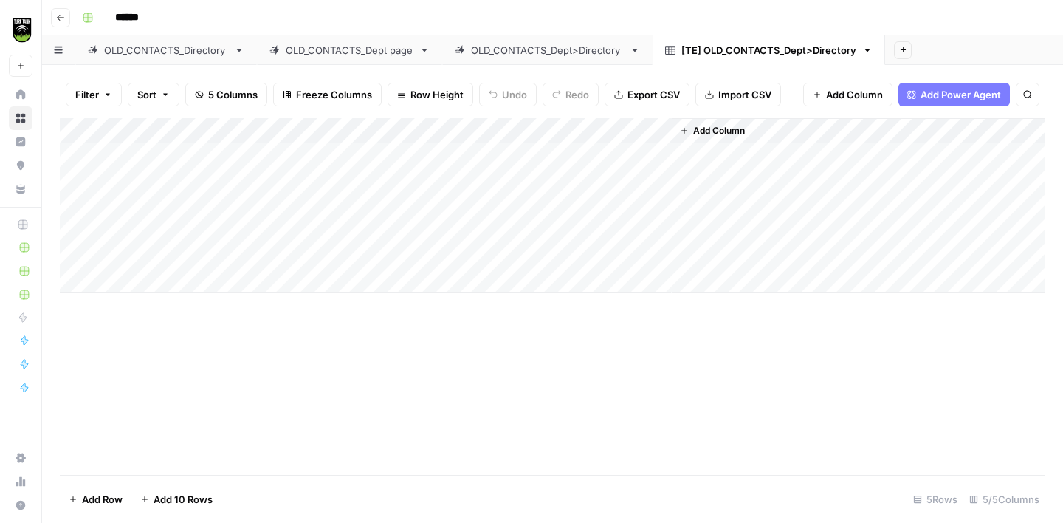
click at [566, 131] on div "Add Column" at bounding box center [553, 205] width 986 height 174
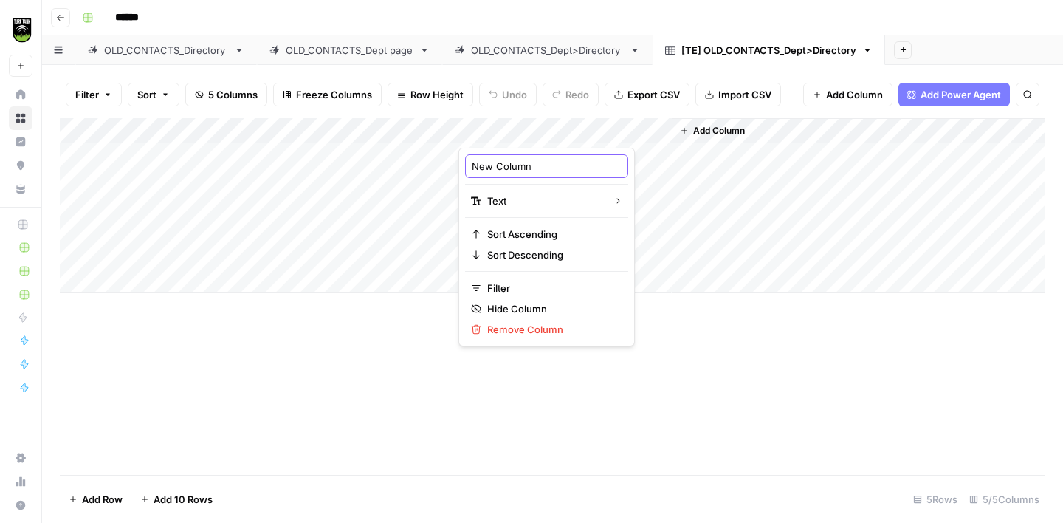
click at [518, 165] on input "New Column" at bounding box center [547, 166] width 150 height 15
type input "PREVIOUS FINDINGS"
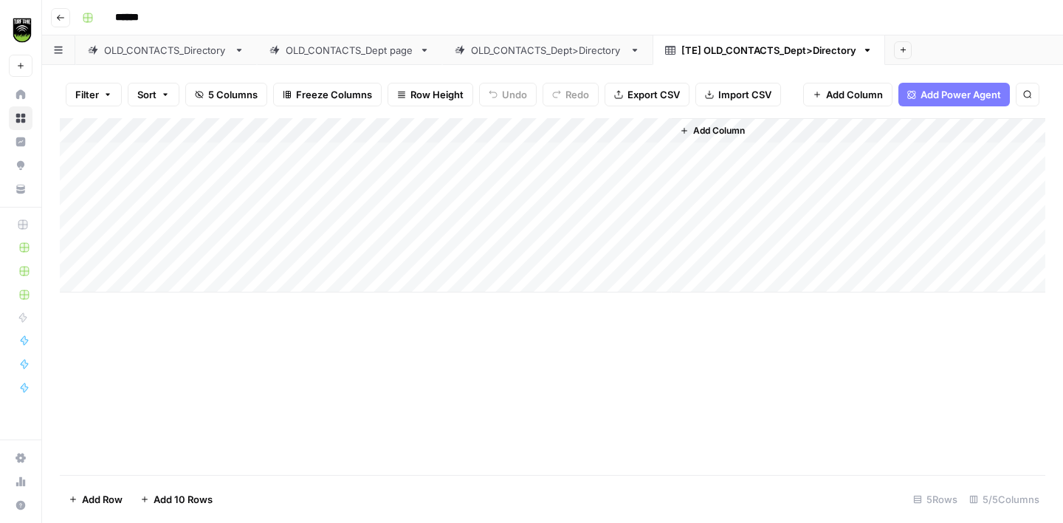
click at [710, 125] on span "Add Column" at bounding box center [719, 130] width 52 height 13
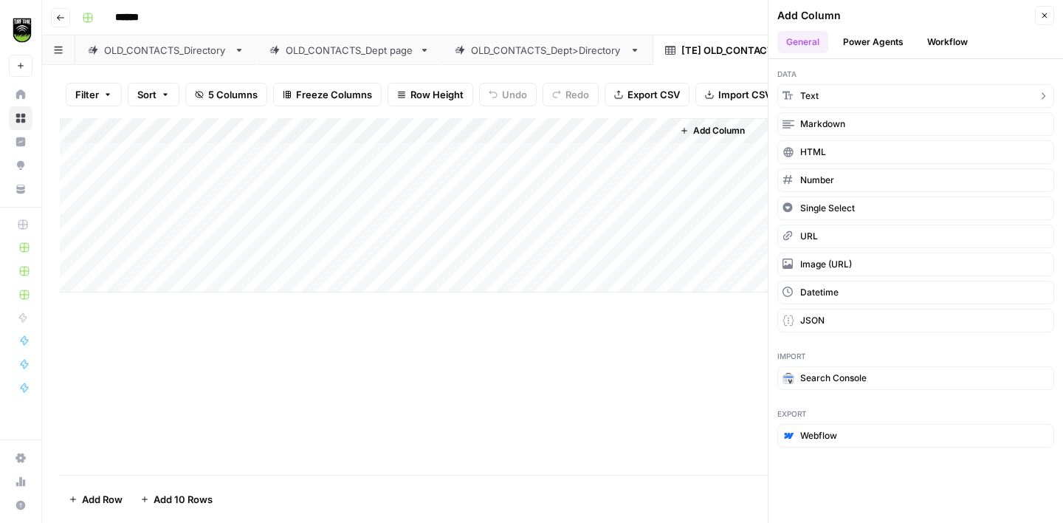
click at [801, 93] on span "Text" at bounding box center [810, 95] width 18 height 13
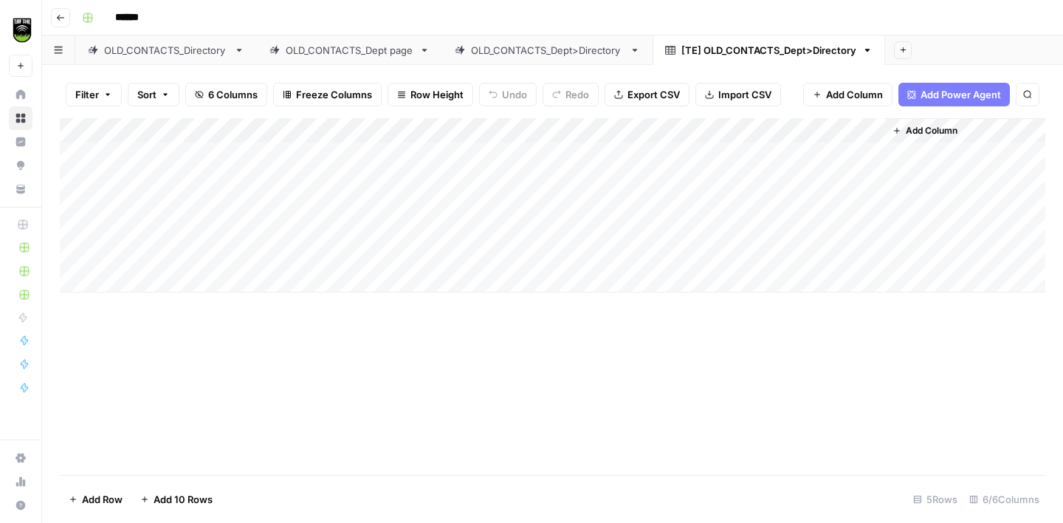
click at [719, 124] on div "Add Column" at bounding box center [553, 205] width 986 height 174
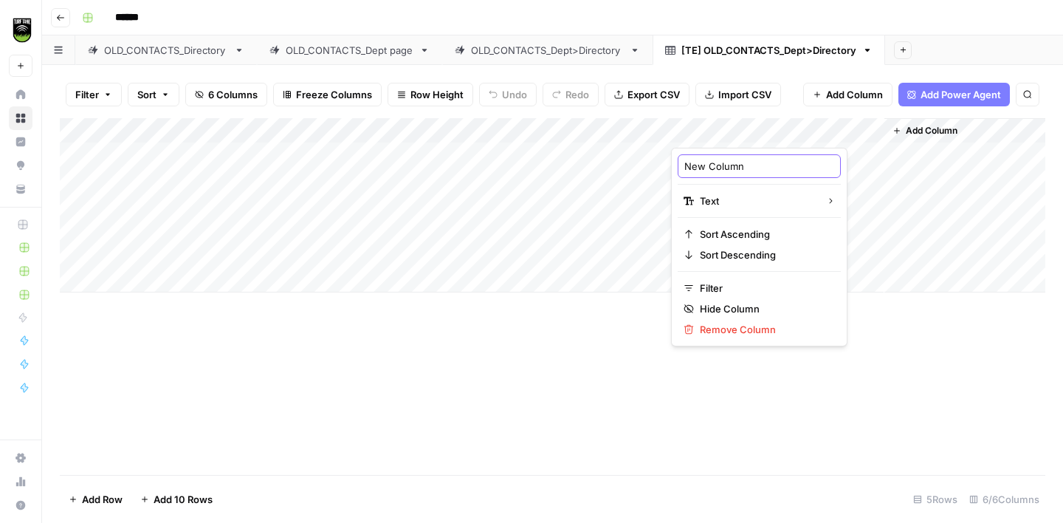
click at [701, 170] on input "New Column" at bounding box center [760, 166] width 150 height 15
click at [700, 170] on input "New Column" at bounding box center [760, 166] width 150 height 15
type input "PREVIOUS NOTES"
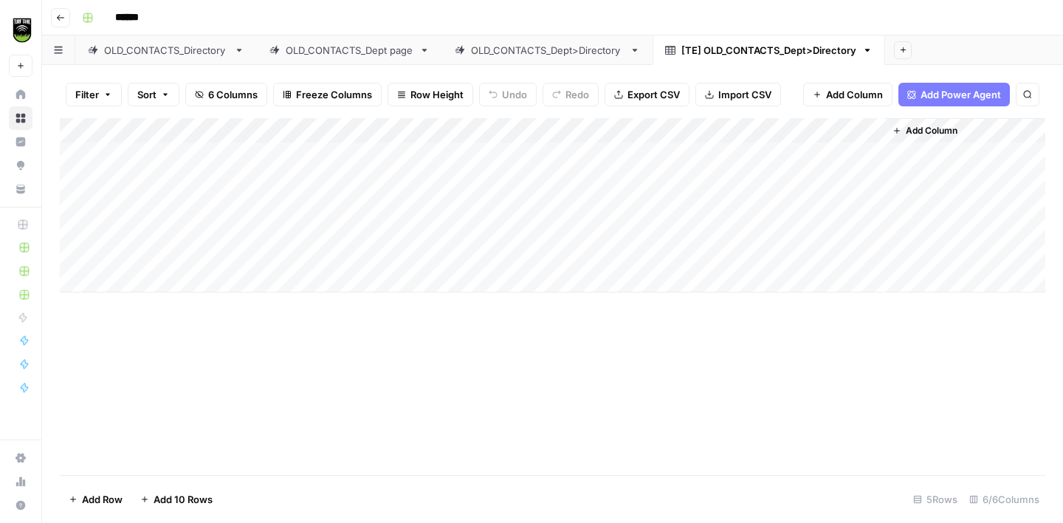
click at [565, 130] on div "Add Column" at bounding box center [553, 205] width 986 height 174
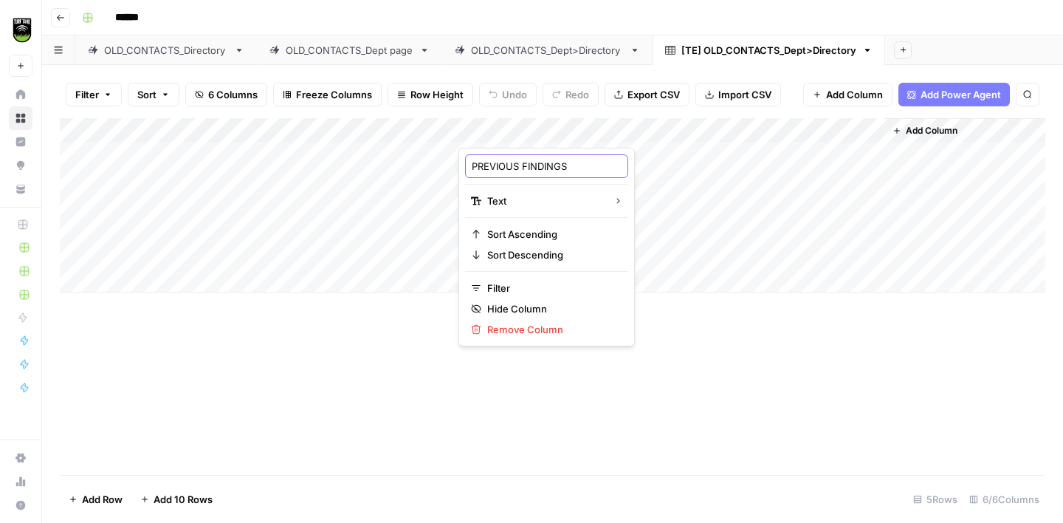
click at [491, 161] on input "PREVIOUS FINDINGS" at bounding box center [547, 166] width 150 height 15
type input "INITIAL FINDINGS"
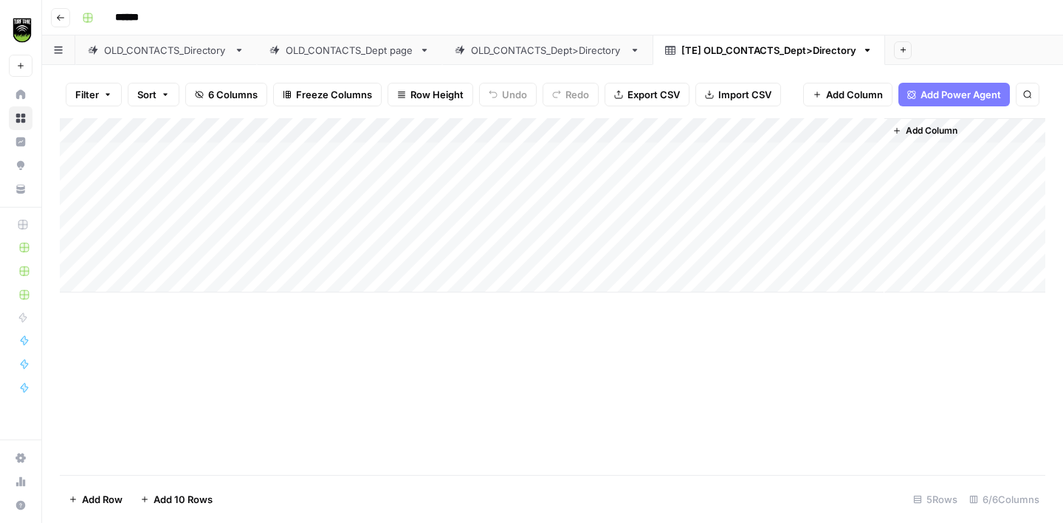
click at [905, 127] on button "Add Column" at bounding box center [925, 130] width 77 height 19
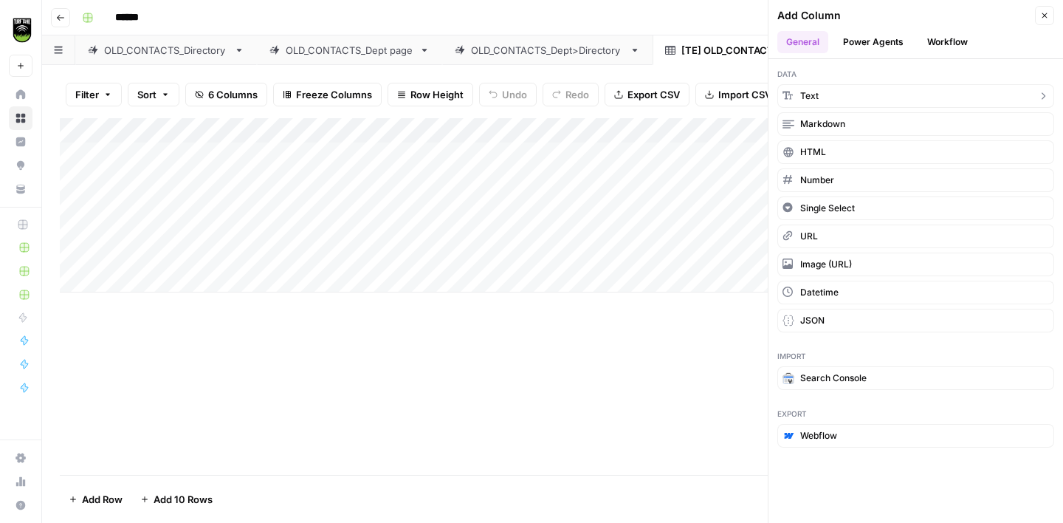
click at [866, 98] on button "Text" at bounding box center [916, 96] width 277 height 24
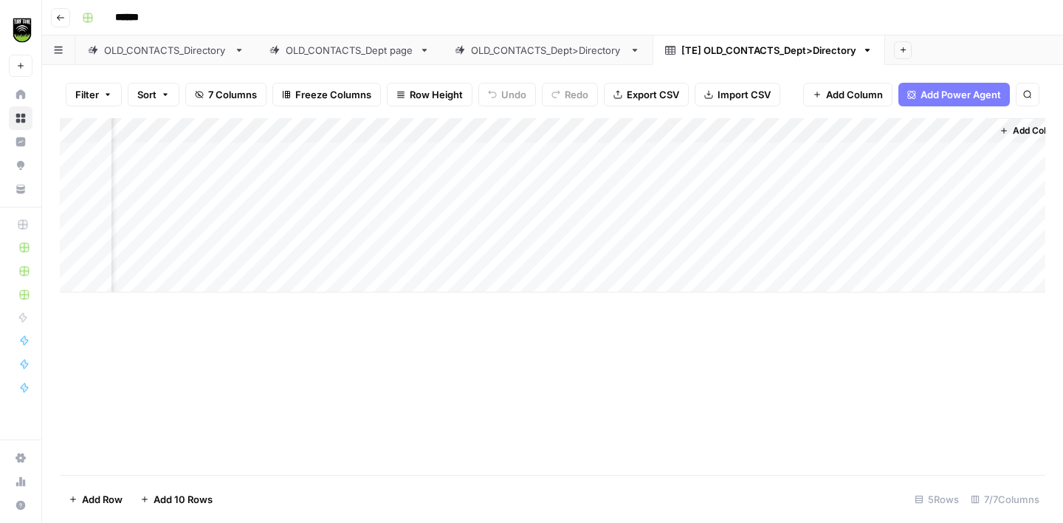
scroll to position [0, 134]
click at [818, 126] on div "Add Column" at bounding box center [553, 205] width 986 height 174
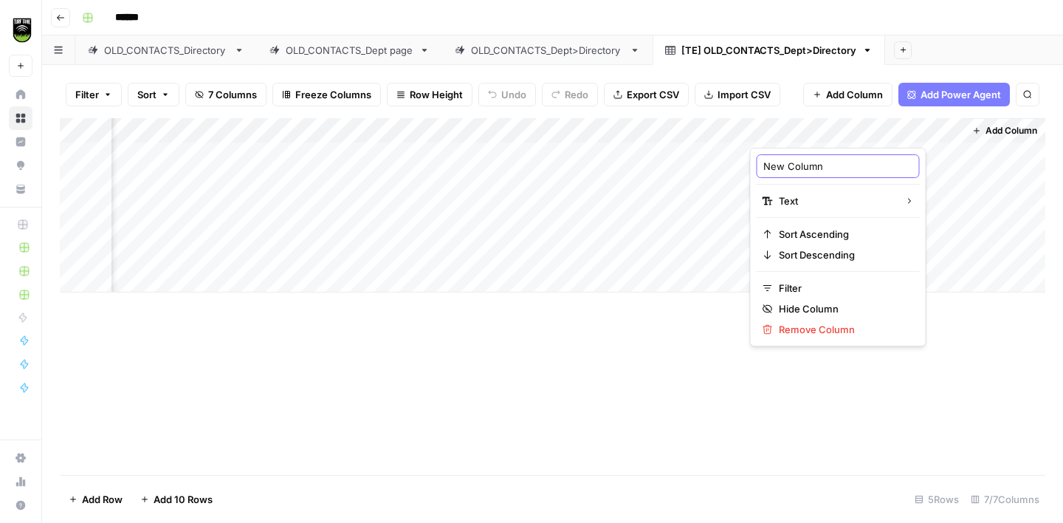
click at [795, 163] on input "New Column" at bounding box center [839, 166] width 150 height 15
type input "NOTES"
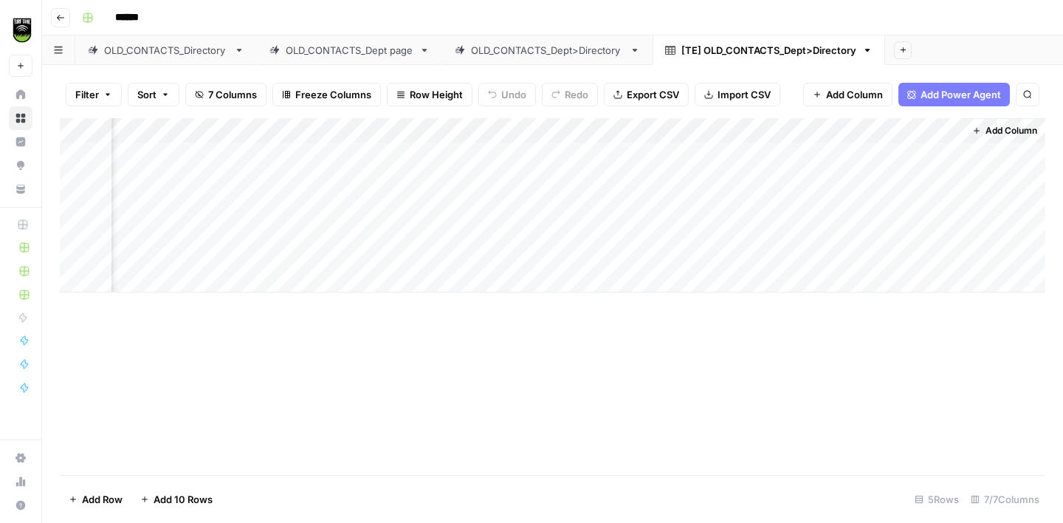
click at [549, 56] on div "OLD_CONTACTS_Dept>Directory" at bounding box center [547, 50] width 153 height 15
click at [148, 157] on div "Add Column" at bounding box center [553, 296] width 986 height 357
click at [726, 52] on div "[TE] OLD_CONTACTS_Dept>Directory" at bounding box center [769, 50] width 175 height 15
click at [154, 152] on div "Add Column" at bounding box center [553, 205] width 986 height 174
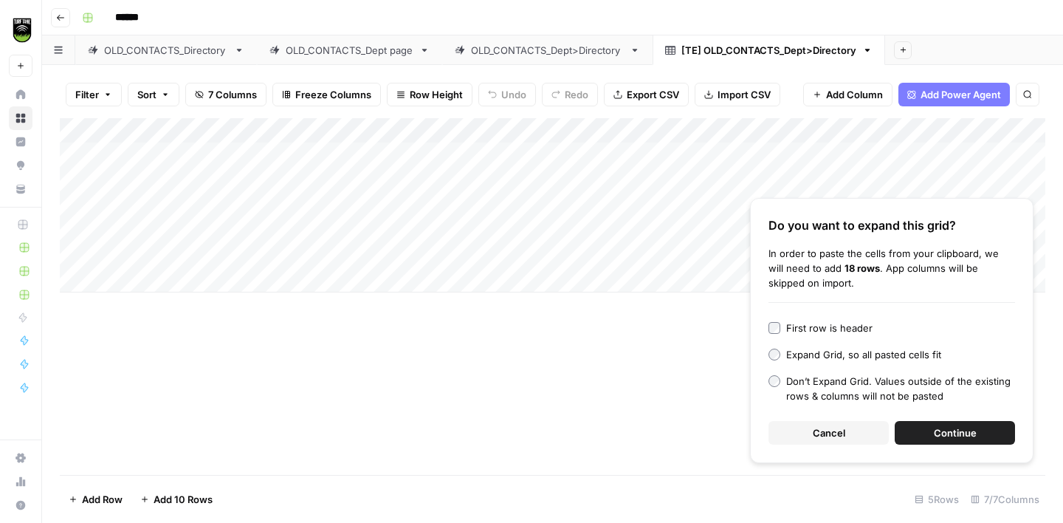
click at [933, 440] on button "Continue" at bounding box center [955, 433] width 120 height 24
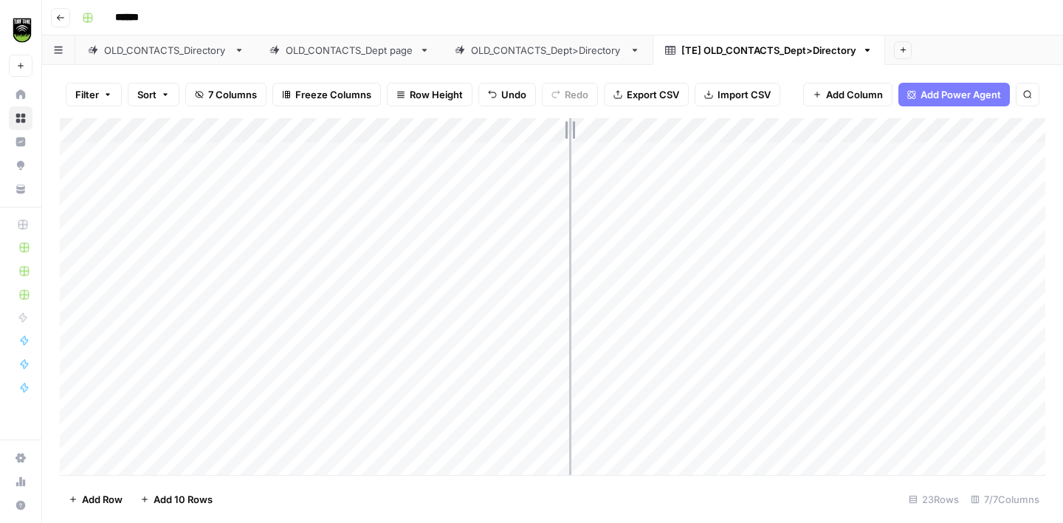
drag, startPoint x: 670, startPoint y: 125, endPoint x: 569, endPoint y: 127, distance: 100.5
click at [569, 127] on div "Add Column" at bounding box center [553, 296] width 986 height 357
drag, startPoint x: 781, startPoint y: 126, endPoint x: 644, endPoint y: 128, distance: 136.6
click at [644, 128] on div "Add Column" at bounding box center [553, 296] width 986 height 357
drag, startPoint x: 855, startPoint y: 130, endPoint x: 711, endPoint y: 131, distance: 144.0
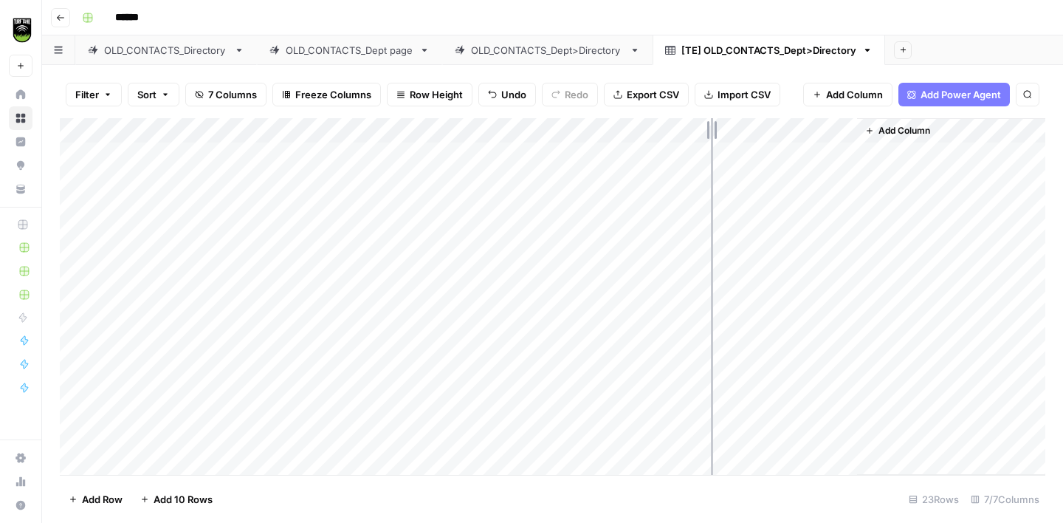
click at [711, 131] on div "Add Column" at bounding box center [553, 296] width 986 height 357
drag, startPoint x: 207, startPoint y: 127, endPoint x: 137, endPoint y: 127, distance: 69.4
click at [140, 127] on div "Add Column" at bounding box center [553, 296] width 986 height 357
drag, startPoint x: 272, startPoint y: 126, endPoint x: 258, endPoint y: 126, distance: 14.0
click at [258, 126] on div "Add Column" at bounding box center [553, 296] width 986 height 357
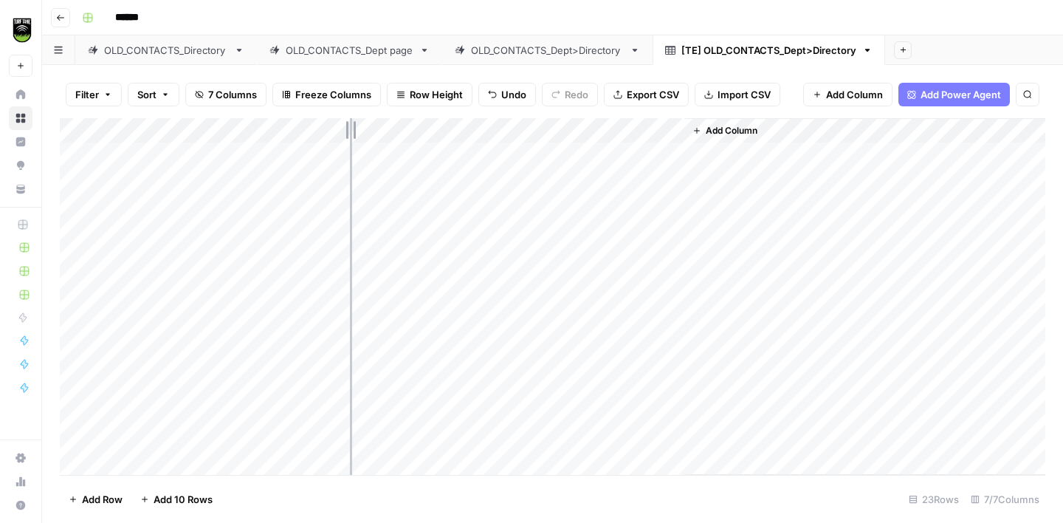
drag, startPoint x: 334, startPoint y: 123, endPoint x: 353, endPoint y: 124, distance: 19.2
click at [352, 124] on div "Add Column" at bounding box center [553, 296] width 986 height 357
drag, startPoint x: 393, startPoint y: 124, endPoint x: 572, endPoint y: 132, distance: 178.9
click at [572, 132] on div "Add Column" at bounding box center [553, 296] width 986 height 357
drag, startPoint x: 535, startPoint y: 126, endPoint x: 503, endPoint y: 129, distance: 32.6
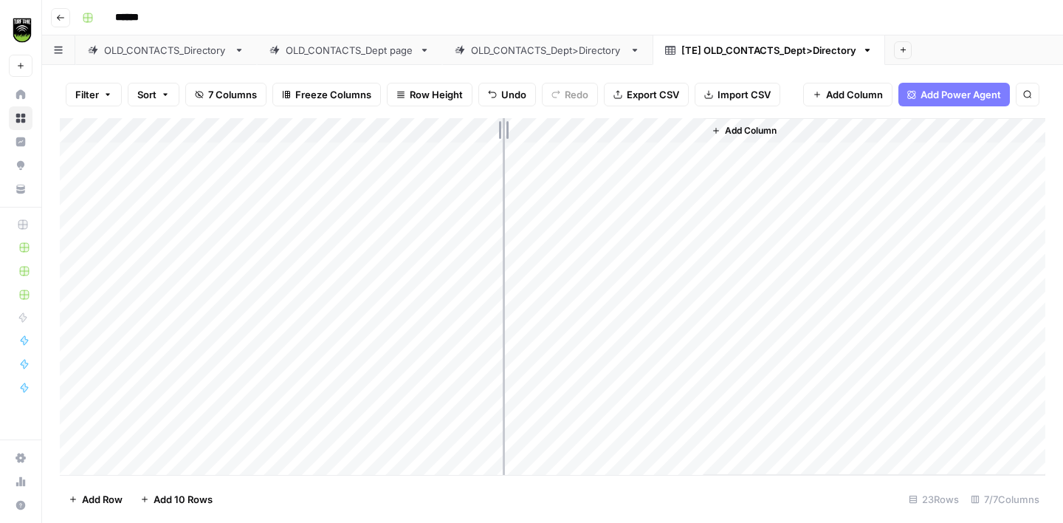
click at [503, 129] on div "Add Column" at bounding box center [553, 296] width 986 height 357
click at [727, 126] on span "Add Column" at bounding box center [751, 130] width 52 height 13
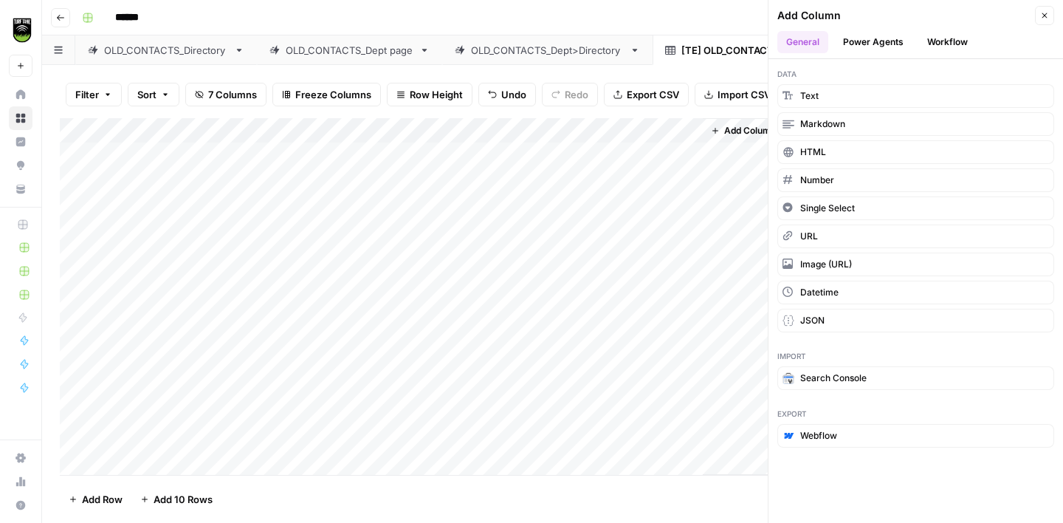
click at [942, 44] on button "Workflow" at bounding box center [948, 42] width 58 height 22
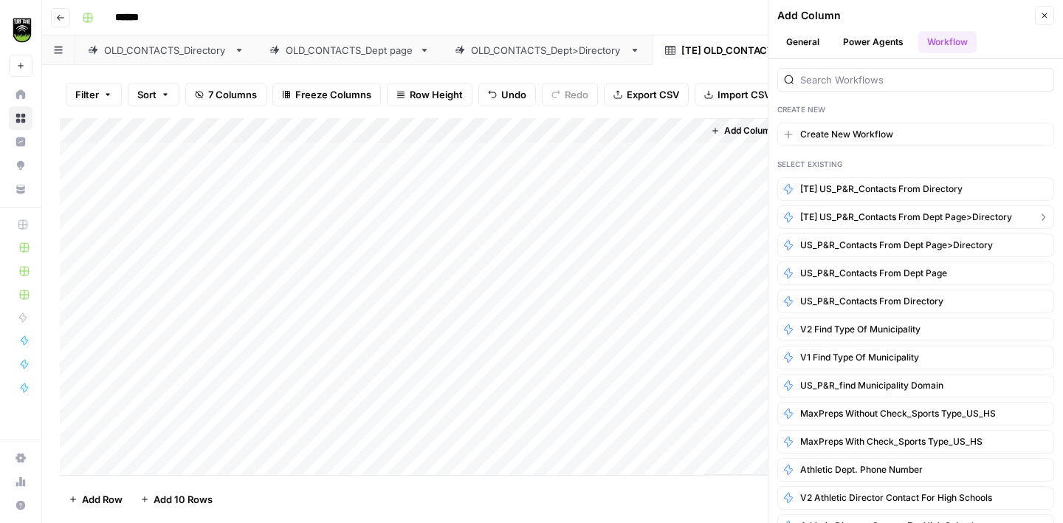
click at [888, 220] on span "[TE] US_P&R_Contacts from Dept Page>Directory" at bounding box center [907, 216] width 212 height 13
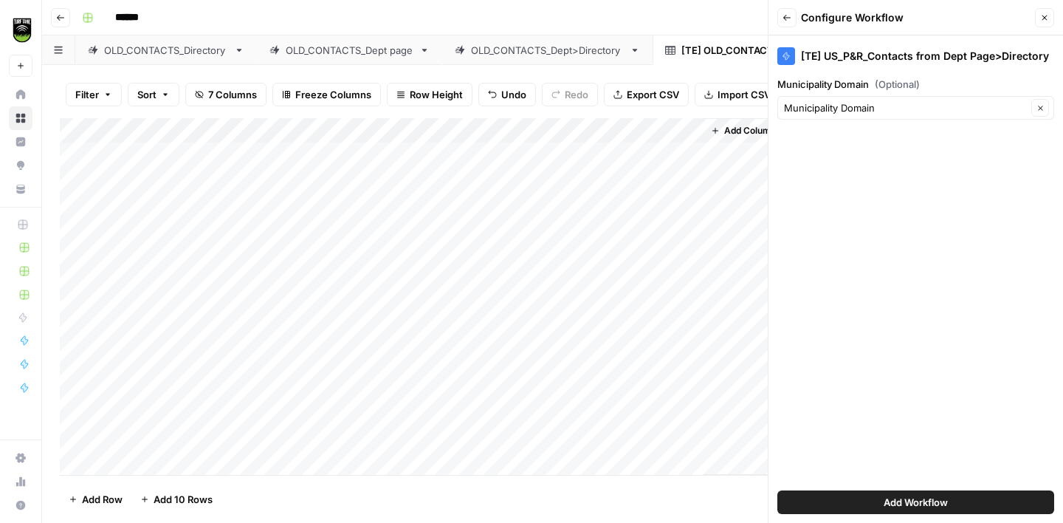
click at [973, 506] on button "Add Workflow" at bounding box center [916, 502] width 277 height 24
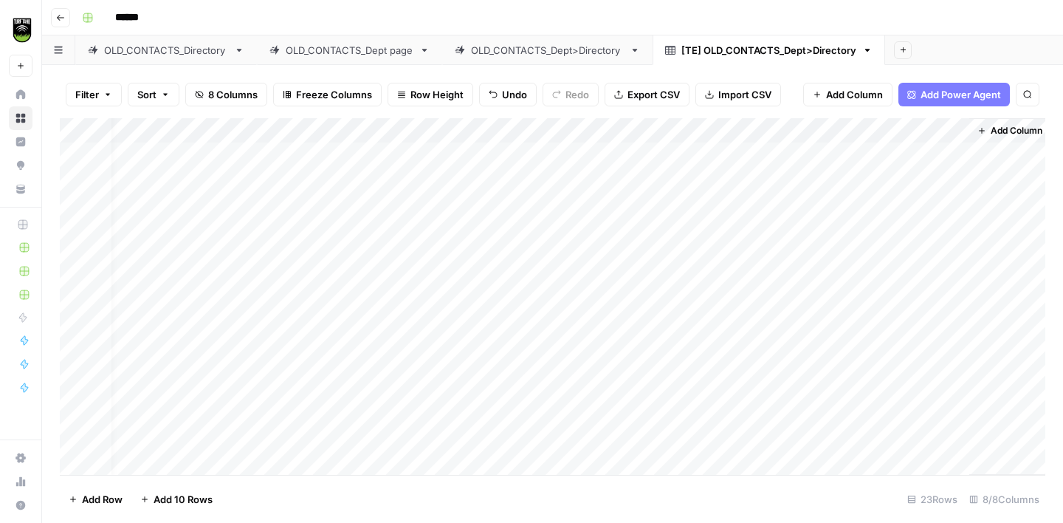
scroll to position [0, 35]
click at [817, 156] on div "Add Column" at bounding box center [553, 296] width 986 height 357
click at [813, 179] on div "Add Column" at bounding box center [553, 296] width 986 height 357
click at [592, 152] on div "Add Column" at bounding box center [553, 296] width 986 height 357
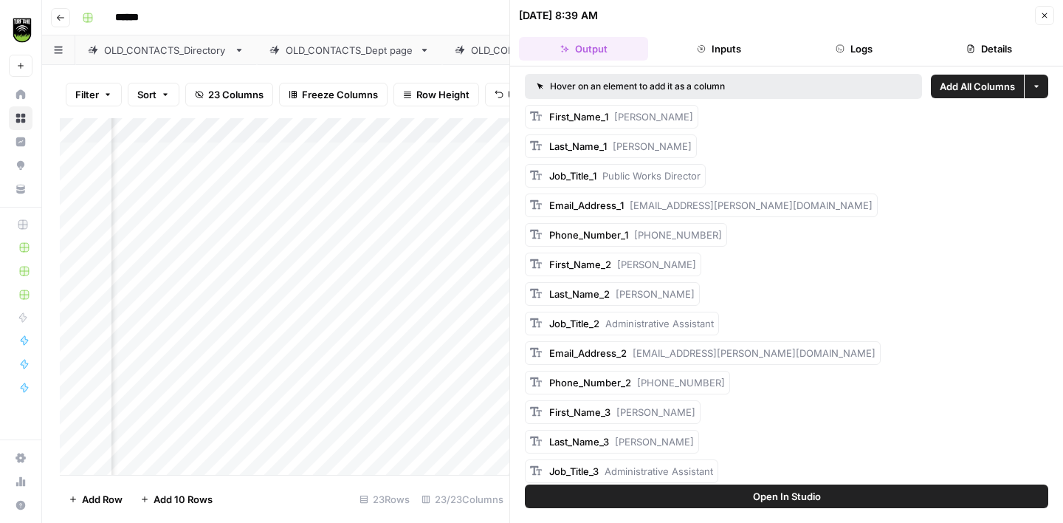
click at [976, 45] on button "Details" at bounding box center [989, 49] width 129 height 24
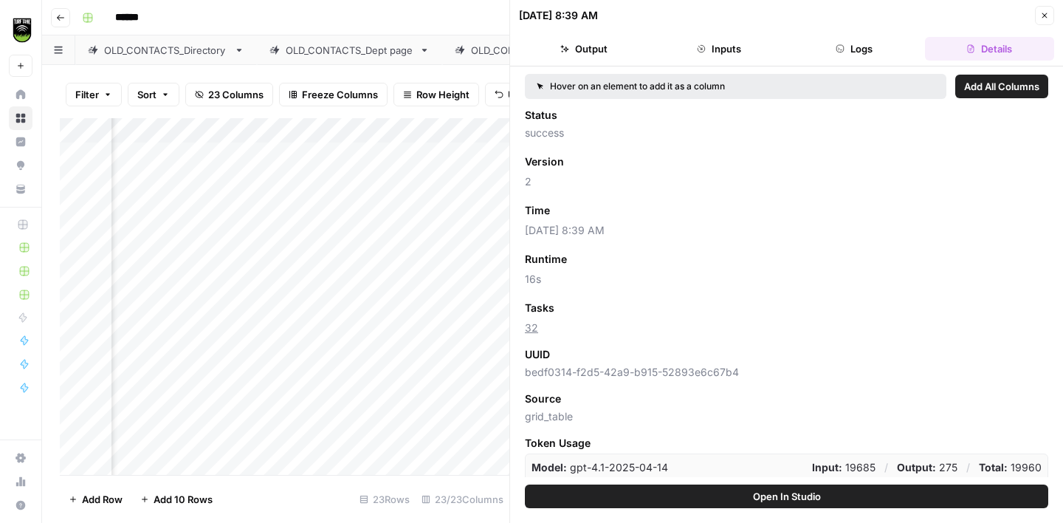
click at [583, 306] on span "Add as Column" at bounding box center [598, 307] width 64 height 13
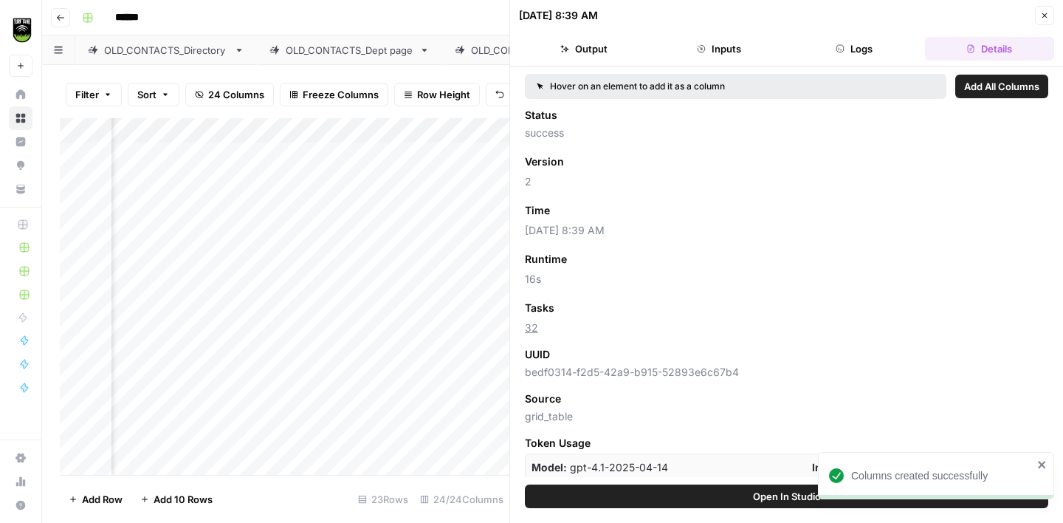
scroll to position [0, 733]
click at [1044, 15] on icon "button" at bounding box center [1045, 15] width 5 height 5
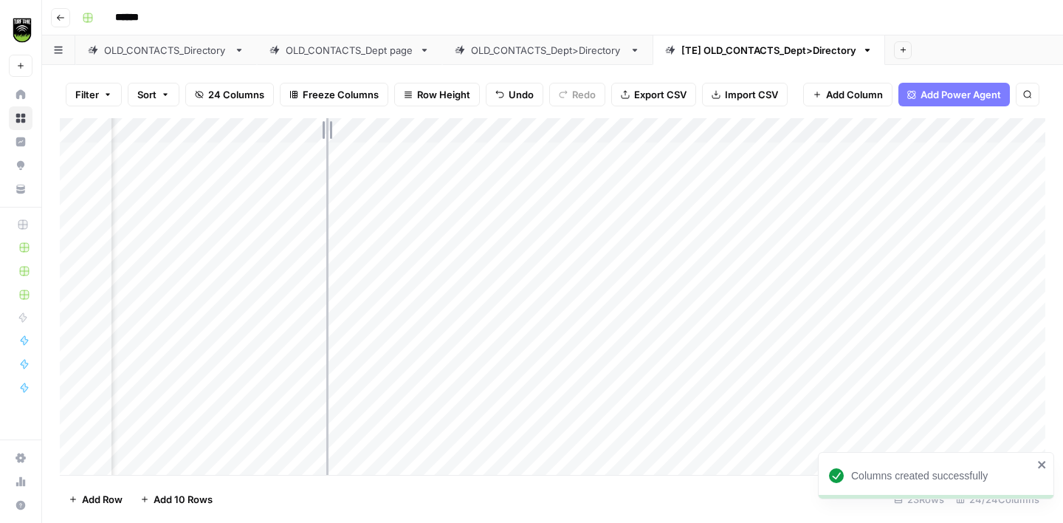
drag, startPoint x: 399, startPoint y: 124, endPoint x: 326, endPoint y: 126, distance: 72.4
click at [326, 126] on div "Add Column" at bounding box center [553, 296] width 986 height 357
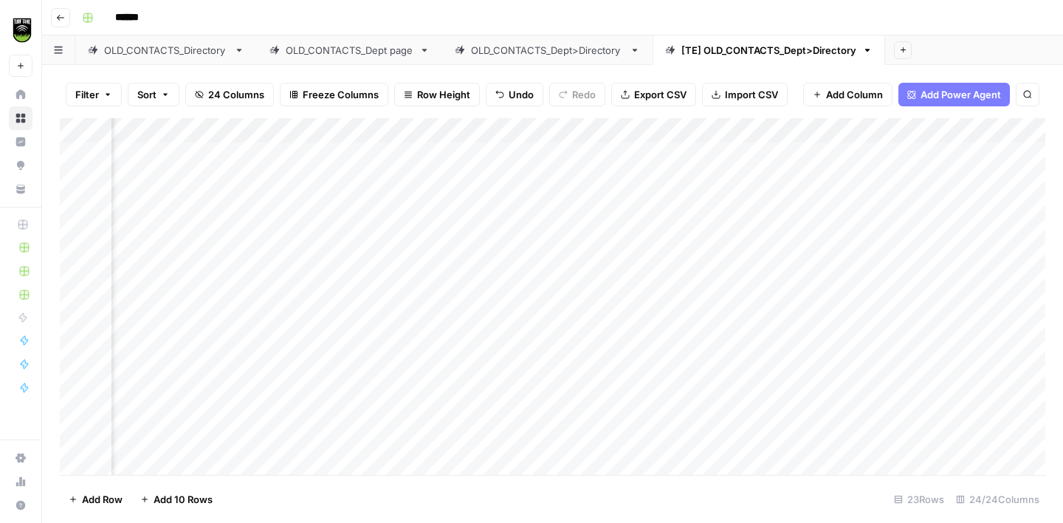
scroll to position [0, 2103]
click at [993, 134] on span "Add Column" at bounding box center [1012, 130] width 52 height 13
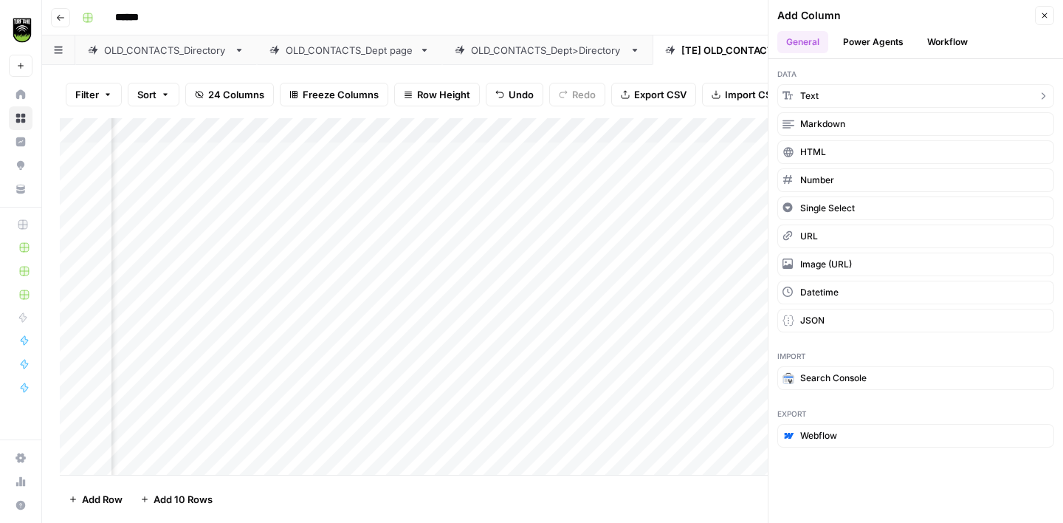
click at [880, 99] on button "Text" at bounding box center [916, 96] width 277 height 24
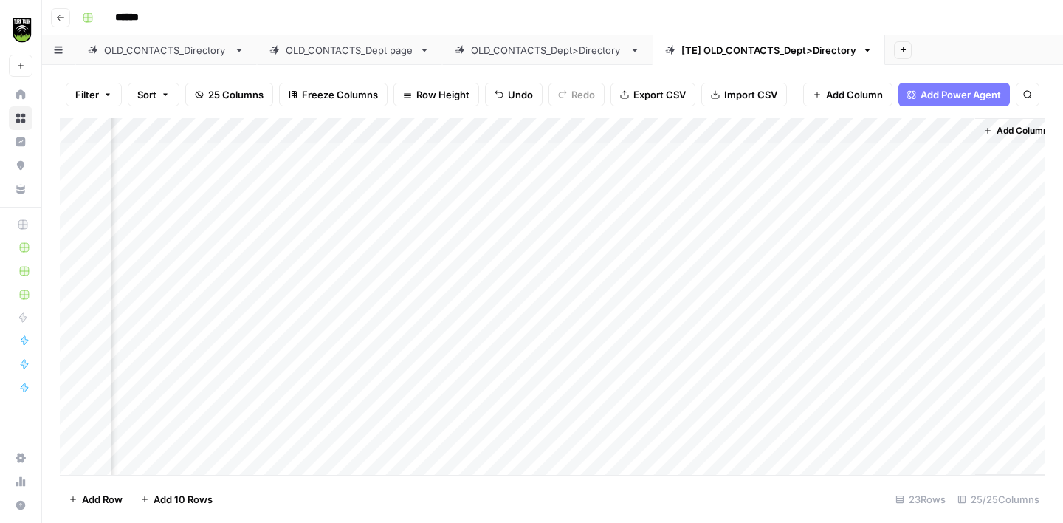
scroll to position [0, 2315]
click at [843, 131] on div "Add Column" at bounding box center [553, 296] width 986 height 357
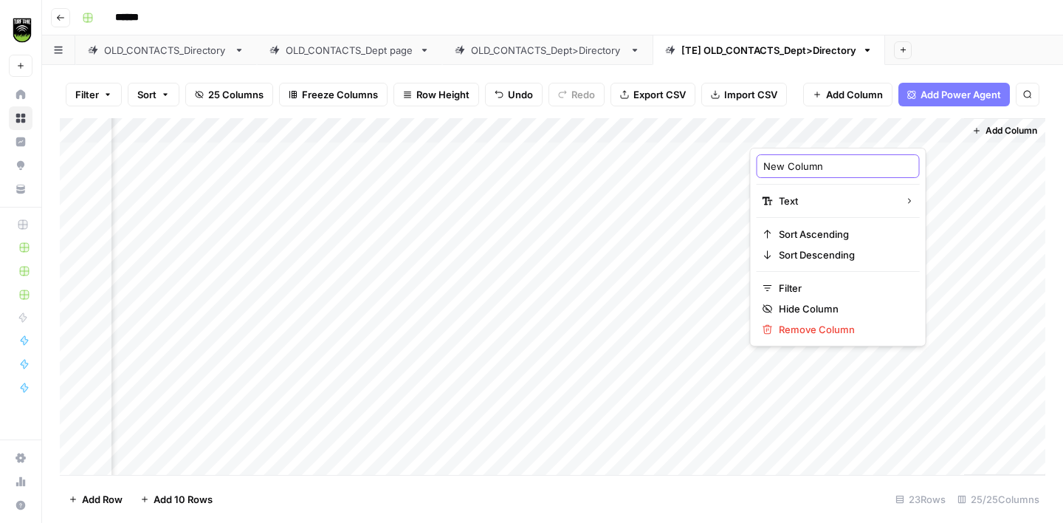
click at [806, 165] on input "New Column" at bounding box center [839, 166] width 150 height 15
type input "PREVIOUS TASKS"
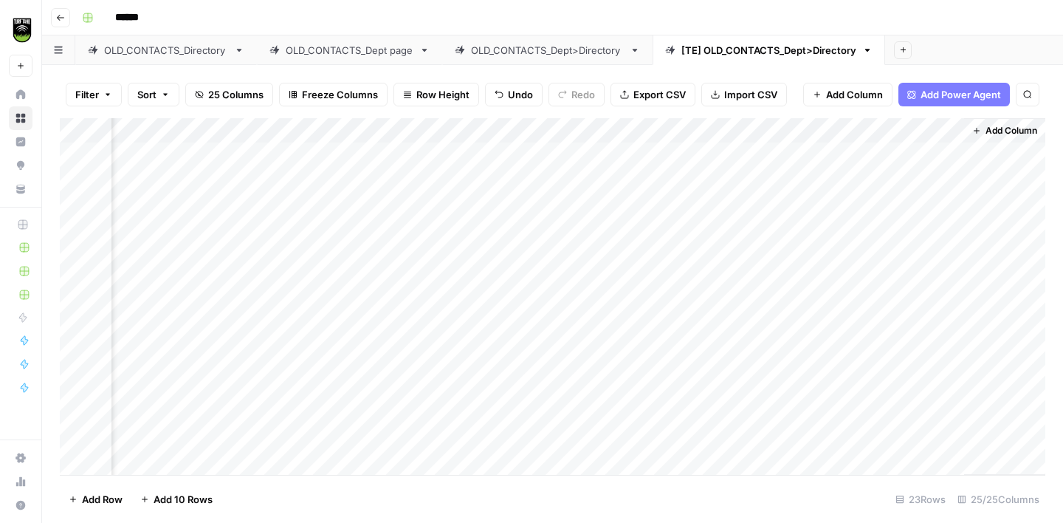
drag, startPoint x: 818, startPoint y: 132, endPoint x: 242, endPoint y: 174, distance: 578.3
click at [242, 174] on div "Add Column" at bounding box center [553, 296] width 986 height 357
drag, startPoint x: 741, startPoint y: 129, endPoint x: 181, endPoint y: 147, distance: 560.9
click at [181, 147] on div "Add Column" at bounding box center [553, 296] width 986 height 357
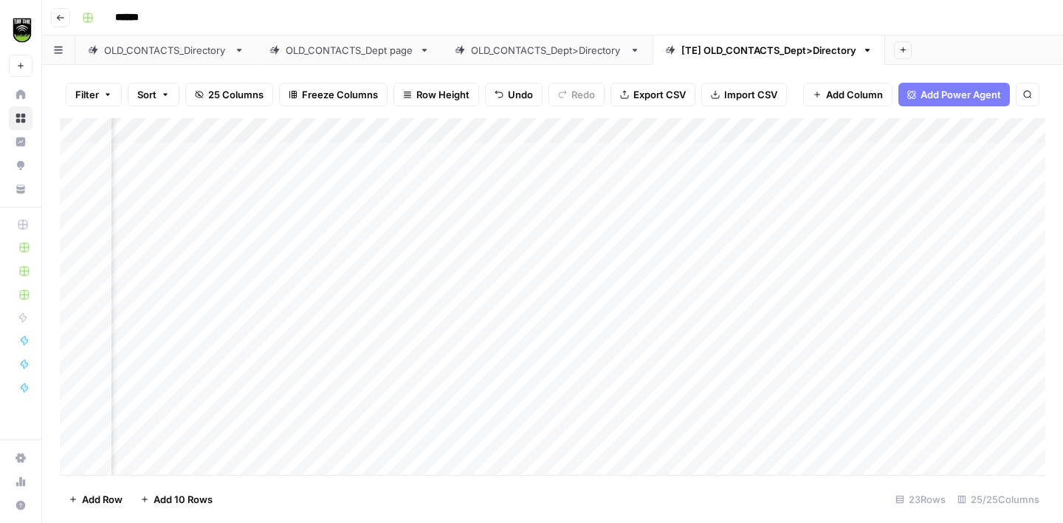
scroll to position [0, 1195]
drag, startPoint x: 859, startPoint y: 125, endPoint x: 201, endPoint y: 152, distance: 658.6
click at [202, 152] on div "Add Column" at bounding box center [553, 296] width 986 height 357
drag, startPoint x: 949, startPoint y: 126, endPoint x: 252, endPoint y: 124, distance: 697.2
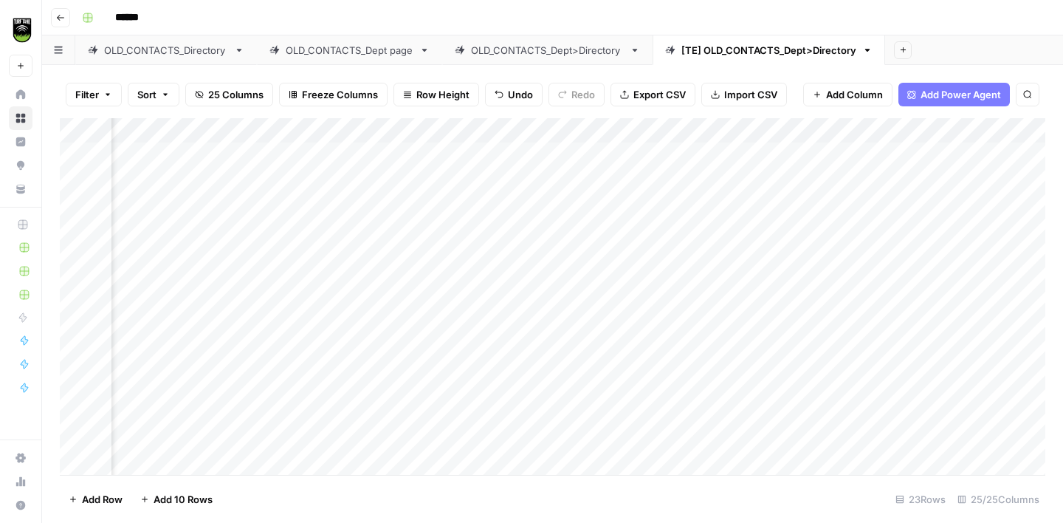
click at [252, 124] on div "Add Column" at bounding box center [553, 296] width 986 height 357
drag, startPoint x: 722, startPoint y: 127, endPoint x: 424, endPoint y: 137, distance: 298.5
click at [424, 137] on div "Add Column" at bounding box center [553, 296] width 986 height 357
drag, startPoint x: 581, startPoint y: 126, endPoint x: 421, endPoint y: 133, distance: 160.4
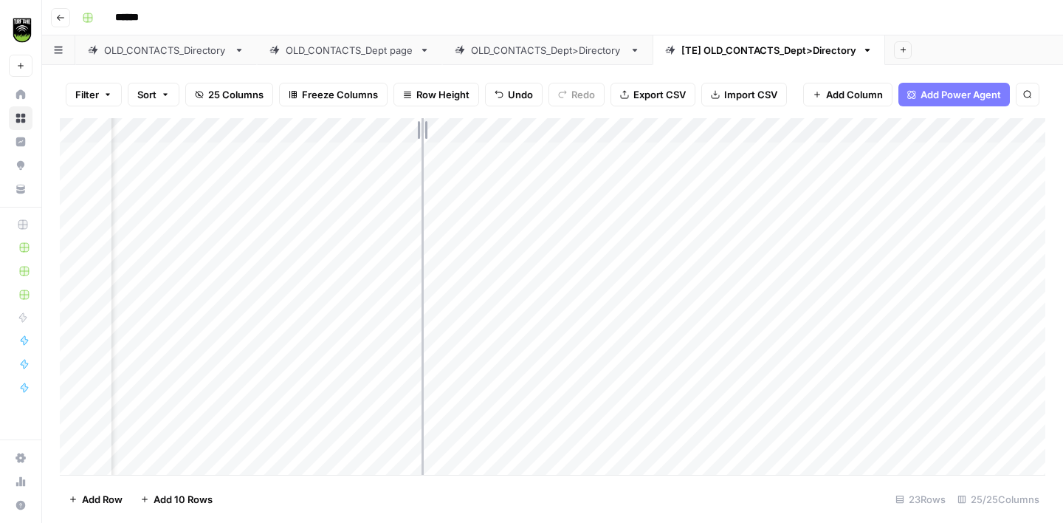
click at [421, 133] on div "Add Column" at bounding box center [553, 296] width 986 height 357
click at [591, 53] on div "OLD_CONTACTS_Dept>Directory" at bounding box center [547, 50] width 153 height 15
click at [719, 157] on div "Add Column" at bounding box center [553, 296] width 986 height 357
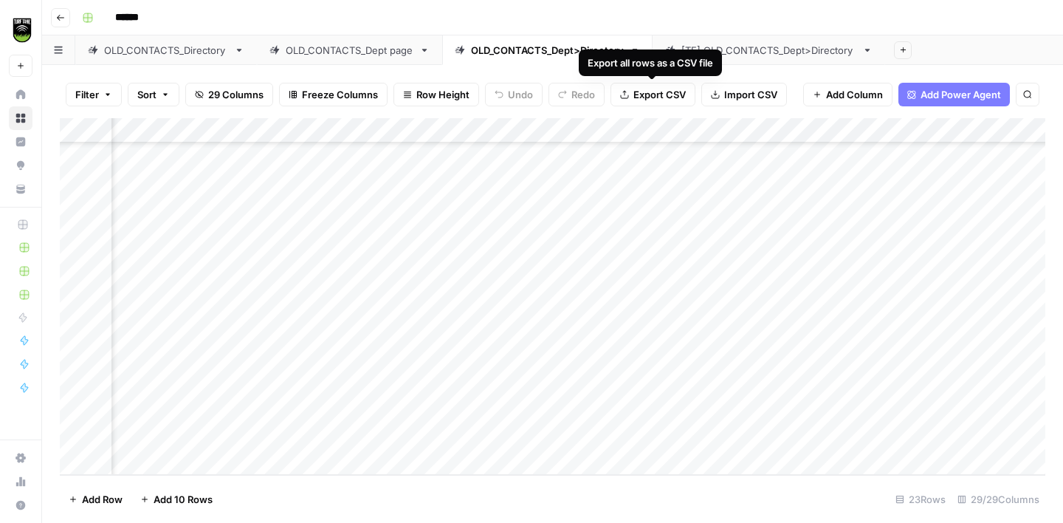
click at [773, 51] on div "[TE] OLD_CONTACTS_Dept>Directory" at bounding box center [769, 50] width 175 height 15
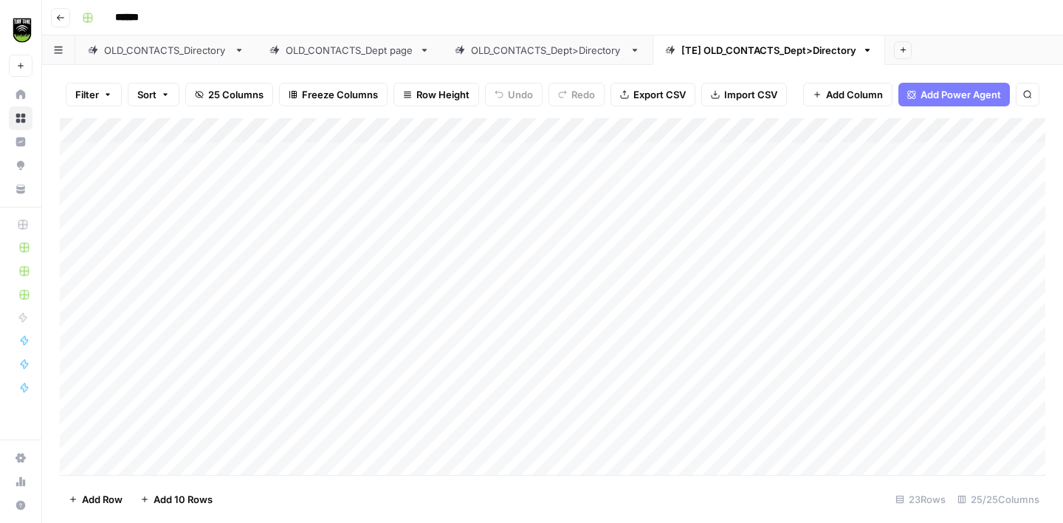
click at [478, 154] on div "Add Column" at bounding box center [553, 296] width 986 height 357
drag, startPoint x: 686, startPoint y: 129, endPoint x: 402, endPoint y: 148, distance: 285.0
click at [402, 148] on div "Add Column" at bounding box center [553, 296] width 986 height 357
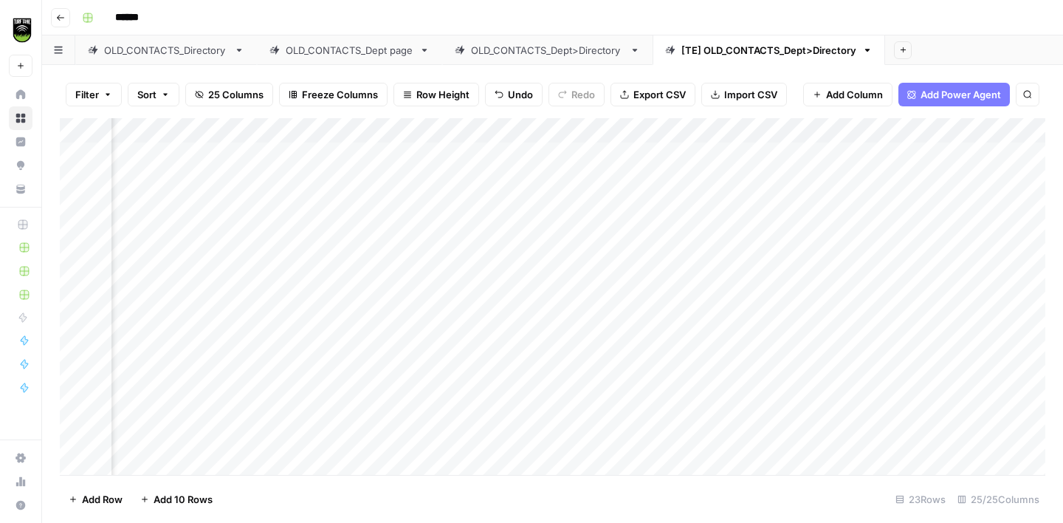
click at [552, 155] on div "Add Column" at bounding box center [553, 296] width 986 height 357
type textarea "**"
click at [621, 206] on div "Add Column" at bounding box center [553, 296] width 986 height 357
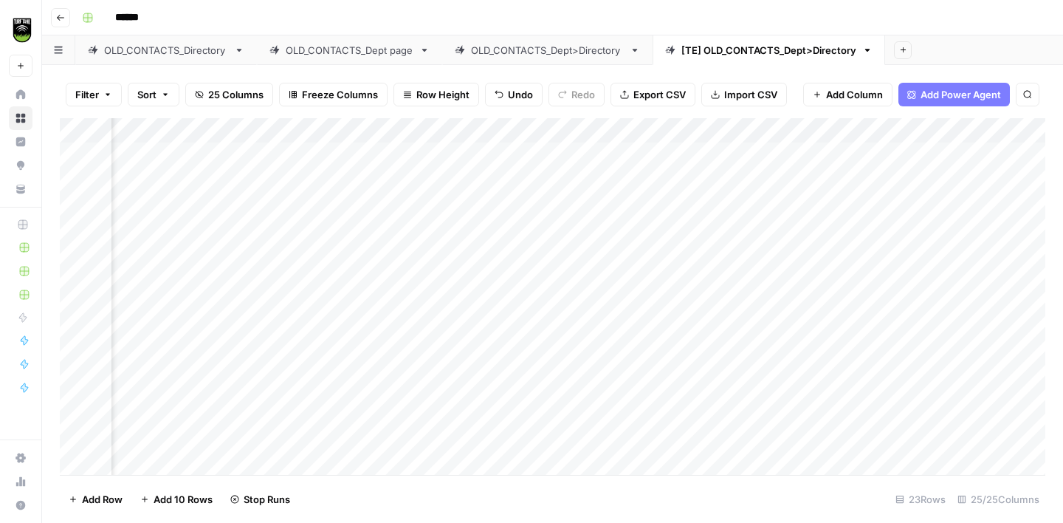
click at [620, 225] on div "Add Column" at bounding box center [553, 296] width 986 height 357
click at [617, 253] on div "Add Column" at bounding box center [553, 296] width 986 height 357
click at [623, 267] on div "Add Column" at bounding box center [553, 296] width 986 height 357
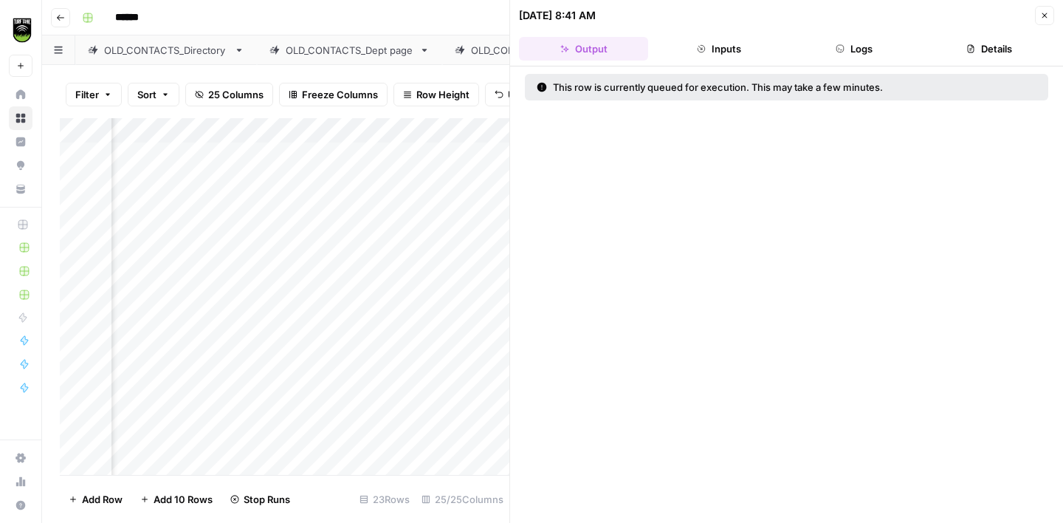
click at [1050, 12] on button "Close" at bounding box center [1044, 15] width 19 height 19
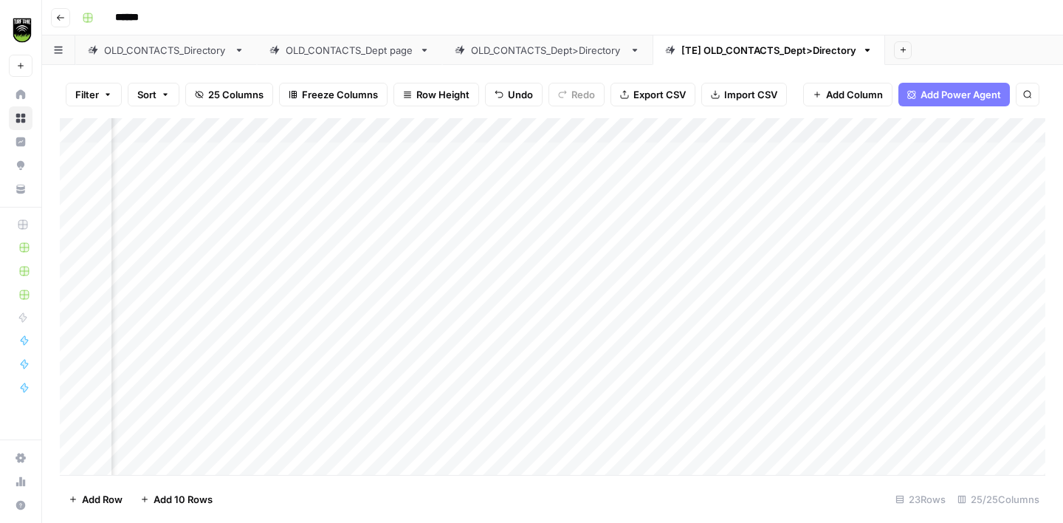
click at [616, 278] on div "Add Column" at bounding box center [553, 296] width 986 height 357
click at [617, 302] on div "Add Column" at bounding box center [553, 296] width 986 height 357
click at [552, 184] on div "Add Column" at bounding box center [553, 296] width 986 height 357
click at [532, 258] on div "Add Column" at bounding box center [553, 296] width 986 height 357
type textarea "**"
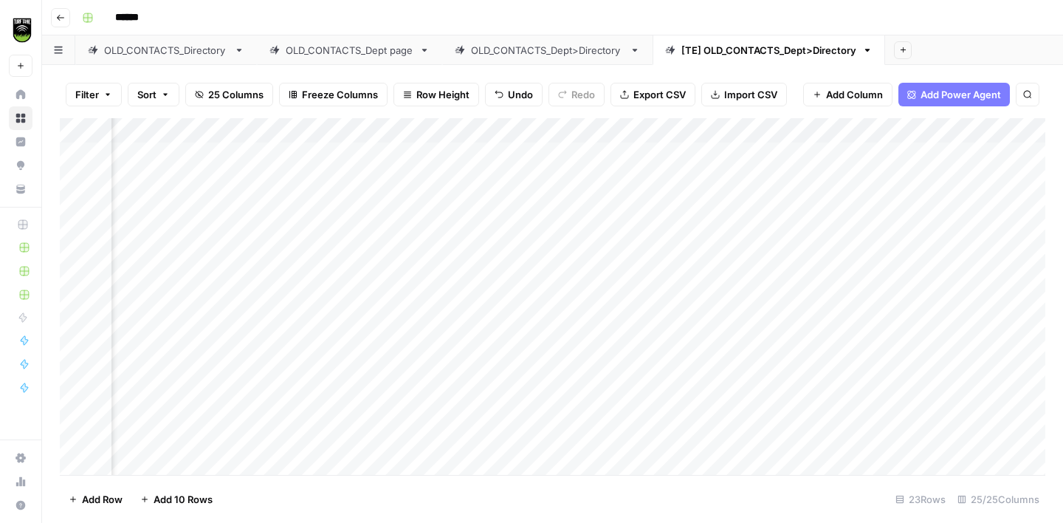
click at [614, 326] on div "Add Column" at bounding box center [553, 296] width 986 height 357
click at [613, 354] on div "Add Column" at bounding box center [553, 296] width 986 height 357
click at [615, 379] on div "Add Column" at bounding box center [553, 296] width 986 height 357
click at [539, 377] on div "Add Column" at bounding box center [553, 296] width 986 height 357
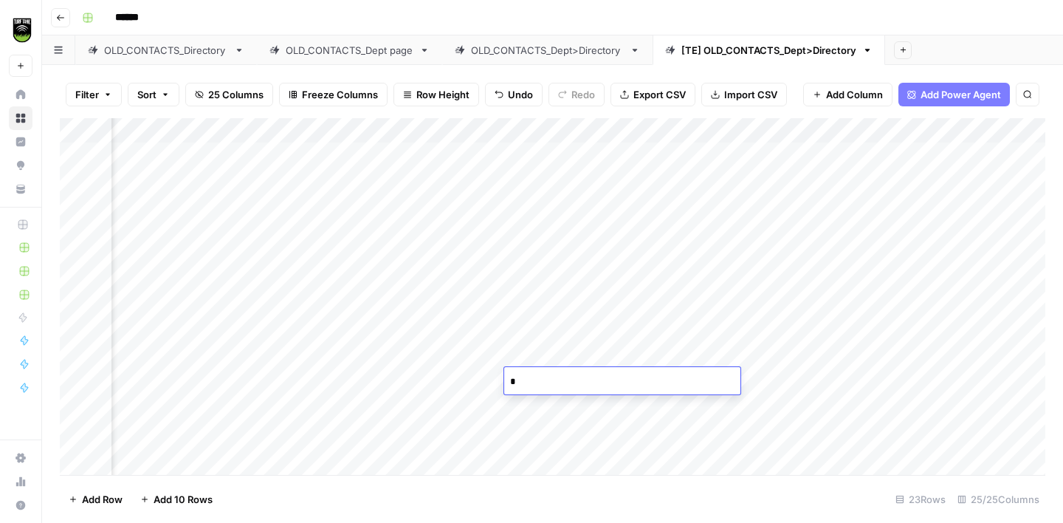
type textarea "**"
click at [532, 323] on div "Add Column" at bounding box center [553, 296] width 986 height 357
type textarea "**"
click at [466, 382] on div "Add Column" at bounding box center [553, 296] width 986 height 357
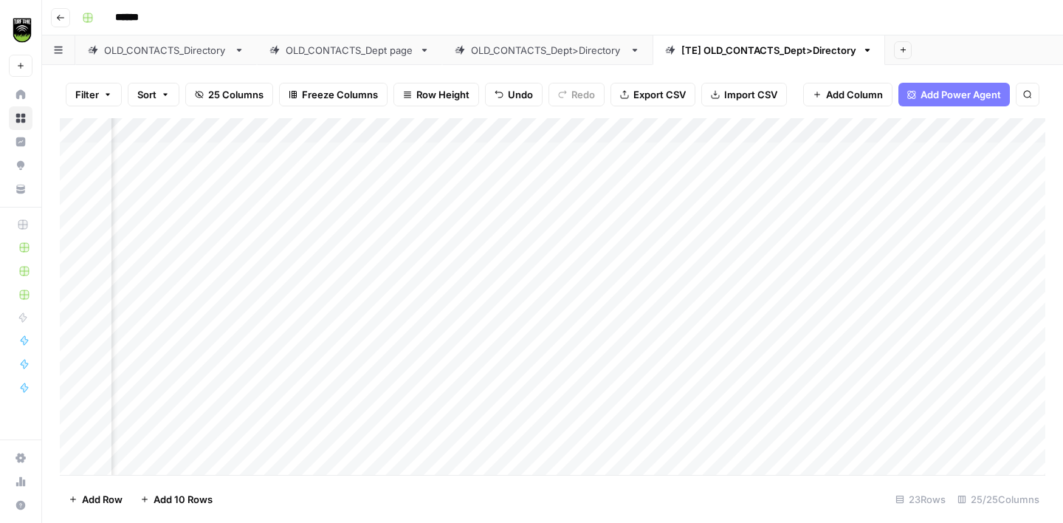
click at [527, 357] on div "Add Column" at bounding box center [553, 296] width 986 height 357
type textarea "**"
click at [619, 320] on div "Add Column" at bounding box center [553, 296] width 986 height 357
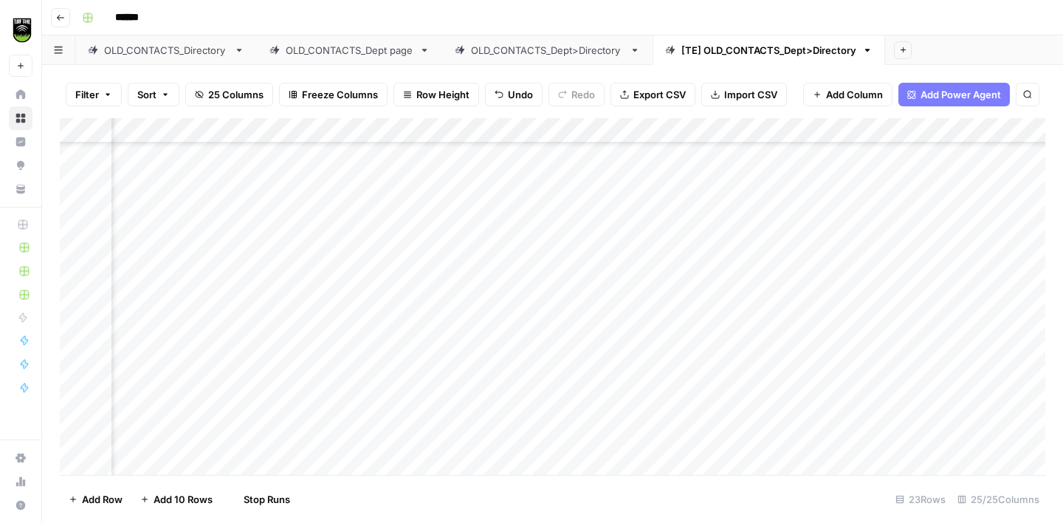
click at [620, 344] on div "Add Column" at bounding box center [553, 296] width 986 height 357
click at [617, 368] on div "Add Column" at bounding box center [553, 296] width 986 height 357
click at [620, 213] on div "Add Column" at bounding box center [553, 296] width 986 height 357
click at [618, 236] on div "Add Column" at bounding box center [553, 296] width 986 height 357
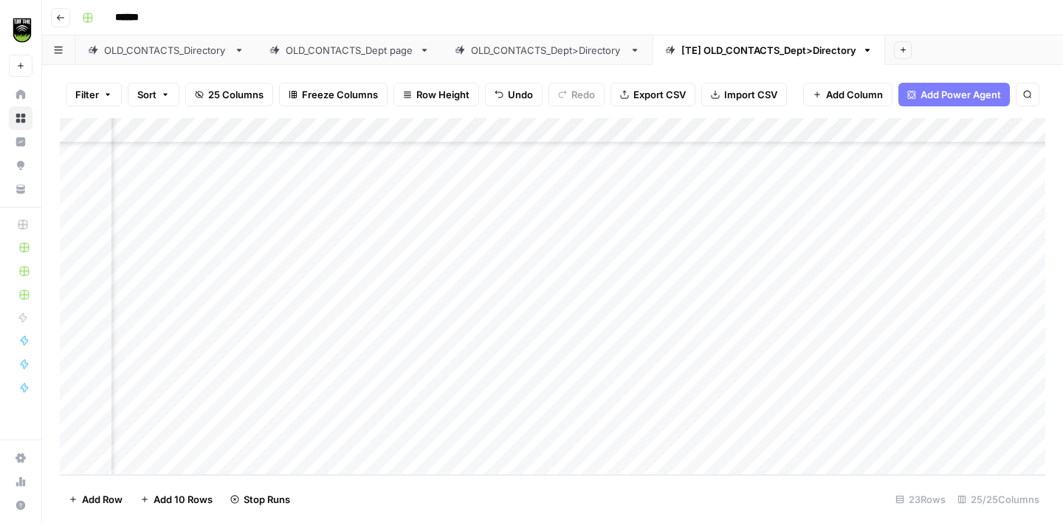
click at [614, 264] on div "Add Column" at bounding box center [553, 296] width 986 height 357
click at [617, 290] on div "Add Column" at bounding box center [553, 296] width 986 height 357
click at [620, 312] on div "Add Column" at bounding box center [553, 296] width 986 height 357
click at [620, 333] on div "Add Column" at bounding box center [553, 296] width 986 height 357
click at [620, 360] on div "Add Column" at bounding box center [553, 296] width 986 height 357
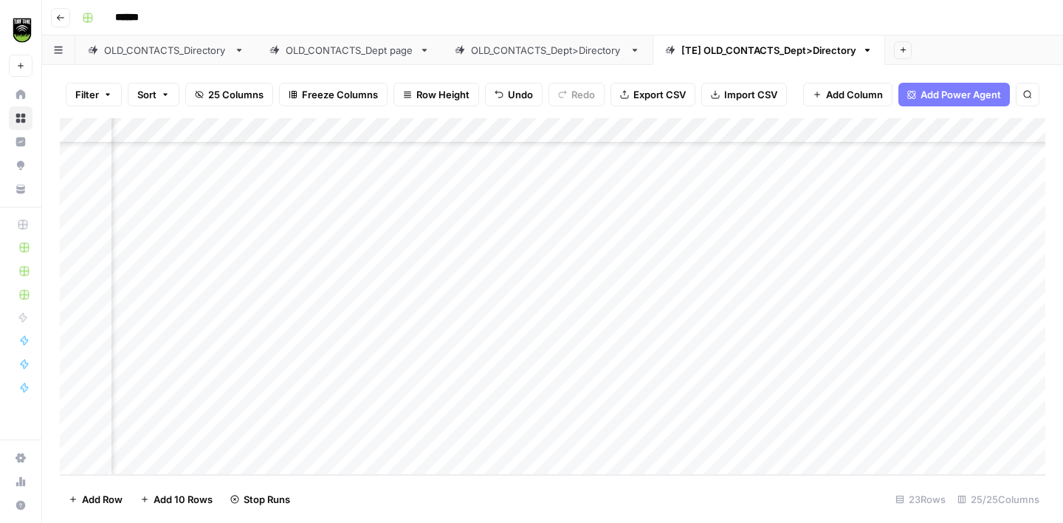
click at [621, 386] on div "Add Column" at bounding box center [553, 296] width 986 height 357
click at [620, 409] on div "Add Column" at bounding box center [553, 296] width 986 height 357
click at [613, 439] on div "Add Column" at bounding box center [553, 296] width 986 height 357
click at [538, 233] on div "Add Column" at bounding box center [553, 296] width 986 height 357
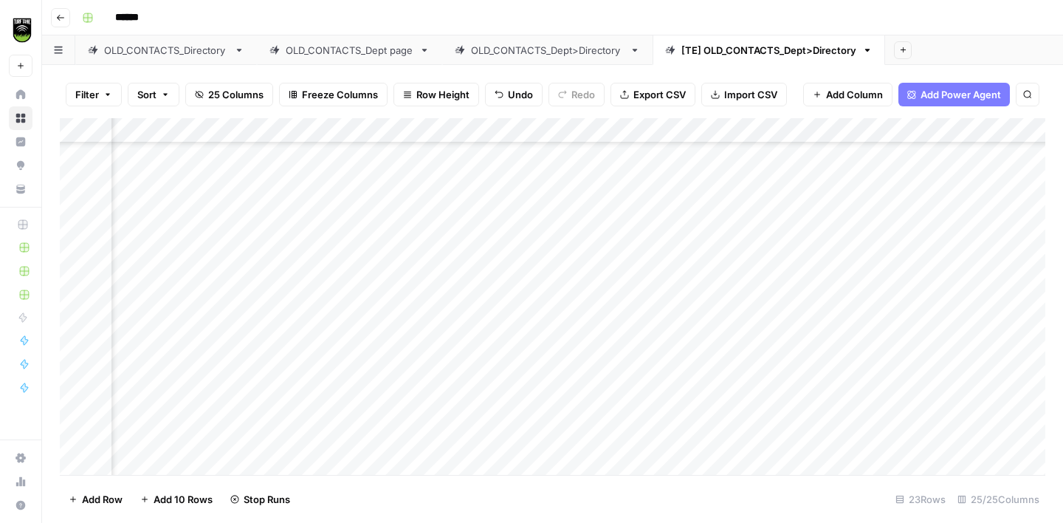
click at [538, 233] on div "Add Column" at bounding box center [553, 296] width 986 height 357
type textarea "**"
type textarea "*****"
click at [532, 212] on div "Add Column" at bounding box center [553, 296] width 986 height 357
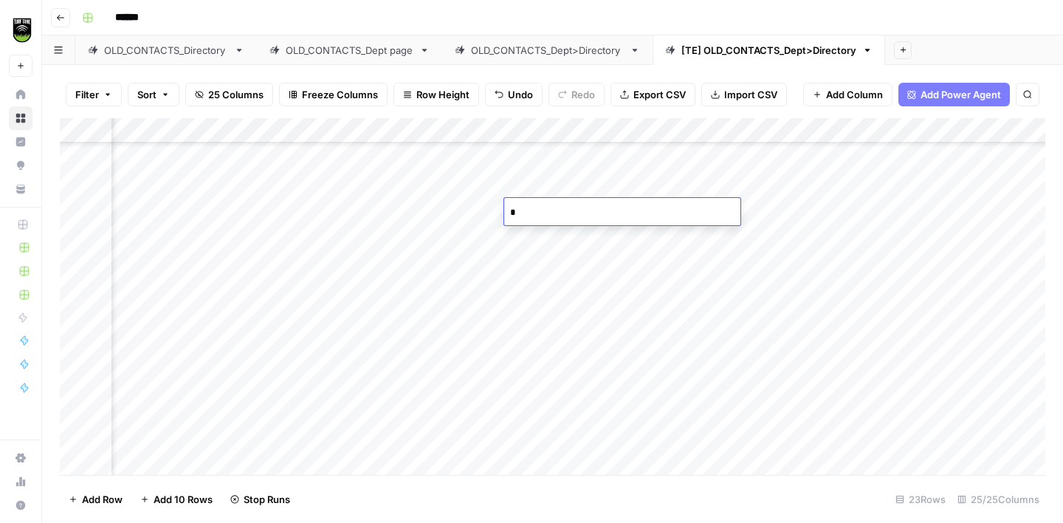
type textarea "**"
click at [527, 287] on div "Add Column" at bounding box center [553, 296] width 986 height 357
type textarea "**"
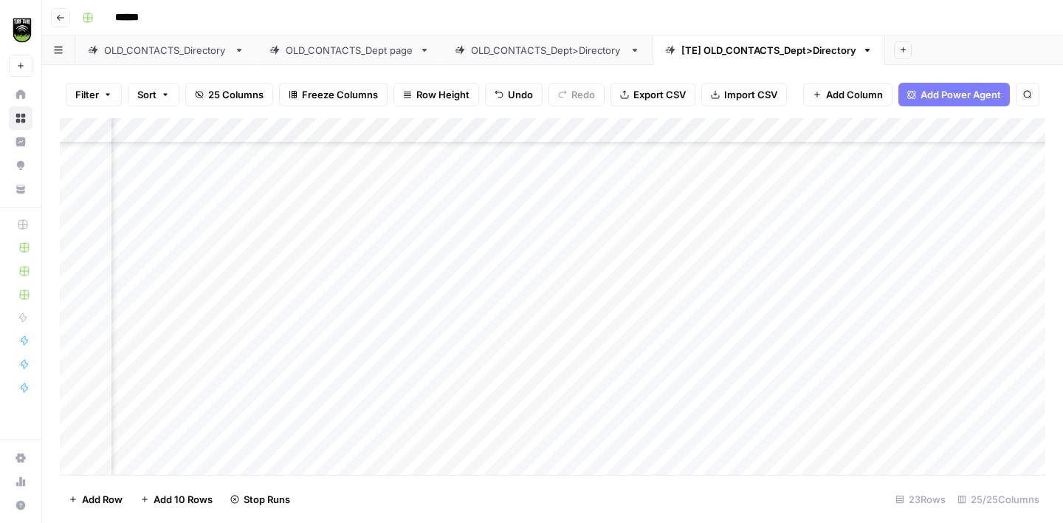
scroll to position [194, 338]
click at [393, 265] on div "Add Column" at bounding box center [553, 296] width 986 height 357
click at [383, 344] on div "Add Column" at bounding box center [553, 296] width 986 height 357
click at [513, 359] on div "Add Column" at bounding box center [553, 296] width 986 height 357
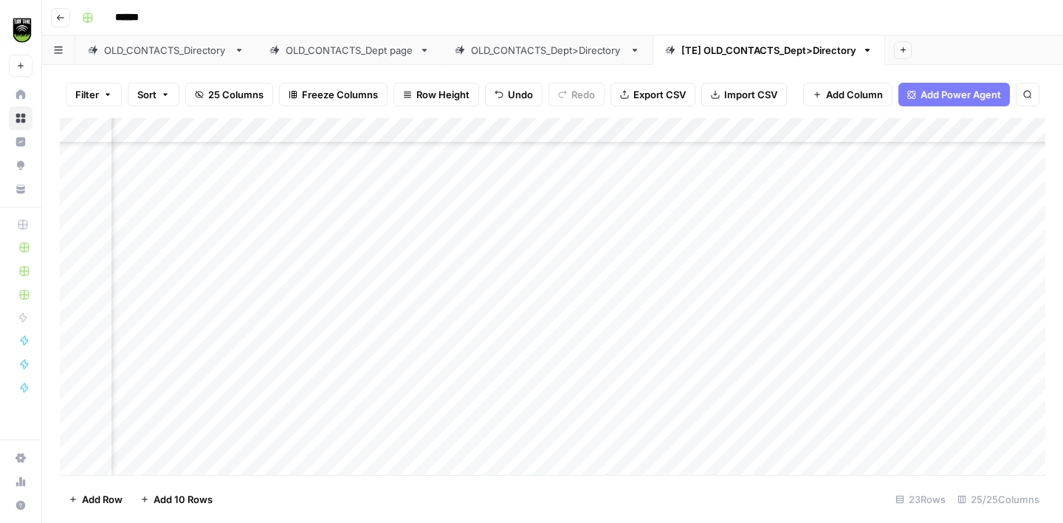
click at [513, 359] on div "Add Column" at bounding box center [553, 296] width 986 height 357
type textarea "**"
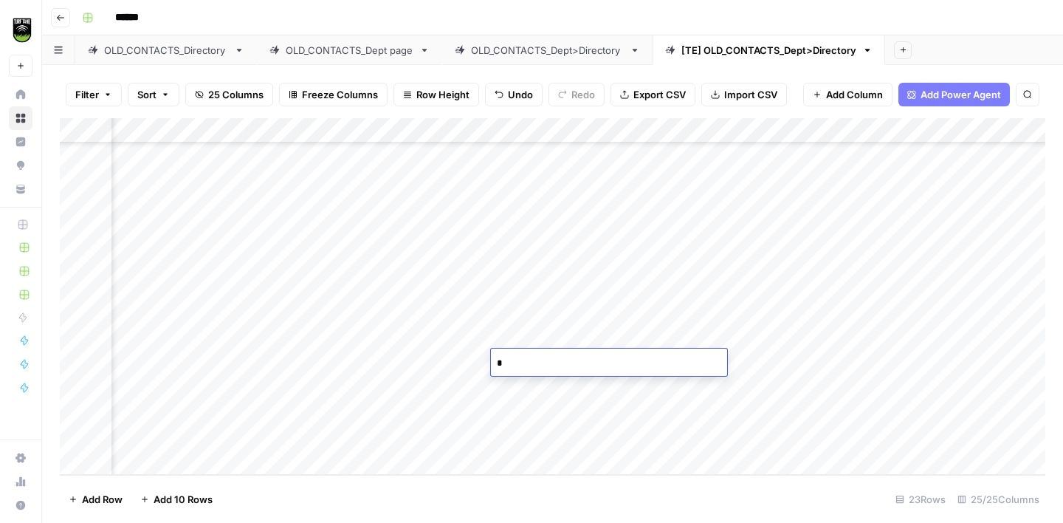
type textarea "**"
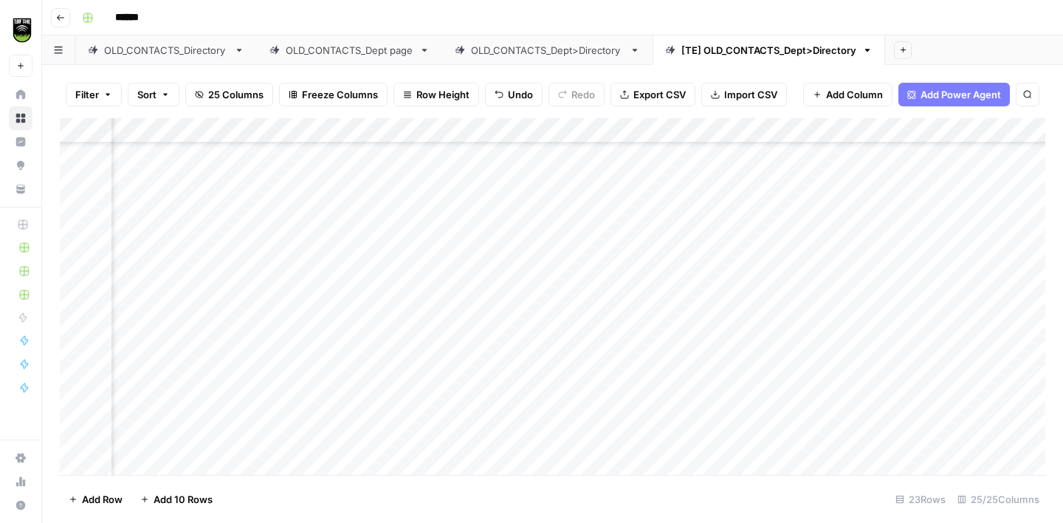
click at [527, 263] on div "Add Column" at bounding box center [553, 296] width 986 height 357
type textarea "**"
click at [532, 337] on div "Add Column" at bounding box center [553, 296] width 986 height 357
type textarea "**"
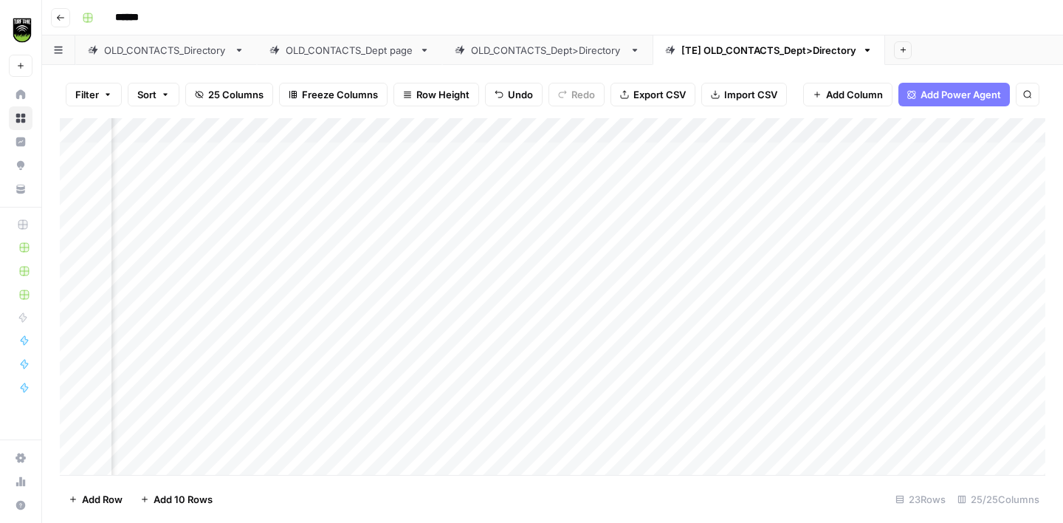
click at [439, 153] on div "Add Column" at bounding box center [553, 296] width 986 height 357
click at [247, 151] on div "Add Column" at bounding box center [553, 296] width 986 height 357
click at [466, 151] on div "Add Column" at bounding box center [553, 296] width 986 height 357
click at [312, 149] on div "Add Column" at bounding box center [553, 296] width 986 height 357
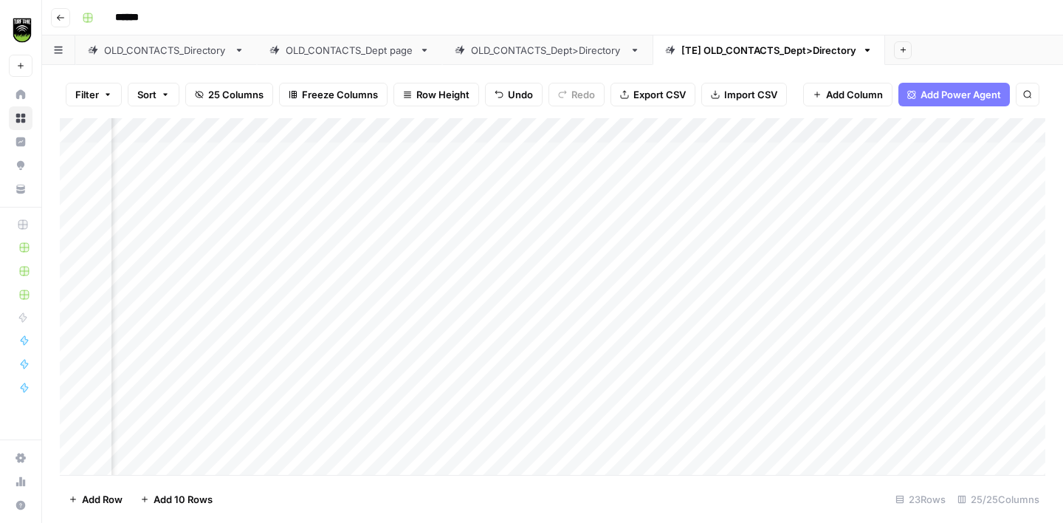
click at [474, 153] on div "Add Column" at bounding box center [553, 296] width 986 height 357
click at [564, 129] on div "Add Column" at bounding box center [553, 296] width 986 height 357
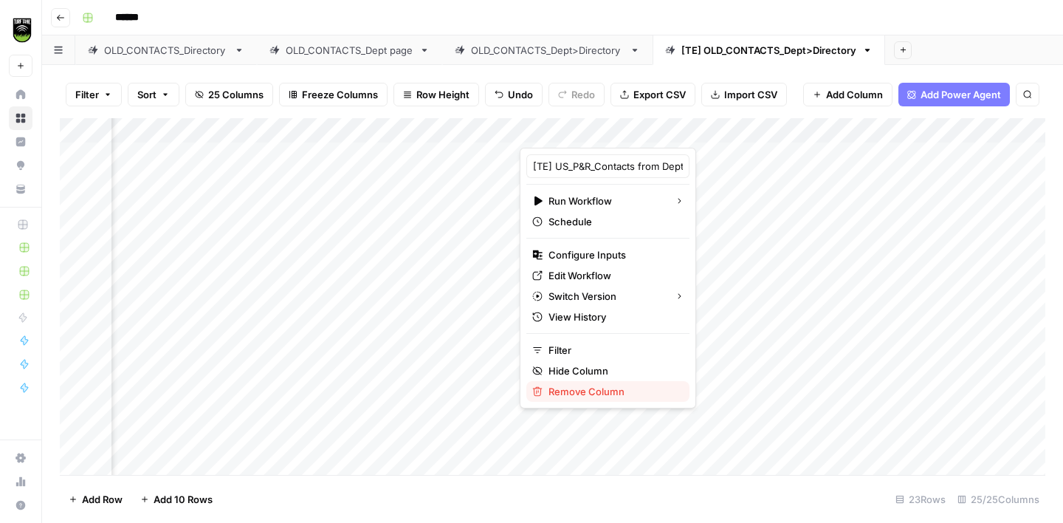
click at [586, 391] on span "Remove Column" at bounding box center [613, 391] width 129 height 15
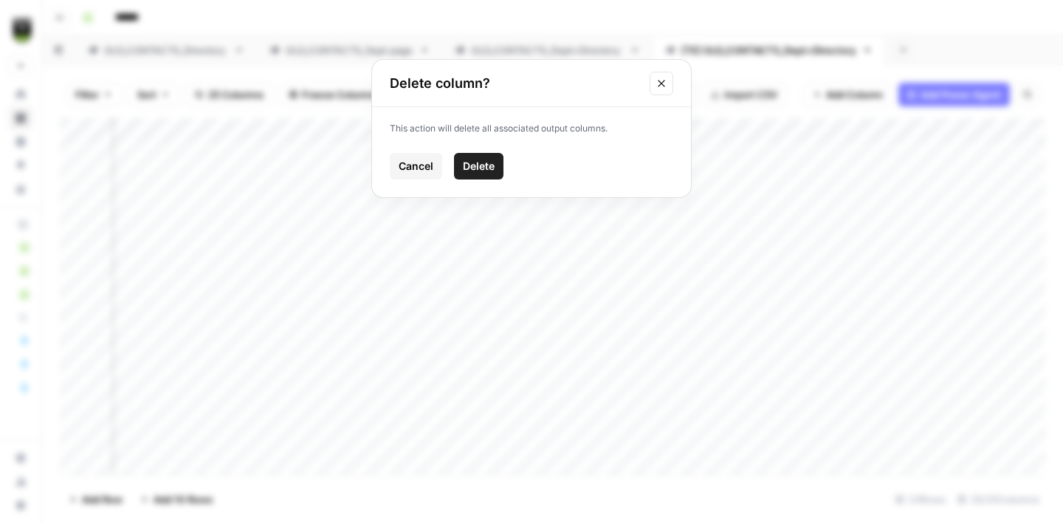
click at [497, 167] on button "Delete" at bounding box center [478, 166] width 49 height 27
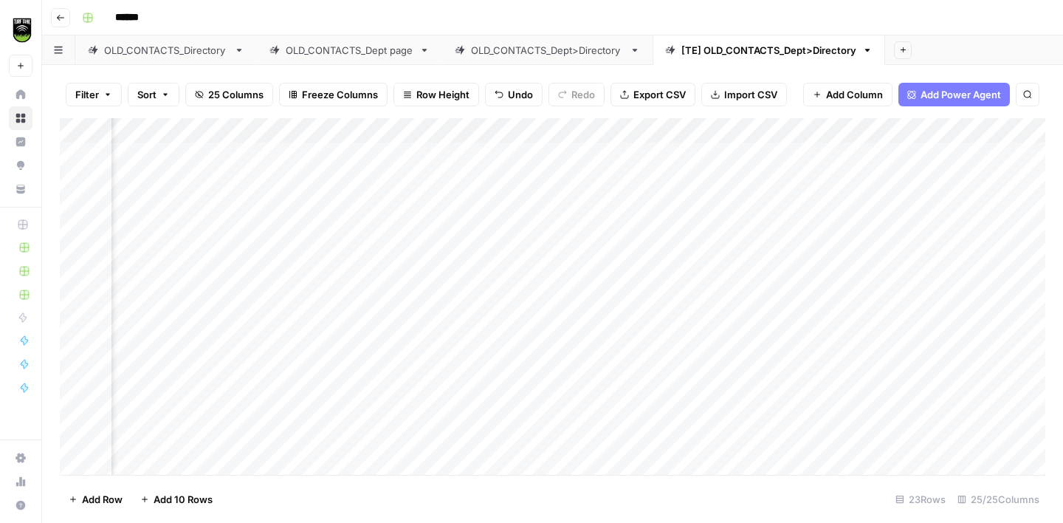
scroll to position [0, 0]
click at [805, 126] on span "Add Column" at bounding box center [824, 130] width 52 height 13
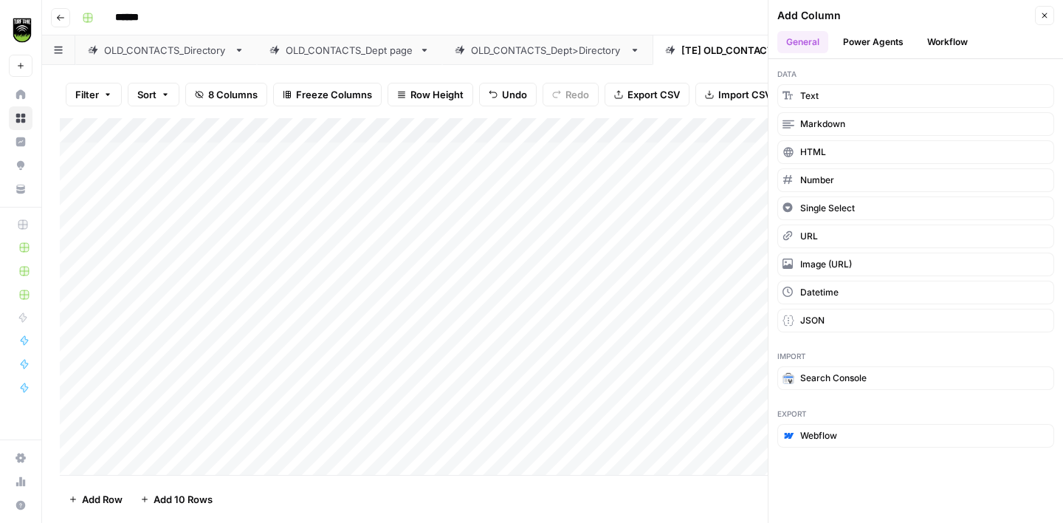
click at [958, 45] on button "Workflow" at bounding box center [948, 42] width 58 height 22
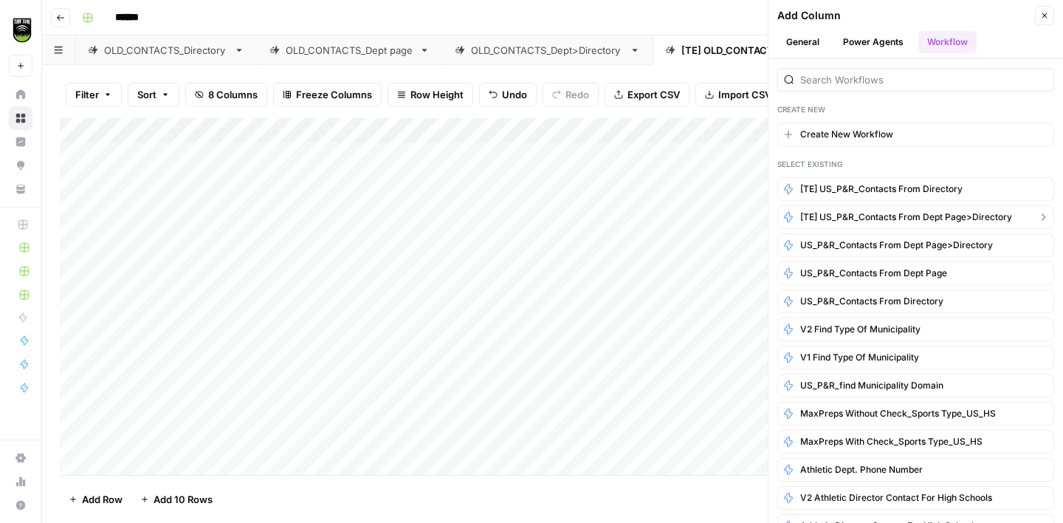
click at [879, 211] on span "[TE] US_P&R_Contacts from Dept Page>Directory" at bounding box center [907, 216] width 212 height 13
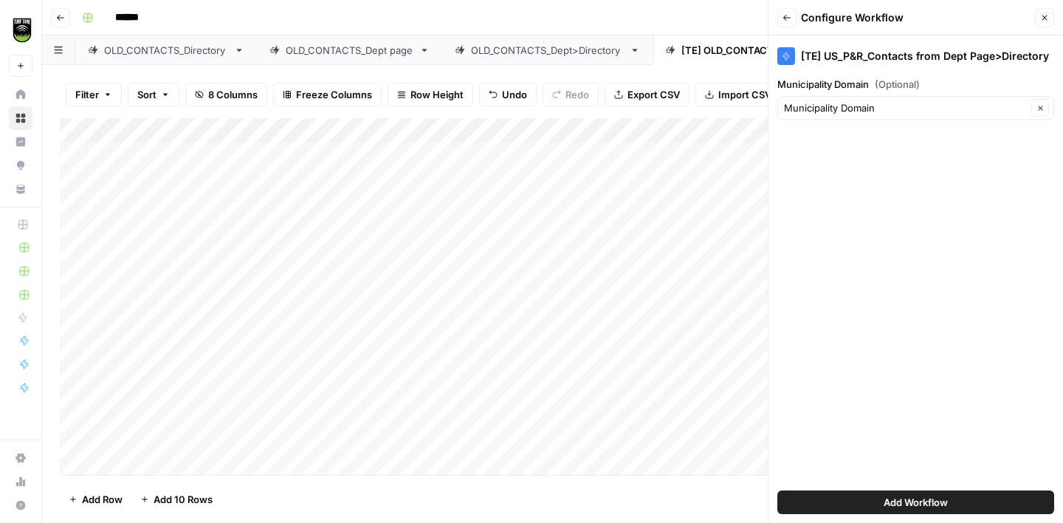
click at [925, 499] on span "Add Workflow" at bounding box center [916, 502] width 64 height 15
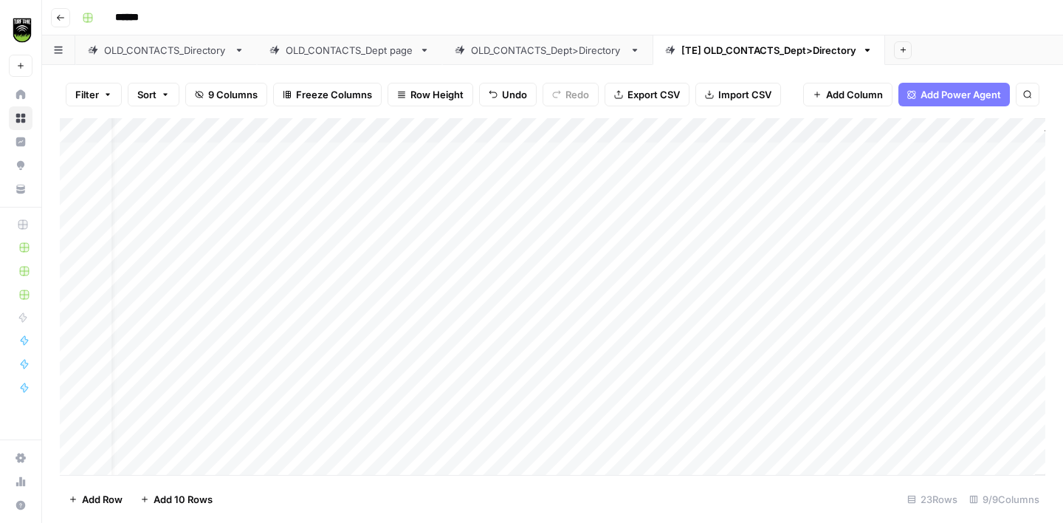
scroll to position [0, 109]
click at [947, 131] on div "Add Column" at bounding box center [553, 296] width 986 height 357
click at [951, 163] on button "All Rows" at bounding box center [1002, 164] width 111 height 21
drag, startPoint x: 960, startPoint y: 126, endPoint x: 790, endPoint y: 129, distance: 169.9
click at [787, 132] on div "Add Column" at bounding box center [553, 296] width 986 height 357
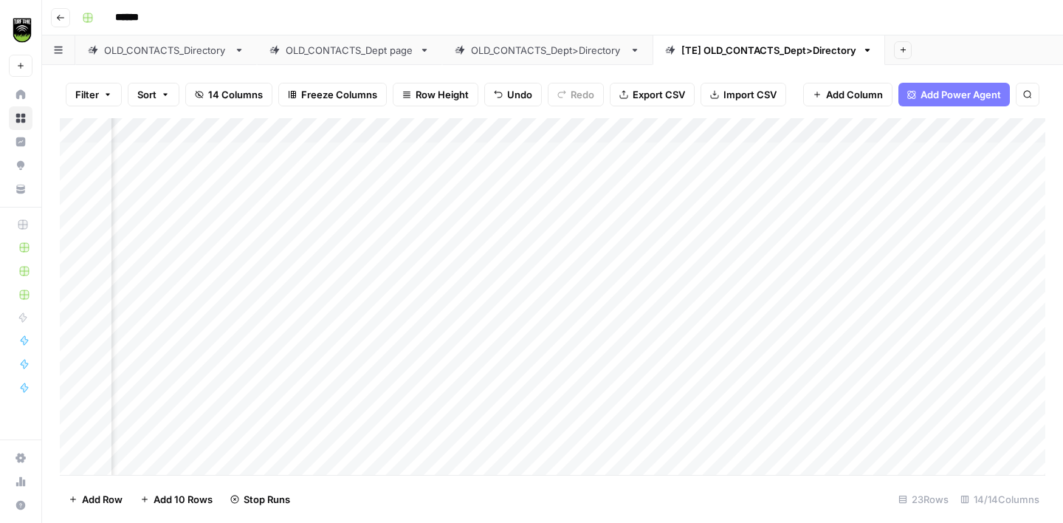
scroll to position [0, 353]
click at [511, 179] on div "Add Column" at bounding box center [553, 296] width 986 height 357
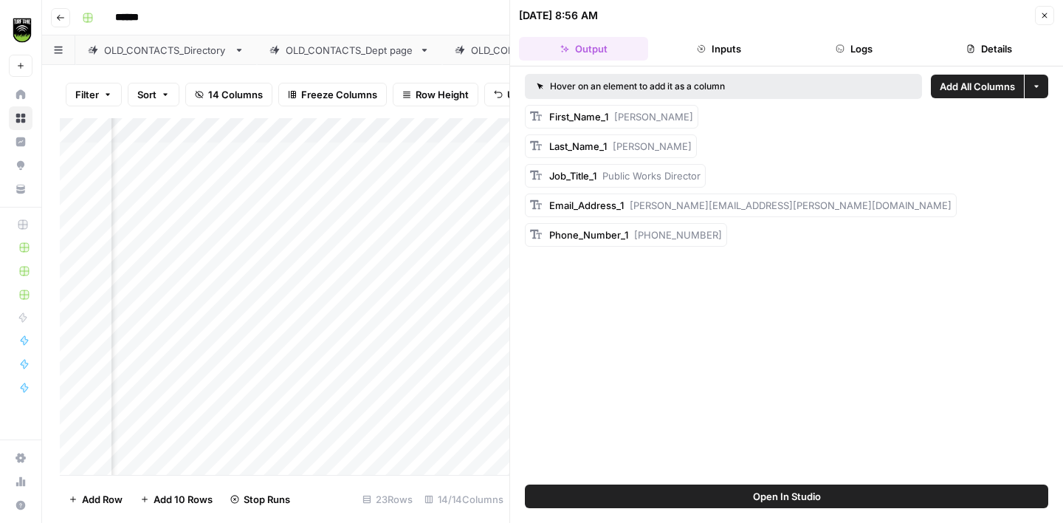
click at [976, 53] on button "Details" at bounding box center [989, 49] width 129 height 24
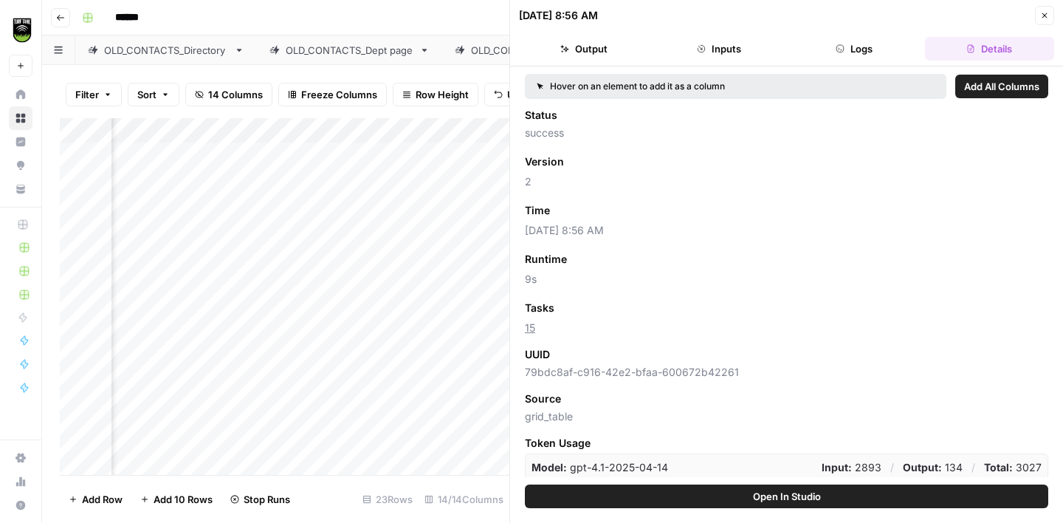
click at [590, 306] on span "Add as Column" at bounding box center [598, 307] width 64 height 13
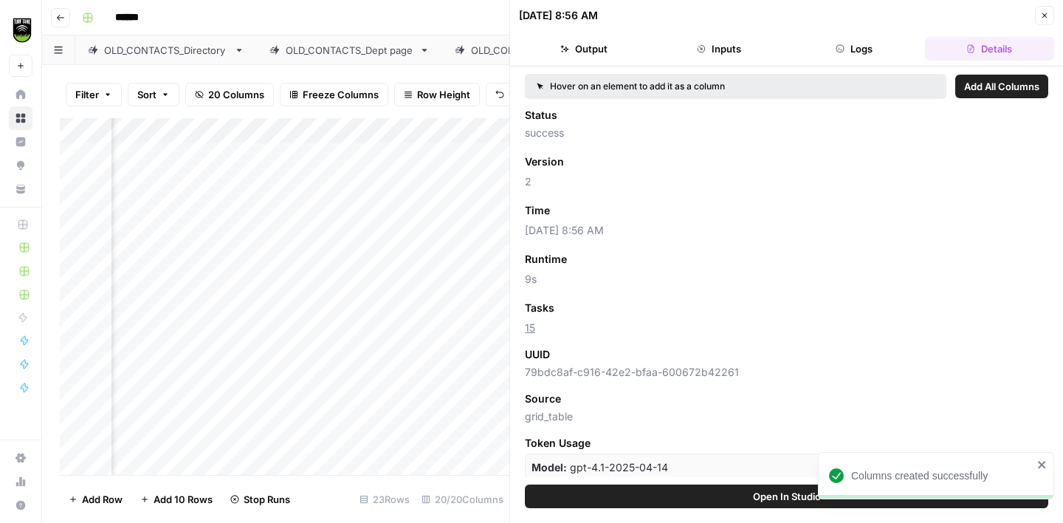
scroll to position [0, 631]
click at [1045, 14] on icon "button" at bounding box center [1045, 15] width 5 height 5
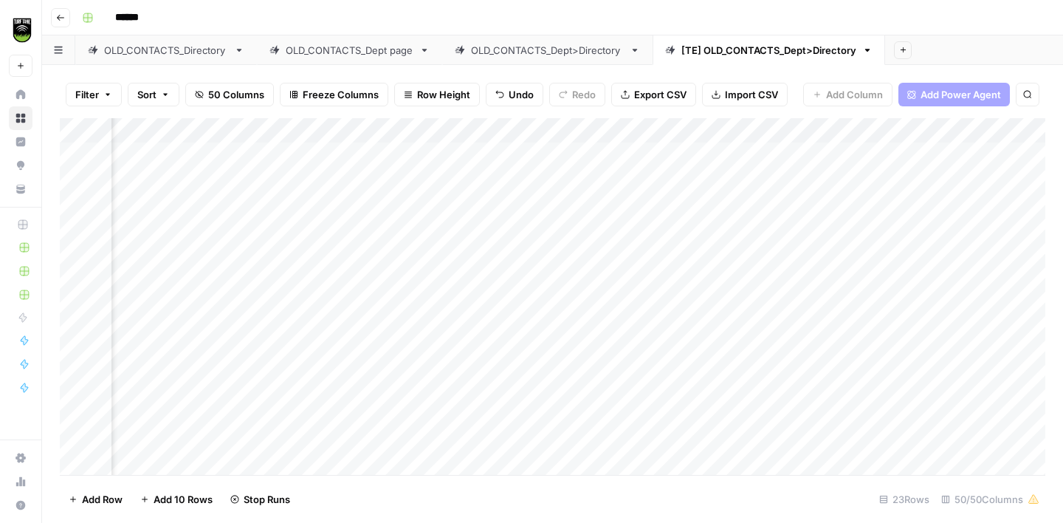
scroll to position [0, 298]
click at [440, 155] on div "Add Column" at bounding box center [553, 296] width 986 height 357
type textarea "**"
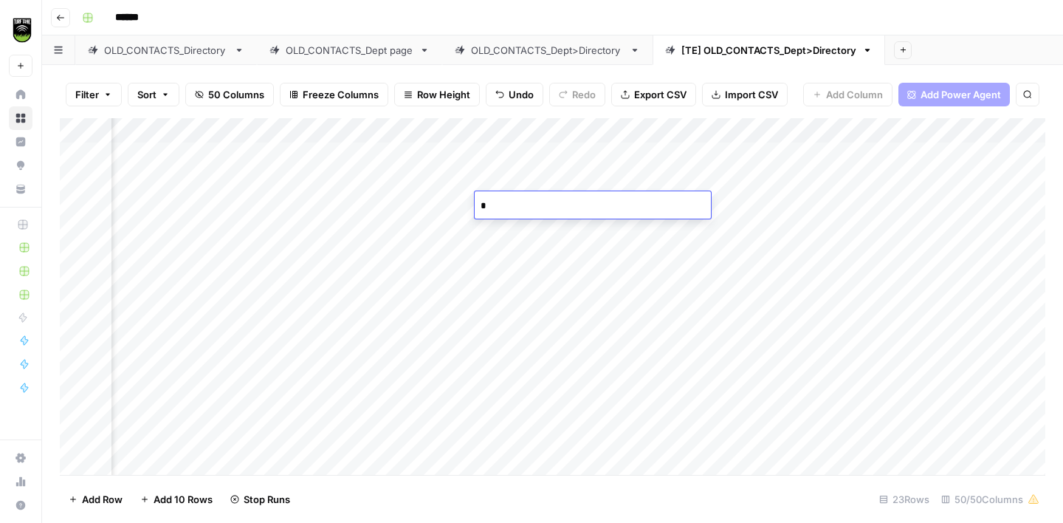
type textarea "**"
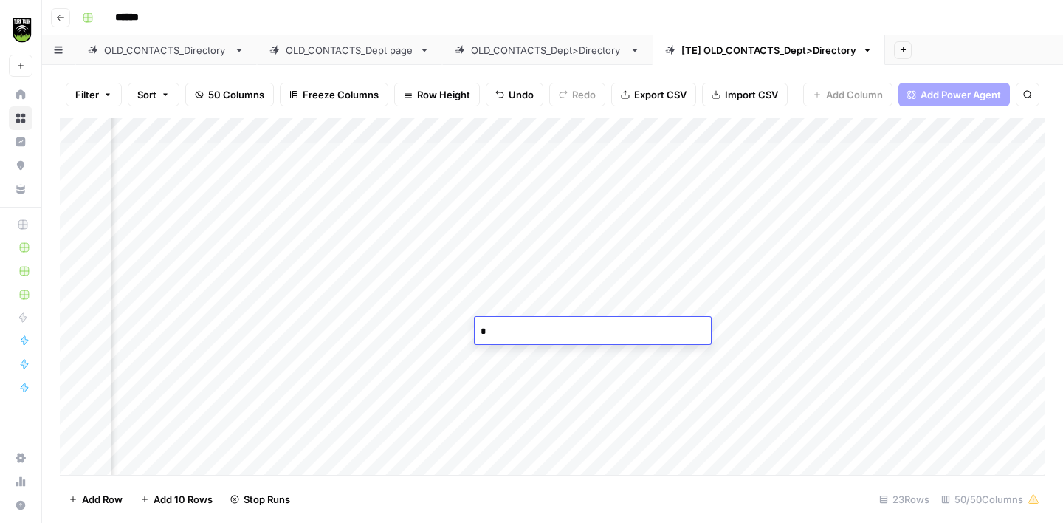
type textarea "**"
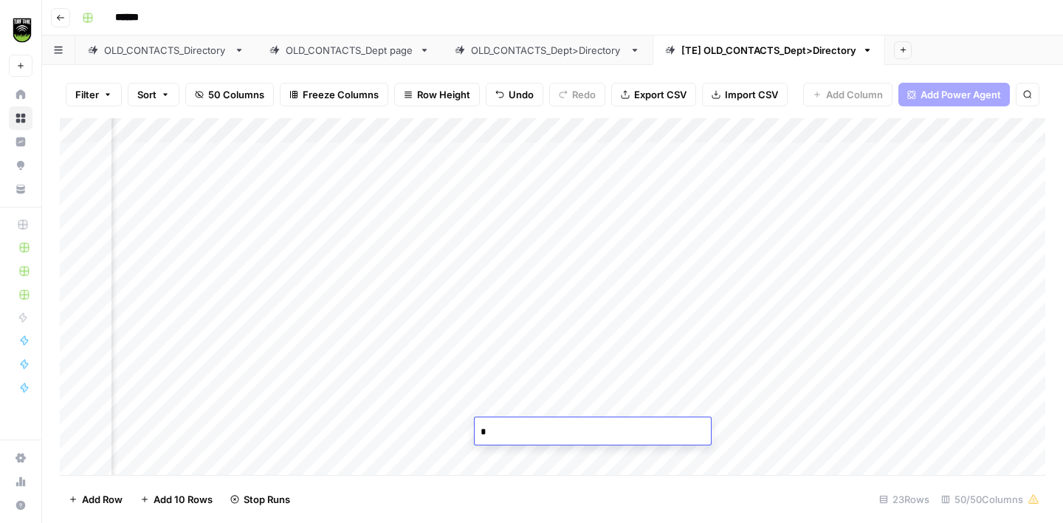
type textarea "**"
click at [502, 248] on div "Add Column" at bounding box center [553, 296] width 986 height 357
type textarea "*****"
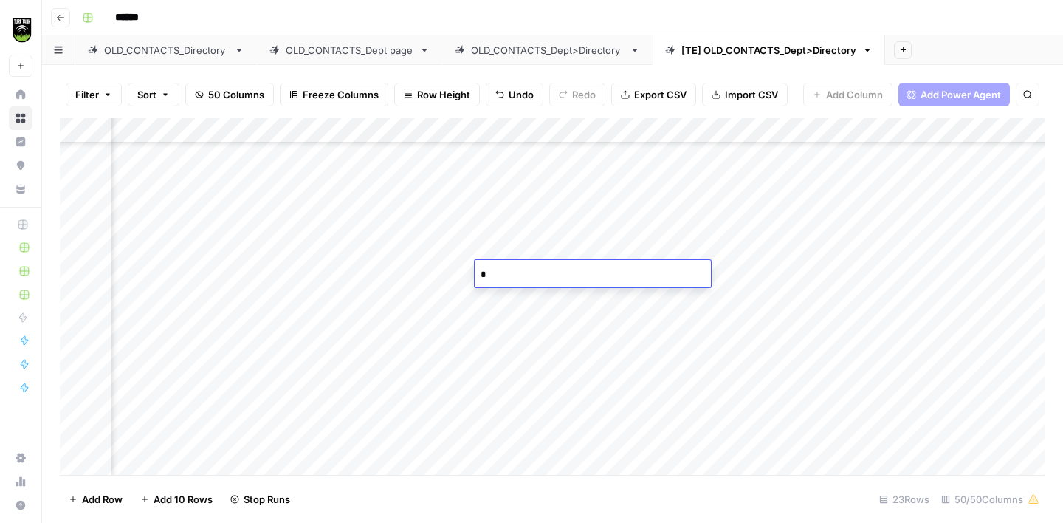
type textarea "**"
type textarea "*****"
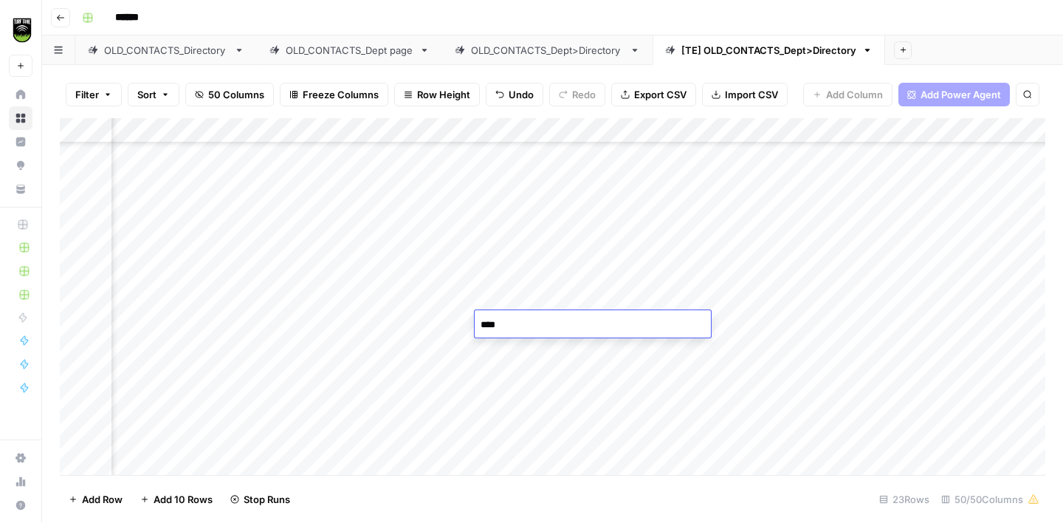
type textarea "*****"
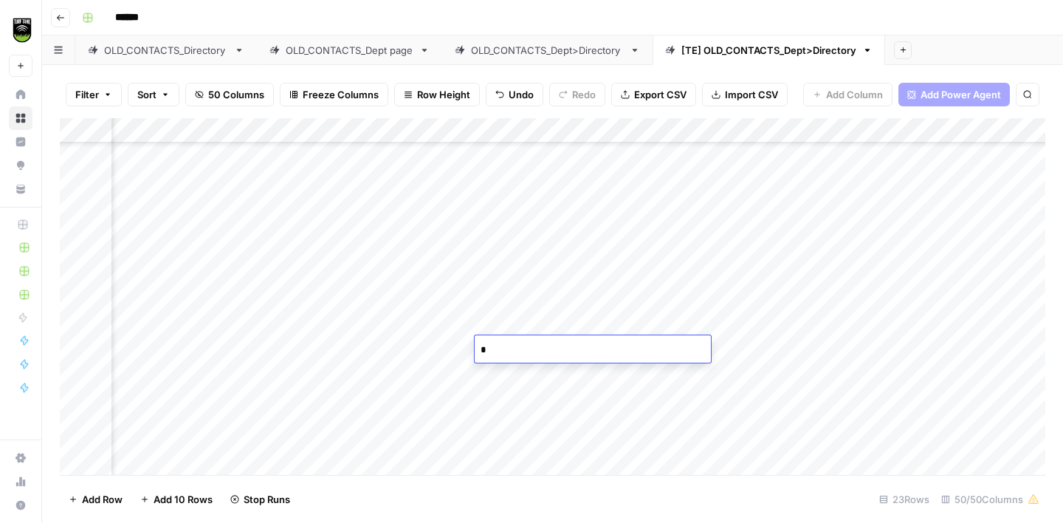
type textarea "**"
type textarea "*****"
type textarea "**"
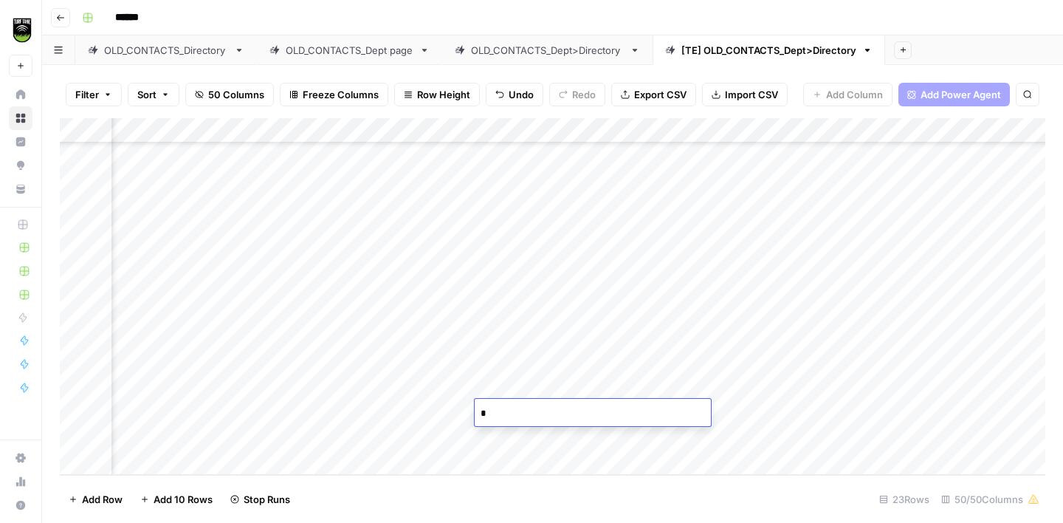
type textarea "**"
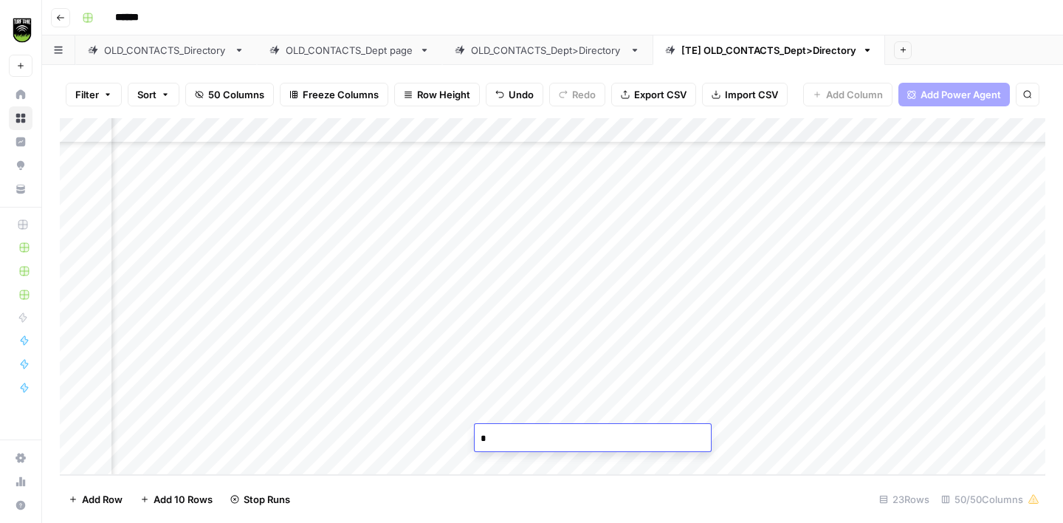
type textarea "**"
click at [512, 246] on div "Add Column" at bounding box center [553, 296] width 986 height 357
type textarea "*****"
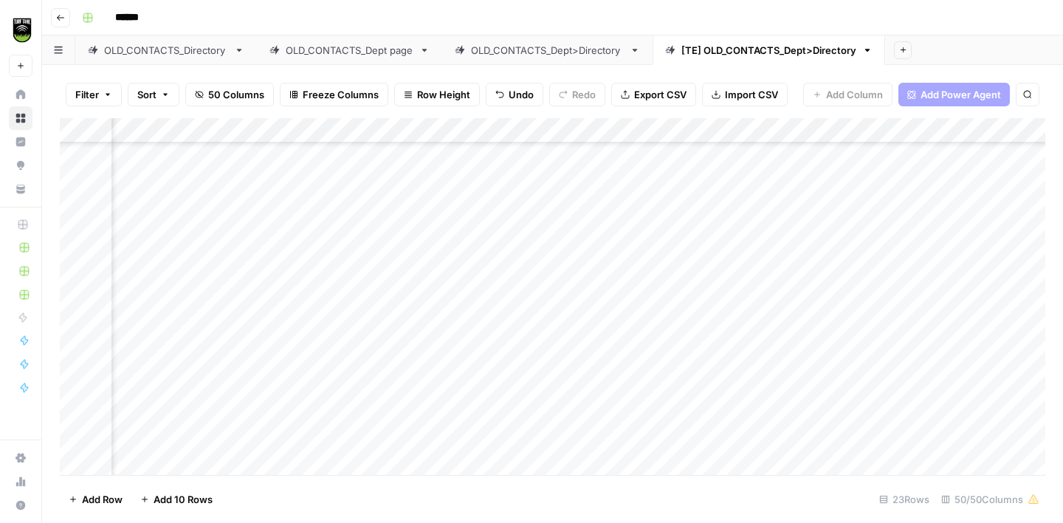
click at [511, 222] on div "Add Column" at bounding box center [553, 296] width 986 height 357
type textarea "**"
click at [425, 281] on div "Add Column" at bounding box center [553, 296] width 986 height 357
click at [513, 282] on div "Add Column" at bounding box center [553, 296] width 986 height 357
type textarea "**"
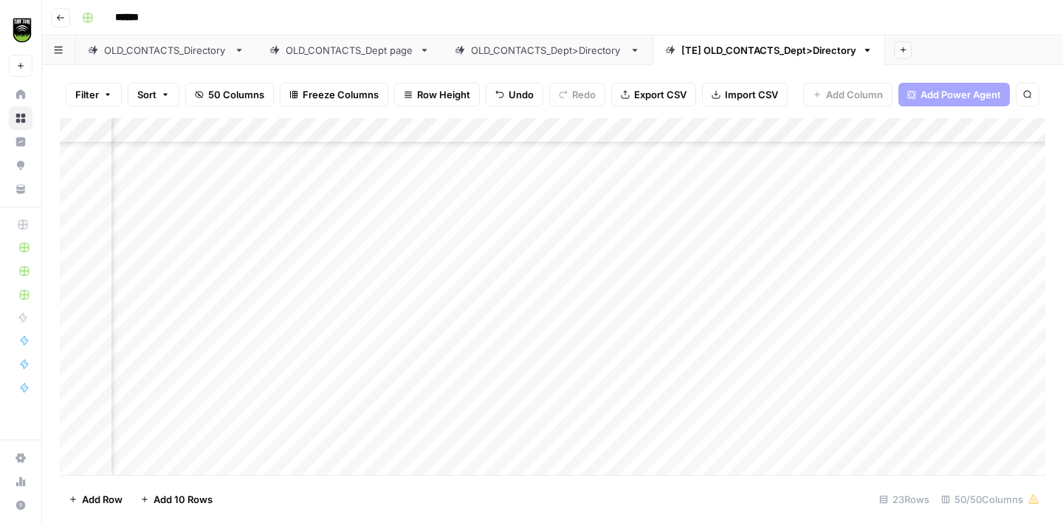
click at [414, 304] on div "Add Column" at bounding box center [553, 296] width 986 height 357
click at [505, 301] on div "Add Column" at bounding box center [553, 296] width 986 height 357
click at [504, 301] on div "Add Column" at bounding box center [553, 296] width 986 height 357
click at [504, 301] on textarea "*****" at bounding box center [593, 305] width 236 height 21
type textarea "**********"
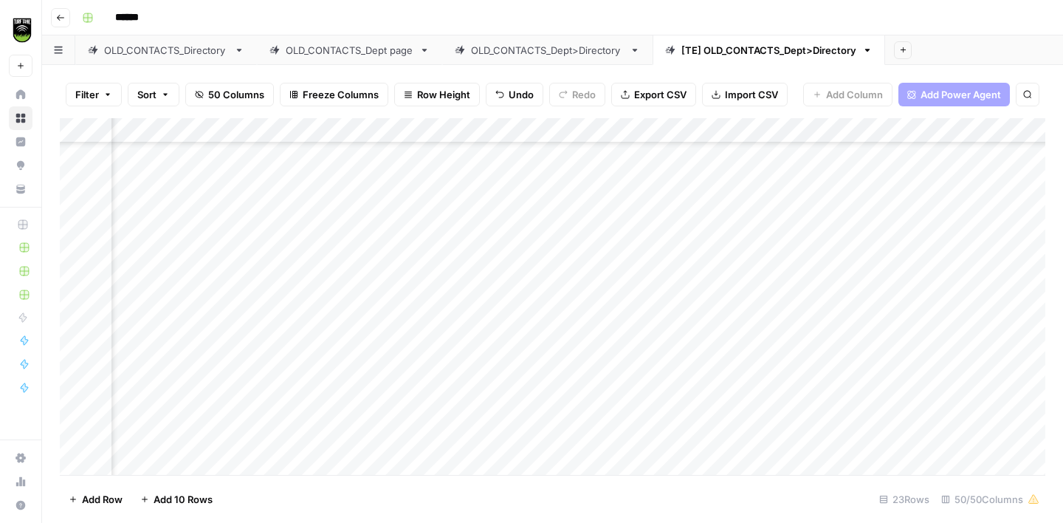
click at [426, 352] on div "Add Column" at bounding box center [553, 296] width 986 height 357
click at [504, 352] on div "Add Column" at bounding box center [553, 296] width 986 height 357
click at [504, 352] on textarea "*****" at bounding box center [593, 356] width 236 height 21
type textarea "**"
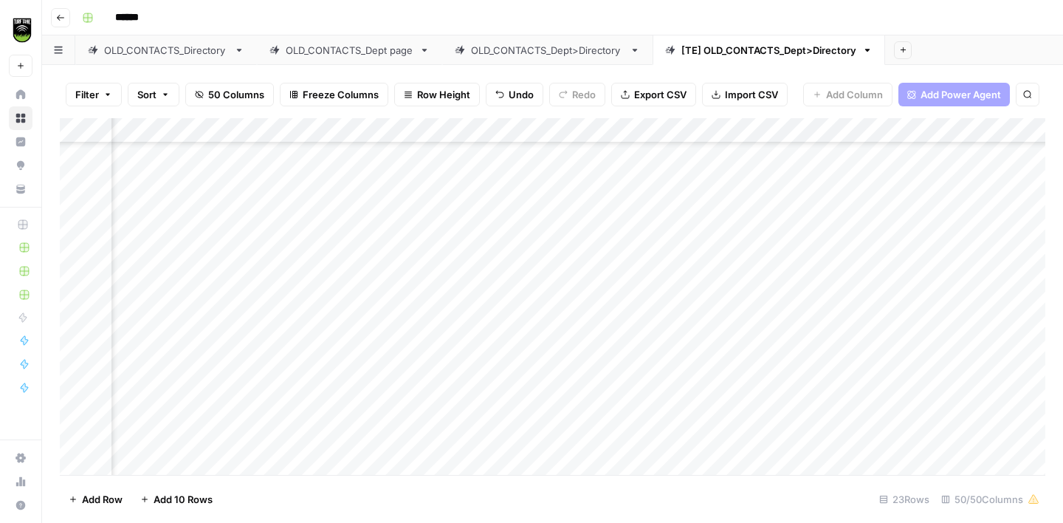
click at [408, 374] on div "Add Column" at bounding box center [553, 296] width 986 height 357
click at [413, 299] on div "Add Column" at bounding box center [553, 296] width 986 height 357
click at [397, 372] on div "Add Column" at bounding box center [553, 296] width 986 height 357
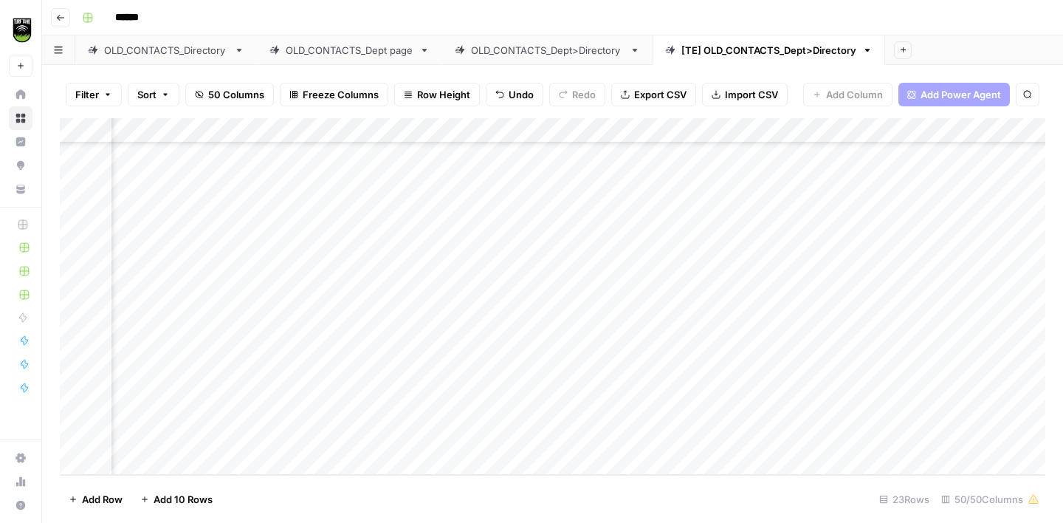
click at [335, 358] on div "Add Column" at bounding box center [553, 296] width 986 height 357
click at [403, 288] on div "Add Column" at bounding box center [553, 296] width 986 height 357
click at [400, 352] on div "Add Column" at bounding box center [553, 296] width 986 height 357
click at [609, 160] on div "Add Column" at bounding box center [553, 296] width 986 height 357
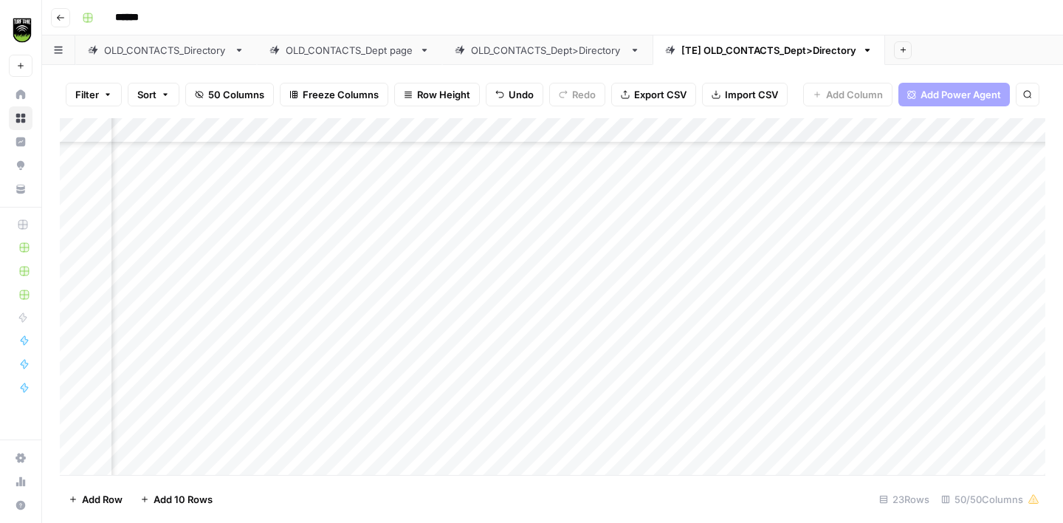
scroll to position [270, 330]
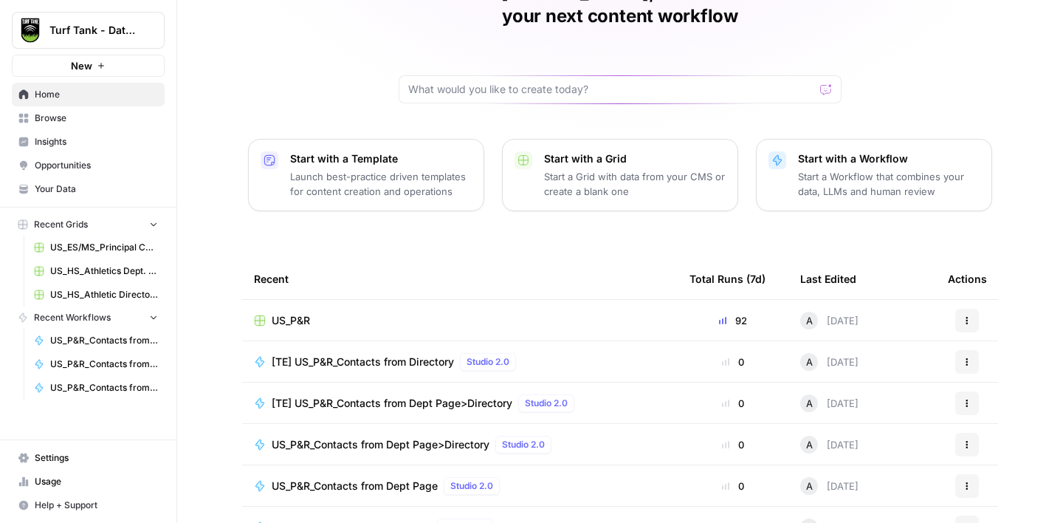
scroll to position [98, 0]
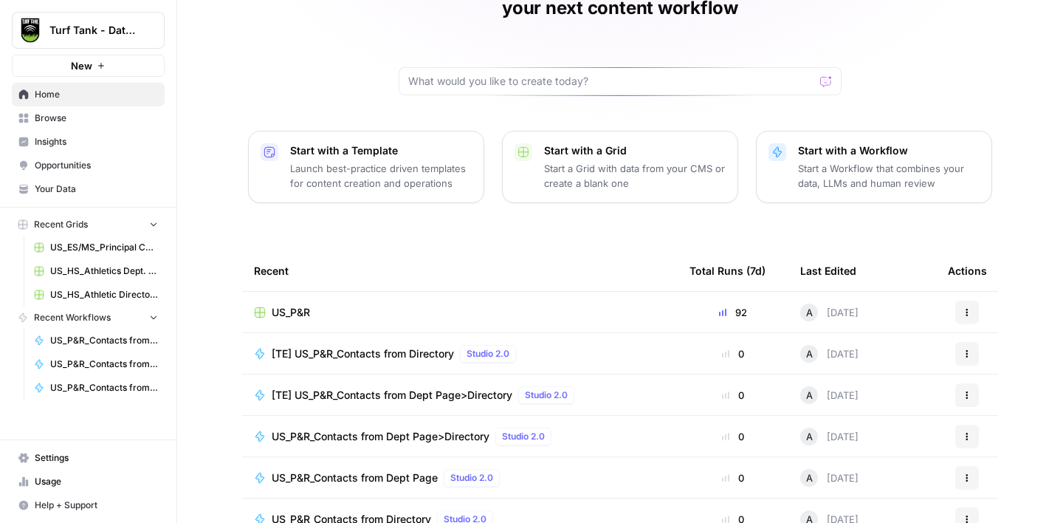
click at [377, 346] on span "[TE] US_P&R_Contacts from Directory" at bounding box center [363, 353] width 182 height 15
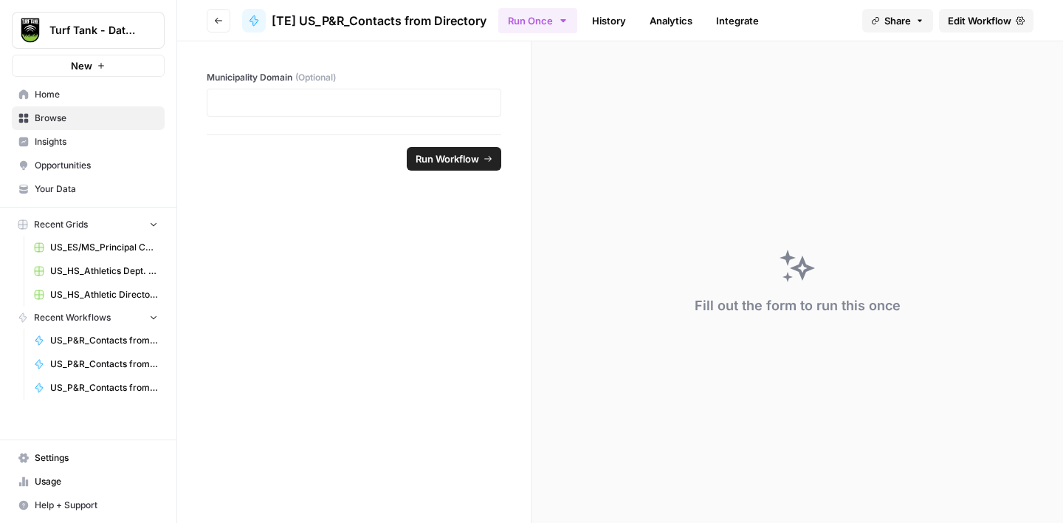
click at [1000, 19] on span "Edit Workflow" at bounding box center [980, 20] width 64 height 15
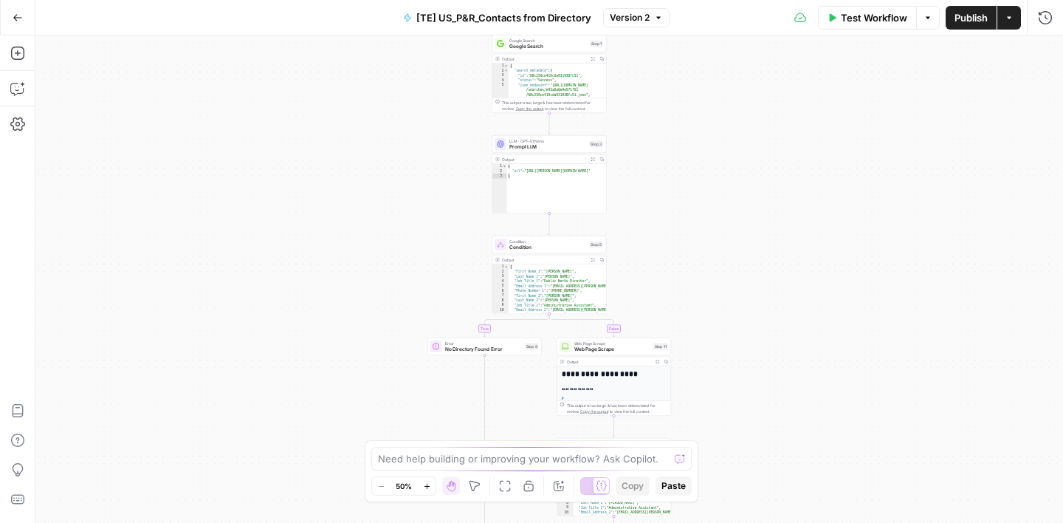
click at [654, 22] on button "Version 2" at bounding box center [636, 17] width 66 height 19
click at [655, 81] on span "Version 1" at bounding box center [724, 87] width 219 height 15
click at [688, 18] on span "Restore" at bounding box center [681, 17] width 33 height 13
click at [975, 18] on span "Publish" at bounding box center [971, 17] width 33 height 15
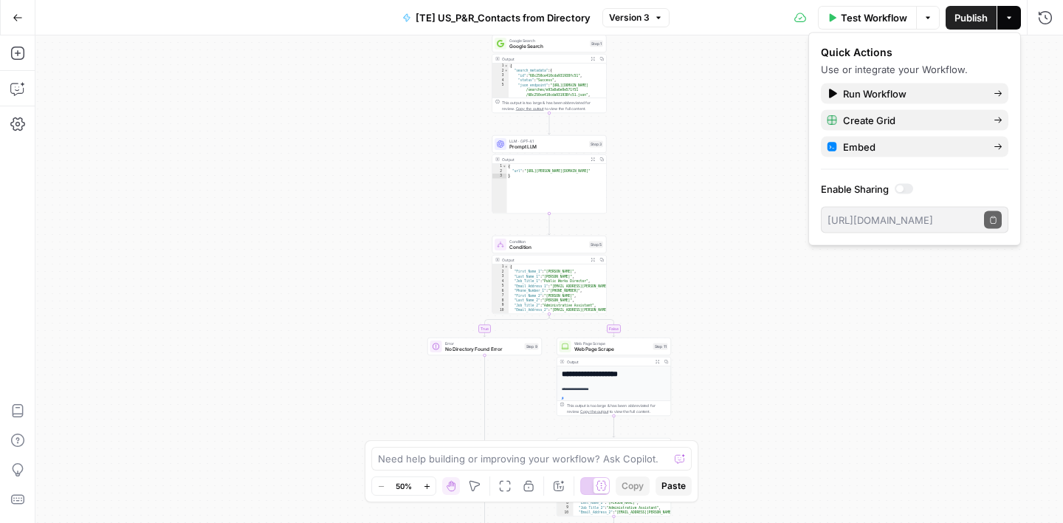
click at [24, 19] on button "Go Back" at bounding box center [17, 17] width 27 height 27
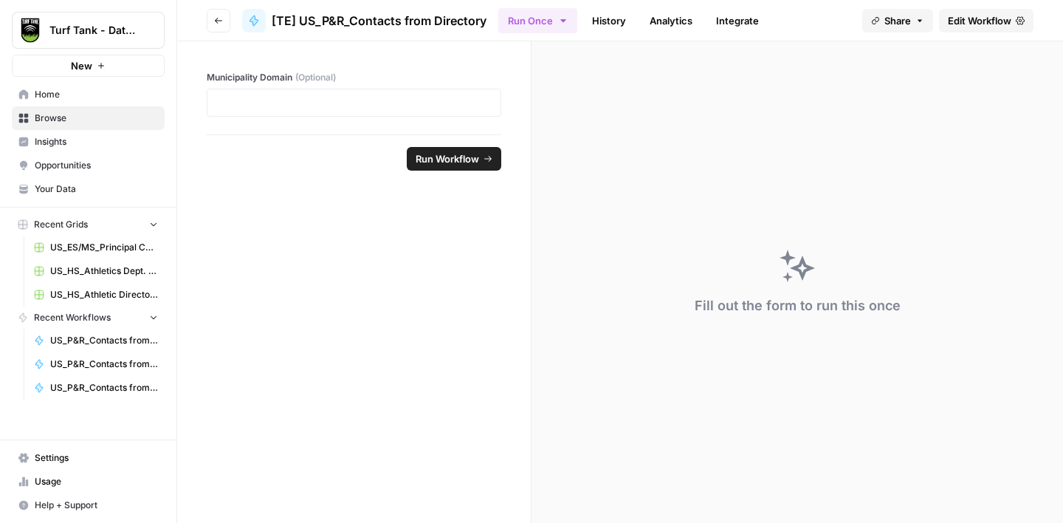
click at [81, 117] on span "Browse" at bounding box center [96, 118] width 123 height 13
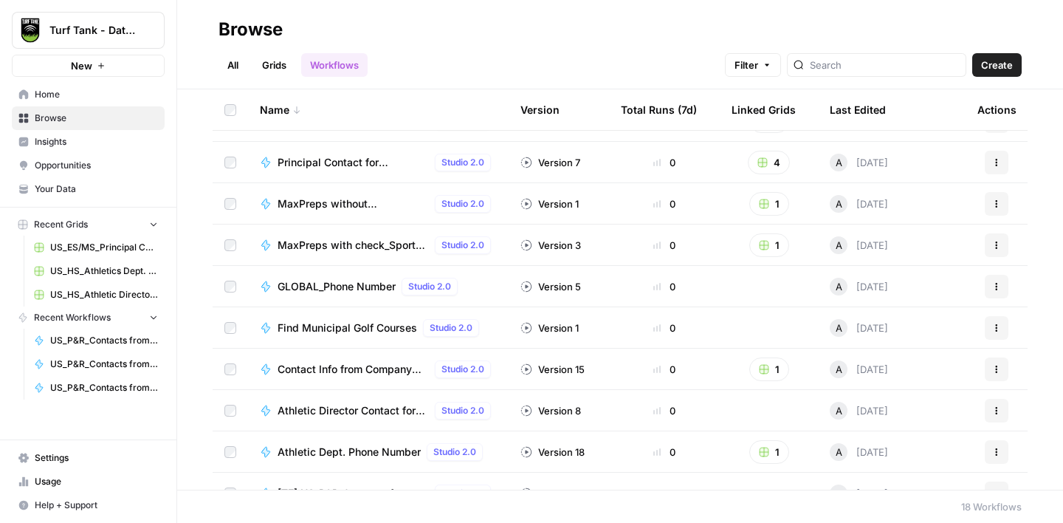
scroll to position [386, 0]
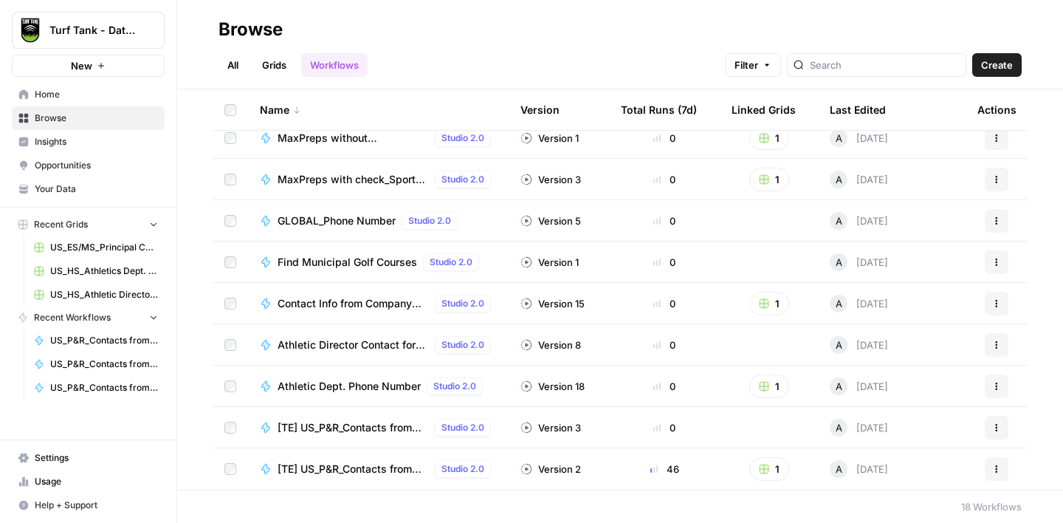
click at [373, 469] on span "[TE] US_P&R_Contacts from Dept Page>Directory" at bounding box center [353, 469] width 151 height 15
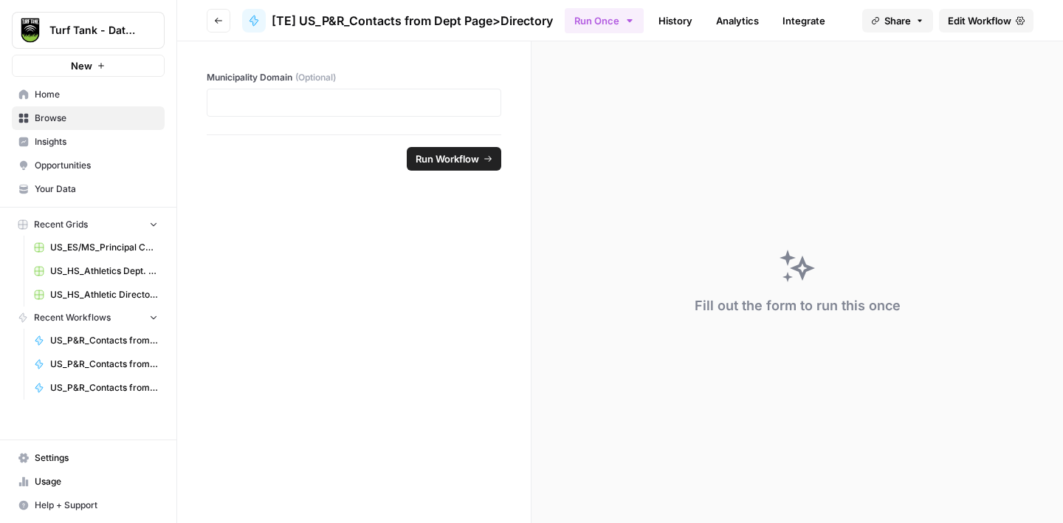
click at [964, 25] on span "Edit Workflow" at bounding box center [980, 20] width 64 height 15
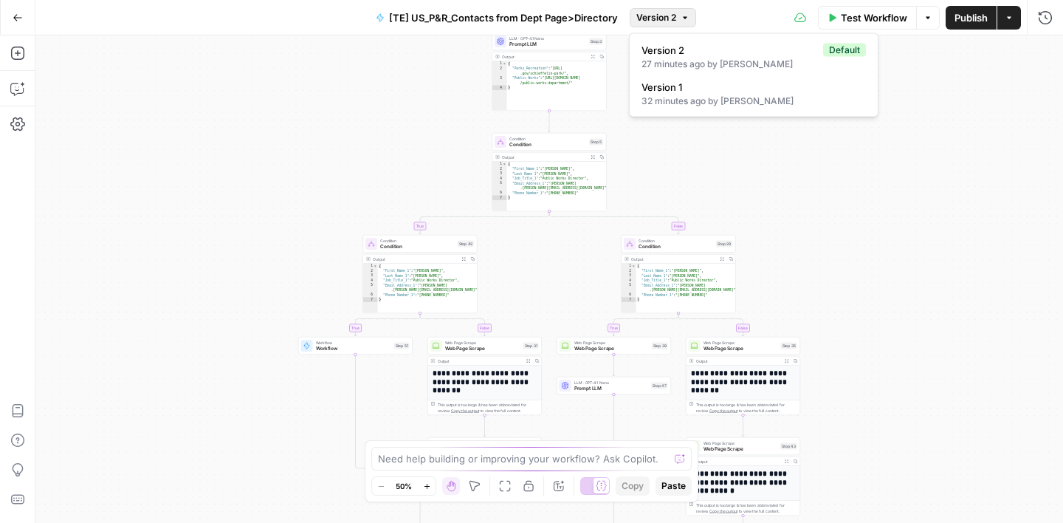
click at [670, 20] on span "Version 2" at bounding box center [657, 17] width 40 height 13
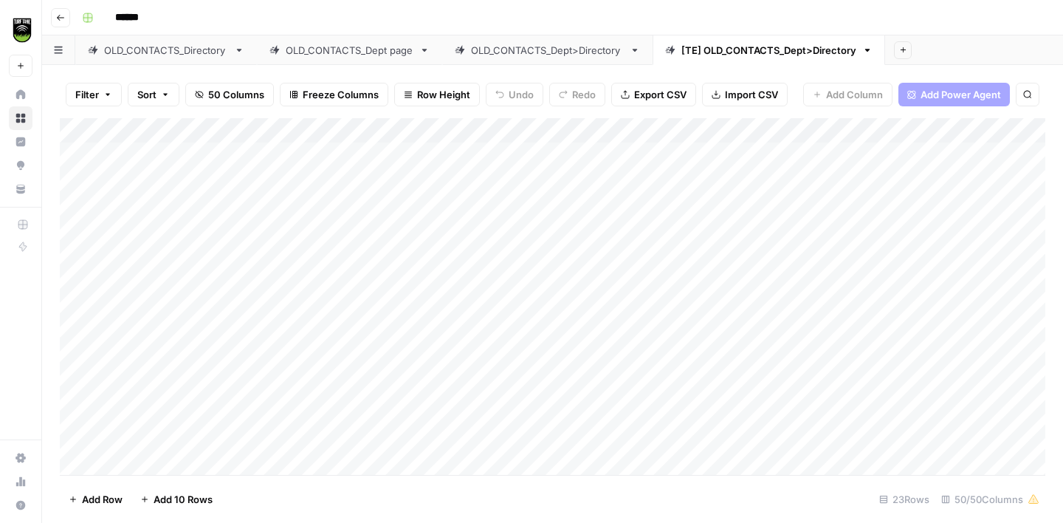
click at [716, 161] on div "Add Column" at bounding box center [553, 296] width 986 height 357
click at [866, 133] on div "Add Column" at bounding box center [553, 296] width 986 height 357
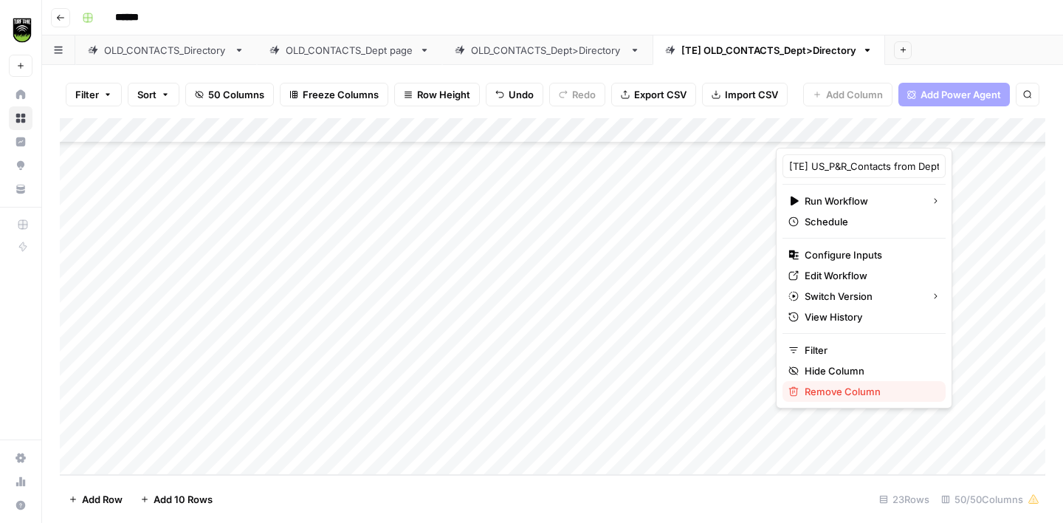
click at [835, 388] on span "Remove Column" at bounding box center [869, 391] width 129 height 15
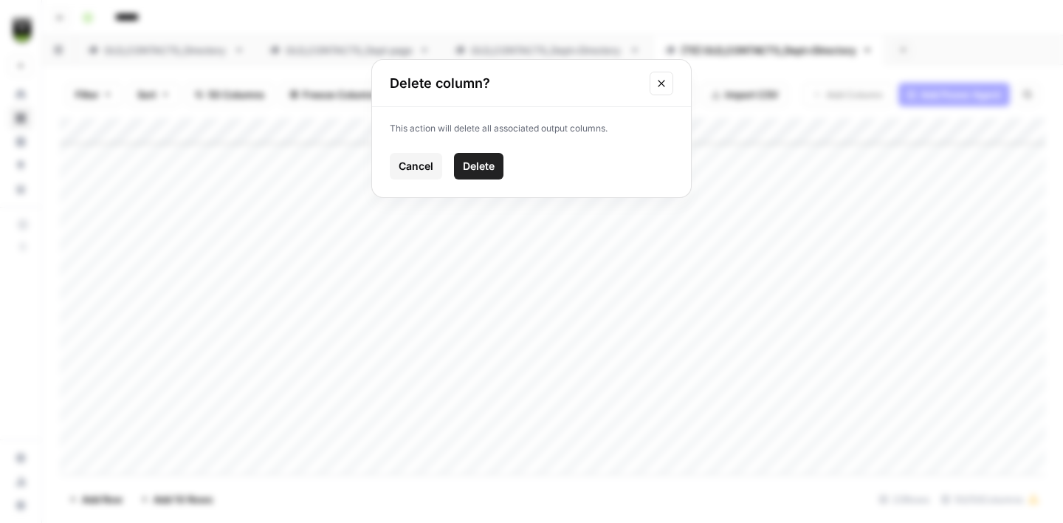
click at [484, 169] on span "Delete" at bounding box center [479, 166] width 32 height 15
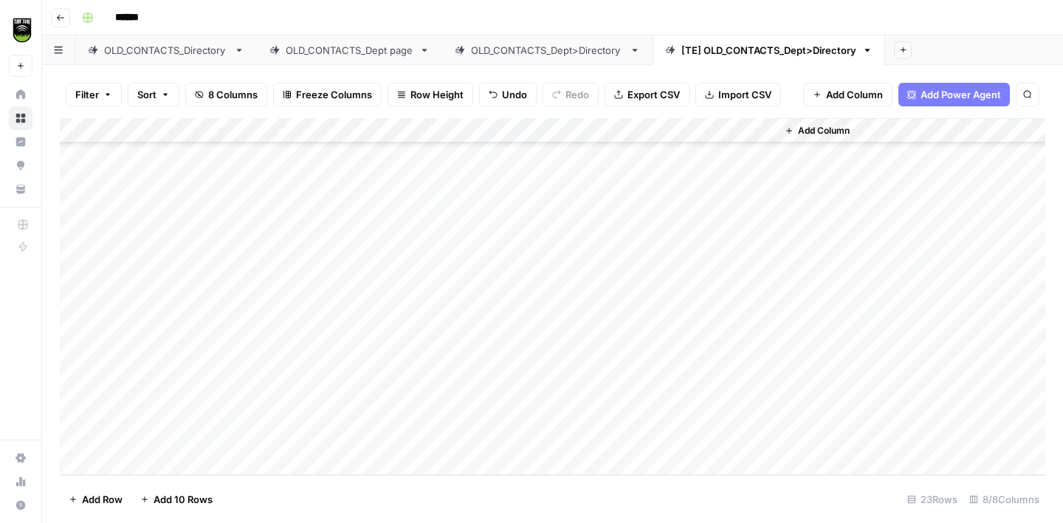
click at [812, 134] on span "Add Column" at bounding box center [824, 130] width 52 height 13
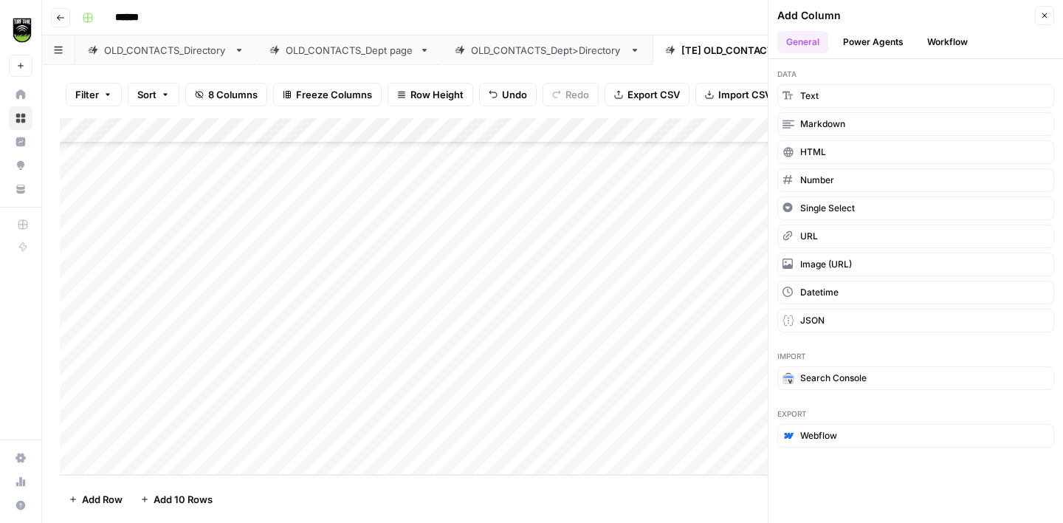
click at [939, 44] on button "Workflow" at bounding box center [948, 42] width 58 height 22
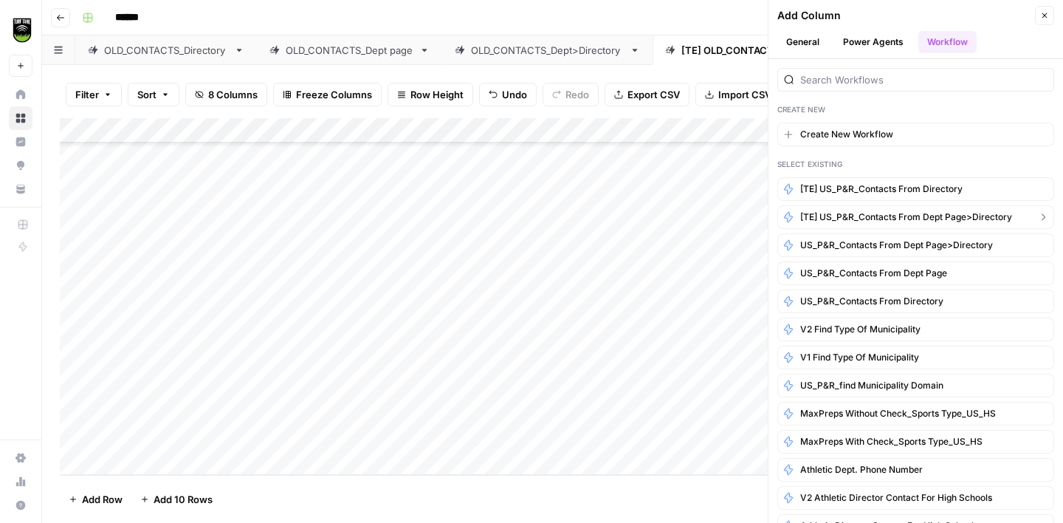
click at [857, 218] on span "[TE] US_P&R_Contacts from Dept Page>Directory" at bounding box center [907, 216] width 212 height 13
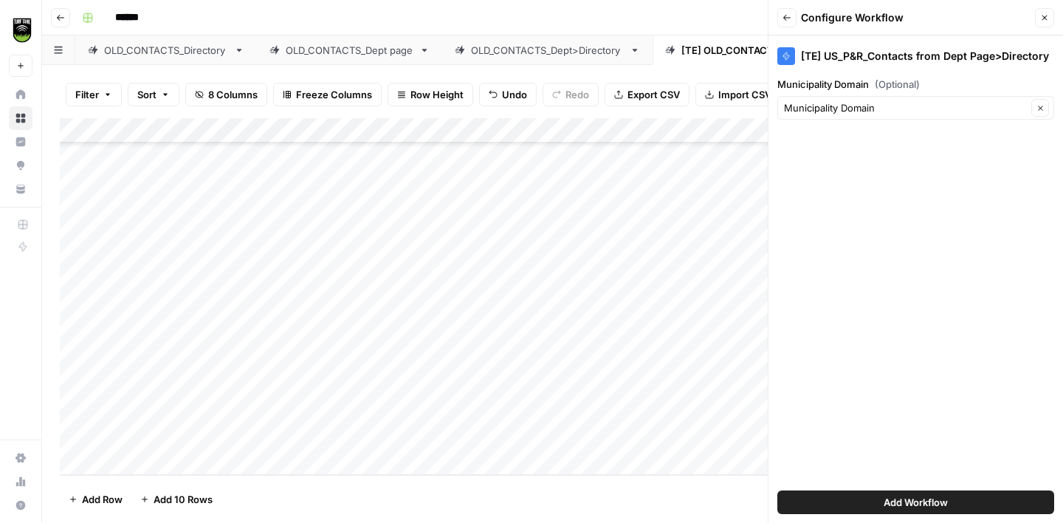
click at [925, 504] on span "Add Workflow" at bounding box center [916, 502] width 64 height 15
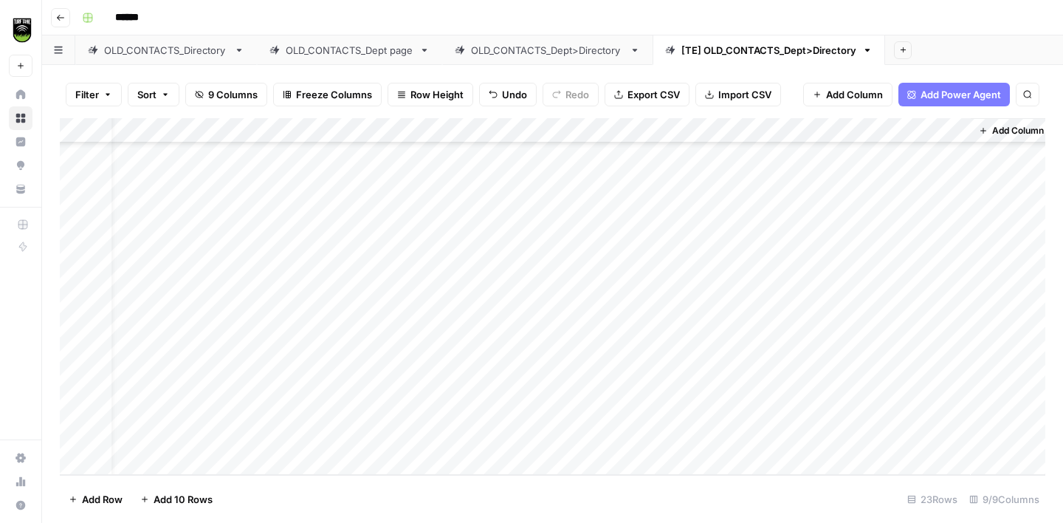
scroll to position [270, 109]
click at [959, 126] on div "Add Column" at bounding box center [553, 296] width 986 height 357
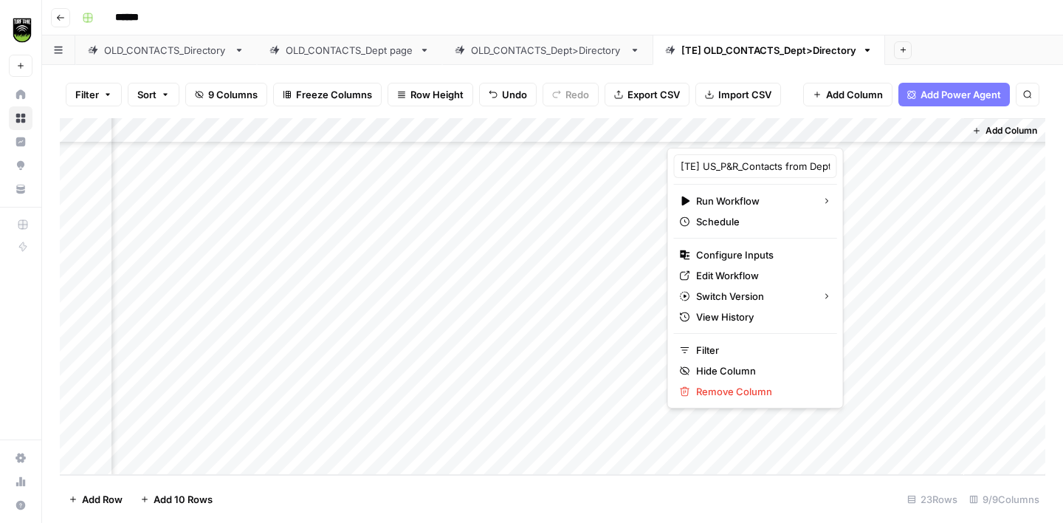
click at [929, 200] on div "Add Column" at bounding box center [553, 296] width 986 height 357
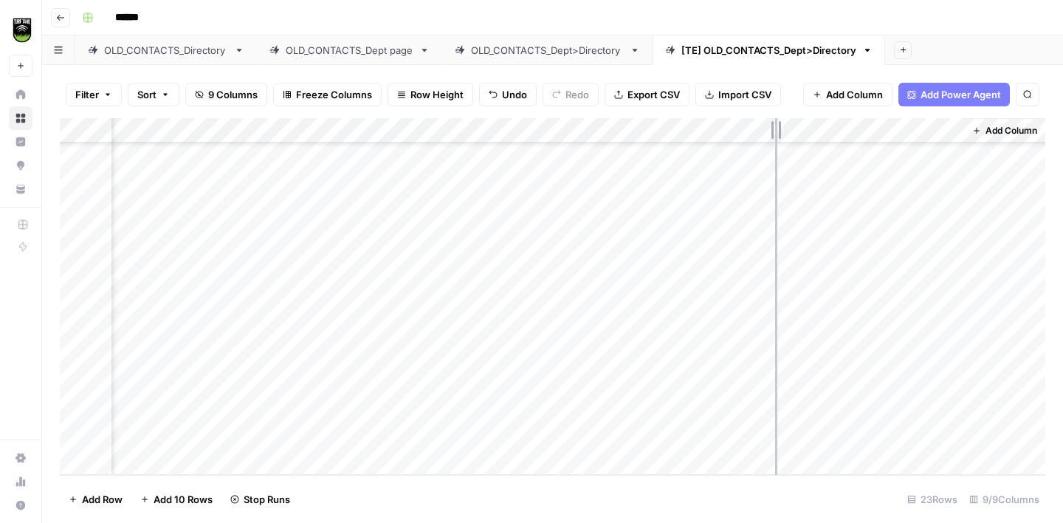
drag, startPoint x: 962, startPoint y: 134, endPoint x: 770, endPoint y: 145, distance: 191.6
click at [770, 145] on div "Add Column" at bounding box center [553, 296] width 986 height 357
click at [849, 129] on div "Add Column" at bounding box center [553, 296] width 986 height 357
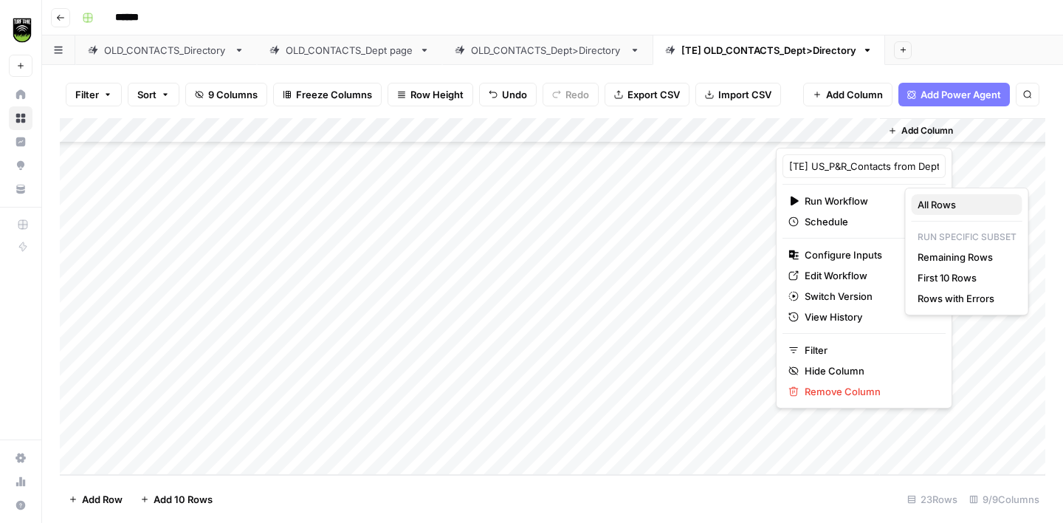
click at [931, 205] on span "All Rows" at bounding box center [964, 204] width 93 height 15
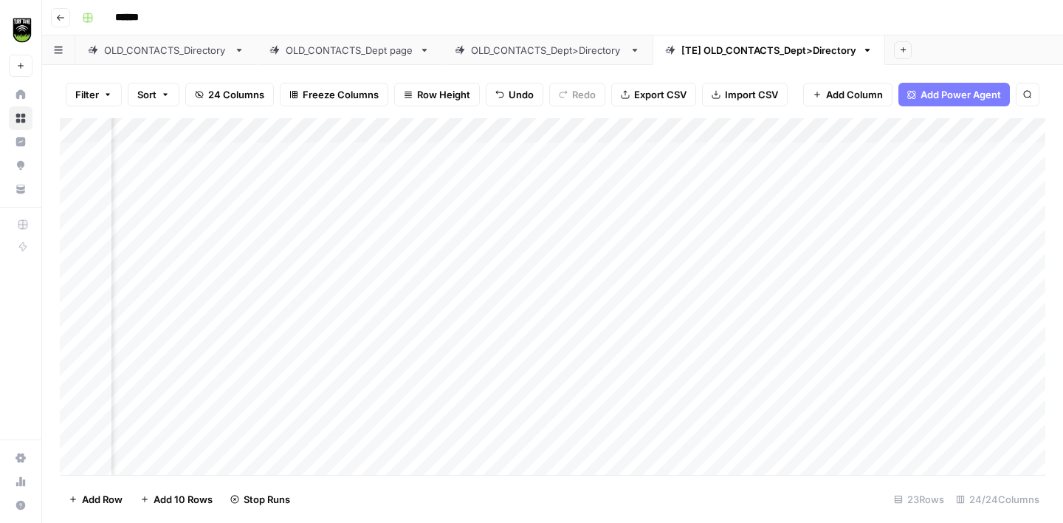
scroll to position [0, 312]
click at [423, 155] on div "Add Column" at bounding box center [553, 296] width 986 height 357
type textarea "**"
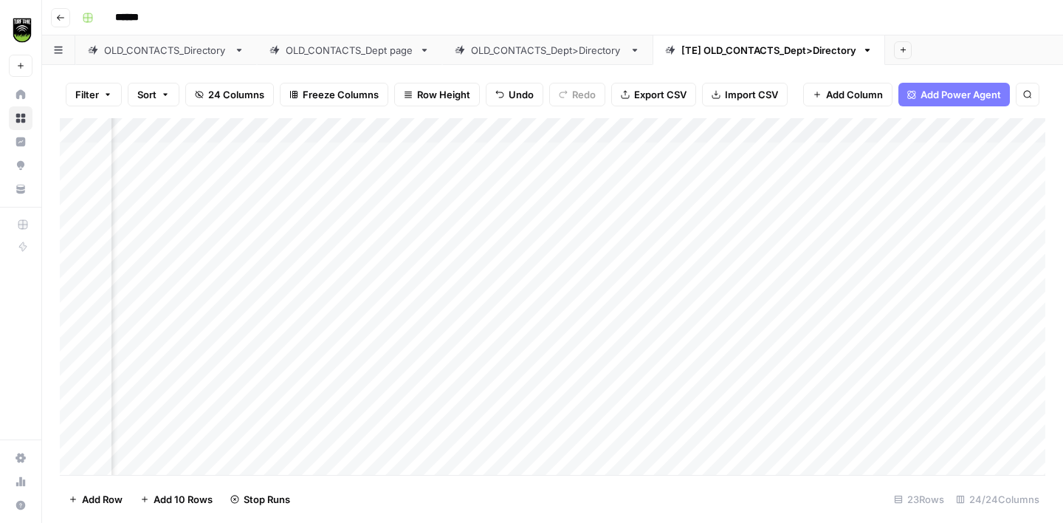
scroll to position [0, 213]
type textarea "**"
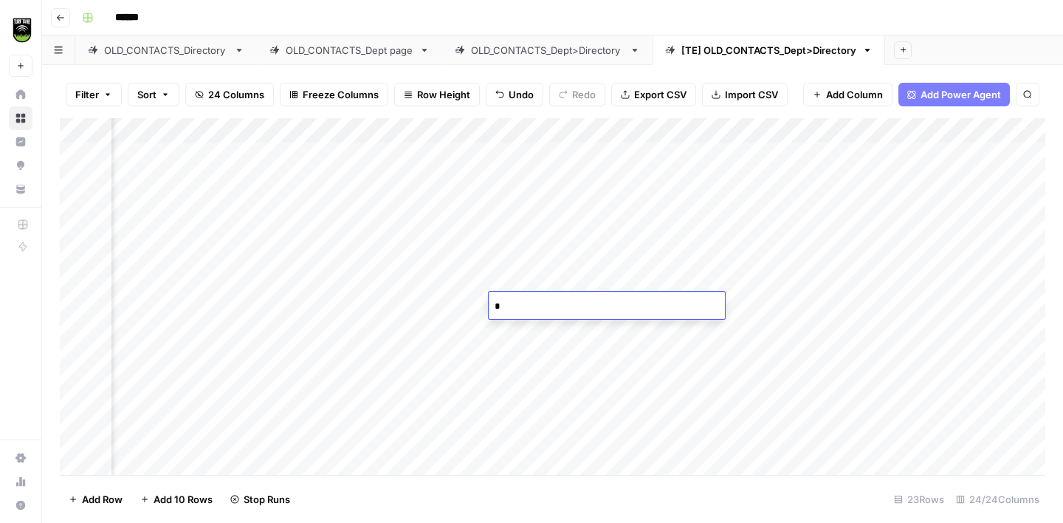
type textarea "**"
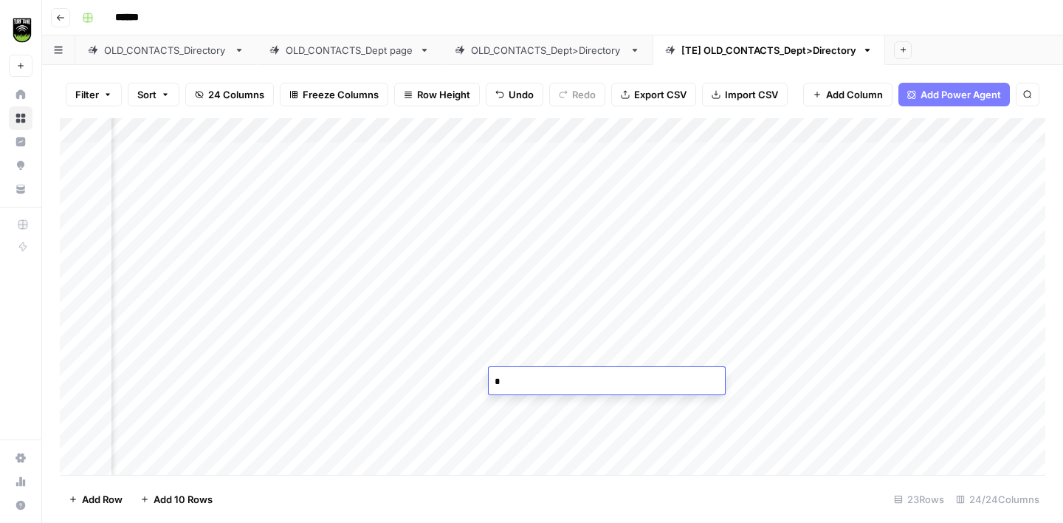
type textarea "**"
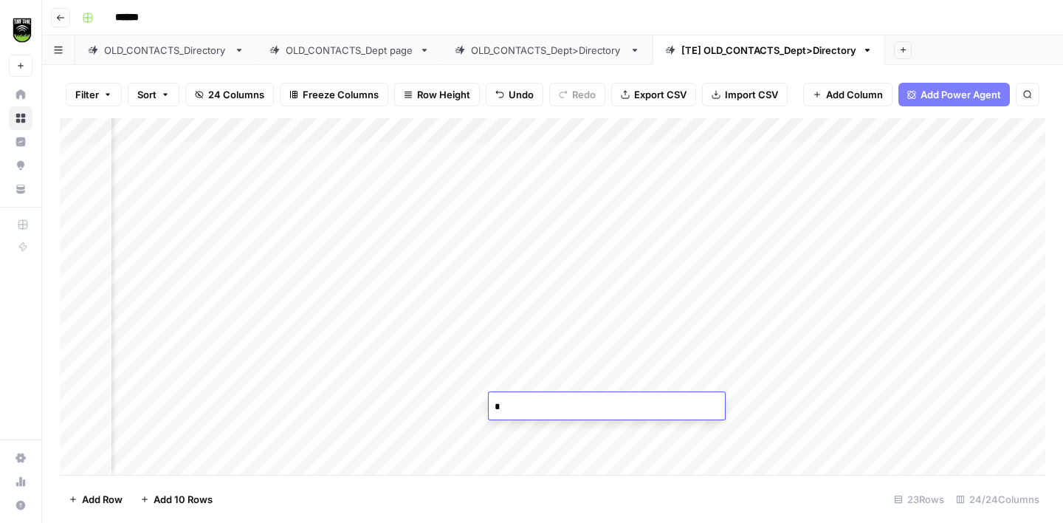
type textarea "**"
type textarea "*****"
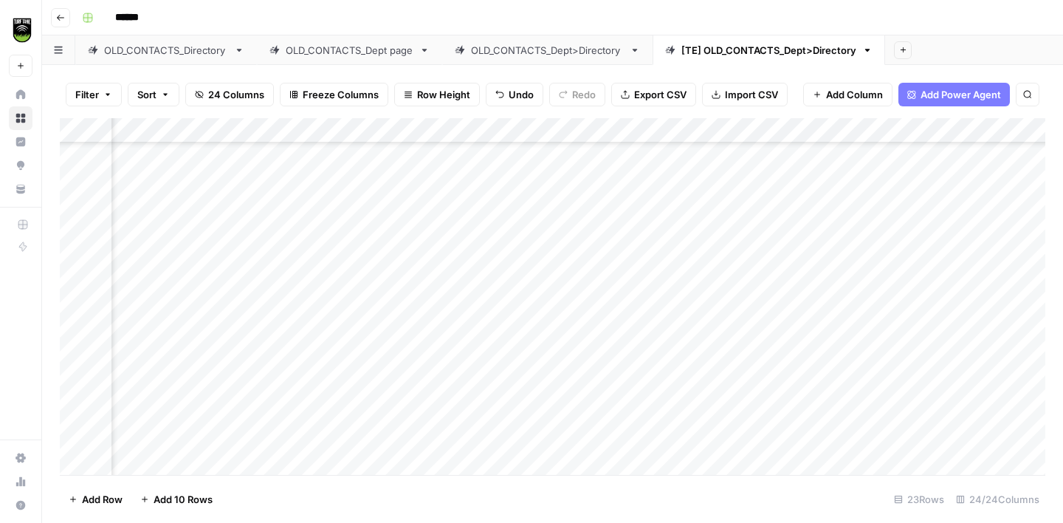
click at [530, 315] on div "Add Column" at bounding box center [553, 296] width 986 height 357
type textarea "**"
type textarea "*****"
type textarea "**"
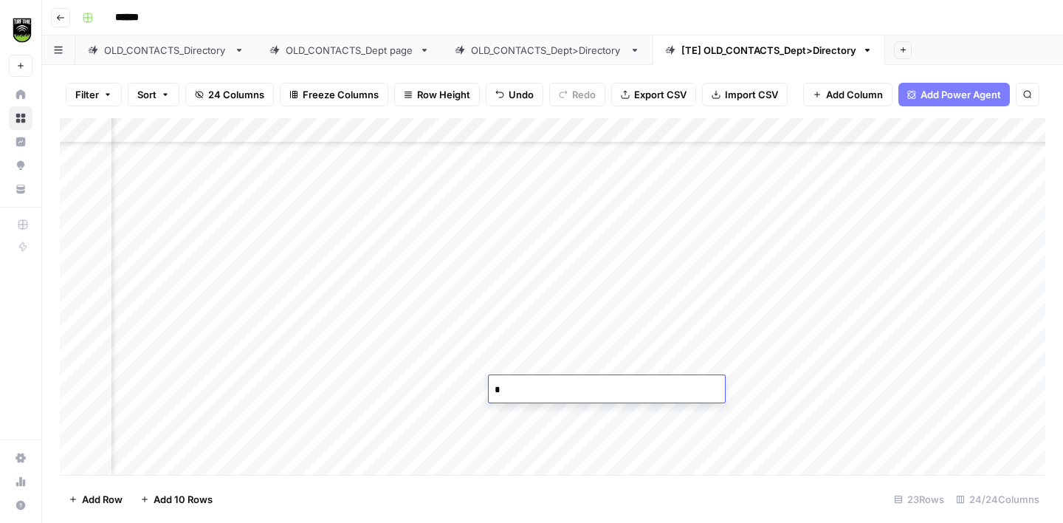
type textarea "**"
type textarea "*****"
type textarea "**"
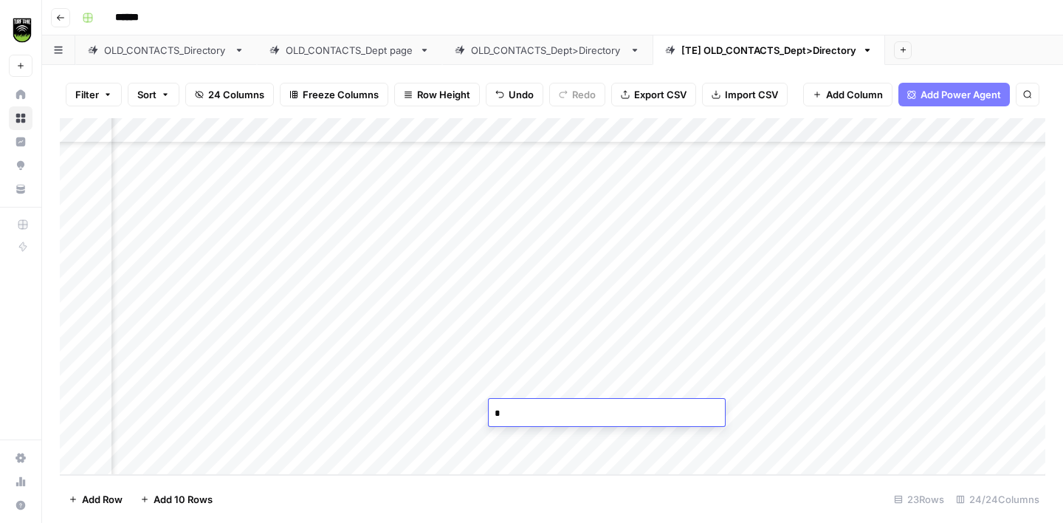
type textarea "**"
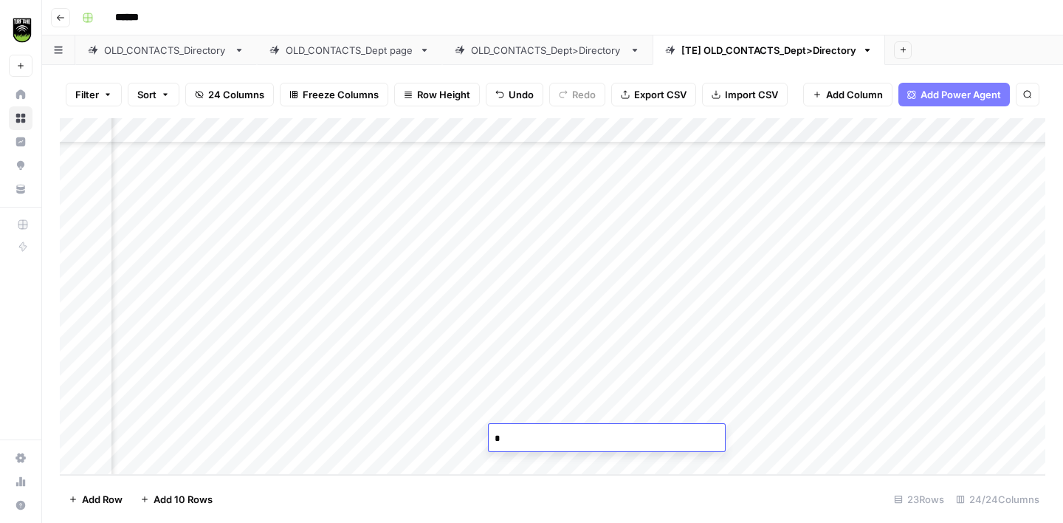
type textarea "**"
click at [444, 318] on div "Add Column" at bounding box center [553, 296] width 986 height 357
click at [527, 319] on div "Add Column" at bounding box center [553, 296] width 986 height 357
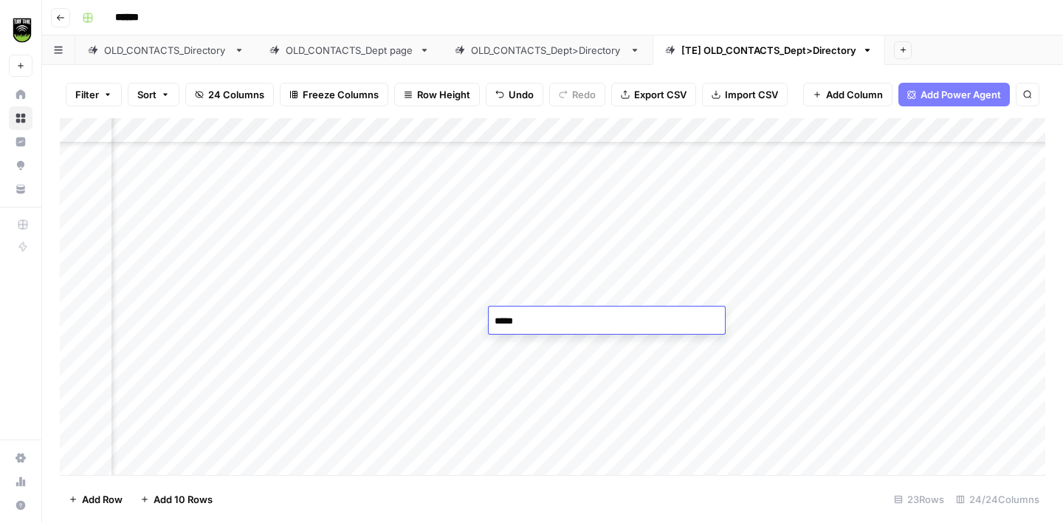
click at [527, 319] on textarea "*****" at bounding box center [607, 321] width 236 height 21
type textarea "**"
click at [435, 342] on div "Add Column" at bounding box center [553, 296] width 986 height 357
click at [516, 340] on div "Add Column" at bounding box center [553, 296] width 986 height 357
click at [517, 340] on div "Add Column" at bounding box center [553, 296] width 986 height 357
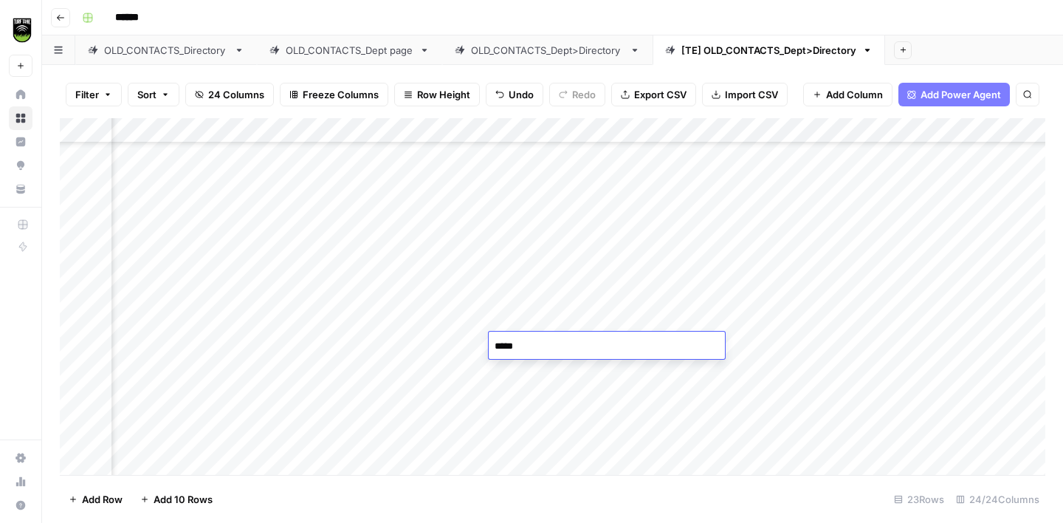
click at [517, 340] on textarea "*****" at bounding box center [607, 346] width 236 height 21
type textarea "***"
click at [442, 296] on div "Add Column" at bounding box center [553, 296] width 986 height 357
click at [510, 303] on div "Add Column" at bounding box center [553, 296] width 986 height 357
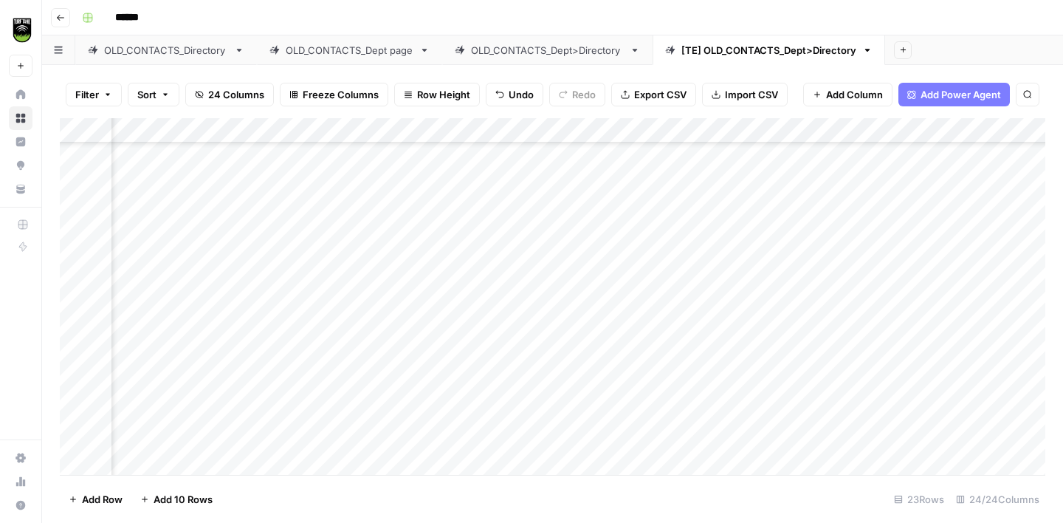
click at [510, 303] on div "Add Column" at bounding box center [553, 296] width 986 height 357
type textarea "**"
click at [513, 403] on div "Add Column" at bounding box center [553, 296] width 986 height 357
click at [513, 403] on textarea "*****" at bounding box center [607, 406] width 236 height 21
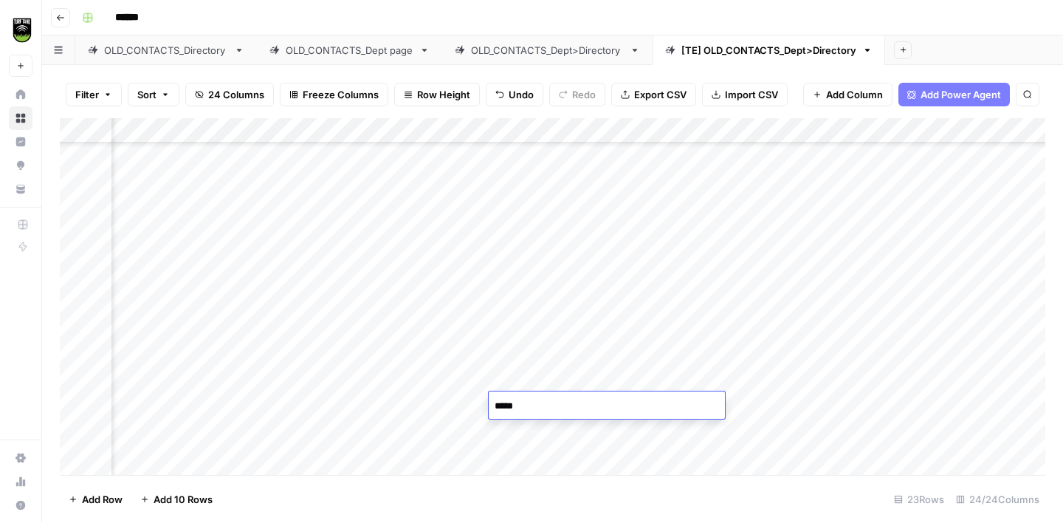
click at [513, 403] on textarea "*****" at bounding box center [607, 406] width 236 height 21
type textarea "***"
click at [636, 130] on div "Add Column" at bounding box center [553, 296] width 986 height 357
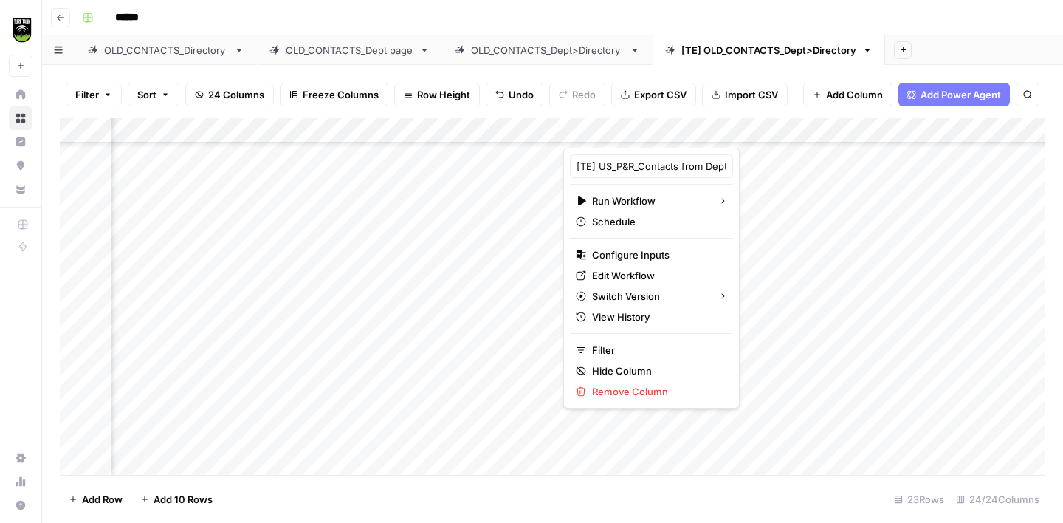
click at [767, 179] on div "Add Column" at bounding box center [553, 296] width 986 height 357
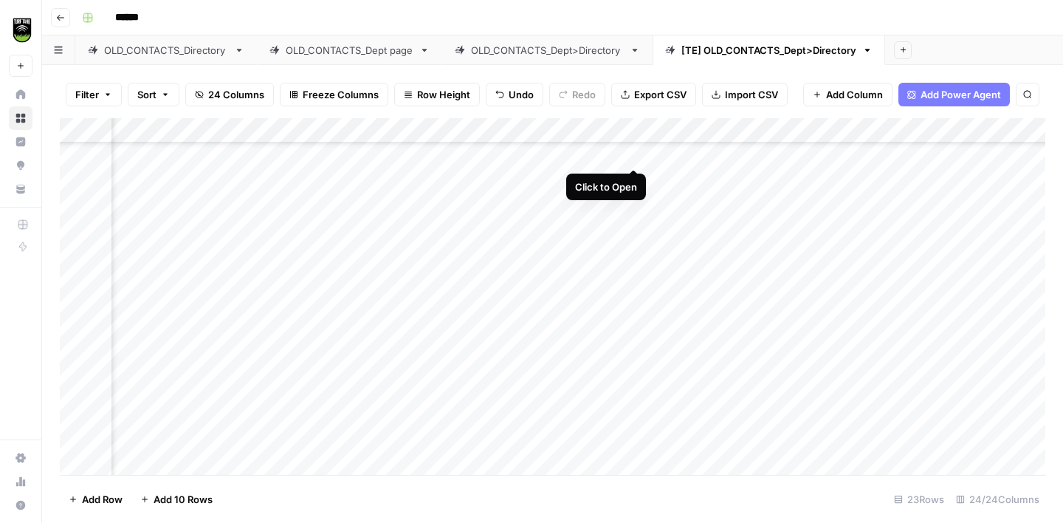
click at [635, 154] on div "Add Column" at bounding box center [553, 296] width 986 height 357
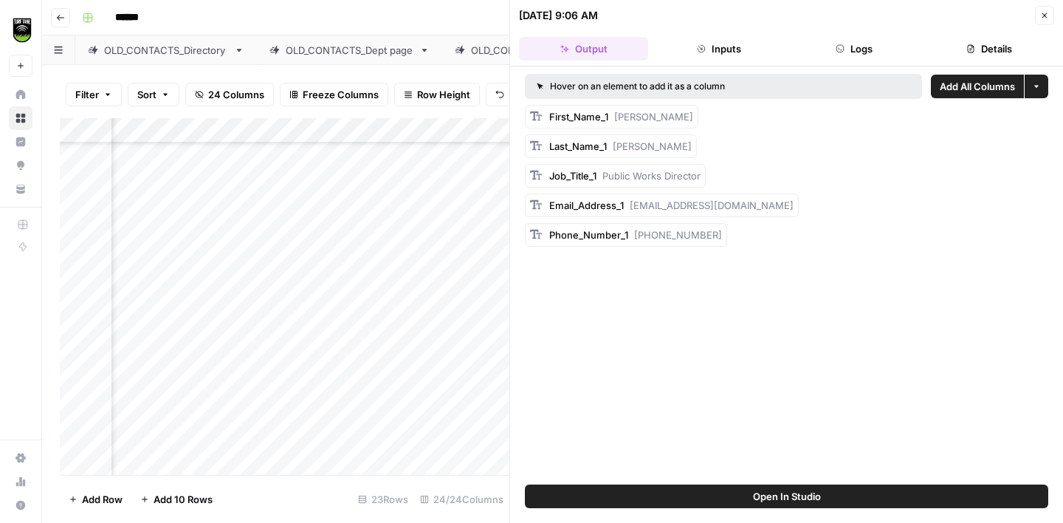
click at [984, 55] on button "Details" at bounding box center [989, 49] width 129 height 24
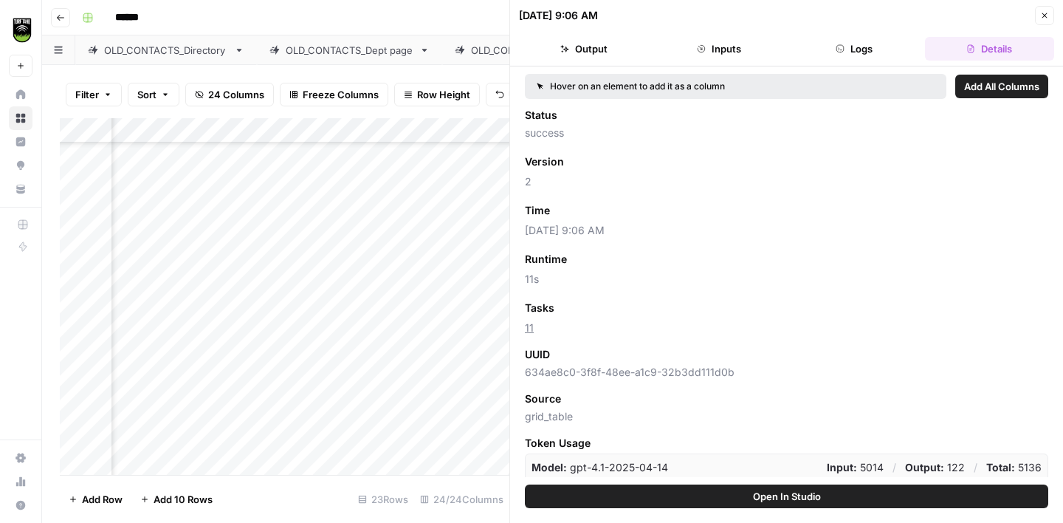
click at [597, 304] on span "Add as Column" at bounding box center [598, 307] width 64 height 13
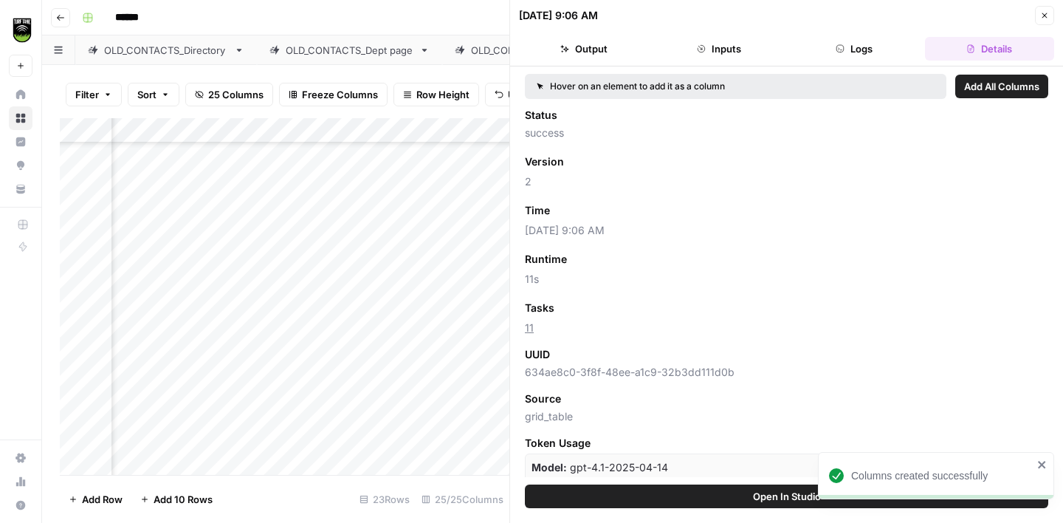
scroll to position [227, 614]
click at [1044, 18] on icon "button" at bounding box center [1045, 15] width 9 height 9
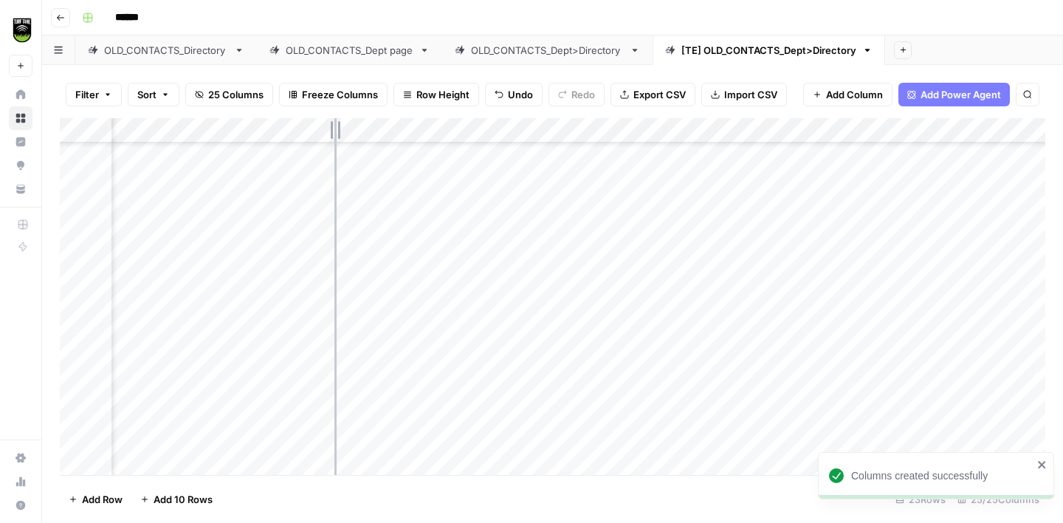
drag, startPoint x: 398, startPoint y: 127, endPoint x: 323, endPoint y: 135, distance: 75.8
click at [323, 135] on div "Add Column" at bounding box center [553, 296] width 986 height 357
click at [640, 157] on div "Add Column" at bounding box center [553, 296] width 986 height 357
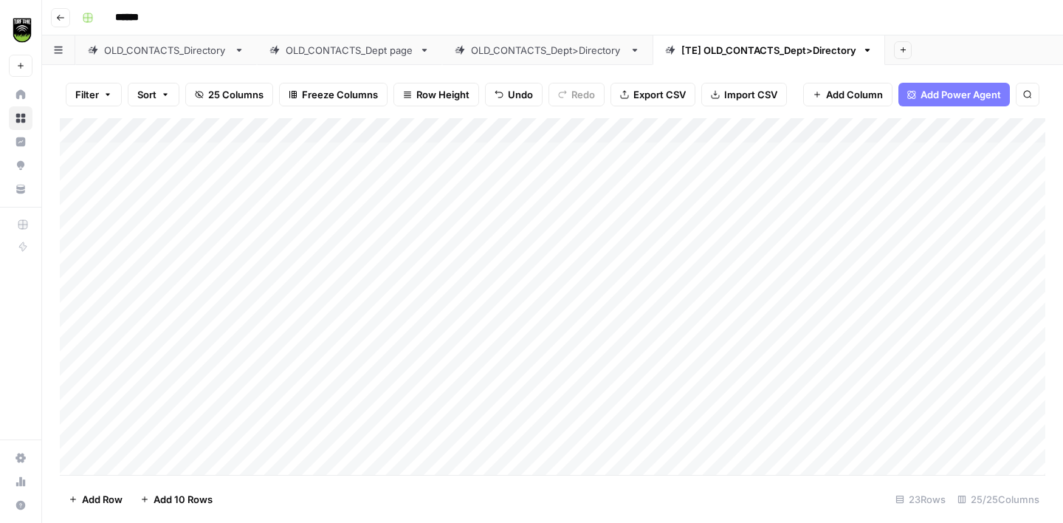
click at [660, 96] on span "Export CSV" at bounding box center [660, 94] width 52 height 15
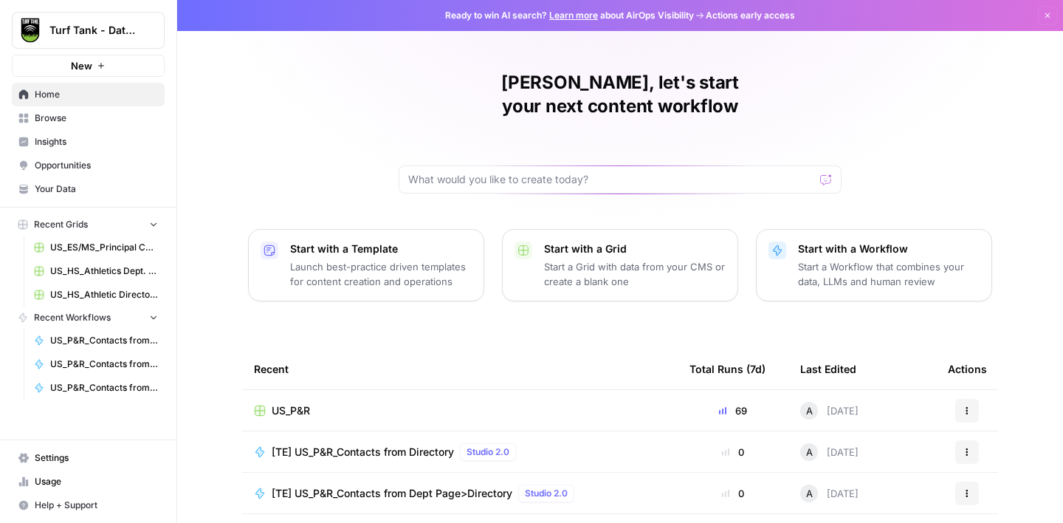
click at [70, 121] on span "Browse" at bounding box center [96, 118] width 123 height 13
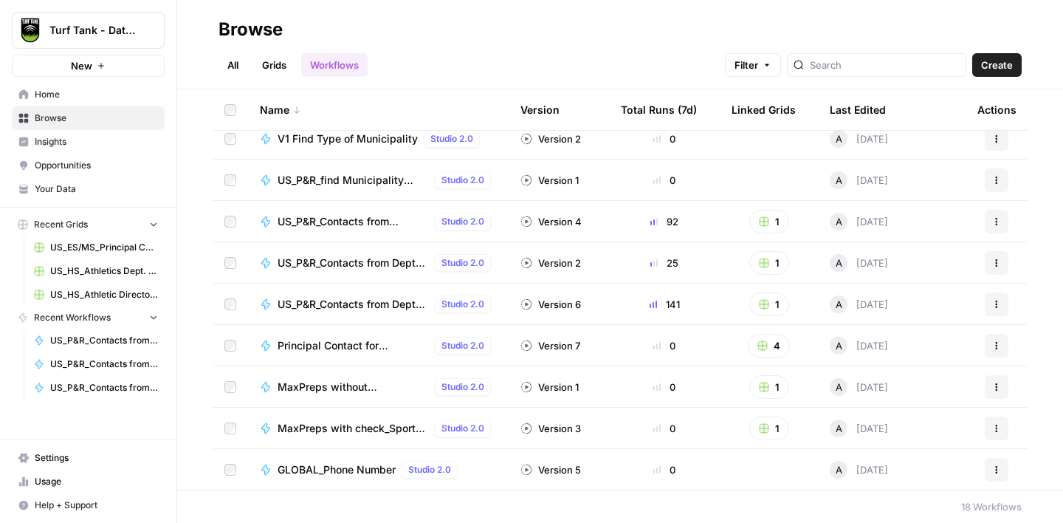
scroll to position [386, 0]
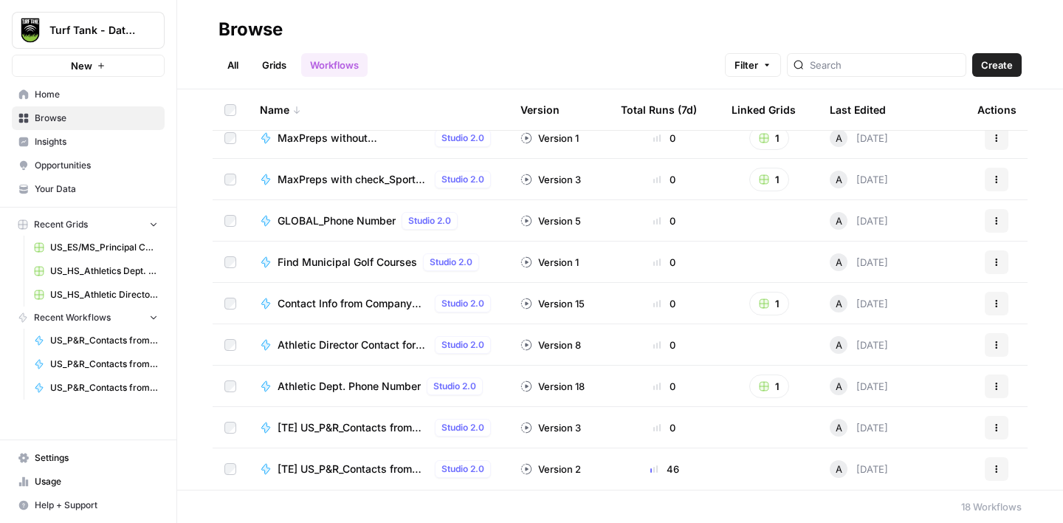
click at [360, 425] on span "[TE] US_P&R_Contacts from Directory" at bounding box center [353, 427] width 151 height 15
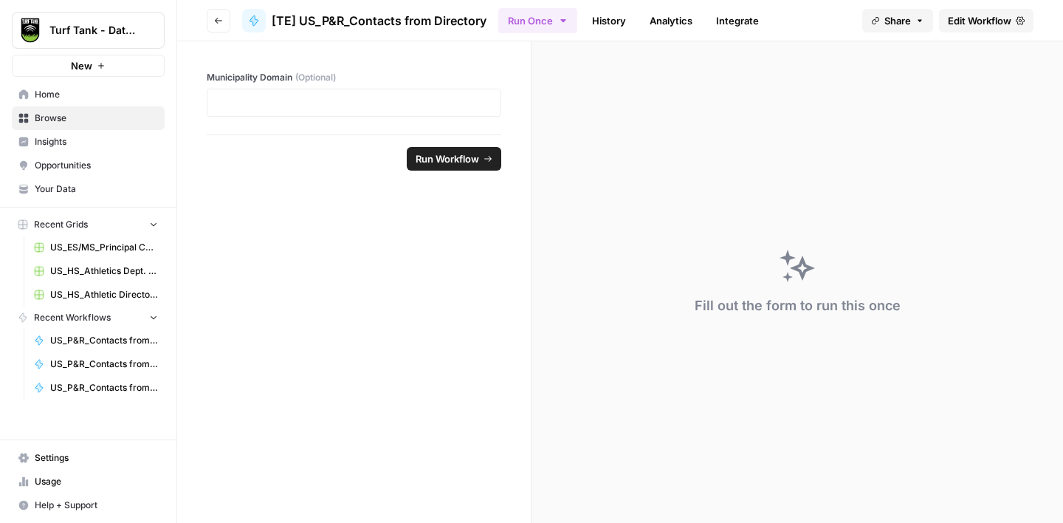
click at [970, 17] on span "Edit Workflow" at bounding box center [980, 20] width 64 height 15
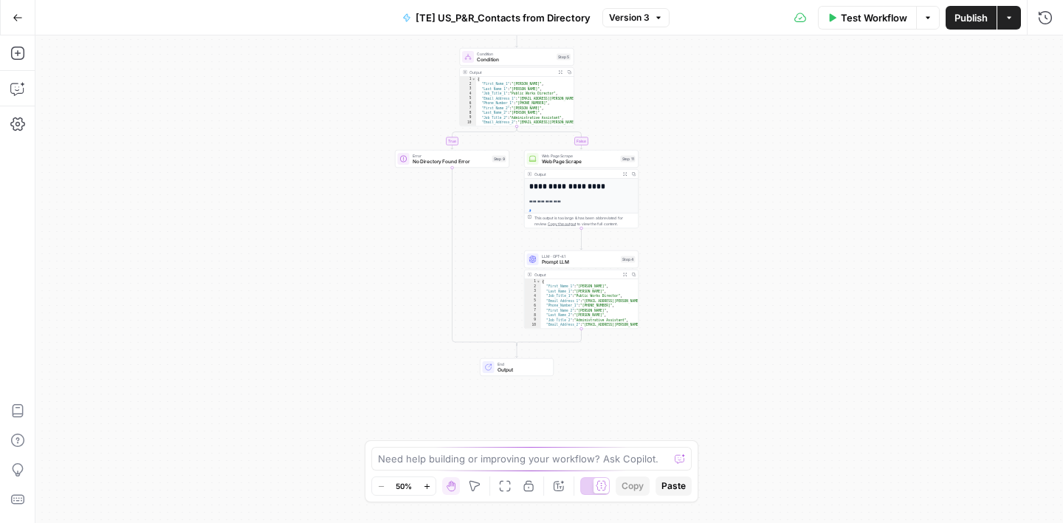
drag, startPoint x: 677, startPoint y: 270, endPoint x: 642, endPoint y: 75, distance: 197.3
click at [644, 81] on div "true false Workflow Set Inputs Inputs Google Search Google Search Step 1 Output…" at bounding box center [549, 278] width 1028 height 487
click at [24, 16] on button "Go Back" at bounding box center [17, 17] width 27 height 27
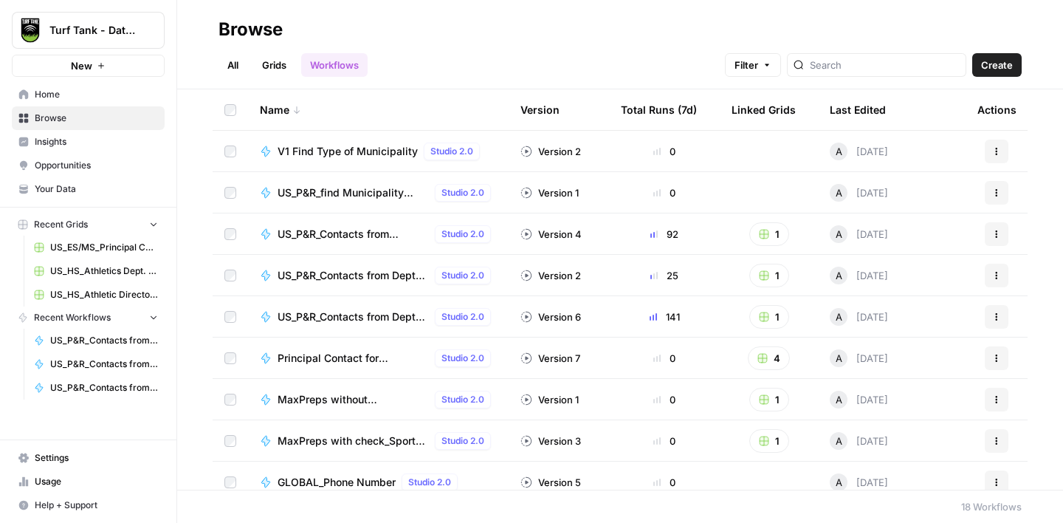
scroll to position [386, 0]
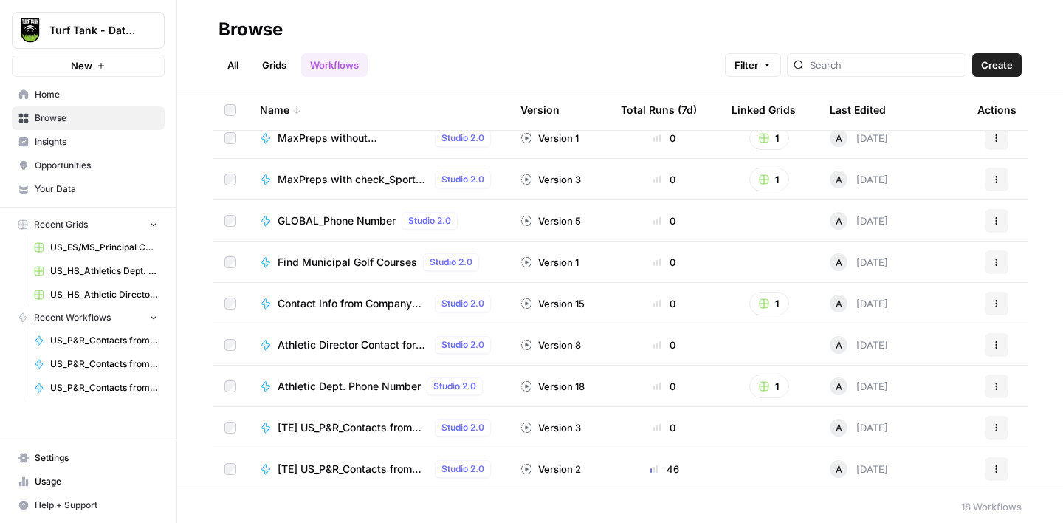
click at [386, 464] on span "[TE] US_P&R_Contacts from Dept Page>Directory" at bounding box center [353, 469] width 151 height 15
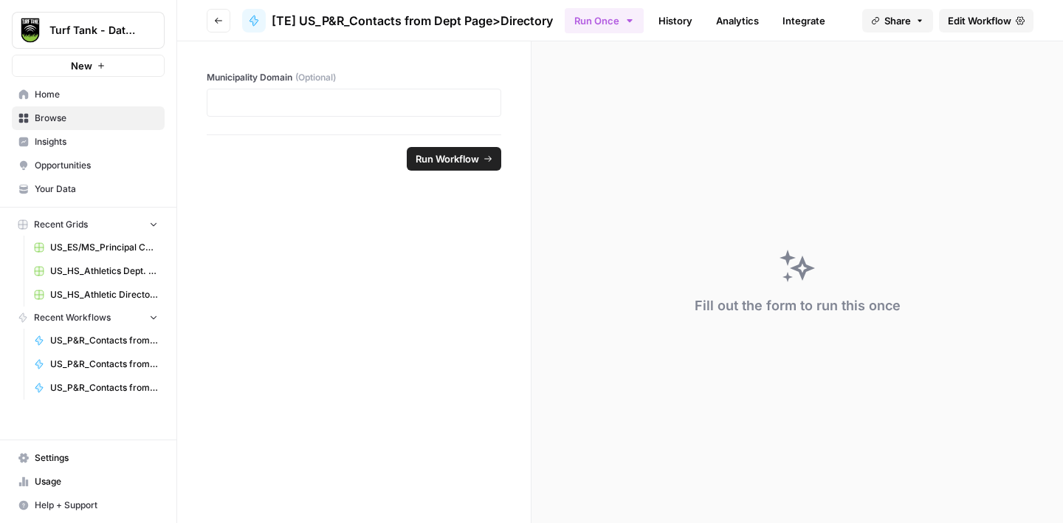
click at [978, 17] on span "Edit Workflow" at bounding box center [980, 20] width 64 height 15
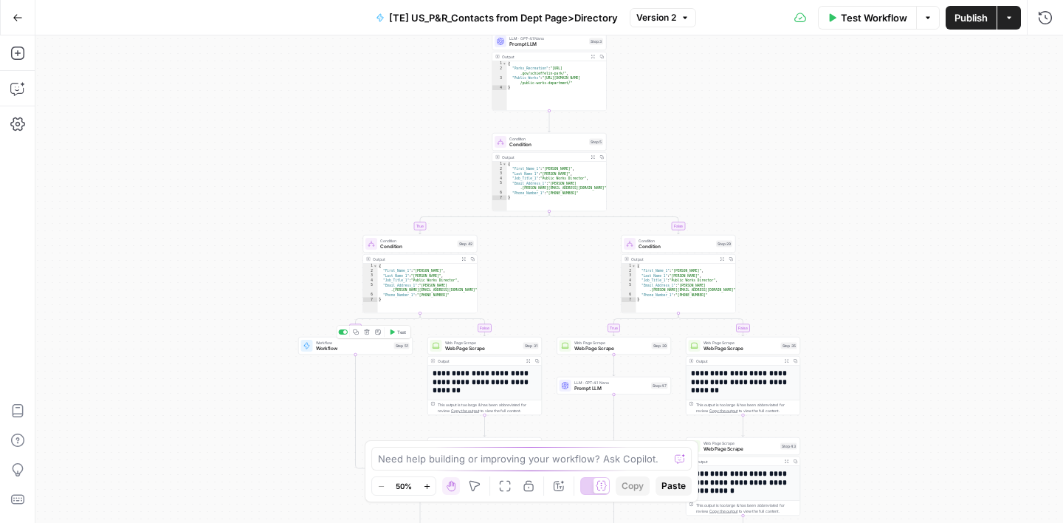
click at [380, 350] on span "Workflow" at bounding box center [353, 348] width 75 height 7
type input "[TE] US_P&R_Contacts from Directory"
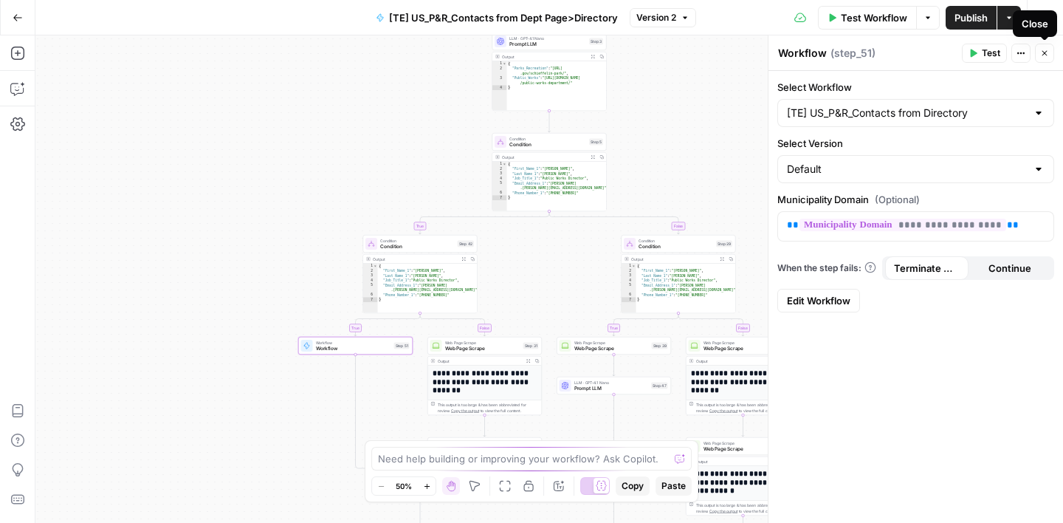
click at [1051, 53] on button "Close" at bounding box center [1044, 53] width 19 height 19
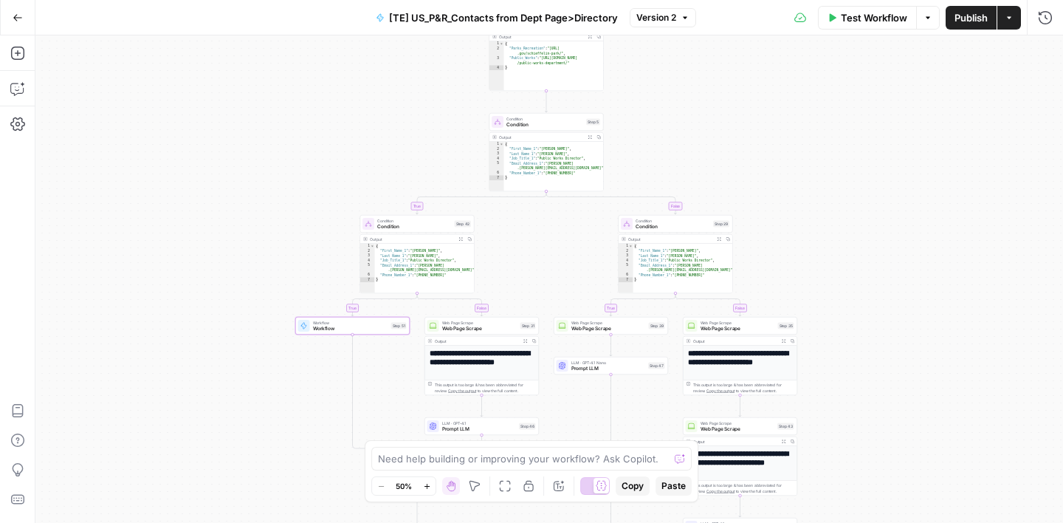
drag, startPoint x: 945, startPoint y: 326, endPoint x: 933, endPoint y: 227, distance: 99.8
click at [933, 227] on div "true false true false true false true false Workflow Set Inputs Inputs Google S…" at bounding box center [549, 278] width 1028 height 487
